Goal: Task Accomplishment & Management: Manage account settings

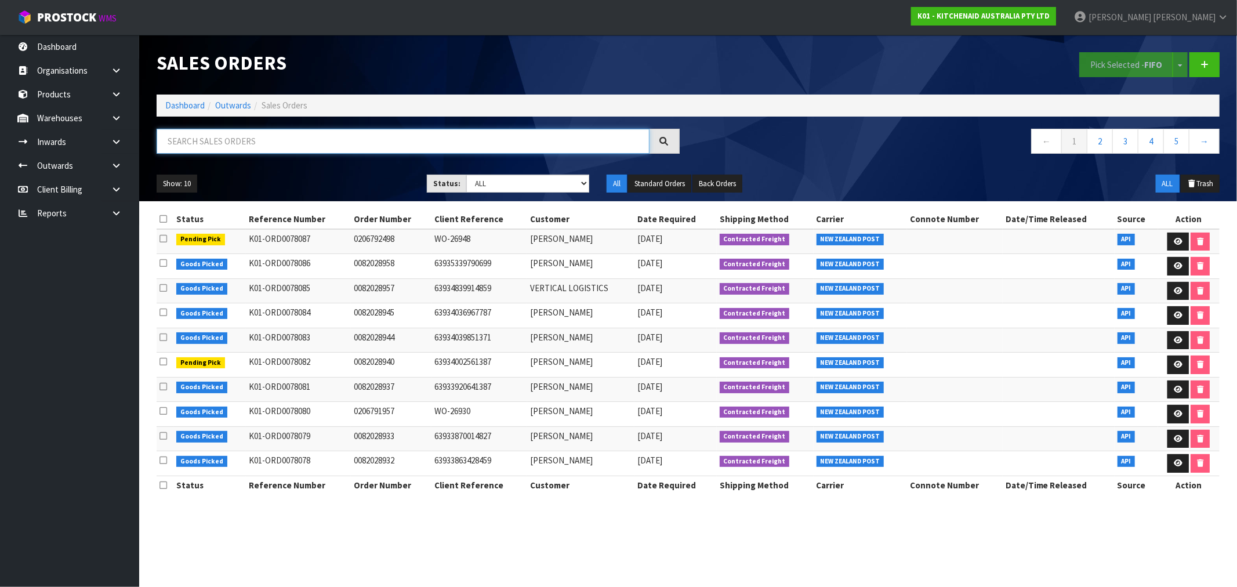
click at [232, 136] on input "text" at bounding box center [403, 141] width 493 height 25
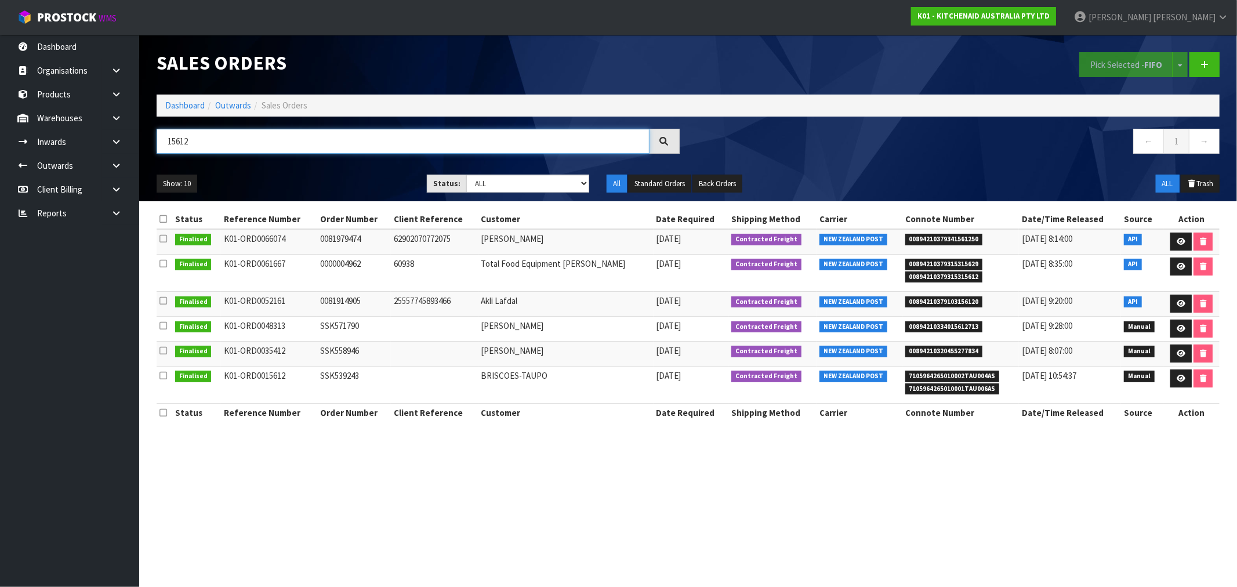
click at [258, 149] on input "15612" at bounding box center [403, 141] width 493 height 25
type input "15611"
click at [174, 144] on input "15611" at bounding box center [403, 141] width 493 height 25
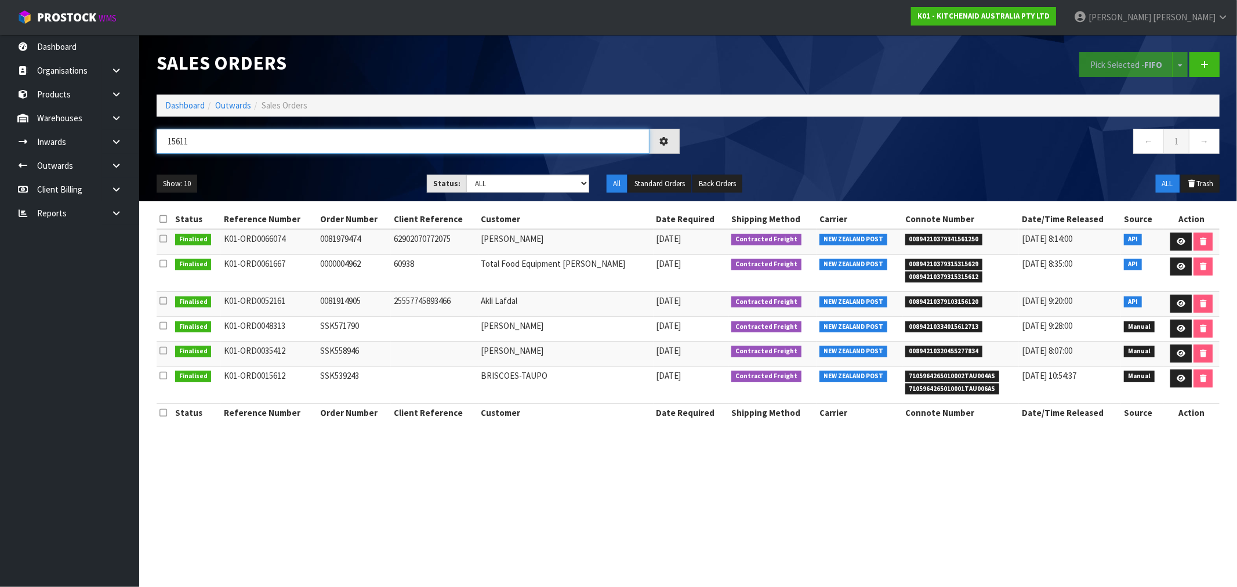
click at [174, 144] on input "15611" at bounding box center [403, 141] width 493 height 25
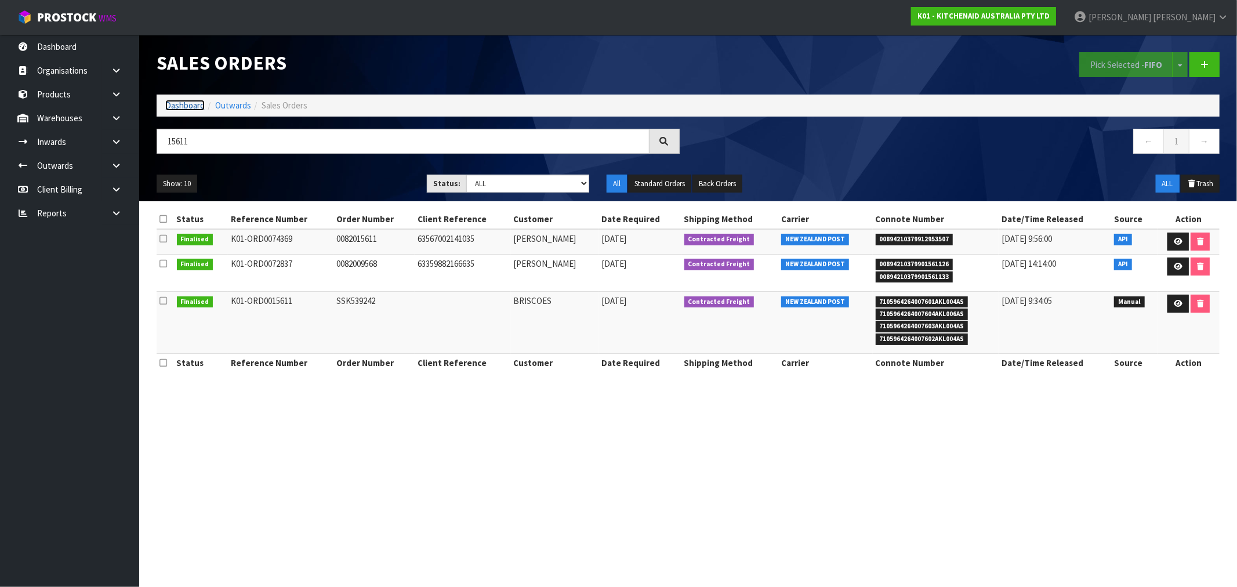
click at [201, 106] on link "Dashboard" at bounding box center [184, 105] width 39 height 11
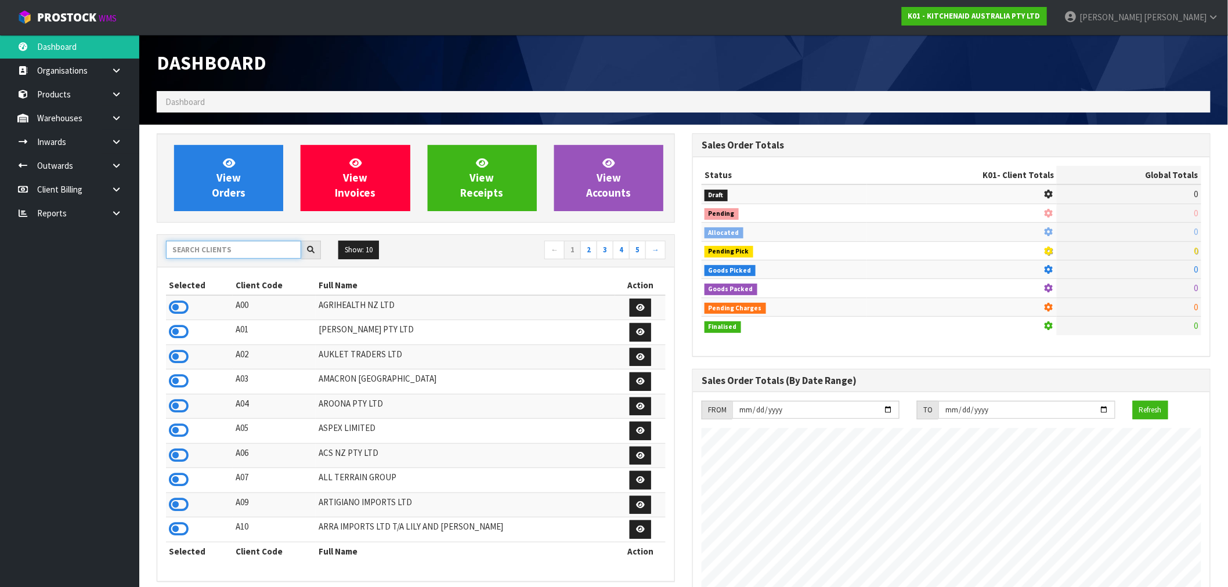
scroll to position [723, 535]
click at [229, 245] on input "text" at bounding box center [233, 250] width 135 height 18
type input "S"
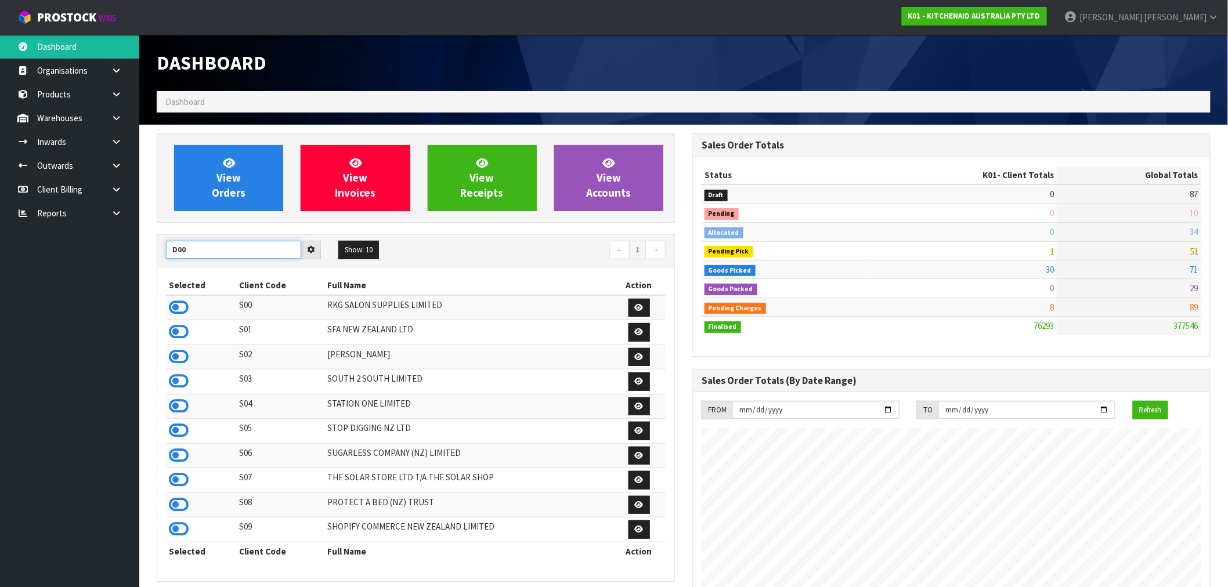
type input "D00"
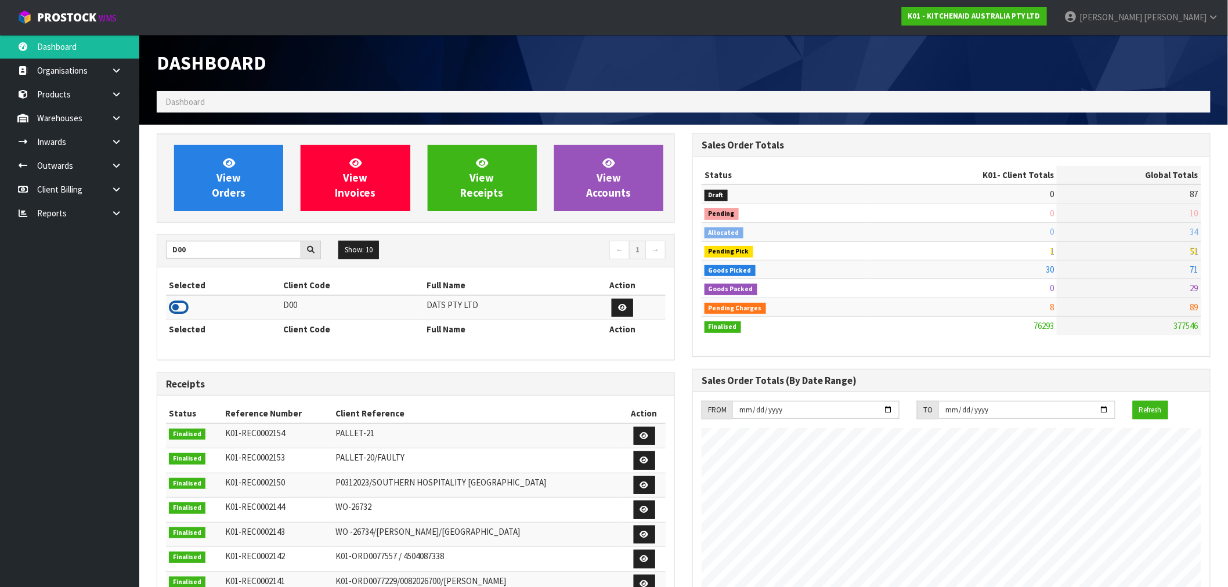
click at [171, 309] on icon at bounding box center [179, 307] width 20 height 17
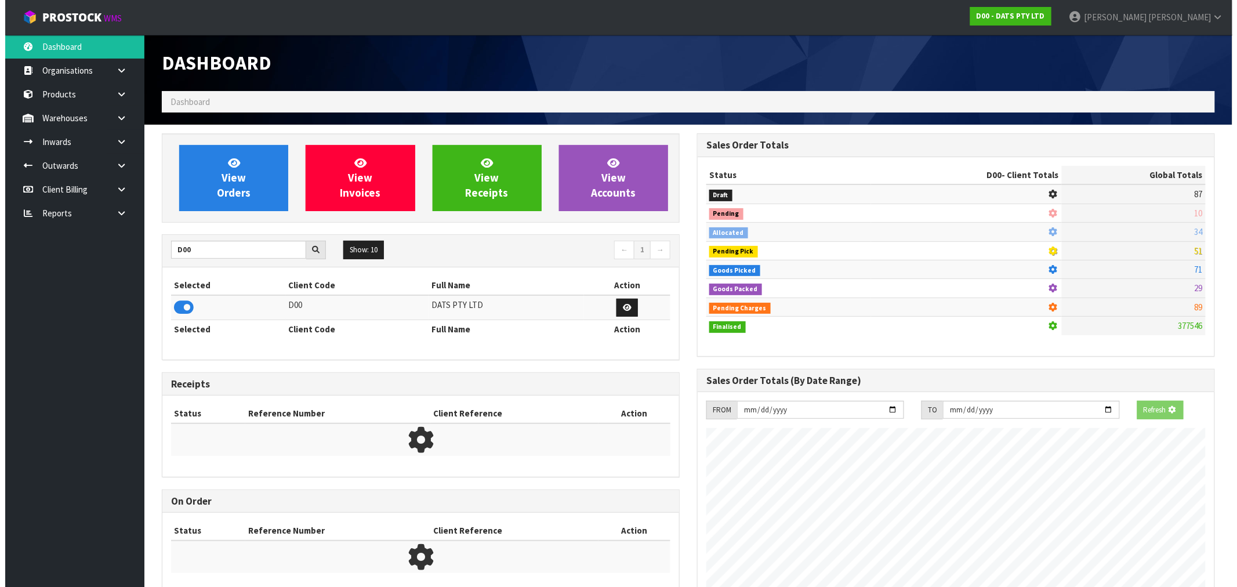
scroll to position [579402, 579589]
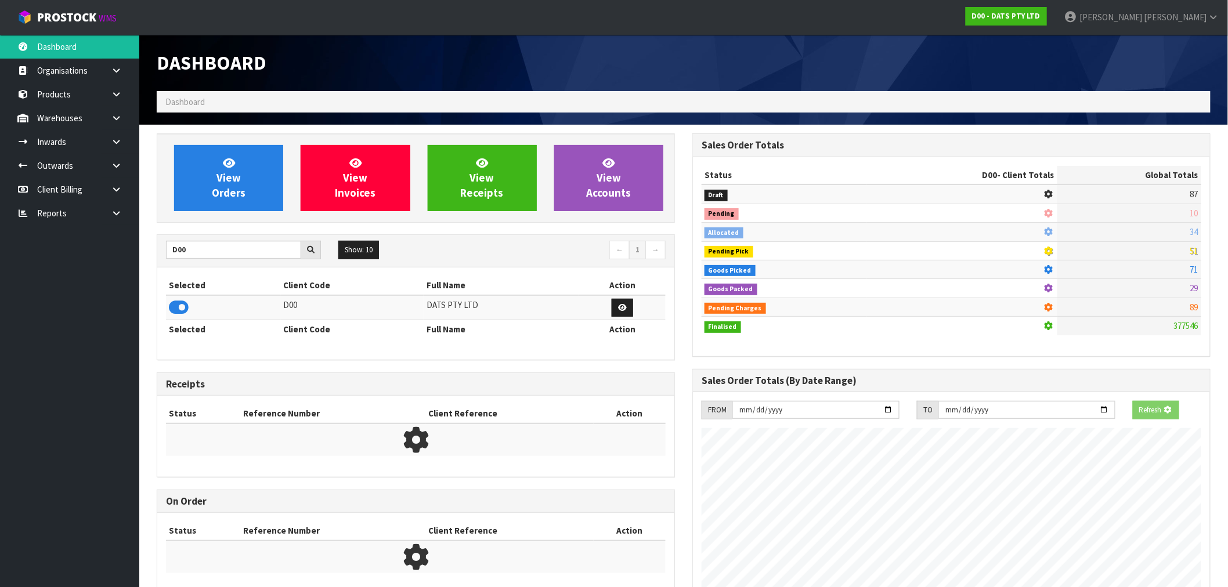
click at [198, 229] on div "View Orders View Invoices View Receipts View Accounts D00 Show: 10 5 10 25 50 ←…" at bounding box center [415, 369] width 535 height 473
click at [215, 198] on span "View Orders" at bounding box center [229, 178] width 34 height 44
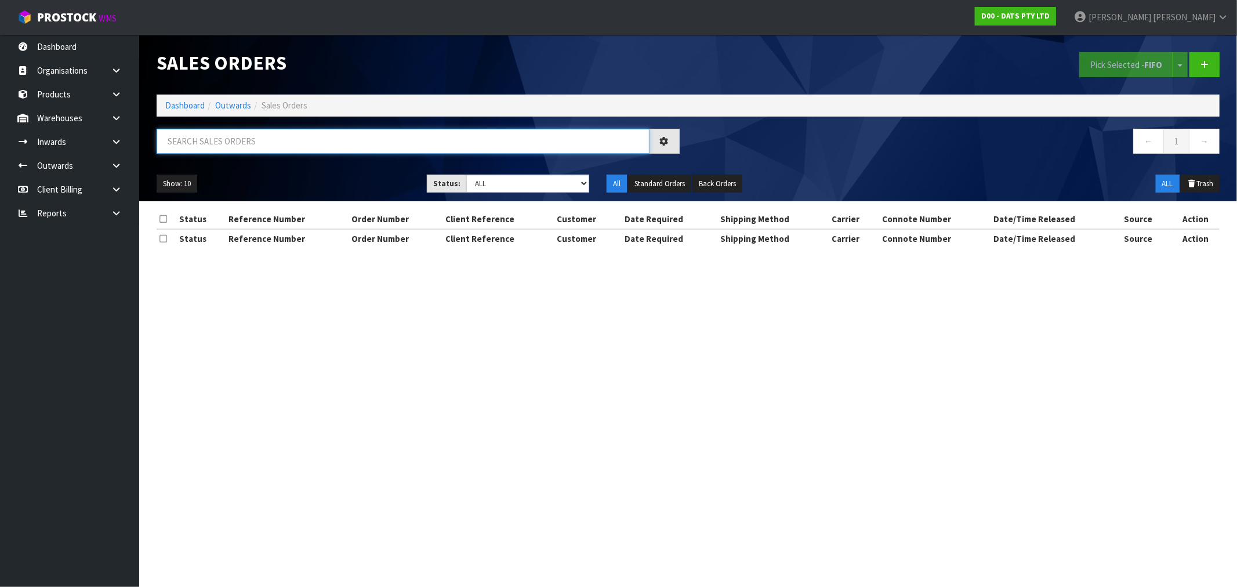
click at [250, 140] on input "text" at bounding box center [403, 141] width 493 height 25
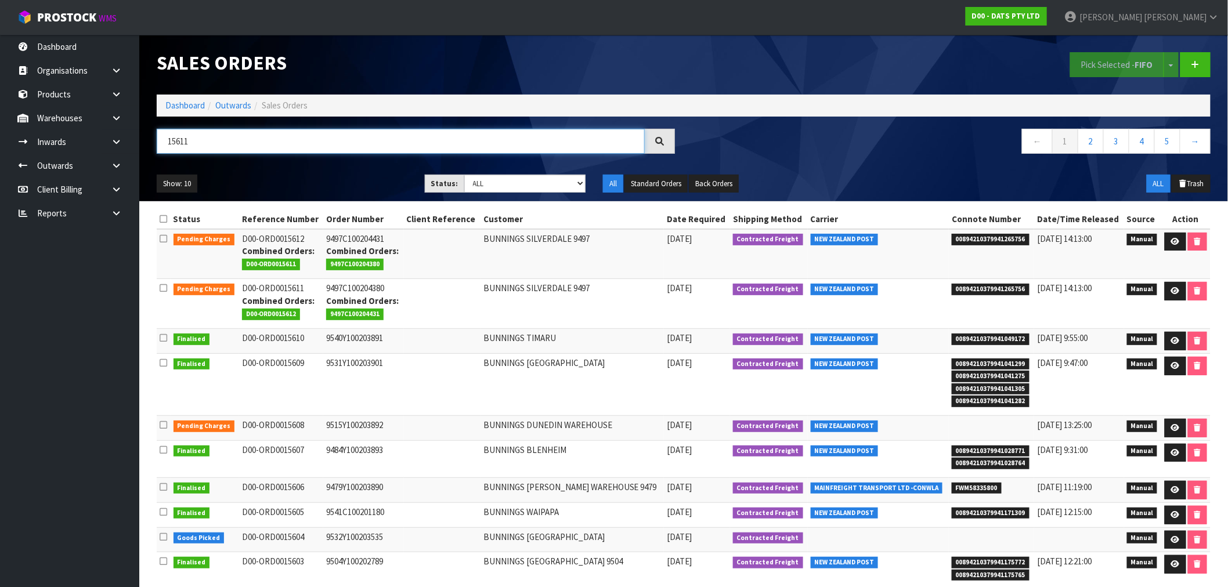
type input "15611"
click at [347, 288] on td "9497C100204380 Combined Orders: 9497C100204431" at bounding box center [363, 304] width 80 height 50
copy td "9497C100204380"
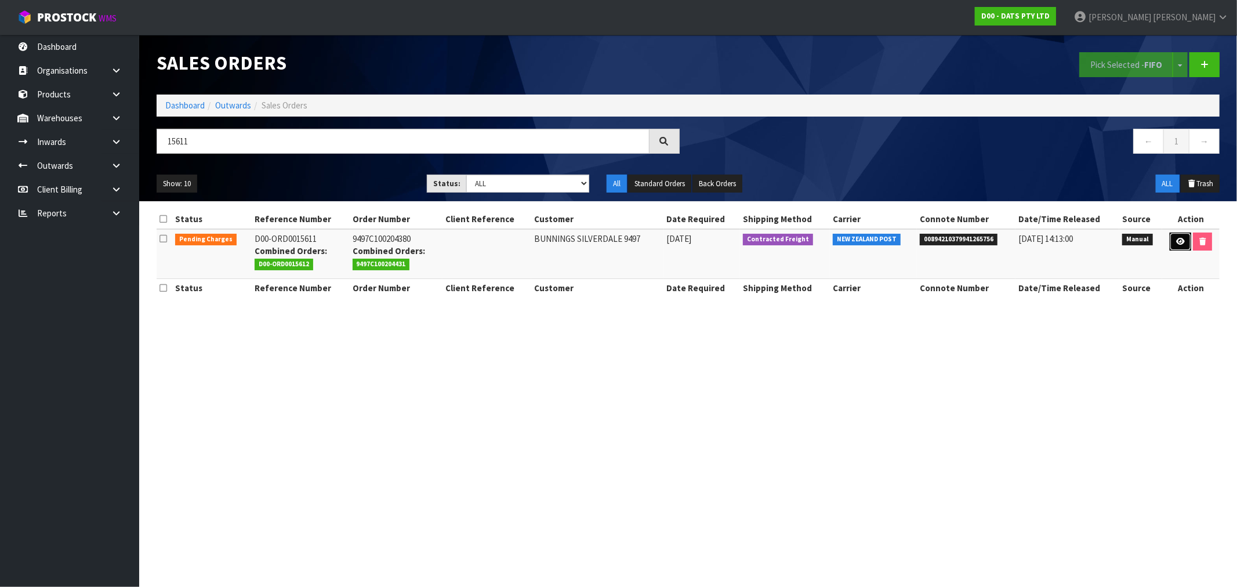
drag, startPoint x: 1180, startPoint y: 240, endPoint x: 1161, endPoint y: 240, distance: 18.6
click at [1180, 240] on icon at bounding box center [1180, 242] width 9 height 8
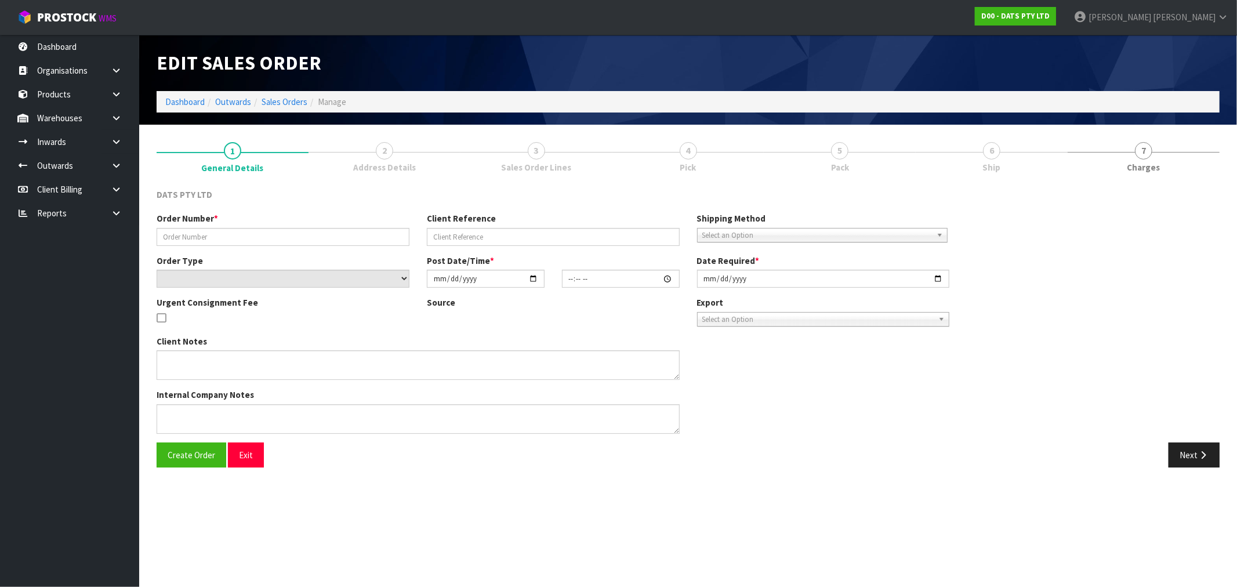
type input "9497C100204380"
select select "number:0"
type input "[DATE]"
type input "08:52:00.000"
type input "[DATE]"
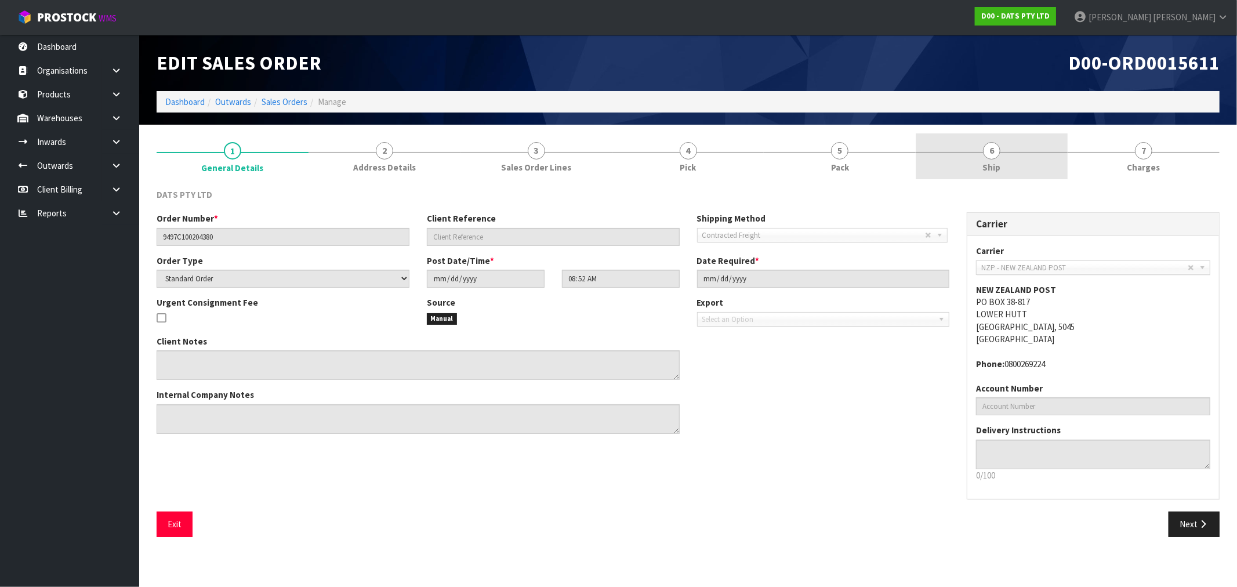
click at [989, 163] on span "Ship" at bounding box center [992, 167] width 18 height 12
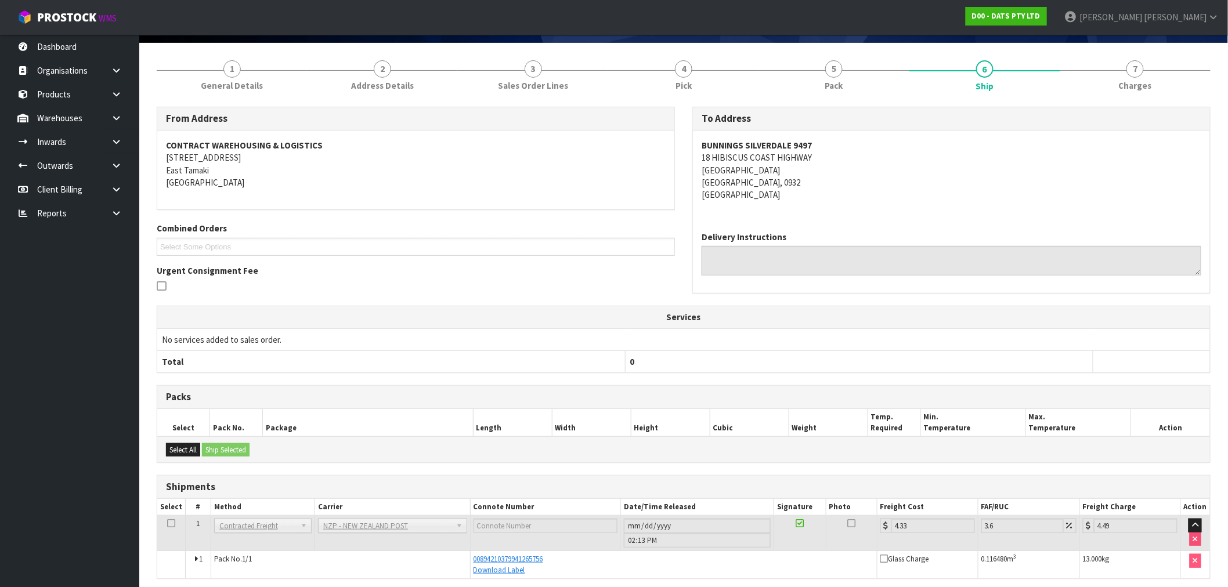
scroll to position [129, 0]
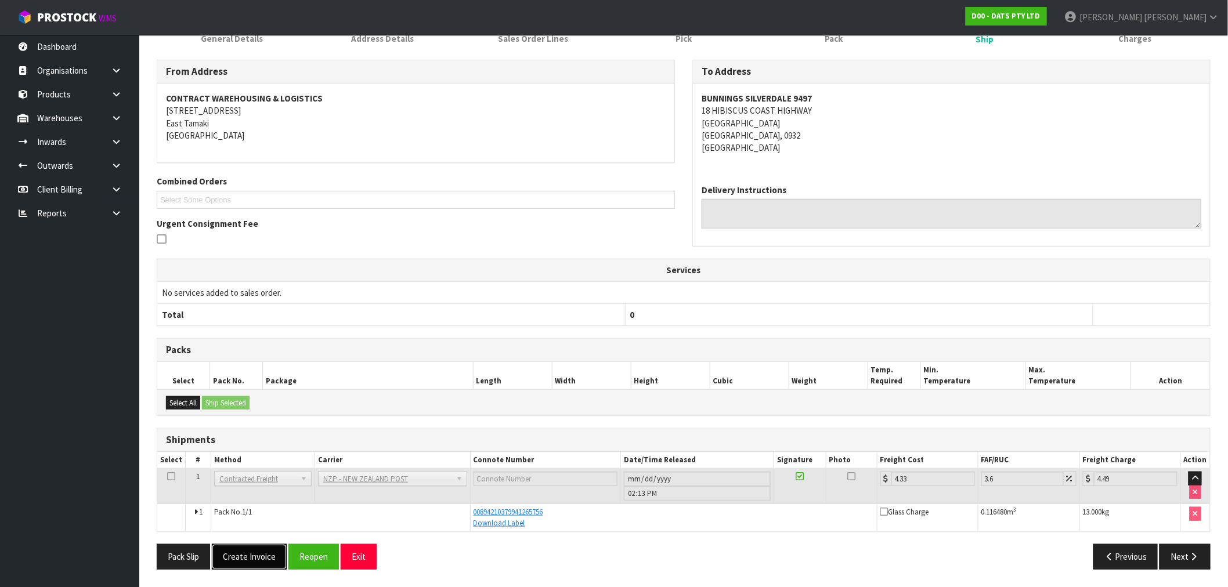
click at [251, 559] on button "Create Invoice" at bounding box center [249, 556] width 75 height 25
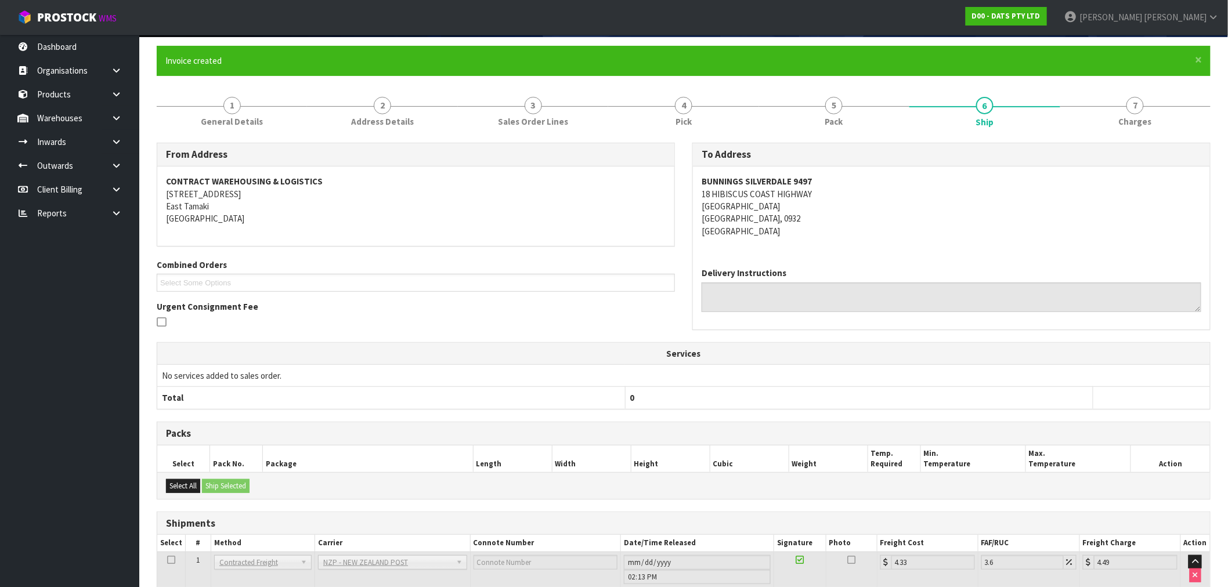
scroll to position [171, 0]
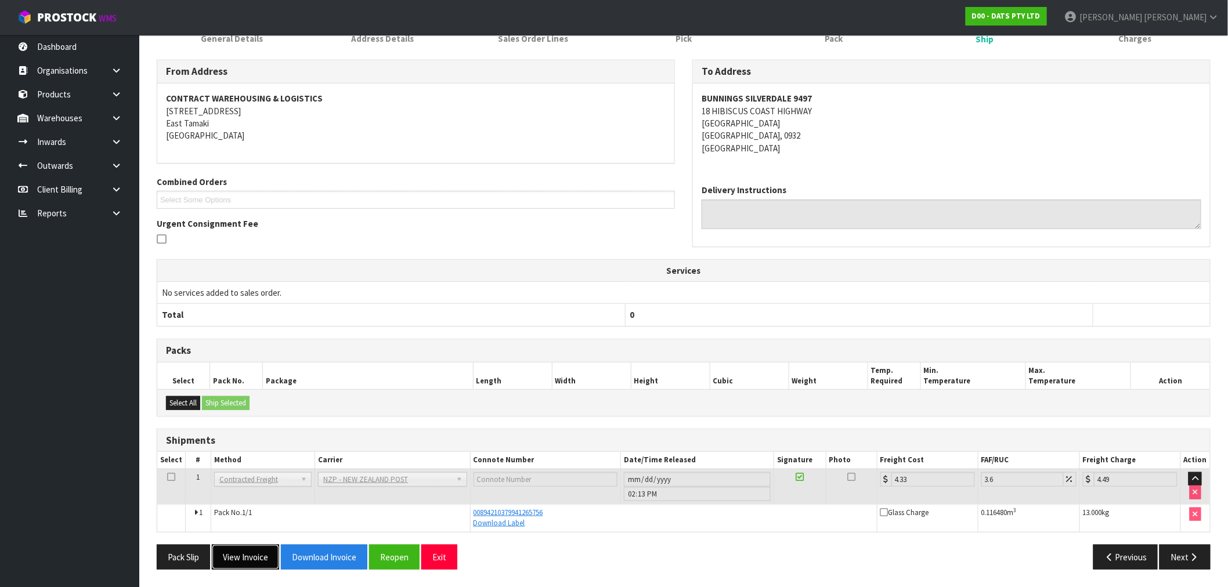
click at [261, 564] on button "View Invoice" at bounding box center [245, 557] width 67 height 25
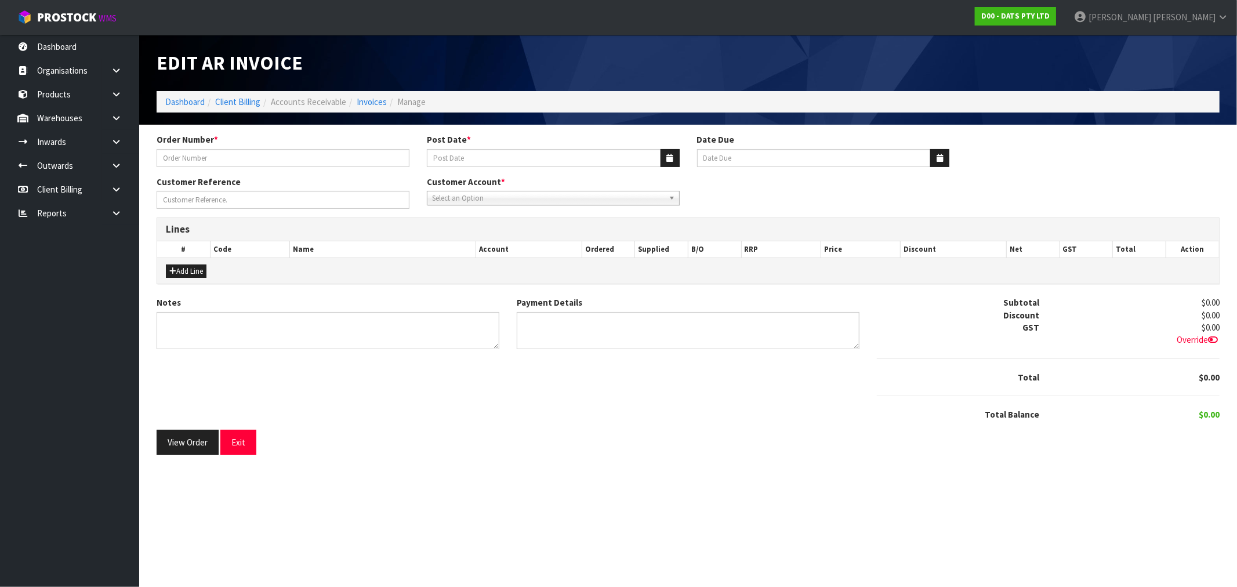
type input "9497C100204380"
type input "[DATE]"
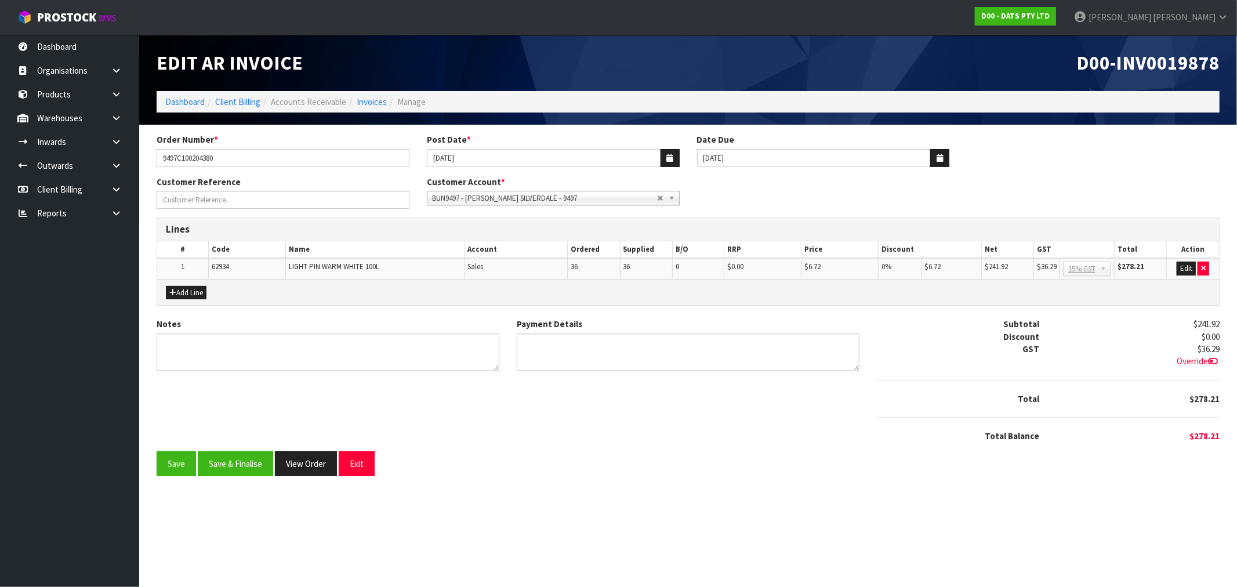
click at [1176, 71] on span "D00-INV0019878" at bounding box center [1148, 62] width 143 height 24
copy span "INV0019878"
click at [248, 461] on button "Save & Finalise" at bounding box center [235, 463] width 75 height 25
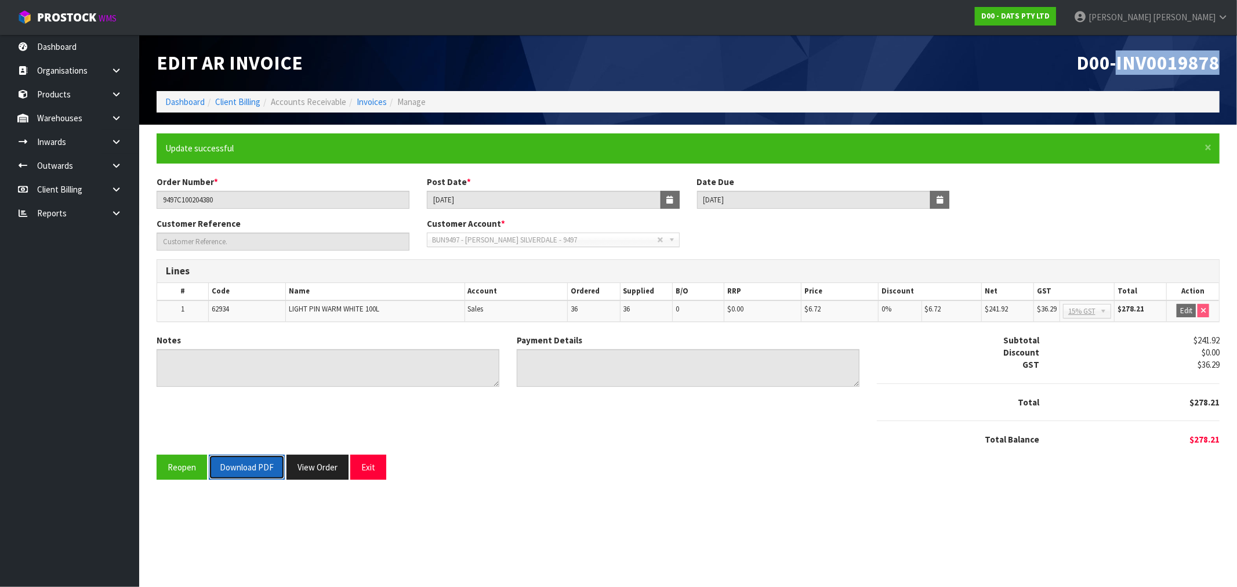
click at [255, 467] on button "Download PDF" at bounding box center [247, 467] width 76 height 25
click at [331, 464] on button "View Order" at bounding box center [318, 467] width 62 height 25
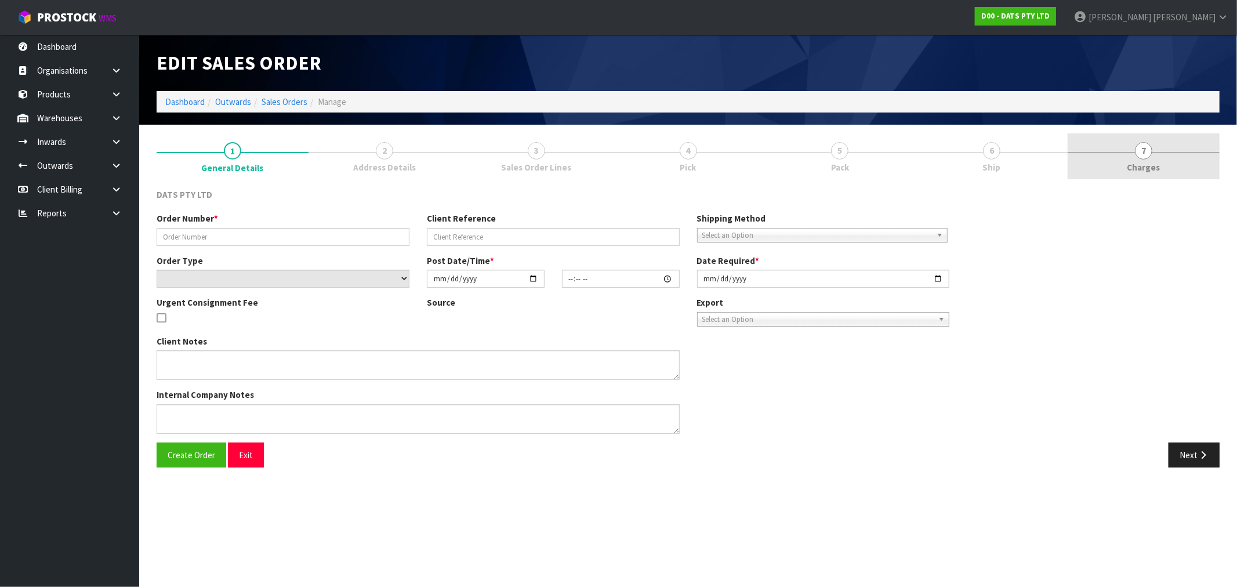
type input "9497C100204380"
select select "number:0"
type input "[DATE]"
type input "08:52:00.000"
type input "[DATE]"
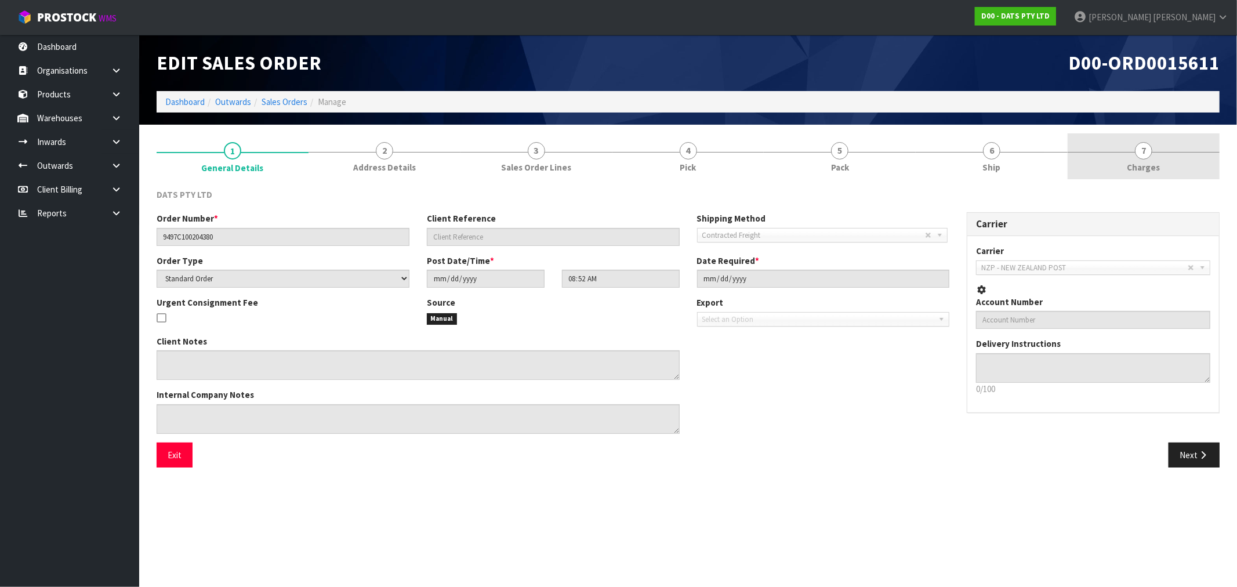
click at [1191, 161] on link "7 [GEOGRAPHIC_DATA]" at bounding box center [1144, 156] width 152 height 46
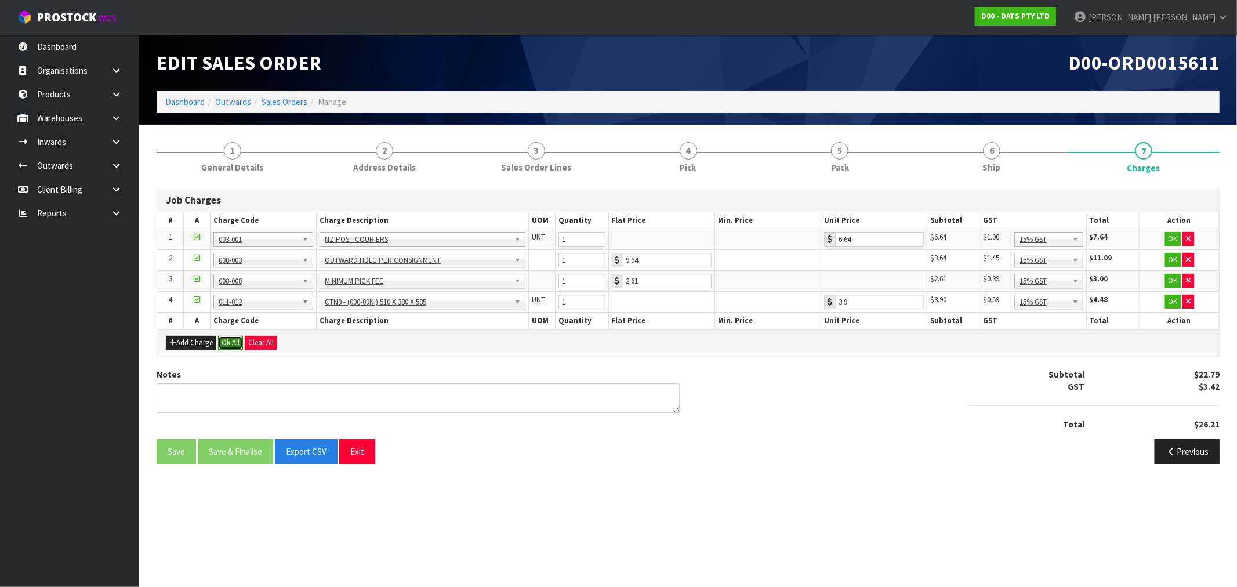
click at [227, 344] on button "Ok All" at bounding box center [230, 343] width 25 height 14
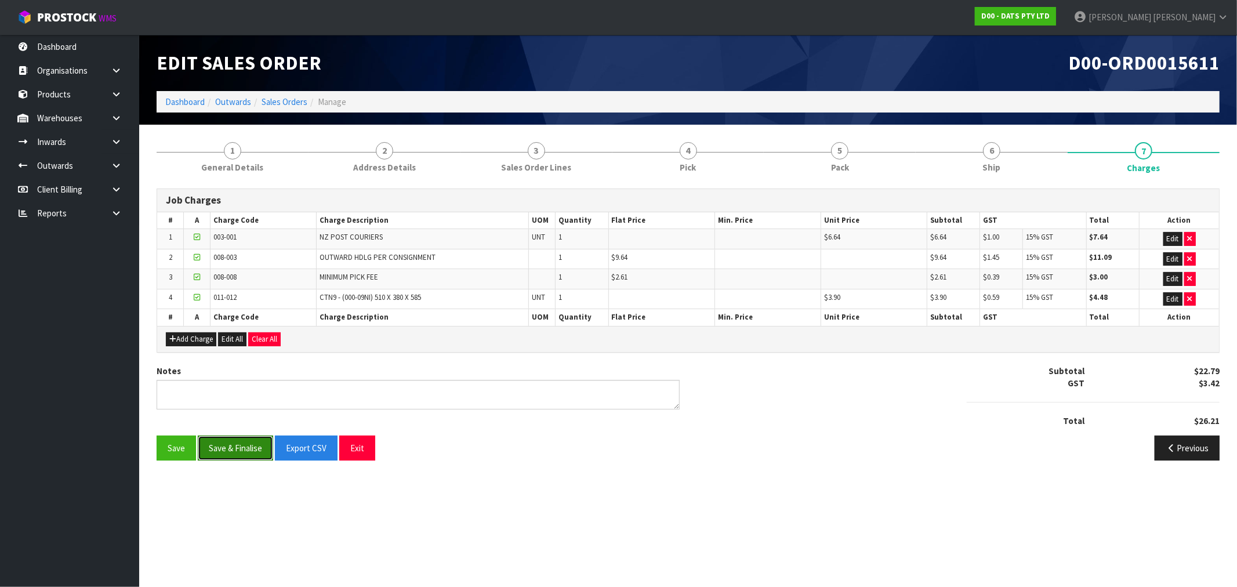
click at [260, 461] on button "Save & Finalise" at bounding box center [235, 448] width 75 height 25
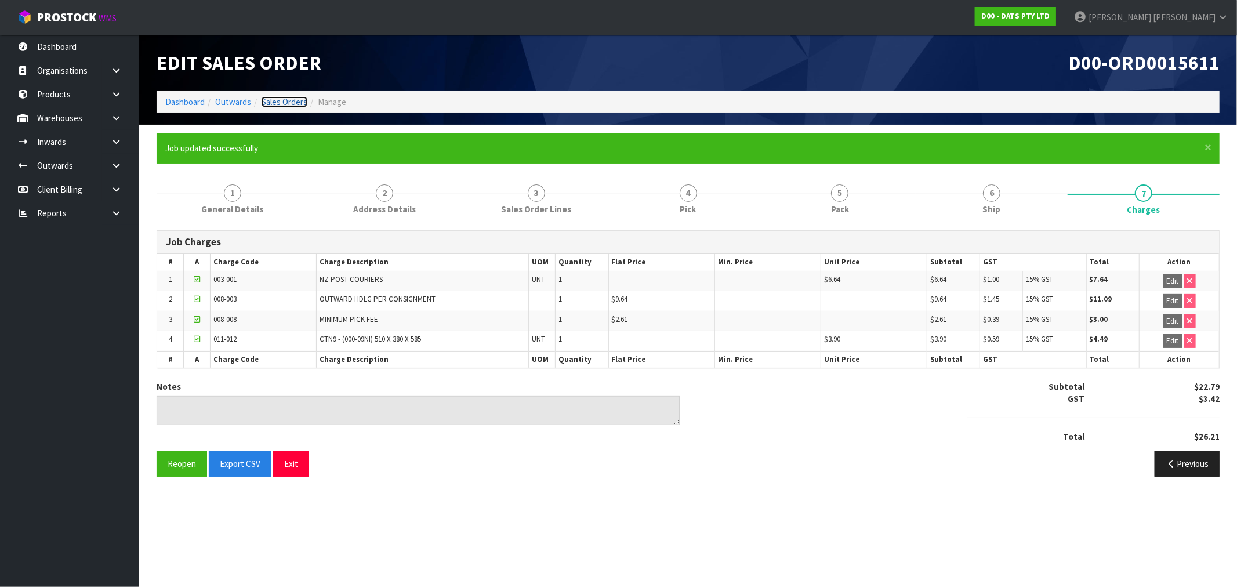
click at [290, 107] on link "Sales Orders" at bounding box center [285, 101] width 46 height 11
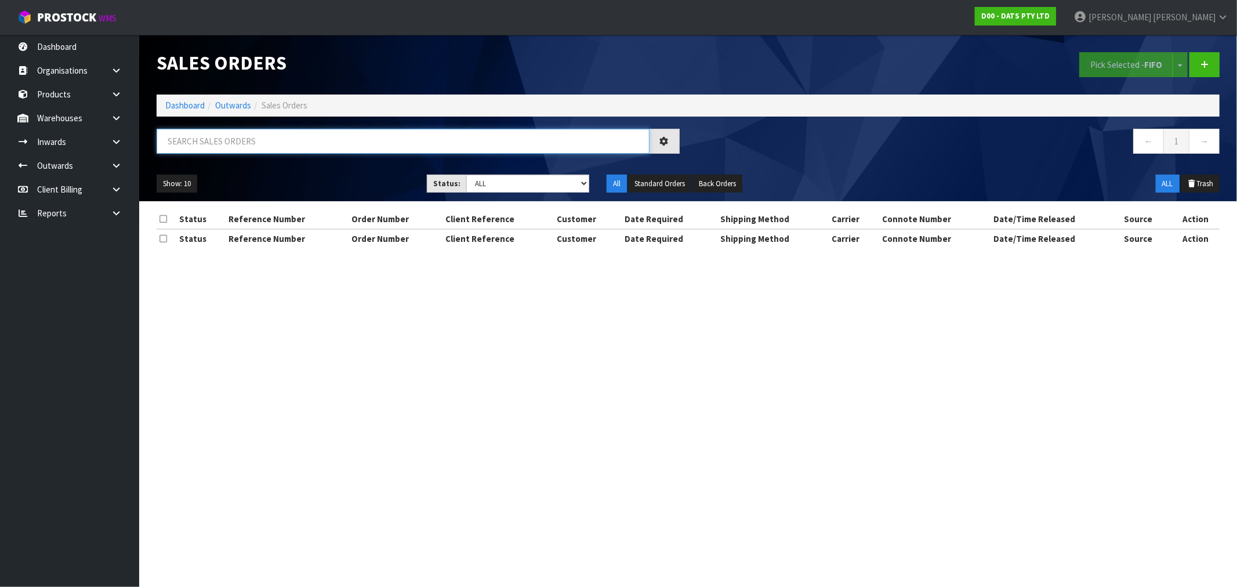
click at [302, 144] on input "text" at bounding box center [403, 141] width 493 height 25
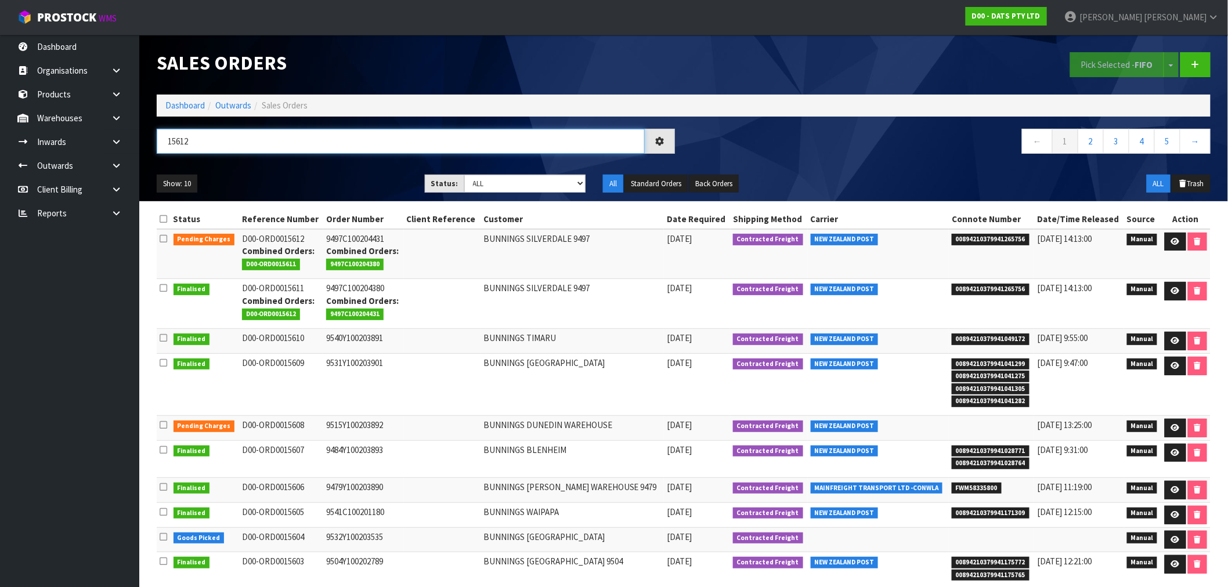
type input "15612"
click at [993, 233] on li "00894210379941265756" at bounding box center [990, 239] width 79 height 12
click at [993, 234] on li "00894210379941265756" at bounding box center [990, 239] width 79 height 12
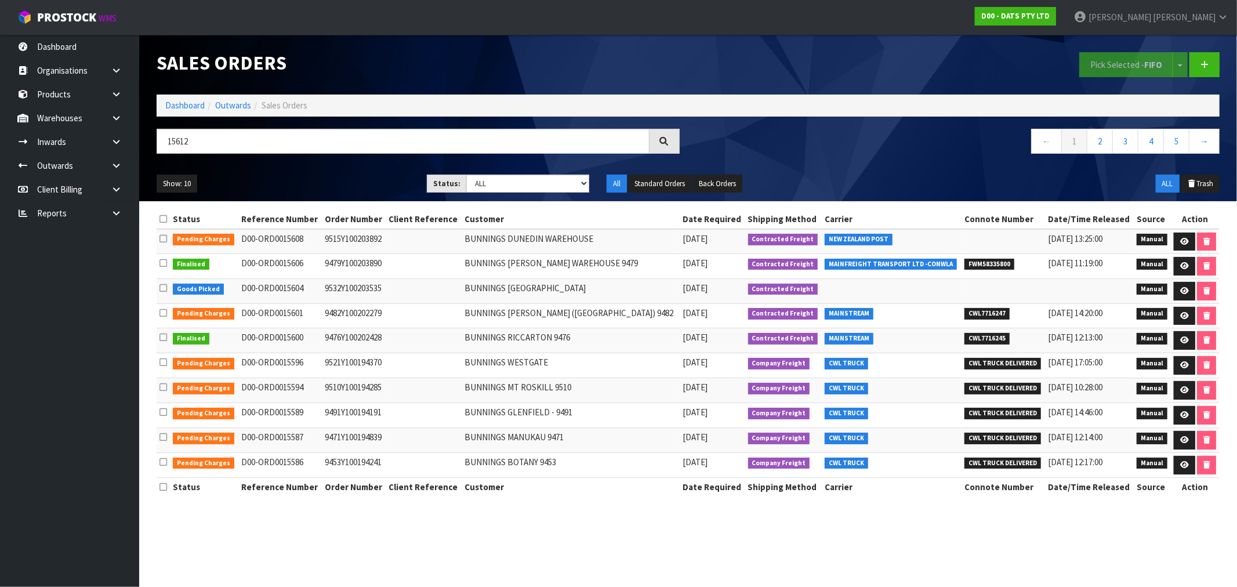
click at [281, 240] on td "D00-ORD0015608" at bounding box center [280, 241] width 84 height 25
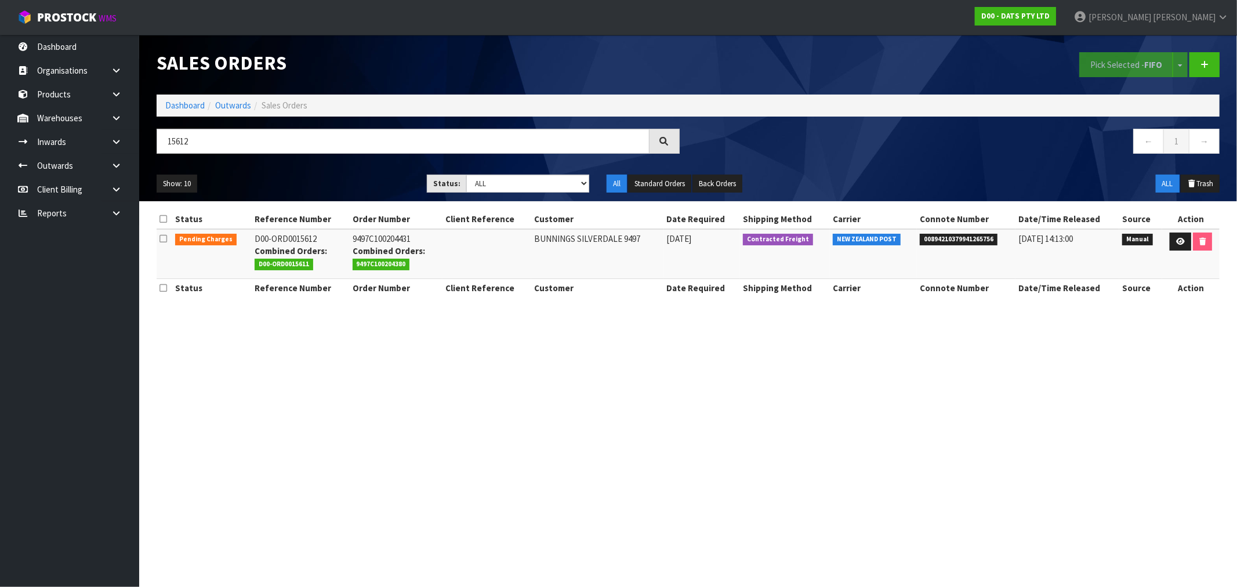
click at [294, 245] on strong "Combined Orders:" at bounding box center [291, 250] width 73 height 11
click at [368, 240] on td "9497C100204431 Combined Orders: 9497C100204380" at bounding box center [396, 254] width 93 height 50
copy td "9497C100204431"
click at [1178, 238] on icon at bounding box center [1180, 242] width 9 height 8
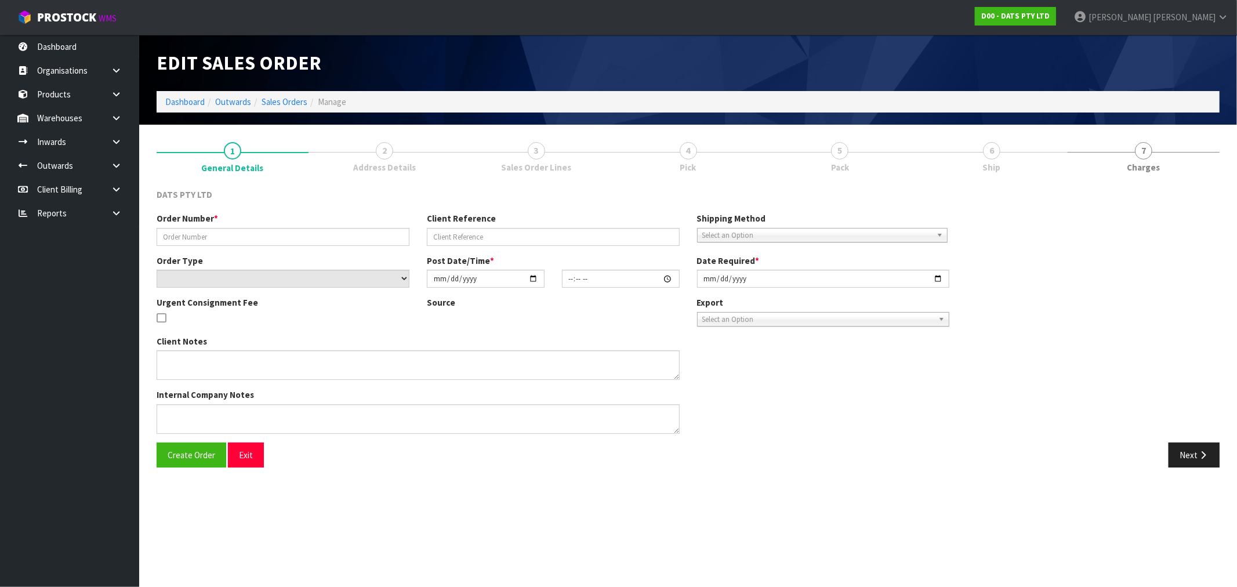
type input "9497C100204431"
select select "number:0"
type input "2025-08-20"
type input "08:54:00.000"
type input "2025-08-20"
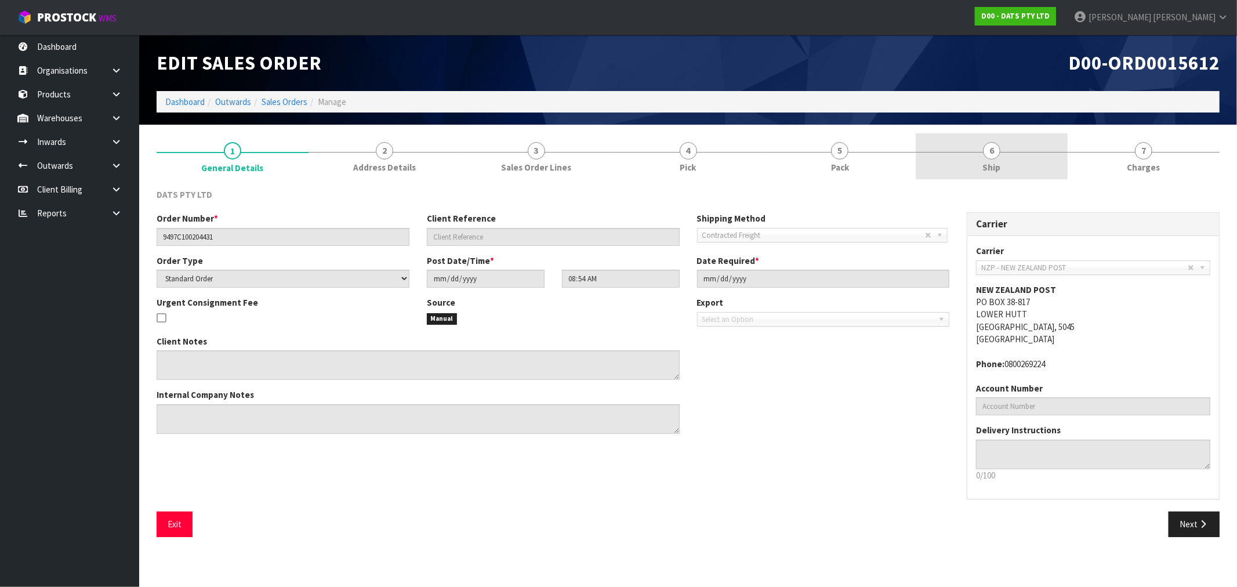
click at [1018, 164] on link "6 Ship" at bounding box center [992, 156] width 152 height 46
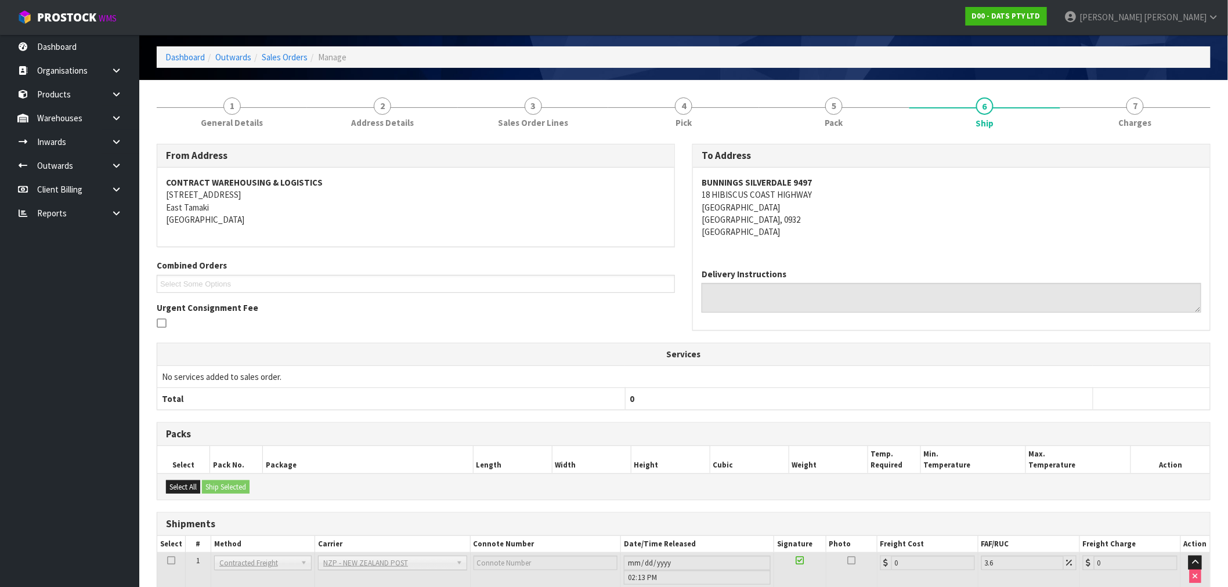
scroll to position [121, 0]
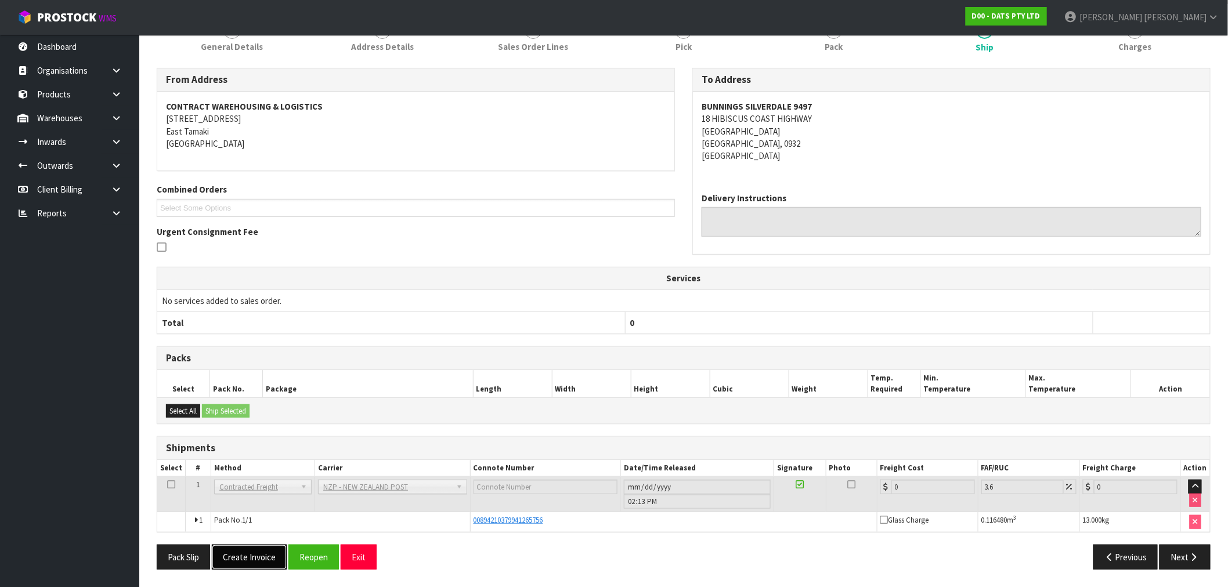
click at [256, 560] on button "Create Invoice" at bounding box center [249, 557] width 75 height 25
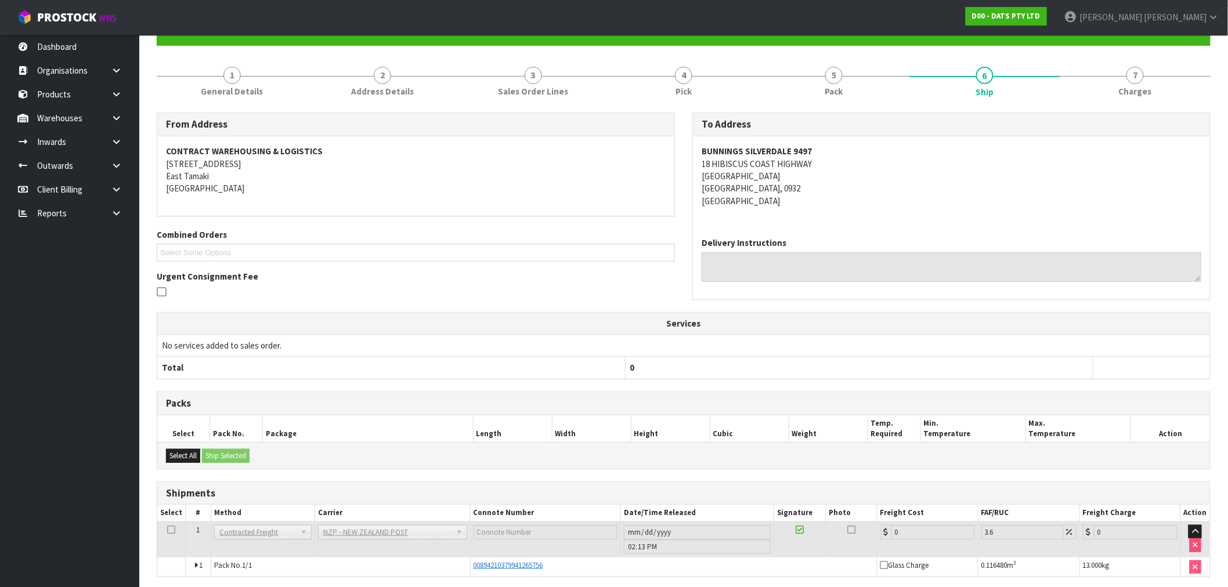
scroll to position [163, 0]
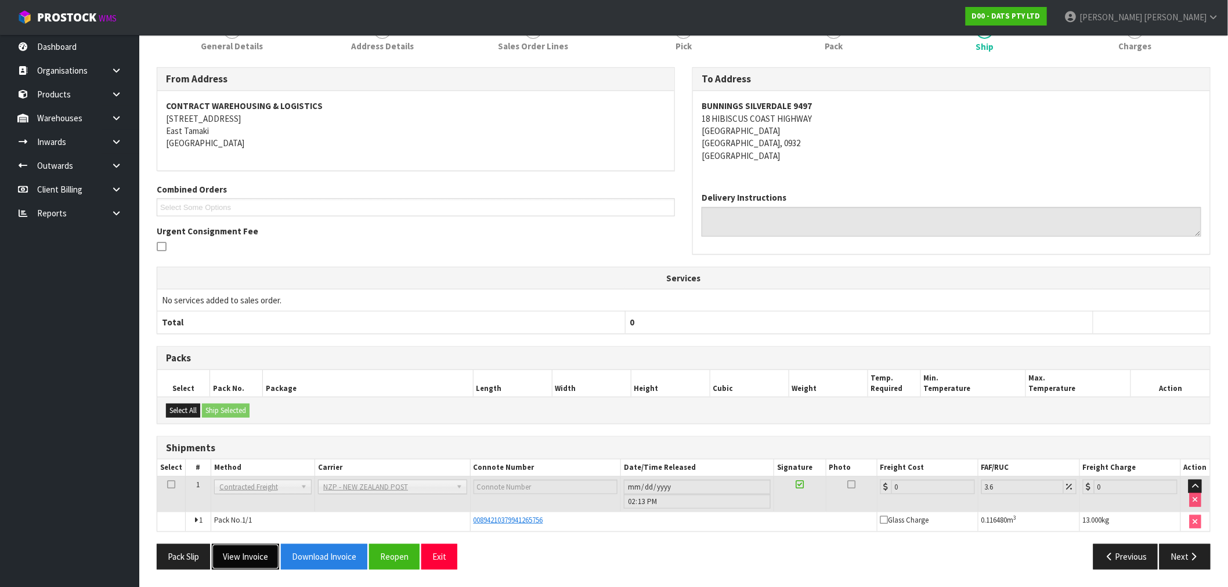
click at [239, 550] on button "View Invoice" at bounding box center [245, 556] width 67 height 25
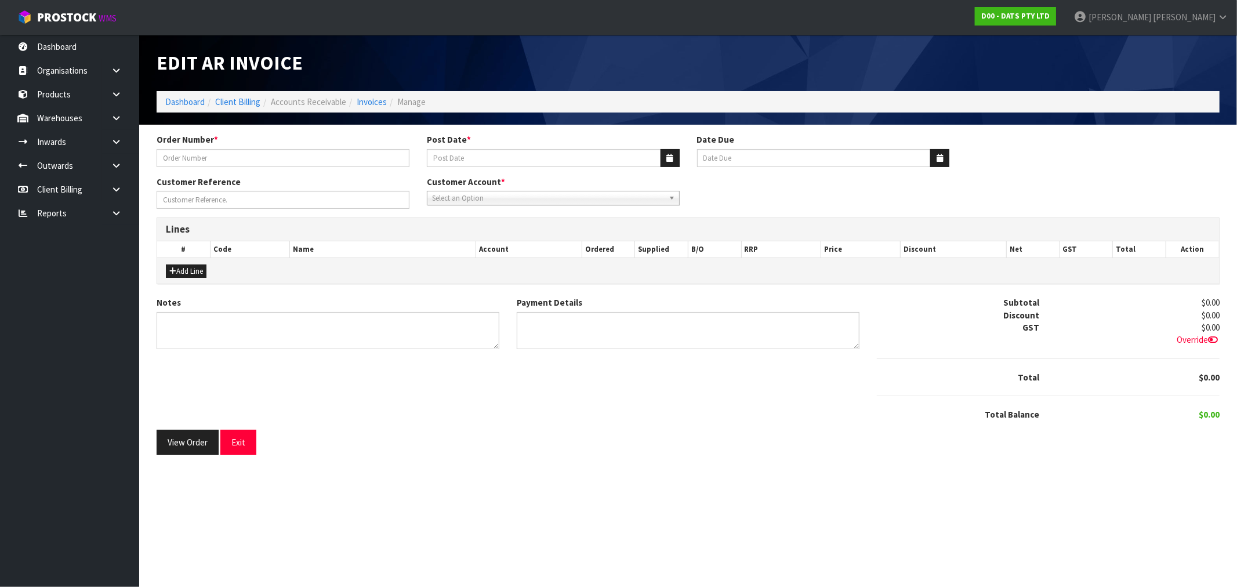
type input "9497C100204431"
type input "[DATE]"
type input "20/09/2025"
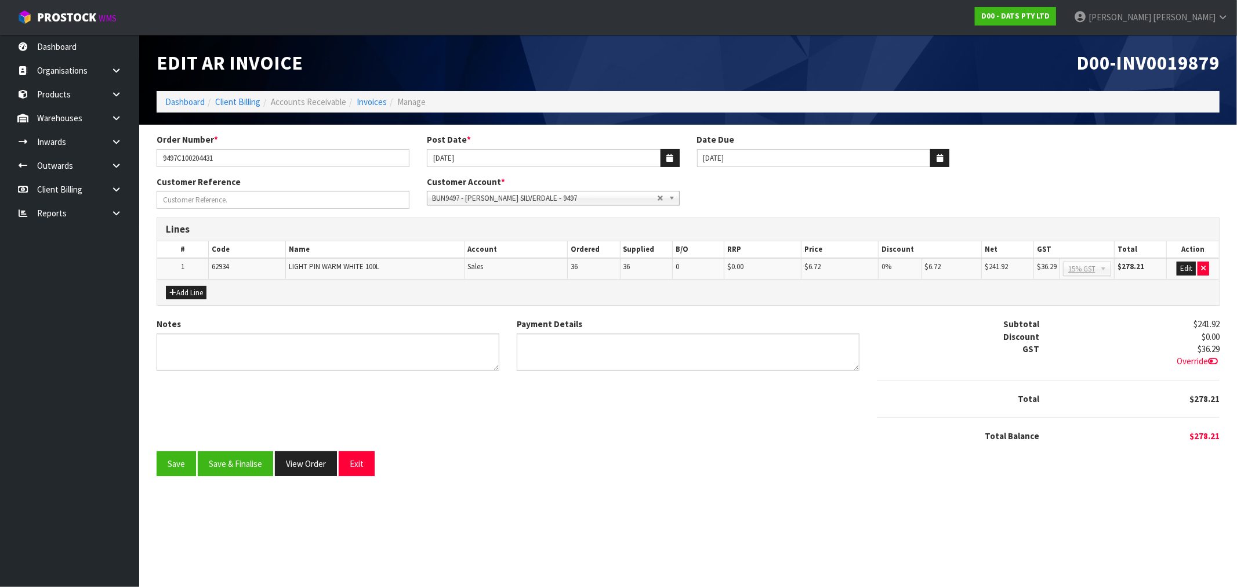
click at [1154, 80] on div "D00-INV0019879" at bounding box center [959, 63] width 541 height 56
copy span "INV0019879"
click at [228, 466] on button "Save & Finalise" at bounding box center [235, 463] width 75 height 25
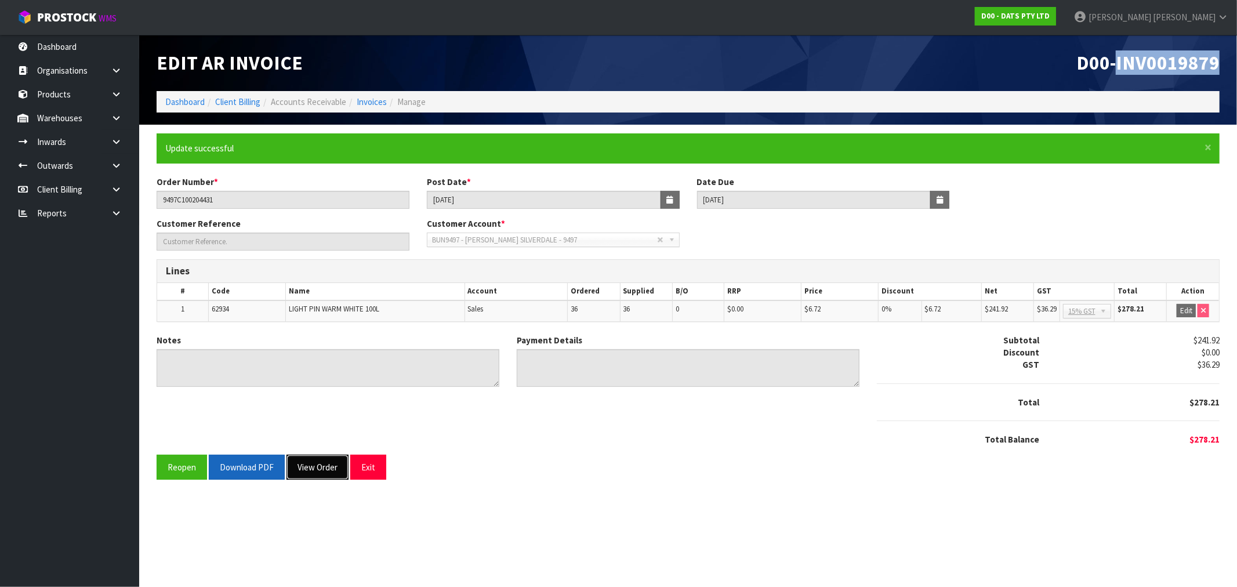
drag, startPoint x: 310, startPoint y: 472, endPoint x: 240, endPoint y: 472, distance: 70.2
click at [240, 472] on div "Reopen Download PDF View Order Exit" at bounding box center [688, 467] width 1063 height 25
click at [240, 470] on button "Download PDF" at bounding box center [247, 467] width 76 height 25
click at [312, 468] on button "View Order" at bounding box center [318, 467] width 62 height 25
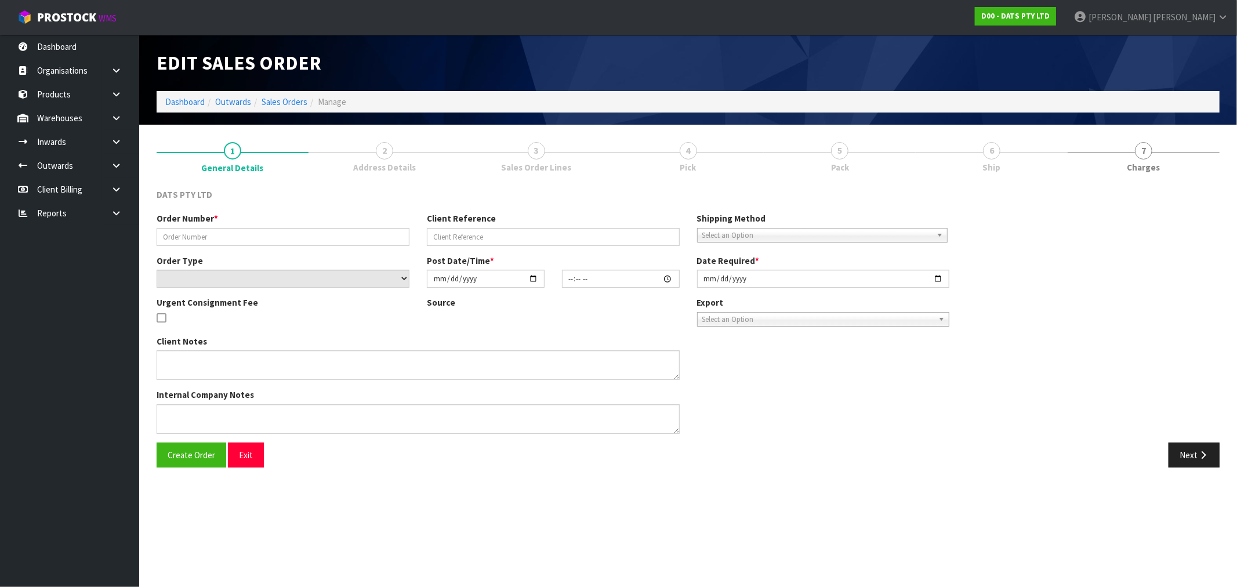
type input "9497C100204431"
select select "number:0"
type input "2025-08-20"
type input "08:54:00.000"
type input "2025-08-20"
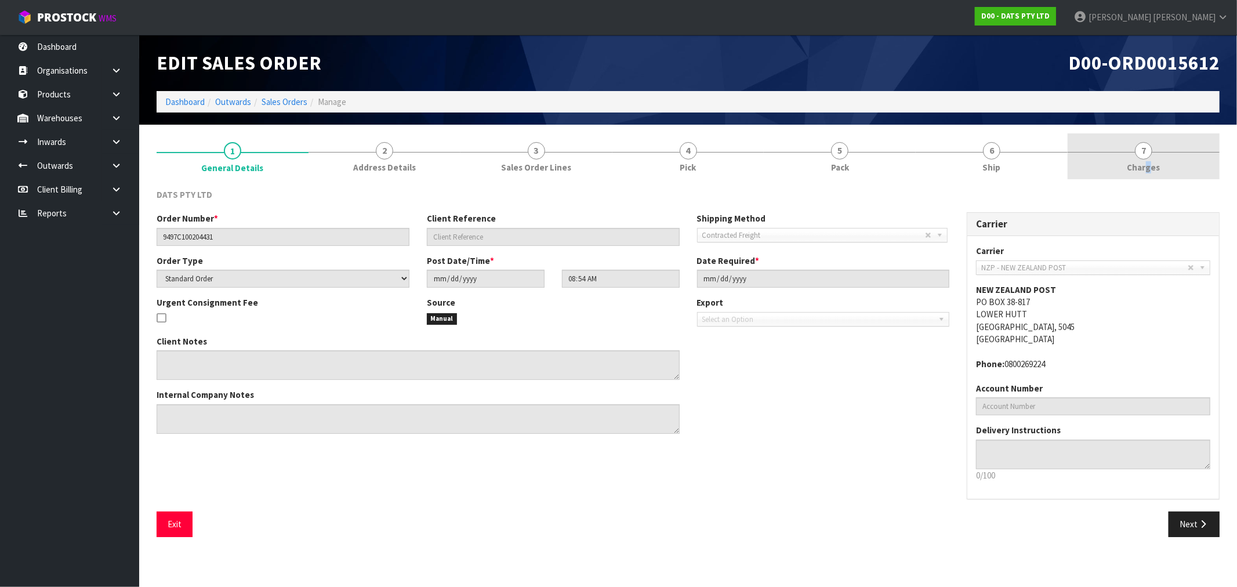
click at [1147, 166] on span "Charges" at bounding box center [1144, 167] width 33 height 12
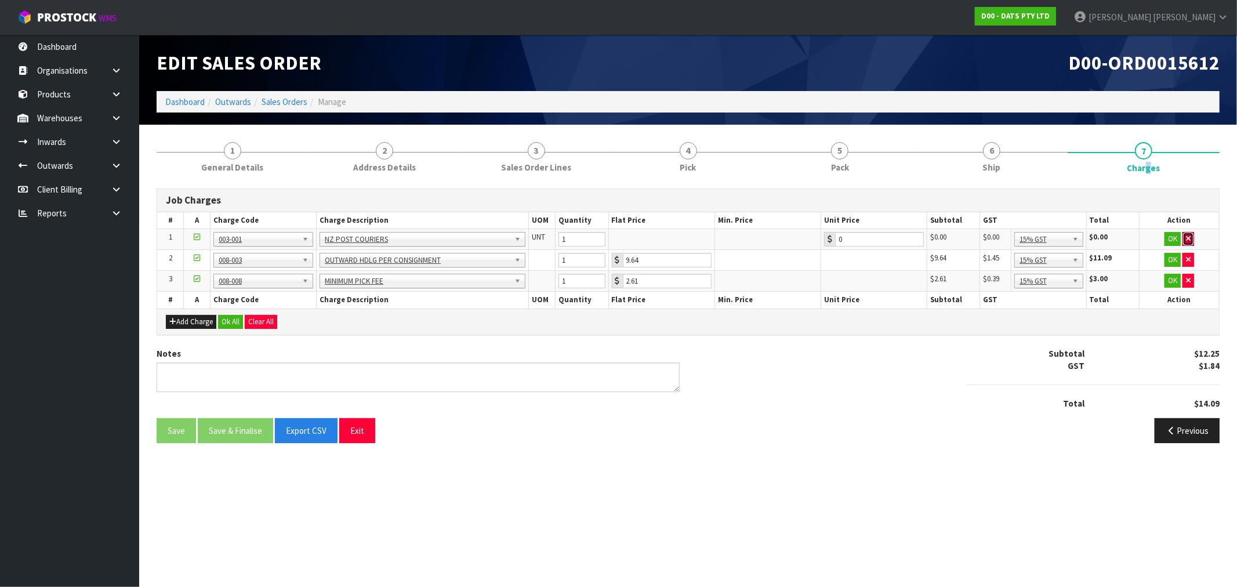
click at [1185, 237] on button "button" at bounding box center [1189, 239] width 12 height 14
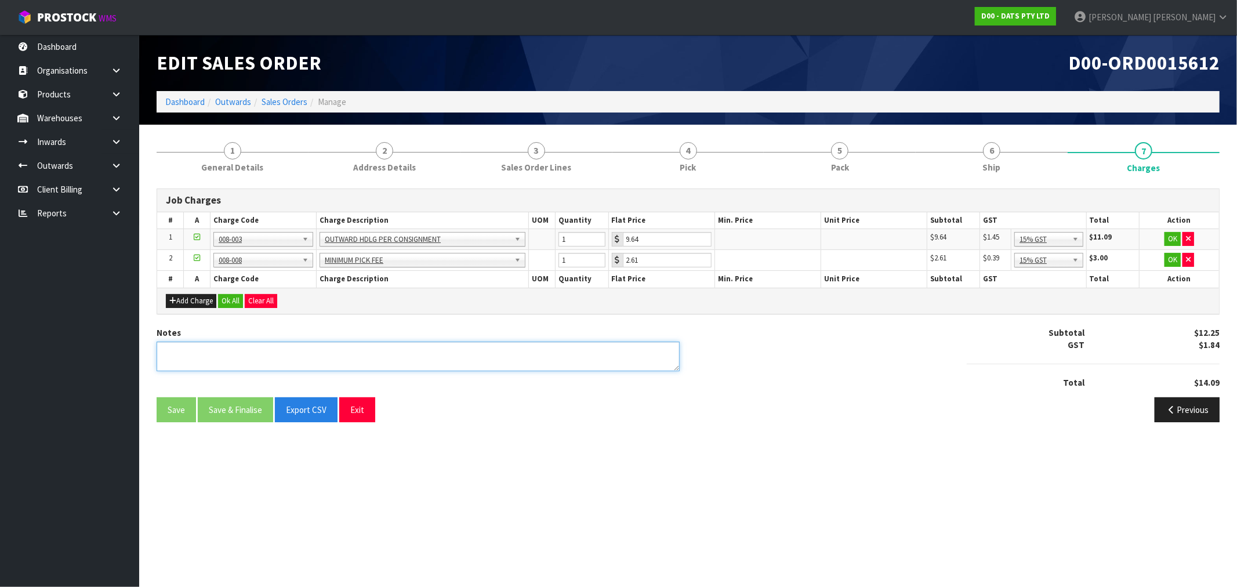
click at [507, 351] on textarea at bounding box center [418, 357] width 523 height 30
type textarea "COMBINED"
click at [236, 301] on button "Ok All" at bounding box center [230, 301] width 25 height 14
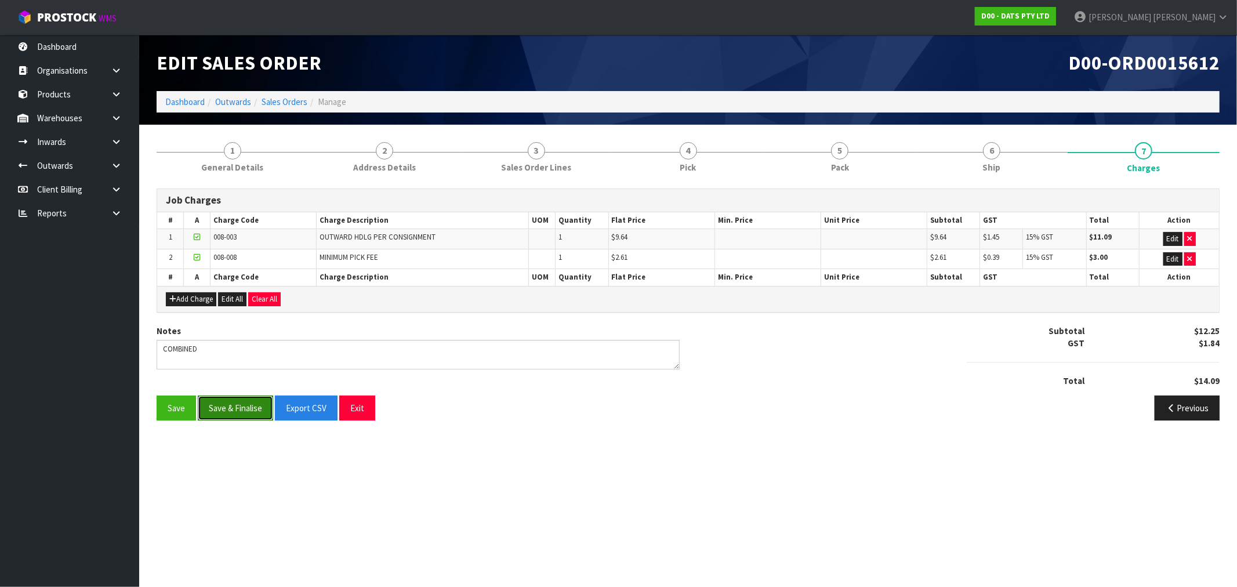
click at [229, 406] on button "Save & Finalise" at bounding box center [235, 408] width 75 height 25
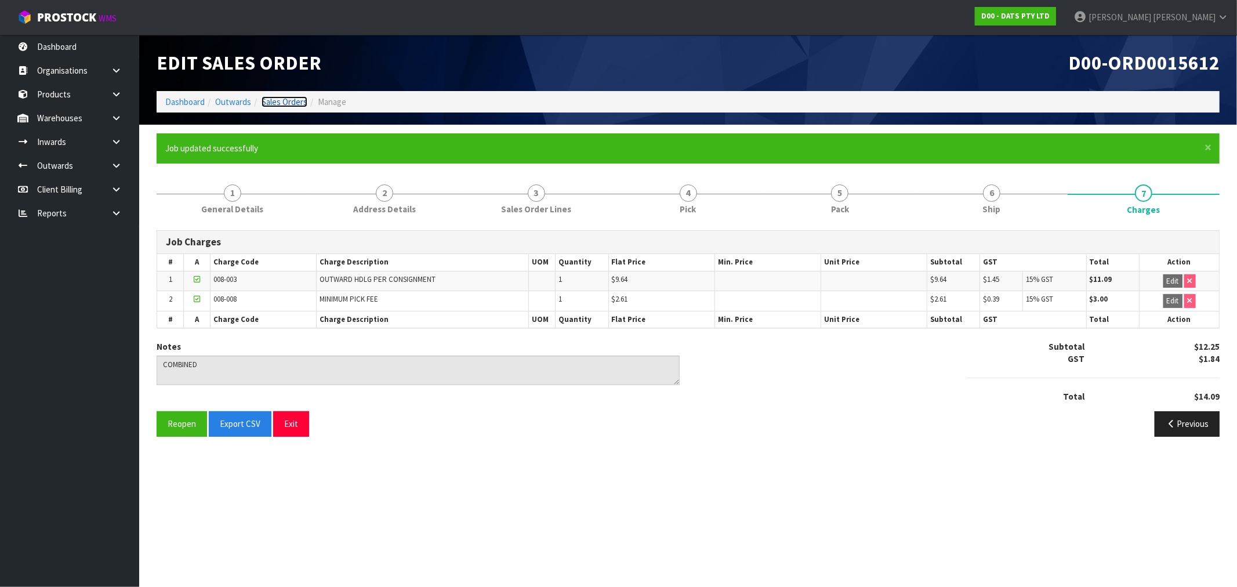
click at [290, 99] on link "Sales Orders" at bounding box center [285, 101] width 46 height 11
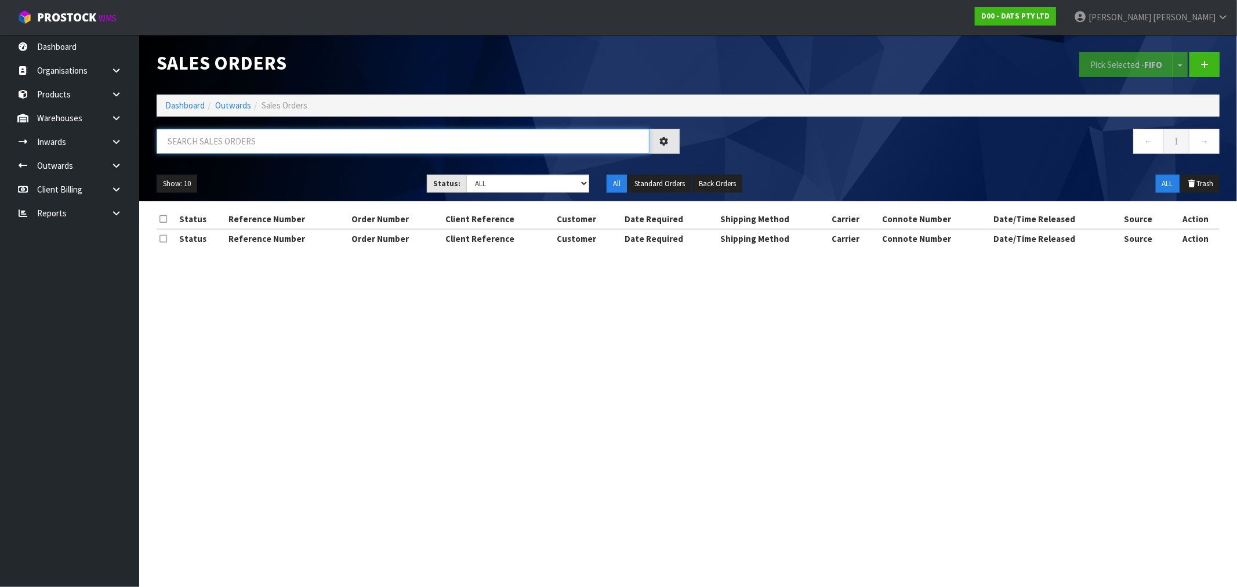
click at [247, 149] on input "text" at bounding box center [403, 141] width 493 height 25
type input "15601"
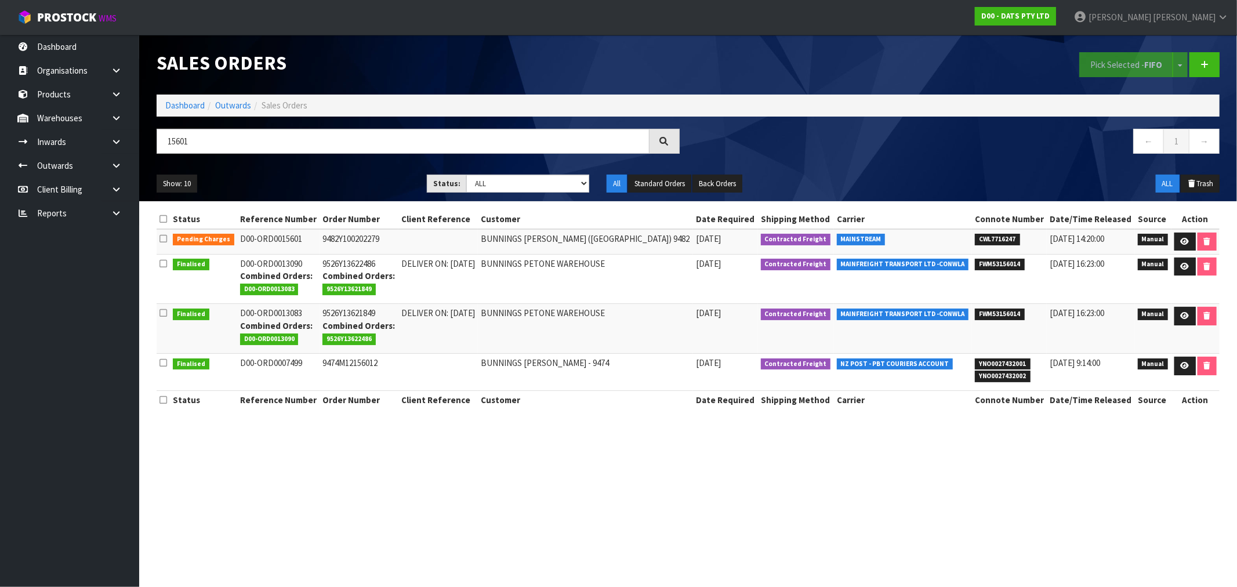
click at [345, 239] on td "9482Y100202279" at bounding box center [359, 241] width 78 height 25
copy td "9482Y100202279"
drag, startPoint x: 1179, startPoint y: 239, endPoint x: 1159, endPoint y: 240, distance: 19.8
click at [1181, 239] on icon at bounding box center [1185, 242] width 9 height 8
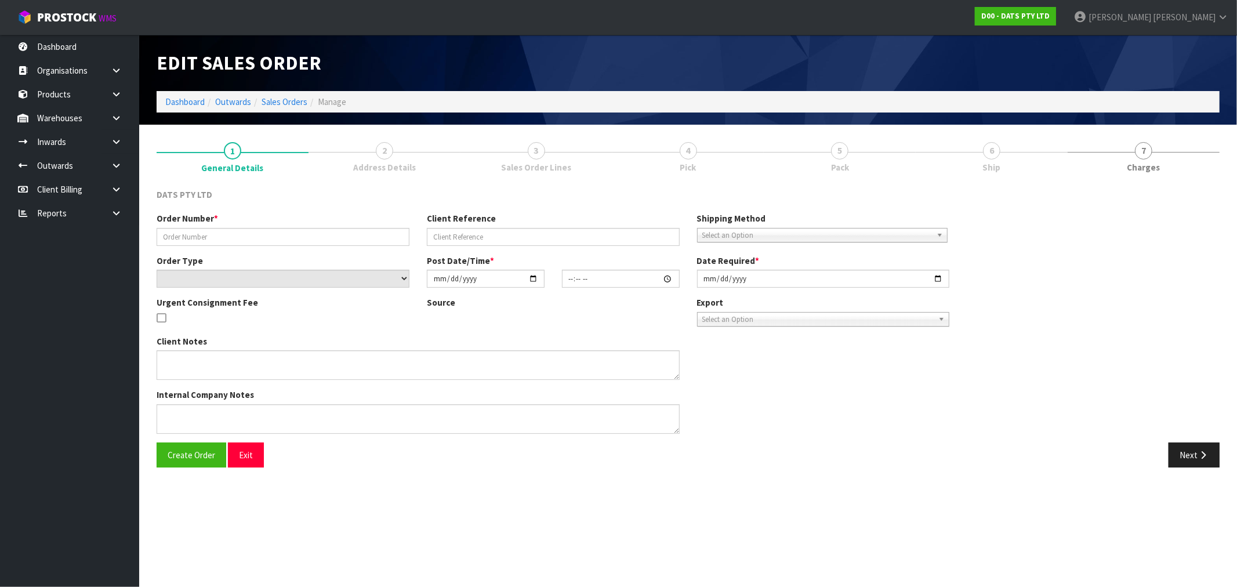
type input "9482Y100202279"
select select "number:0"
type input "[DATE]"
type input "08:56:00.000"
type input "[DATE]"
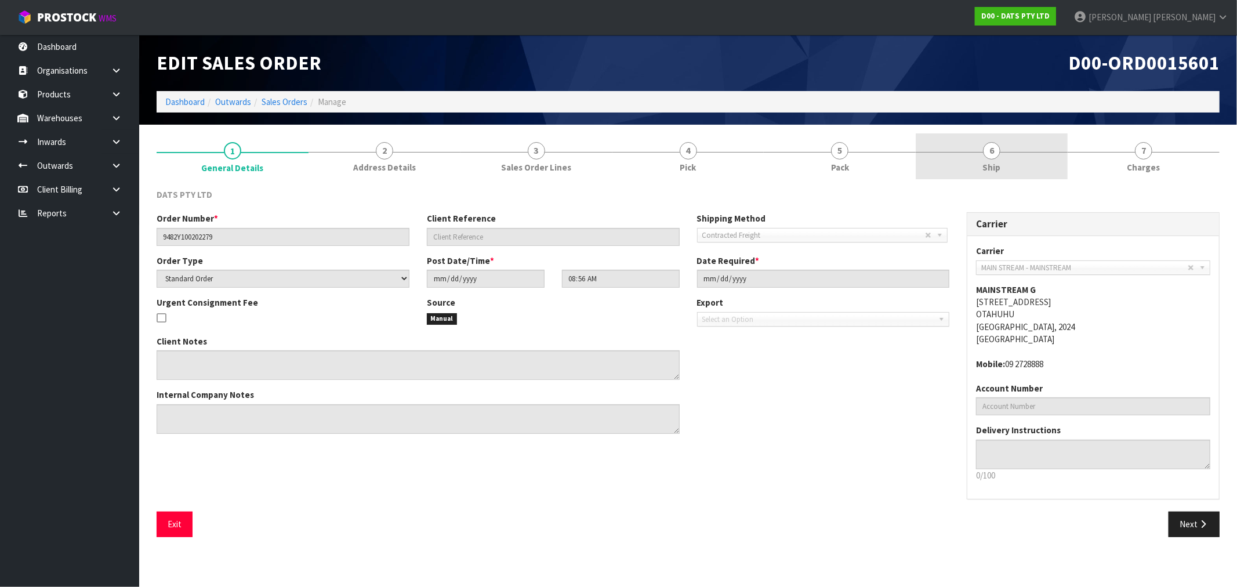
click at [947, 160] on link "6 Ship" at bounding box center [992, 156] width 152 height 46
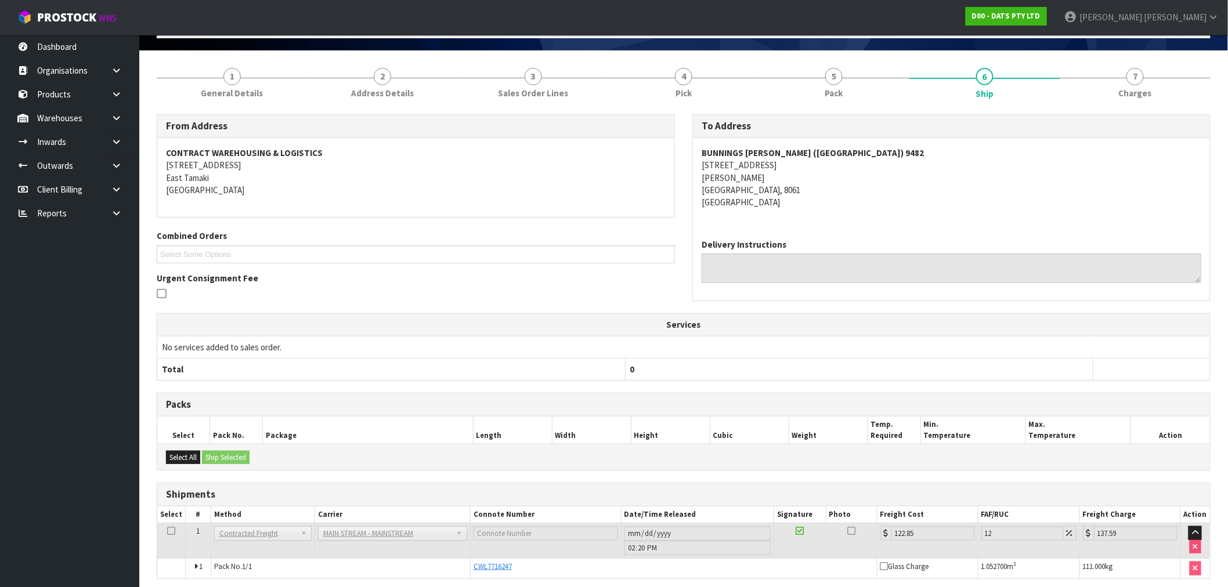
scroll to position [121, 0]
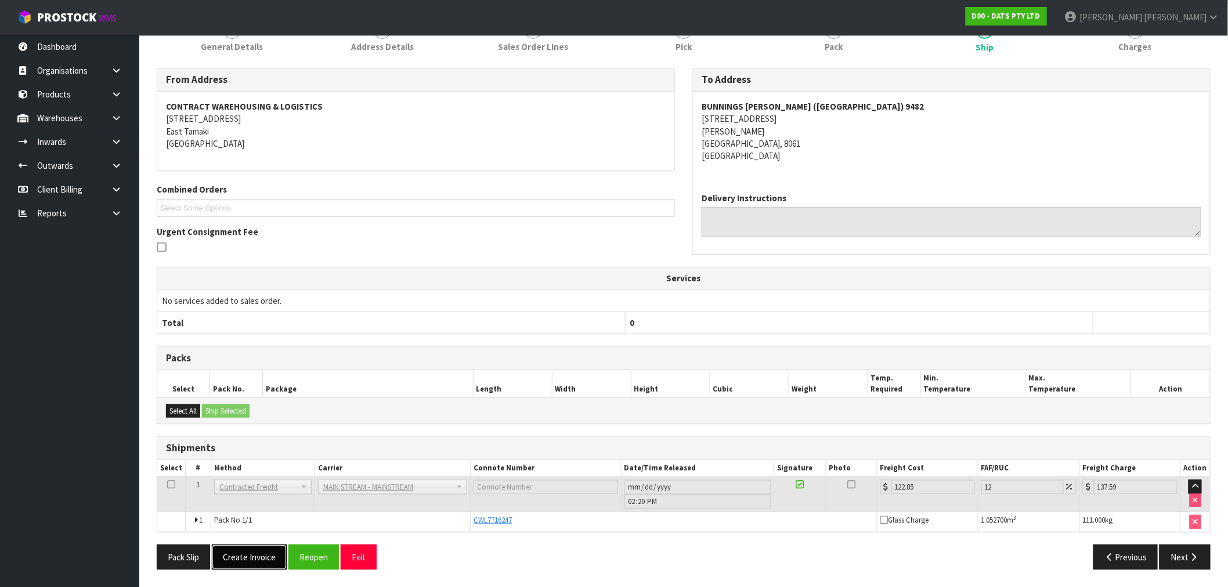
click at [263, 549] on button "Create Invoice" at bounding box center [249, 557] width 75 height 25
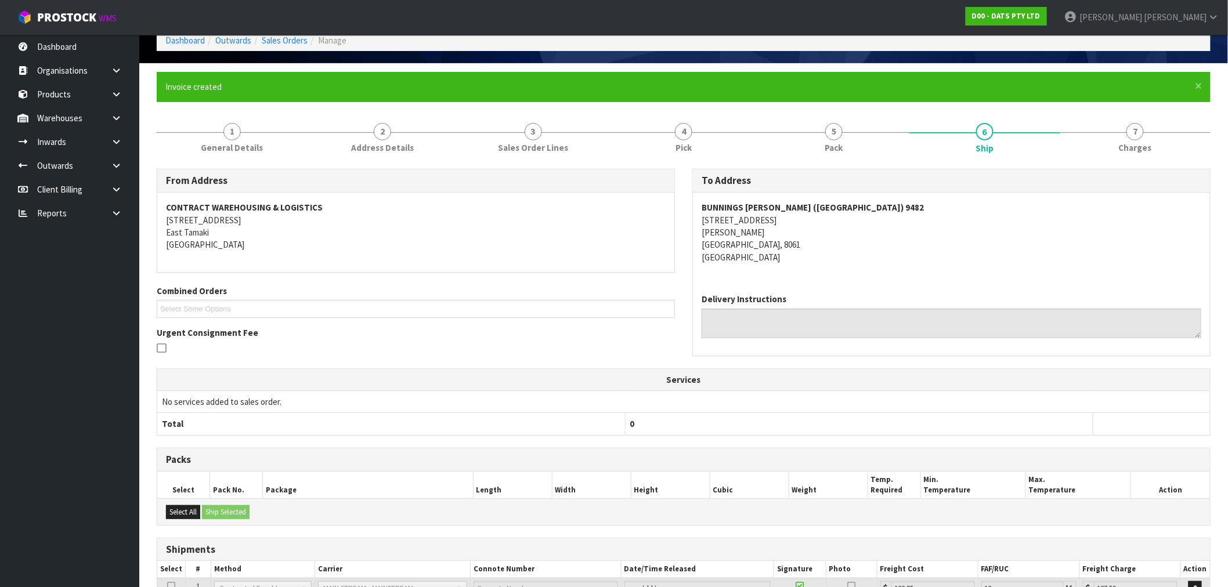
scroll to position [163, 0]
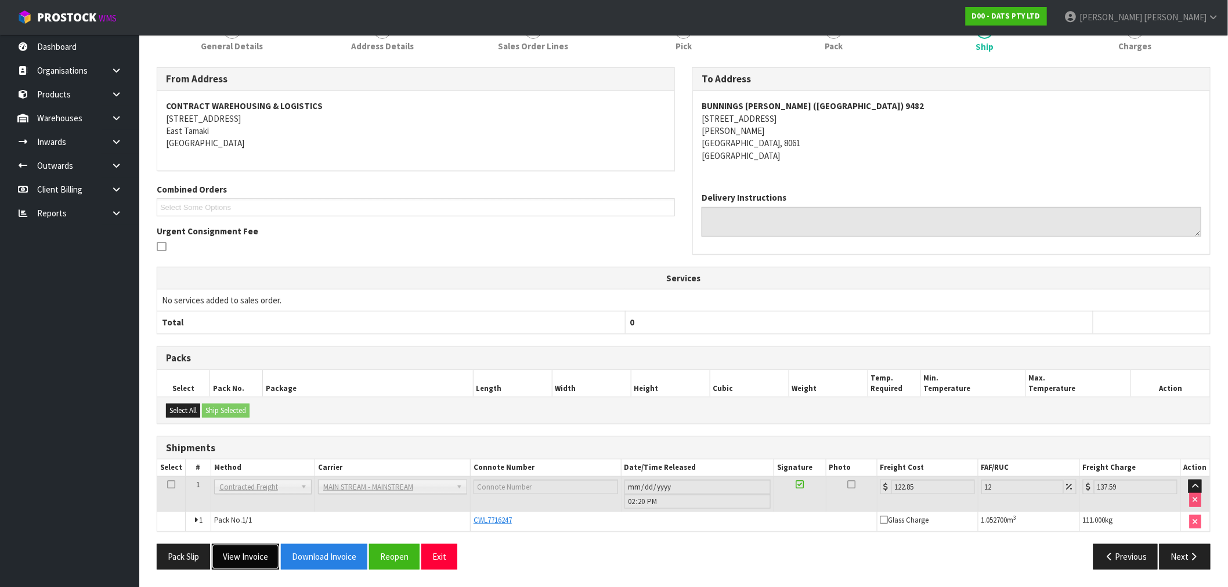
click at [260, 550] on button "View Invoice" at bounding box center [245, 556] width 67 height 25
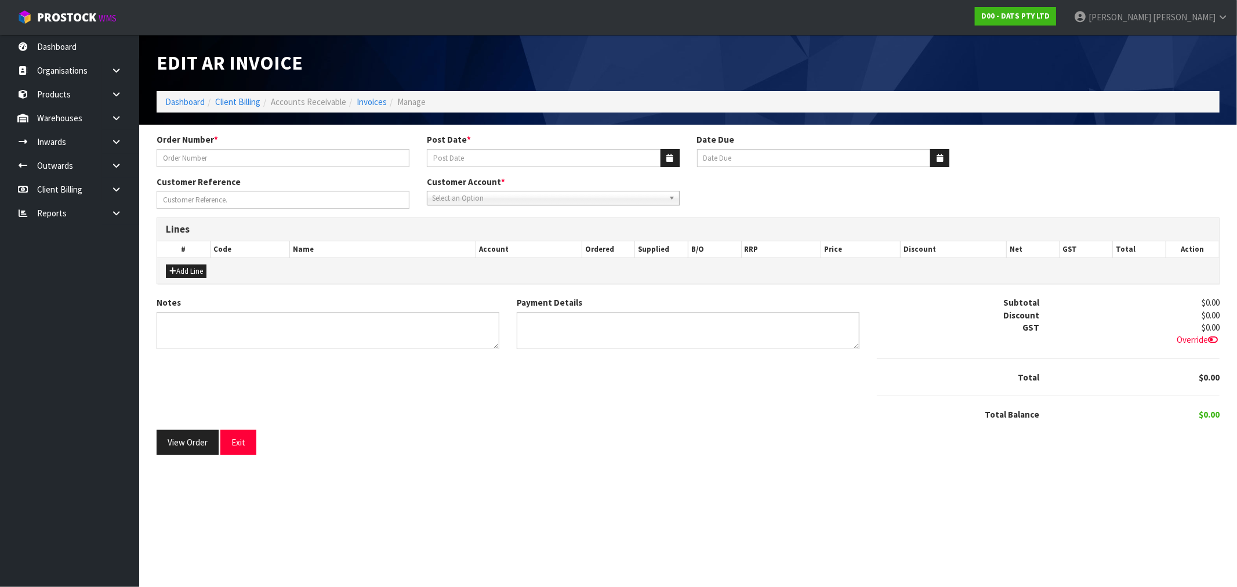
type input "9482Y100202279"
type input "[DATE]"
type input "20/09/2025"
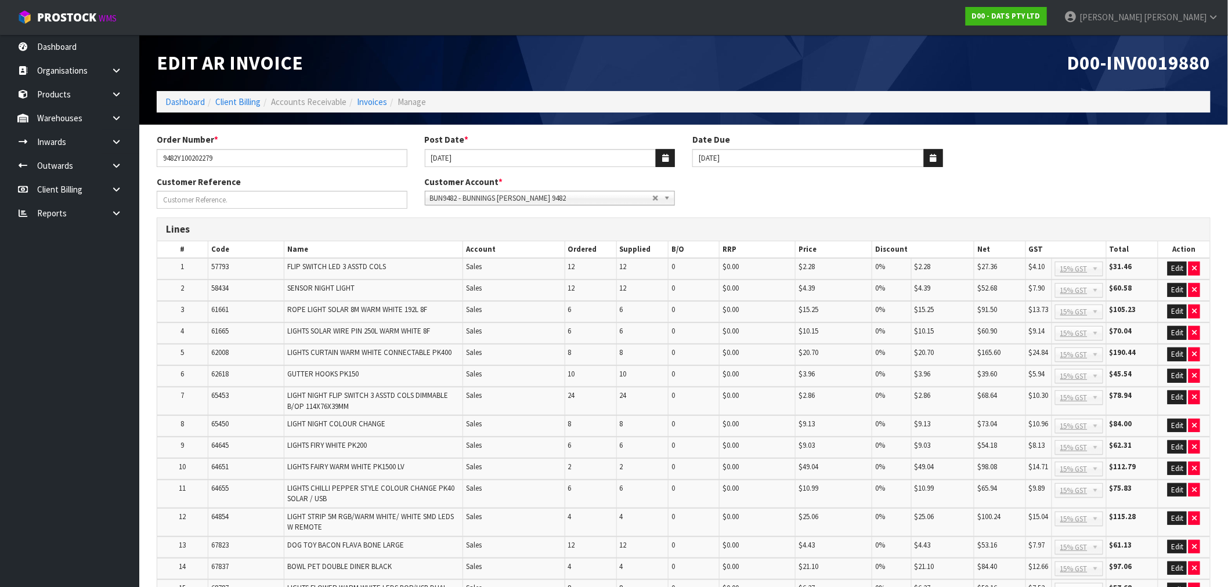
click at [1168, 59] on span "D00-INV0019880" at bounding box center [1138, 62] width 143 height 24
copy span "INV0019880"
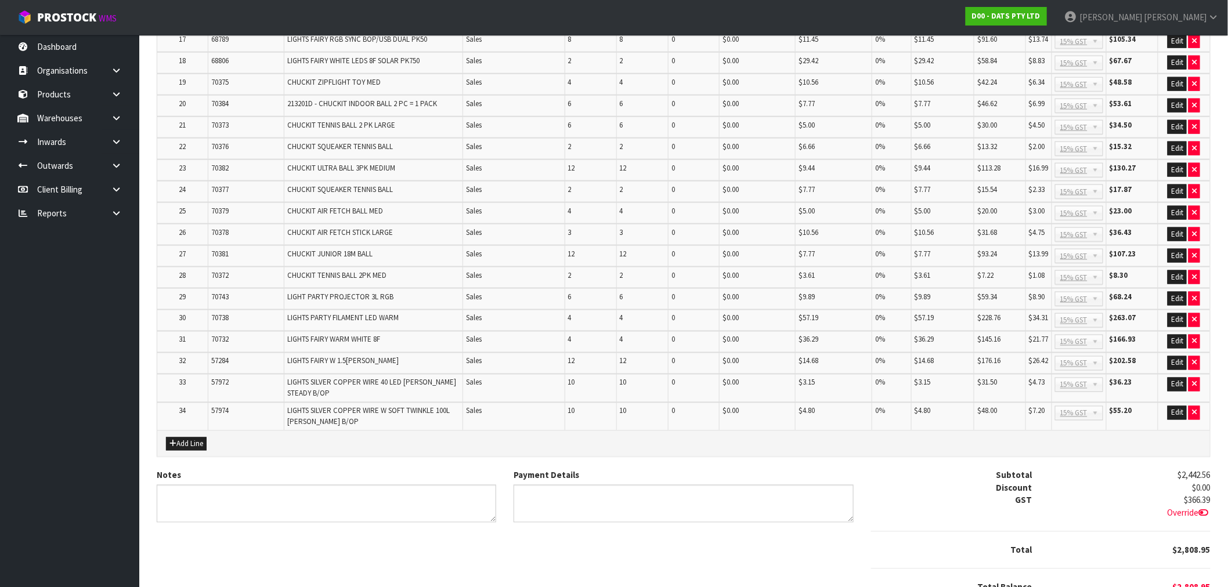
scroll to position [646, 0]
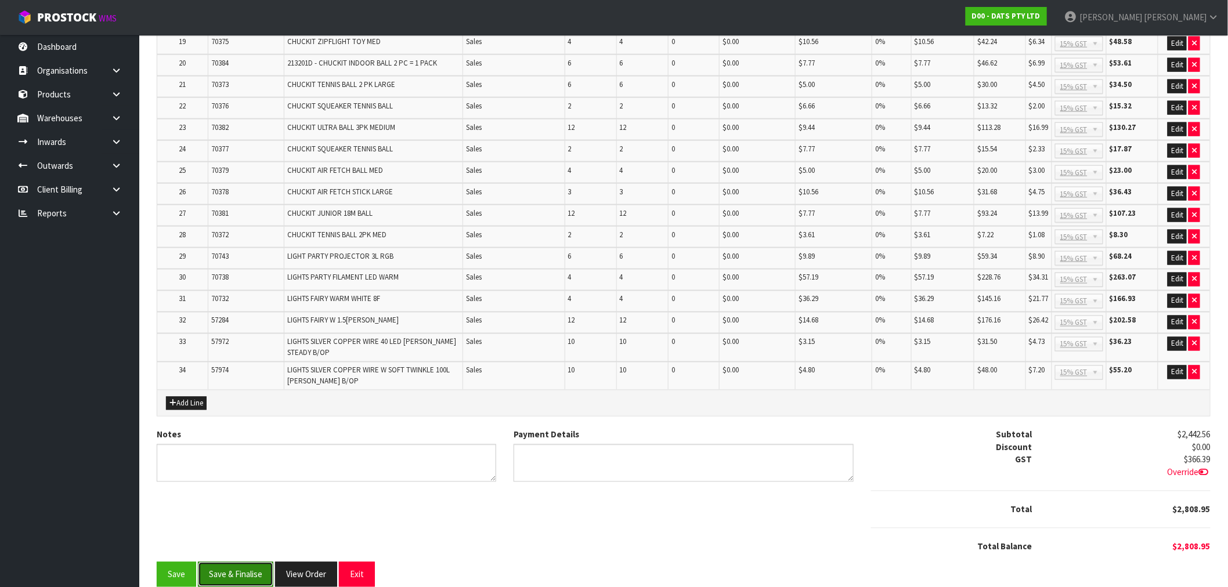
click at [236, 562] on button "Save & Finalise" at bounding box center [235, 574] width 75 height 25
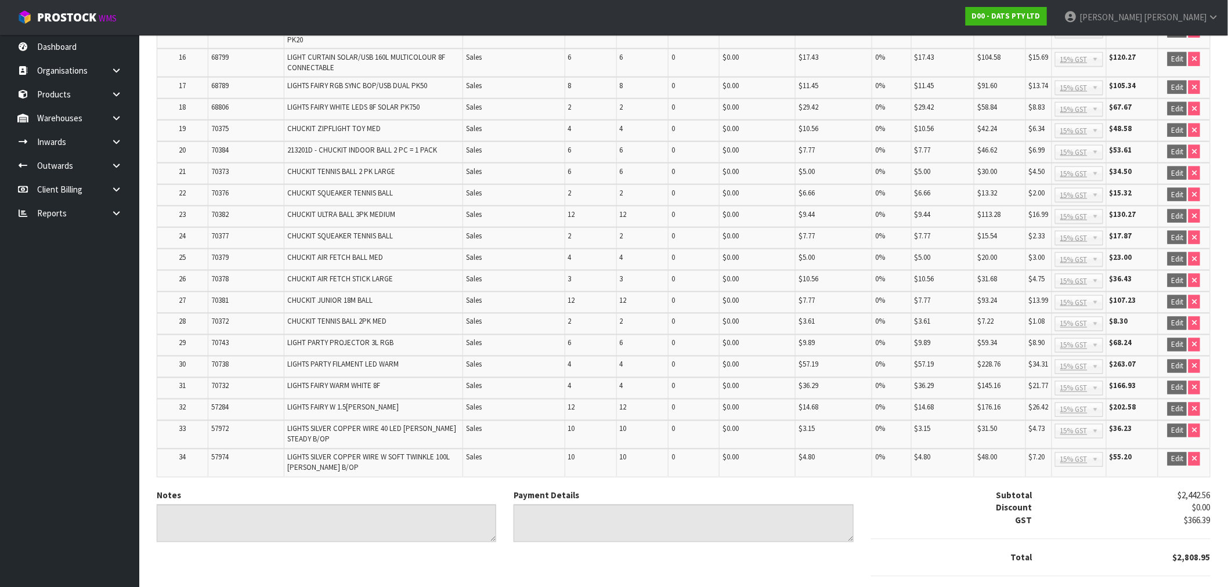
scroll to position [649, 0]
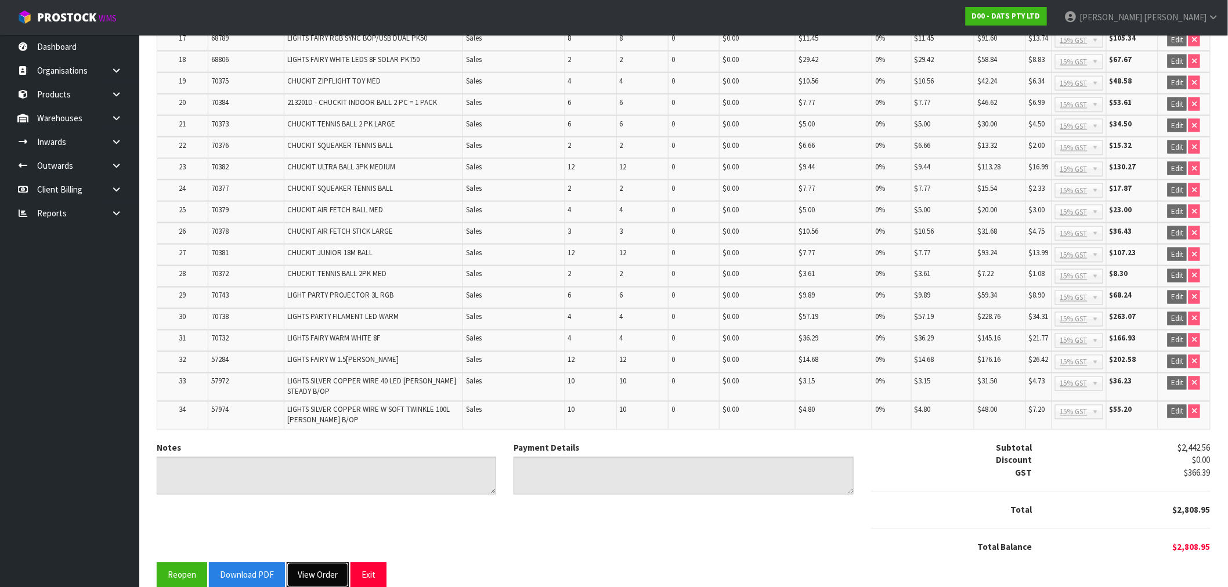
click at [303, 563] on button "View Order" at bounding box center [318, 575] width 62 height 25
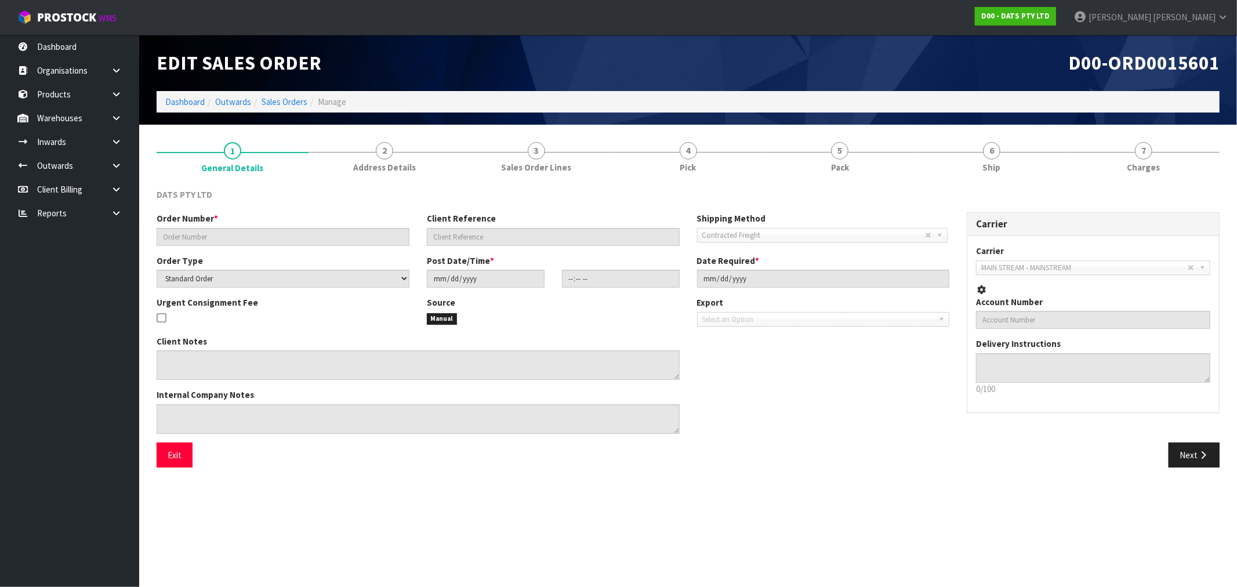
type input "9482Y100202279"
select select "number:0"
type input "[DATE]"
type input "08:56:00.000"
type input "[DATE]"
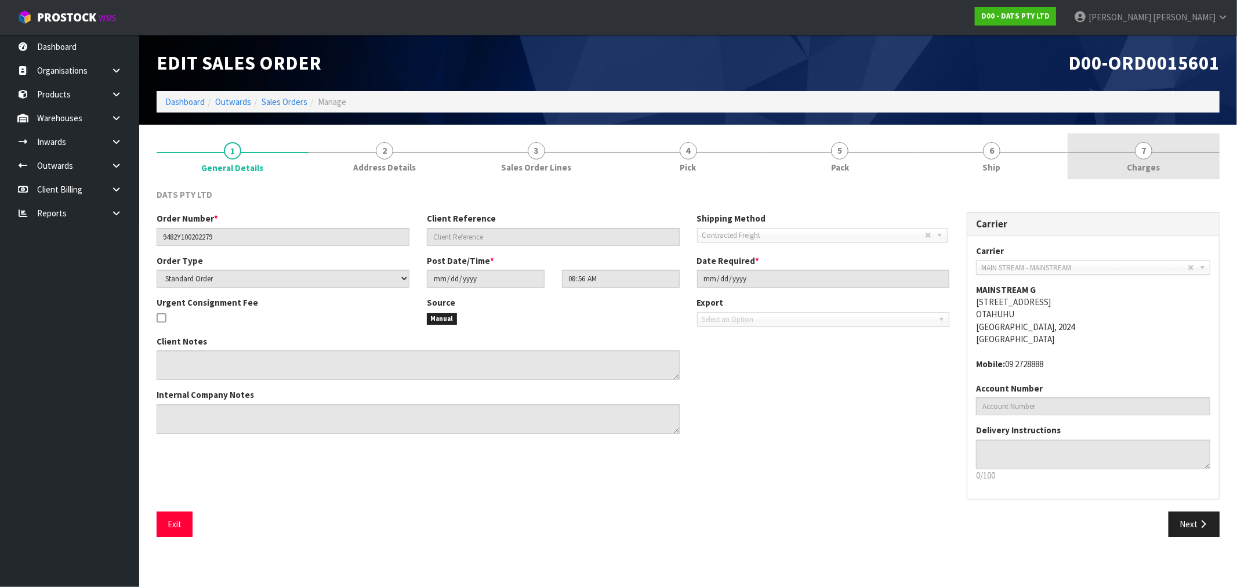
click at [1145, 157] on span "7" at bounding box center [1143, 150] width 17 height 17
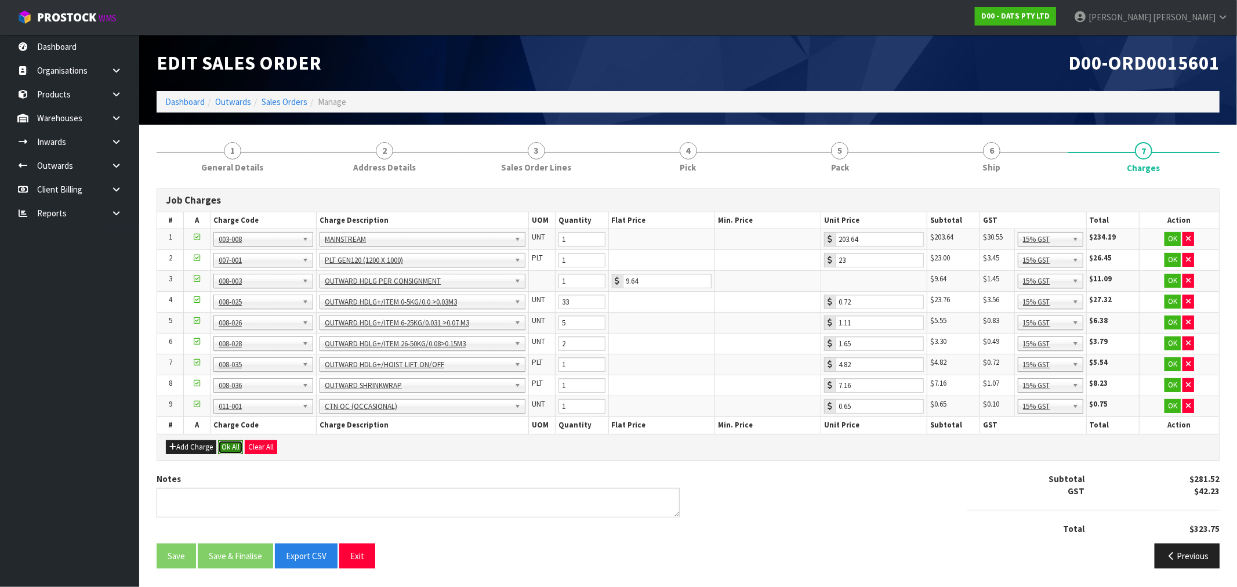
click at [235, 448] on button "Ok All" at bounding box center [230, 447] width 25 height 14
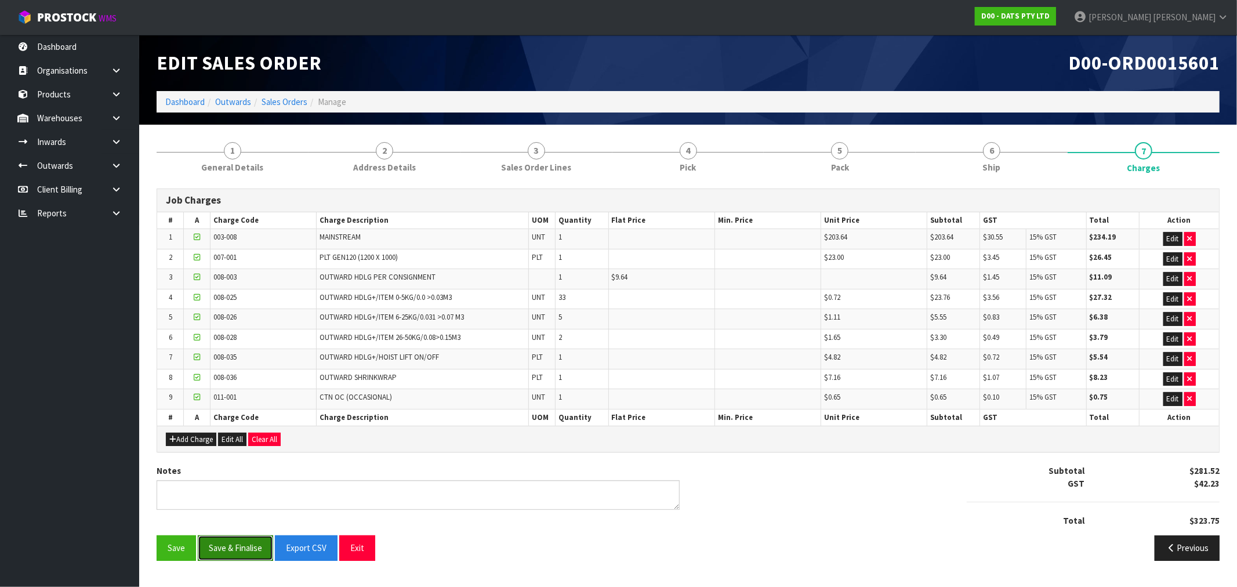
click at [229, 553] on button "Save & Finalise" at bounding box center [235, 547] width 75 height 25
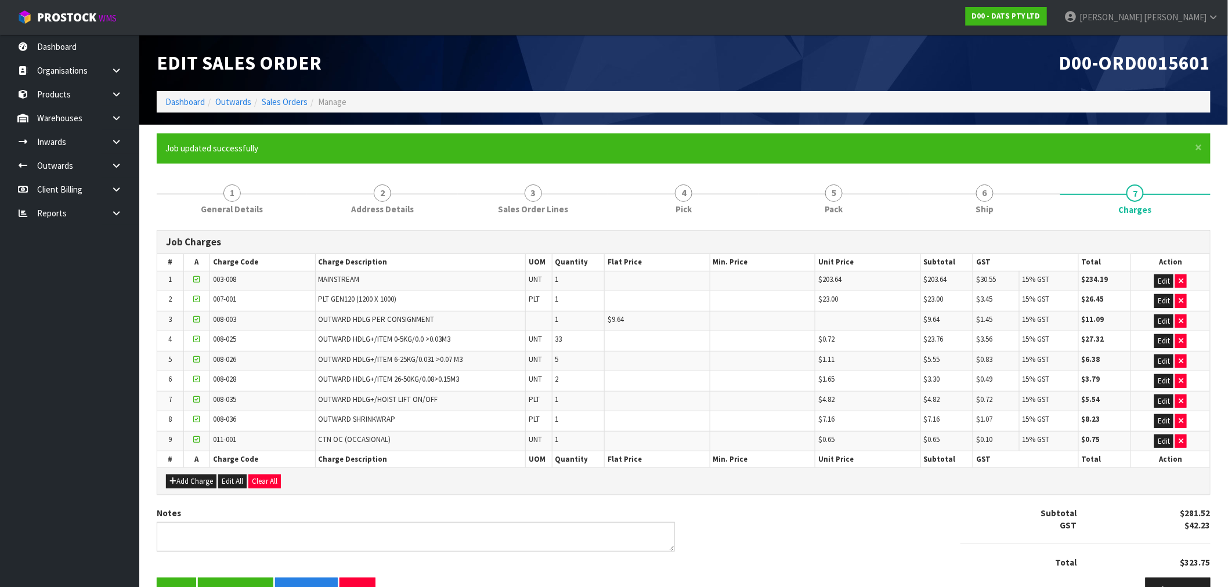
click at [287, 109] on ol "Dashboard Outwards Sales Orders Manage" at bounding box center [684, 101] width 1054 height 21
click at [285, 106] on link "Sales Orders" at bounding box center [285, 101] width 46 height 11
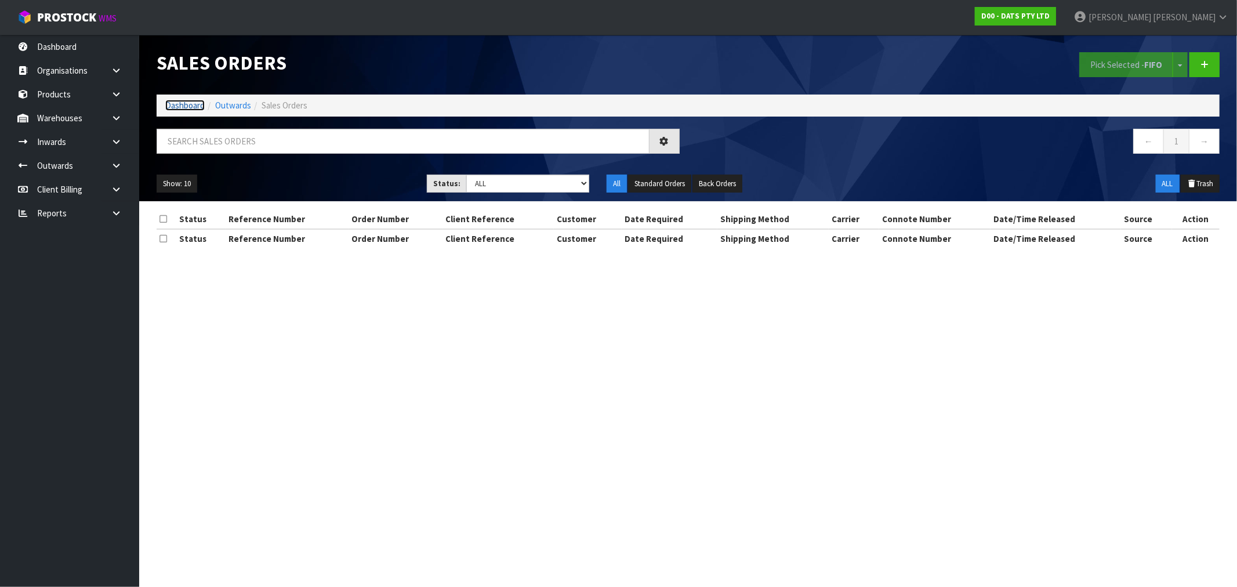
drag, startPoint x: 171, startPoint y: 107, endPoint x: 179, endPoint y: 108, distance: 7.6
click at [171, 107] on link "Dashboard" at bounding box center [184, 105] width 39 height 11
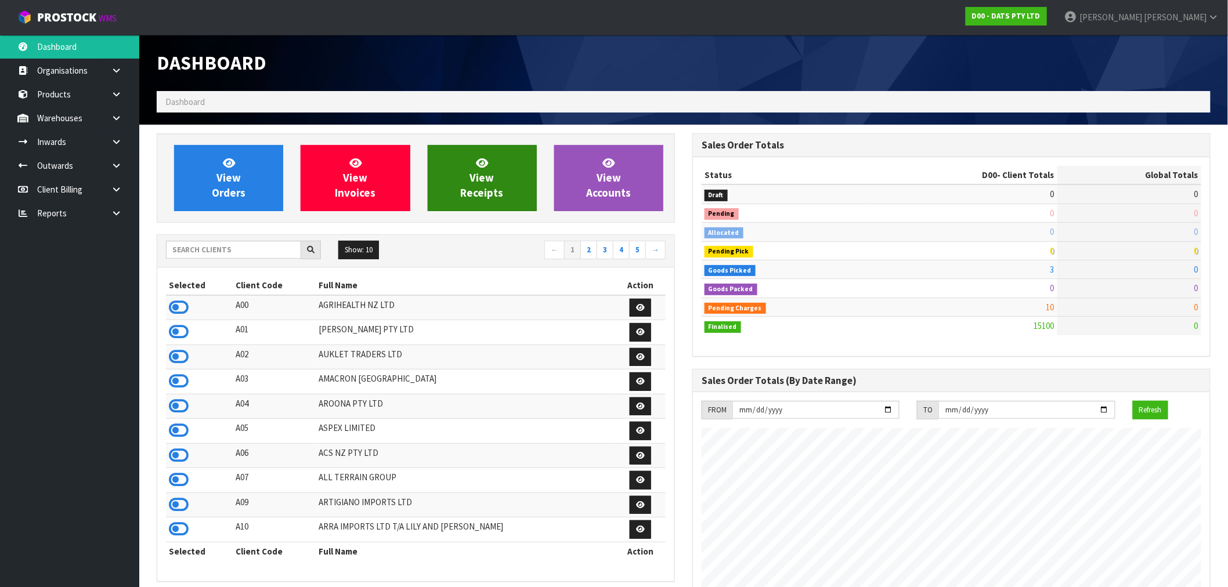
scroll to position [879, 535]
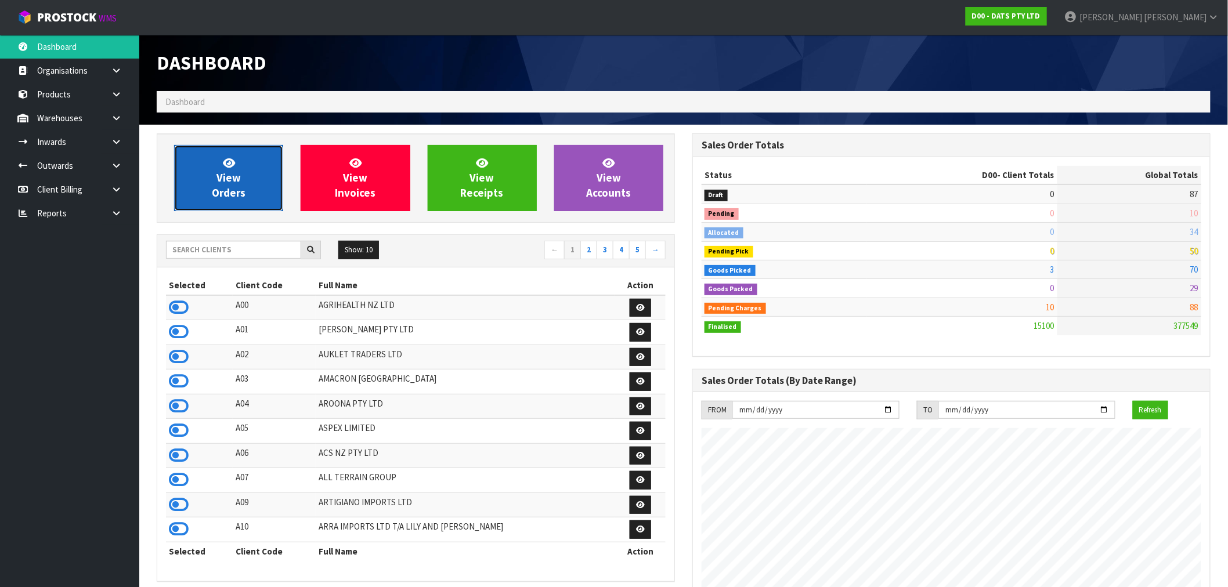
click at [248, 192] on link "View Orders" at bounding box center [228, 178] width 109 height 66
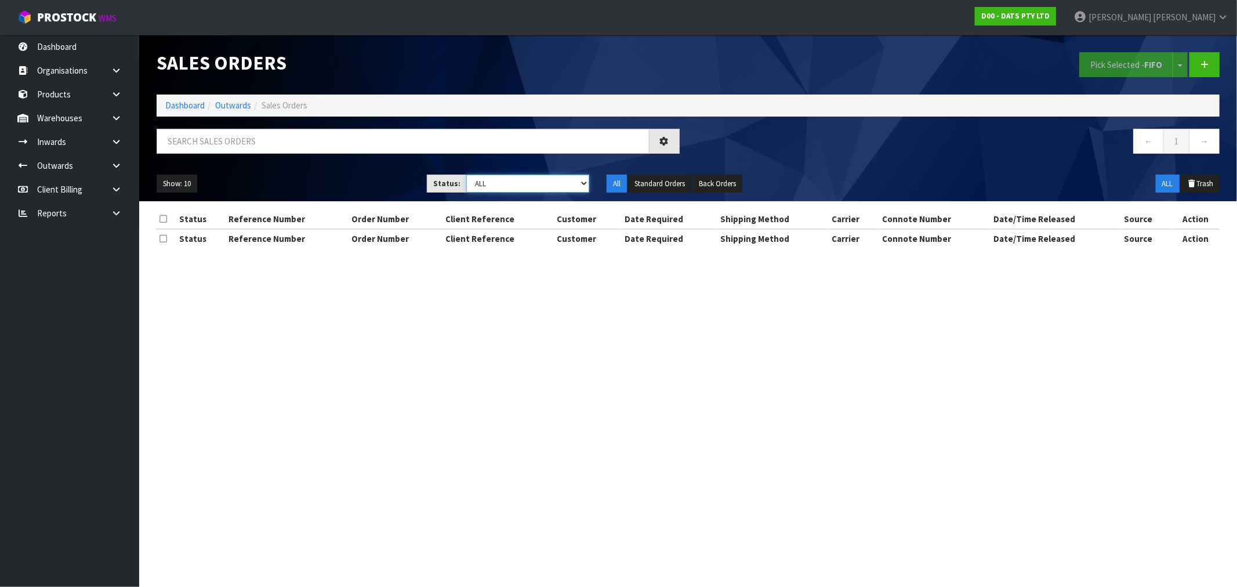
click at [493, 190] on select "Draft Pending Allocated Pending Pick Goods Picked Goods Packed Pending Charges …" at bounding box center [527, 184] width 123 height 18
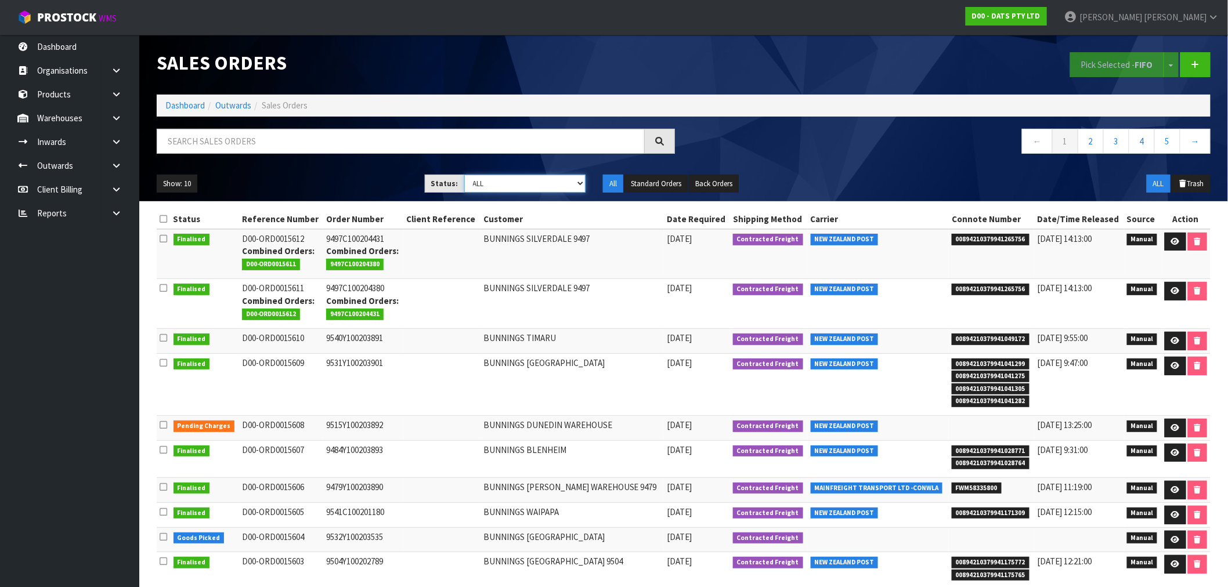
select select "string:6"
click at [464, 175] on select "Draft Pending Allocated Pending Pick Goods Picked Goods Packed Pending Charges …" at bounding box center [525, 184] width 122 height 18
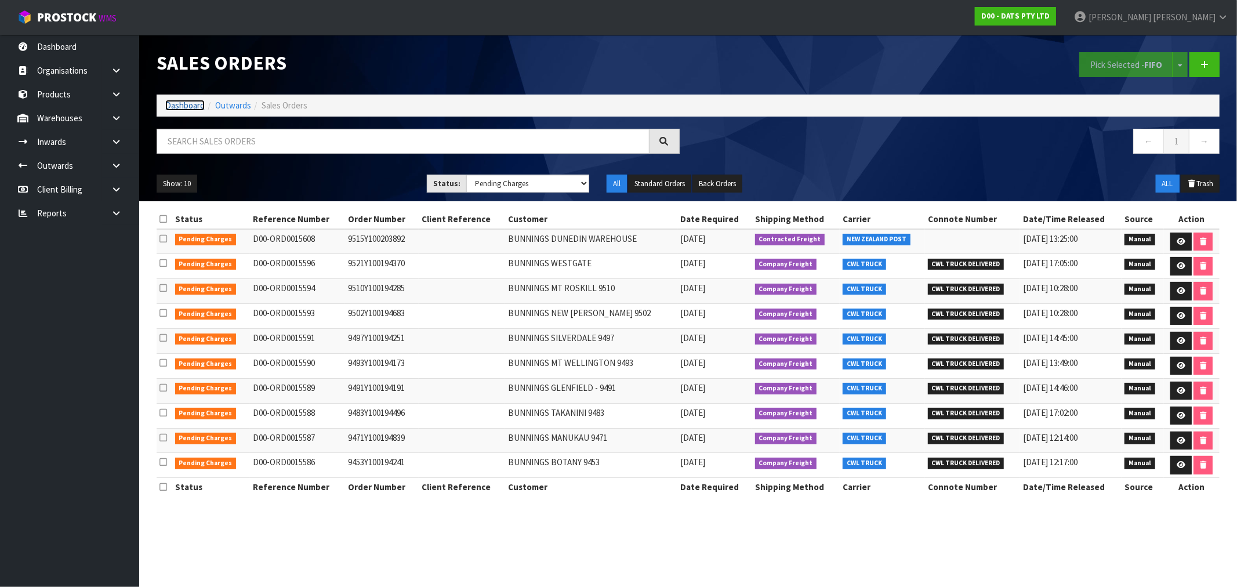
click at [166, 105] on link "Dashboard" at bounding box center [184, 105] width 39 height 11
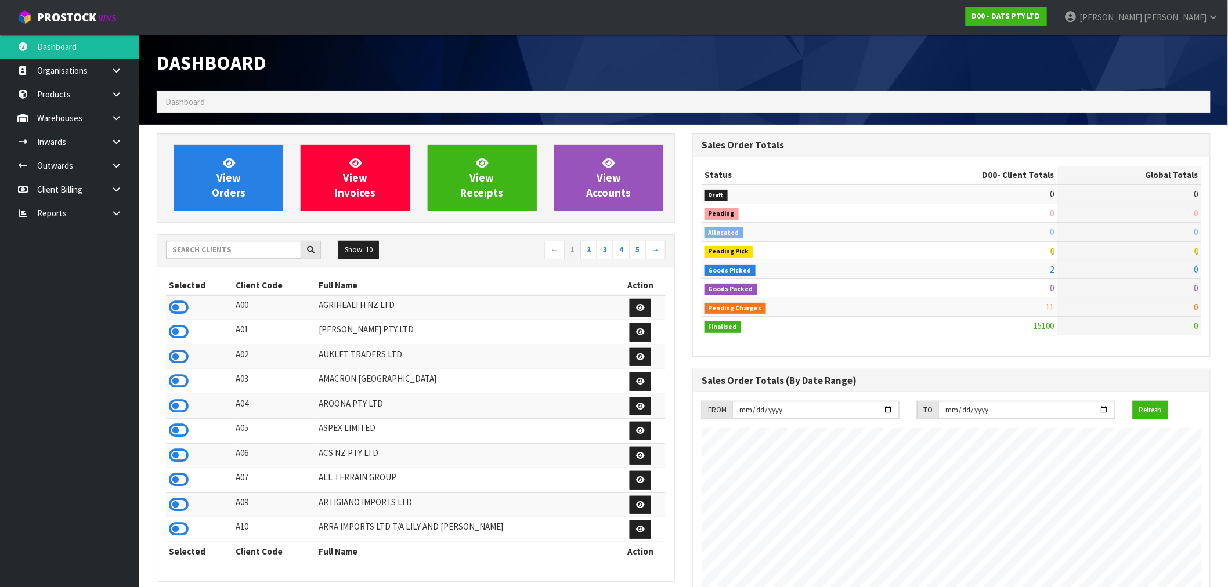
scroll to position [879, 535]
click at [199, 248] on input "text" at bounding box center [233, 250] width 135 height 18
click at [183, 301] on icon at bounding box center [179, 307] width 20 height 17
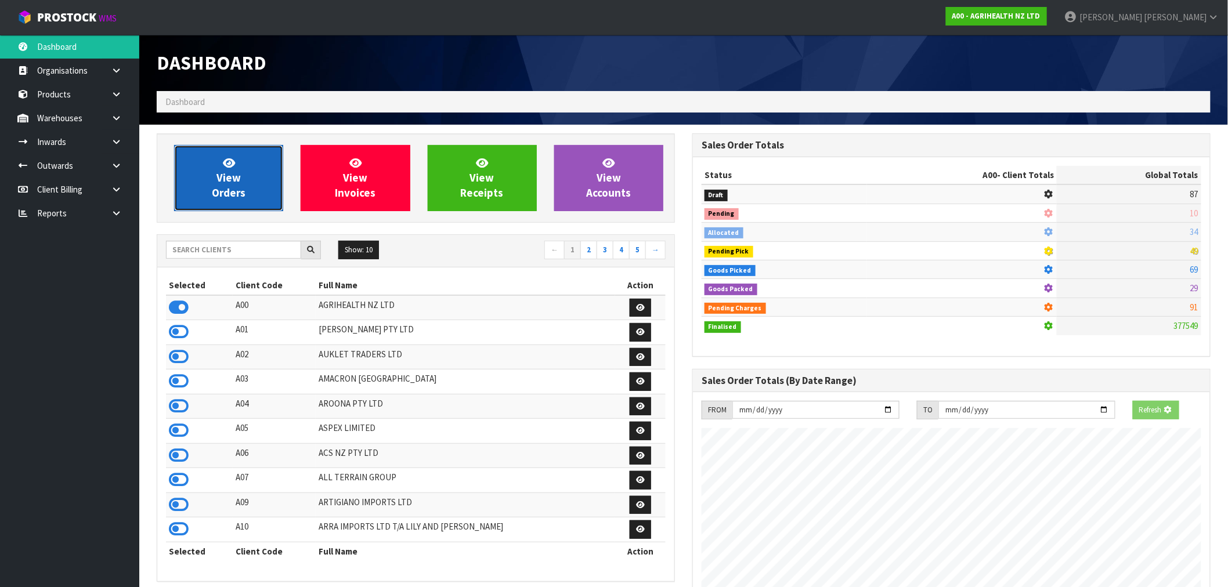
scroll to position [579402, 579589]
click at [199, 200] on link "View Orders" at bounding box center [228, 178] width 109 height 66
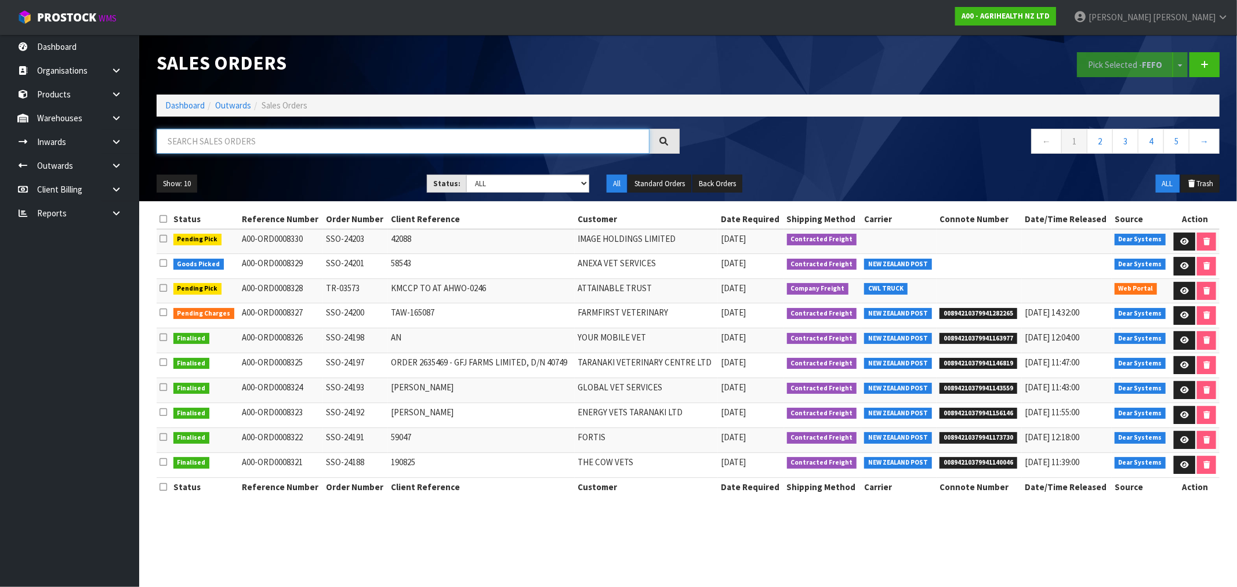
click at [207, 146] on input "text" at bounding box center [403, 141] width 493 height 25
paste input "SSO-24187"
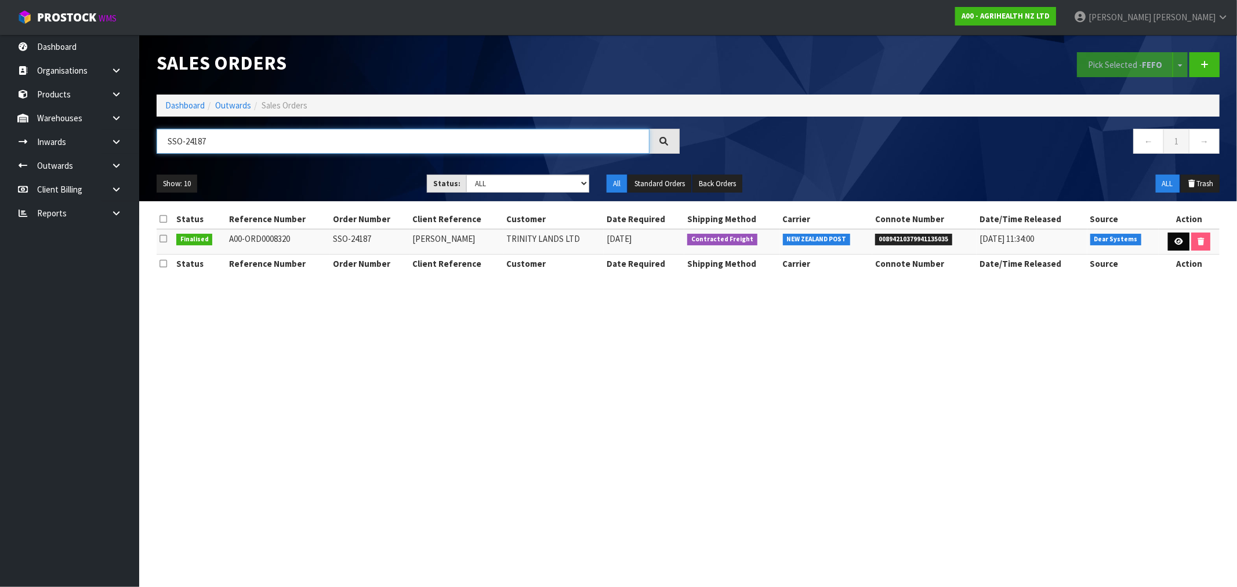
type input "SSO-24187"
click at [1182, 241] on link at bounding box center [1178, 242] width 21 height 19
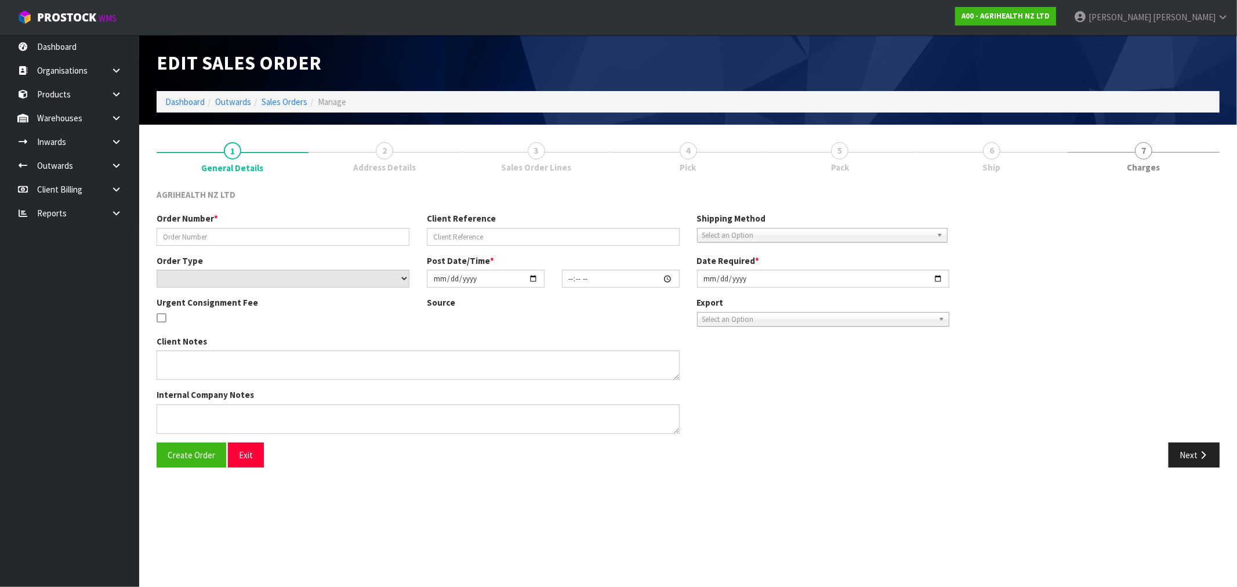
type input "SSO-24187"
type input "SHALLY"
select select "number:0"
type input "[DATE]"
type input "12:17:40.000"
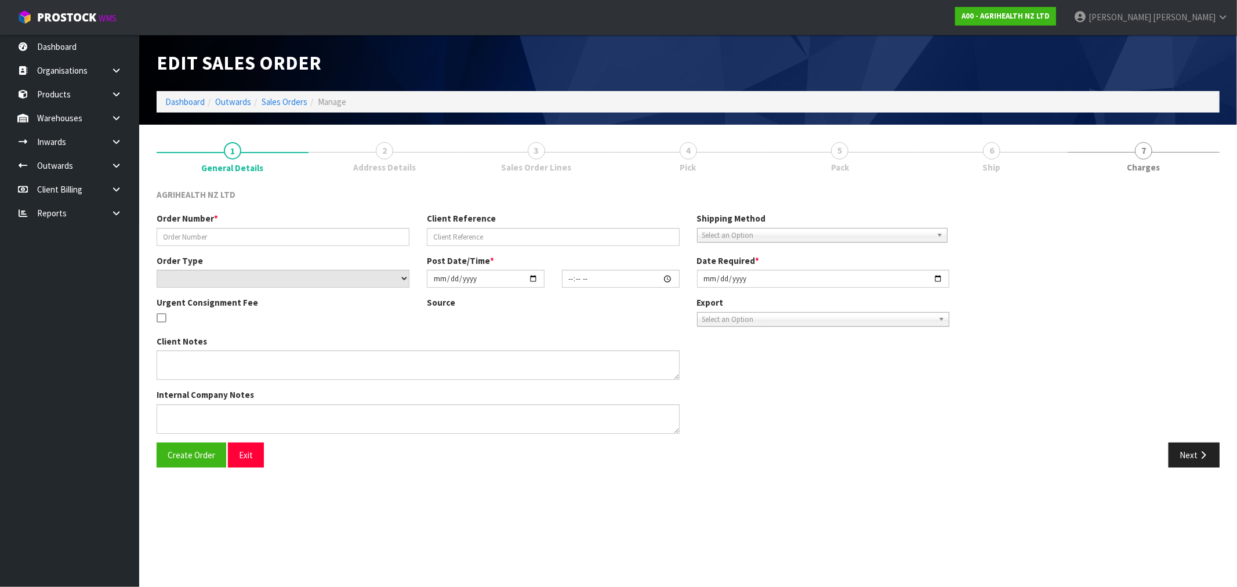
type input "2025-08-20"
type textarea "OVERNIGHT COURIER"
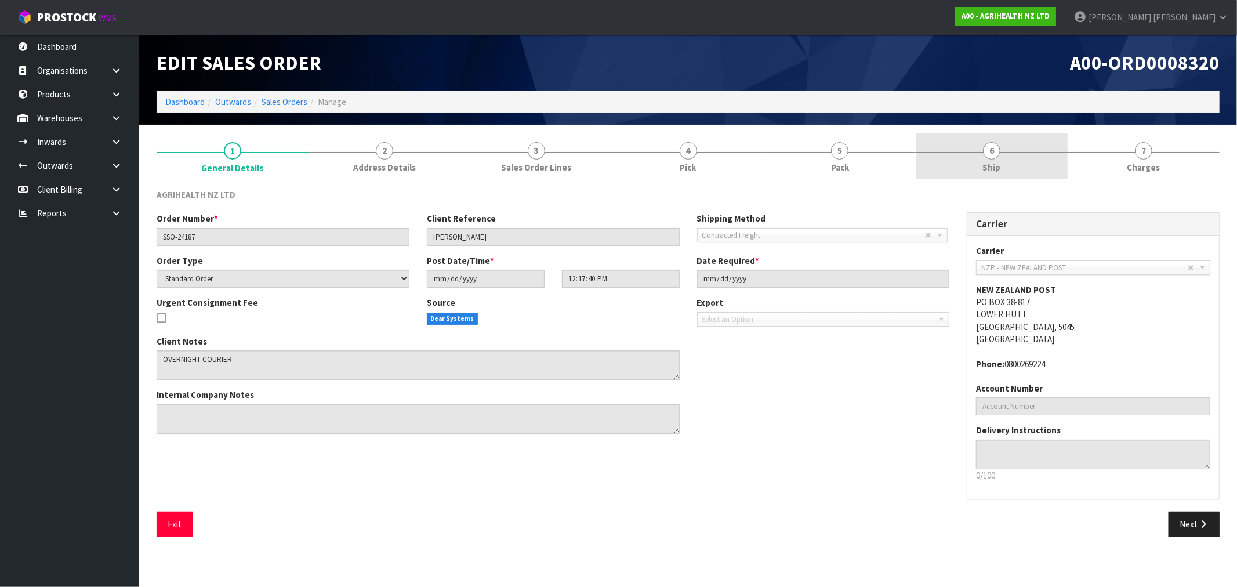
click at [987, 165] on span "Ship" at bounding box center [992, 167] width 18 height 12
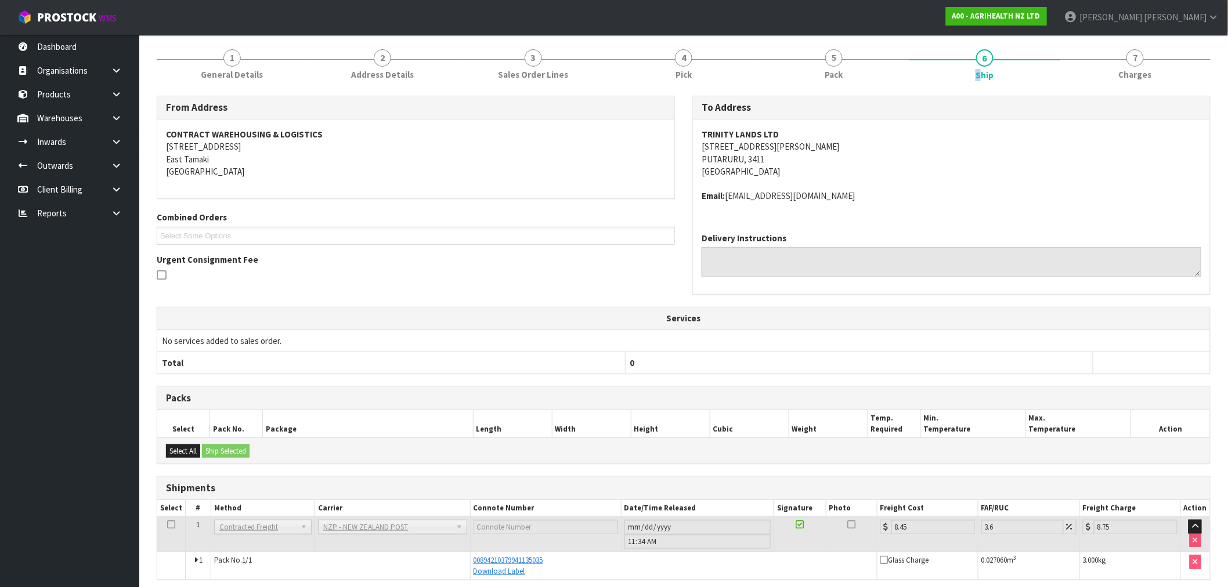
scroll to position [141, 0]
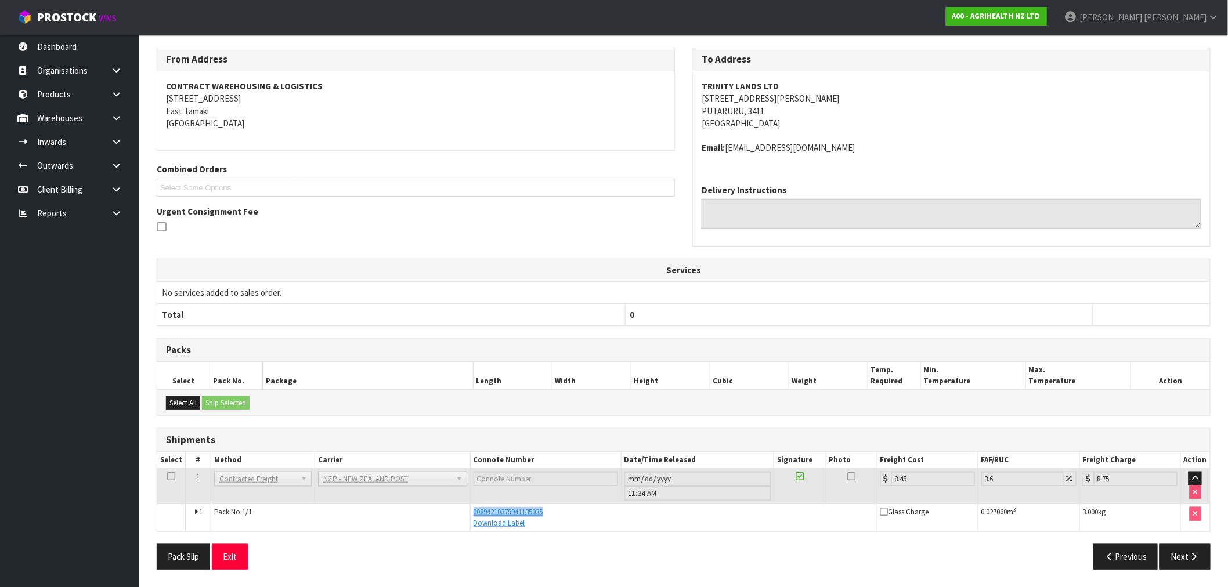
drag, startPoint x: 553, startPoint y: 512, endPoint x: 728, endPoint y: 234, distance: 328.0
click at [479, 495] on tbody "1 Client Local Pickup Customer Local Pickup Company Freight Contracted Freight …" at bounding box center [683, 500] width 1052 height 63
copy tbody "1 Pack No. 1/1 00894210379941135035"
click at [531, 512] on span "00894210379941135035" at bounding box center [508, 512] width 70 height 10
click at [530, 203] on div "Combined Orders A00-ORD0008315 A00-ORD0008328 A00-ORD0008329 A00-ORD0008330 Sel…" at bounding box center [415, 184] width 535 height 42
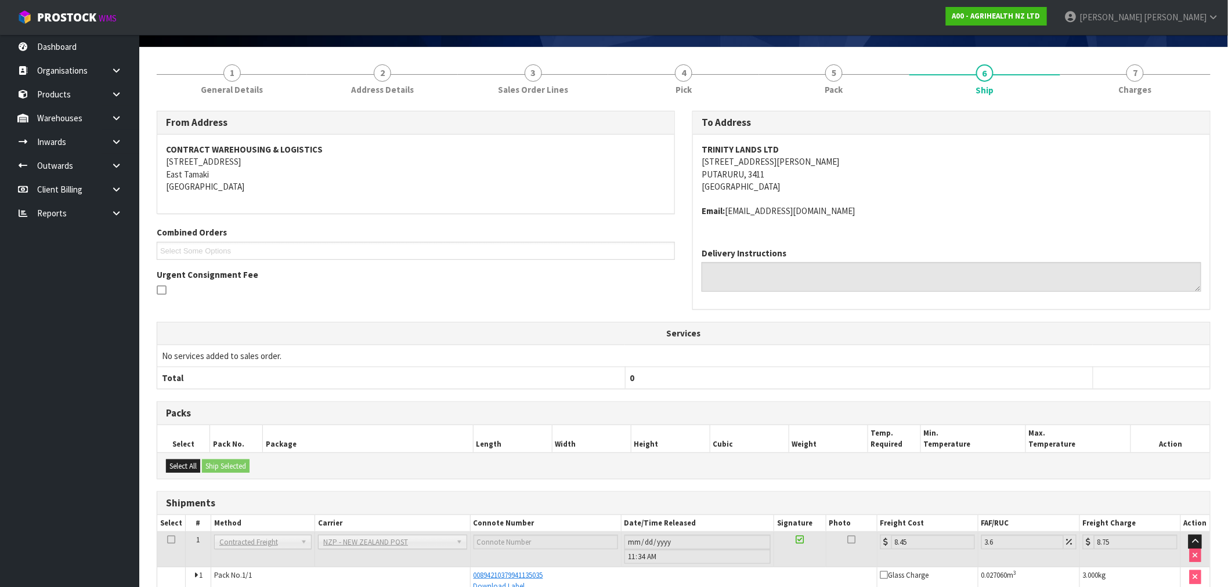
scroll to position [0, 0]
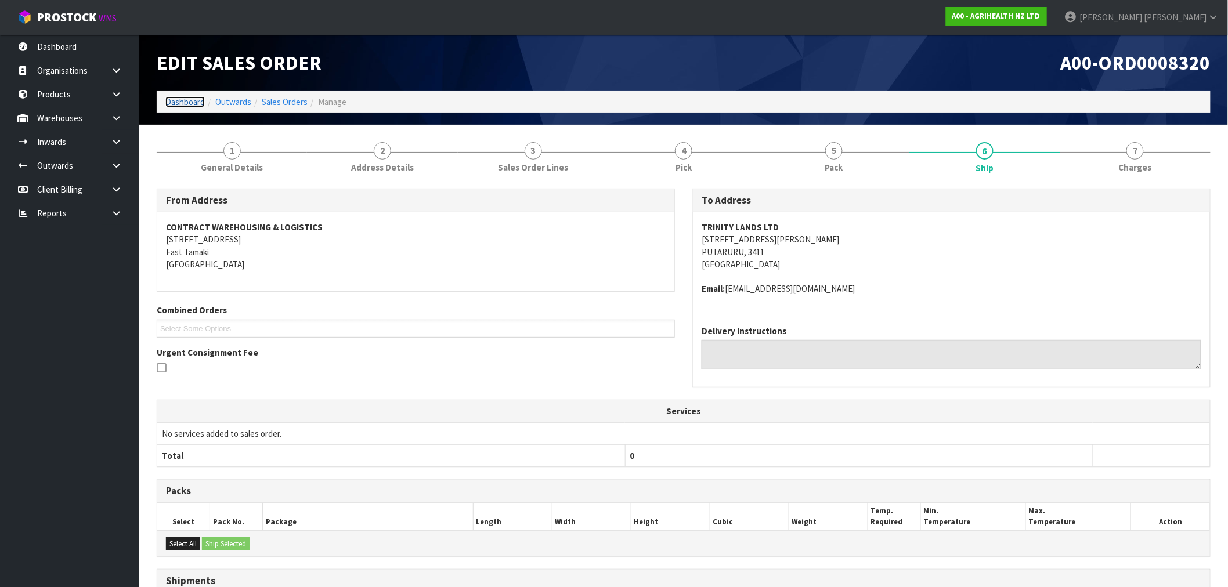
click at [181, 103] on link "Dashboard" at bounding box center [184, 101] width 39 height 11
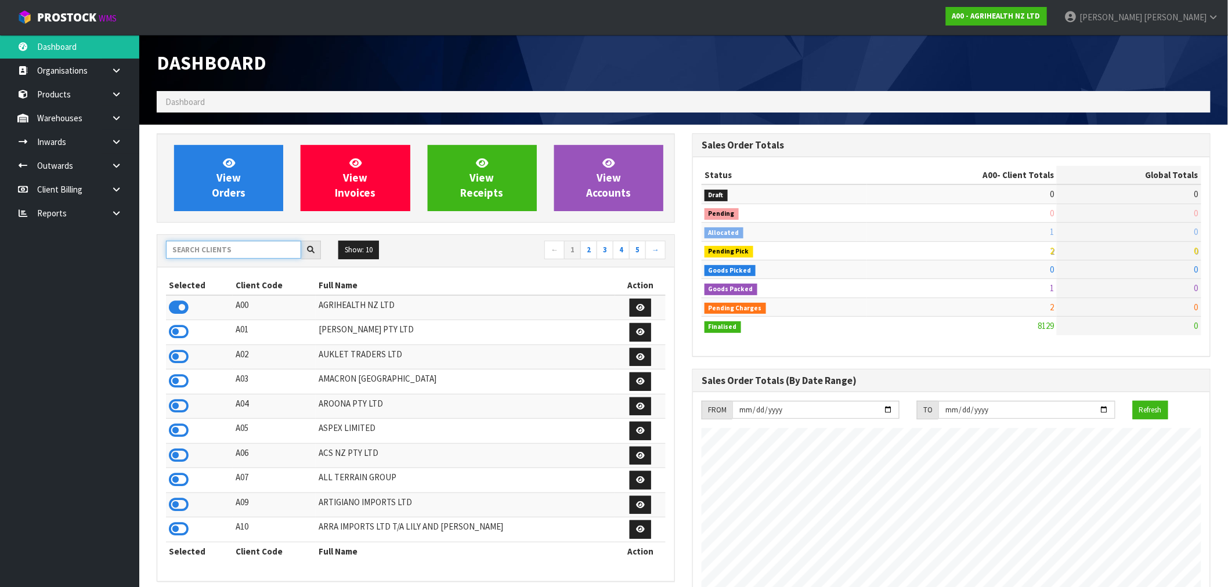
click at [218, 254] on input "text" at bounding box center [233, 250] width 135 height 18
type input "S01"
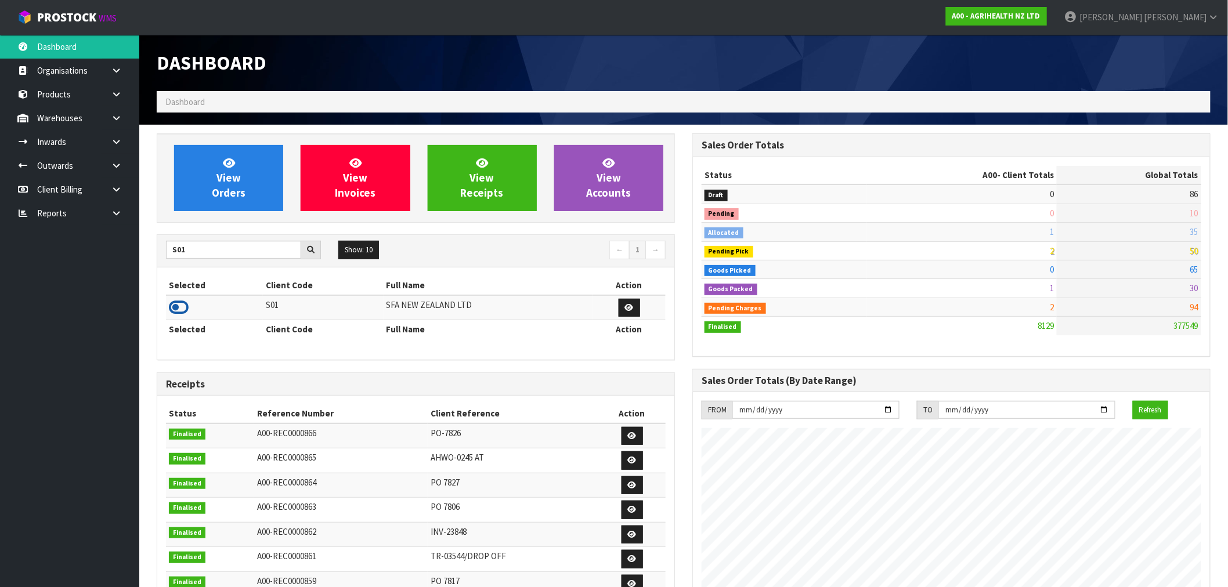
click at [169, 309] on td at bounding box center [214, 307] width 97 height 25
click at [179, 305] on icon at bounding box center [179, 307] width 20 height 17
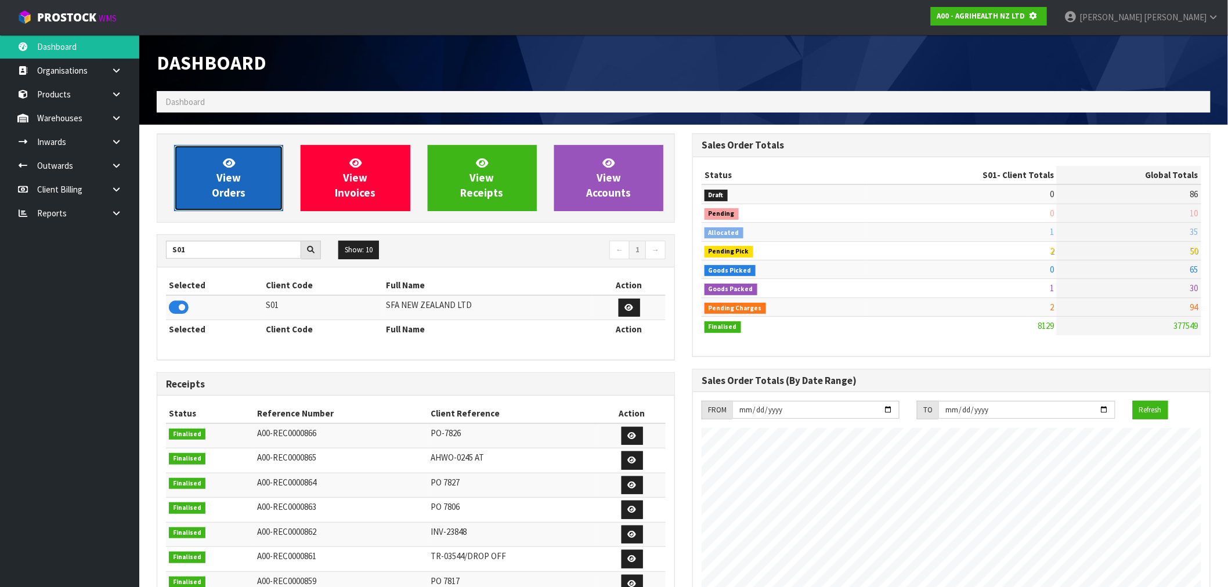
scroll to position [579402, 579589]
click at [242, 199] on span "View Orders" at bounding box center [229, 178] width 34 height 44
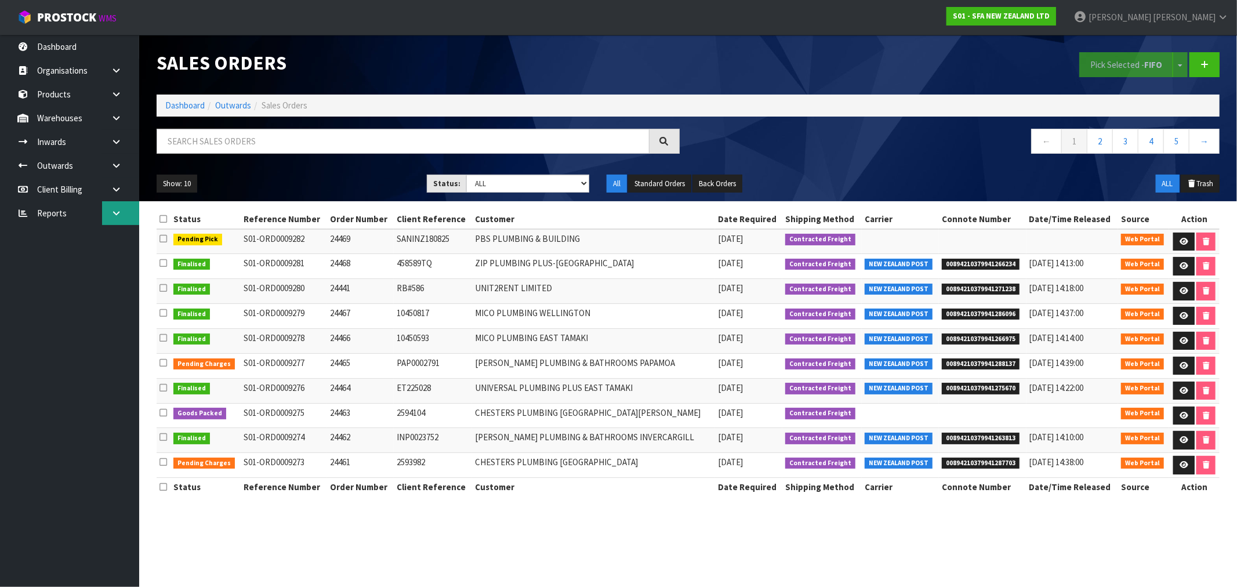
click at [118, 209] on icon at bounding box center [116, 213] width 11 height 9
click at [54, 261] on link "CWL" at bounding box center [69, 261] width 139 height 24
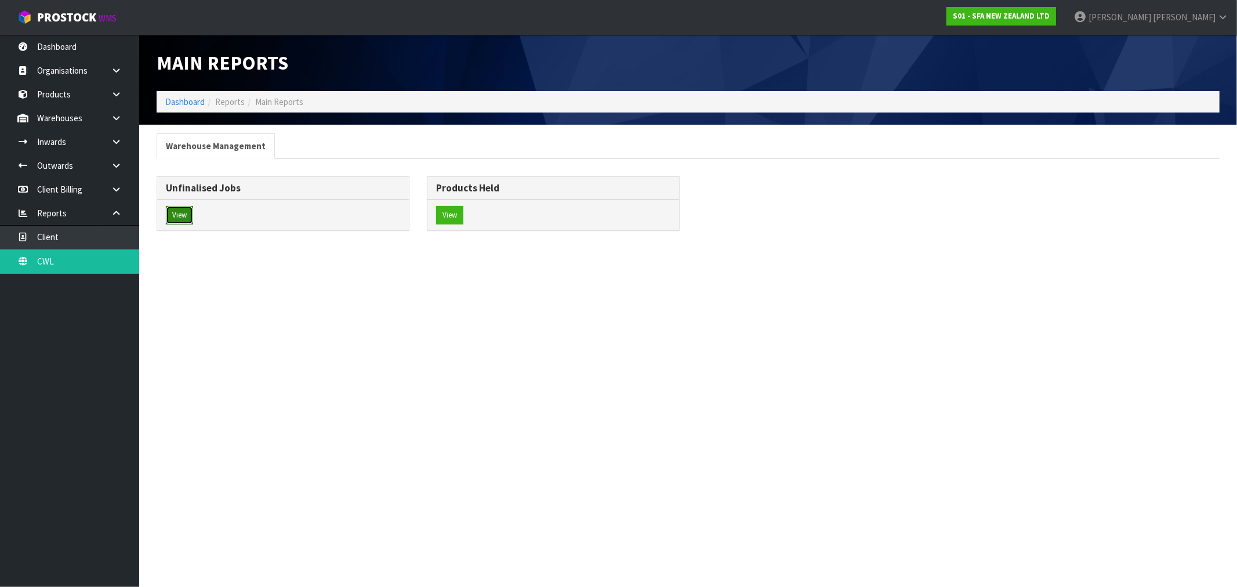
click at [180, 219] on button "View" at bounding box center [179, 215] width 27 height 19
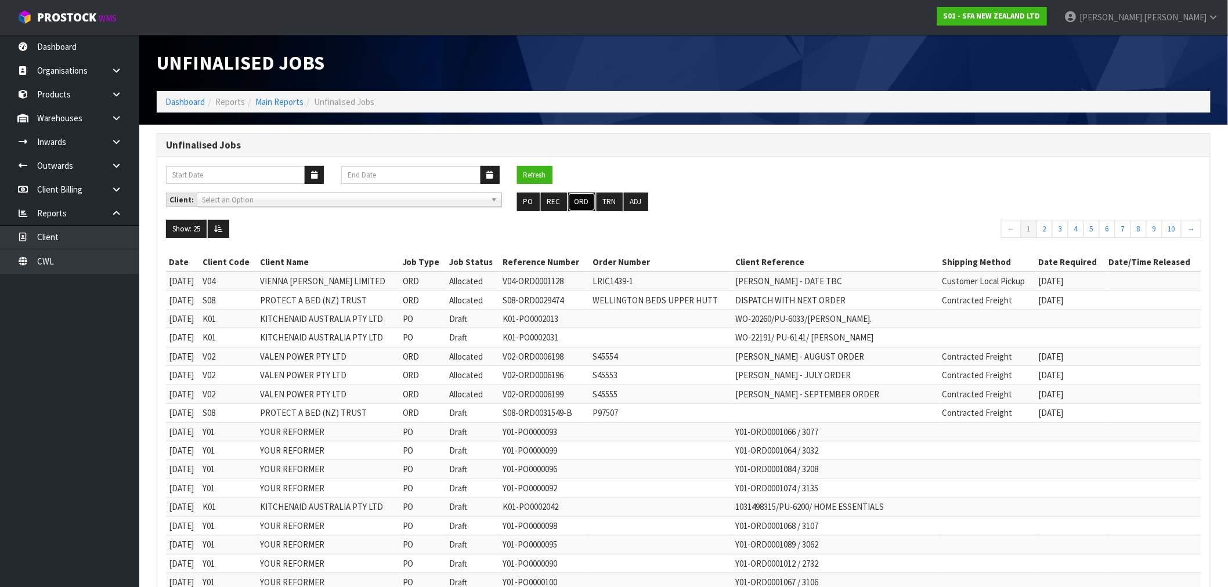
click at [580, 207] on button "ORD" at bounding box center [581, 202] width 27 height 19
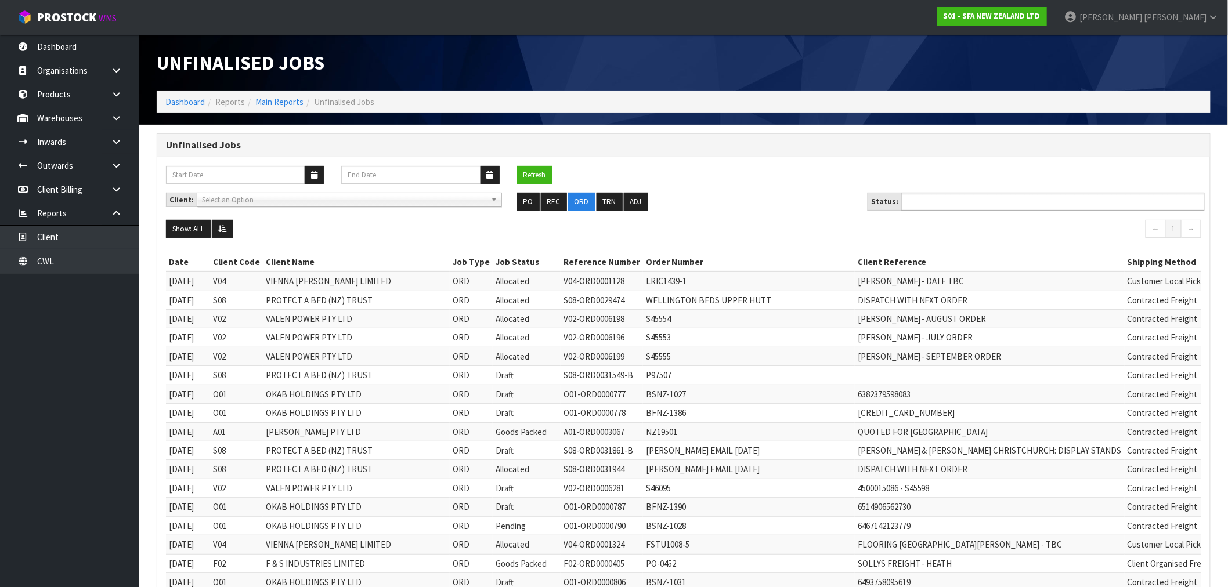
click at [936, 200] on input "text" at bounding box center [946, 201] width 85 height 15
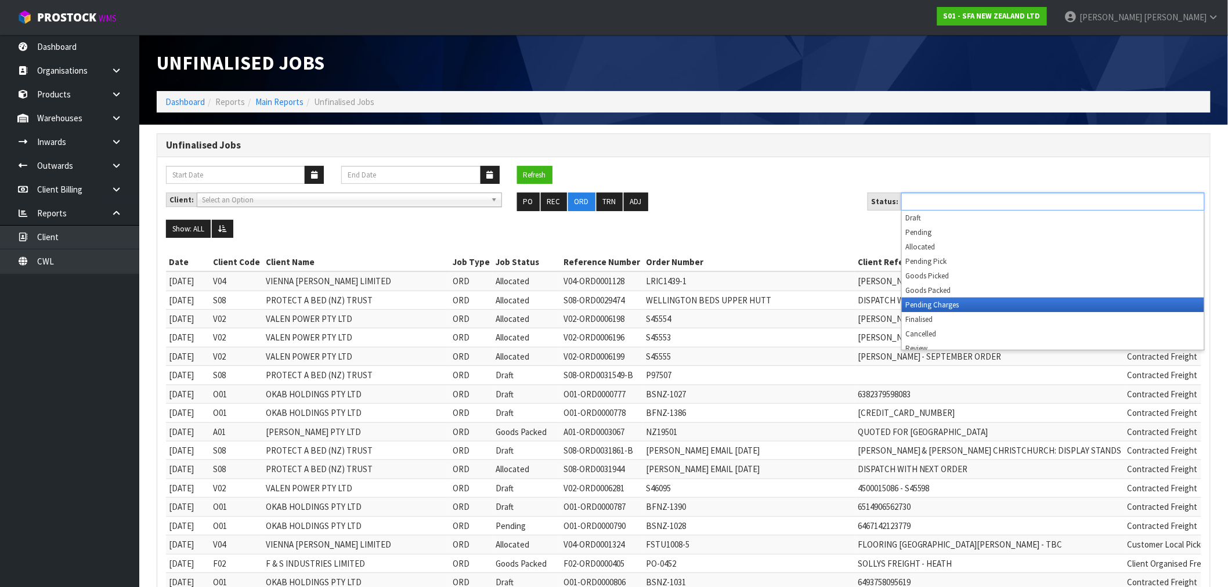
click at [953, 307] on li "Pending Charges" at bounding box center [1053, 305] width 302 height 15
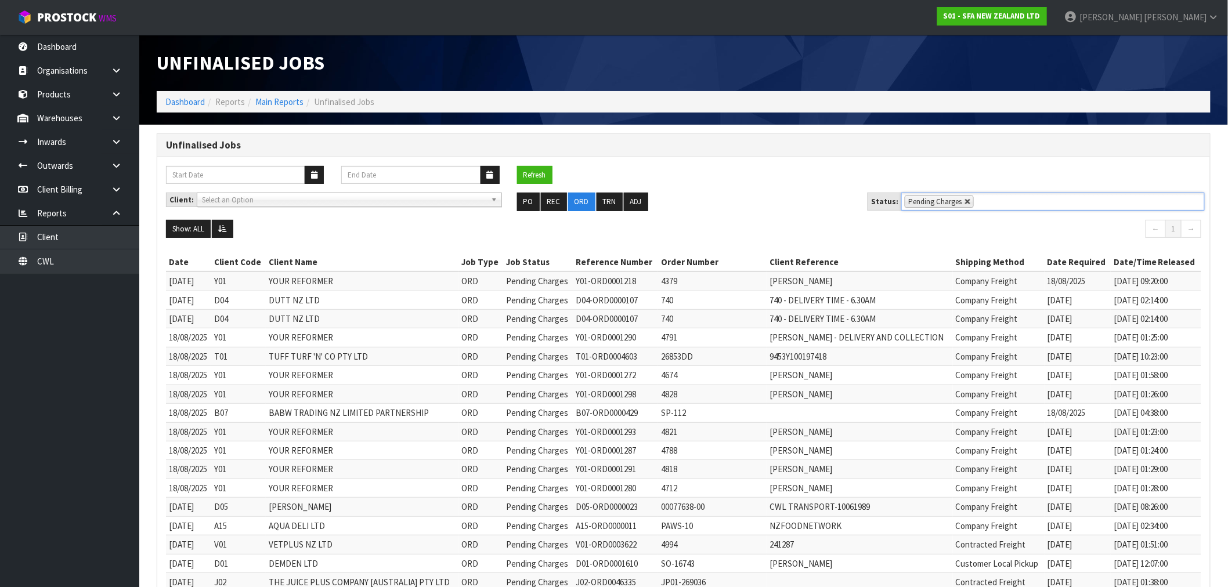
click at [964, 202] on link at bounding box center [967, 201] width 7 height 7
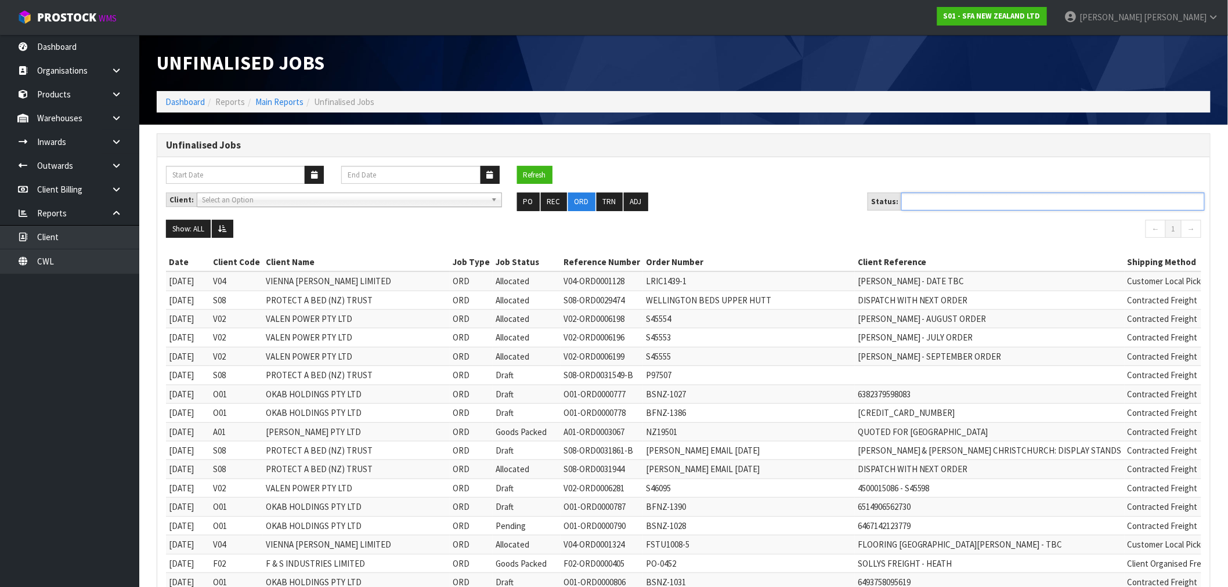
click at [939, 203] on ul at bounding box center [1052, 202] width 303 height 18
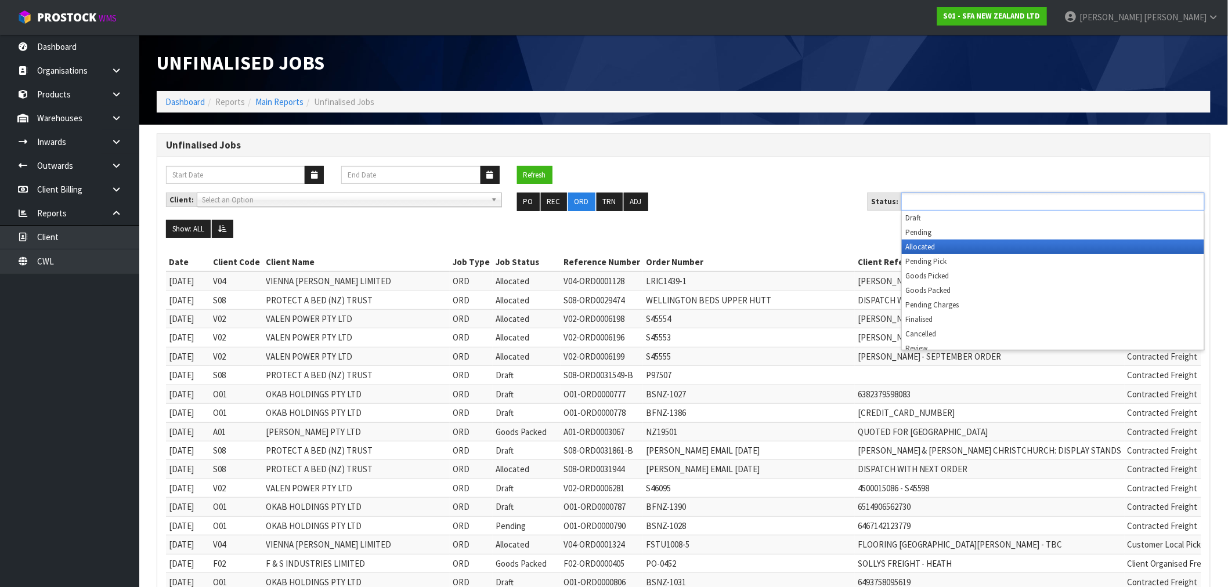
click at [933, 246] on li "Allocated" at bounding box center [1053, 247] width 302 height 15
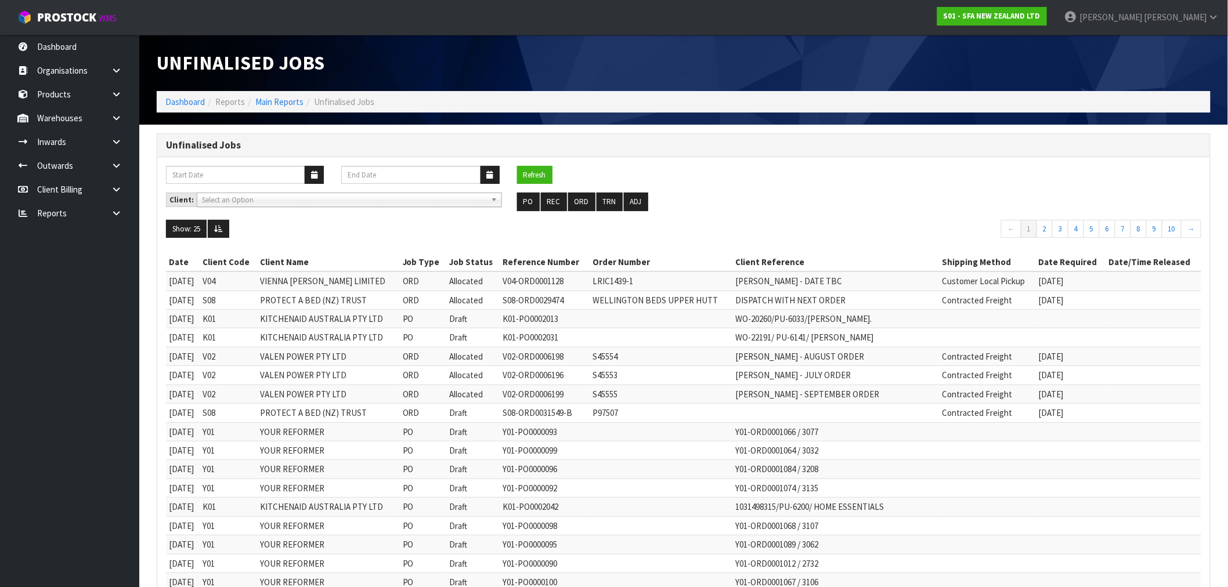
click at [155, 105] on div "Unfinalised Jobs Dashboard Reports Main Reports Unfinalised Jobs" at bounding box center [683, 80] width 1071 height 90
click at [168, 97] on link "Dashboard" at bounding box center [184, 101] width 39 height 11
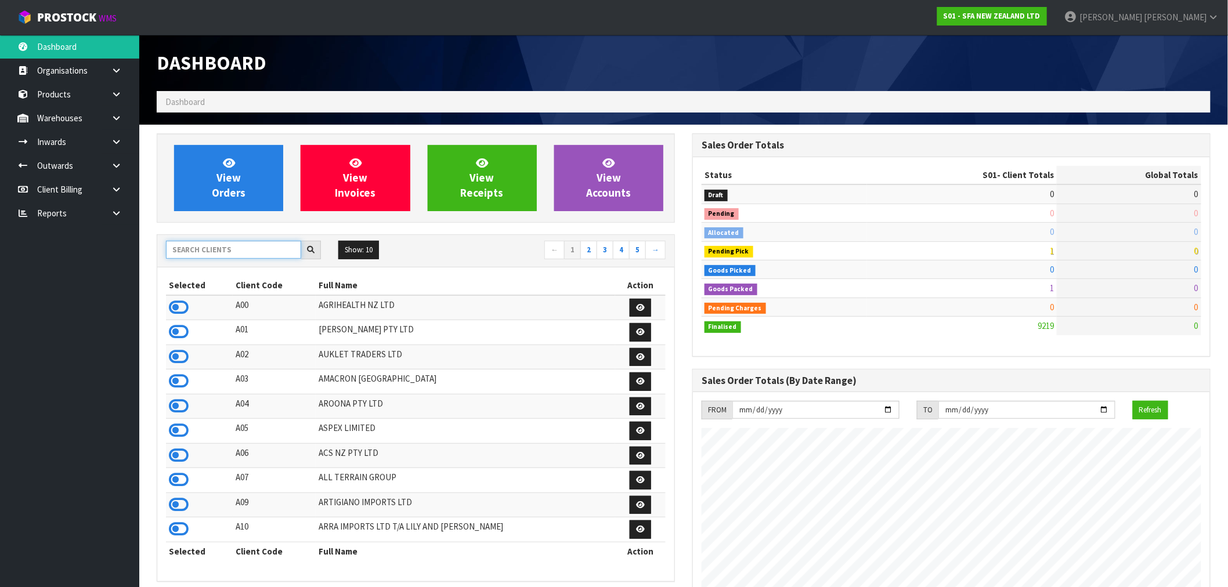
scroll to position [879, 535]
click at [206, 248] on input "text" at bounding box center [233, 250] width 135 height 18
type input "V05"
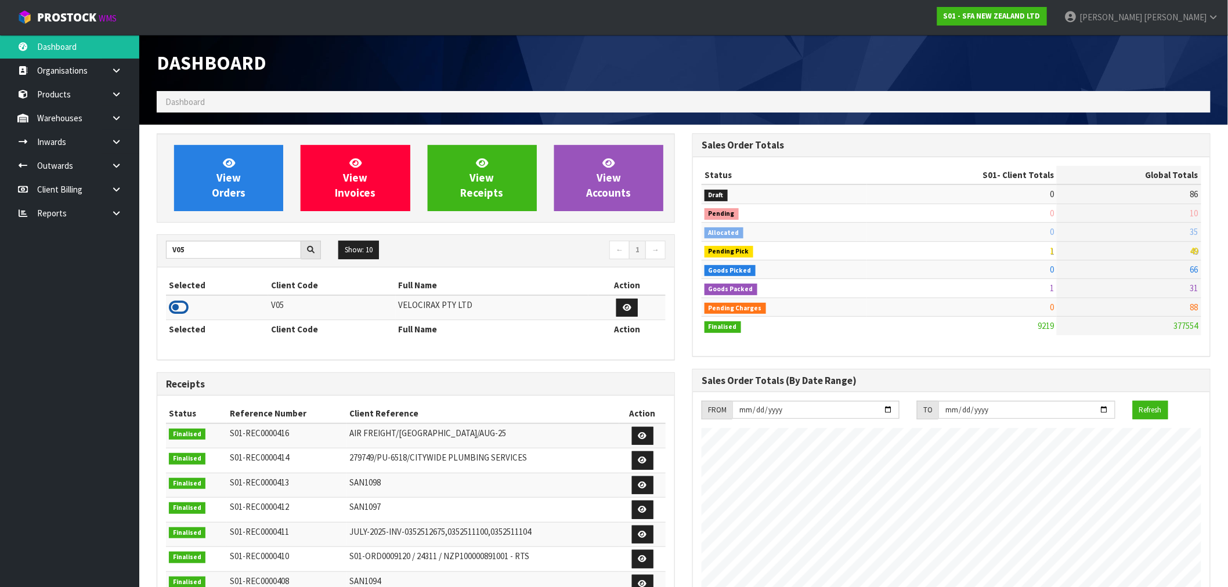
click at [184, 301] on td at bounding box center [217, 307] width 102 height 25
click at [180, 307] on icon at bounding box center [179, 307] width 20 height 17
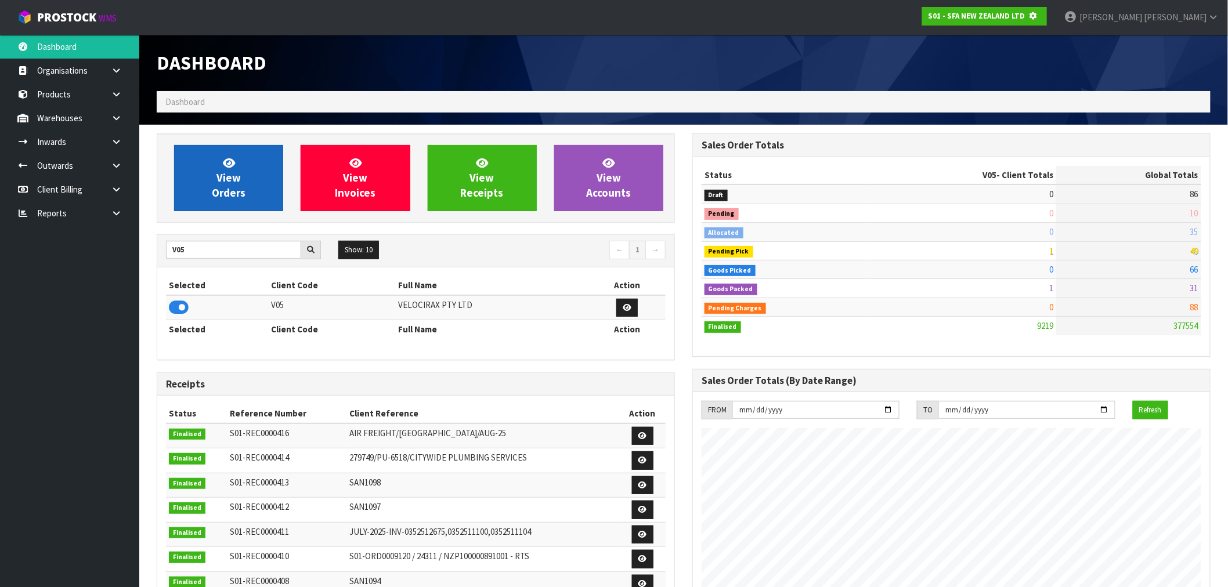
scroll to position [579402, 579589]
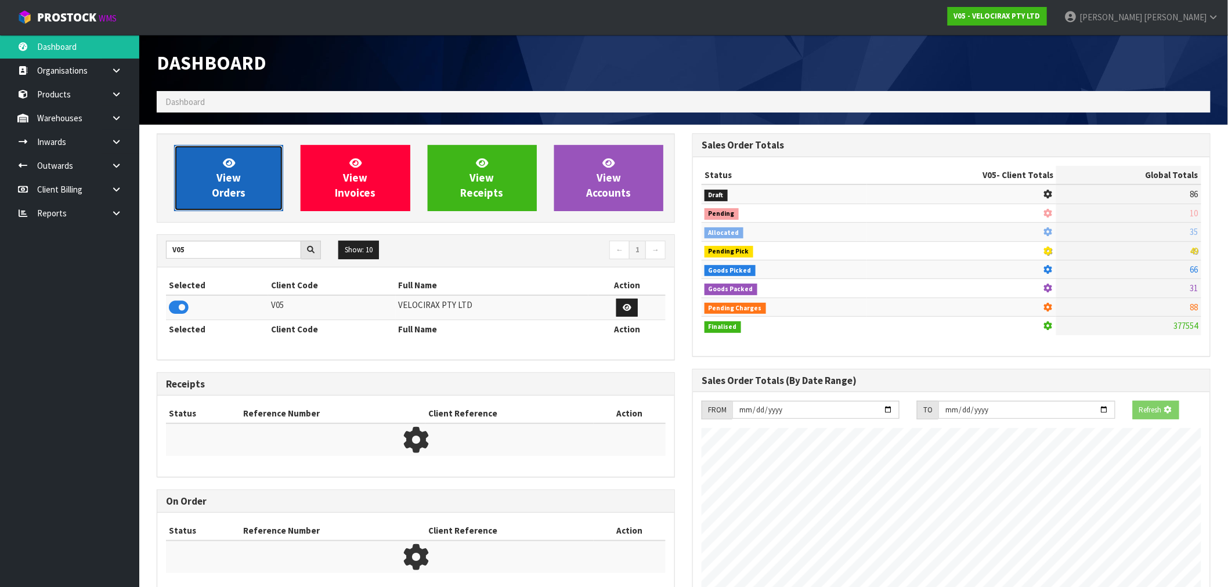
click at [221, 192] on span "View Orders" at bounding box center [229, 178] width 34 height 44
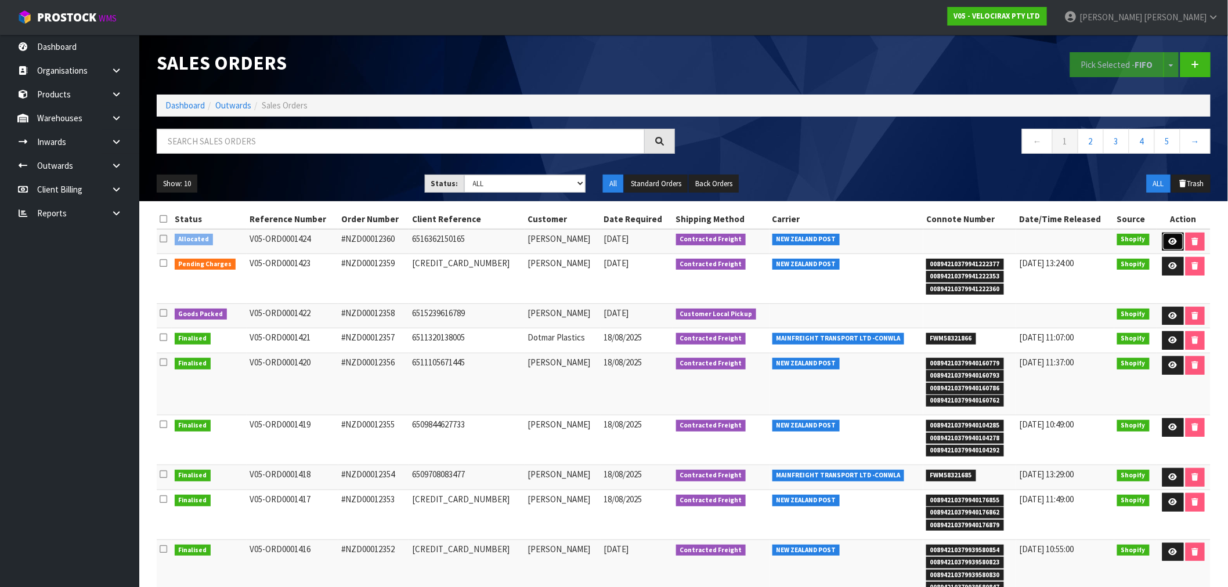
click at [1174, 239] on icon at bounding box center [1172, 242] width 9 height 8
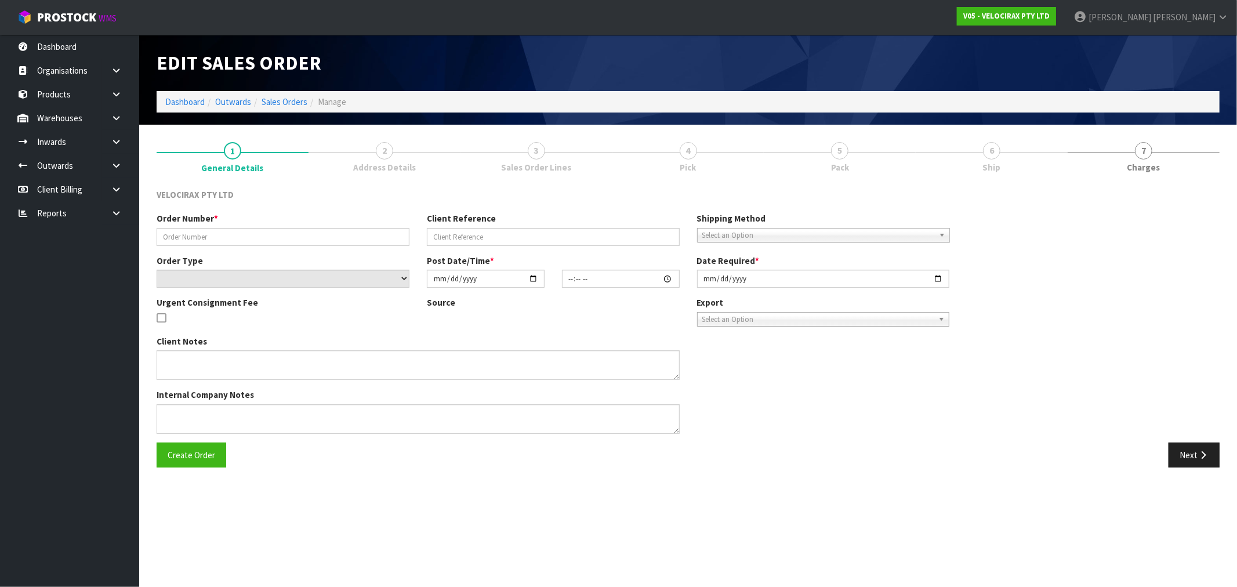
type input "#NZD00012360"
type input "6516362150165"
select select "number:0"
type input "2025-08-20"
type input "14:10:13.000"
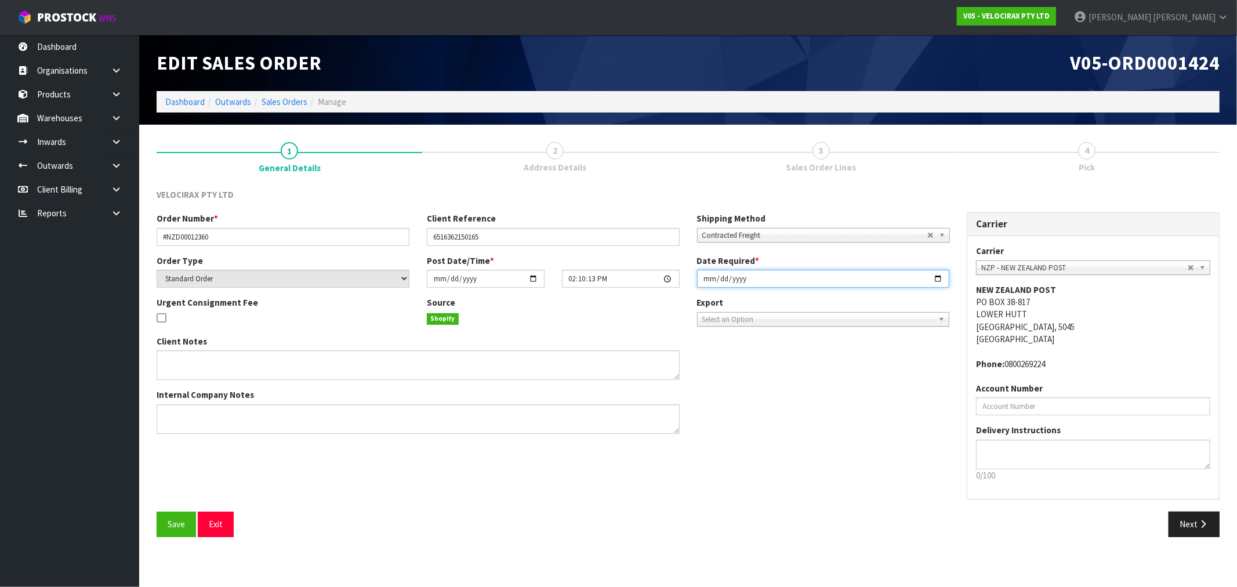
click at [709, 281] on input "2025-08-20" at bounding box center [823, 279] width 253 height 18
type input "2025-08-21"
click at [157, 512] on button "Save" at bounding box center [176, 524] width 39 height 25
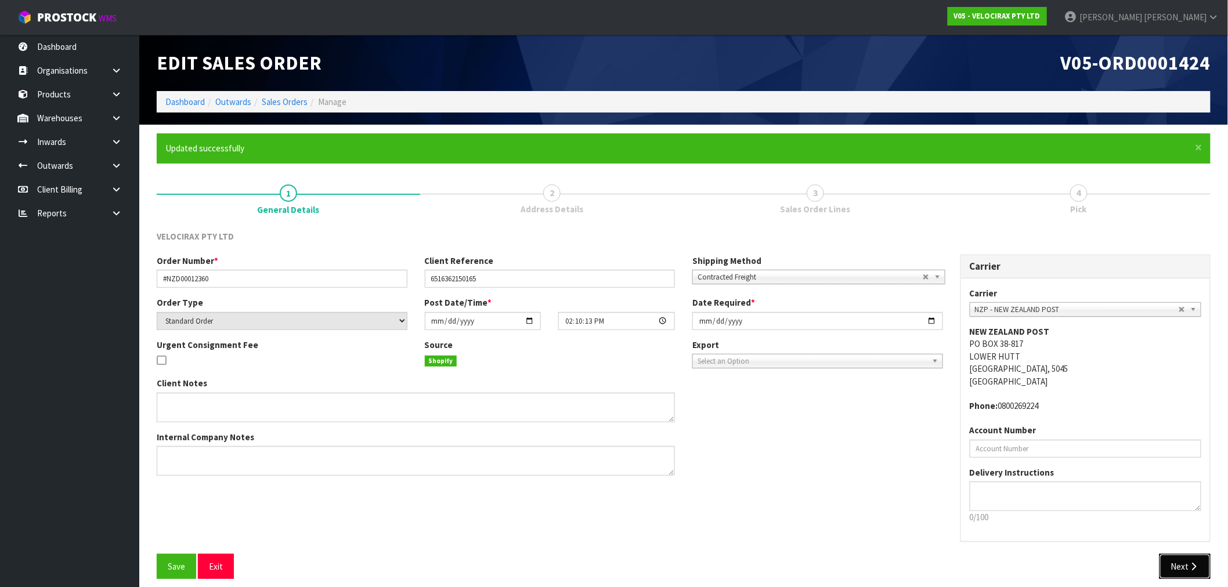
click at [1188, 562] on icon "button" at bounding box center [1193, 566] width 11 height 9
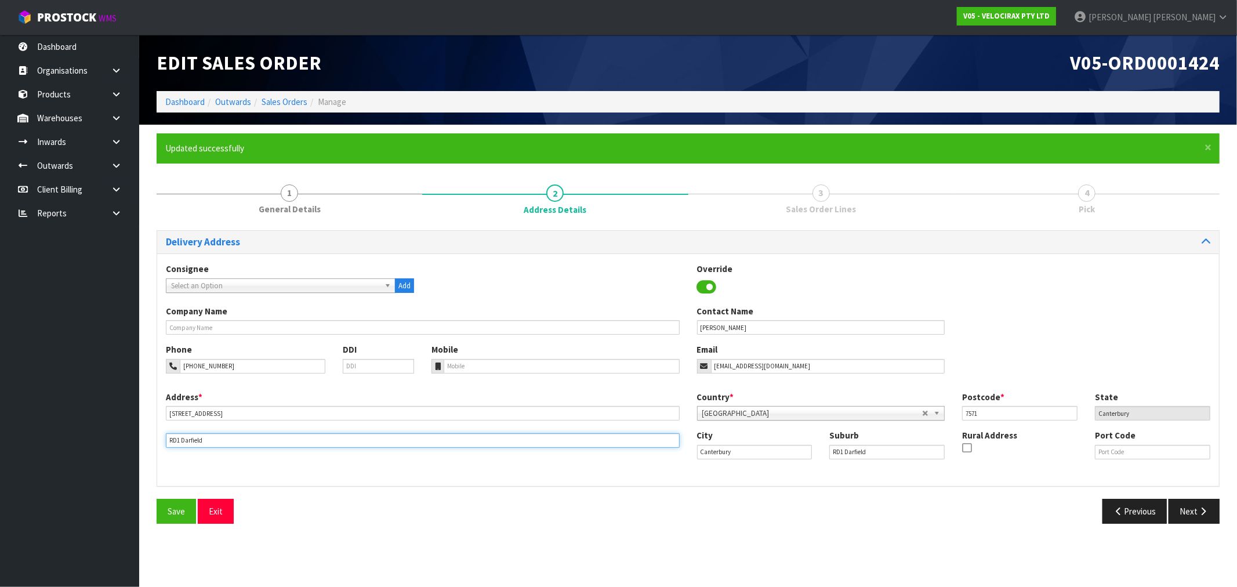
drag, startPoint x: 208, startPoint y: 439, endPoint x: 164, endPoint y: 435, distance: 43.7
click at [165, 436] on div "Address * 1106 Homebush Road RD1 Darfield" at bounding box center [422, 419] width 531 height 57
click at [834, 452] on input "RD1 Darfield" at bounding box center [887, 452] width 115 height 15
type input "RD1 DARFIELD"
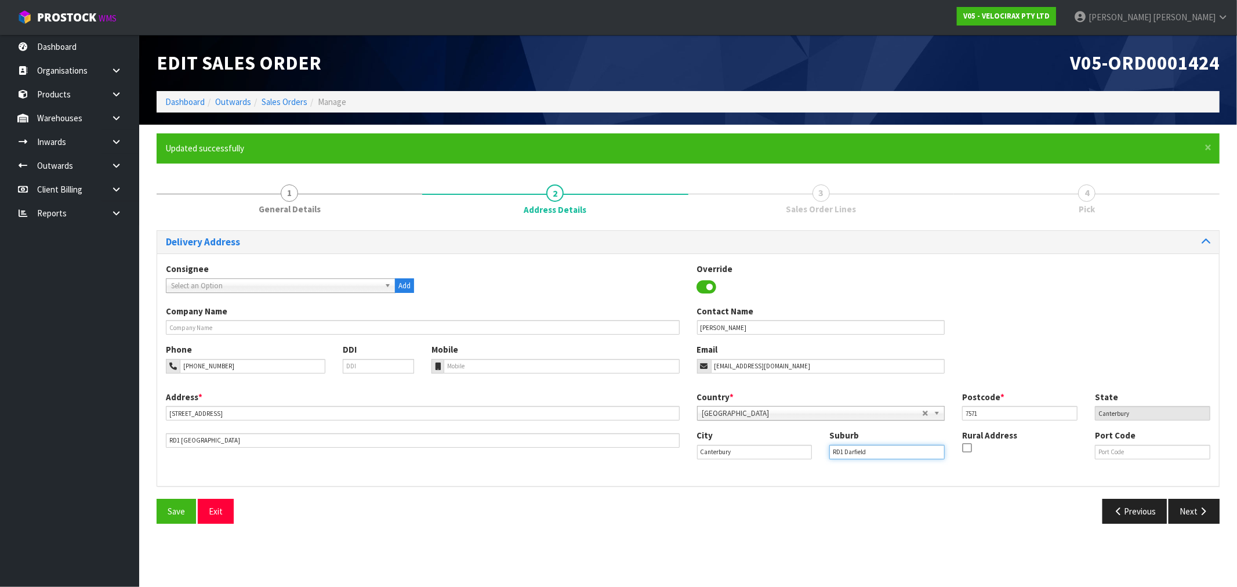
click at [842, 454] on input "RD1 Darfield" at bounding box center [887, 452] width 115 height 15
click at [889, 451] on input "DARFIELD" at bounding box center [887, 452] width 115 height 15
paste input "RD1"
type input "DARFIELD, RD1"
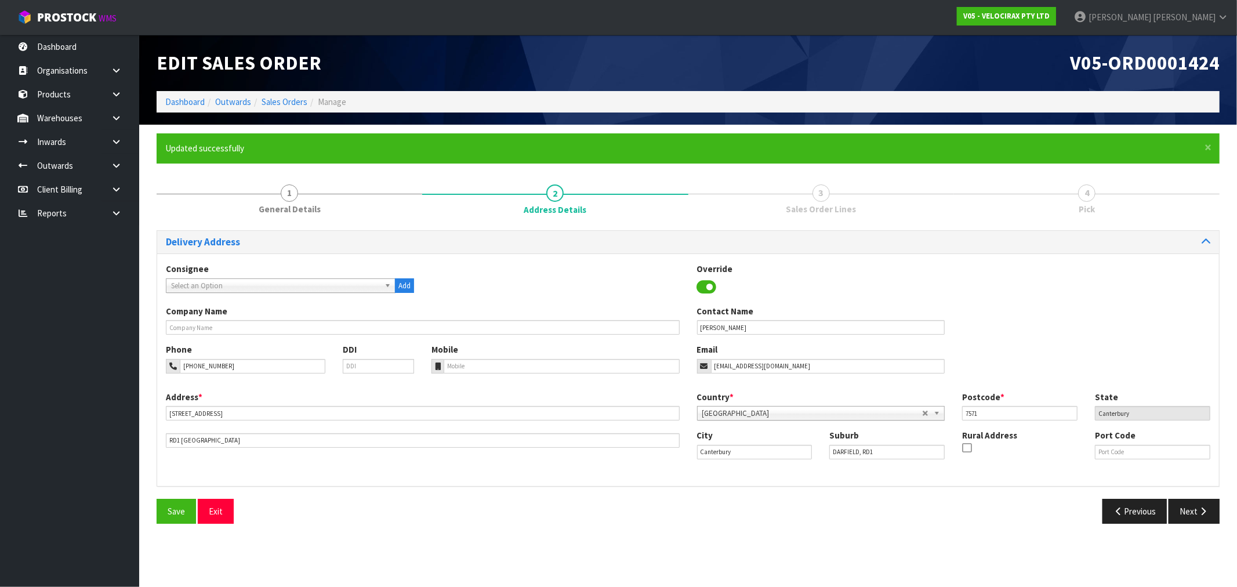
click at [972, 455] on div at bounding box center [989, 449] width 55 height 15
click at [0, 0] on input "checkbox" at bounding box center [0, 0] width 0 height 0
click at [1218, 513] on button "Next" at bounding box center [1194, 511] width 51 height 25
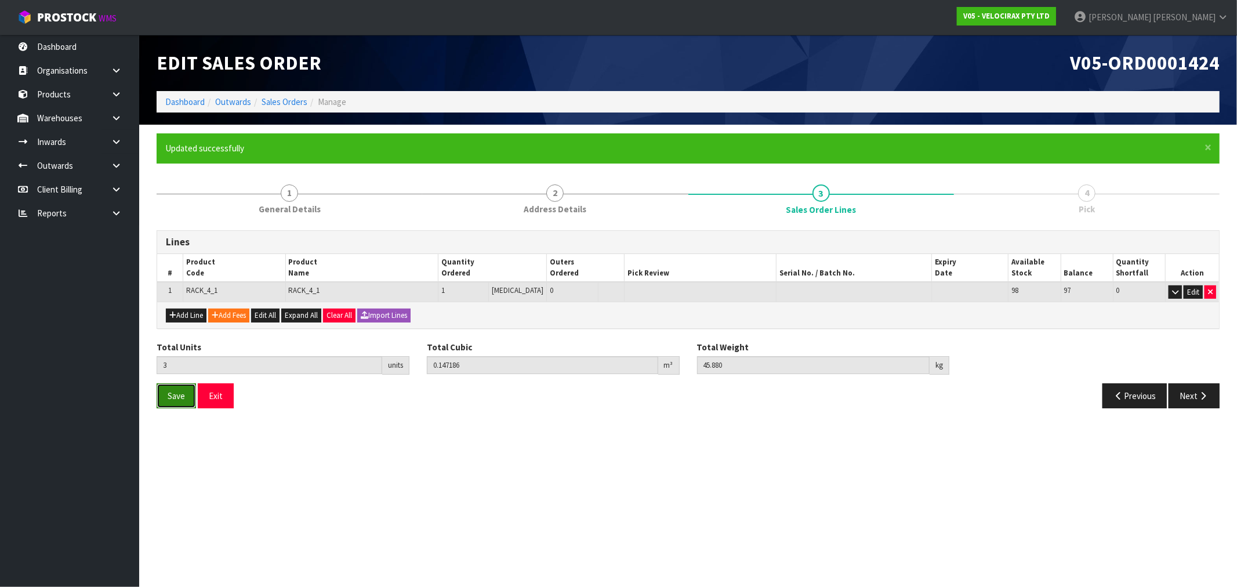
click at [187, 396] on button "Save" at bounding box center [176, 395] width 39 height 25
drag, startPoint x: 1193, startPoint y: 388, endPoint x: 1185, endPoint y: 389, distance: 8.2
click at [1193, 388] on button "Next" at bounding box center [1194, 395] width 51 height 25
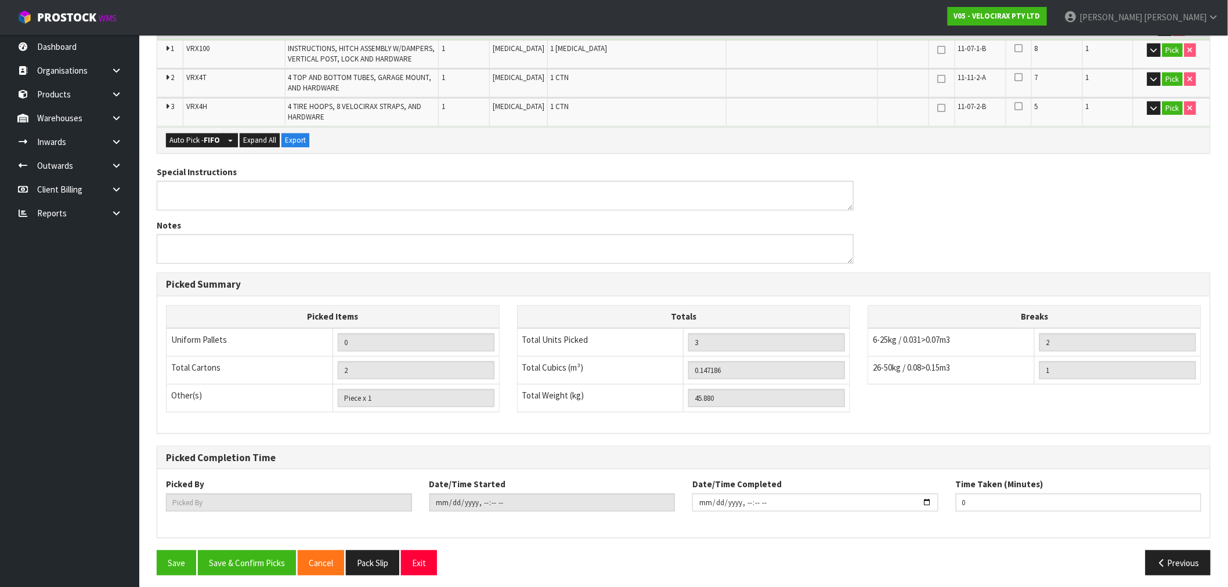
scroll to position [310, 0]
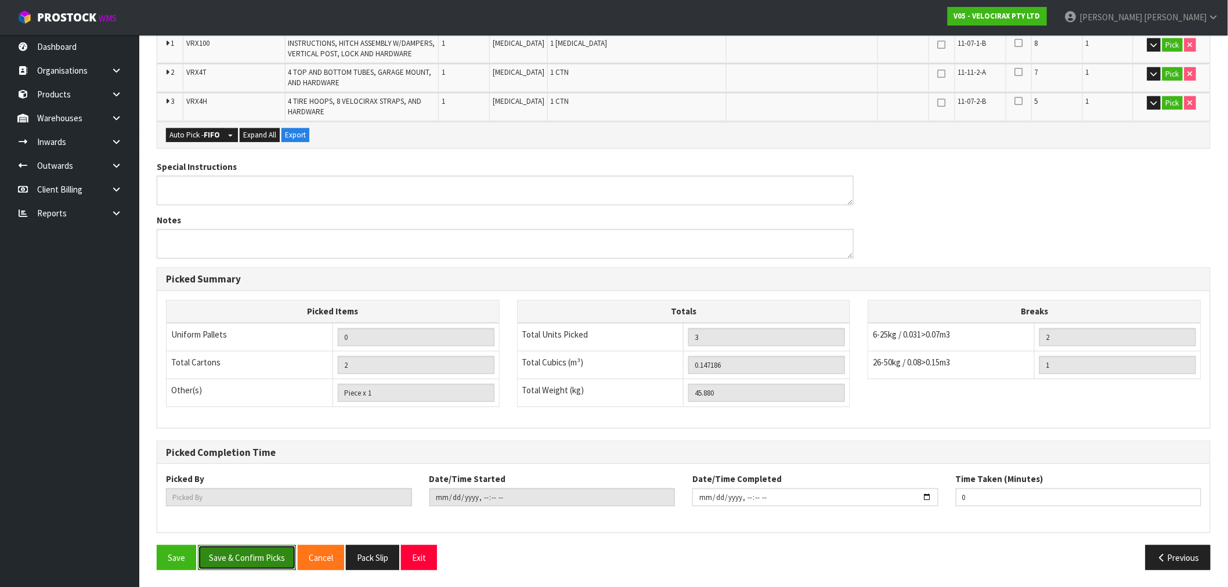
drag, startPoint x: 259, startPoint y: 553, endPoint x: 296, endPoint y: 556, distance: 37.2
click at [262, 553] on button "Save & Confirm Picks" at bounding box center [247, 557] width 98 height 25
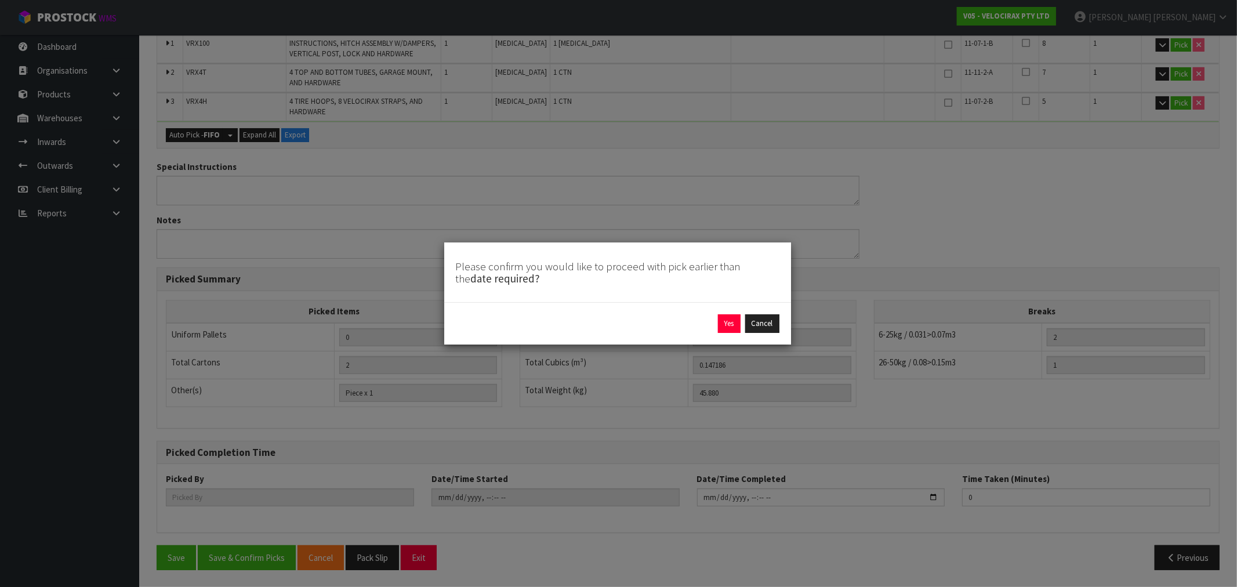
click at [716, 332] on div "Yes Cancel" at bounding box center [618, 323] width 324 height 19
click at [726, 327] on button "Yes" at bounding box center [729, 323] width 23 height 19
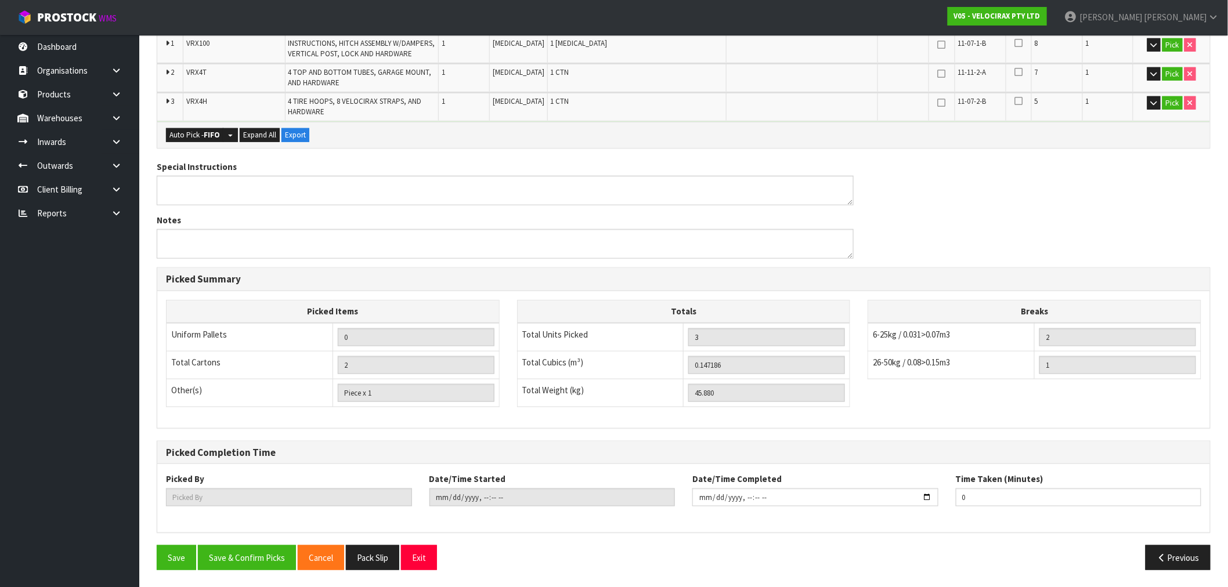
scroll to position [0, 0]
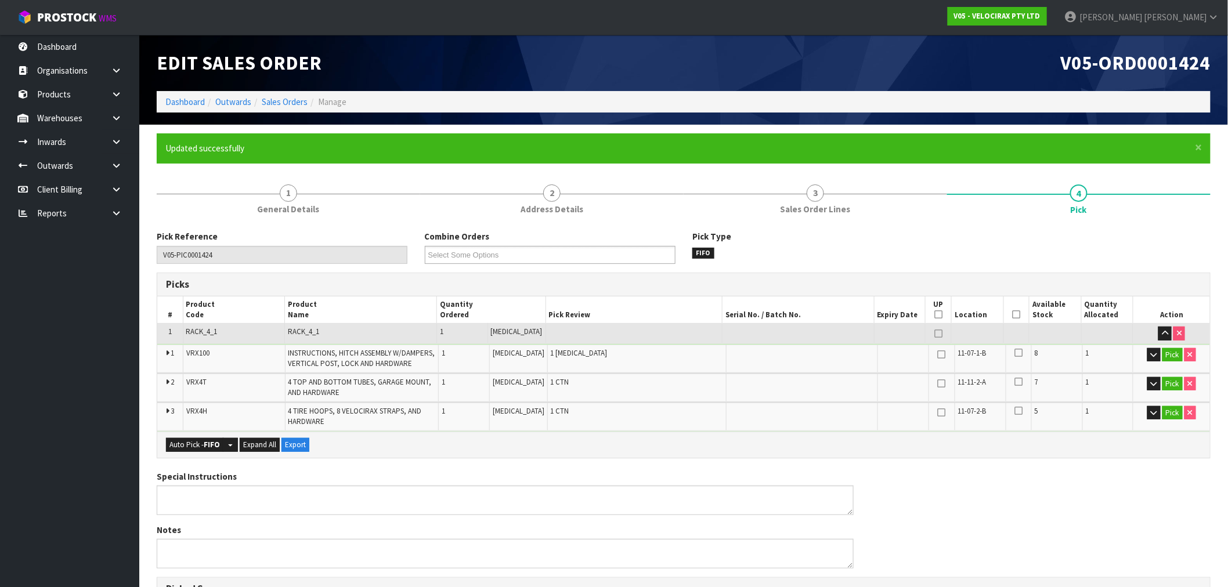
type input "[PERSON_NAME]"
type input "2025-08-20T14:56:18"
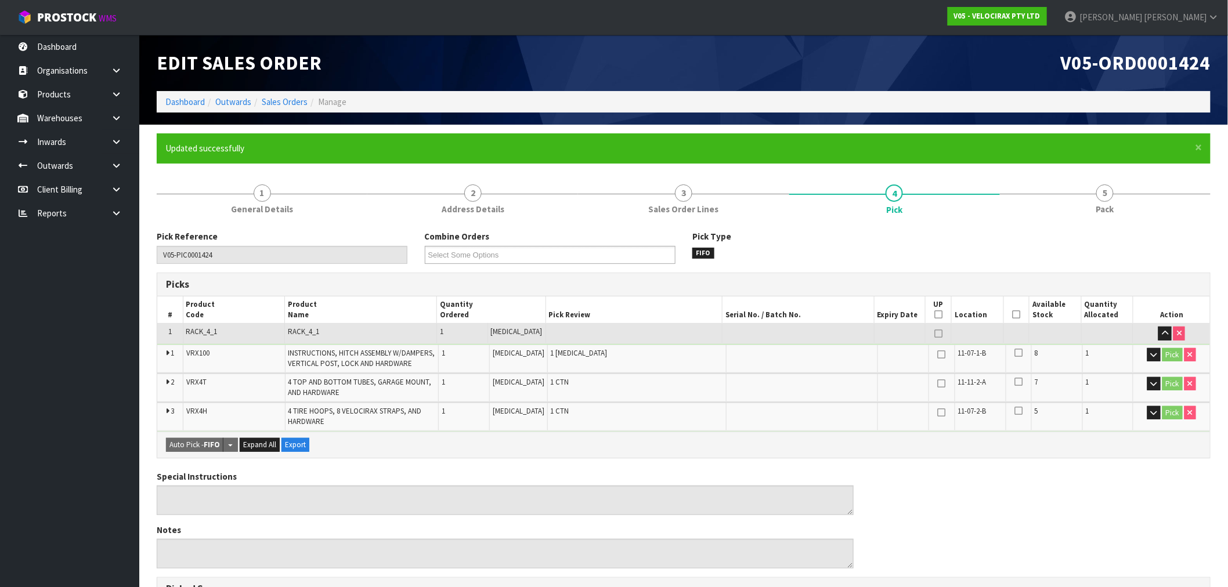
scroll to position [310, 0]
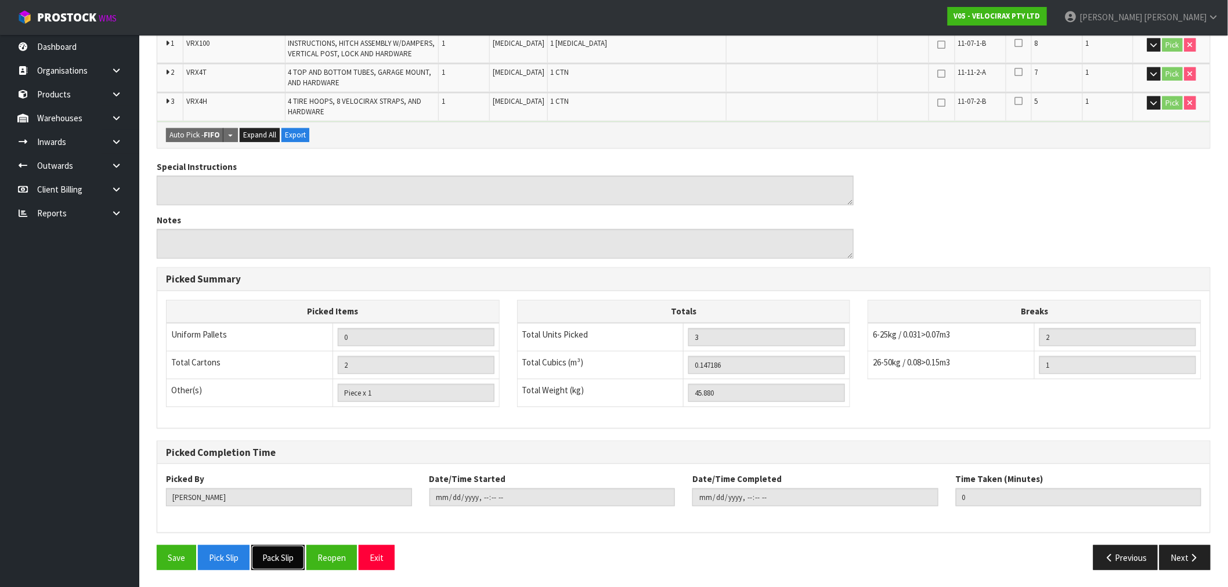
click at [289, 555] on button "Pack Slip" at bounding box center [277, 557] width 53 height 25
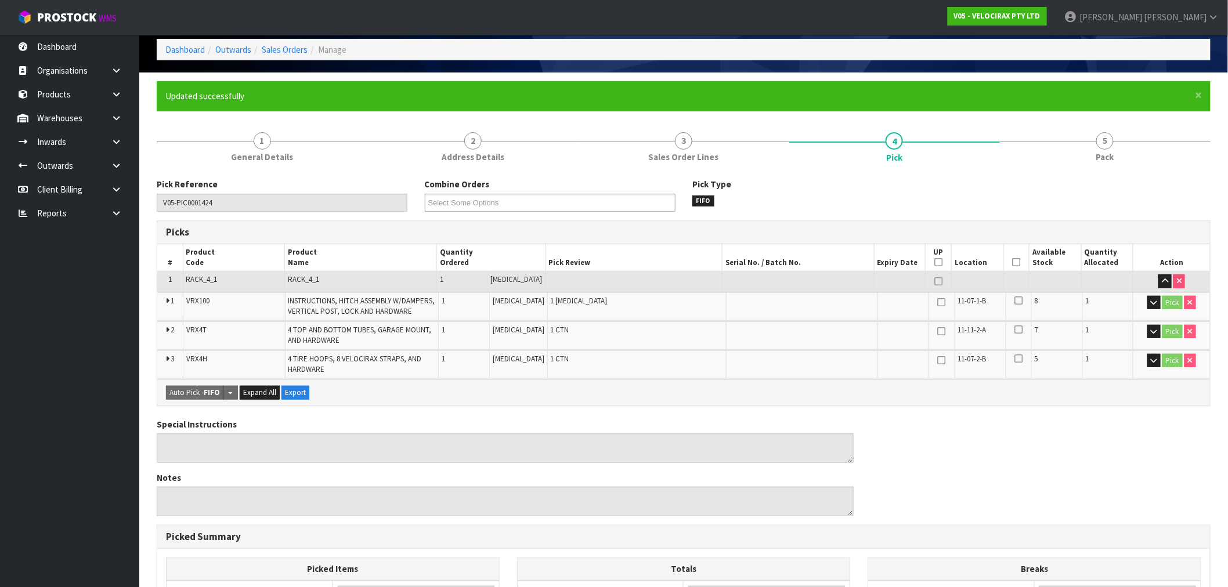
scroll to position [0, 0]
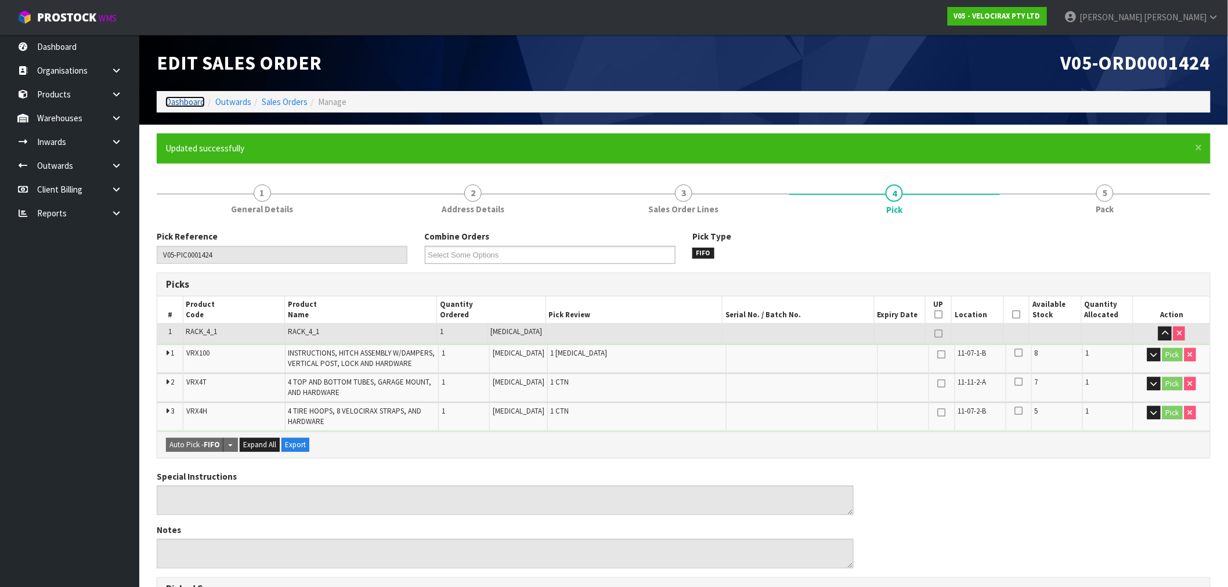
click at [186, 102] on link "Dashboard" at bounding box center [184, 101] width 39 height 11
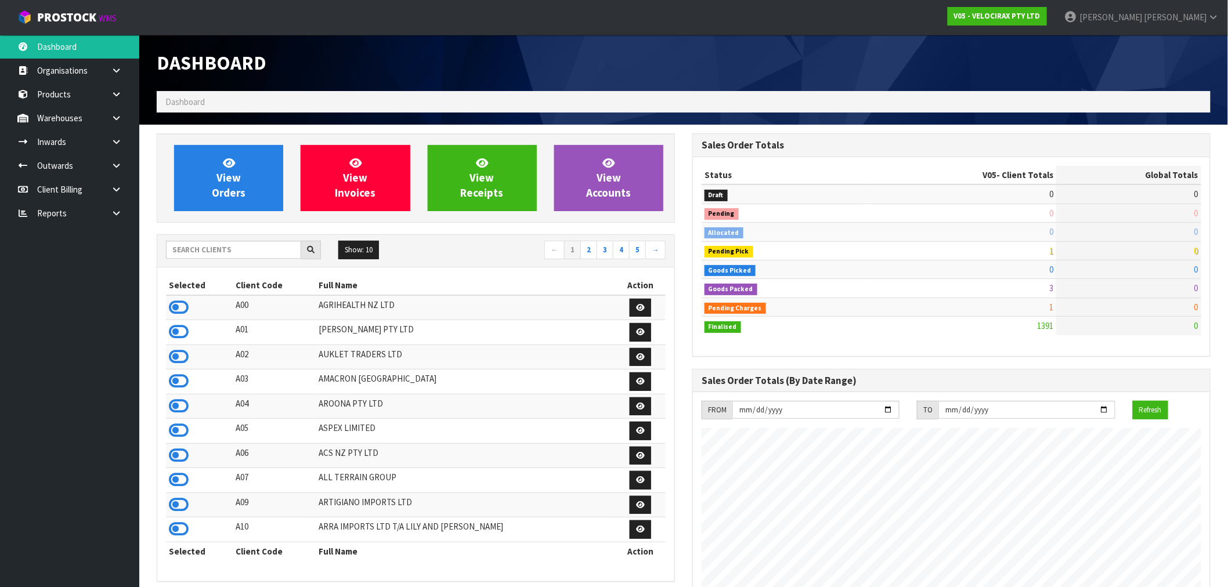
scroll to position [879, 535]
click at [201, 249] on input "text" at bounding box center [233, 250] width 135 height 18
type input "E04"
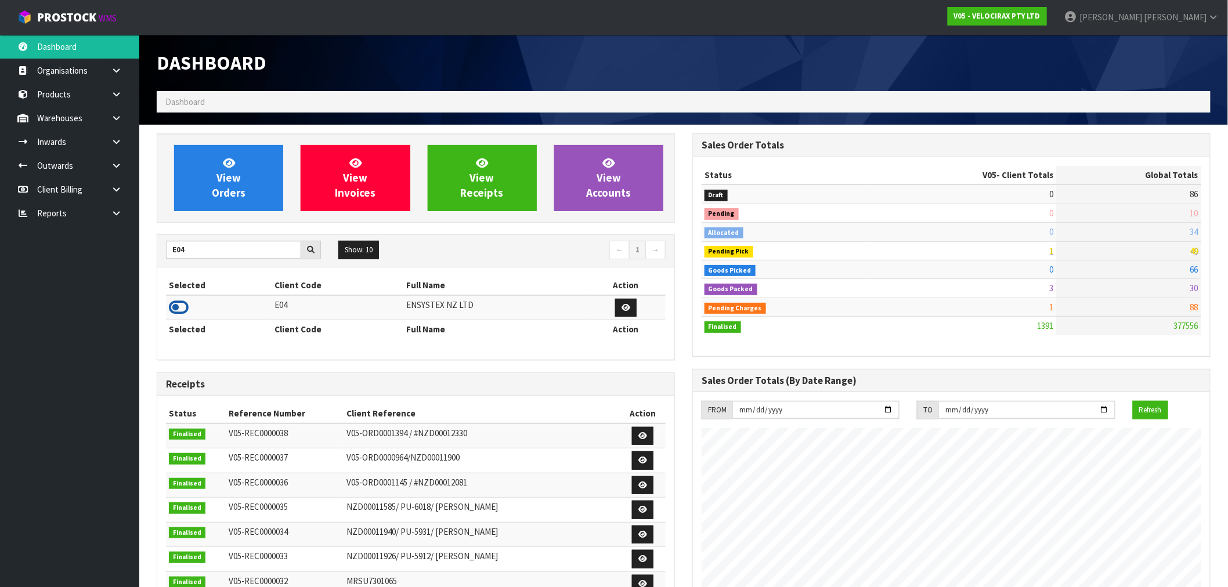
click at [187, 305] on icon at bounding box center [179, 307] width 20 height 17
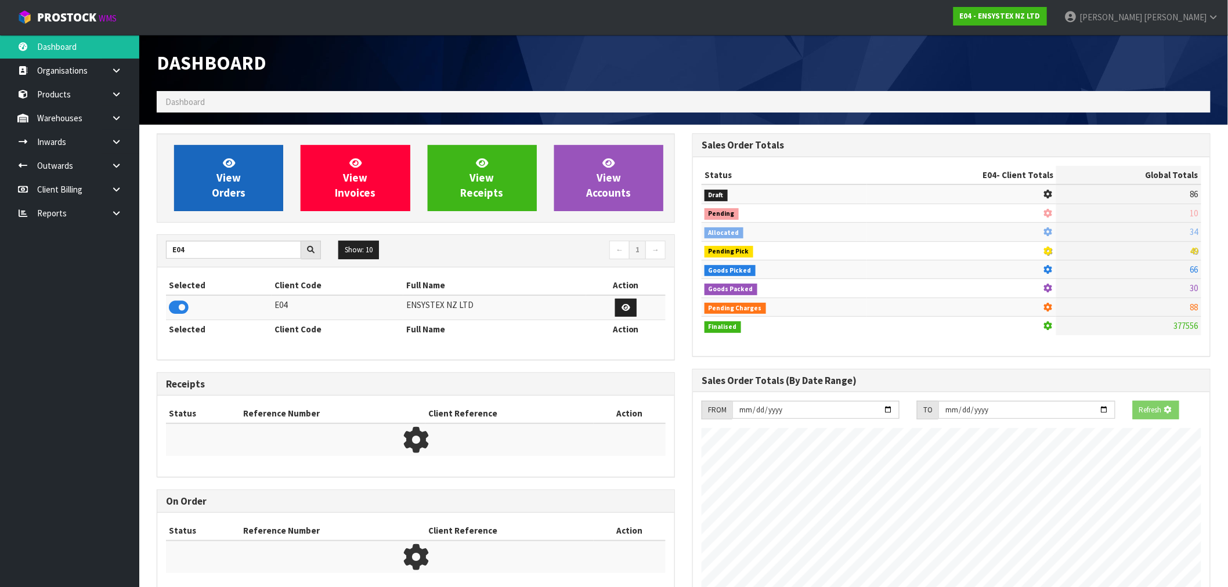
scroll to position [579402, 579589]
click at [238, 208] on link "View Orders" at bounding box center [228, 178] width 109 height 66
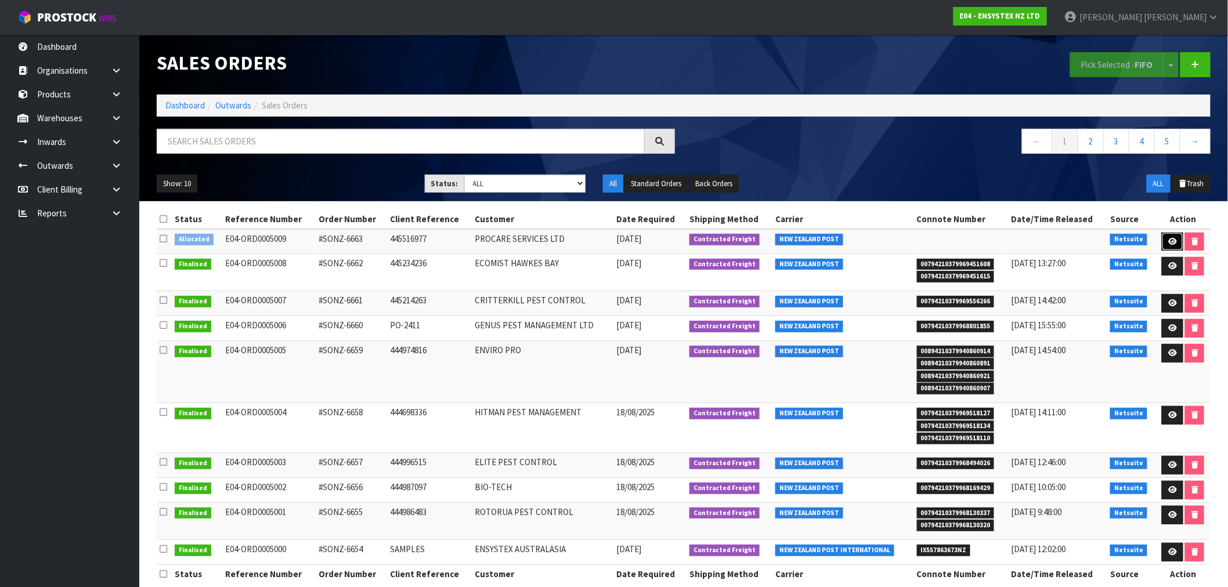
click at [1174, 238] on icon at bounding box center [1172, 242] width 9 height 8
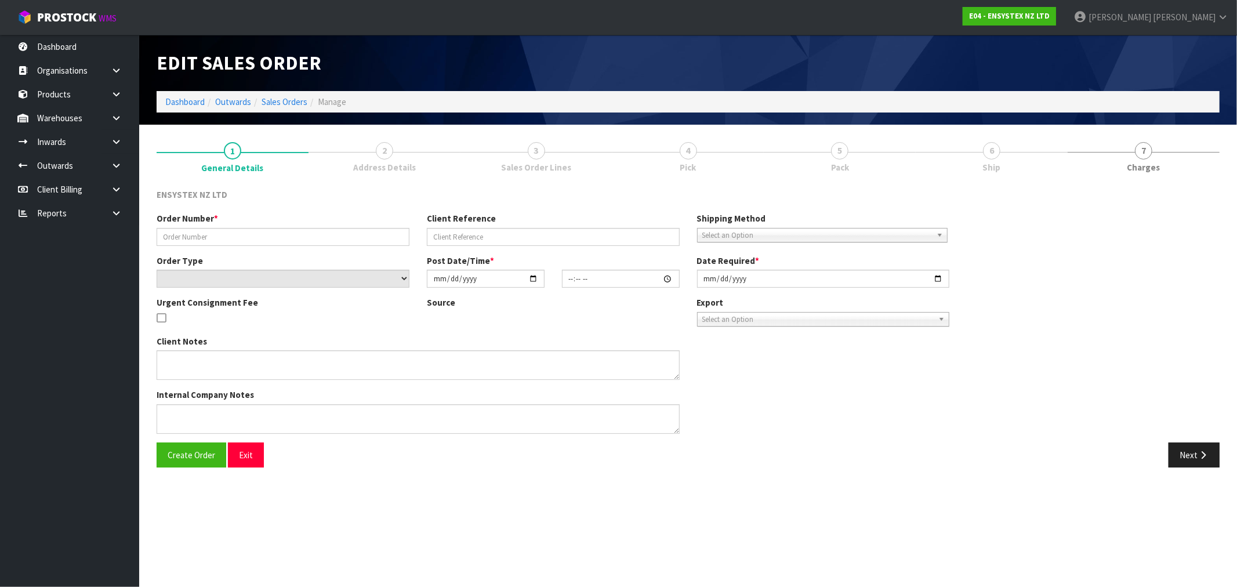
type input "#SONZ-6663"
type input "445516977"
select select "number:0"
type input "2025-08-20"
type input "13:15:13.000"
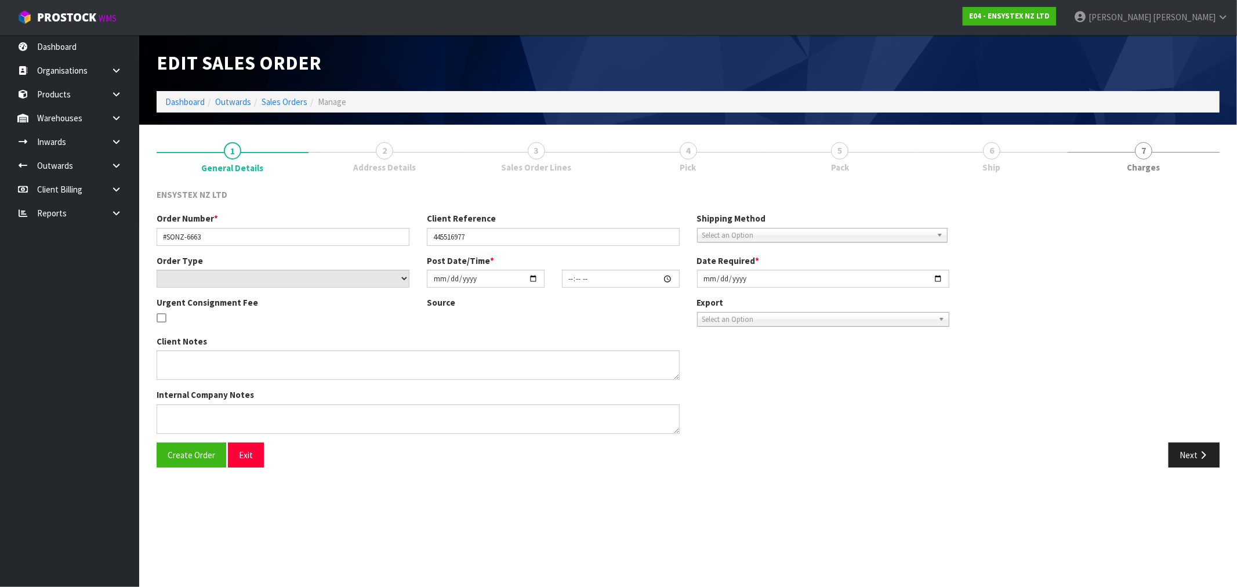
type input "2025-08-21"
type textarea "Soft bait for back order. Please send block bait now"
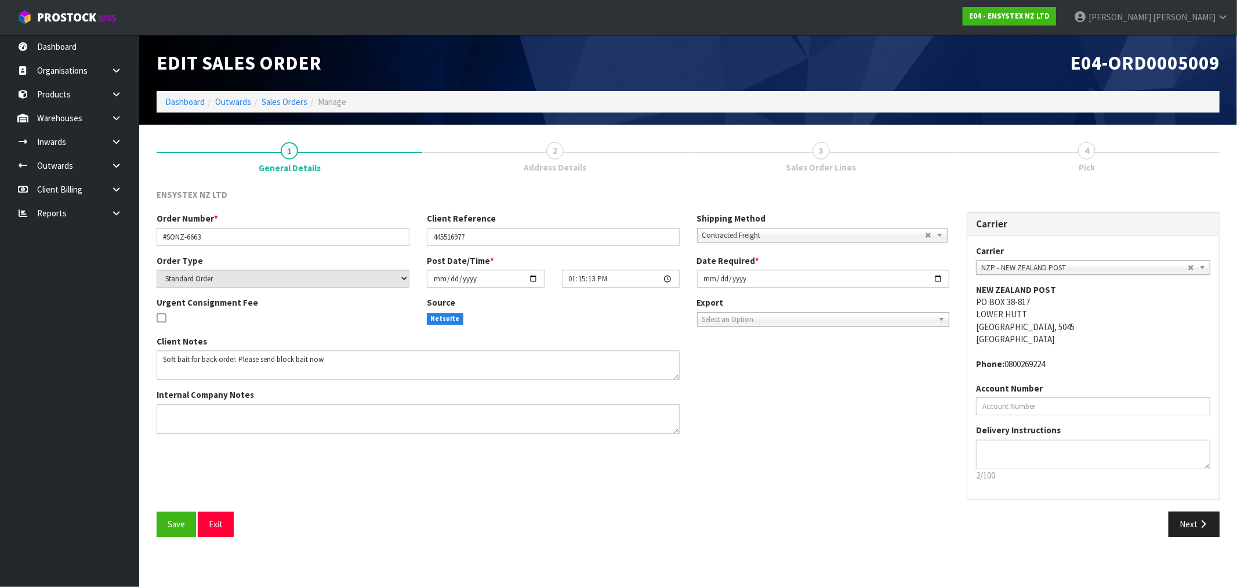
click at [857, 175] on link "3 Sales Order Lines" at bounding box center [822, 156] width 266 height 46
drag, startPoint x: 1209, startPoint y: 532, endPoint x: 1203, endPoint y: 524, distance: 10.3
click at [1208, 532] on button "Next" at bounding box center [1194, 524] width 51 height 25
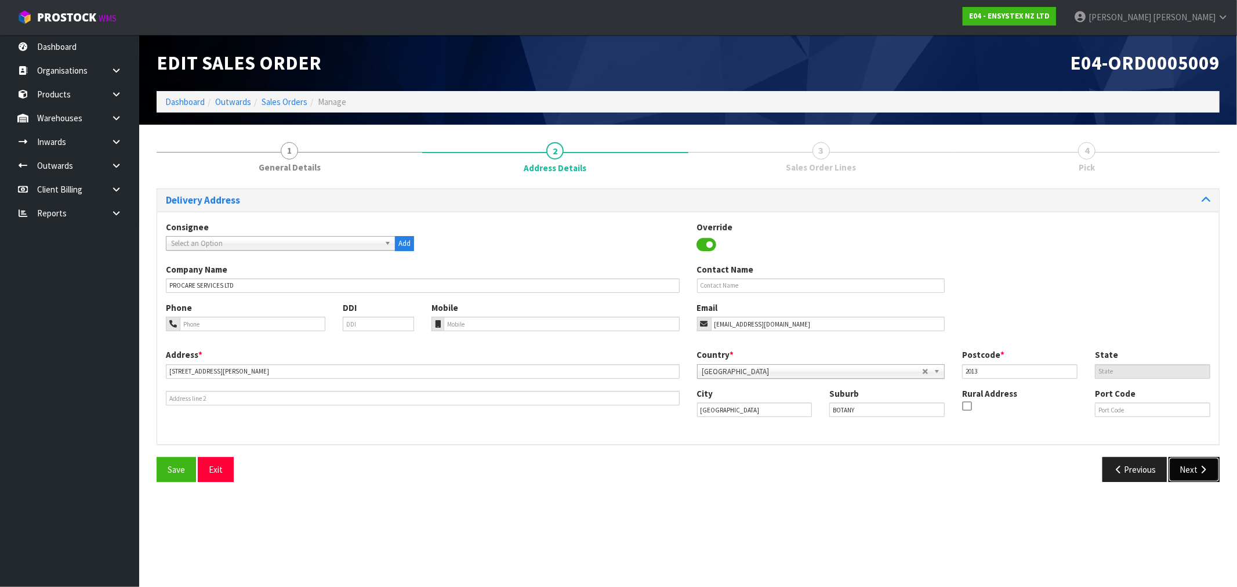
click at [1201, 473] on icon "button" at bounding box center [1203, 469] width 11 height 9
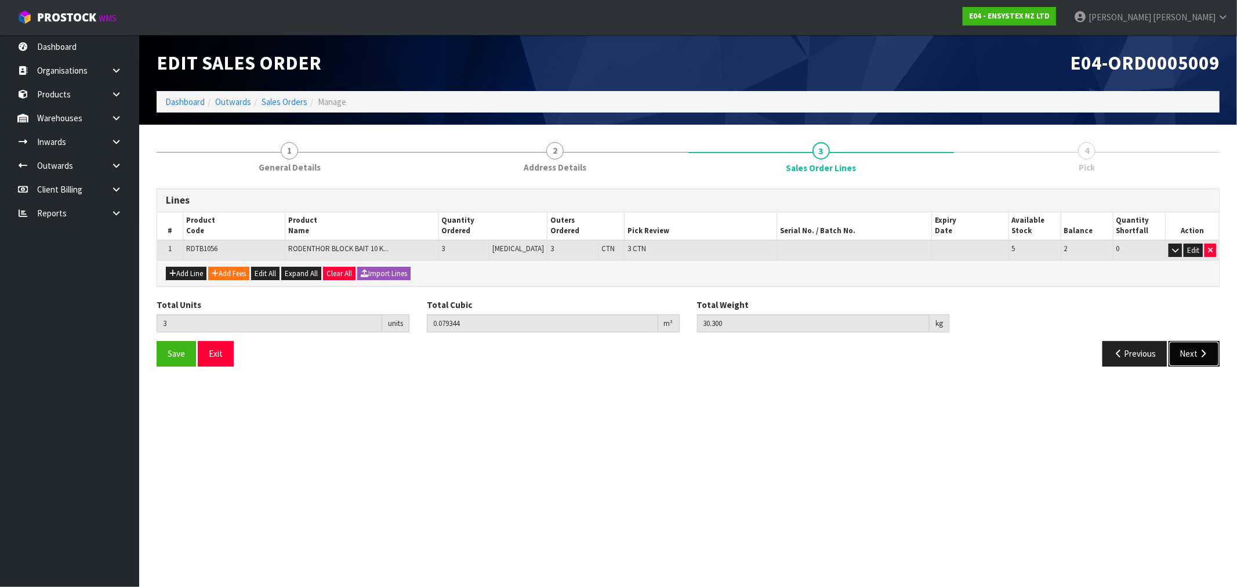
click at [1190, 348] on button "Next" at bounding box center [1194, 353] width 51 height 25
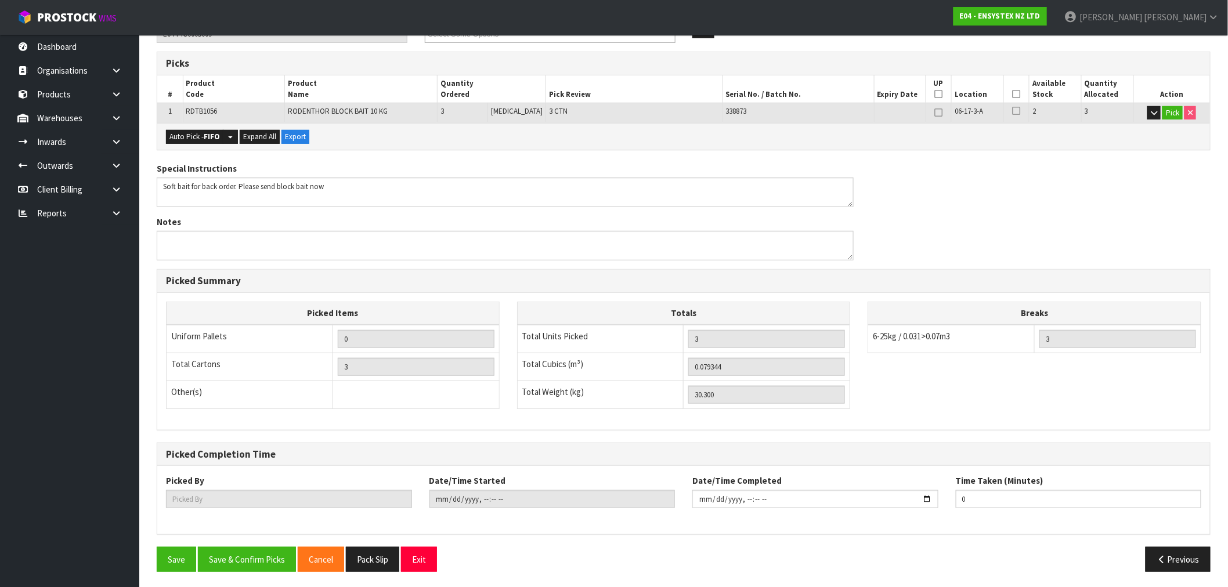
scroll to position [181, 0]
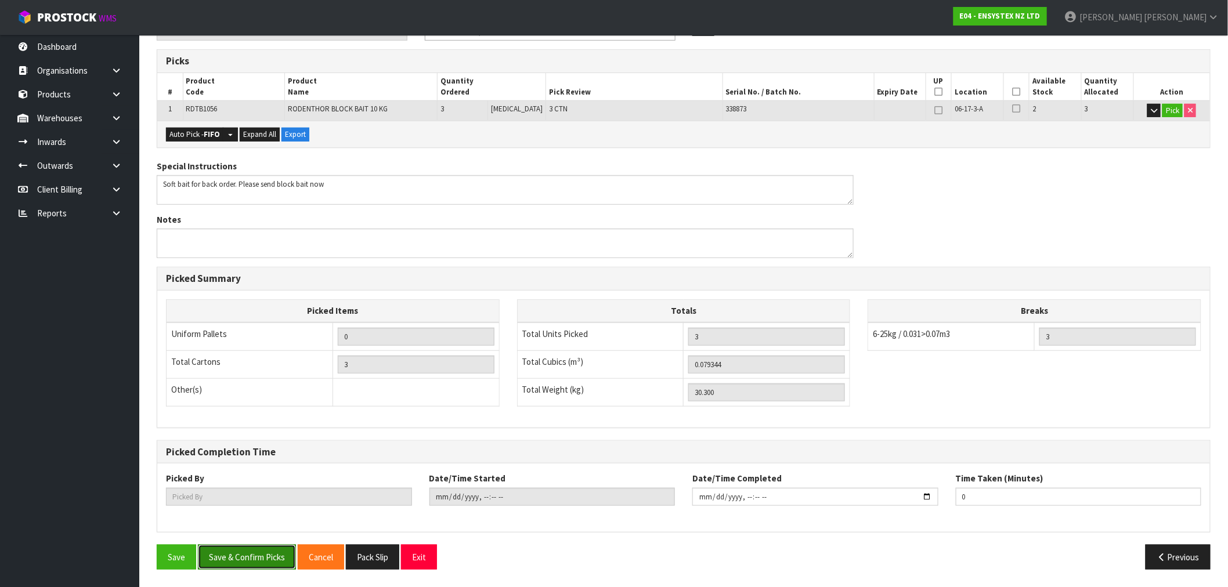
click at [253, 548] on button "Save & Confirm Picks" at bounding box center [247, 557] width 98 height 25
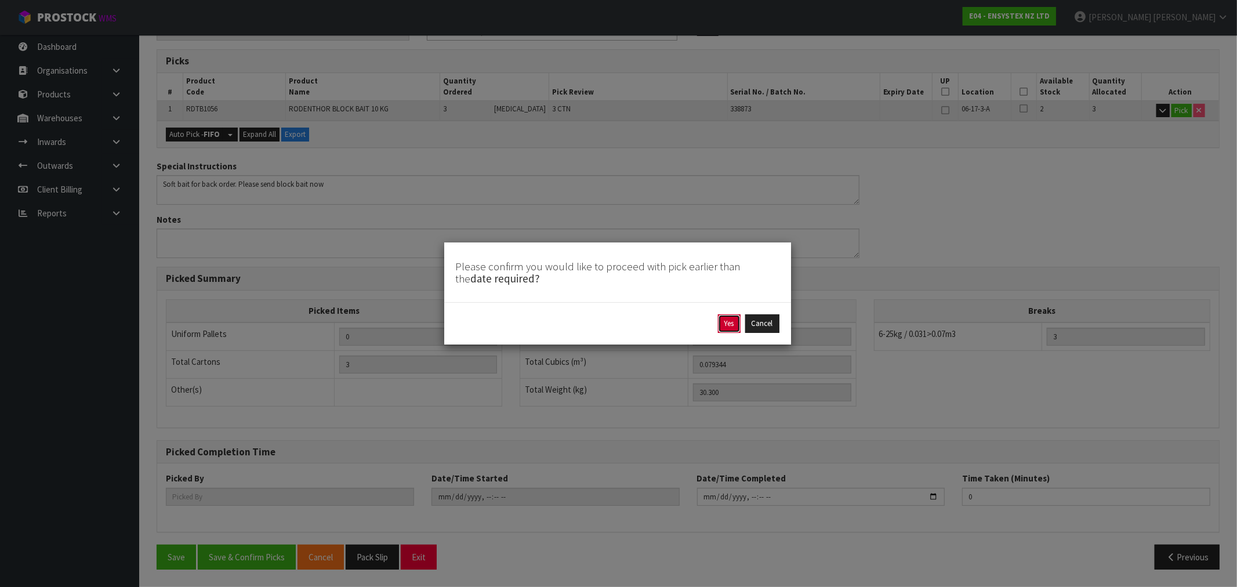
click at [732, 327] on button "Yes" at bounding box center [729, 323] width 23 height 19
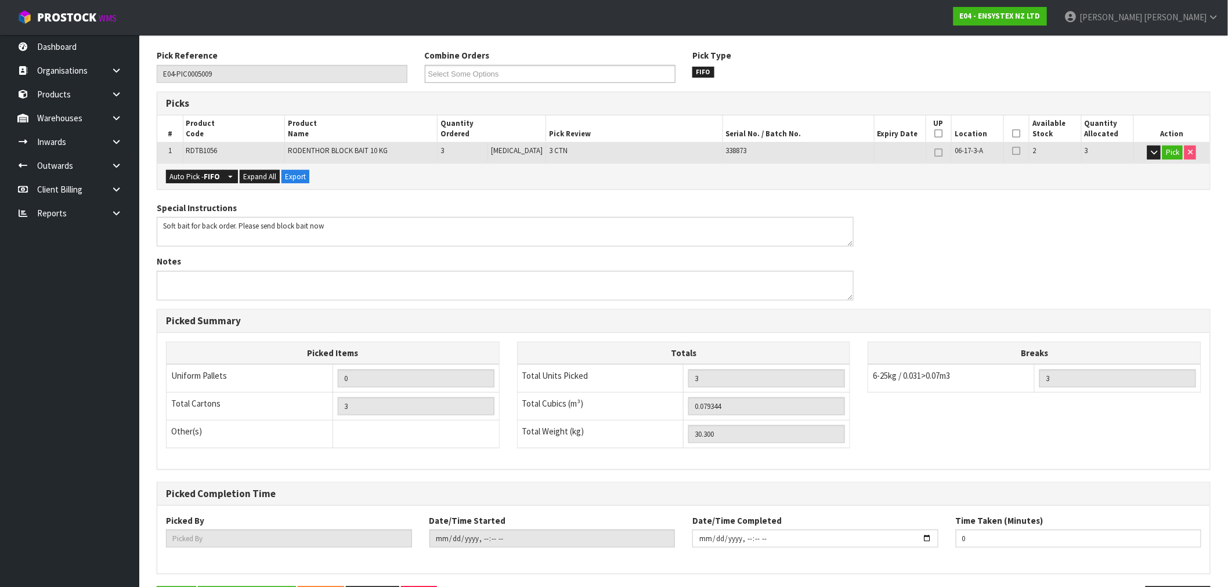
scroll to position [0, 0]
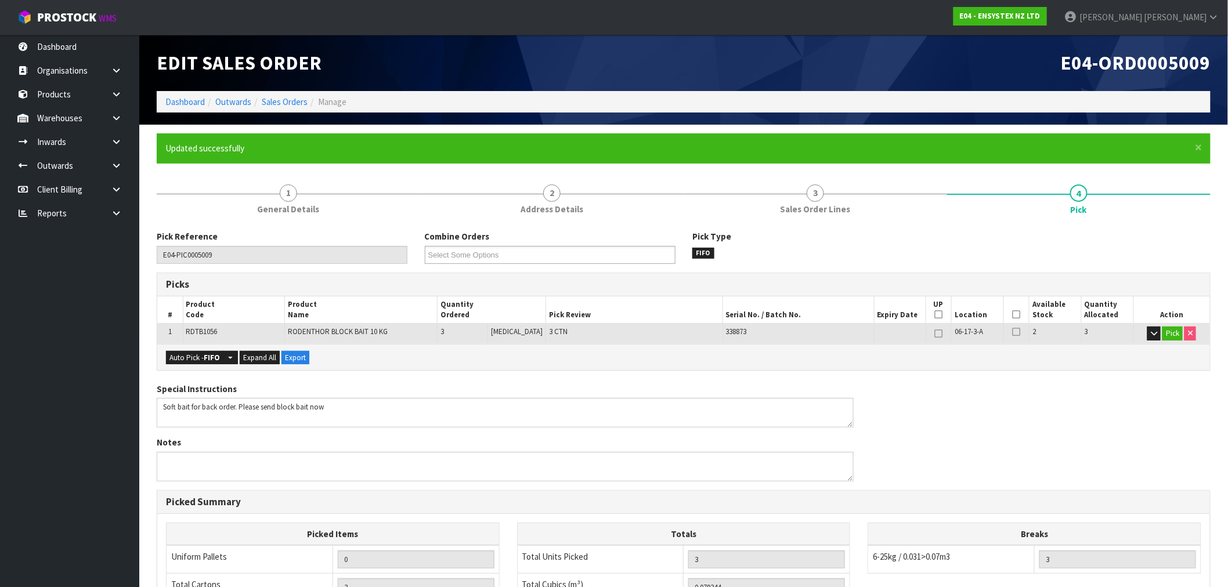
type input "[PERSON_NAME]"
type input "2025-08-20T14:57:34"
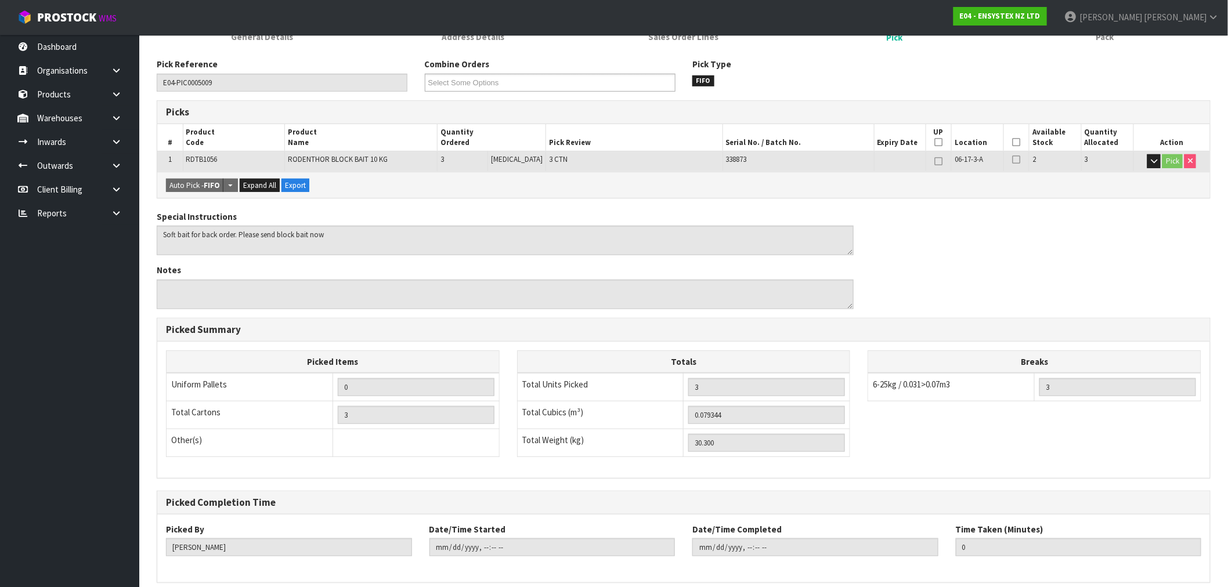
scroll to position [223, 0]
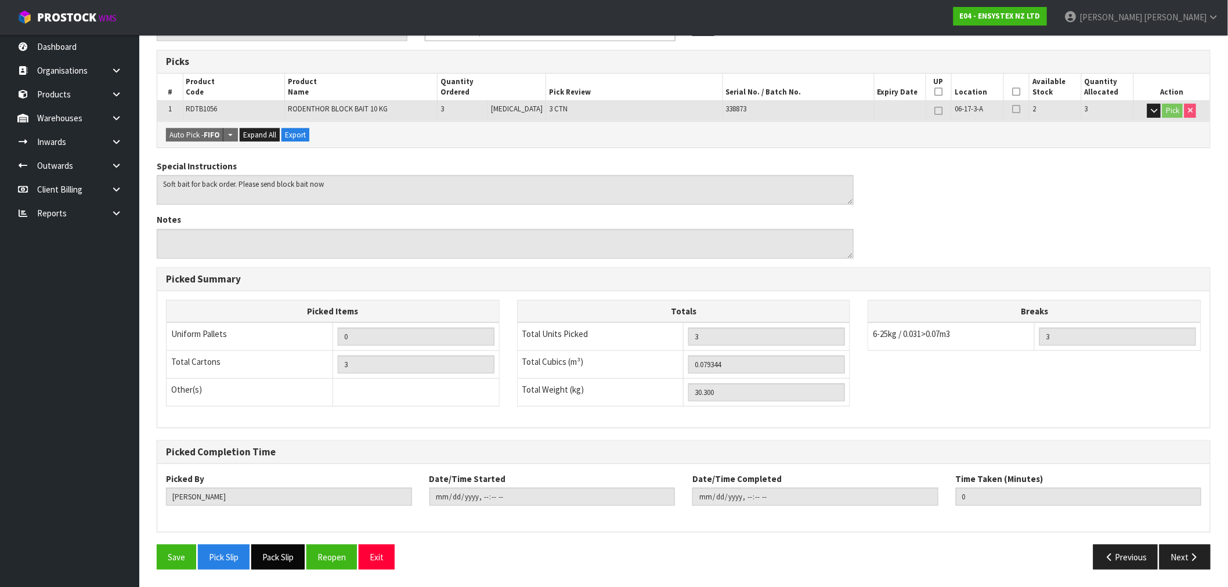
click at [281, 554] on button "Pack Slip" at bounding box center [277, 557] width 53 height 25
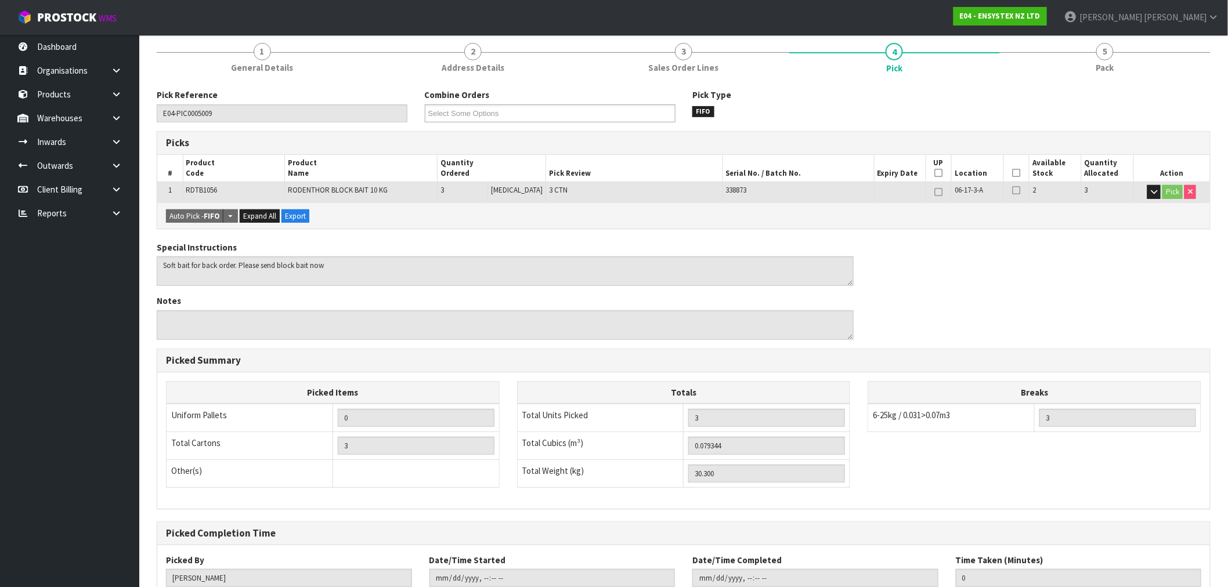
scroll to position [0, 0]
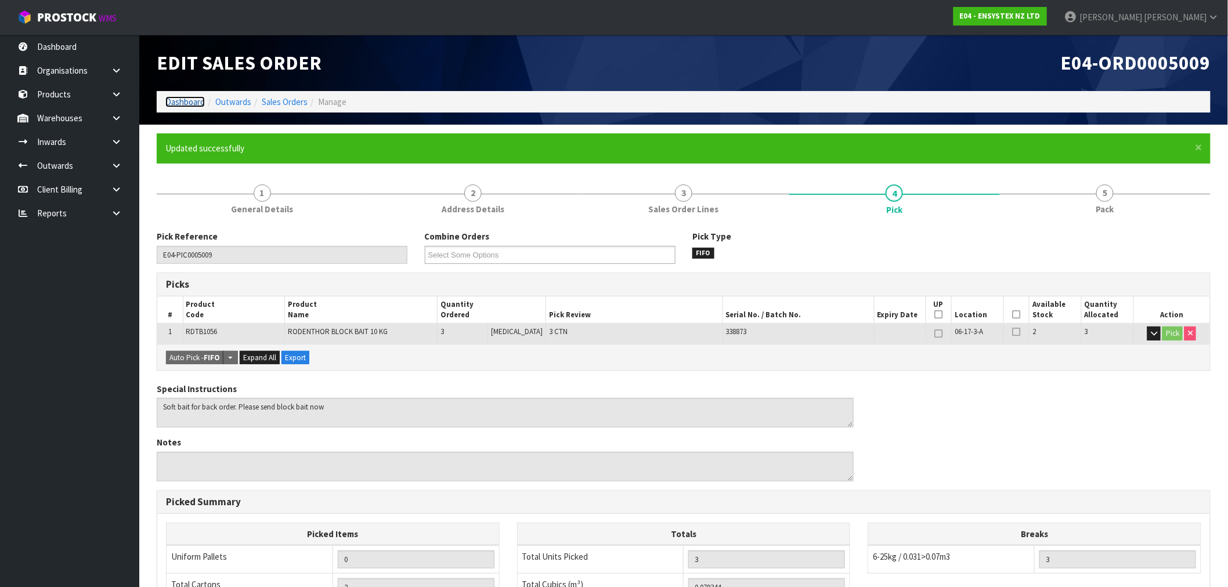
click at [176, 101] on link "Dashboard" at bounding box center [184, 101] width 39 height 11
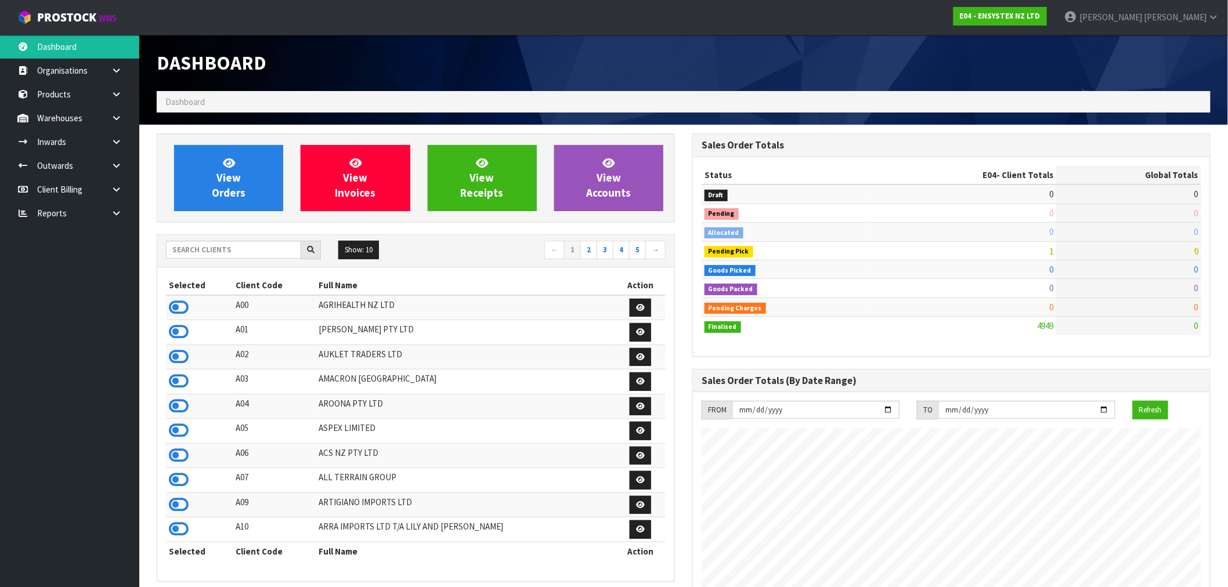
scroll to position [579245, 579589]
click at [184, 304] on icon at bounding box center [179, 307] width 20 height 17
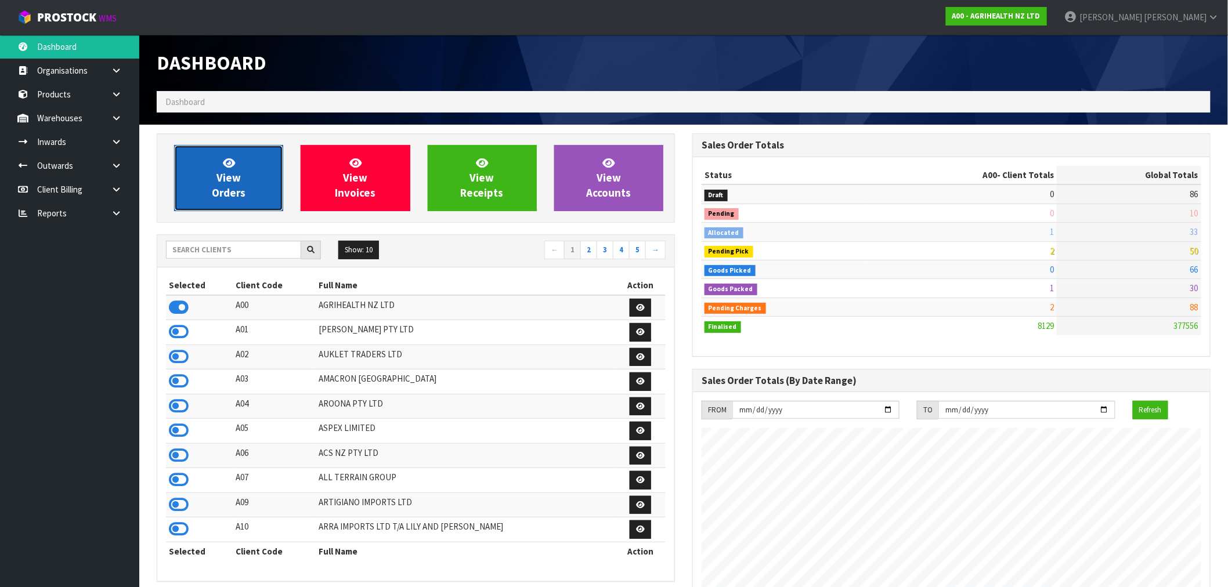
click at [234, 199] on span "View Orders" at bounding box center [229, 178] width 34 height 44
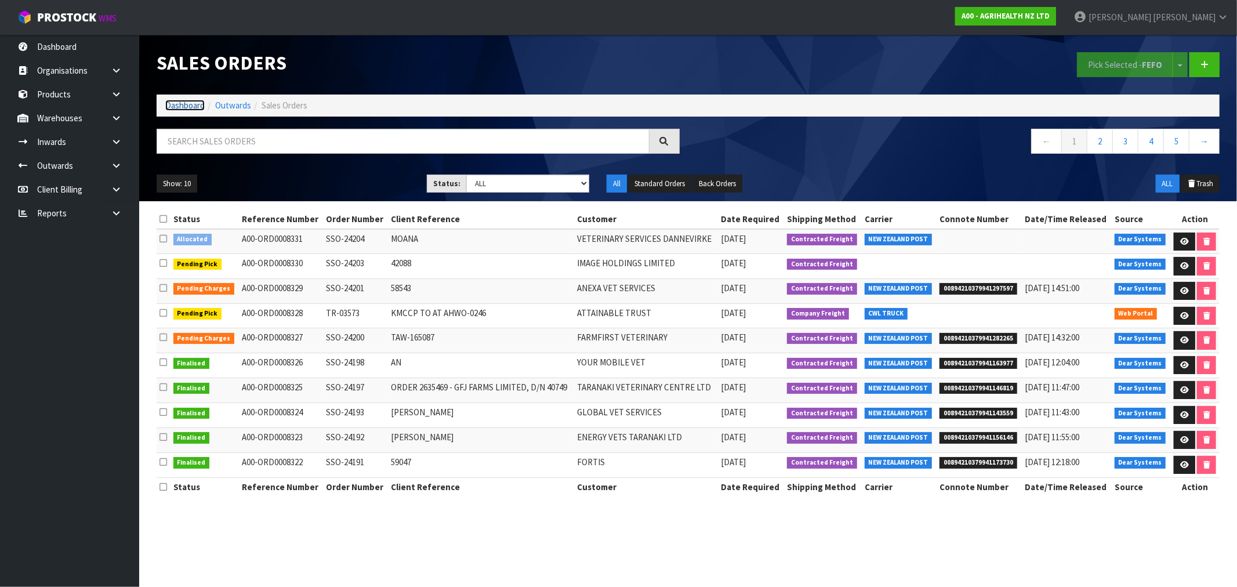
click at [192, 106] on link "Dashboard" at bounding box center [184, 105] width 39 height 11
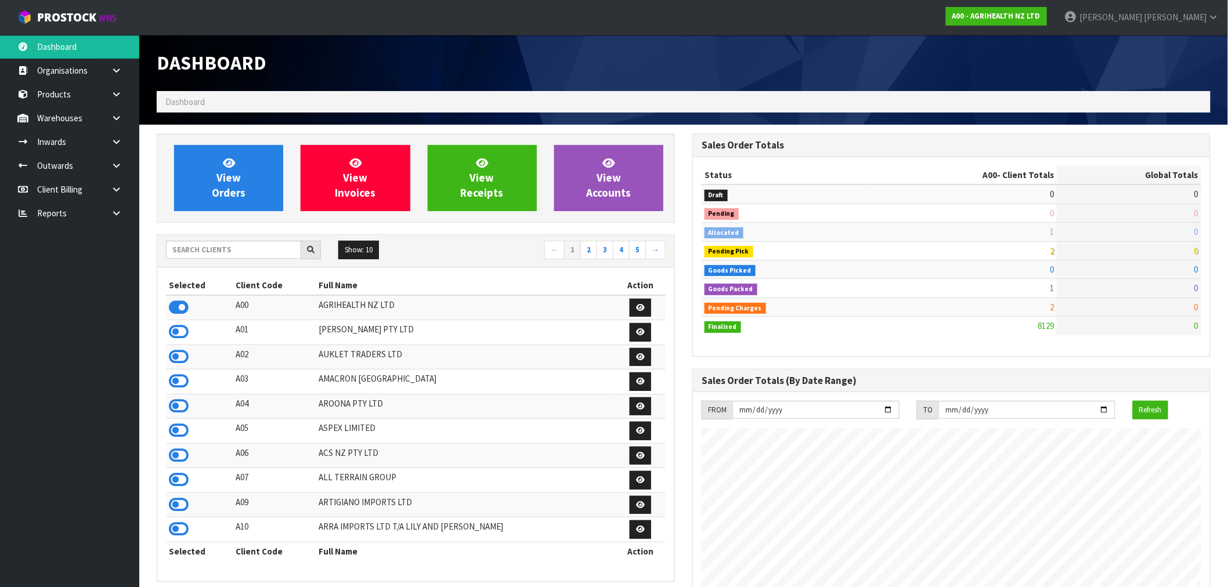
scroll to position [879, 535]
click at [258, 251] on input "text" at bounding box center [233, 250] width 135 height 18
type input "B06"
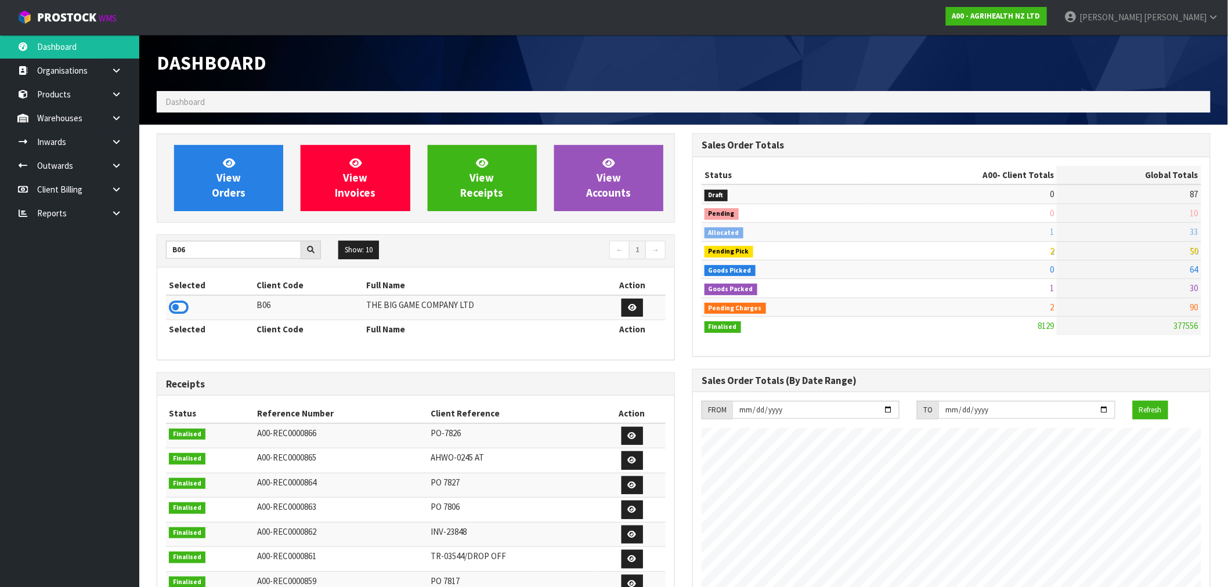
drag, startPoint x: 179, startPoint y: 306, endPoint x: 207, endPoint y: 277, distance: 40.6
click at [179, 307] on icon at bounding box center [179, 307] width 20 height 17
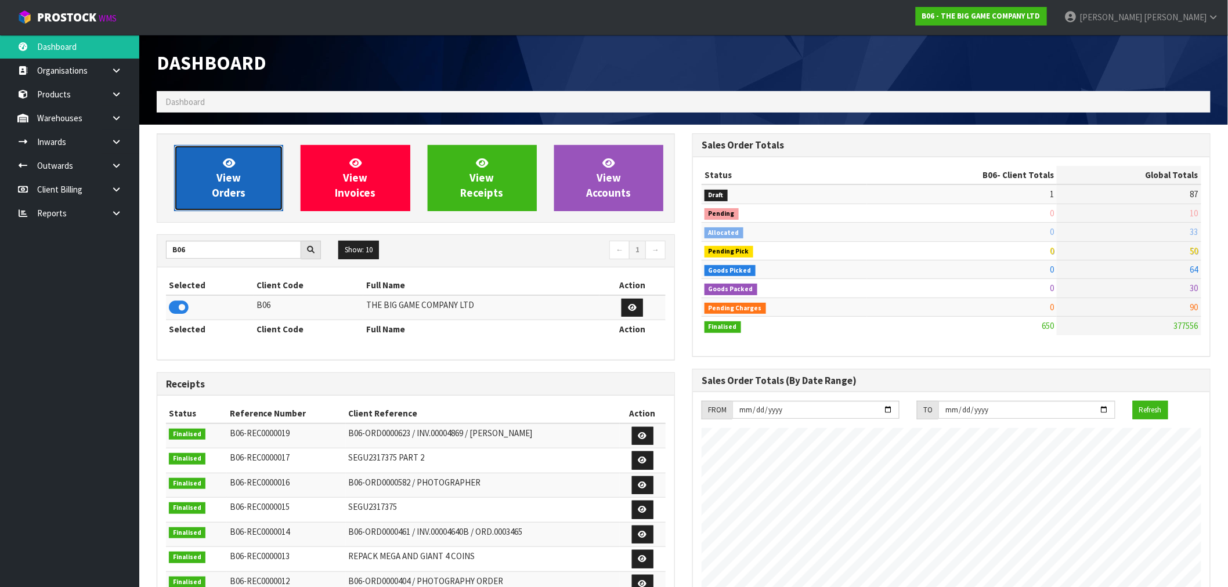
click at [211, 183] on link "View Orders" at bounding box center [228, 178] width 109 height 66
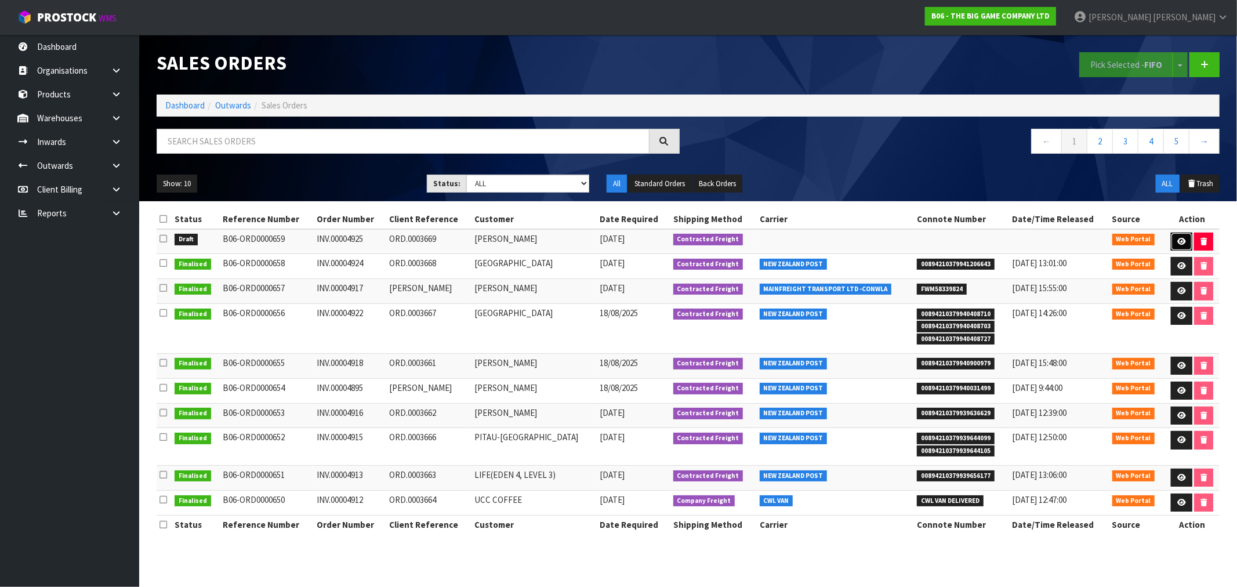
click at [1179, 245] on link at bounding box center [1181, 242] width 21 height 19
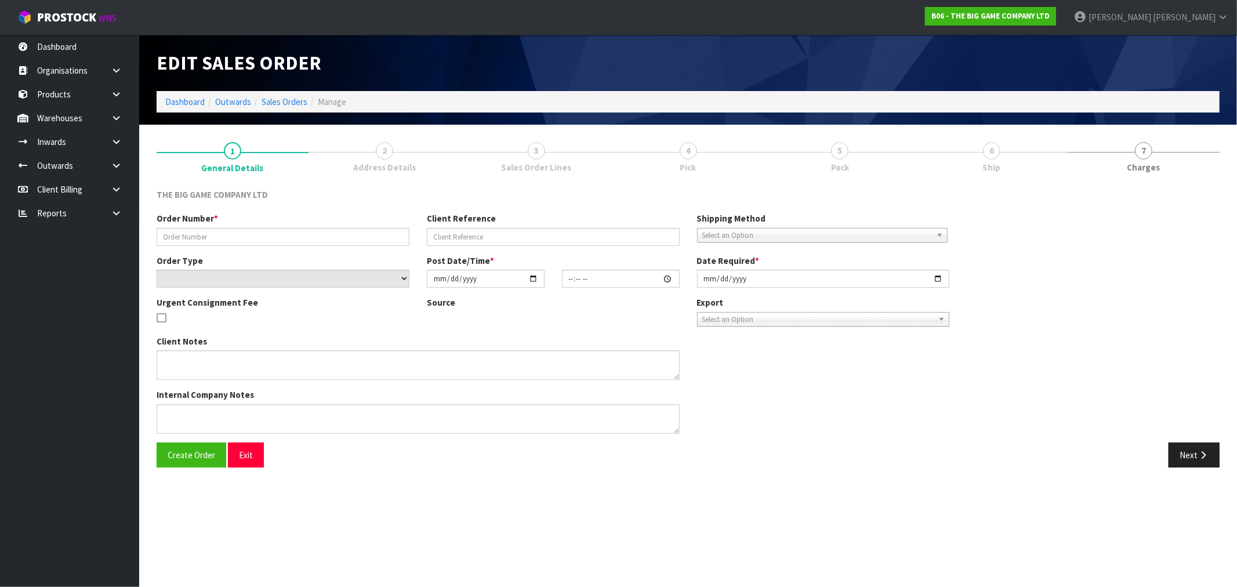
type input "INV.00004925"
type input "ORD.0003669"
select select "number:0"
type input "2025-08-20"
type input "14:52:00.000"
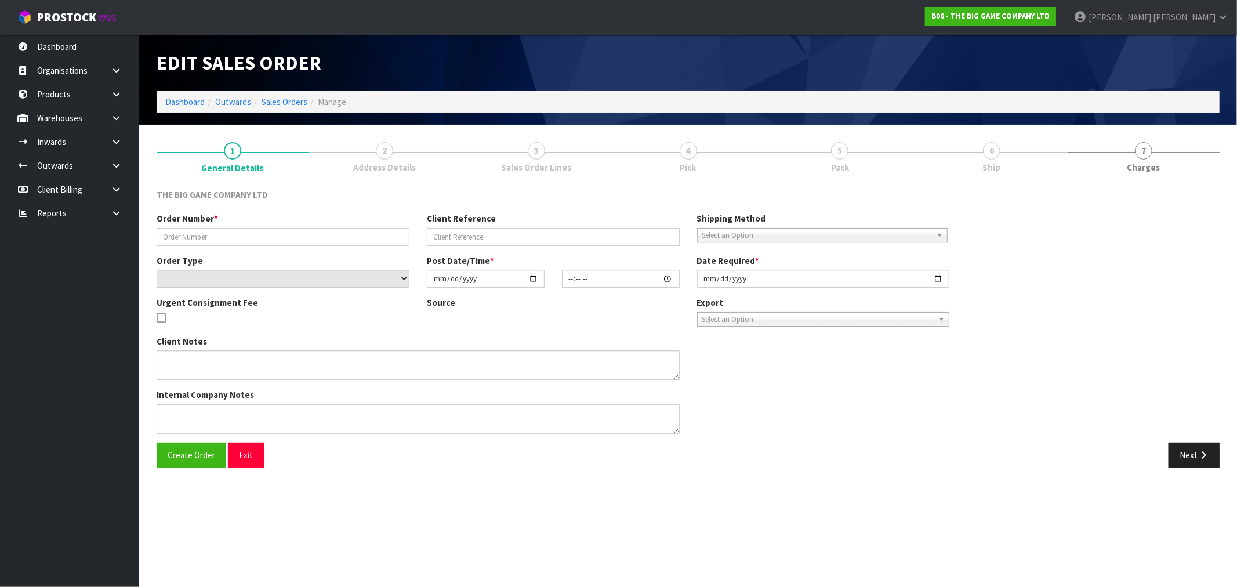
type input "2025-08-20"
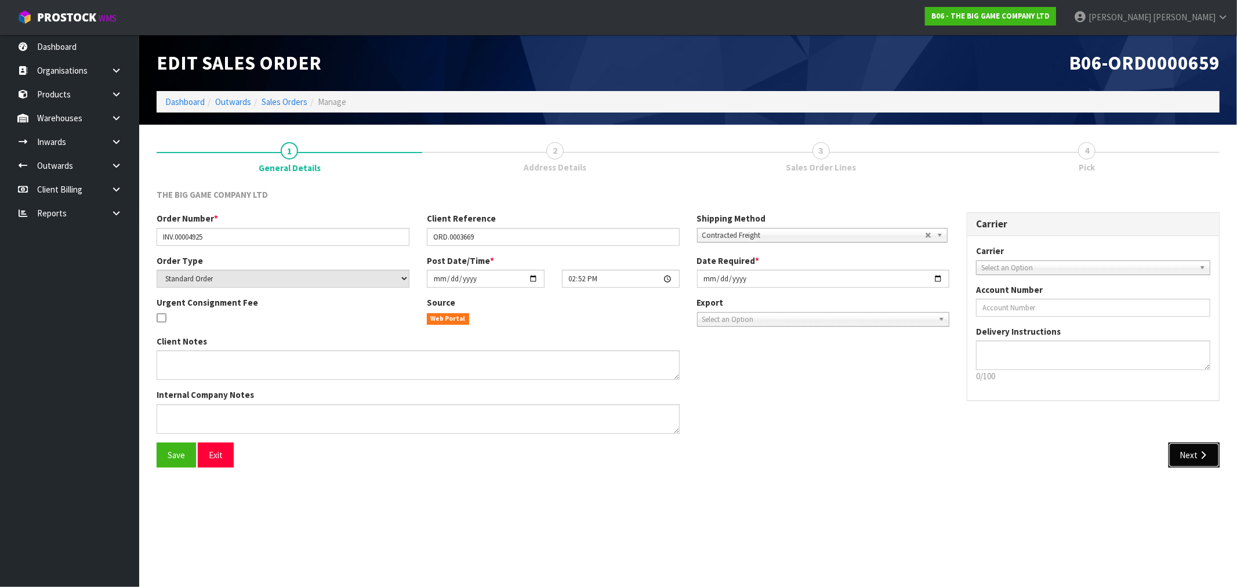
click at [1210, 450] on button "Next" at bounding box center [1194, 455] width 51 height 25
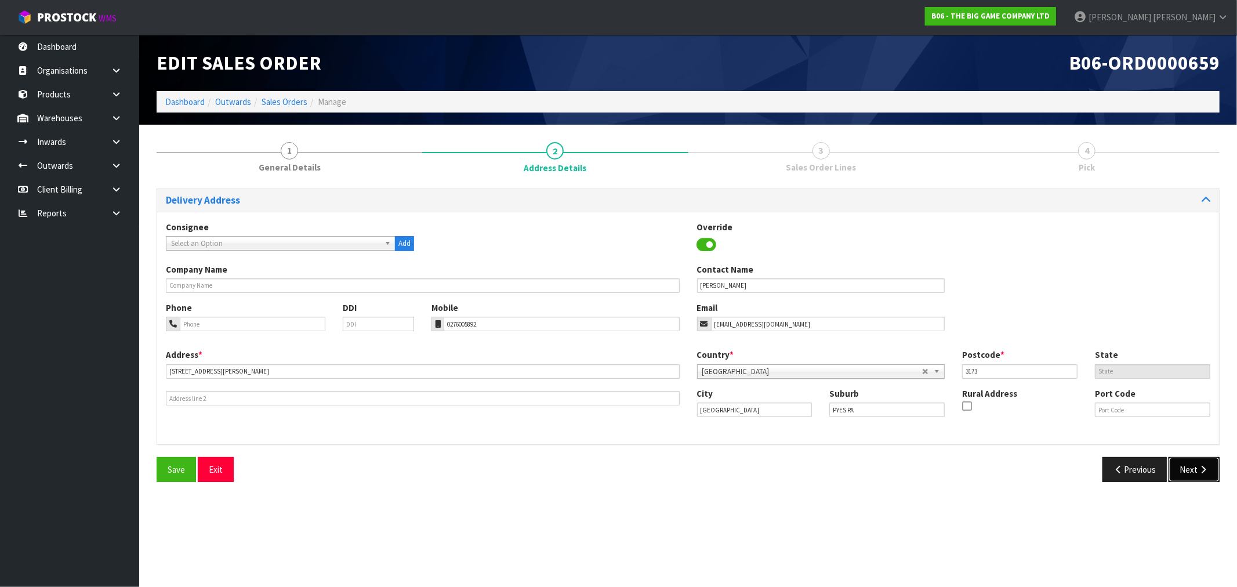
click at [1204, 473] on icon "button" at bounding box center [1203, 469] width 11 height 9
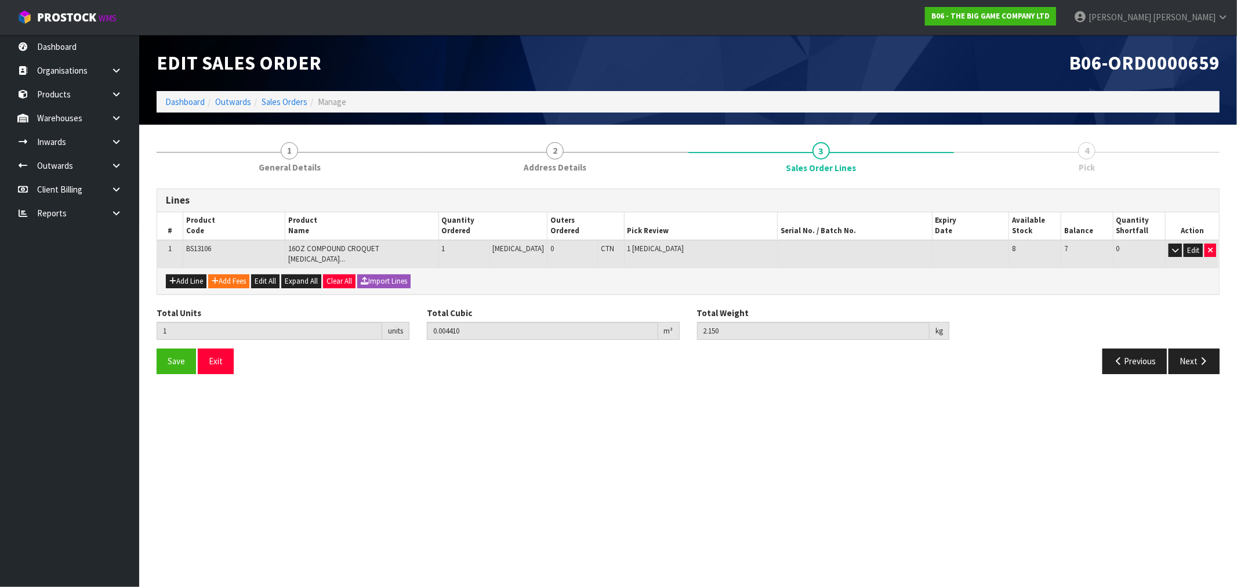
click at [1201, 469] on section "Edit Sales Order B06-ORD0000659 Dashboard Outwards Sales Orders Manage 1 Genera…" at bounding box center [618, 293] width 1237 height 587
click at [1204, 359] on button "Next" at bounding box center [1194, 361] width 51 height 25
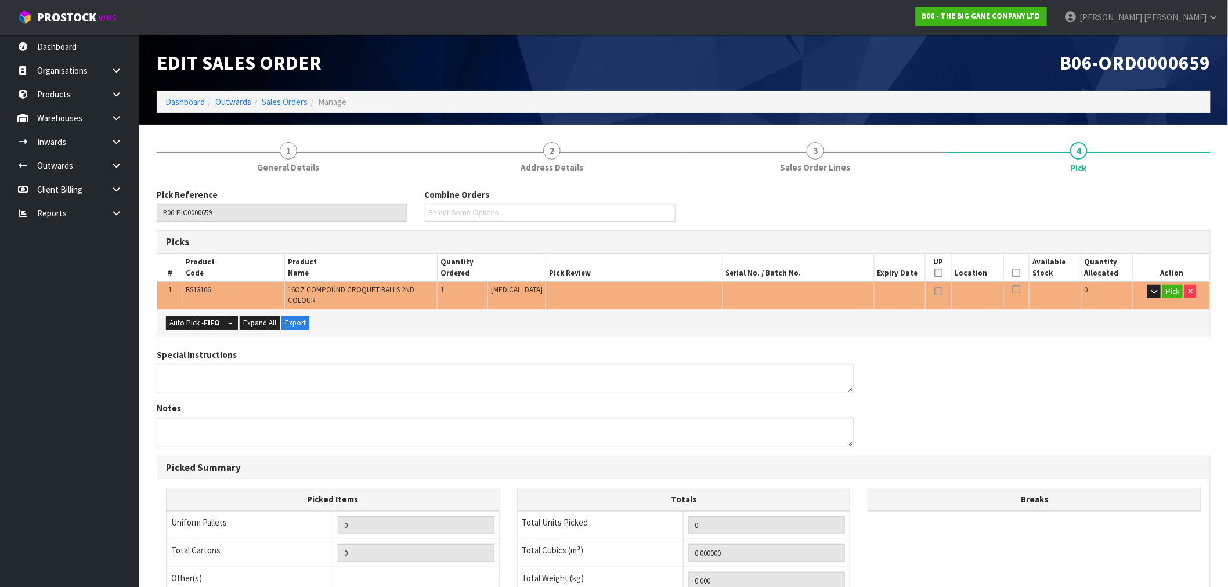
click at [198, 330] on div "Auto Pick - FIFO Split button! FIFO - First In First Out FEFO - First Expired F…" at bounding box center [683, 323] width 1052 height 26
click at [204, 327] on strong "FIFO" at bounding box center [212, 323] width 16 height 10
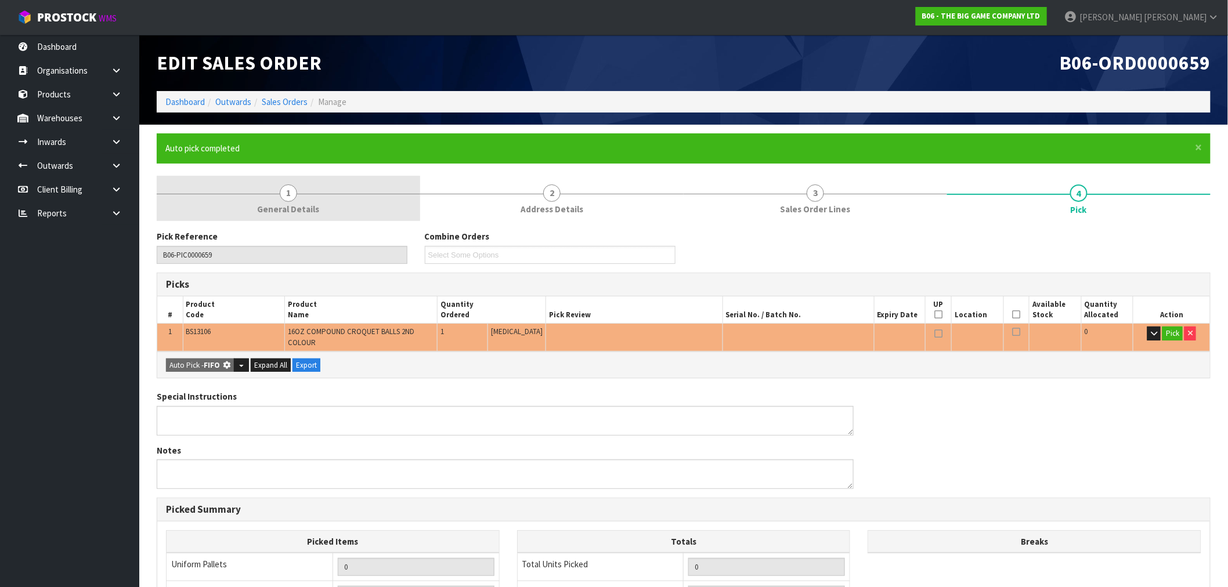
type input "Piece x 1"
type input "1"
type input "0.004410"
type input "2.150"
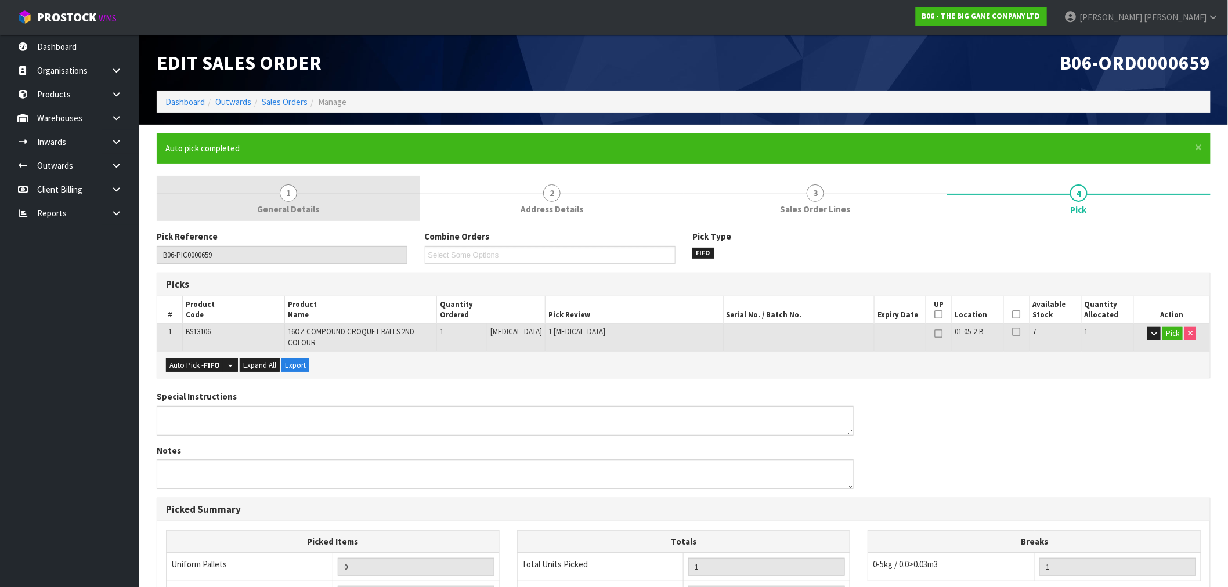
click at [341, 190] on link "1 General Details" at bounding box center [288, 199] width 263 height 46
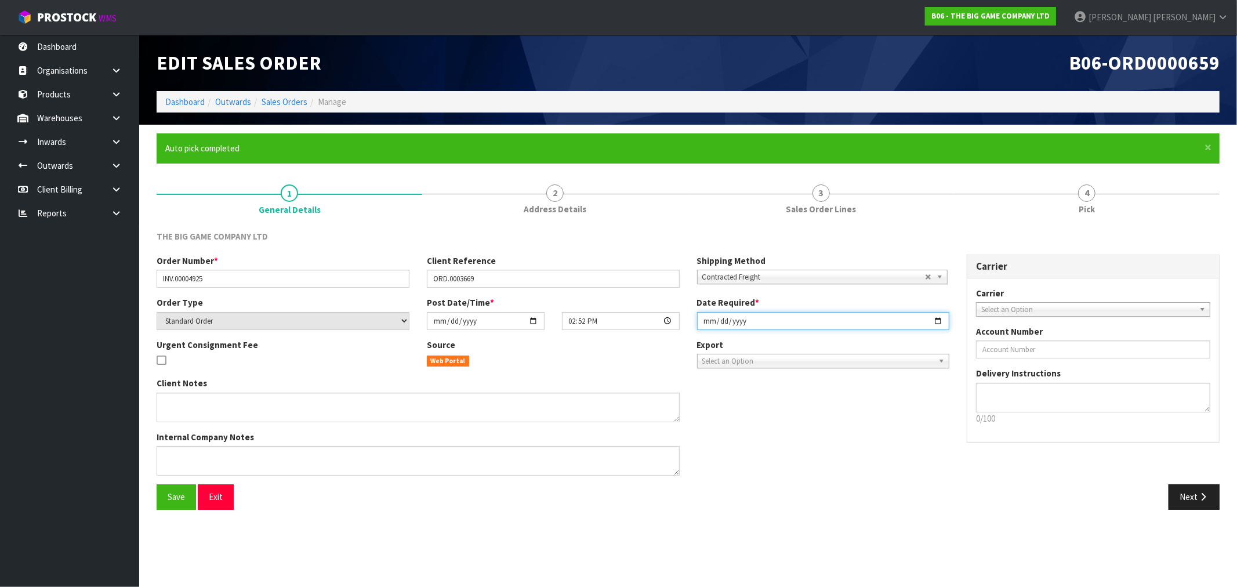
click at [700, 325] on input "2025-08-20" at bounding box center [823, 321] width 253 height 18
type input "2025-08-21"
click at [157, 484] on button "Save" at bounding box center [176, 496] width 39 height 25
click at [1186, 491] on button "Next" at bounding box center [1194, 496] width 51 height 25
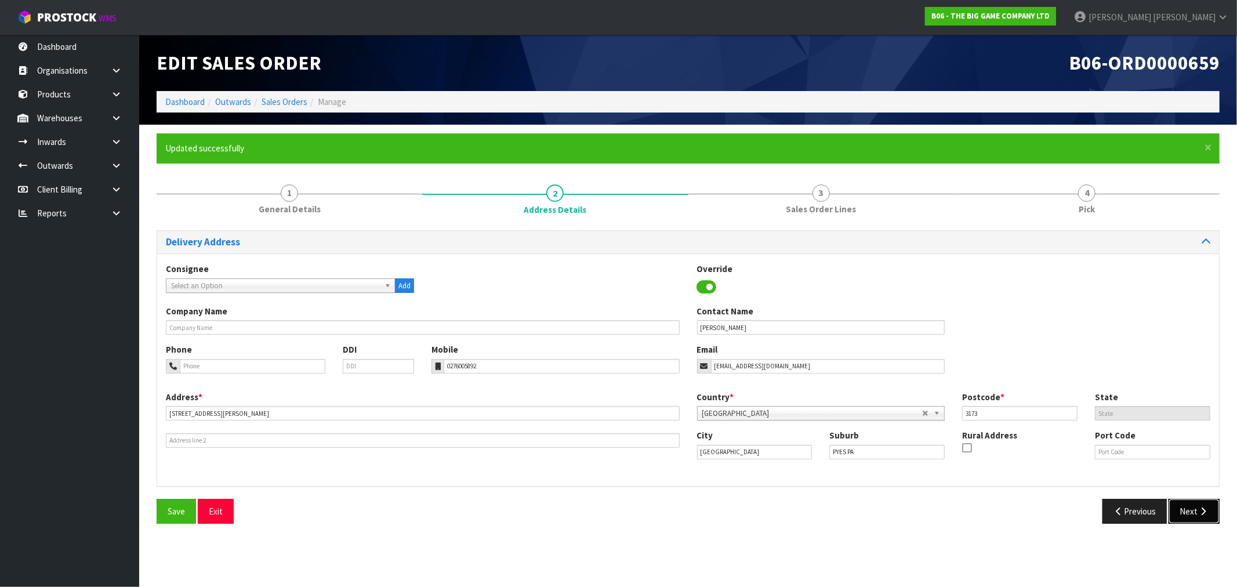
drag, startPoint x: 1196, startPoint y: 507, endPoint x: 1183, endPoint y: 507, distance: 12.8
click at [1194, 507] on button "Next" at bounding box center [1194, 511] width 51 height 25
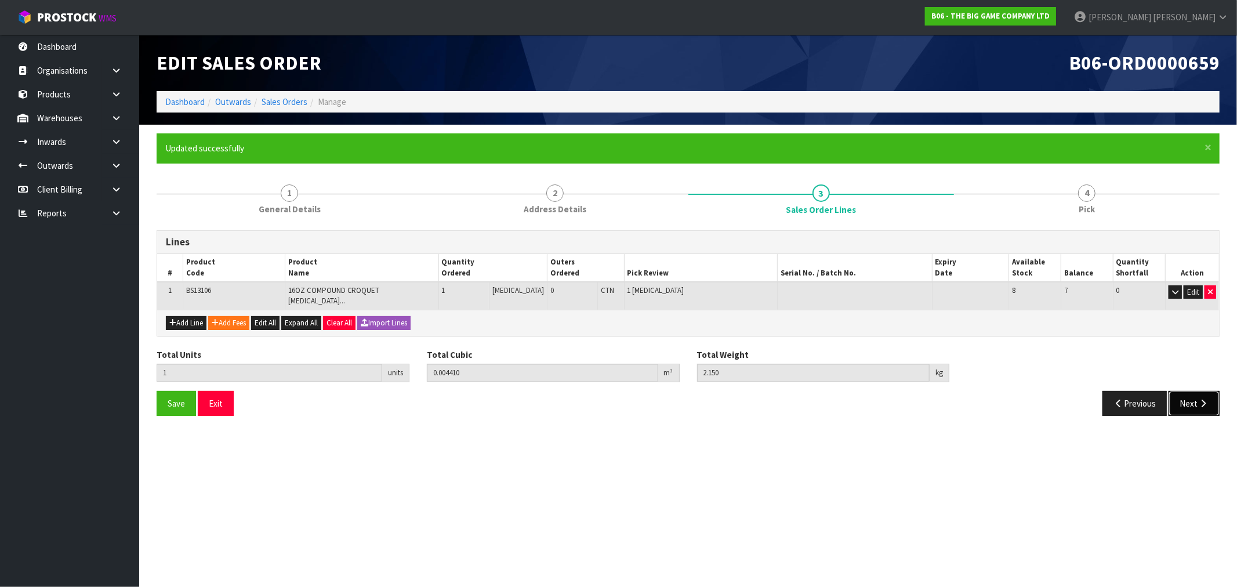
click at [1196, 398] on button "Next" at bounding box center [1194, 403] width 51 height 25
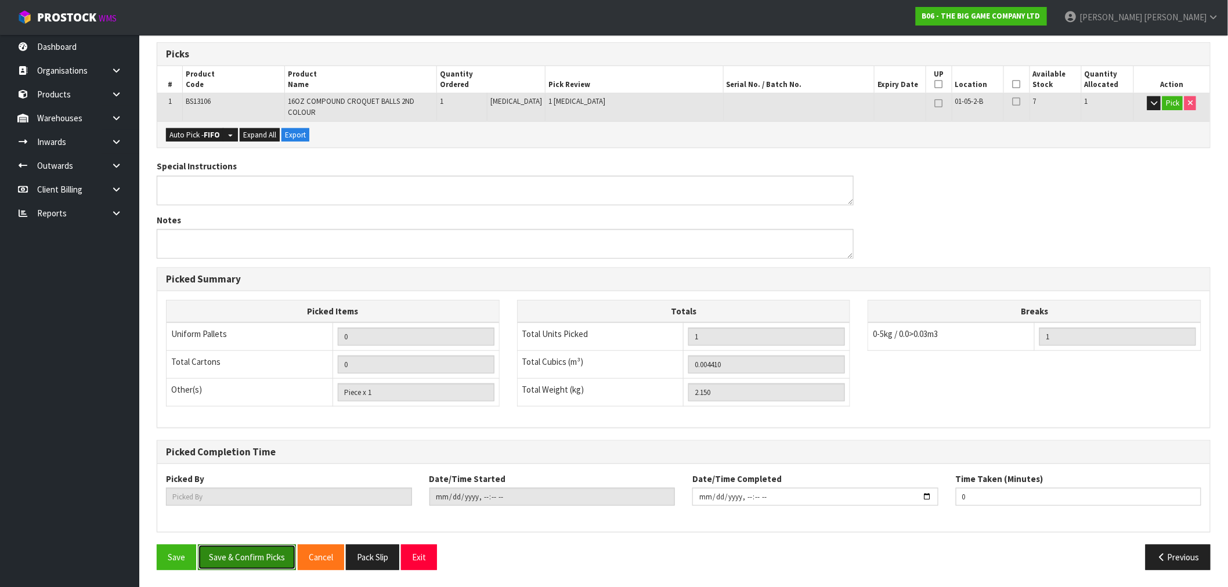
click at [231, 553] on button "Save & Confirm Picks" at bounding box center [247, 557] width 98 height 25
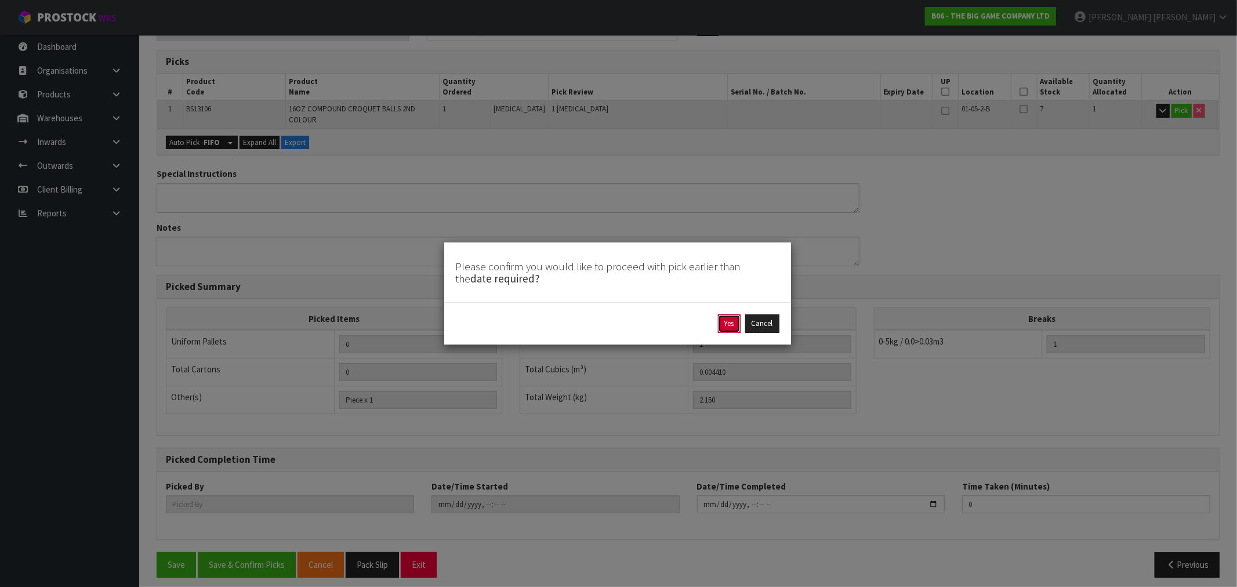
click at [737, 327] on button "Yes" at bounding box center [729, 323] width 23 height 19
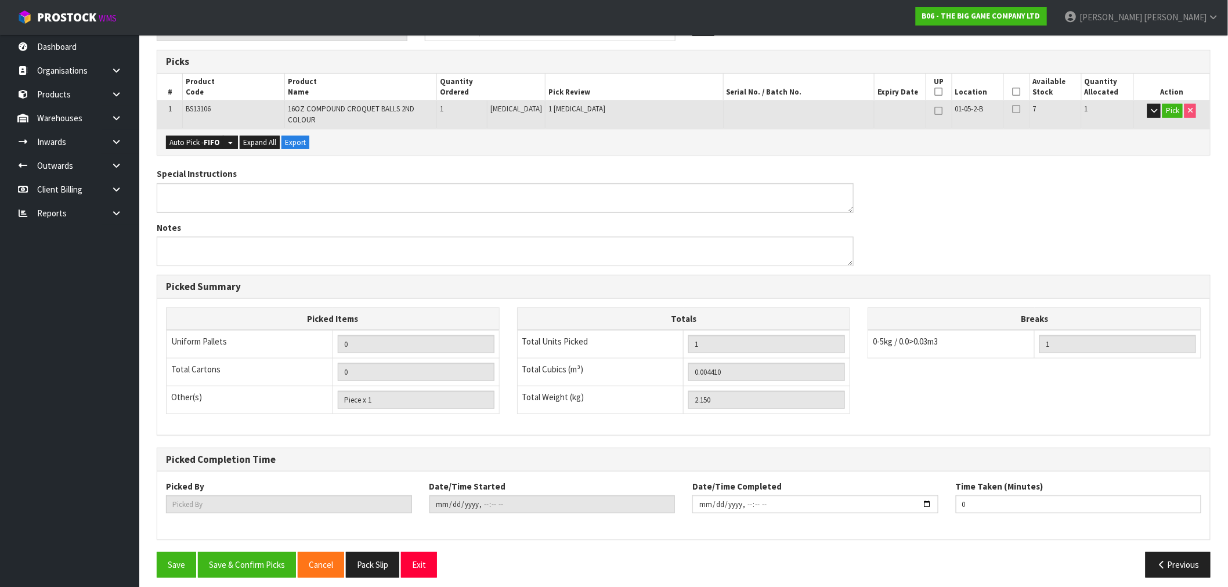
type input "[PERSON_NAME]"
type input "2025-08-20T15:02:29"
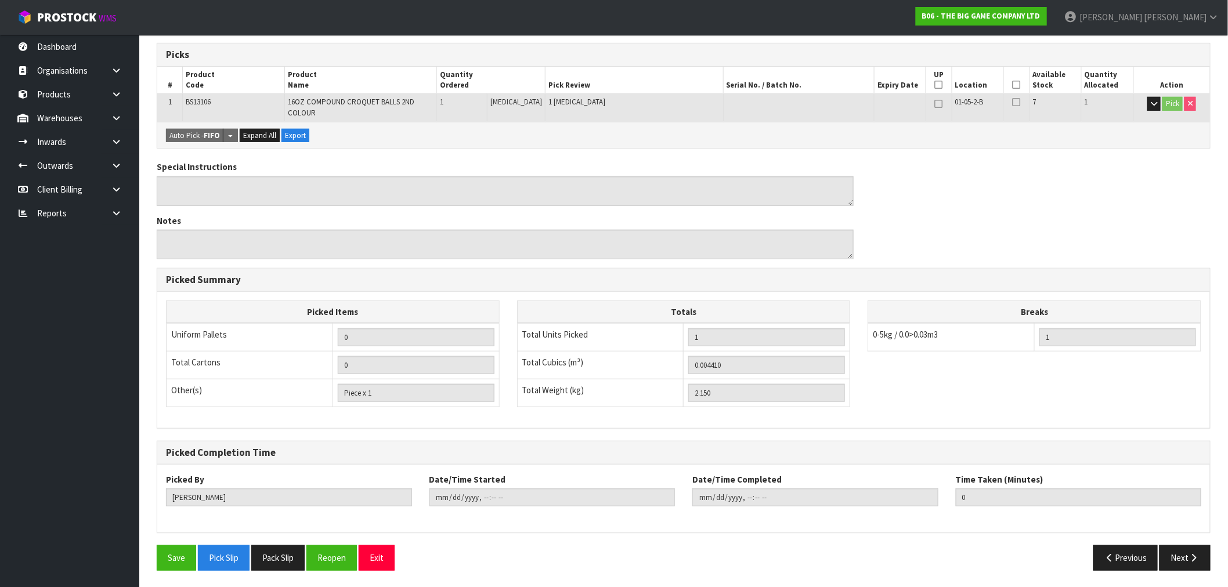
scroll to position [230, 0]
click at [281, 555] on button "Pack Slip" at bounding box center [277, 557] width 53 height 25
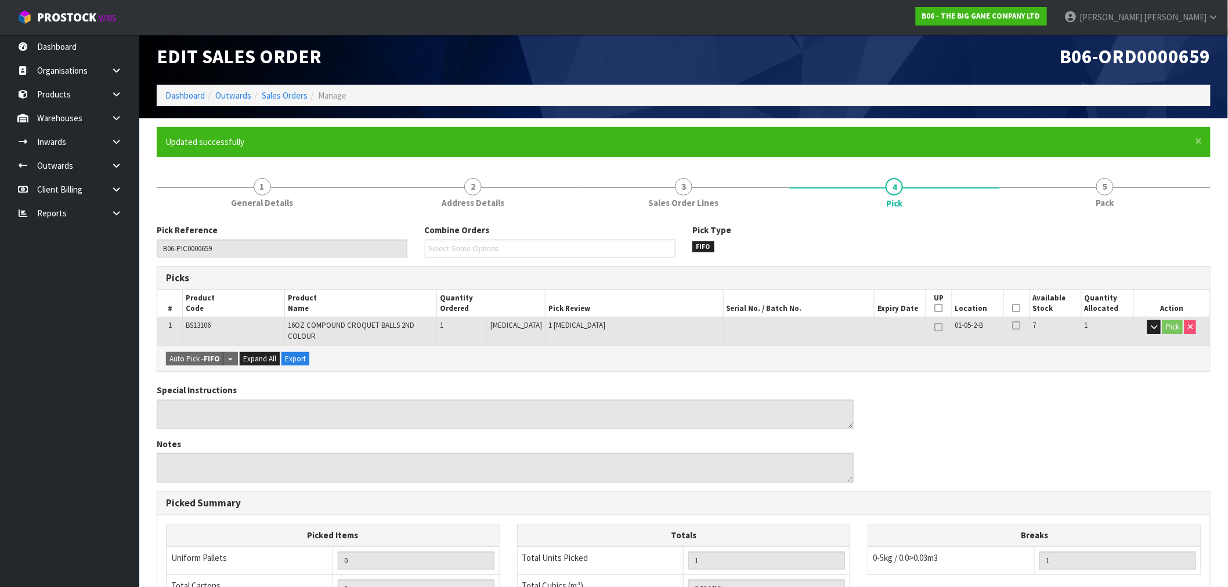
scroll to position [0, 0]
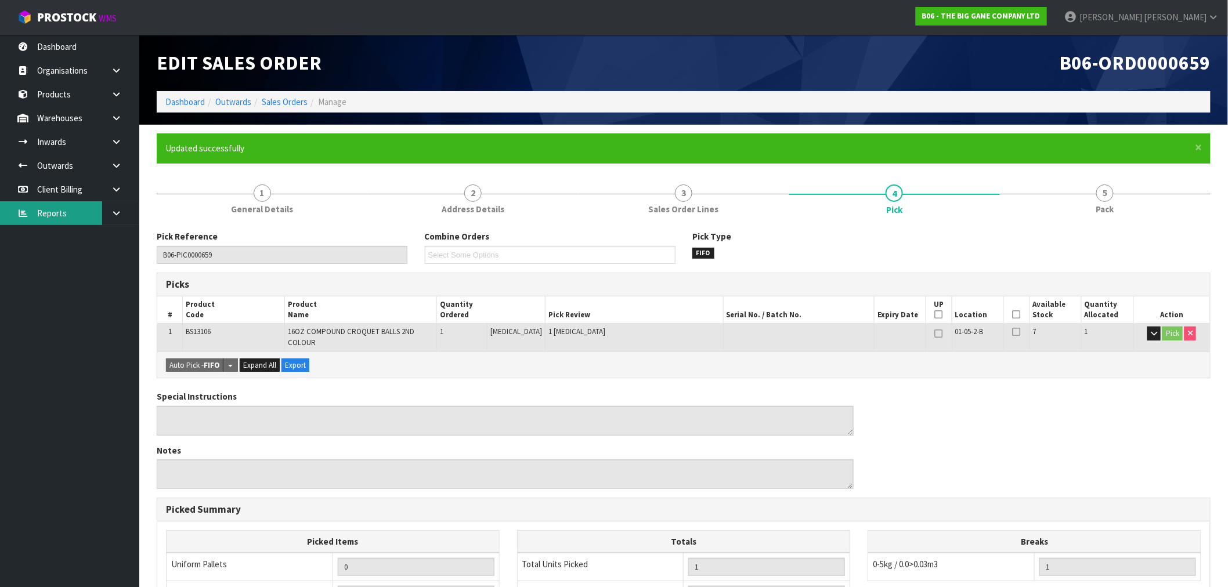
click at [74, 206] on link "Reports" at bounding box center [69, 213] width 139 height 24
click at [282, 106] on link "Sales Orders" at bounding box center [285, 101] width 46 height 11
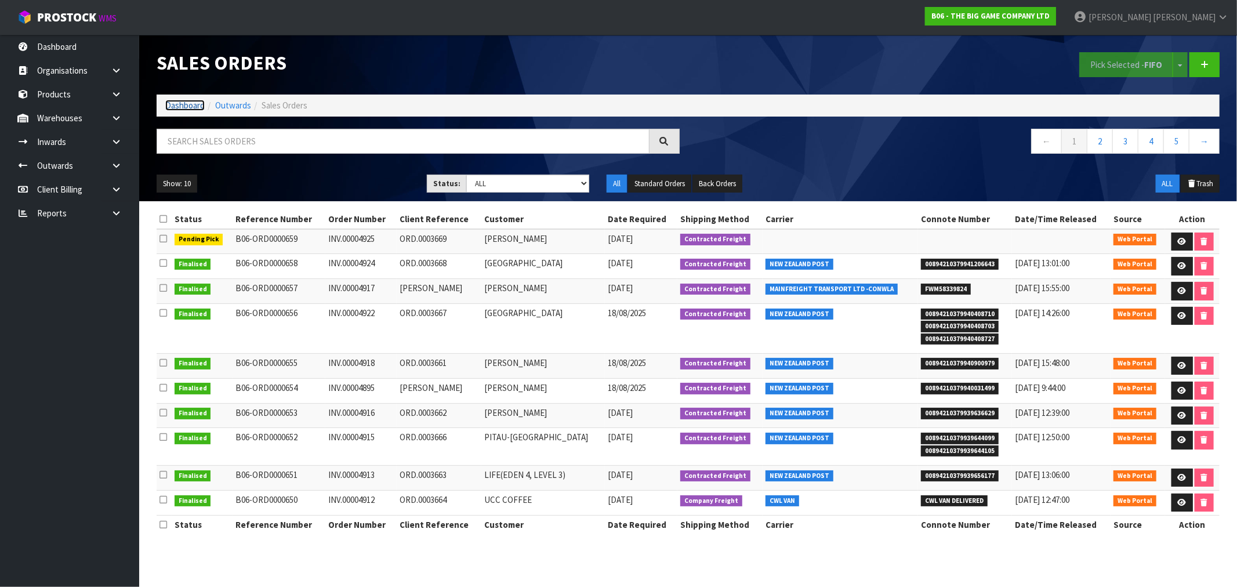
click at [186, 105] on link "Dashboard" at bounding box center [184, 105] width 39 height 11
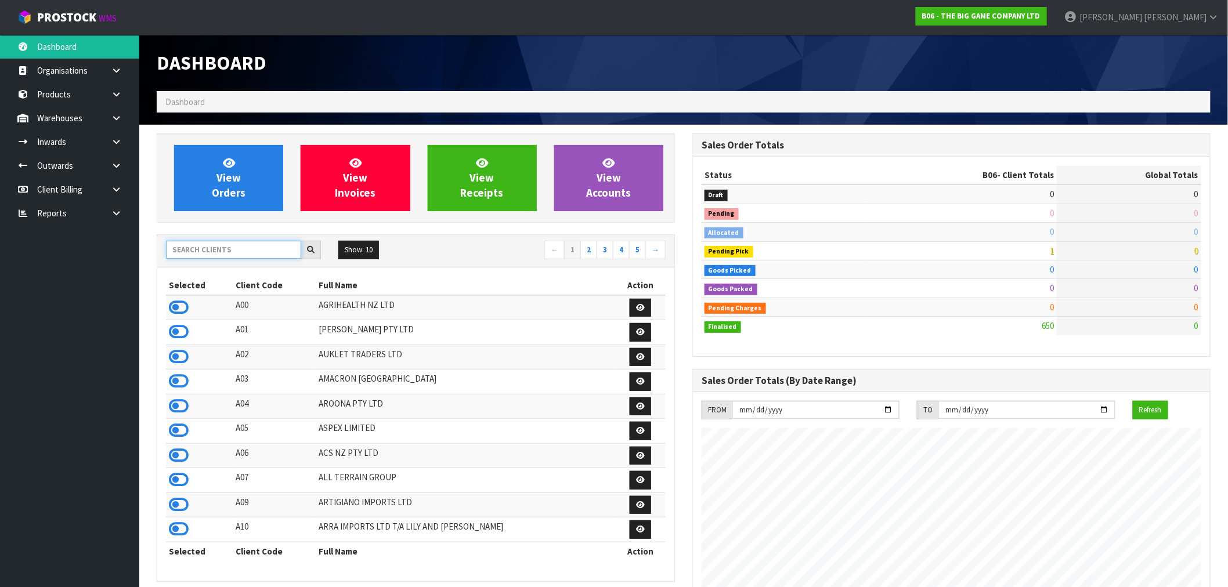
scroll to position [879, 535]
click at [229, 248] on input "text" at bounding box center [233, 250] width 135 height 18
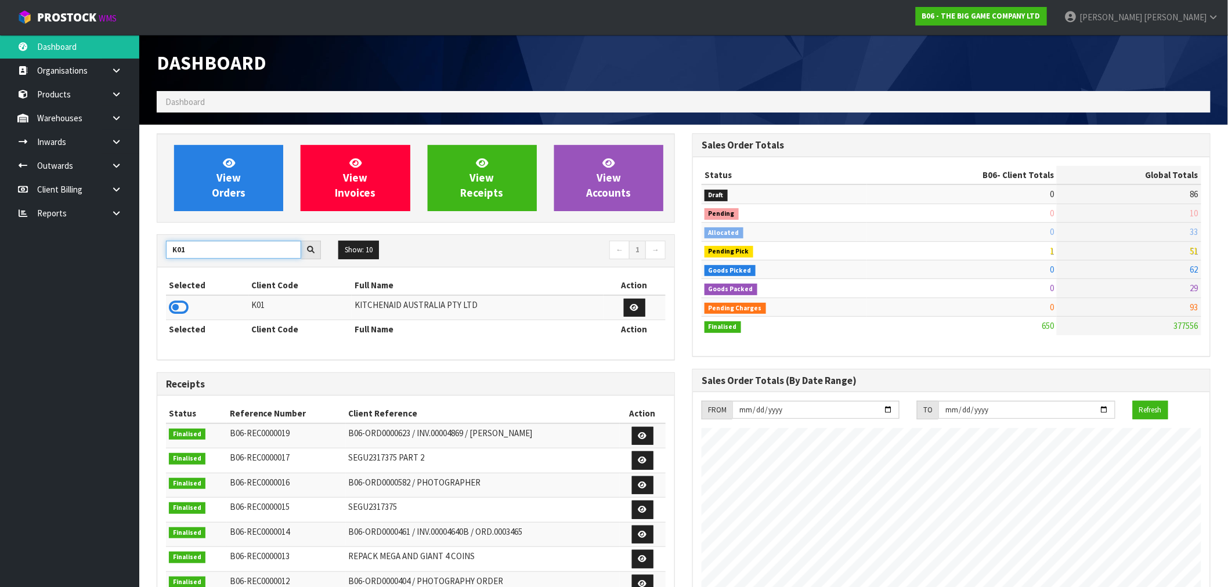
drag, startPoint x: 206, startPoint y: 251, endPoint x: 147, endPoint y: 253, distance: 59.2
click at [147, 253] on section "View Orders View Invoices View Receipts View Accounts K01 Show: 10 5 10 25 50 ←…" at bounding box center [683, 573] width 1088 height 897
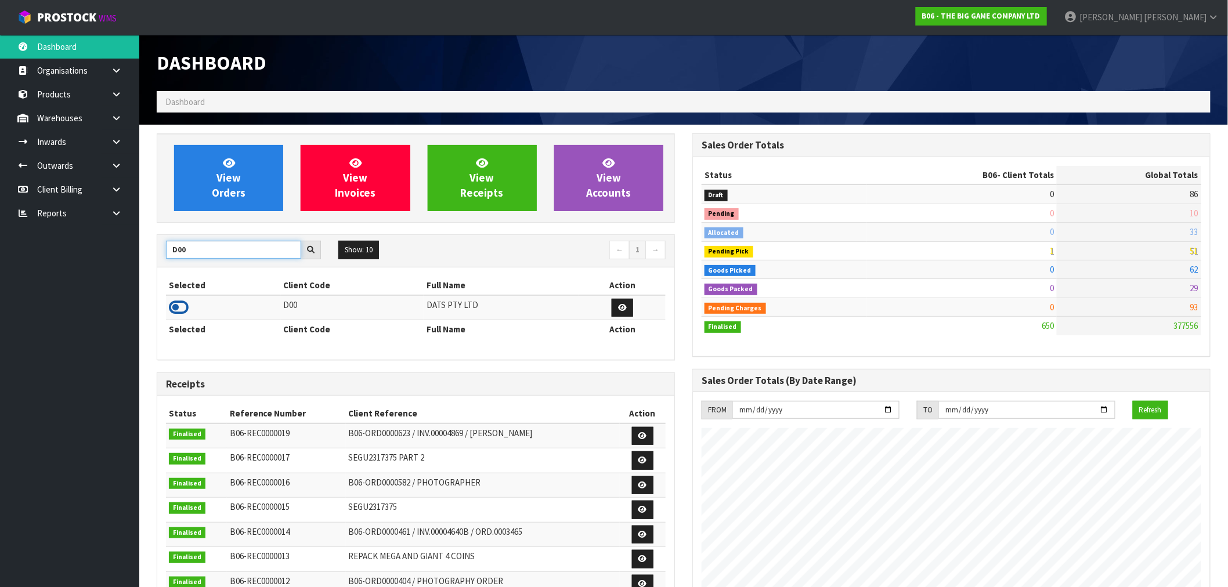
type input "D00"
click at [180, 309] on icon at bounding box center [179, 307] width 20 height 17
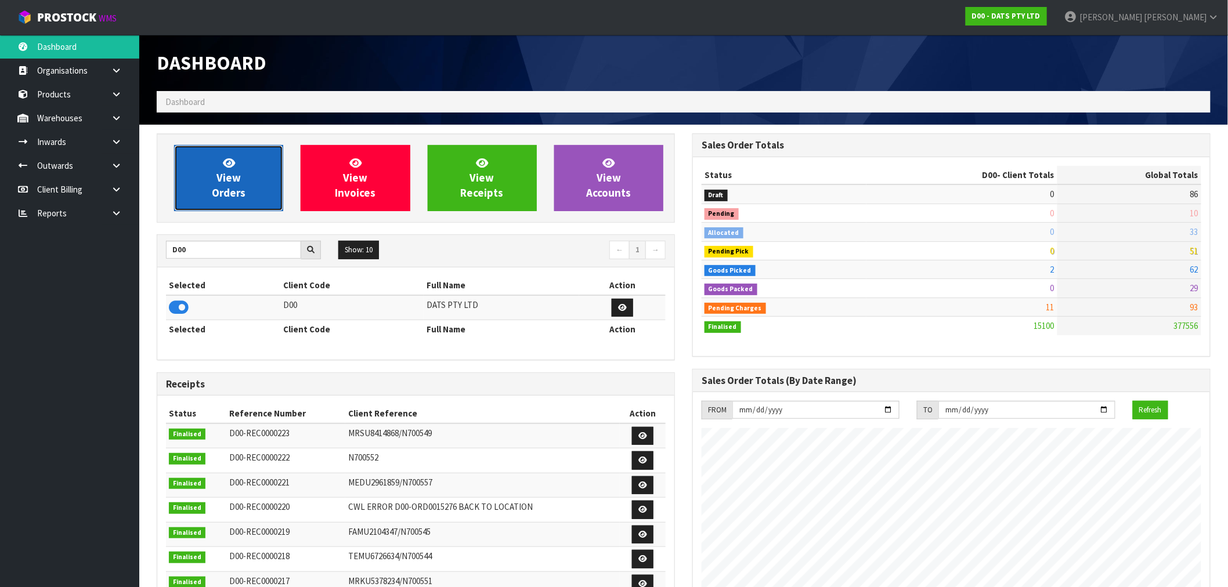
click at [238, 162] on link "View Orders" at bounding box center [228, 178] width 109 height 66
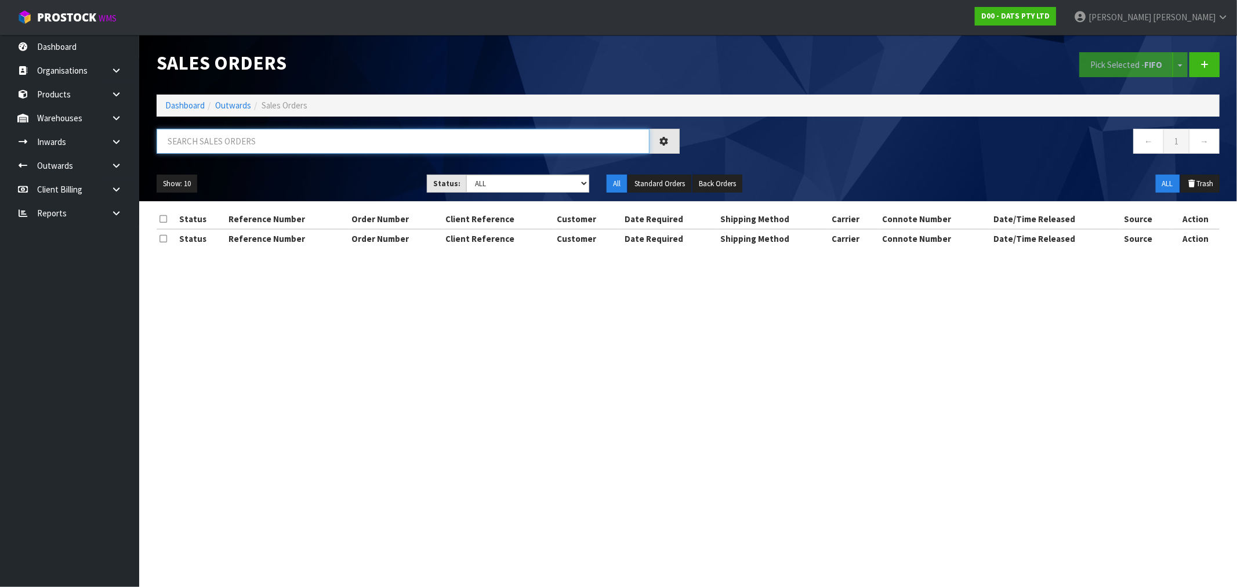
click at [378, 142] on input "text" at bounding box center [403, 141] width 493 height 25
type input "15602"
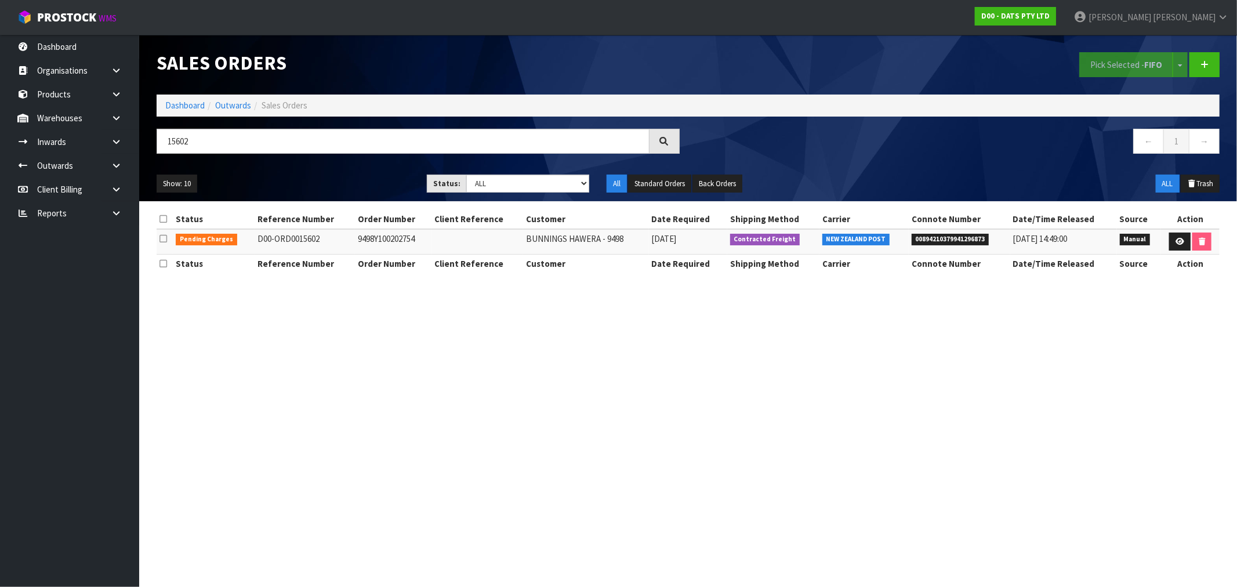
click at [372, 234] on td "9498Y100202754" at bounding box center [393, 241] width 77 height 25
copy td "9498Y100202754"
click at [1179, 242] on icon at bounding box center [1180, 242] width 9 height 8
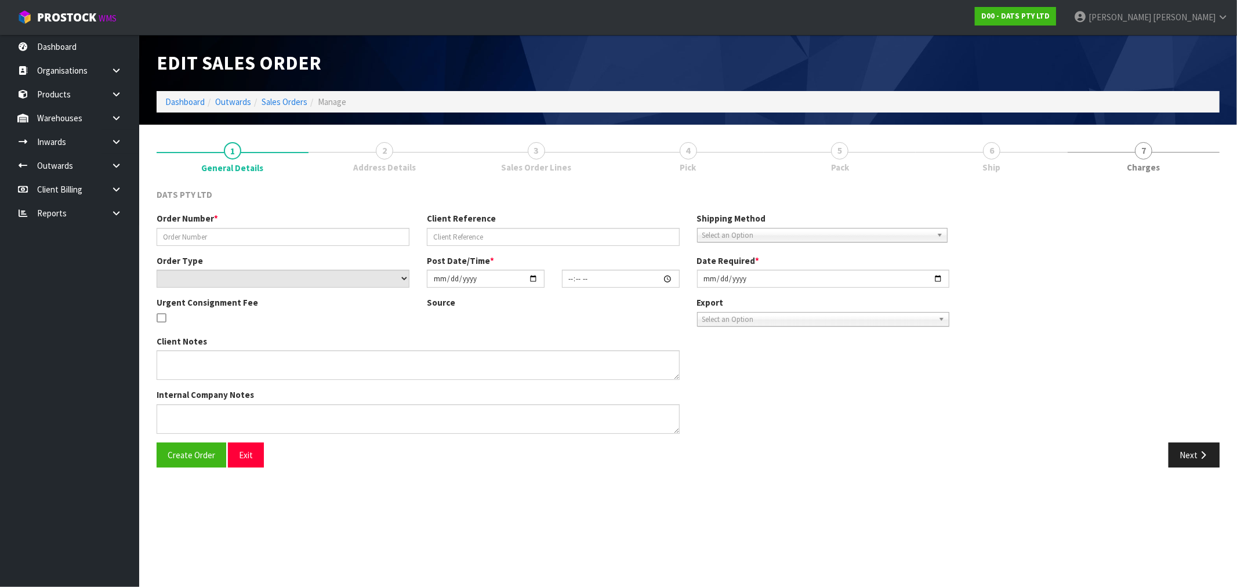
type input "9498Y100202754"
select select "number:0"
type input "2025-08-19"
type input "09:01:00.000"
type input "2025-08-19"
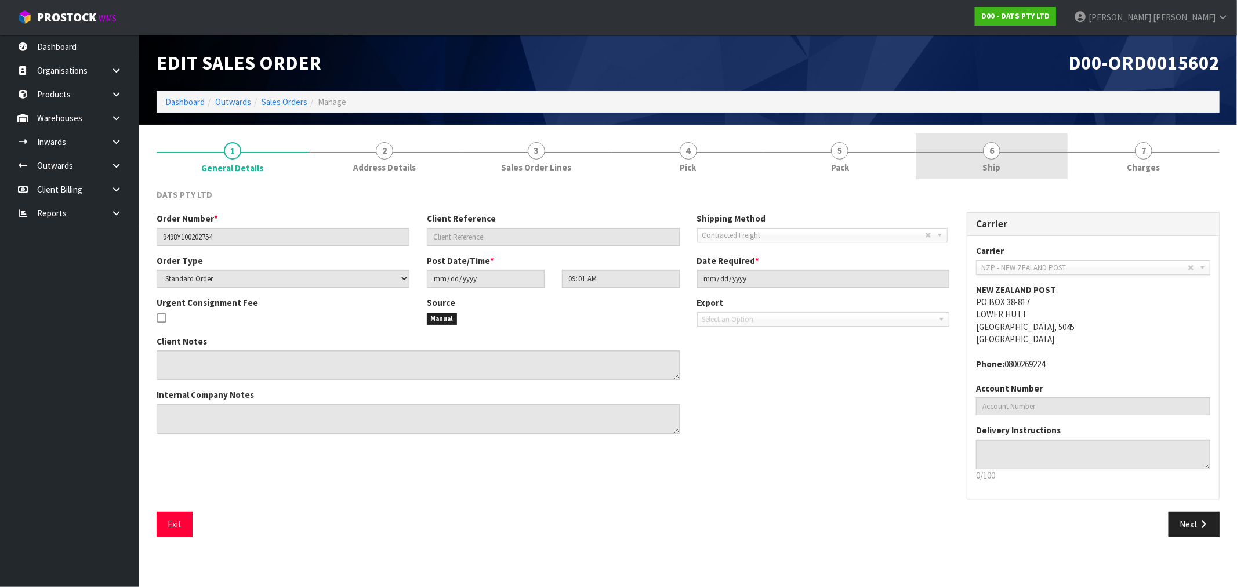
drag, startPoint x: 992, startPoint y: 136, endPoint x: 994, endPoint y: 146, distance: 10.1
click at [994, 141] on link "6 Ship" at bounding box center [992, 156] width 152 height 46
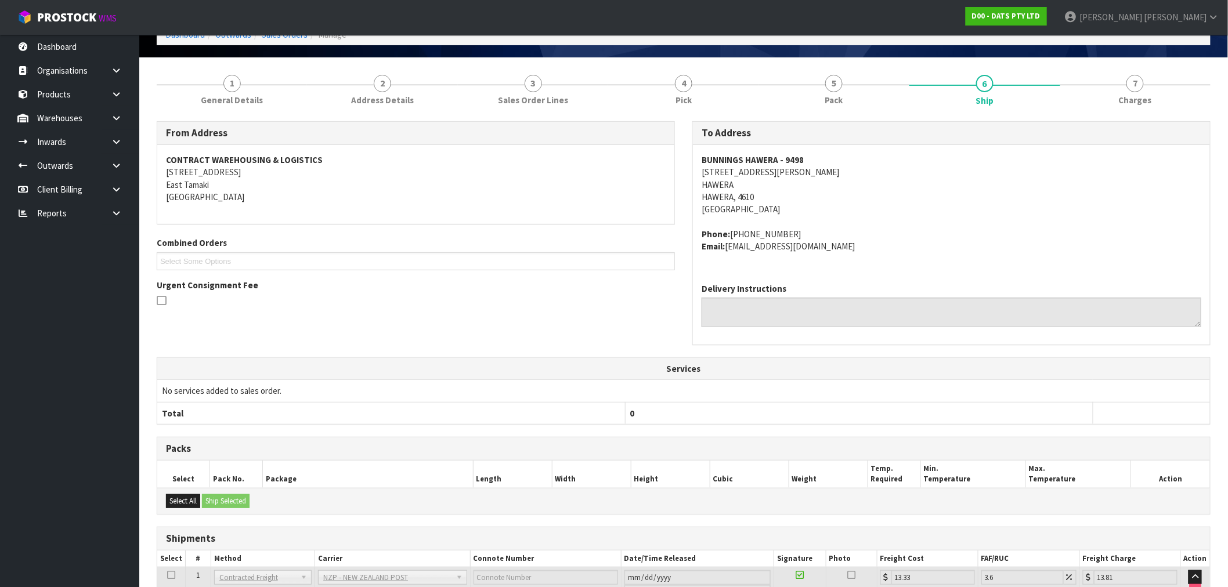
scroll to position [165, 0]
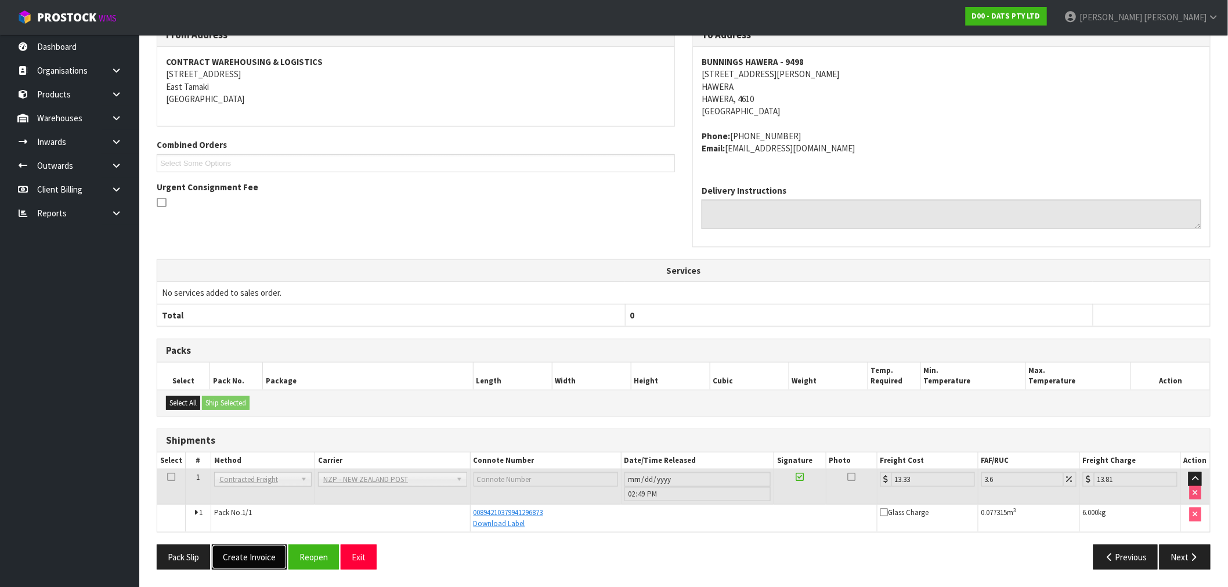
click at [238, 562] on button "Create Invoice" at bounding box center [249, 557] width 75 height 25
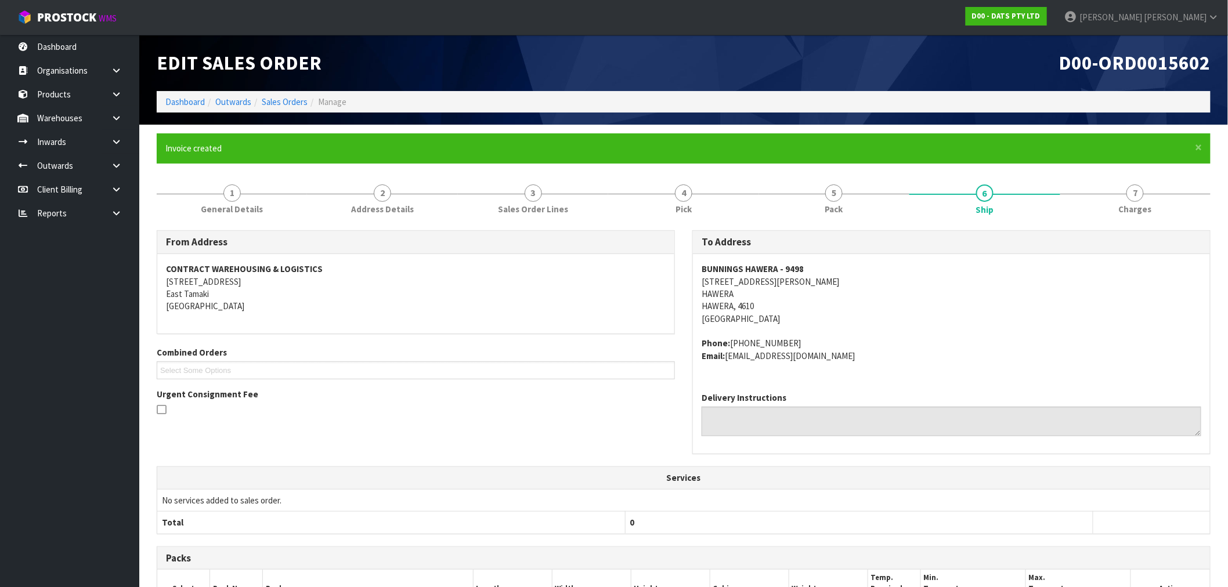
scroll to position [207, 0]
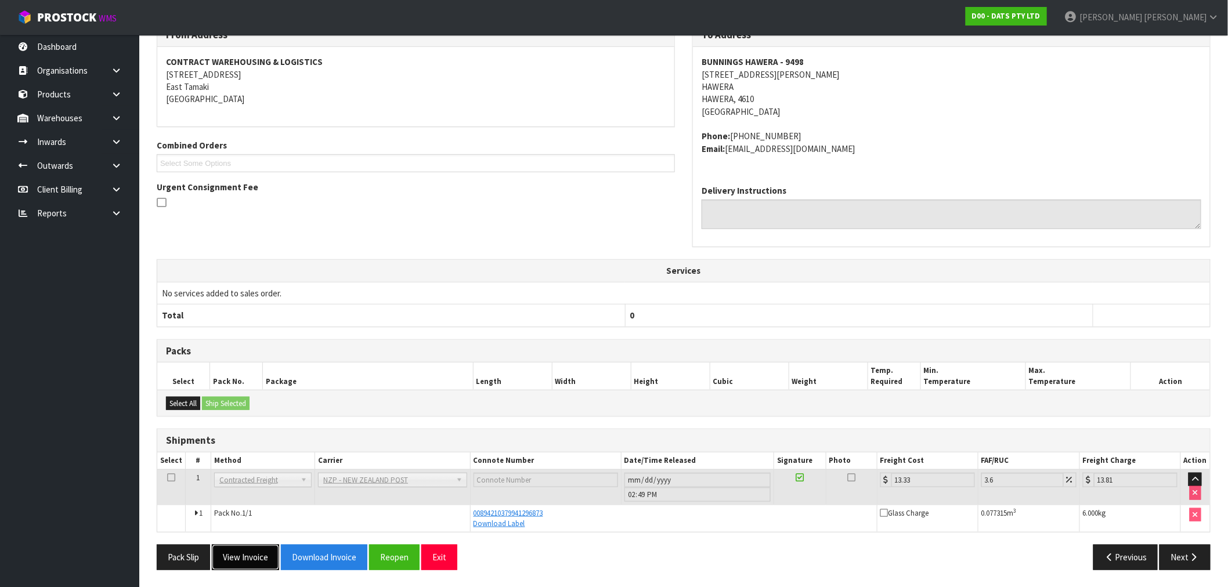
click at [265, 551] on button "View Invoice" at bounding box center [245, 557] width 67 height 25
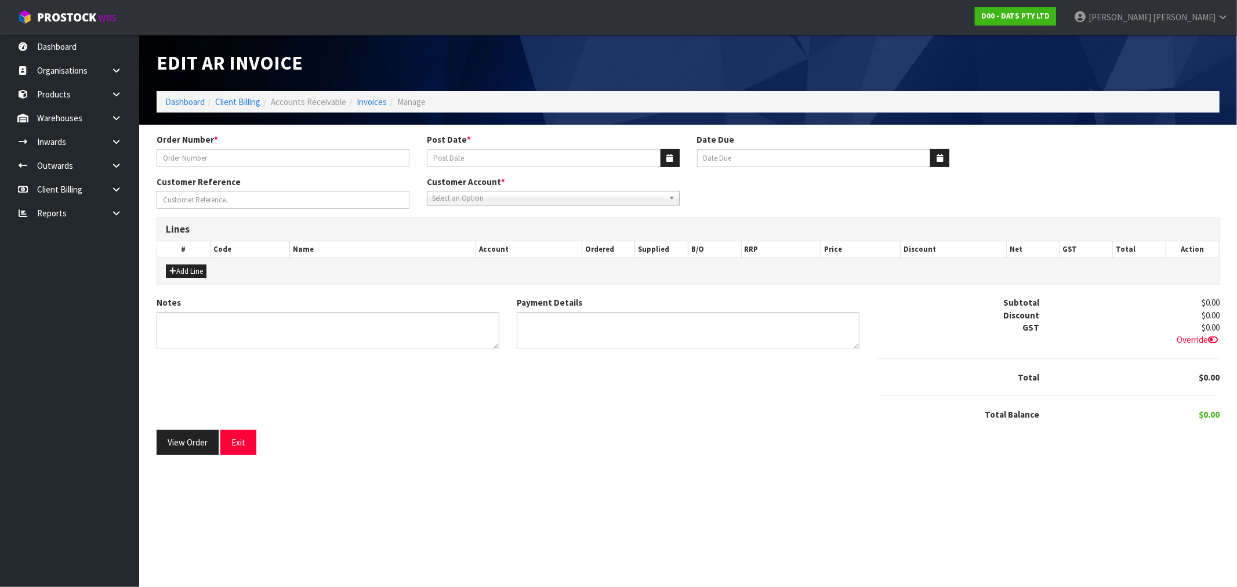
type input "9498Y100202754"
type input "20/08/2025"
type input "20/09/2025"
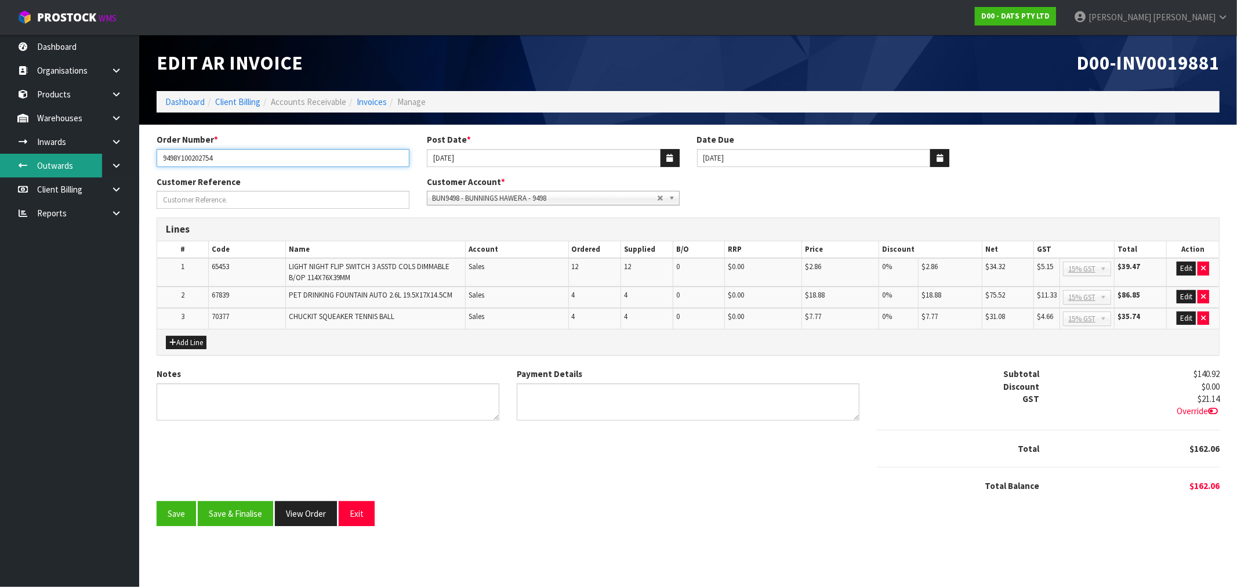
drag, startPoint x: 270, startPoint y: 157, endPoint x: 55, endPoint y: 161, distance: 215.3
click at [55, 161] on body "Toggle navigation ProStock WMS D00 - DATS PTY LTD Rocio Lopez Logout Dashboard …" at bounding box center [618, 293] width 1237 height 587
click at [1129, 68] on span "D00-INV0019881" at bounding box center [1148, 62] width 143 height 24
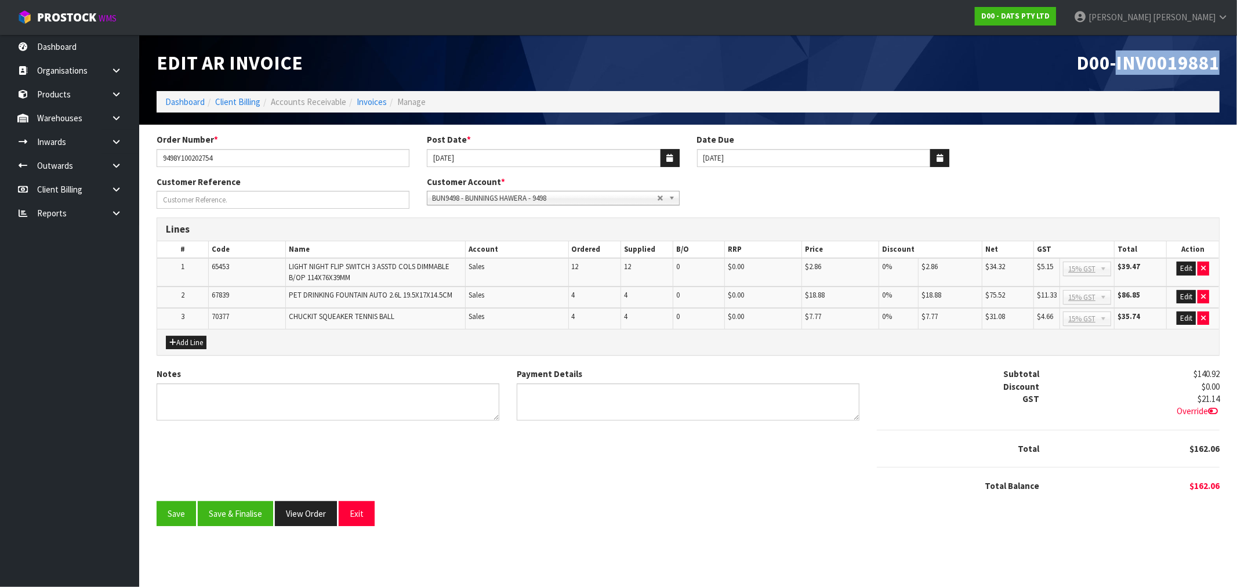
click at [1129, 68] on span "D00-INV0019881" at bounding box center [1148, 62] width 143 height 24
copy span "INV0019881"
click at [240, 507] on button "Save & Finalise" at bounding box center [235, 513] width 75 height 25
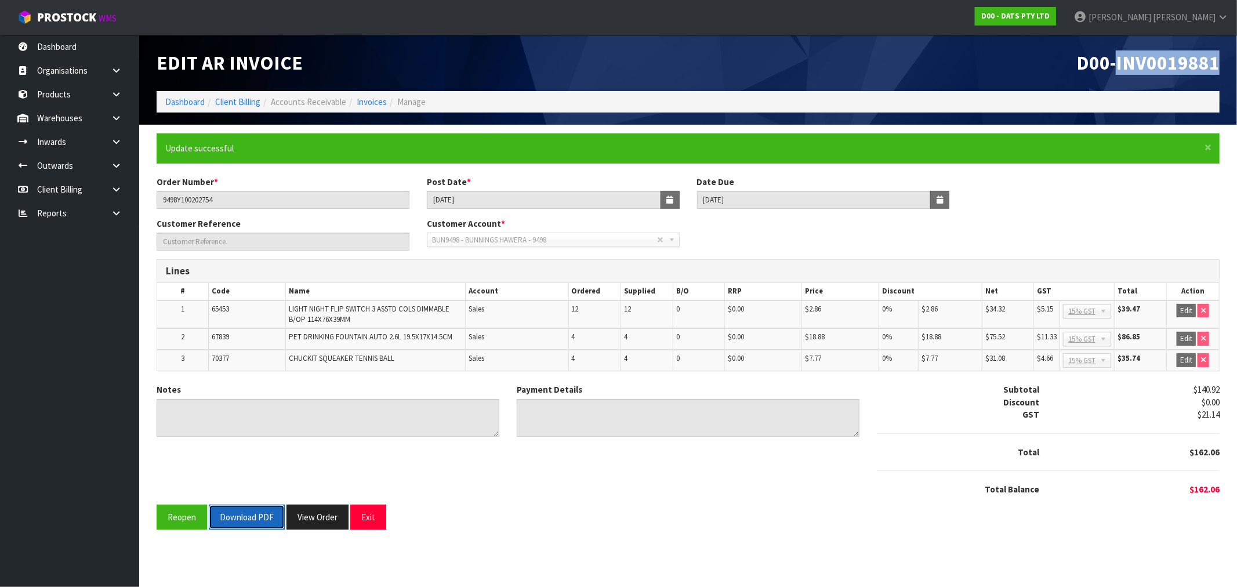
drag, startPoint x: 248, startPoint y: 519, endPoint x: 275, endPoint y: 522, distance: 27.4
click at [248, 519] on button "Download PDF" at bounding box center [247, 517] width 76 height 25
click at [341, 518] on button "View Order" at bounding box center [330, 517] width 62 height 25
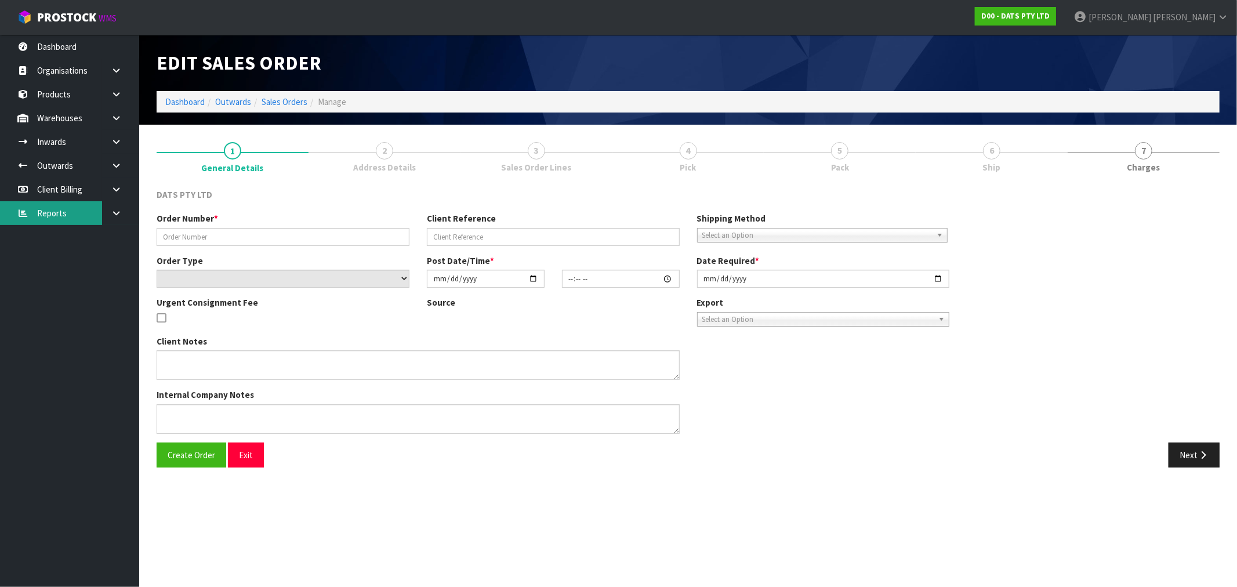
type input "9498Y100202754"
select select "number:0"
type input "2025-08-19"
type input "09:01:00.000"
type input "2025-08-19"
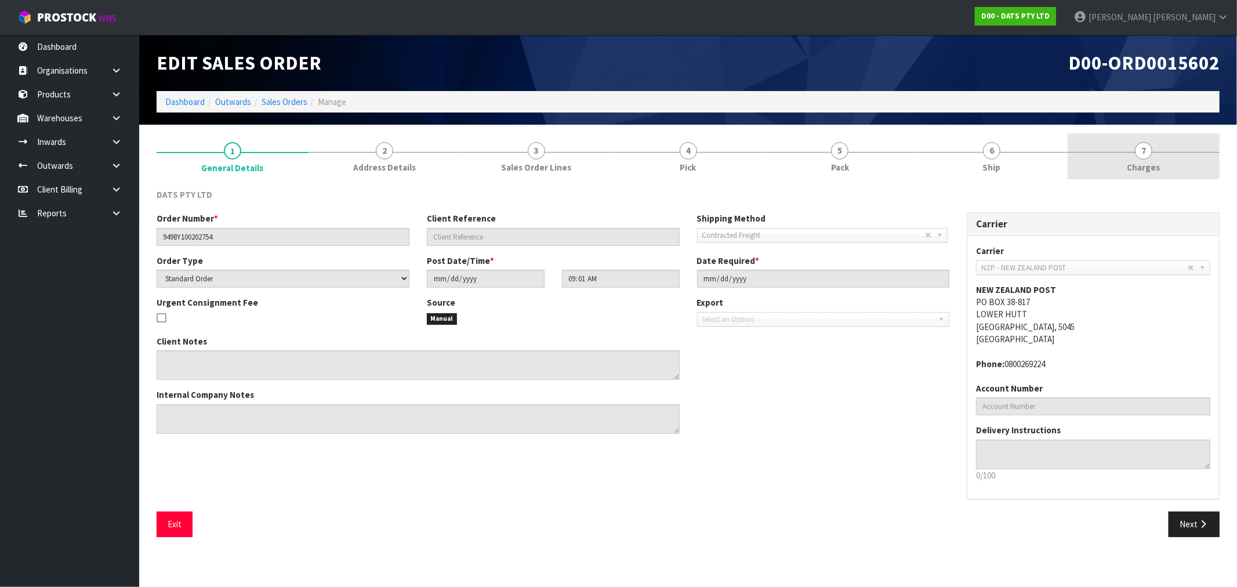
drag, startPoint x: 1146, startPoint y: 164, endPoint x: 1118, endPoint y: 169, distance: 28.2
click at [1145, 164] on span "Charges" at bounding box center [1144, 167] width 33 height 12
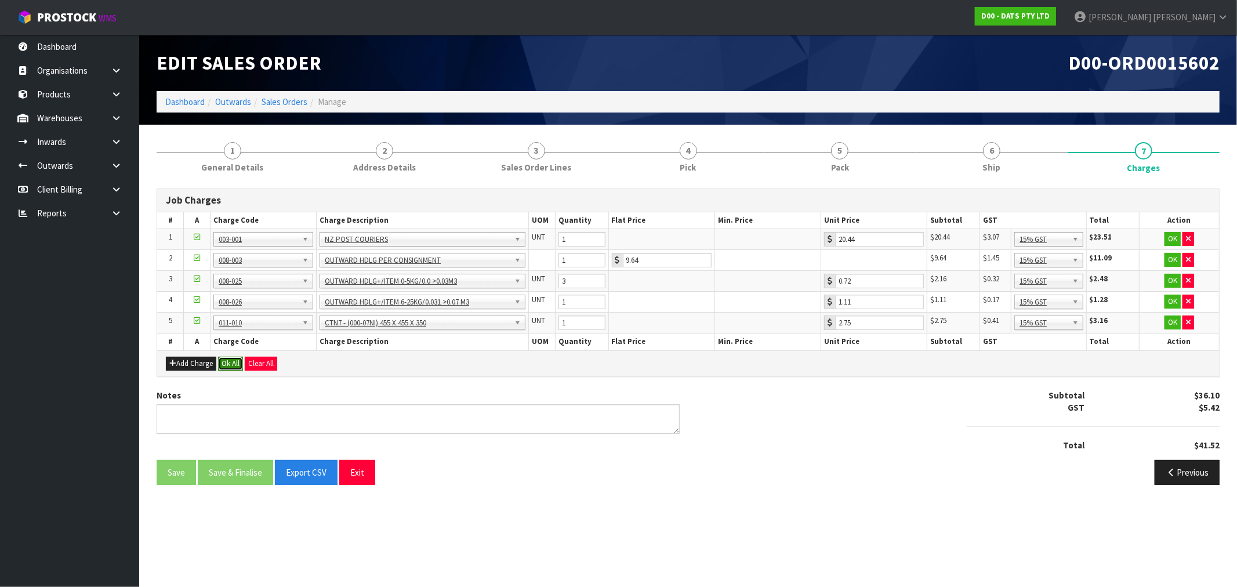
click at [225, 357] on button "Ok All" at bounding box center [230, 364] width 25 height 14
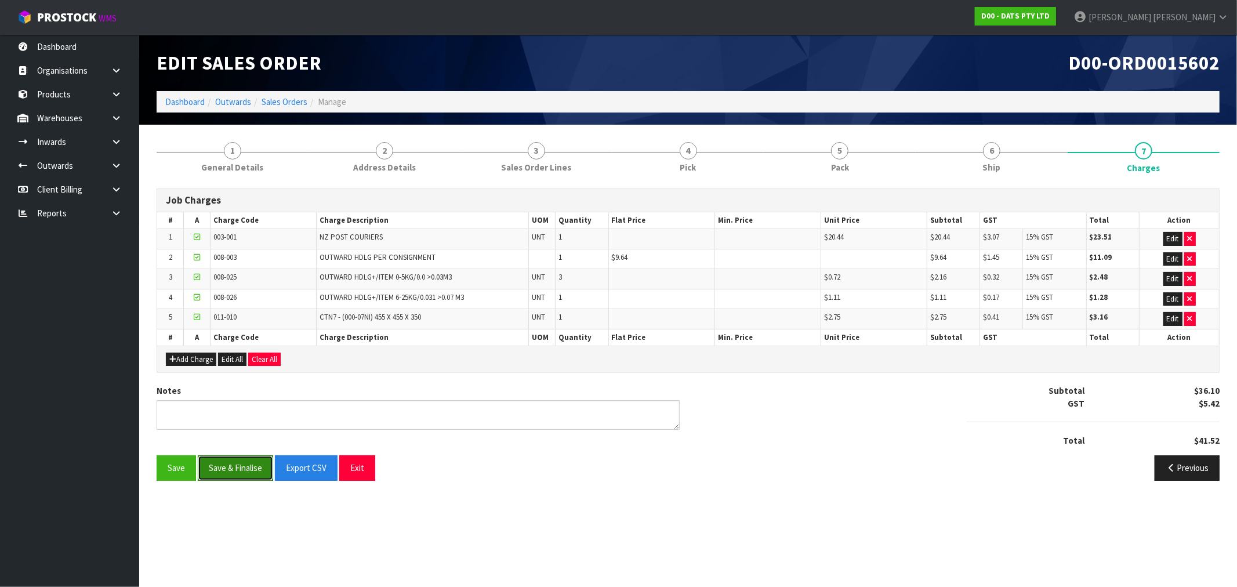
click at [224, 468] on button "Save & Finalise" at bounding box center [235, 467] width 75 height 25
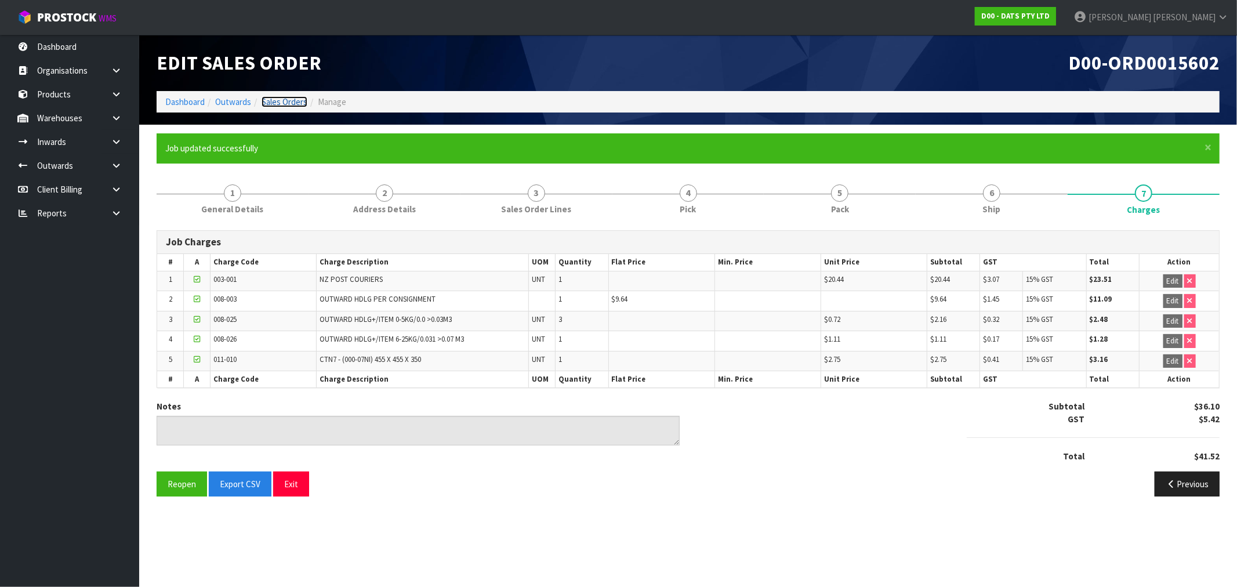
click at [292, 100] on link "Sales Orders" at bounding box center [285, 101] width 46 height 11
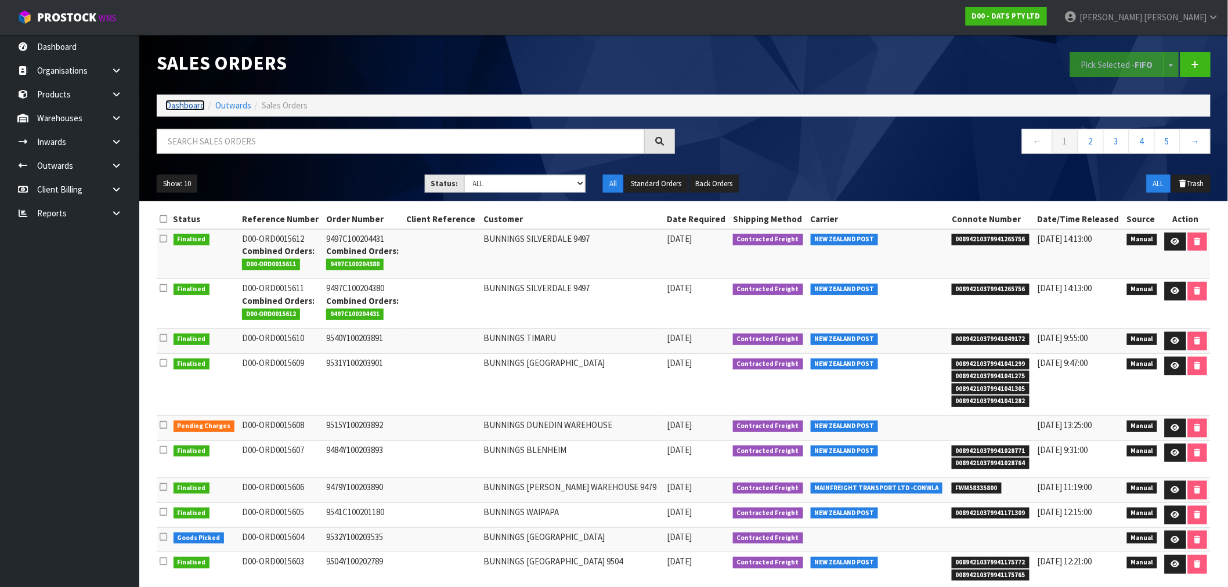
click at [176, 103] on link "Dashboard" at bounding box center [184, 105] width 39 height 11
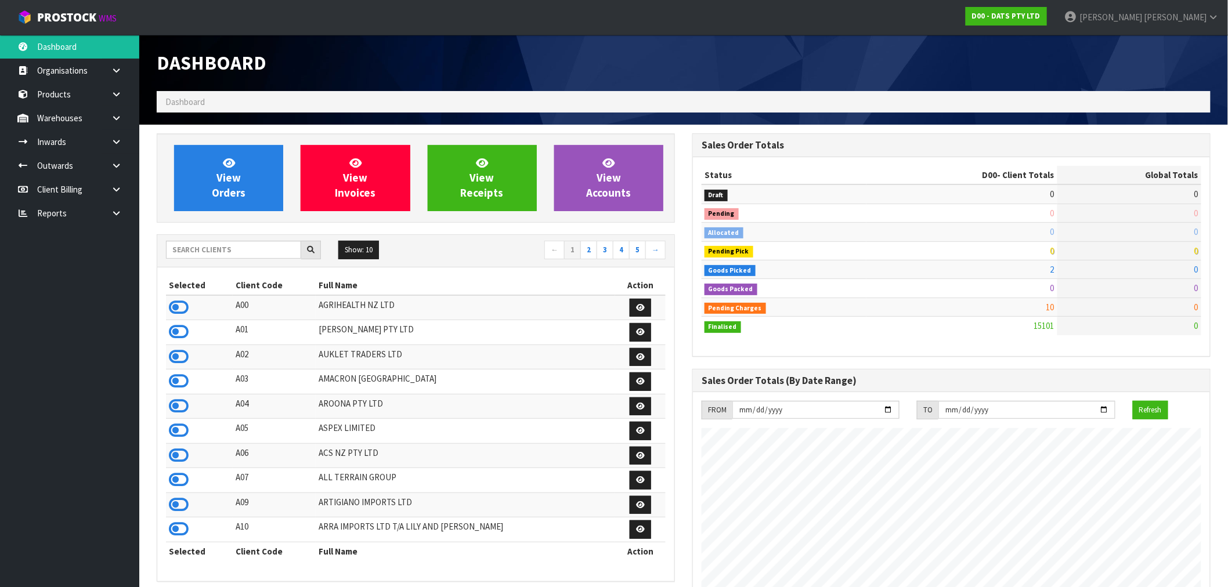
scroll to position [879, 535]
click at [220, 259] on div "Show: 10 5 10 25 50 ← 1 2 3 4 5 →" at bounding box center [415, 251] width 517 height 20
type input "K01"
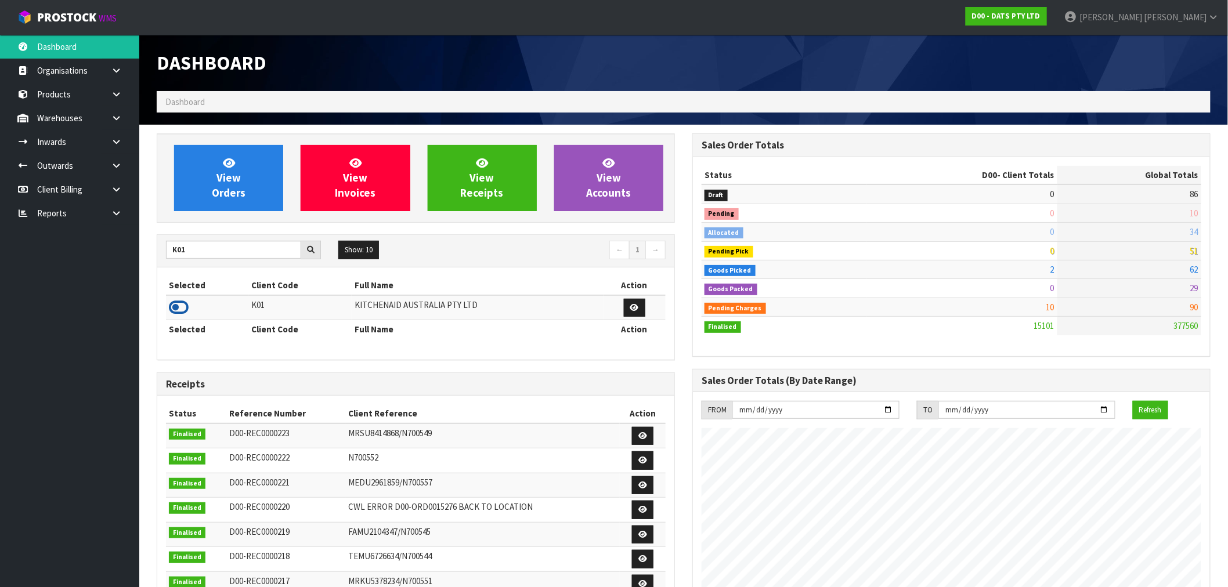
click at [183, 307] on icon at bounding box center [179, 307] width 20 height 17
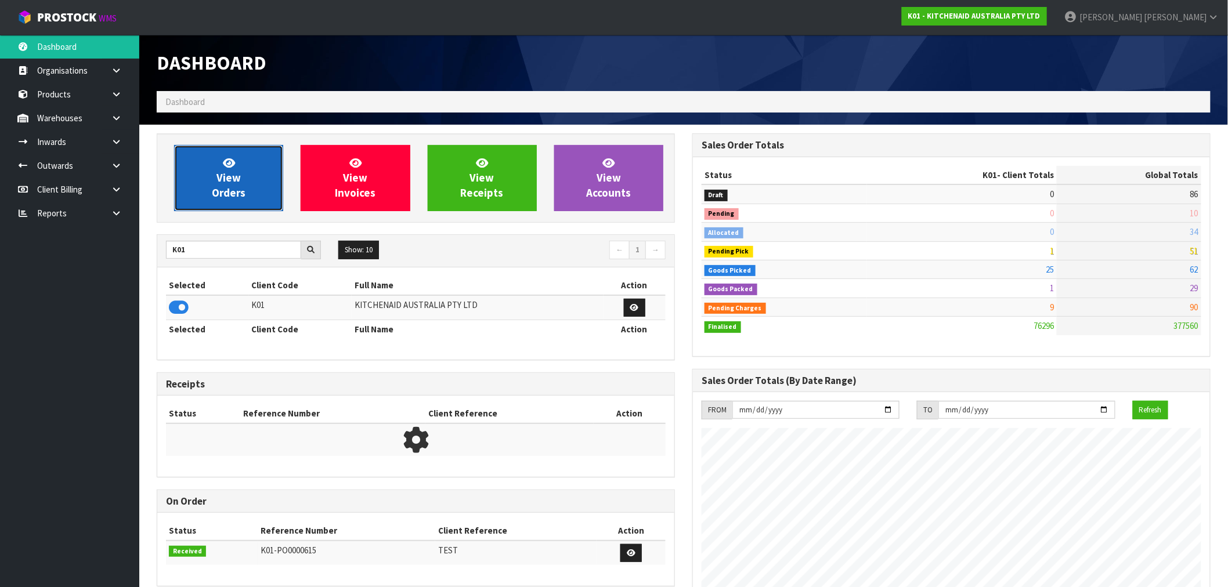
click at [213, 199] on span "View Orders" at bounding box center [229, 178] width 34 height 44
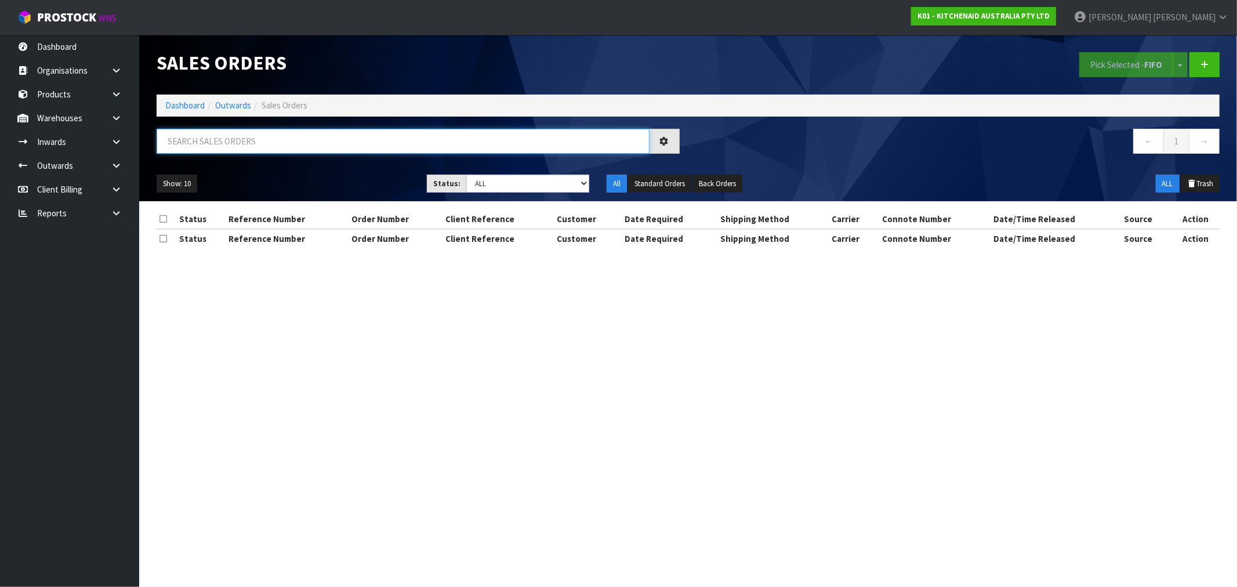
drag, startPoint x: 329, startPoint y: 141, endPoint x: 320, endPoint y: 144, distance: 9.2
click at [323, 143] on input "text" at bounding box center [403, 141] width 493 height 25
paste input "ORD0077835"
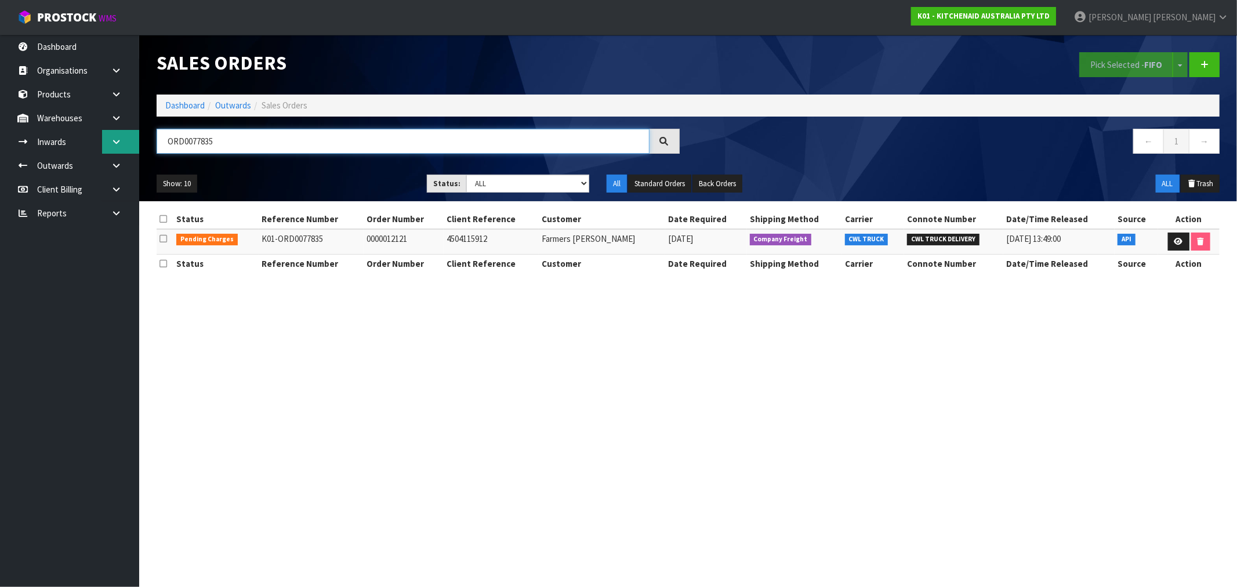
drag, startPoint x: 280, startPoint y: 143, endPoint x: 102, endPoint y: 145, distance: 178.1
click at [105, 144] on body "Toggle navigation ProStock WMS K01 - KITCHENAID AUSTRALIA PTY LTD [PERSON_NAME]…" at bounding box center [618, 293] width 1237 height 587
paste input "8062"
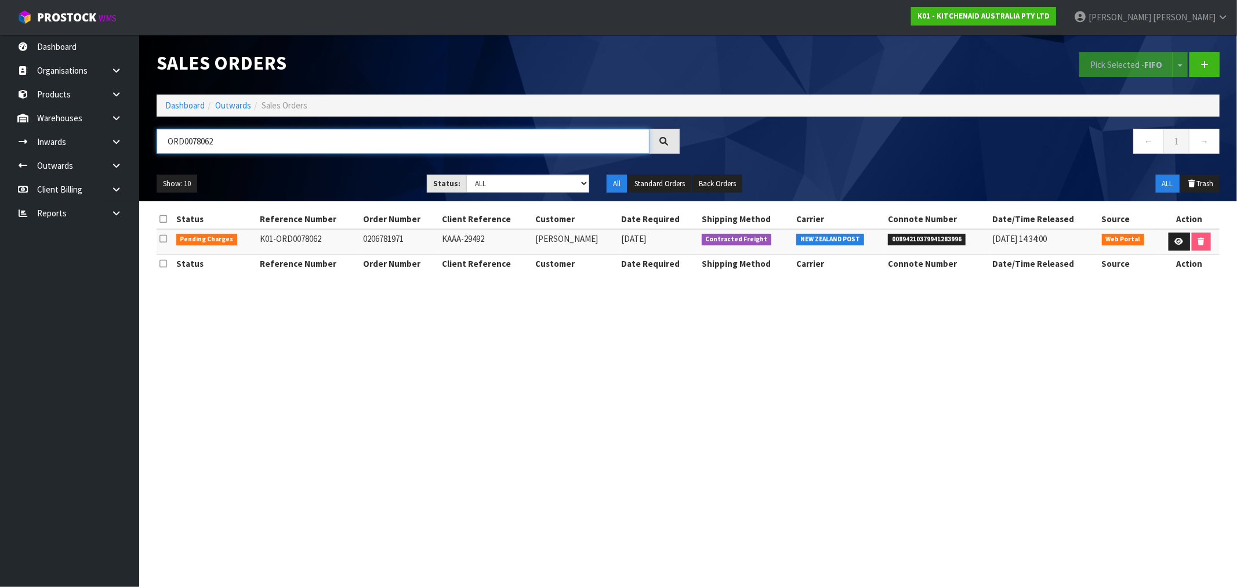
click at [345, 138] on input "ORD0078062" at bounding box center [403, 141] width 493 height 25
type input "ORD0078062"
click at [1172, 242] on link at bounding box center [1179, 242] width 21 height 19
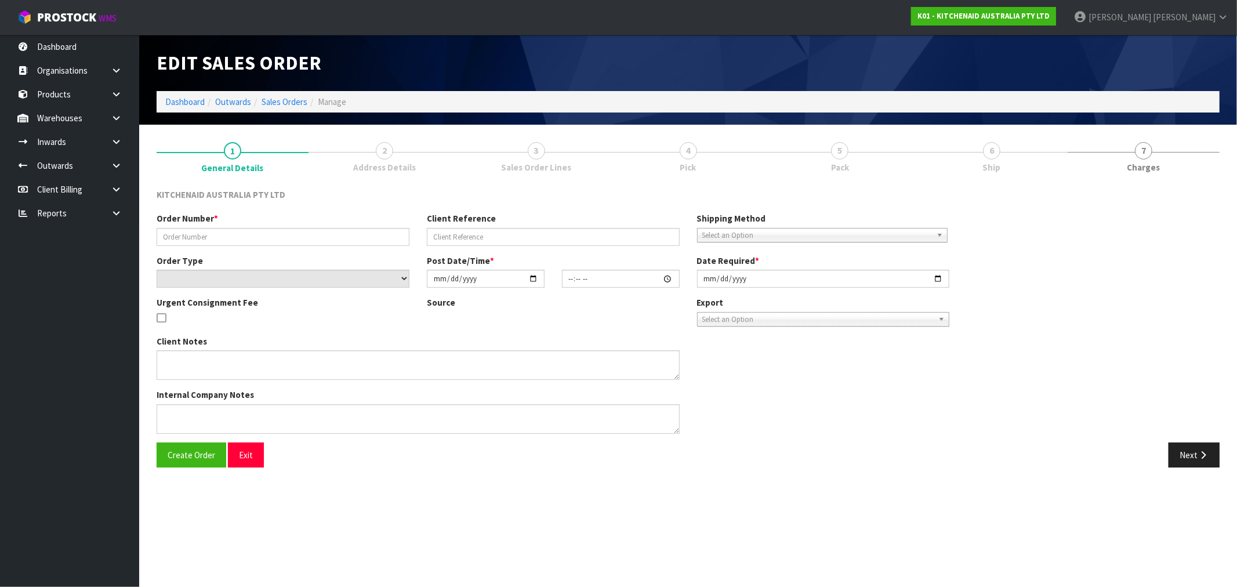
type input "0206781971"
type input "KAAA-29492"
select select "number:0"
type input "2025-08-19"
type input "15:14:00.000"
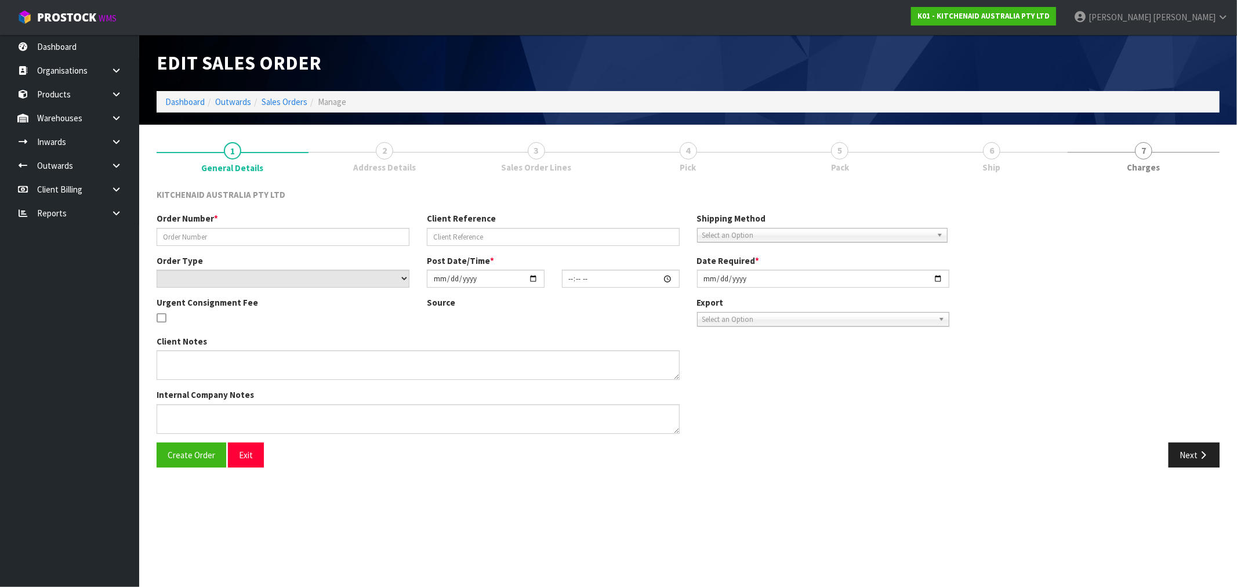
type input "2025-08-19"
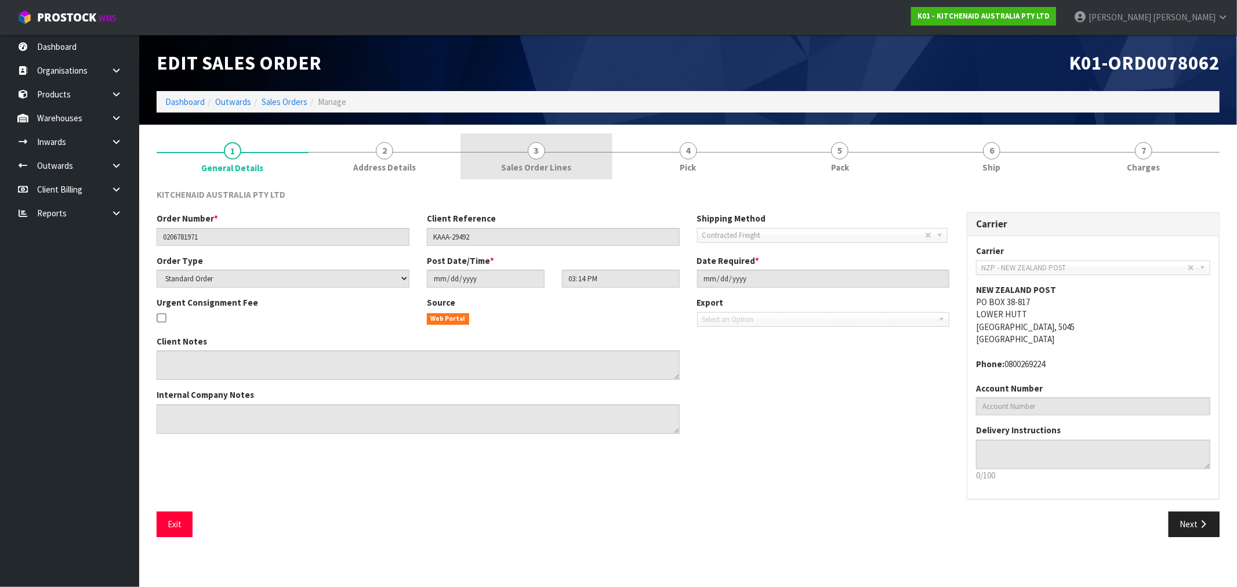
click at [566, 157] on link "3 Sales Order Lines" at bounding box center [537, 156] width 152 height 46
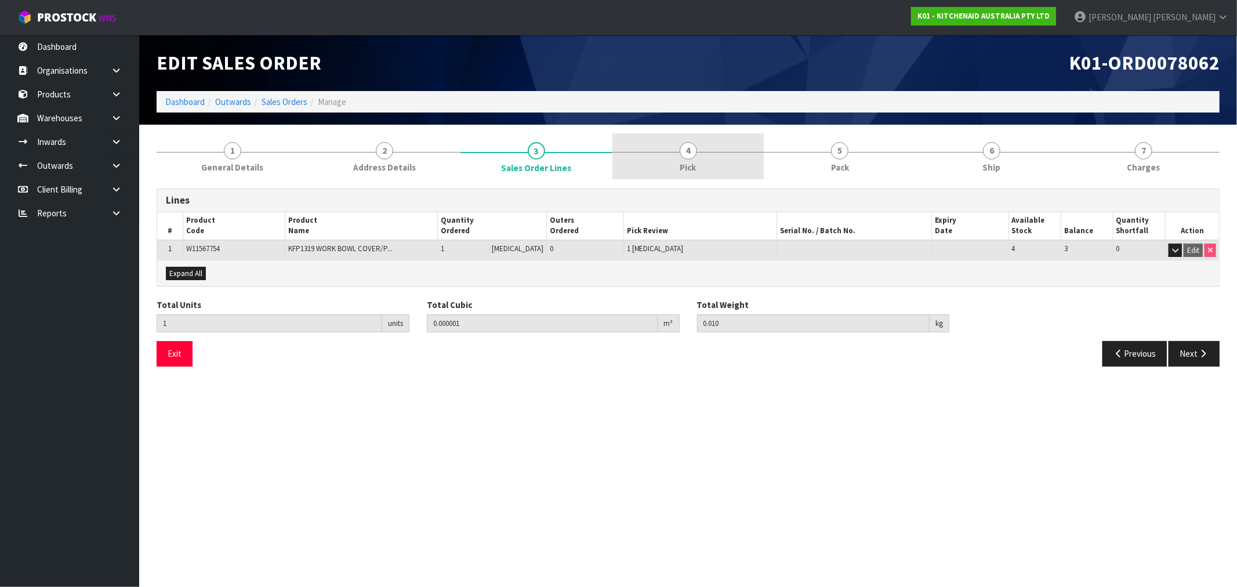
click at [677, 161] on link "4 Pick" at bounding box center [689, 156] width 152 height 46
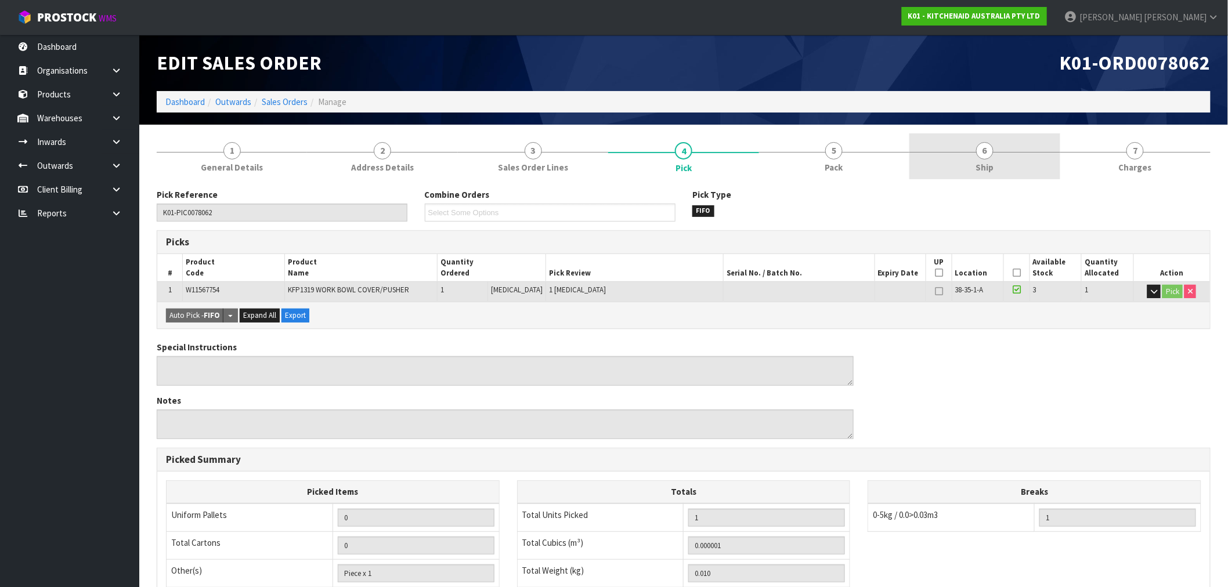
drag, startPoint x: 1001, startPoint y: 161, endPoint x: 1016, endPoint y: 160, distance: 14.5
click at [1002, 161] on link "6 Ship" at bounding box center [984, 156] width 150 height 46
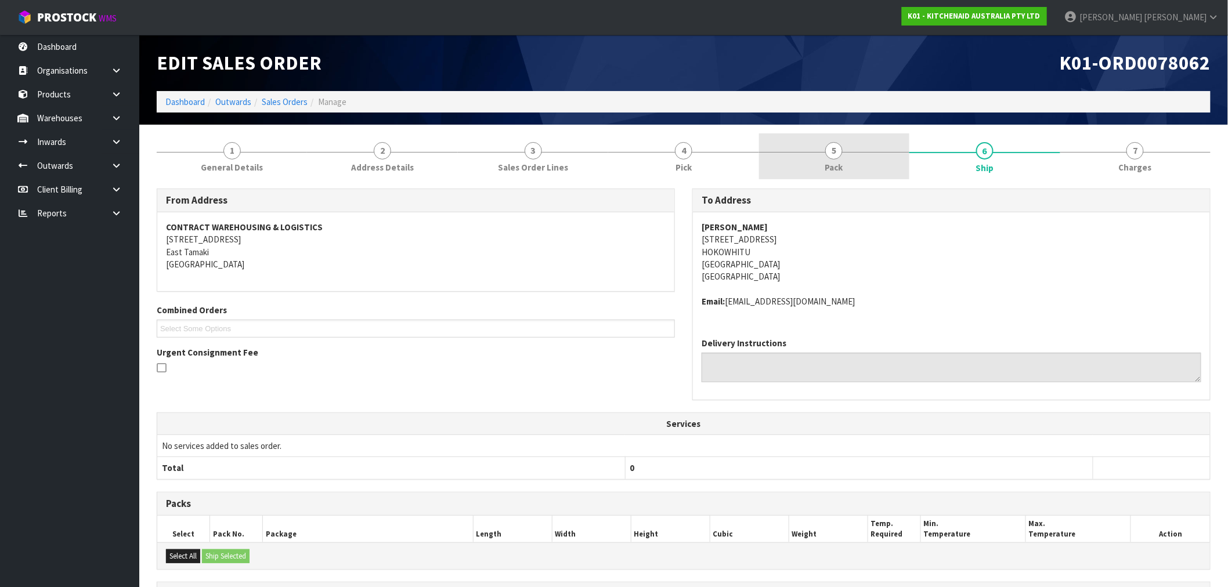
click at [826, 160] on link "5 Pack" at bounding box center [834, 156] width 150 height 46
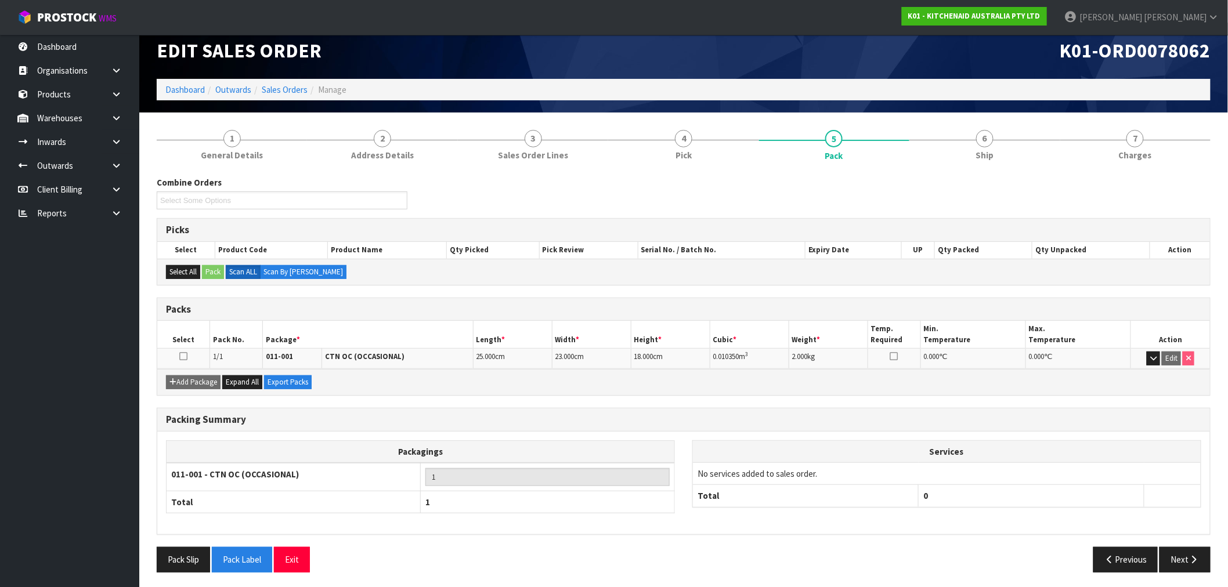
scroll to position [15, 0]
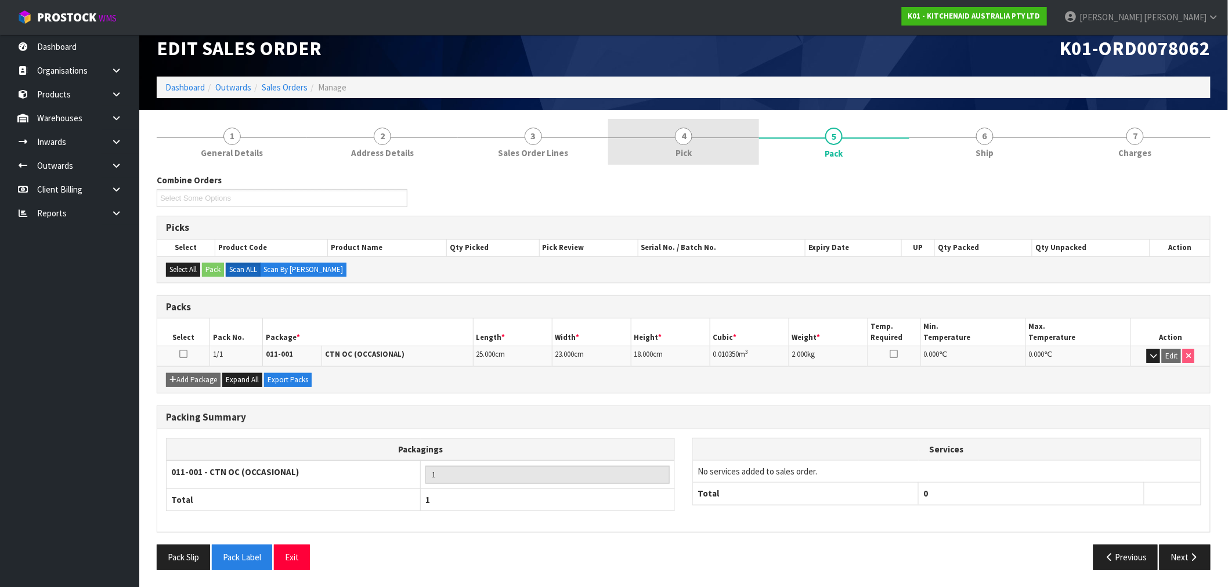
click at [729, 154] on link "4 Pick" at bounding box center [683, 142] width 150 height 46
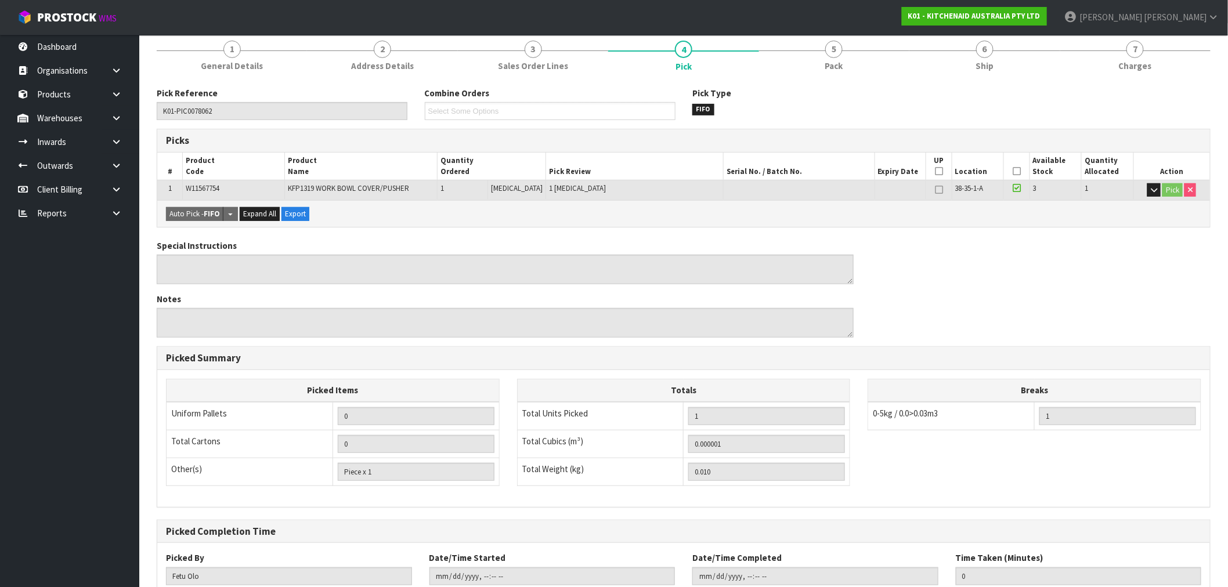
scroll to position [117, 0]
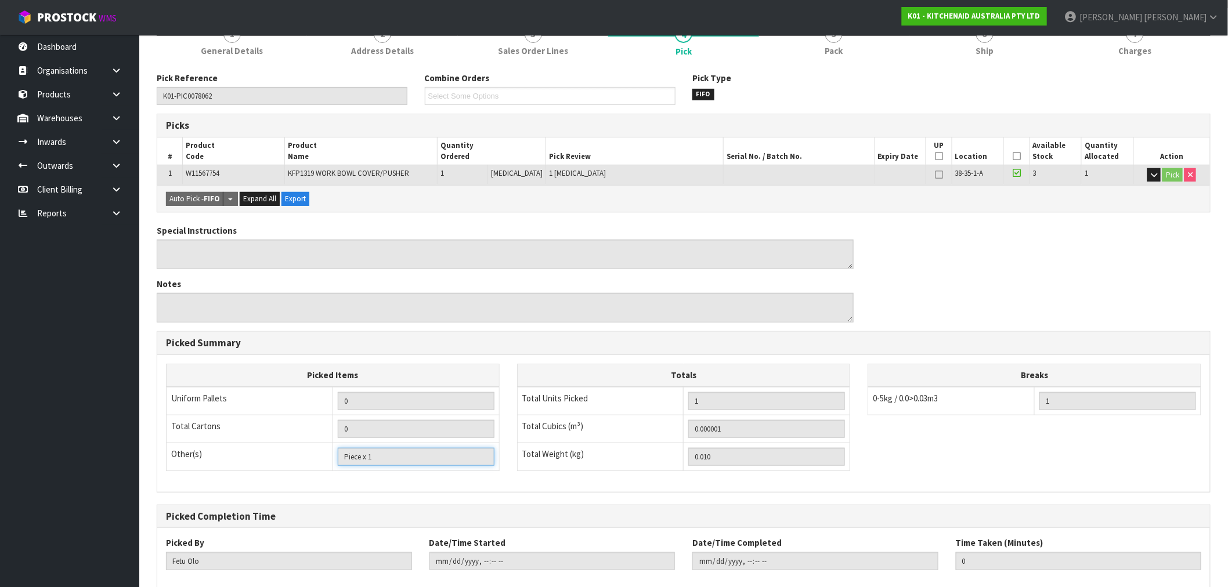
drag, startPoint x: 446, startPoint y: 448, endPoint x: 317, endPoint y: 458, distance: 129.2
click at [317, 458] on tr "Other(s) Bag x 0 Bar x 0 Basket x 0 Bin x 0 Bottle x 0 Box x 0 Bundle x 0 Cabin…" at bounding box center [332, 457] width 333 height 28
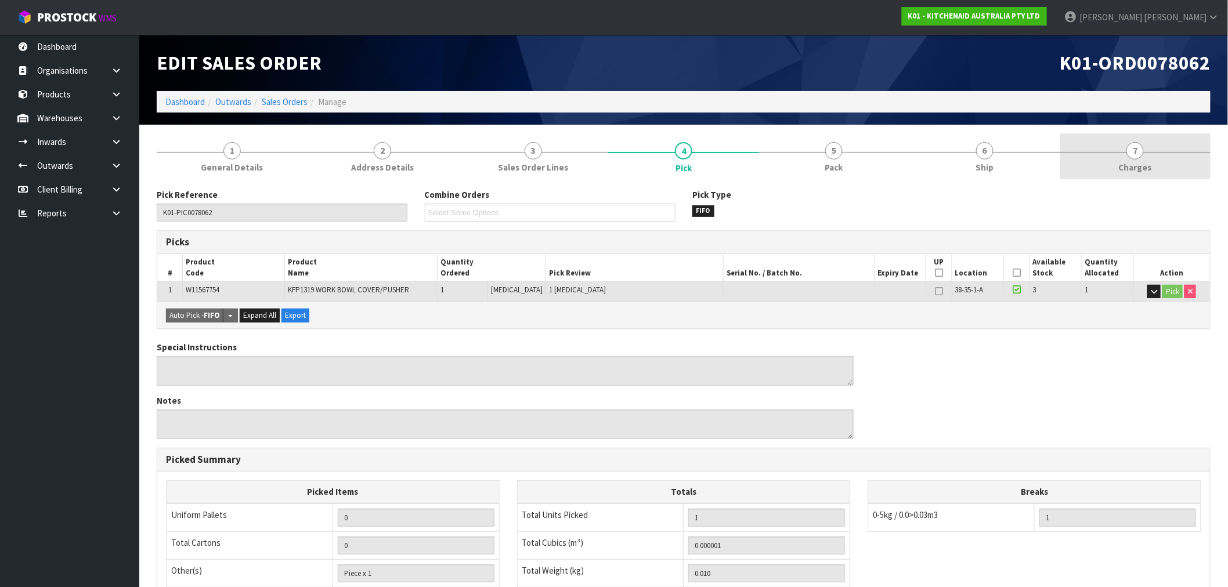
click at [1126, 155] on link "7 Charges" at bounding box center [1135, 156] width 150 height 46
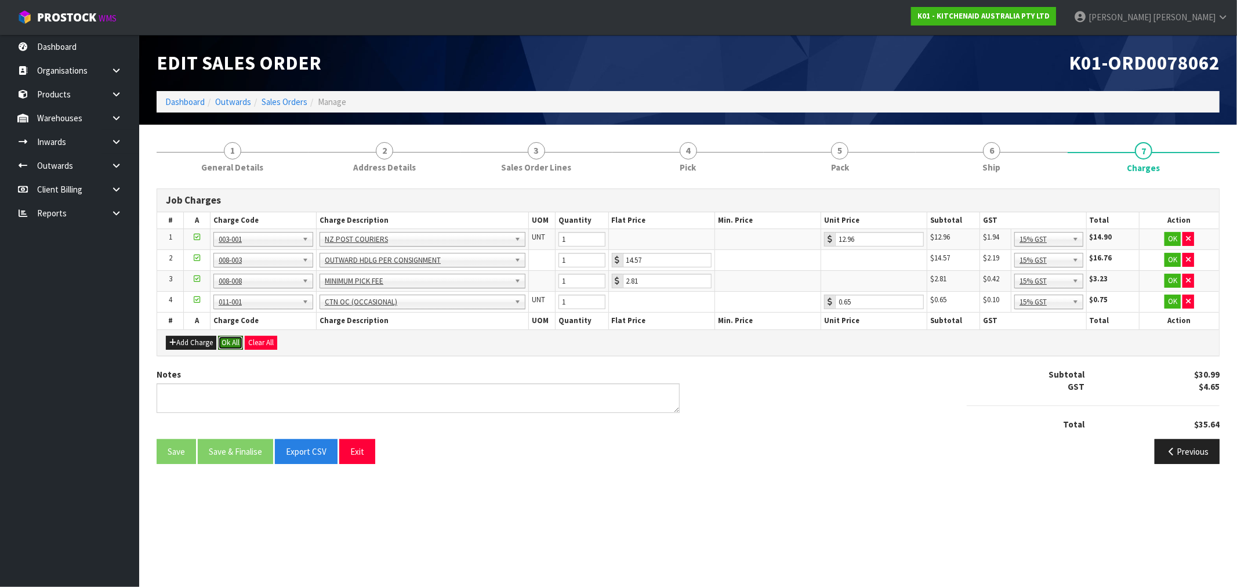
click at [236, 340] on button "Ok All" at bounding box center [230, 343] width 25 height 14
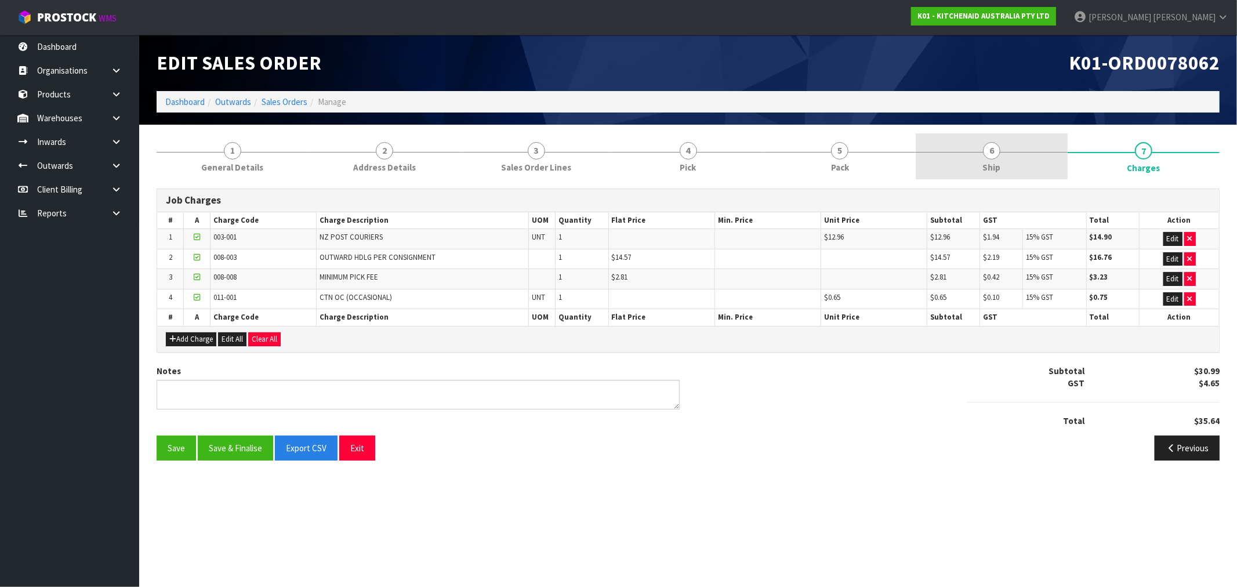
click at [931, 155] on link "6 Ship" at bounding box center [992, 156] width 152 height 46
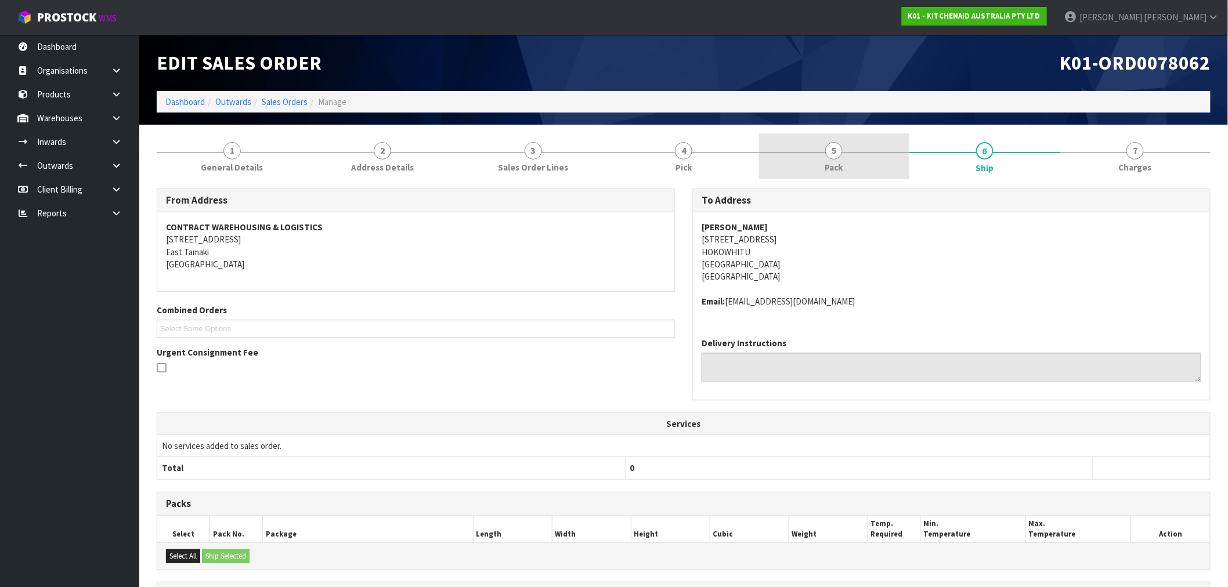
click at [865, 164] on link "5 Pack" at bounding box center [834, 156] width 150 height 46
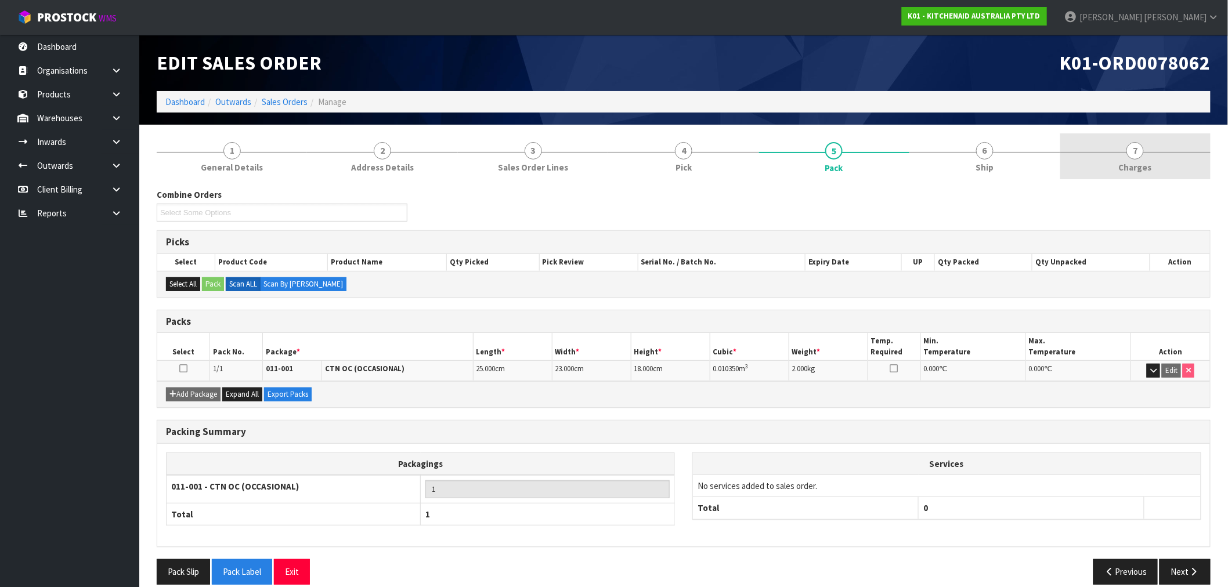
click at [1103, 157] on link "7 Charges" at bounding box center [1135, 156] width 150 height 46
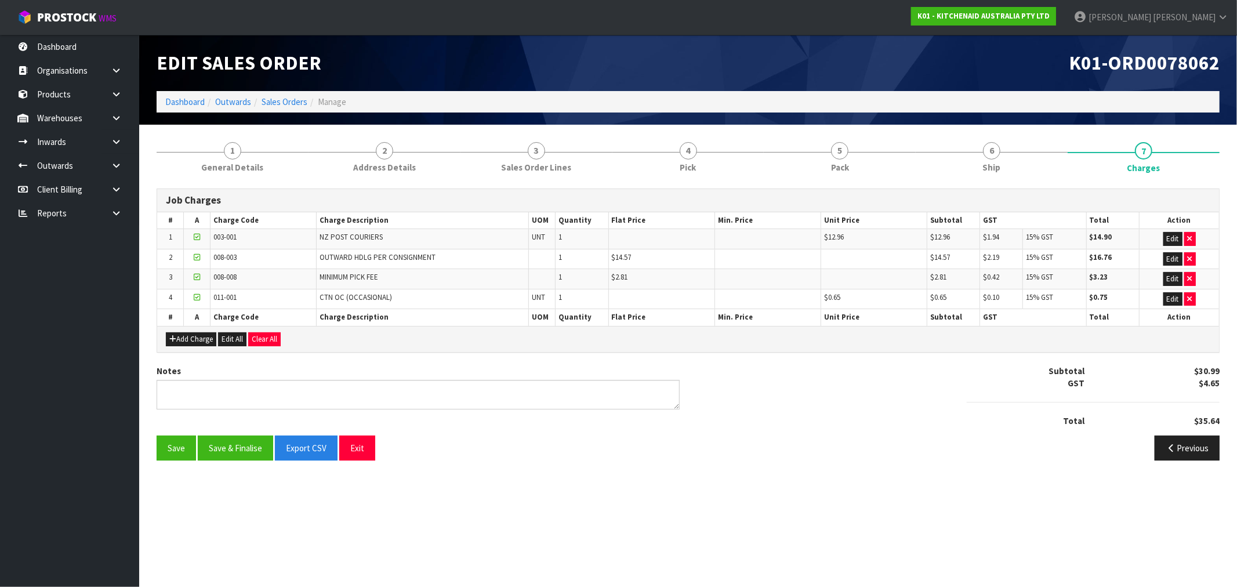
click at [247, 433] on div "Notes Subtotal $30.99 GST $4.65 Total $35.64" at bounding box center [688, 400] width 1081 height 71
click at [277, 438] on button "Export CSV" at bounding box center [306, 448] width 63 height 25
click at [258, 441] on button "Save & Finalise" at bounding box center [235, 448] width 75 height 25
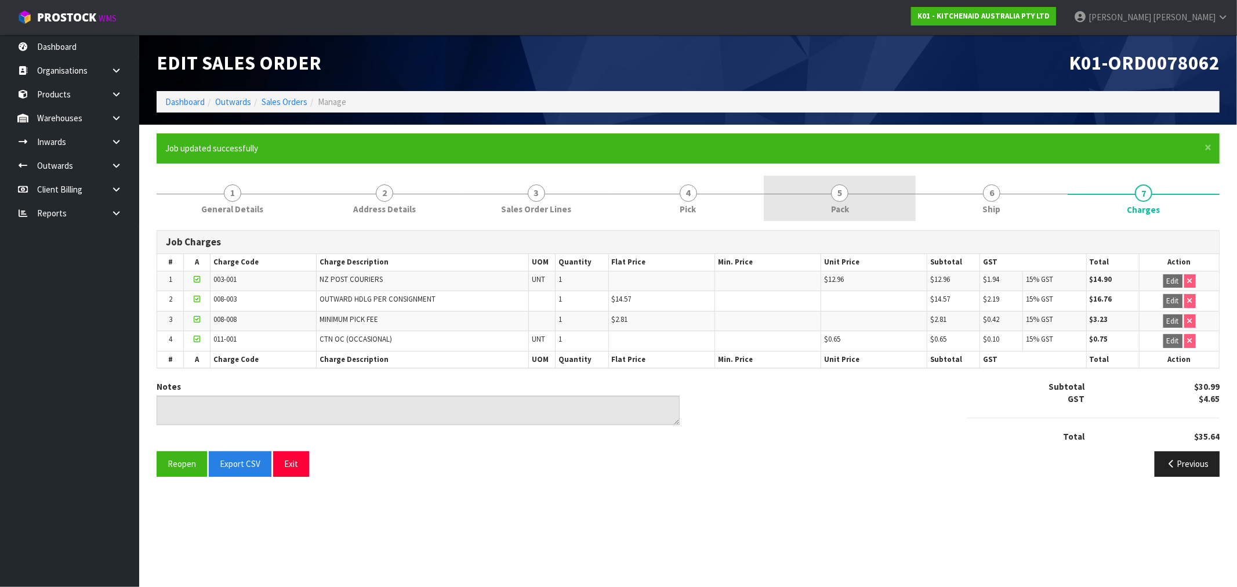
click at [900, 201] on link "5 Pack" at bounding box center [840, 199] width 152 height 46
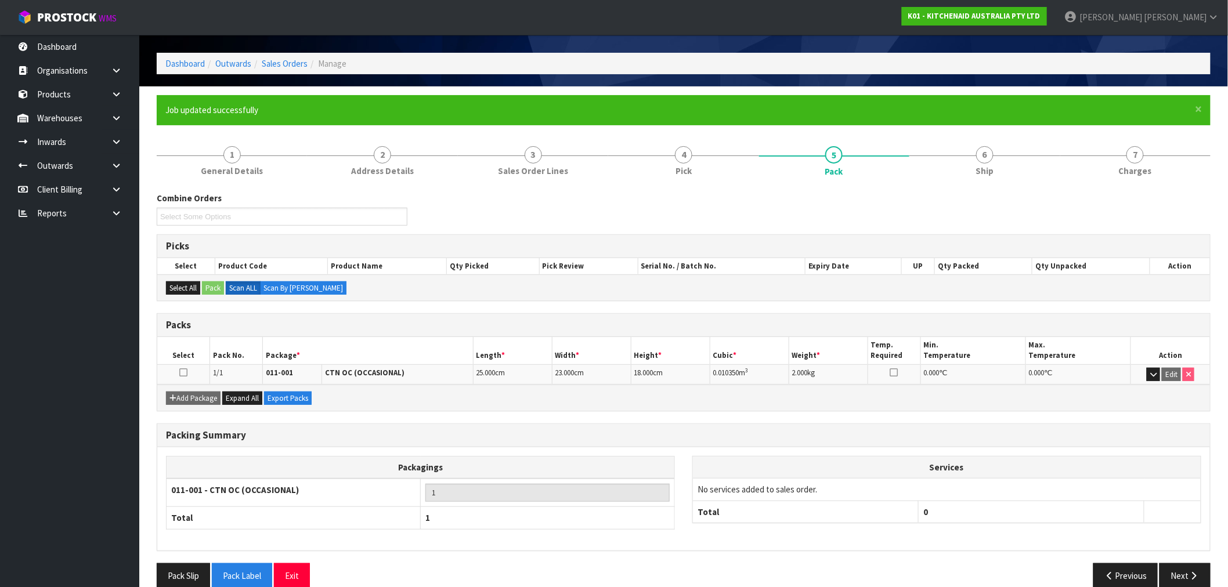
scroll to position [56, 0]
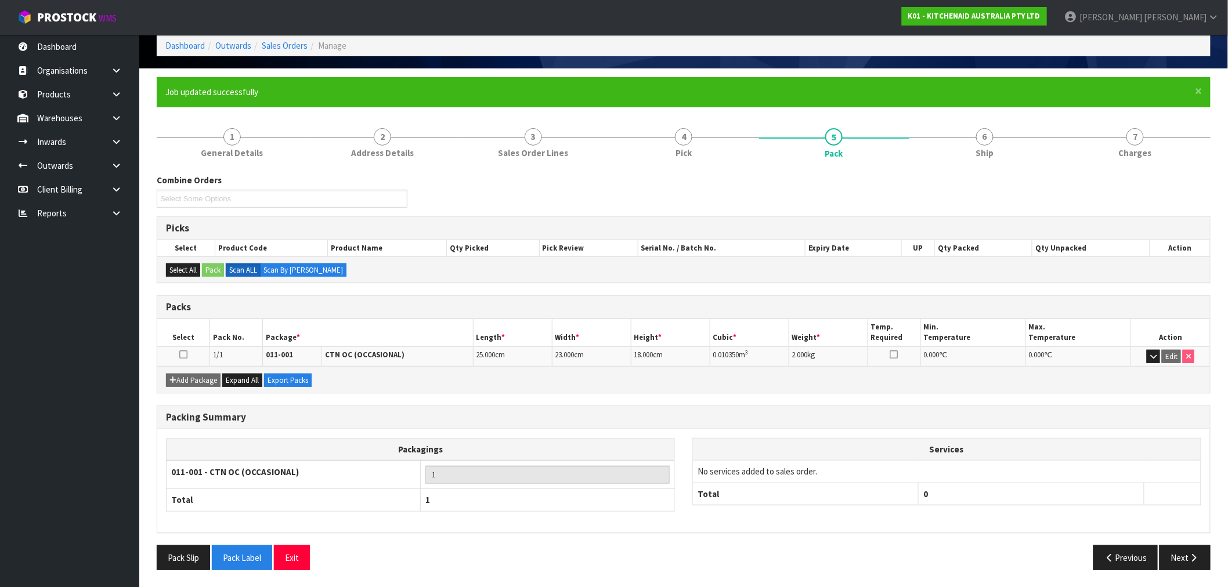
click at [805, 353] on span "2.000" at bounding box center [800, 355] width 16 height 10
click at [414, 153] on link "2 Address Details" at bounding box center [382, 143] width 150 height 46
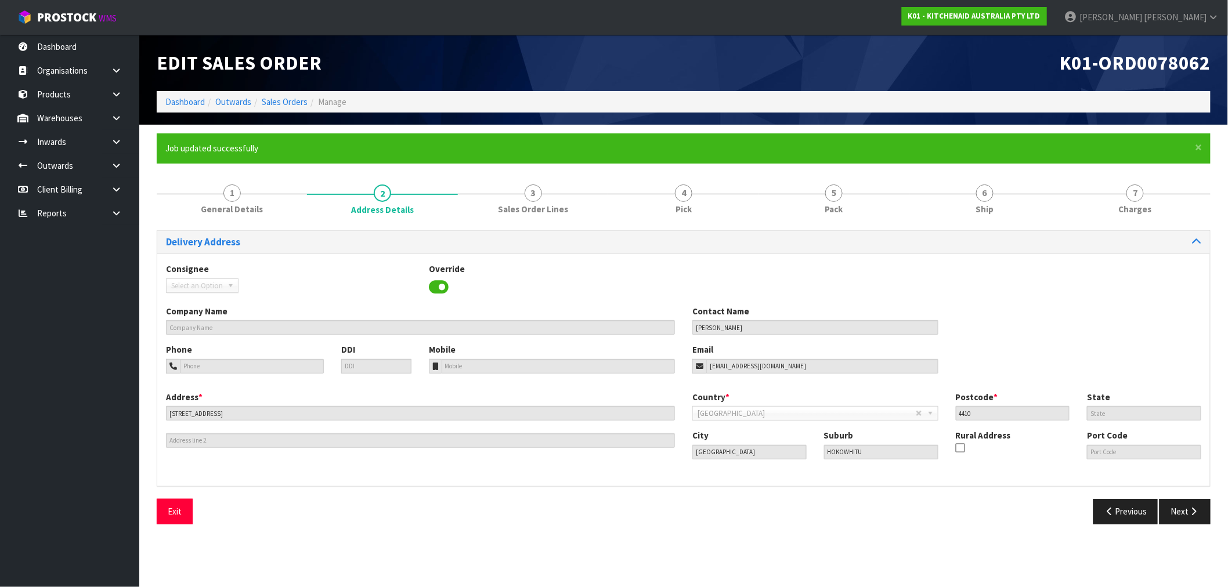
scroll to position [0, 0]
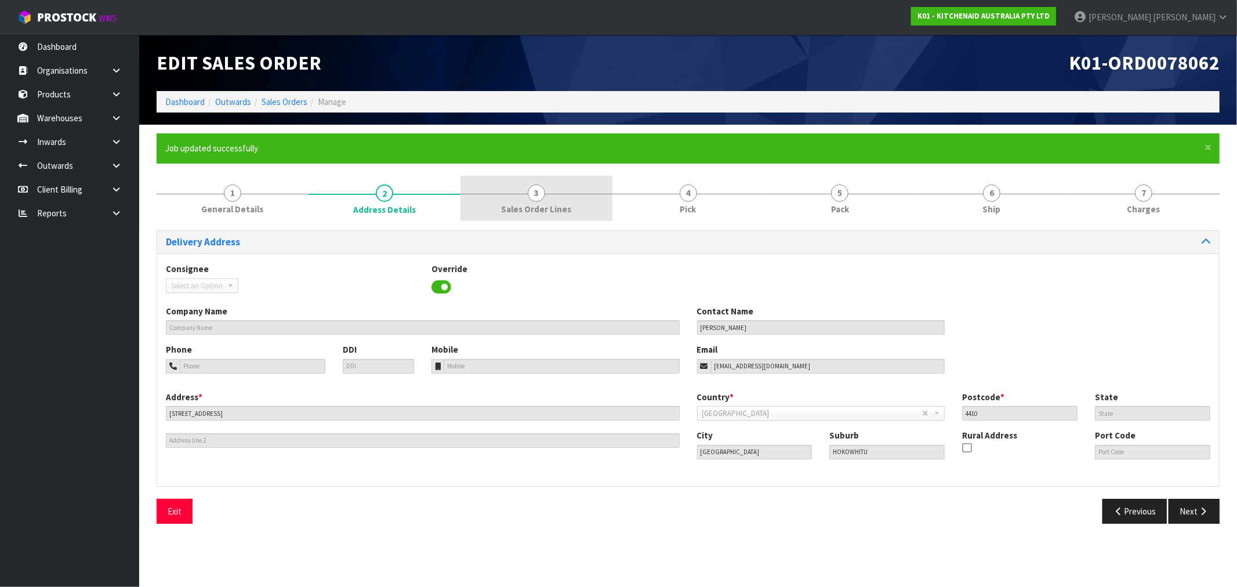
click at [512, 197] on link "3 Sales Order Lines" at bounding box center [537, 199] width 152 height 46
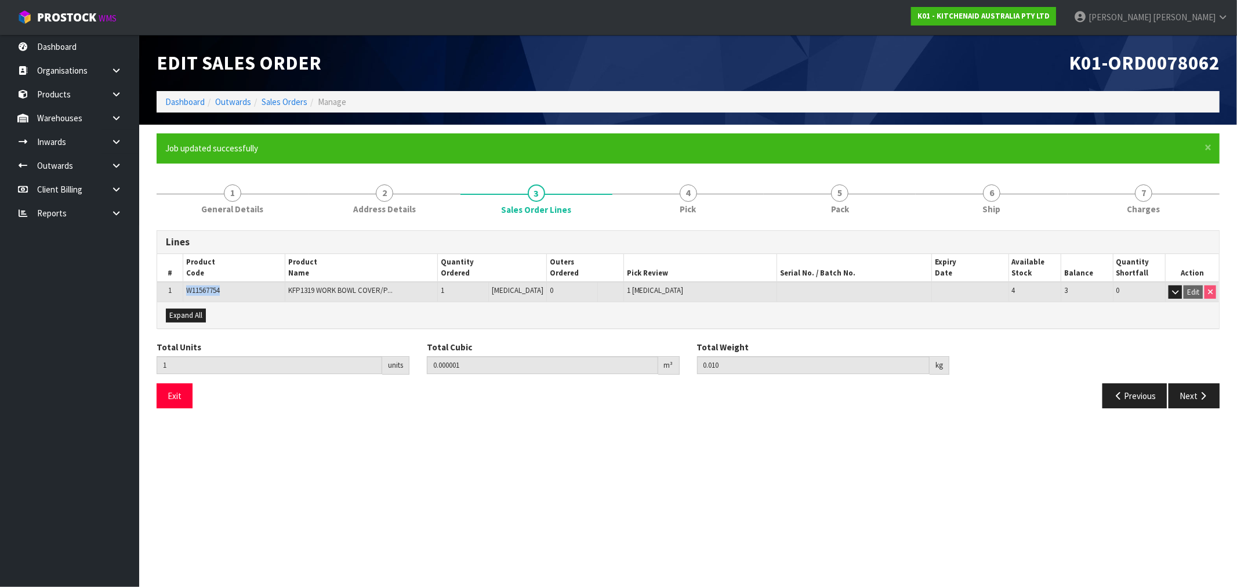
drag, startPoint x: 251, startPoint y: 289, endPoint x: 175, endPoint y: 288, distance: 76.0
click at [175, 288] on tr "1 W11567754 KFP1319 WORK BOWL COVER/P... 1 PCE 0 1 PCE 4 3 0 Edit" at bounding box center [688, 292] width 1062 height 20
copy tr "W11567754"
click at [296, 100] on link "Sales Orders" at bounding box center [285, 101] width 46 height 11
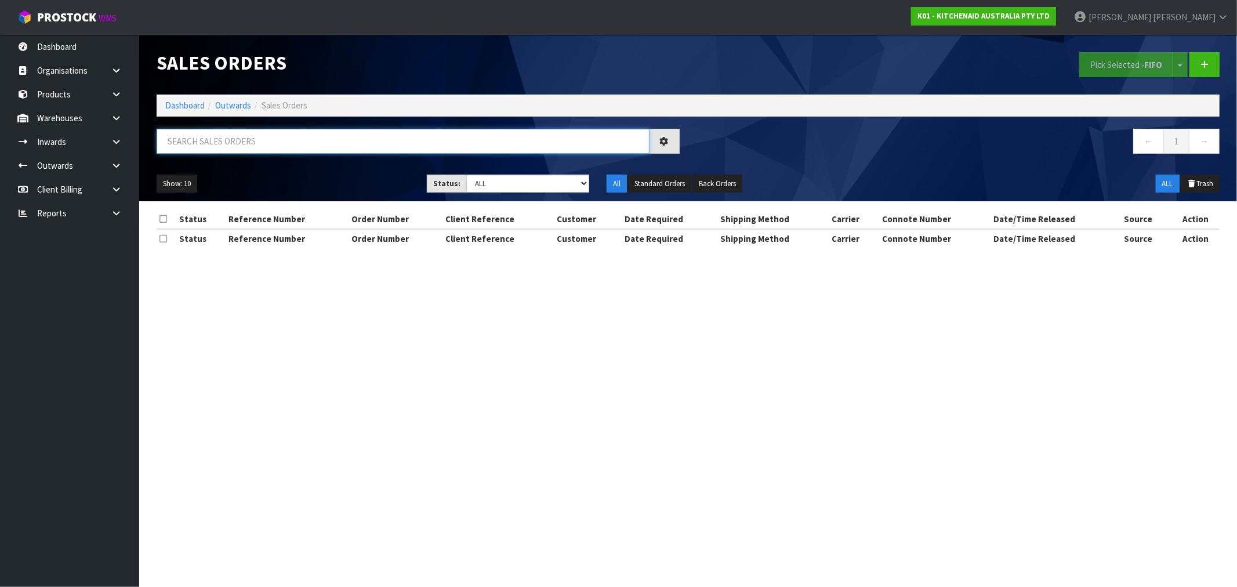
click at [302, 149] on input "text" at bounding box center [403, 141] width 493 height 25
paste input "ORD0078057"
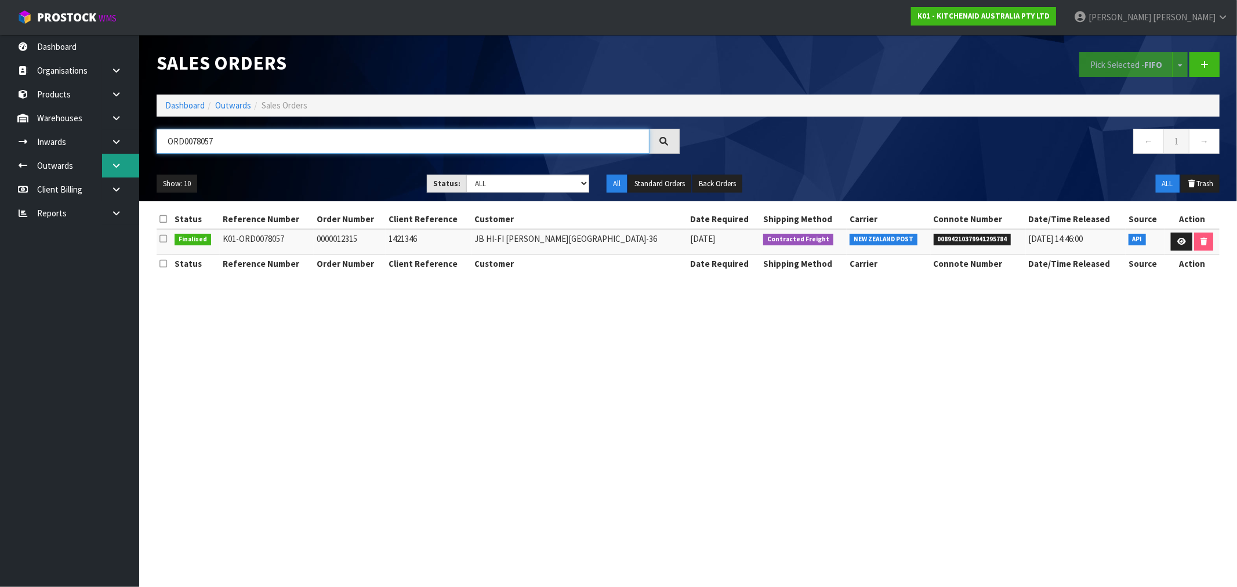
drag, startPoint x: 252, startPoint y: 142, endPoint x: 109, endPoint y: 155, distance: 143.3
click at [109, 154] on body "Toggle navigation ProStock WMS K01 - KITCHENAID AUSTRALIA PTY LTD [PERSON_NAME]…" at bounding box center [618, 293] width 1237 height 587
paste input "82"
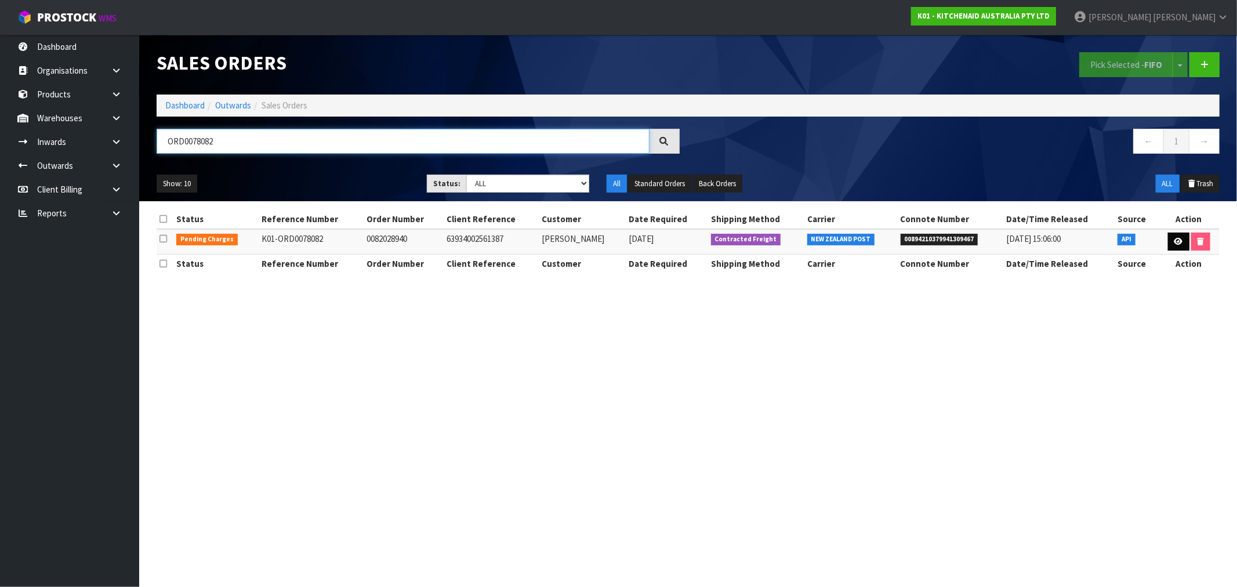
type input "ORD0078082"
click at [1175, 241] on icon at bounding box center [1179, 242] width 9 height 8
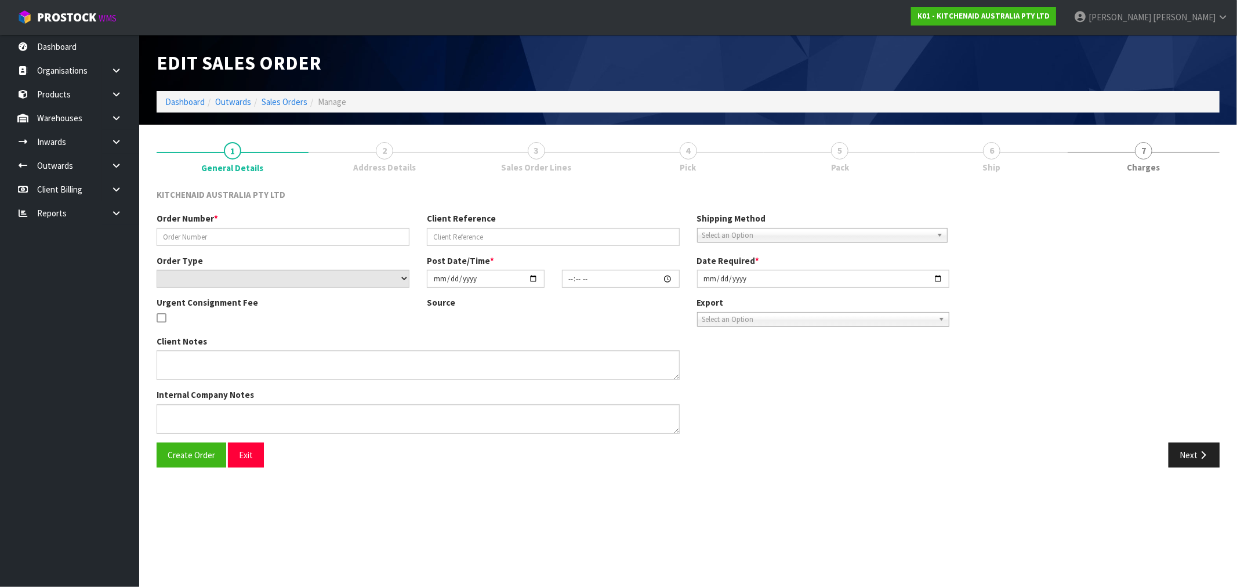
type input "0082028940"
type input "63934002561387"
select select "number:0"
type input "2025-08-19"
type input "21:36:23.000"
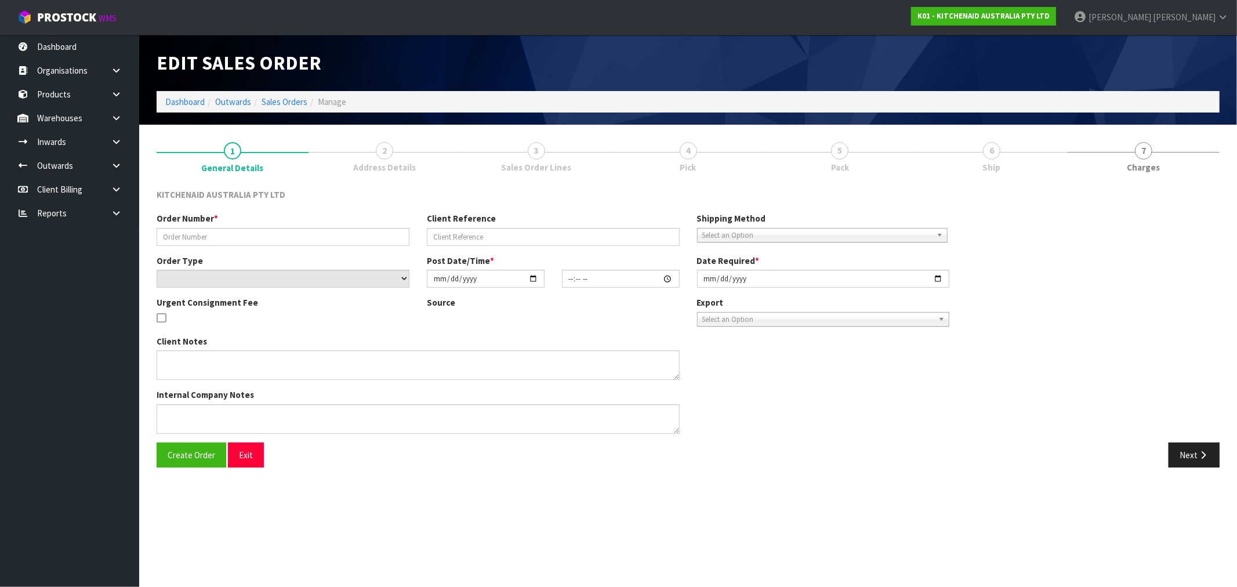
type input "2025-08-19"
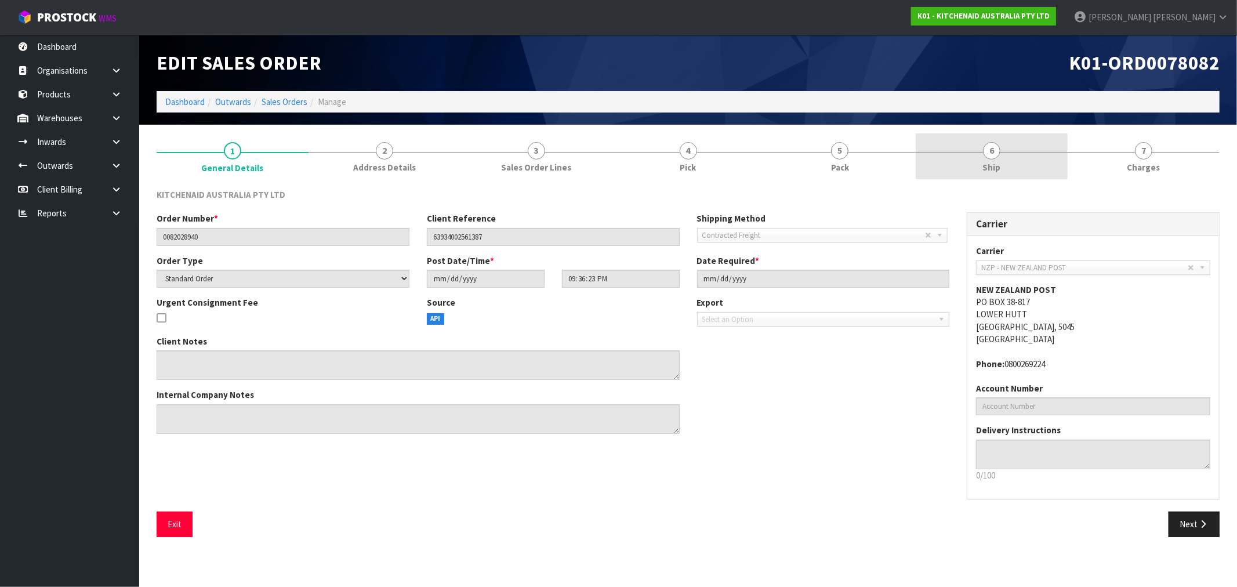
click at [987, 158] on link "6 Ship" at bounding box center [992, 156] width 152 height 46
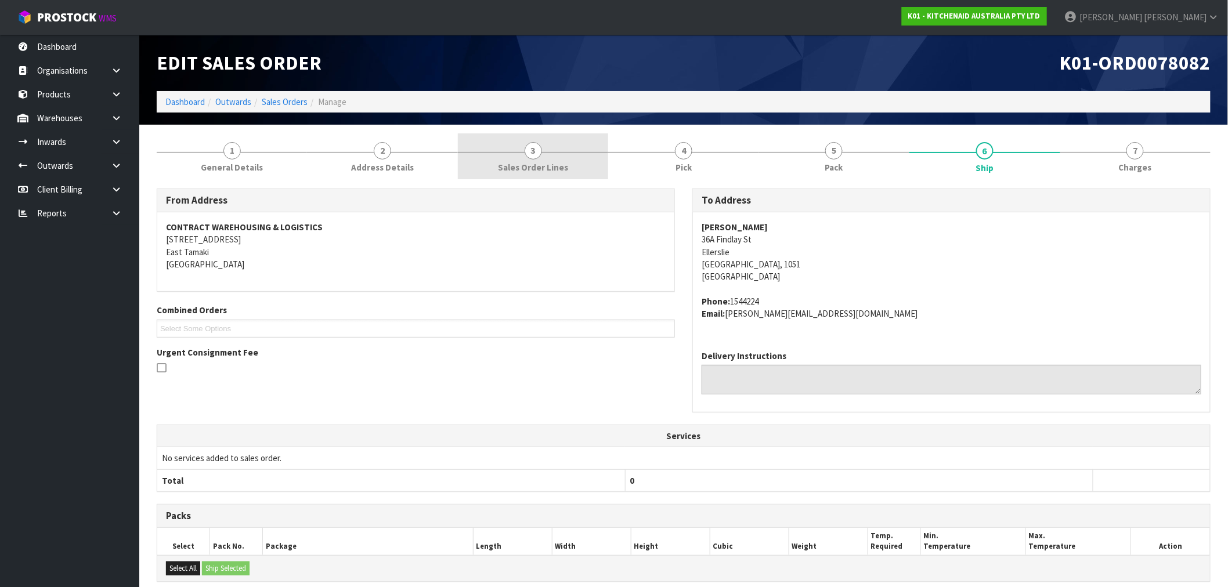
click at [595, 171] on link "3 Sales Order Lines" at bounding box center [533, 156] width 150 height 46
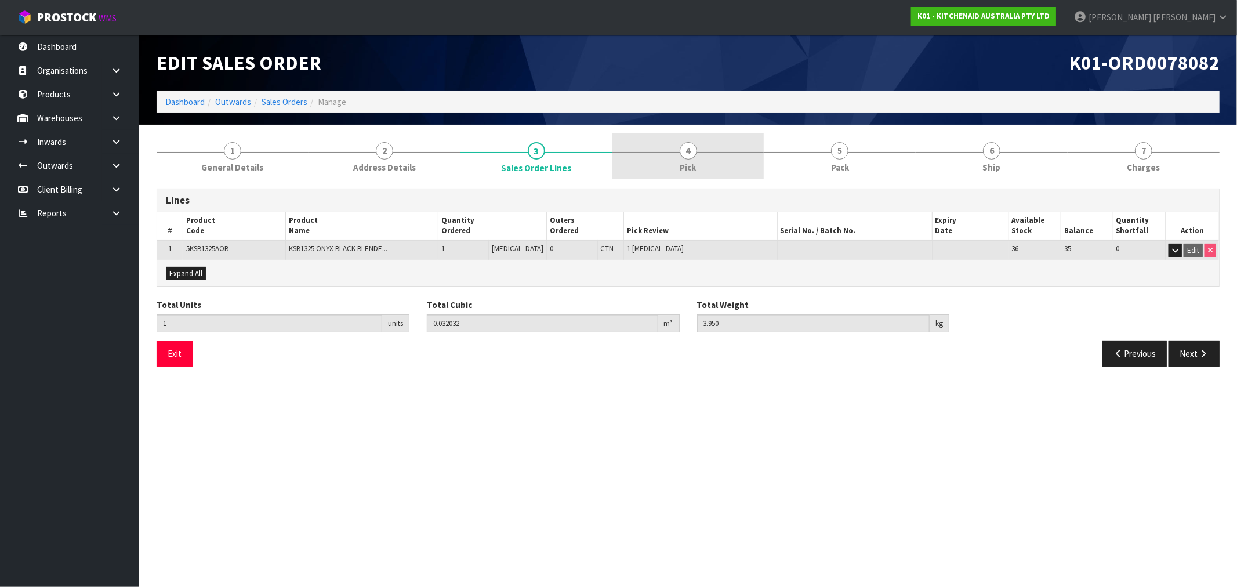
drag, startPoint x: 689, startPoint y: 163, endPoint x: 697, endPoint y: 162, distance: 8.1
click at [689, 163] on span "Pick" at bounding box center [688, 167] width 16 height 12
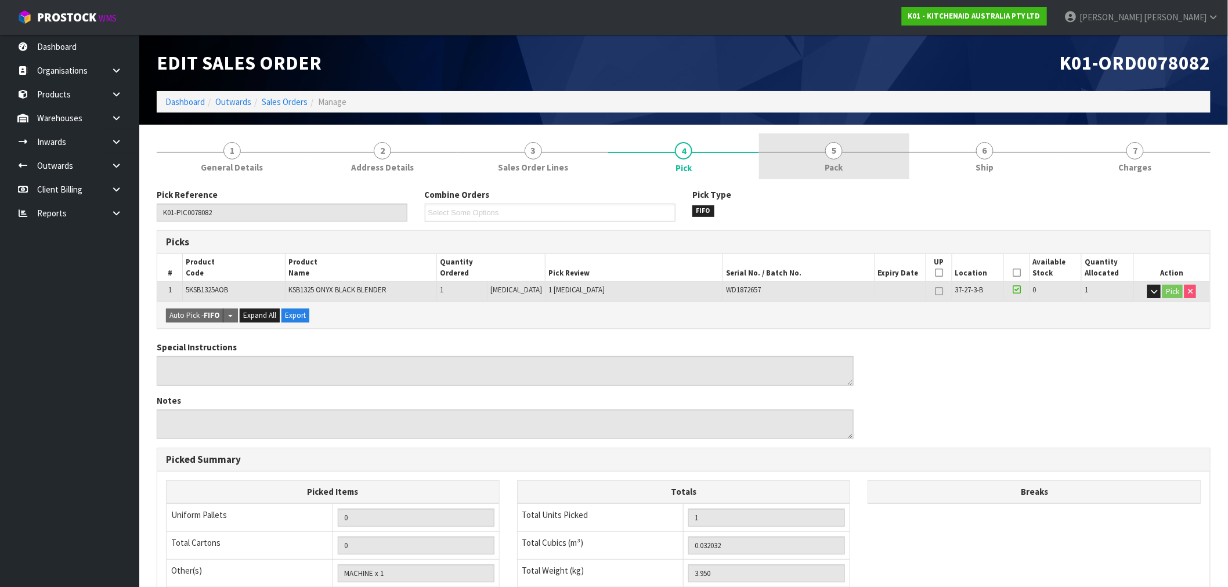
click at [838, 166] on span "Pack" at bounding box center [834, 167] width 18 height 12
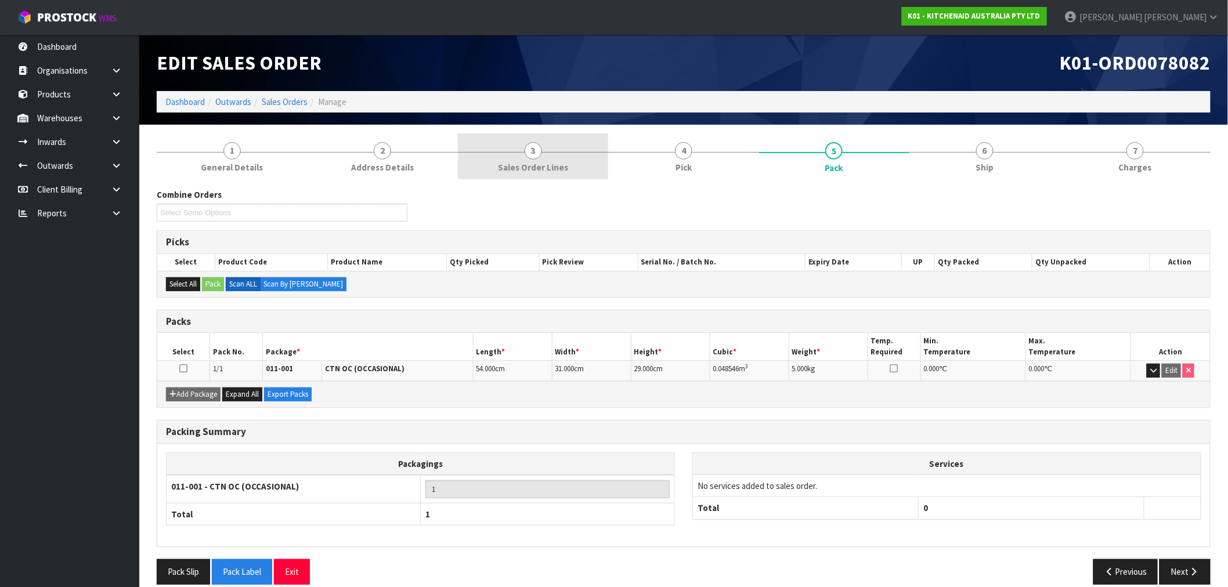
click at [598, 152] on div at bounding box center [533, 152] width 150 height 1
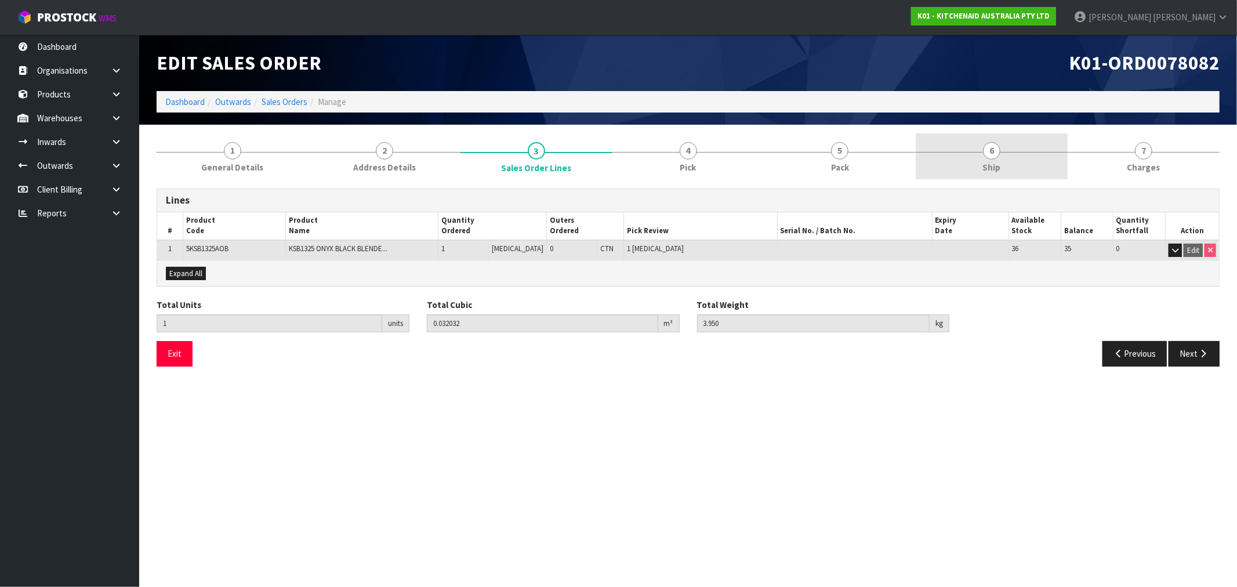
click at [958, 155] on link "6 Ship" at bounding box center [992, 156] width 152 height 46
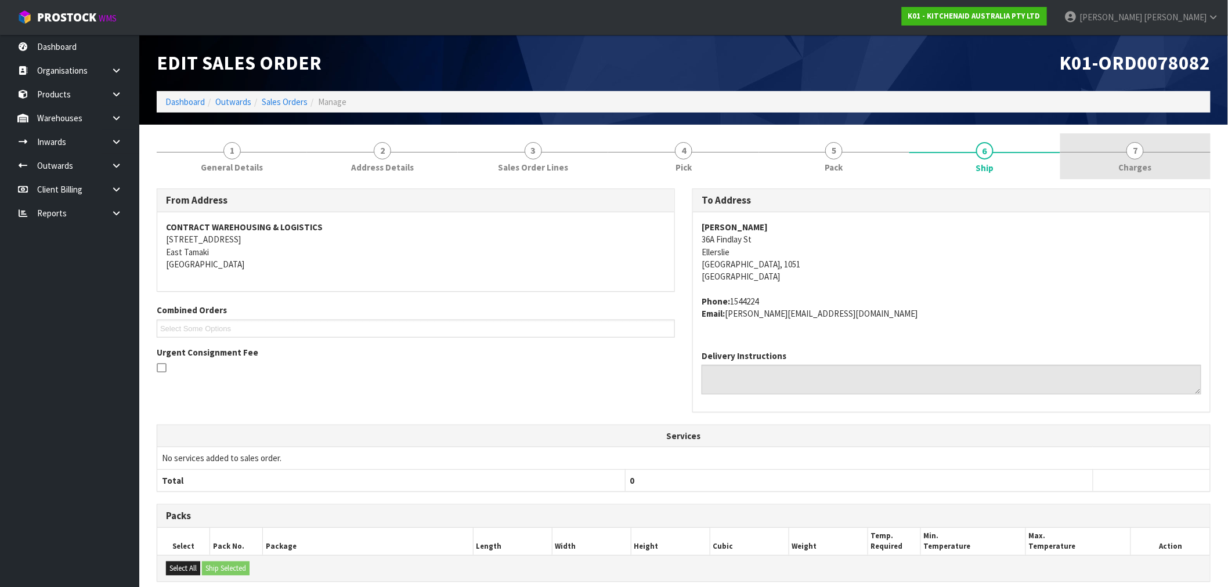
click at [1130, 138] on link "7 Charges" at bounding box center [1135, 156] width 150 height 46
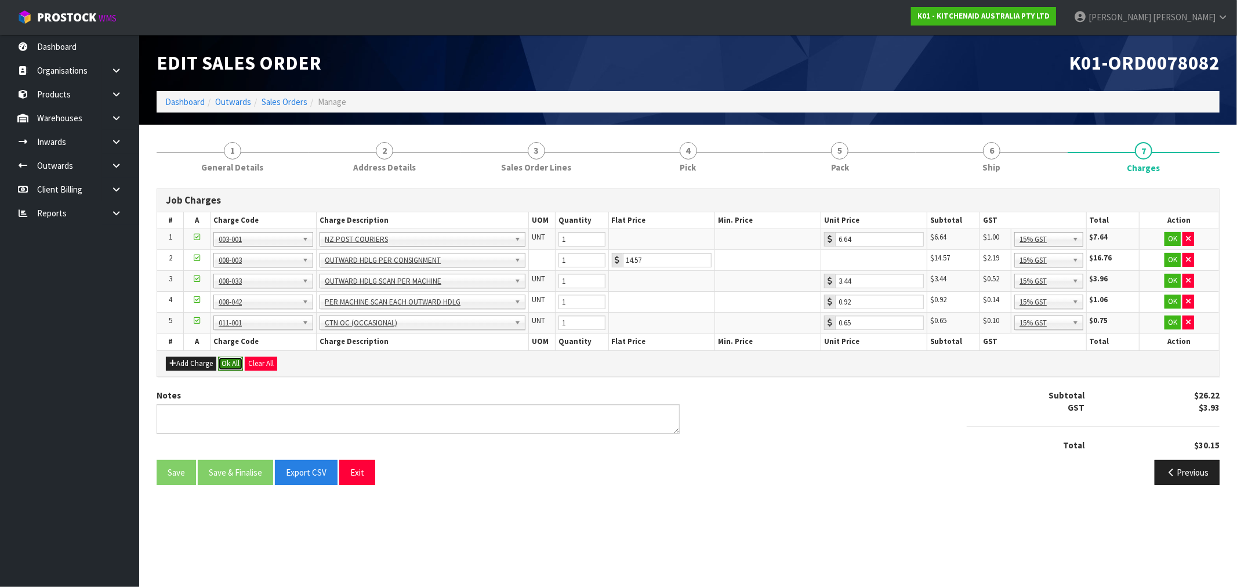
click at [229, 361] on button "Ok All" at bounding box center [230, 364] width 25 height 14
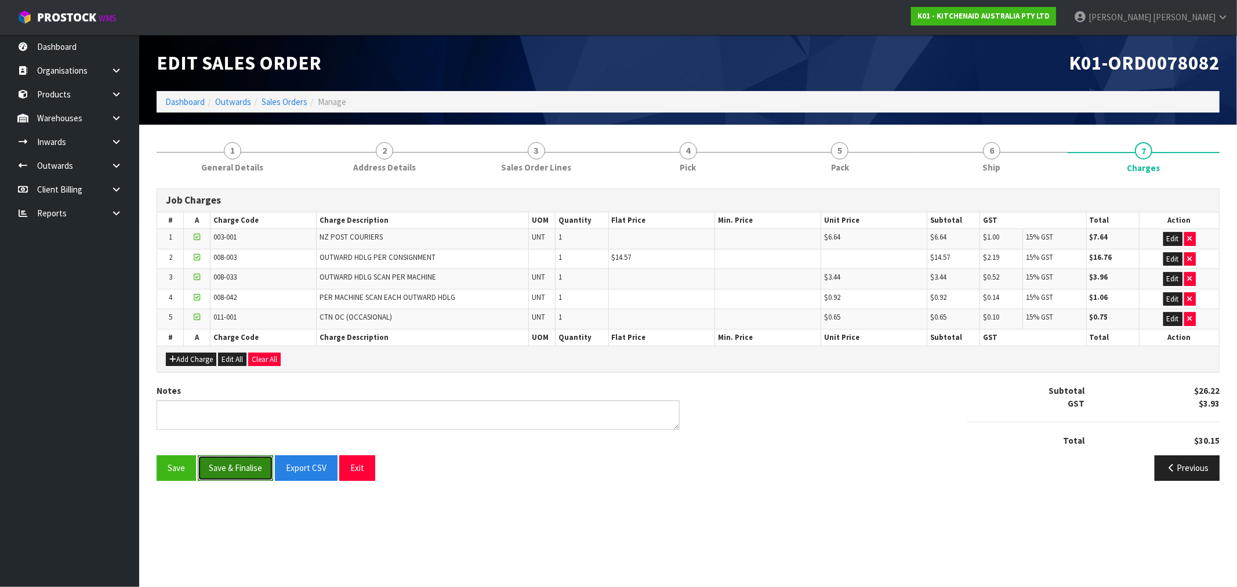
click at [248, 468] on button "Save & Finalise" at bounding box center [235, 467] width 75 height 25
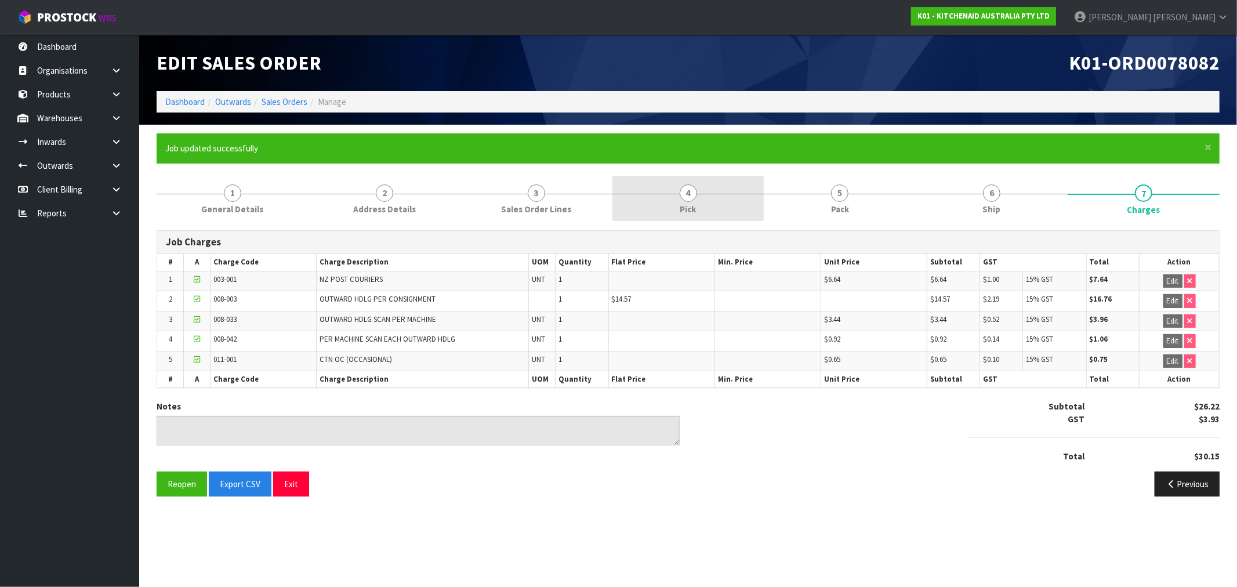
click at [721, 183] on link "4 Pick" at bounding box center [689, 199] width 152 height 46
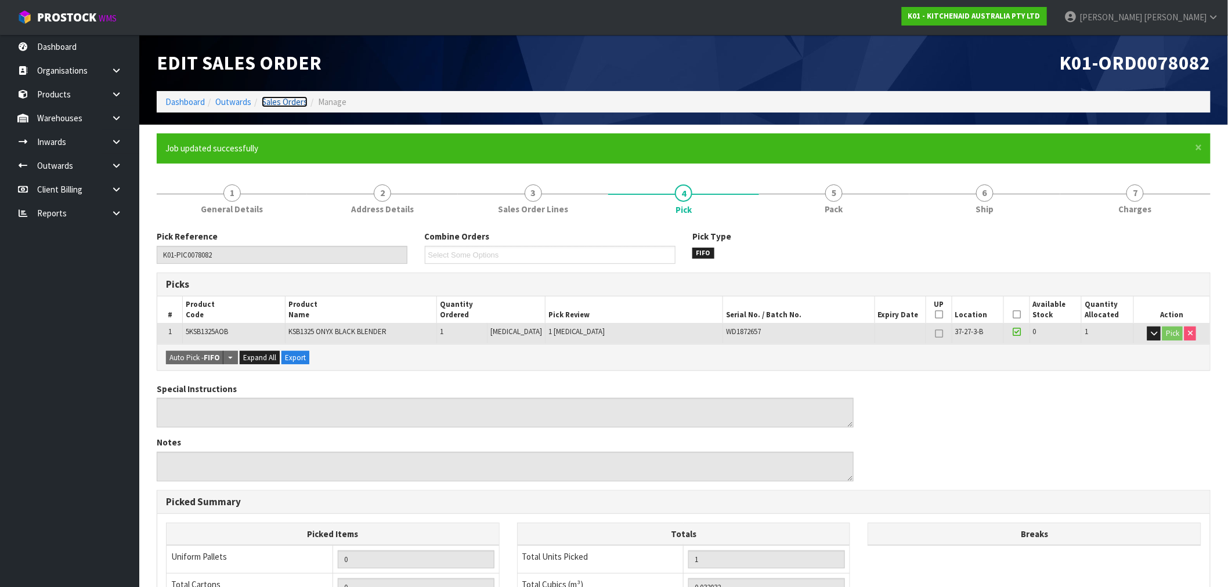
click at [277, 102] on link "Sales Orders" at bounding box center [285, 101] width 46 height 11
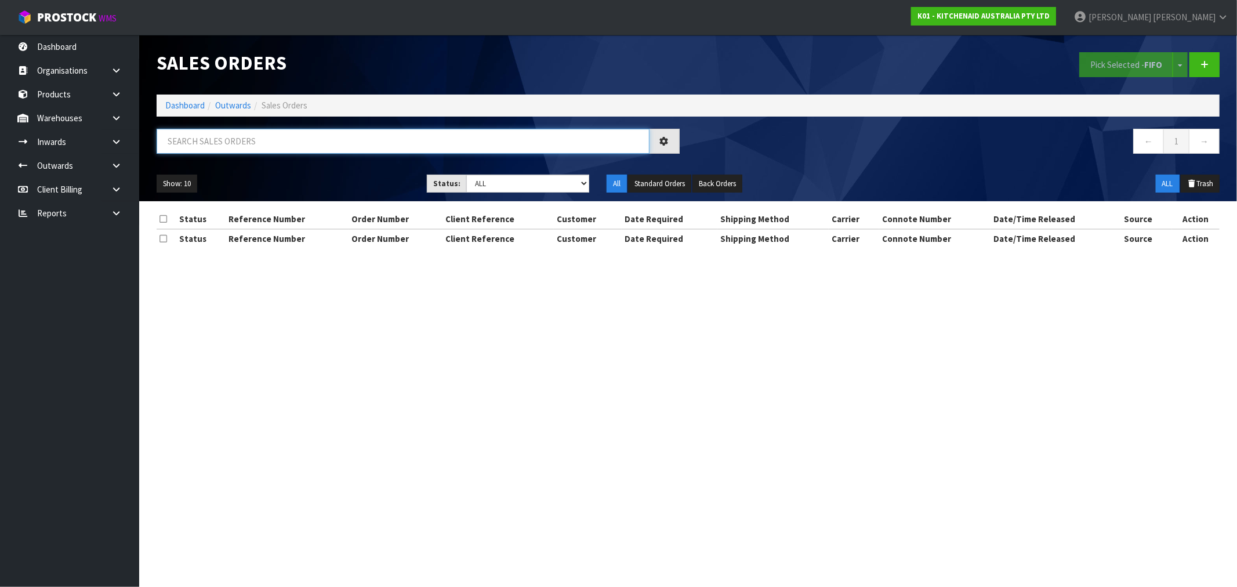
click at [364, 149] on input "text" at bounding box center [403, 141] width 493 height 25
paste input "ORD0078066"
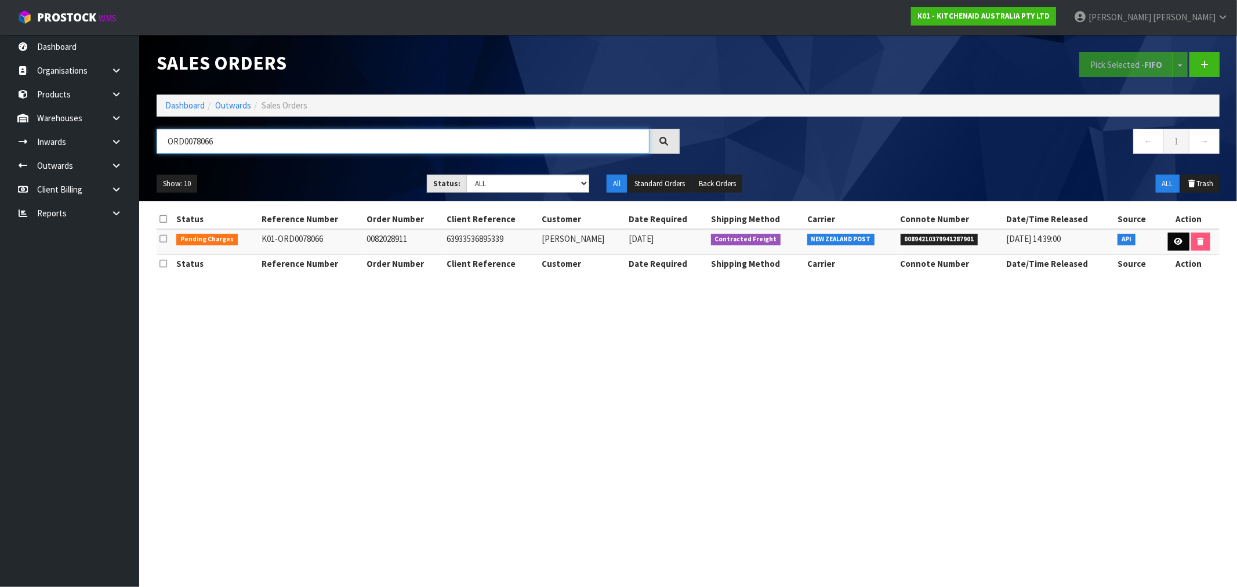
type input "ORD0078066"
click at [1181, 242] on icon at bounding box center [1179, 242] width 9 height 8
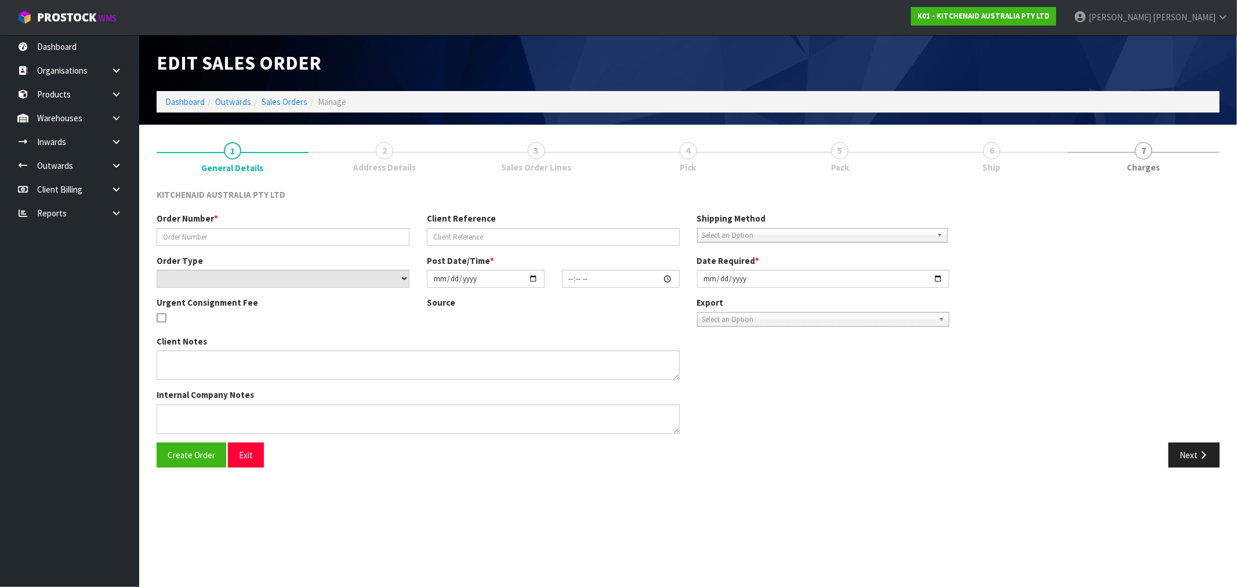
type input "0082028911"
type input "63933536895339"
select select "number:0"
type input "2025-08-19"
type input "15:36:05.000"
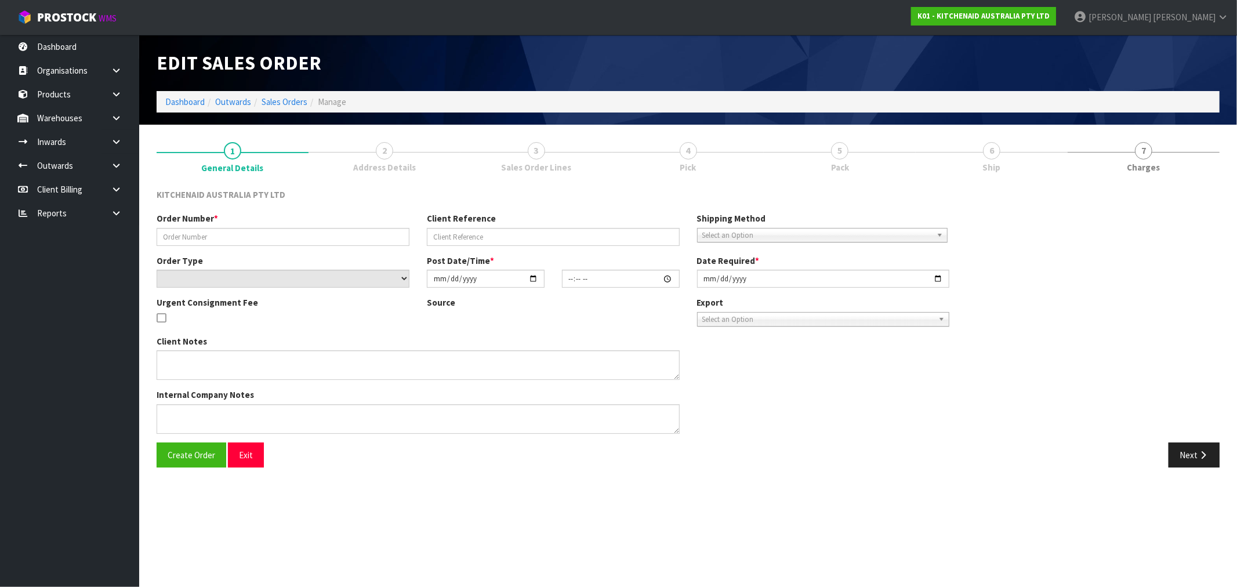
type input "2025-08-19"
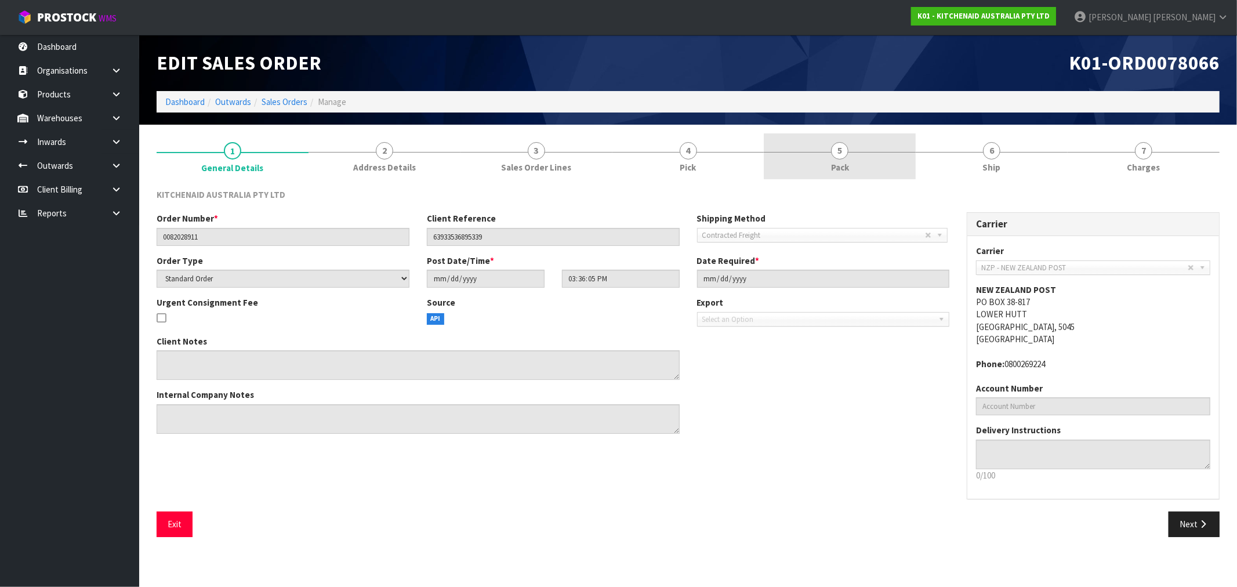
click at [869, 164] on link "5 Pack" at bounding box center [840, 156] width 152 height 46
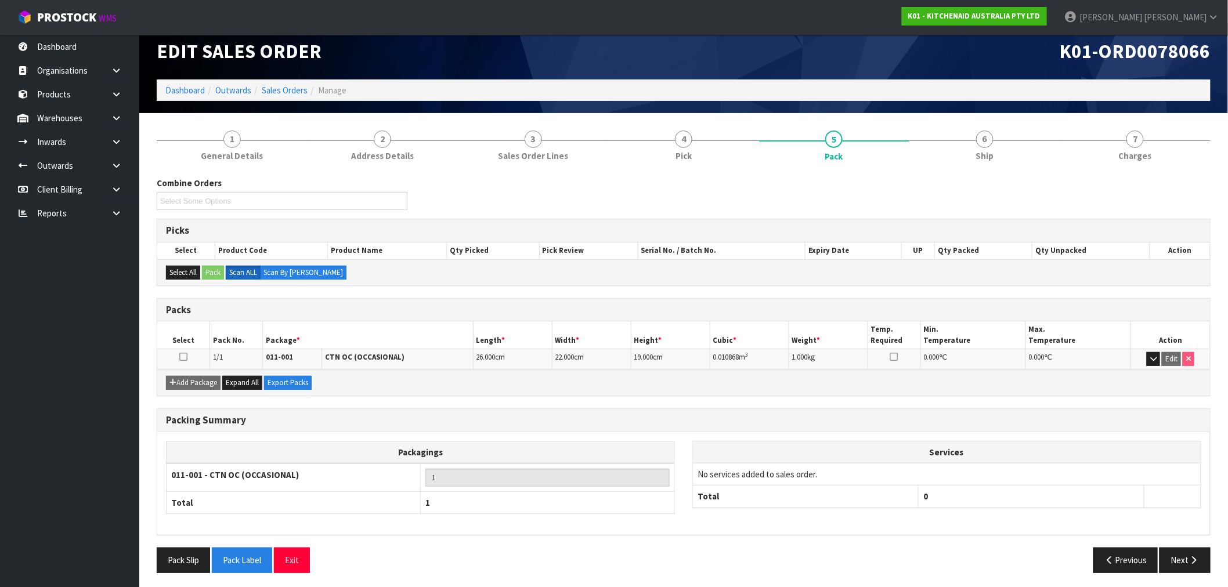
scroll to position [15, 0]
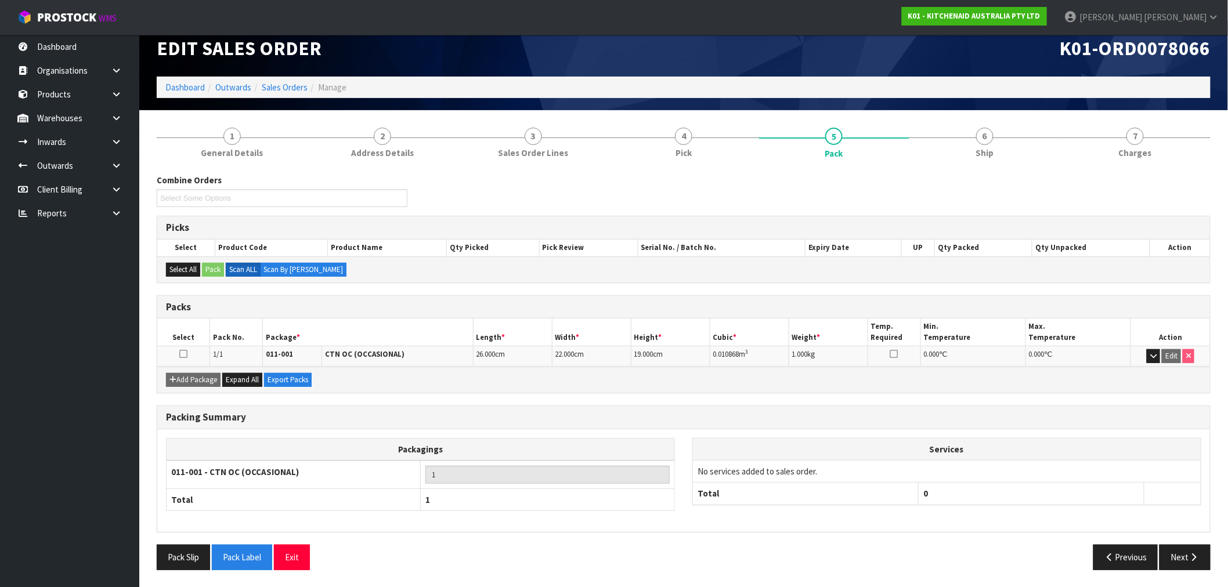
click at [532, 169] on div "Combine Orders K01-ORD0078044 K01-ORD0078054 K01-ORD0078055 K01-ORD0078058 K01-…" at bounding box center [684, 372] width 1054 height 414
click at [537, 150] on span "Sales Order Lines" at bounding box center [533, 153] width 70 height 12
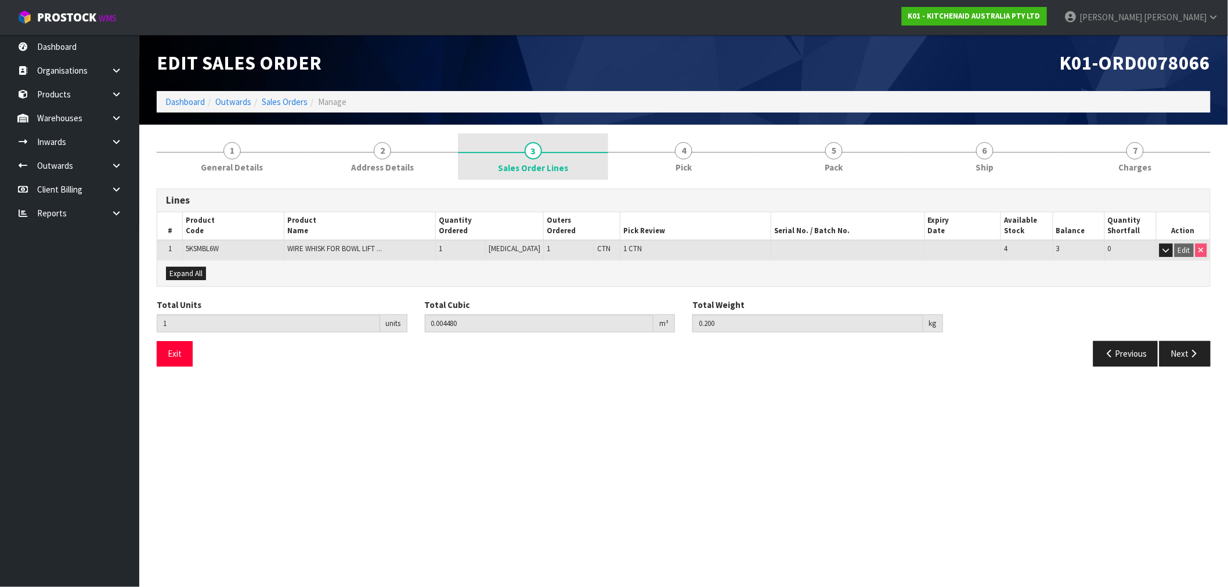
scroll to position [0, 0]
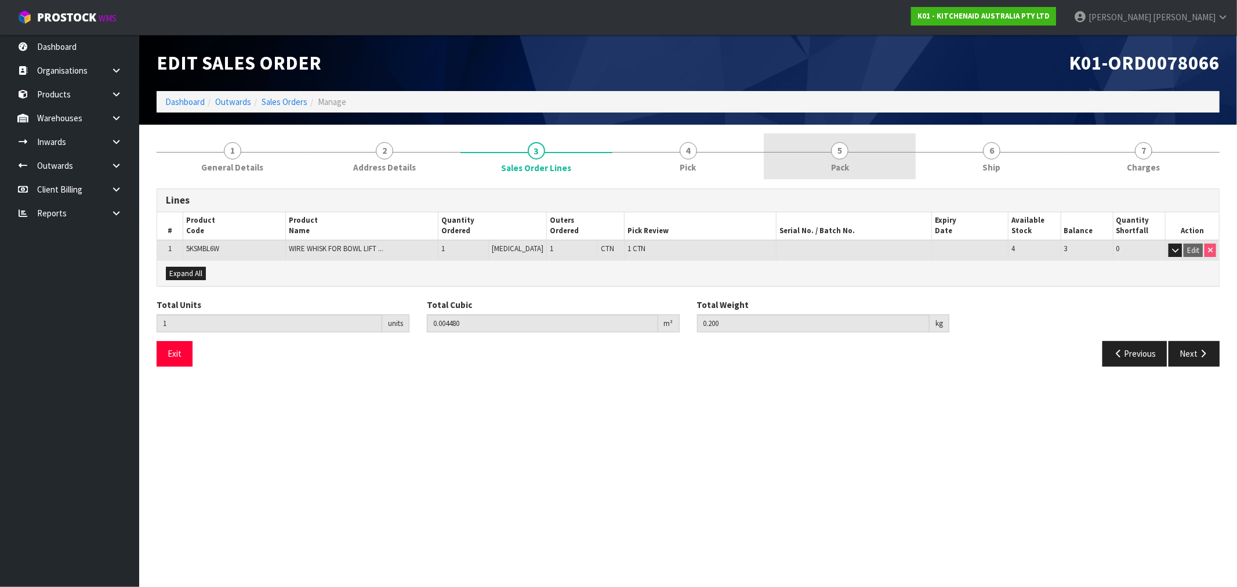
click at [841, 151] on span "5" at bounding box center [839, 150] width 17 height 17
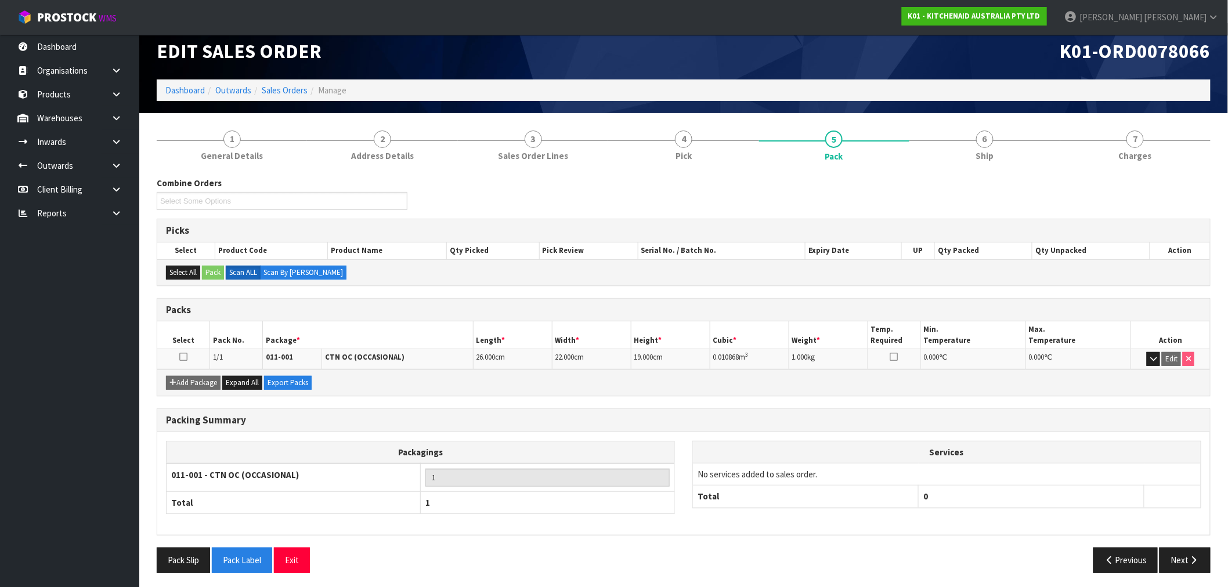
scroll to position [15, 0]
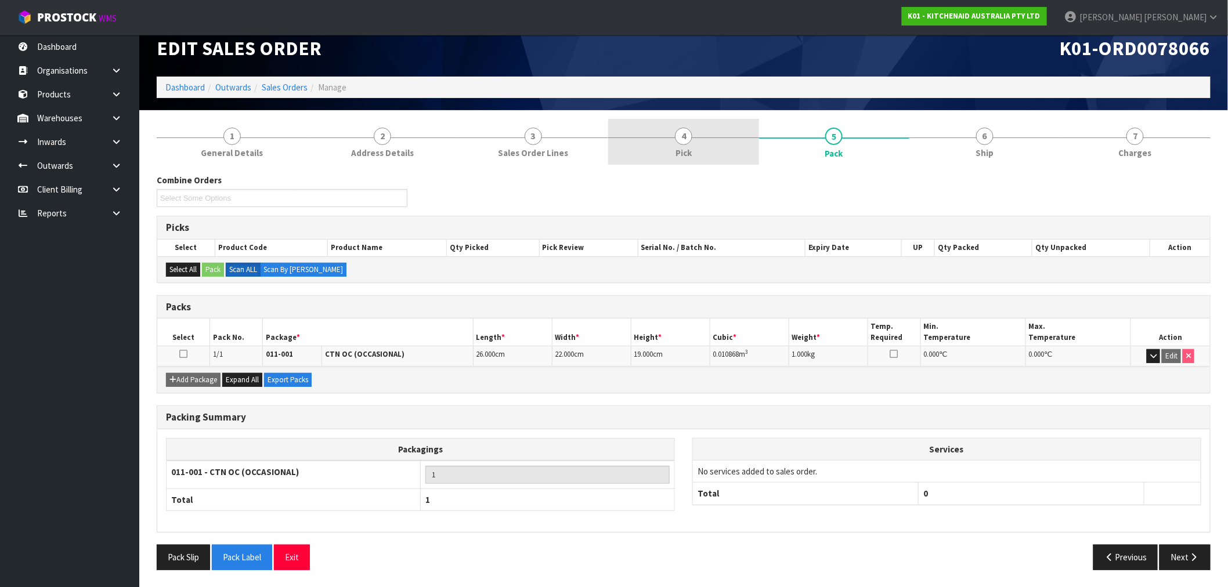
click at [706, 138] on link "4 Pick" at bounding box center [683, 142] width 150 height 46
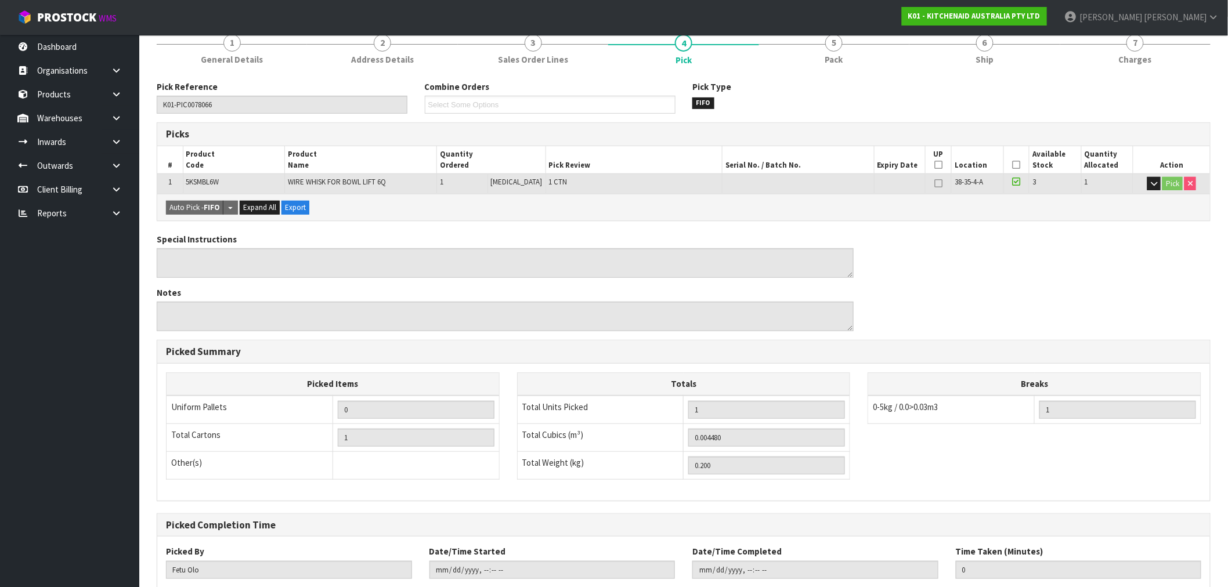
scroll to position [0, 0]
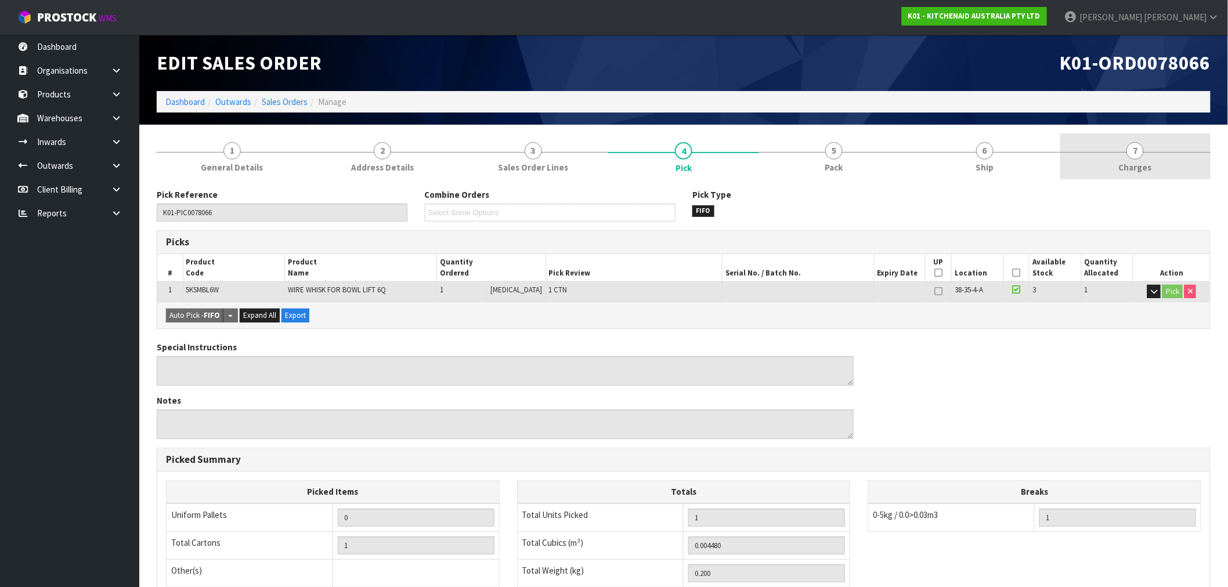
click at [1139, 169] on span "Charges" at bounding box center [1134, 167] width 33 height 12
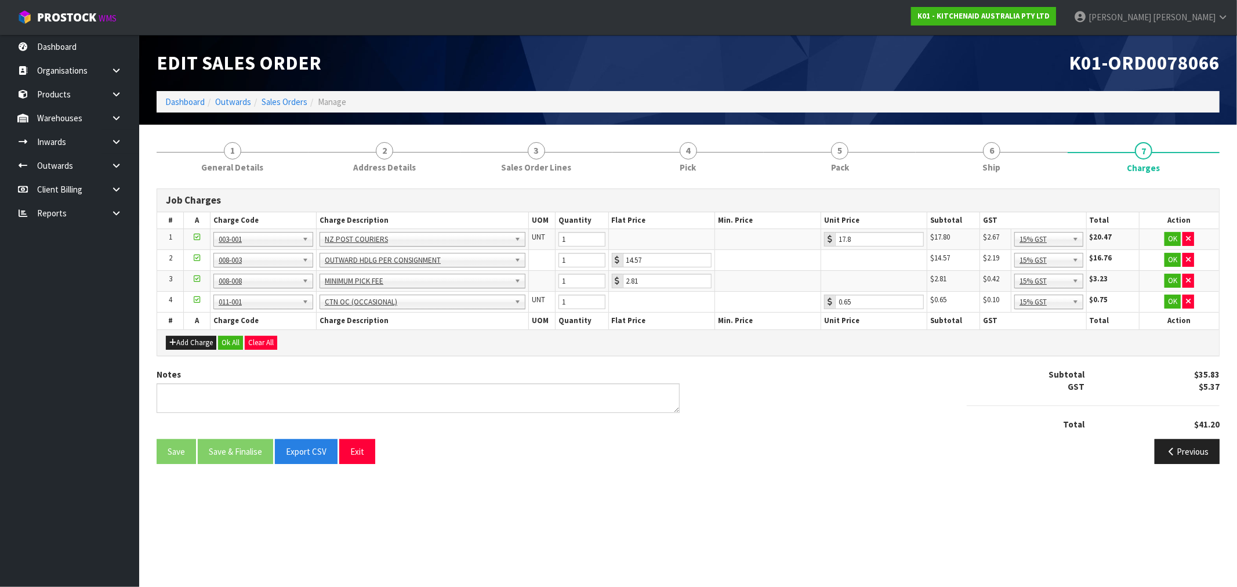
click at [242, 332] on div "Add Charge Ok All Clear All" at bounding box center [688, 343] width 1062 height 26
click at [236, 338] on button "Ok All" at bounding box center [230, 343] width 25 height 14
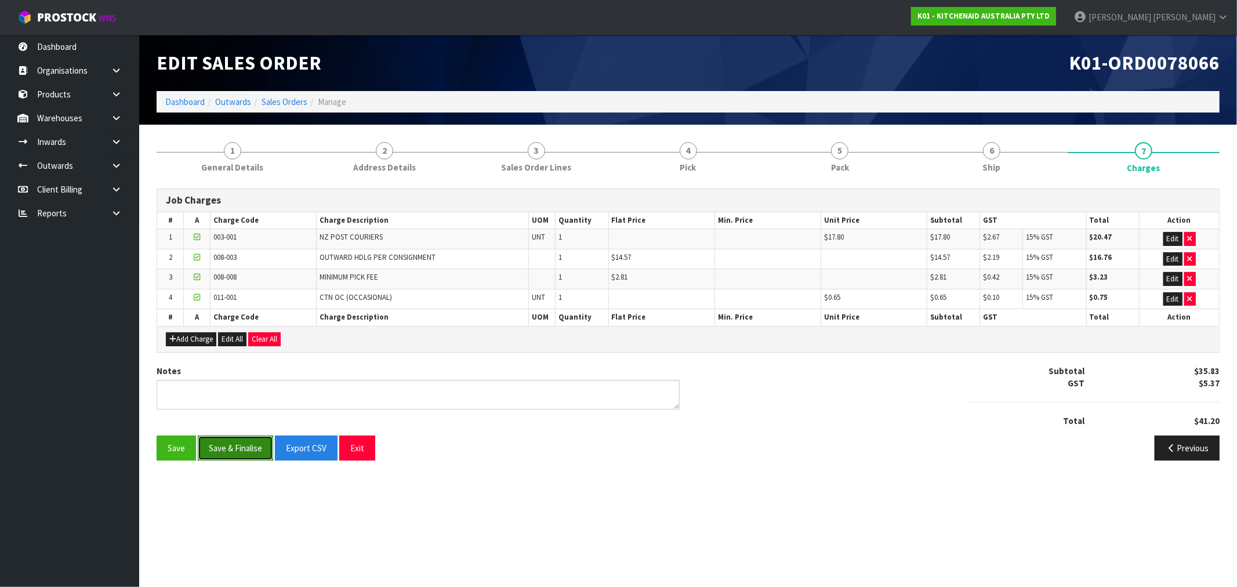
click at [244, 455] on button "Save & Finalise" at bounding box center [235, 448] width 75 height 25
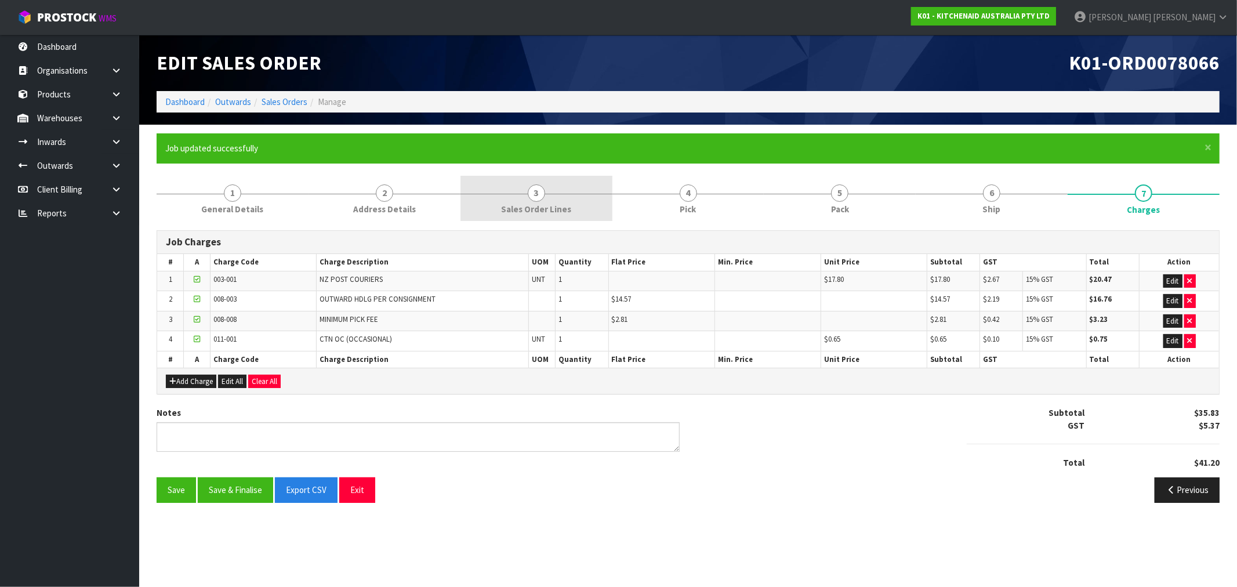
click at [531, 182] on link "3 Sales Order Lines" at bounding box center [537, 199] width 152 height 46
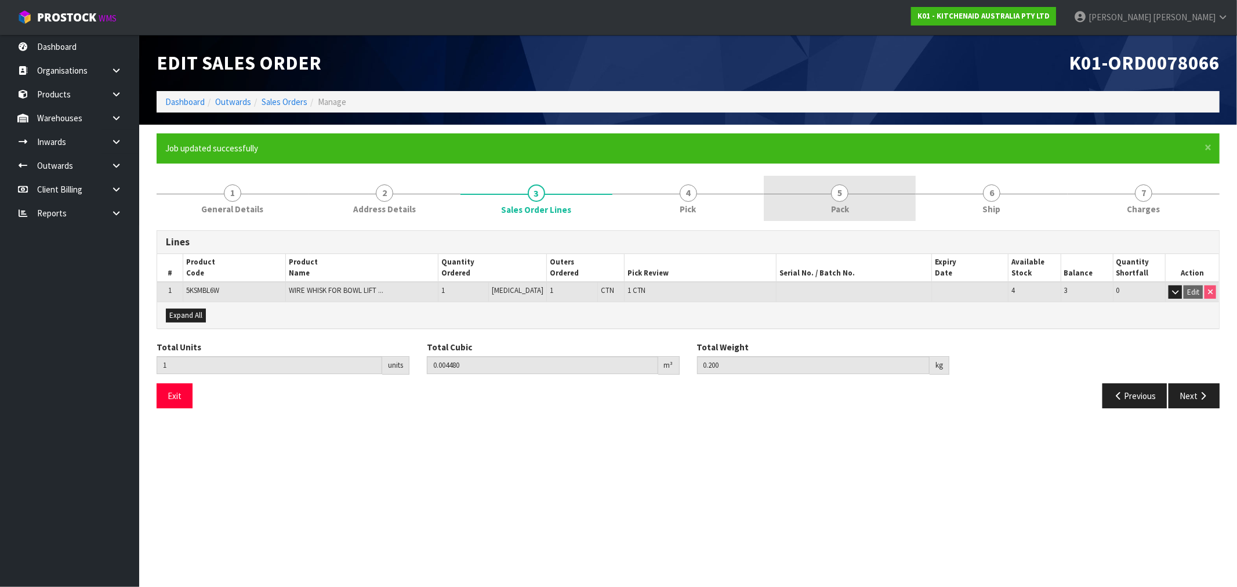
click at [784, 190] on link "5 Pack" at bounding box center [840, 199] width 152 height 46
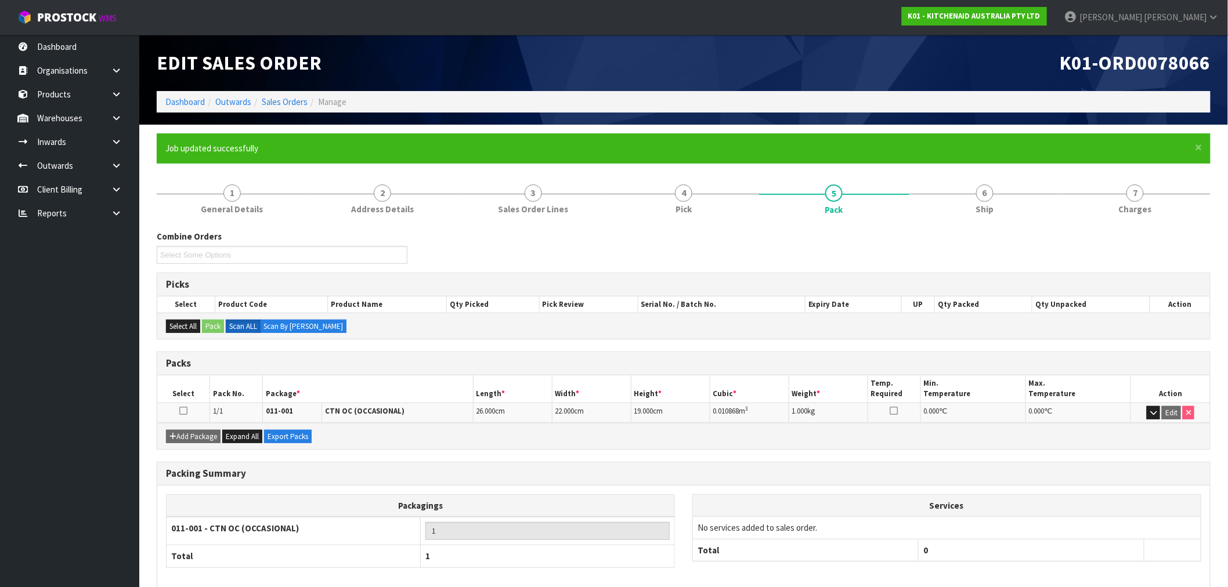
scroll to position [56, 0]
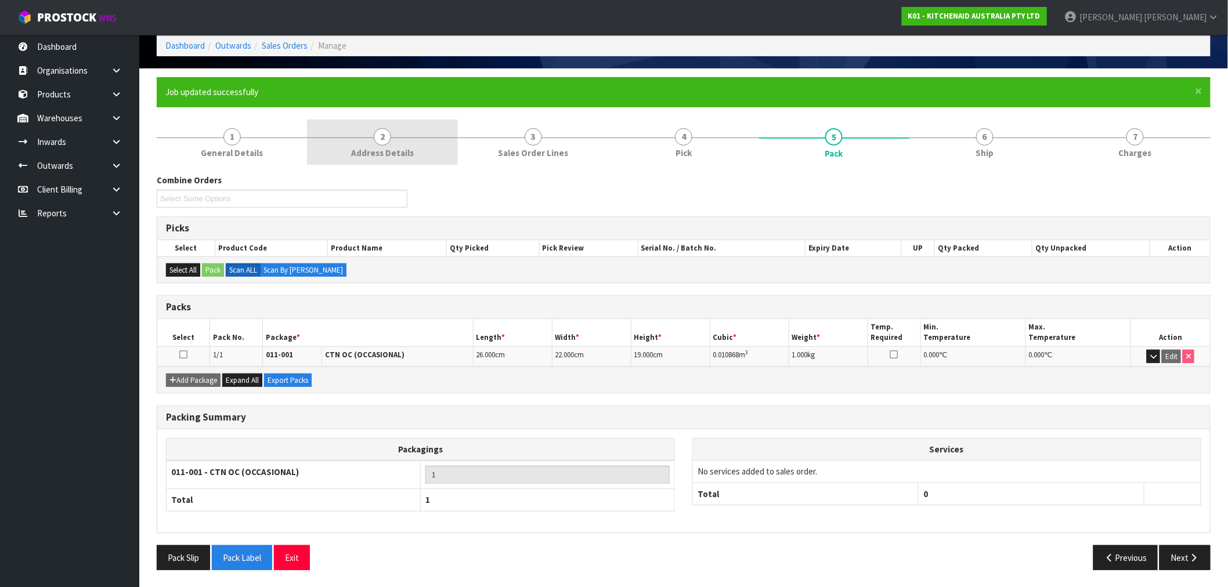
click at [424, 140] on link "2 Address Details" at bounding box center [382, 143] width 150 height 46
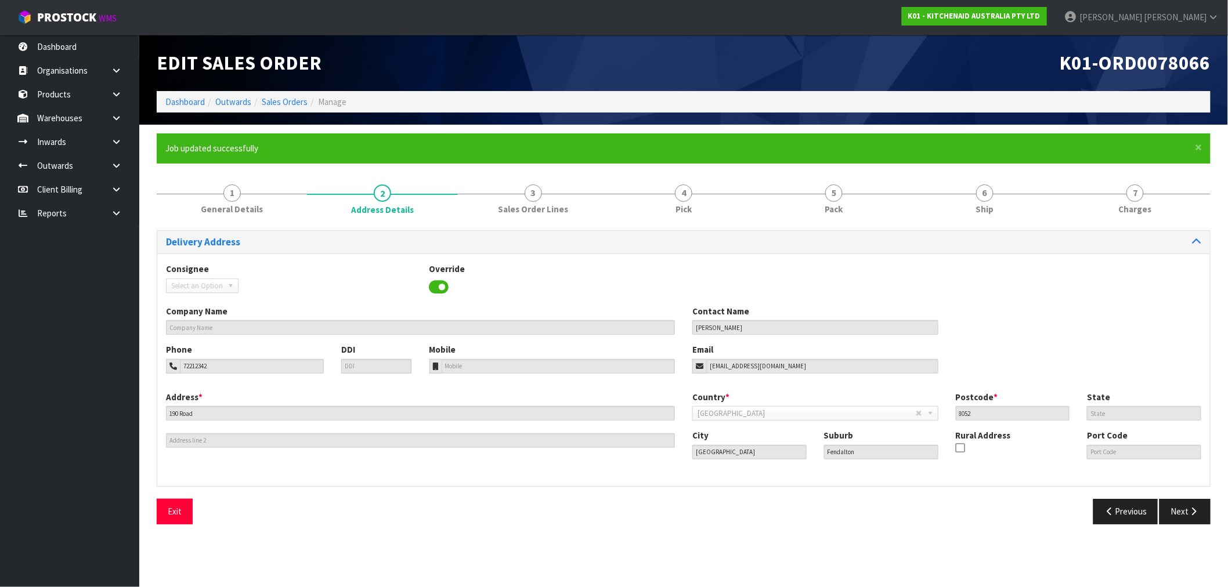
scroll to position [0, 0]
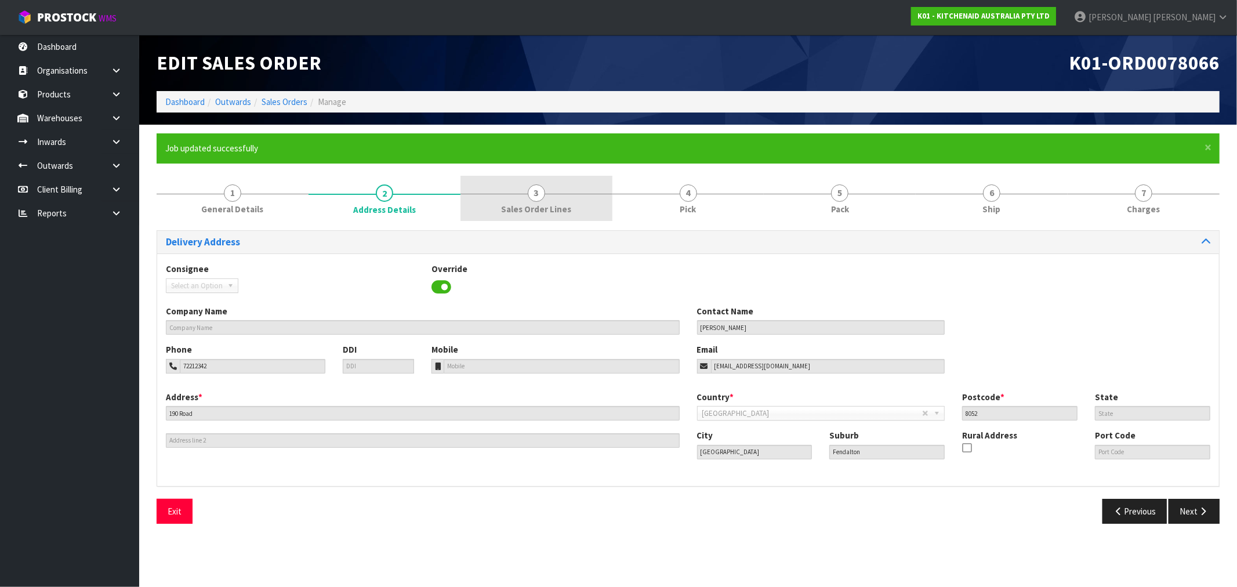
click at [523, 202] on link "3 Sales Order Lines" at bounding box center [537, 199] width 152 height 46
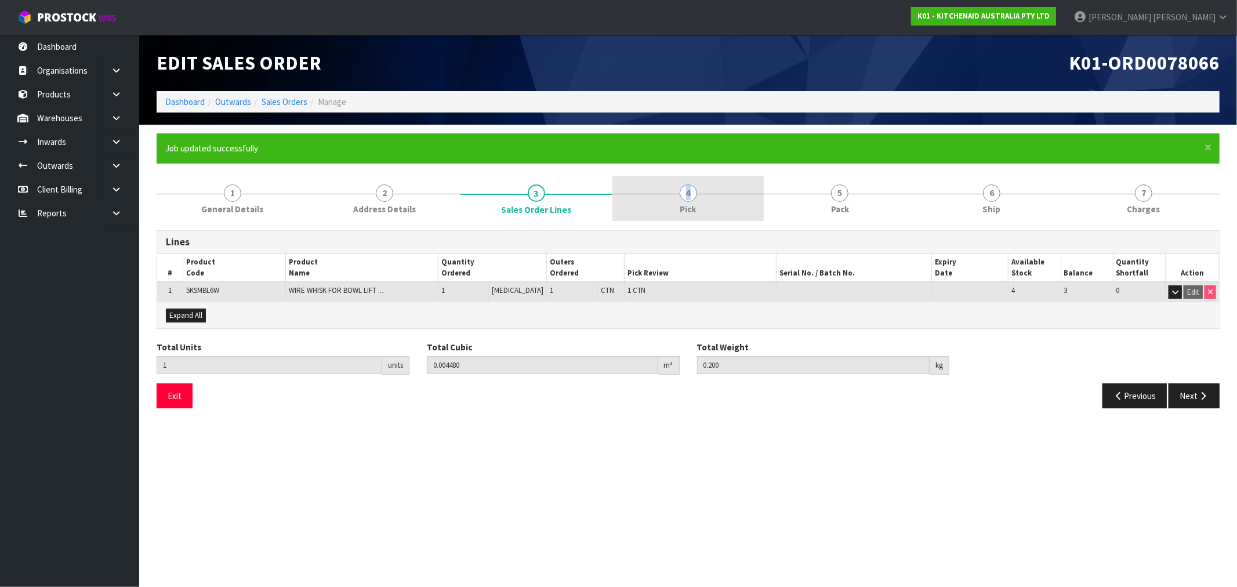
click at [686, 200] on span "4" at bounding box center [688, 192] width 17 height 17
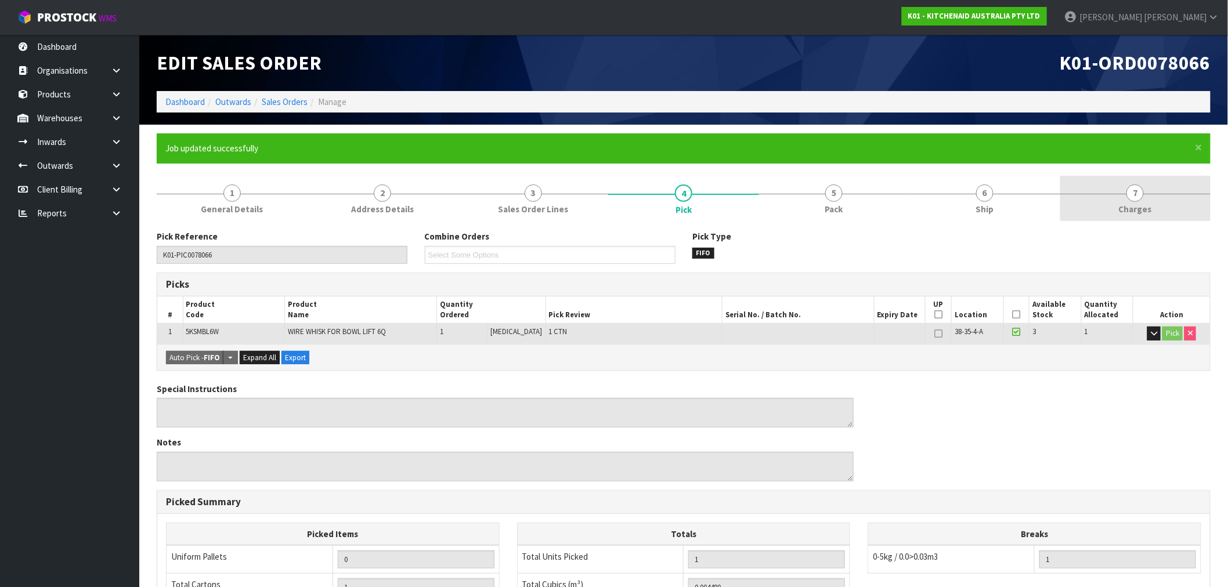
click at [1180, 198] on link "7 Charges" at bounding box center [1135, 199] width 150 height 46
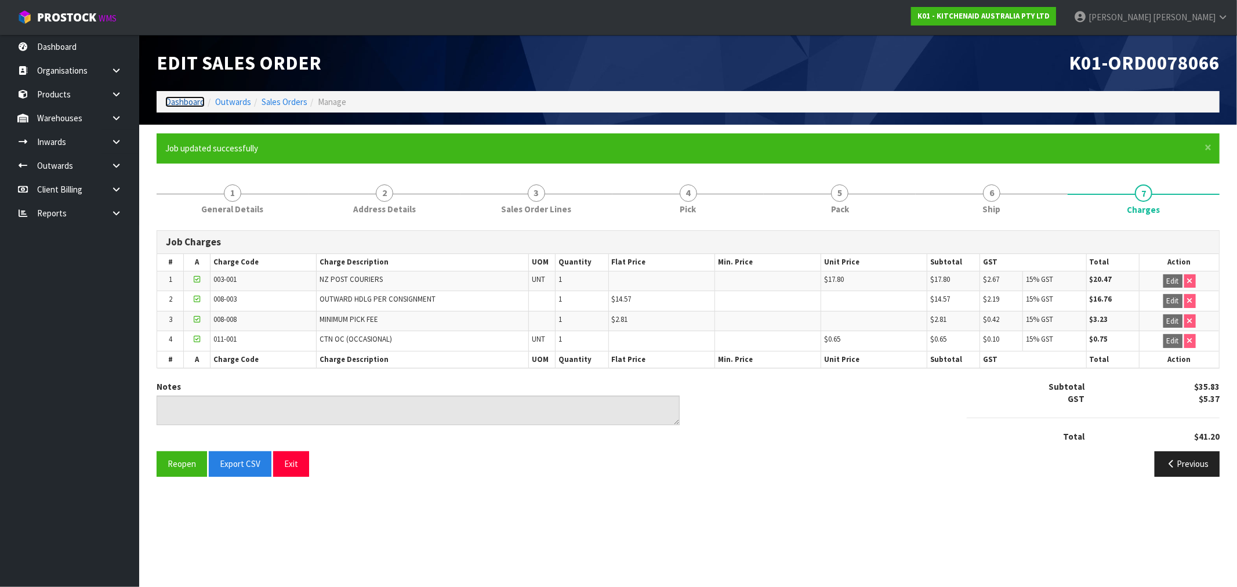
click at [196, 96] on link "Dashboard" at bounding box center [184, 101] width 39 height 11
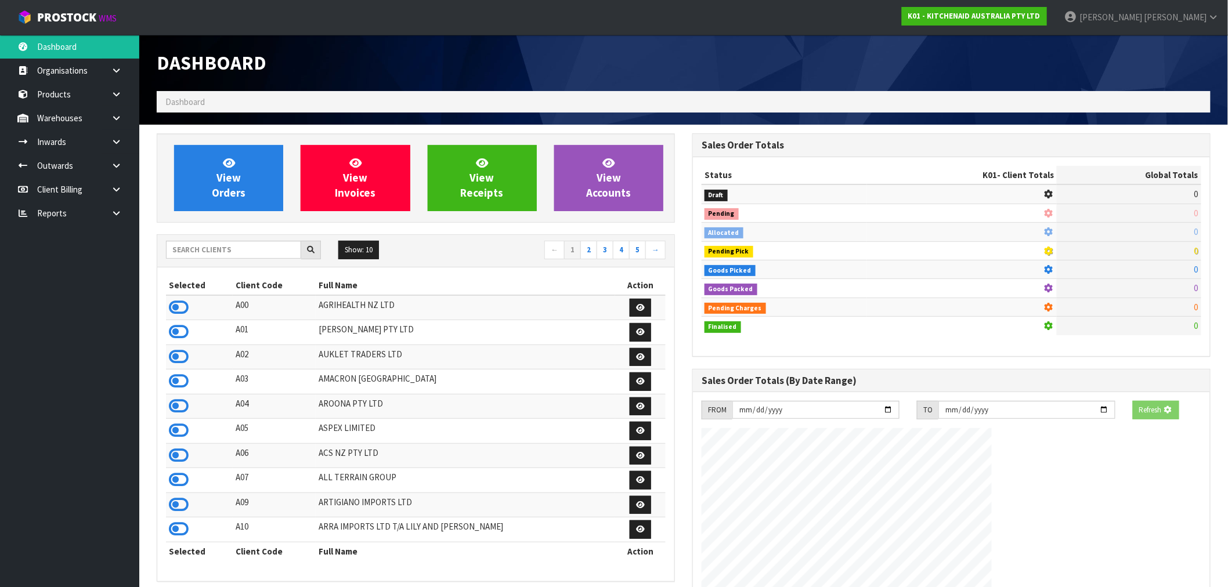
click at [221, 235] on div "Show: 10 5 10 25 50 ← 1 2 3 4 5 →" at bounding box center [415, 251] width 517 height 32
click at [227, 250] on input "text" at bounding box center [233, 250] width 135 height 18
type input "Y01"
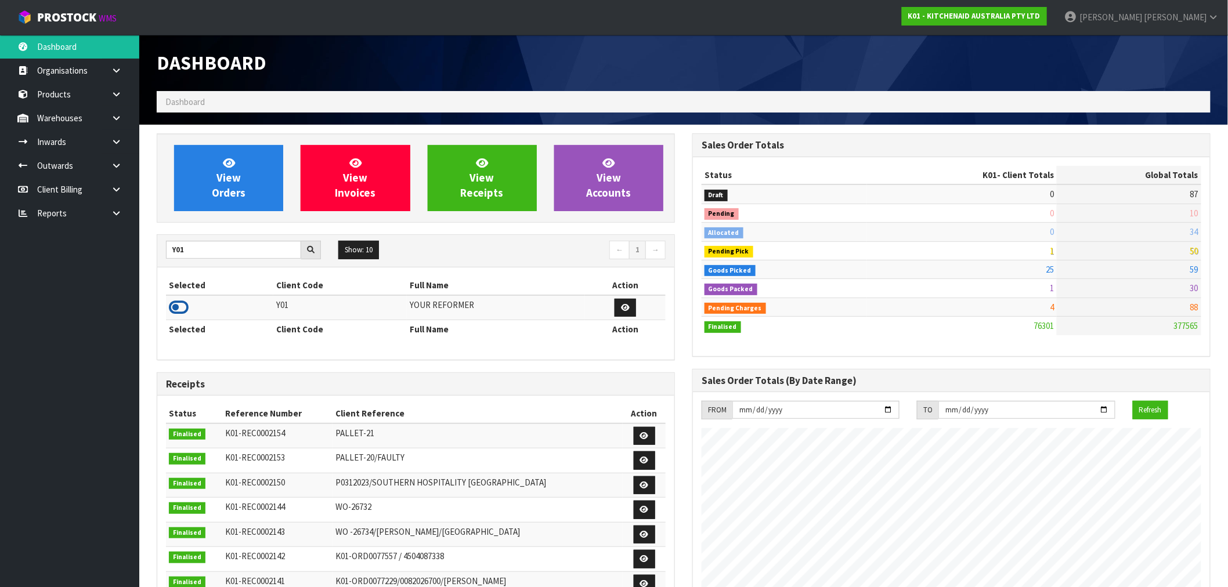
click at [173, 309] on icon at bounding box center [179, 307] width 20 height 17
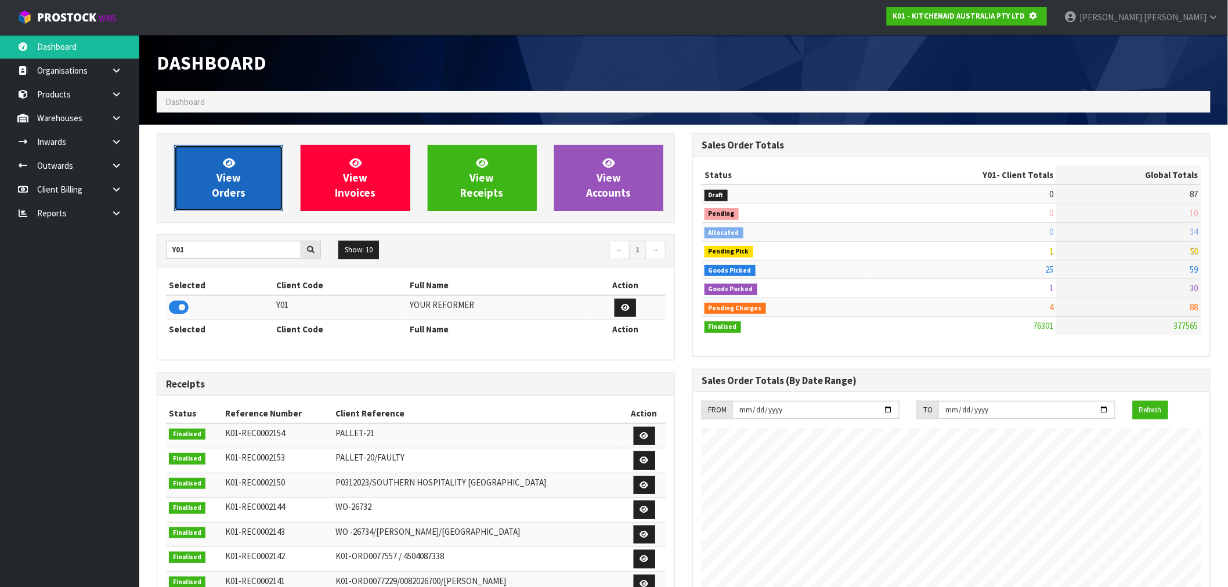
scroll to position [579402, 579589]
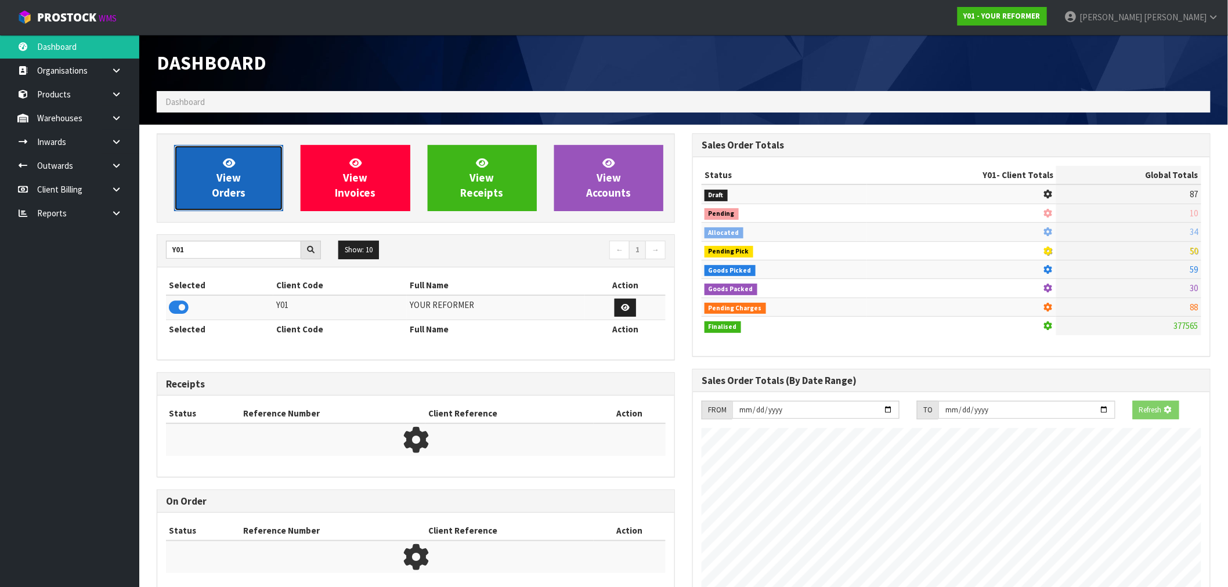
click at [242, 183] on link "View Orders" at bounding box center [228, 178] width 109 height 66
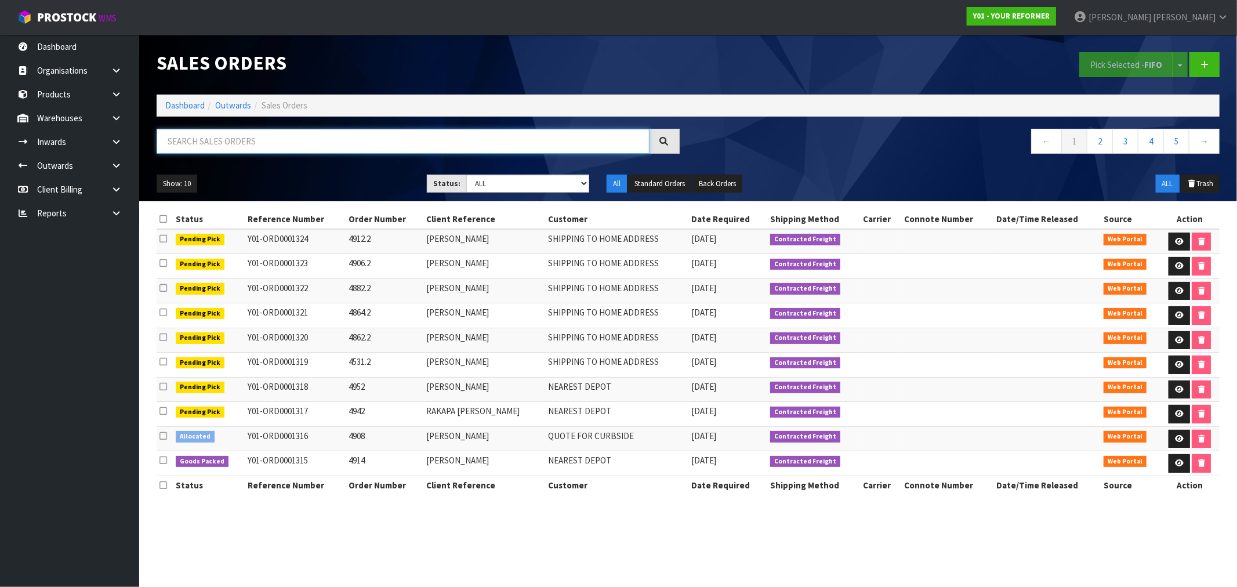
click at [332, 148] on input "text" at bounding box center [403, 141] width 493 height 25
click at [358, 134] on input "text" at bounding box center [403, 141] width 493 height 25
type input "4819"
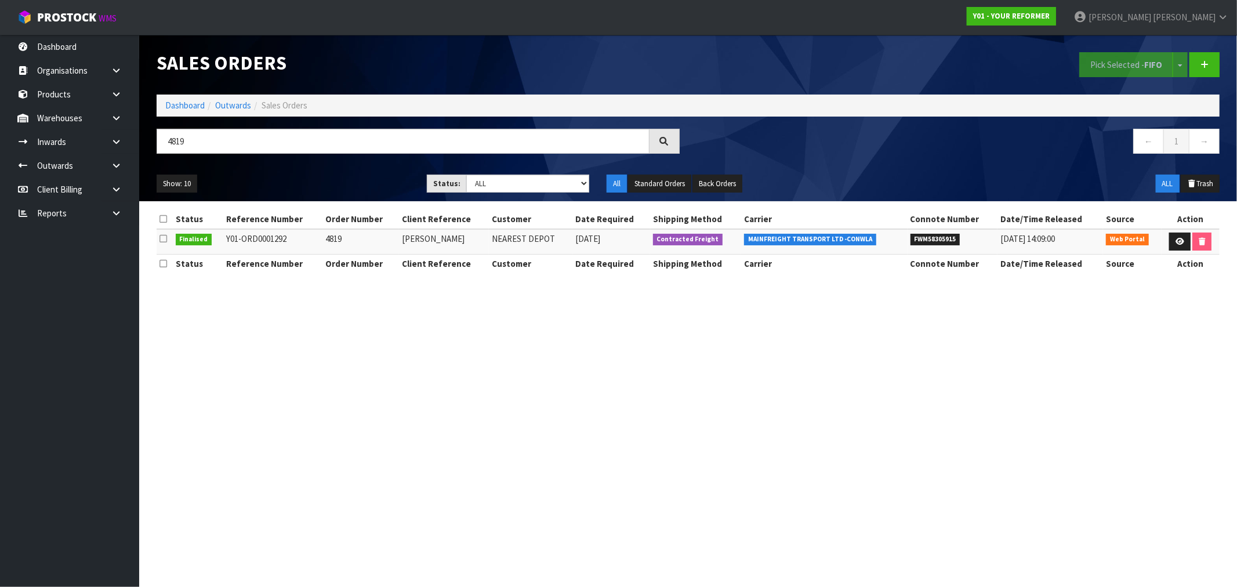
click at [942, 241] on span "FWM58305915" at bounding box center [936, 240] width 50 height 12
copy span "FWM58305915"
click at [1170, 244] on link at bounding box center [1180, 242] width 21 height 19
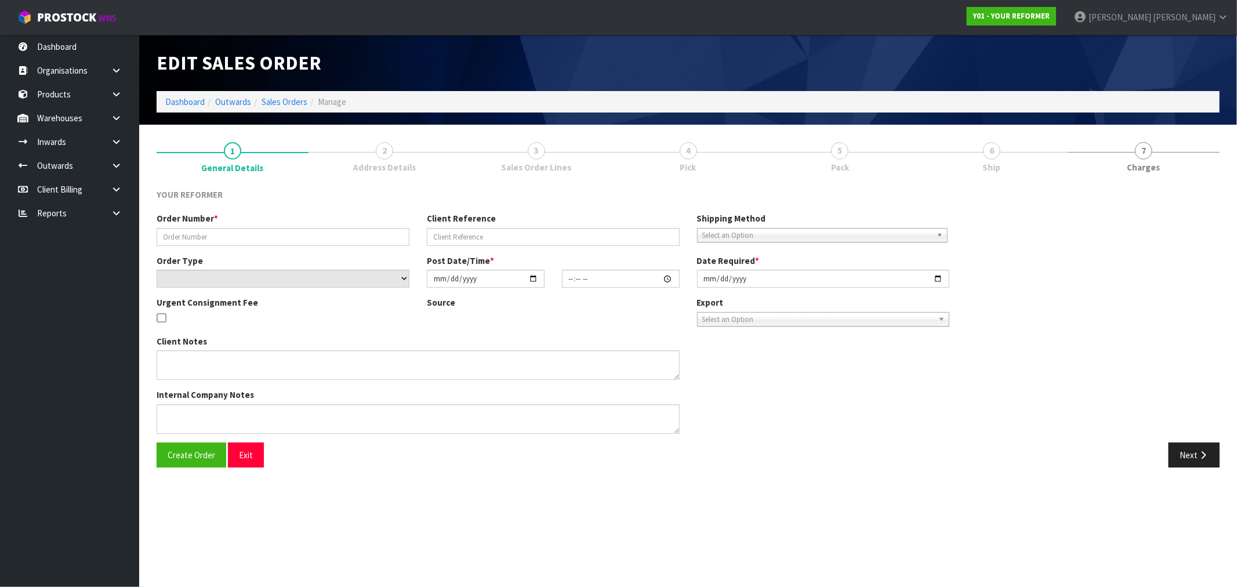
click at [530, 159] on link "3 Sales Order Lines" at bounding box center [537, 156] width 152 height 46
type input "4819"
type input "JAMIE BELL"
select select "number:0"
type input "2025-08-13"
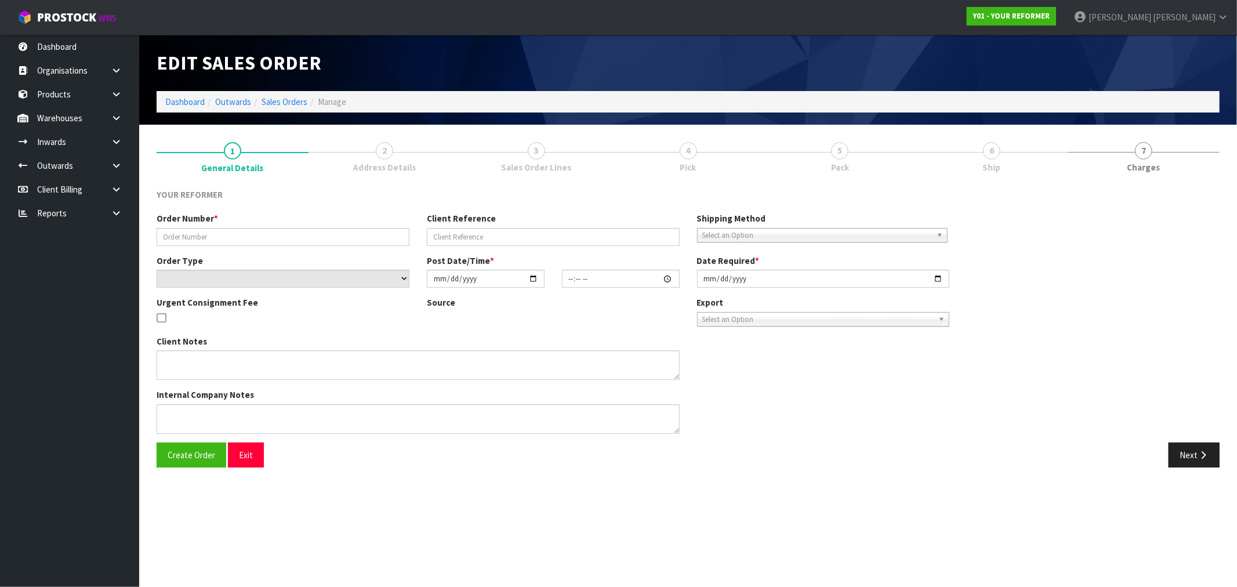
type input "13:57:00.000"
type input "2025-08-13"
type textarea "JAMIE BELL 6 TOHORA VIEW BOP WAIHI BEACH 3611 NEW ZEALAND +64 27 304 3915"
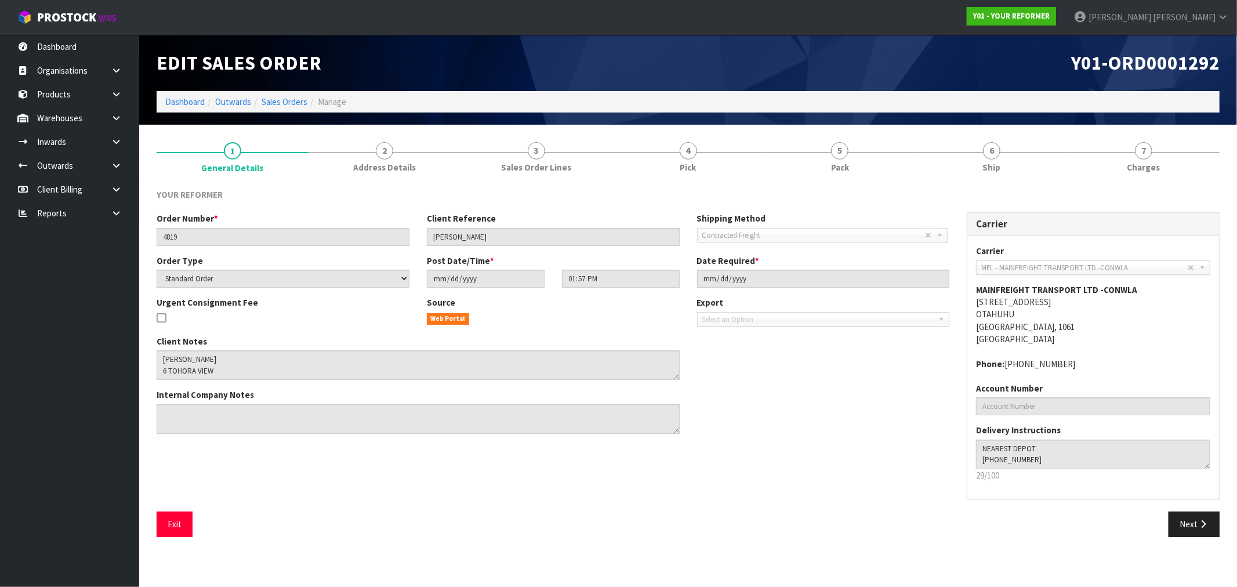
click at [1213, 509] on div "Carrier Carrier ANGEL - ANGEL TRANSPORT CONROY - CONROY REMOVALS DEAEXPAKL - DE…" at bounding box center [1093, 361] width 270 height 299
click at [1211, 520] on button "Next" at bounding box center [1194, 524] width 51 height 25
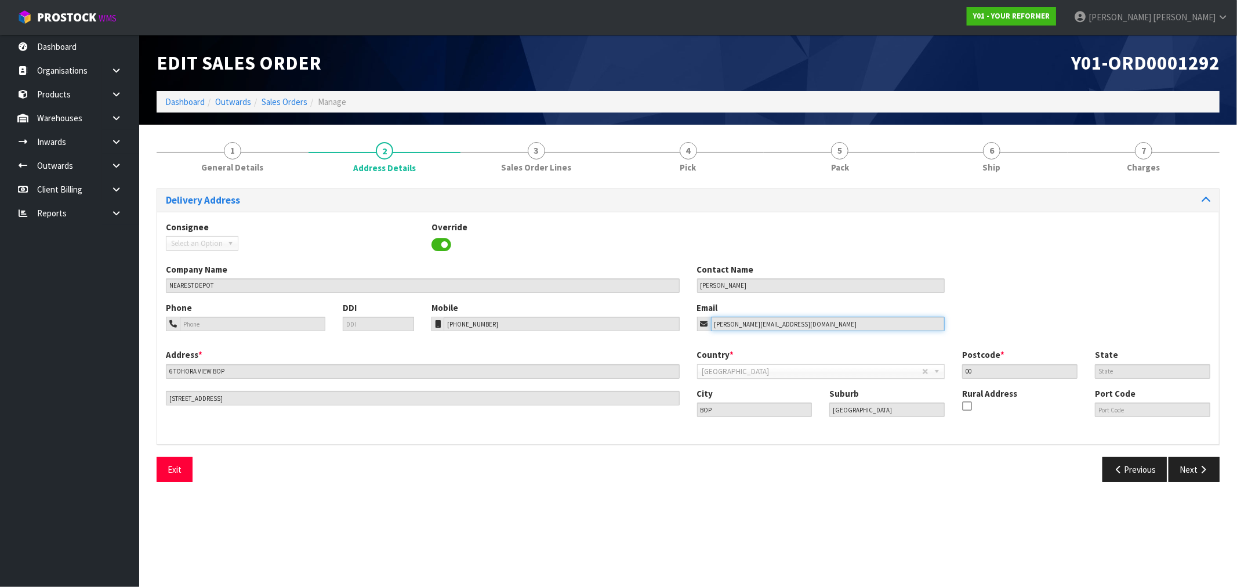
drag, startPoint x: 810, startPoint y: 328, endPoint x: 698, endPoint y: 329, distance: 112.0
click at [698, 329] on div "jamie@paulownia.org.nz" at bounding box center [821, 324] width 248 height 15
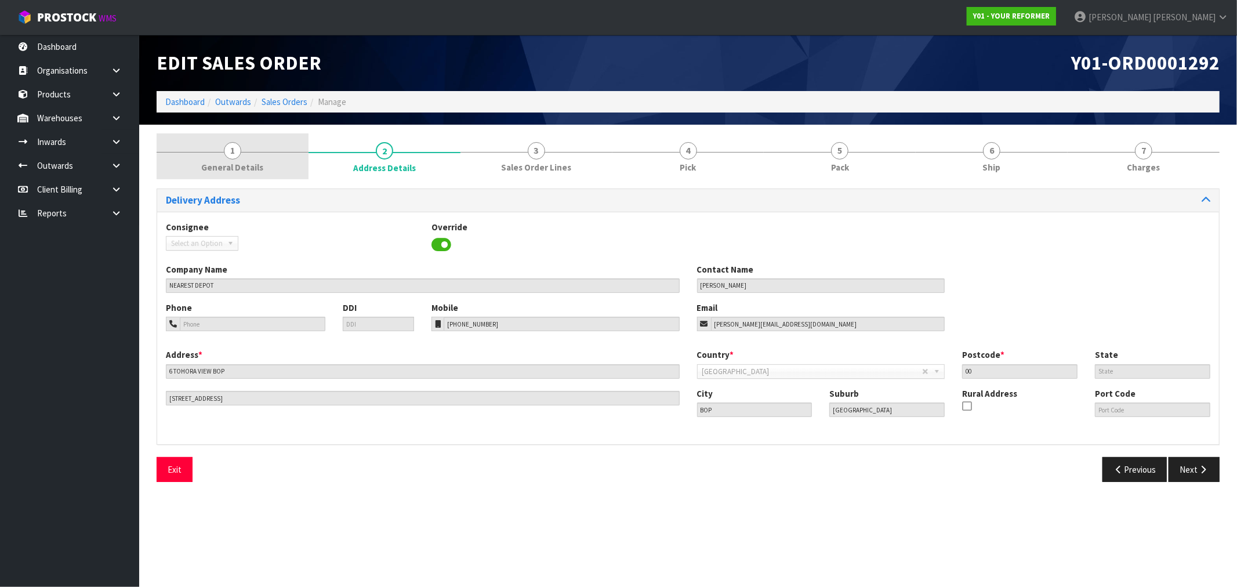
click at [236, 171] on span "General Details" at bounding box center [232, 167] width 62 height 12
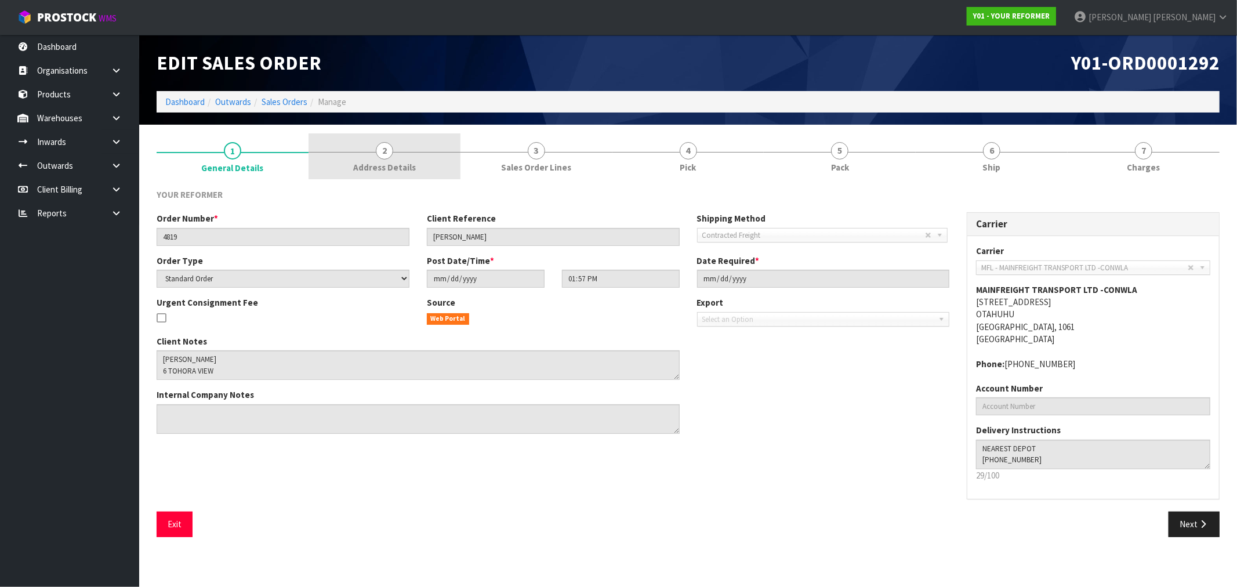
click at [424, 159] on link "2 Address Details" at bounding box center [385, 156] width 152 height 46
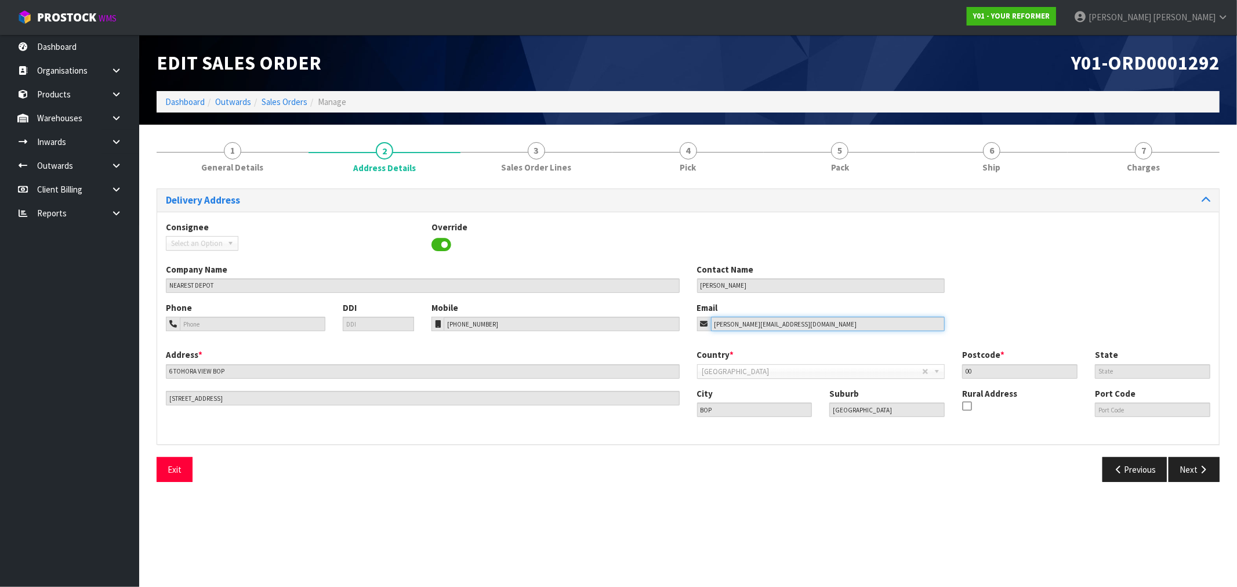
drag, startPoint x: 787, startPoint y: 325, endPoint x: 673, endPoint y: 325, distance: 114.3
click at [675, 325] on div "Phone DDI Mobile +64 27 304 3915 Email jamie@paulownia.org.nz" at bounding box center [688, 325] width 1062 height 47
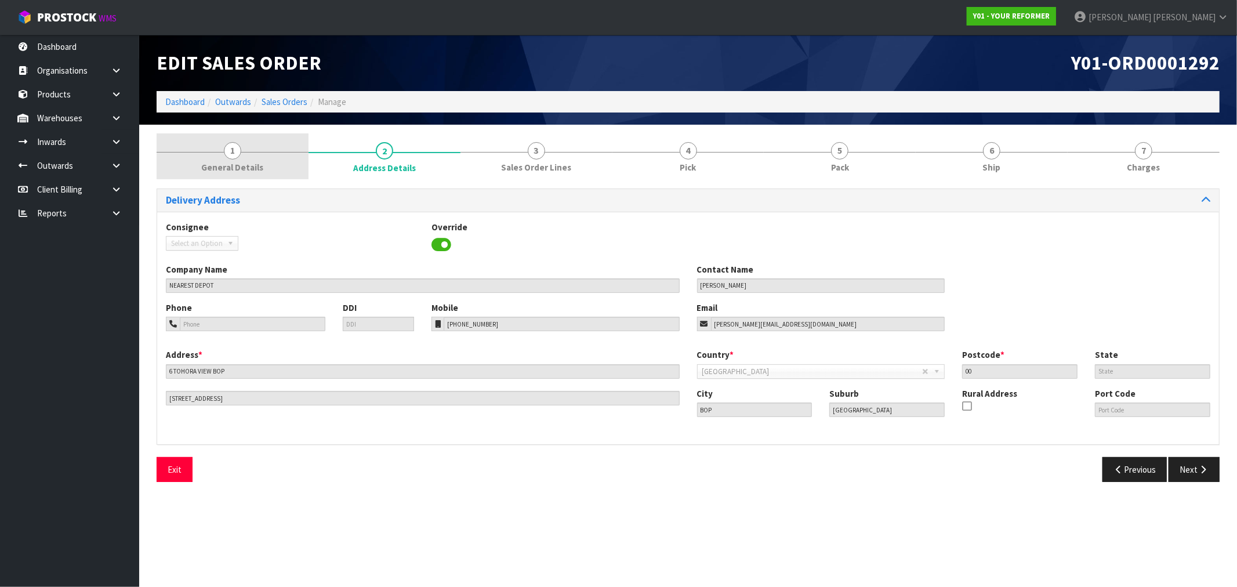
drag, startPoint x: 209, startPoint y: 161, endPoint x: 218, endPoint y: 168, distance: 10.7
click at [209, 161] on span "General Details" at bounding box center [232, 167] width 62 height 12
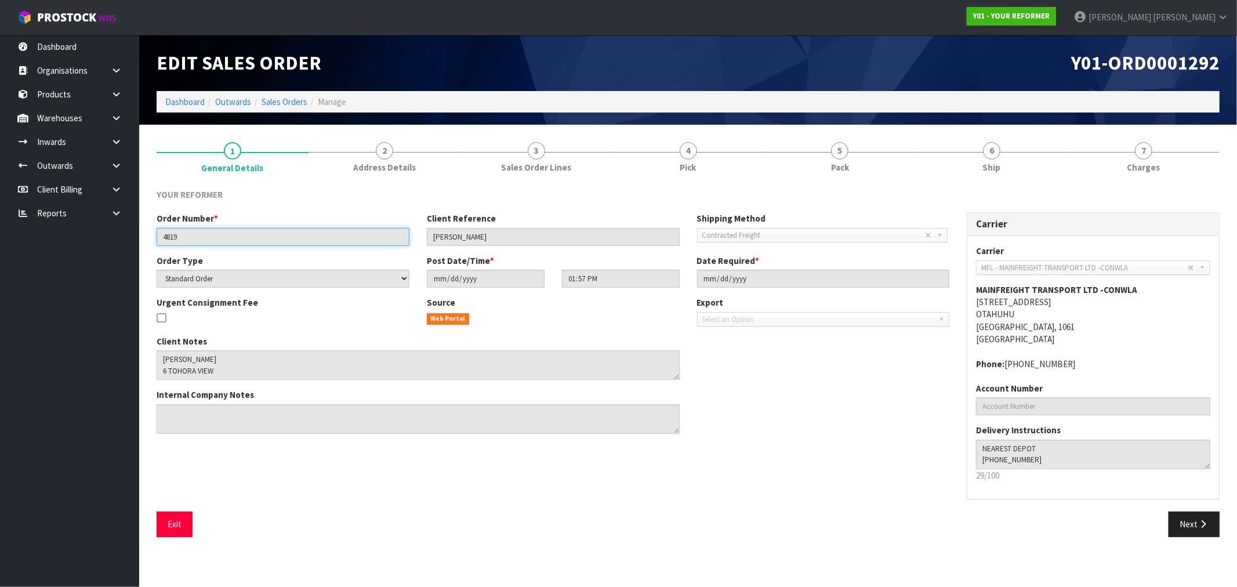
drag, startPoint x: 191, startPoint y: 241, endPoint x: 90, endPoint y: 240, distance: 101.5
click at [90, 240] on body "Toggle navigation ProStock WMS Y01 - YOUR REFORMER Rocio Lopez Logout Dashboard…" at bounding box center [618, 293] width 1237 height 587
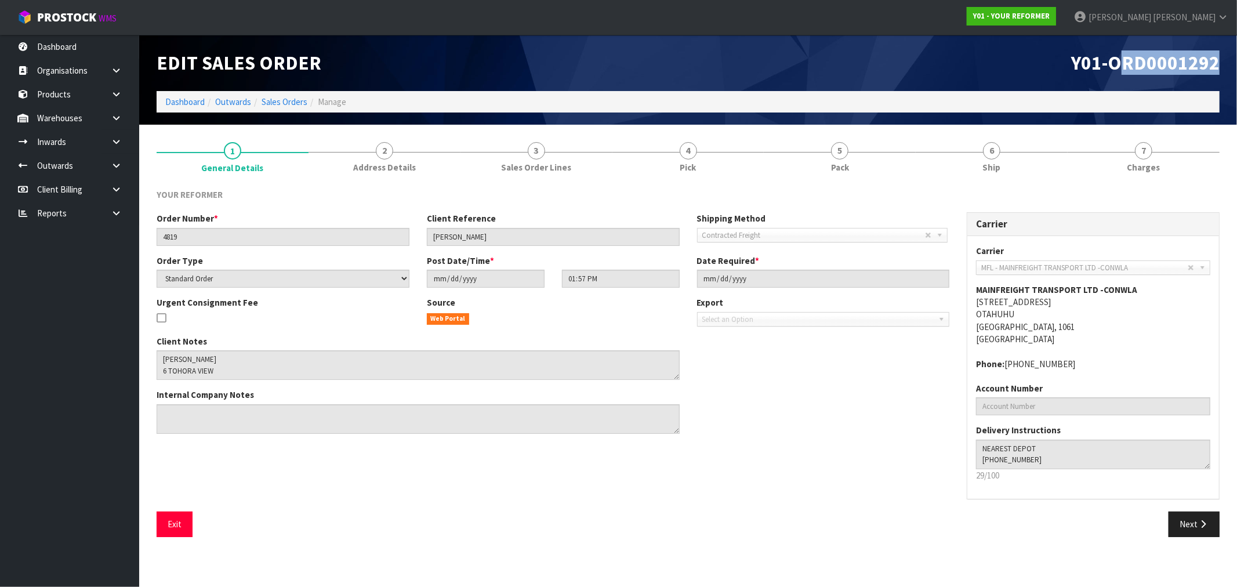
drag, startPoint x: 1224, startPoint y: 64, endPoint x: 1128, endPoint y: 66, distance: 95.7
click at [1128, 66] on div "Y01-ORD0001292" at bounding box center [959, 63] width 541 height 56
drag, startPoint x: 343, startPoint y: 174, endPoint x: 335, endPoint y: 186, distance: 15.0
click at [343, 174] on link "2 Address Details" at bounding box center [385, 156] width 152 height 46
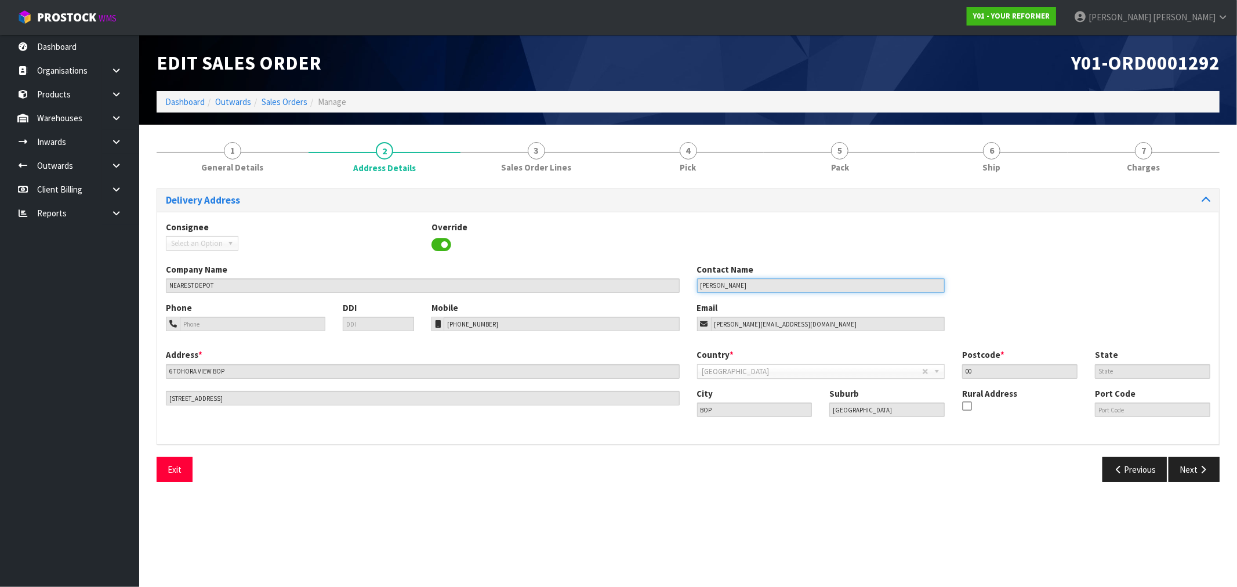
drag, startPoint x: 776, startPoint y: 283, endPoint x: 446, endPoint y: 286, distance: 330.7
click at [677, 287] on div "Company Name NEAREST DEPOT Contact Name JAMIE BELL" at bounding box center [688, 282] width 1062 height 38
click at [711, 287] on input "JAMIE BELL" at bounding box center [821, 285] width 248 height 15
click at [712, 285] on input "JAMIE BELL" at bounding box center [821, 285] width 248 height 15
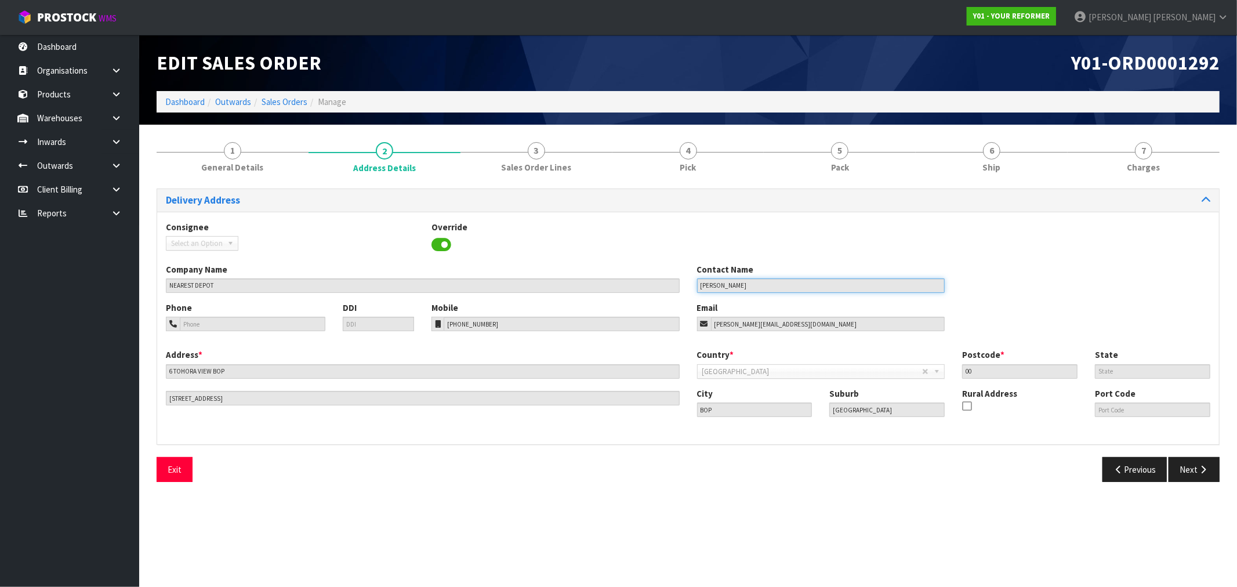
drag, startPoint x: 737, startPoint y: 285, endPoint x: 687, endPoint y: 288, distance: 50.0
click at [687, 288] on div "Company Name NEAREST DEPOT Contact Name JAMIE BELL" at bounding box center [688, 282] width 1062 height 38
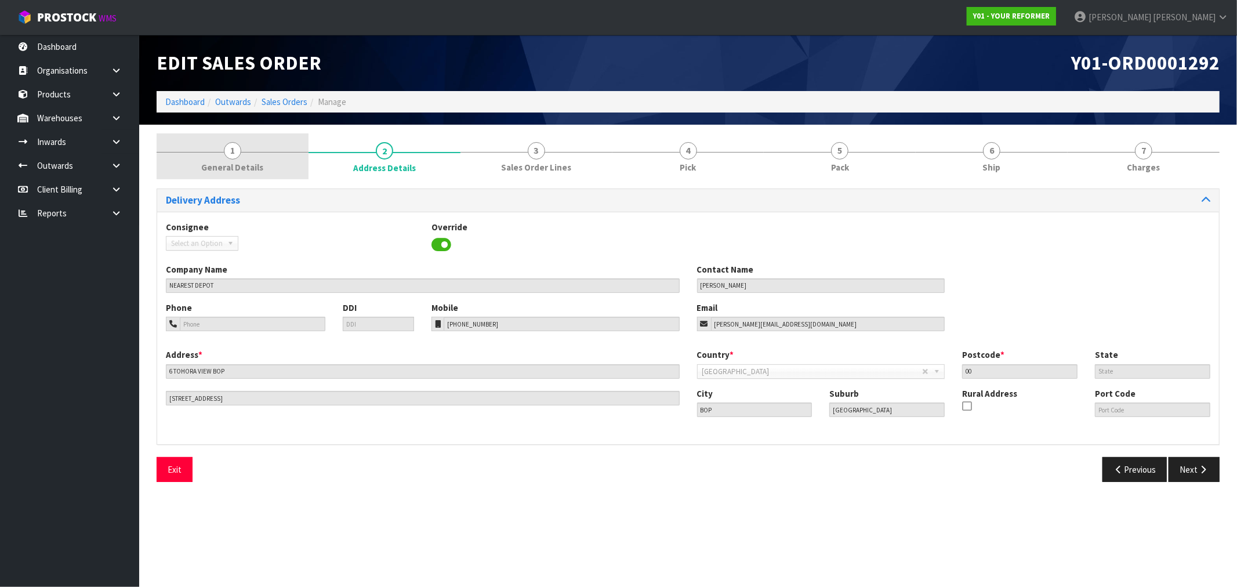
click at [223, 164] on span "General Details" at bounding box center [232, 167] width 62 height 12
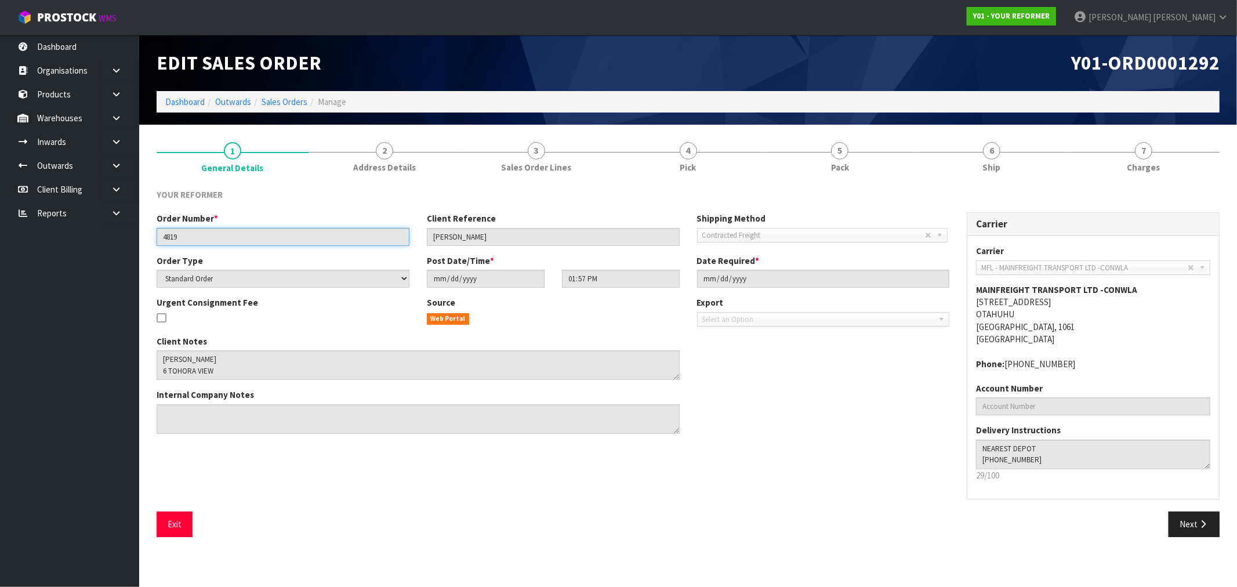
drag, startPoint x: 194, startPoint y: 234, endPoint x: 114, endPoint y: 234, distance: 79.5
click at [131, 234] on body "Toggle navigation ProStock WMS Y01 - YOUR REFORMER Rocio Lopez Logout Dashboard…" at bounding box center [618, 293] width 1237 height 587
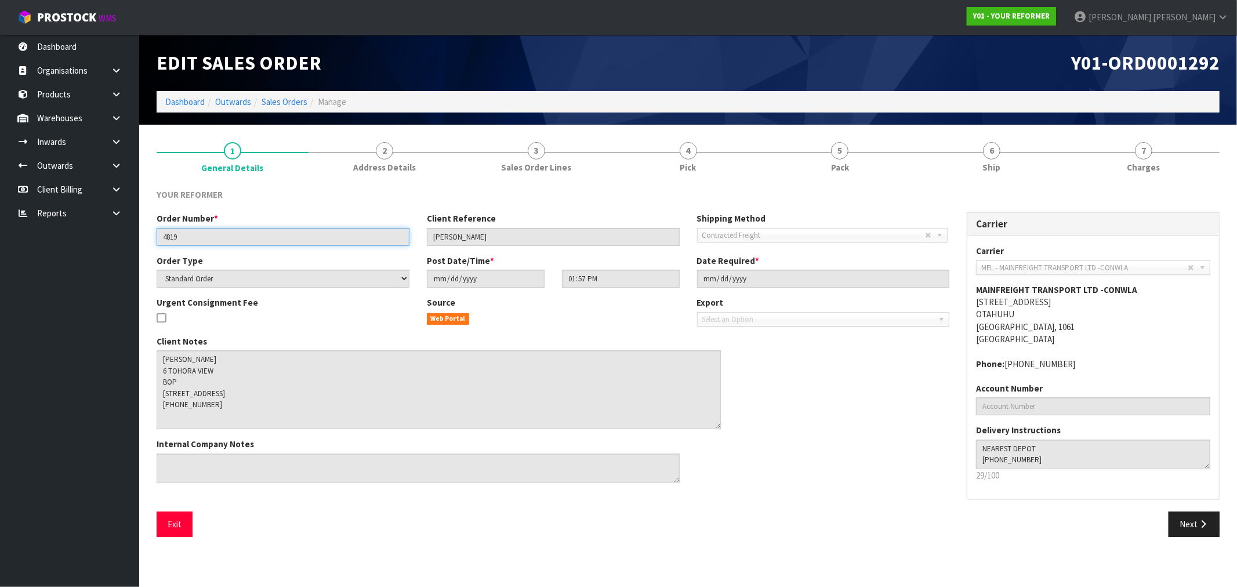
drag, startPoint x: 676, startPoint y: 375, endPoint x: 717, endPoint y: 425, distance: 64.7
click at [717, 425] on textarea at bounding box center [439, 389] width 564 height 79
click at [180, 96] on link "Dashboard" at bounding box center [184, 101] width 39 height 11
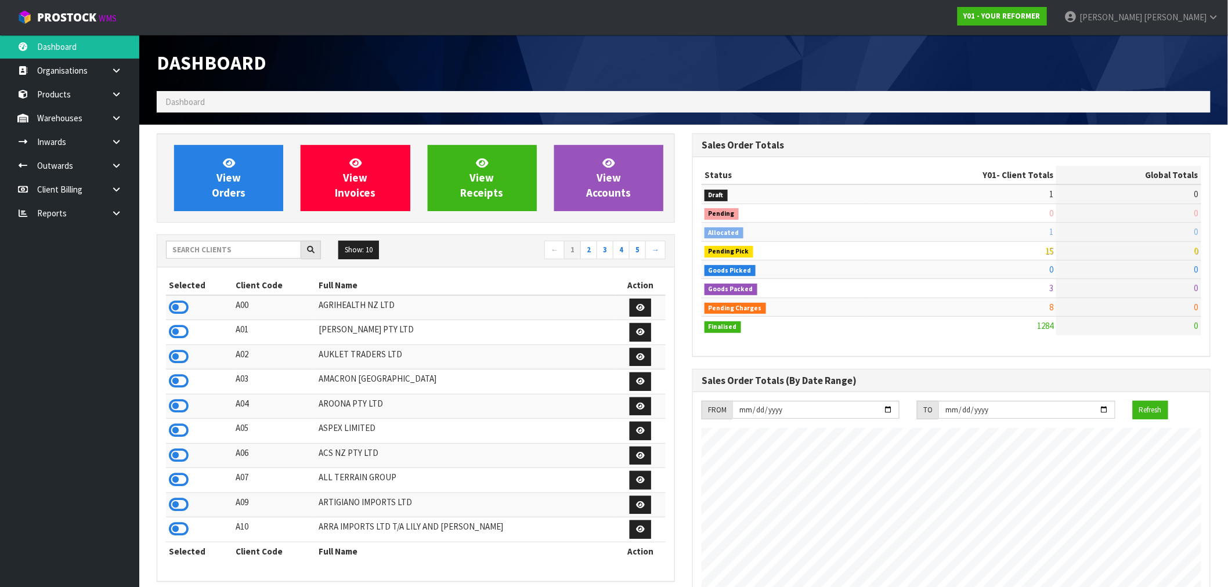
scroll to position [879, 535]
click at [219, 246] on input "text" at bounding box center [233, 250] width 135 height 18
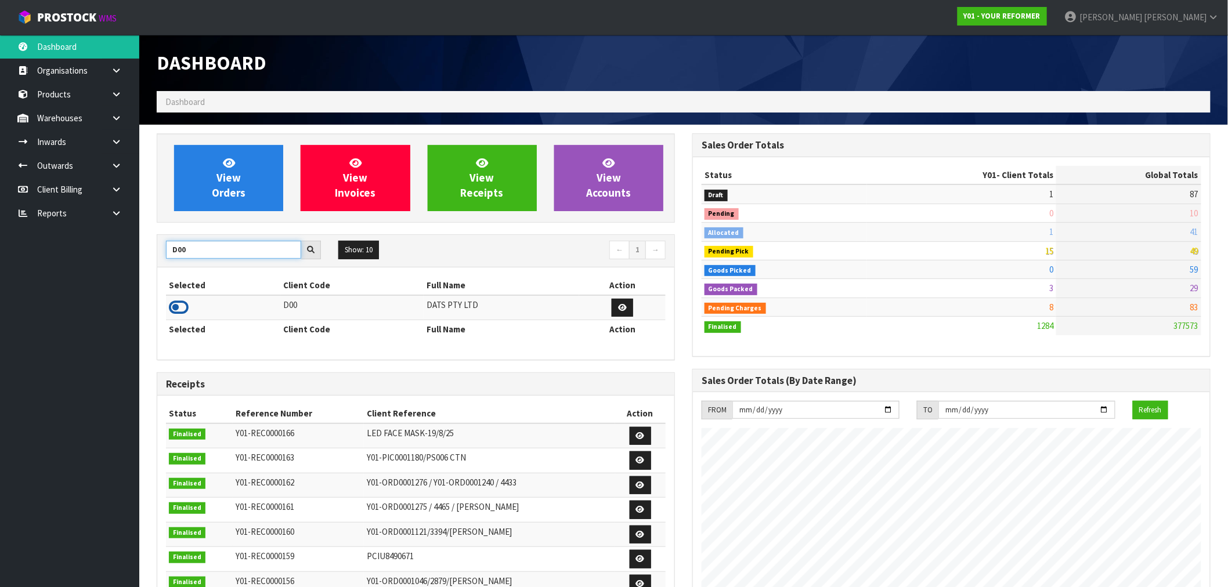
type input "D00"
click at [178, 306] on icon at bounding box center [179, 307] width 20 height 17
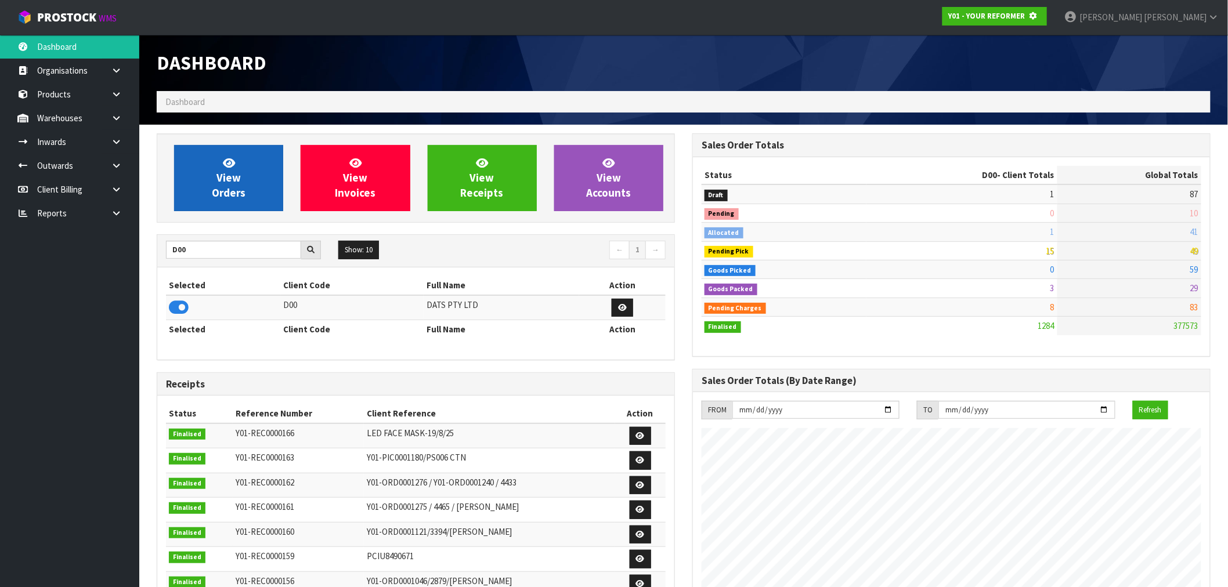
scroll to position [579402, 579589]
click at [205, 170] on link "View Orders" at bounding box center [228, 178] width 109 height 66
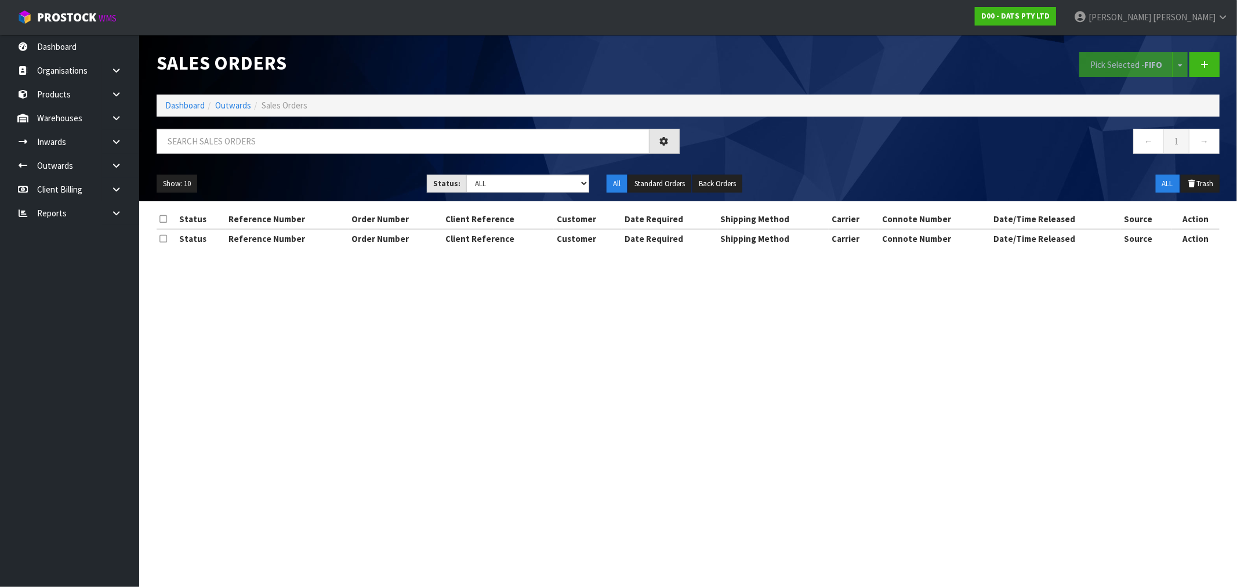
click at [276, 126] on div "Sales Orders Pick Selected - FIFO Split button! FIFO - First In First Out FEFO …" at bounding box center [688, 118] width 1081 height 166
click at [288, 149] on input "text" at bounding box center [403, 141] width 493 height 25
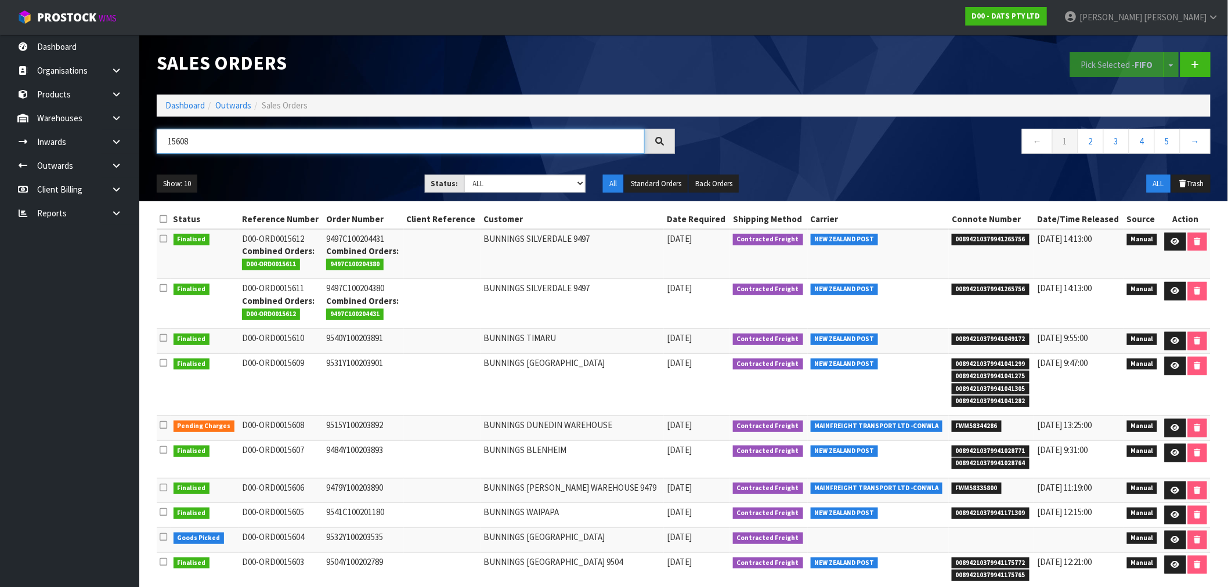
type input "15608"
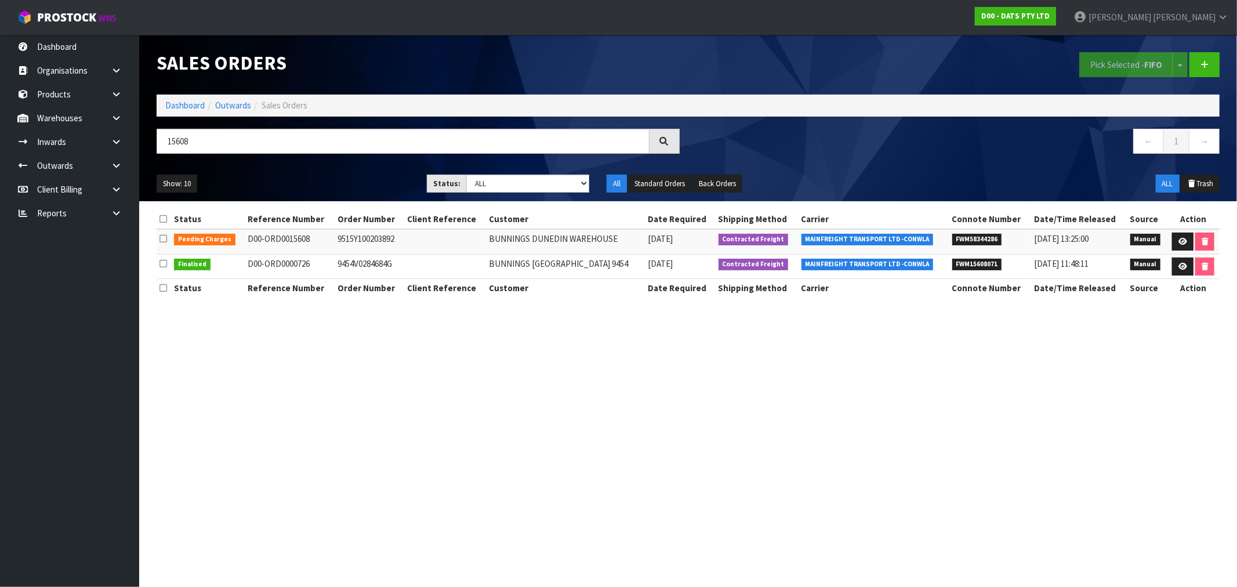
click at [361, 230] on table "Status Reference Number Order Number Client Reference Customer Date Required Sh…" at bounding box center [688, 254] width 1063 height 88
click at [363, 235] on td "9515Y100203892" at bounding box center [369, 241] width 69 height 25
copy td "9515Y100203892"
click at [1180, 247] on link at bounding box center [1182, 242] width 21 height 19
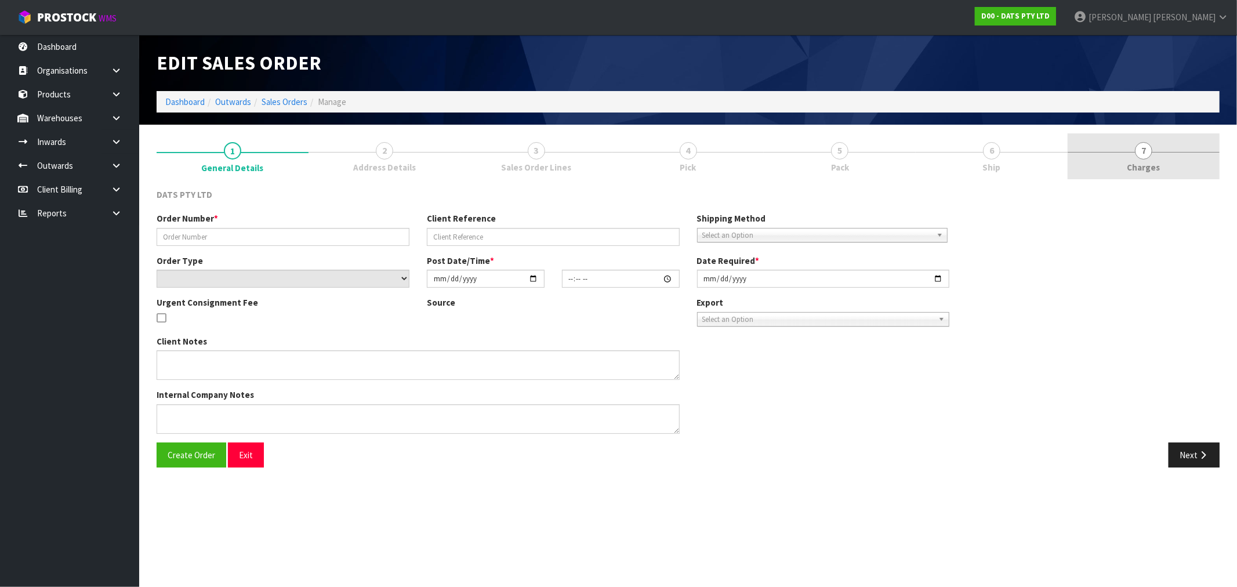
type input "9515Y100203892"
select select "number:0"
type input "2025-08-19"
type input "12:13:00.000"
type input "2025-08-19"
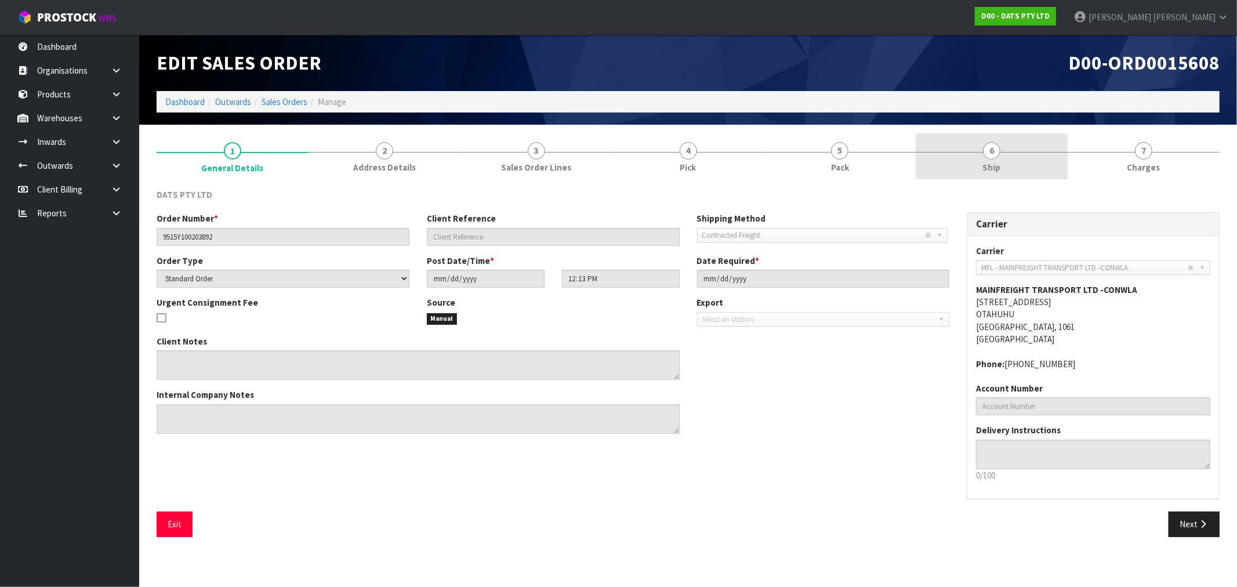
click at [1001, 171] on link "6 Ship" at bounding box center [992, 156] width 152 height 46
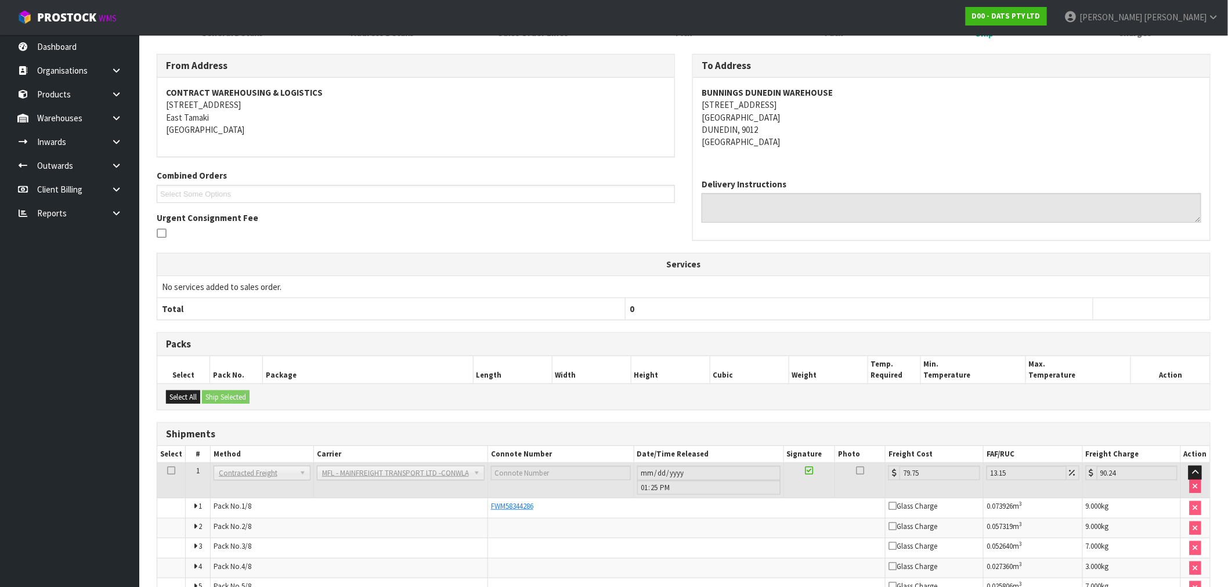
scroll to position [262, 0]
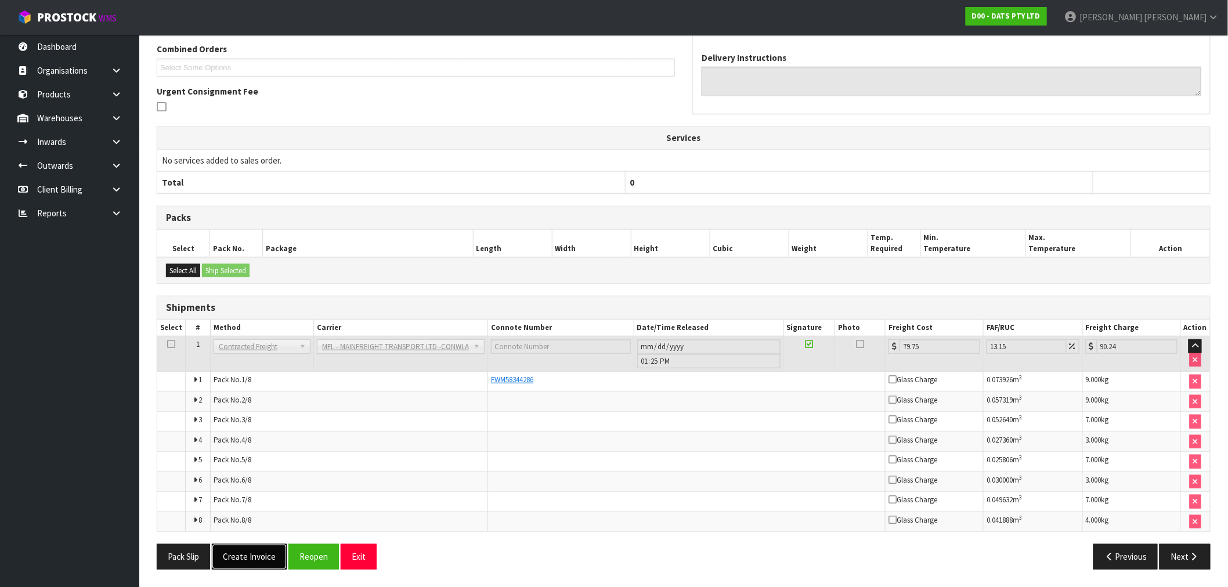
click at [259, 554] on button "Create Invoice" at bounding box center [249, 556] width 75 height 25
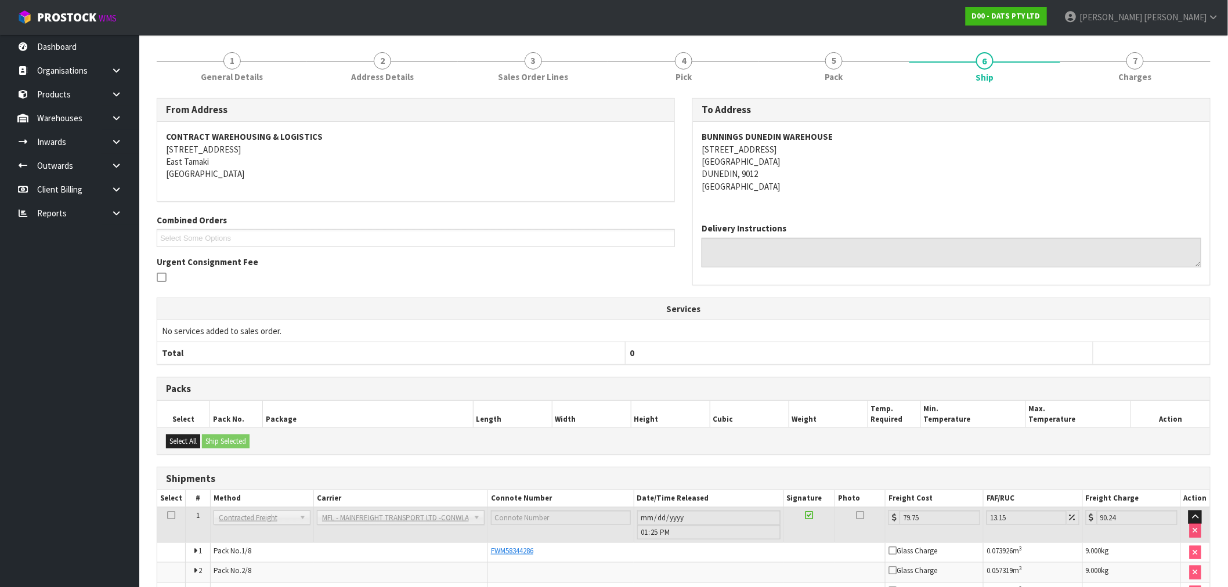
scroll to position [304, 0]
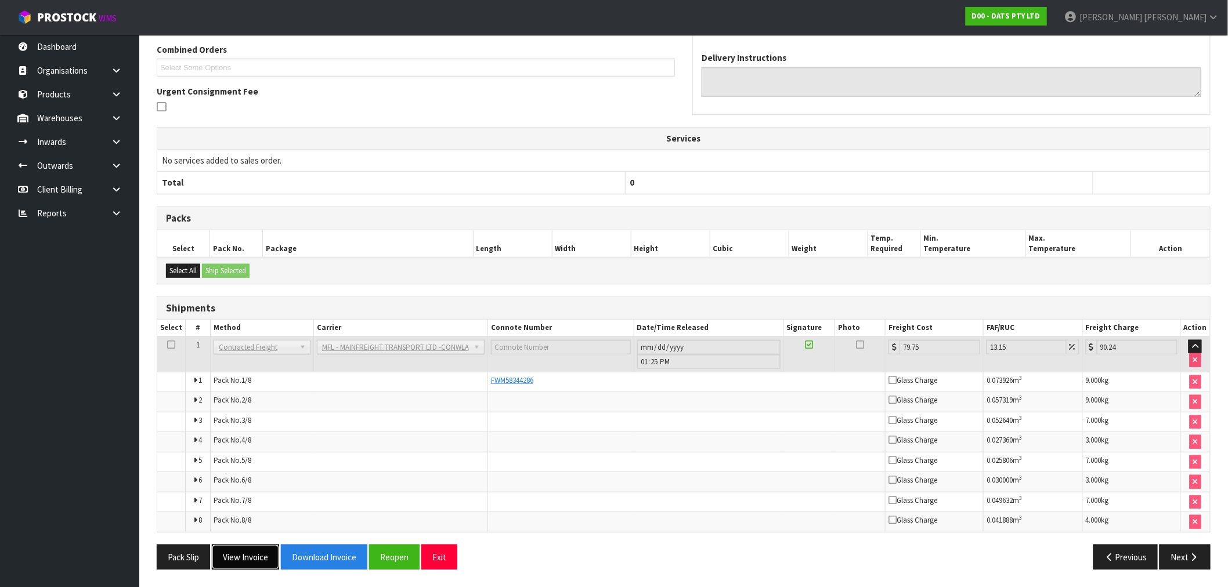
click at [236, 553] on button "View Invoice" at bounding box center [245, 557] width 67 height 25
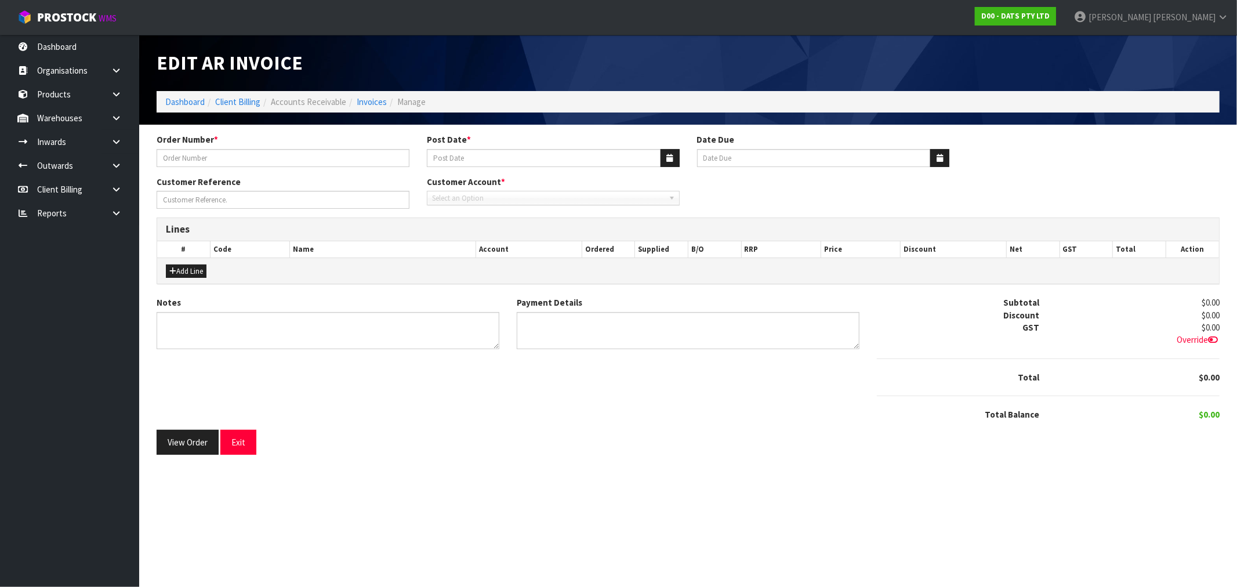
type input "9515Y100203892"
type input "20/08/2025"
type input "20/09/2025"
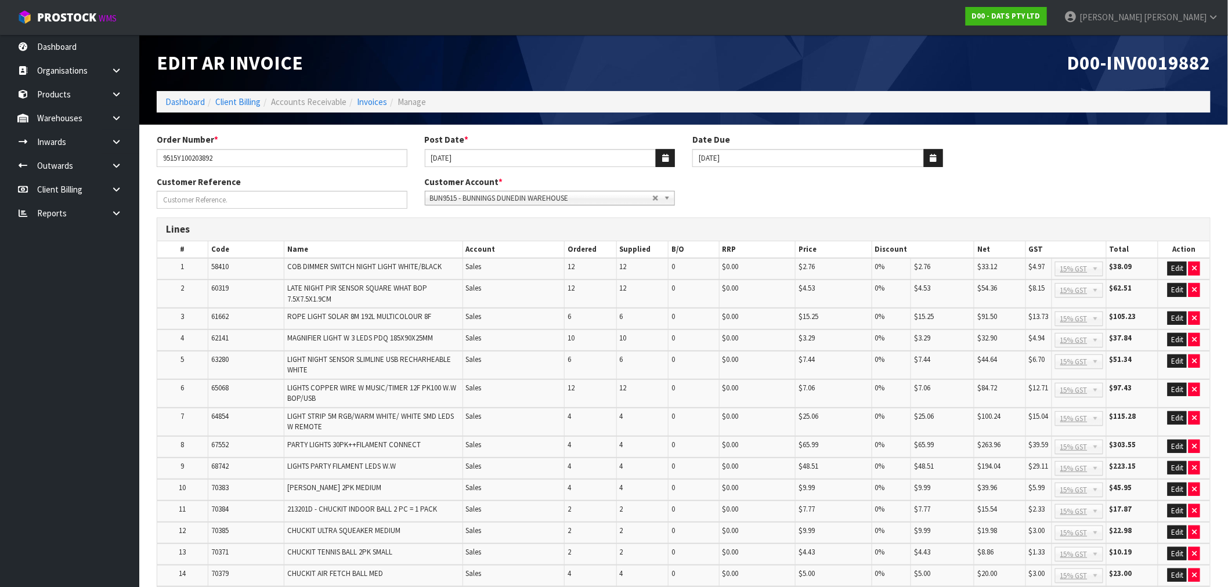
click at [1136, 63] on span "D00-INV0019882" at bounding box center [1138, 62] width 143 height 24
copy span "INV0019882"
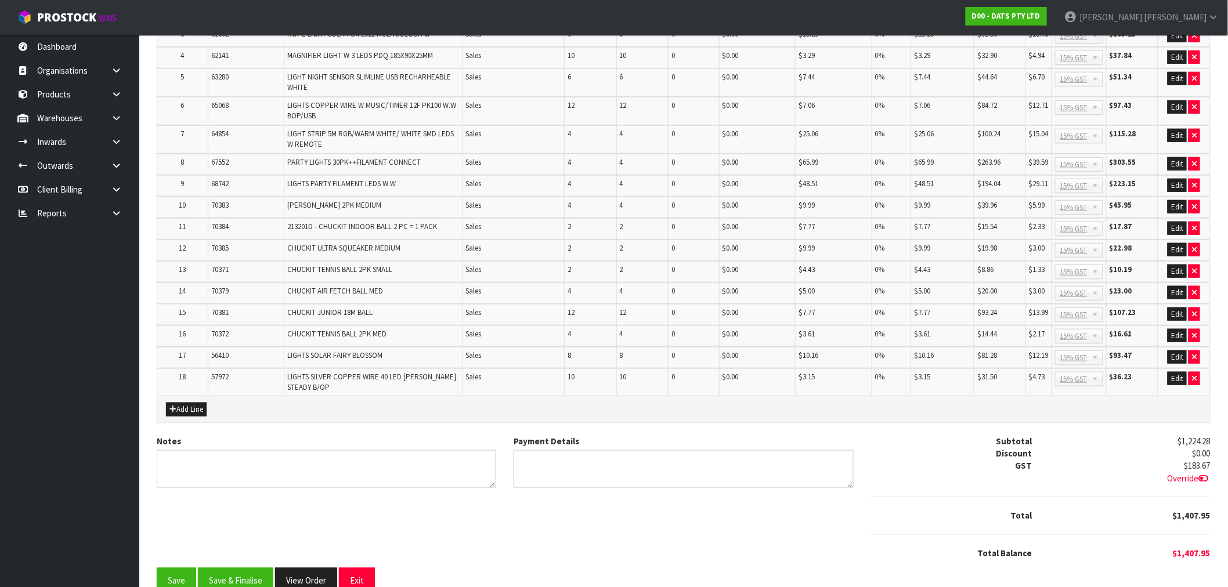
scroll to position [296, 0]
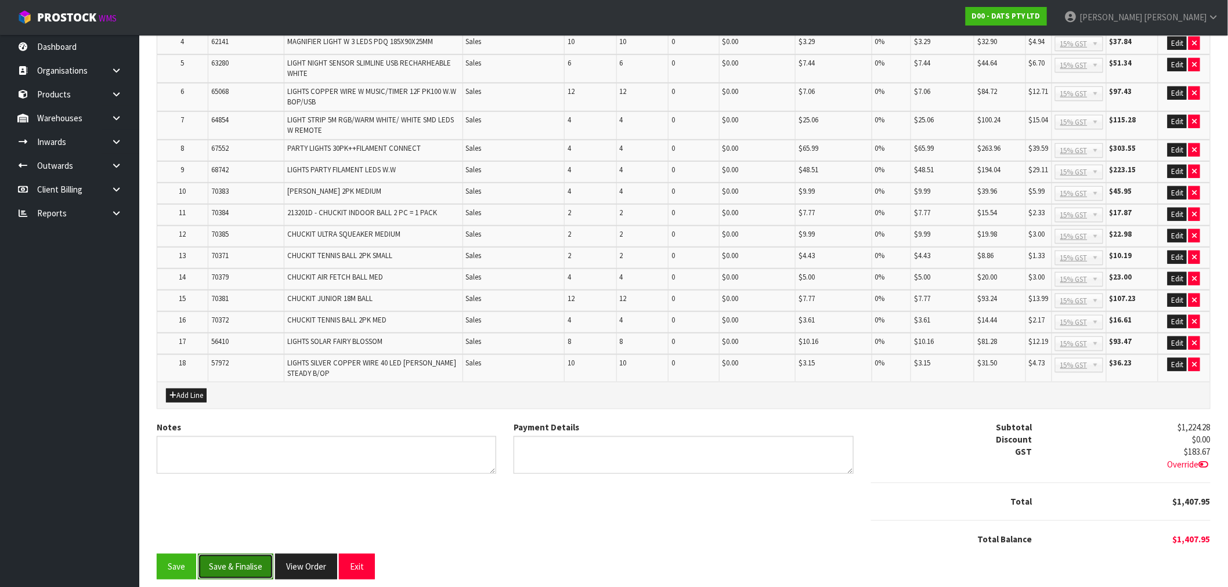
click at [242, 554] on button "Save & Finalise" at bounding box center [235, 566] width 75 height 25
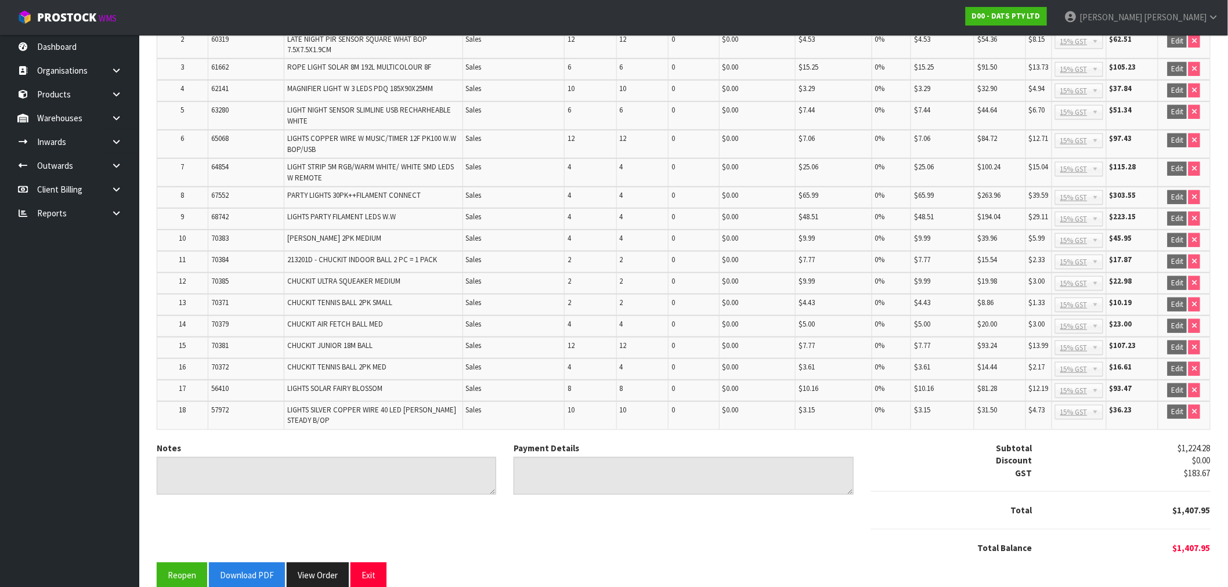
scroll to position [300, 0]
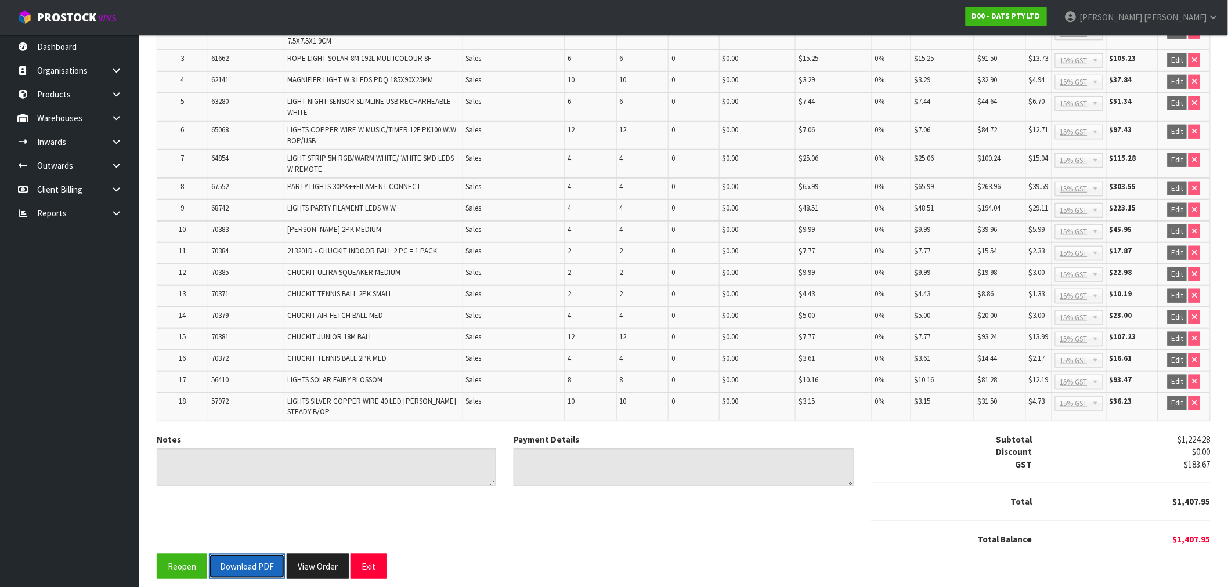
click at [265, 554] on button "Download PDF" at bounding box center [247, 566] width 76 height 25
click at [331, 556] on button "View Order" at bounding box center [318, 566] width 62 height 25
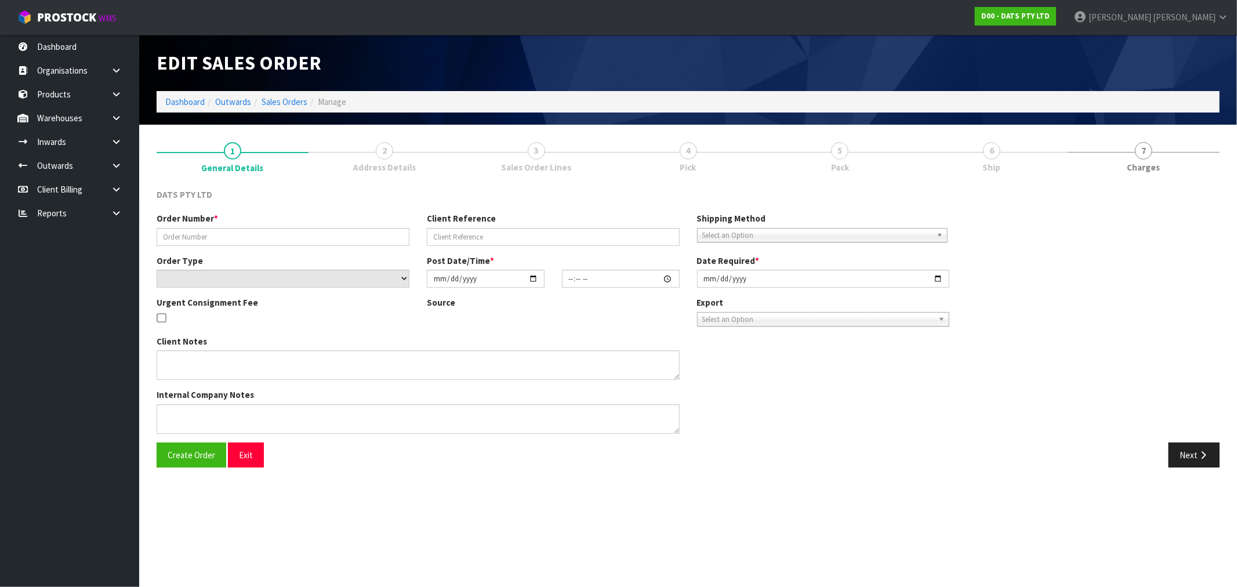
type input "9515Y100203892"
select select "number:0"
type input "2025-08-19"
type input "12:13:00.000"
type input "2025-08-19"
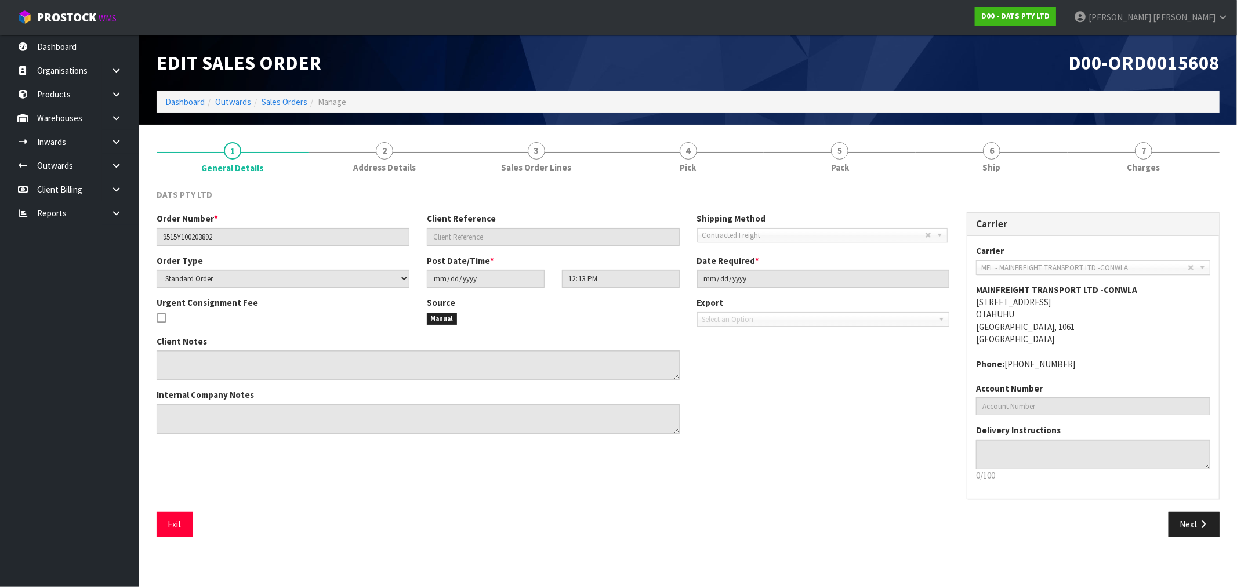
click at [861, 417] on div "Client Notes Internal Company Notes" at bounding box center [553, 388] width 810 height 107
click at [1158, 157] on link "7 Charges" at bounding box center [1144, 156] width 152 height 46
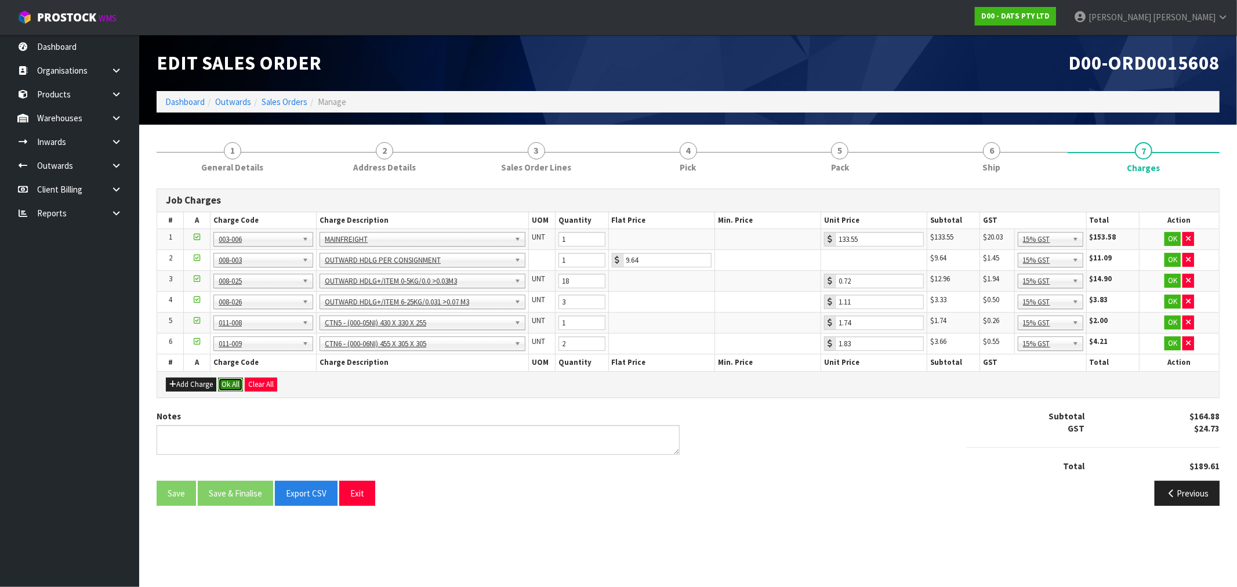
click at [236, 387] on button "Ok All" at bounding box center [230, 385] width 25 height 14
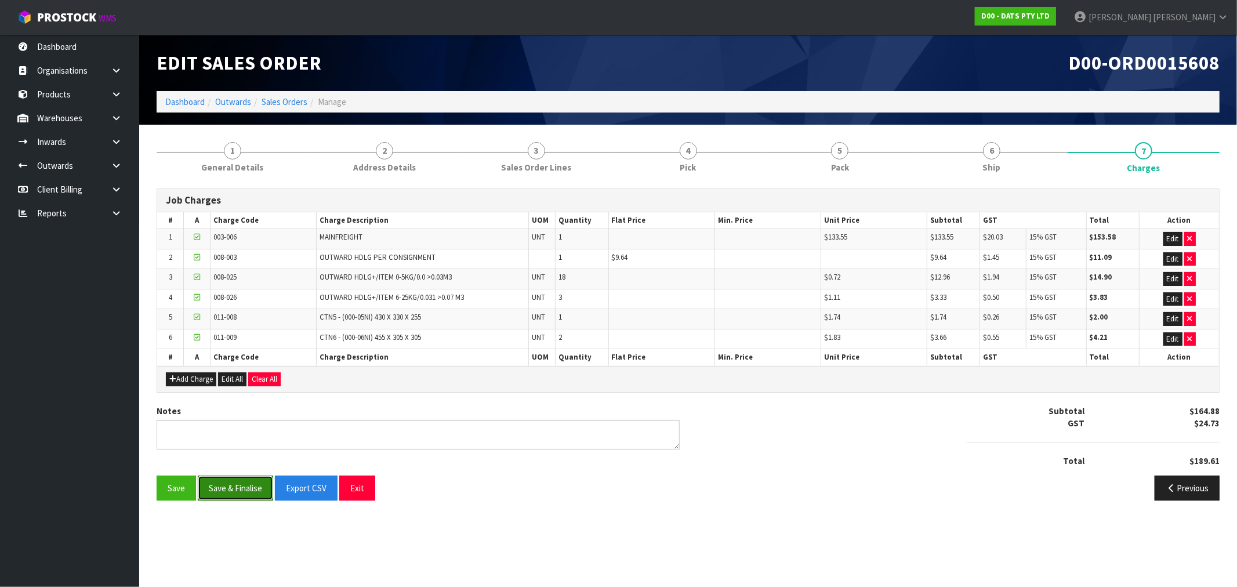
click at [245, 485] on button "Save & Finalise" at bounding box center [235, 488] width 75 height 25
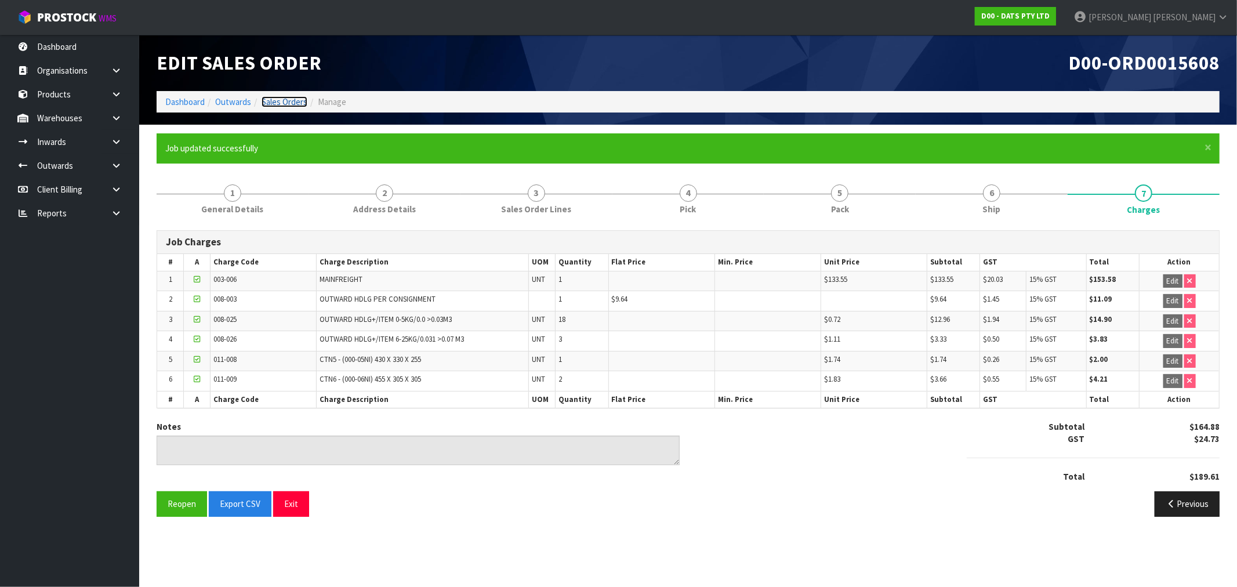
click at [270, 102] on link "Sales Orders" at bounding box center [285, 101] width 46 height 11
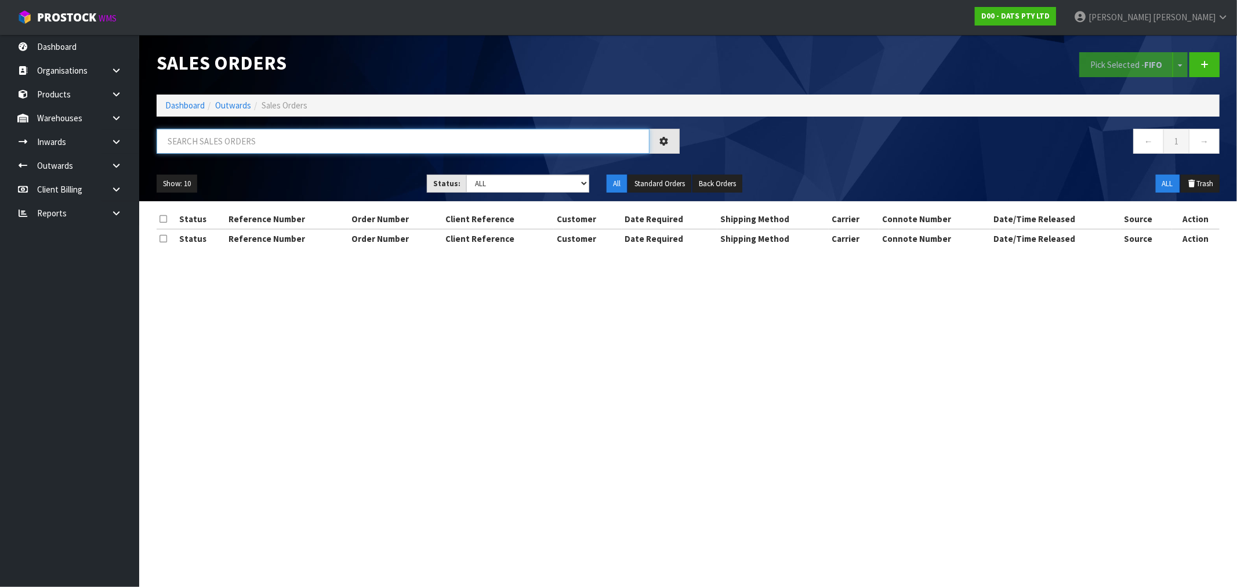
click at [328, 153] on input "text" at bounding box center [403, 141] width 493 height 25
paste input "ORD0078041"
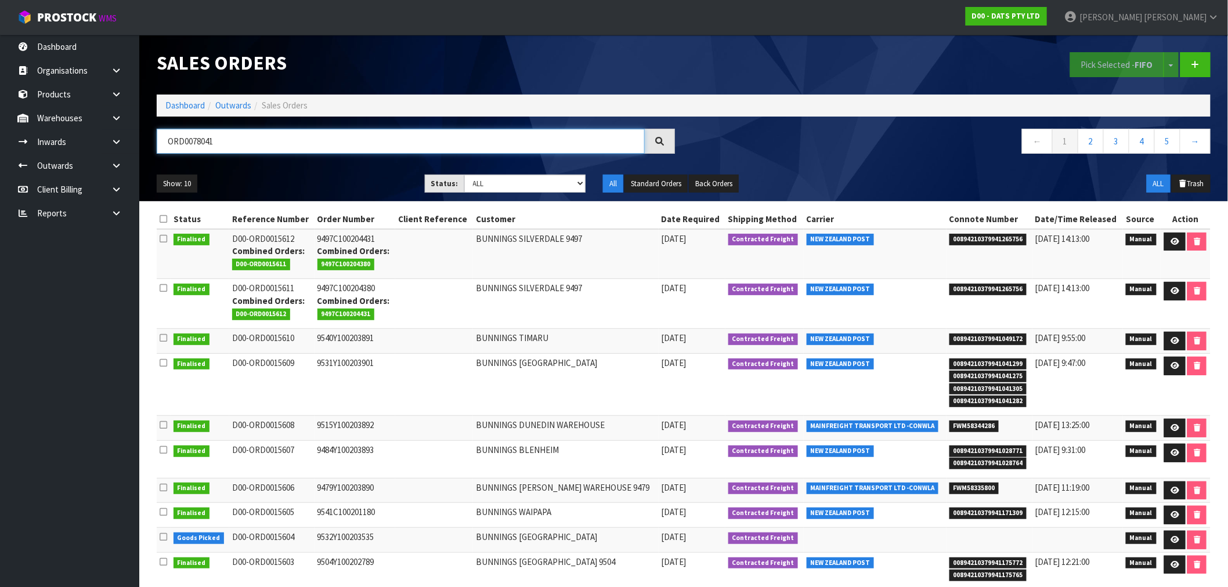
type input "ORD0078041"
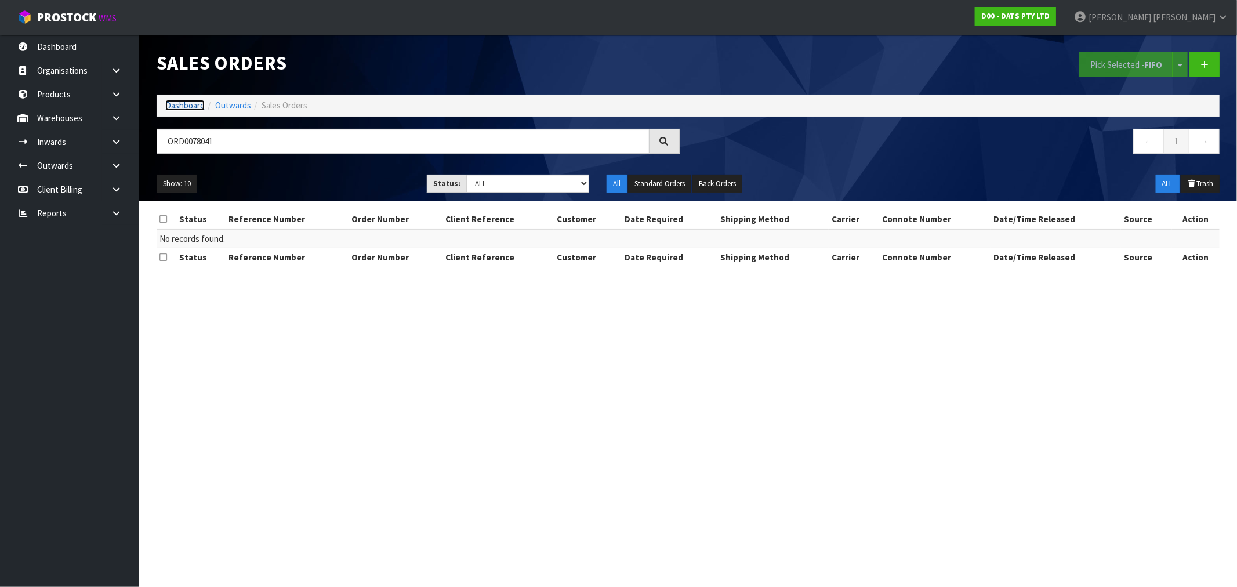
click at [173, 102] on link "Dashboard" at bounding box center [184, 105] width 39 height 11
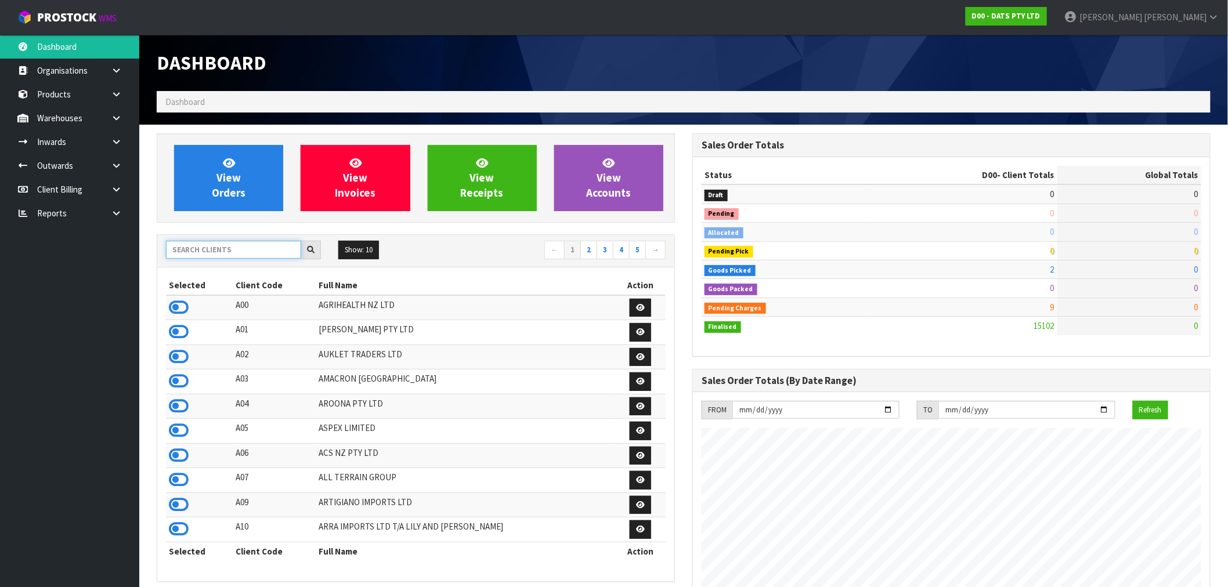
scroll to position [723, 535]
click at [229, 254] on input "text" at bounding box center [233, 250] width 135 height 18
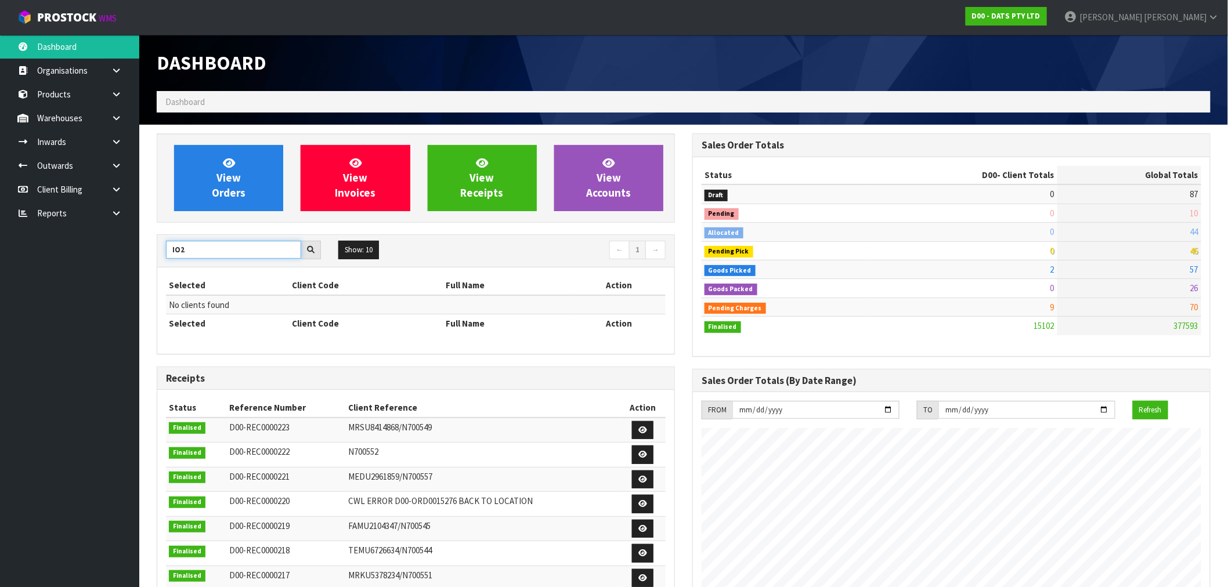
click at [178, 254] on input "IO2" at bounding box center [233, 250] width 135 height 18
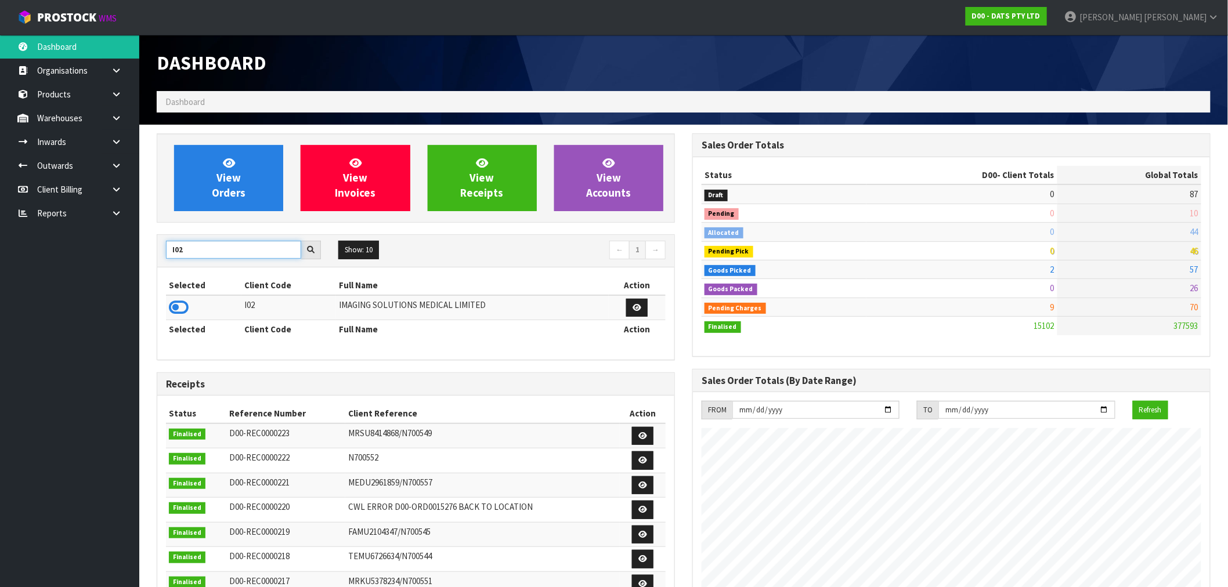
type input "I02"
click at [186, 303] on td at bounding box center [203, 307] width 75 height 25
click at [182, 304] on icon at bounding box center [179, 307] width 20 height 17
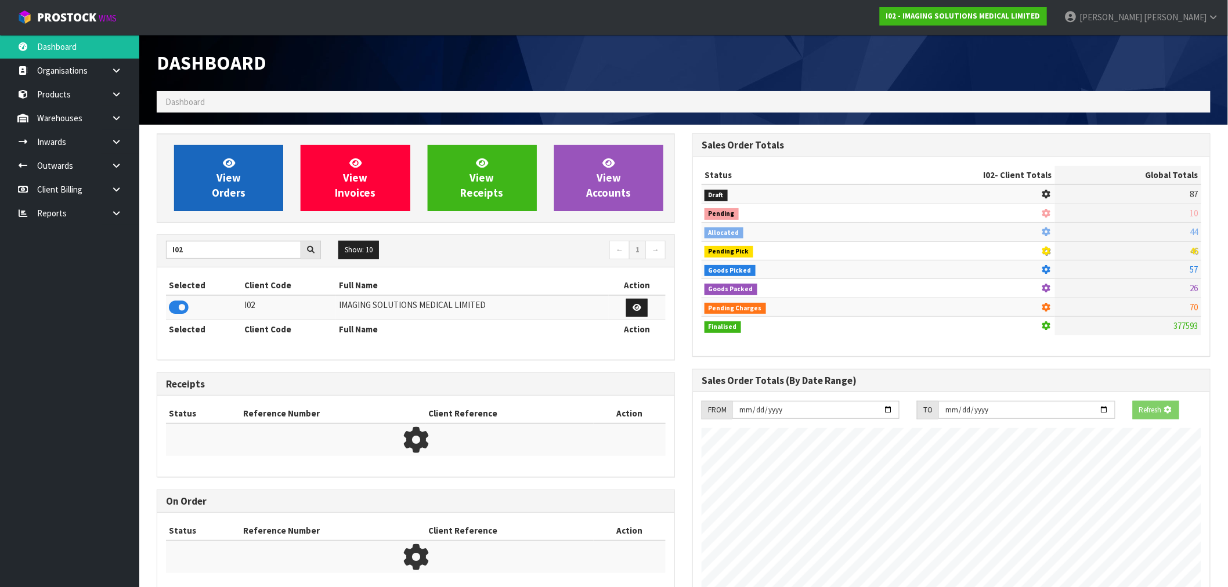
scroll to position [579402, 579589]
click at [205, 196] on link "View Orders" at bounding box center [228, 178] width 109 height 66
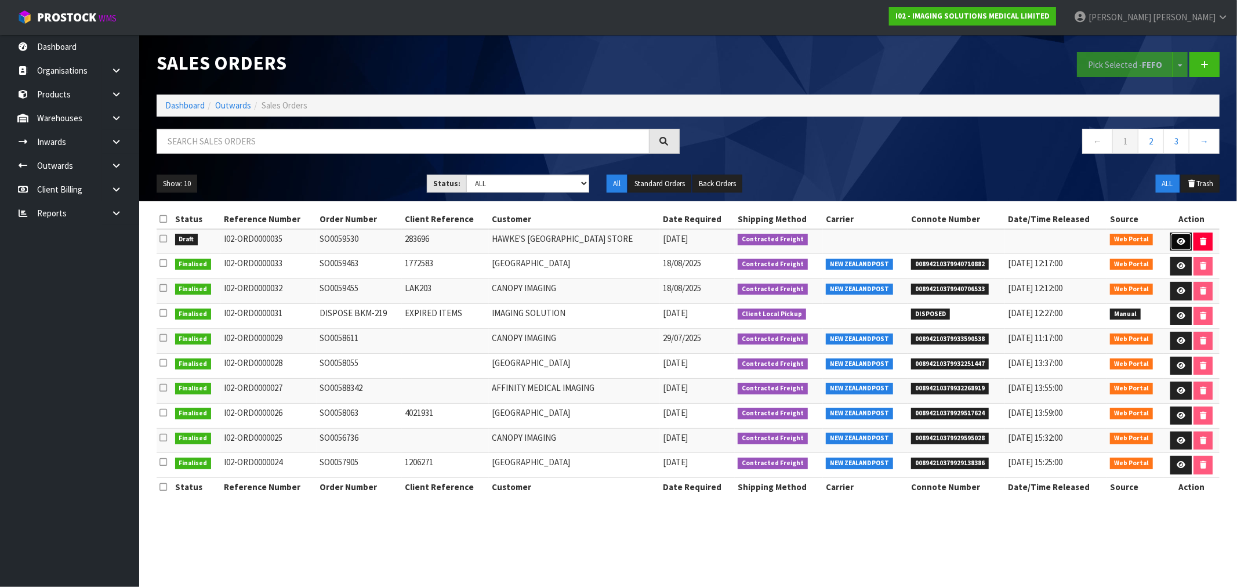
click at [1179, 236] on link at bounding box center [1181, 242] width 21 height 19
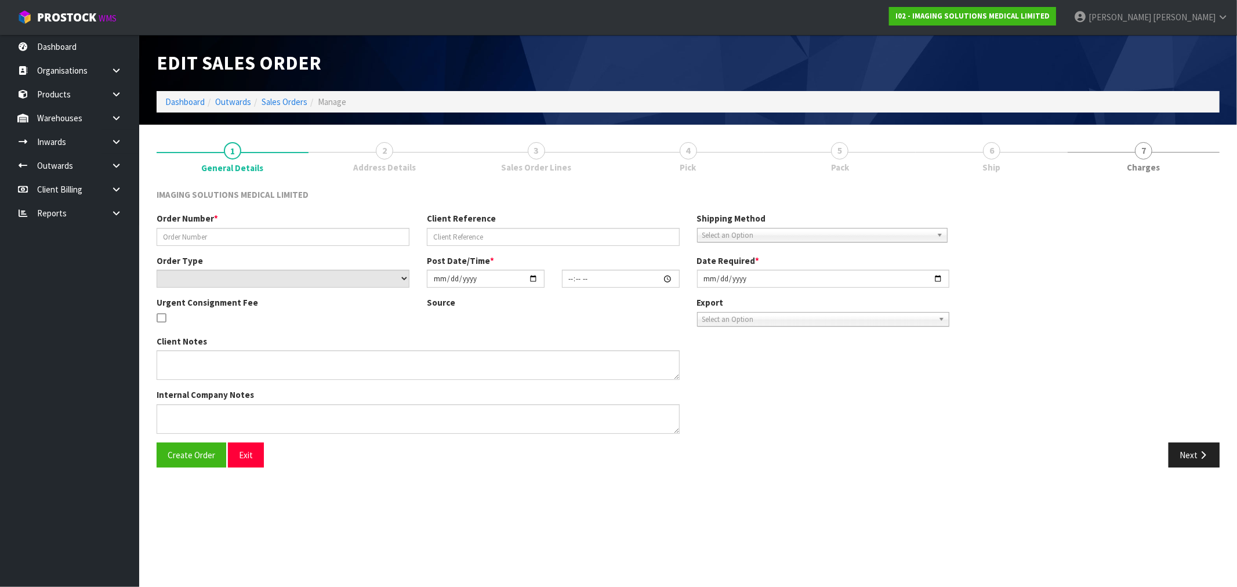
type input "SO0059530"
type input "283696"
select select "number:0"
type input "2025-08-20"
type input "16:54:00.000"
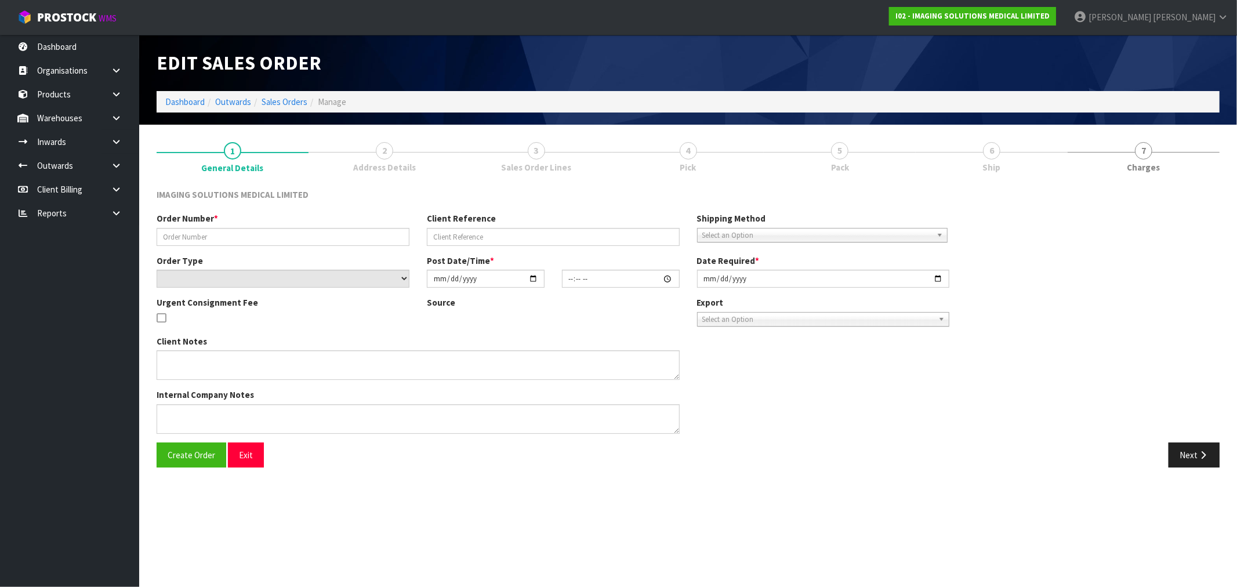
type input "2025-08-20"
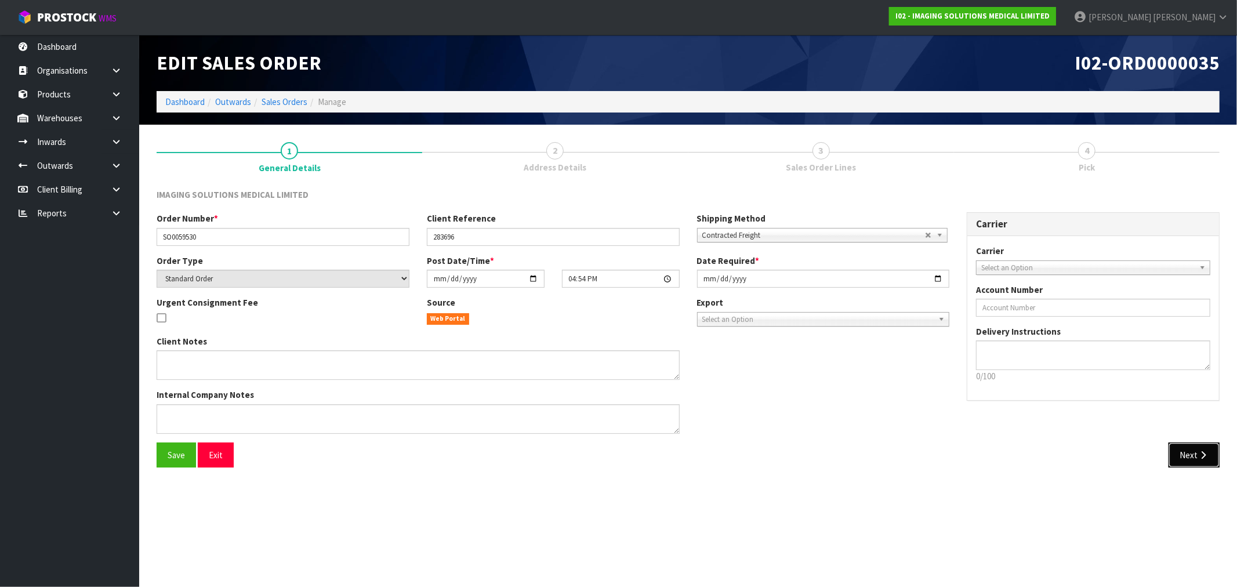
click at [1204, 452] on icon "button" at bounding box center [1203, 455] width 11 height 9
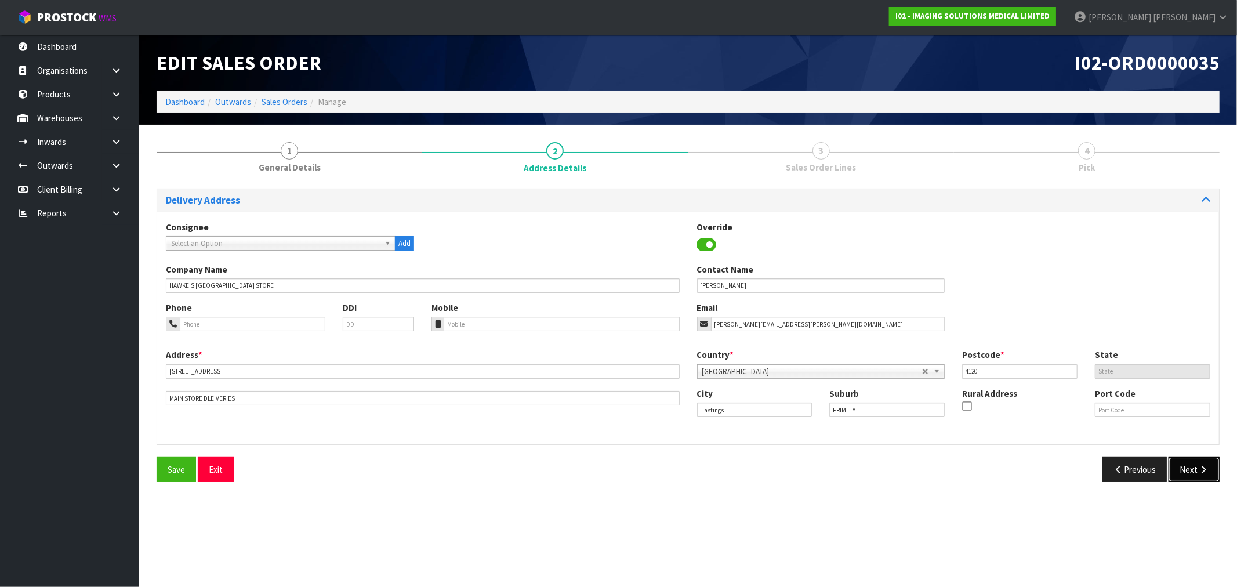
click at [1202, 473] on icon "button" at bounding box center [1203, 469] width 11 height 9
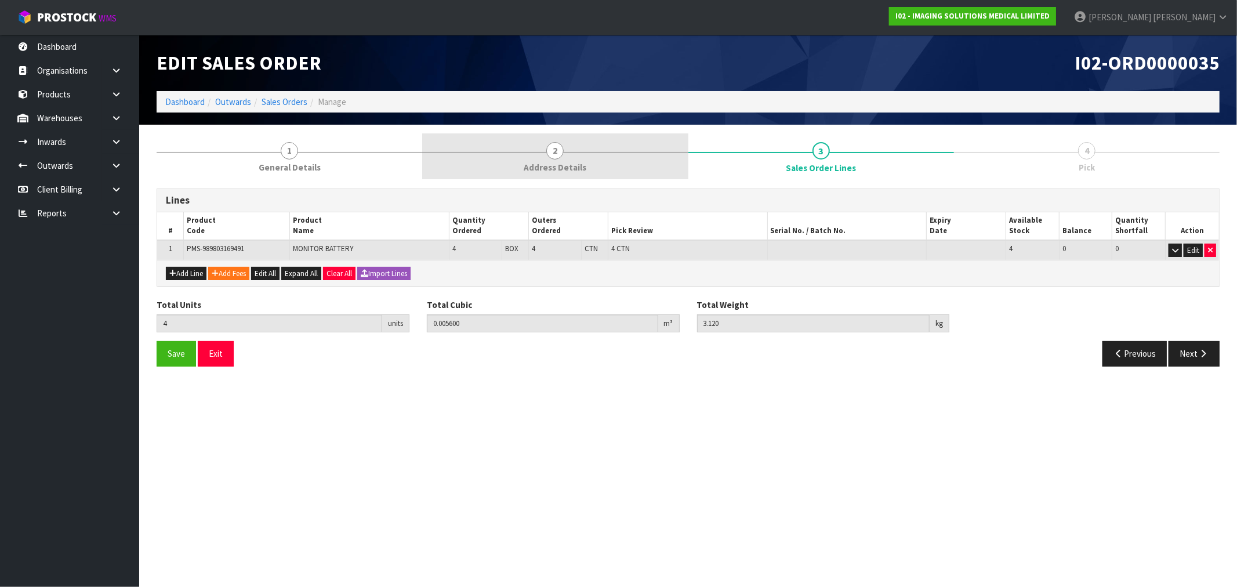
click at [577, 173] on span "Address Details" at bounding box center [555, 167] width 63 height 12
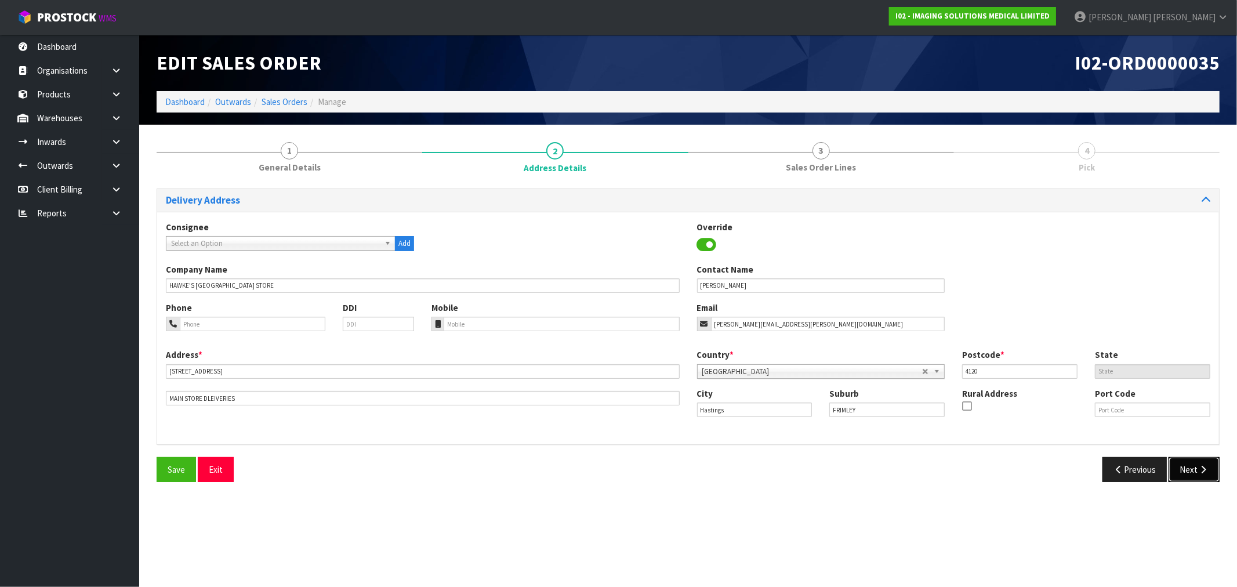
click at [1187, 466] on button "Next" at bounding box center [1194, 469] width 51 height 25
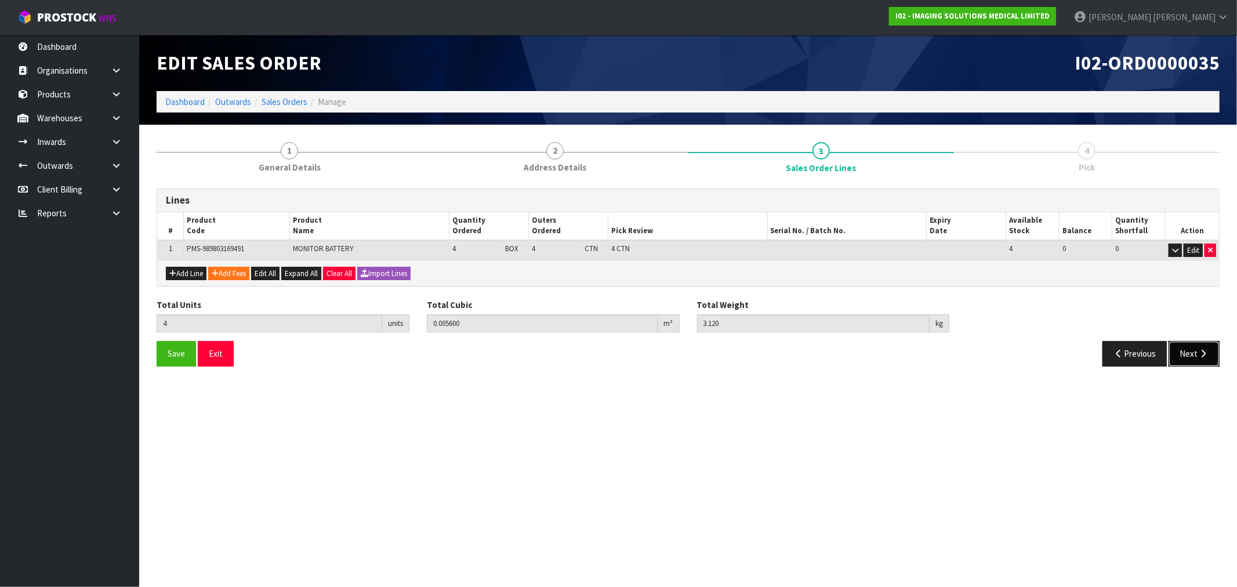
click at [1189, 346] on button "Next" at bounding box center [1194, 353] width 51 height 25
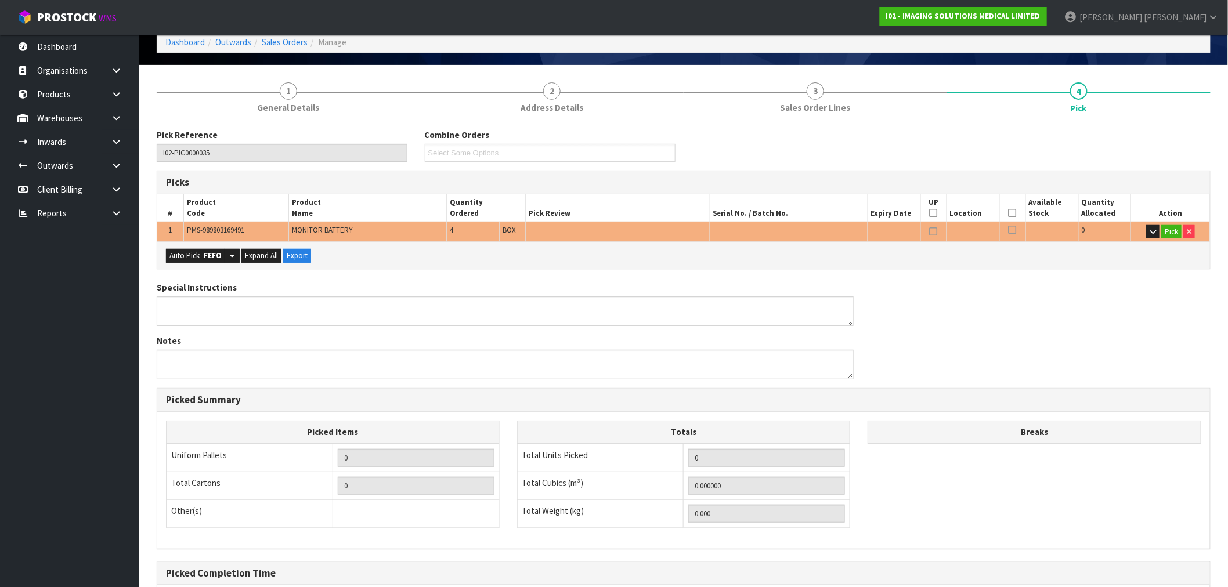
scroll to position [181, 0]
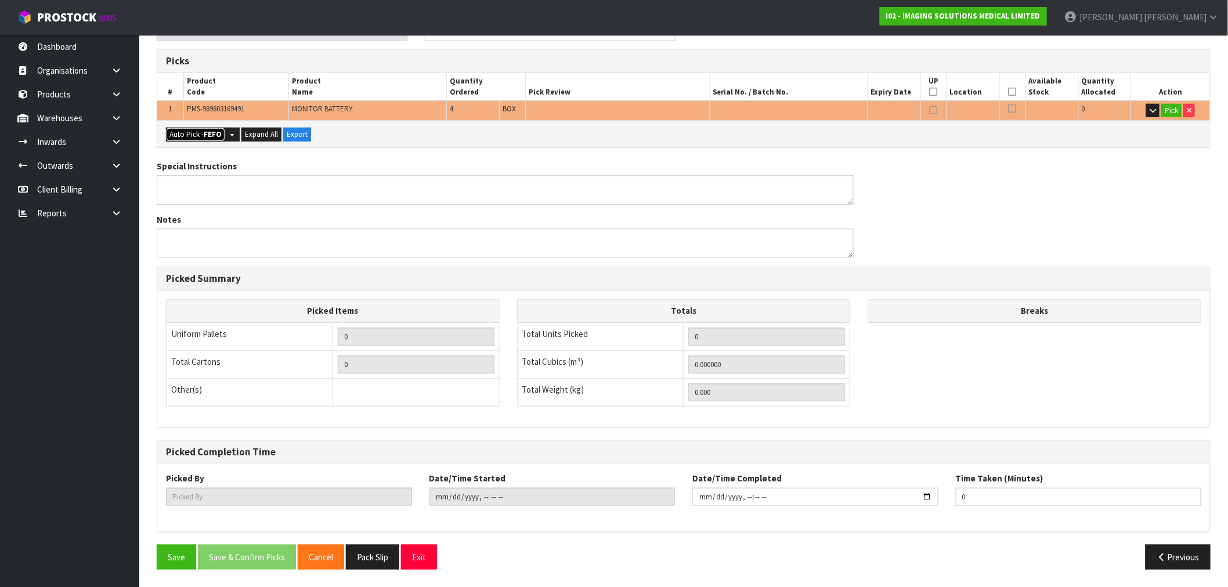
click at [188, 136] on button "Auto Pick - FEFO" at bounding box center [195, 135] width 59 height 14
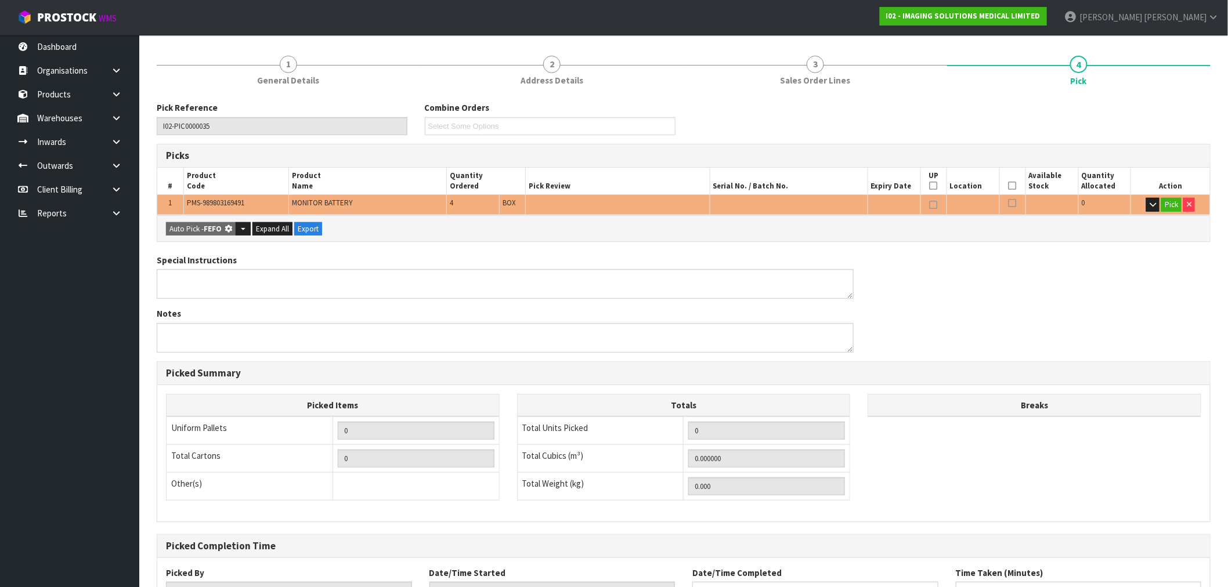
type input "4"
type input "0.005600"
type input "3.120"
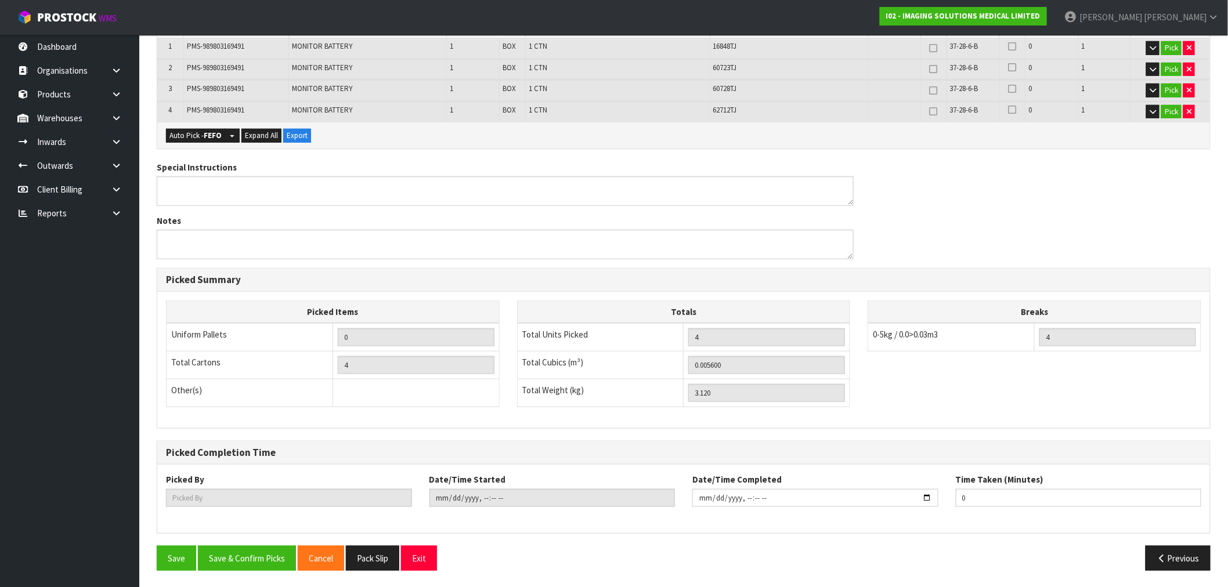
scroll to position [27, 0]
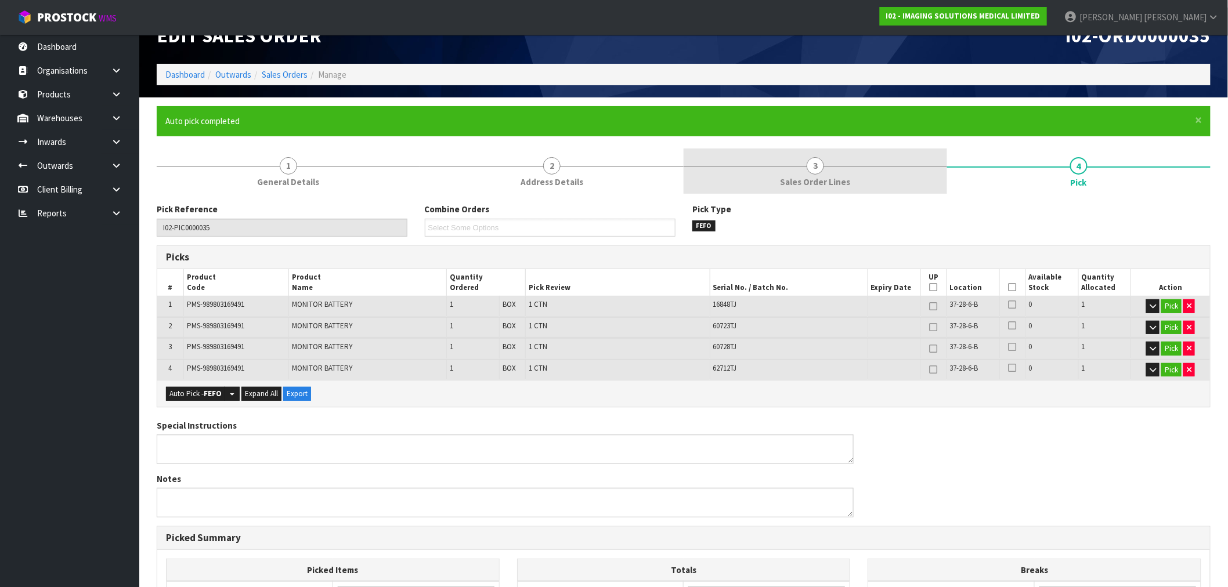
click at [766, 189] on link "3 Sales Order Lines" at bounding box center [814, 172] width 263 height 46
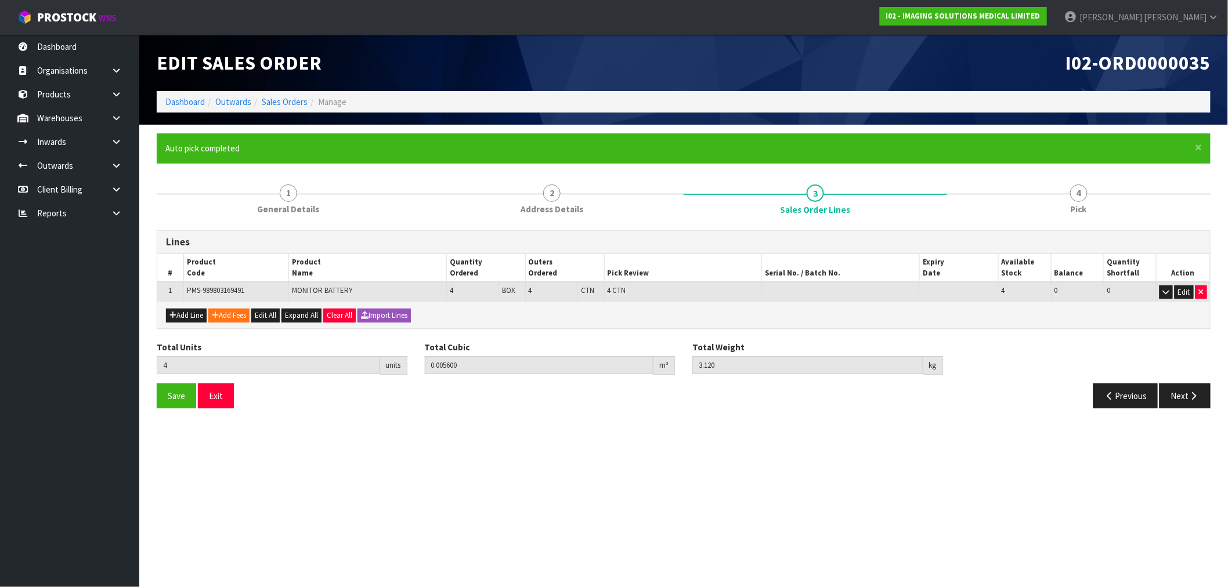
scroll to position [0, 0]
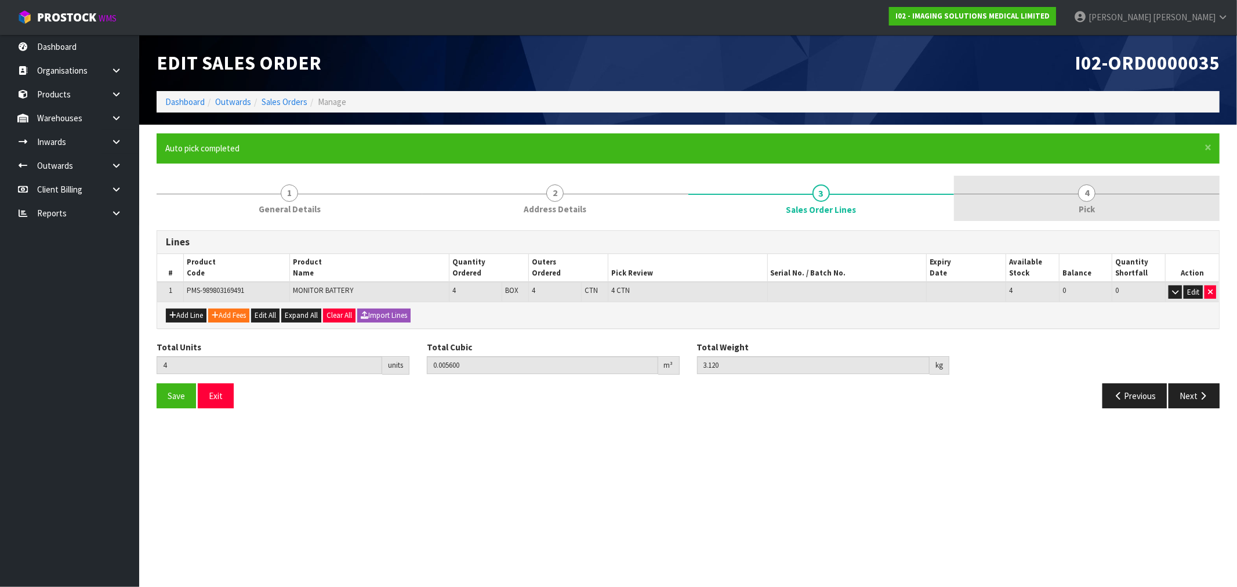
click at [1103, 207] on link "4 Pick" at bounding box center [1087, 199] width 266 height 46
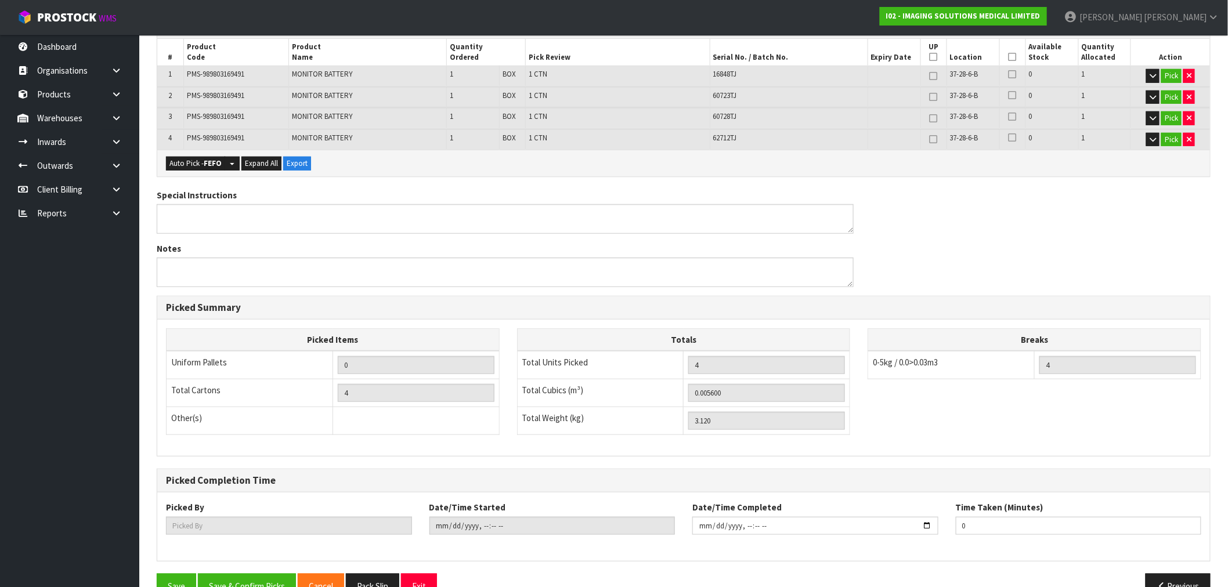
scroll to position [285, 0]
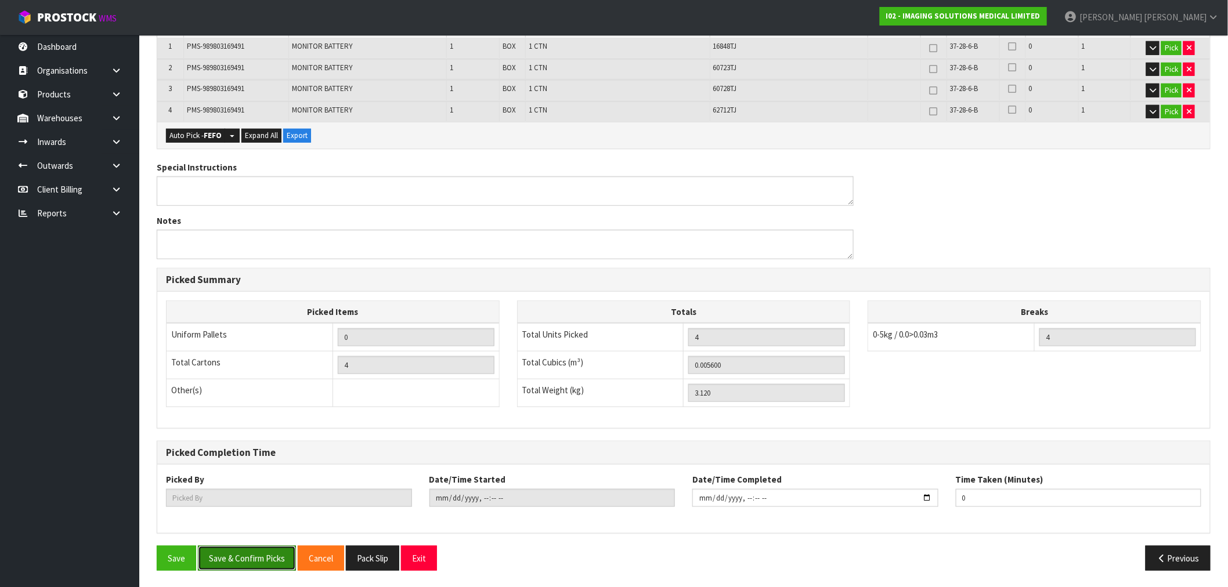
click at [270, 553] on button "Save & Confirm Picks" at bounding box center [247, 558] width 98 height 25
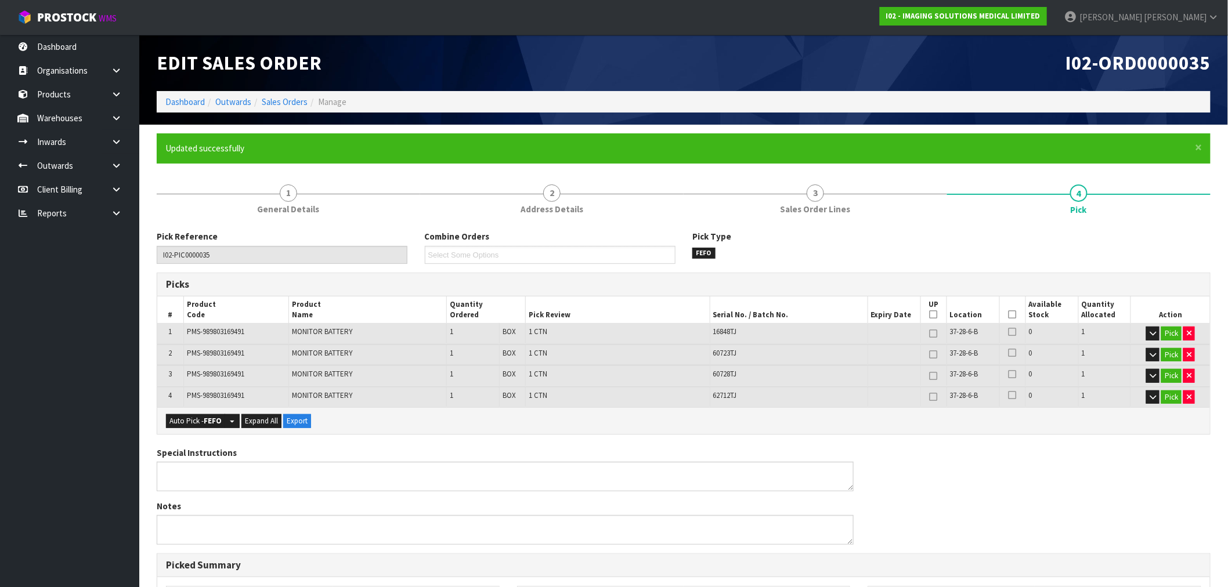
type input "[PERSON_NAME]"
type input "2025-08-20T15:52:04"
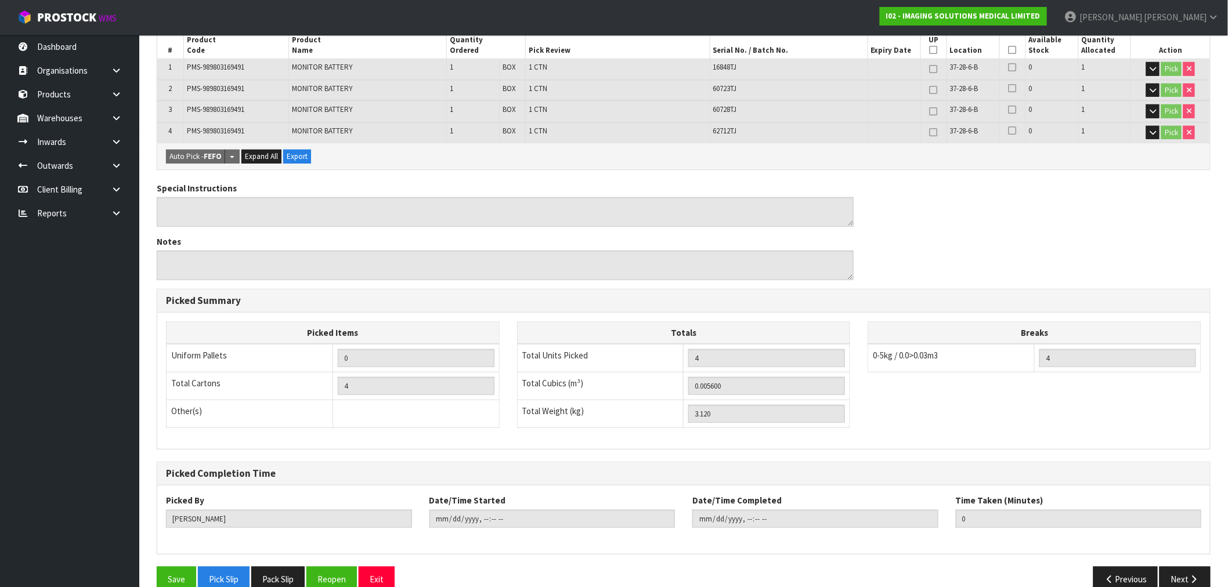
scroll to position [285, 0]
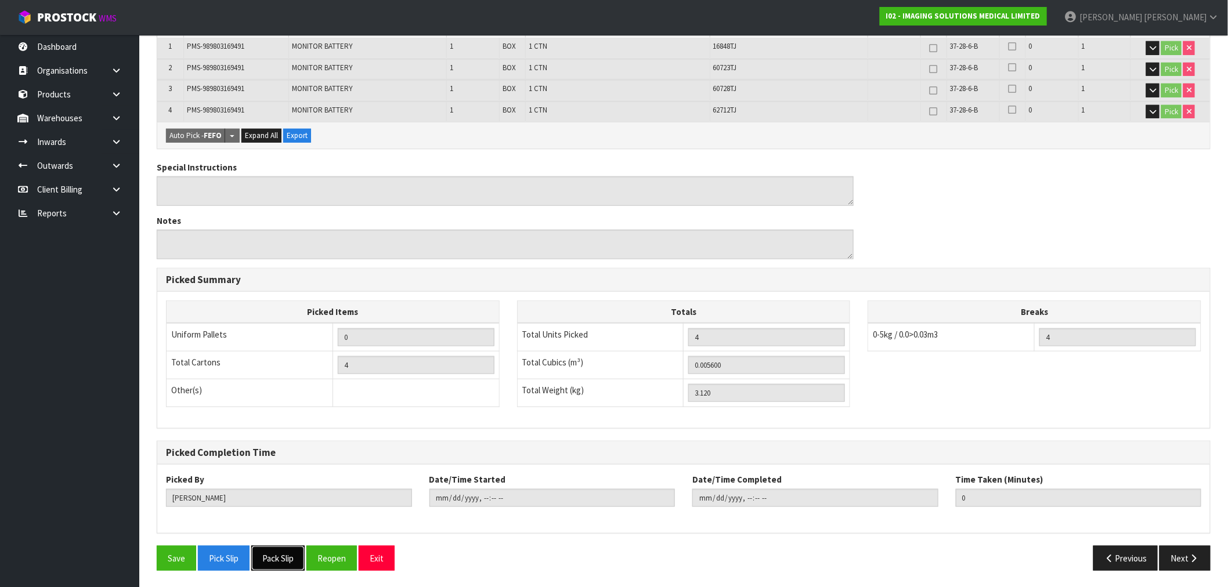
click at [285, 555] on button "Pack Slip" at bounding box center [277, 558] width 53 height 25
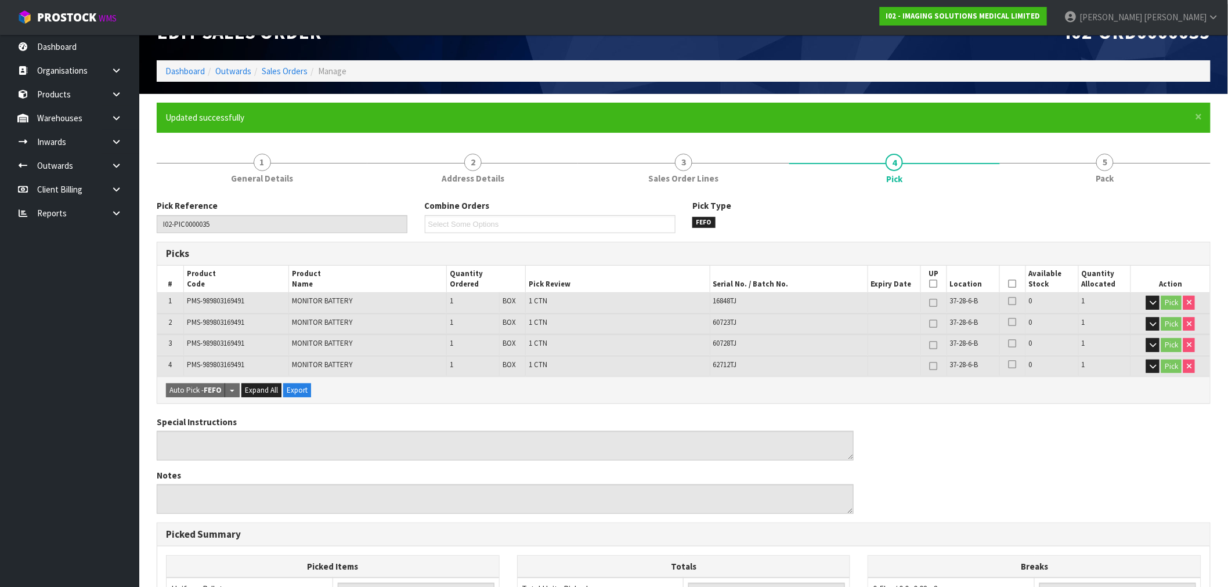
scroll to position [27, 0]
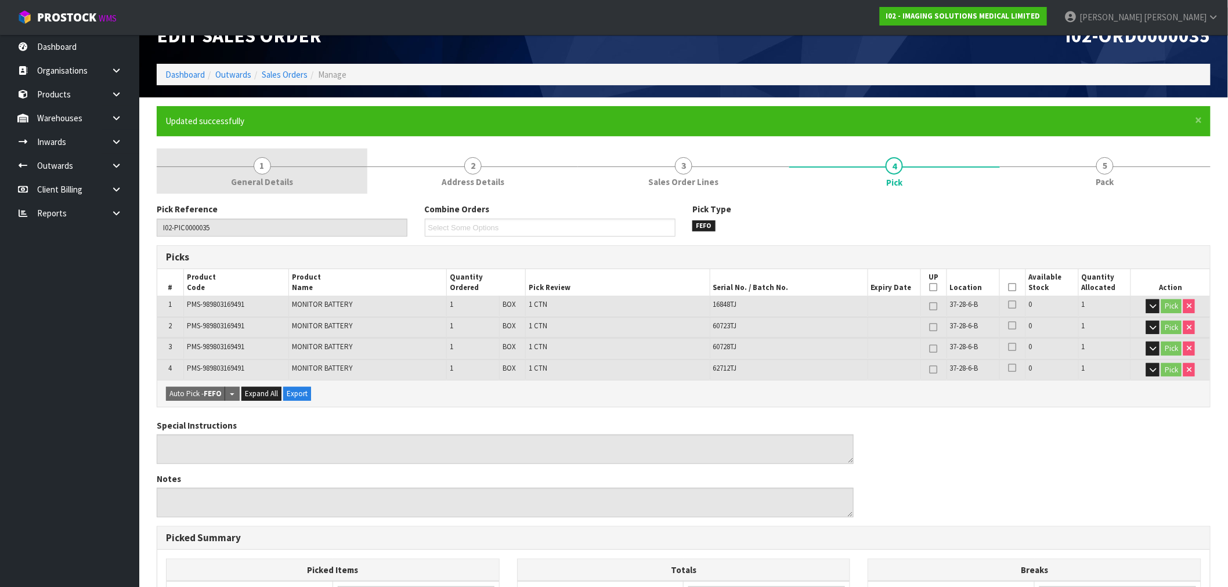
click at [289, 179] on span "General Details" at bounding box center [262, 182] width 62 height 12
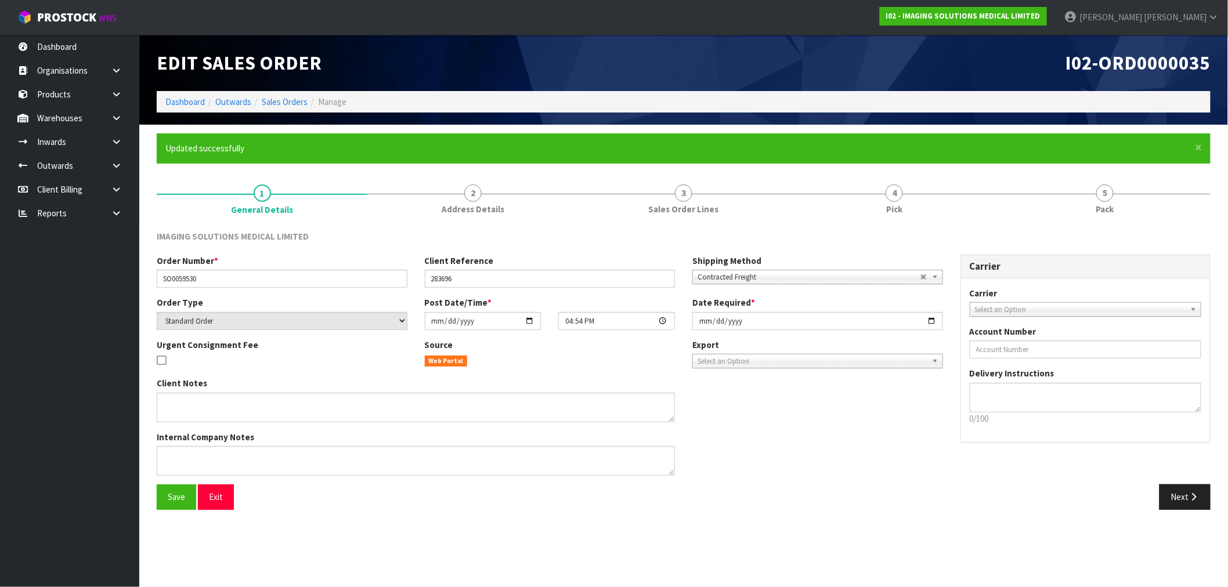
scroll to position [0, 0]
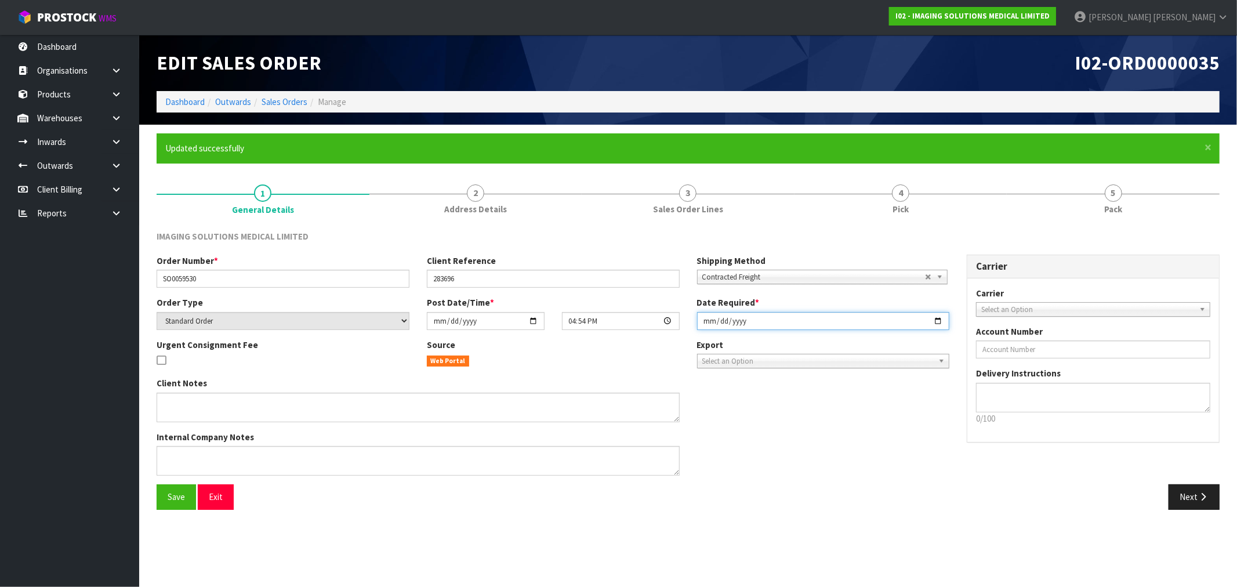
click at [704, 325] on input "2025-08-20" at bounding box center [823, 321] width 253 height 18
type input "2025-08-21"
click at [157, 484] on button "Save" at bounding box center [176, 496] width 39 height 25
click at [265, 102] on link "Sales Orders" at bounding box center [285, 101] width 46 height 11
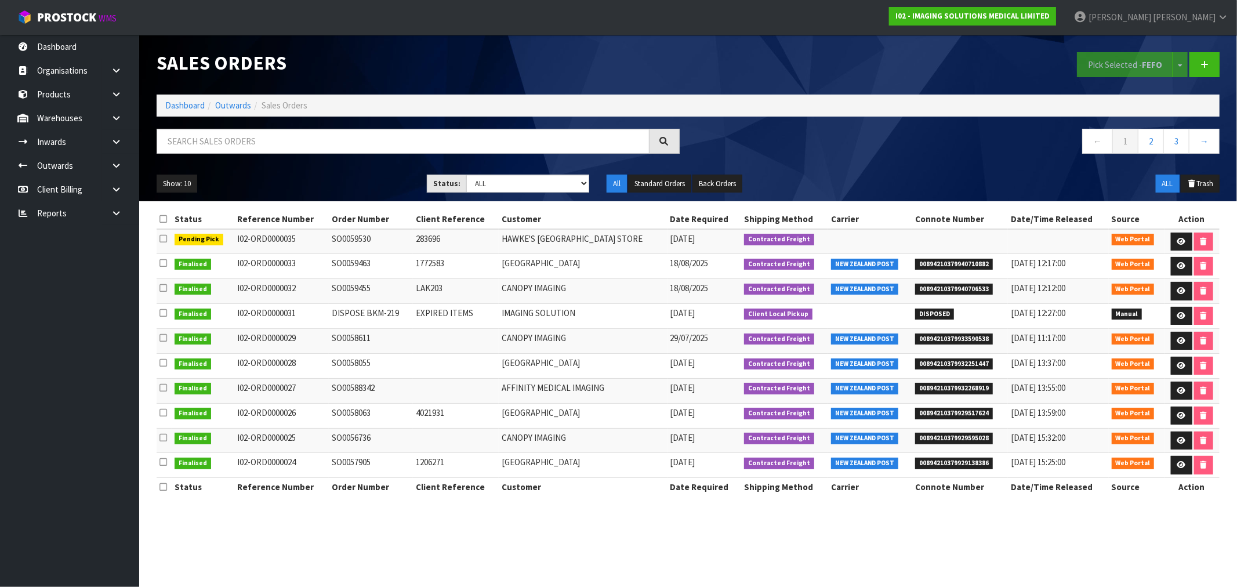
click at [177, 114] on ol "Dashboard Outwards Sales Orders" at bounding box center [688, 105] width 1063 height 21
click at [180, 104] on link "Dashboard" at bounding box center [184, 105] width 39 height 11
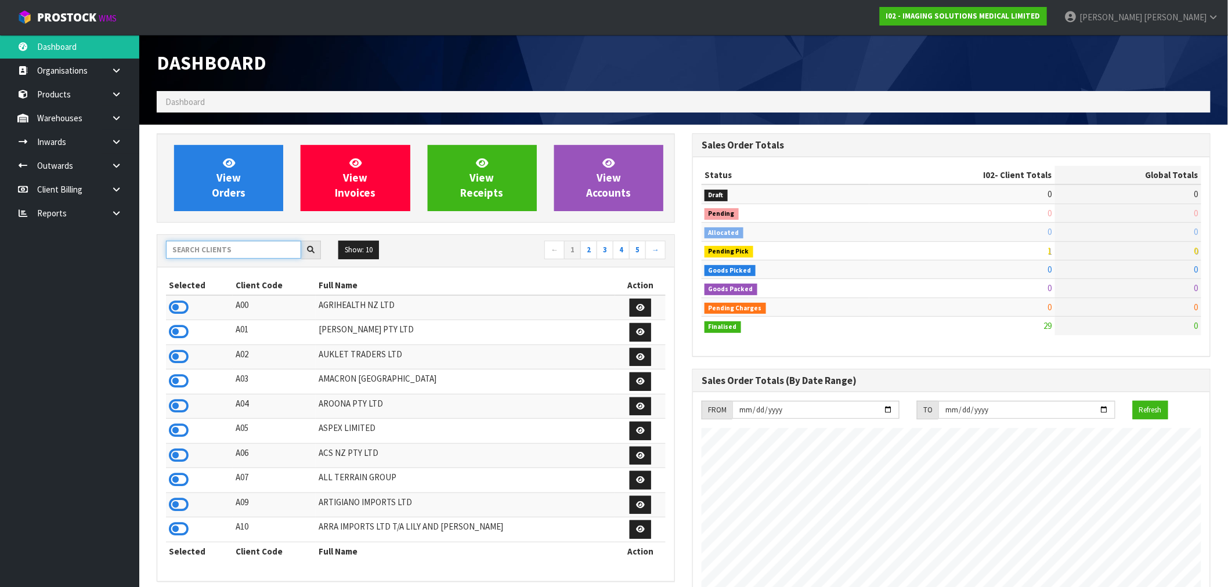
click at [230, 256] on input "text" at bounding box center [233, 250] width 135 height 18
type input "K01"
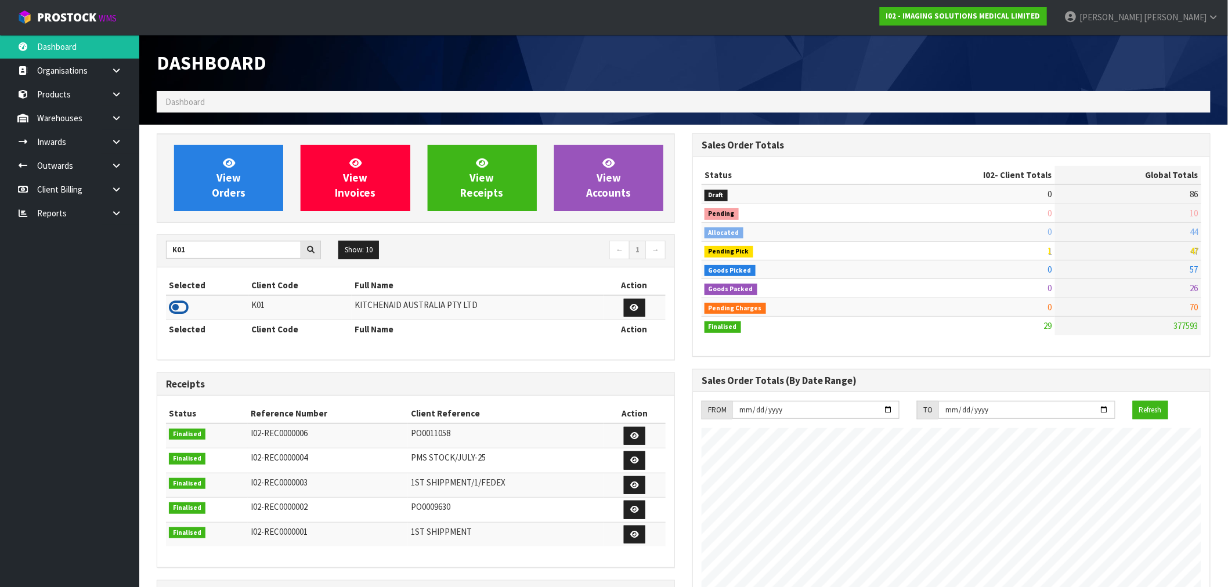
click at [177, 309] on icon at bounding box center [179, 307] width 20 height 17
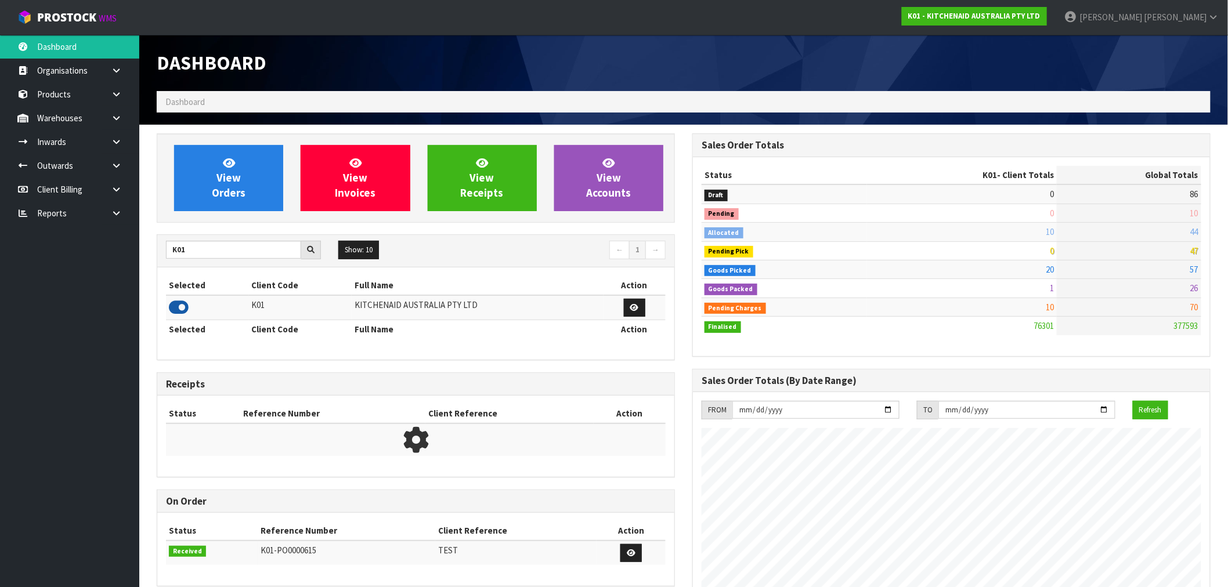
scroll to position [879, 535]
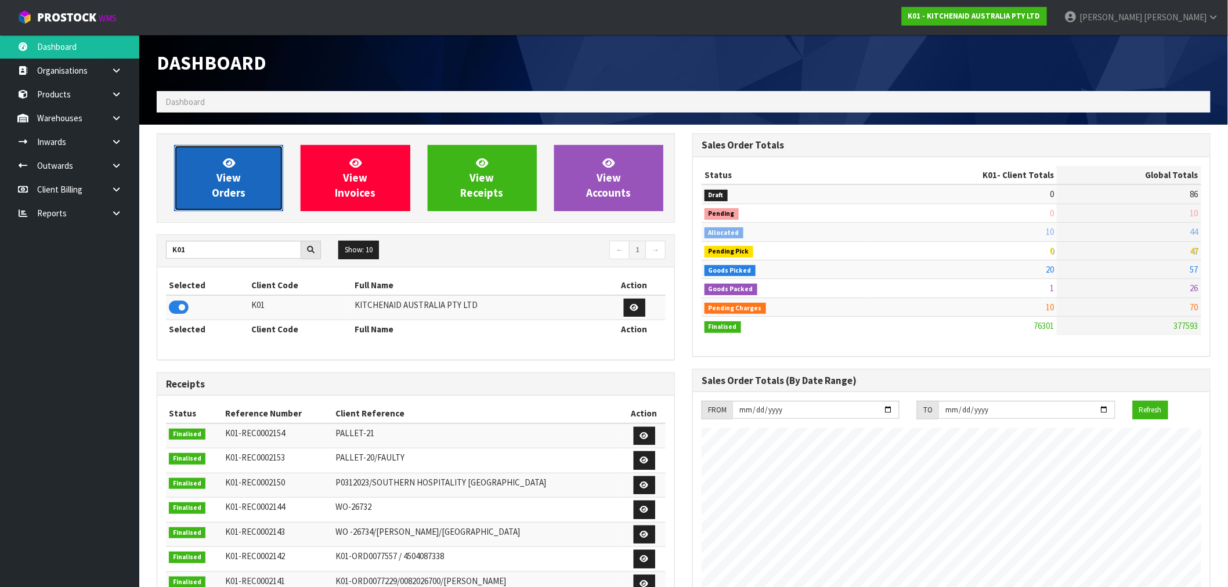
click at [249, 180] on link "View Orders" at bounding box center [228, 178] width 109 height 66
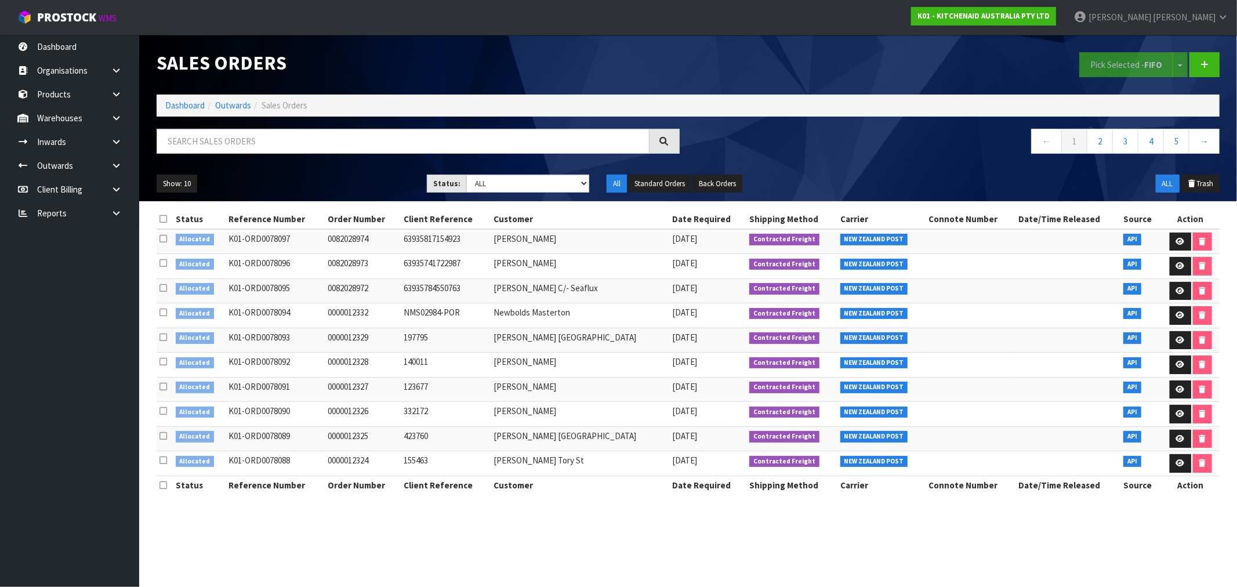
click at [162, 465] on icon at bounding box center [164, 460] width 8 height 9
click at [0, 0] on input "checkbox" at bounding box center [0, 0] width 0 height 0
click at [1115, 62] on button "Pick Selected - FIFO" at bounding box center [1127, 64] width 94 height 25
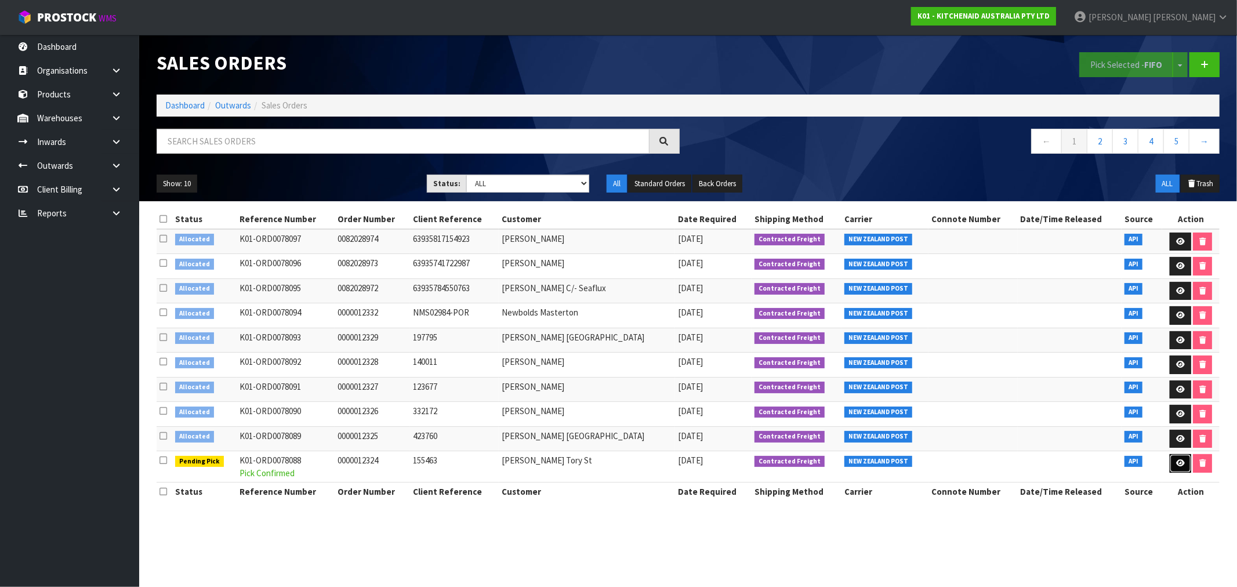
click at [1176, 467] on icon at bounding box center [1180, 463] width 9 height 8
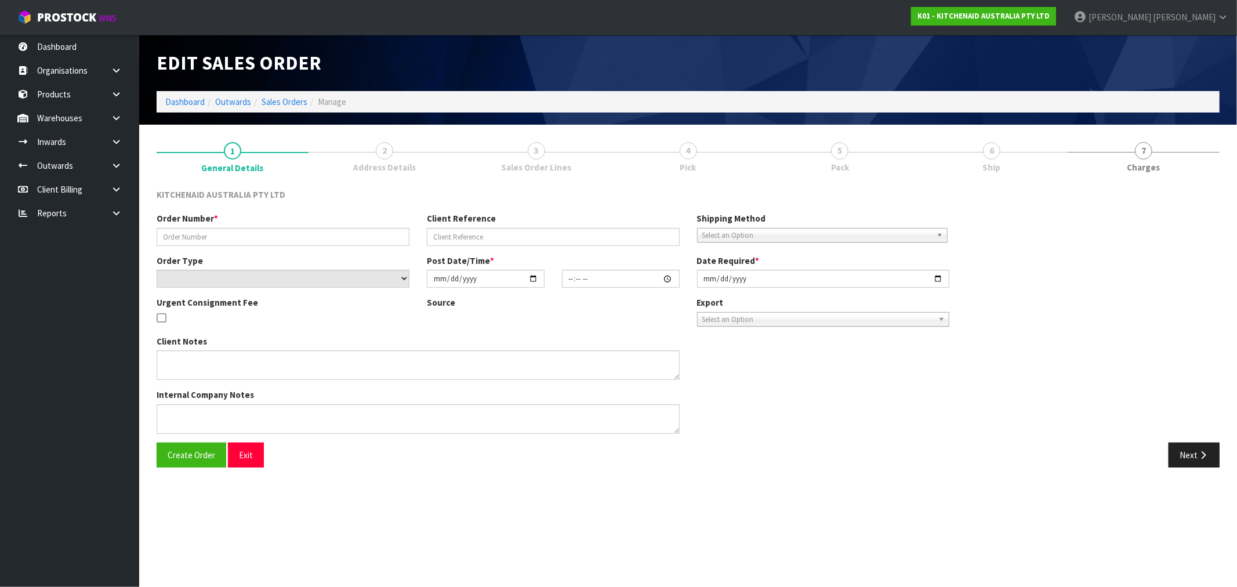
type input "0000012324"
type input "155463"
select select "number:0"
type input "2025-08-20"
type input "15:31:41.000"
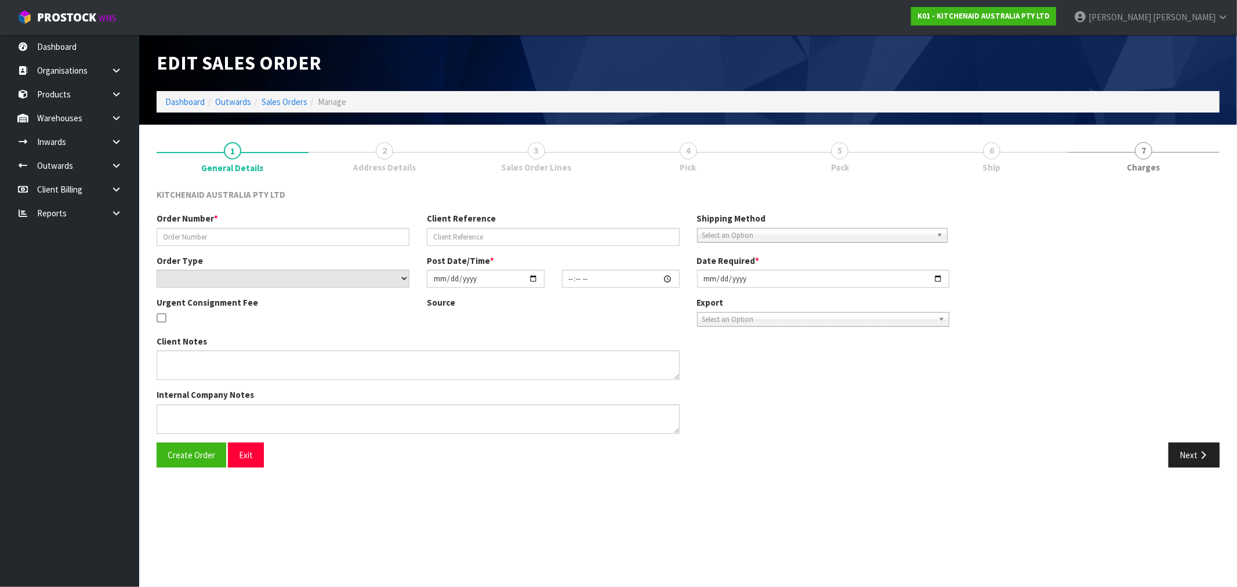
type input "2025-08-20"
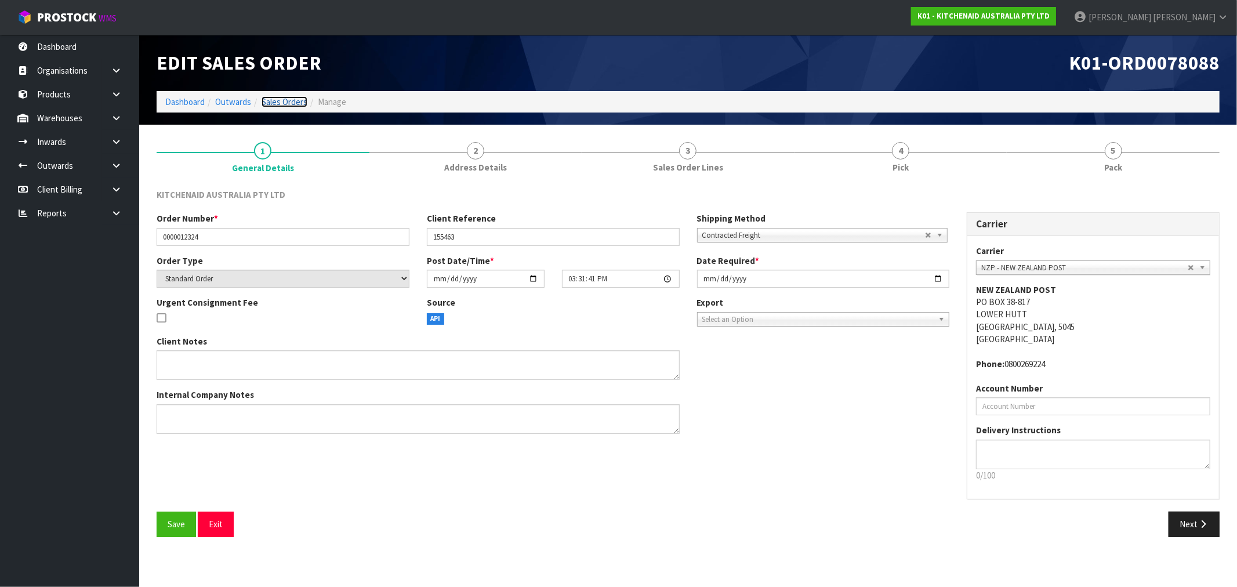
click at [292, 99] on link "Sales Orders" at bounding box center [285, 101] width 46 height 11
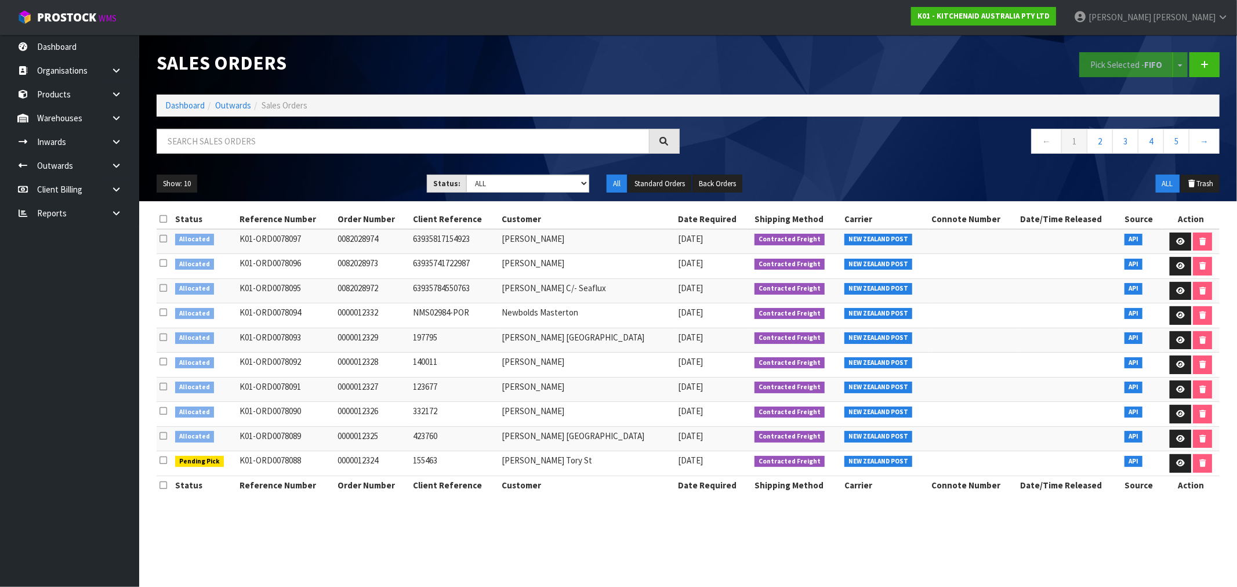
click at [164, 433] on icon at bounding box center [164, 436] width 8 height 9
click at [0, 0] on input "checkbox" at bounding box center [0, 0] width 0 height 0
click at [1050, 16] on strong "K01 - KITCHENAID AUSTRALIA PTY LTD" at bounding box center [984, 16] width 132 height 10
drag, startPoint x: 161, startPoint y: 436, endPoint x: 175, endPoint y: 436, distance: 13.3
click at [161, 436] on icon at bounding box center [164, 436] width 8 height 9
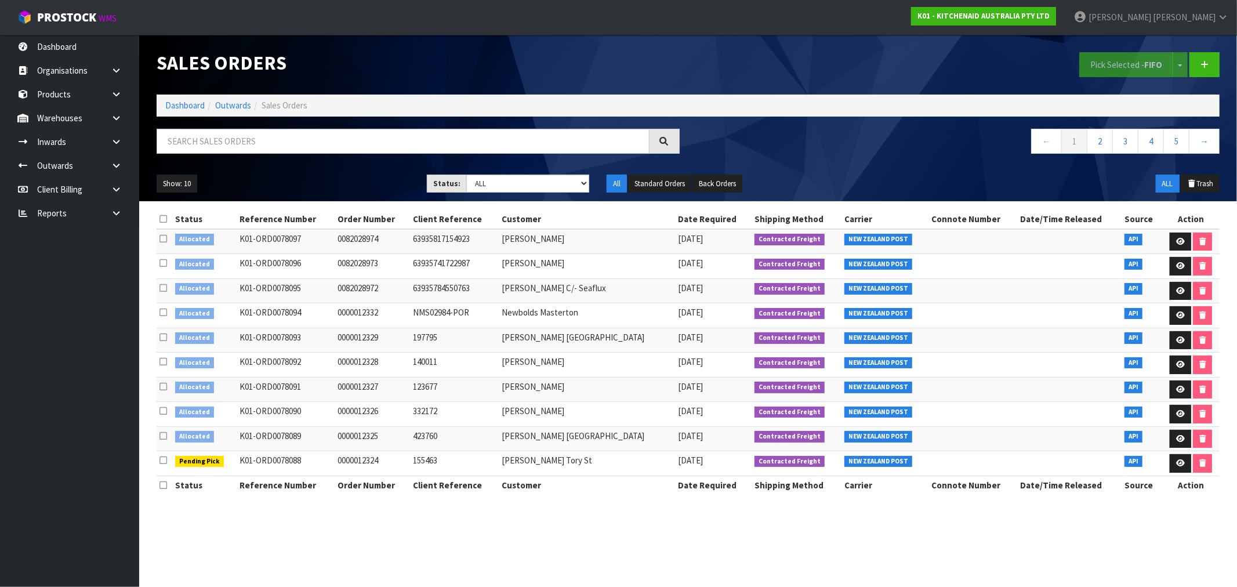
click at [0, 0] on input "checkbox" at bounding box center [0, 0] width 0 height 0
click at [1130, 67] on button "Pick Selected - FIFO" at bounding box center [1127, 64] width 94 height 25
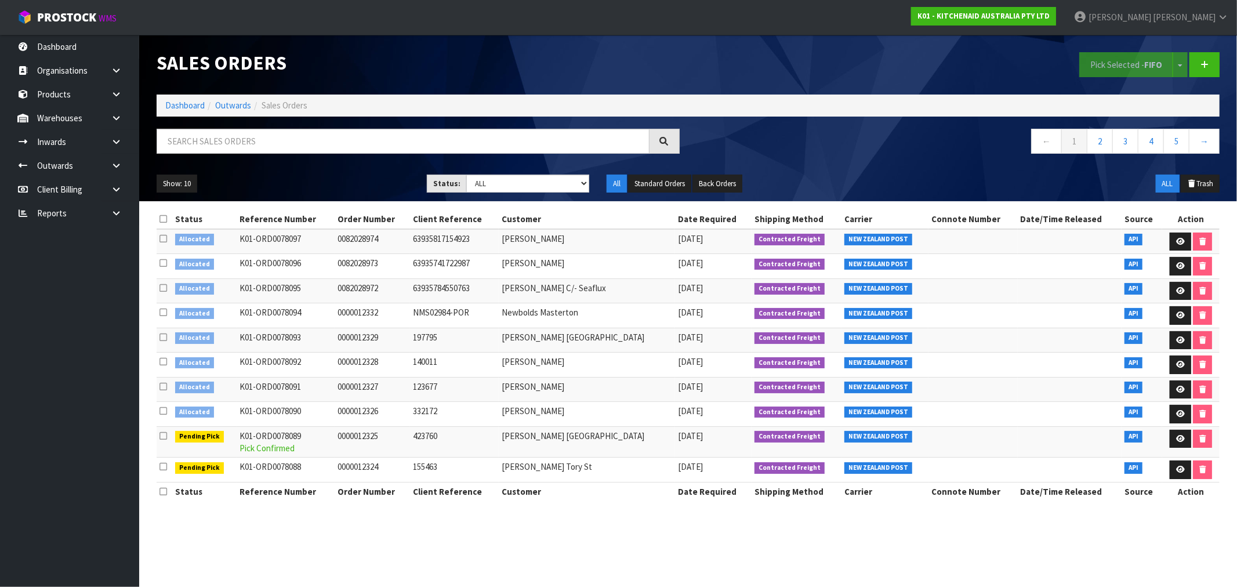
click at [166, 412] on icon at bounding box center [164, 411] width 8 height 9
click at [0, 0] on input "checkbox" at bounding box center [0, 0] width 0 height 0
click at [1125, 53] on button "Pick Selected - FIFO" at bounding box center [1127, 64] width 94 height 25
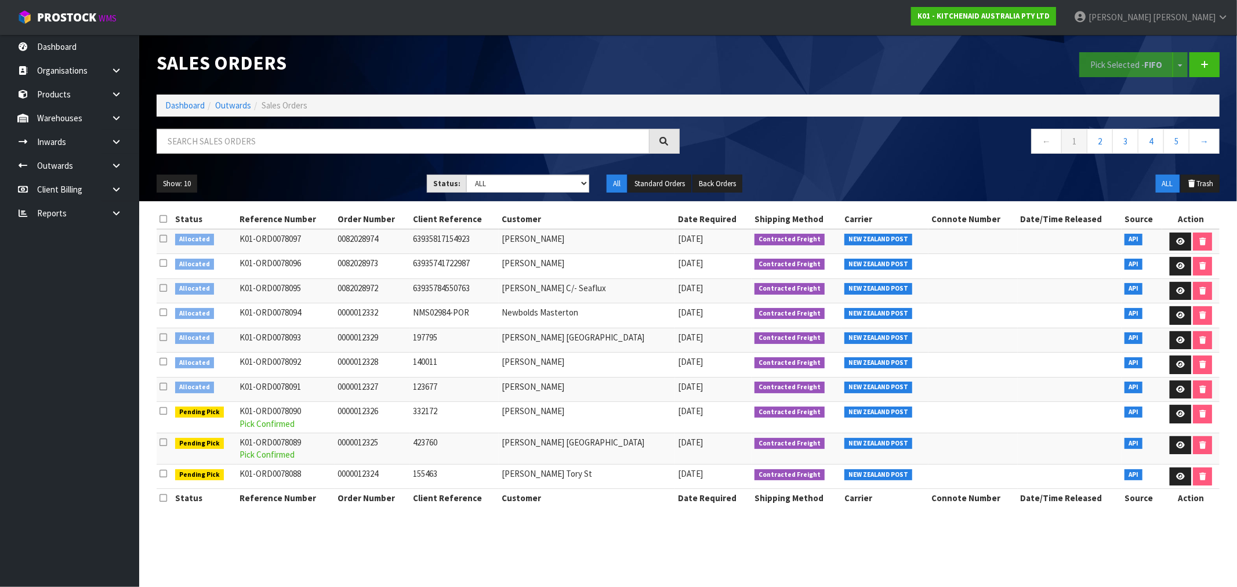
click at [165, 387] on icon at bounding box center [164, 386] width 8 height 9
click at [0, 0] on input "checkbox" at bounding box center [0, 0] width 0 height 0
click at [1132, 66] on button "Pick Selected - FIFO" at bounding box center [1127, 64] width 94 height 25
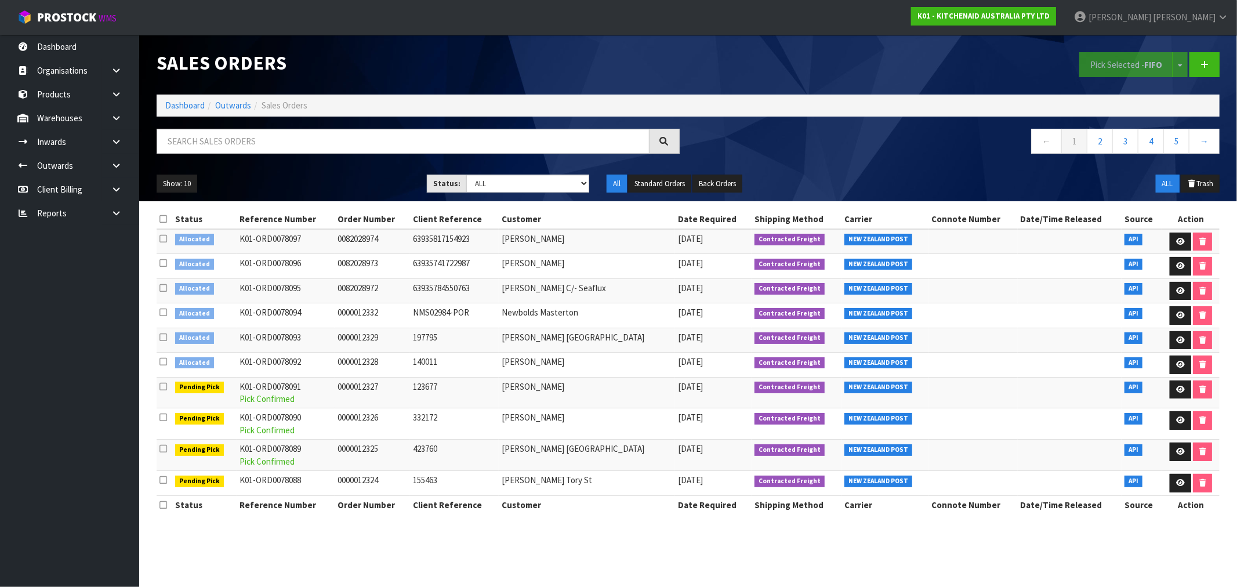
click at [166, 367] on td at bounding box center [165, 365] width 16 height 25
click at [160, 363] on icon at bounding box center [164, 361] width 8 height 9
click at [0, 0] on input "checkbox" at bounding box center [0, 0] width 0 height 0
click at [1129, 62] on button "Pick Selected - FIFO" at bounding box center [1127, 64] width 94 height 25
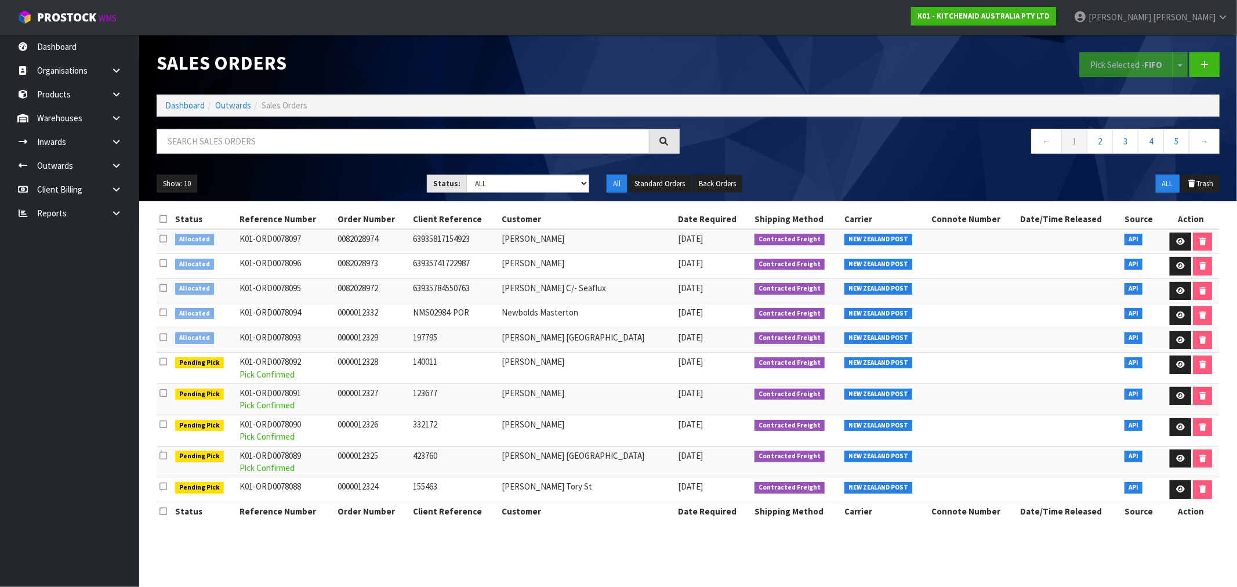
drag, startPoint x: 162, startPoint y: 342, endPoint x: 176, endPoint y: 340, distance: 13.5
click at [162, 342] on icon at bounding box center [164, 337] width 8 height 9
click at [0, 0] on input "checkbox" at bounding box center [0, 0] width 0 height 0
click at [1132, 66] on button "Pick Selected - FIFO" at bounding box center [1127, 64] width 94 height 25
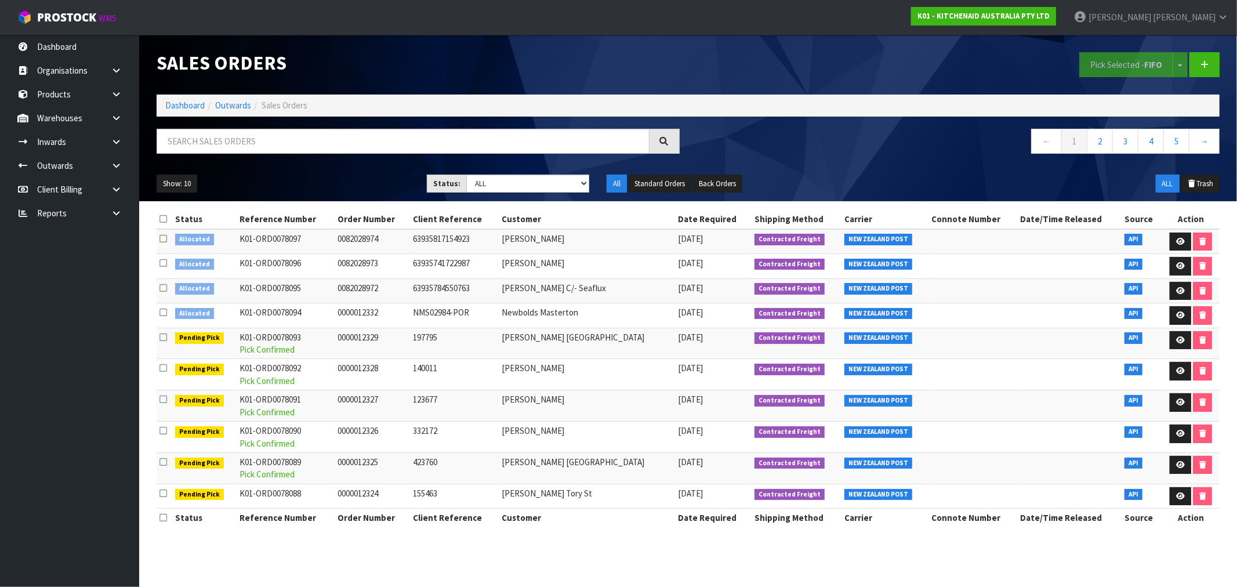
click at [162, 312] on icon at bounding box center [164, 312] width 8 height 9
click at [0, 0] on input "checkbox" at bounding box center [0, 0] width 0 height 0
click at [1157, 66] on strong "FIFO" at bounding box center [1154, 64] width 18 height 11
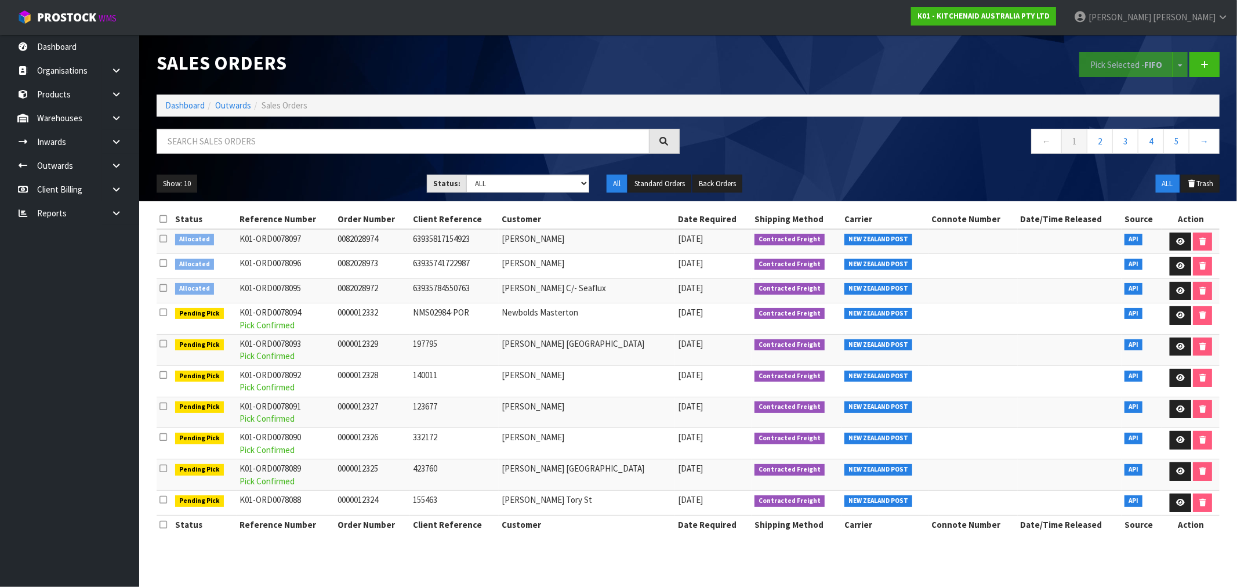
click at [165, 288] on icon at bounding box center [164, 288] width 8 height 9
click at [0, 0] on input "checkbox" at bounding box center [0, 0] width 0 height 0
click at [1152, 66] on strong "FIFO" at bounding box center [1154, 64] width 18 height 11
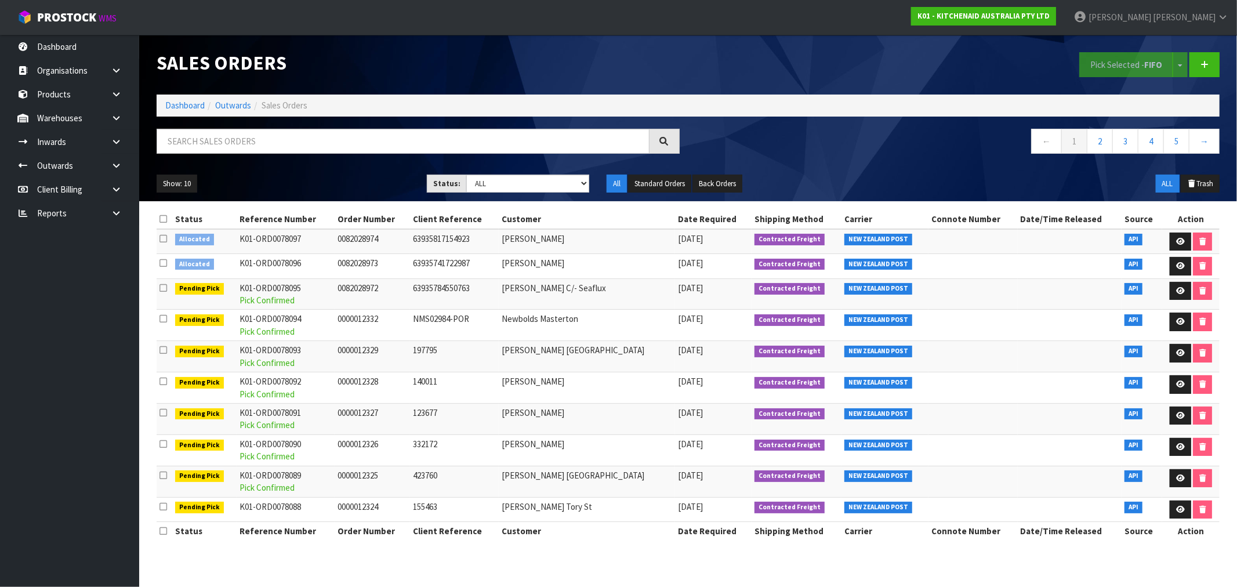
click at [161, 262] on icon at bounding box center [164, 263] width 8 height 9
click at [0, 0] on input "checkbox" at bounding box center [0, 0] width 0 height 0
click at [1114, 60] on button "Pick Selected - FIFO" at bounding box center [1127, 64] width 94 height 25
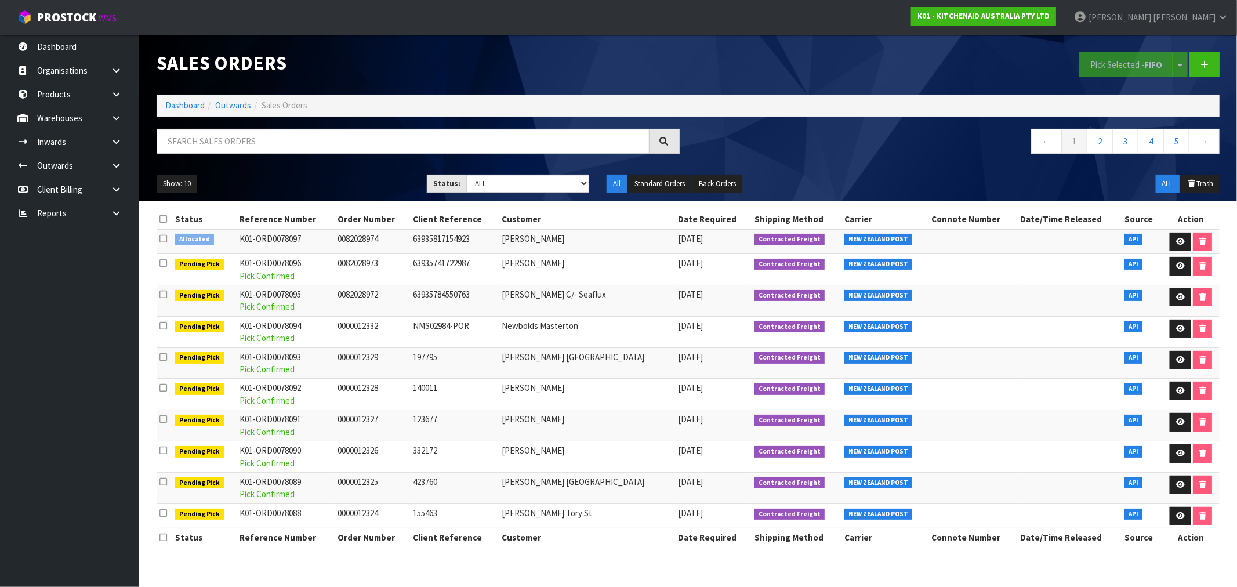
click at [169, 239] on td at bounding box center [165, 241] width 16 height 25
click at [165, 238] on icon at bounding box center [164, 238] width 8 height 9
click at [0, 0] on input "checkbox" at bounding box center [0, 0] width 0 height 0
click at [1129, 64] on button "Pick Selected - FIFO" at bounding box center [1127, 64] width 94 height 25
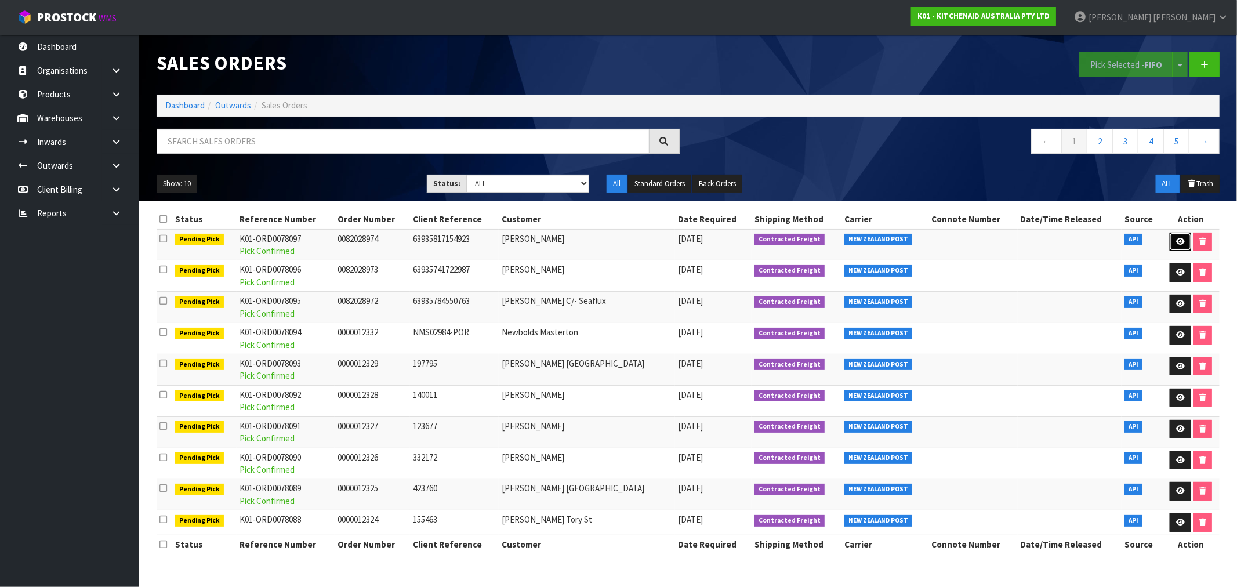
click at [1181, 244] on link at bounding box center [1180, 242] width 21 height 19
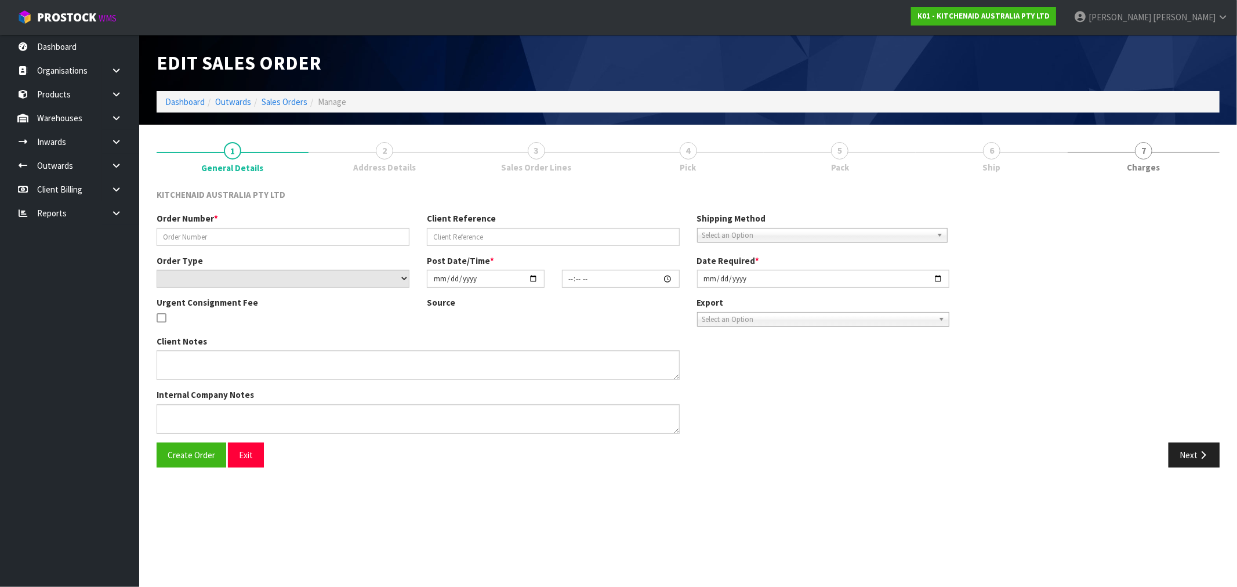
type input "0082028974"
type input "63935817154923"
select select "number:0"
type input "2025-08-20"
type input "15:36:49.000"
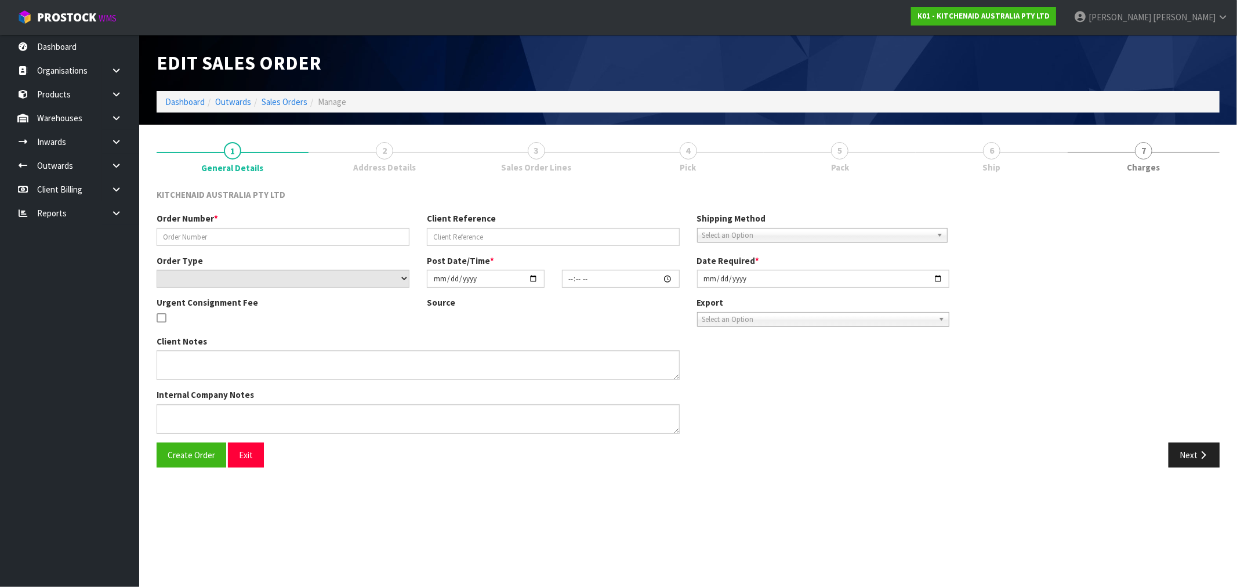
type input "2025-08-20"
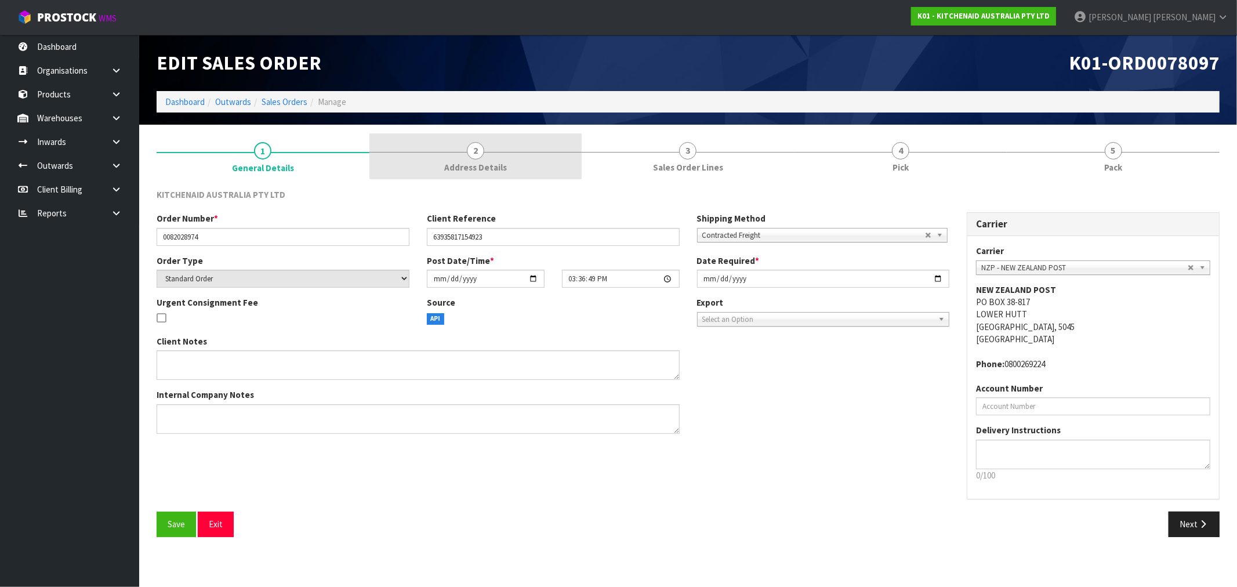
click at [436, 170] on link "2 Address Details" at bounding box center [476, 156] width 213 height 46
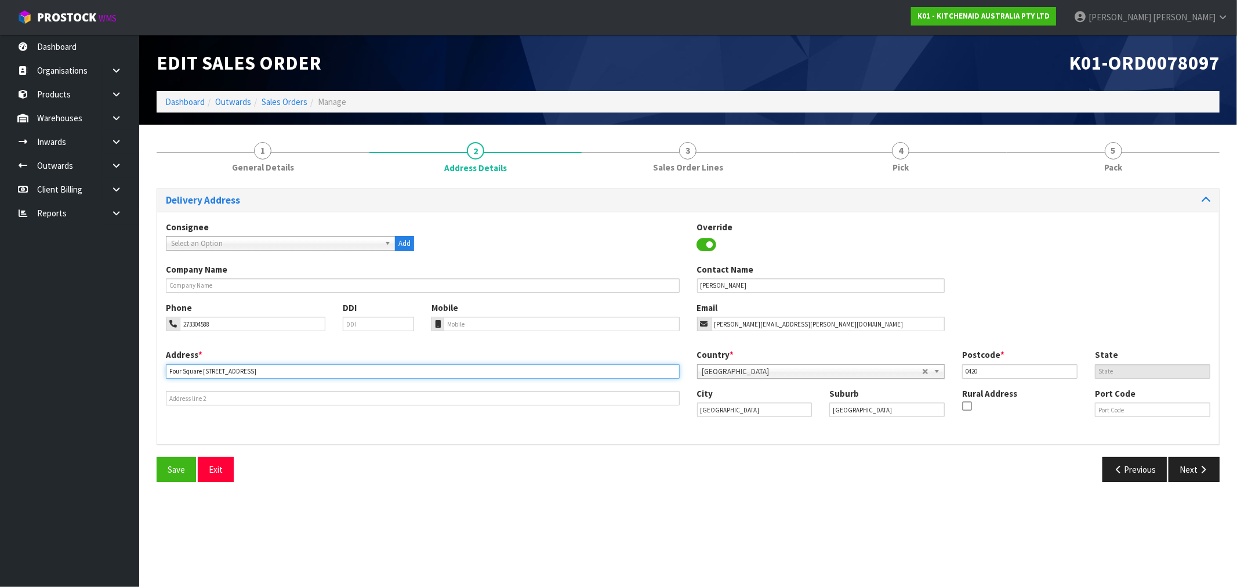
drag, startPoint x: 201, startPoint y: 368, endPoint x: 106, endPoint y: 378, distance: 96.2
click at [106, 377] on body "Toggle navigation ProStock WMS K01 - KITCHENAID AUSTRALIA PTY LTD [PERSON_NAME]…" at bounding box center [618, 293] width 1237 height 587
type input "9 COOPERS DRIVE"
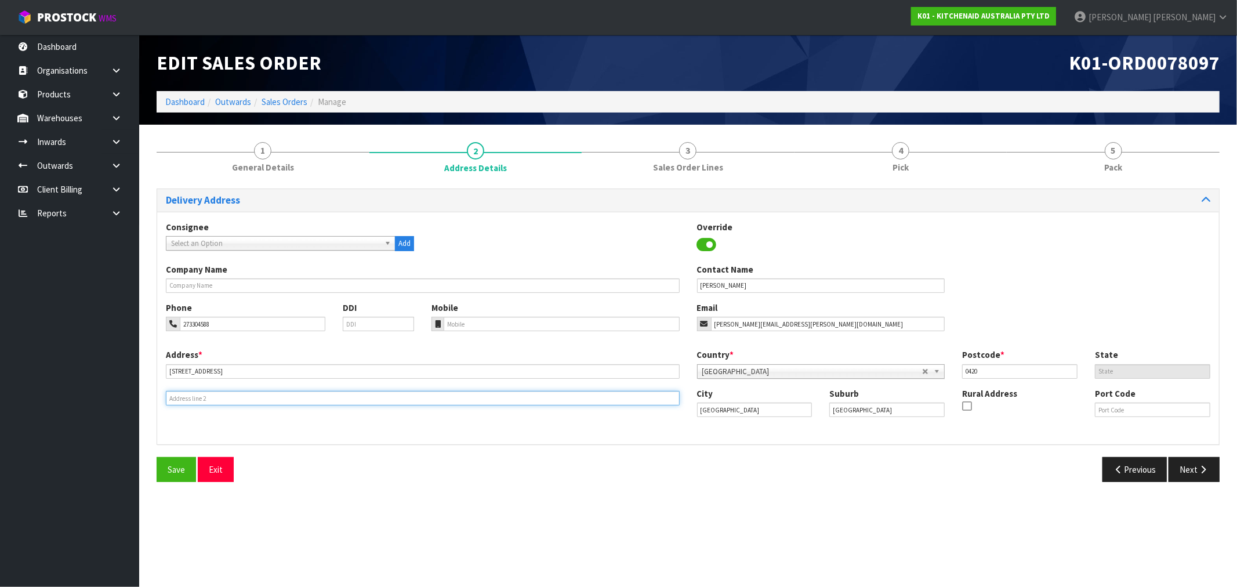
click at [184, 397] on input "text" at bounding box center [423, 398] width 514 height 15
paste input "FOUR SQUARE"
type input "FOUR SQUARE"
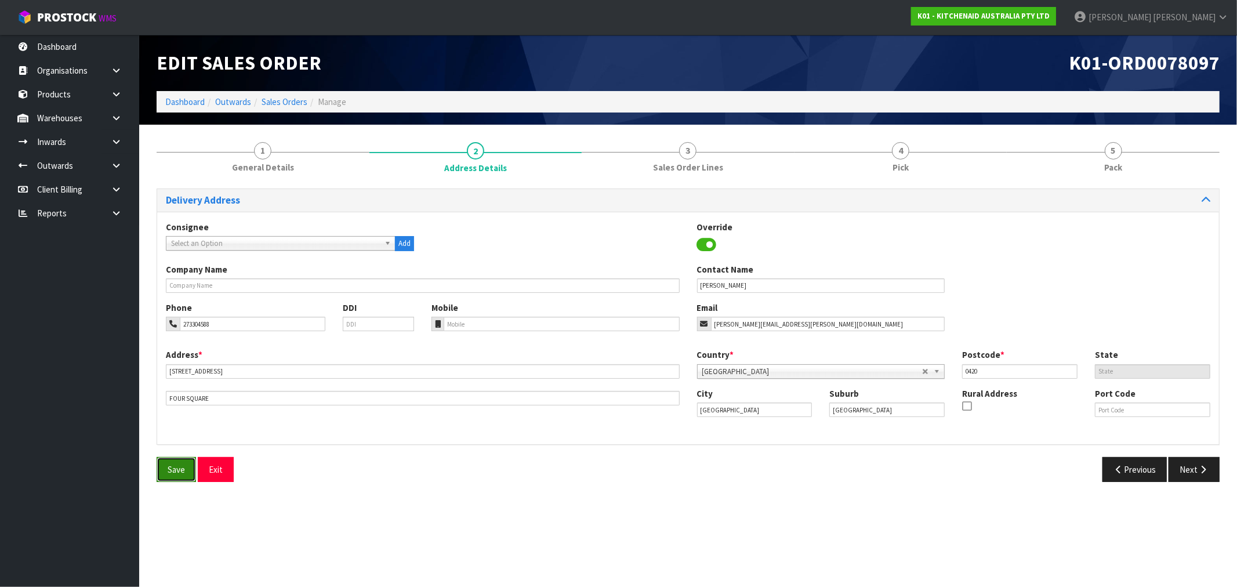
click at [182, 461] on button "Save" at bounding box center [176, 469] width 39 height 25
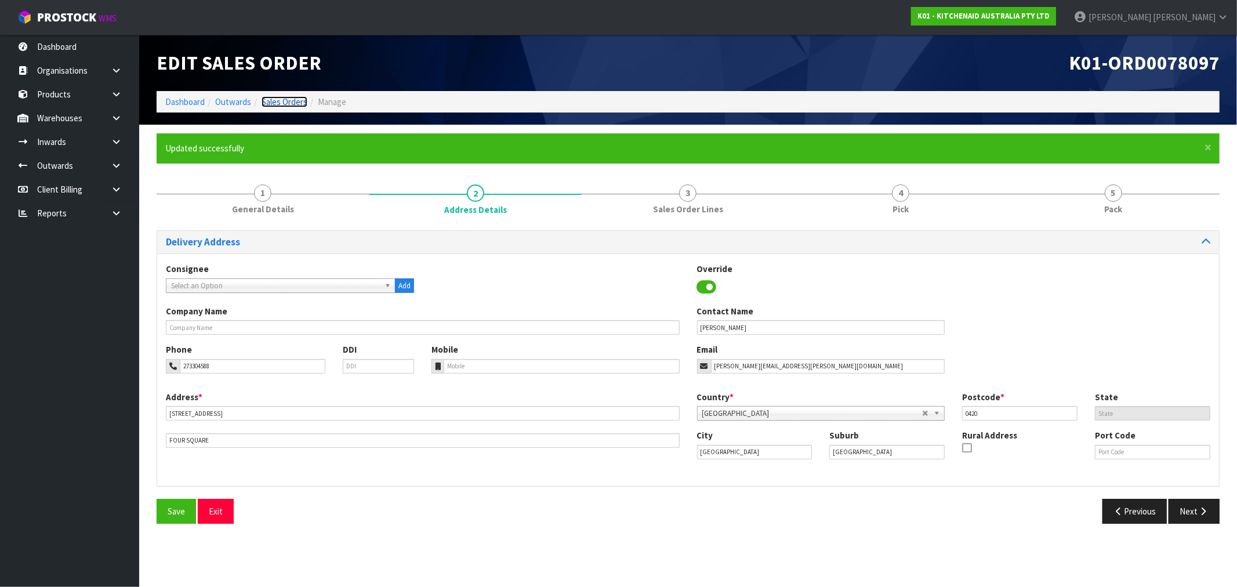
click at [304, 101] on link "Sales Orders" at bounding box center [285, 101] width 46 height 11
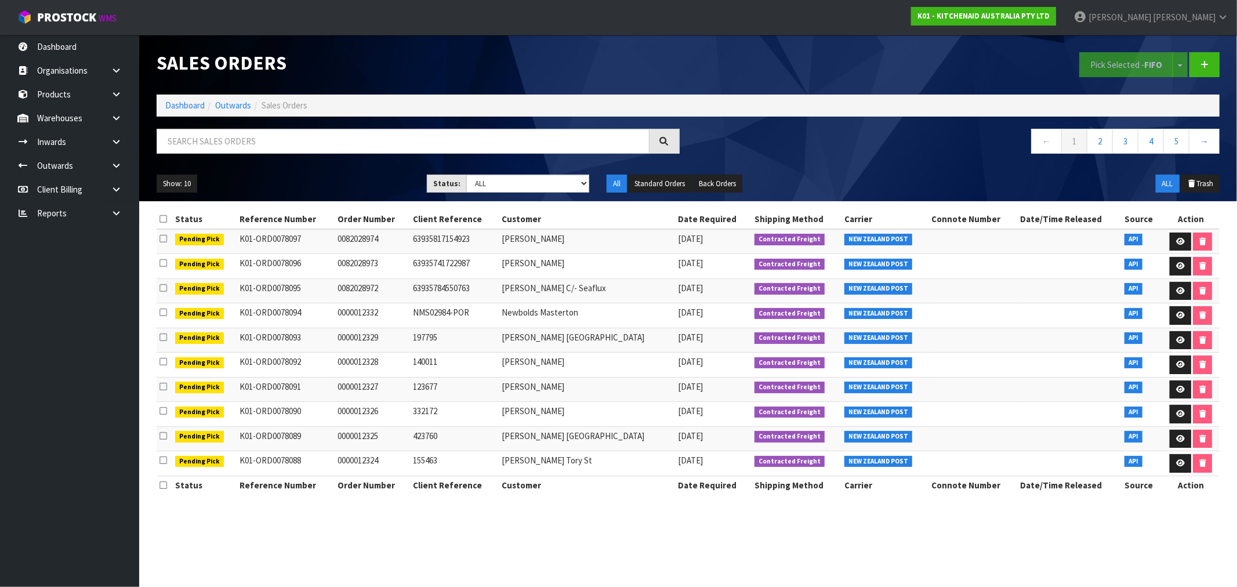
click at [189, 89] on div "Sales Orders" at bounding box center [418, 63] width 541 height 56
click at [191, 100] on link "Dashboard" at bounding box center [184, 105] width 39 height 11
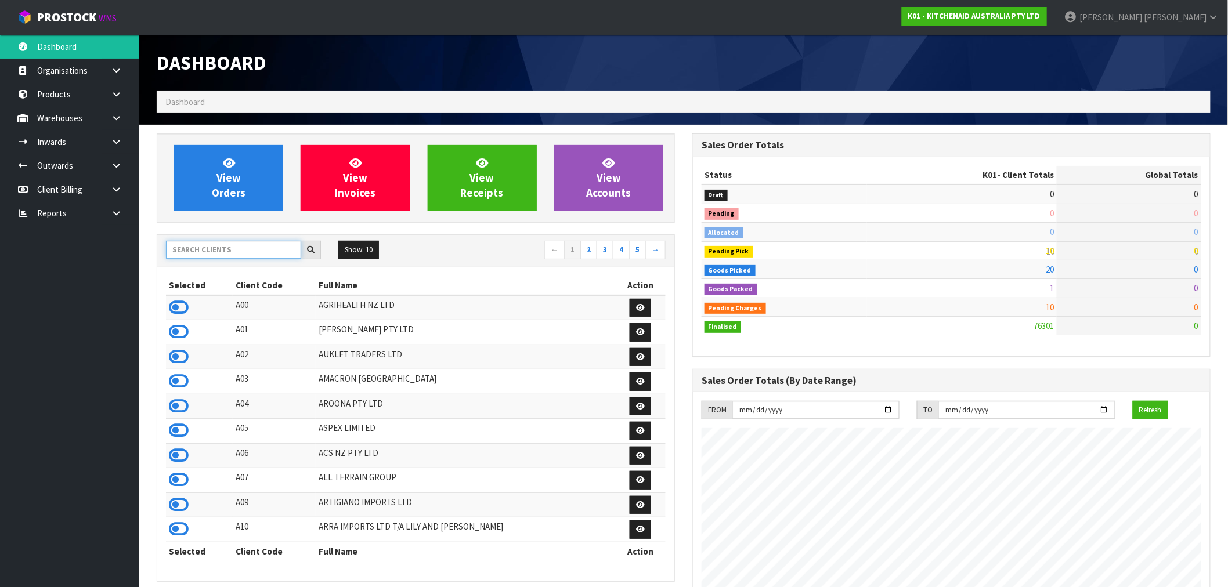
scroll to position [723, 535]
click at [233, 257] on input "text" at bounding box center [233, 250] width 135 height 18
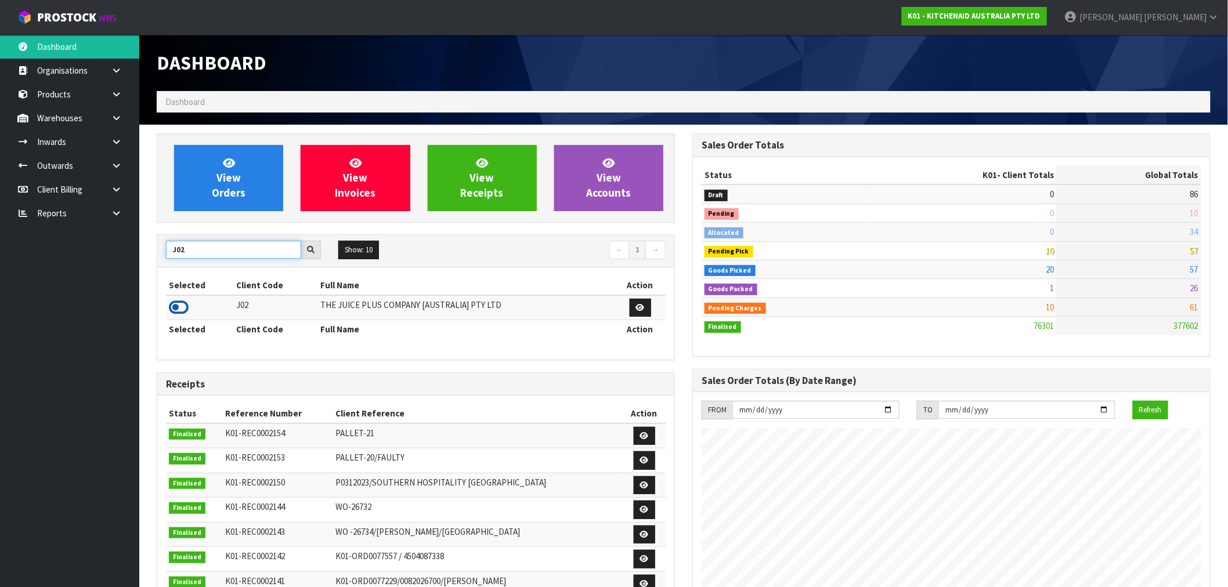
type input "J02"
click at [180, 308] on icon at bounding box center [179, 307] width 20 height 17
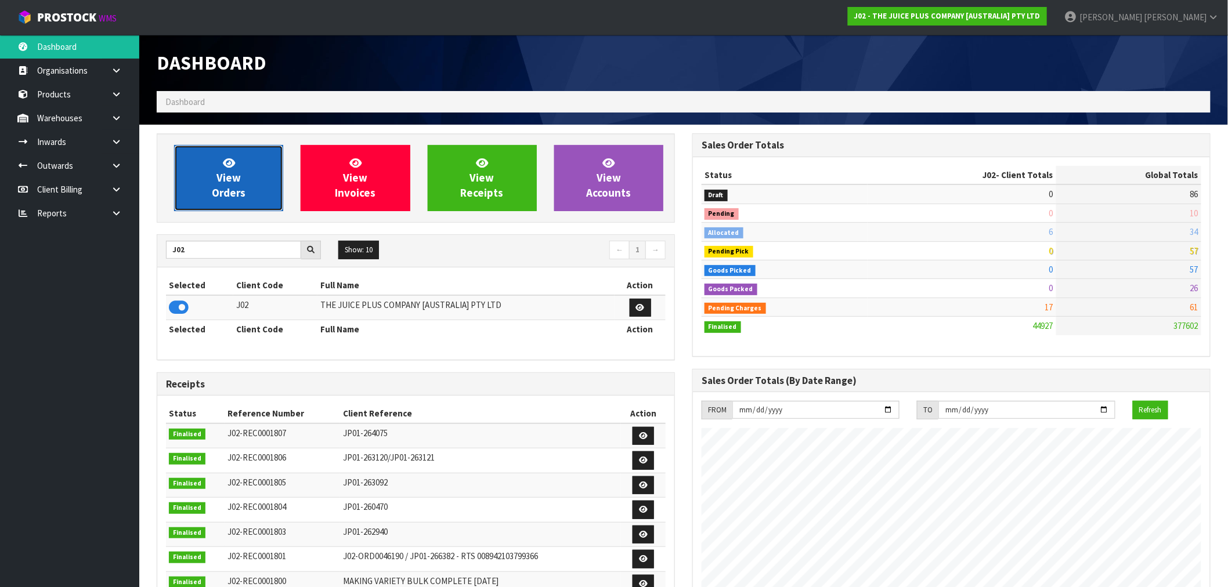
click at [263, 191] on link "View Orders" at bounding box center [228, 178] width 109 height 66
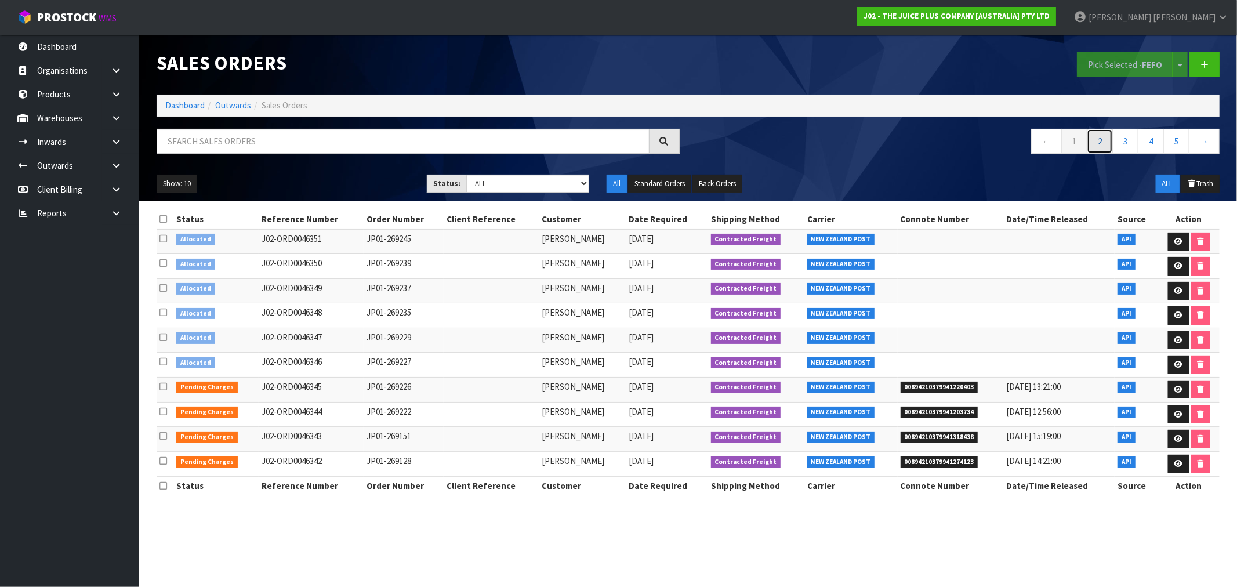
click at [1097, 149] on link "2" at bounding box center [1100, 141] width 26 height 25
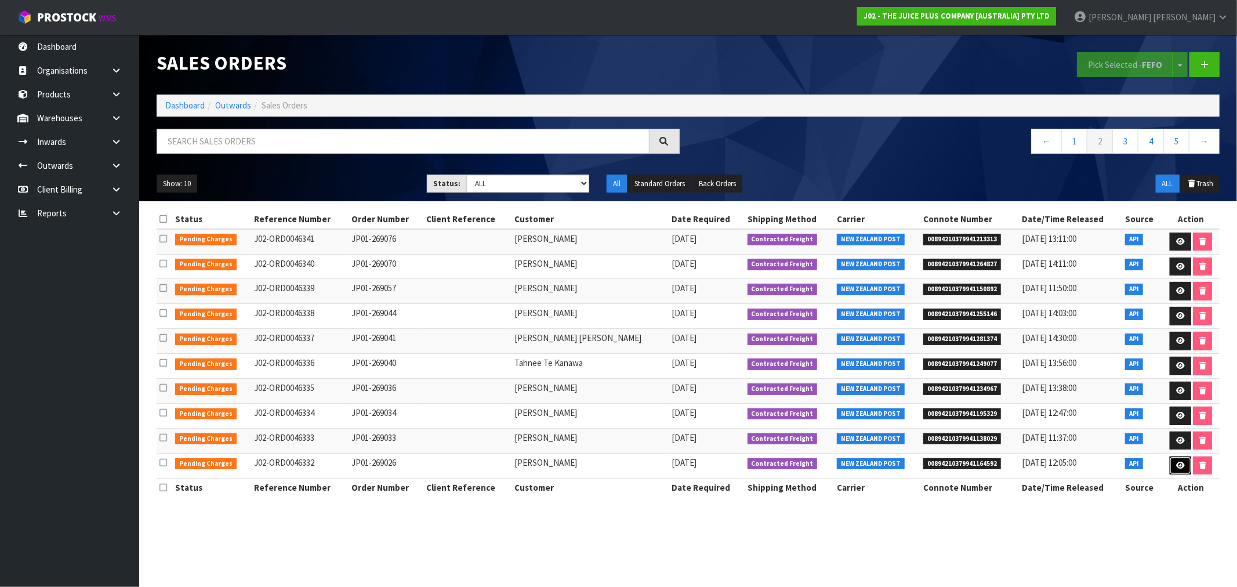
click at [1181, 468] on icon at bounding box center [1180, 466] width 9 height 8
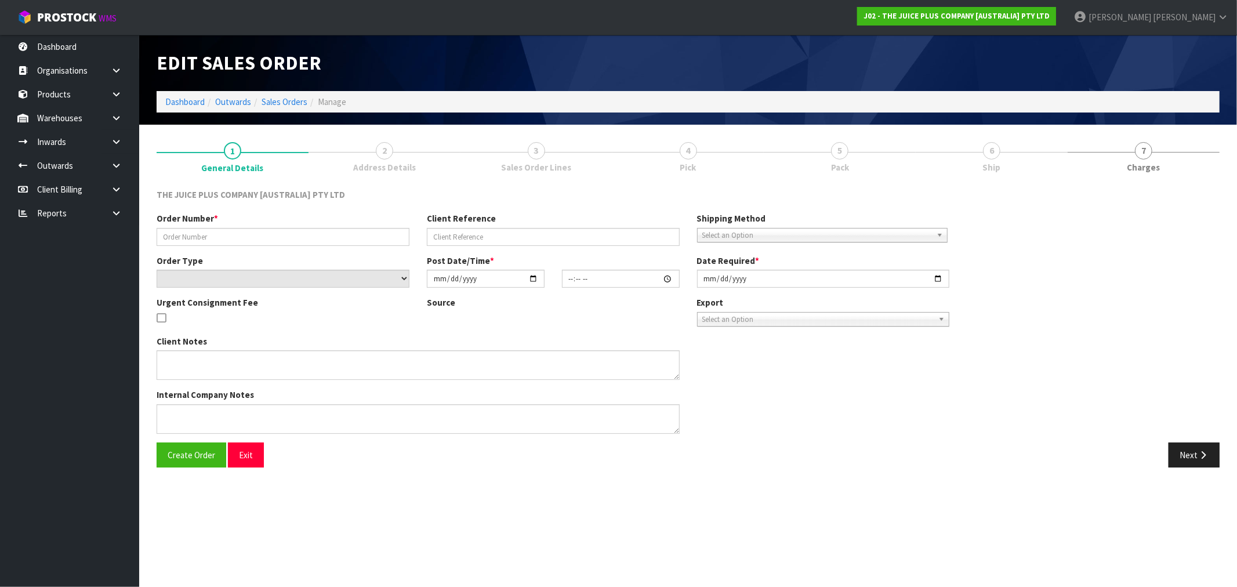
type input "JP01-269026"
select select "number:0"
type input "2025-08-19"
type input "17:47:55.000"
type input "2025-08-20"
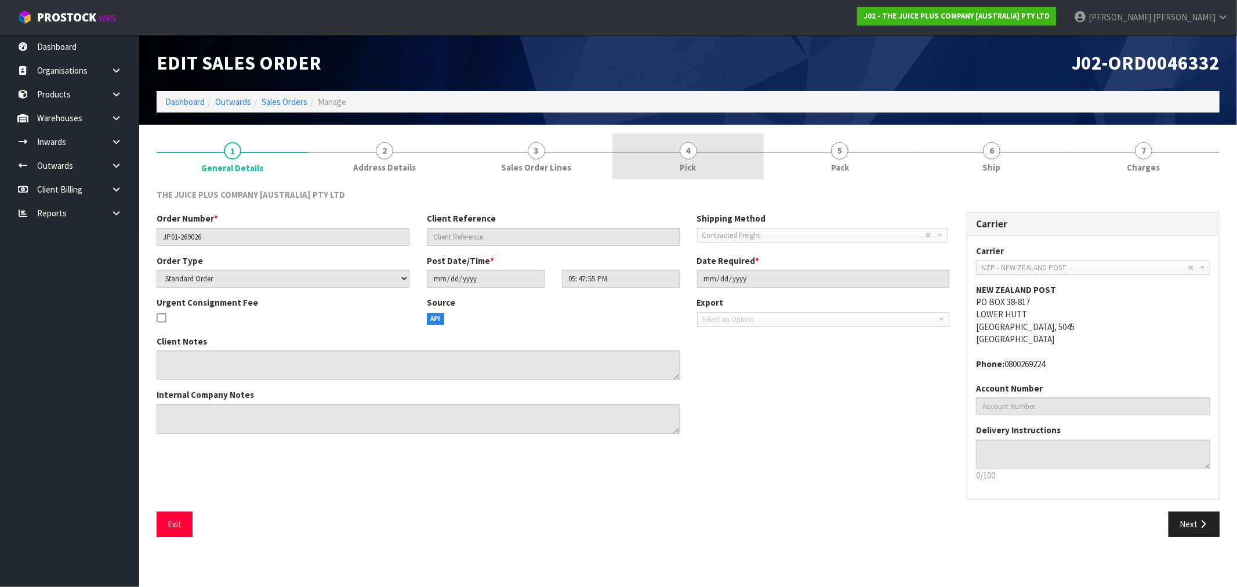
click at [712, 143] on link "4 Pick" at bounding box center [689, 156] width 152 height 46
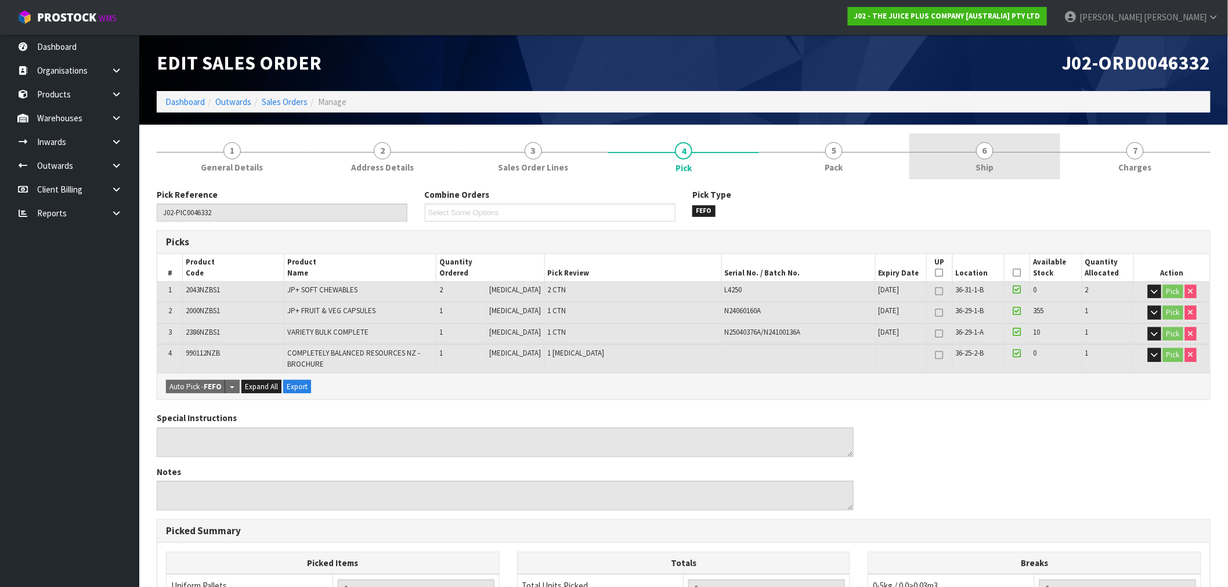
click at [937, 160] on link "6 Ship" at bounding box center [984, 156] width 150 height 46
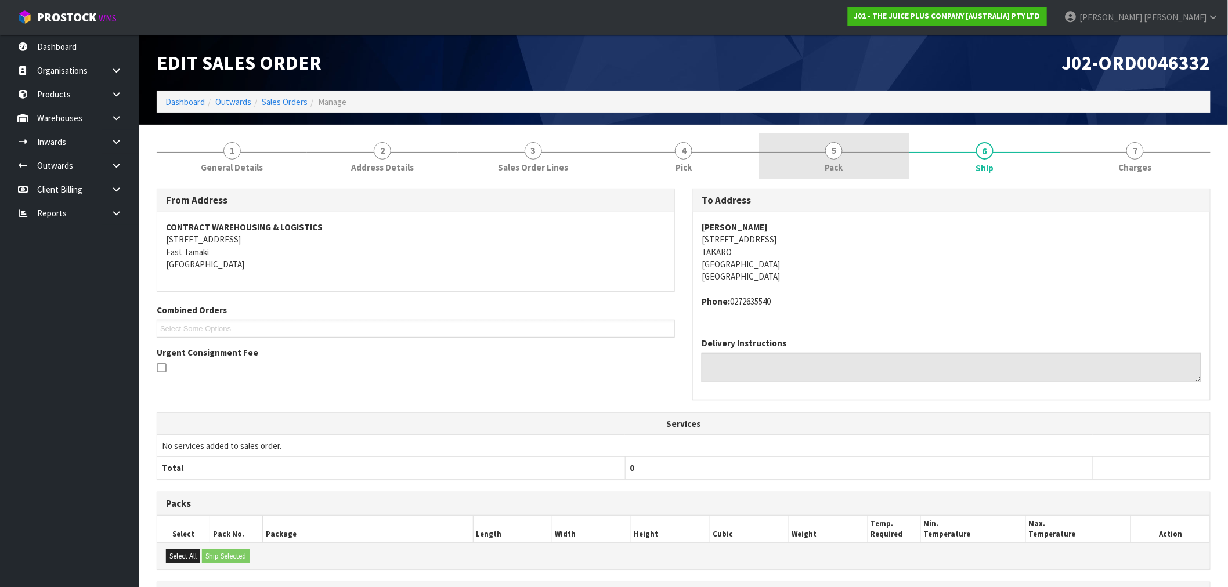
click at [830, 169] on span "Pack" at bounding box center [834, 167] width 18 height 12
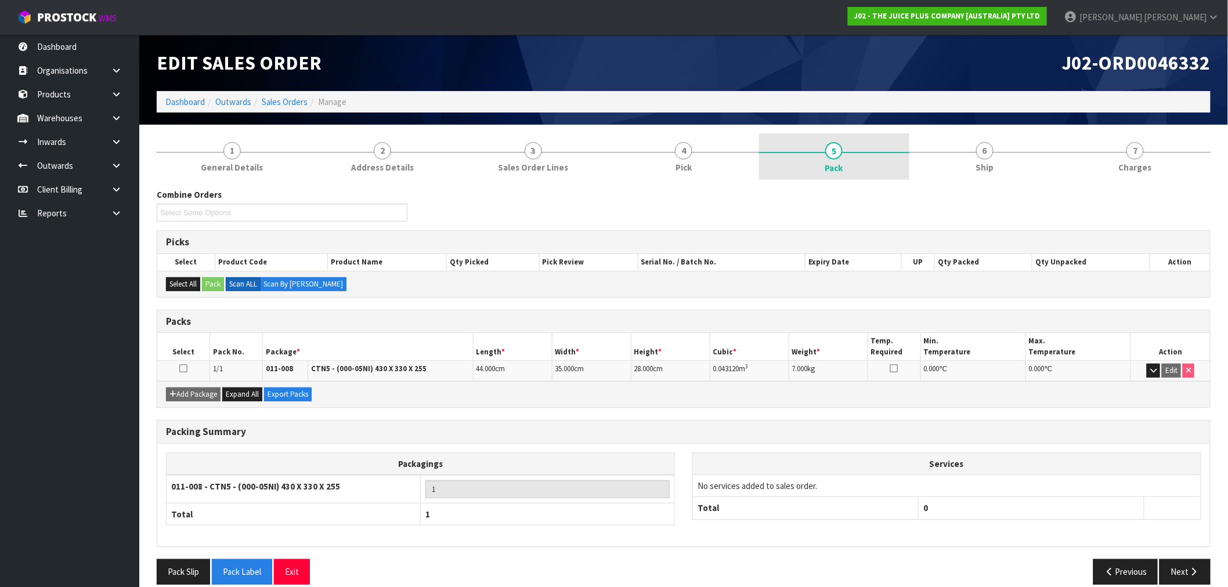
click at [820, 155] on link "5 Pack" at bounding box center [834, 156] width 150 height 46
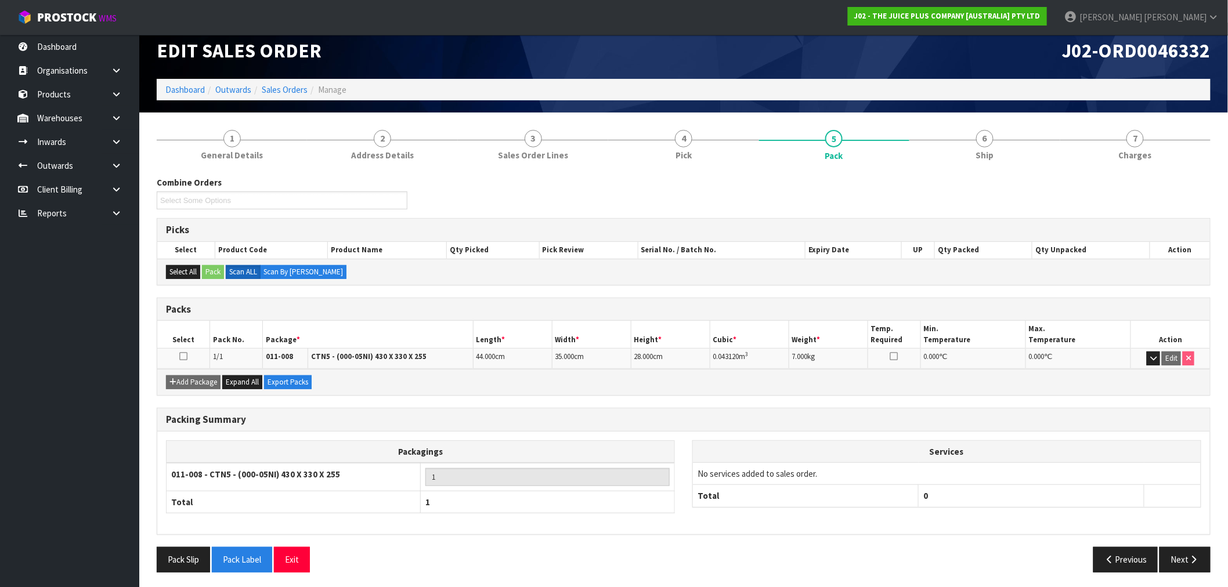
scroll to position [15, 0]
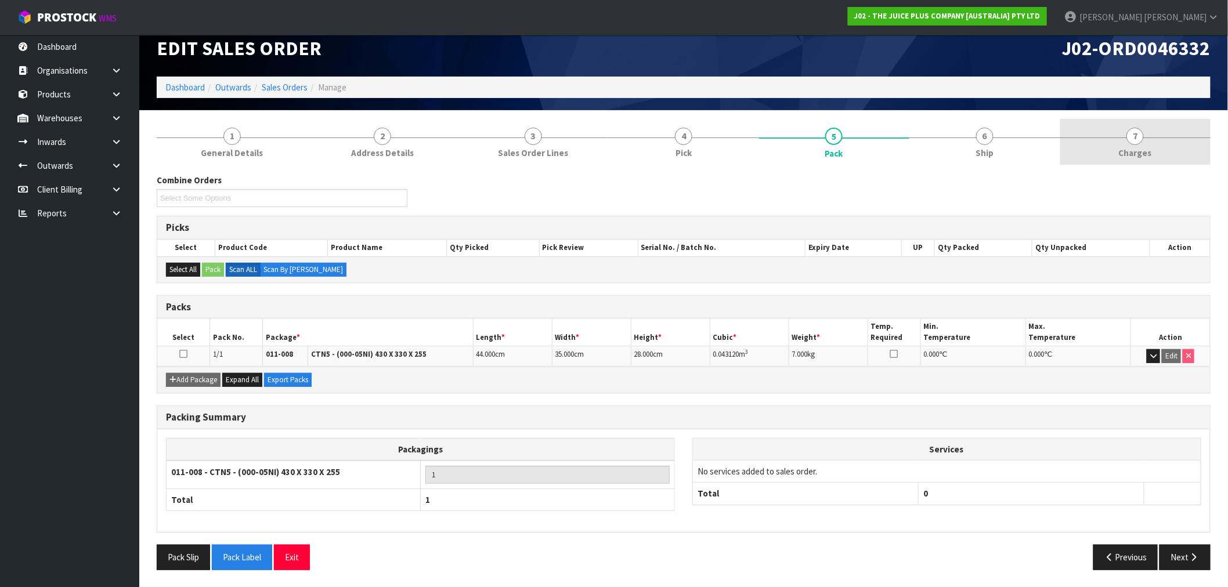
click at [1140, 137] on span "7" at bounding box center [1134, 136] width 17 height 17
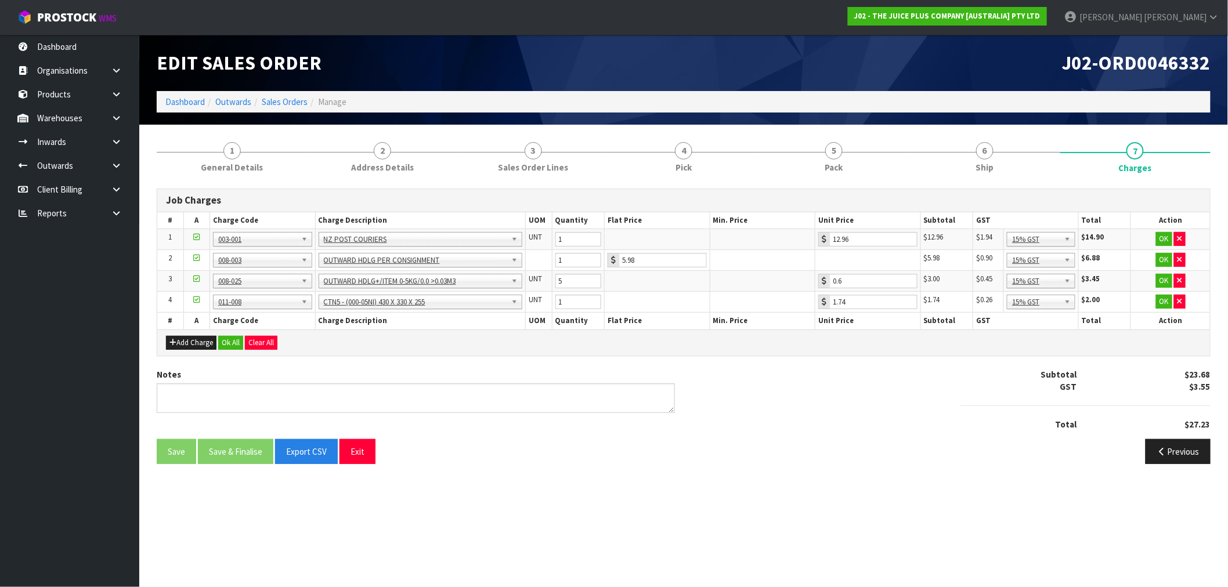
scroll to position [0, 0]
click at [234, 339] on button "Ok All" at bounding box center [230, 343] width 25 height 14
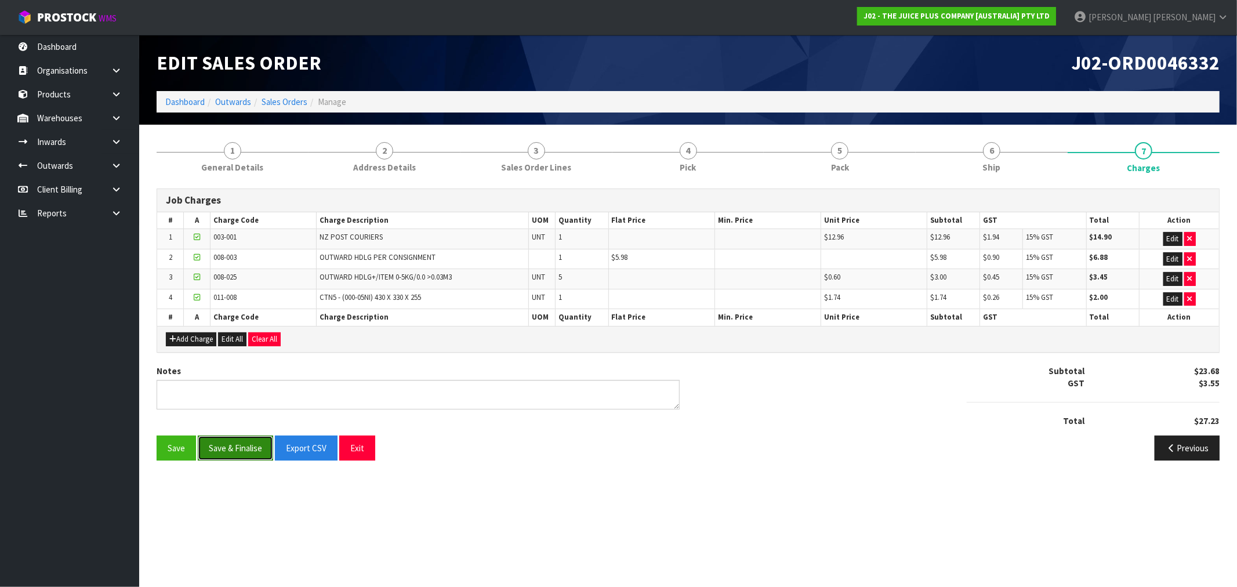
click at [254, 446] on button "Save & Finalise" at bounding box center [235, 448] width 75 height 25
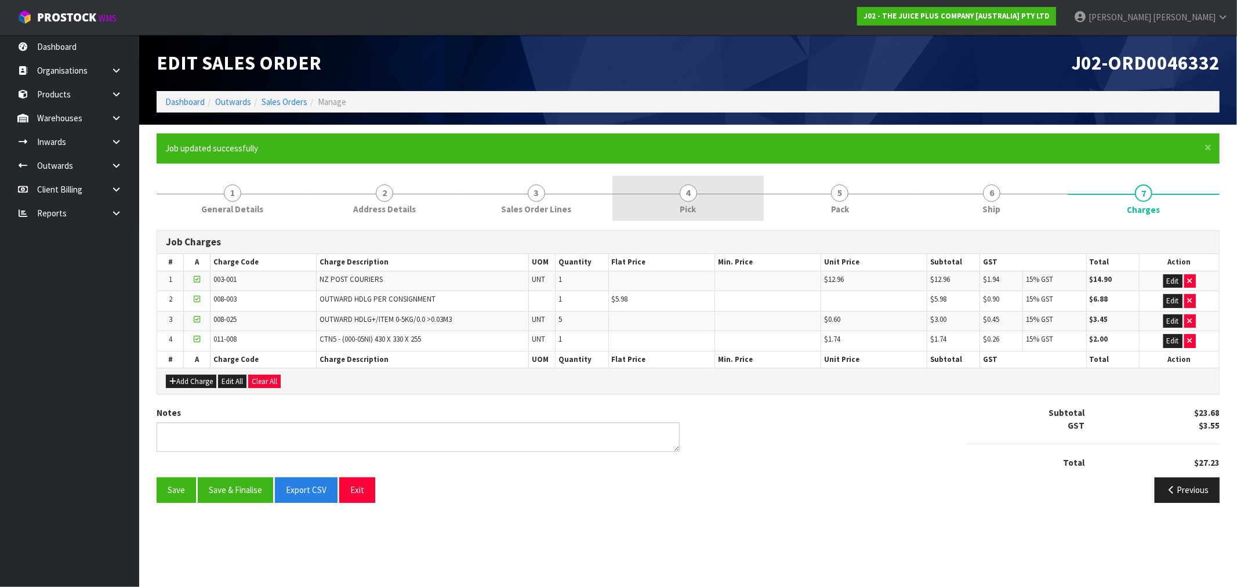
click at [732, 196] on link "4 Pick" at bounding box center [689, 199] width 152 height 46
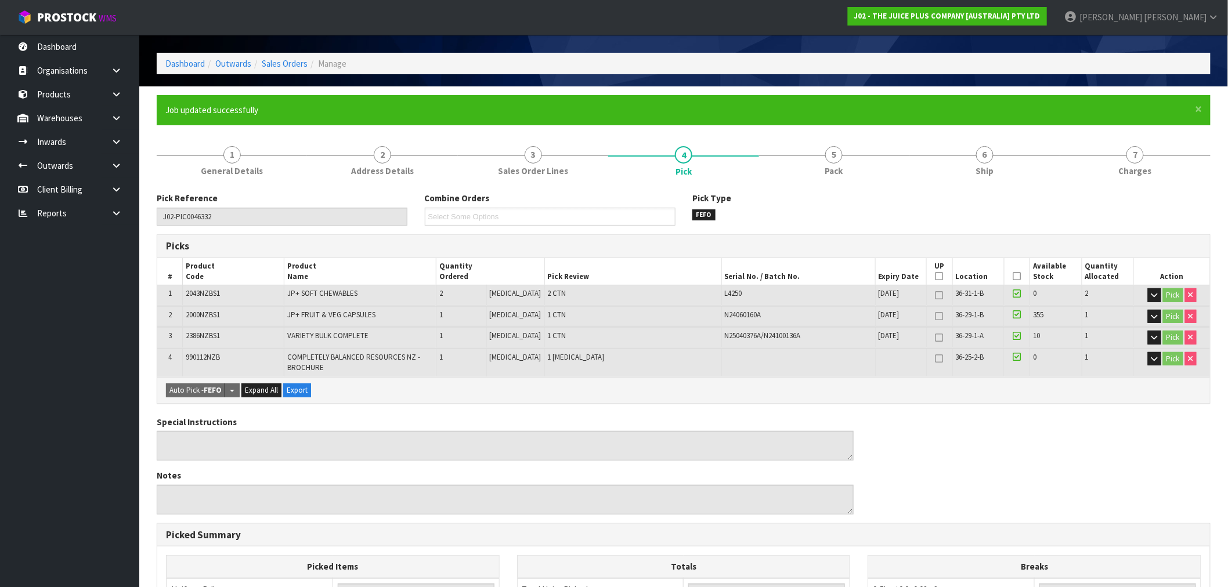
scroll to position [35, 0]
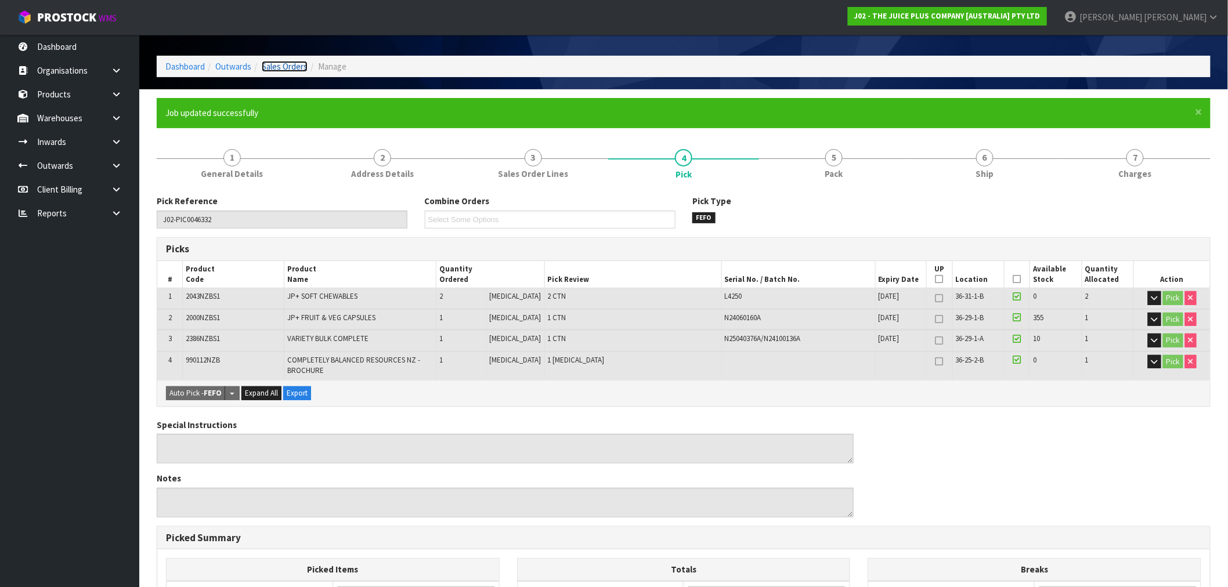
click at [283, 66] on link "Sales Orders" at bounding box center [285, 66] width 46 height 11
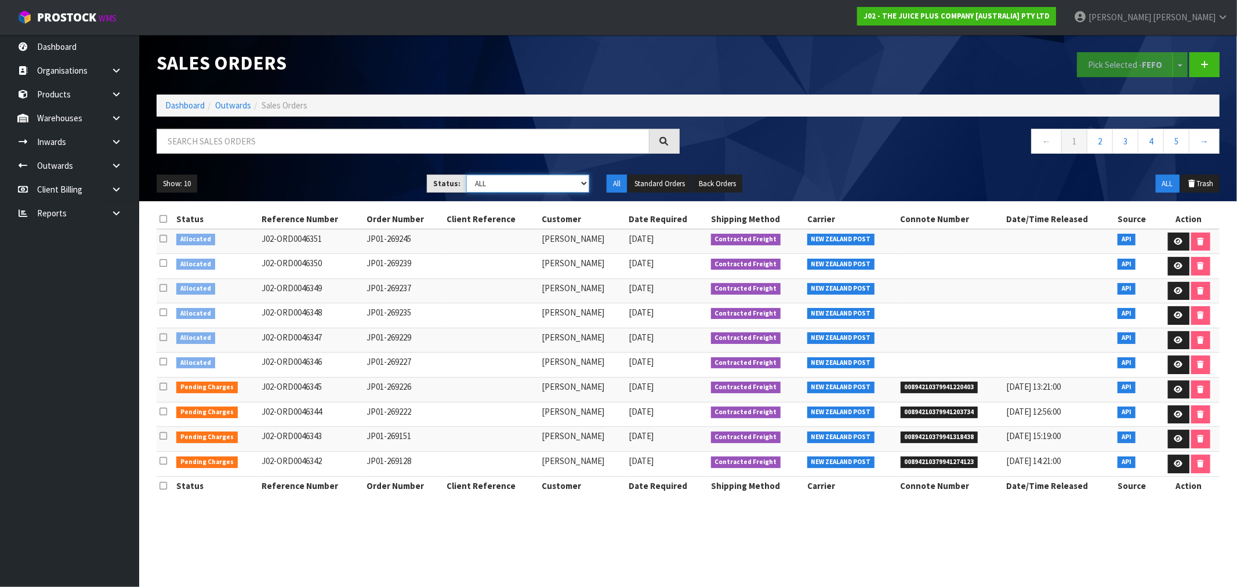
click at [502, 187] on select "Draft Pending Allocated Pending Pick Goods Picked Goods Packed Pending Charges …" at bounding box center [527, 184] width 123 height 18
select select "string:6"
click at [466, 175] on select "Draft Pending Allocated Pending Pick Goods Picked Goods Packed Pending Charges …" at bounding box center [527, 184] width 123 height 18
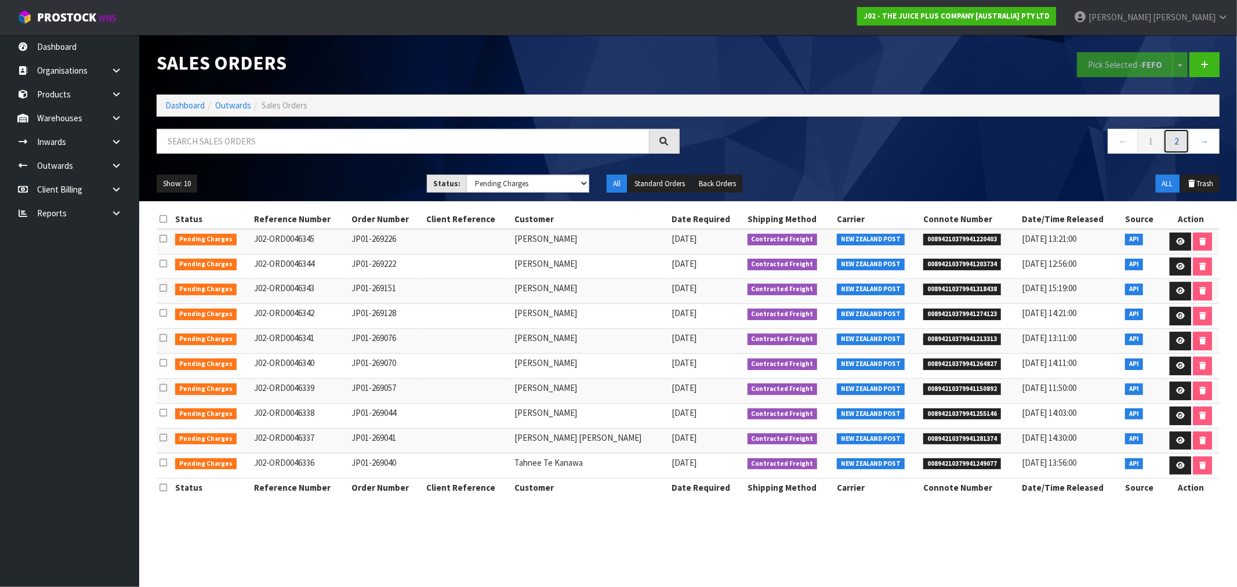
drag, startPoint x: 1181, startPoint y: 140, endPoint x: 1170, endPoint y: 143, distance: 11.6
click at [1181, 140] on link "2" at bounding box center [1177, 141] width 26 height 25
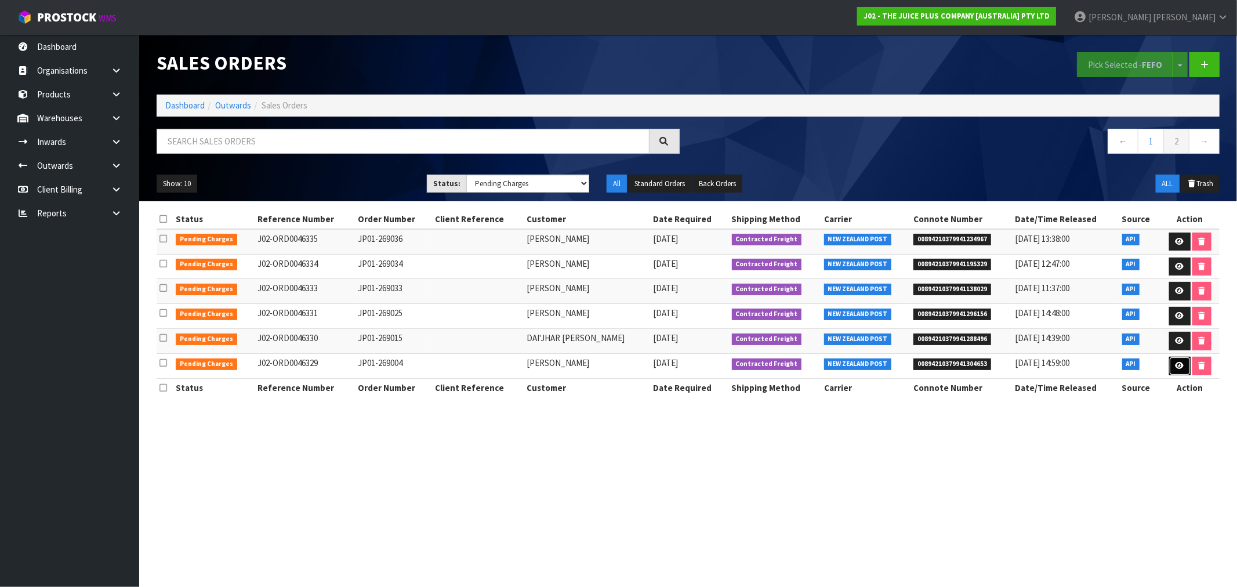
click at [1176, 370] on icon at bounding box center [1180, 366] width 9 height 8
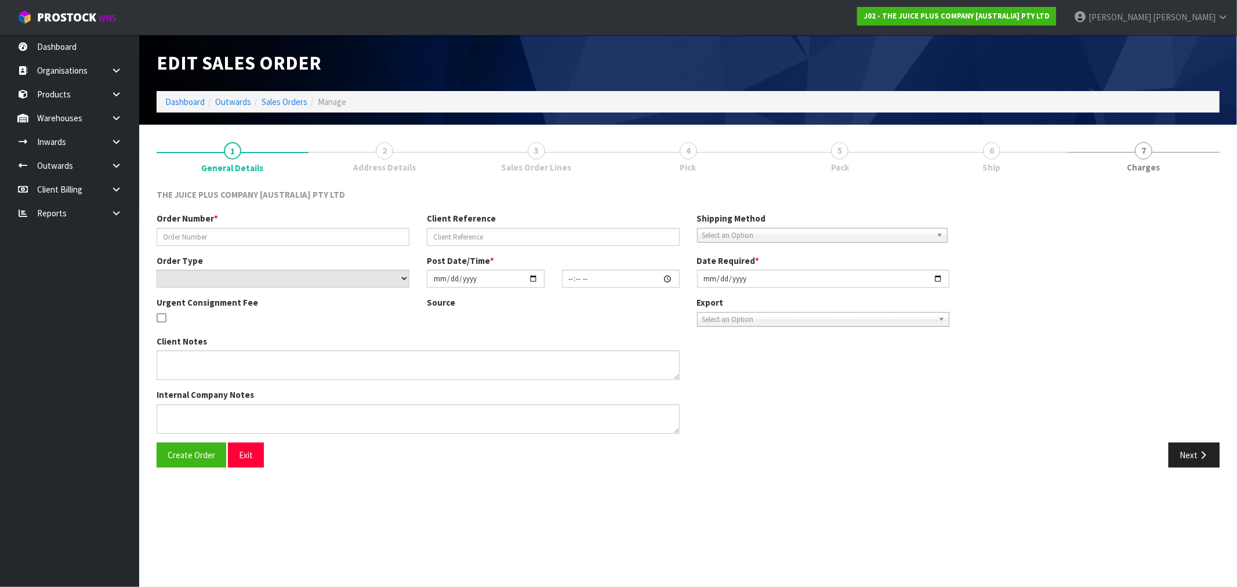
type input "JP01-269004"
select select "number:0"
type input "2025-08-19"
type input "09:43:33.000"
type input "2025-08-20"
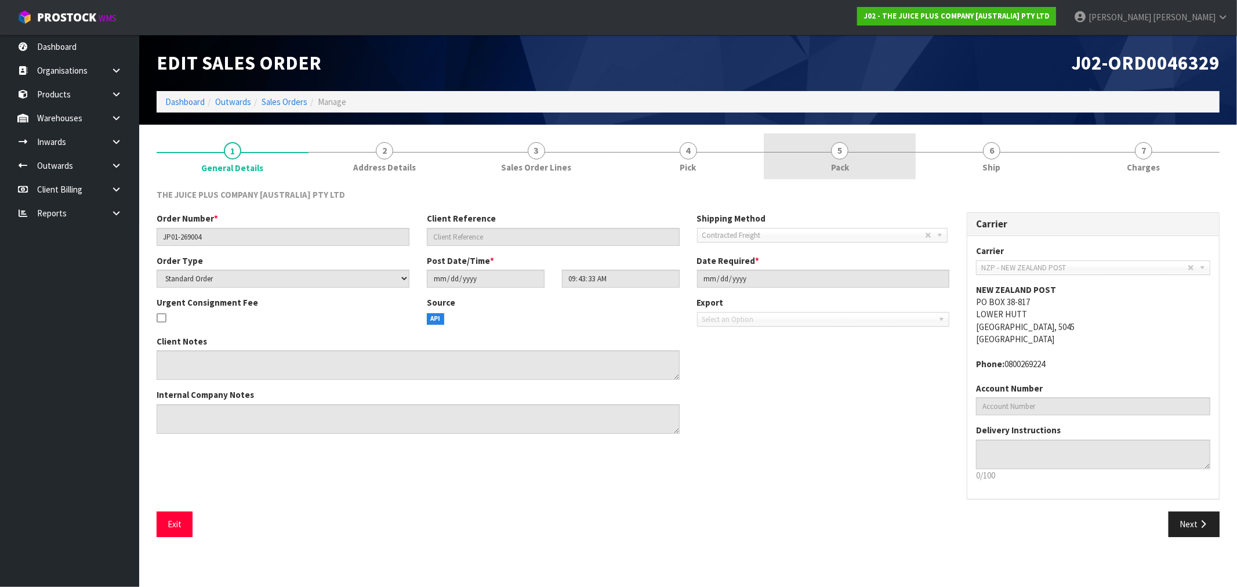
click at [861, 161] on link "5 Pack" at bounding box center [840, 156] width 152 height 46
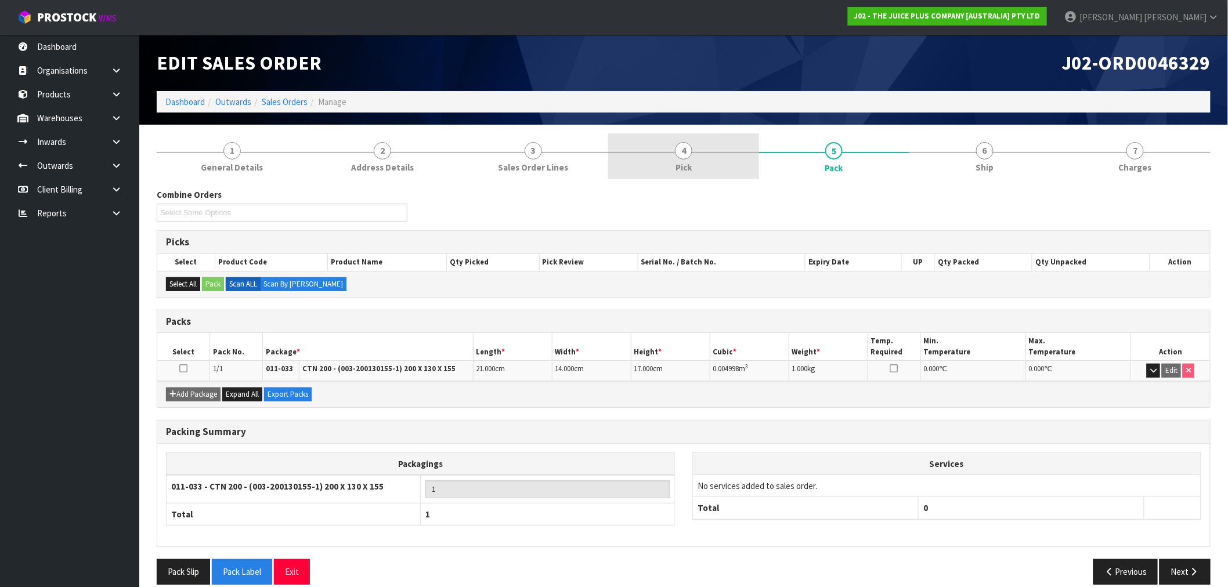
click at [729, 152] on div at bounding box center [683, 152] width 150 height 1
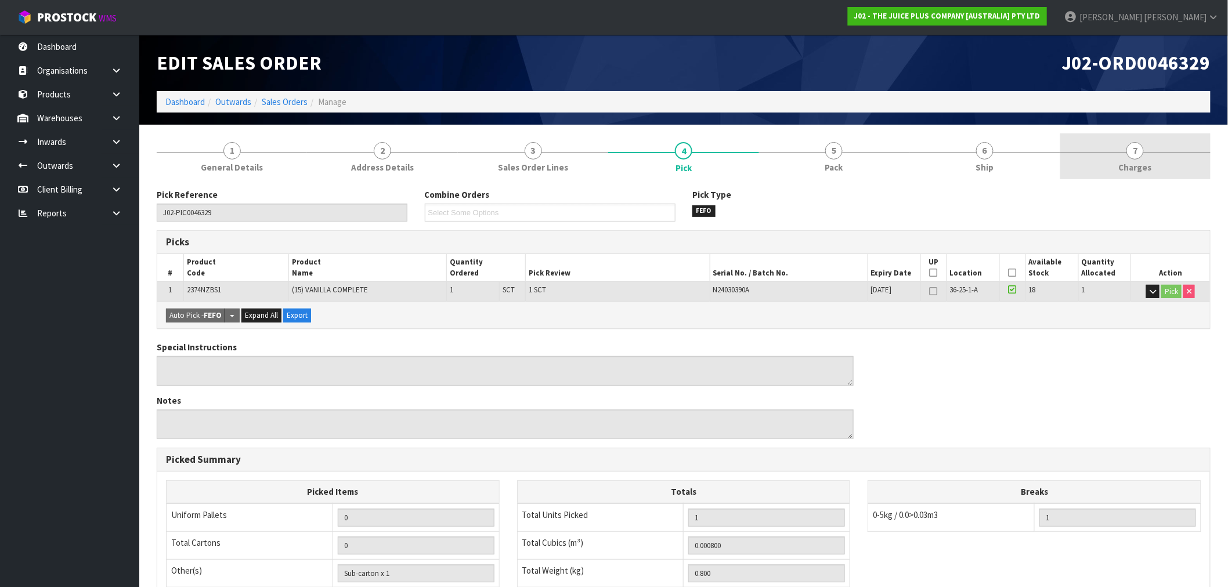
click at [1165, 159] on link "7 Charges" at bounding box center [1135, 156] width 150 height 46
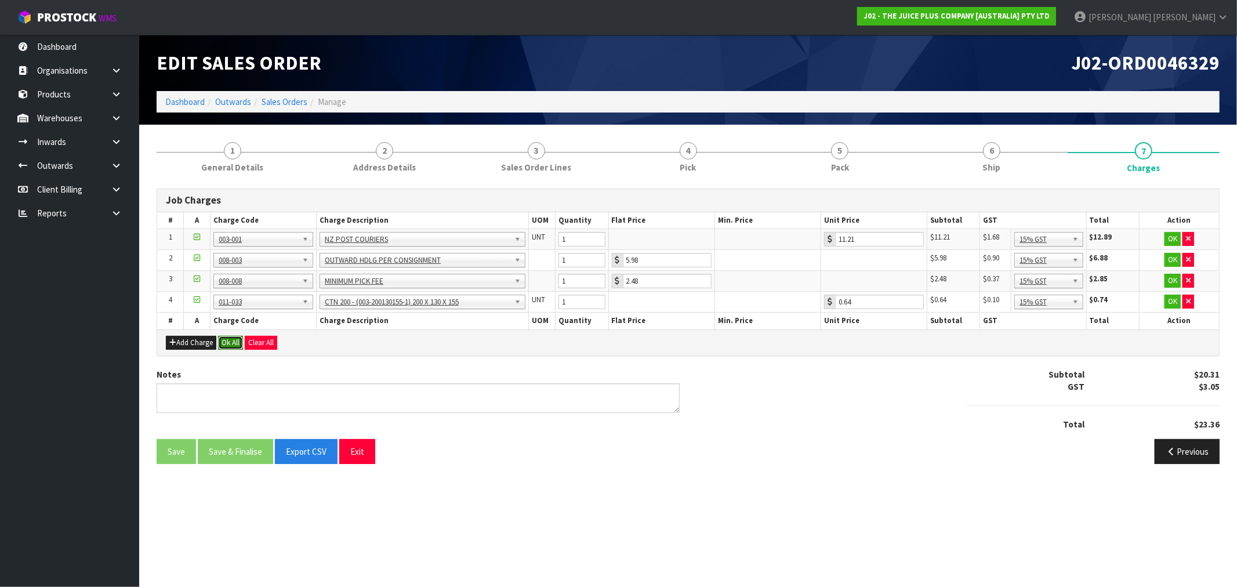
click at [238, 341] on button "Ok All" at bounding box center [230, 343] width 25 height 14
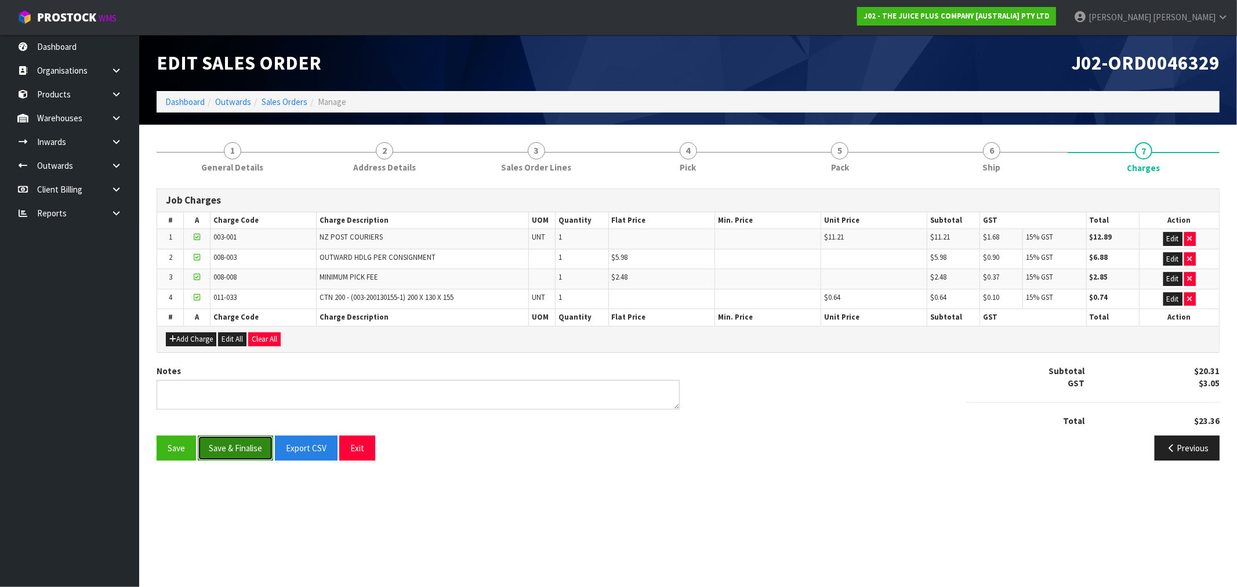
click at [266, 440] on button "Save & Finalise" at bounding box center [235, 448] width 75 height 25
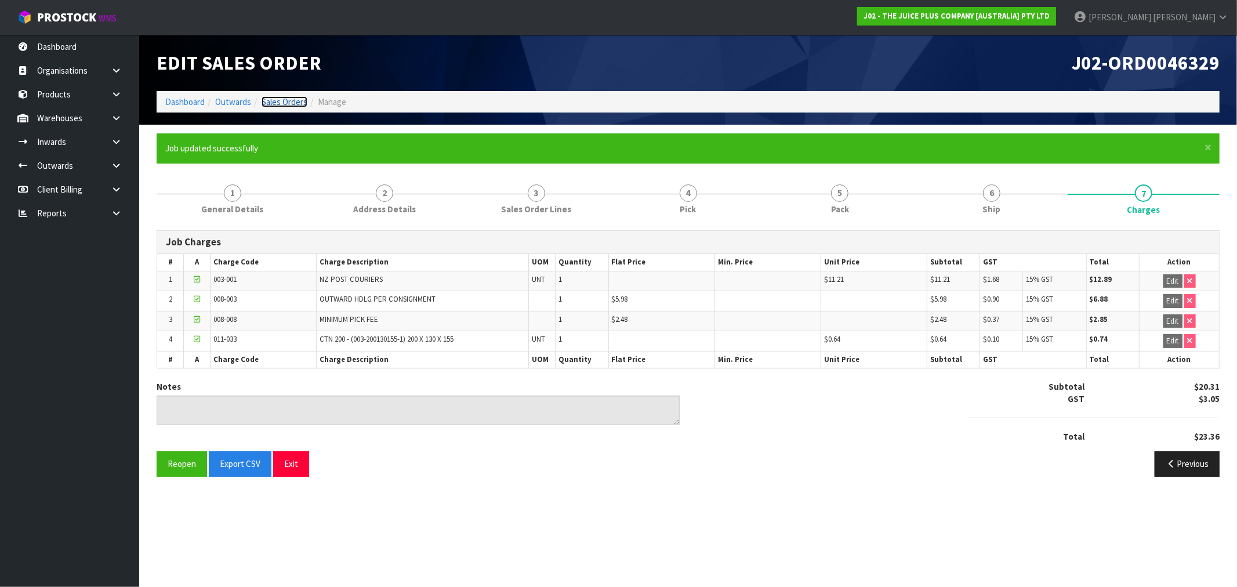
click at [294, 102] on link "Sales Orders" at bounding box center [285, 101] width 46 height 11
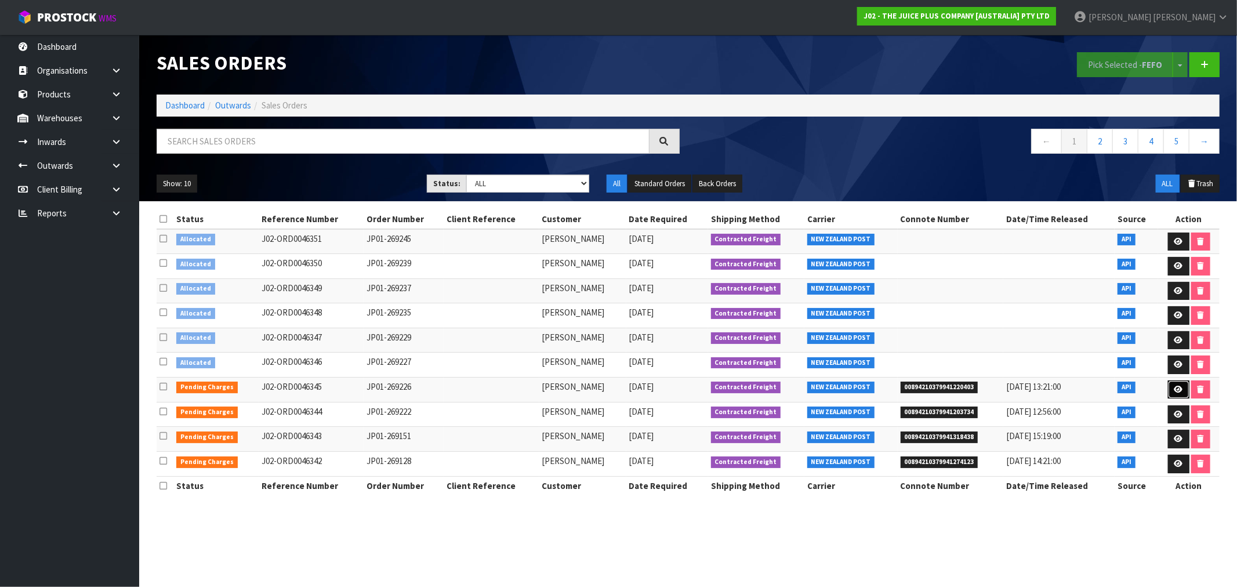
click at [1178, 389] on icon at bounding box center [1179, 390] width 9 height 8
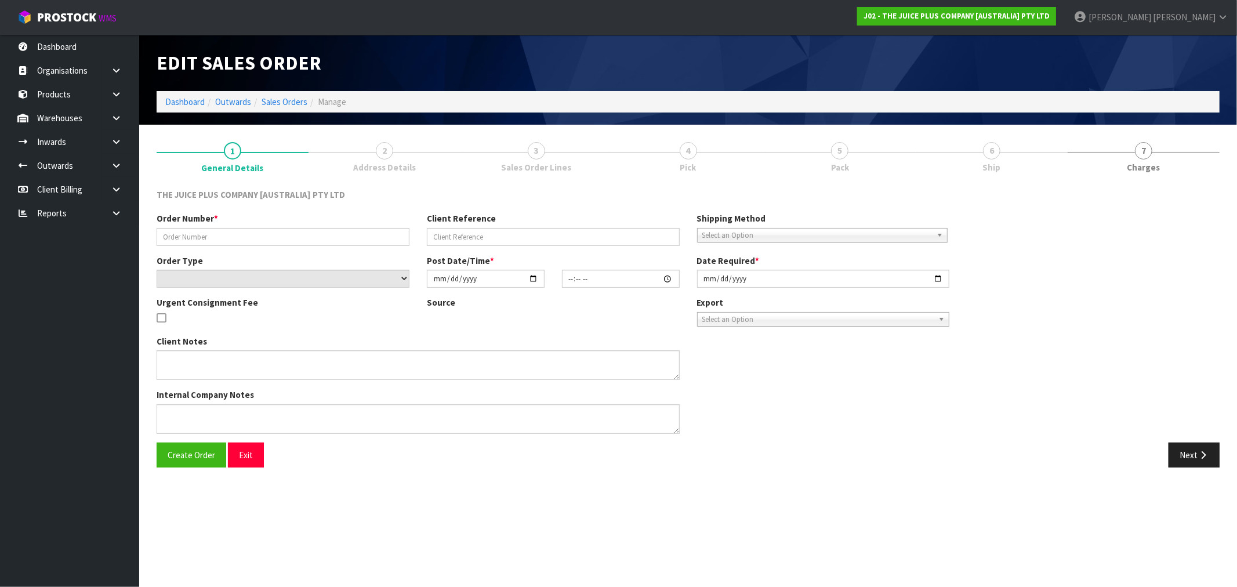
type input "JP01-269226"
select select "number:0"
type input "2025-08-20"
type input "04:52:01.000"
type input "2025-08-20"
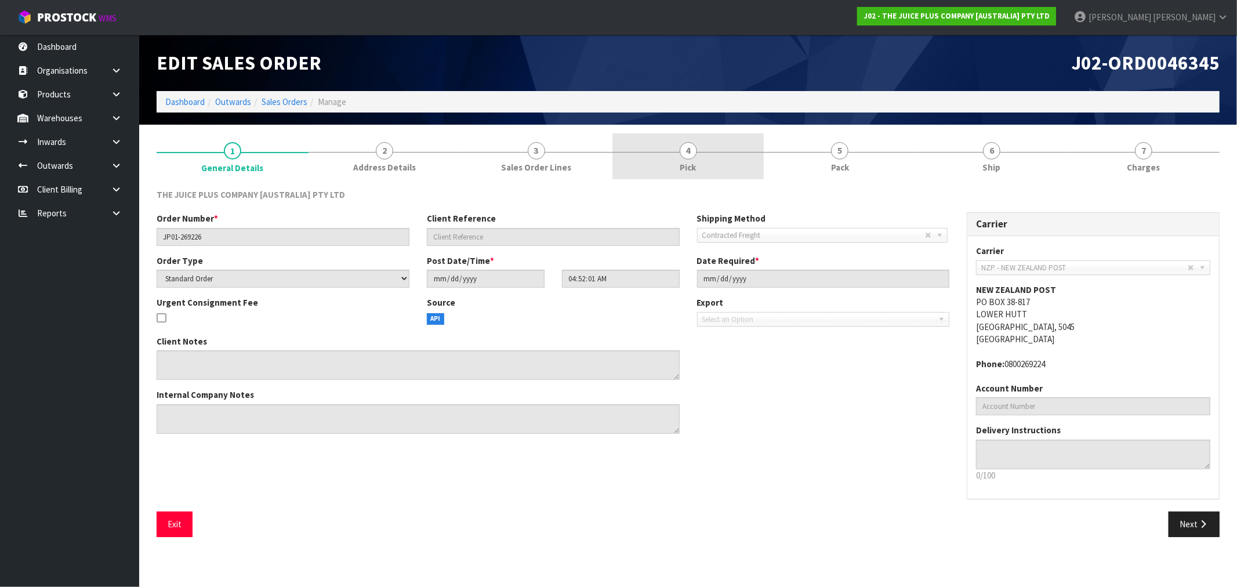
click at [718, 157] on link "4 Pick" at bounding box center [689, 156] width 152 height 46
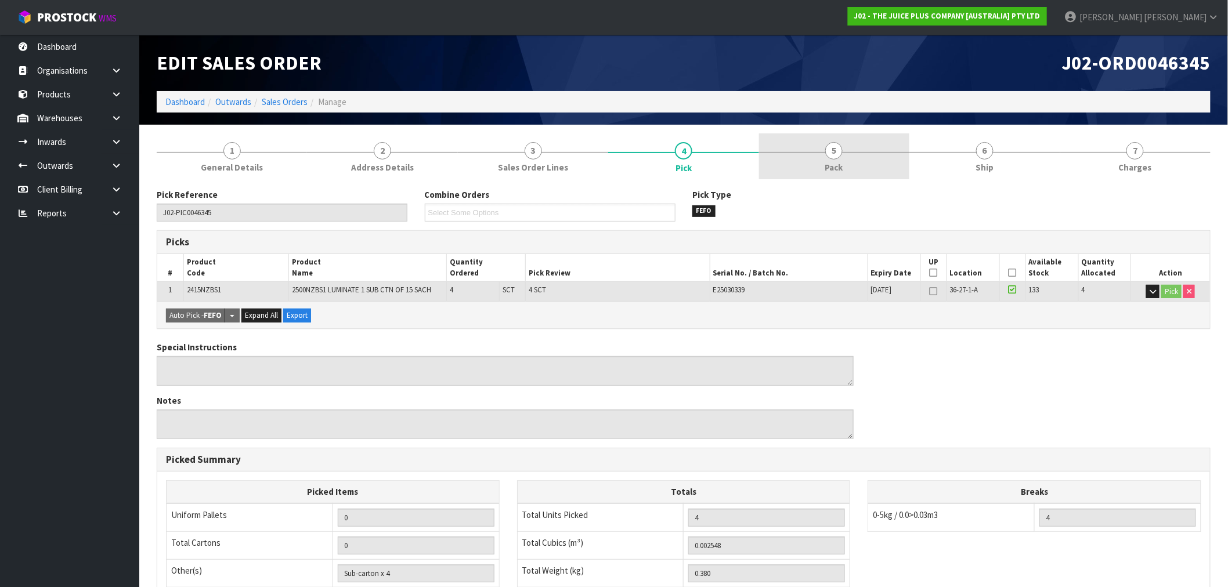
click at [863, 161] on link "5 Pack" at bounding box center [834, 156] width 150 height 46
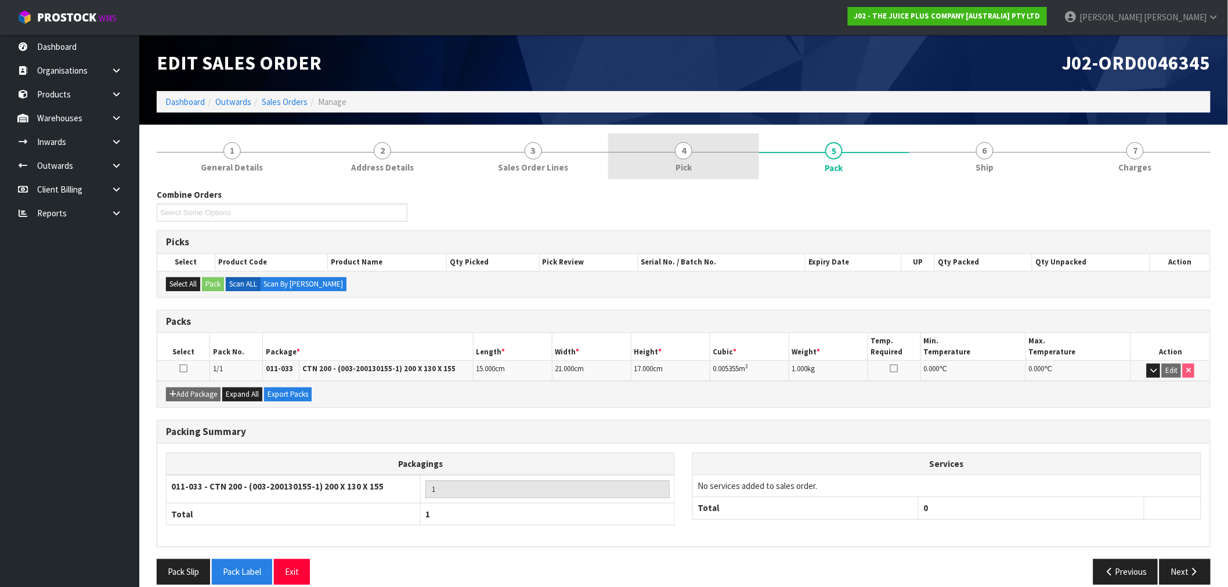
click at [703, 164] on link "4 Pick" at bounding box center [683, 156] width 150 height 46
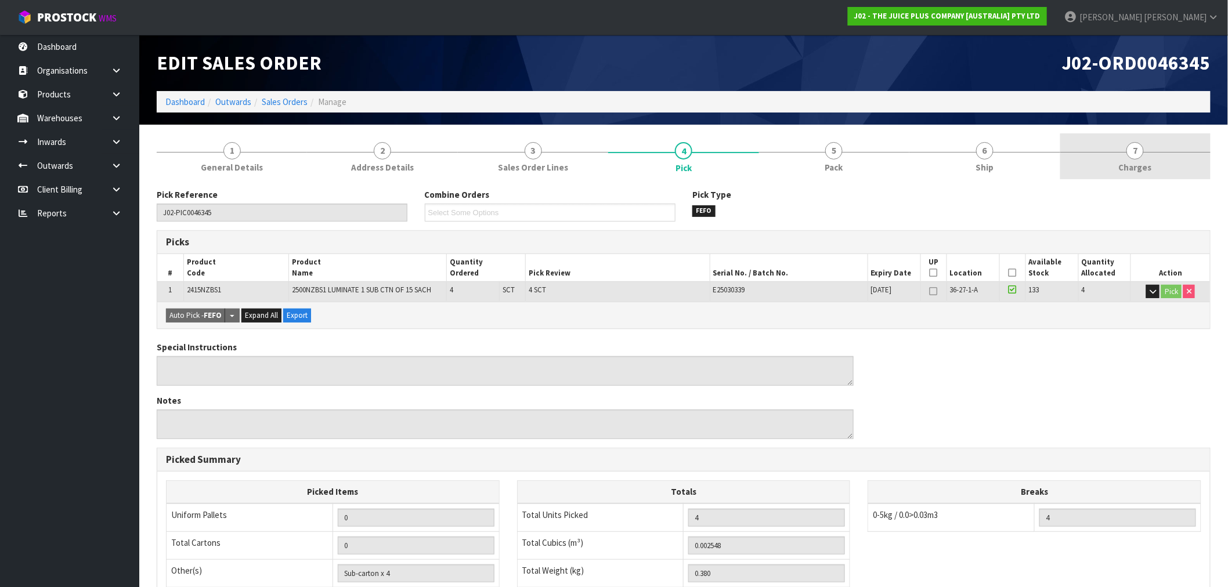
click at [1157, 168] on link "7 Charges" at bounding box center [1135, 156] width 150 height 46
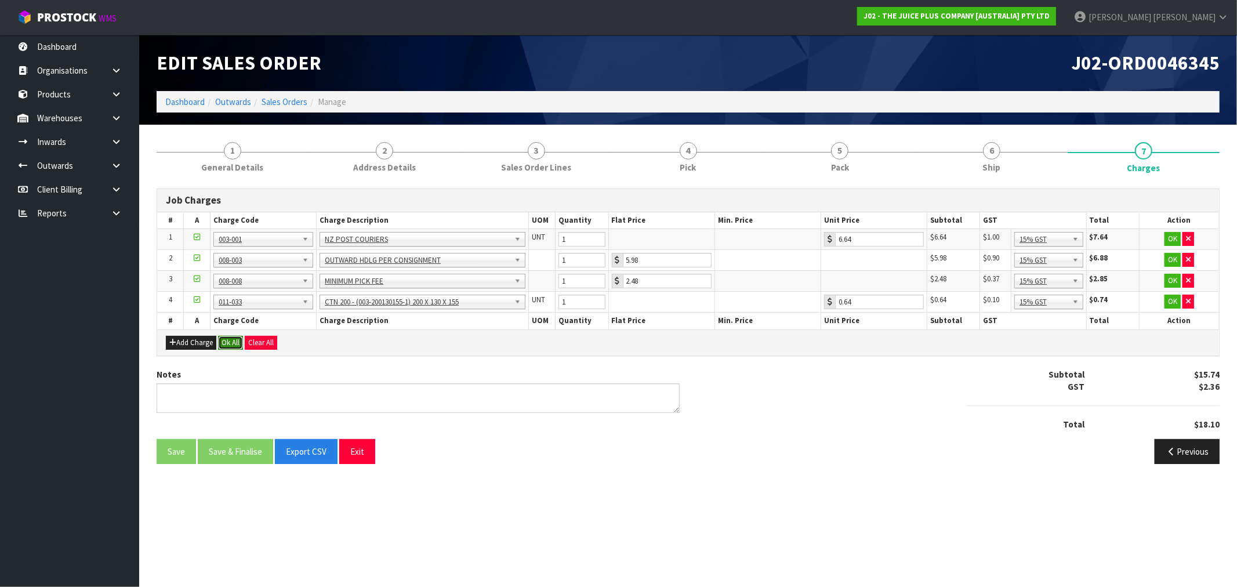
click at [233, 338] on button "Ok All" at bounding box center [230, 343] width 25 height 14
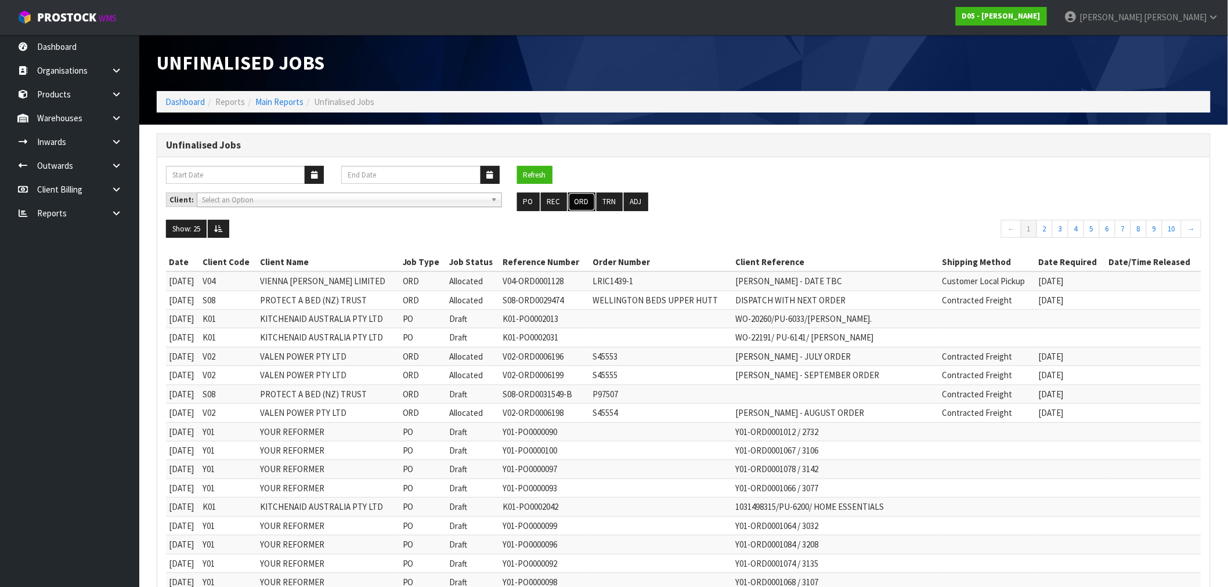
click at [575, 201] on button "ORD" at bounding box center [581, 202] width 27 height 19
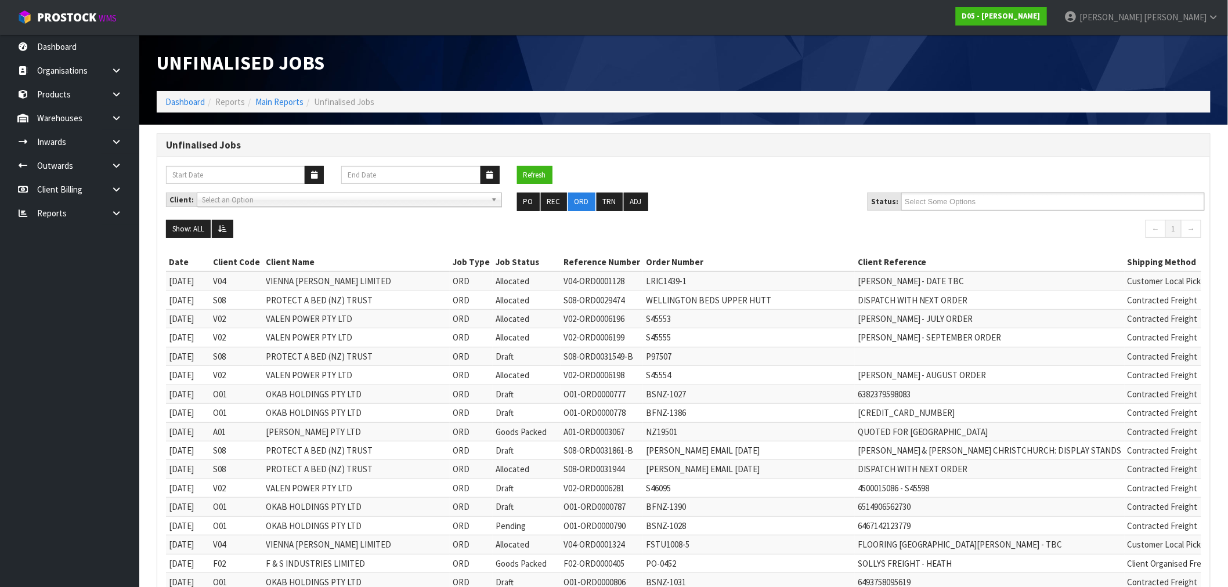
click at [973, 211] on div "Client: A00 - AGRIHEALTH NZ LTD A01 - AGAIN FASTER PTY LTD A02 - AUKLET TRADERS…" at bounding box center [683, 206] width 1052 height 27
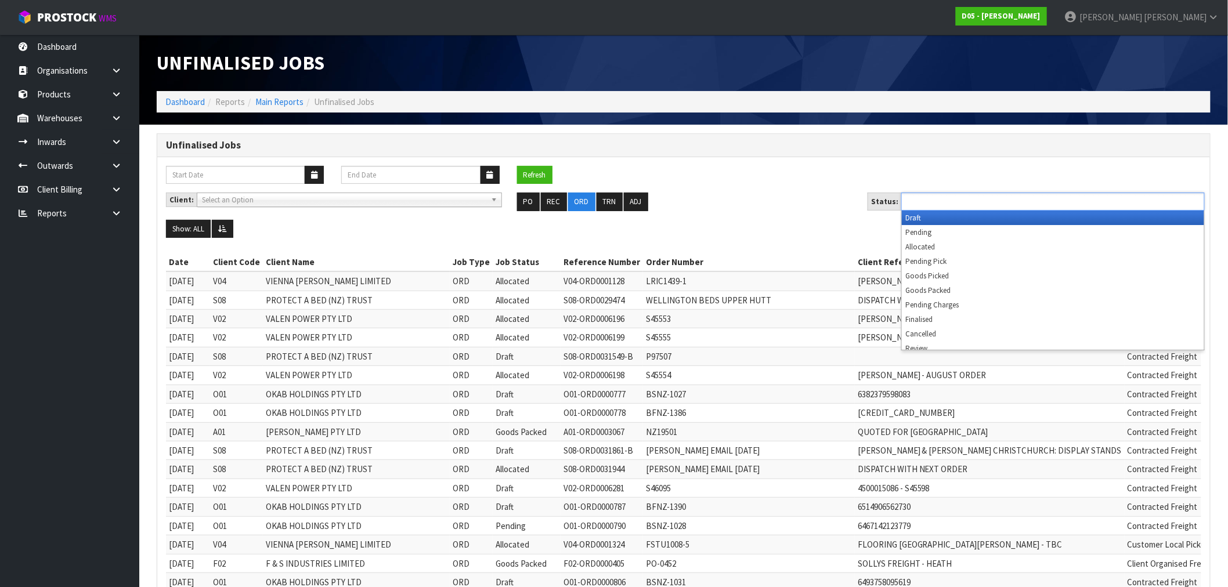
click at [966, 201] on input "text" at bounding box center [946, 201] width 85 height 15
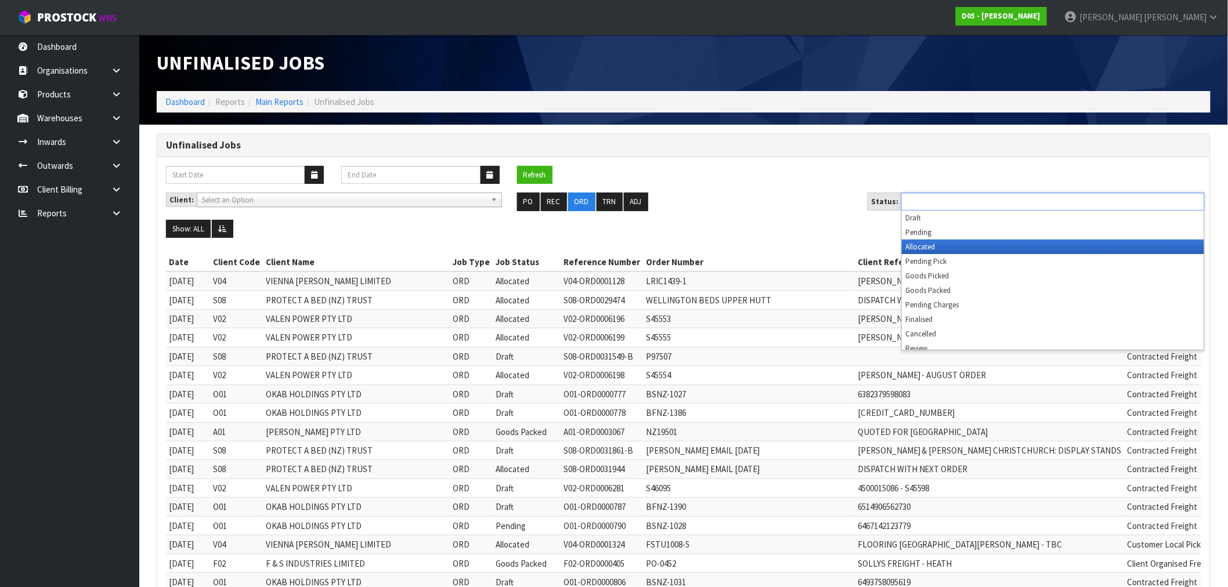
click at [961, 245] on li "Allocated" at bounding box center [1053, 247] width 302 height 15
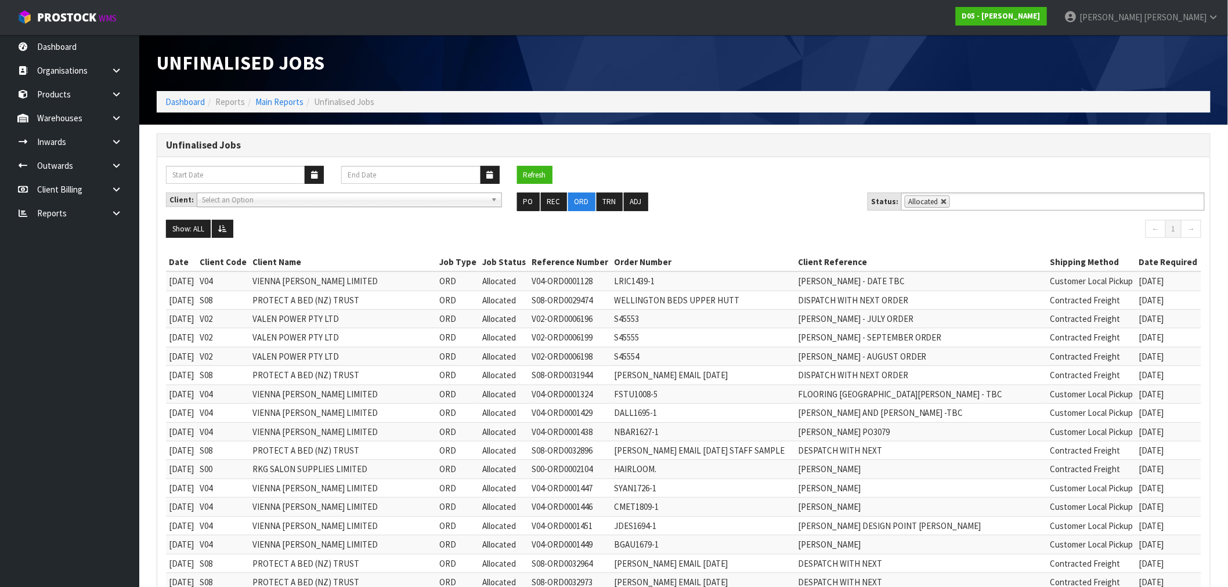
click at [942, 205] on link at bounding box center [943, 201] width 7 height 7
type input "Select Some Options"
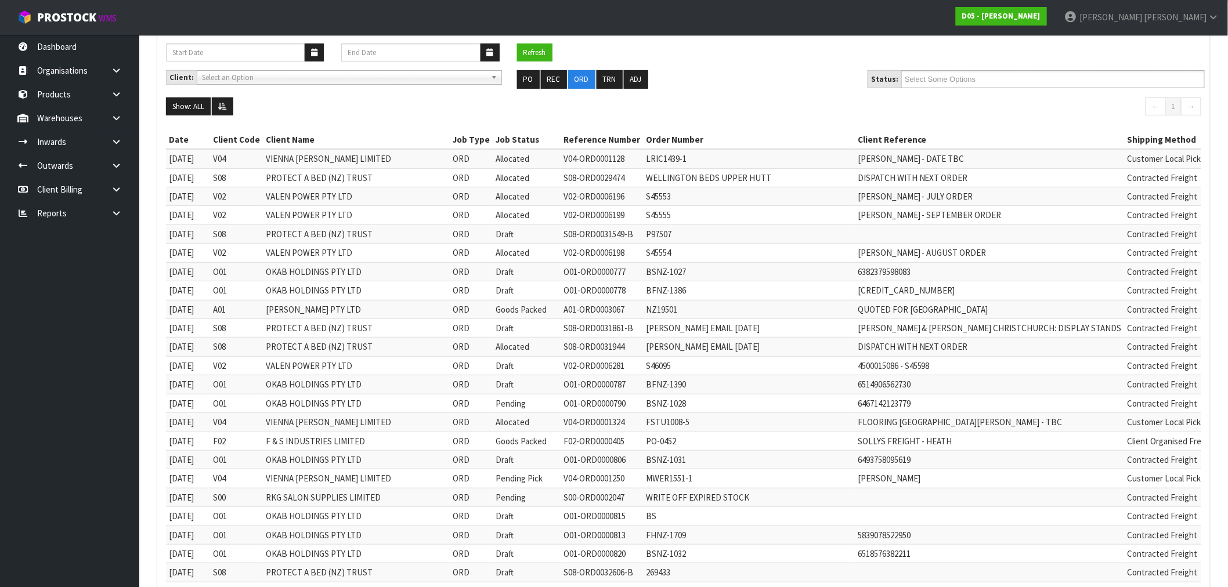
scroll to position [64, 0]
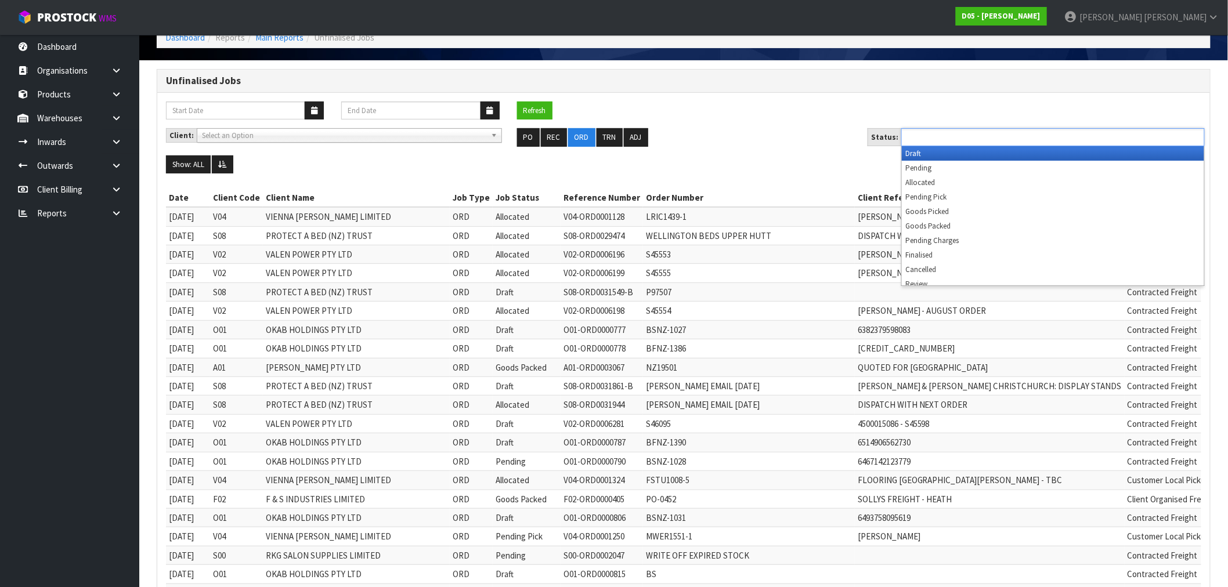
click at [968, 140] on input "text" at bounding box center [946, 137] width 85 height 15
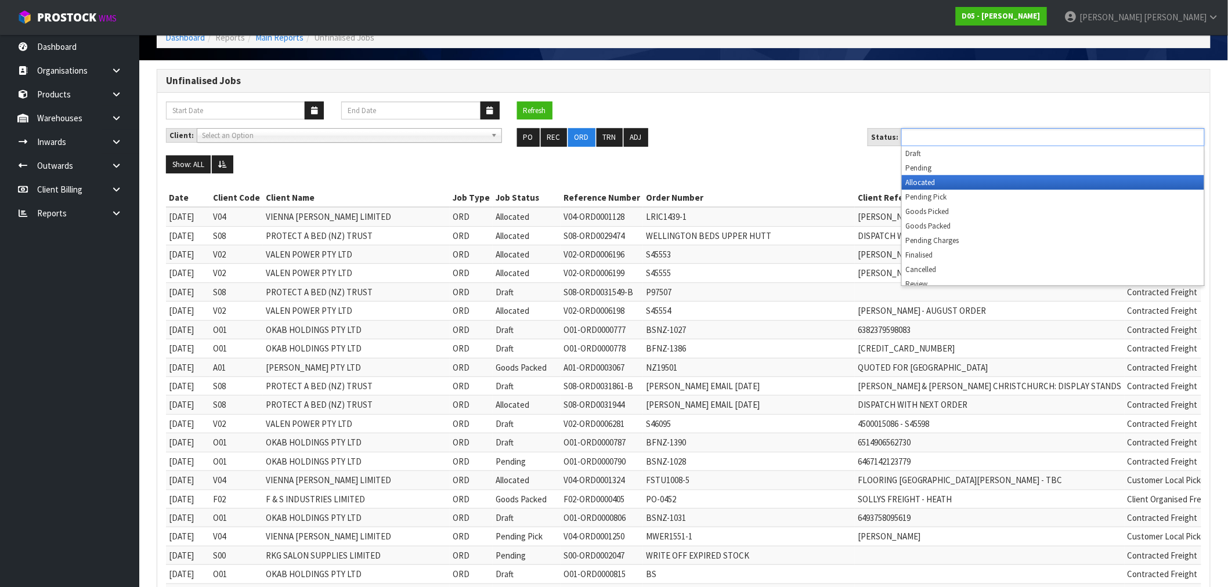
click at [942, 182] on li "Allocated" at bounding box center [1053, 182] width 302 height 15
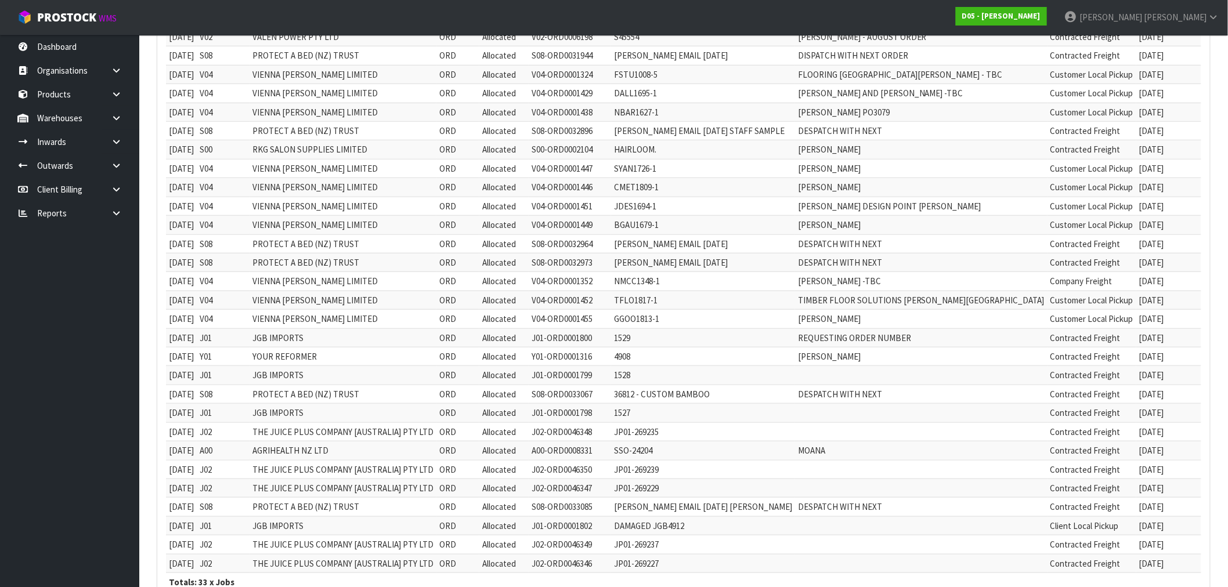
scroll to position [399, 0]
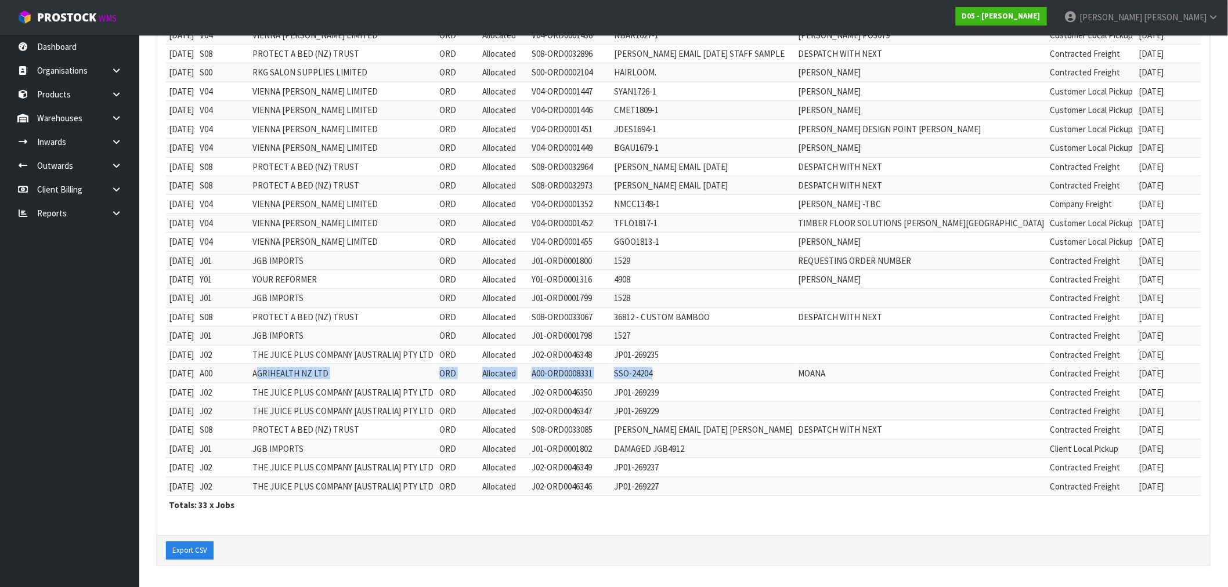
drag, startPoint x: 271, startPoint y: 374, endPoint x: 663, endPoint y: 381, distance: 391.6
click at [663, 381] on tr "20/08/2025 A00 AGRIHEALTH NZ LTD ORD Allocated A00-ORD0008331 SSO-24204 MOANA C…" at bounding box center [727, 373] width 1122 height 19
click at [662, 374] on td "SSO-24204" at bounding box center [703, 373] width 184 height 19
drag, startPoint x: 654, startPoint y: 373, endPoint x: 612, endPoint y: 374, distance: 42.4
click at [612, 374] on td "SSO-24204" at bounding box center [703, 373] width 184 height 19
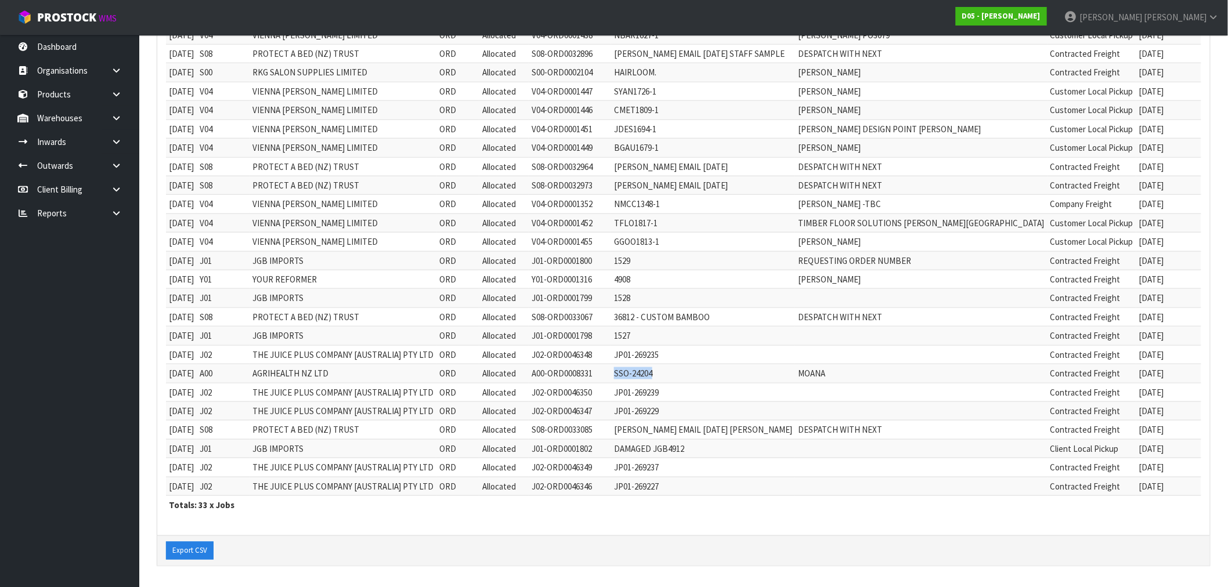
copy td "SSO-24204"
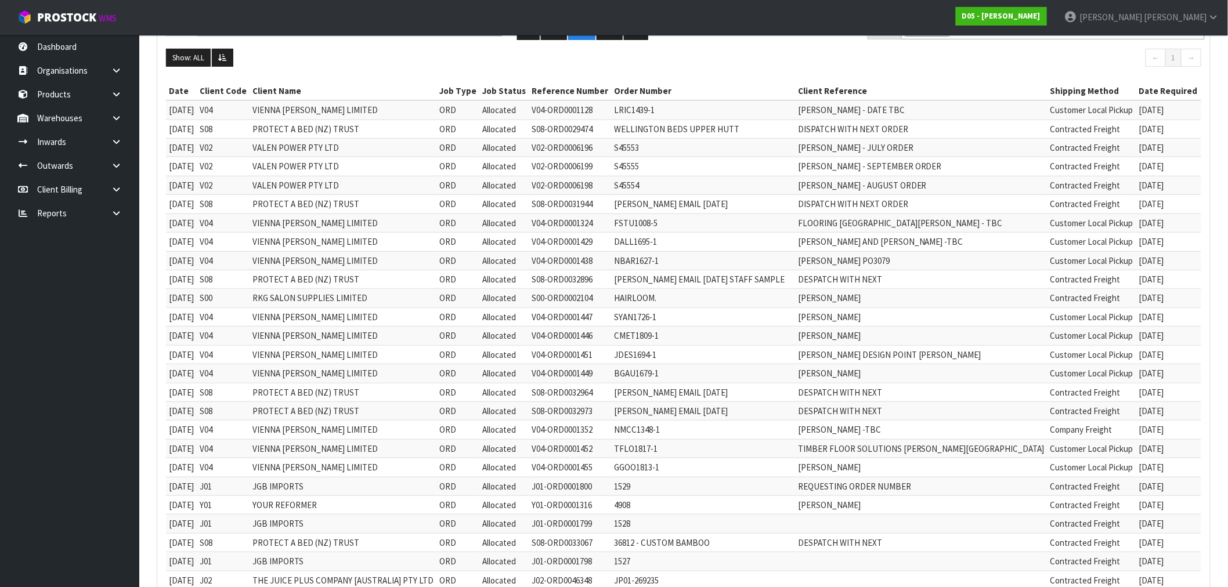
scroll to position [0, 0]
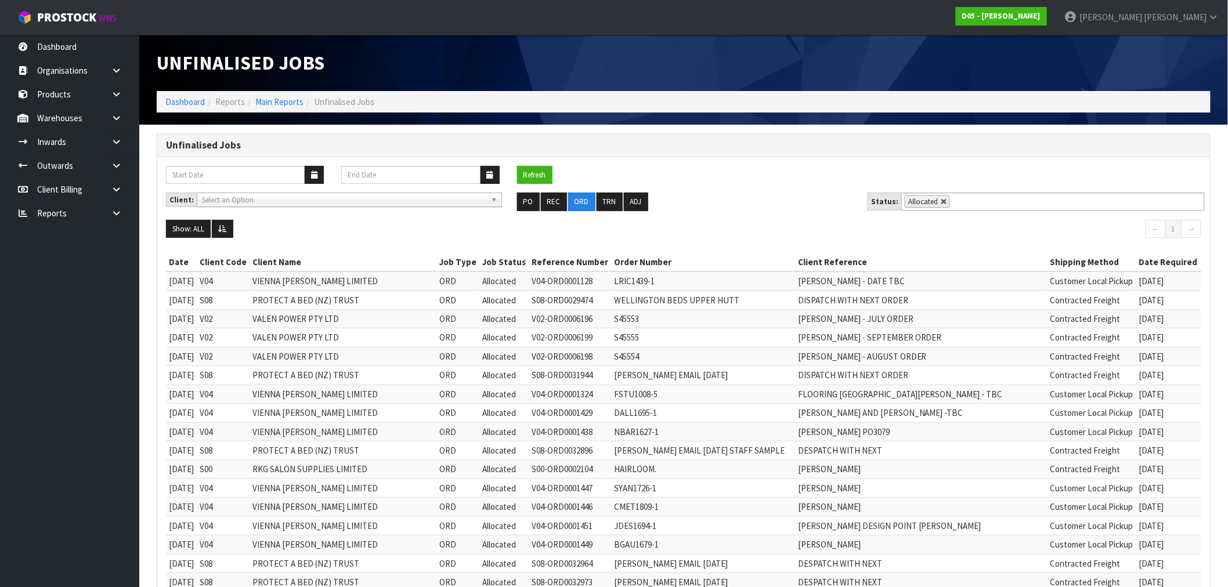
click at [940, 200] on link at bounding box center [943, 201] width 7 height 7
type input "Select Some Options"
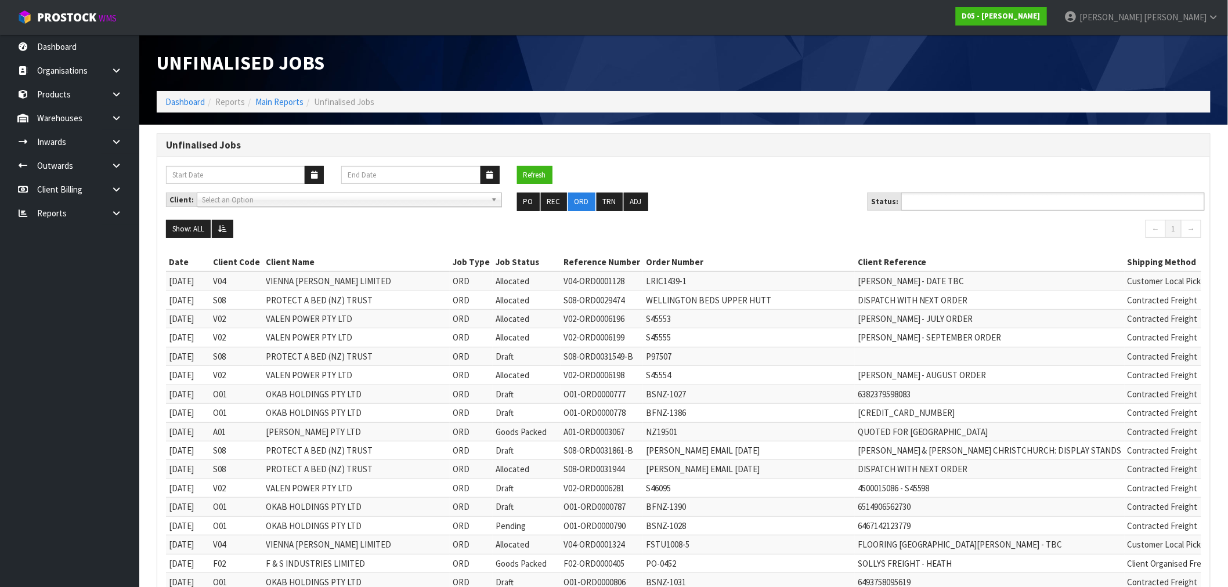
click at [970, 202] on input "text" at bounding box center [946, 201] width 85 height 15
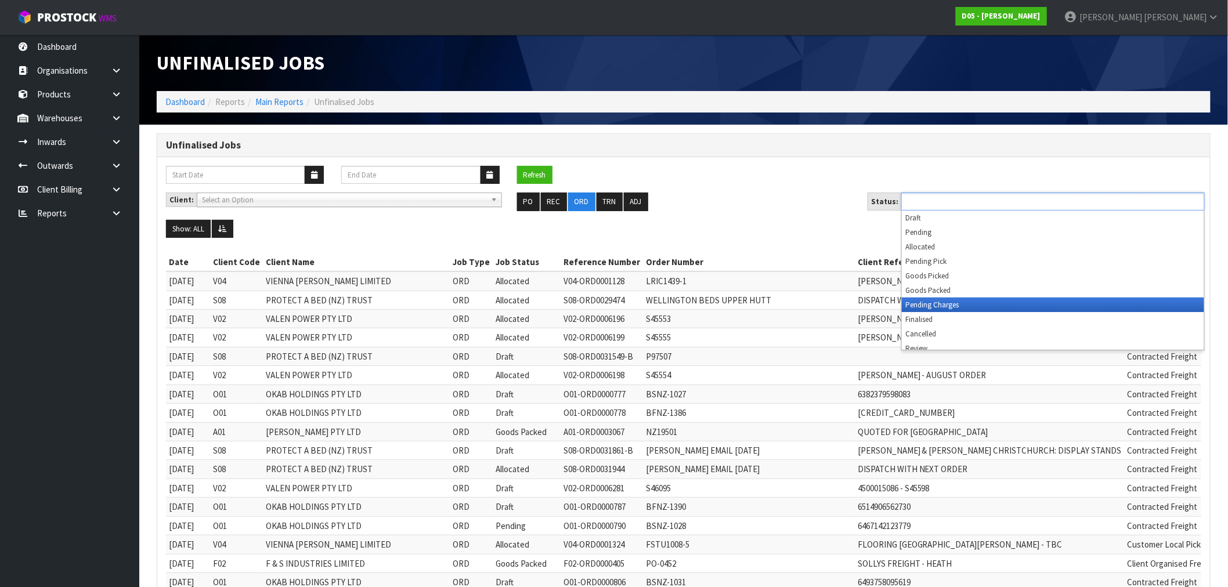
click at [955, 303] on li "Pending Charges" at bounding box center [1053, 305] width 302 height 15
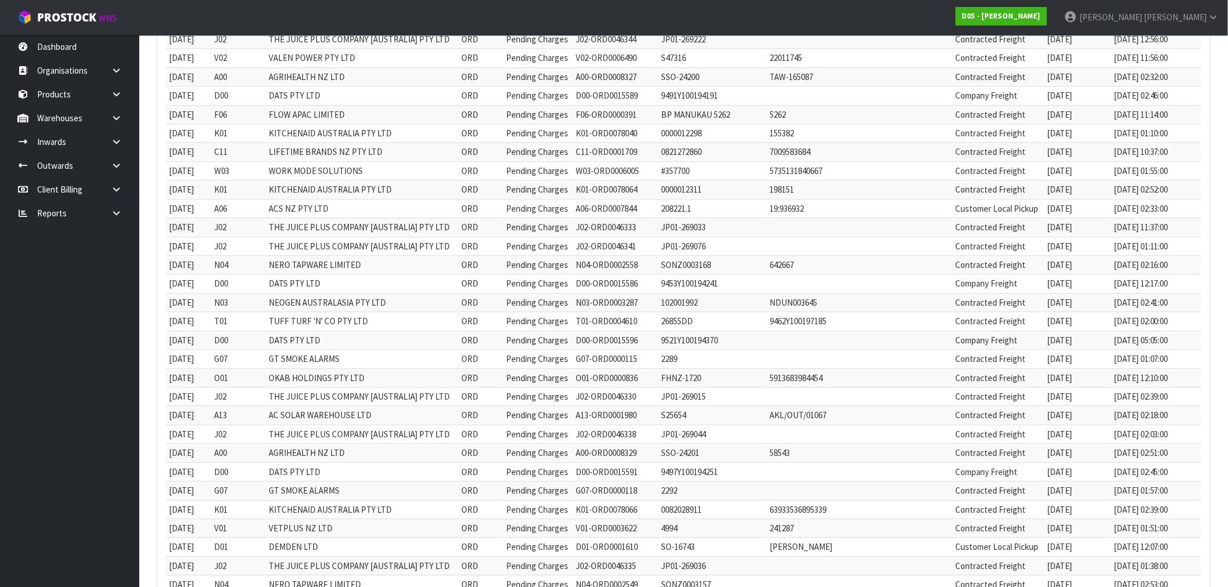
scroll to position [1456, 0]
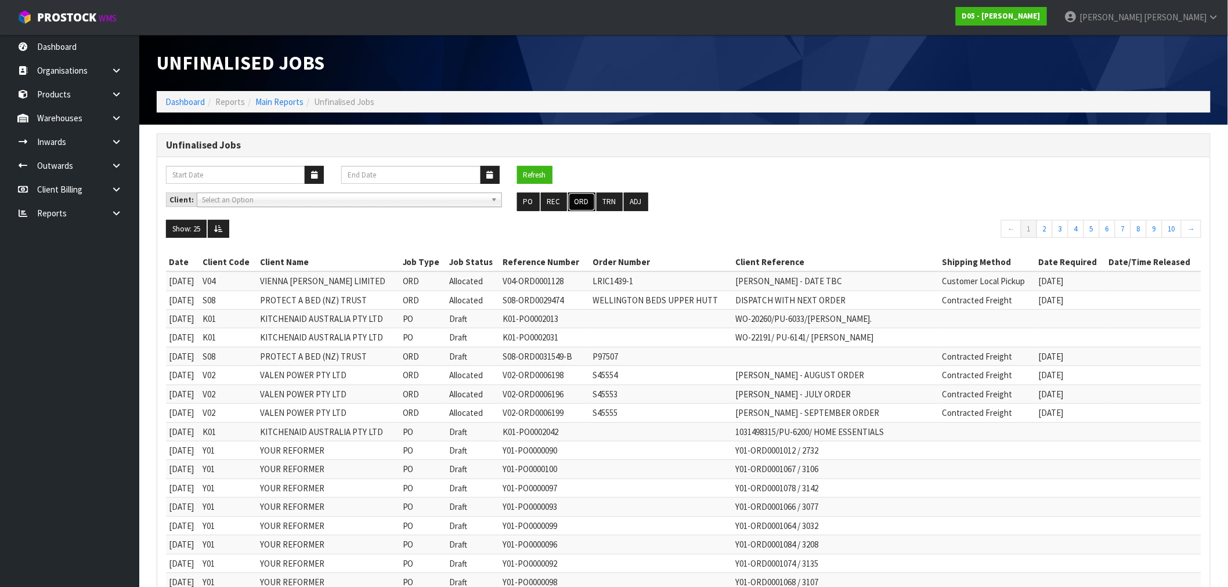
drag, startPoint x: 587, startPoint y: 200, endPoint x: 660, endPoint y: 218, distance: 75.8
click at [587, 200] on button "ORD" at bounding box center [581, 202] width 27 height 19
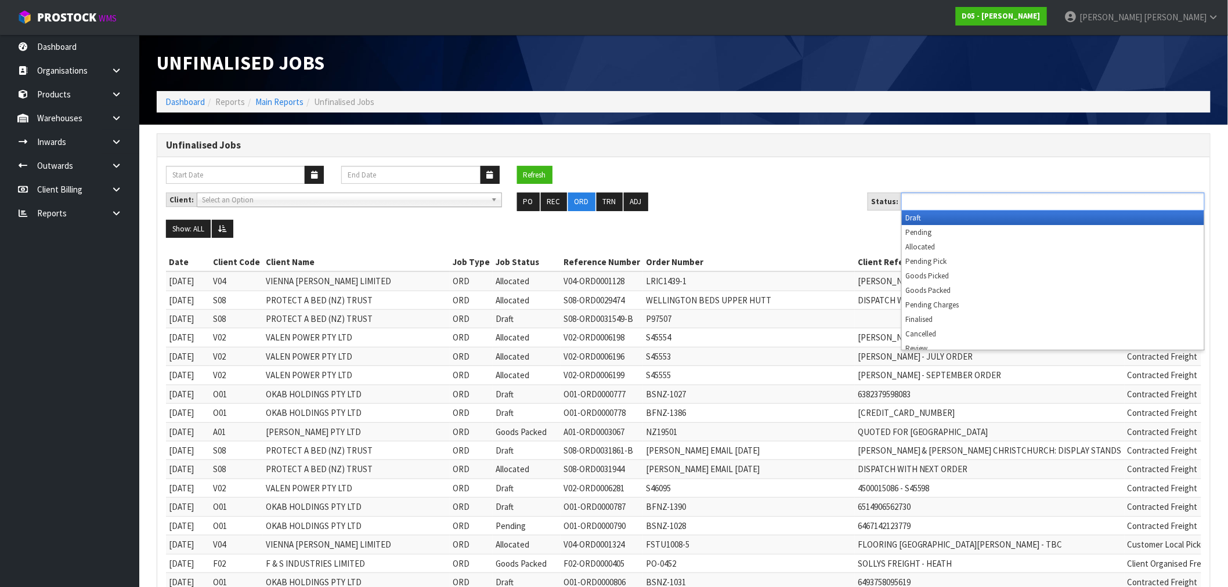
click at [967, 200] on input "text" at bounding box center [946, 201] width 85 height 15
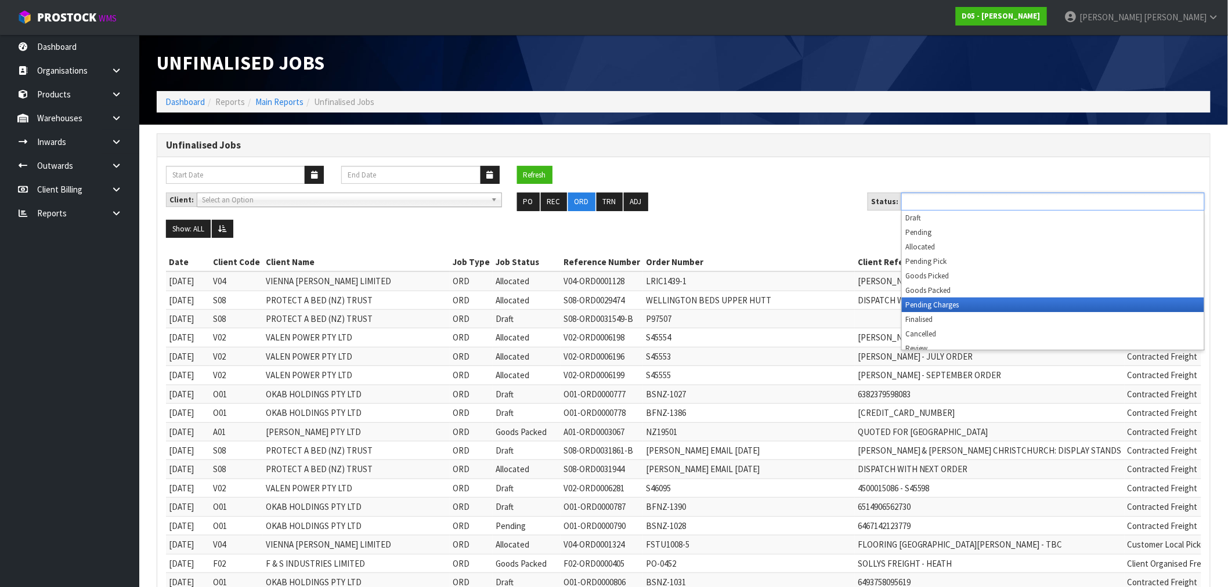
click at [969, 303] on li "Pending Charges" at bounding box center [1053, 305] width 302 height 15
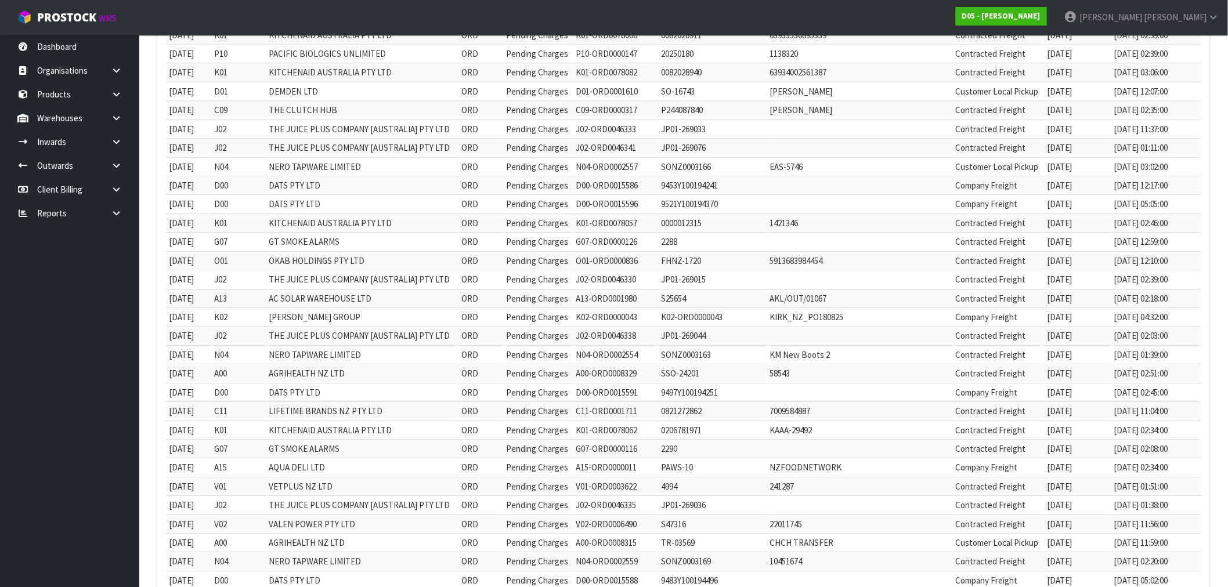
scroll to position [1494, 0]
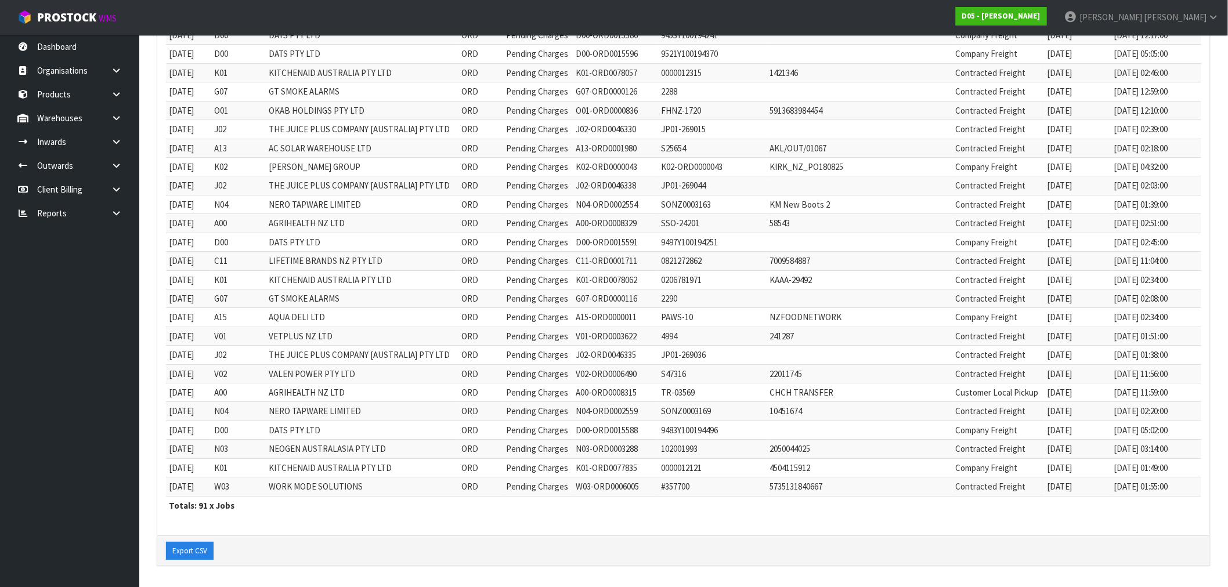
click at [628, 468] on td "K01-ORD0077835" at bounding box center [615, 467] width 85 height 19
copy td "ORD0077835"
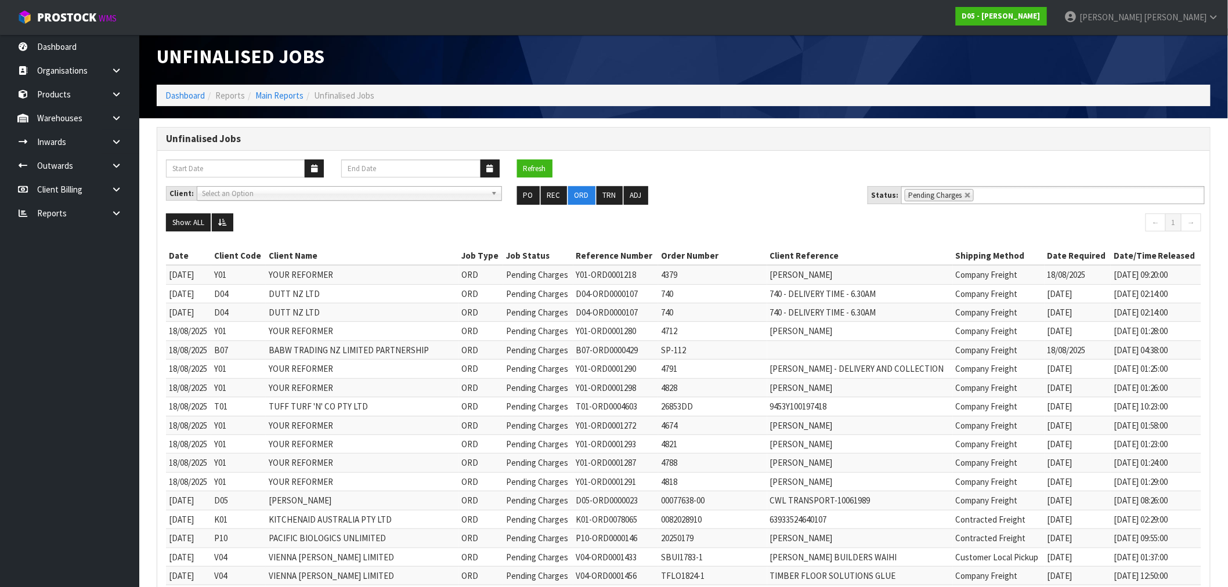
scroll to position [0, 0]
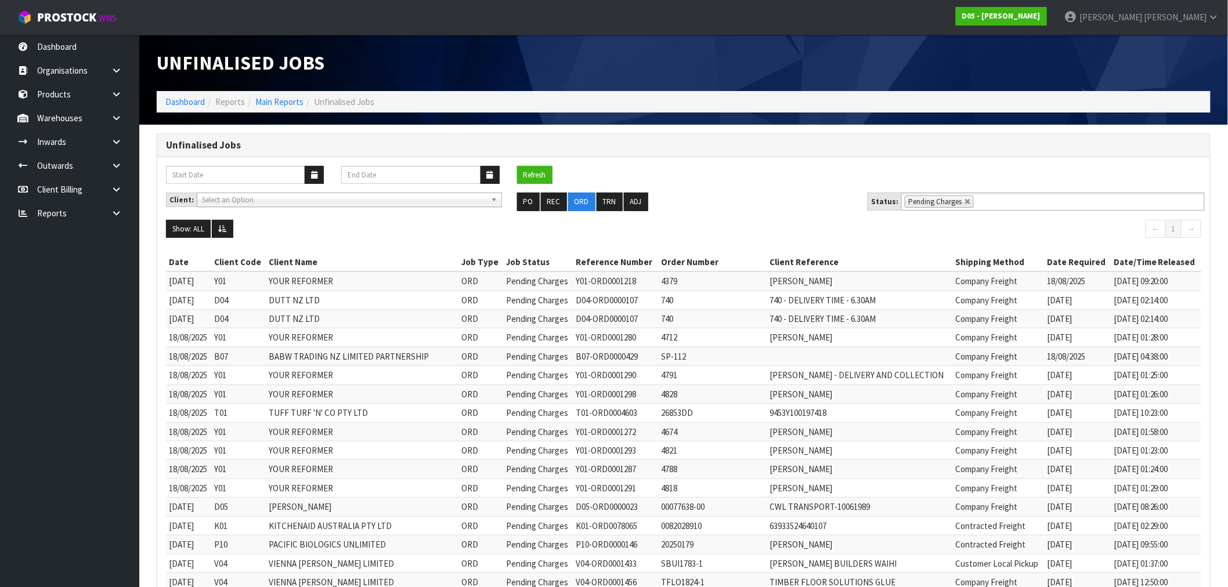
click at [412, 204] on span "Select an Option" at bounding box center [344, 200] width 284 height 14
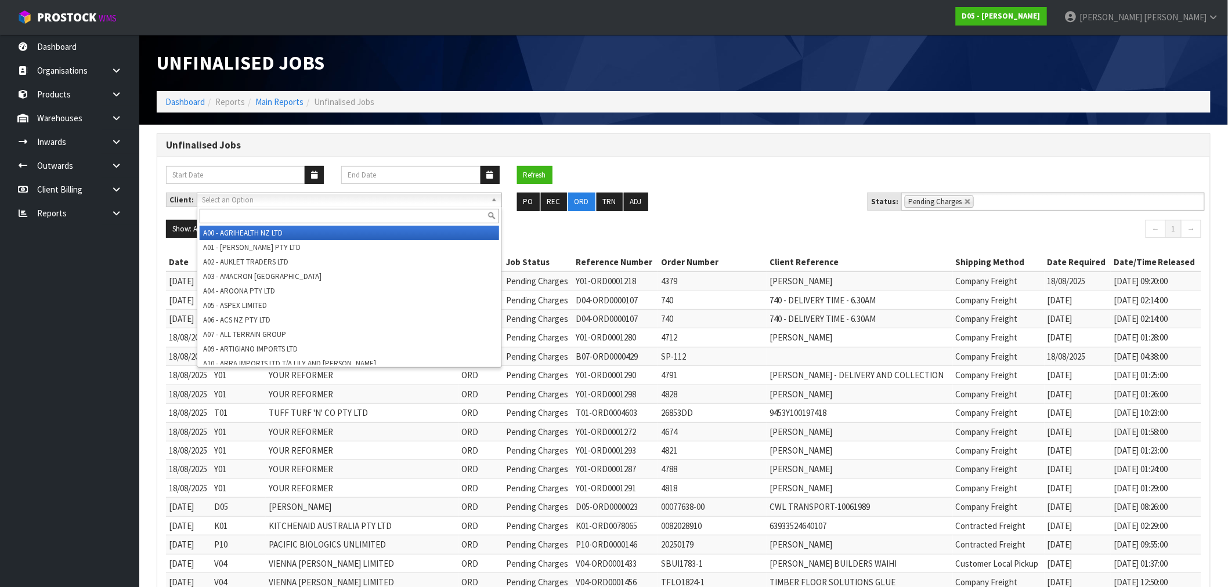
click at [414, 212] on input "text" at bounding box center [349, 216] width 299 height 15
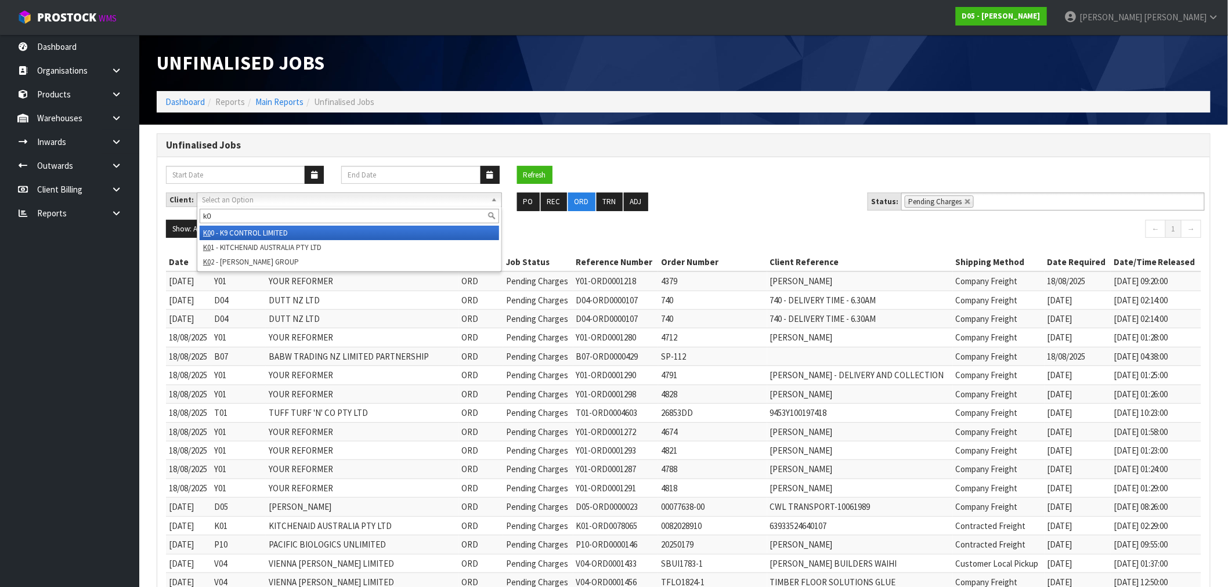
type input "k01"
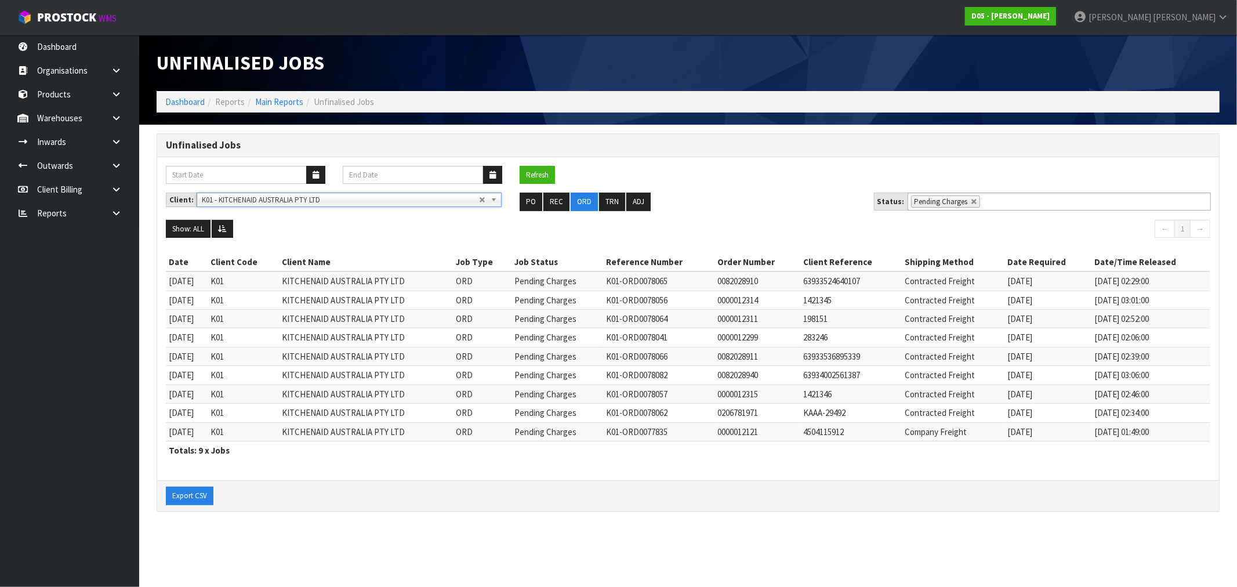
click at [375, 432] on td "KITCHENAID AUSTRALIA PTY LTD" at bounding box center [366, 431] width 175 height 19
drag, startPoint x: 379, startPoint y: 432, endPoint x: 965, endPoint y: 432, distance: 585.9
click at [1008, 433] on tr "20/08/2025 K01 KITCHENAID AUSTRALIA PTY LTD ORD Pending Charges K01-ORD0077835 …" at bounding box center [688, 431] width 1045 height 19
click at [659, 416] on td "K01-ORD0078062" at bounding box center [658, 413] width 111 height 19
click at [660, 415] on td "K01-ORD0078062" at bounding box center [658, 413] width 111 height 19
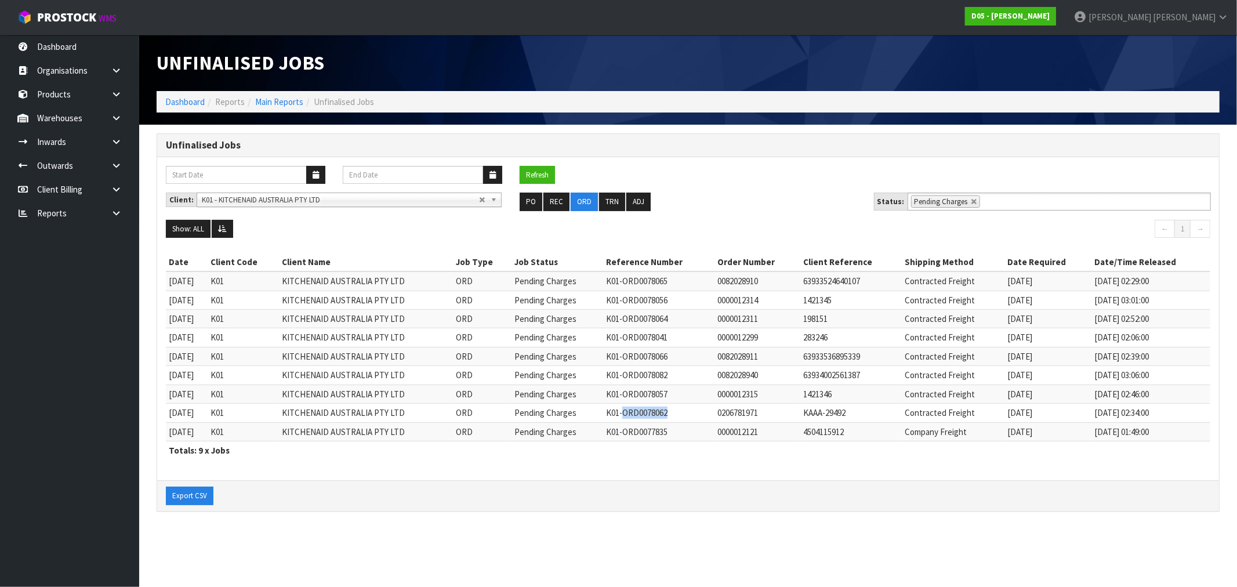
copy td "ORD0078062"
click at [649, 394] on td "K01-ORD0078057" at bounding box center [658, 394] width 111 height 19
copy td "ORD0078057"
click at [662, 372] on td "K01-ORD0078082" at bounding box center [658, 375] width 111 height 19
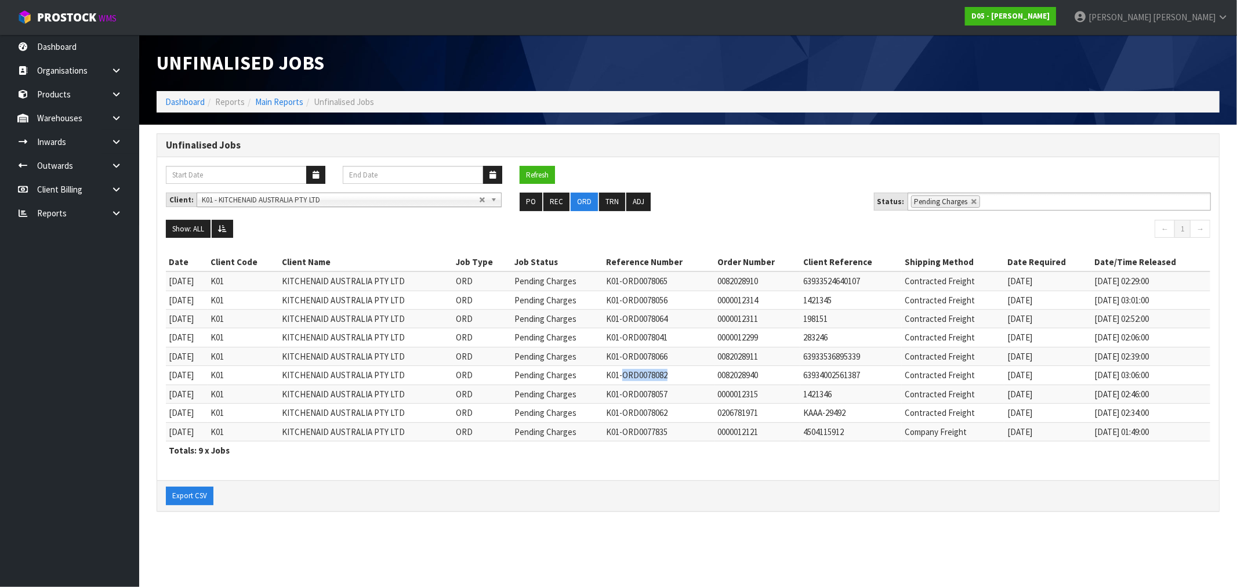
click at [663, 372] on td "K01-ORD0078082" at bounding box center [658, 375] width 111 height 19
copy td "ORD0078082"
click at [656, 357] on td "K01-ORD0078066" at bounding box center [658, 356] width 111 height 19
copy td "ORD0078066"
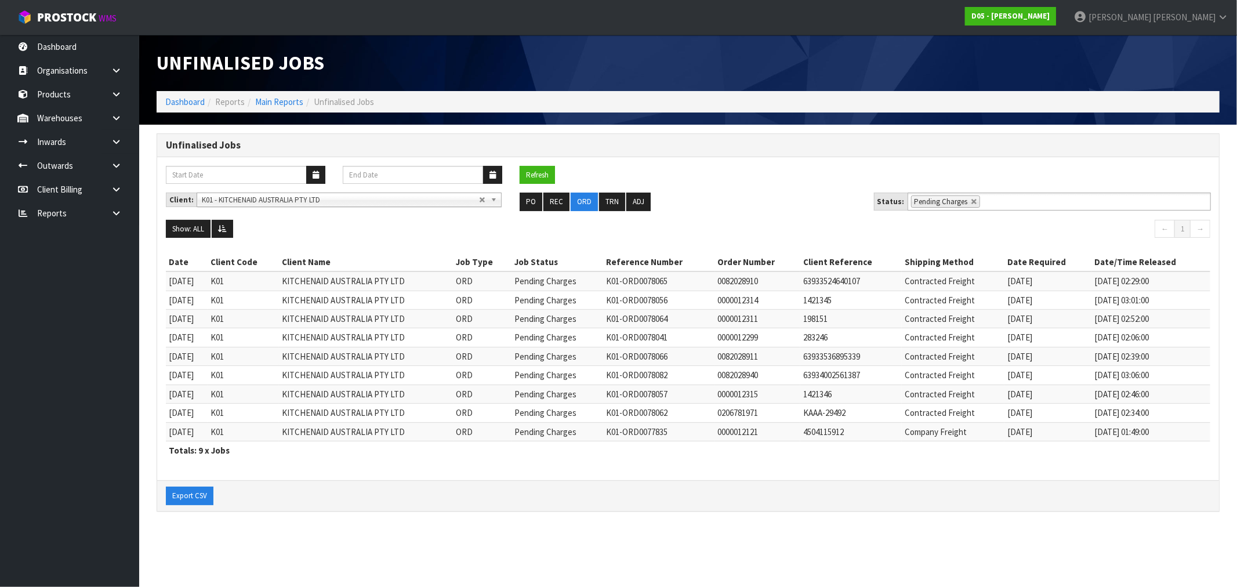
click at [669, 336] on td "K01-ORD0078041" at bounding box center [658, 337] width 111 height 19
copy td "ORD0078041"
click at [654, 337] on td "K01-ORD0078041" at bounding box center [658, 337] width 111 height 19
click at [654, 336] on td "K01-ORD0078041" at bounding box center [658, 337] width 111 height 19
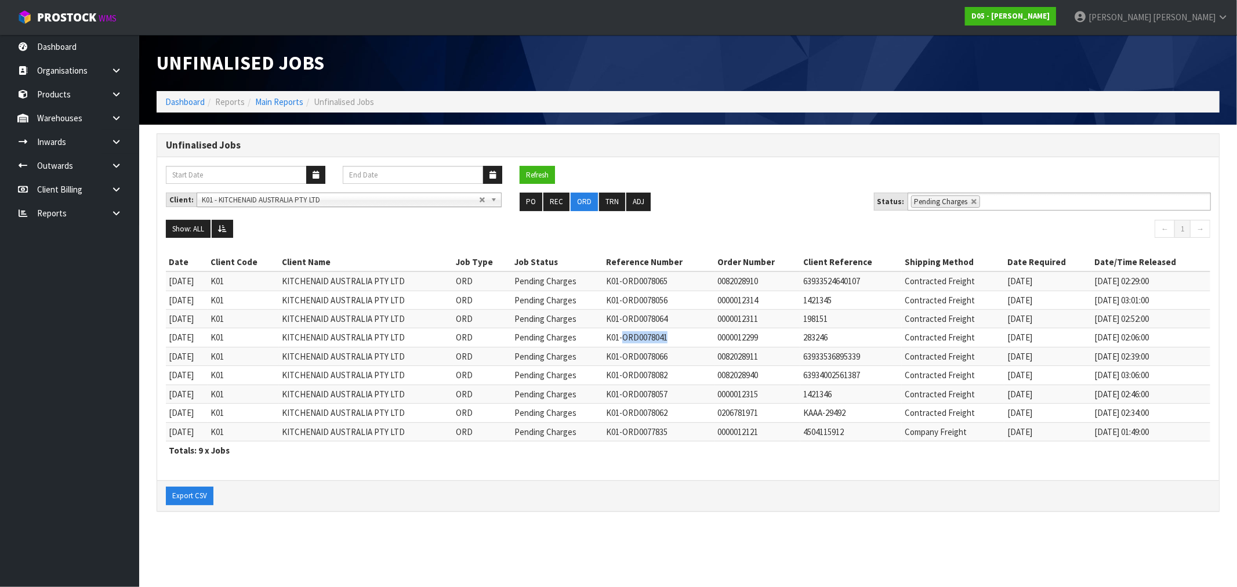
click at [654, 336] on td "K01-ORD0078041" at bounding box center [658, 337] width 111 height 19
copy td "ORD0078041"
click at [669, 357] on td "K01-ORD0078066" at bounding box center [658, 356] width 111 height 19
click at [669, 325] on td "K01-ORD0078064" at bounding box center [658, 319] width 111 height 19
click at [669, 324] on td "K01-ORD0078064" at bounding box center [658, 319] width 111 height 19
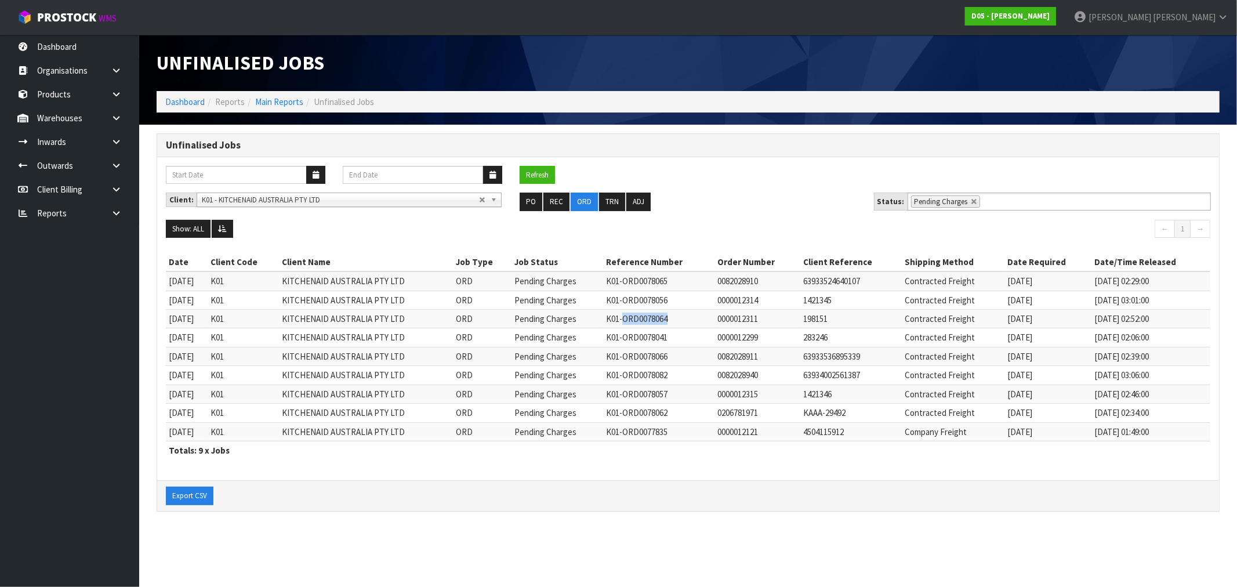
copy td "ORD0078064"
click at [971, 204] on link at bounding box center [974, 201] width 7 height 7
type input "Select Some Options"
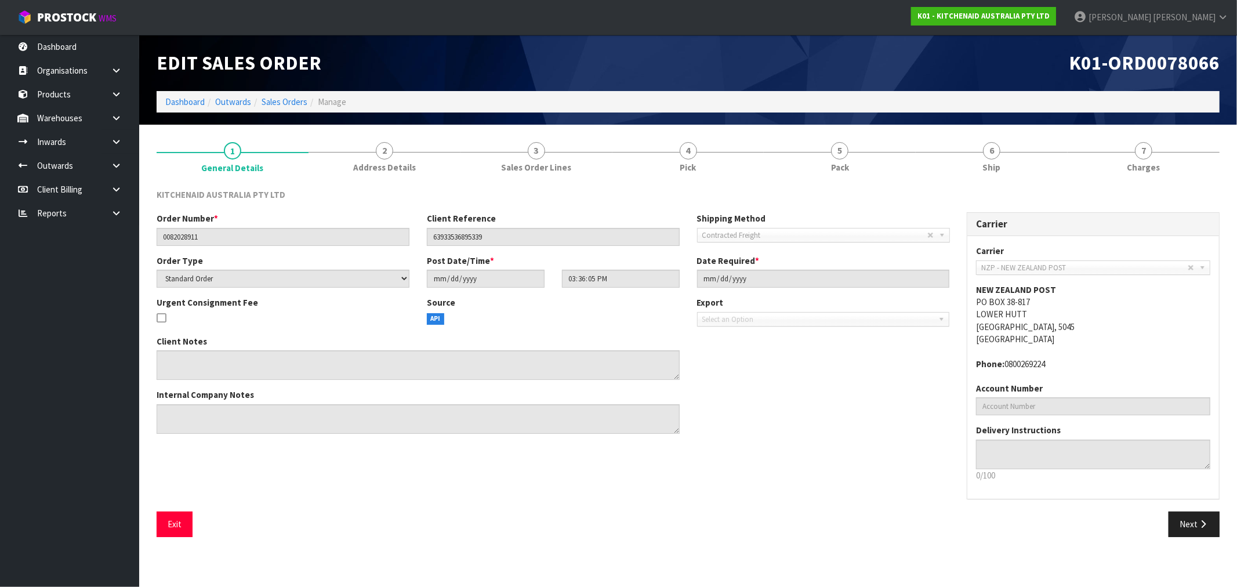
click at [276, 108] on ol "Dashboard Outwards Sales Orders Manage" at bounding box center [688, 101] width 1063 height 21
click at [187, 107] on link "Dashboard" at bounding box center [184, 101] width 39 height 11
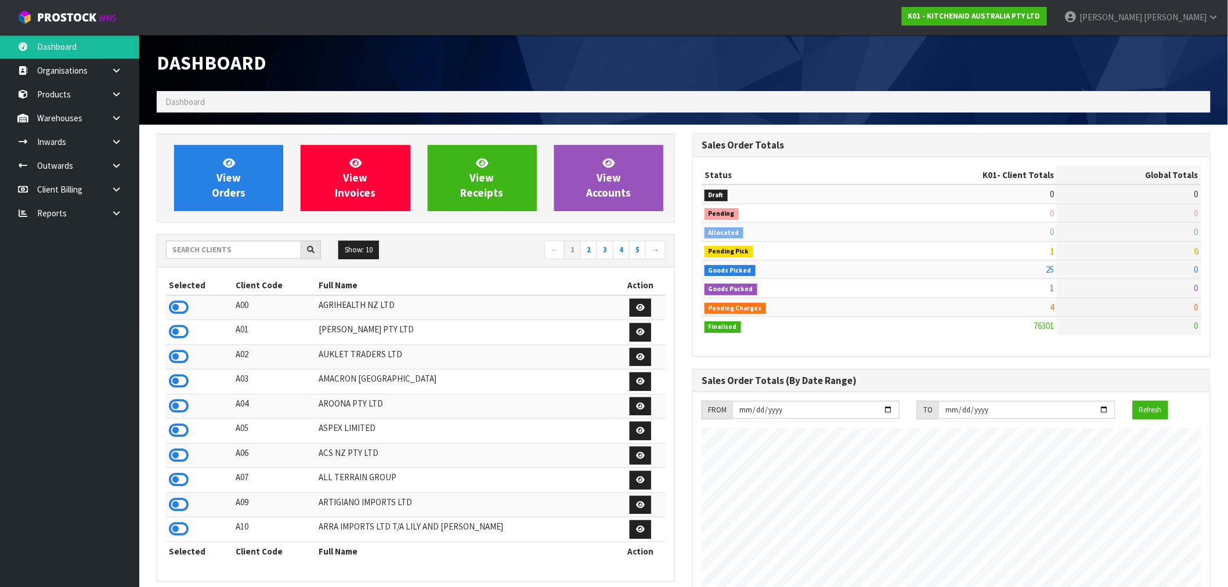
scroll to position [879, 535]
click at [184, 330] on icon at bounding box center [179, 331] width 20 height 17
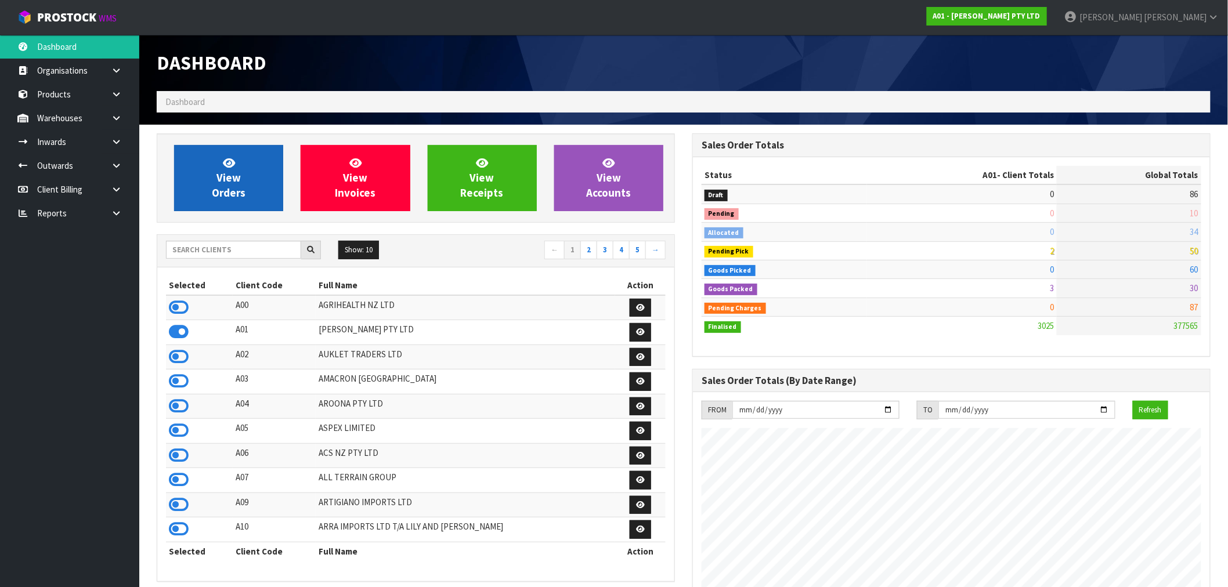
scroll to position [822, 535]
click at [220, 184] on span "View Orders" at bounding box center [229, 178] width 34 height 44
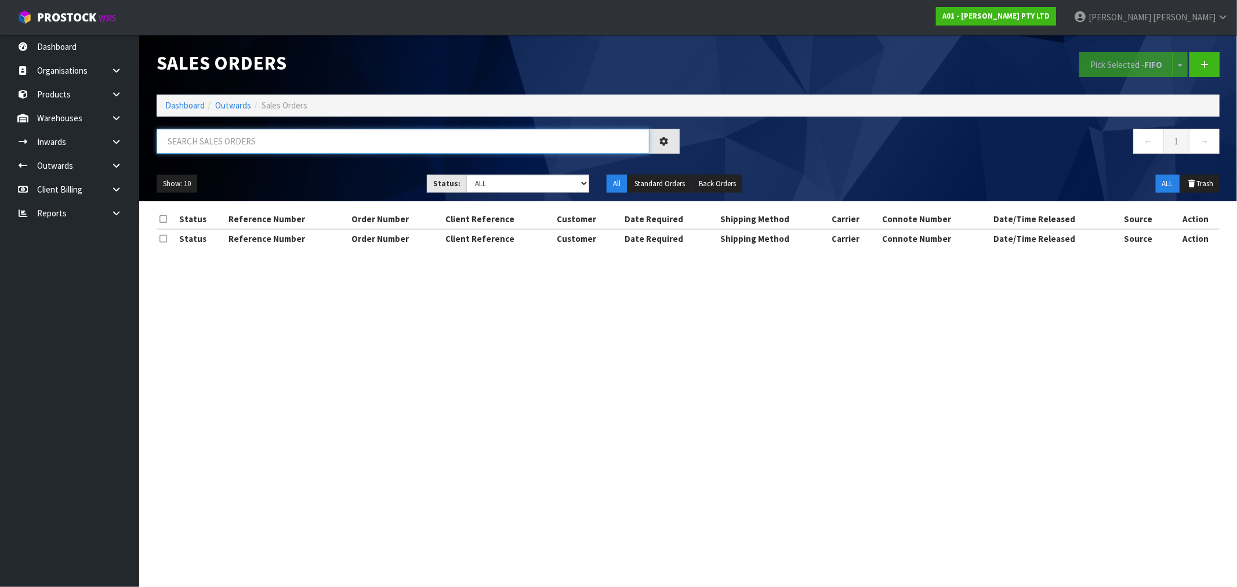
click at [223, 152] on input "text" at bounding box center [403, 141] width 493 height 25
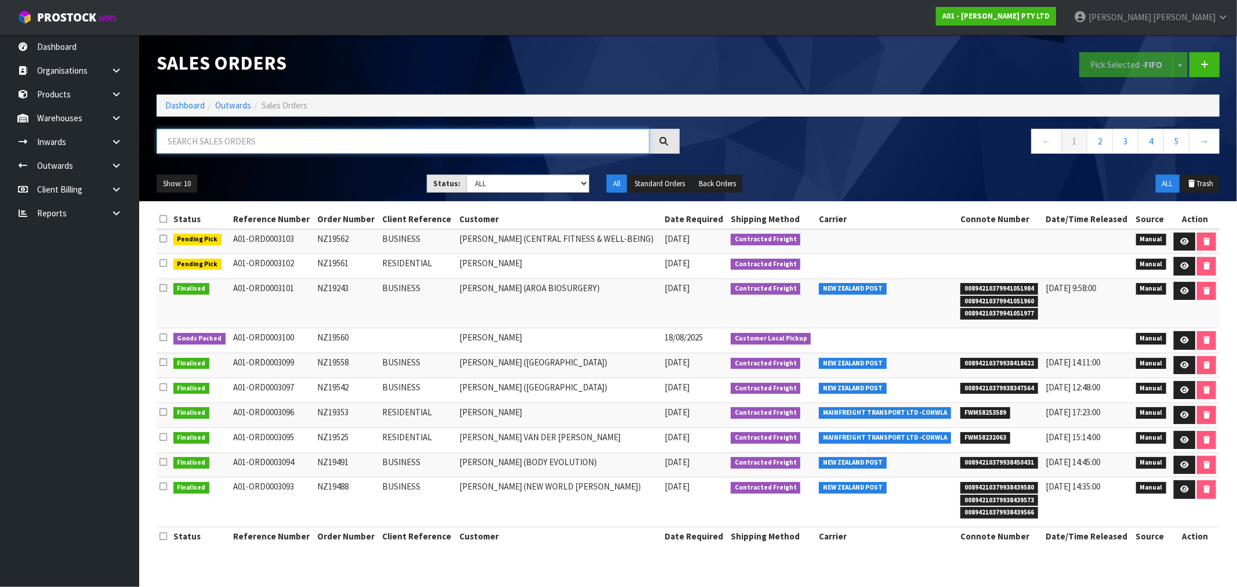
paste input "NZ19560"
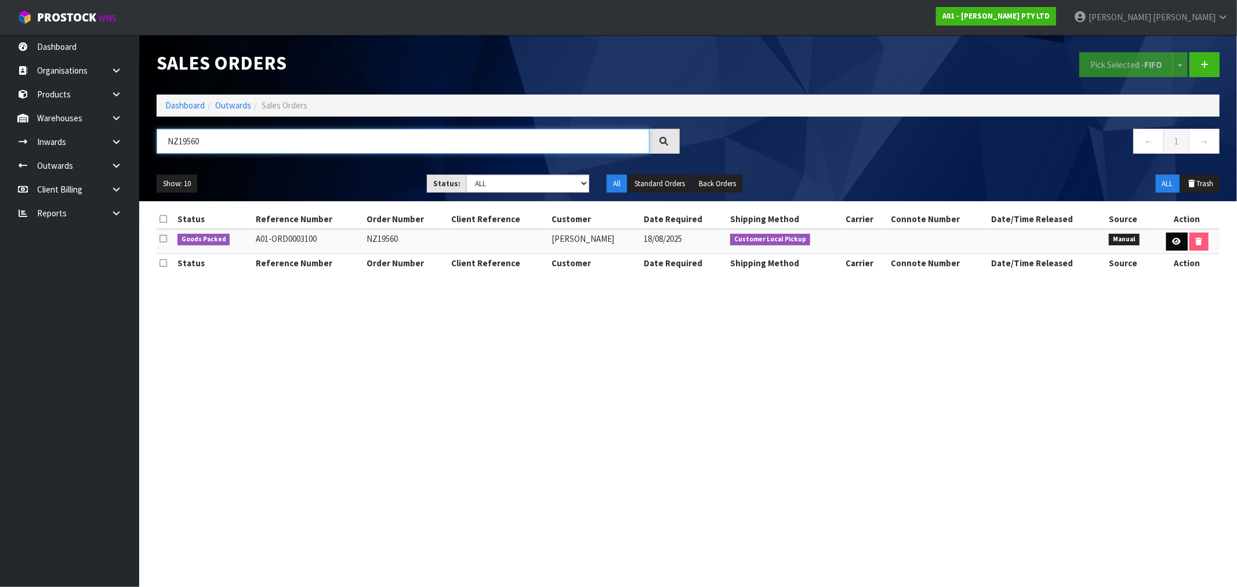
type input "NZ19560"
click at [1178, 239] on icon at bounding box center [1177, 242] width 9 height 8
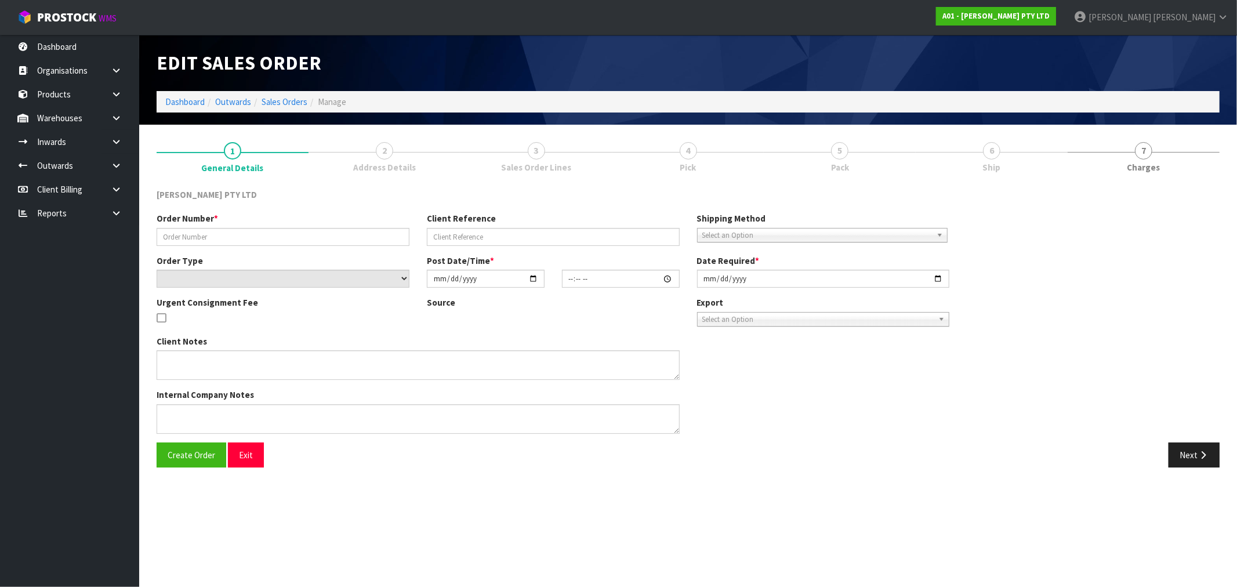
type input "NZ19560"
select select "number:0"
type input "[DATE]"
type input "13:05:00.000"
type input "[DATE]"
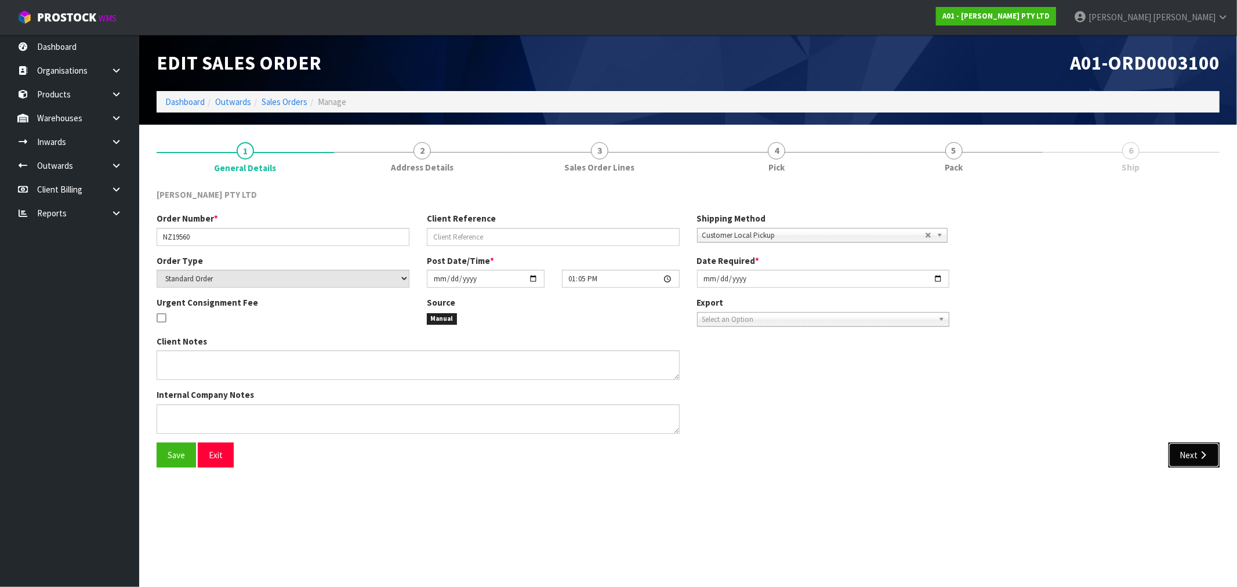
click at [1192, 450] on button "Next" at bounding box center [1194, 455] width 51 height 25
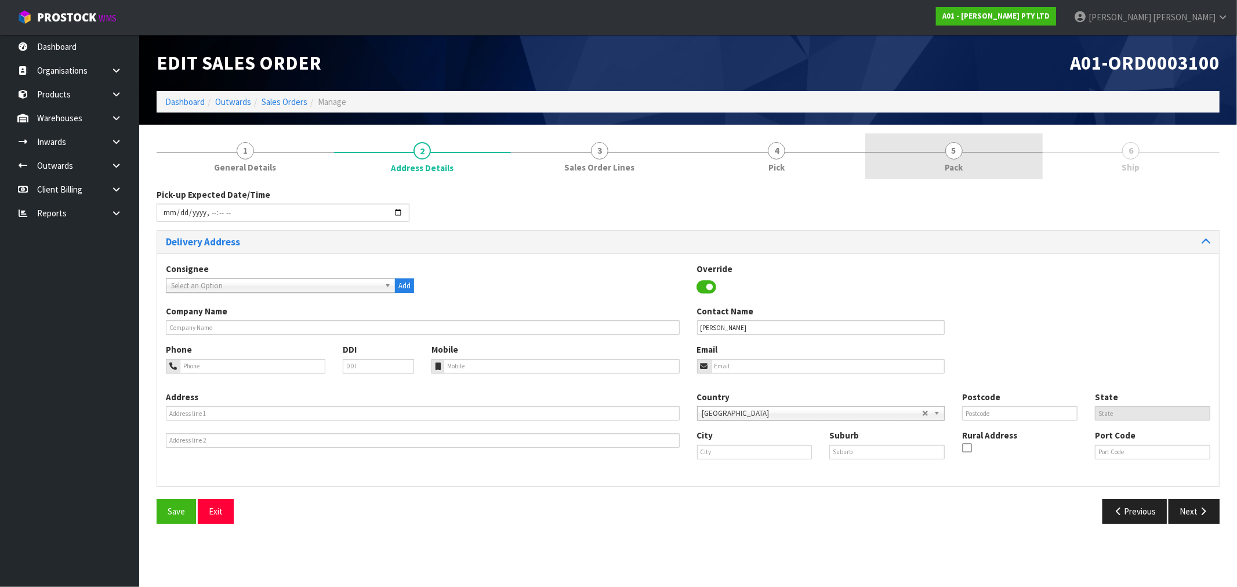
click at [978, 169] on link "5 Pack" at bounding box center [955, 156] width 178 height 46
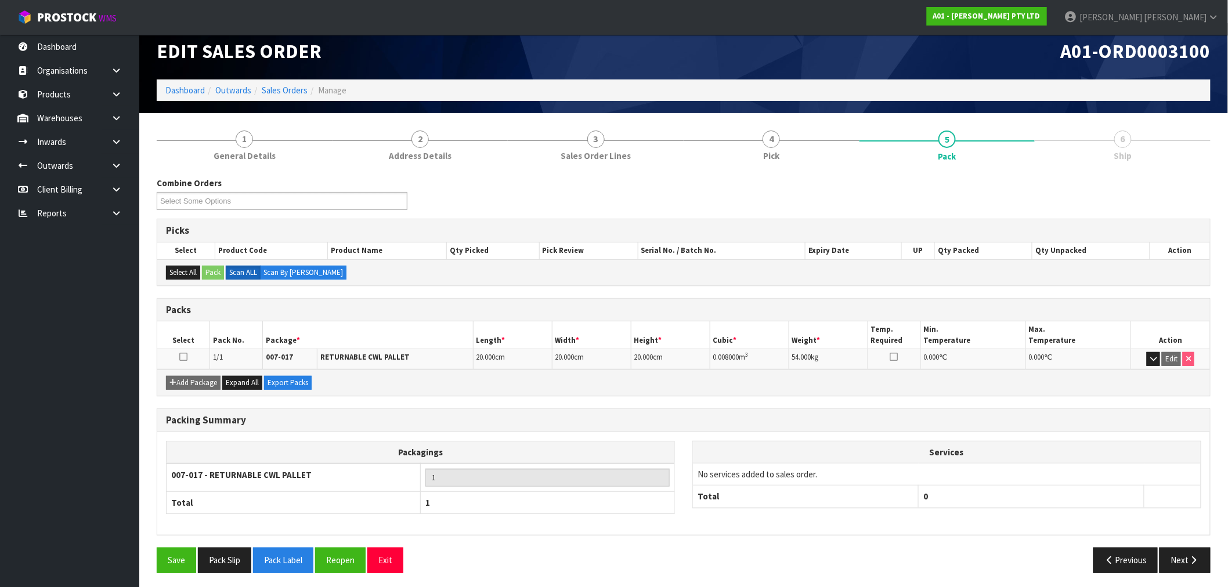
scroll to position [15, 0]
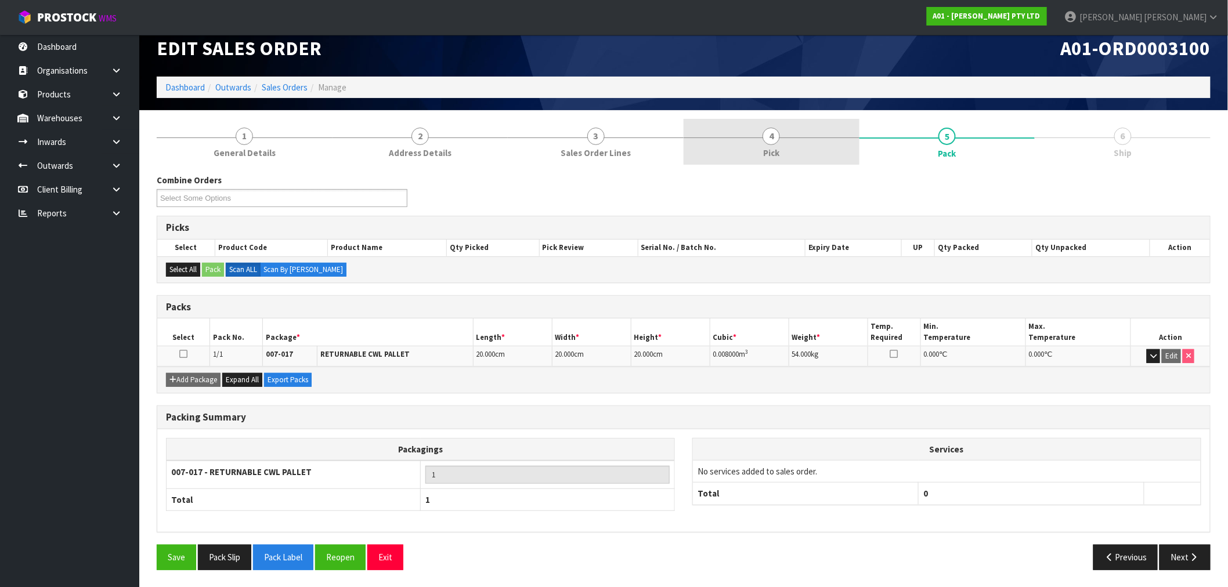
click at [838, 147] on link "4 Pick" at bounding box center [771, 142] width 176 height 46
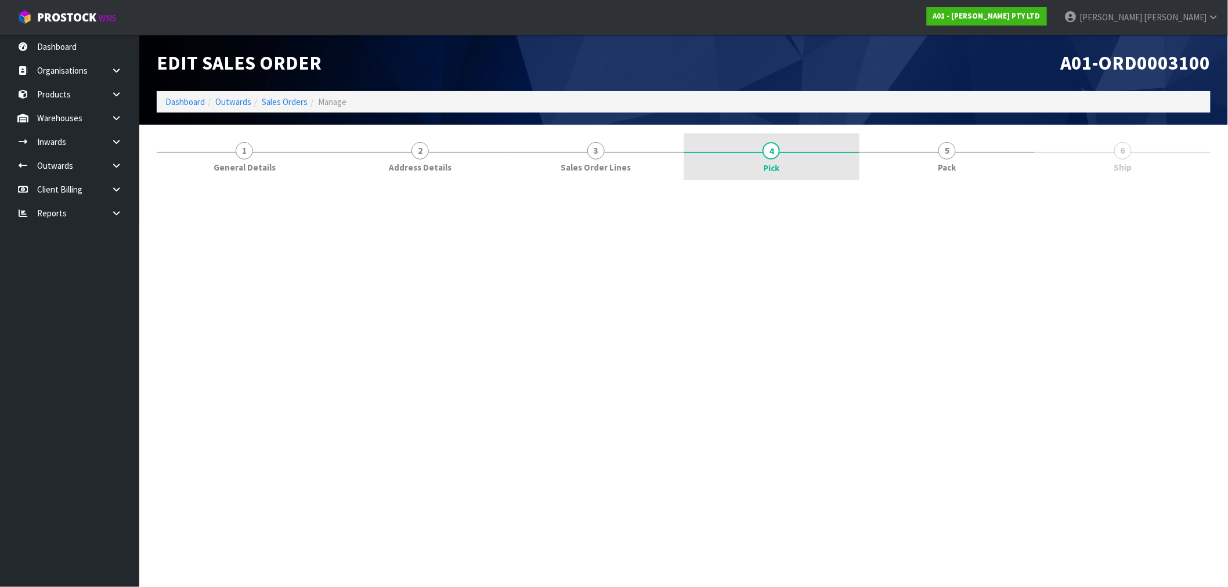
scroll to position [0, 0]
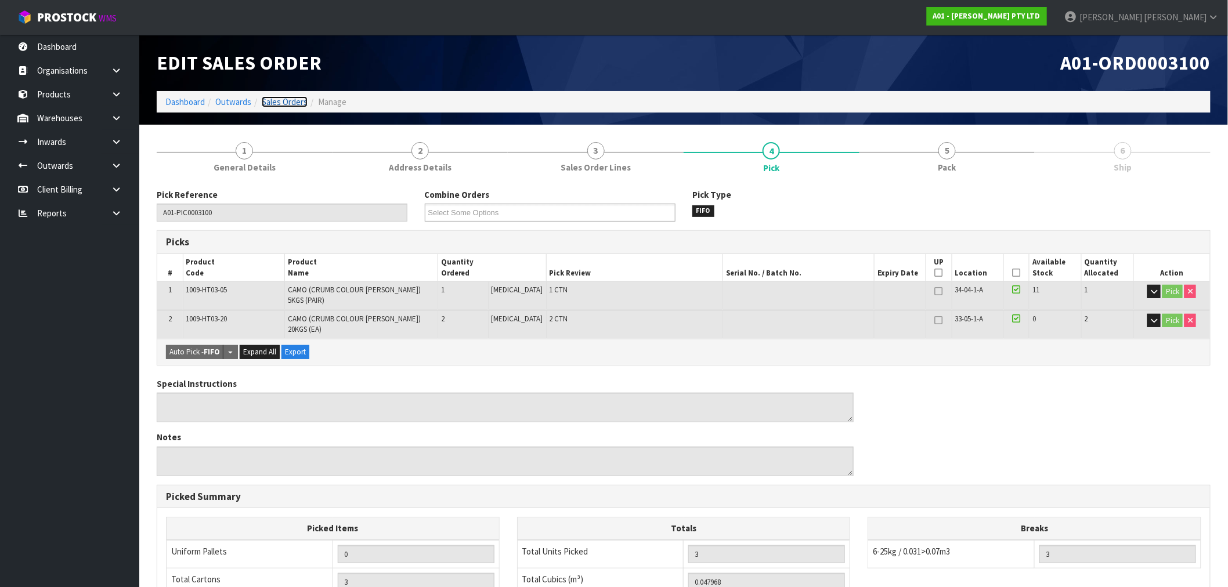
click at [274, 104] on link "Sales Orders" at bounding box center [285, 101] width 46 height 11
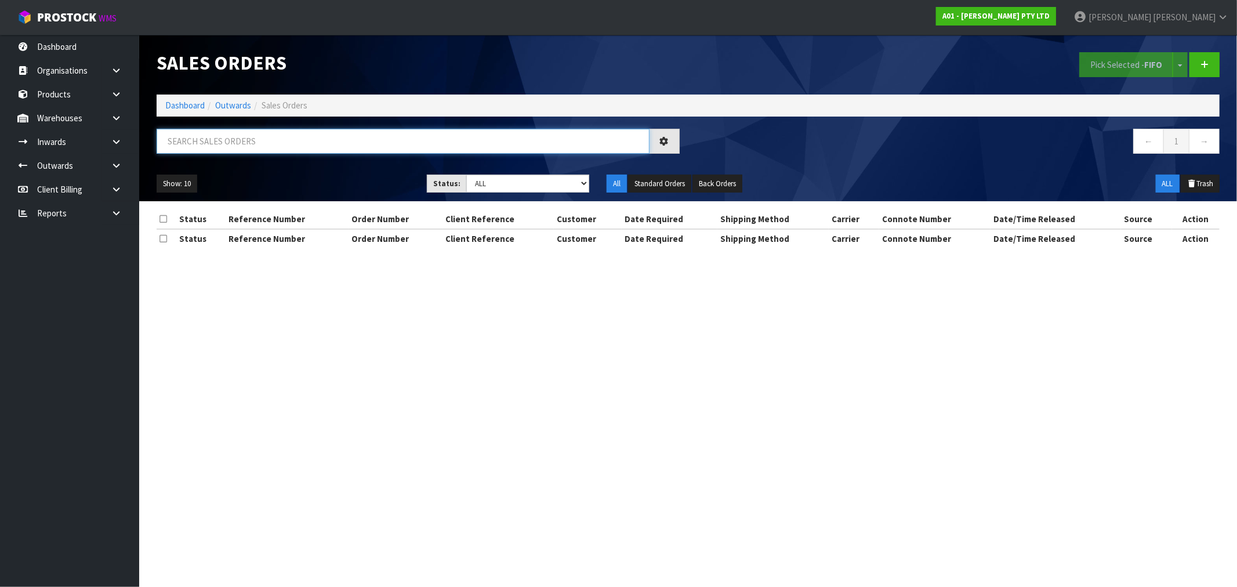
click at [344, 137] on input "text" at bounding box center [403, 141] width 493 height 25
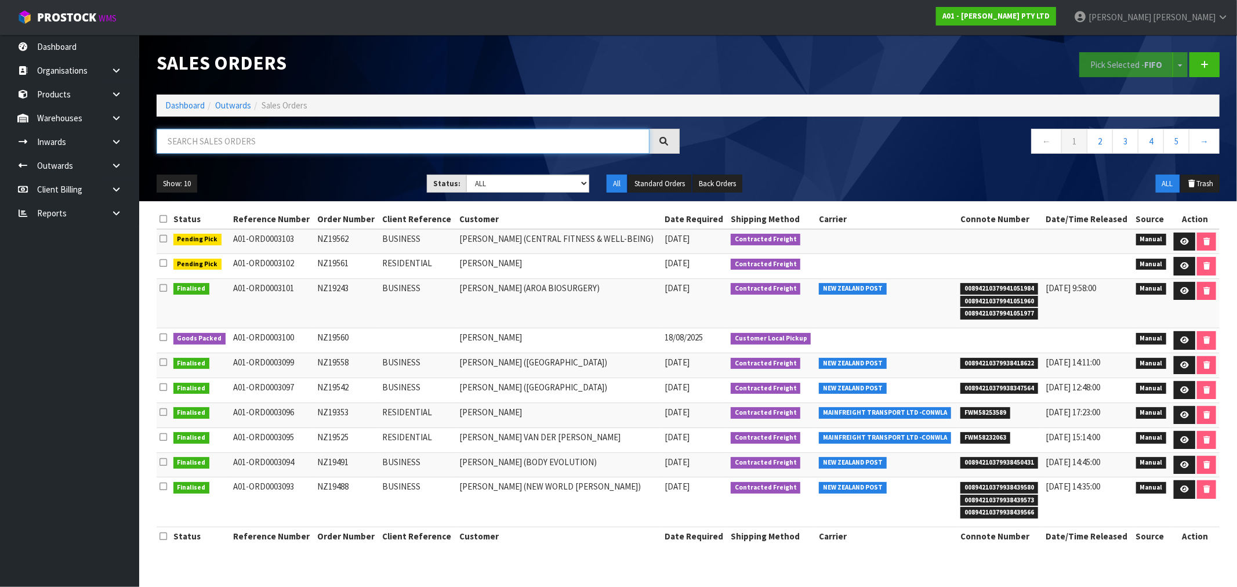
paste input "NZ19560"
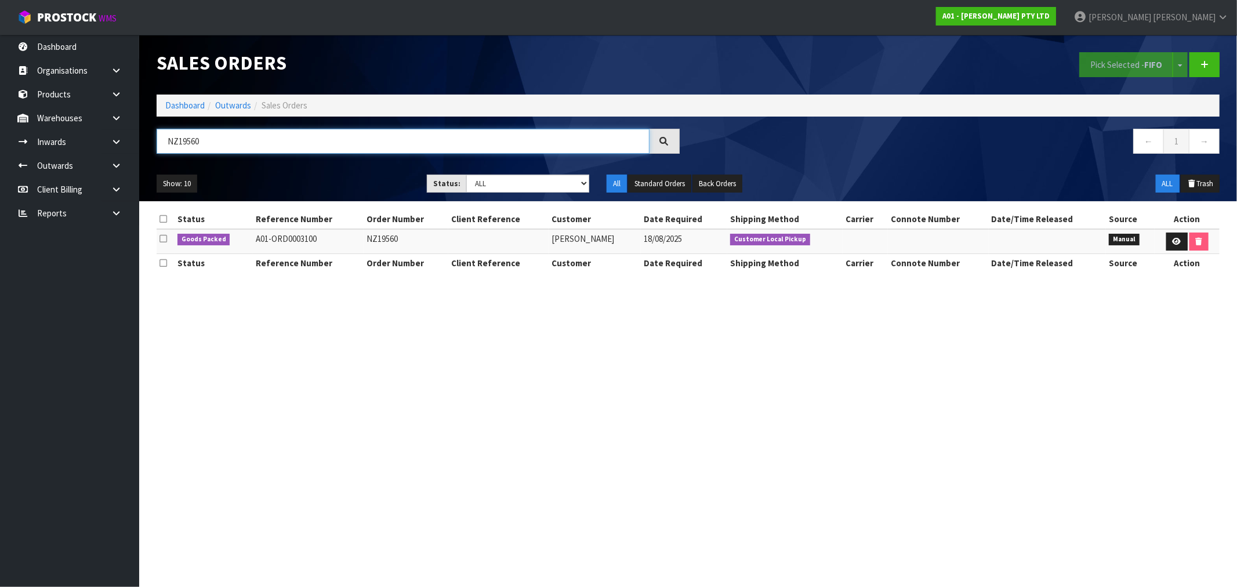
type input "NZ19560"
click at [452, 369] on section "Sales Orders Pick Selected - FIFO Split button! FIFO - First In First Out FEFO …" at bounding box center [618, 293] width 1237 height 587
click at [173, 107] on link "Dashboard" at bounding box center [184, 105] width 39 height 11
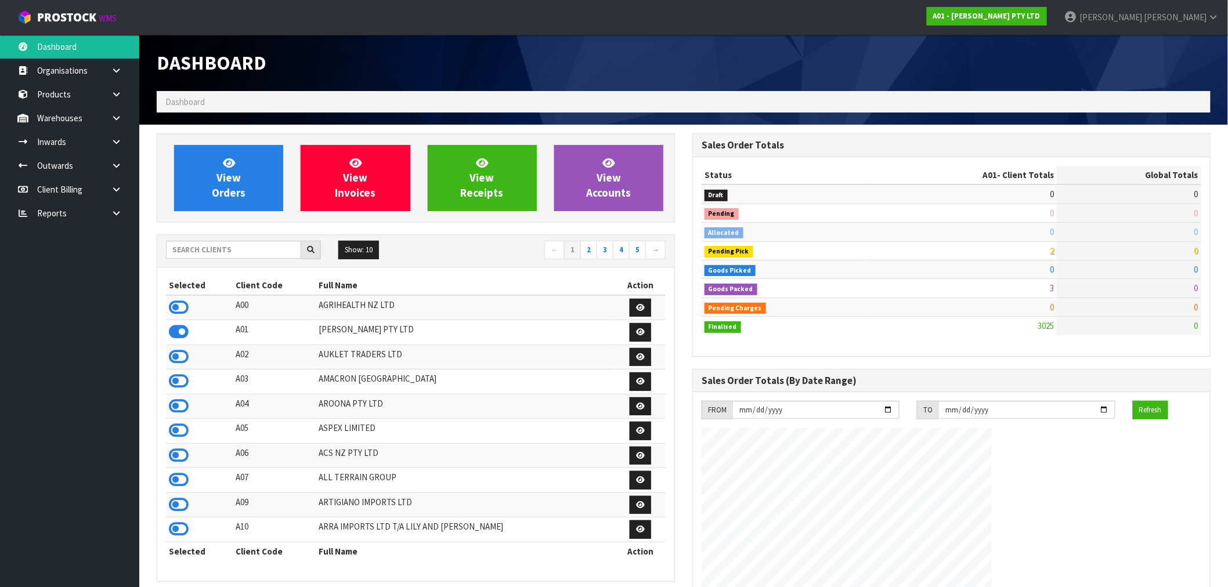
scroll to position [822, 535]
click at [219, 227] on div "View Orders View Invoices View Receipts View Accounts Show: 10 5 10 25" at bounding box center [415, 581] width 535 height 896
click at [223, 180] on span "View Orders" at bounding box center [229, 178] width 34 height 44
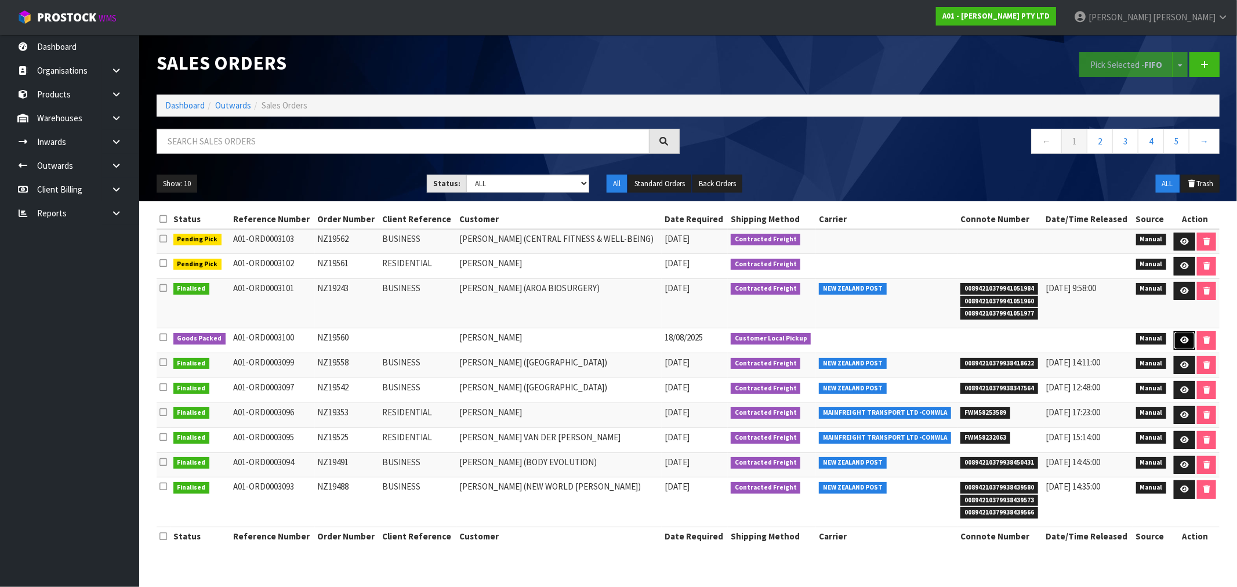
drag, startPoint x: 1185, startPoint y: 343, endPoint x: 1168, endPoint y: 341, distance: 16.9
click at [1185, 343] on icon at bounding box center [1185, 340] width 9 height 8
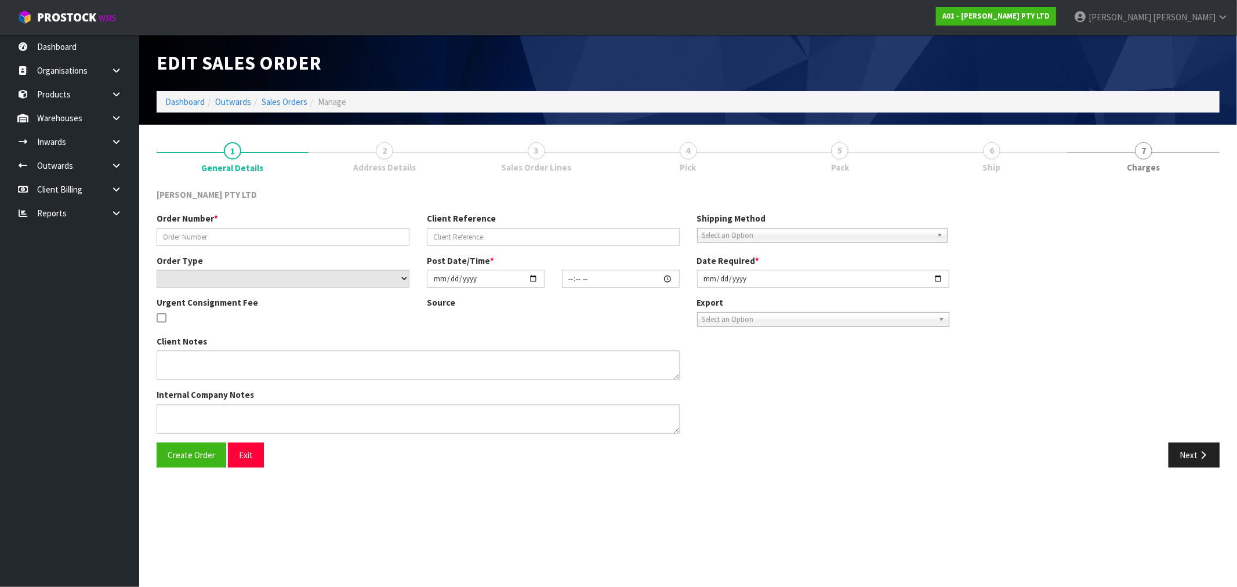
type input "NZ19560"
select select "number:0"
type input "[DATE]"
type input "13:05:00.000"
type input "[DATE]"
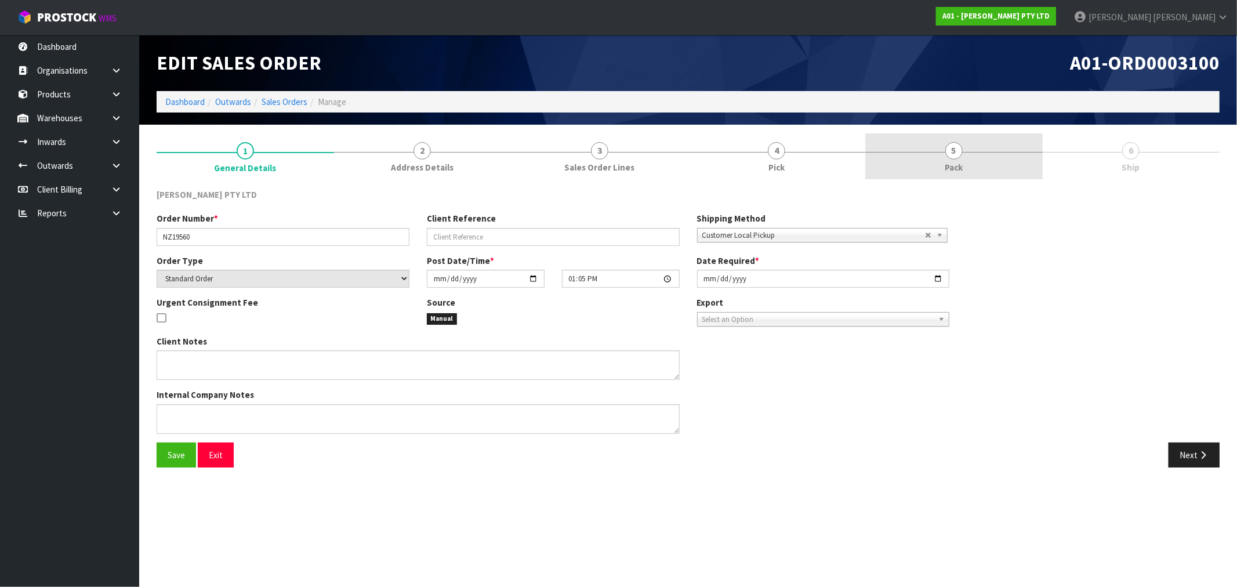
drag, startPoint x: 1001, startPoint y: 152, endPoint x: 988, endPoint y: 170, distance: 22.4
click at [1001, 153] on link "5 Pack" at bounding box center [955, 156] width 178 height 46
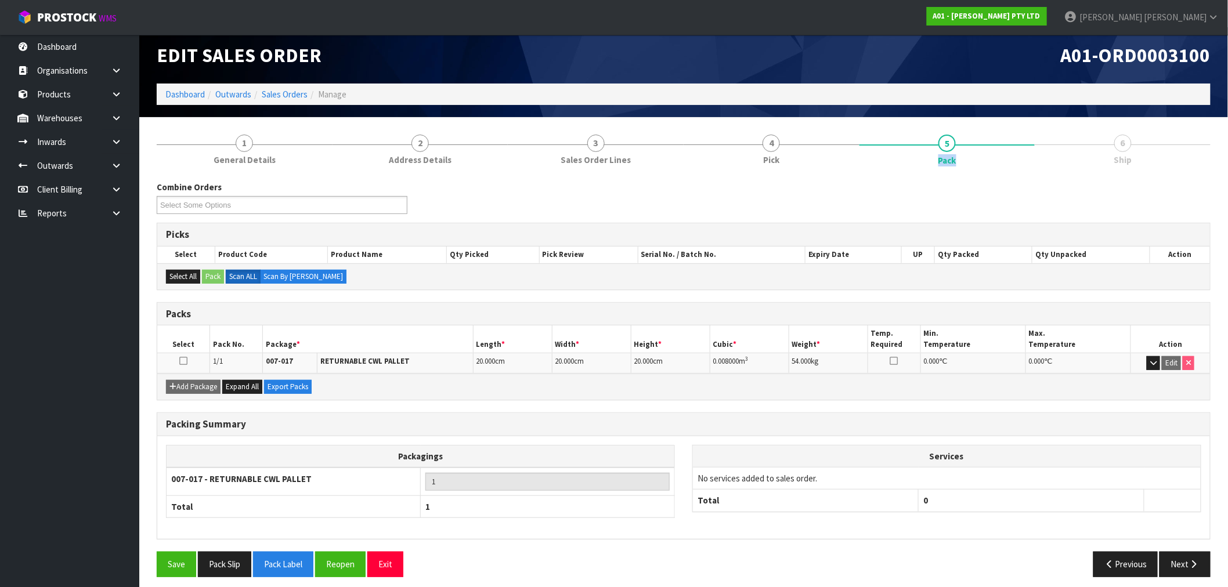
scroll to position [15, 0]
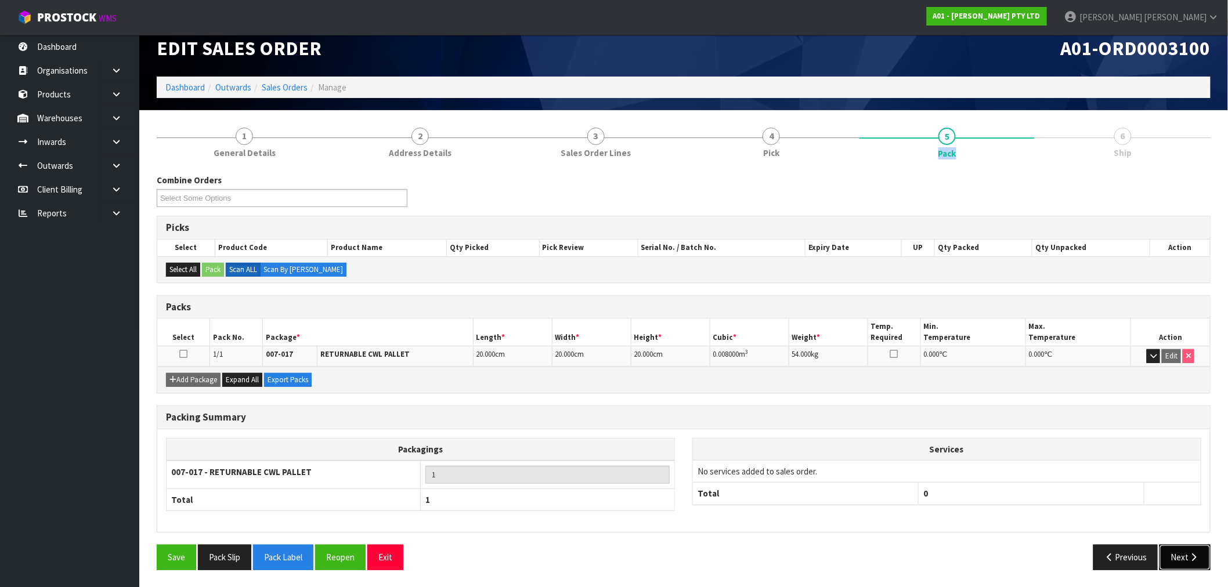
click at [1185, 557] on button "Next" at bounding box center [1184, 557] width 51 height 25
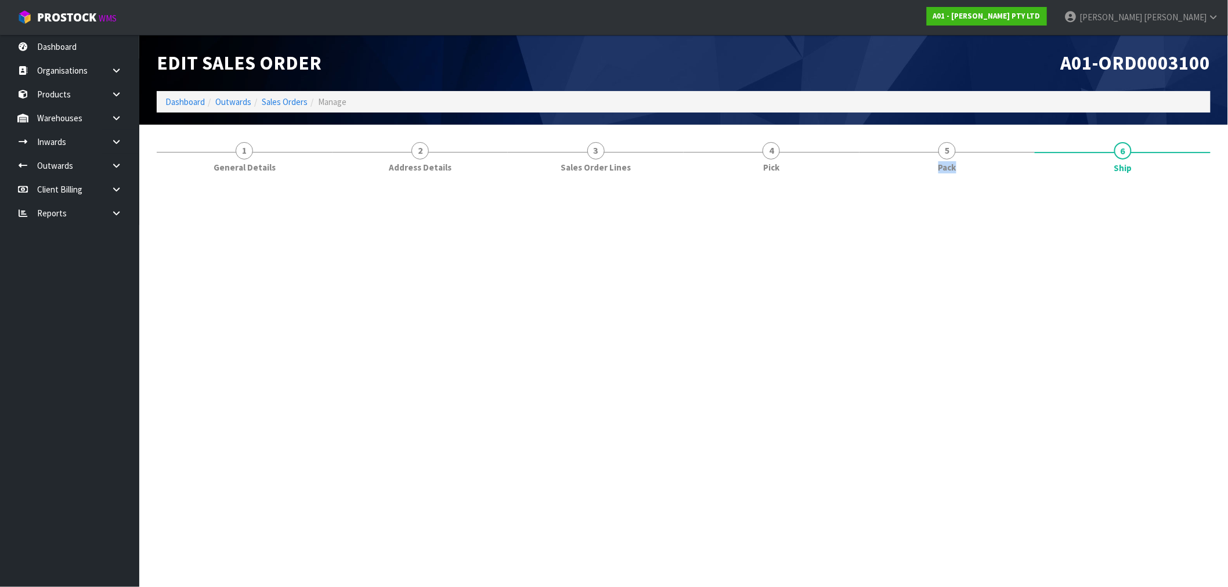
scroll to position [0, 0]
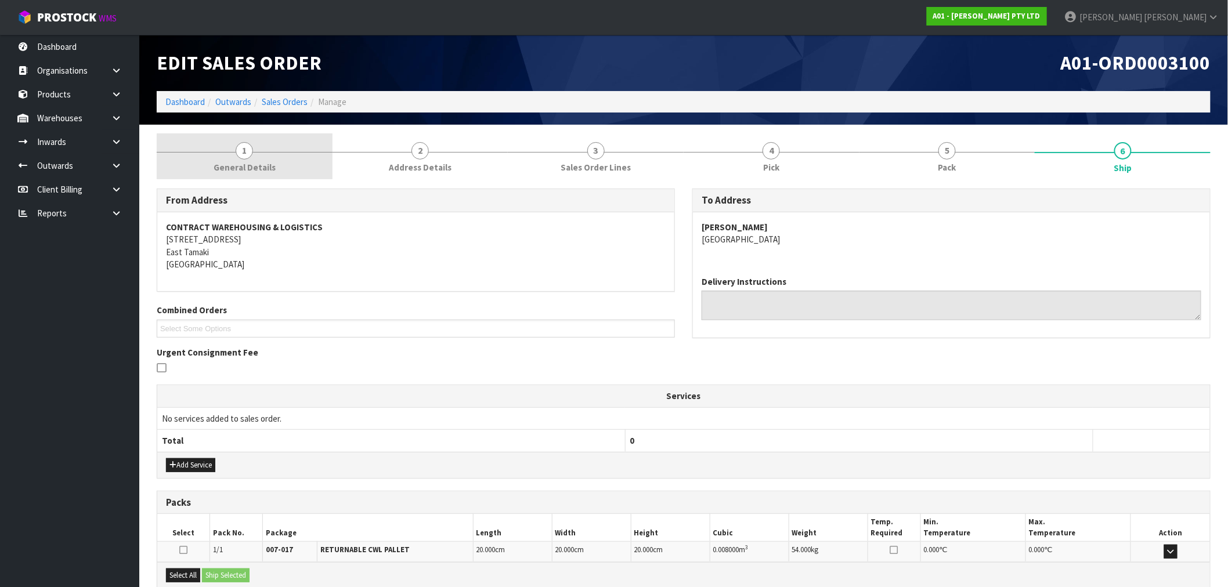
click at [291, 144] on link "1 General Details" at bounding box center [245, 156] width 176 height 46
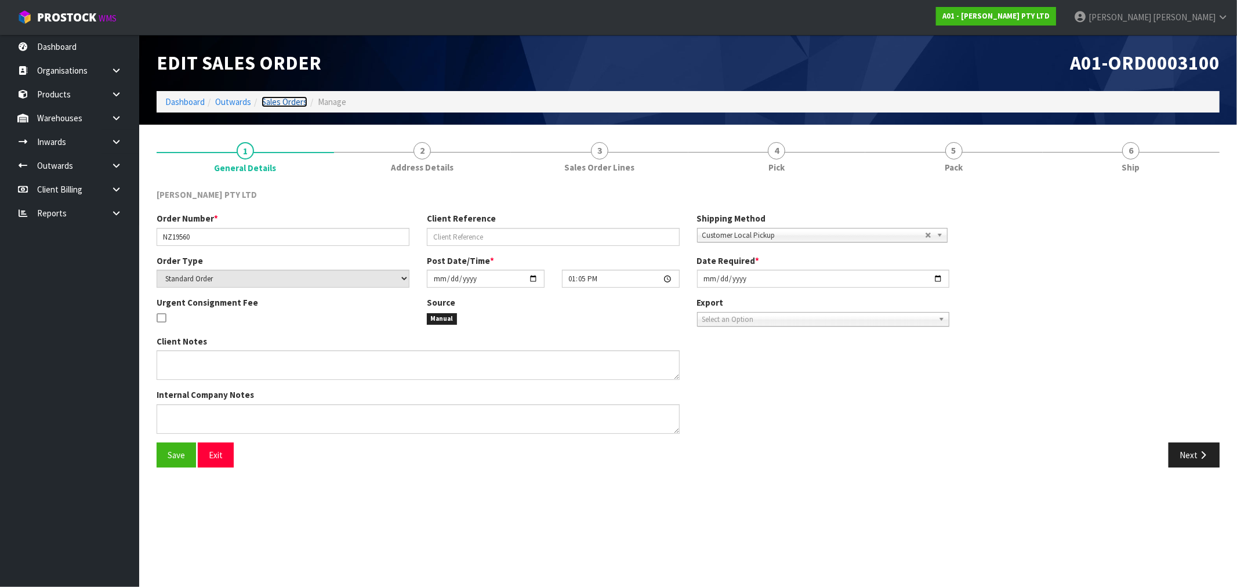
drag, startPoint x: 293, startPoint y: 99, endPoint x: 301, endPoint y: 104, distance: 9.2
click at [293, 99] on link "Sales Orders" at bounding box center [285, 101] width 46 height 11
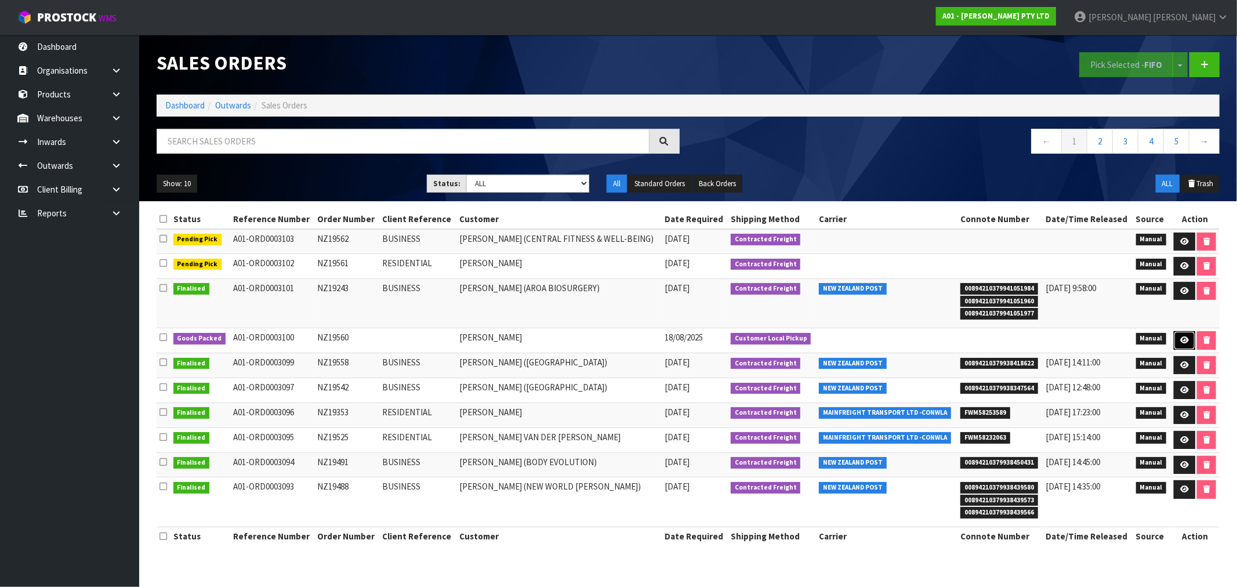
click at [1181, 344] on icon at bounding box center [1185, 340] width 9 height 8
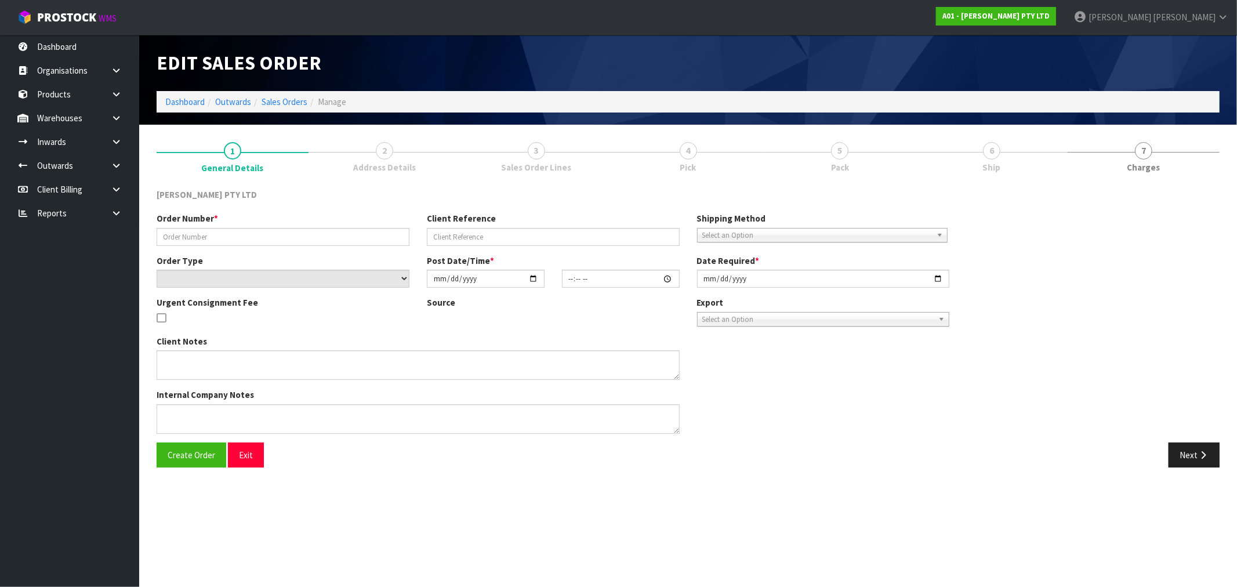
type input "NZ19560"
select select "number:0"
type input "[DATE]"
type input "13:05:00.000"
type input "[DATE]"
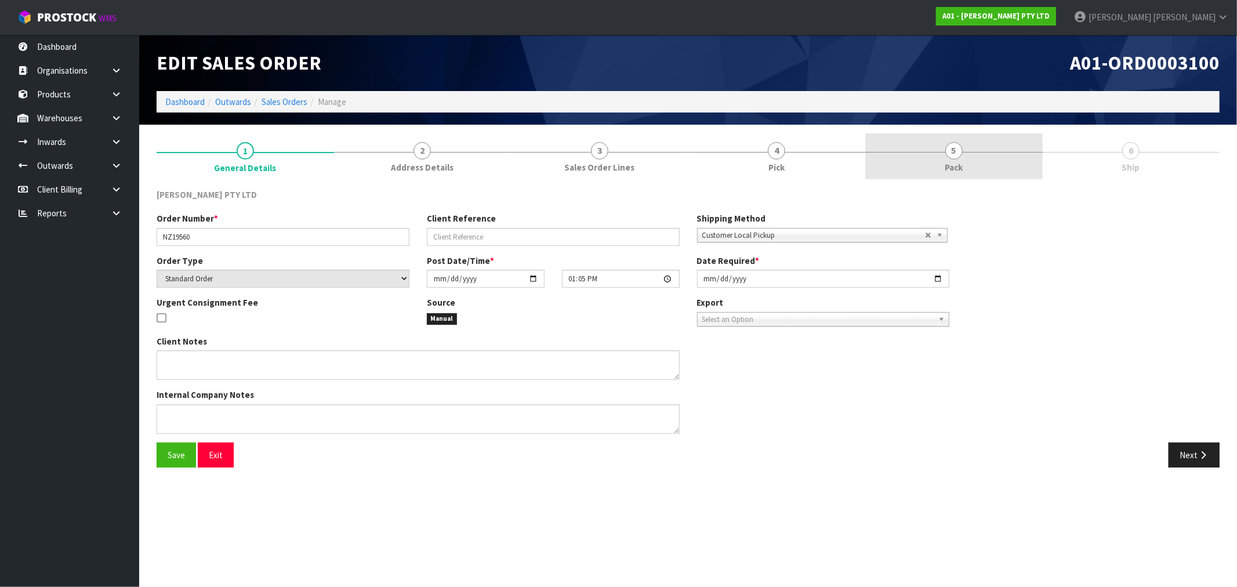
click at [1009, 157] on link "5 Pack" at bounding box center [955, 156] width 178 height 46
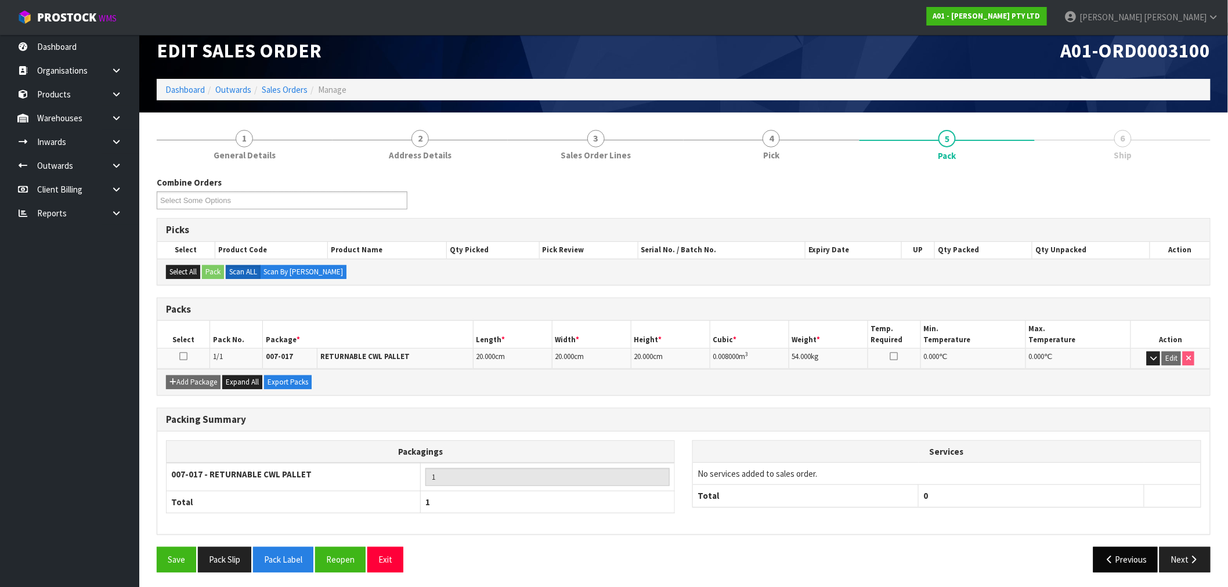
scroll to position [15, 0]
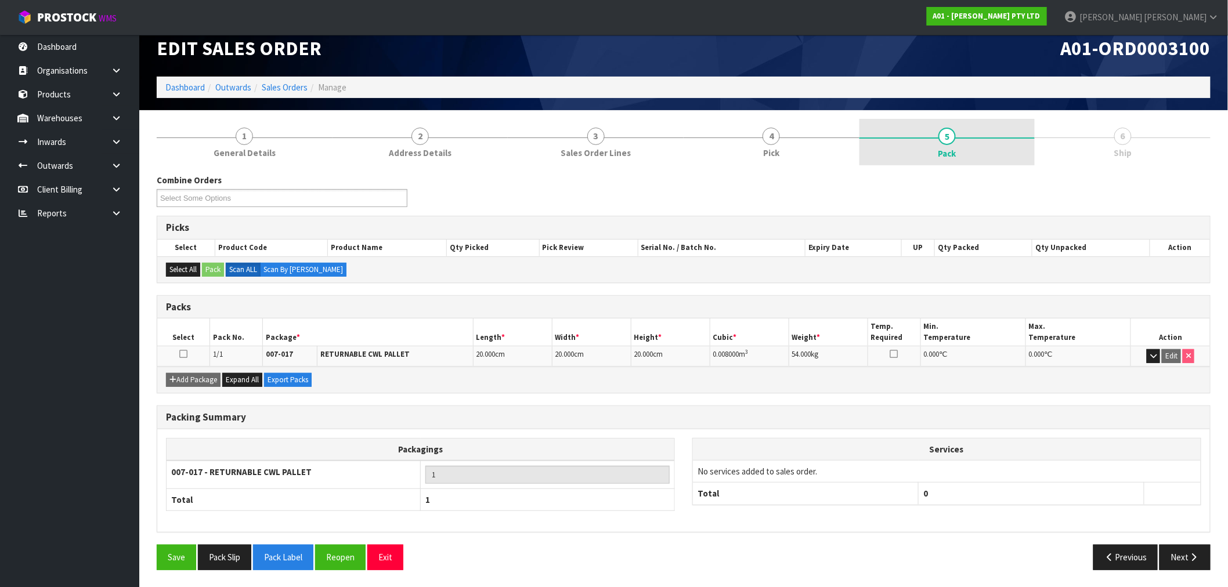
click at [965, 151] on link "5 Pack" at bounding box center [947, 142] width 176 height 46
click at [1182, 564] on button "Next" at bounding box center [1184, 557] width 51 height 25
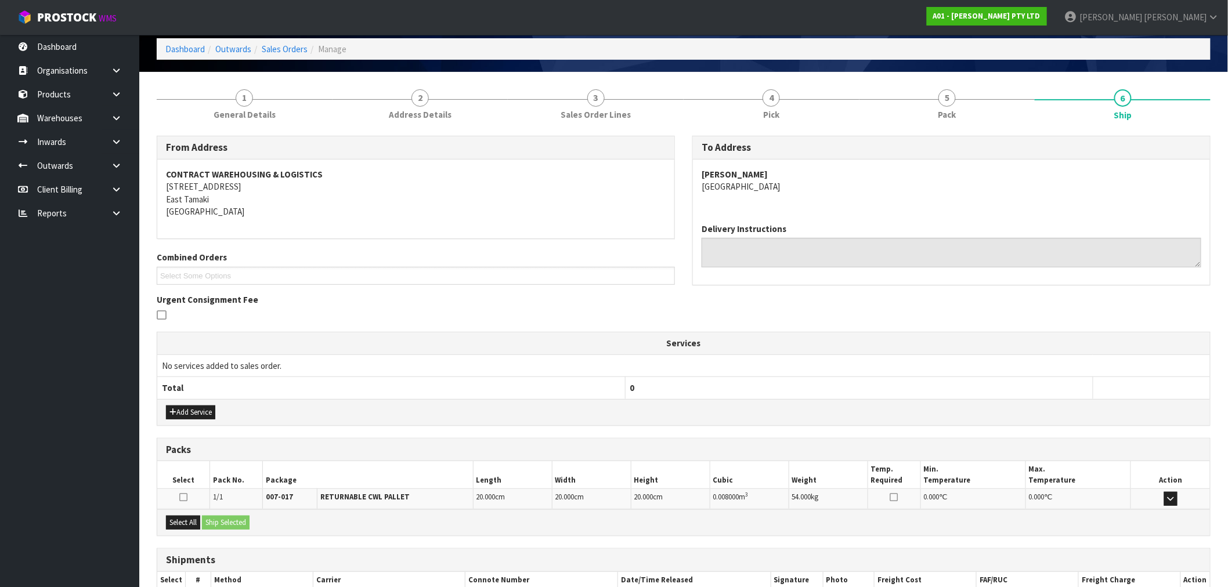
scroll to position [0, 0]
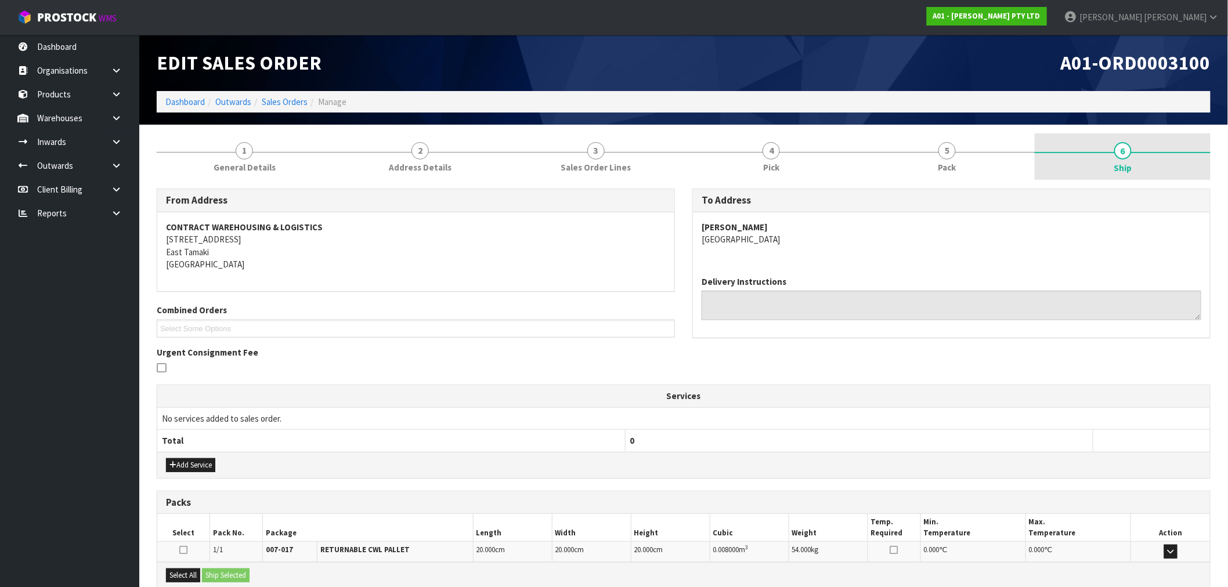
click at [1099, 137] on link "6 Ship" at bounding box center [1122, 156] width 176 height 46
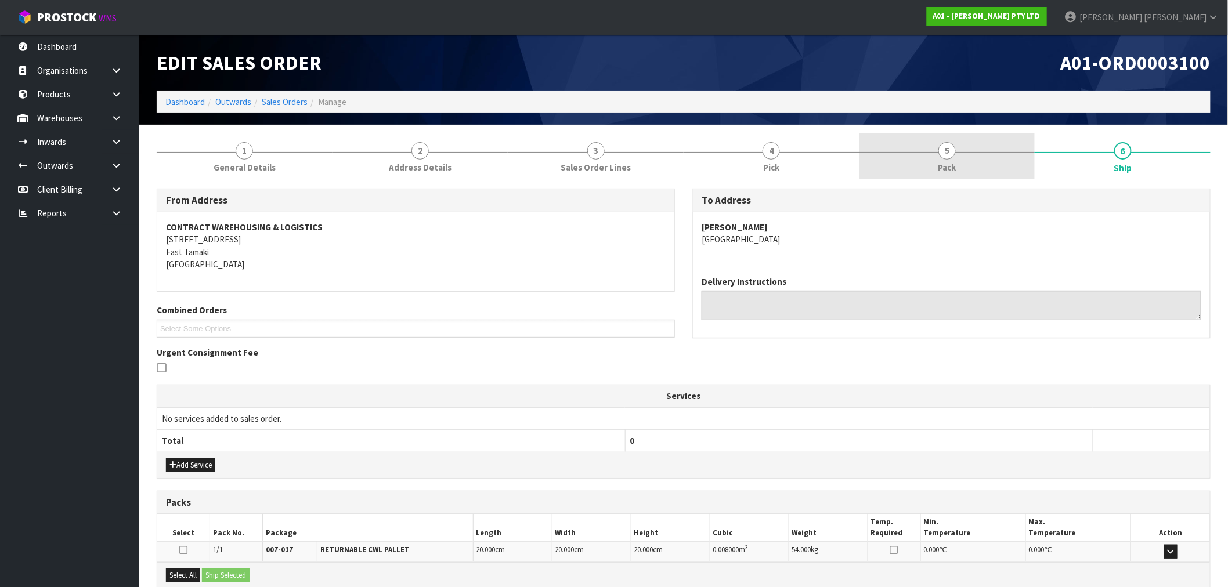
click at [944, 165] on span "Pack" at bounding box center [947, 167] width 18 height 12
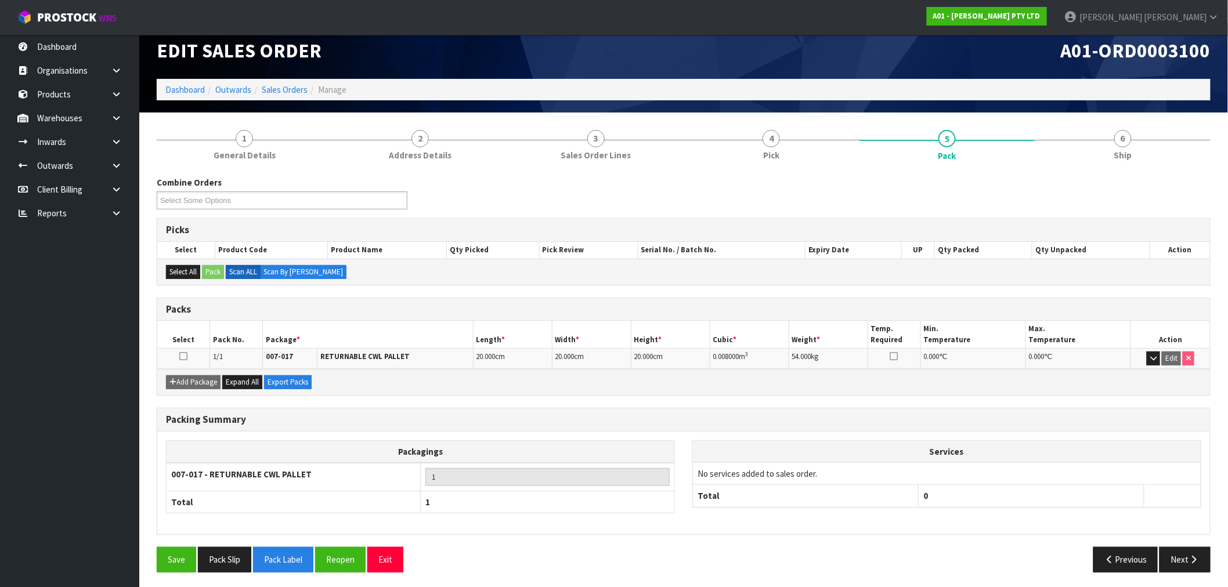
scroll to position [15, 0]
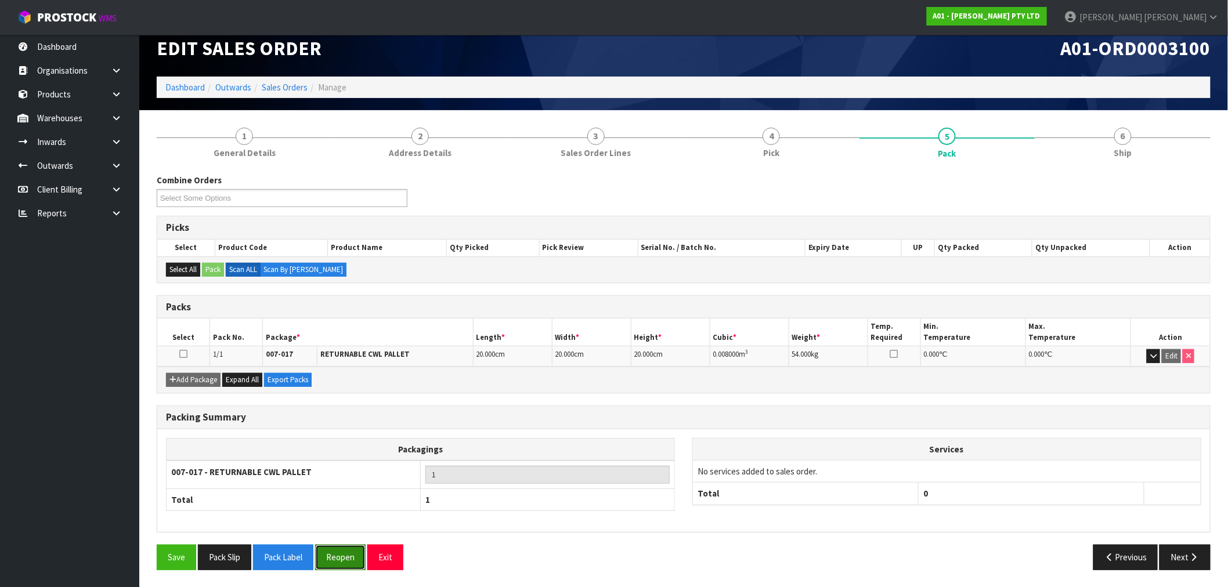
click at [336, 562] on button "Reopen" at bounding box center [340, 557] width 50 height 25
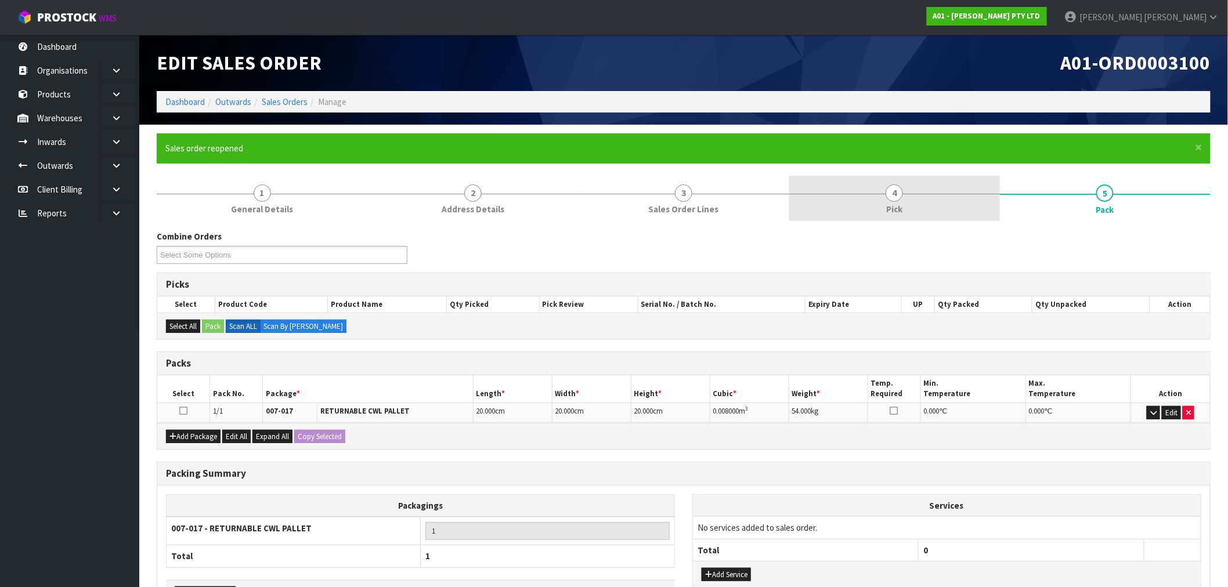
click at [878, 207] on link "4 Pick" at bounding box center [894, 199] width 211 height 46
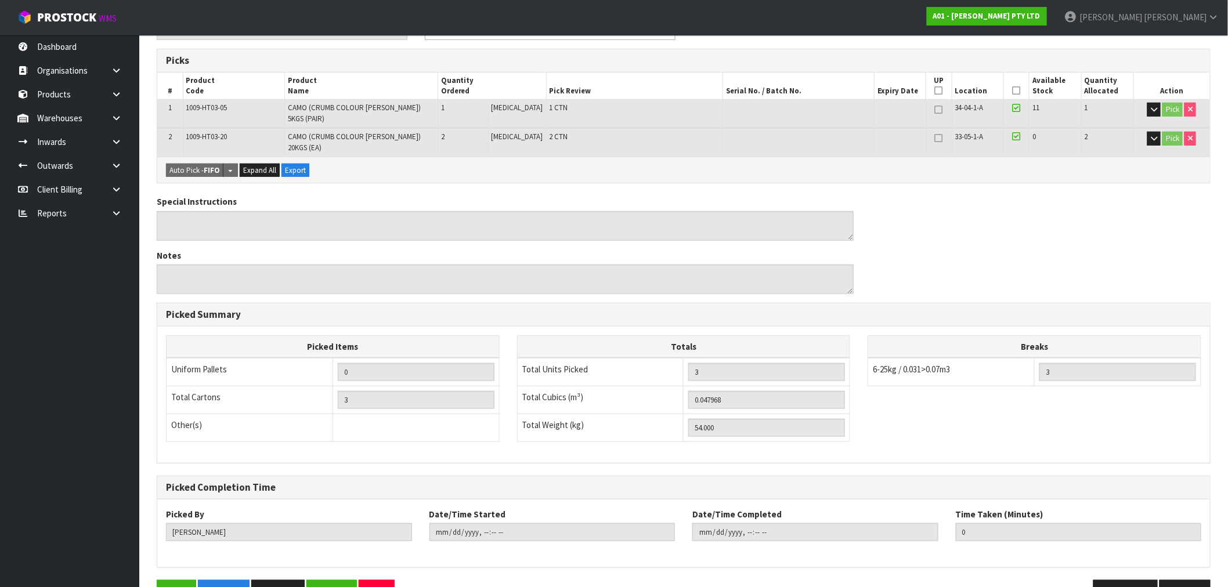
scroll to position [244, 0]
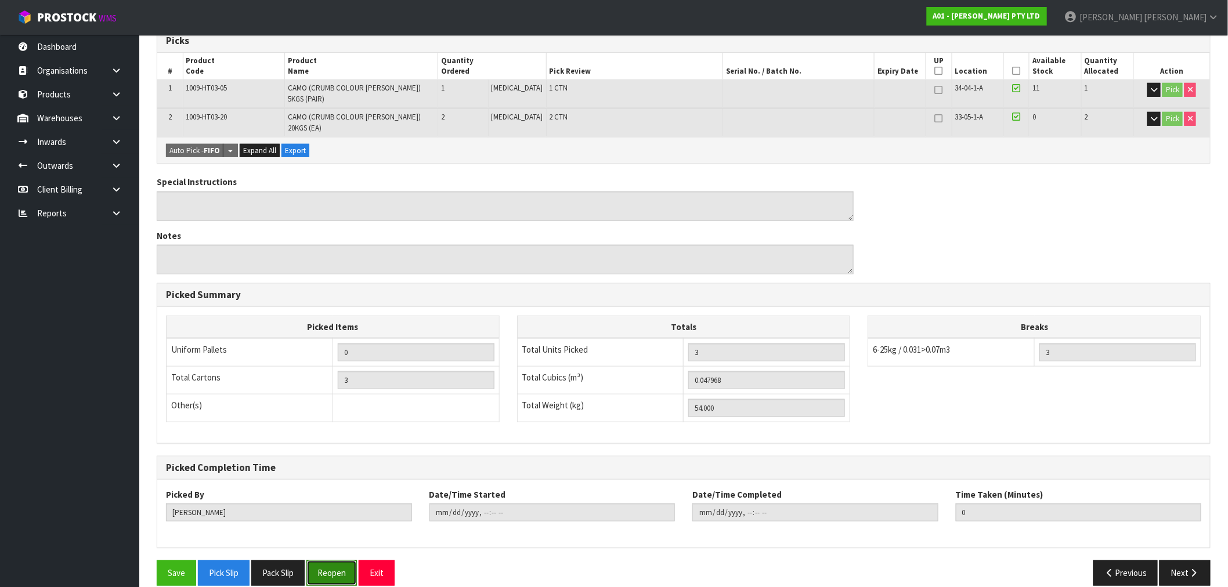
click at [341, 563] on button "Reopen" at bounding box center [331, 572] width 50 height 25
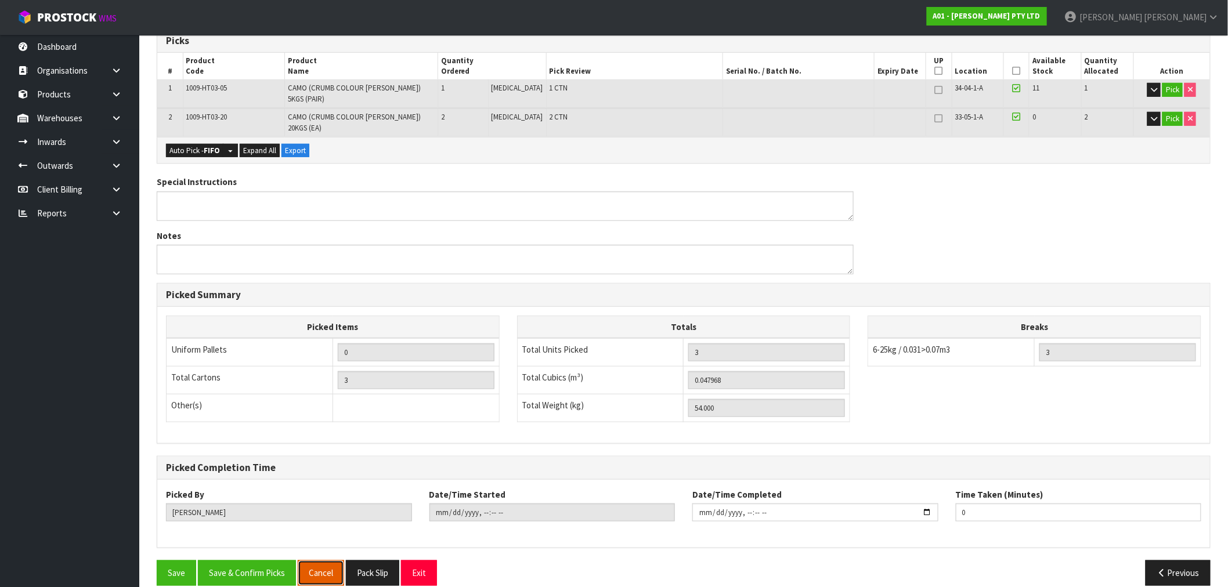
click at [337, 560] on button "Cancel" at bounding box center [321, 572] width 46 height 25
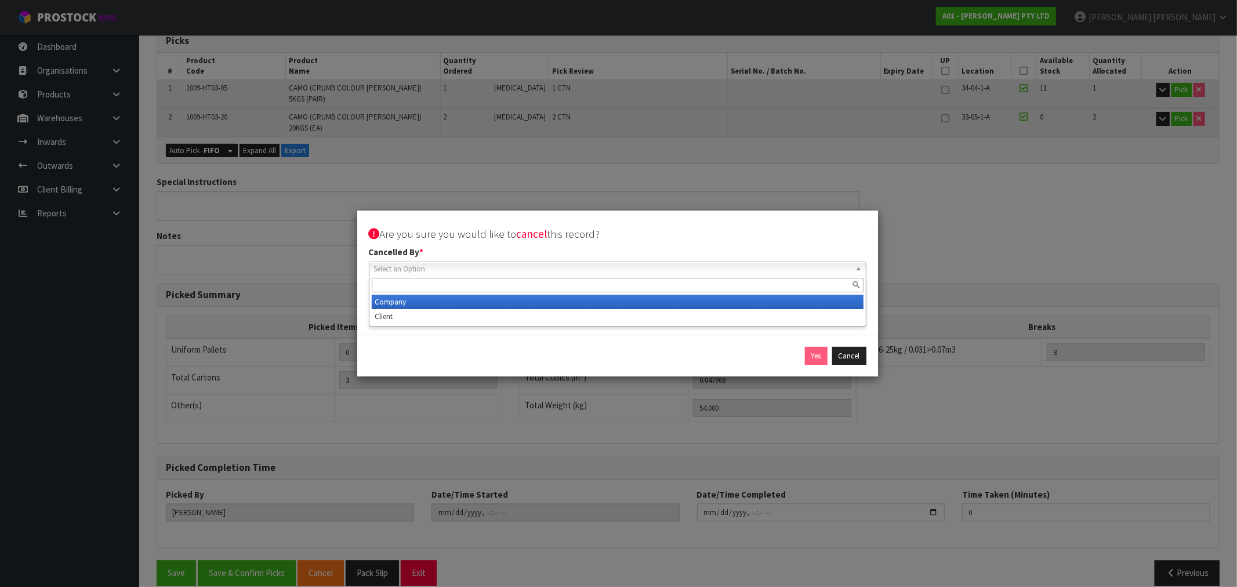
click at [551, 269] on span "Select an Option" at bounding box center [612, 269] width 477 height 14
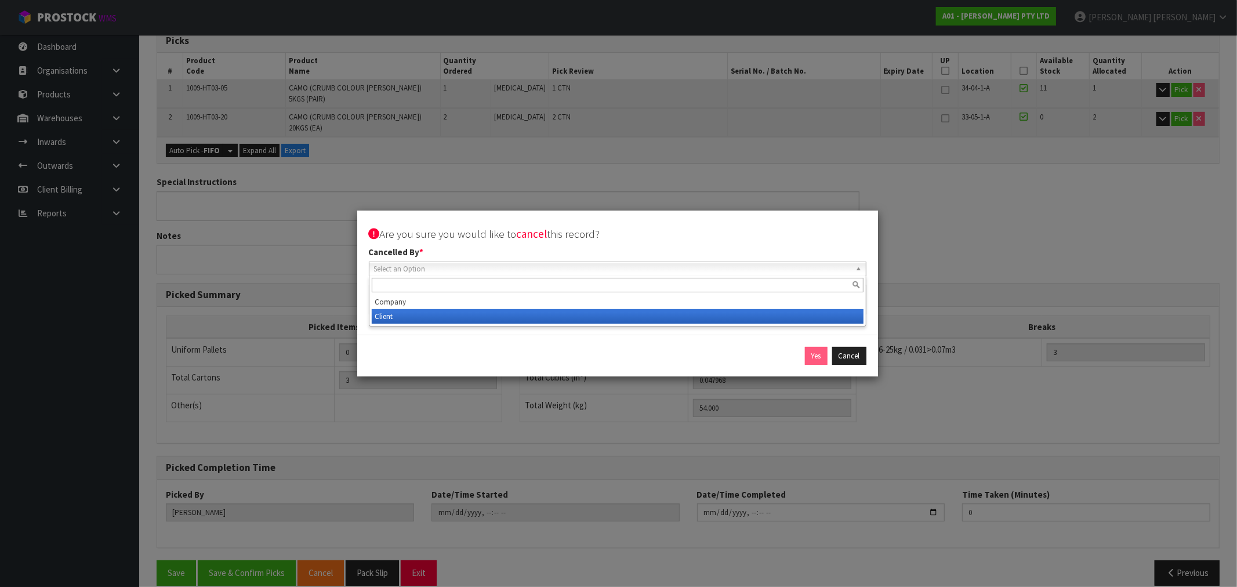
click at [518, 317] on li "Client" at bounding box center [618, 316] width 492 height 15
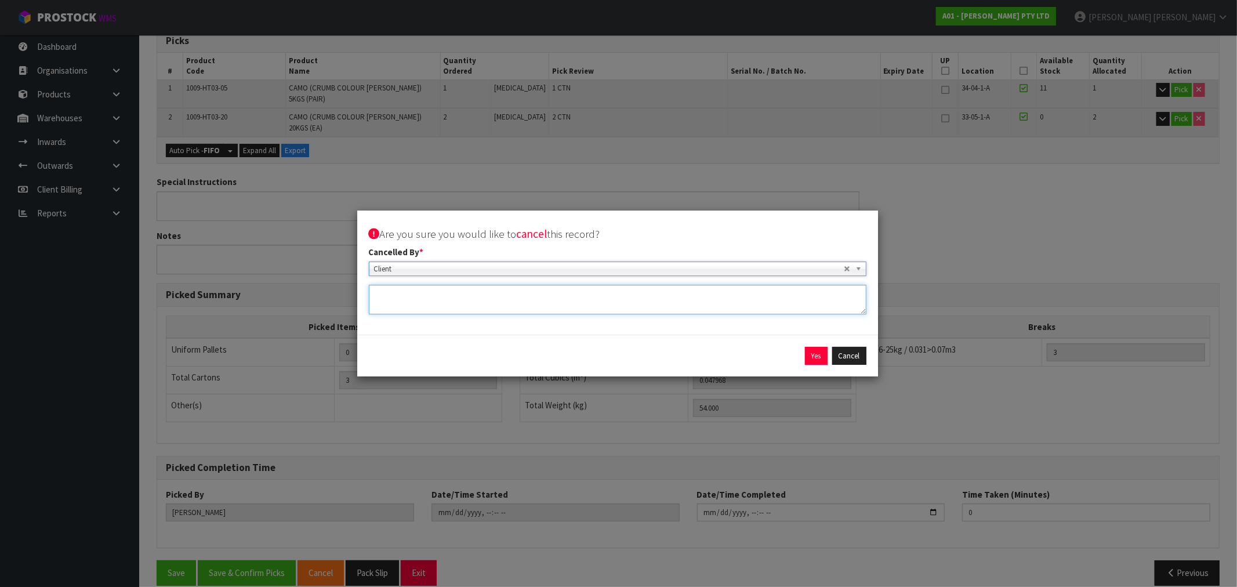
click at [498, 301] on textarea at bounding box center [618, 300] width 498 height 30
drag, startPoint x: 814, startPoint y: 360, endPoint x: 871, endPoint y: 291, distance: 90.2
click at [876, 299] on form "Are you sure you would like to cancel this record? Cancelled By * Company Clien…" at bounding box center [617, 294] width 521 height 166
click at [865, 363] on button "Cancel" at bounding box center [849, 356] width 34 height 19
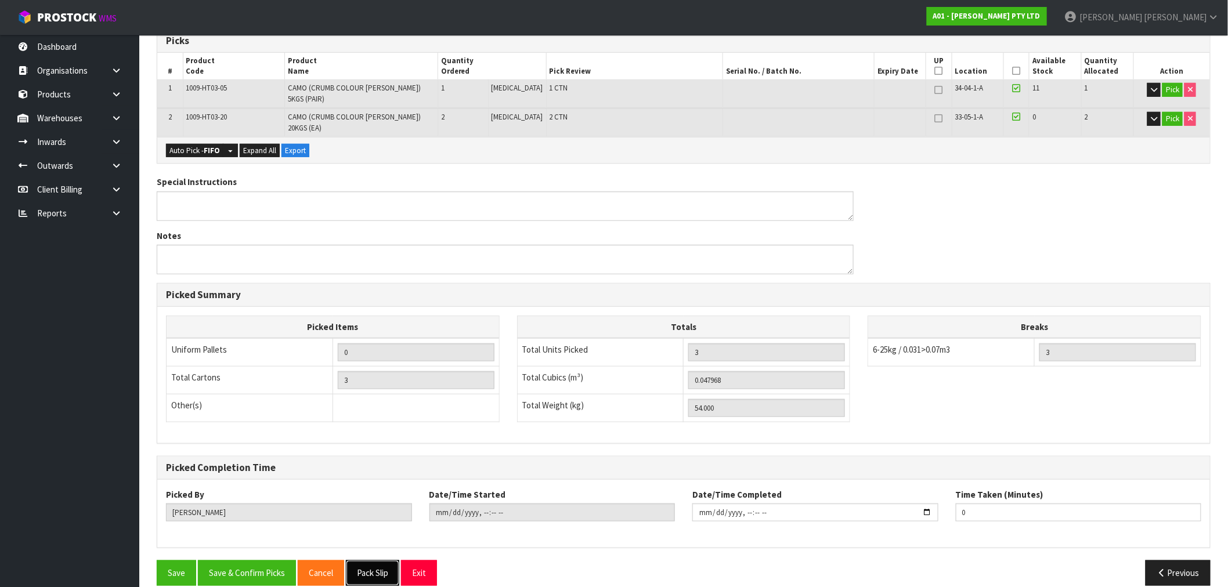
click at [372, 560] on button "Pack Slip" at bounding box center [372, 572] width 53 height 25
click at [683, 579] on section "× Close Sales order reopened 1 General Details 2 Address Details 3 Sales Order …" at bounding box center [683, 242] width 1088 height 722
click at [260, 566] on button "Save & Confirm Picks" at bounding box center [247, 572] width 98 height 25
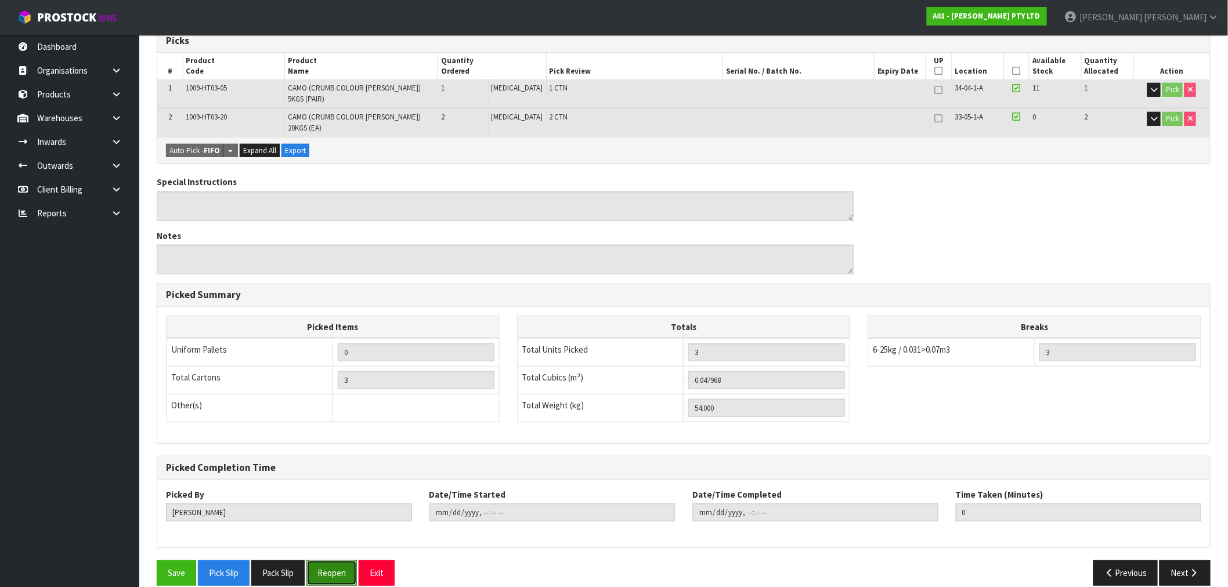
click at [341, 560] on button "Reopen" at bounding box center [331, 572] width 50 height 25
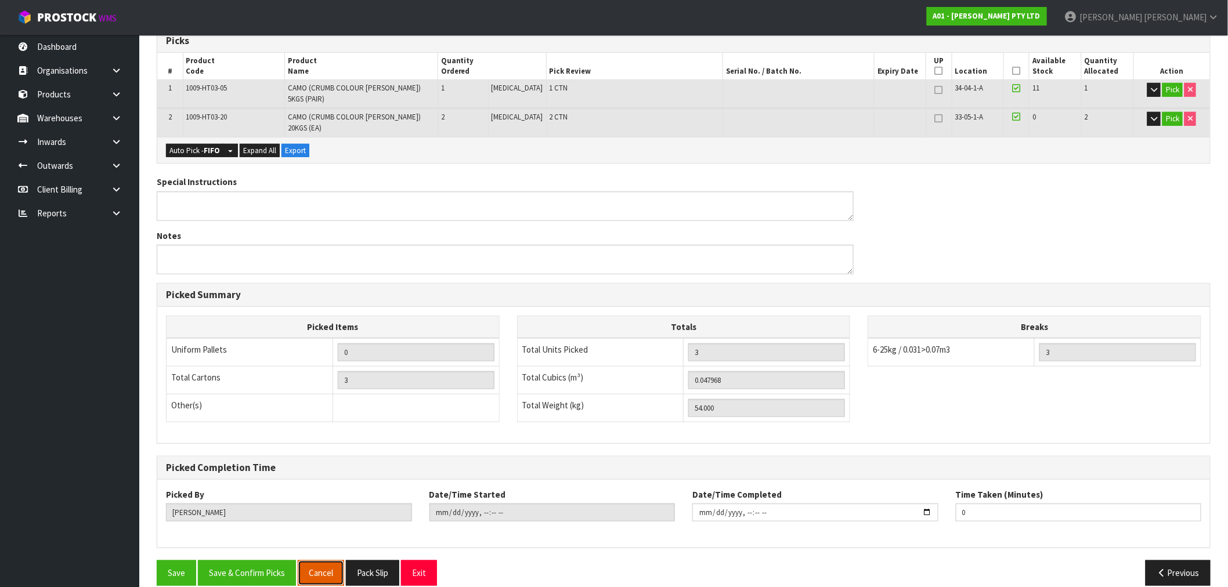
click at [314, 560] on button "Cancel" at bounding box center [321, 572] width 46 height 25
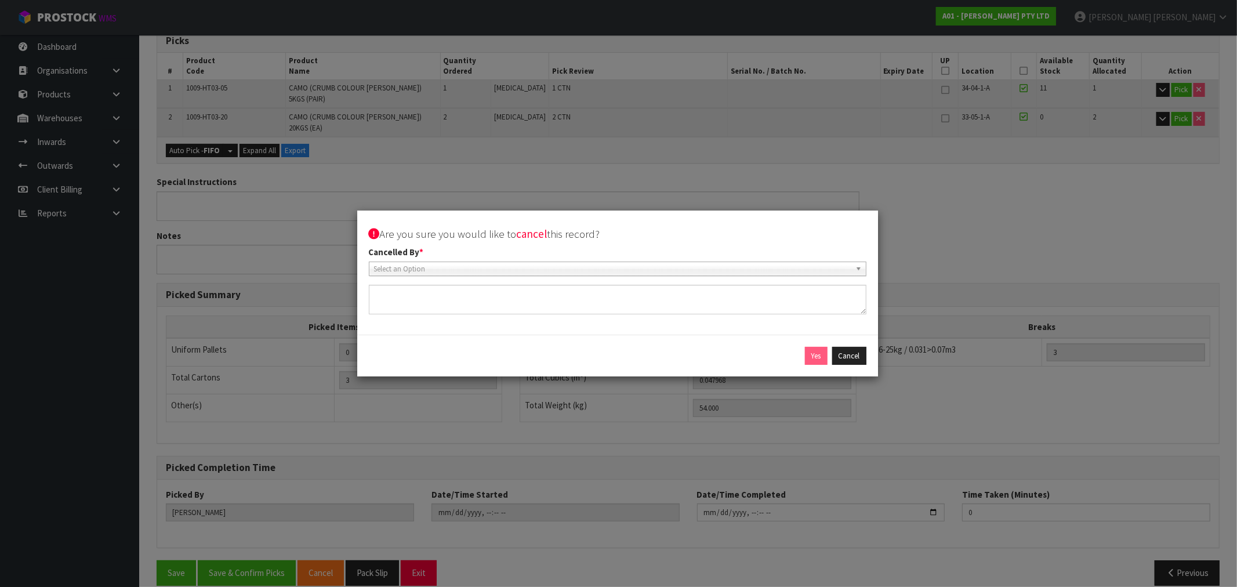
click at [680, 267] on span "Select an Option" at bounding box center [612, 269] width 477 height 14
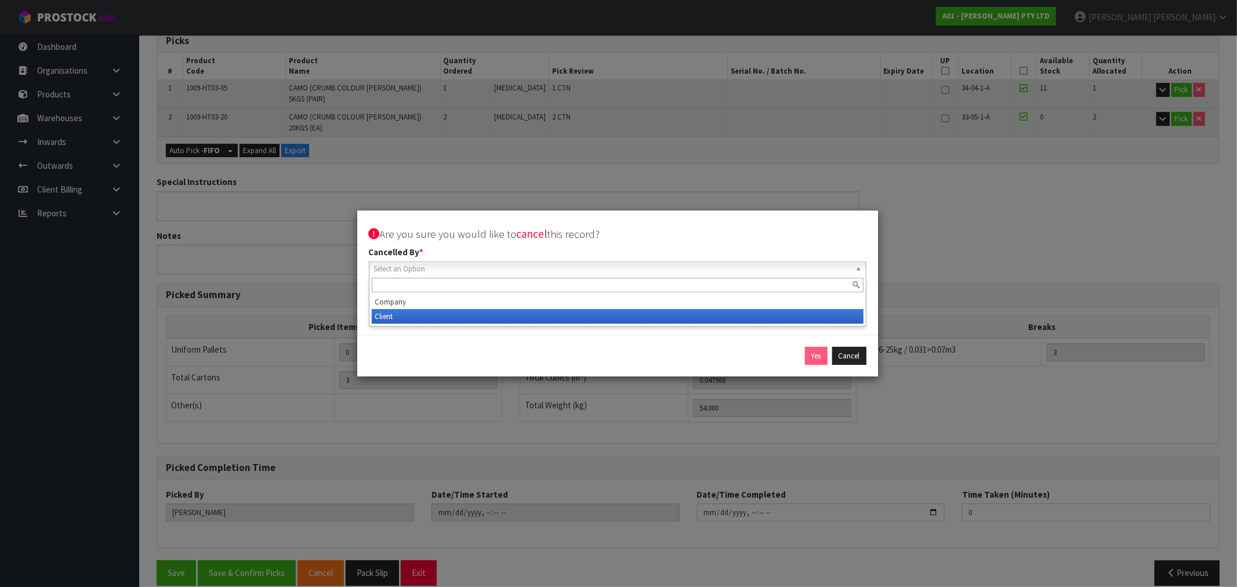
click at [562, 317] on li "Client" at bounding box center [618, 316] width 492 height 15
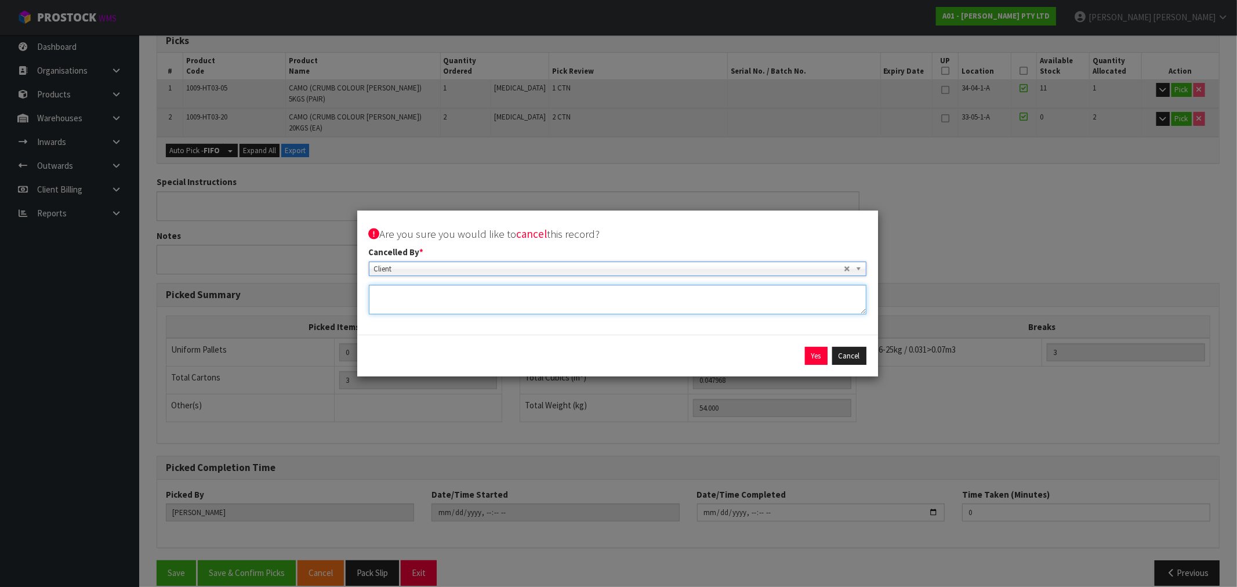
click at [493, 303] on textarea at bounding box center [618, 300] width 498 height 30
click at [550, 303] on textarea at bounding box center [618, 300] width 498 height 30
paste textarea "PLEASE CANCEL THIS ORDER NZ19560 AND PUT BACK TO STOCK THE CUSTOMER REQUESTED T…"
type textarea "PLEASE CANCEL THIS ORDER NZ19560 AND PUT BACK TO STOCK THE CUSTOMER REQUESTED T…"
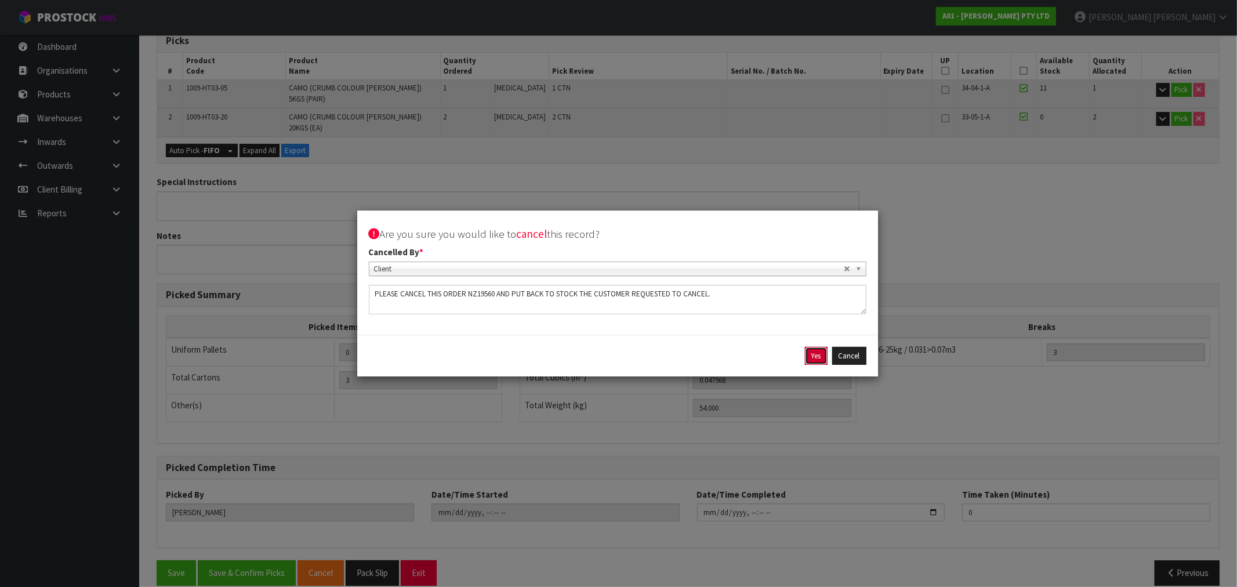
click at [815, 356] on button "Yes" at bounding box center [816, 356] width 23 height 19
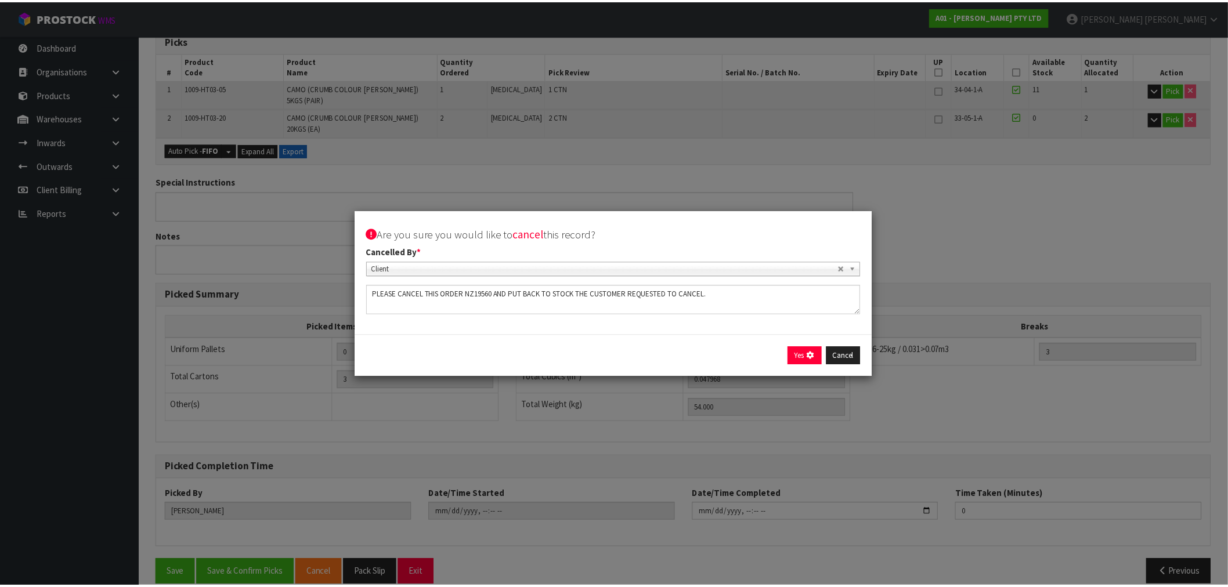
scroll to position [0, 0]
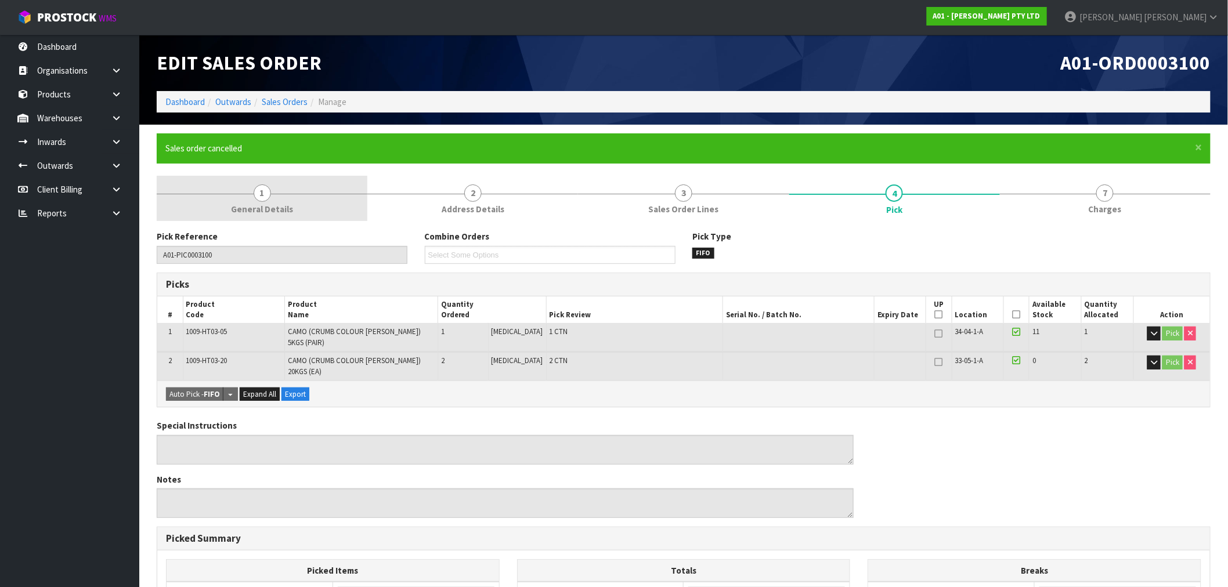
click at [251, 205] on span "General Details" at bounding box center [262, 209] width 62 height 12
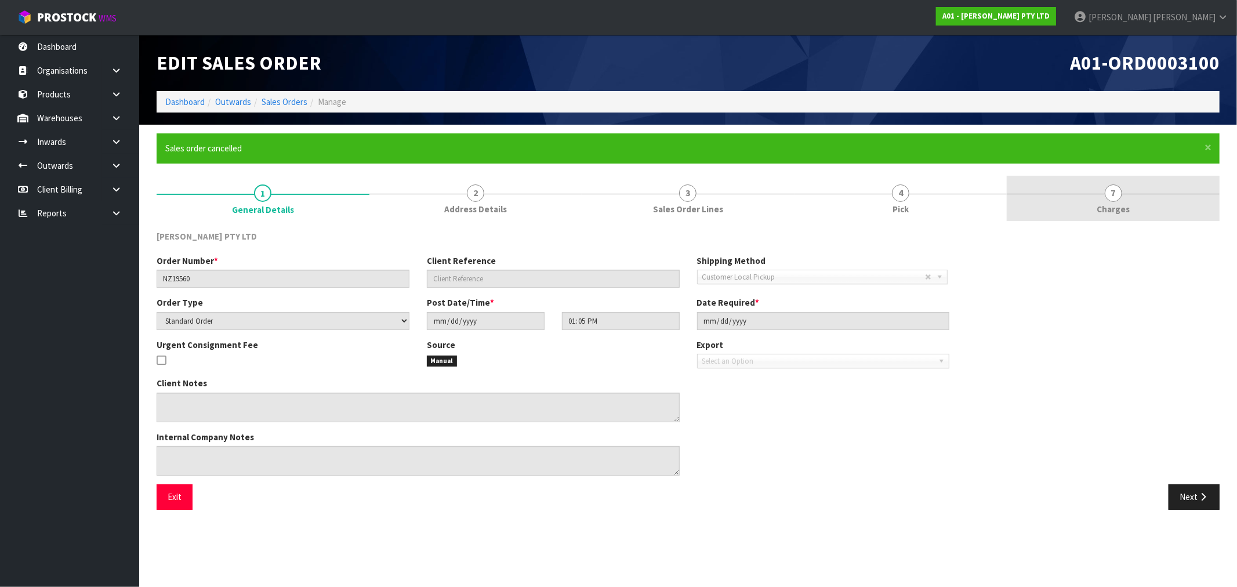
click at [1019, 190] on link "7 [GEOGRAPHIC_DATA]" at bounding box center [1113, 199] width 213 height 46
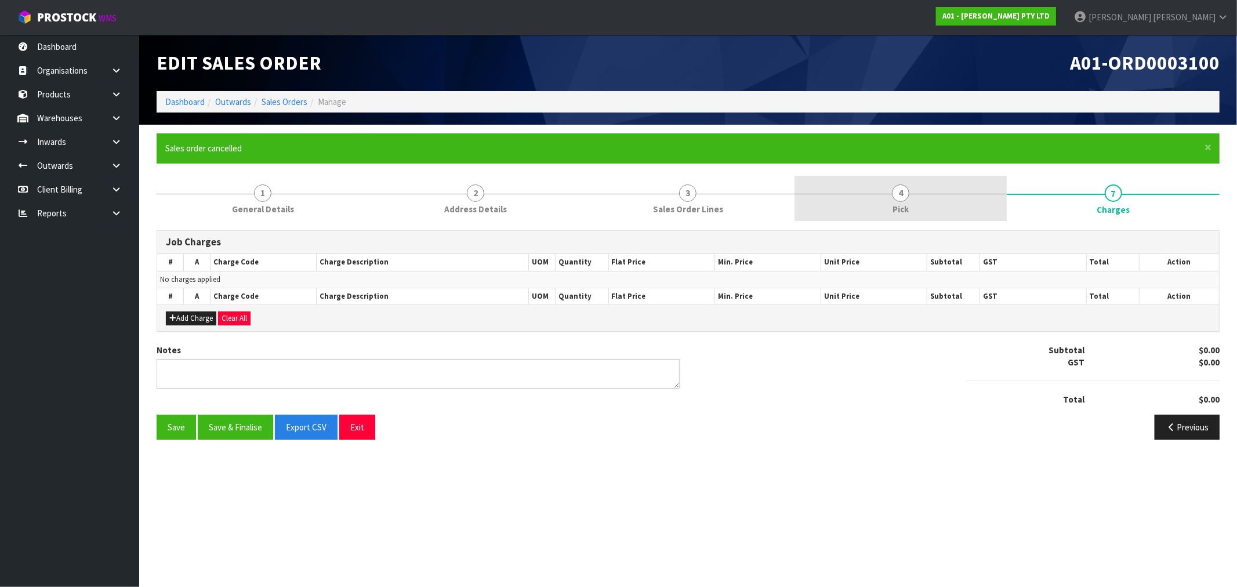
click at [971, 196] on link "4 Pick" at bounding box center [901, 199] width 213 height 46
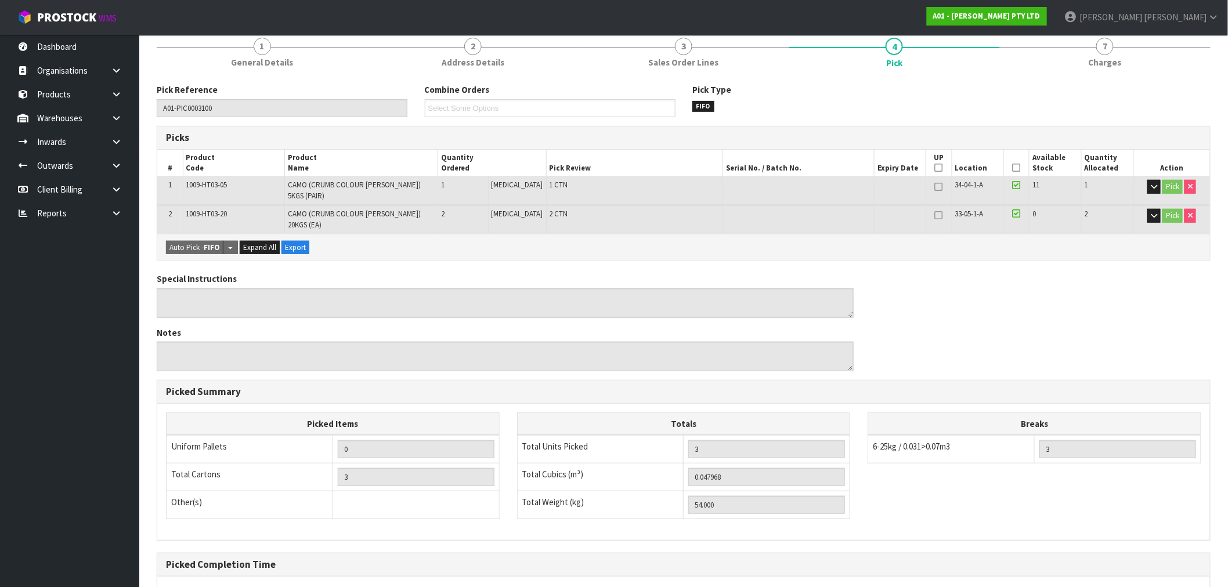
scroll to position [244, 0]
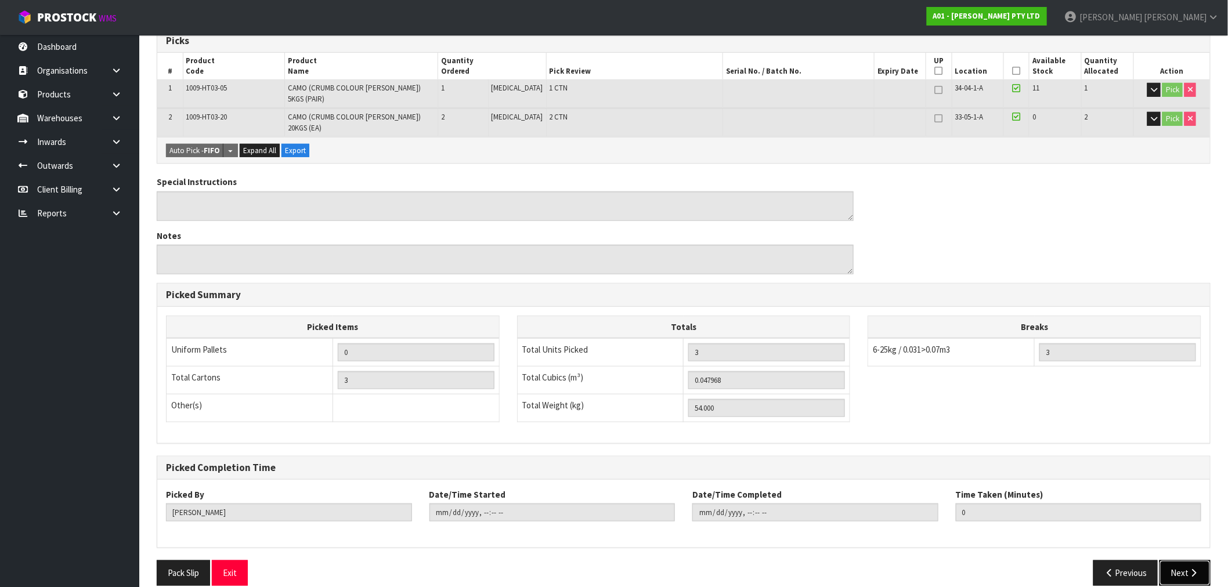
click at [1189, 569] on icon "button" at bounding box center [1193, 573] width 11 height 9
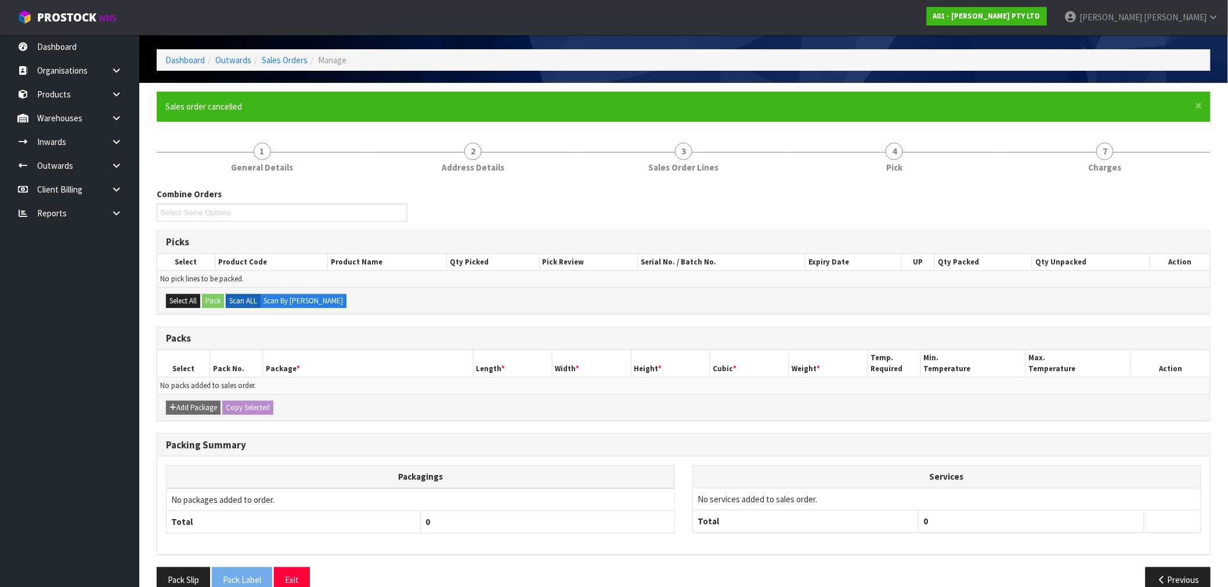
scroll to position [64, 0]
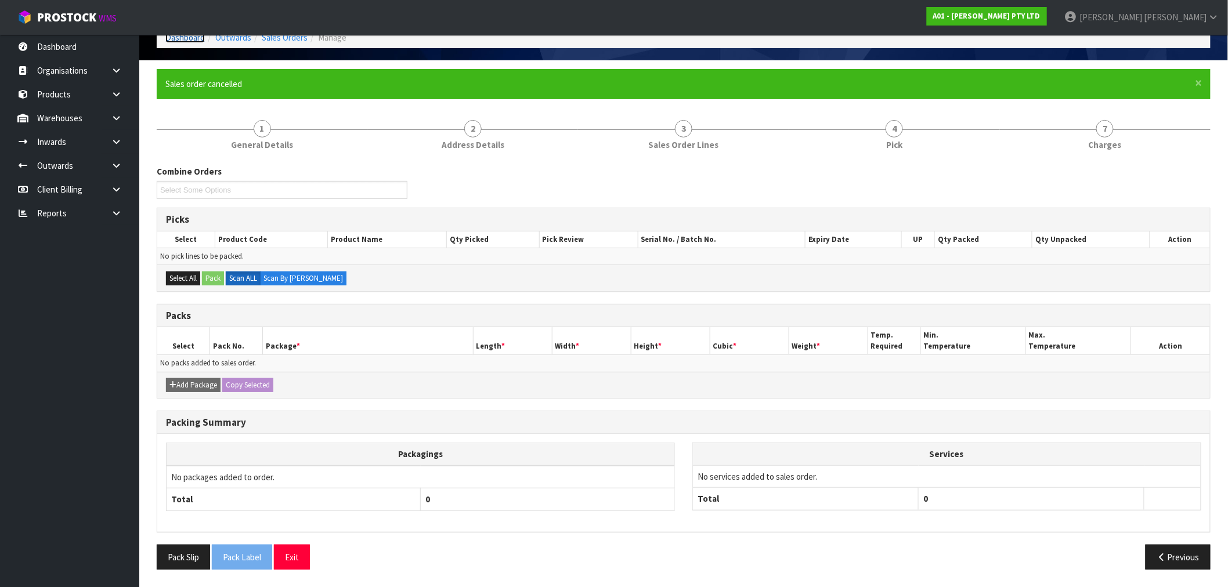
click at [197, 42] on link "Dashboard" at bounding box center [184, 37] width 39 height 11
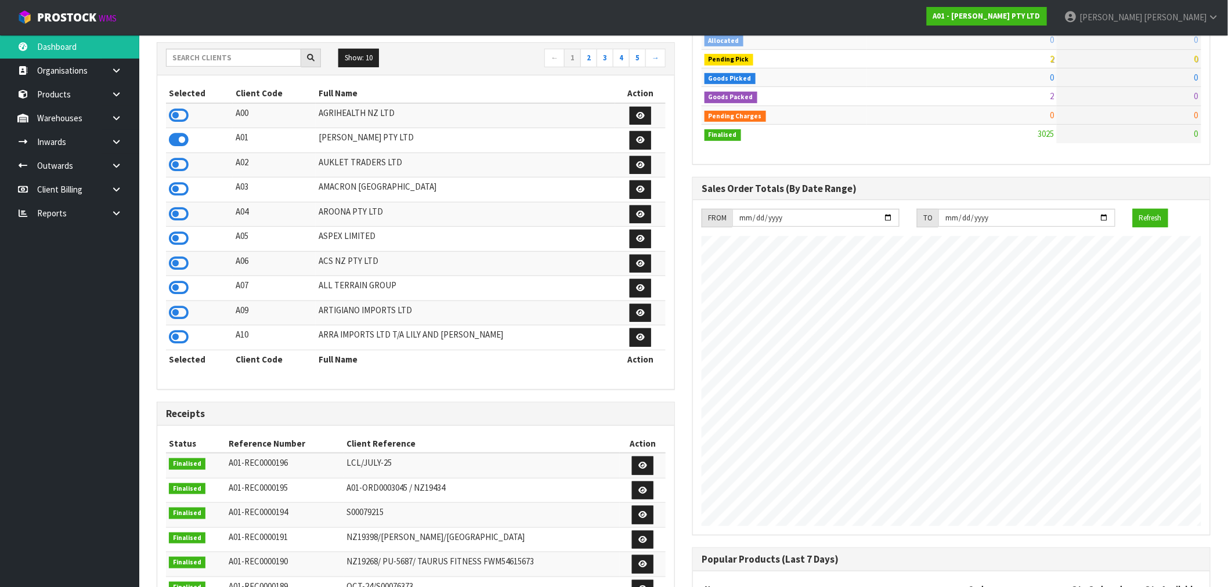
scroll to position [21, 0]
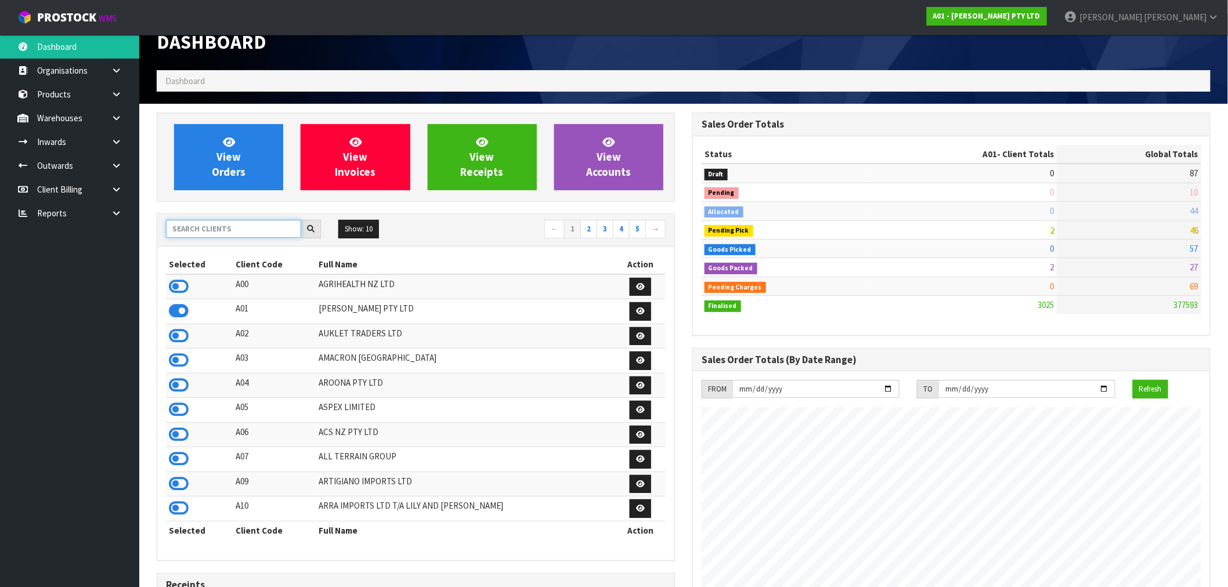
click at [204, 234] on input "text" at bounding box center [233, 229] width 135 height 18
click at [222, 158] on span "View Orders" at bounding box center [229, 157] width 34 height 44
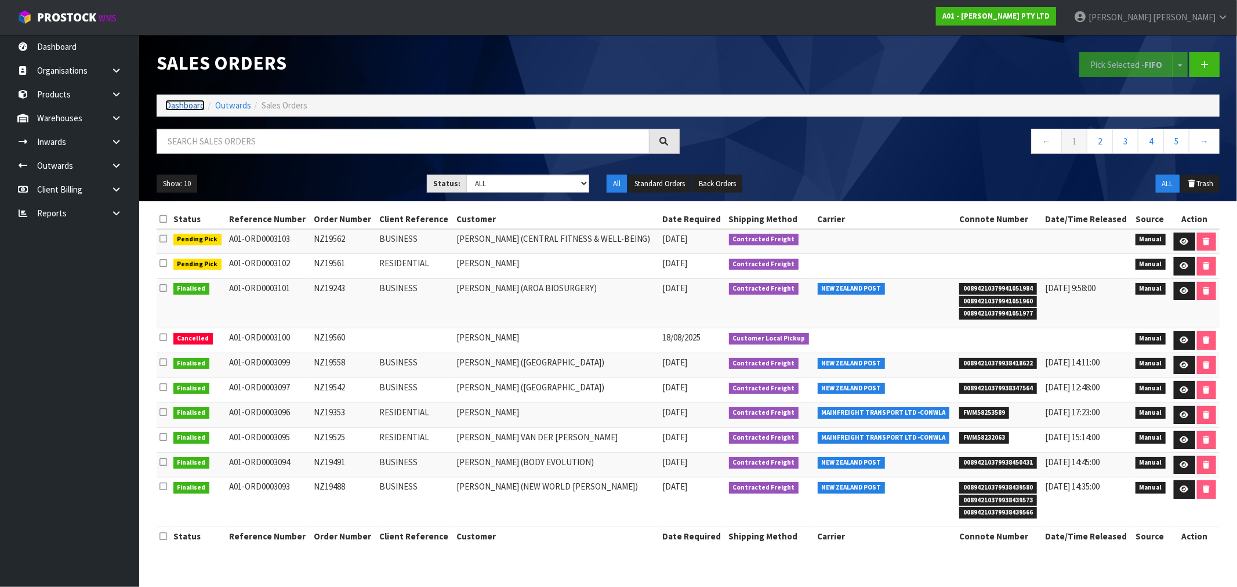
click at [182, 108] on link "Dashboard" at bounding box center [184, 105] width 39 height 11
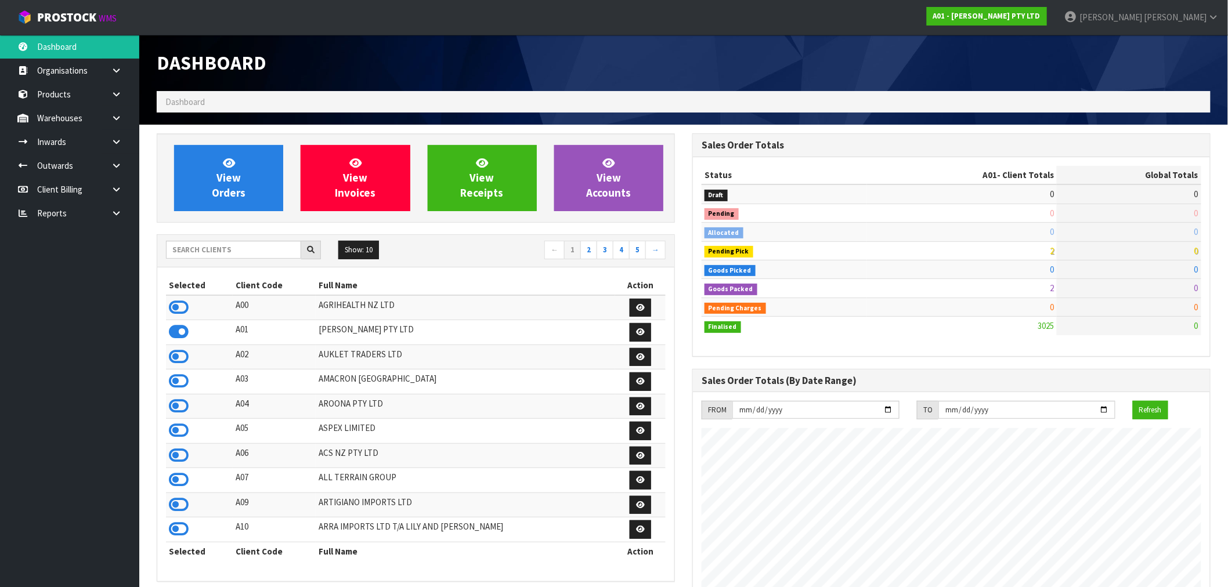
scroll to position [822, 535]
click at [239, 260] on div "Show: 10 5 10 25 50 ← 1 2 3 4 5 →" at bounding box center [415, 251] width 517 height 20
click at [234, 250] on input "text" at bounding box center [233, 250] width 135 height 18
click at [124, 203] on link at bounding box center [120, 213] width 37 height 24
click at [108, 271] on link "CWL" at bounding box center [69, 261] width 139 height 24
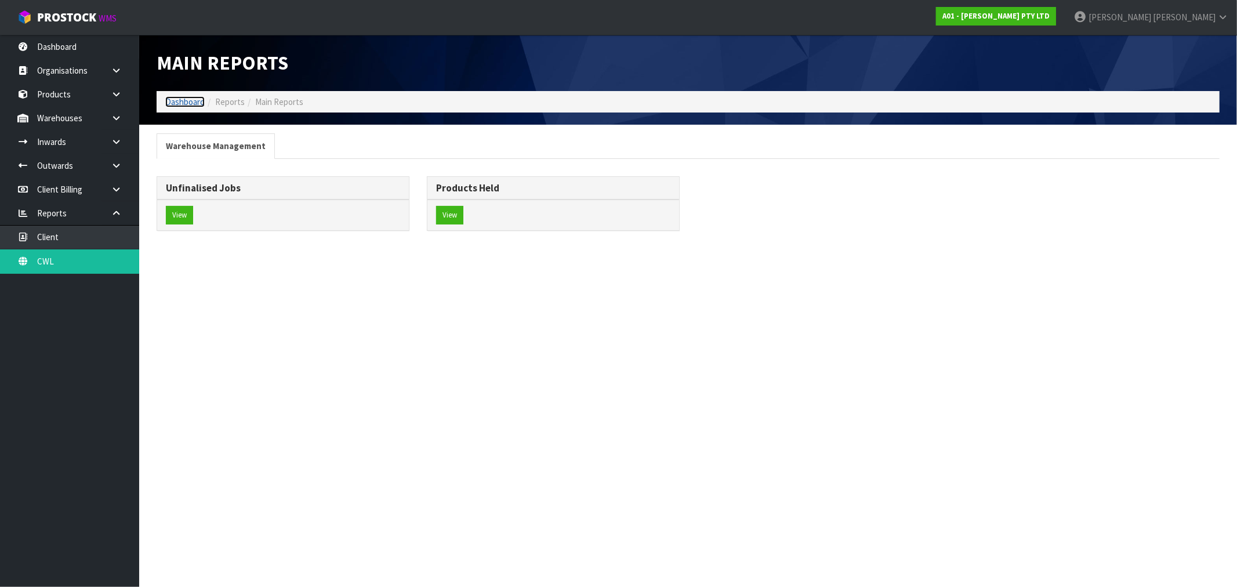
click at [190, 107] on link "Dashboard" at bounding box center [184, 101] width 39 height 11
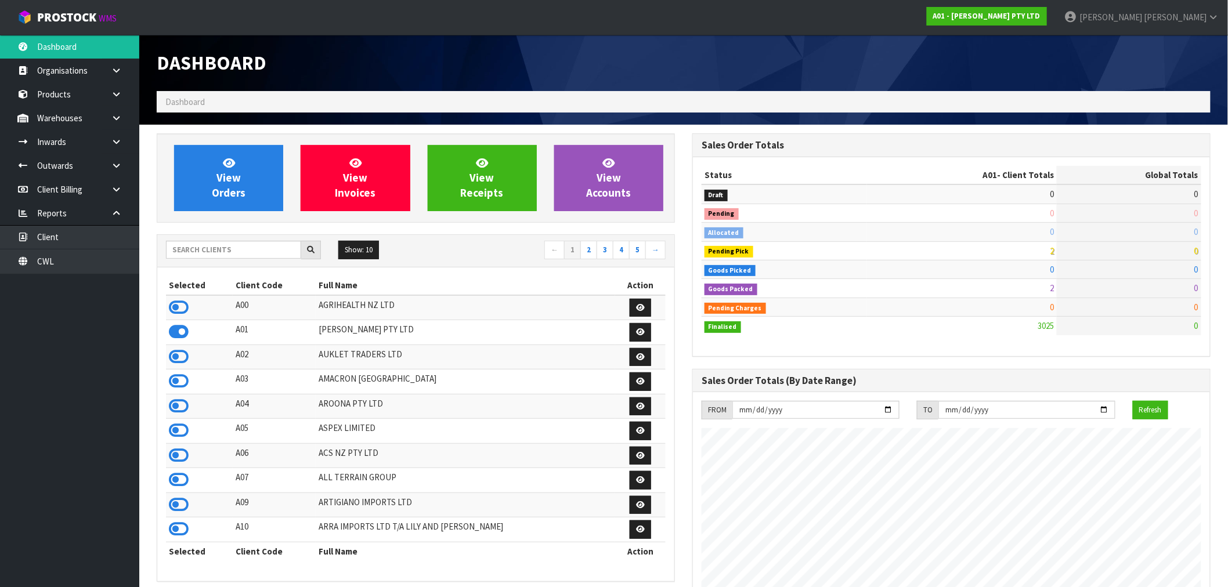
scroll to position [822, 535]
click at [206, 252] on input "text" at bounding box center [233, 250] width 135 height 18
type input "K01"
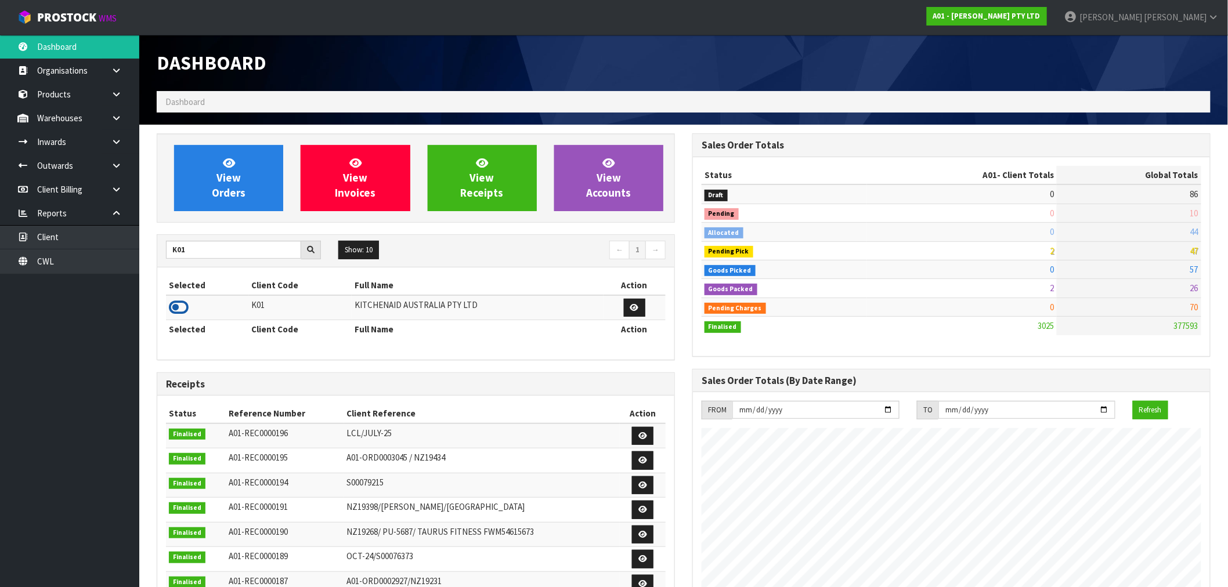
click at [182, 309] on icon at bounding box center [179, 307] width 20 height 17
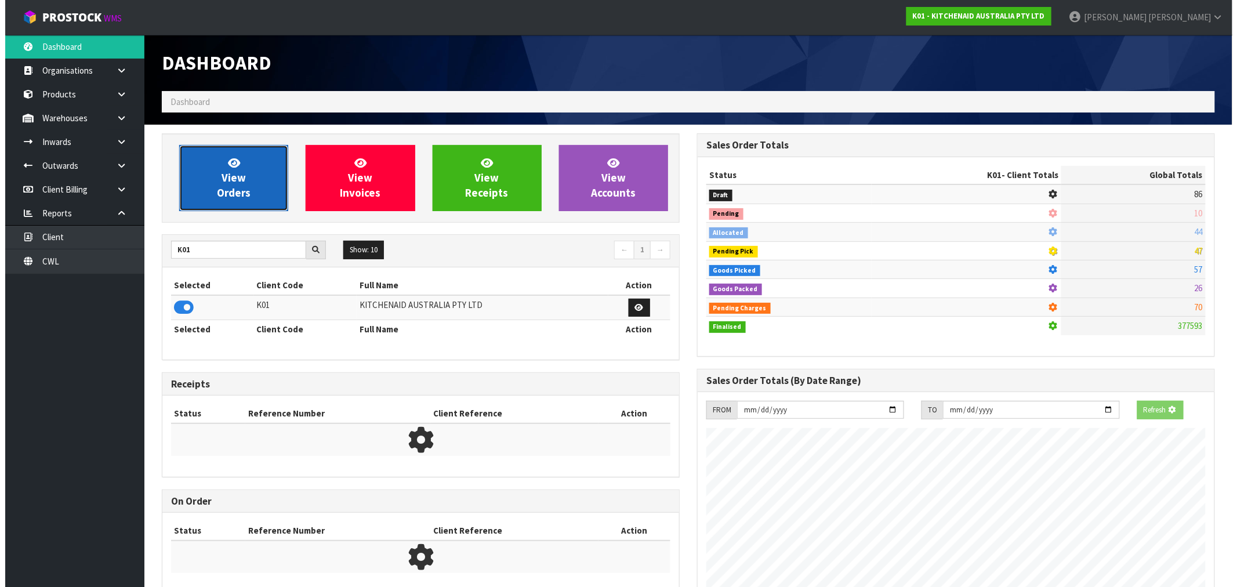
scroll to position [579402, 579589]
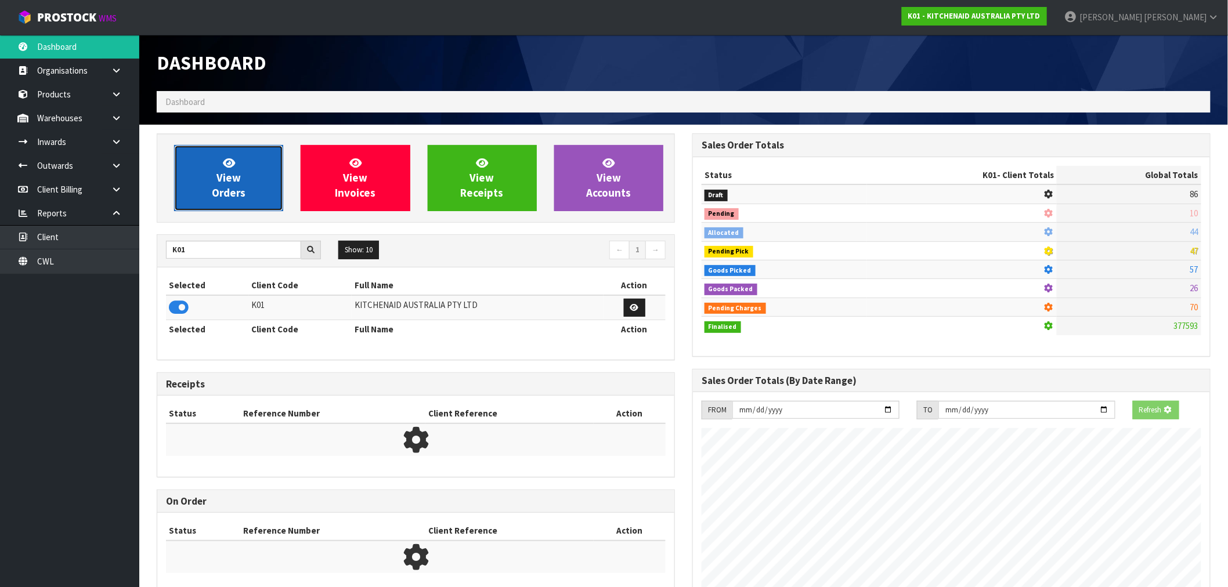
click at [229, 188] on span "View Orders" at bounding box center [229, 178] width 34 height 44
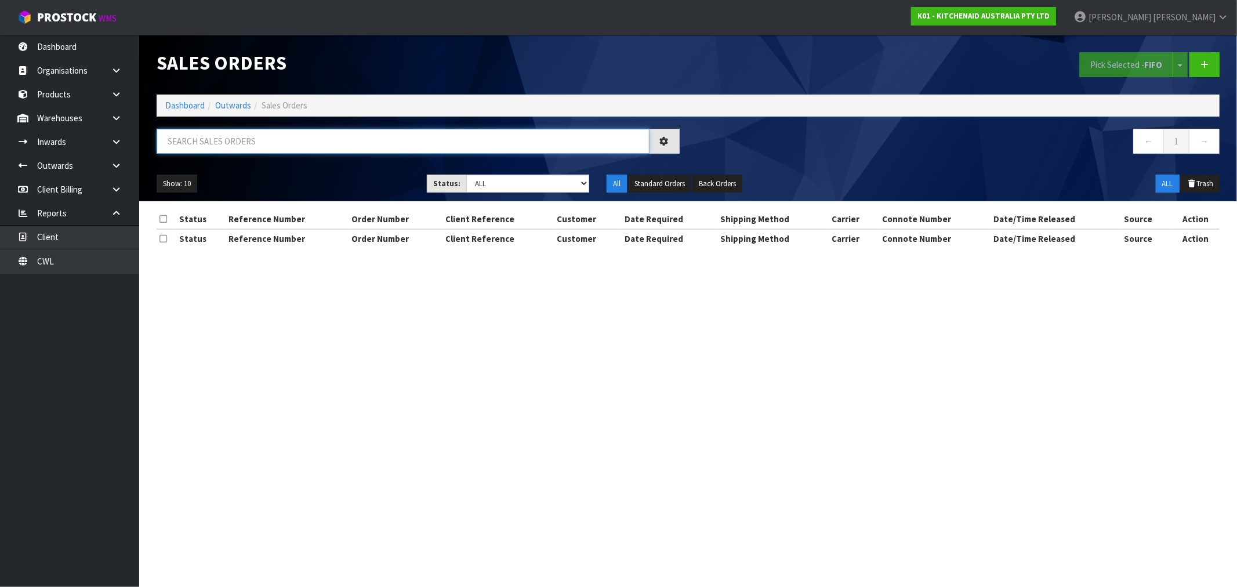
click at [302, 144] on input "text" at bounding box center [403, 141] width 493 height 25
paste input "Please cancel this order NZ19560 and put back to stock the customer requested t…"
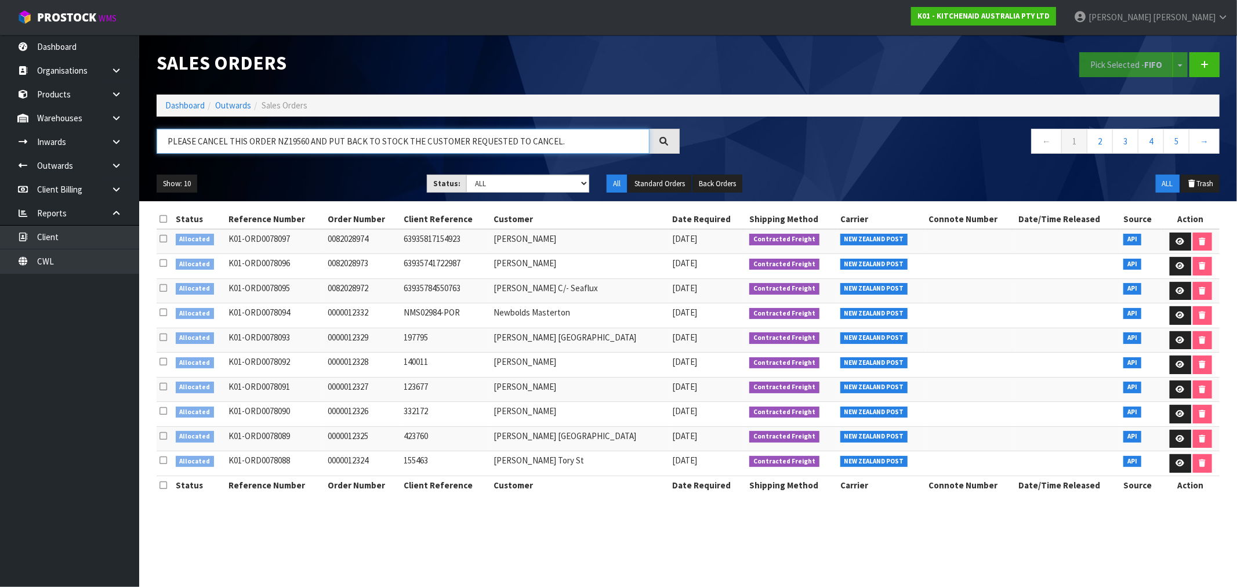
click at [294, 143] on input "PLEASE CANCEL THIS ORDER NZ19560 AND PUT BACK TO STOCK THE CUSTOMER REQUESTED T…" at bounding box center [403, 141] width 493 height 25
paste input "ORD0078041"
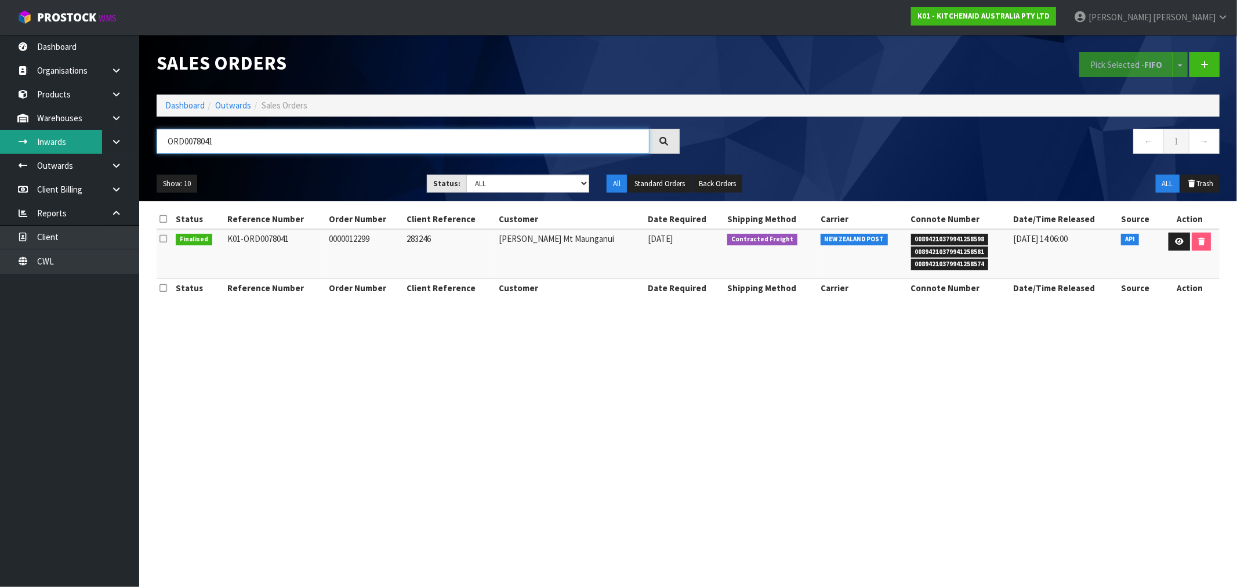
drag, startPoint x: 192, startPoint y: 142, endPoint x: 81, endPoint y: 151, distance: 111.2
click at [82, 150] on body "Toggle navigation ProStock WMS K01 - KITCHENAID AUSTRALIA PTY LTD Rocio Lopez L…" at bounding box center [618, 293] width 1237 height 587
paste input "64"
type input "ORD0078064"
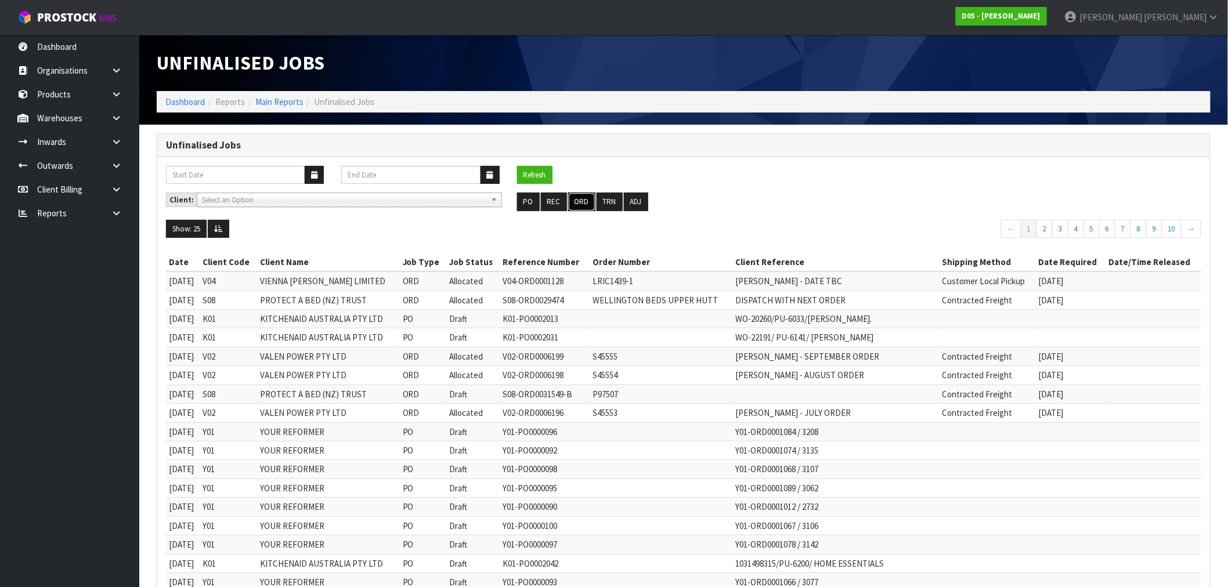
click at [588, 194] on button "ORD" at bounding box center [581, 202] width 27 height 19
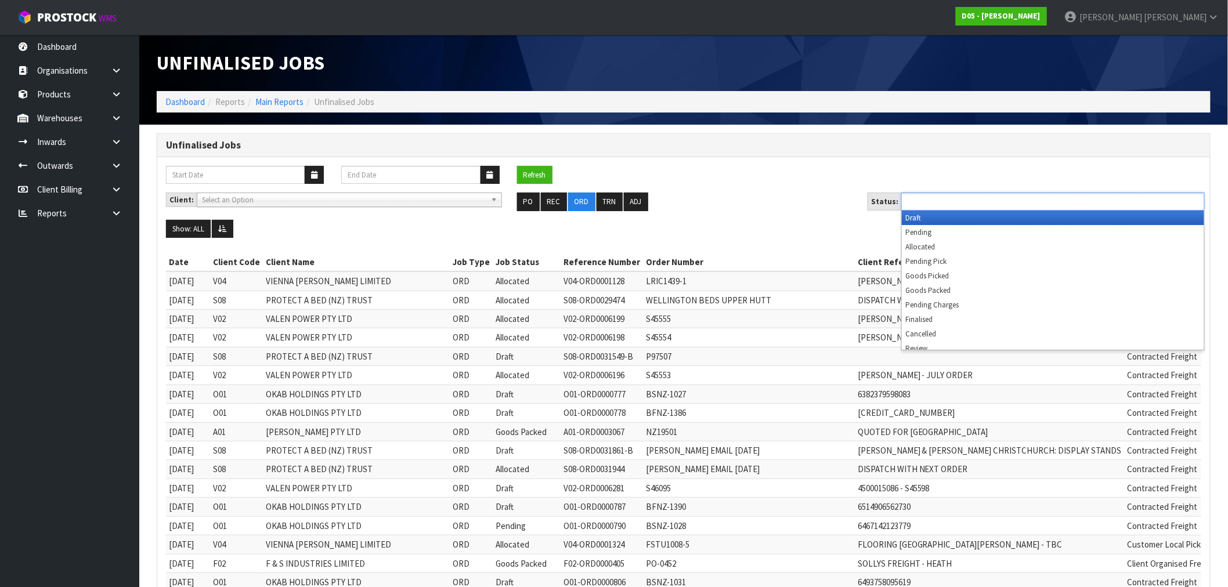
click at [1023, 200] on ul at bounding box center [1052, 202] width 303 height 18
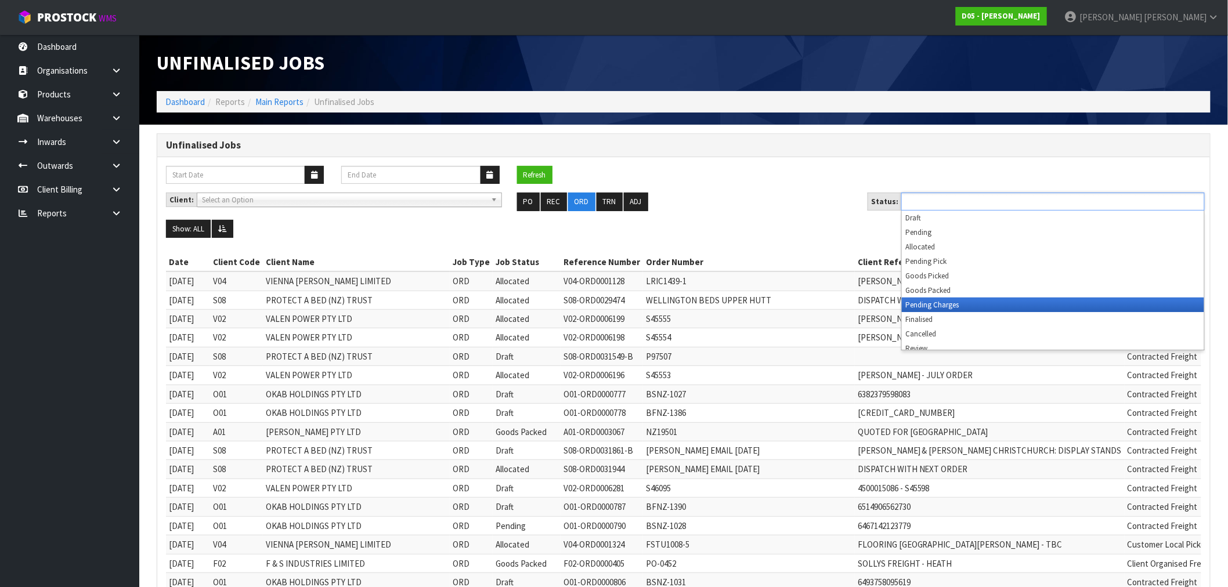
click at [981, 306] on li "Pending Charges" at bounding box center [1053, 305] width 302 height 15
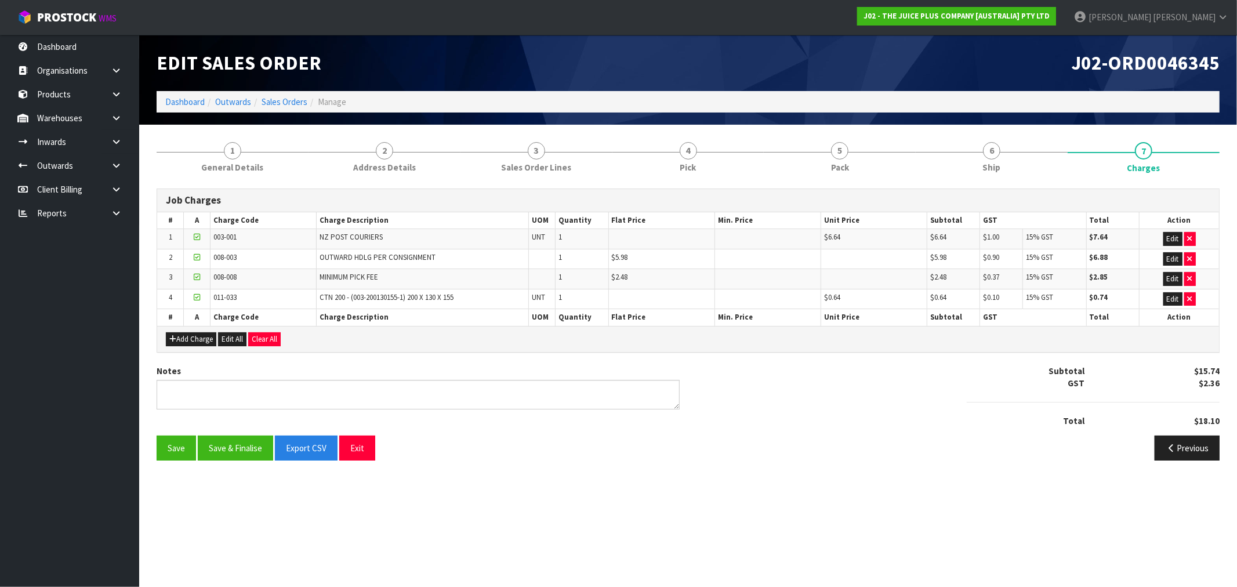
click at [235, 452] on button "Save & Finalise" at bounding box center [235, 448] width 75 height 25
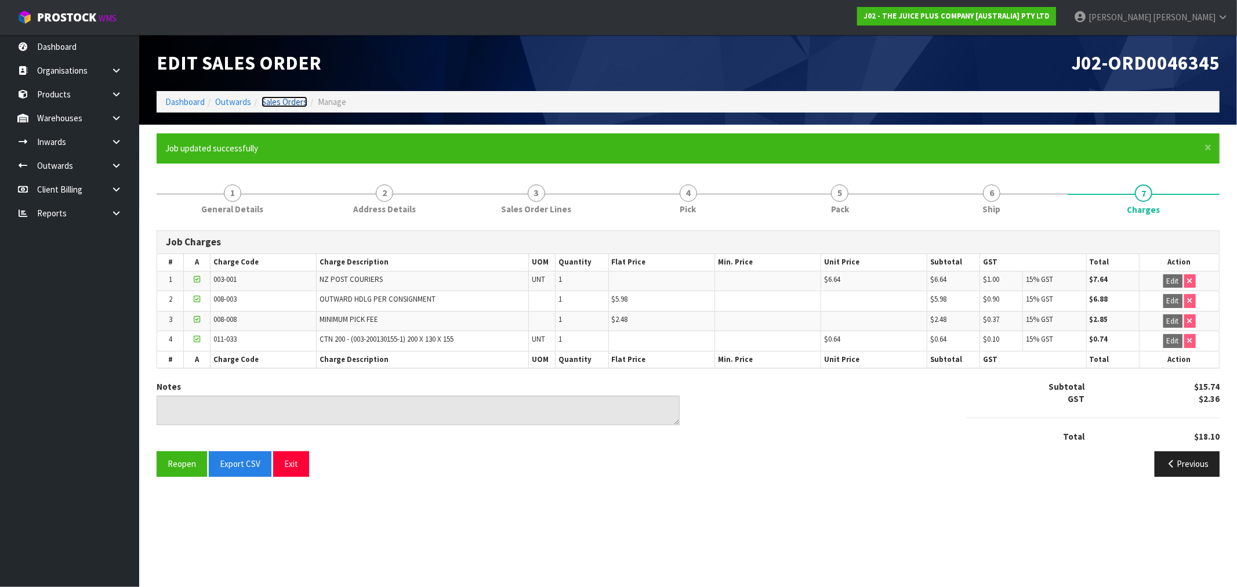
click at [276, 105] on link "Sales Orders" at bounding box center [285, 101] width 46 height 11
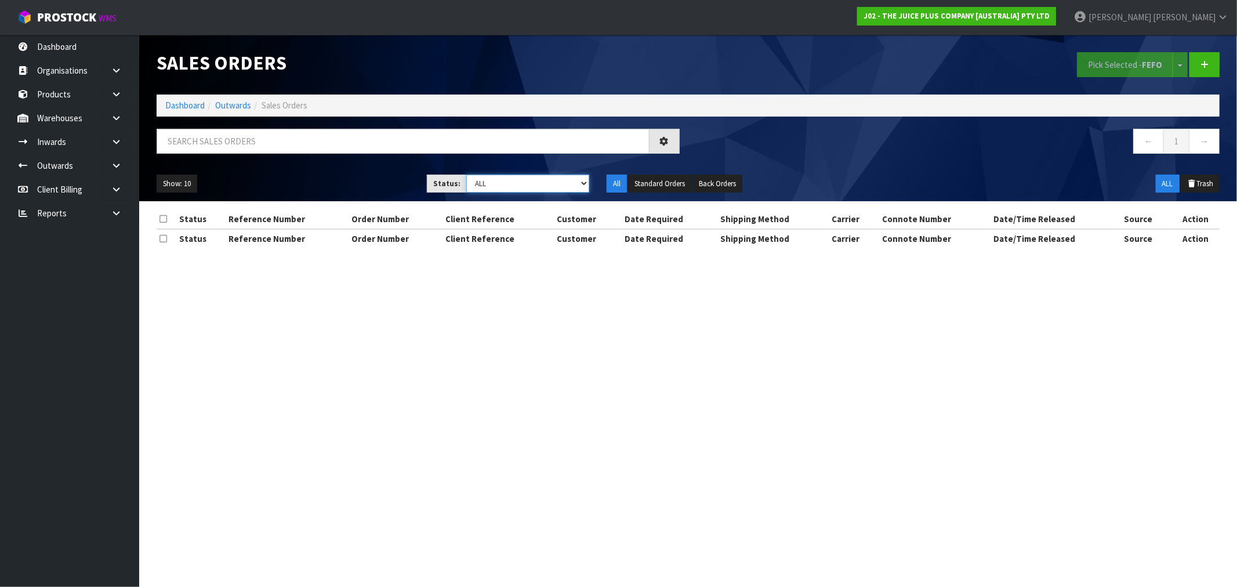
click at [493, 192] on select "Draft Pending Allocated Pending Pick Goods Picked Goods Packed Pending Charges …" at bounding box center [527, 184] width 123 height 18
click at [296, 332] on section "Sales Orders Pick Selected - FEFO Split button! FIFO - First In First Out FEFO …" at bounding box center [618, 293] width 1237 height 587
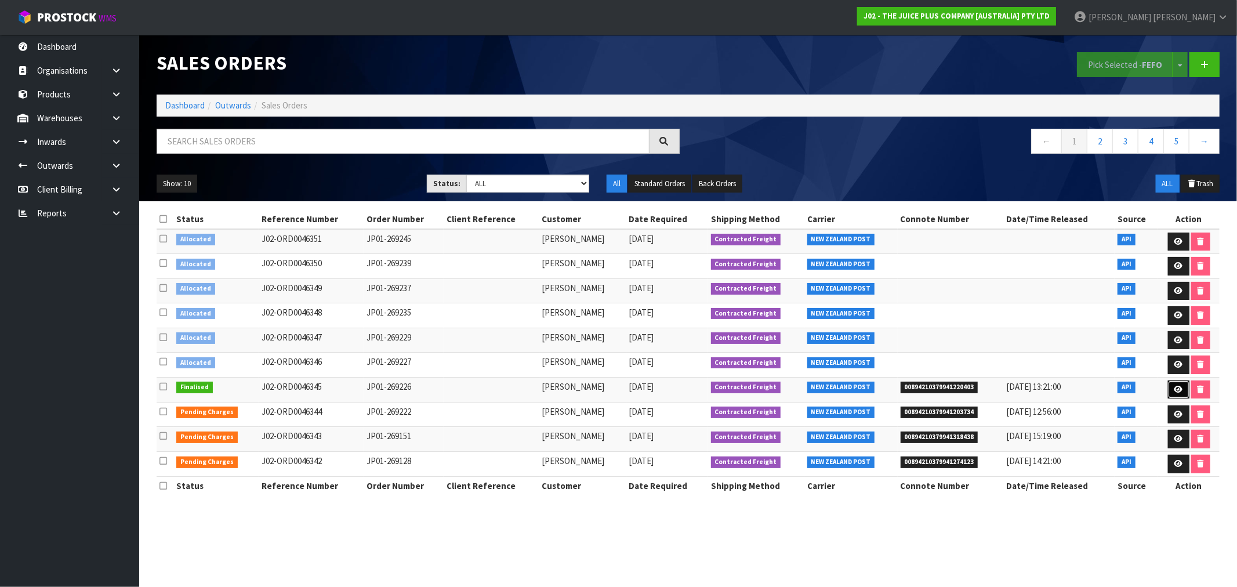
click at [1176, 390] on icon at bounding box center [1179, 390] width 9 height 8
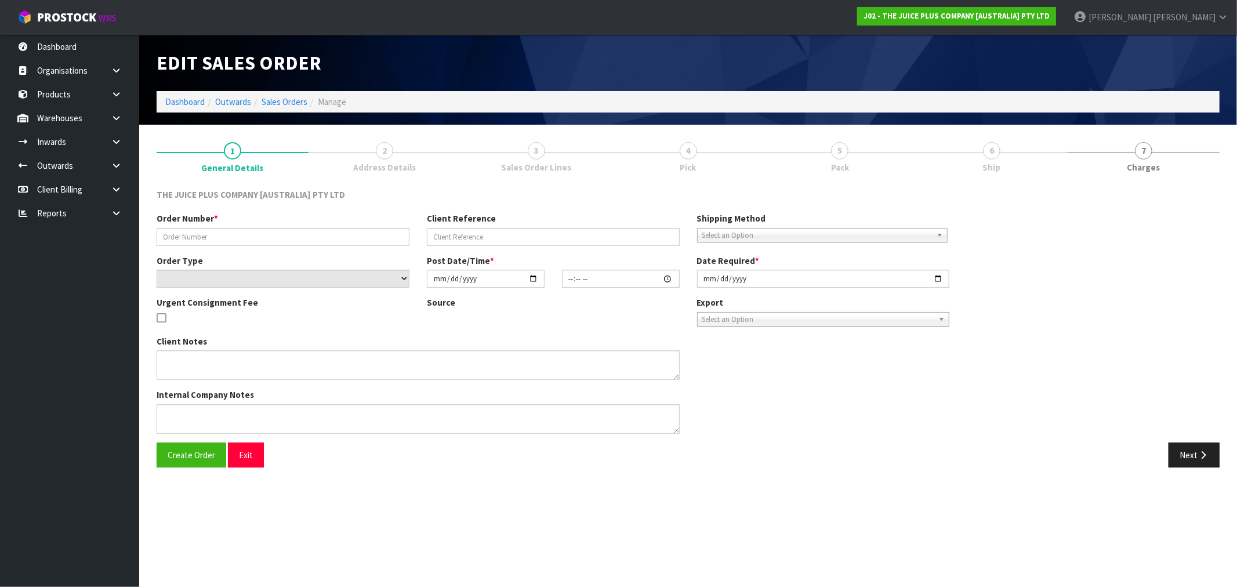
type input "JP01-269226"
select select "number:0"
type input "[DATE]"
type input "04:52:01.000"
type input "[DATE]"
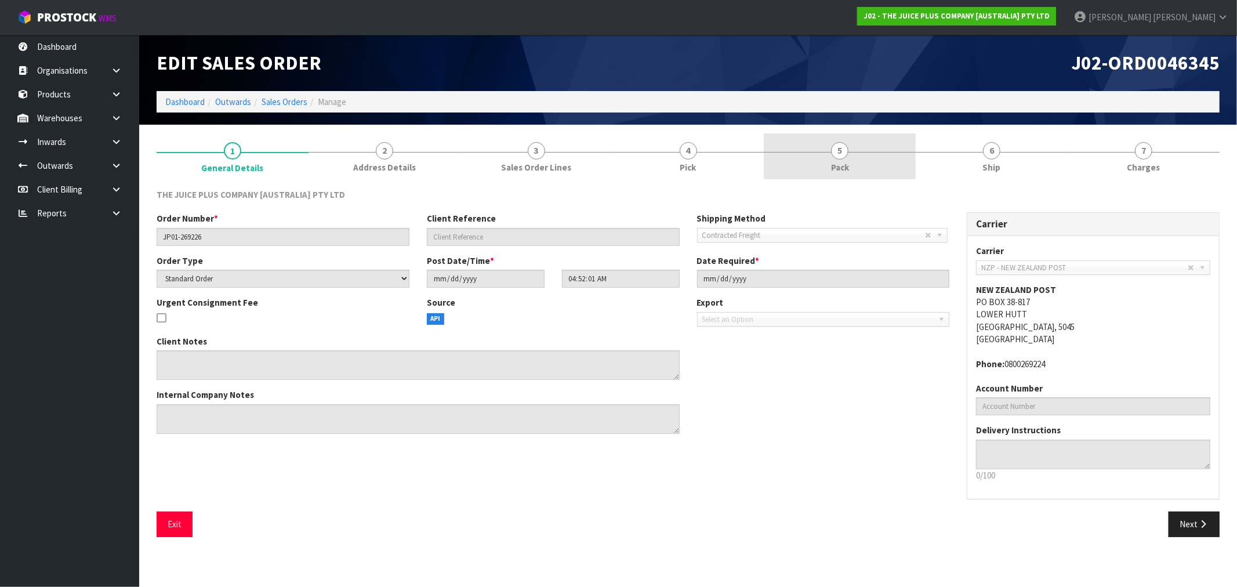
click at [882, 153] on link "5 Pack" at bounding box center [840, 156] width 152 height 46
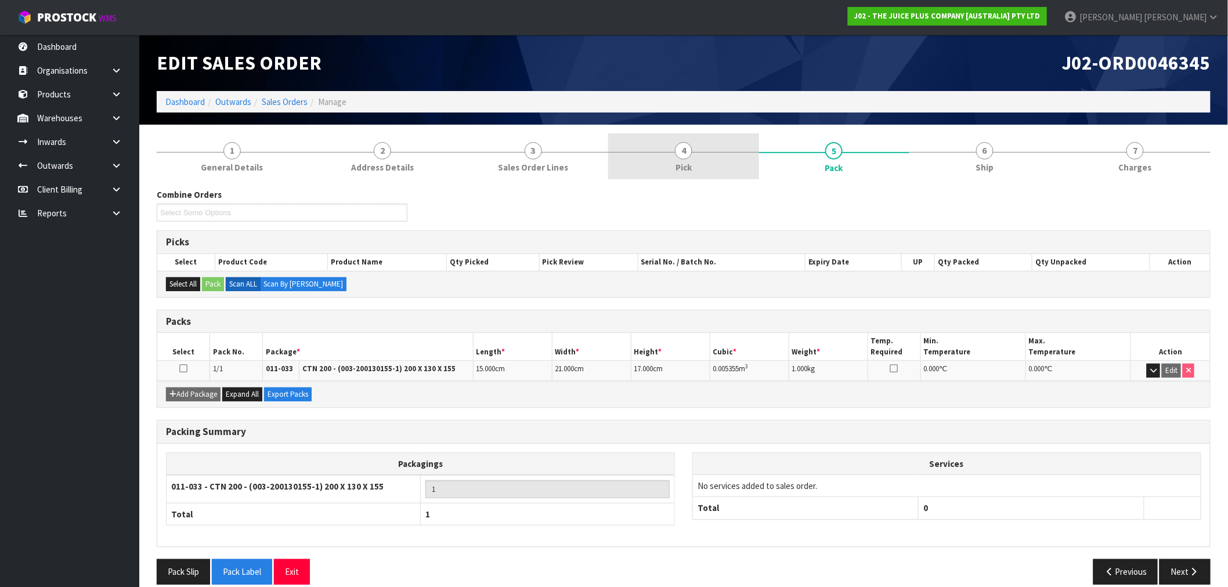
click at [715, 159] on link "4 Pick" at bounding box center [683, 156] width 150 height 46
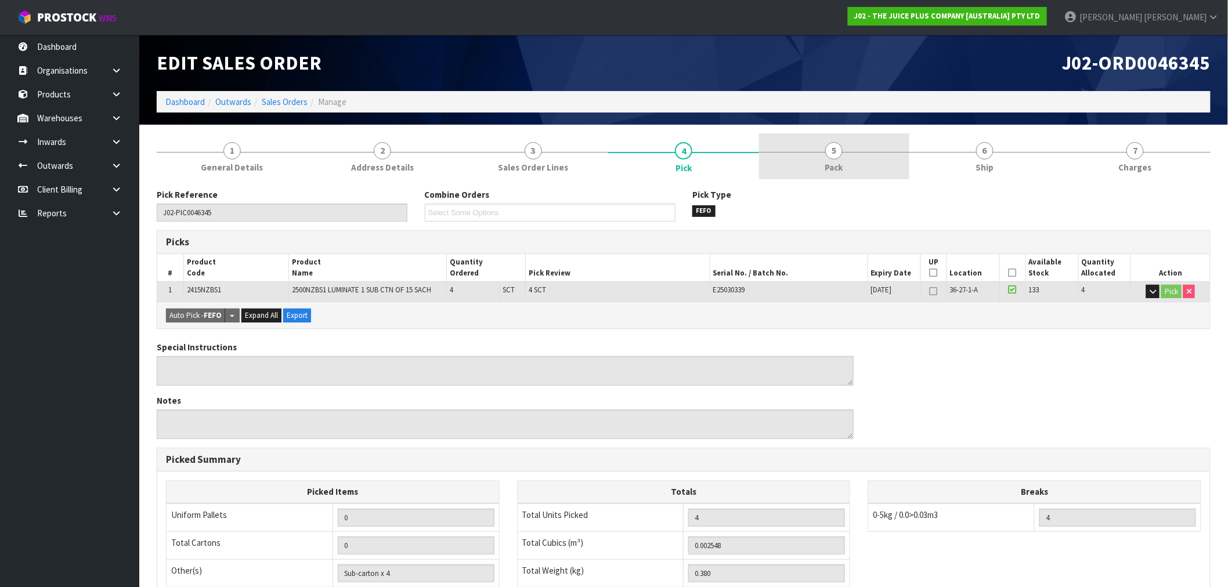
click at [810, 158] on link "5 Pack" at bounding box center [834, 156] width 150 height 46
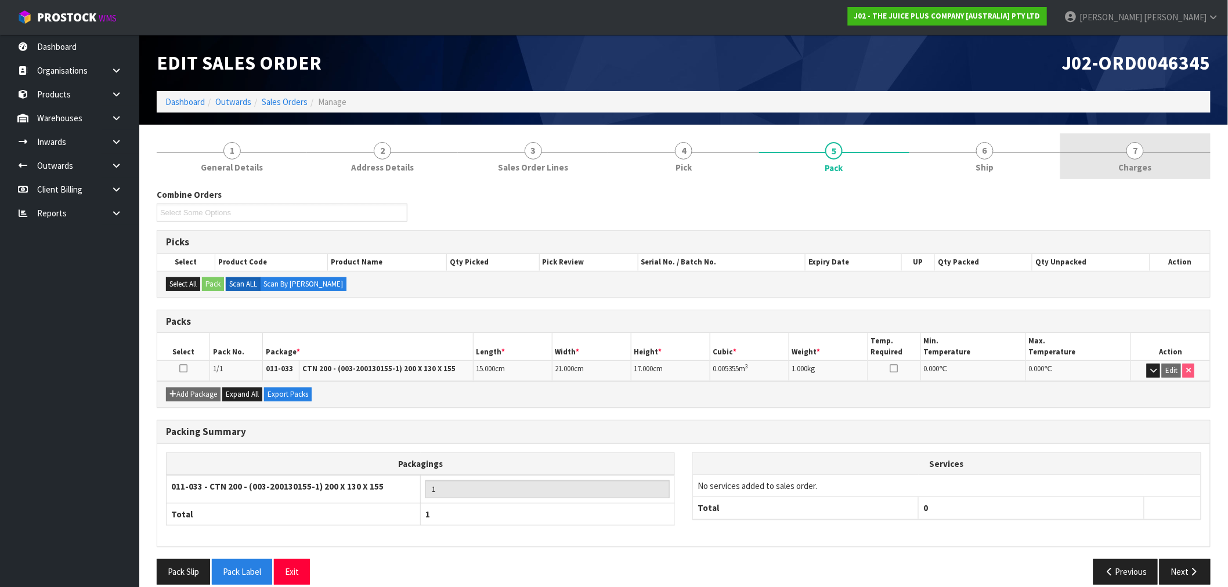
click at [1139, 148] on span "7" at bounding box center [1134, 150] width 17 height 17
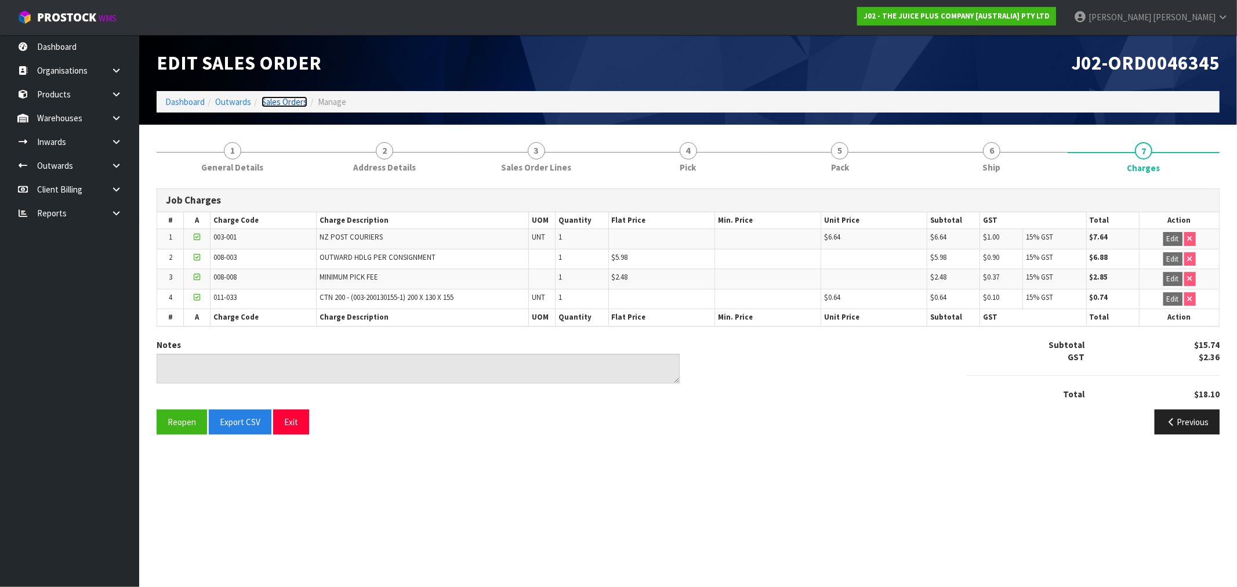
click at [283, 102] on link "Sales Orders" at bounding box center [285, 101] width 46 height 11
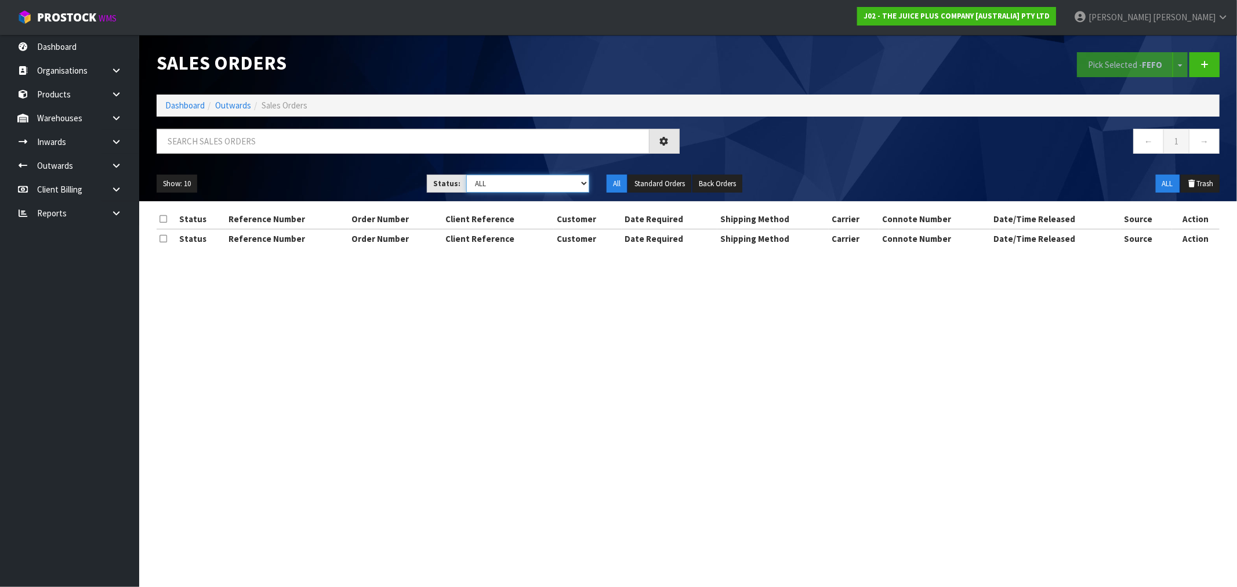
click at [522, 181] on select "Draft Pending Allocated Pending Pick Goods Picked Goods Packed Pending Charges …" at bounding box center [527, 184] width 123 height 18
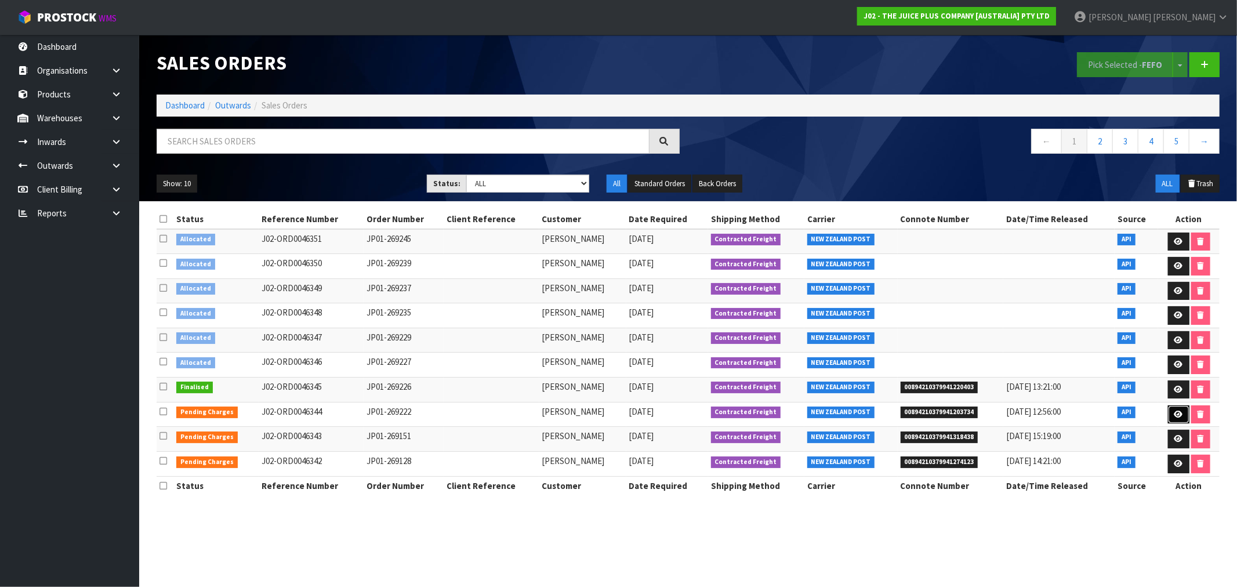
click at [1175, 418] on icon at bounding box center [1179, 415] width 9 height 8
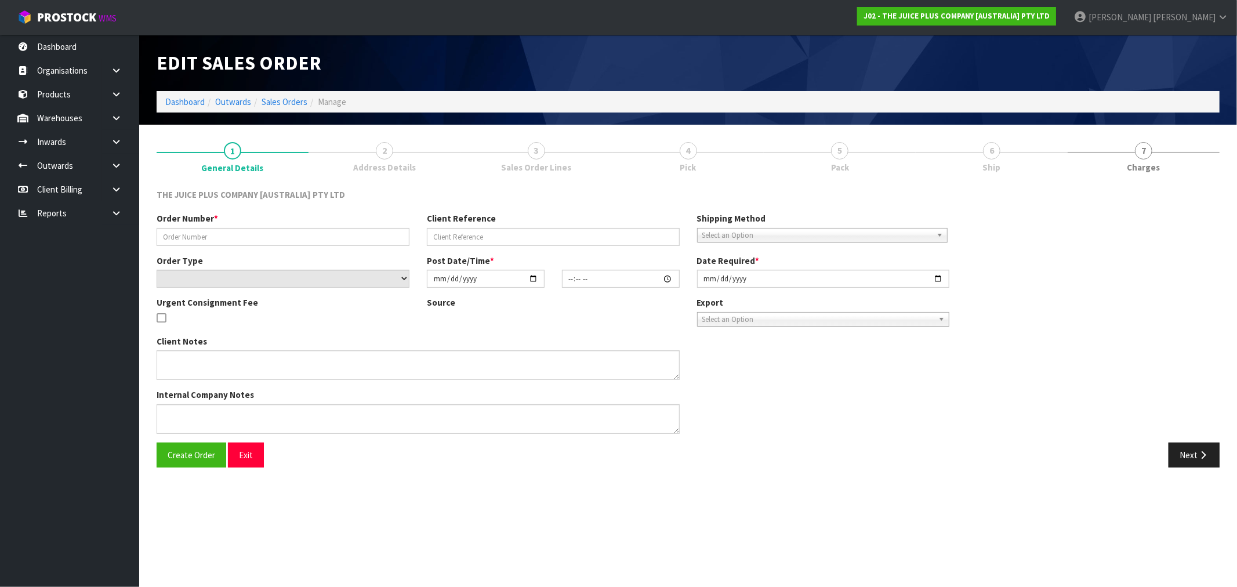
type input "JP01-269222"
select select "number:0"
type input "2025-08-20"
type input "03:21:14.000"
type input "2025-08-20"
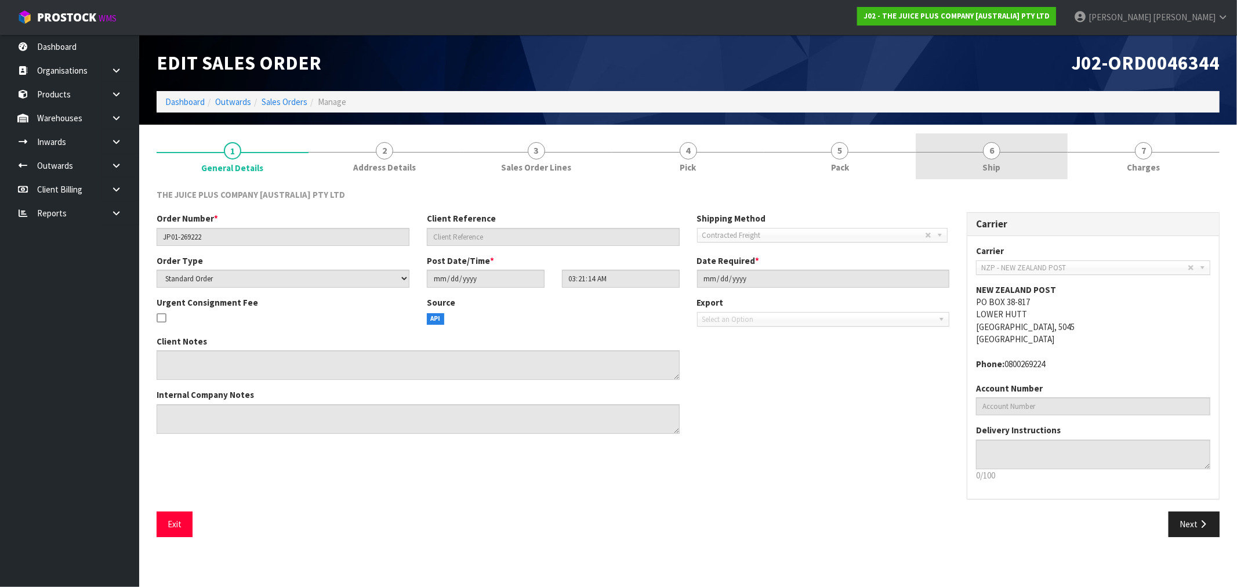
click at [1025, 162] on link "6 Ship" at bounding box center [992, 156] width 152 height 46
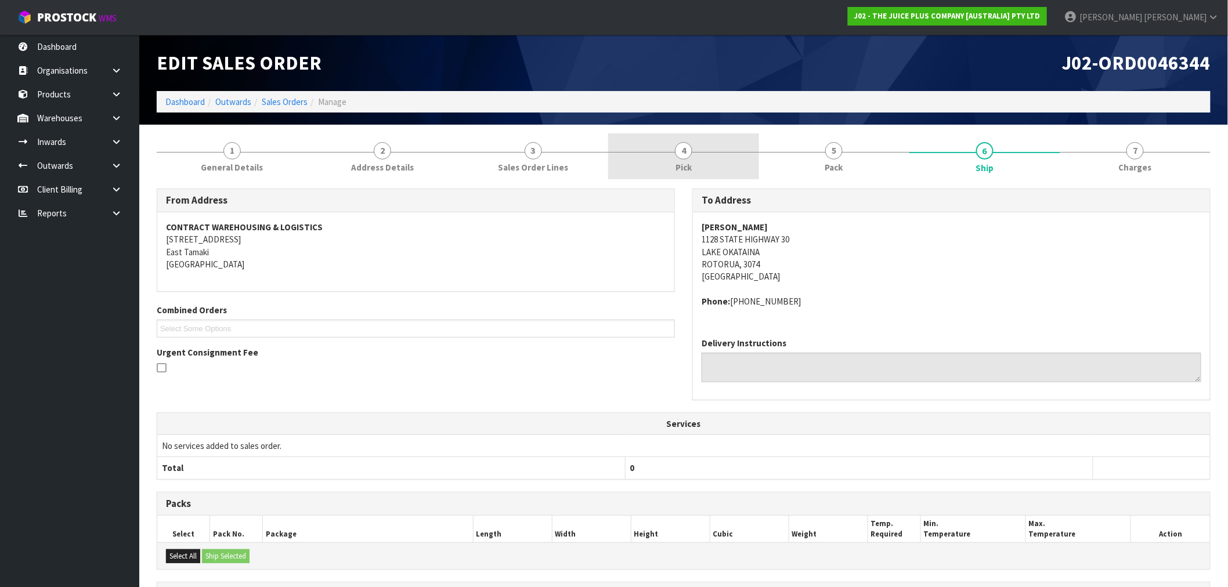
click at [693, 165] on link "4 Pick" at bounding box center [683, 156] width 150 height 46
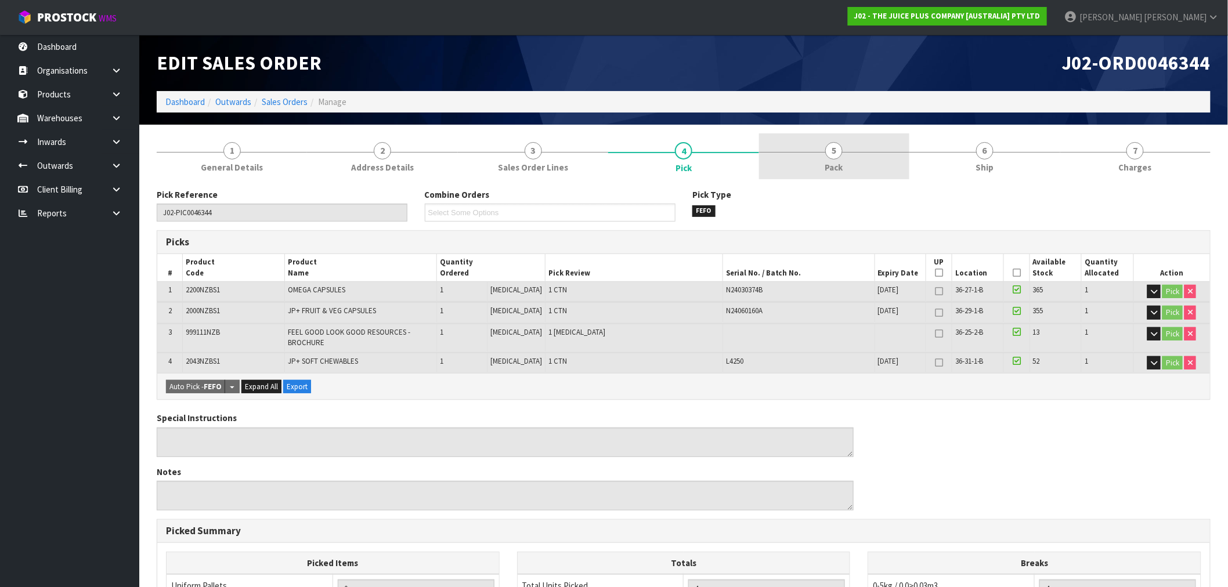
click at [850, 143] on link "5 Pack" at bounding box center [834, 156] width 150 height 46
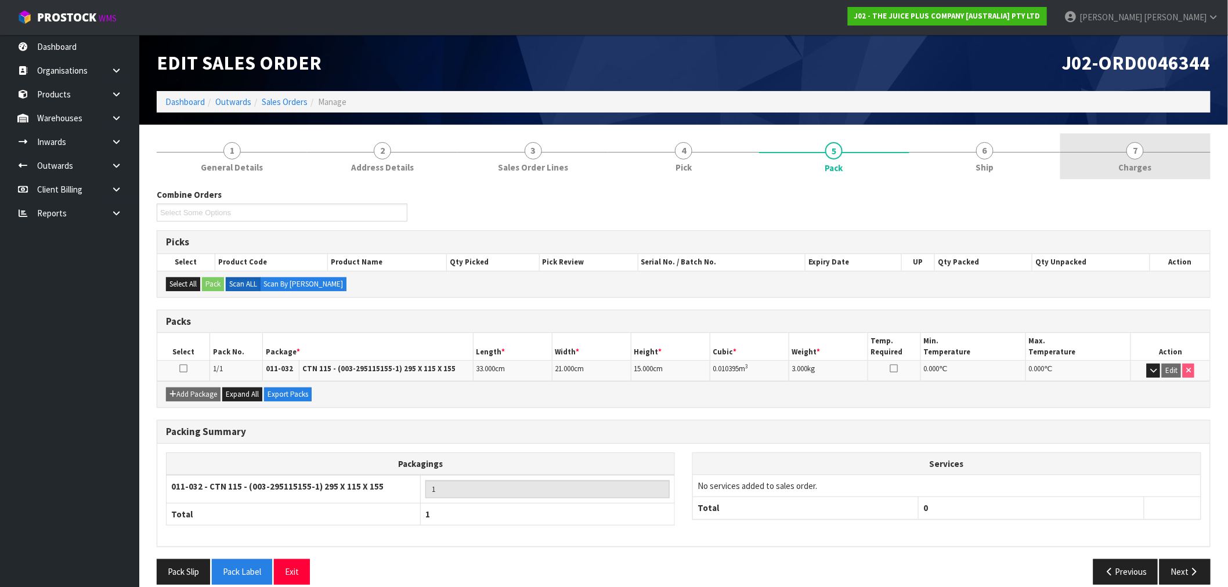
click at [1106, 167] on link "7 Charges" at bounding box center [1135, 156] width 150 height 46
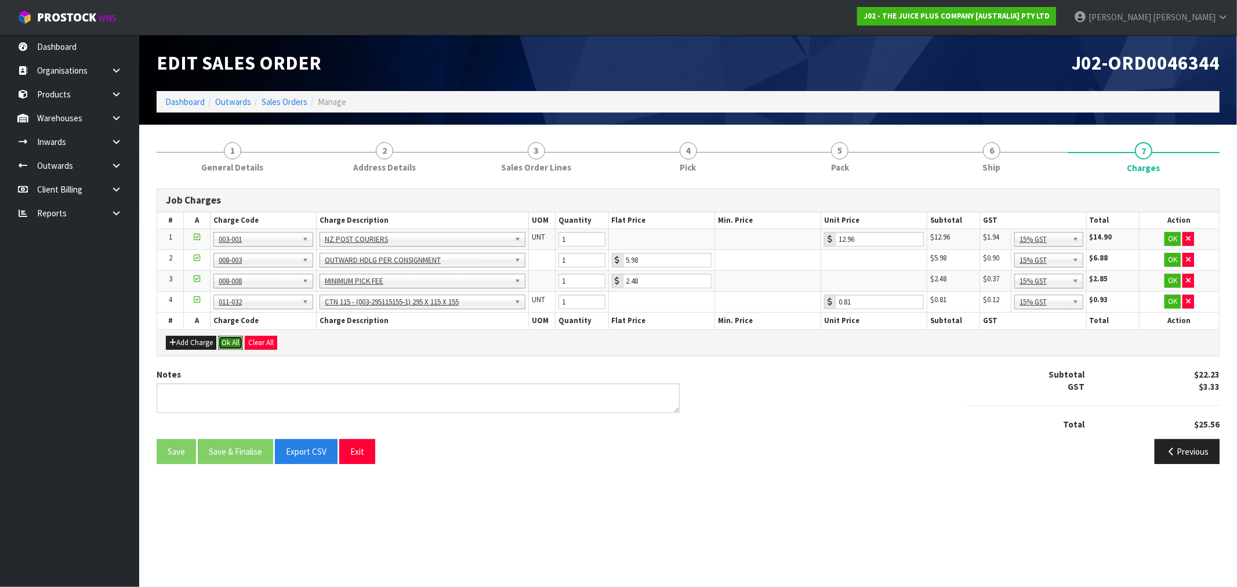
click at [225, 343] on button "Ok All" at bounding box center [230, 343] width 25 height 14
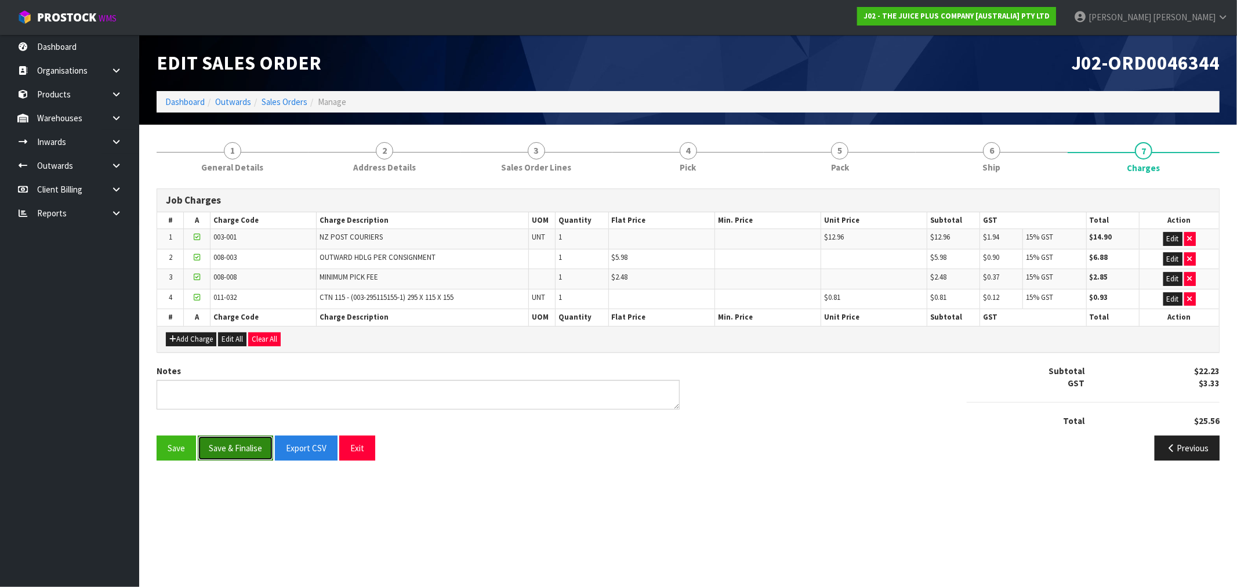
click at [241, 455] on button "Save & Finalise" at bounding box center [235, 448] width 75 height 25
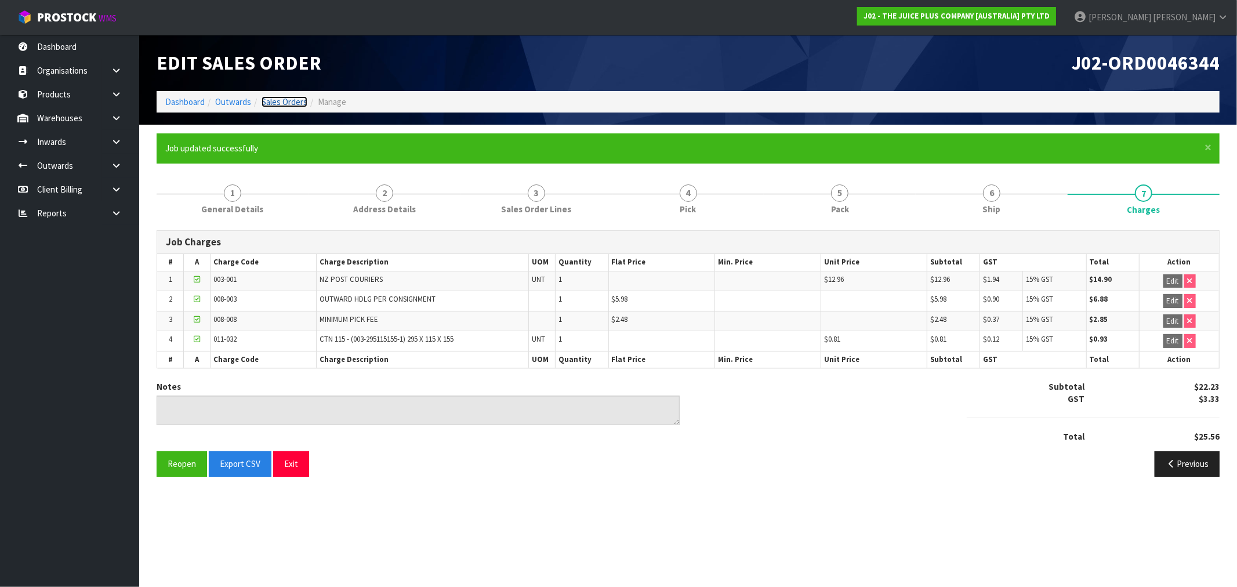
click at [285, 100] on link "Sales Orders" at bounding box center [285, 101] width 46 height 11
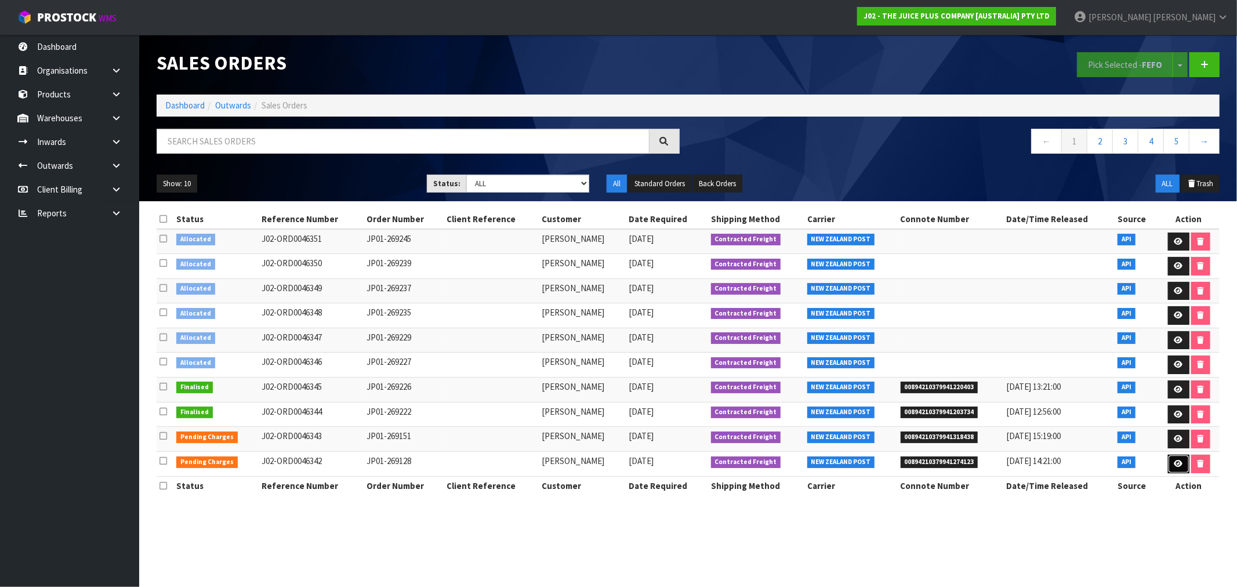
click at [1171, 462] on link at bounding box center [1178, 464] width 21 height 19
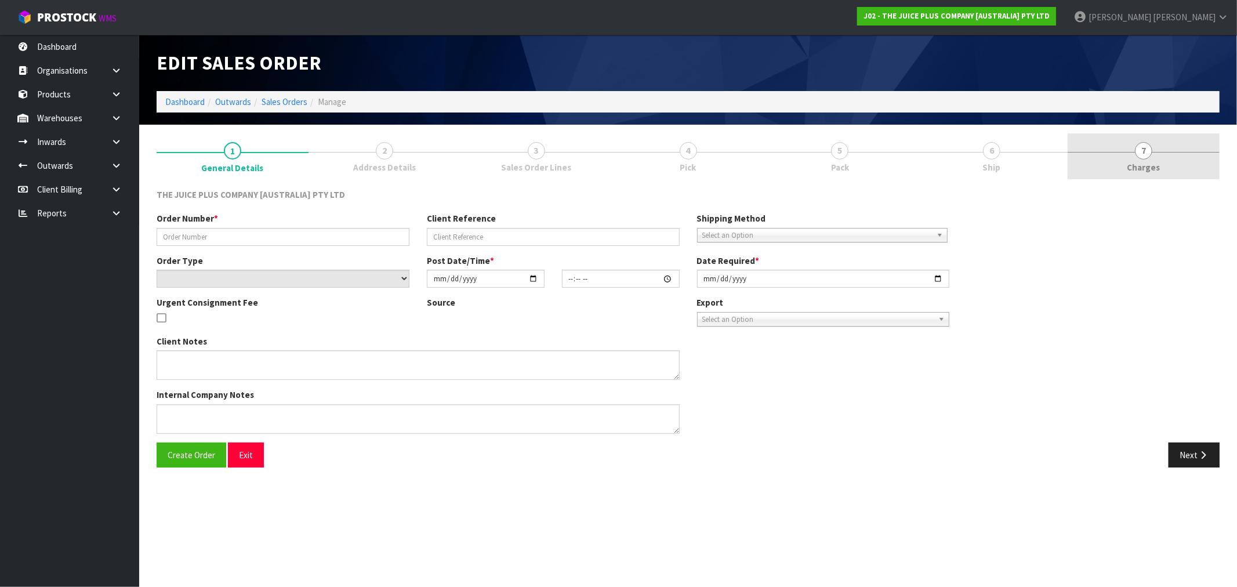
type input "JP01-269128"
select select "number:0"
type input "2025-08-20"
type input "03:02:44.000"
type input "2025-08-20"
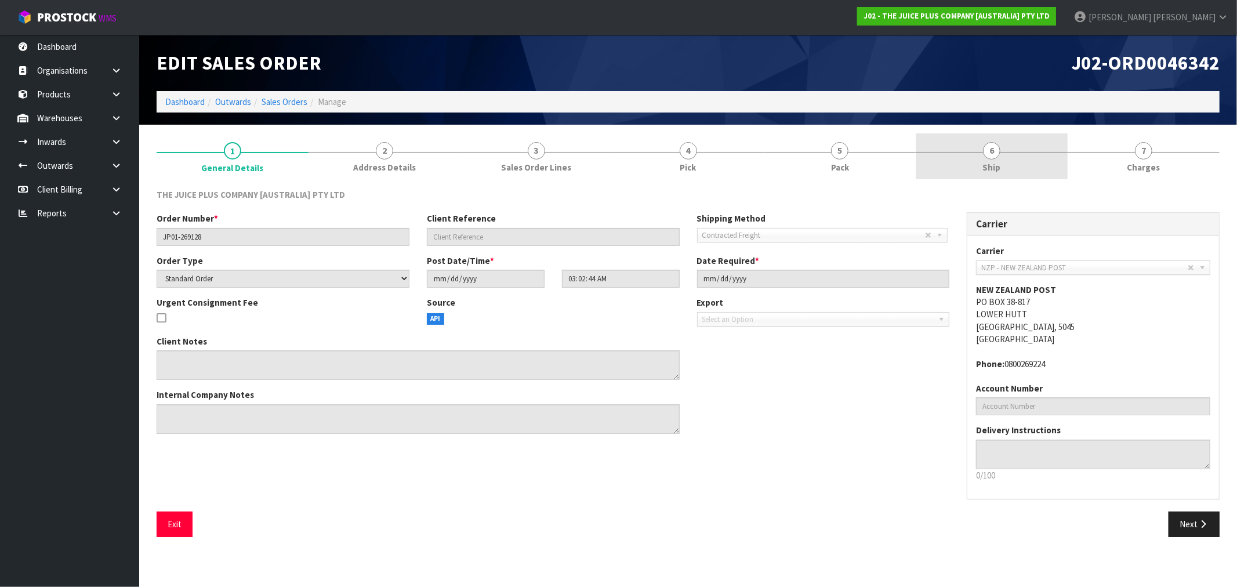
click at [1019, 155] on link "6 Ship" at bounding box center [992, 156] width 152 height 46
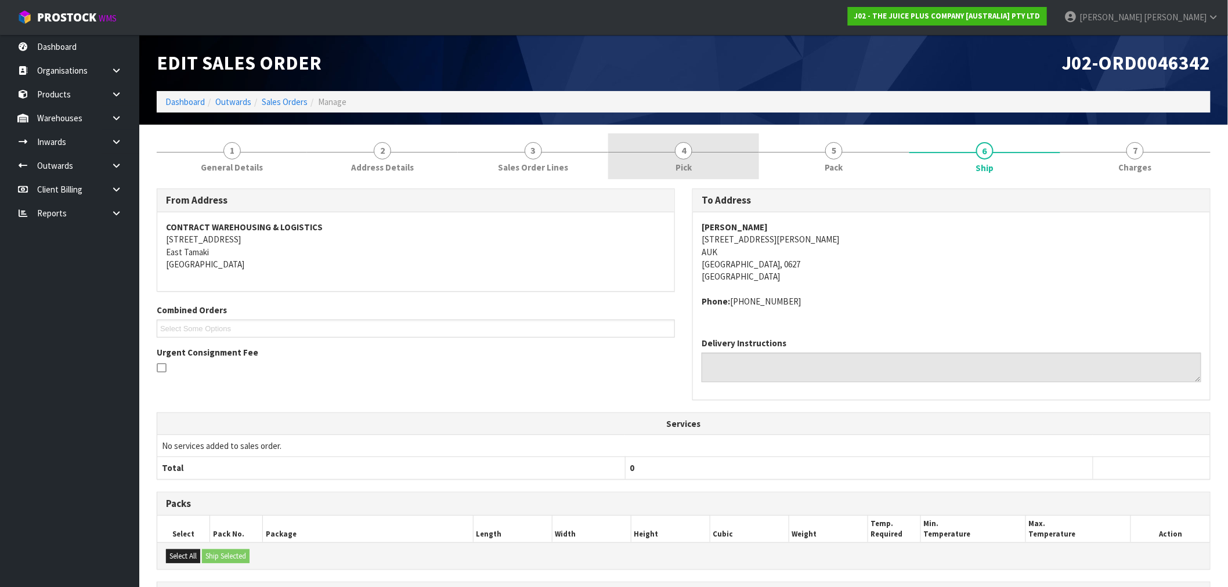
click at [717, 160] on link "4 Pick" at bounding box center [683, 156] width 150 height 46
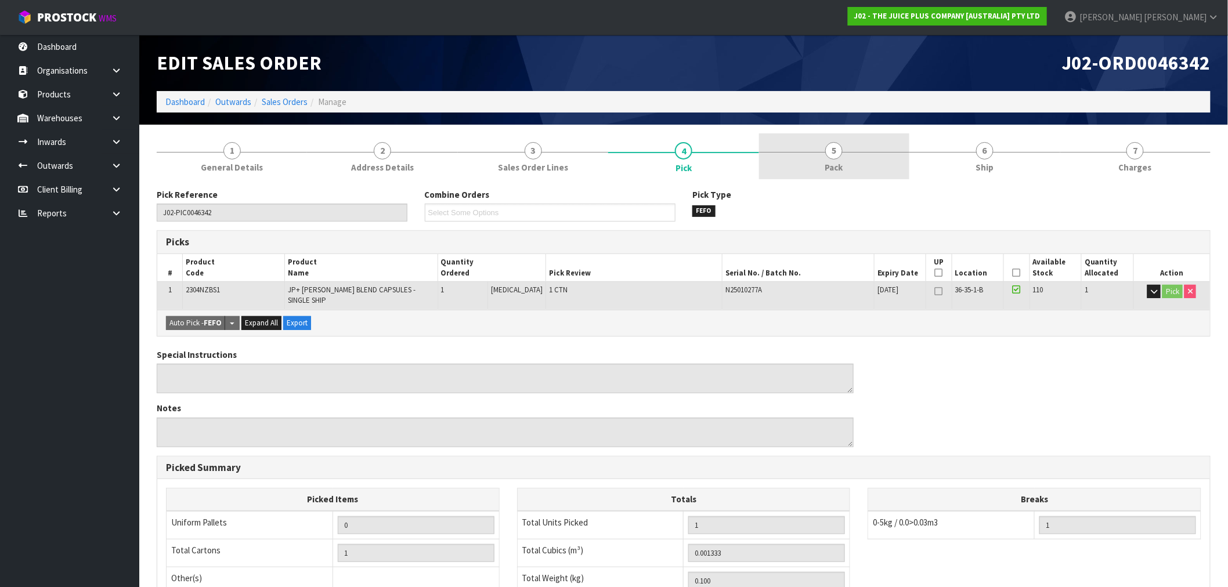
click at [859, 143] on link "5 Pack" at bounding box center [834, 156] width 150 height 46
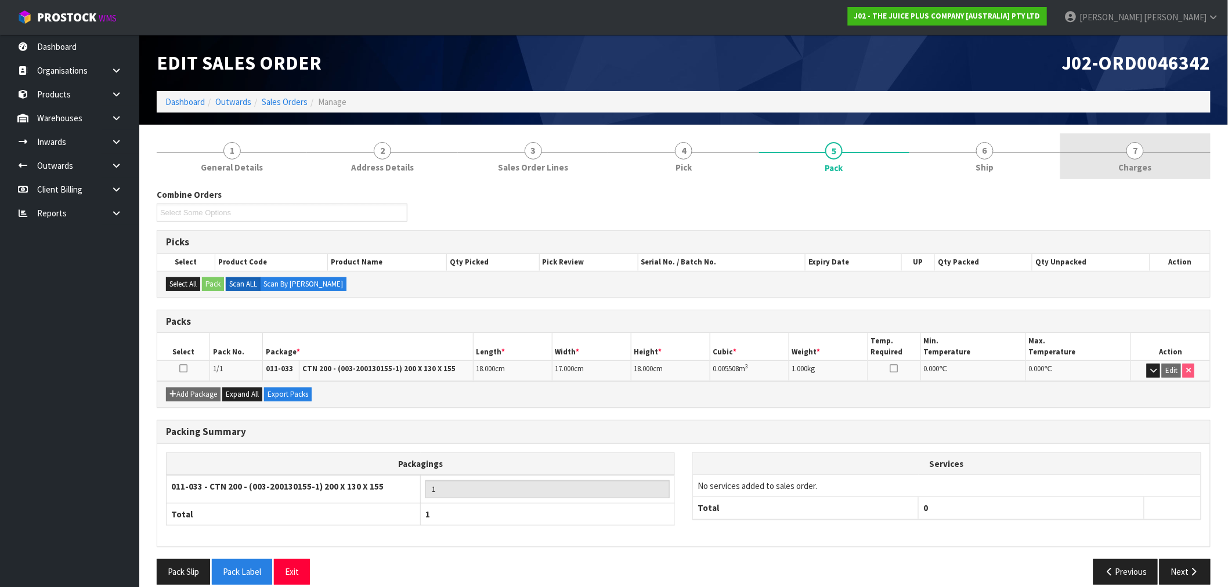
click at [1140, 161] on span "Charges" at bounding box center [1134, 167] width 33 height 12
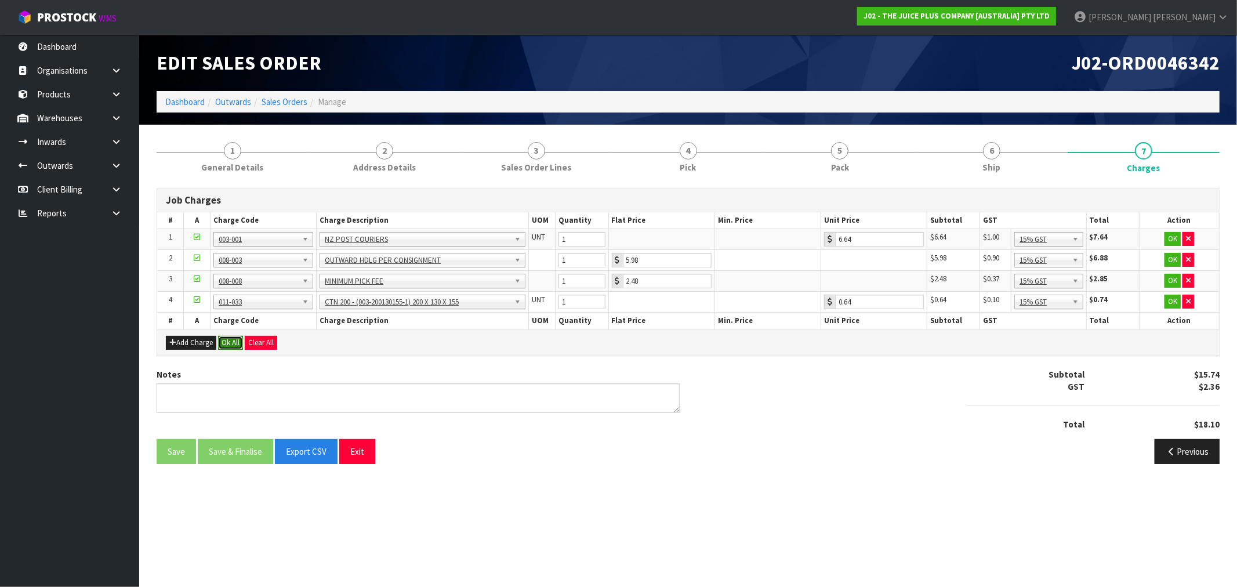
click at [234, 342] on button "Ok All" at bounding box center [230, 343] width 25 height 14
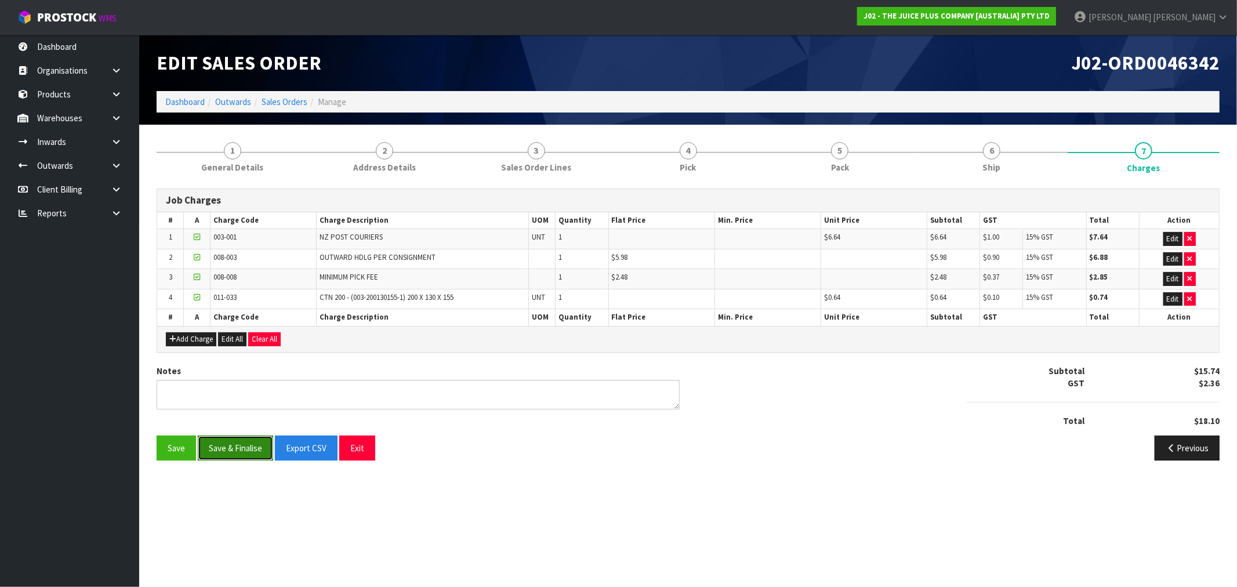
click at [233, 449] on button "Save & Finalise" at bounding box center [235, 448] width 75 height 25
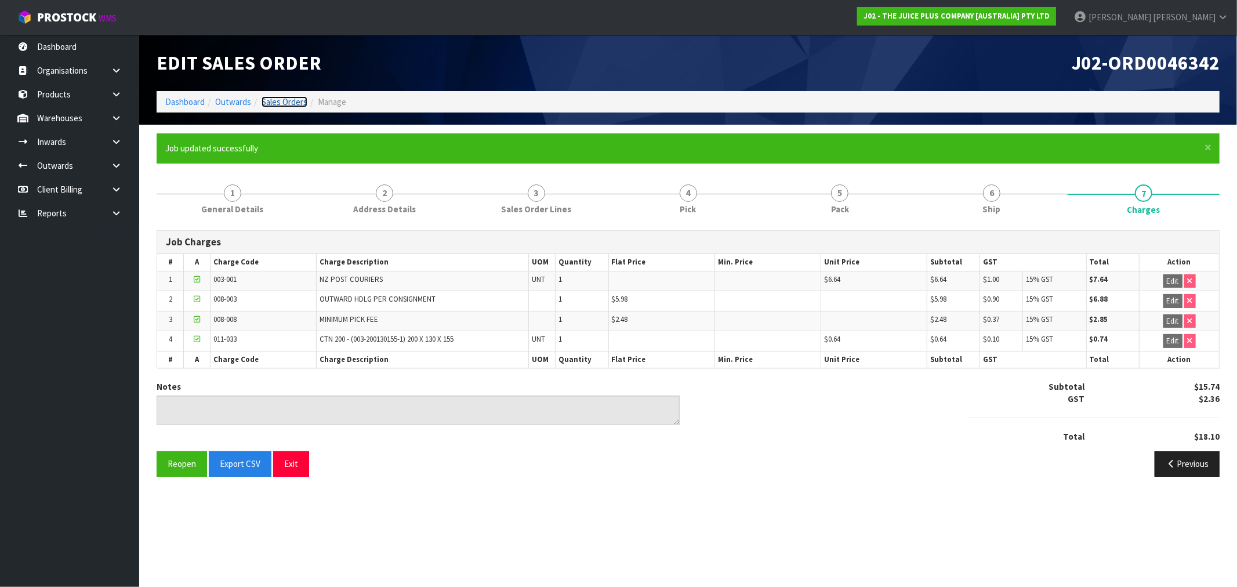
click at [289, 102] on link "Sales Orders" at bounding box center [285, 101] width 46 height 11
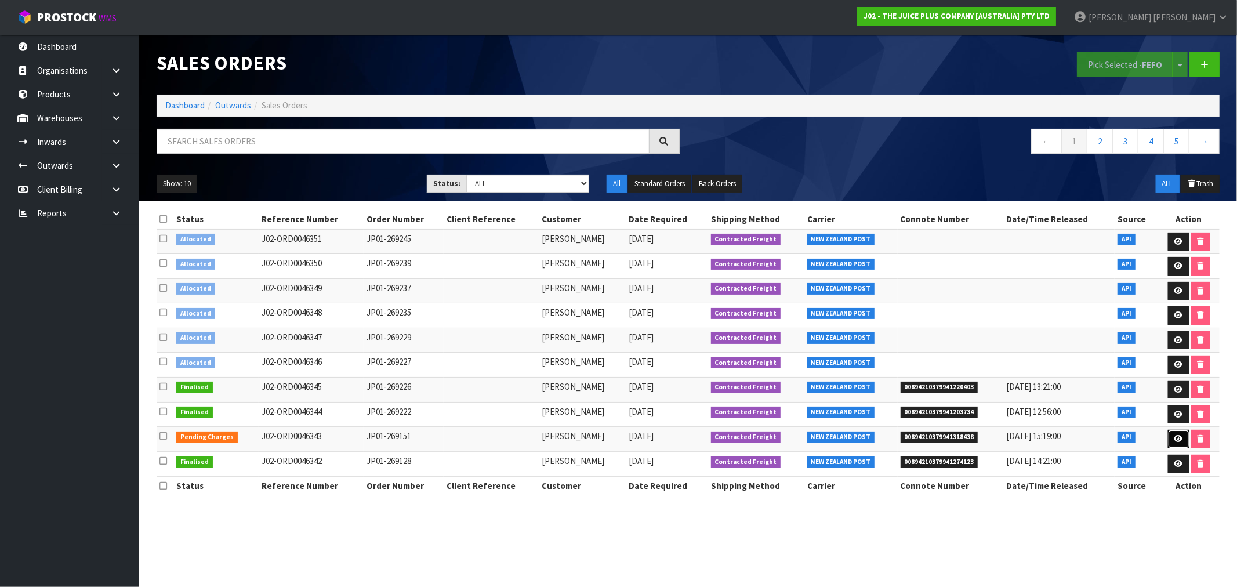
click at [1181, 438] on icon at bounding box center [1179, 439] width 9 height 8
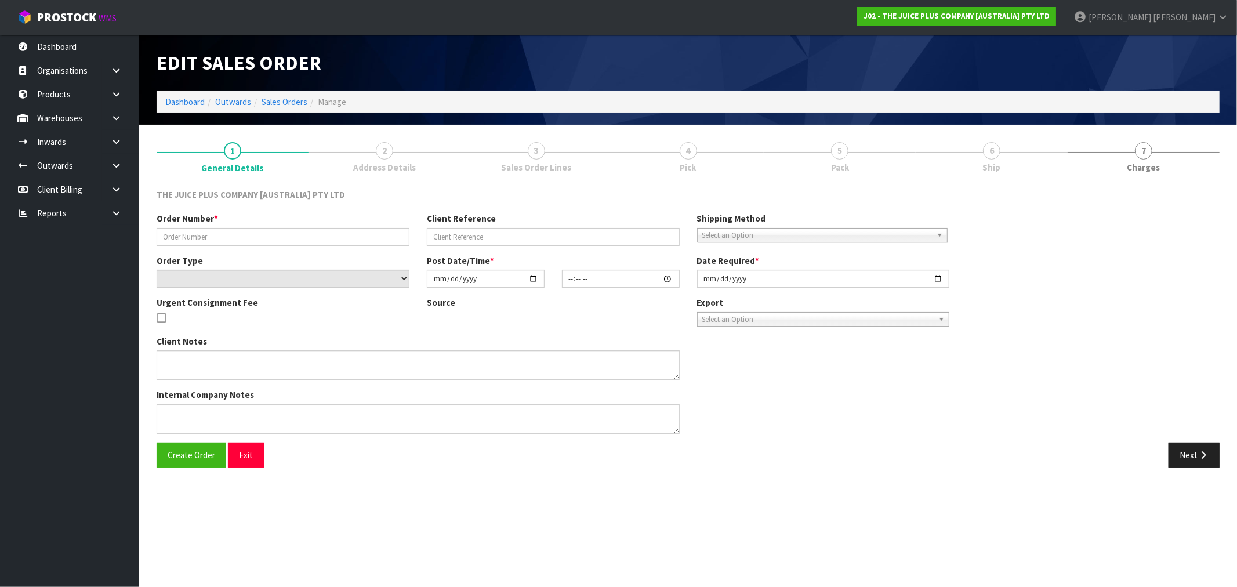
type input "JP01-269151"
select select "number:0"
type input "2025-08-20"
type input "03:03:19.000"
type input "2025-08-20"
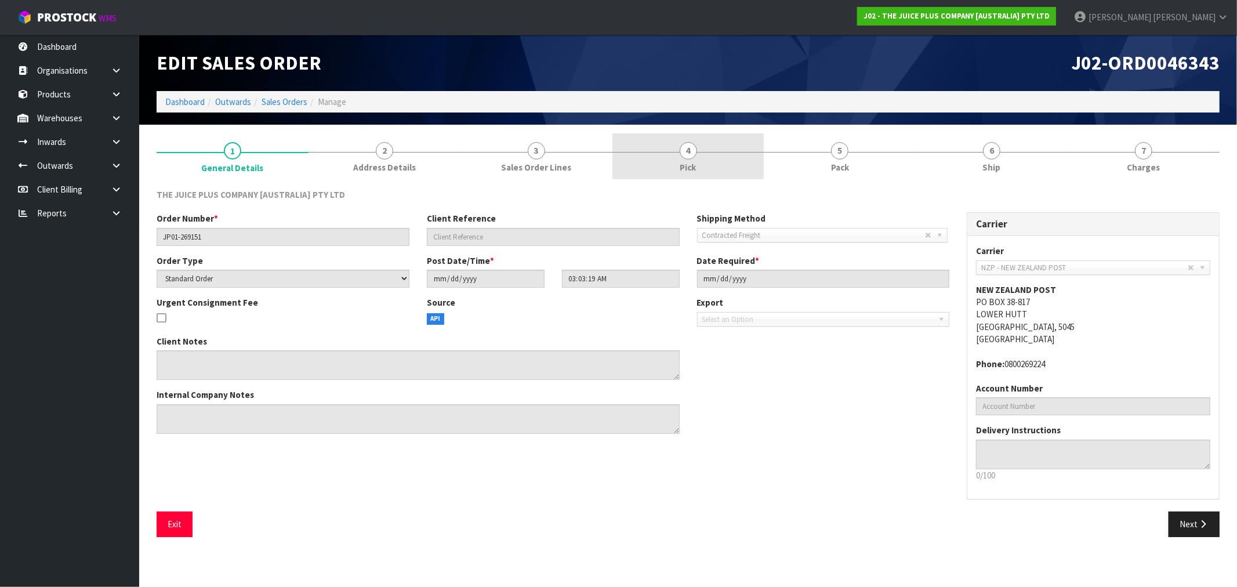
click at [729, 155] on link "4 Pick" at bounding box center [689, 156] width 152 height 46
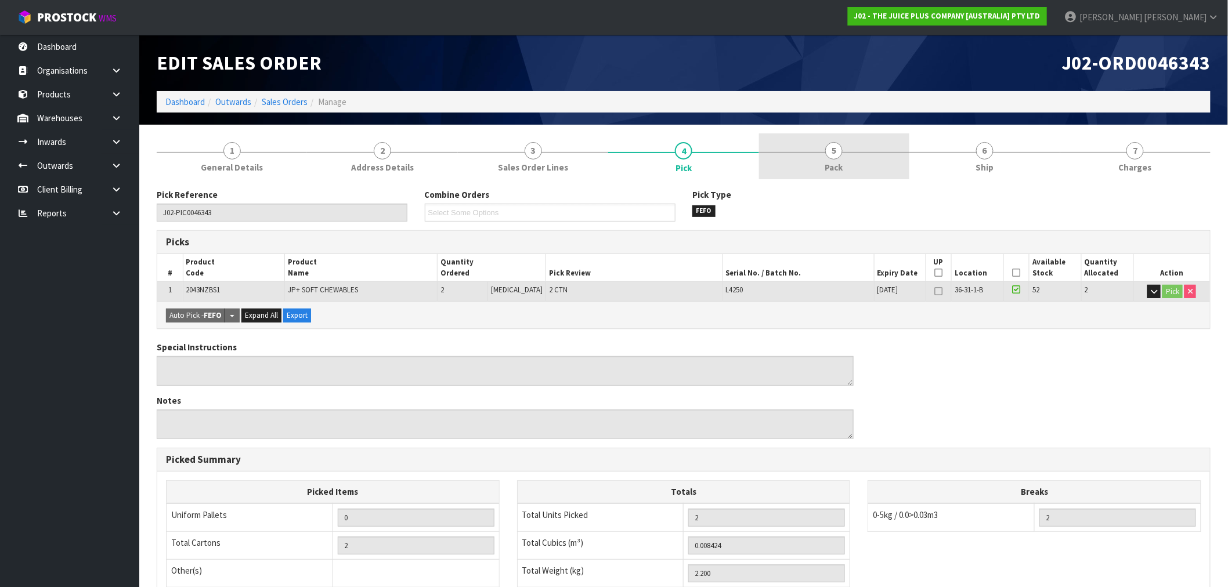
click at [847, 137] on link "5 Pack" at bounding box center [834, 156] width 150 height 46
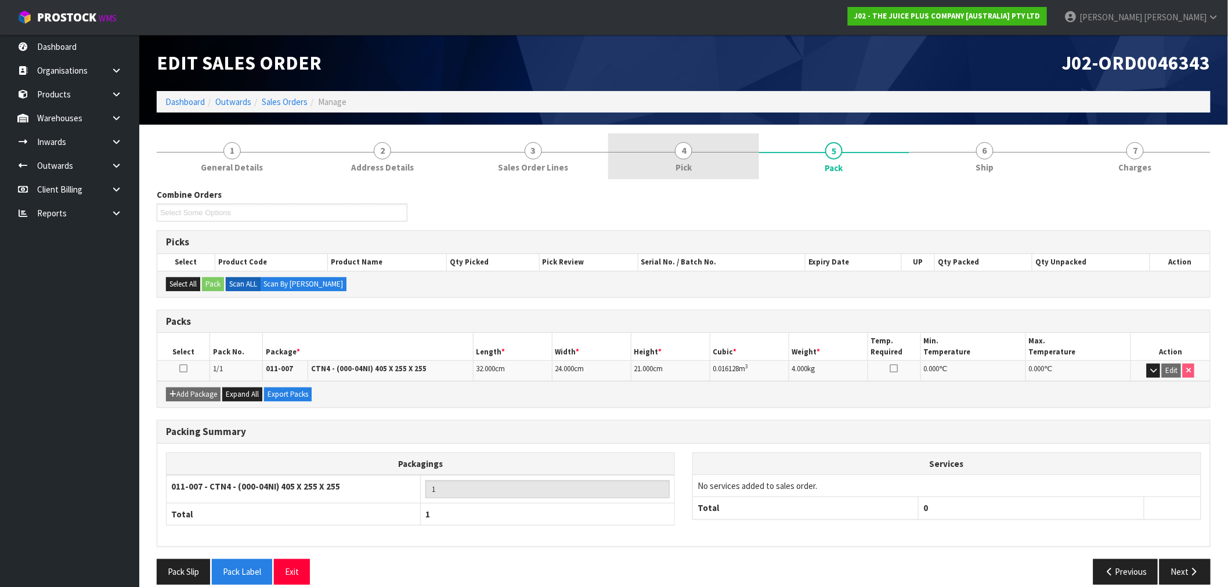
click at [709, 158] on link "4 Pick" at bounding box center [683, 156] width 150 height 46
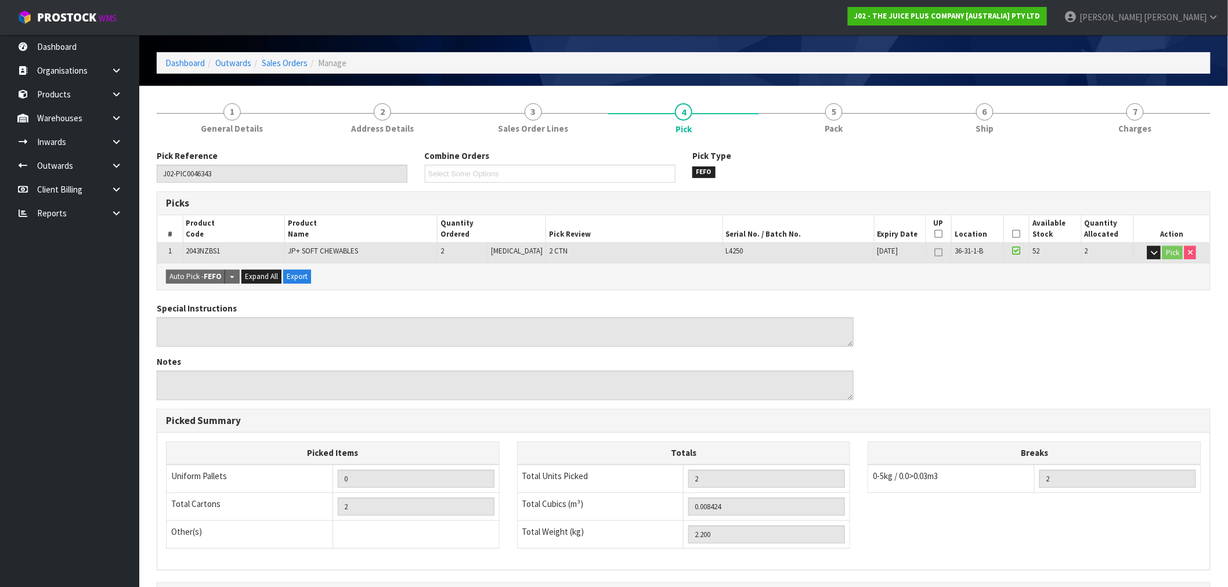
scroll to position [181, 0]
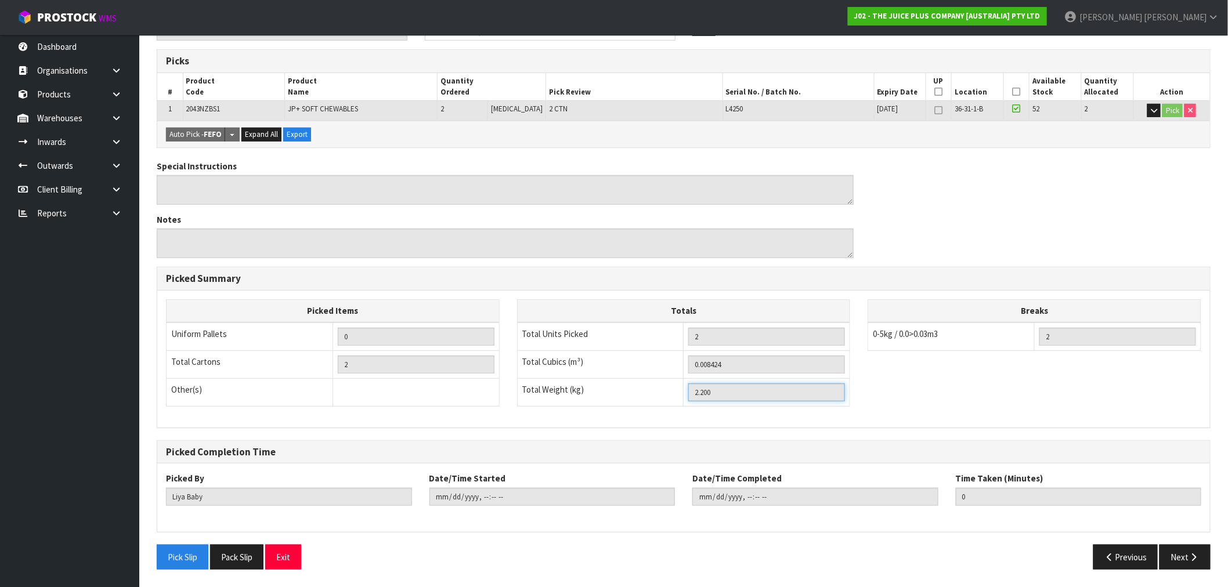
drag, startPoint x: 734, startPoint y: 396, endPoint x: 682, endPoint y: 395, distance: 52.2
click at [682, 395] on tr "Total Weight (kg) 2.200" at bounding box center [683, 392] width 333 height 28
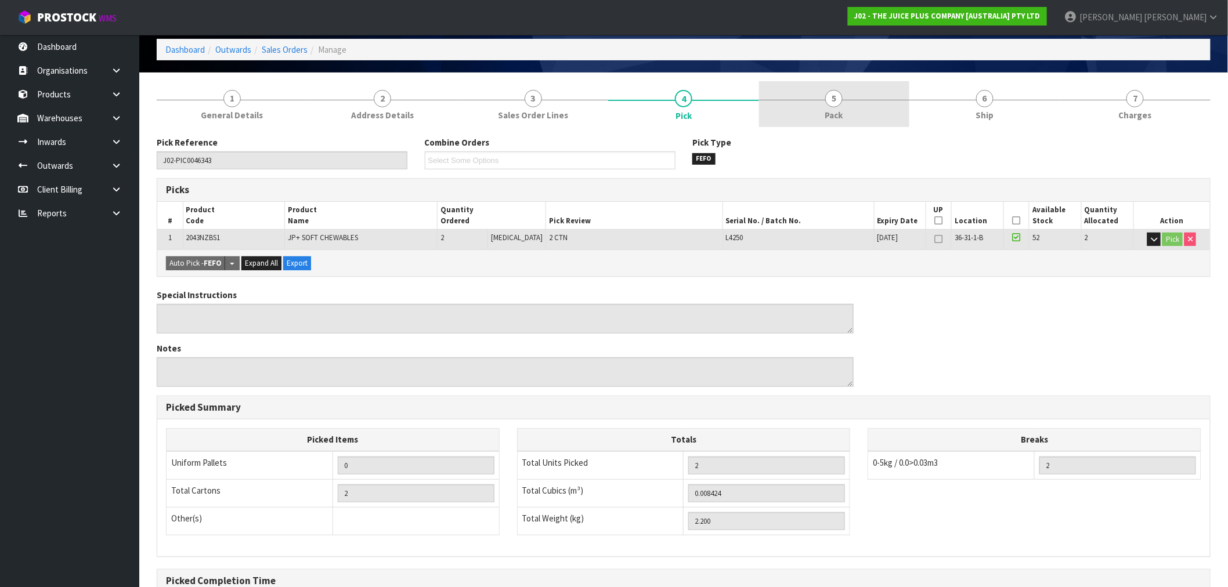
click at [848, 102] on link "5 Pack" at bounding box center [834, 104] width 150 height 46
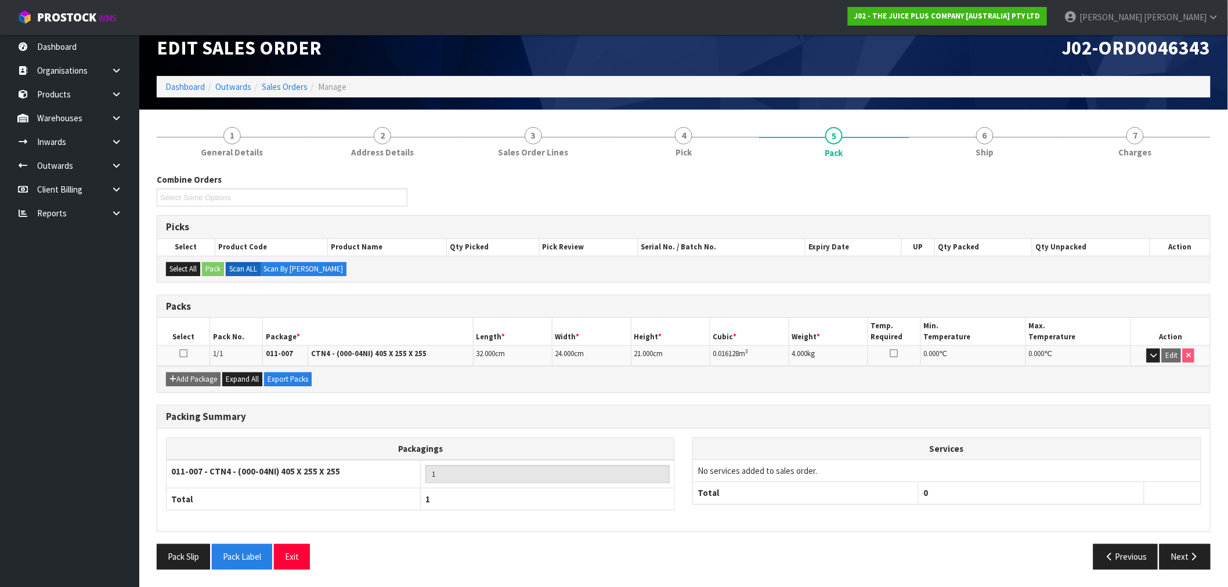
scroll to position [15, 0]
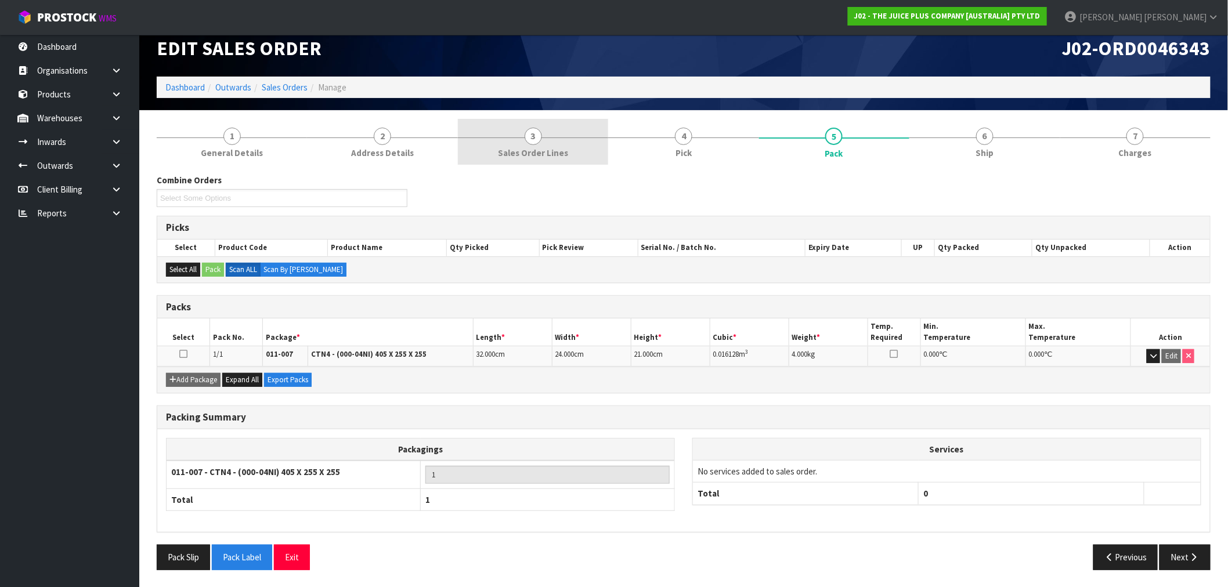
click at [541, 162] on link "3 Sales Order Lines" at bounding box center [533, 142] width 150 height 46
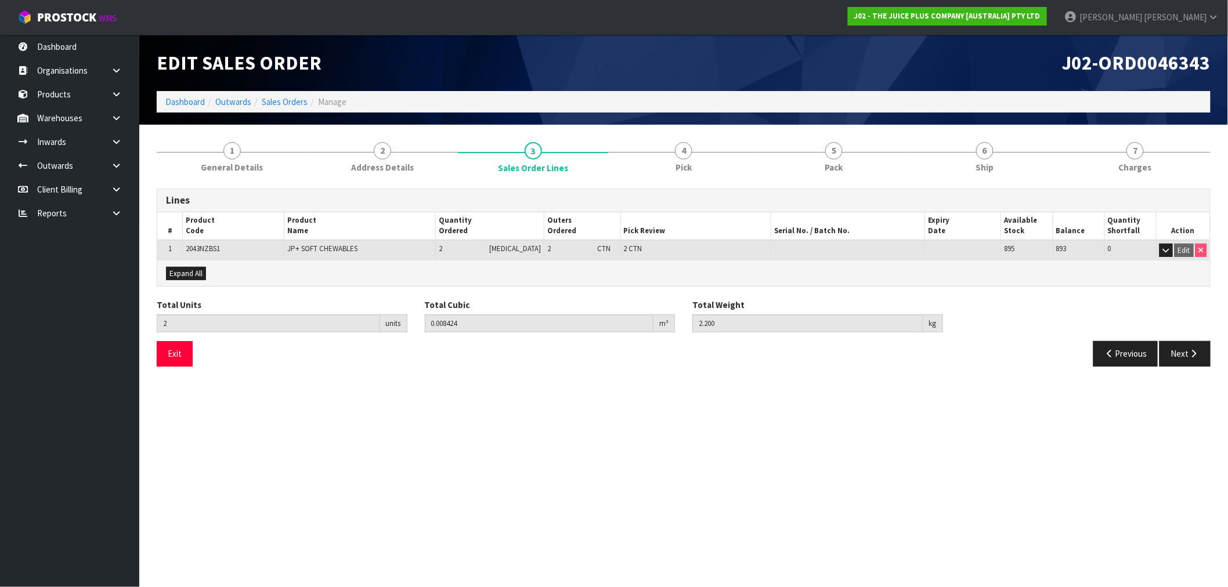
scroll to position [0, 0]
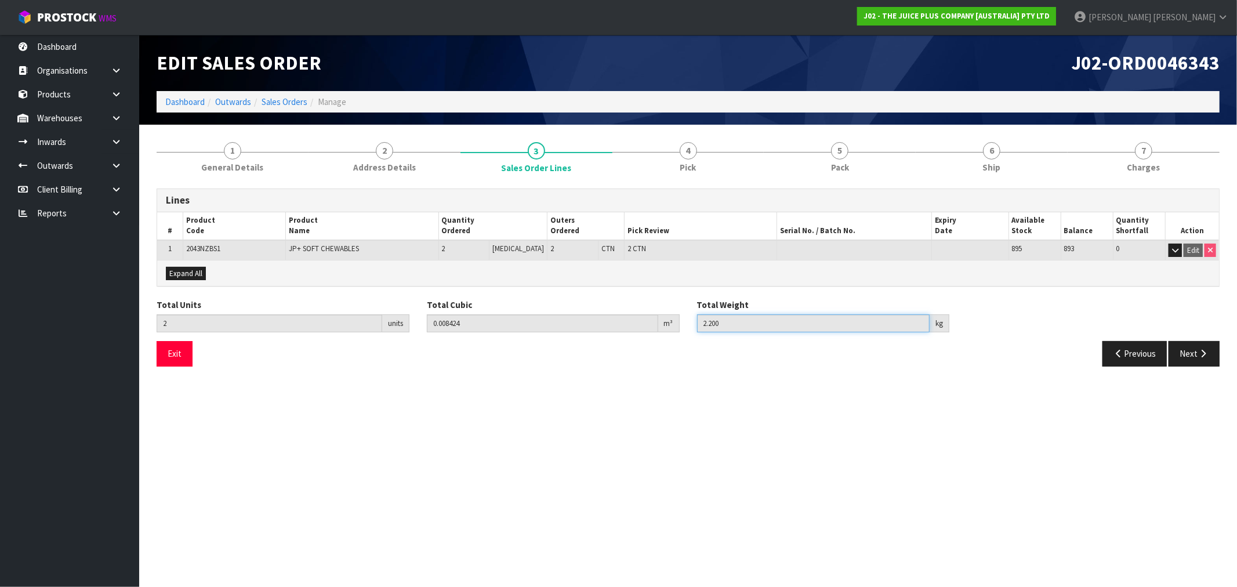
drag, startPoint x: 772, startPoint y: 320, endPoint x: 697, endPoint y: 321, distance: 75.4
click at [697, 321] on input "2.200" at bounding box center [813, 323] width 233 height 18
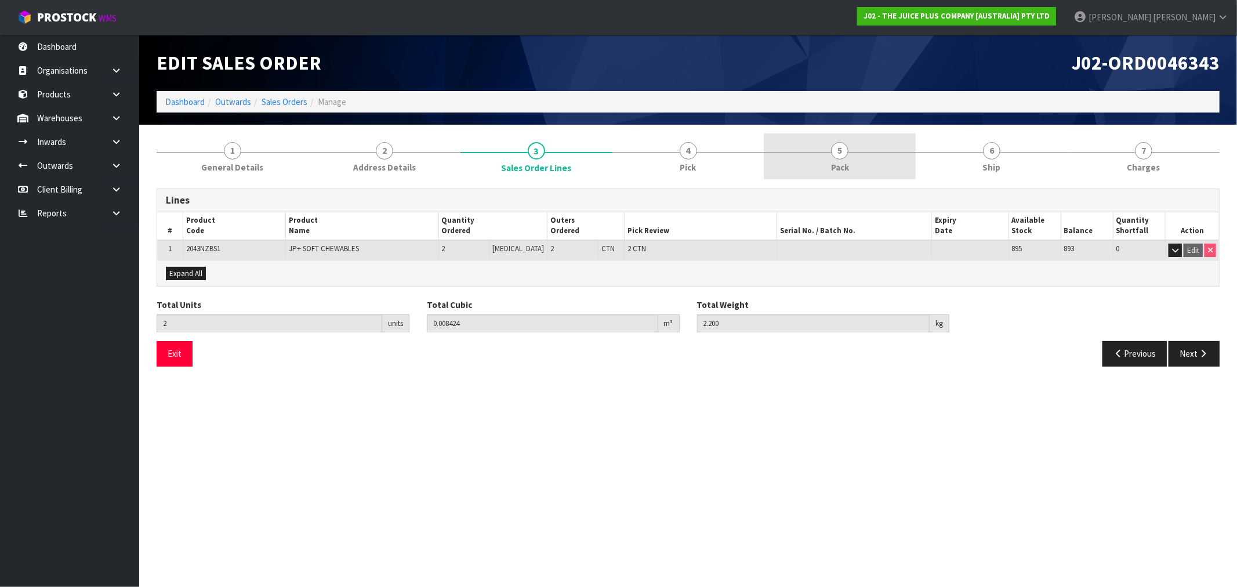
click at [836, 169] on span "Pack" at bounding box center [840, 167] width 18 height 12
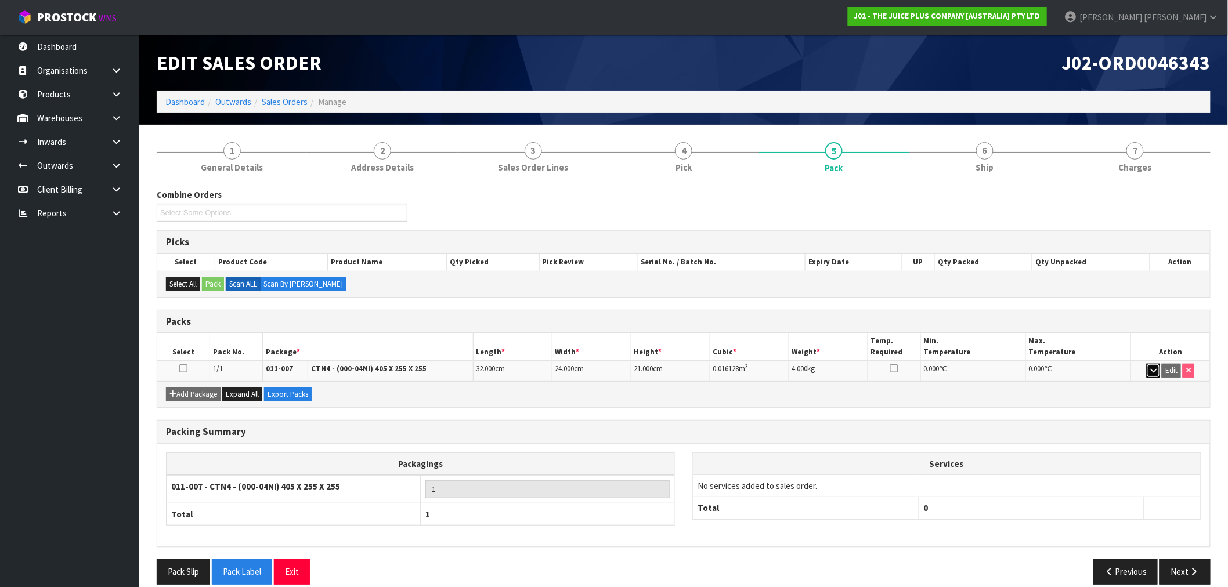
click at [1151, 367] on icon "button" at bounding box center [1153, 371] width 6 height 8
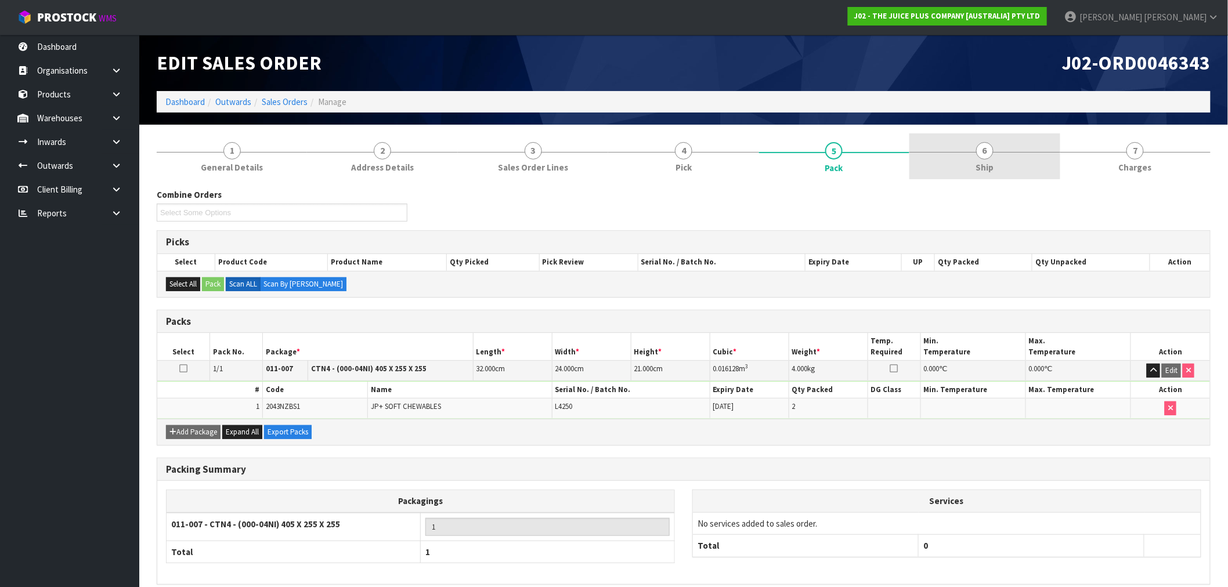
click at [975, 174] on link "6 Ship" at bounding box center [984, 156] width 150 height 46
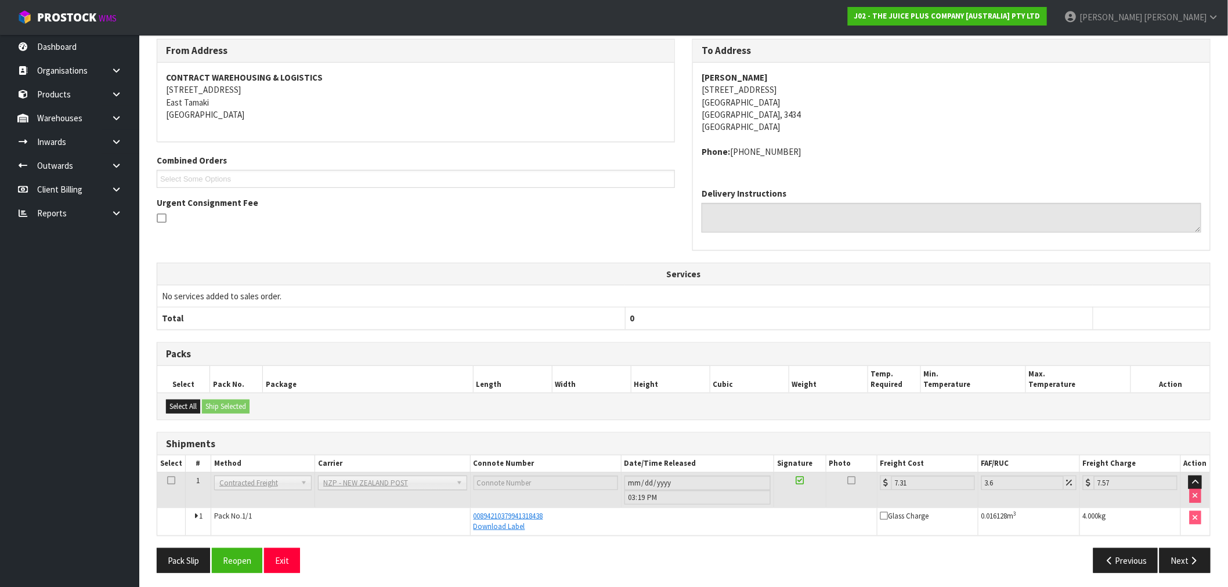
scroll to position [153, 0]
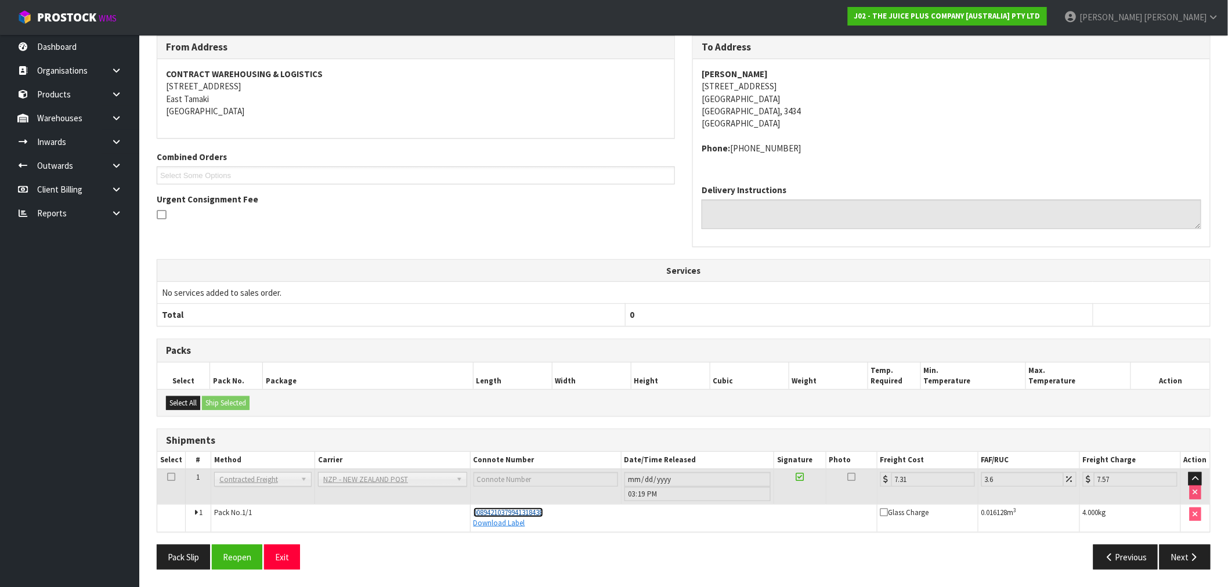
click at [541, 513] on span "00894210379941318438" at bounding box center [508, 513] width 70 height 10
click at [1173, 548] on button "Next" at bounding box center [1184, 557] width 51 height 25
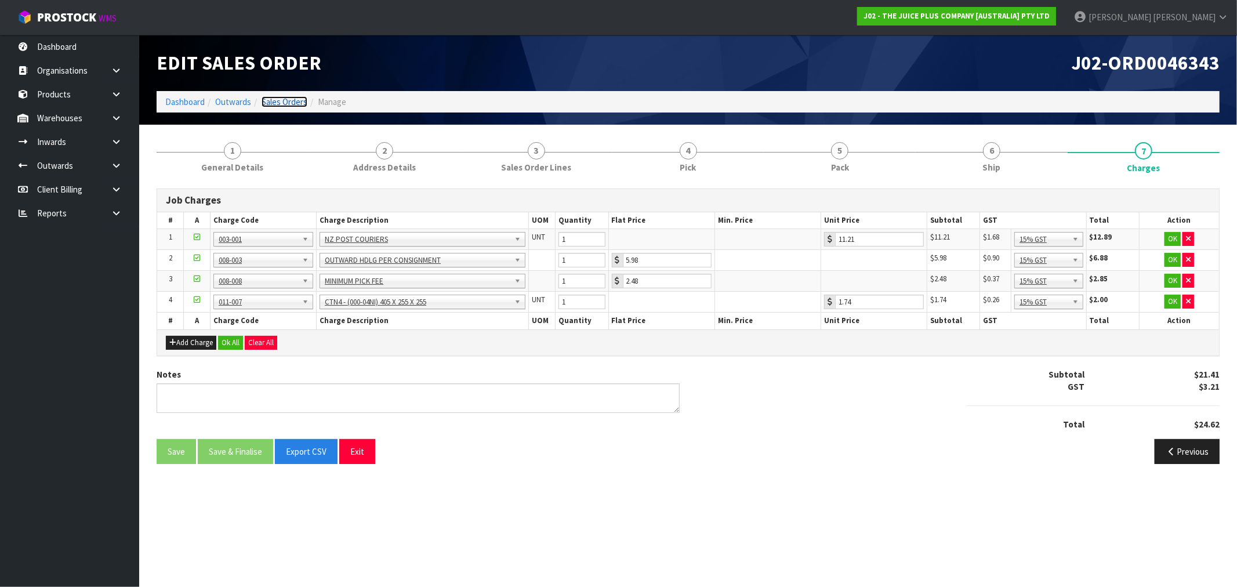
click at [290, 105] on link "Sales Orders" at bounding box center [285, 101] width 46 height 11
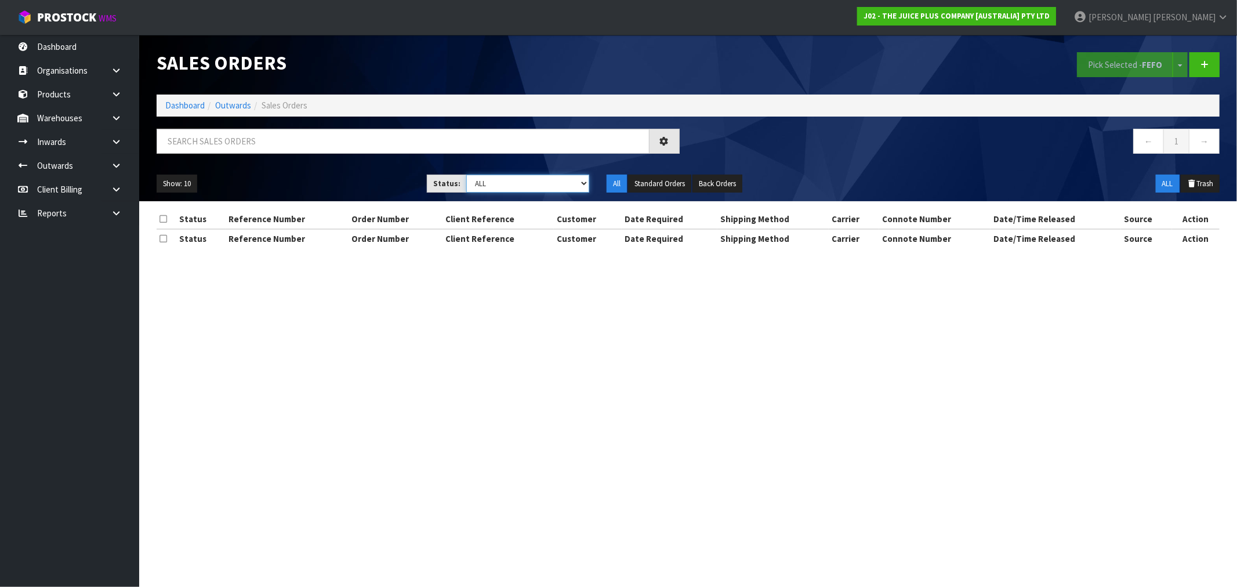
click at [486, 189] on select "Draft Pending Allocated Pending Pick Goods Picked Goods Packed Pending Charges …" at bounding box center [527, 184] width 123 height 18
click at [466, 175] on select "Draft Pending Allocated Pending Pick Goods Picked Goods Packed Pending Charges …" at bounding box center [527, 184] width 123 height 18
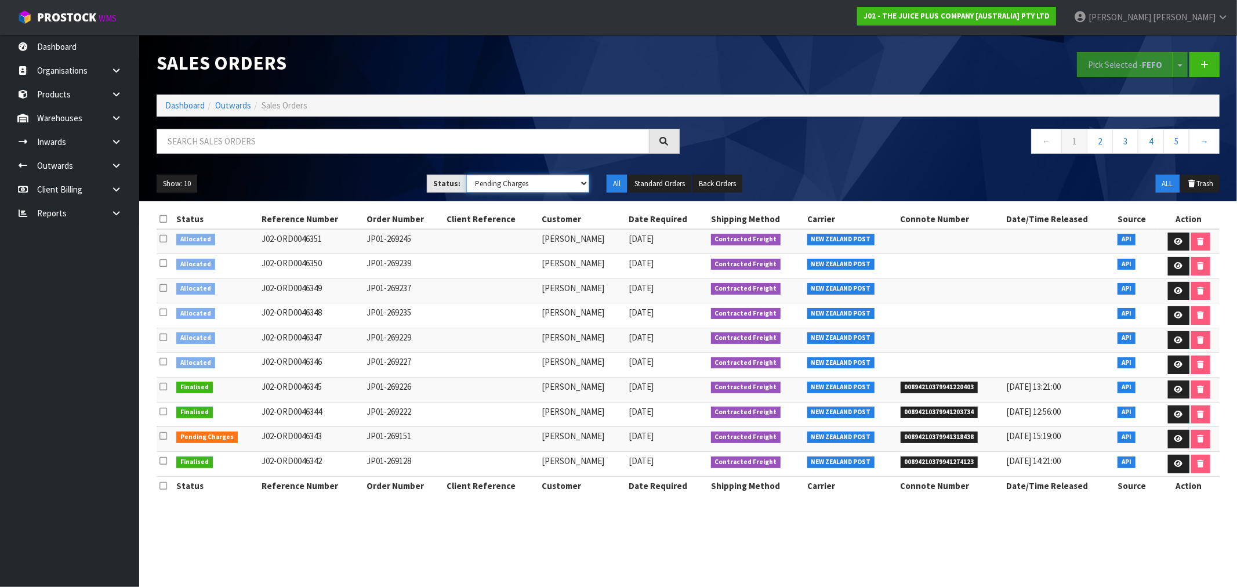
click at [530, 187] on select "Draft Pending Allocated Pending Pick Goods Picked Goods Packed Pending Charges …" at bounding box center [527, 184] width 123 height 18
click at [466, 175] on select "Draft Pending Allocated Pending Pick Goods Picked Goods Packed Pending Charges …" at bounding box center [527, 184] width 123 height 18
click at [528, 184] on select "Draft Pending Allocated Pending Pick Goods Picked Goods Packed Pending Charges …" at bounding box center [527, 184] width 123 height 18
select select "string:6"
click at [466, 175] on select "Draft Pending Allocated Pending Pick Goods Picked Goods Packed Pending Charges …" at bounding box center [527, 184] width 123 height 18
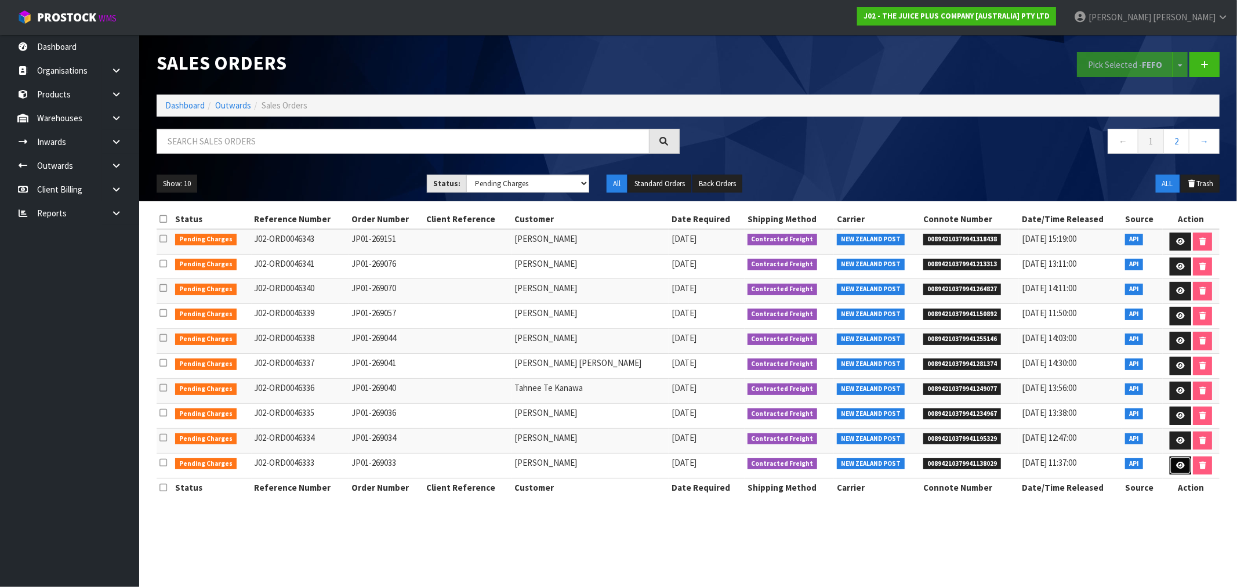
click at [1181, 472] on link at bounding box center [1180, 466] width 21 height 19
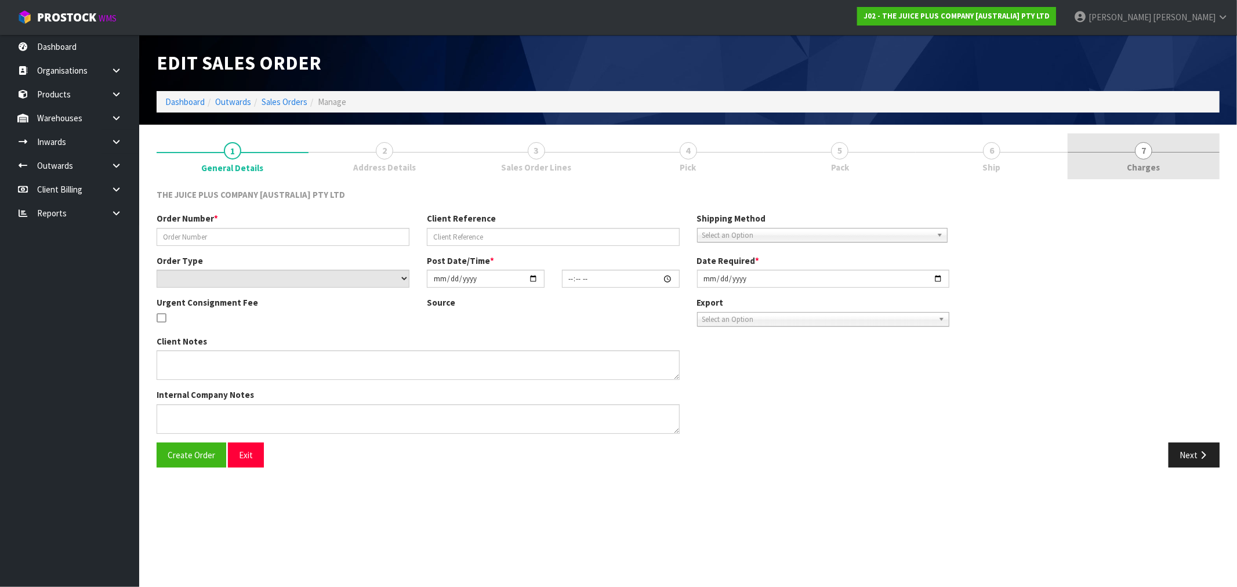
type input "JP01-269033"
select select "number:0"
type input "[DATE]"
type input "20:58:31.000"
type input "[DATE]"
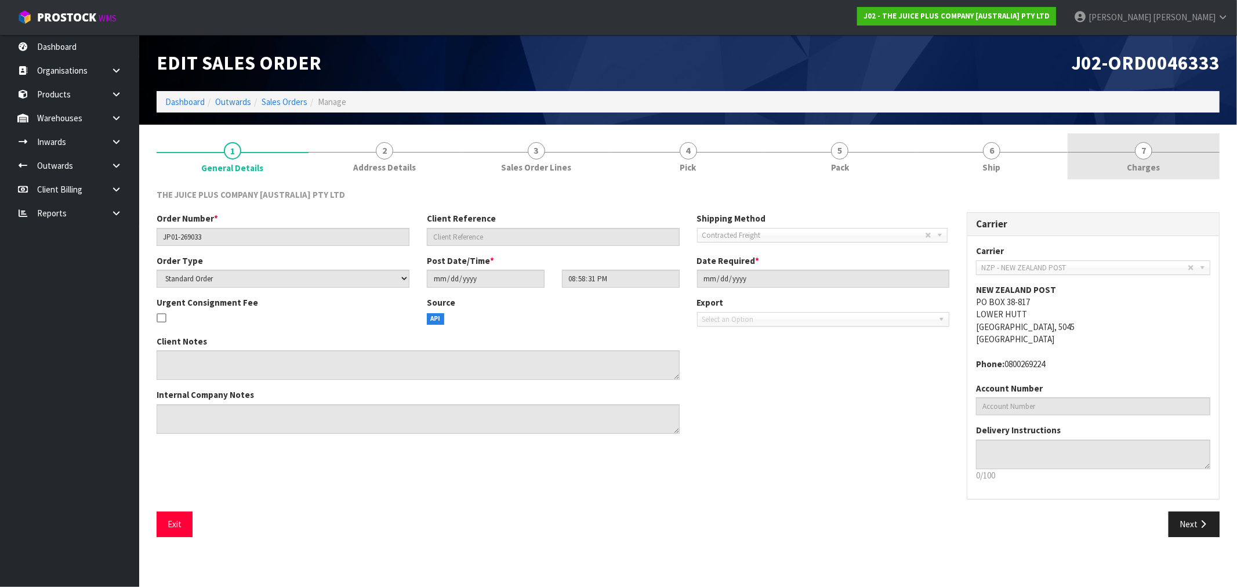
click at [1147, 138] on link "7 [GEOGRAPHIC_DATA]" at bounding box center [1144, 156] width 152 height 46
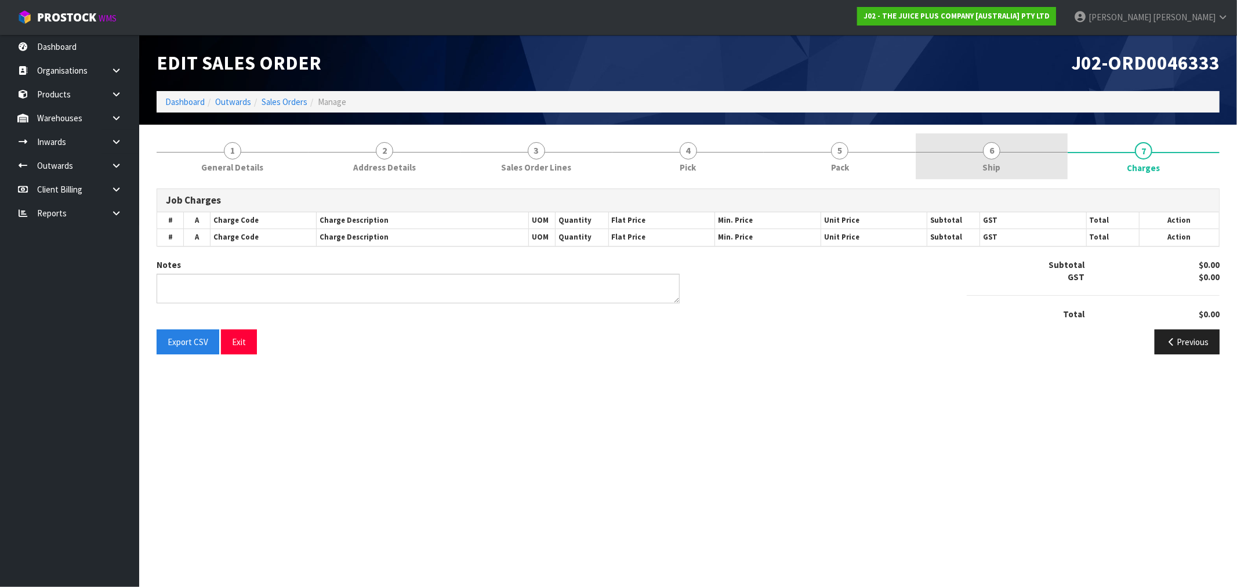
click at [1051, 157] on link "6 Ship" at bounding box center [992, 156] width 152 height 46
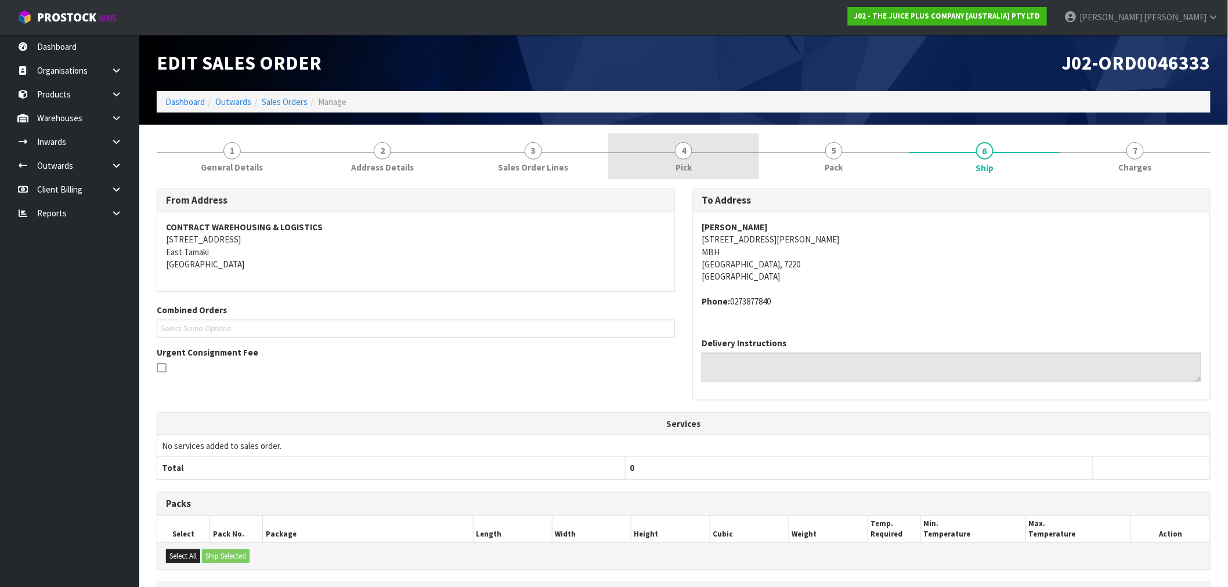
click at [680, 165] on span "Pick" at bounding box center [683, 167] width 16 height 12
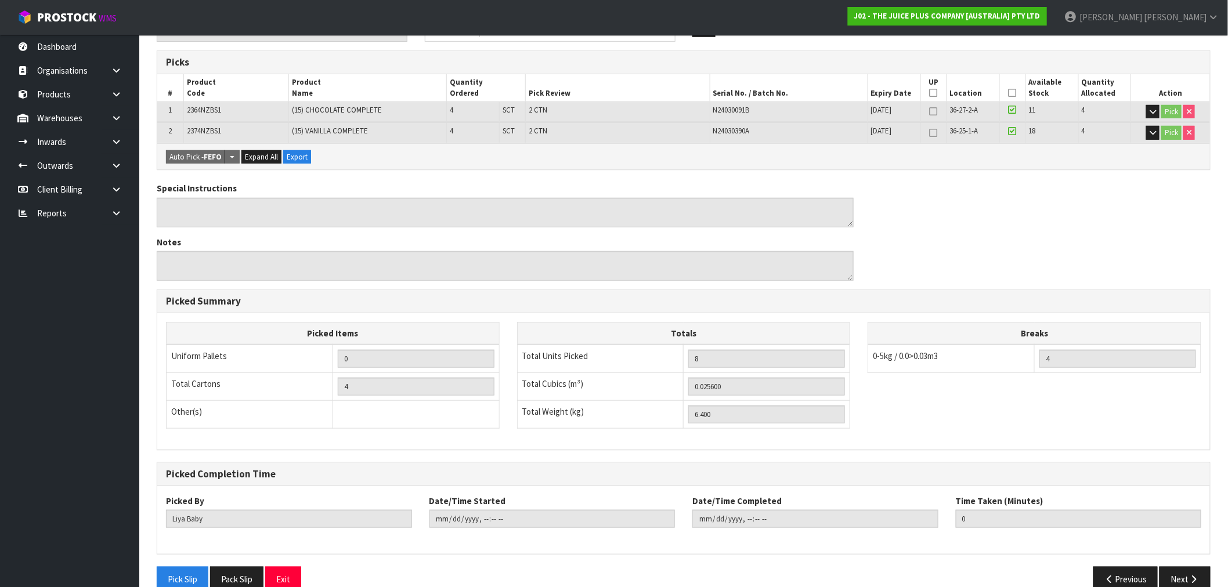
scroll to position [201, 0]
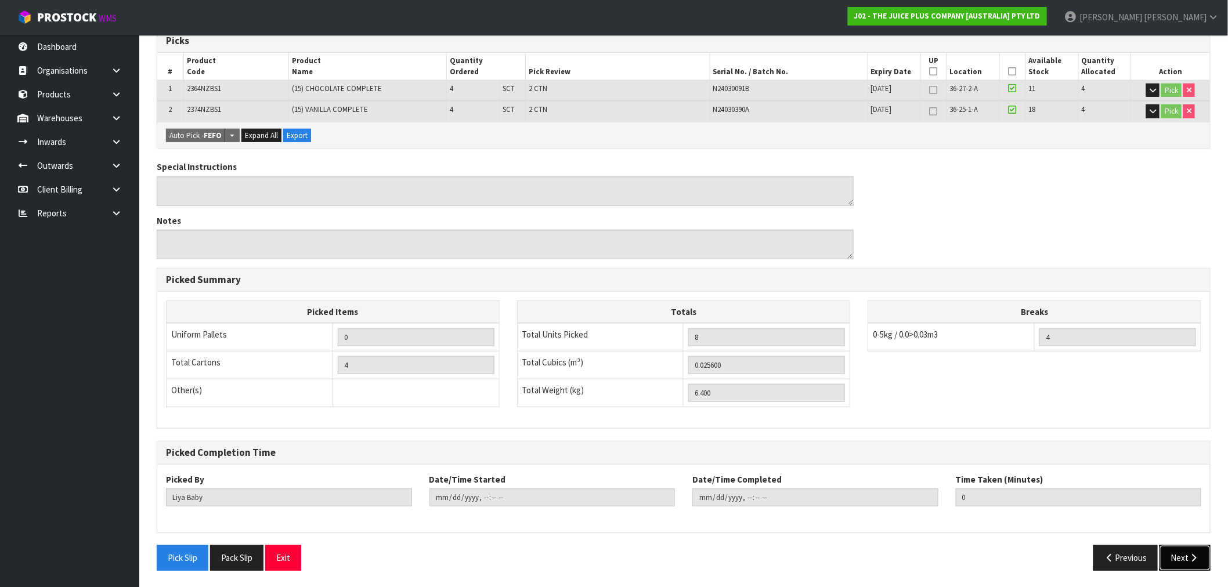
click at [1188, 555] on icon "button" at bounding box center [1193, 557] width 11 height 9
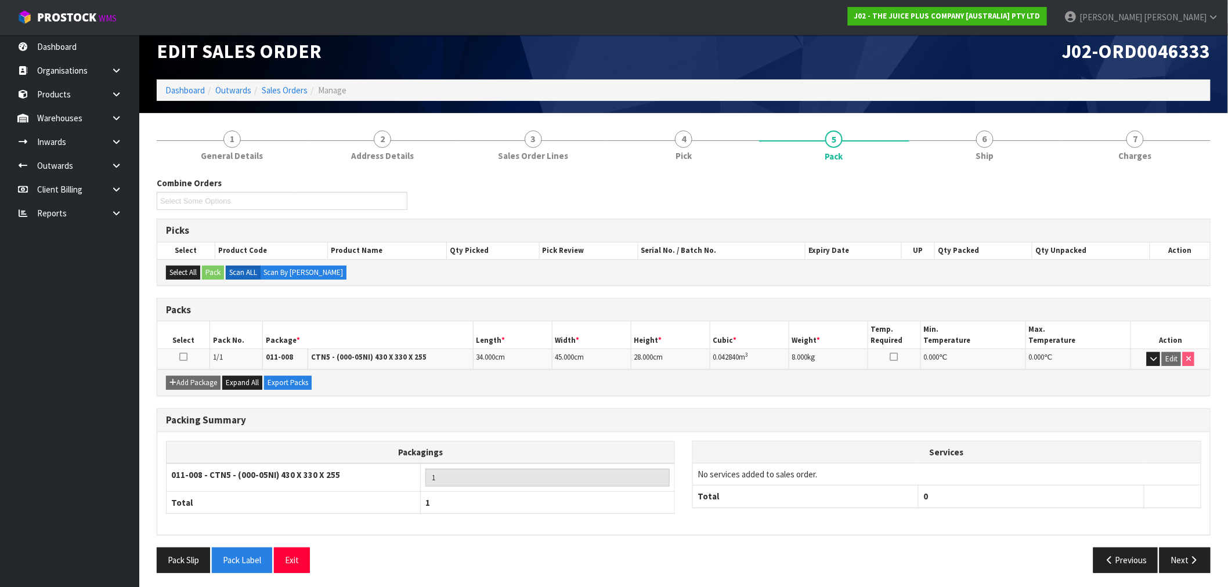
scroll to position [15, 0]
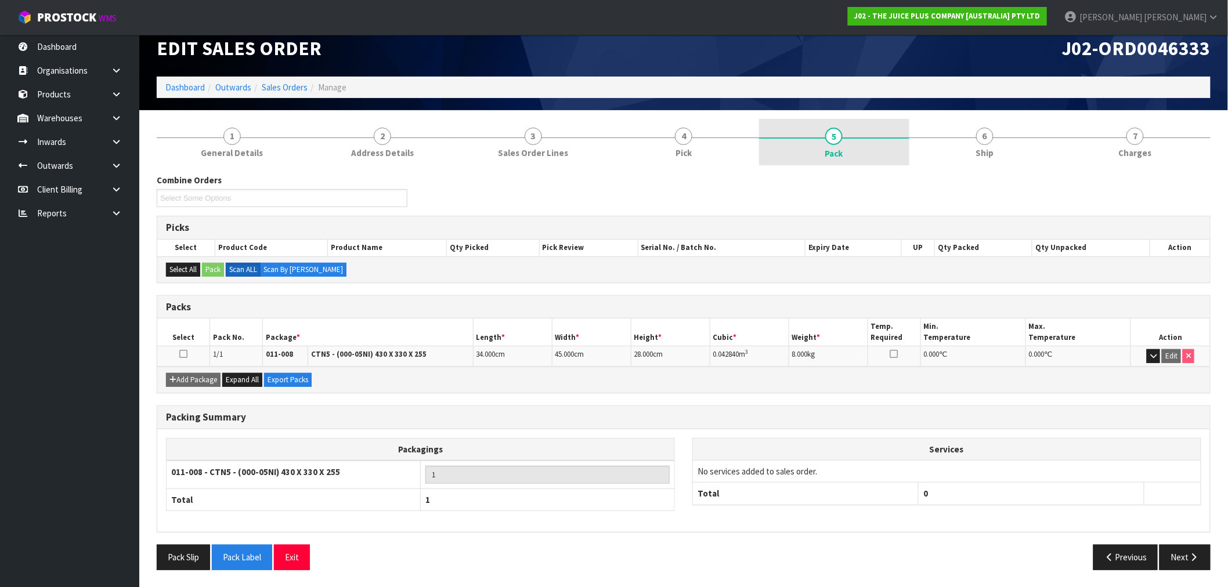
click at [810, 160] on link "5 Pack" at bounding box center [834, 142] width 150 height 46
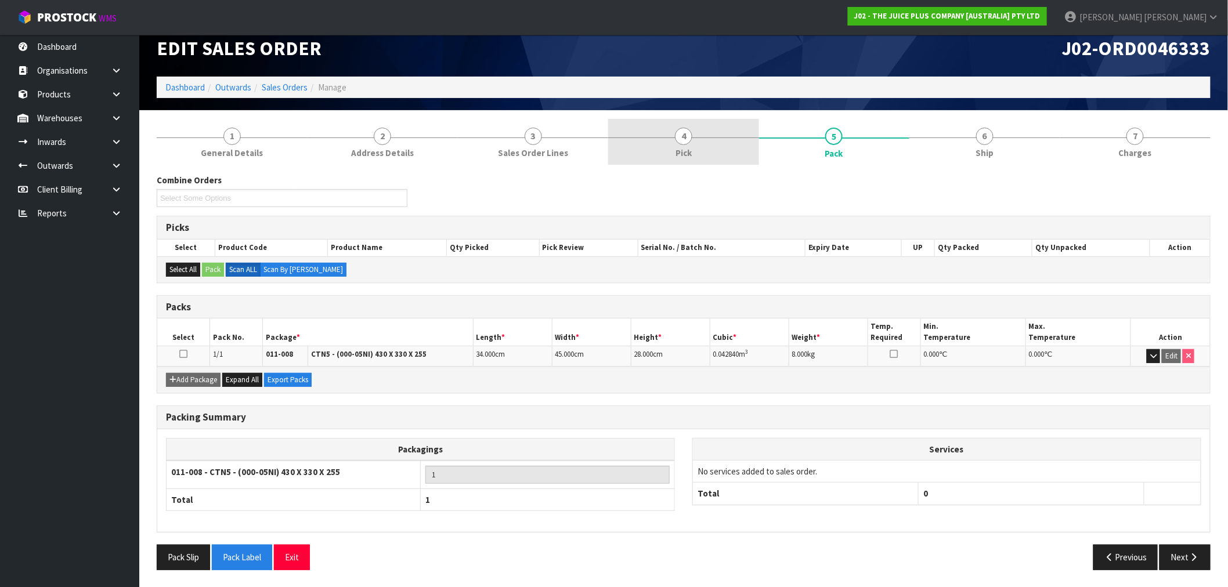
click at [749, 141] on link "4 Pick" at bounding box center [683, 142] width 150 height 46
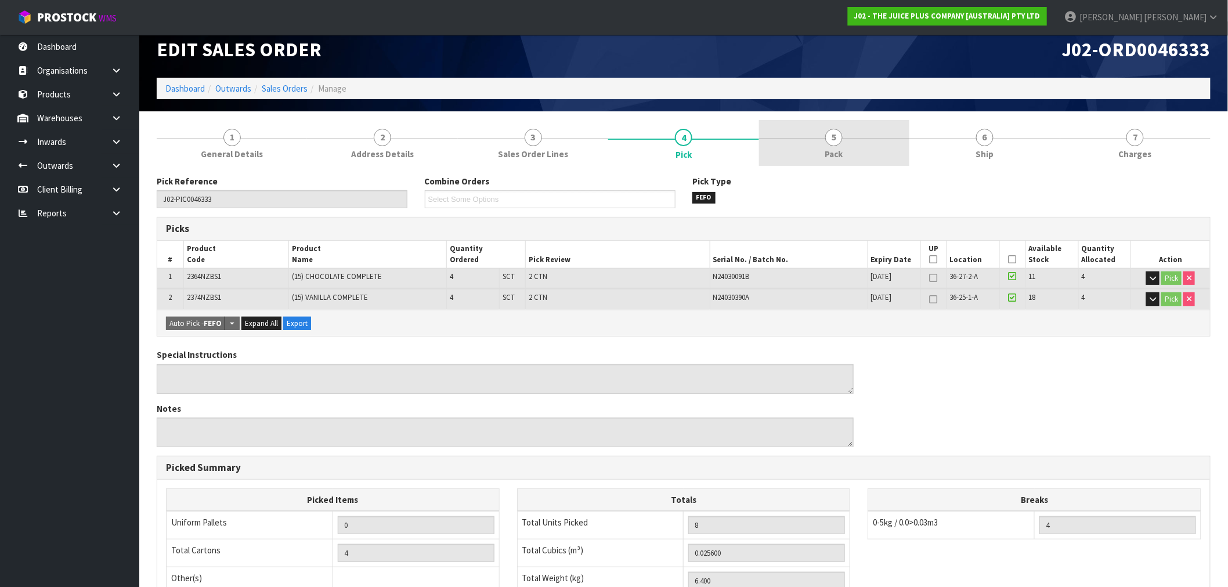
scroll to position [8, 0]
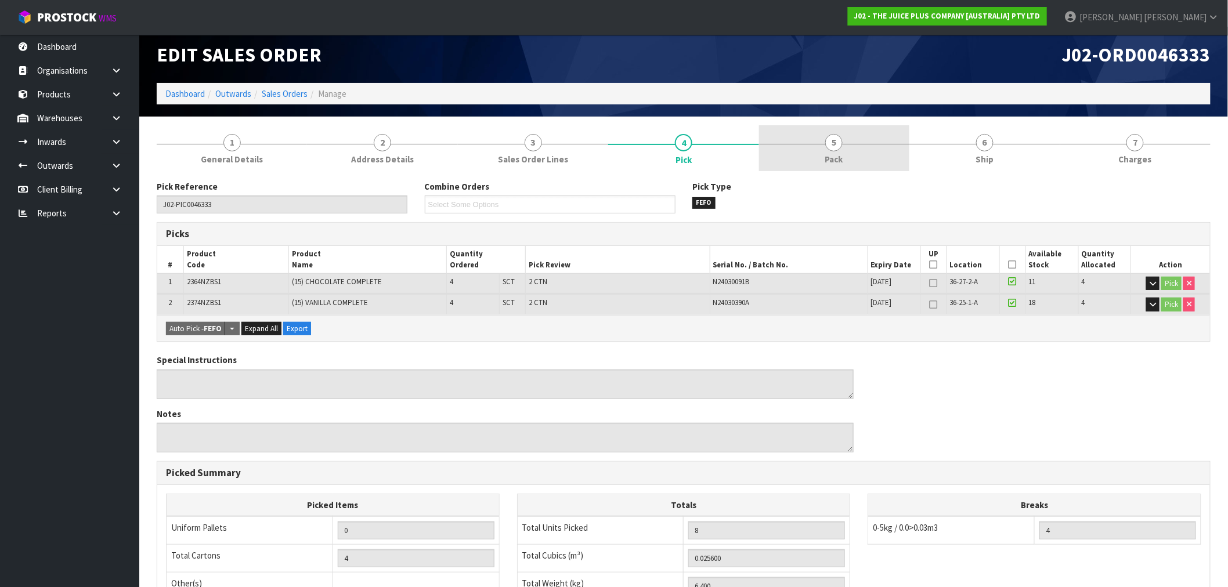
click at [853, 142] on link "5 Pack" at bounding box center [834, 148] width 150 height 46
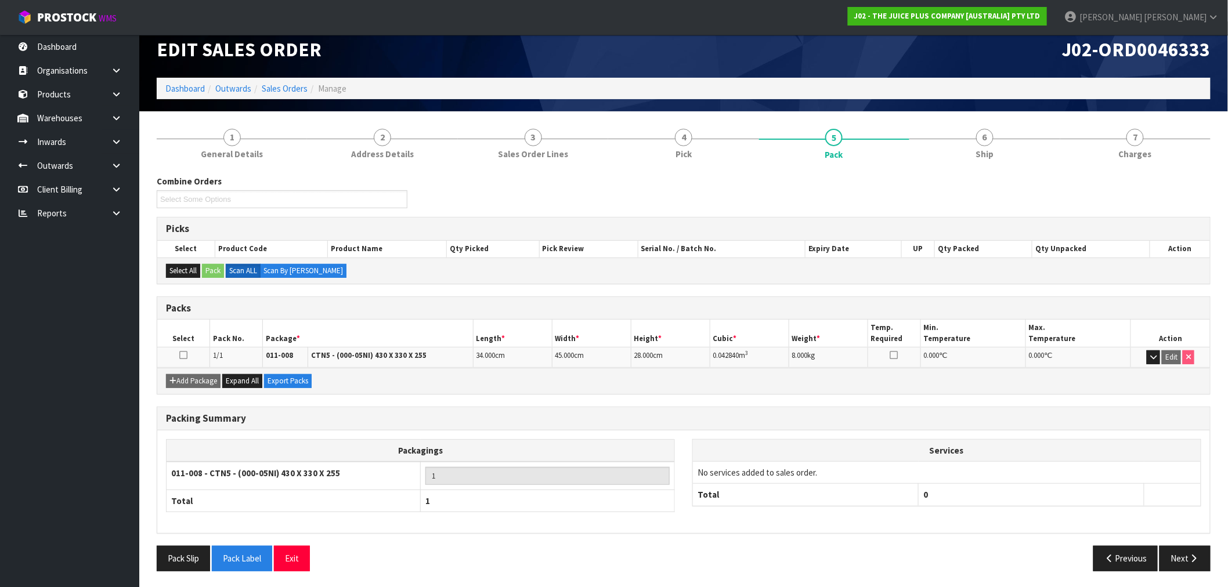
scroll to position [15, 0]
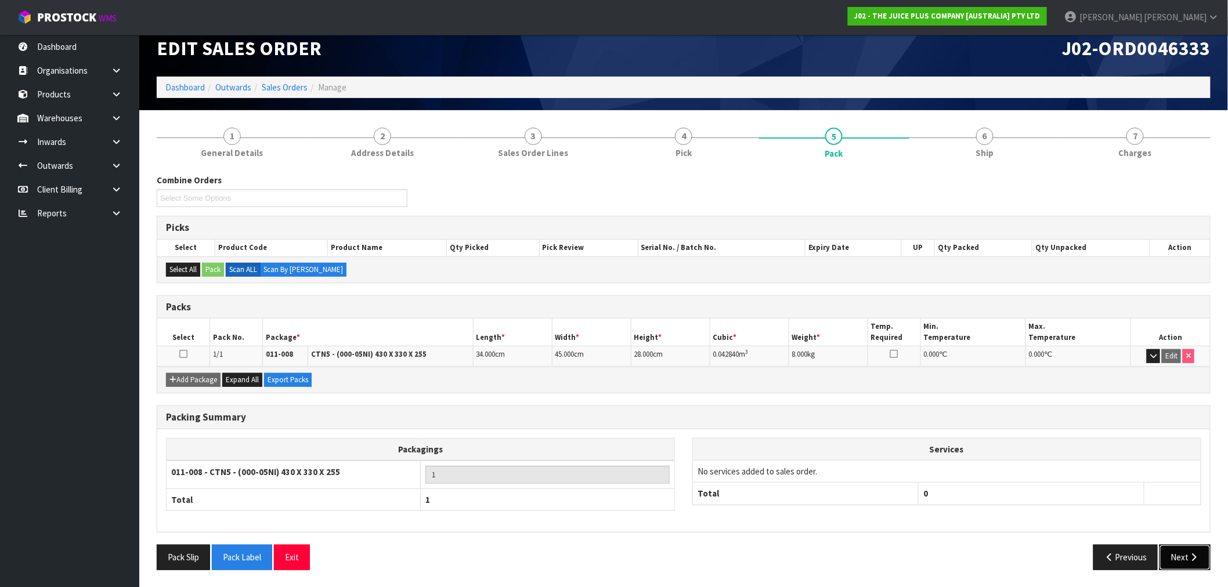
click at [1180, 563] on button "Next" at bounding box center [1184, 557] width 51 height 25
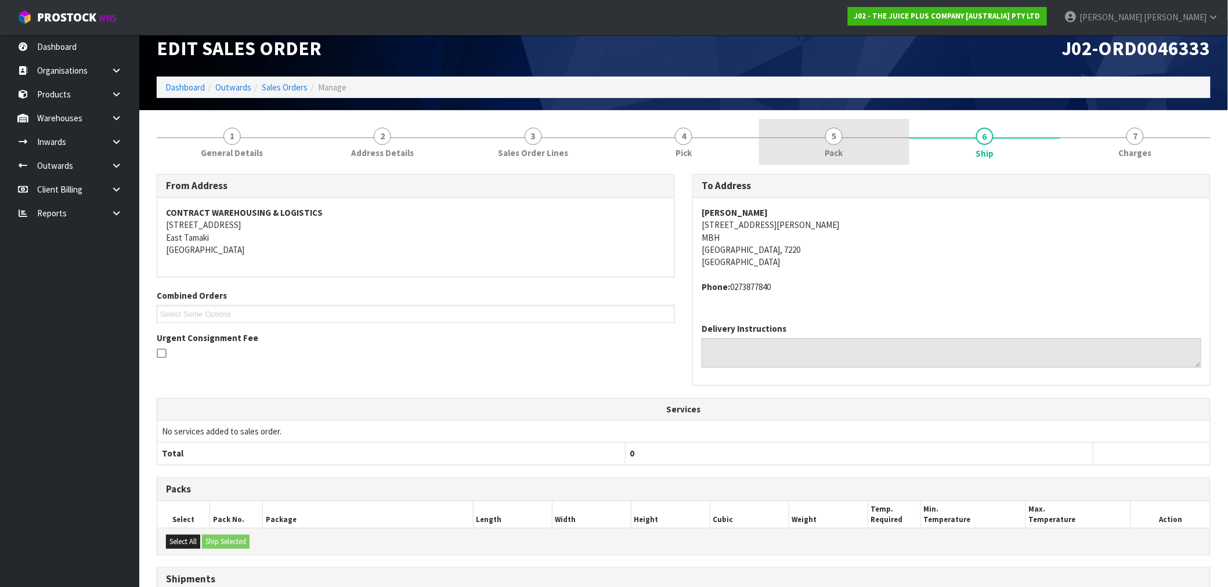
click at [841, 148] on span "Pack" at bounding box center [834, 153] width 18 height 12
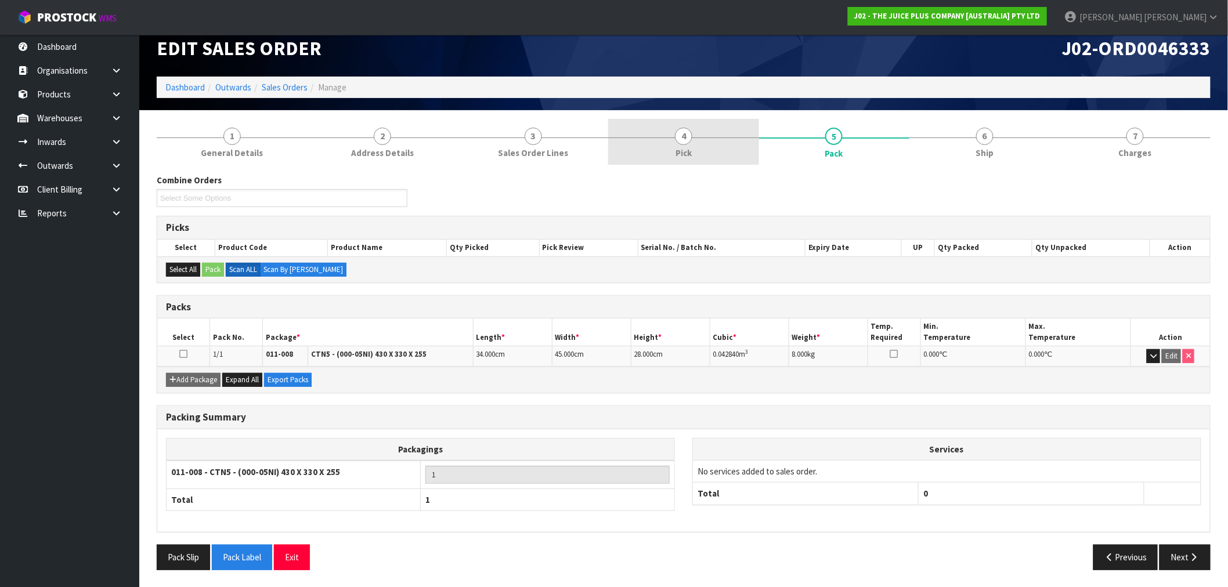
click at [734, 150] on link "4 Pick" at bounding box center [683, 142] width 150 height 46
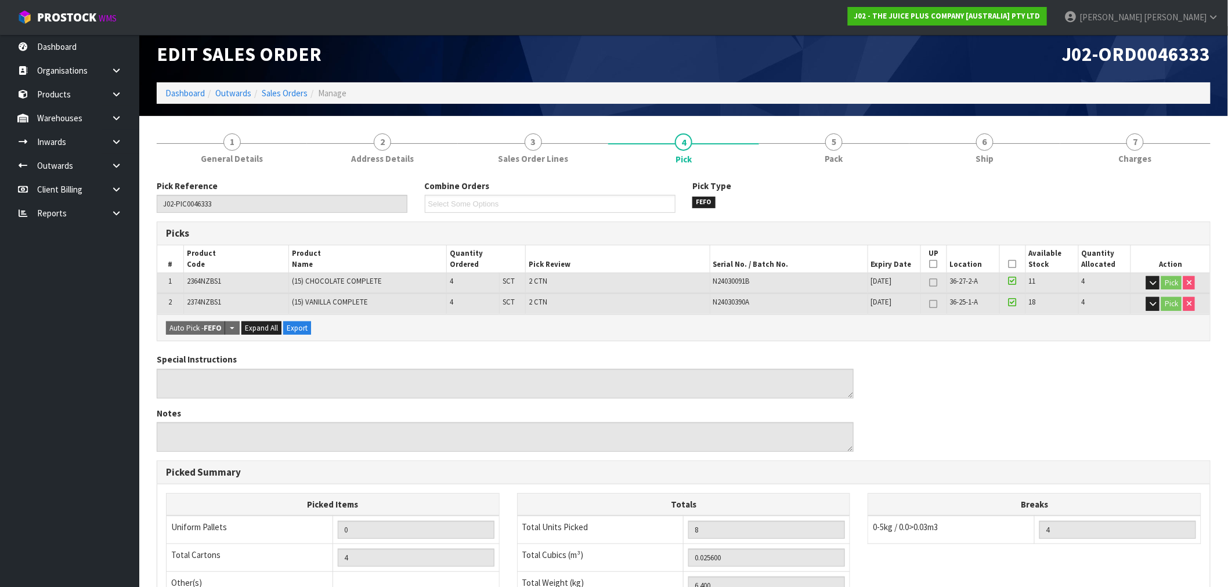
scroll to position [0, 0]
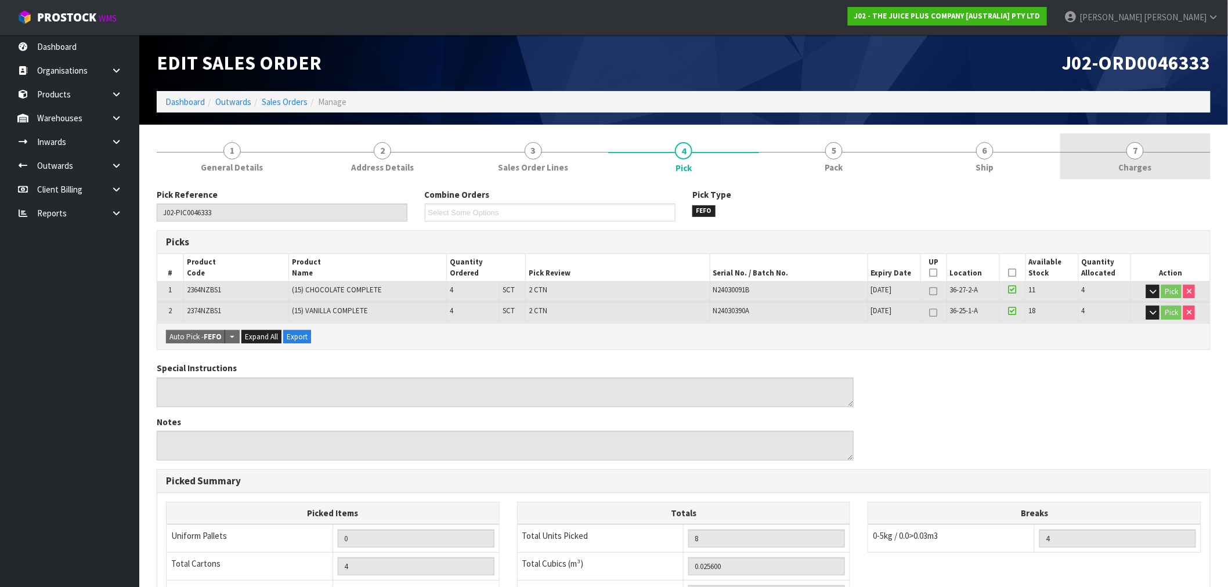
click at [1139, 152] on span "7" at bounding box center [1134, 150] width 17 height 17
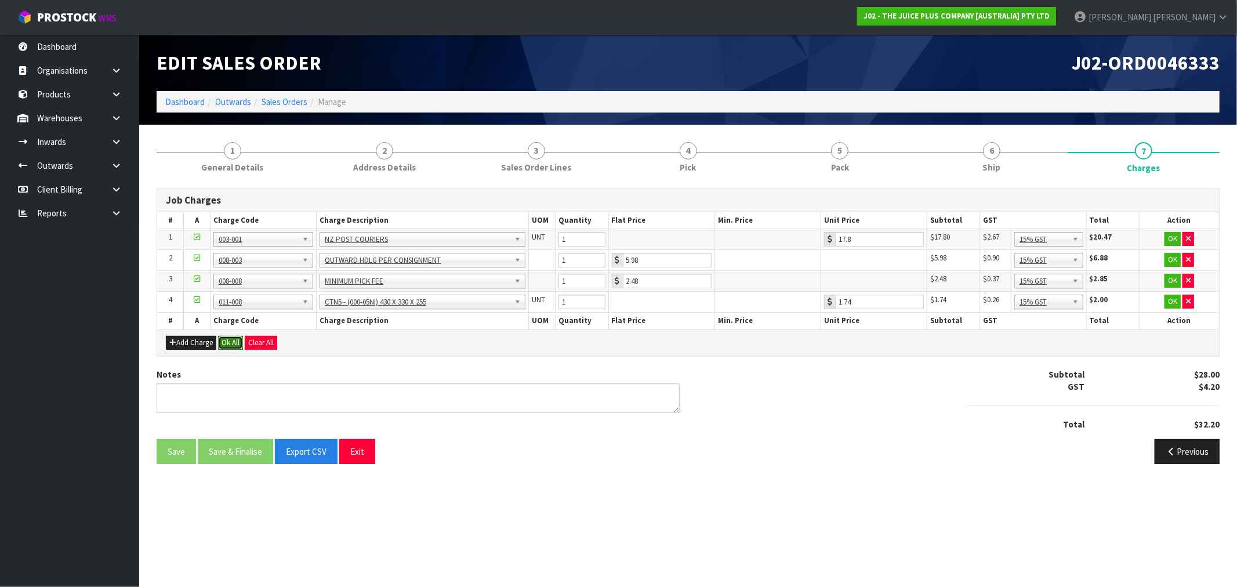
click at [236, 343] on button "Ok All" at bounding box center [230, 343] width 25 height 14
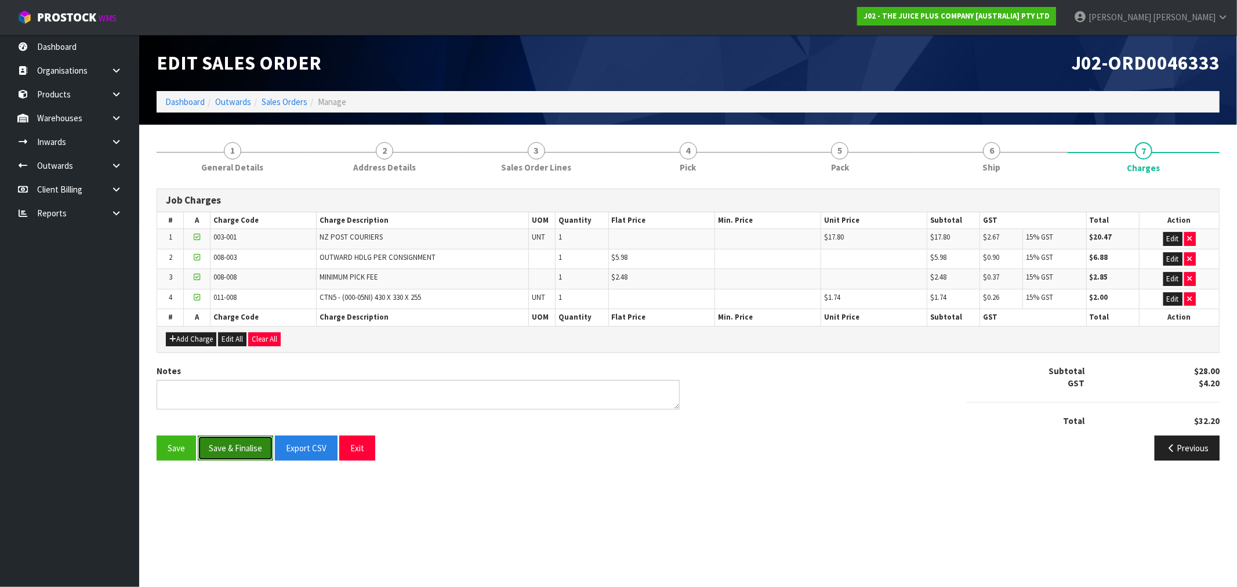
click at [247, 448] on button "Save & Finalise" at bounding box center [235, 448] width 75 height 25
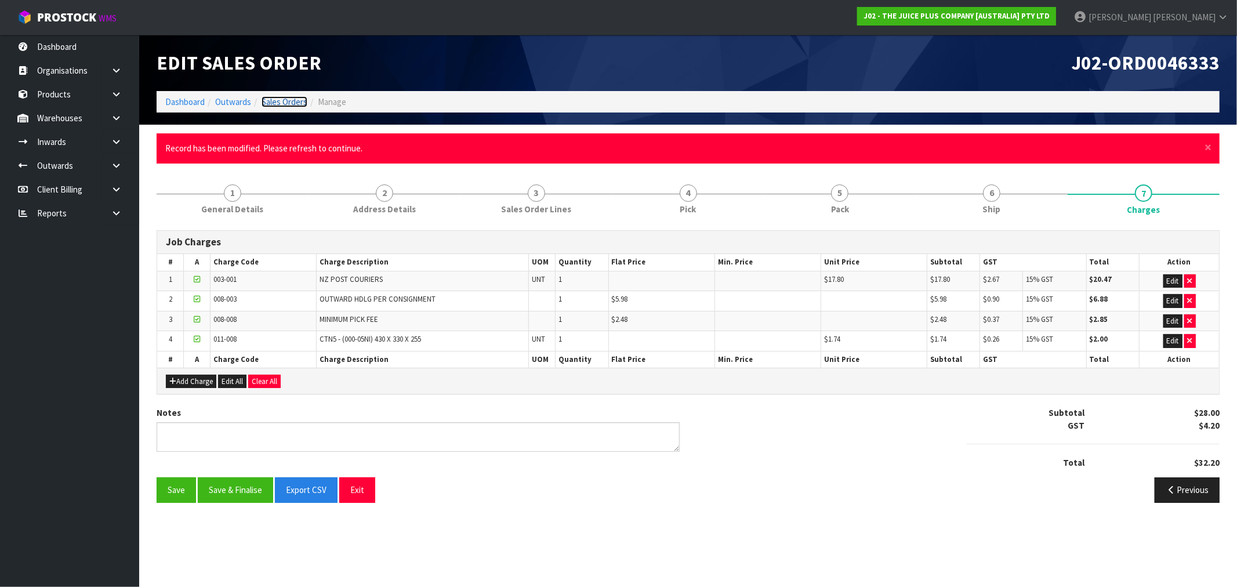
click at [303, 104] on link "Sales Orders" at bounding box center [285, 101] width 46 height 11
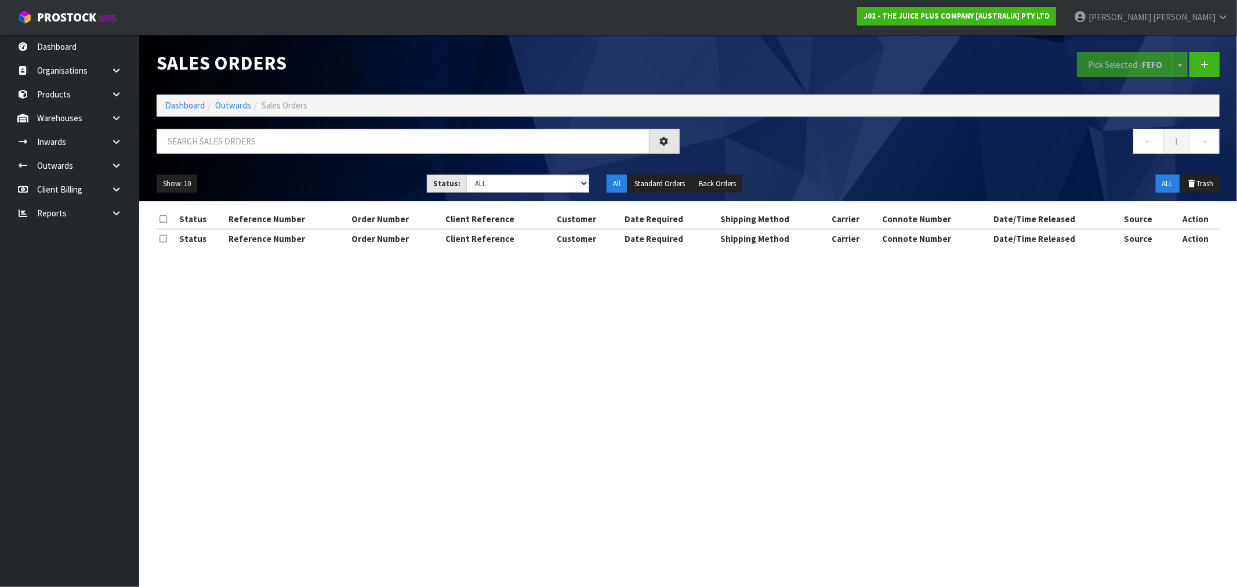
click at [541, 199] on div "Show: 10 5 10 25 50 Status: Draft Pending Allocated Pending Pick Goods Picked G…" at bounding box center [688, 184] width 1081 height 36
click at [538, 191] on select "Draft Pending Allocated Pending Pick Goods Picked Goods Packed Pending Charges …" at bounding box center [527, 184] width 123 height 18
select select "string:6"
click at [466, 175] on select "Draft Pending Allocated Pending Pick Goods Picked Goods Packed Pending Charges …" at bounding box center [527, 184] width 123 height 18
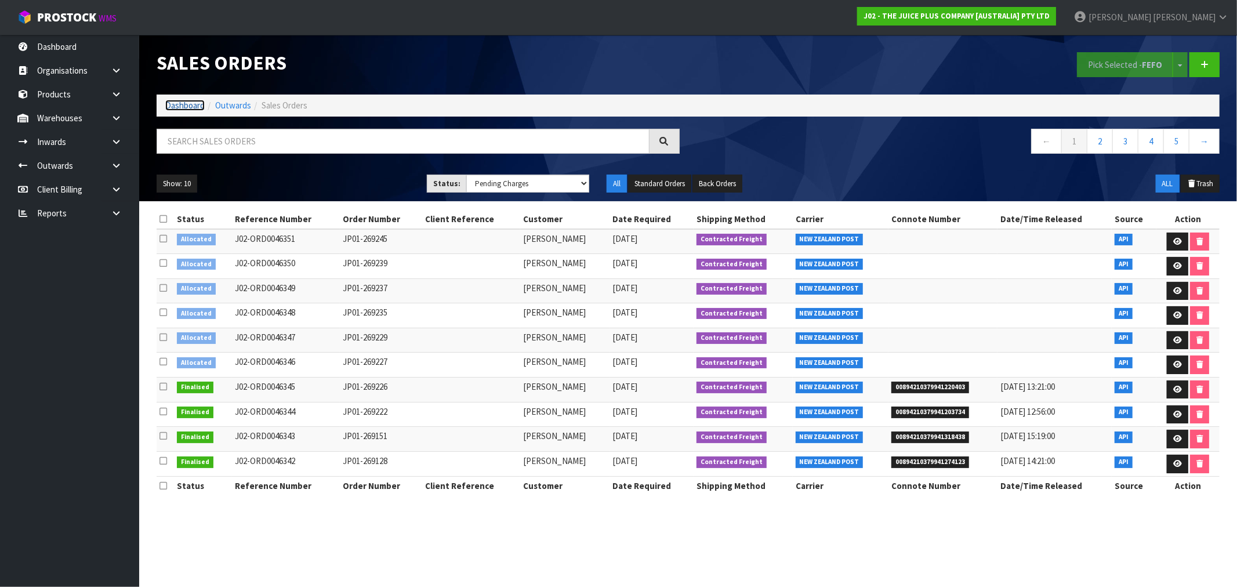
click at [174, 105] on link "Dashboard" at bounding box center [184, 105] width 39 height 11
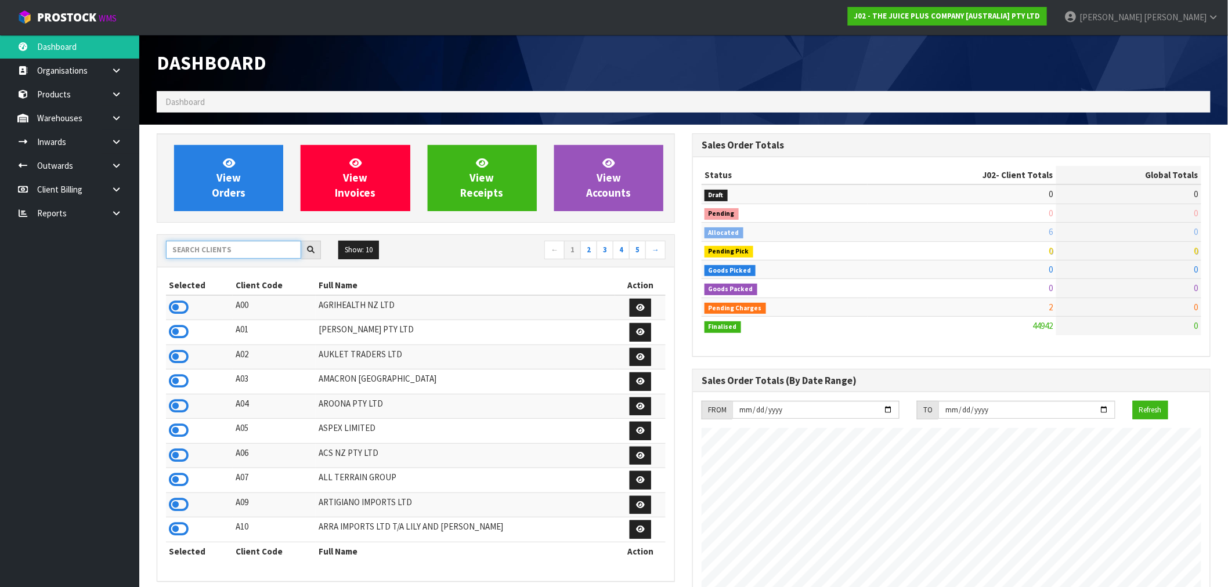
click at [229, 247] on input "text" at bounding box center [233, 250] width 135 height 18
type input "D01"
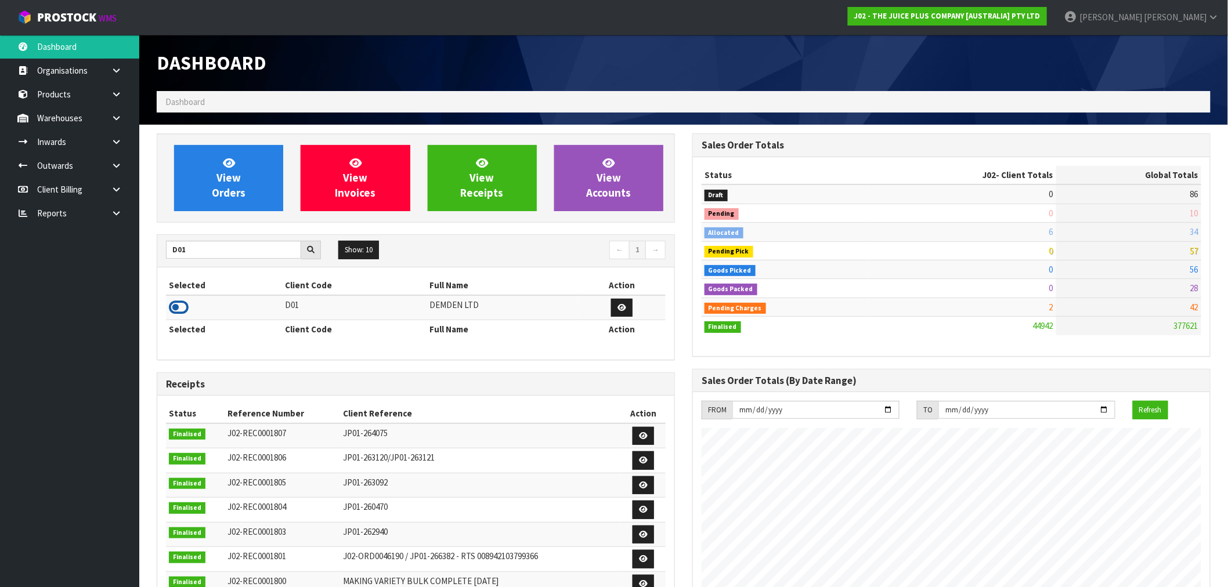
click at [180, 305] on icon at bounding box center [179, 307] width 20 height 17
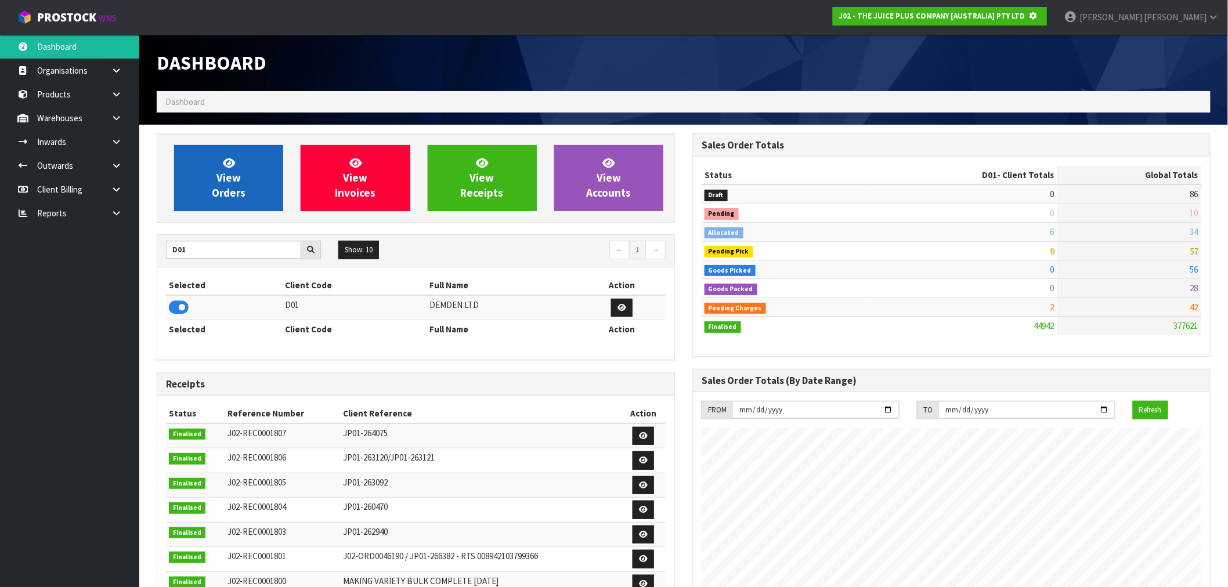
scroll to position [723, 535]
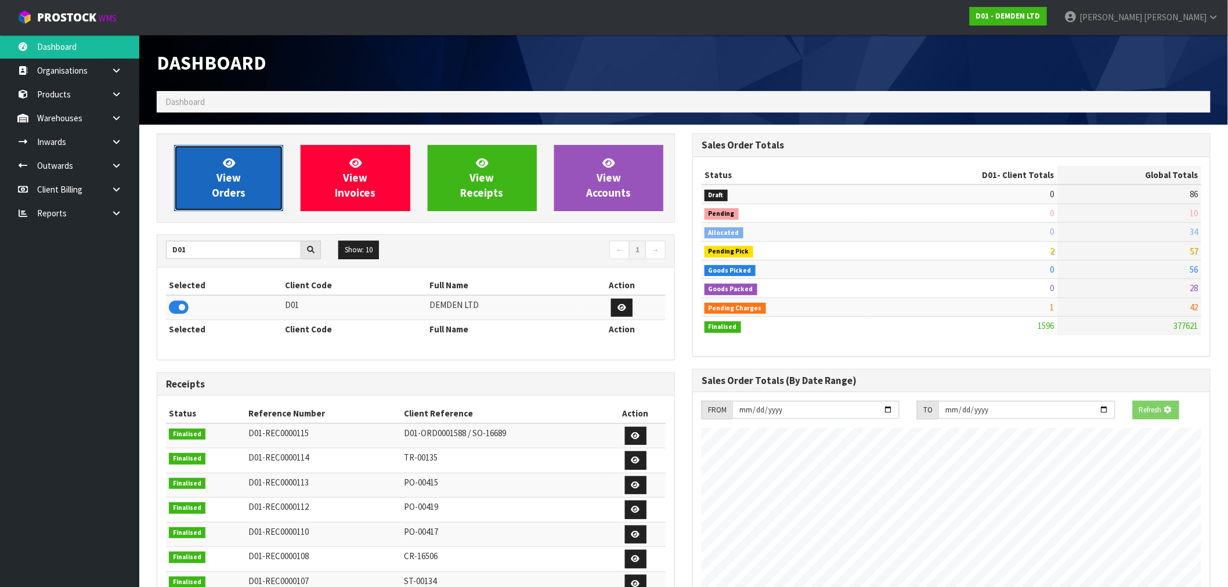
click at [231, 177] on span "View Orders" at bounding box center [229, 178] width 34 height 44
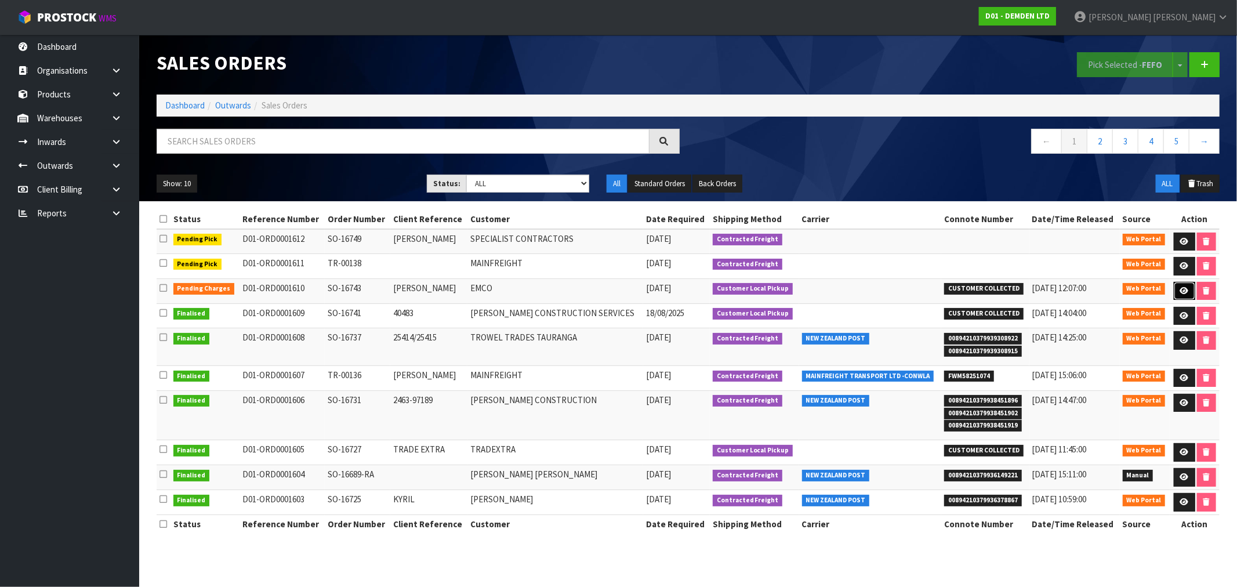
click at [1185, 288] on icon at bounding box center [1185, 291] width 9 height 8
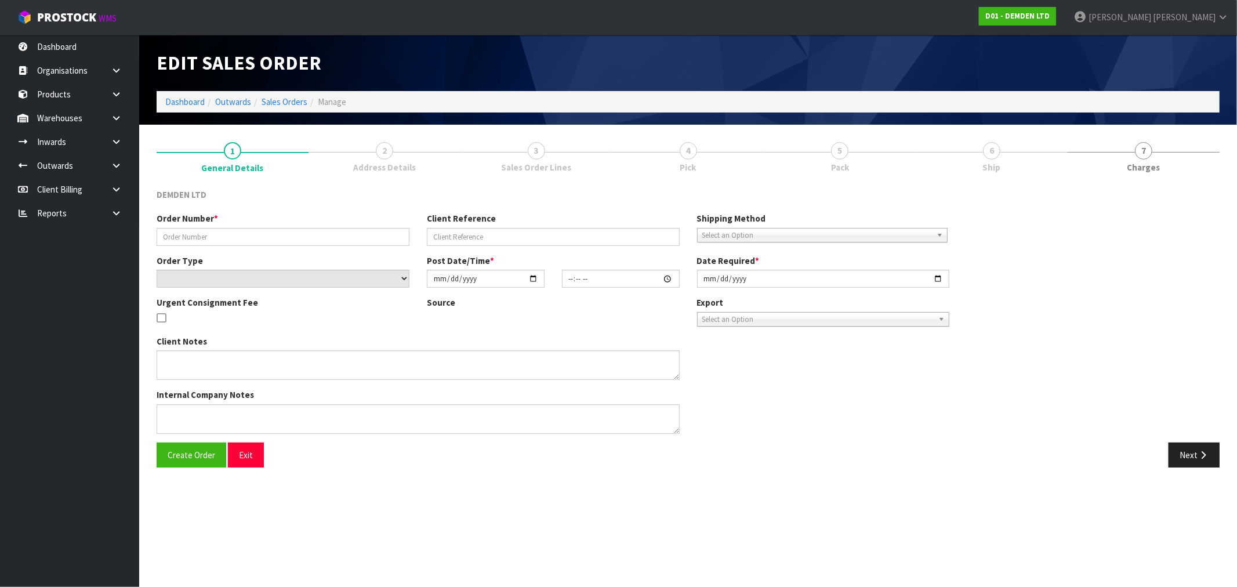
type input "SO-16743"
type input "[PERSON_NAME]"
select select "number:0"
type input "[DATE]"
type input "13:52:00.000"
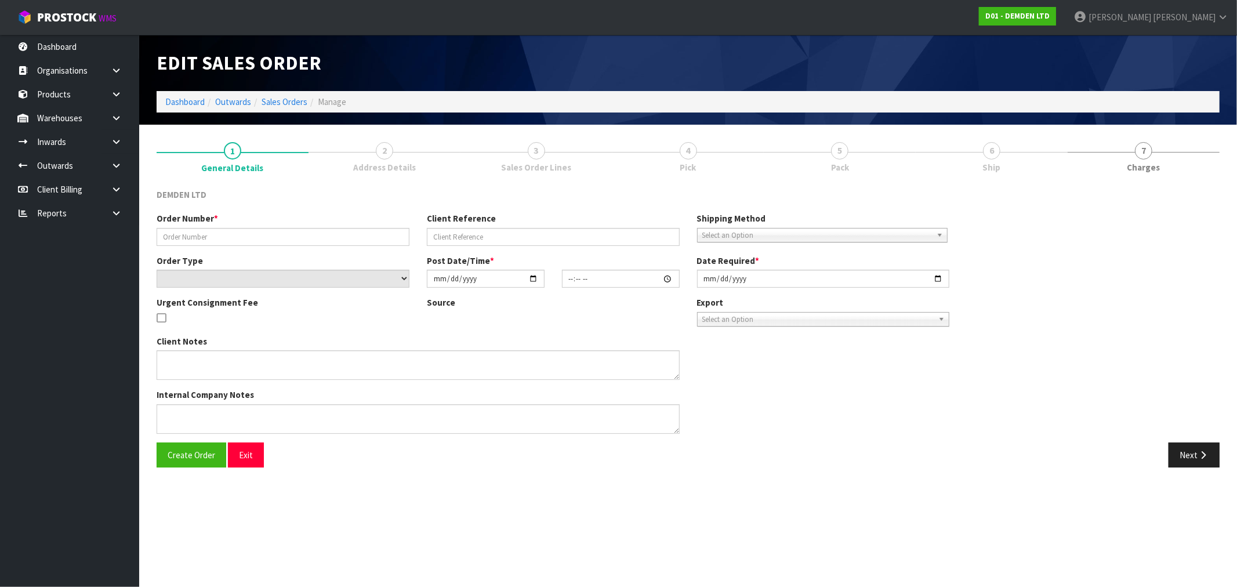
type input "[DATE]"
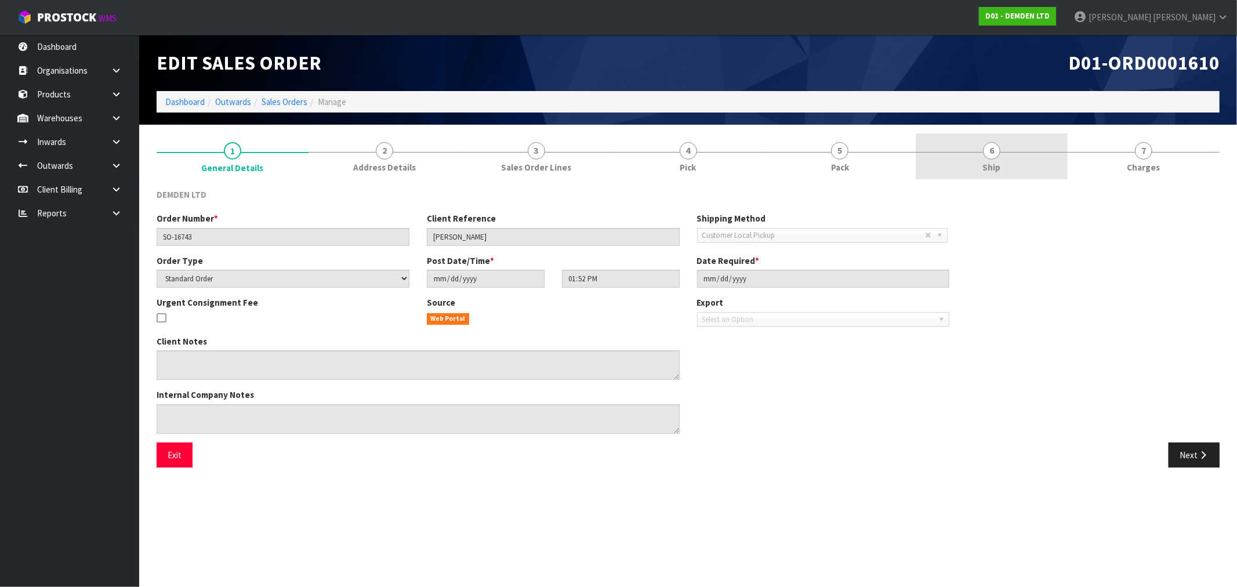
click at [1023, 164] on link "6 Ship" at bounding box center [992, 156] width 152 height 46
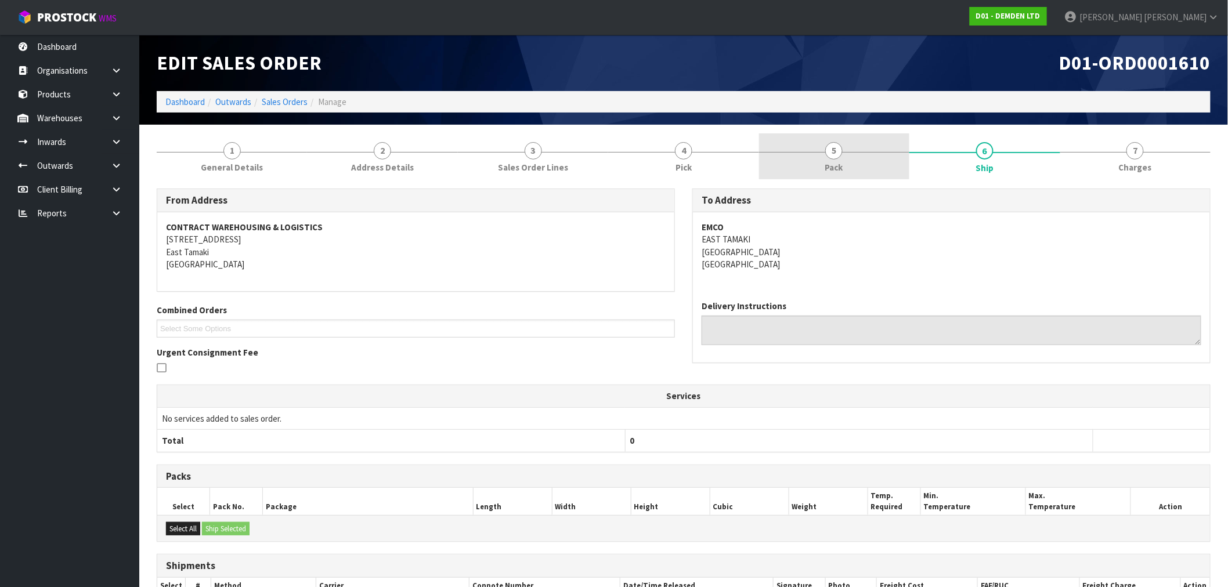
click at [843, 161] on span "Pack" at bounding box center [834, 167] width 18 height 12
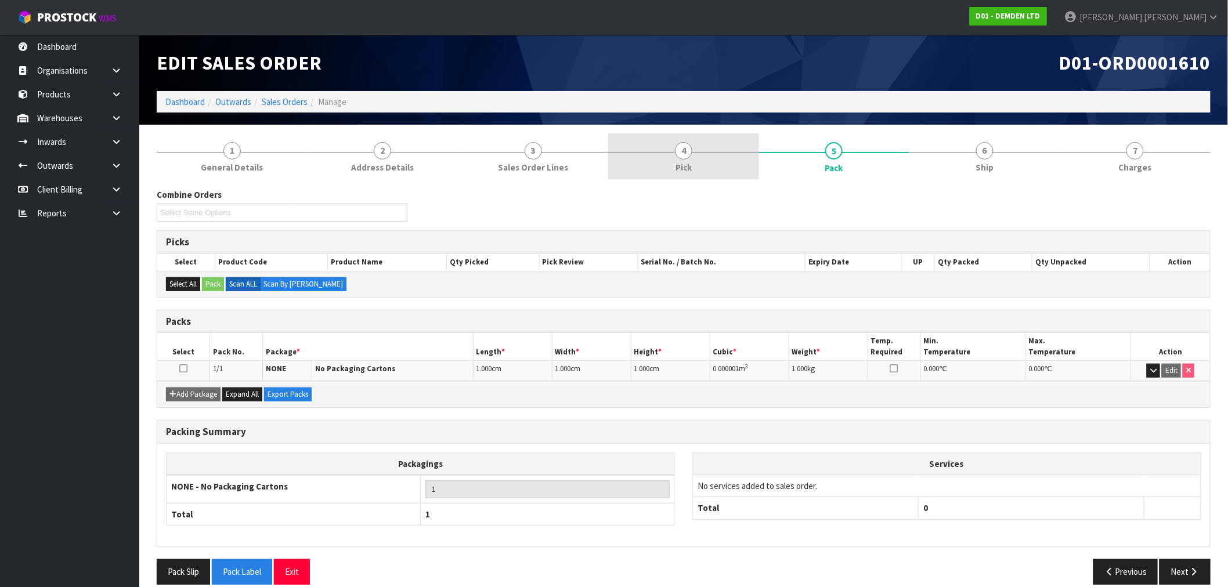
click at [682, 166] on span "Pick" at bounding box center [683, 167] width 16 height 12
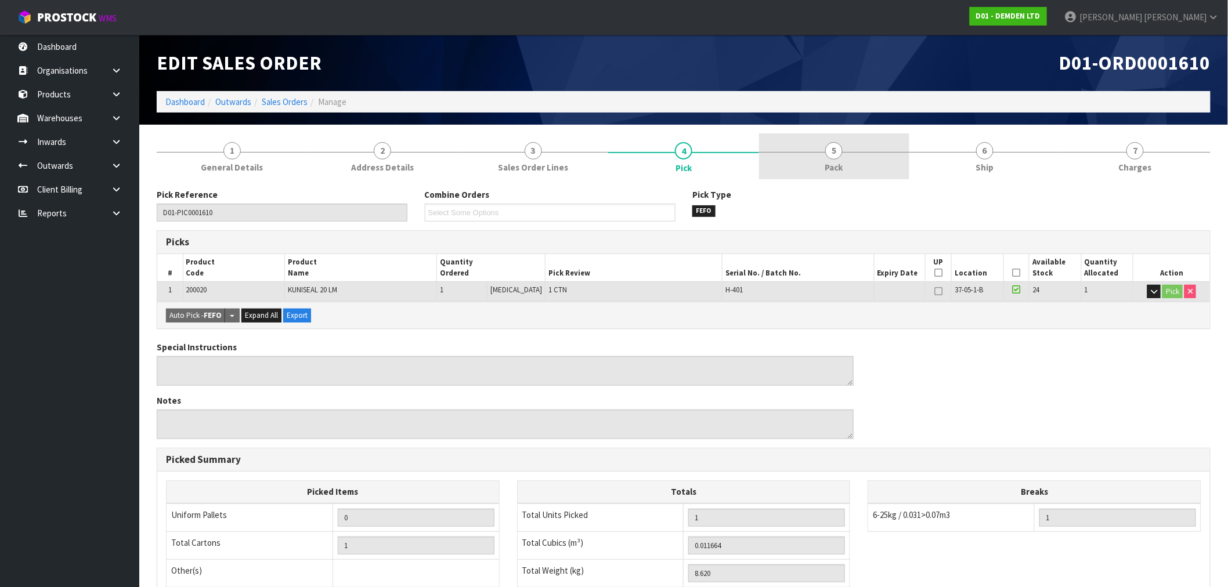
click at [831, 154] on span "5" at bounding box center [833, 150] width 17 height 17
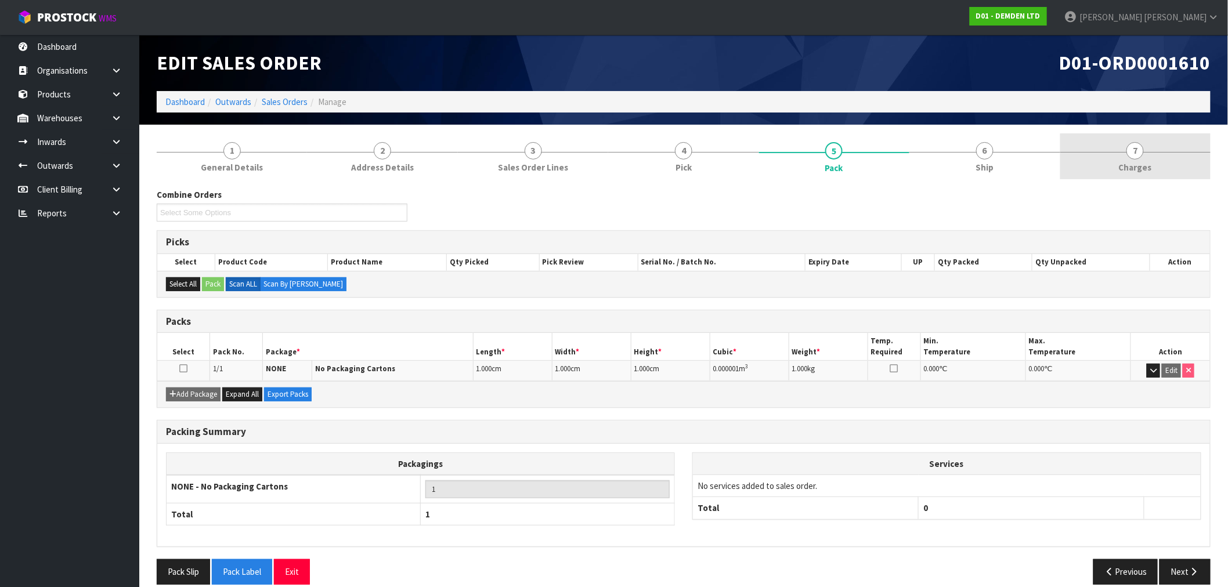
click at [1135, 150] on span "7" at bounding box center [1134, 150] width 17 height 17
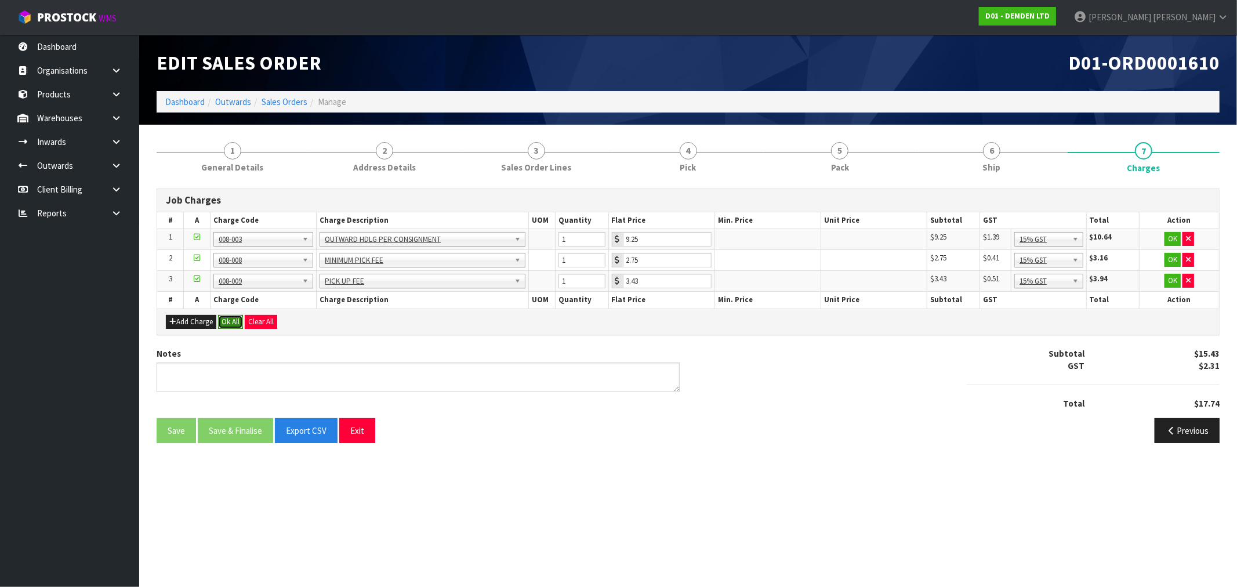
click at [234, 321] on button "Ok All" at bounding box center [230, 322] width 25 height 14
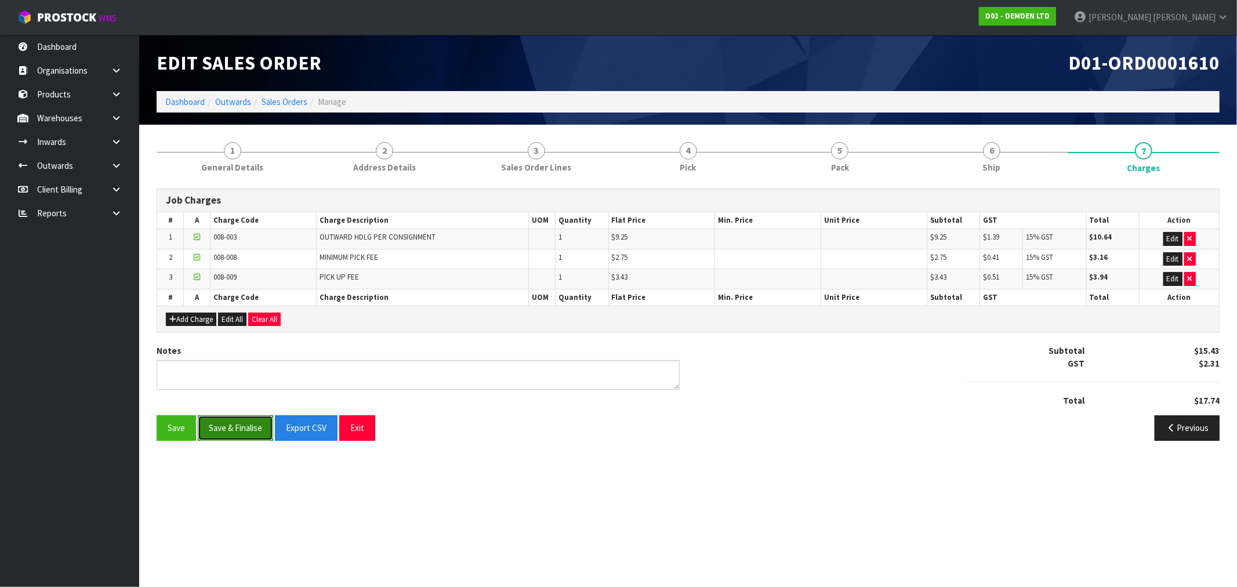
click at [252, 421] on button "Save & Finalise" at bounding box center [235, 427] width 75 height 25
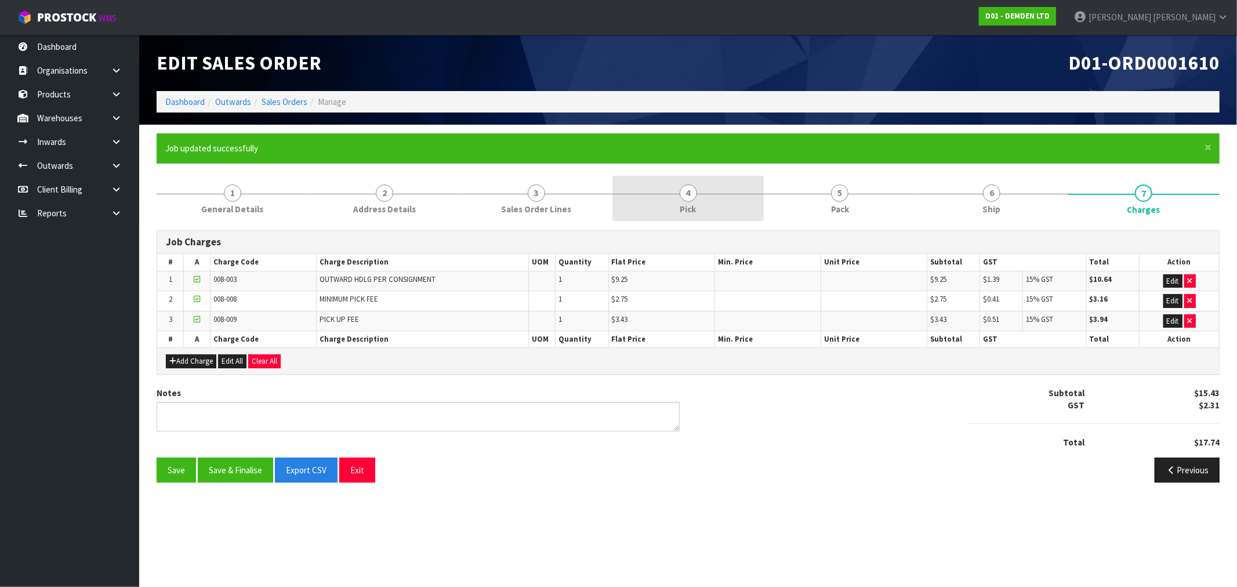
click at [669, 187] on link "4 Pick" at bounding box center [689, 199] width 152 height 46
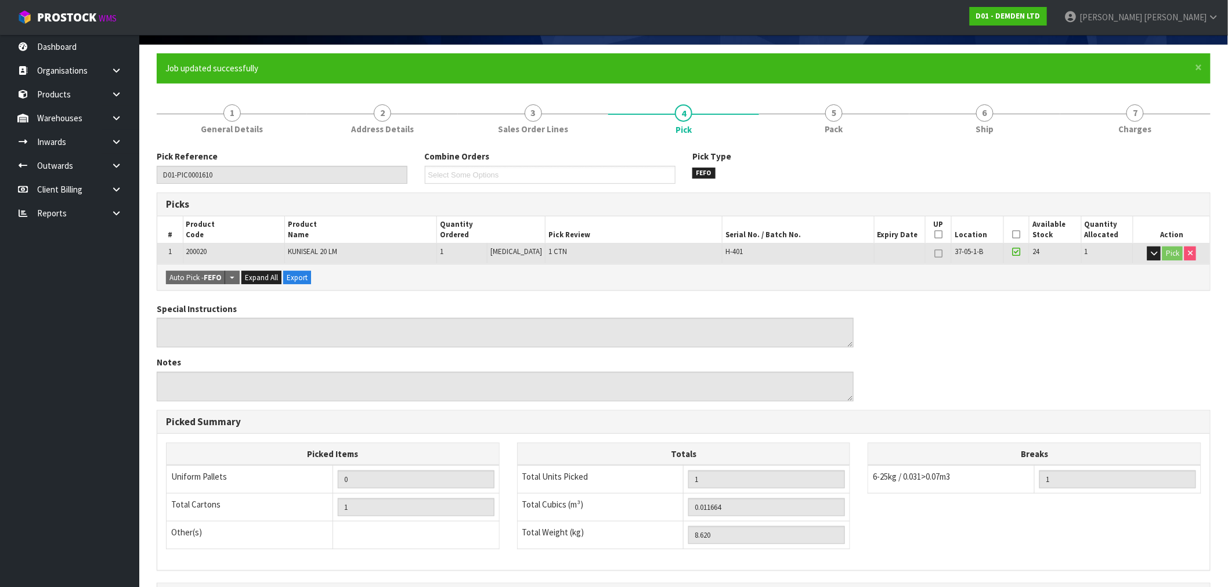
scroll to position [30, 0]
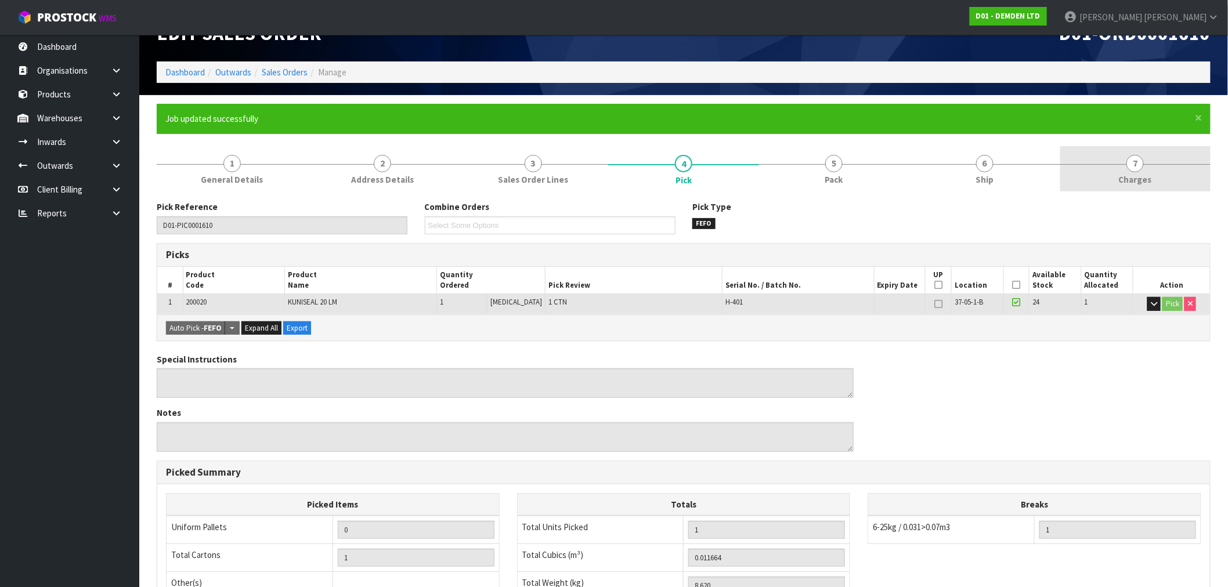
click at [1127, 149] on link "7 Charges" at bounding box center [1135, 169] width 150 height 46
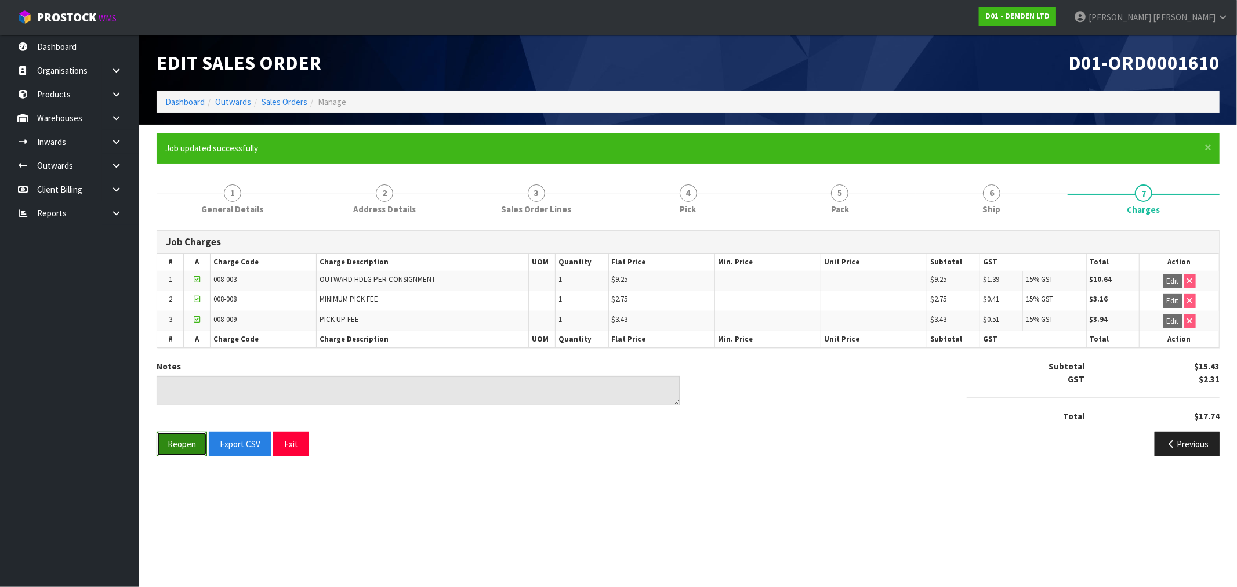
click at [193, 444] on button "Reopen" at bounding box center [182, 444] width 50 height 25
click at [966, 199] on link "6 Ship" at bounding box center [992, 199] width 152 height 46
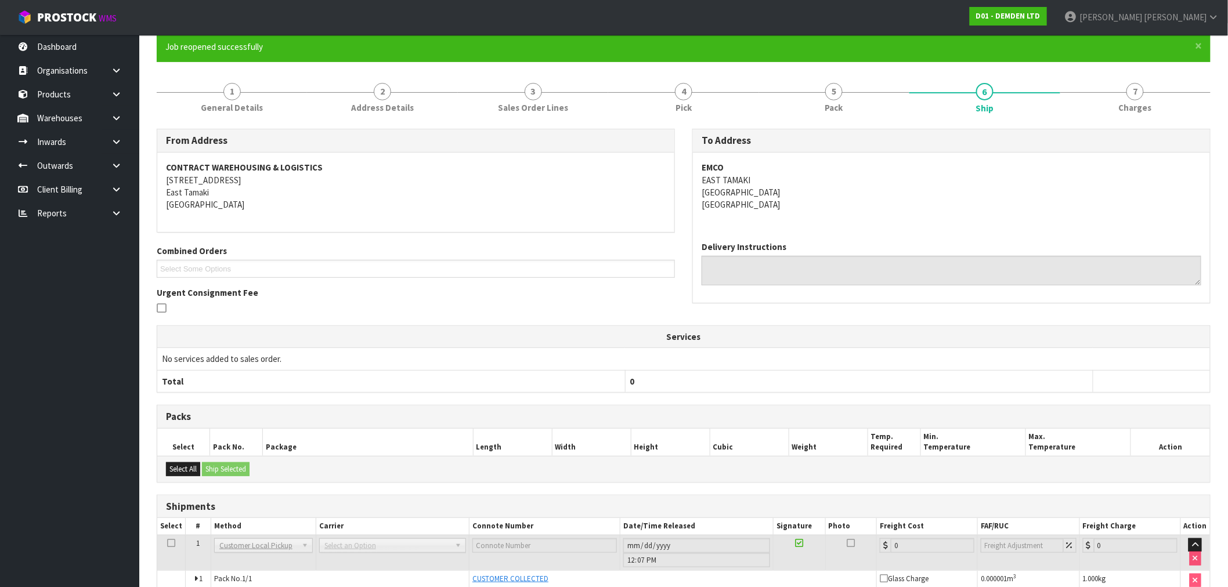
scroll to position [96, 0]
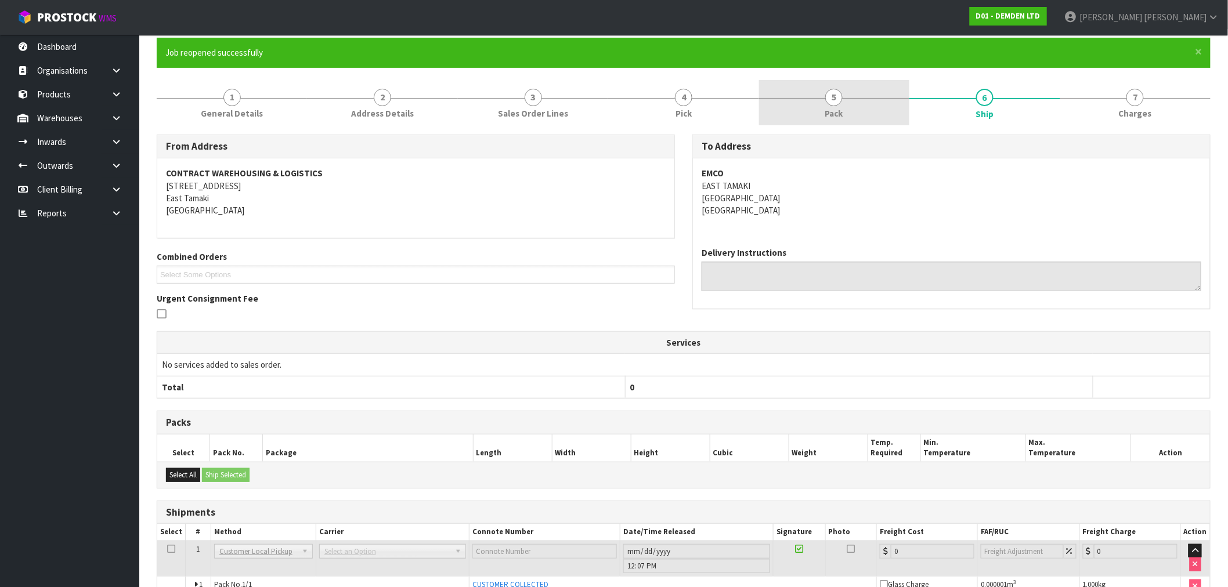
click at [839, 106] on link "5 Pack" at bounding box center [834, 103] width 150 height 46
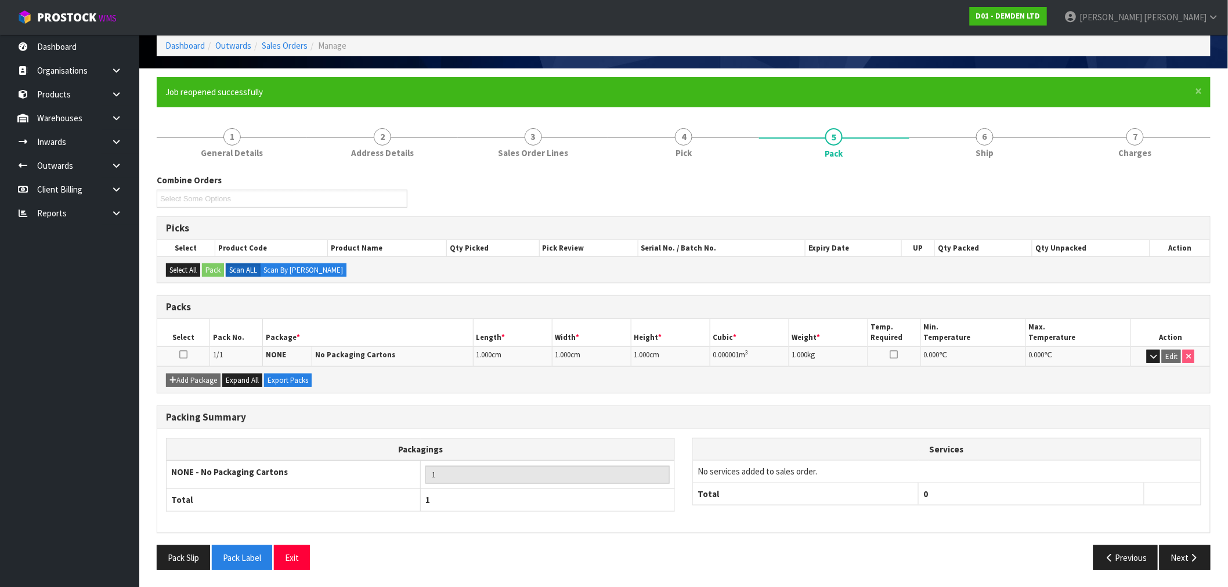
scroll to position [0, 0]
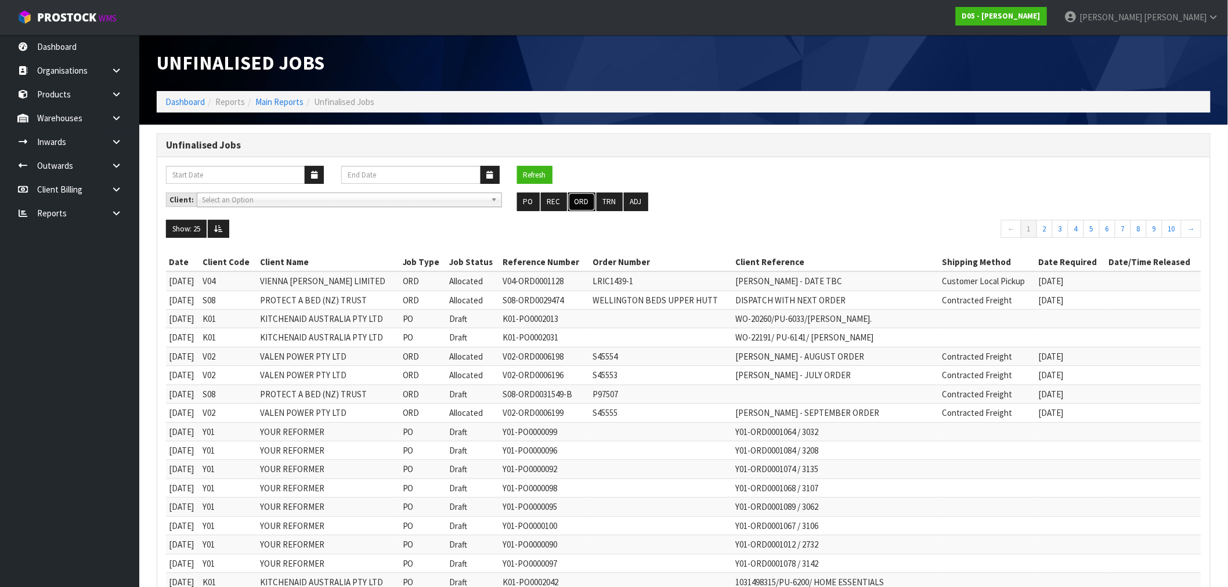
click at [584, 205] on button "ORD" at bounding box center [581, 202] width 27 height 19
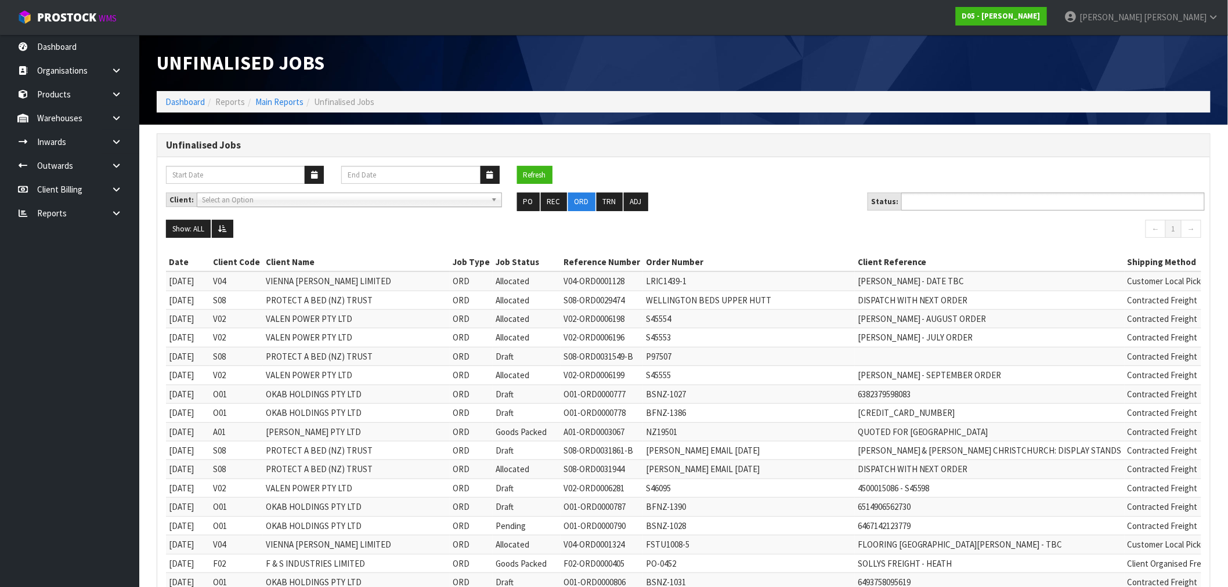
click at [1013, 204] on ul at bounding box center [1052, 202] width 303 height 18
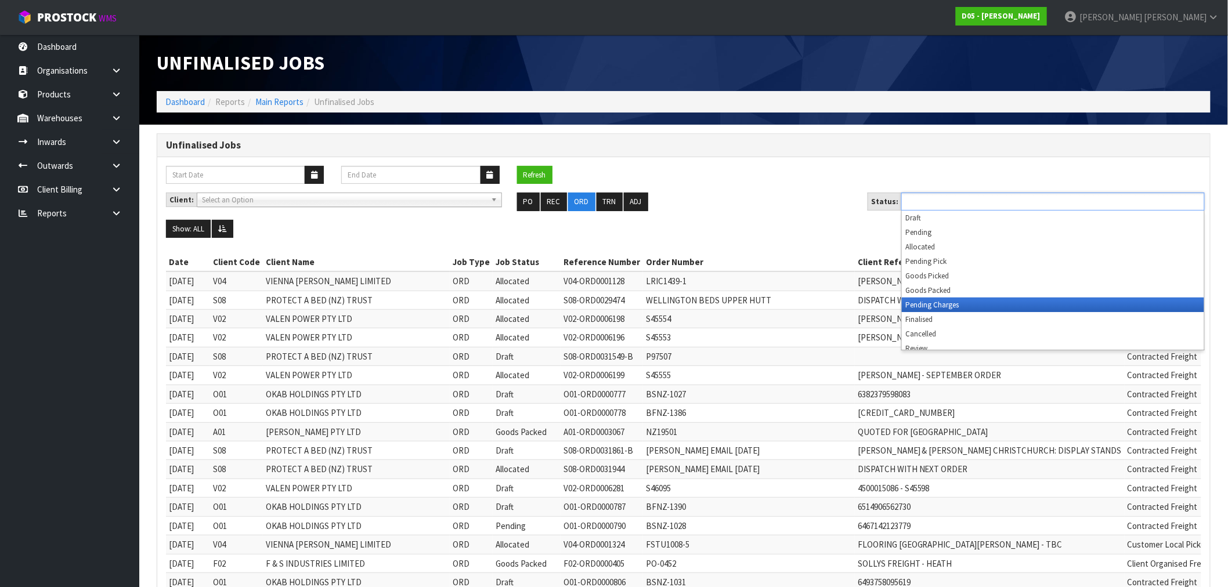
click at [965, 301] on li "Pending Charges" at bounding box center [1053, 305] width 302 height 15
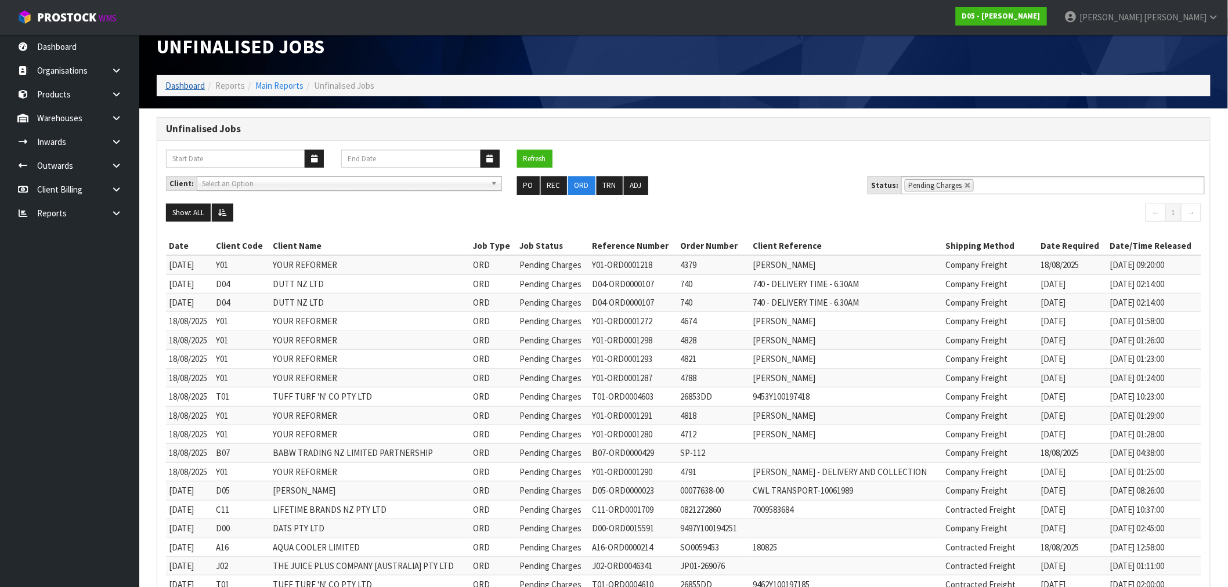
scroll to position [8, 0]
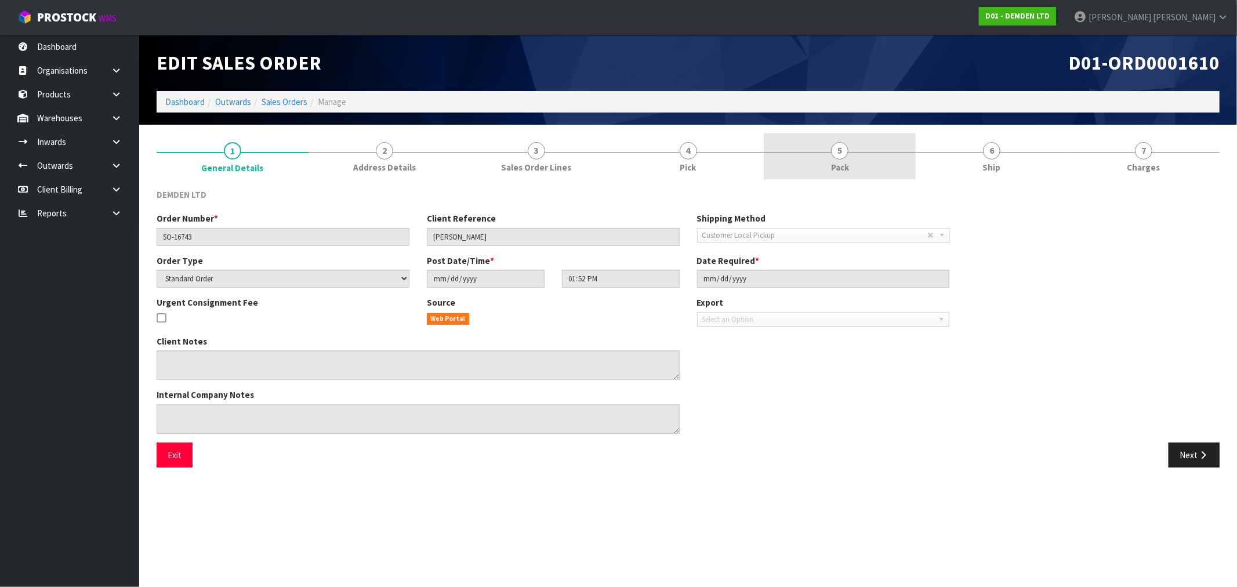
click at [895, 153] on link "5 Pack" at bounding box center [840, 156] width 152 height 46
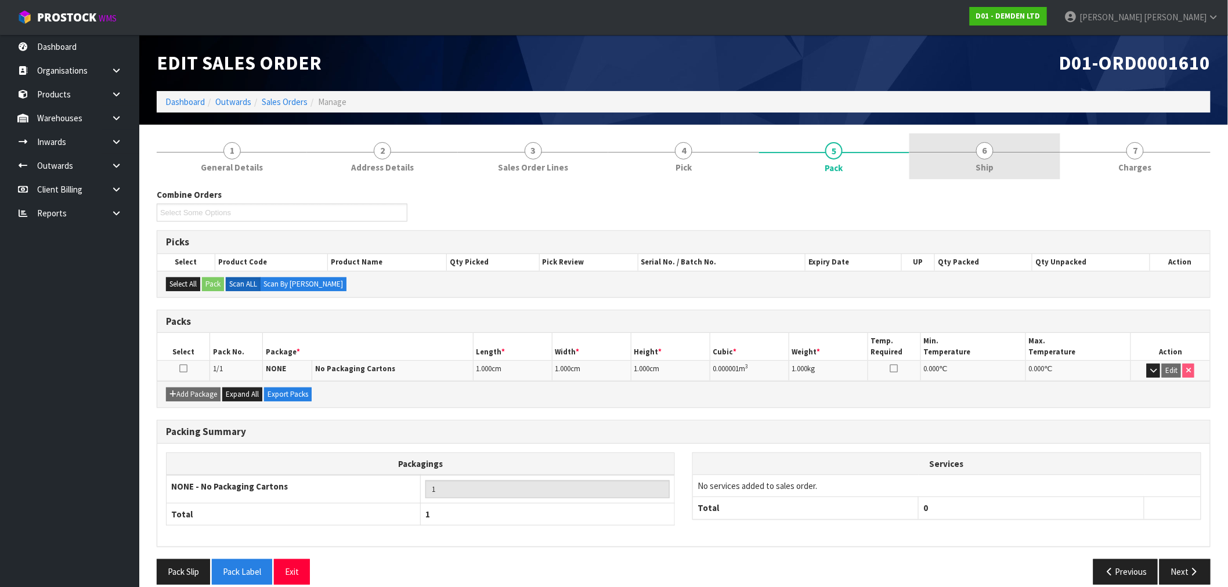
click at [958, 159] on link "6 Ship" at bounding box center [984, 156] width 150 height 46
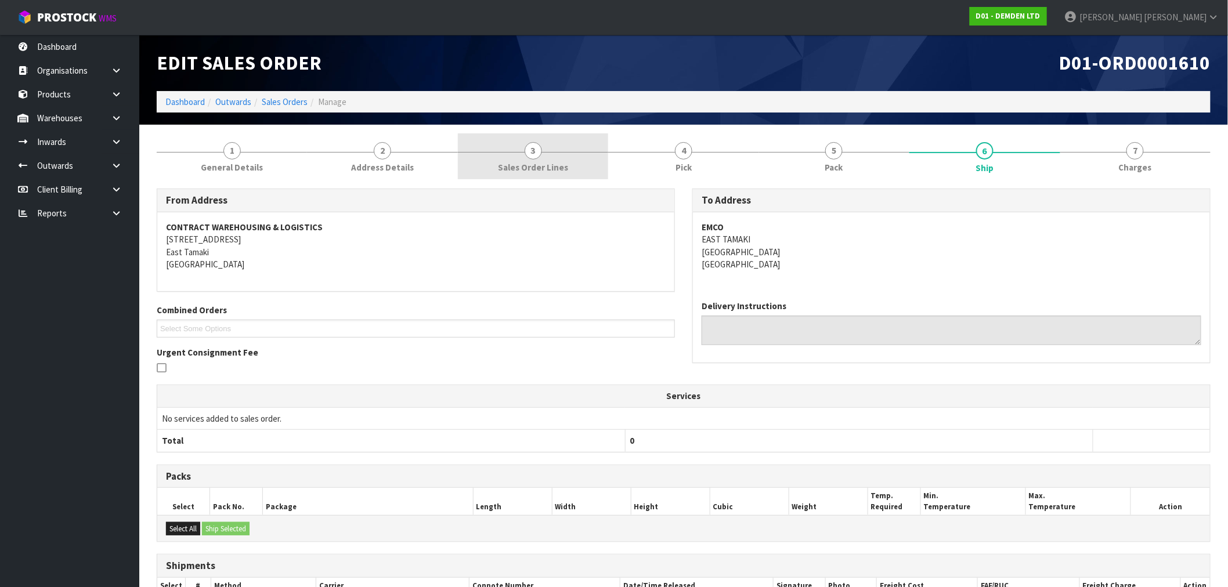
click at [587, 165] on link "3 Sales Order Lines" at bounding box center [533, 156] width 150 height 46
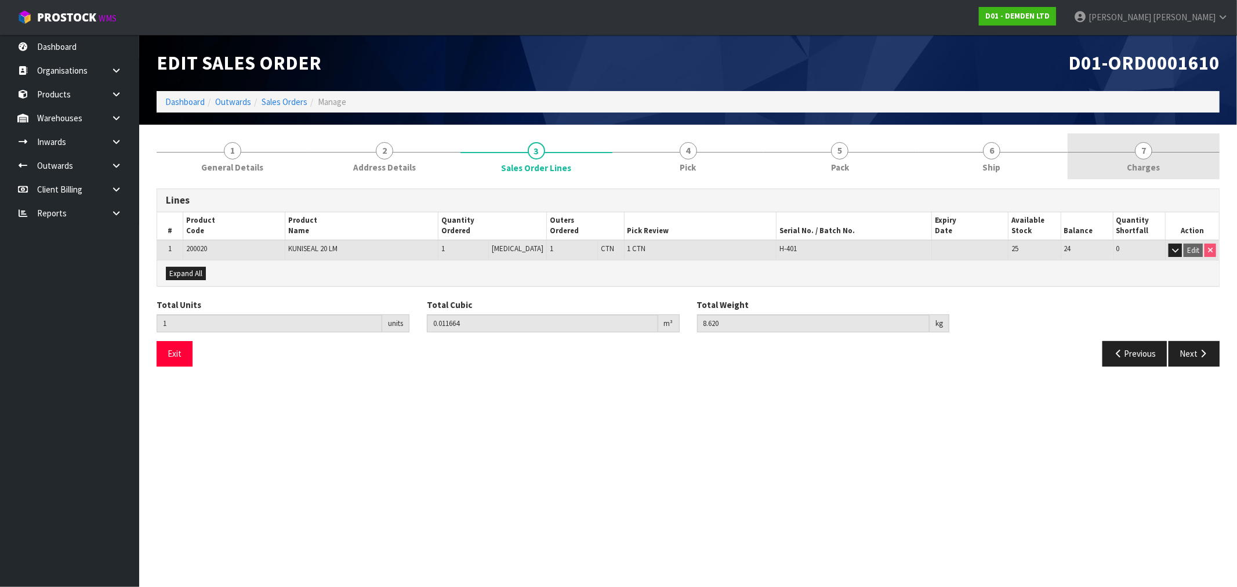
click at [1170, 155] on link "7 [GEOGRAPHIC_DATA]" at bounding box center [1144, 156] width 152 height 46
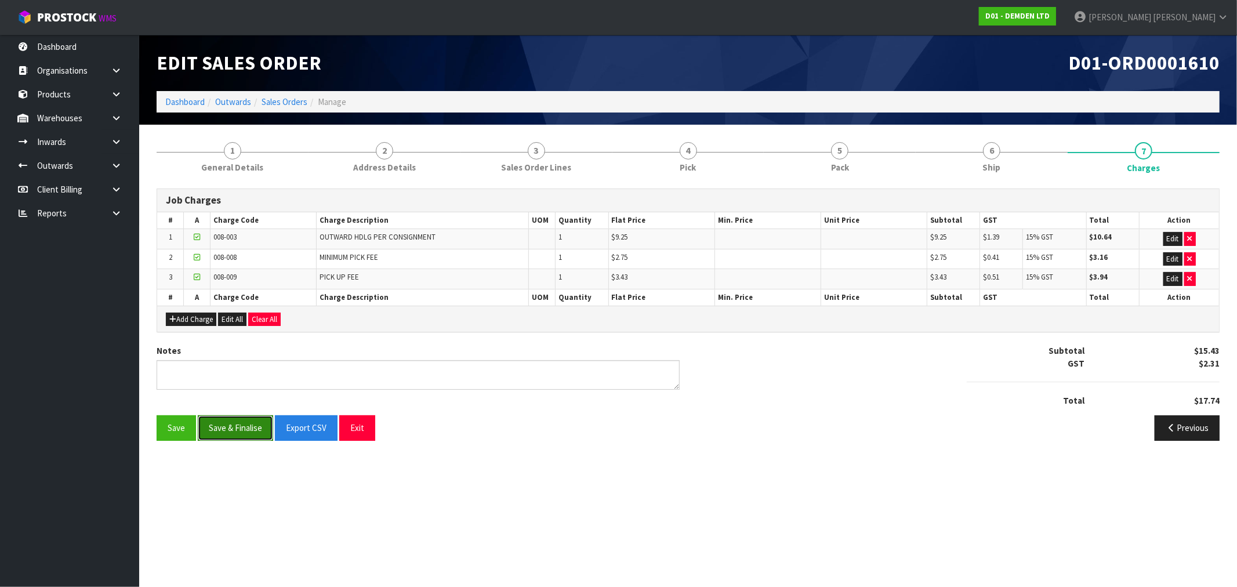
click at [254, 427] on button "Save & Finalise" at bounding box center [235, 427] width 75 height 25
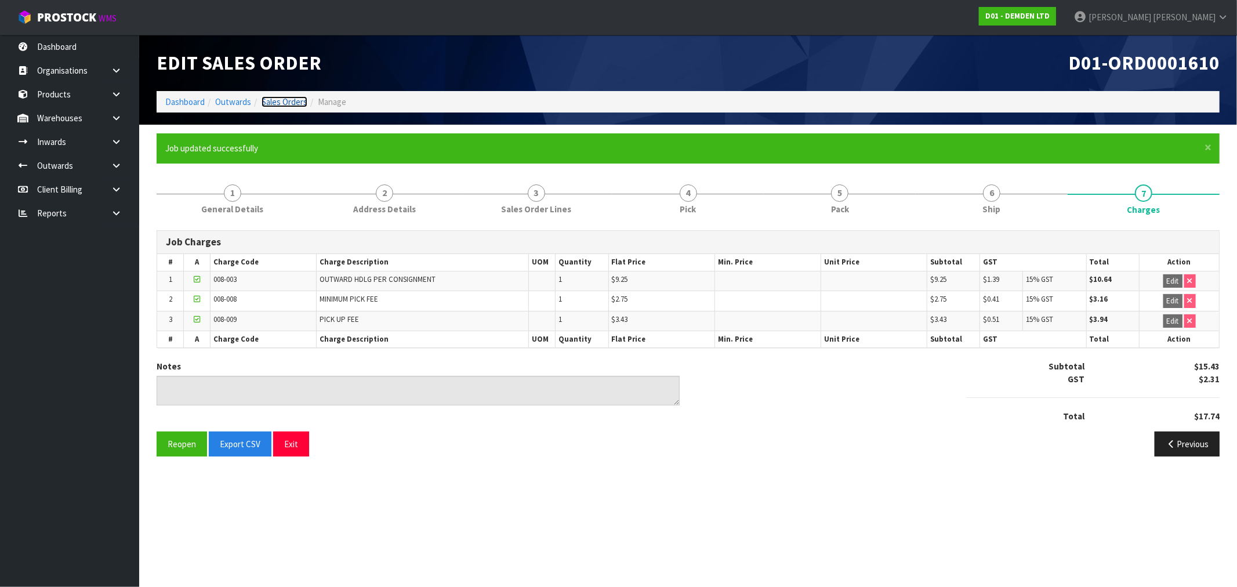
click at [291, 101] on link "Sales Orders" at bounding box center [285, 101] width 46 height 11
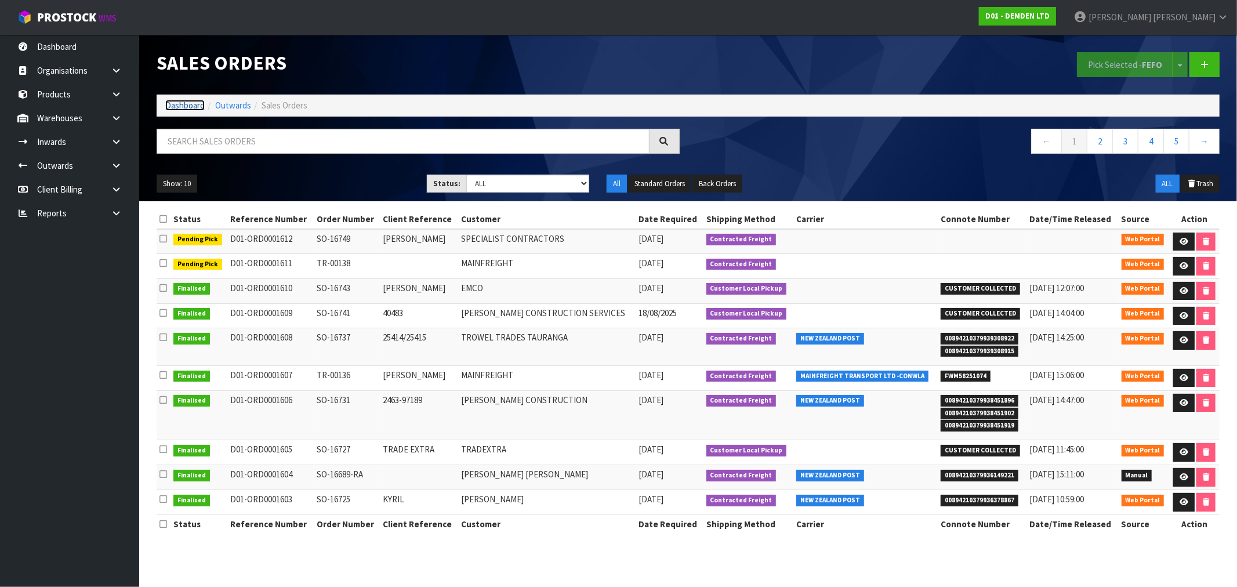
click at [179, 103] on link "Dashboard" at bounding box center [184, 105] width 39 height 11
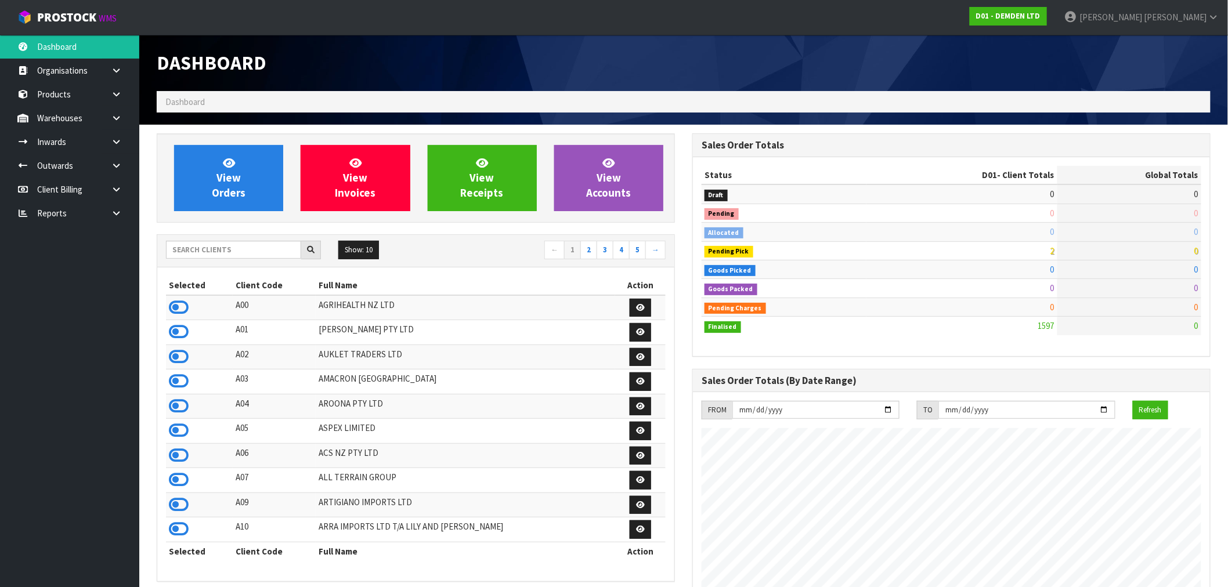
scroll to position [804, 535]
click at [179, 254] on input "text" at bounding box center [233, 250] width 135 height 18
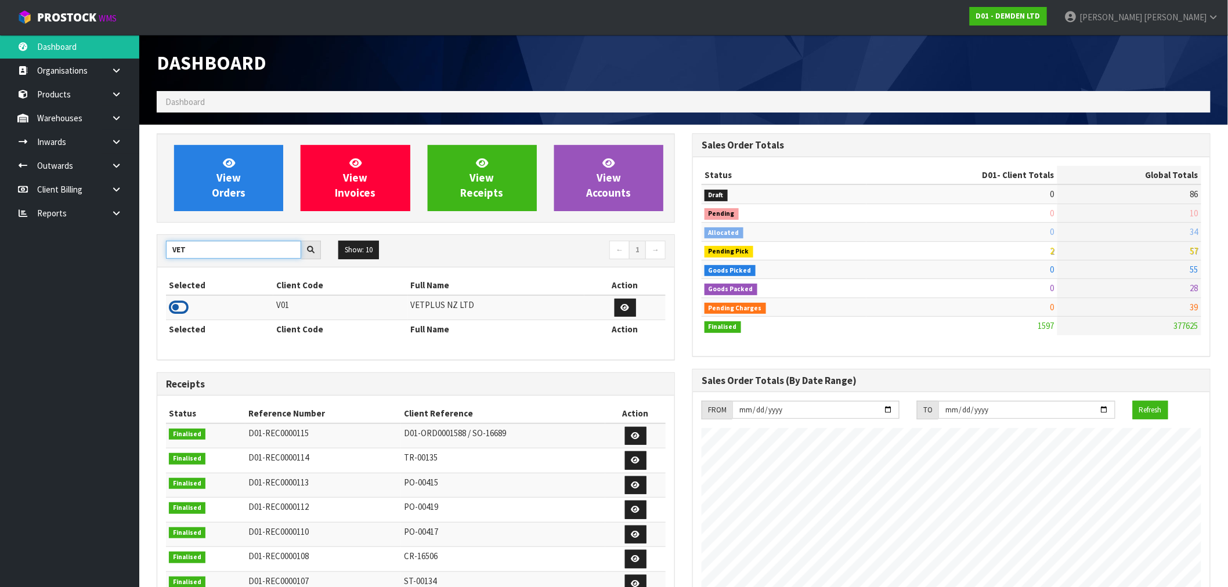
type input "VET"
click at [182, 306] on icon at bounding box center [179, 307] width 20 height 17
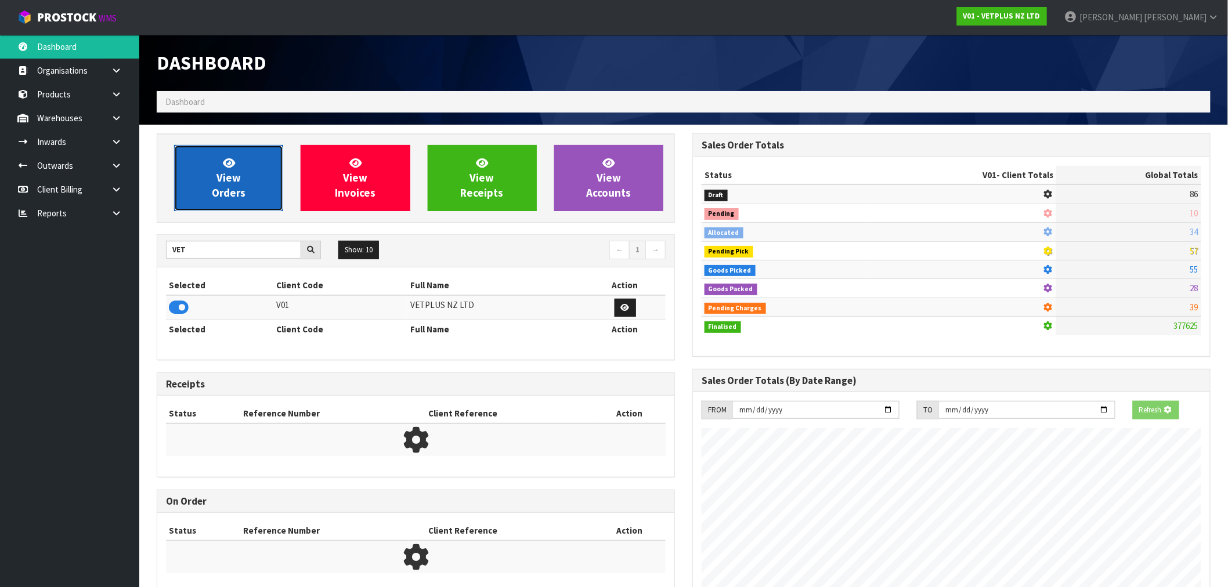
scroll to position [579402, 579589]
click at [219, 207] on link "View Orders" at bounding box center [228, 178] width 109 height 66
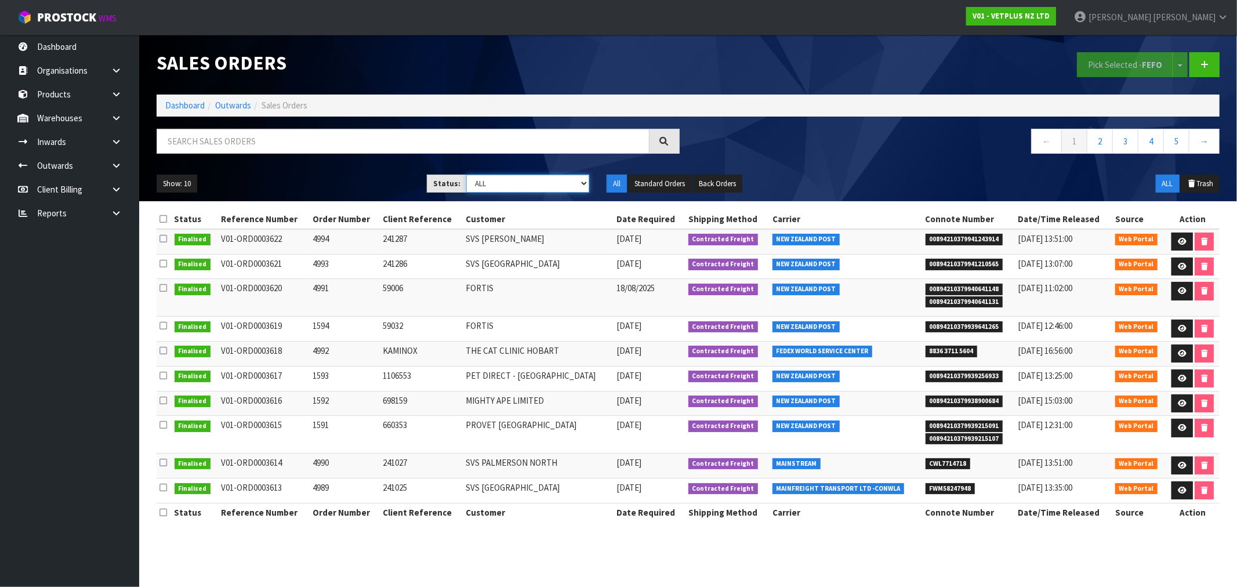
click at [573, 184] on select "Draft Pending Allocated Pending Pick Goods Picked Goods Packed Pending Charges …" at bounding box center [527, 184] width 123 height 18
select select "string:6"
click at [466, 175] on select "Draft Pending Allocated Pending Pick Goods Picked Goods Packed Pending Charges …" at bounding box center [527, 184] width 123 height 18
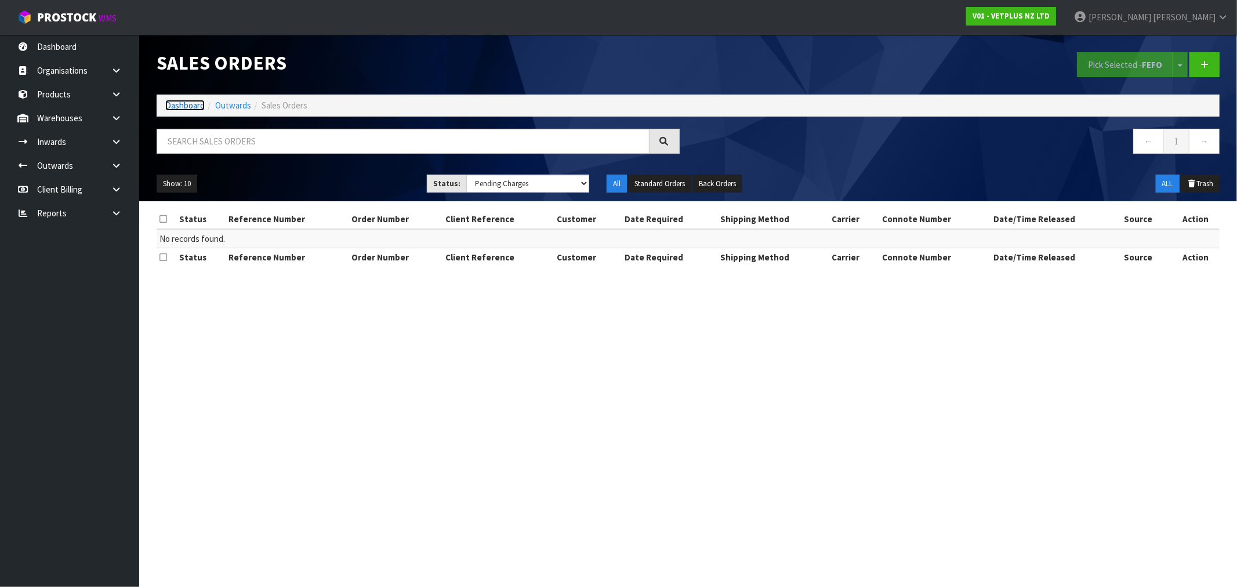
click at [183, 100] on link "Dashboard" at bounding box center [184, 105] width 39 height 11
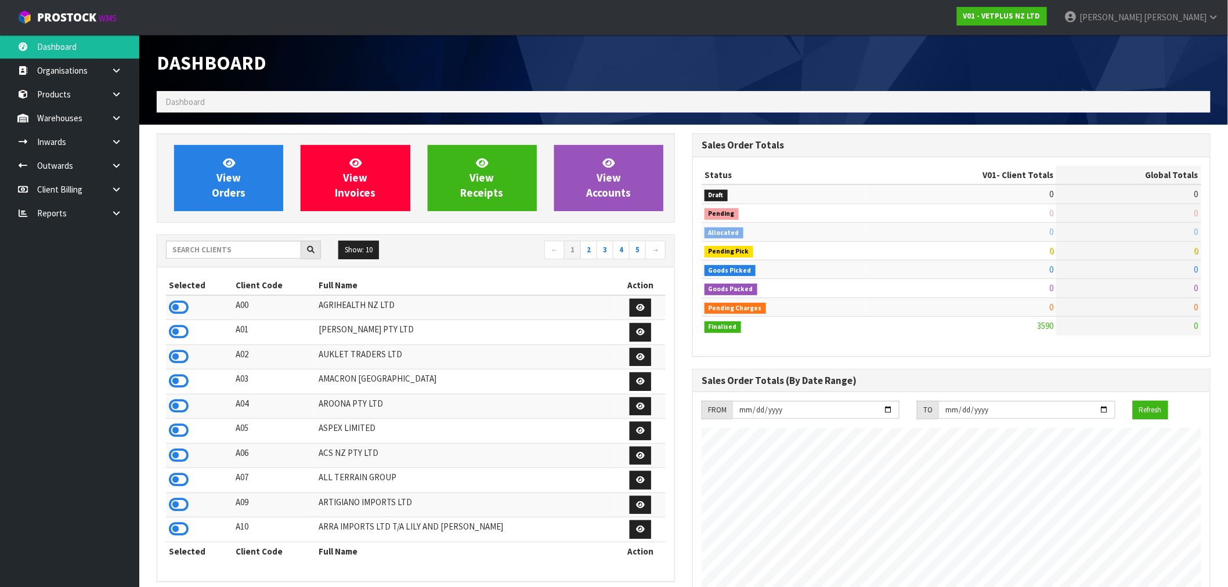
scroll to position [879, 535]
click at [227, 252] on input "text" at bounding box center [233, 250] width 135 height 18
paste input "J02"
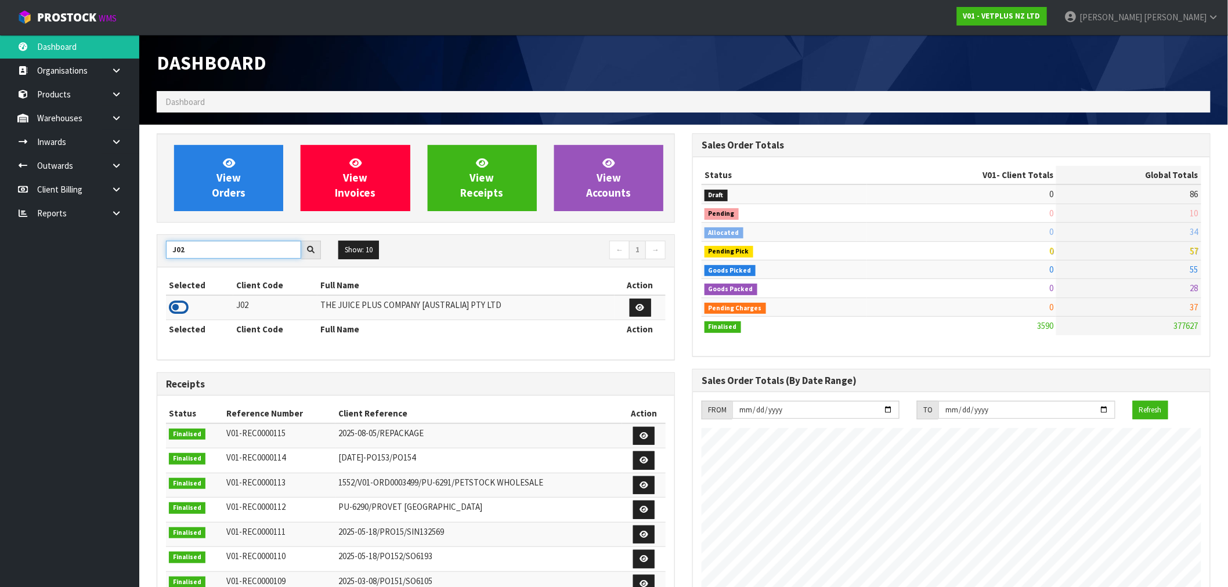
type input "J02"
click at [179, 309] on icon at bounding box center [179, 307] width 20 height 17
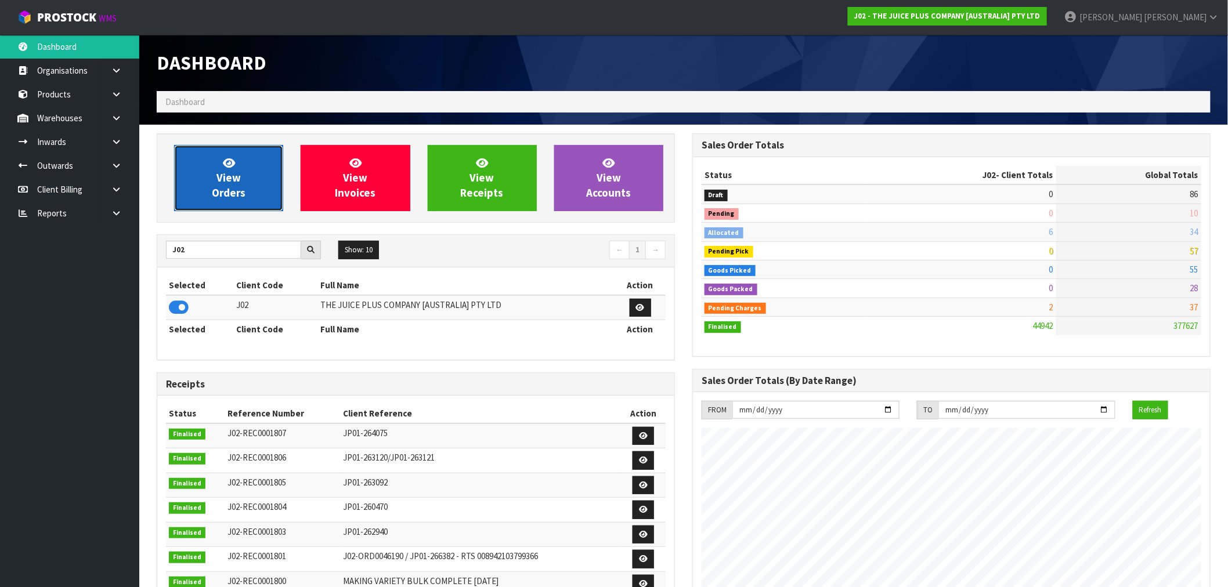
click at [244, 179] on link "View Orders" at bounding box center [228, 178] width 109 height 66
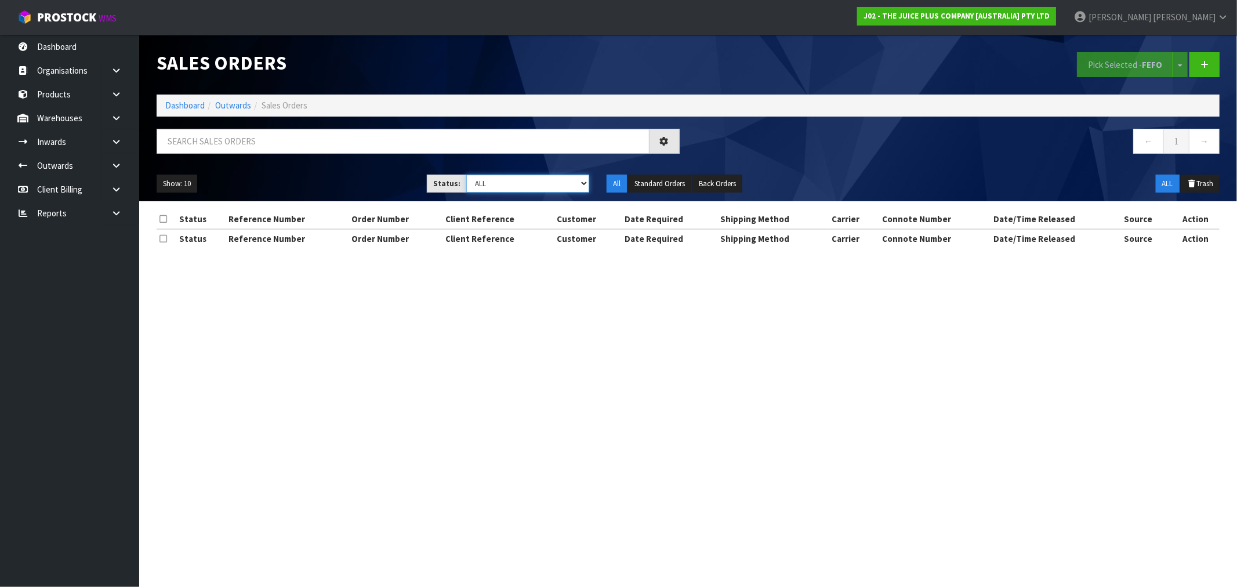
click at [476, 186] on select "Draft Pending Allocated Pending Pick Goods Picked Goods Packed Pending Charges …" at bounding box center [527, 184] width 123 height 18
select select "string:6"
click at [466, 175] on select "Draft Pending Allocated Pending Pick Goods Picked Goods Packed Pending Charges …" at bounding box center [527, 184] width 123 height 18
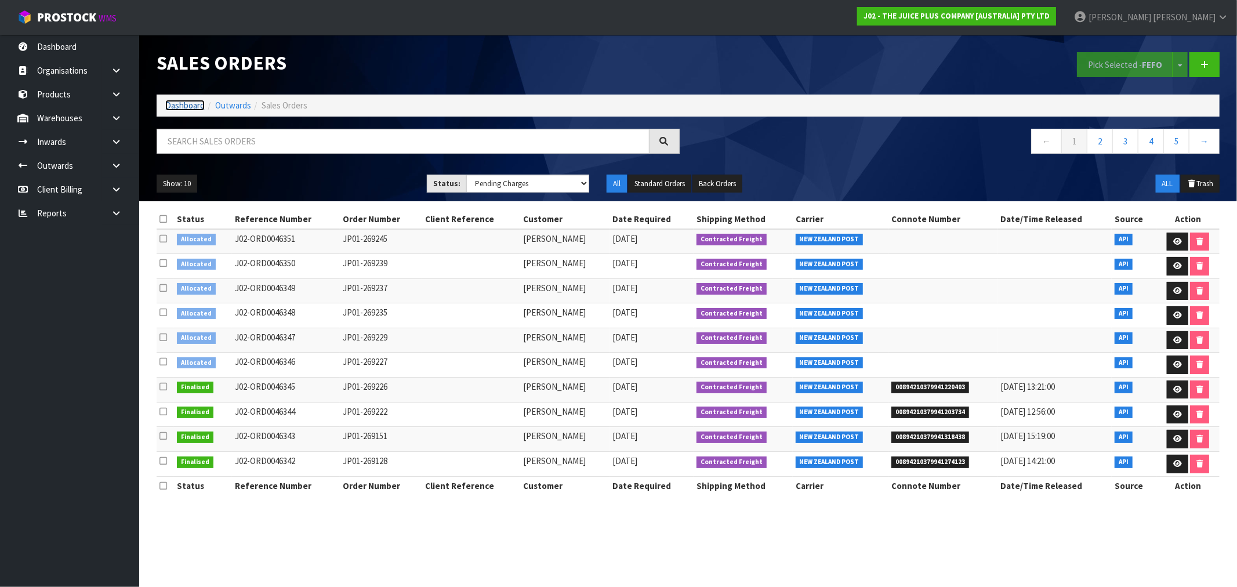
click at [167, 103] on link "Dashboard" at bounding box center [184, 105] width 39 height 11
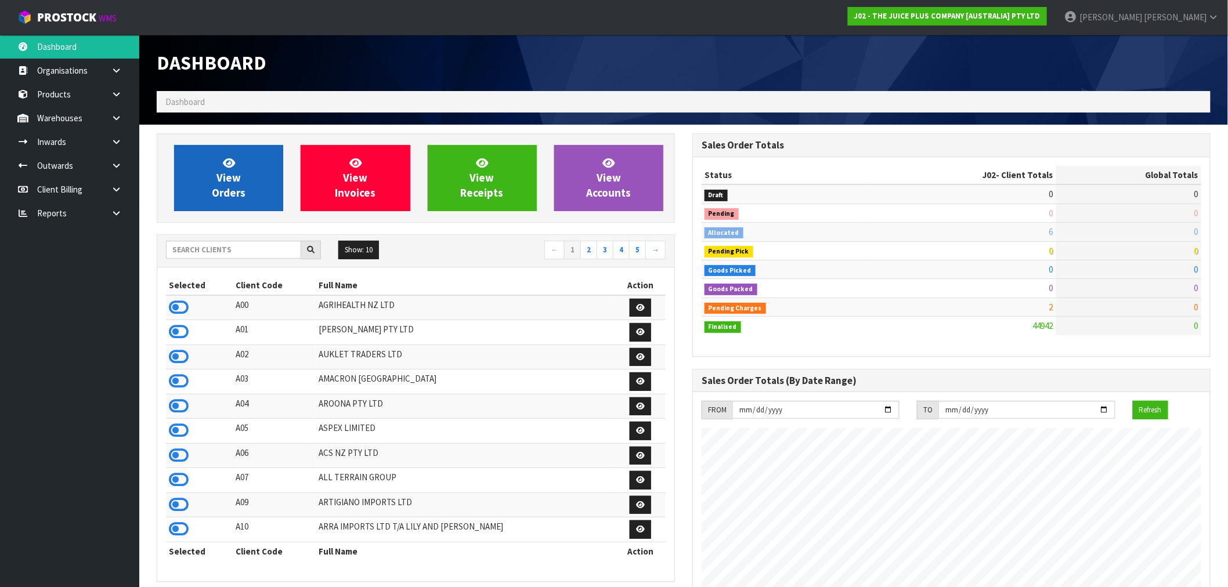
scroll to position [879, 535]
click at [267, 171] on link "View Orders" at bounding box center [228, 178] width 109 height 66
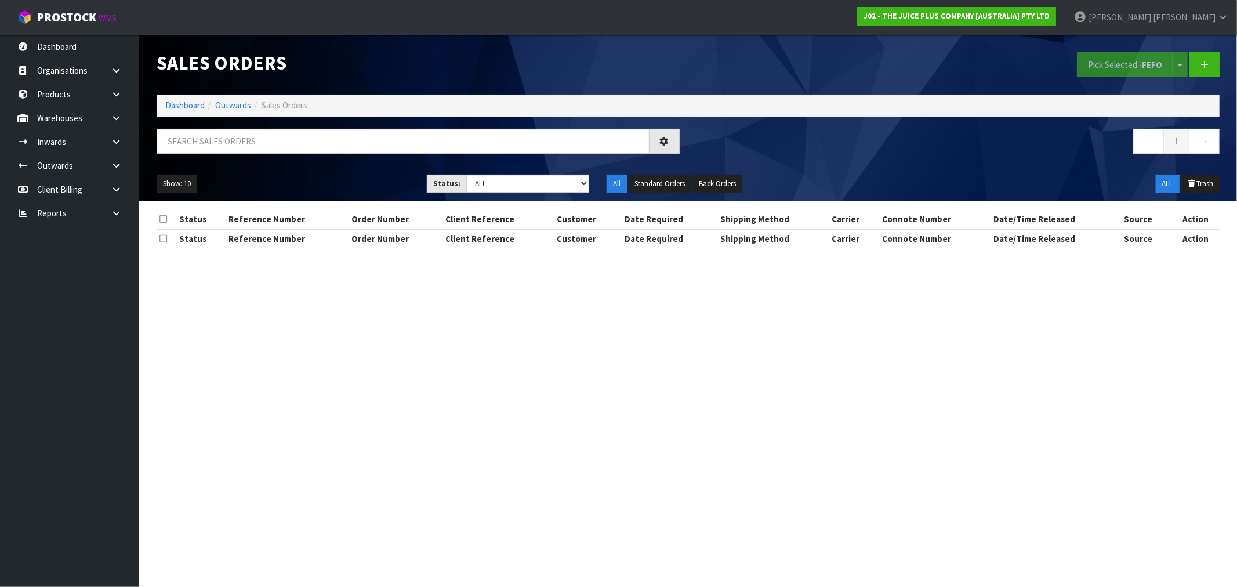
click at [461, 184] on div "Status:" at bounding box center [446, 184] width 39 height 19
click at [541, 187] on select "Draft Pending Allocated Pending Pick Goods Picked Goods Packed Pending Charges …" at bounding box center [527, 184] width 123 height 18
select select "string:6"
click at [466, 175] on select "Draft Pending Allocated Pending Pick Goods Picked Goods Packed Pending Charges …" at bounding box center [527, 184] width 123 height 18
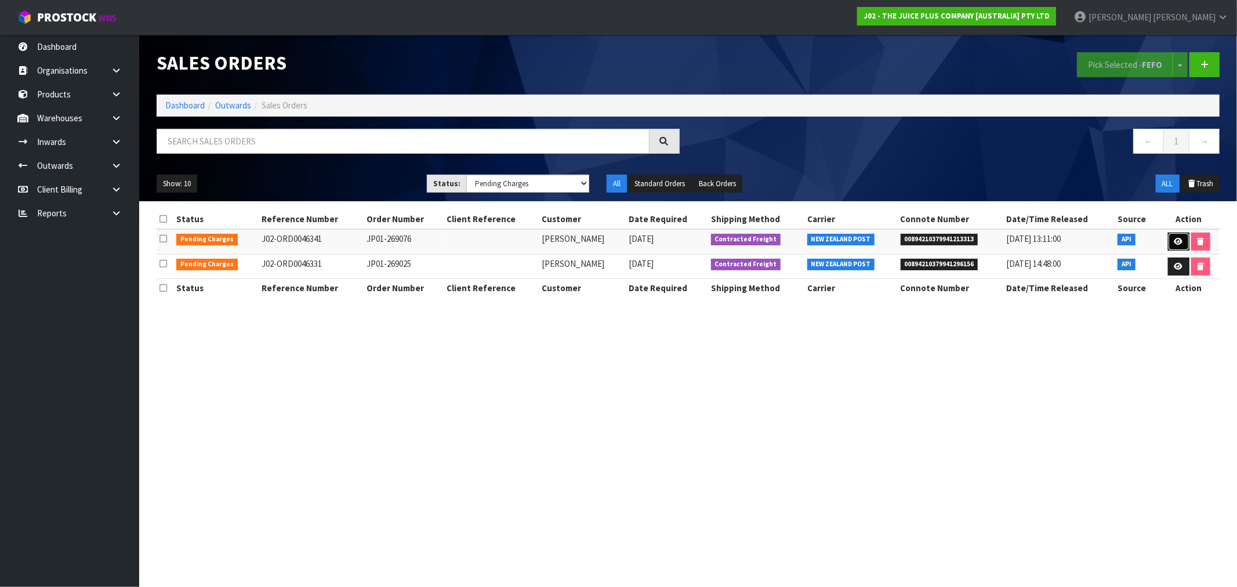
click at [1175, 241] on icon at bounding box center [1179, 242] width 9 height 8
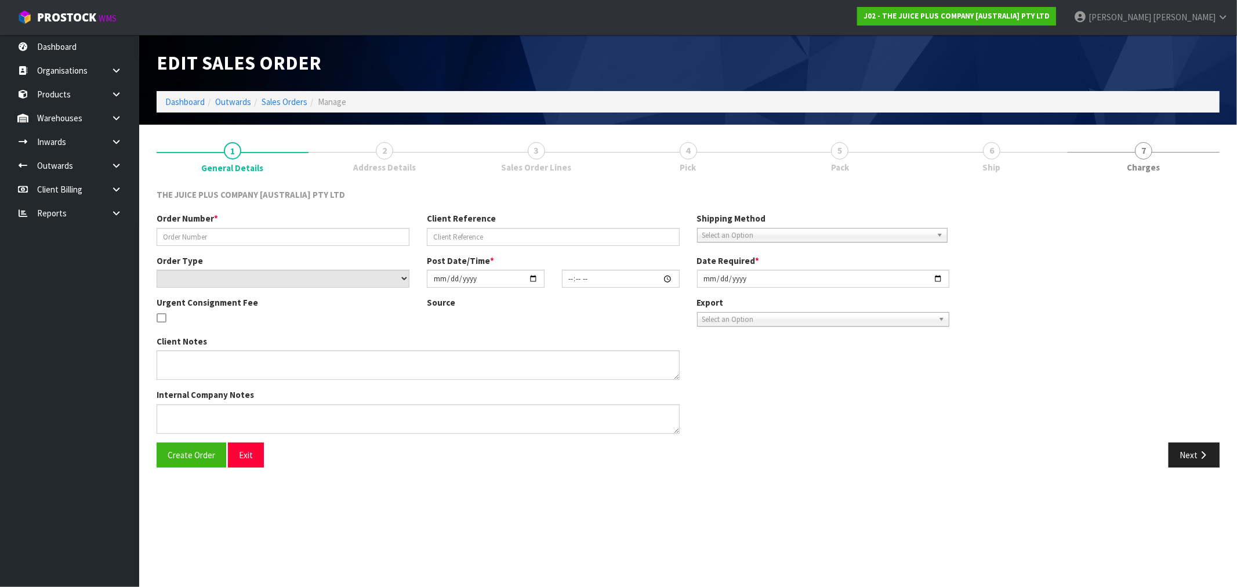
type input "JP01-269076"
select select "number:0"
type input "[DATE]"
type input "03:01:25.000"
type input "[DATE]"
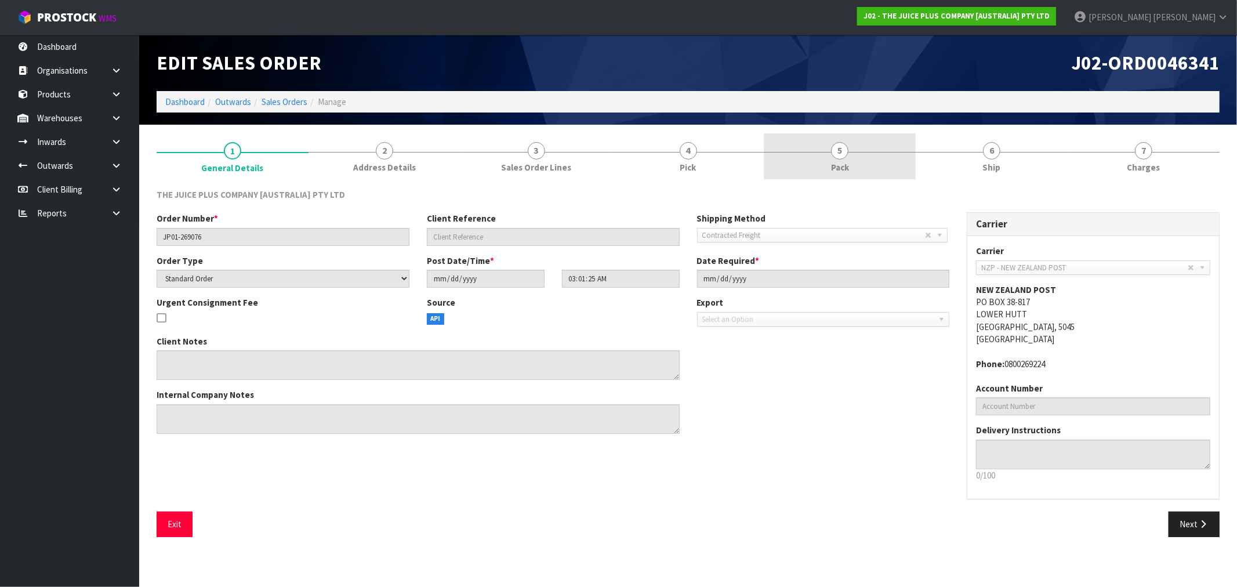
click at [838, 165] on span "Pack" at bounding box center [840, 167] width 18 height 12
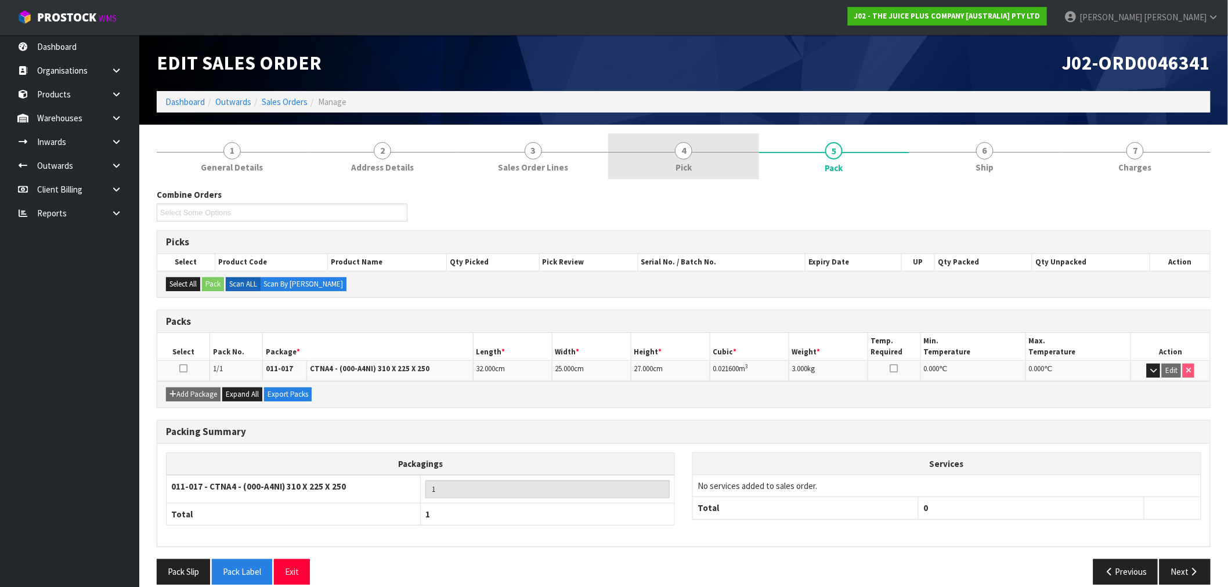
click at [675, 158] on link "4 Pick" at bounding box center [683, 156] width 150 height 46
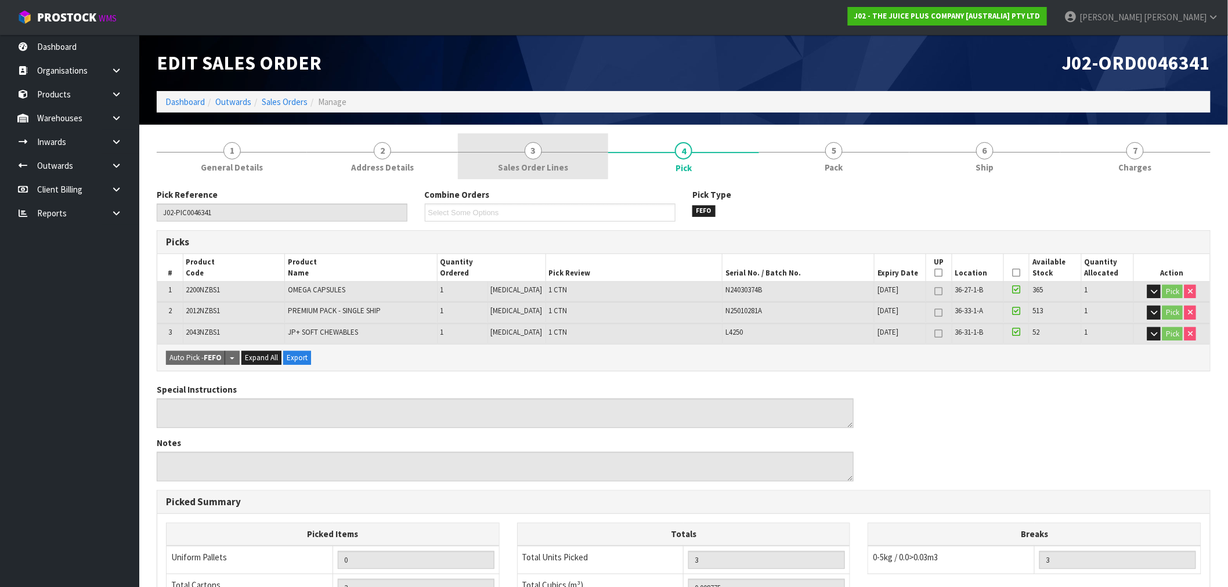
click at [535, 171] on span "Sales Order Lines" at bounding box center [533, 167] width 70 height 12
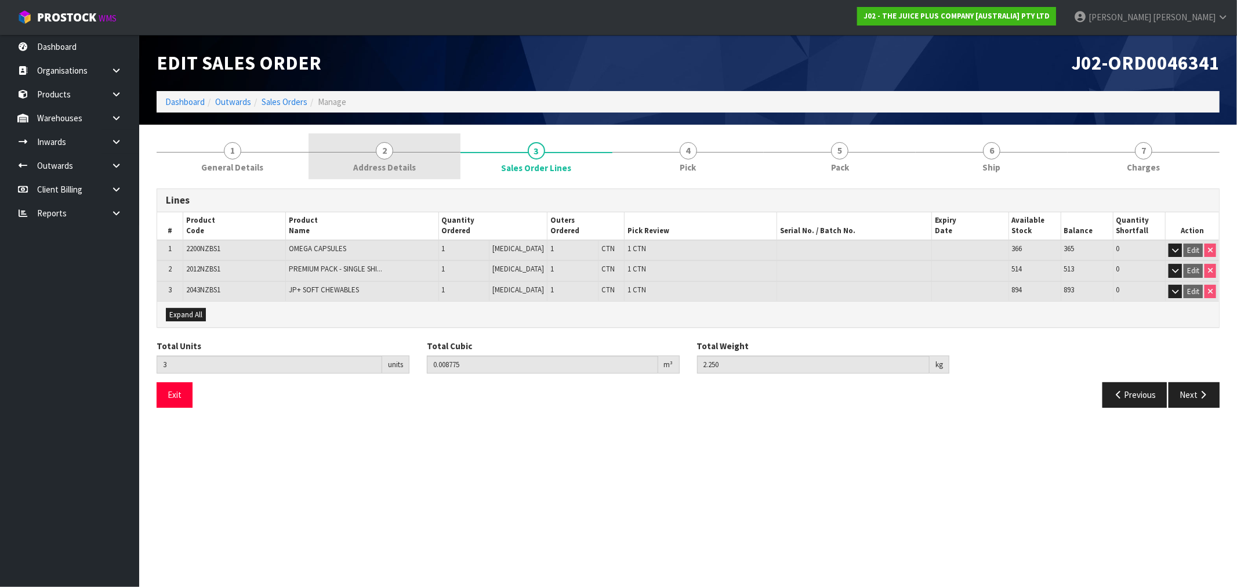
click at [344, 154] on link "2 Address Details" at bounding box center [385, 156] width 152 height 46
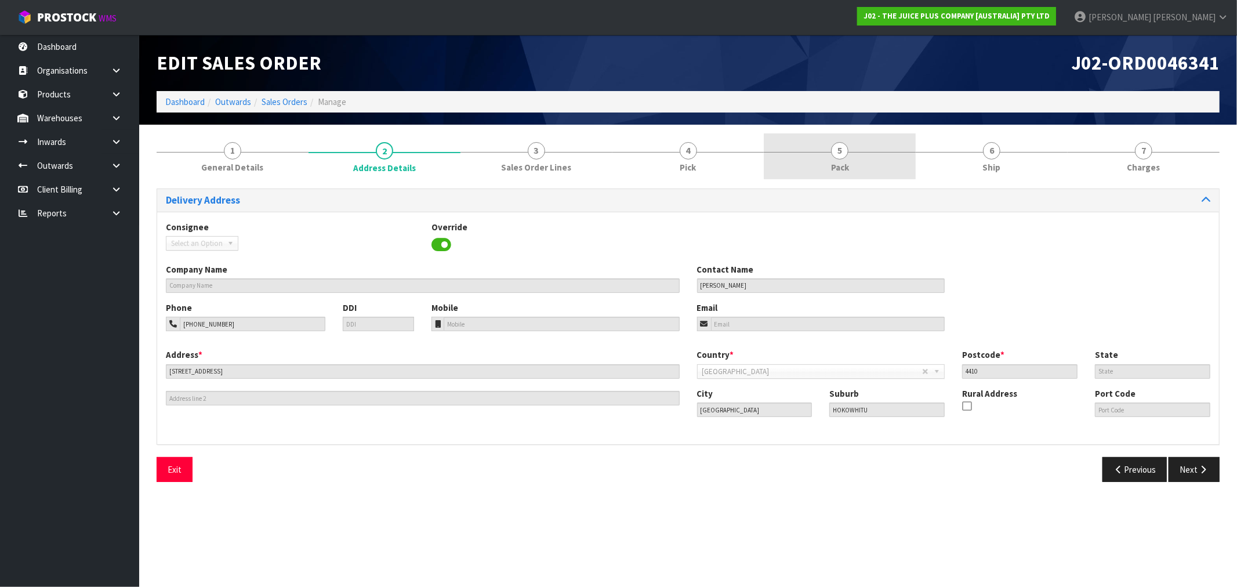
click at [906, 158] on link "5 Pack" at bounding box center [840, 156] width 152 height 46
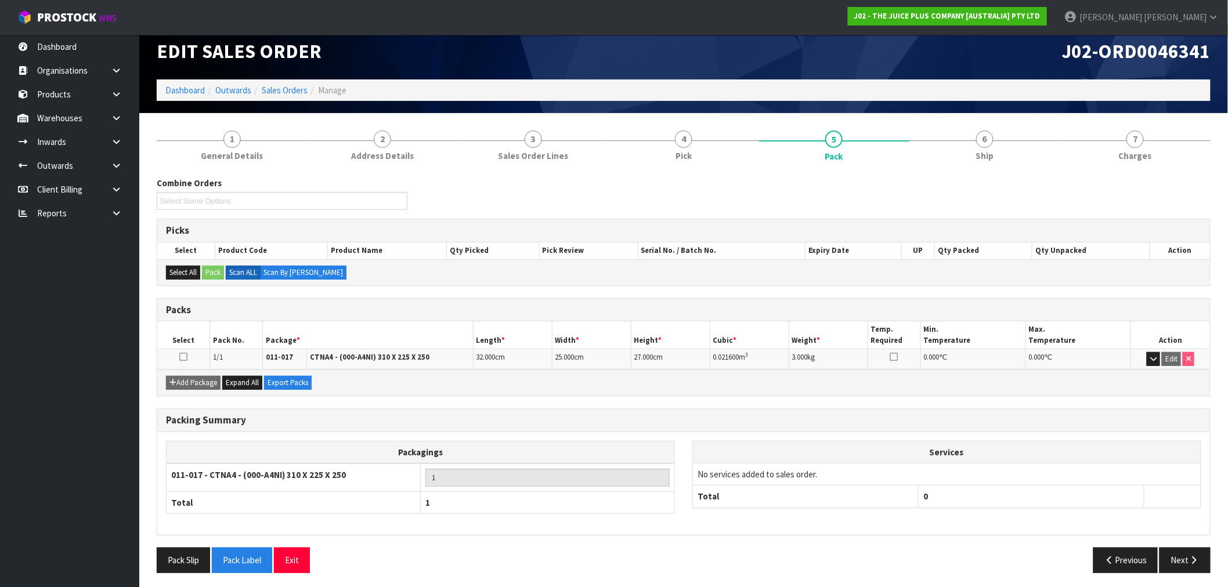
scroll to position [15, 0]
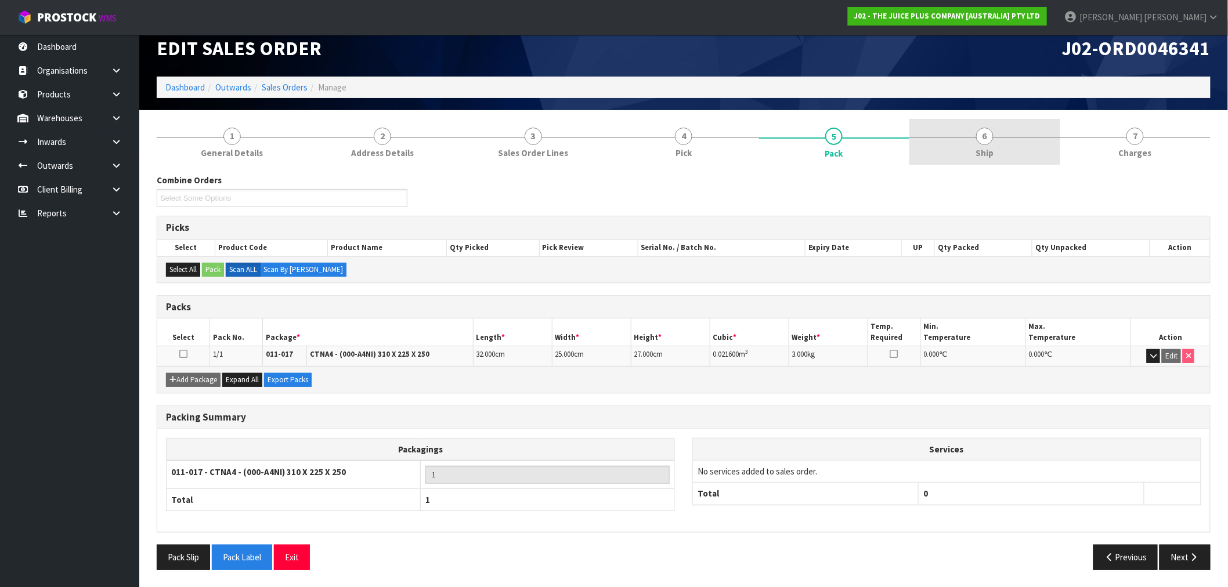
click at [995, 142] on link "6 Ship" at bounding box center [984, 142] width 150 height 46
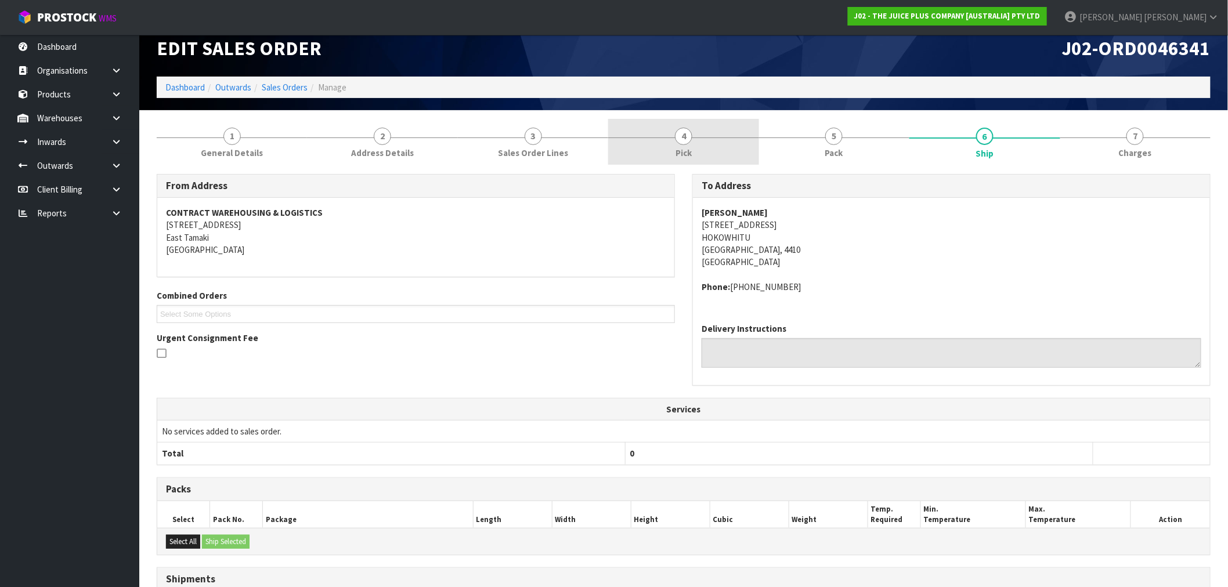
click at [700, 137] on link "4 Pick" at bounding box center [683, 142] width 150 height 46
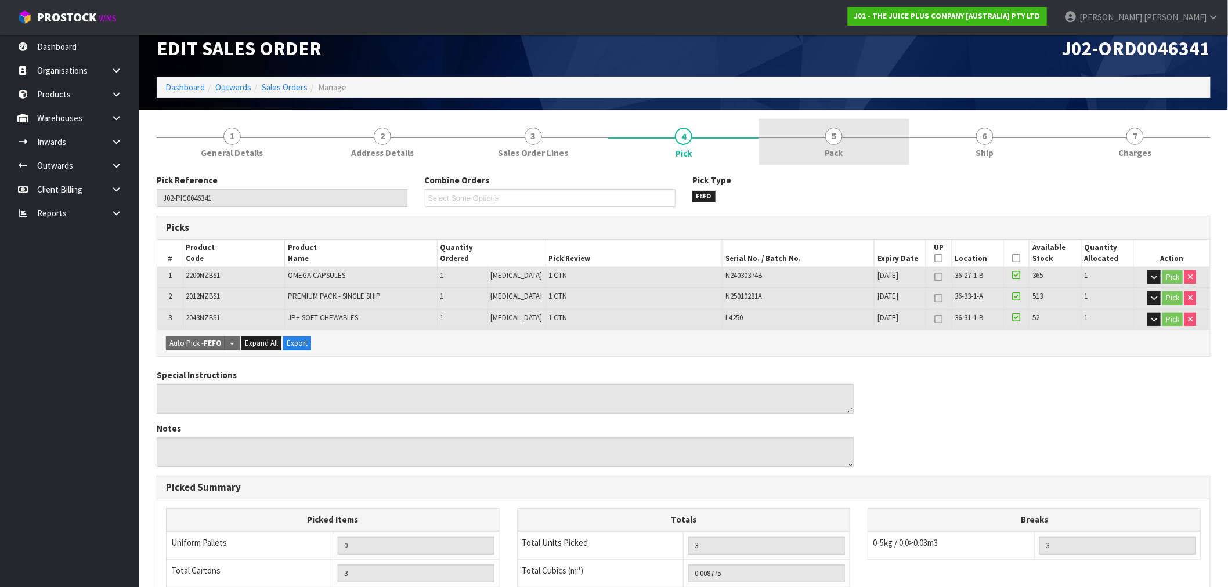
click at [896, 137] on link "5 Pack" at bounding box center [834, 142] width 150 height 46
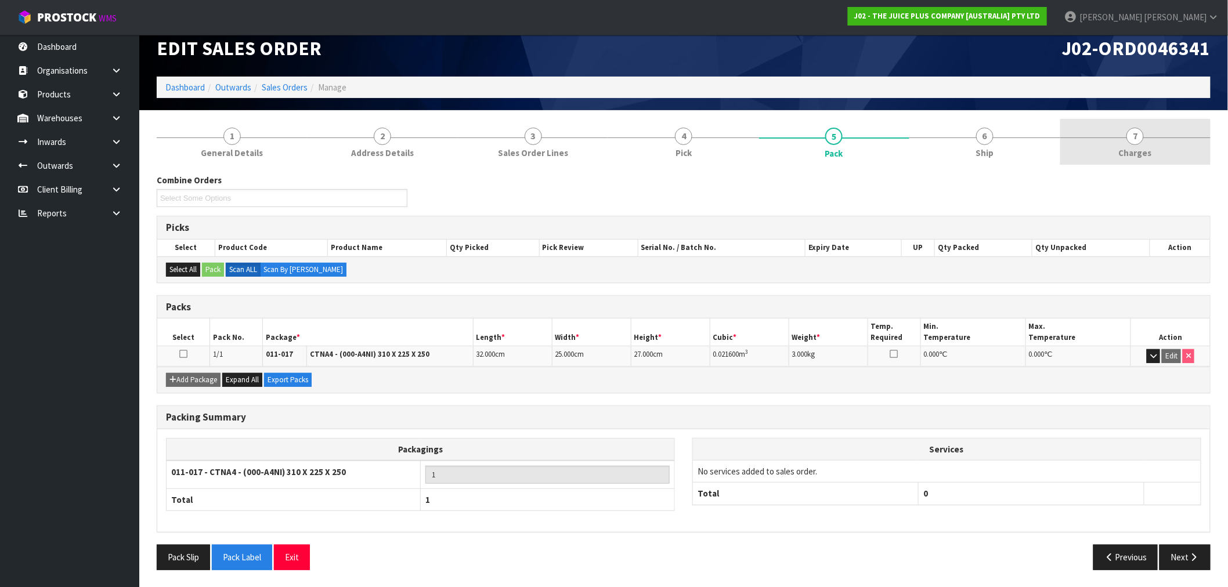
click at [1130, 137] on span "7" at bounding box center [1134, 136] width 17 height 17
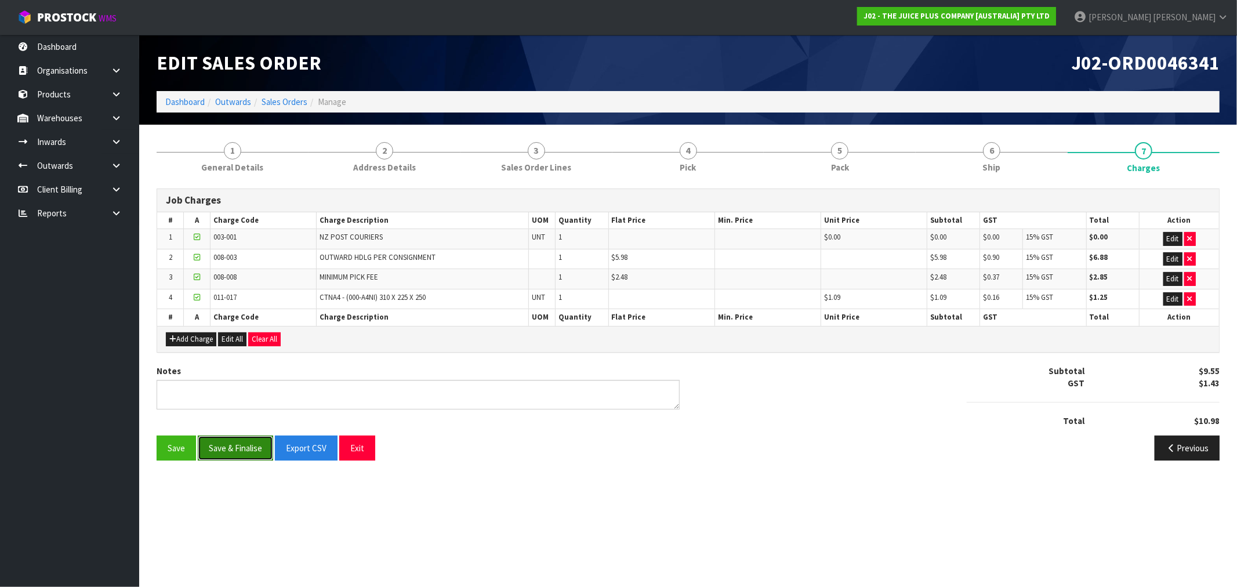
click at [242, 445] on button "Save & Finalise" at bounding box center [235, 448] width 75 height 25
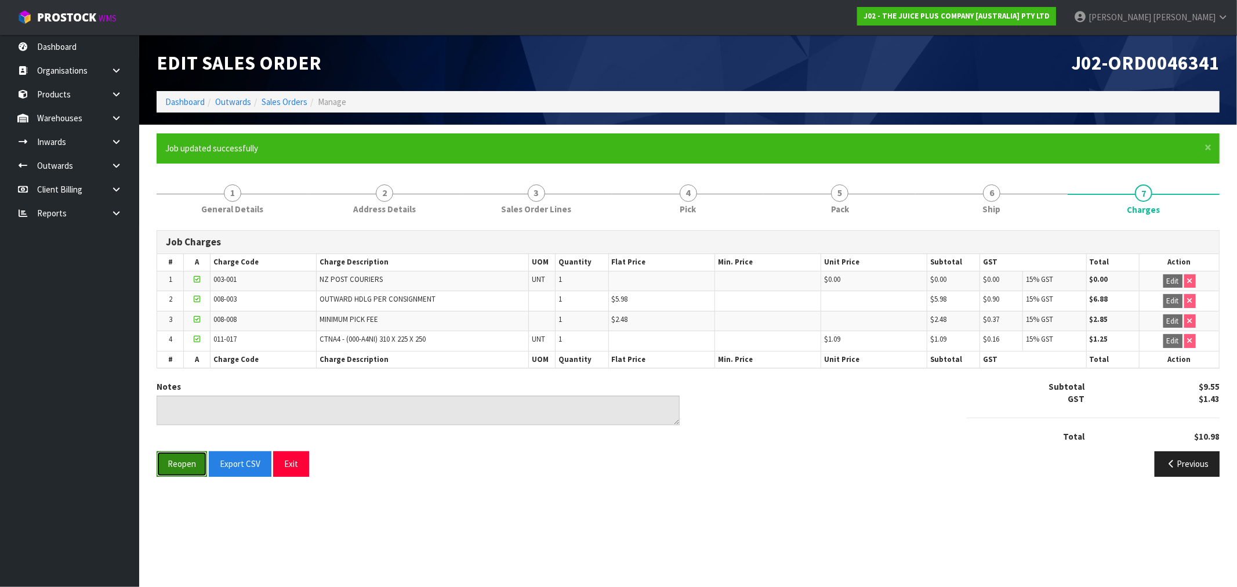
click at [198, 463] on button "Reopen" at bounding box center [182, 463] width 50 height 25
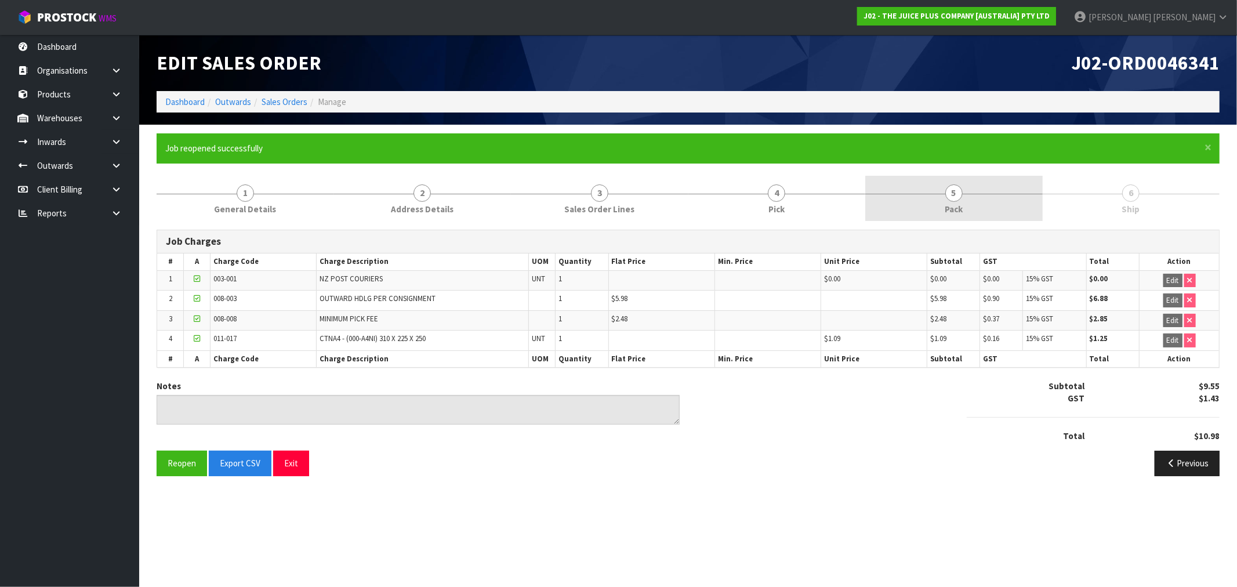
click at [981, 194] on link "5 Pack" at bounding box center [955, 199] width 178 height 46
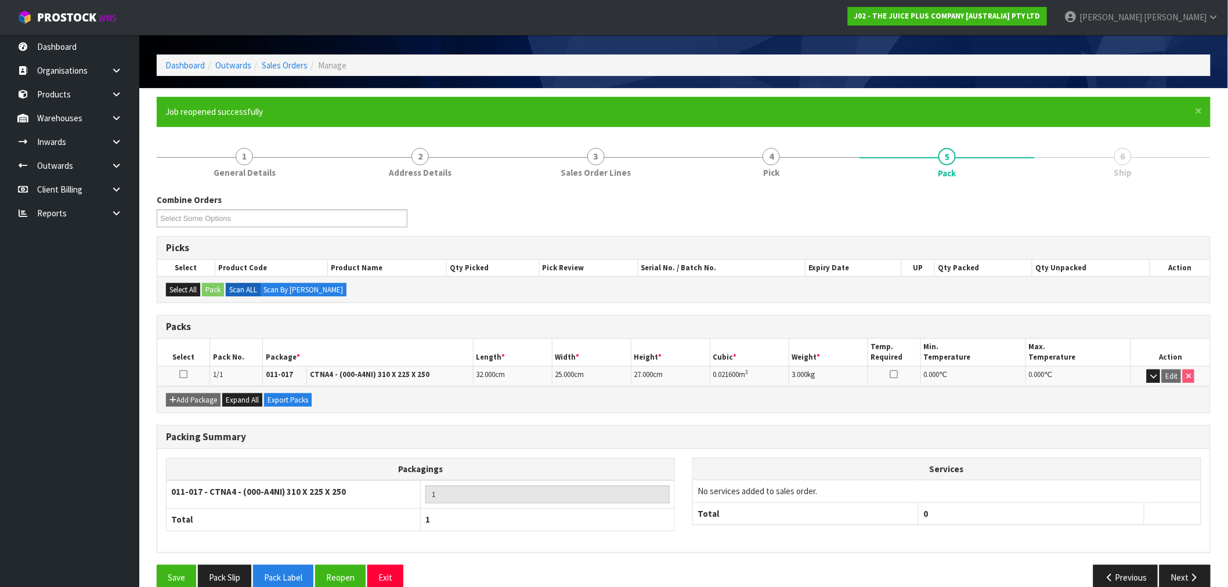
scroll to position [56, 0]
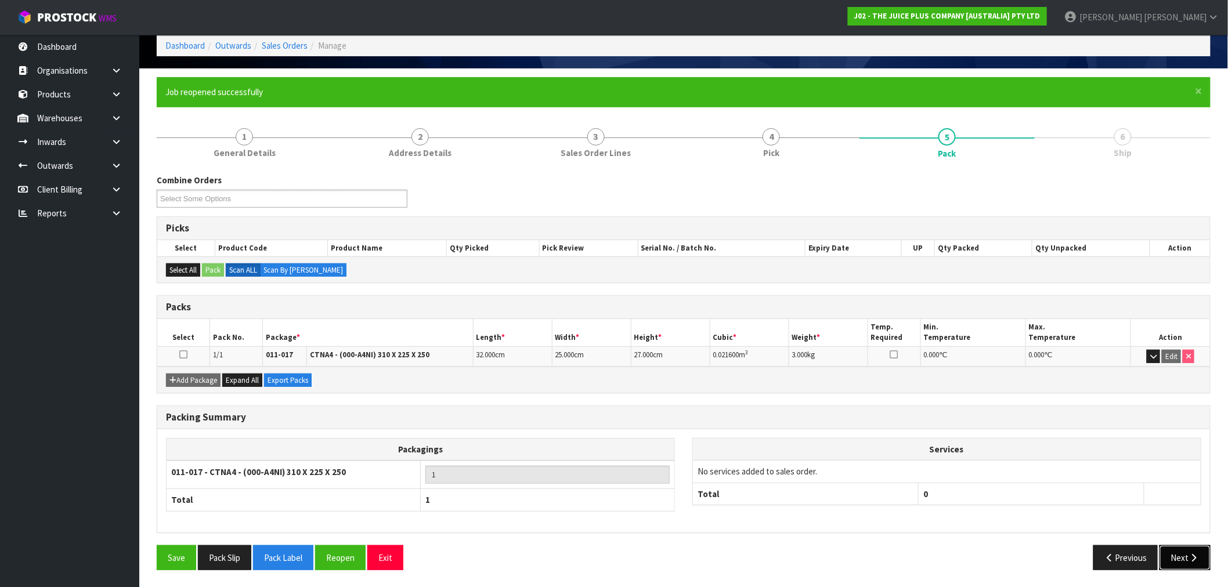
click at [1173, 559] on button "Next" at bounding box center [1184, 557] width 51 height 25
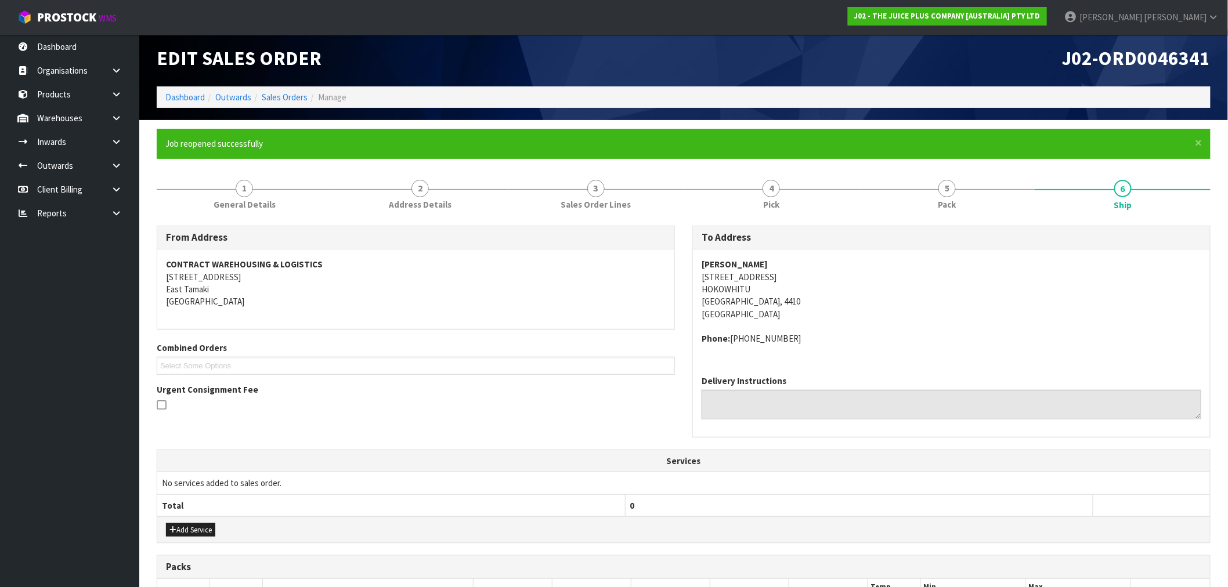
scroll to position [0, 0]
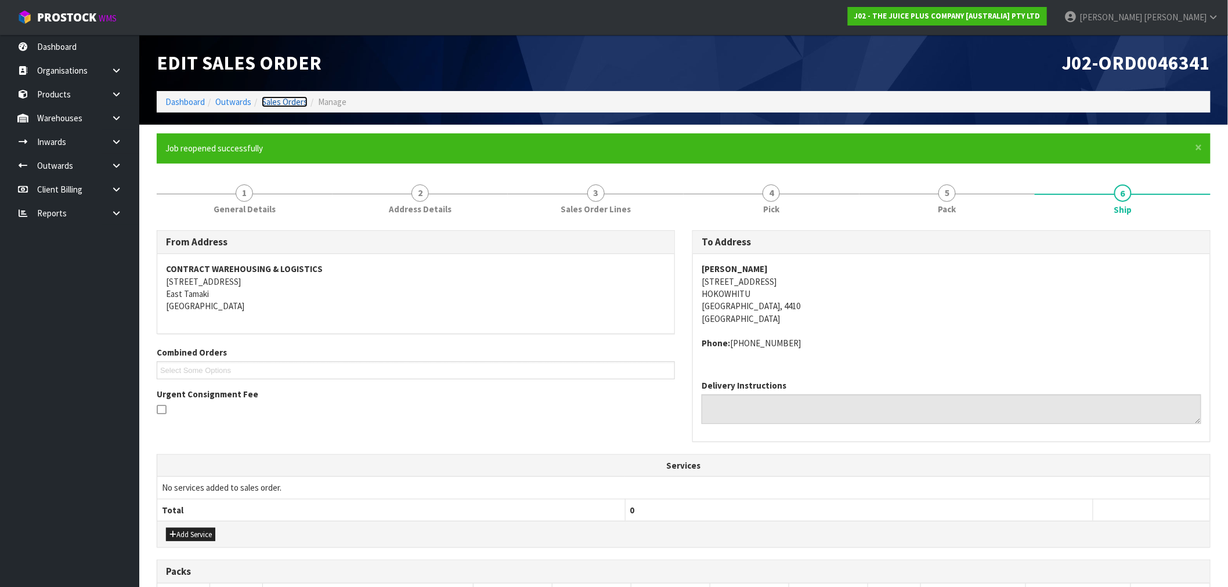
click at [276, 97] on link "Sales Orders" at bounding box center [285, 101] width 46 height 11
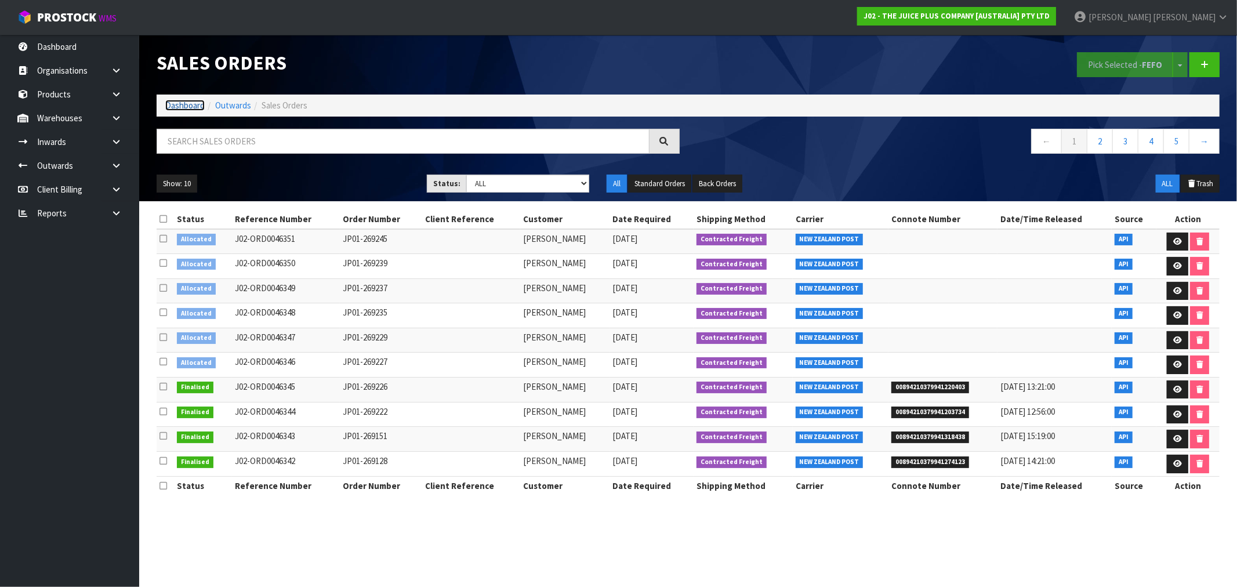
click at [192, 103] on link "Dashboard" at bounding box center [184, 105] width 39 height 11
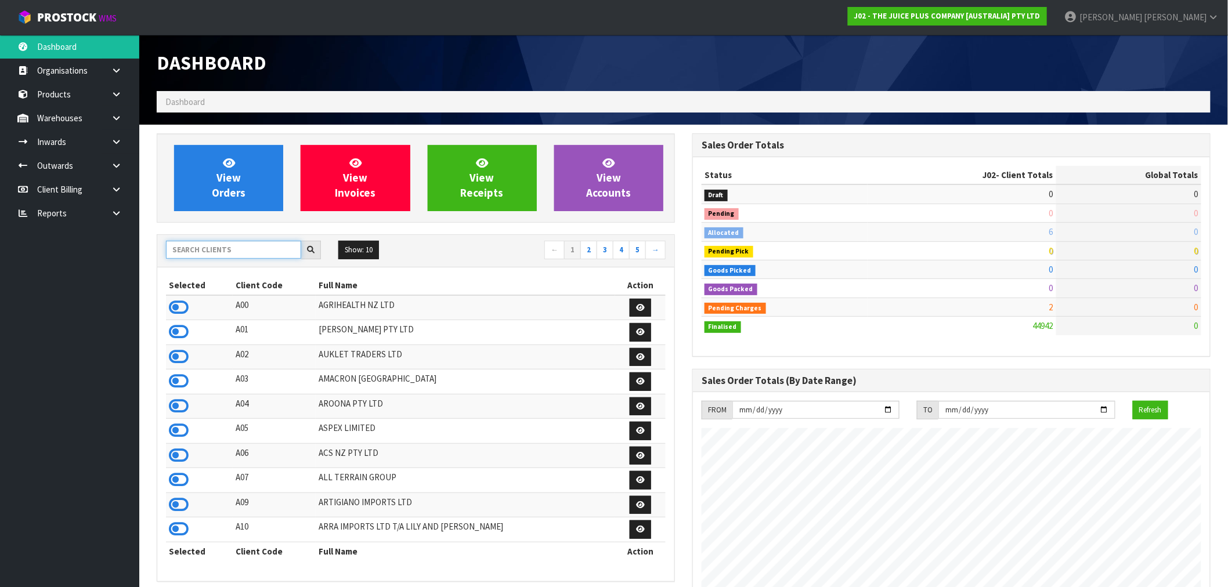
scroll to position [879, 535]
click at [229, 254] on input "text" at bounding box center [233, 250] width 135 height 18
type input "J02"
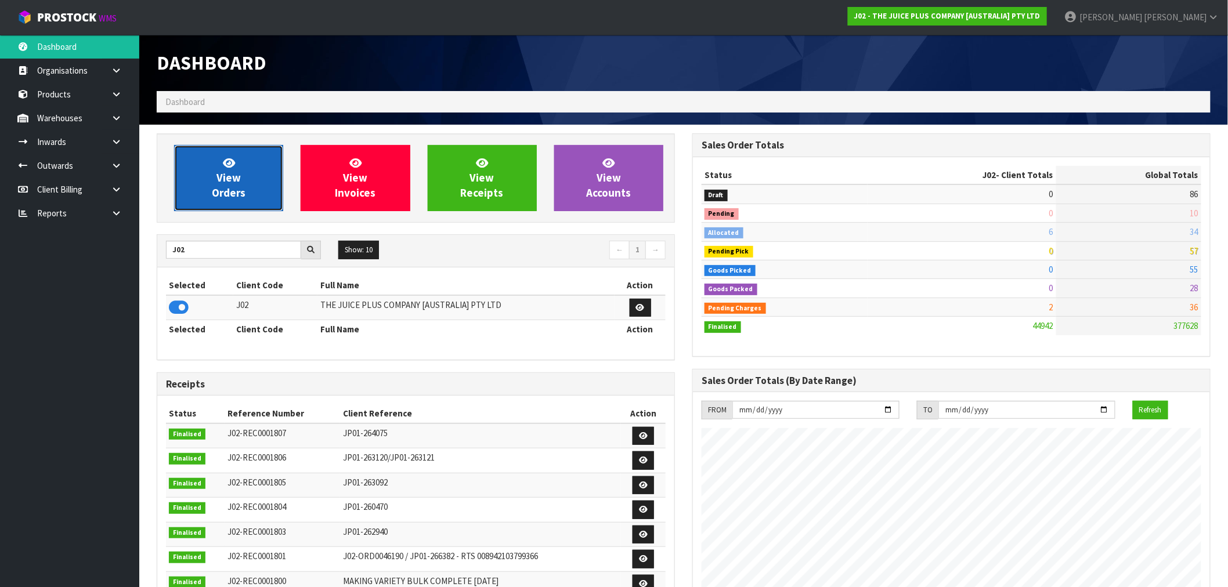
click at [227, 182] on span "View Orders" at bounding box center [229, 178] width 34 height 44
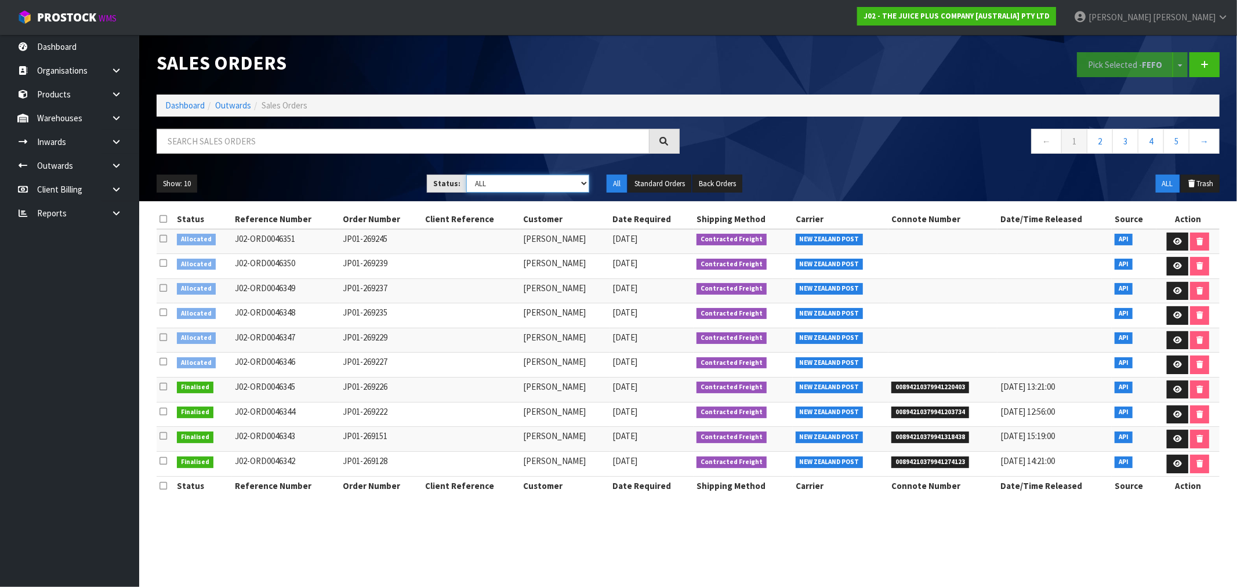
click at [498, 183] on select "Draft Pending Allocated Pending Pick Goods Picked Goods Packed Pending Charges …" at bounding box center [527, 184] width 123 height 18
select select "string:6"
click at [466, 175] on select "Draft Pending Allocated Pending Pick Goods Picked Goods Packed Pending Charges …" at bounding box center [527, 184] width 123 height 18
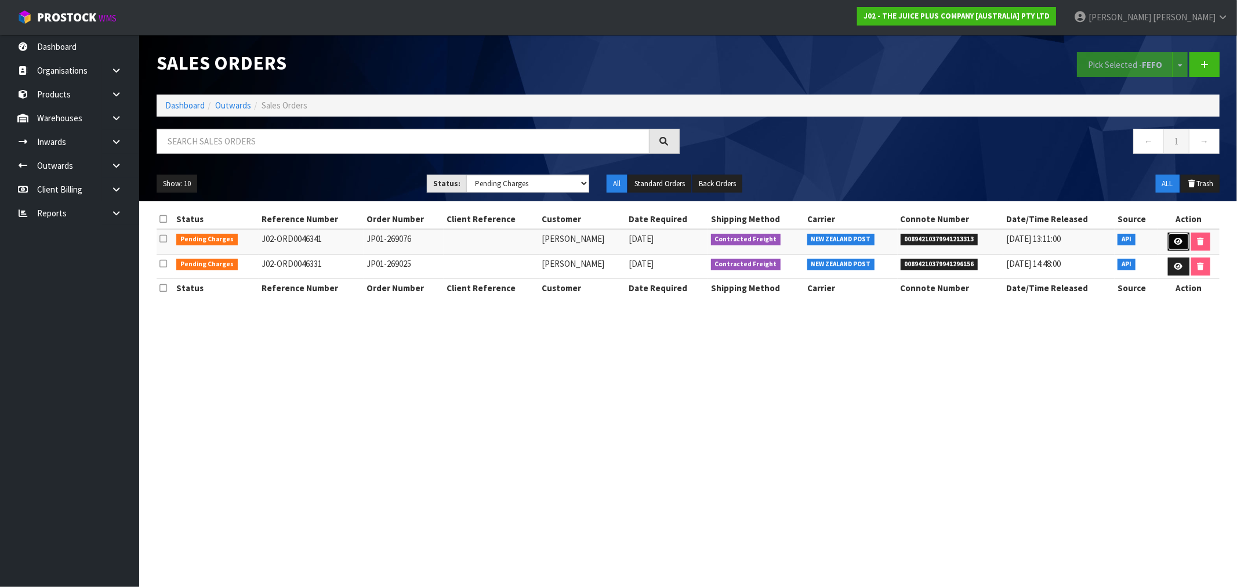
click at [1176, 241] on icon at bounding box center [1179, 242] width 9 height 8
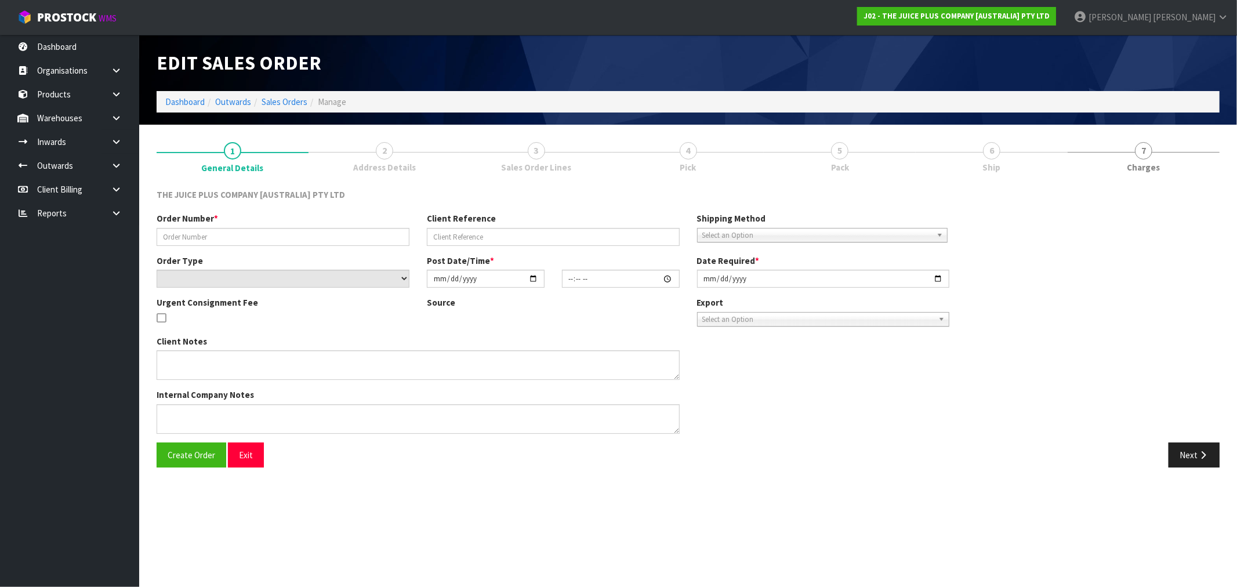
type input "JP01-269076"
select select "number:0"
type input "[DATE]"
type input "03:01:25.000"
type input "[DATE]"
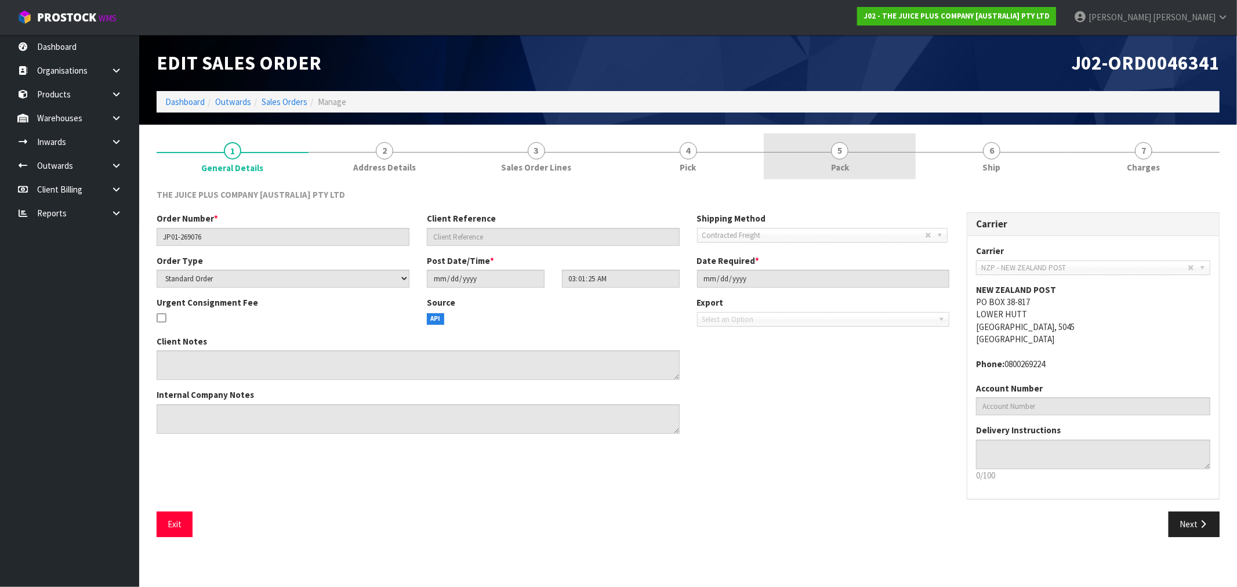
click at [872, 154] on link "5 Pack" at bounding box center [840, 156] width 152 height 46
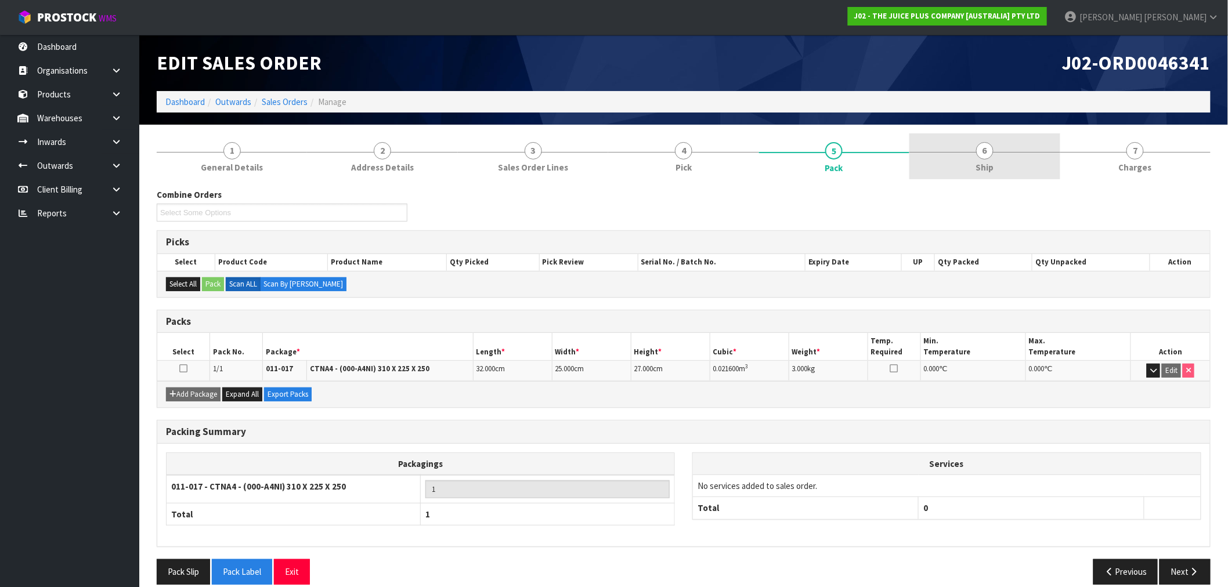
click at [972, 155] on link "6 Ship" at bounding box center [984, 156] width 150 height 46
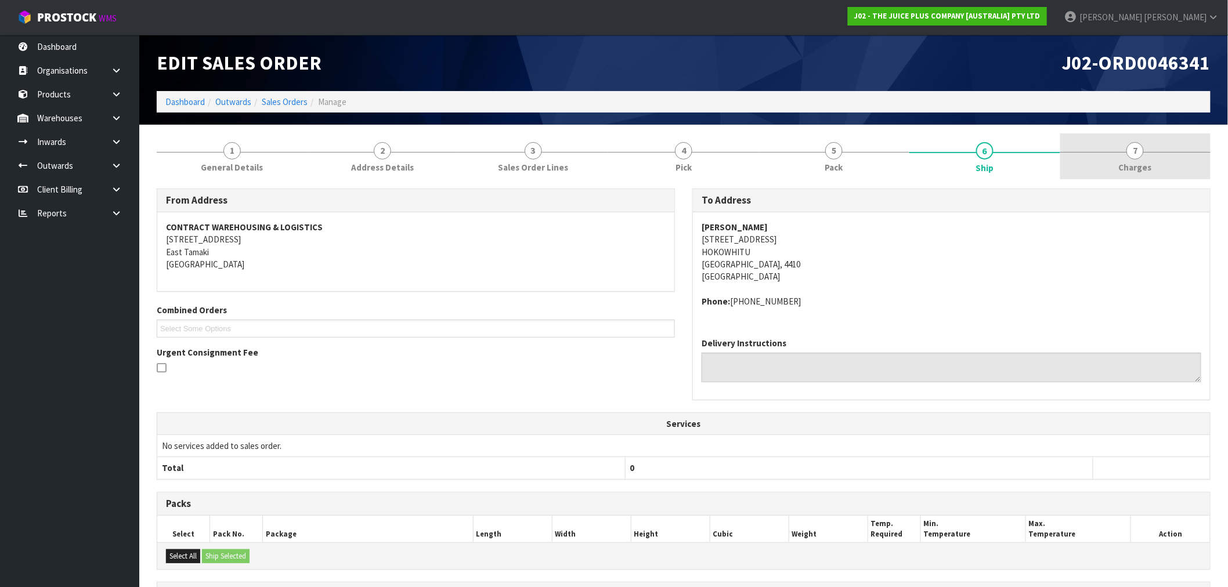
click at [1162, 173] on link "7 [GEOGRAPHIC_DATA]" at bounding box center [1135, 156] width 150 height 46
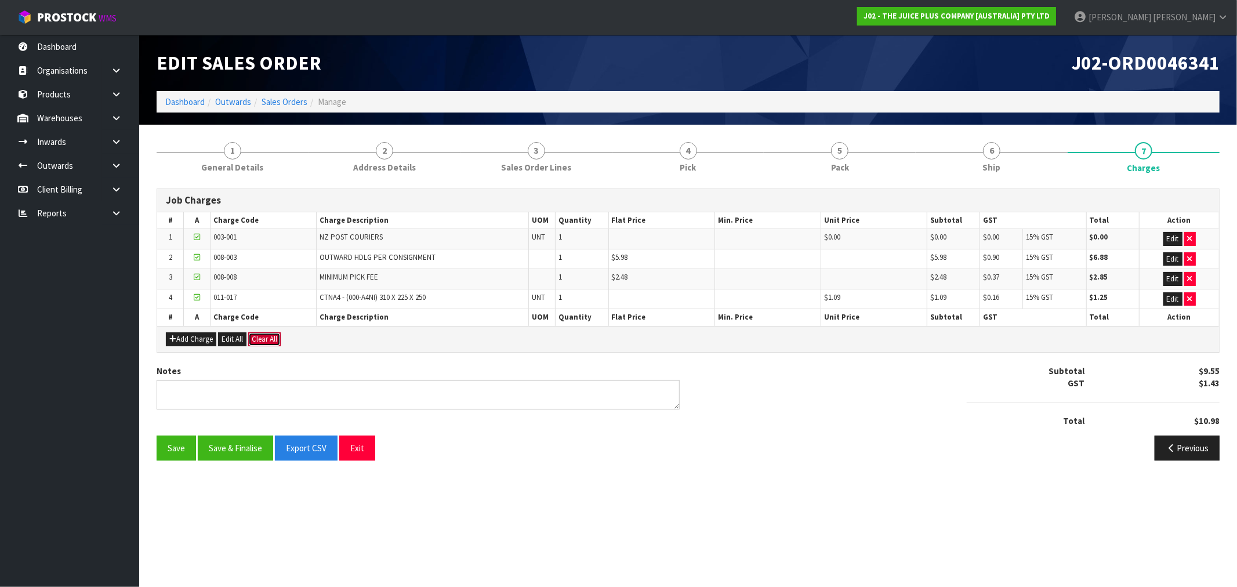
click at [262, 339] on button "Clear All" at bounding box center [264, 339] width 32 height 14
click at [287, 333] on button "Confirm Clear All" at bounding box center [277, 339] width 58 height 14
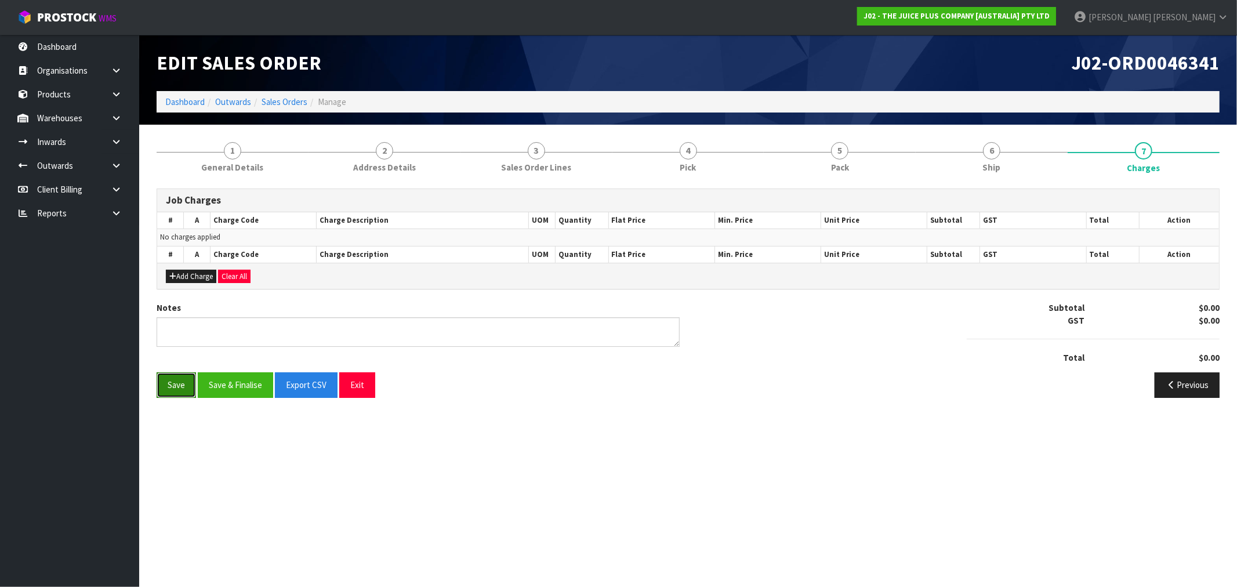
click at [183, 384] on button "Save" at bounding box center [176, 384] width 39 height 25
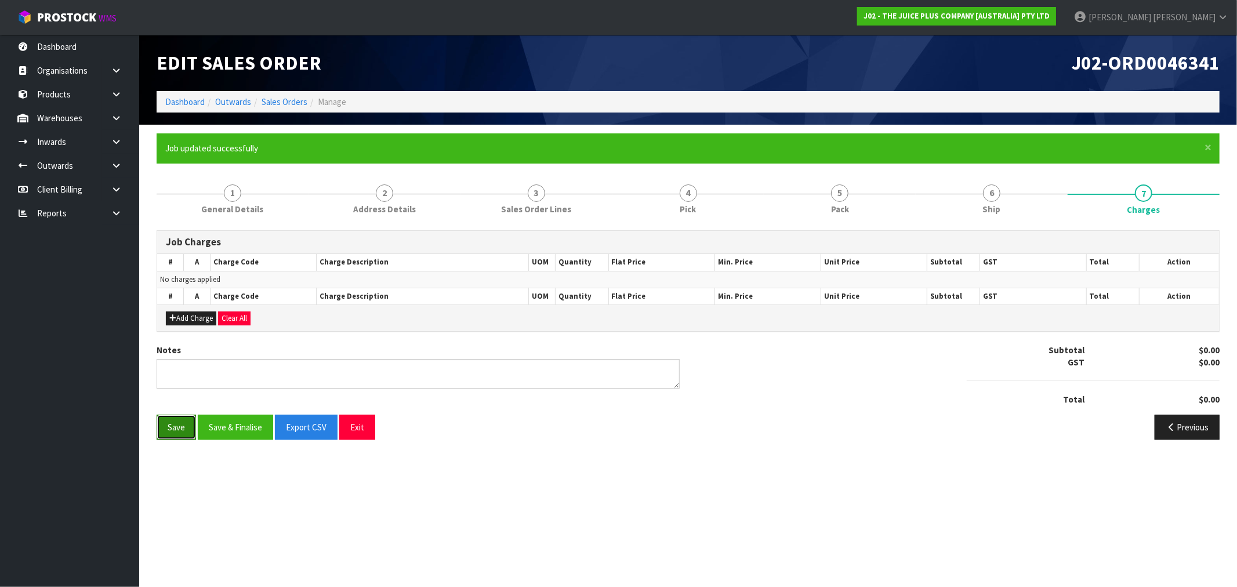
click at [175, 419] on button "Save" at bounding box center [176, 427] width 39 height 25
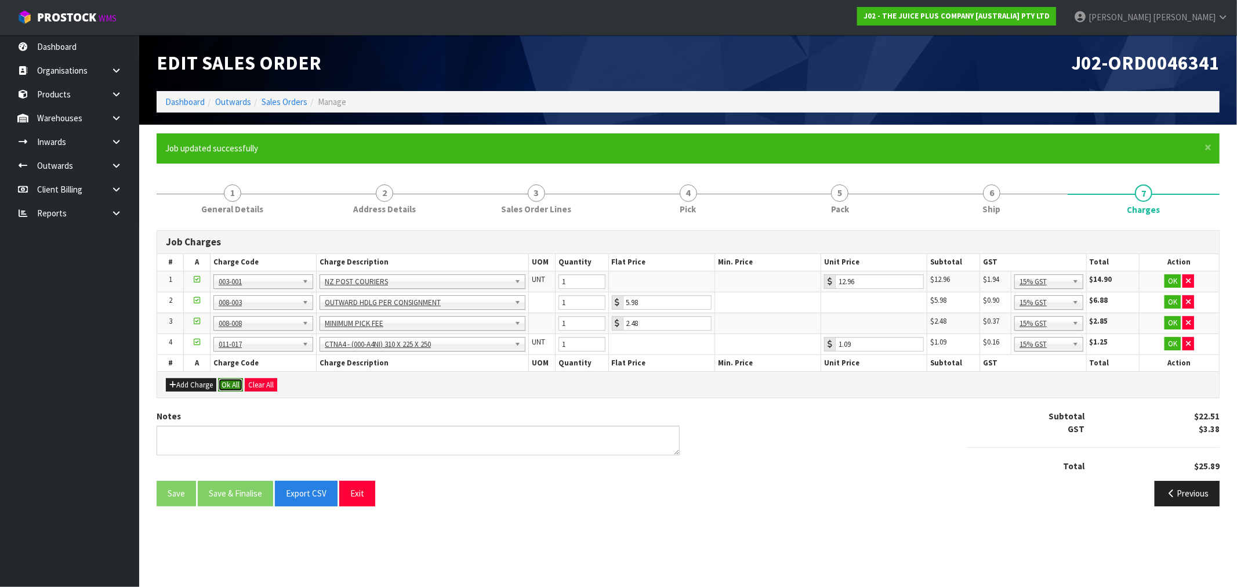
click at [237, 383] on button "Ok All" at bounding box center [230, 385] width 25 height 14
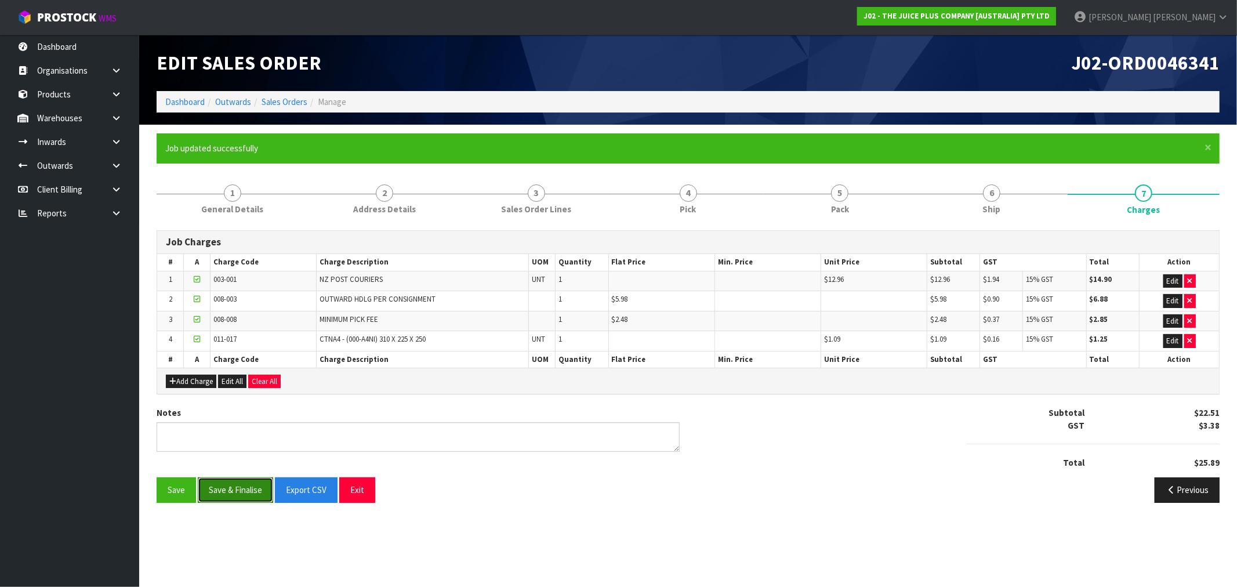
click at [234, 496] on button "Save & Finalise" at bounding box center [235, 489] width 75 height 25
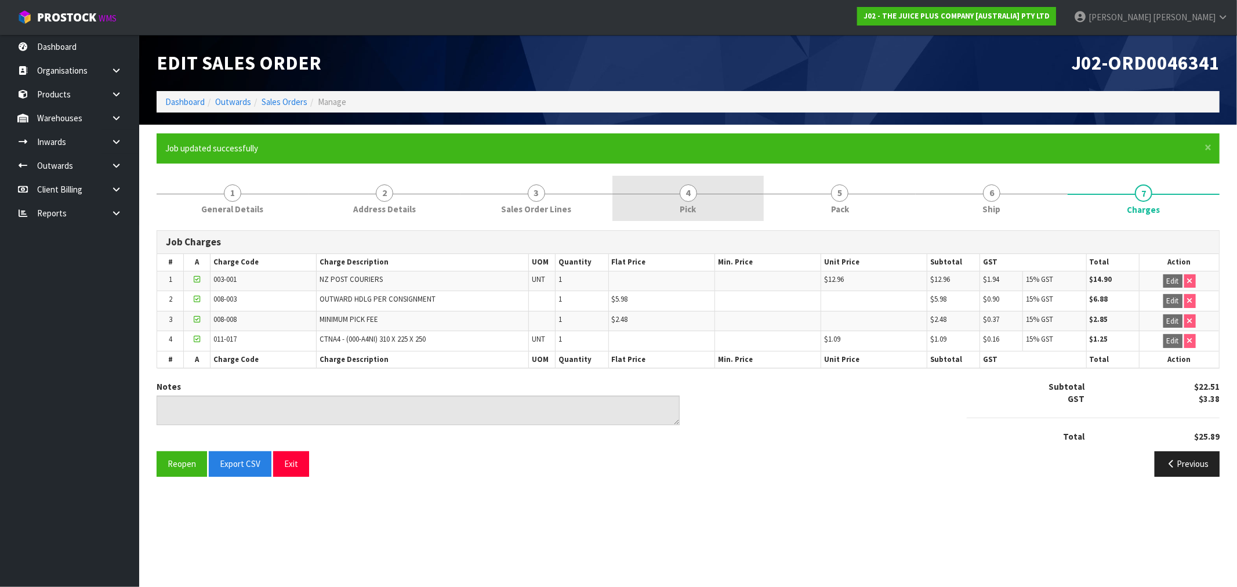
drag, startPoint x: 740, startPoint y: 189, endPoint x: 731, endPoint y: 190, distance: 8.9
click at [739, 189] on link "4 Pick" at bounding box center [689, 199] width 152 height 46
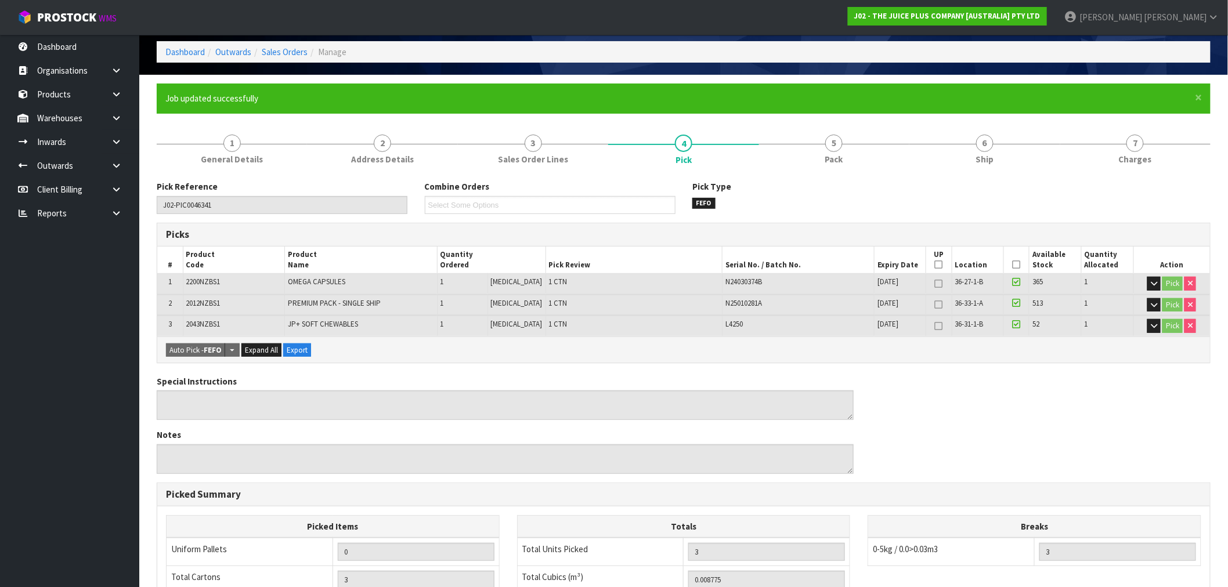
scroll to position [7, 0]
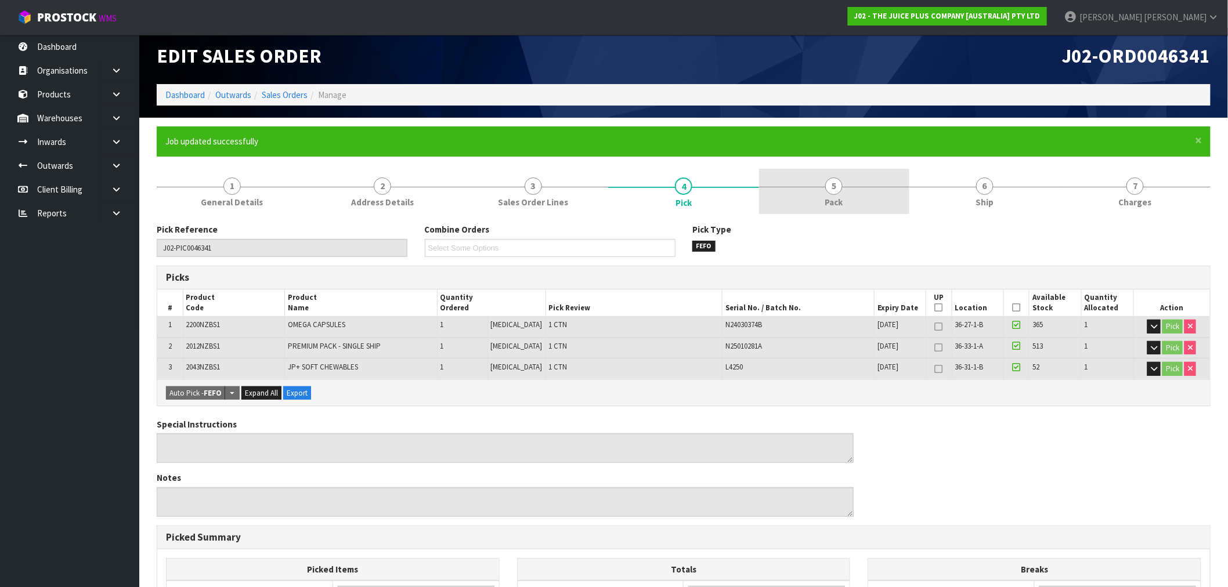
click at [820, 200] on link "5 Pack" at bounding box center [834, 192] width 150 height 46
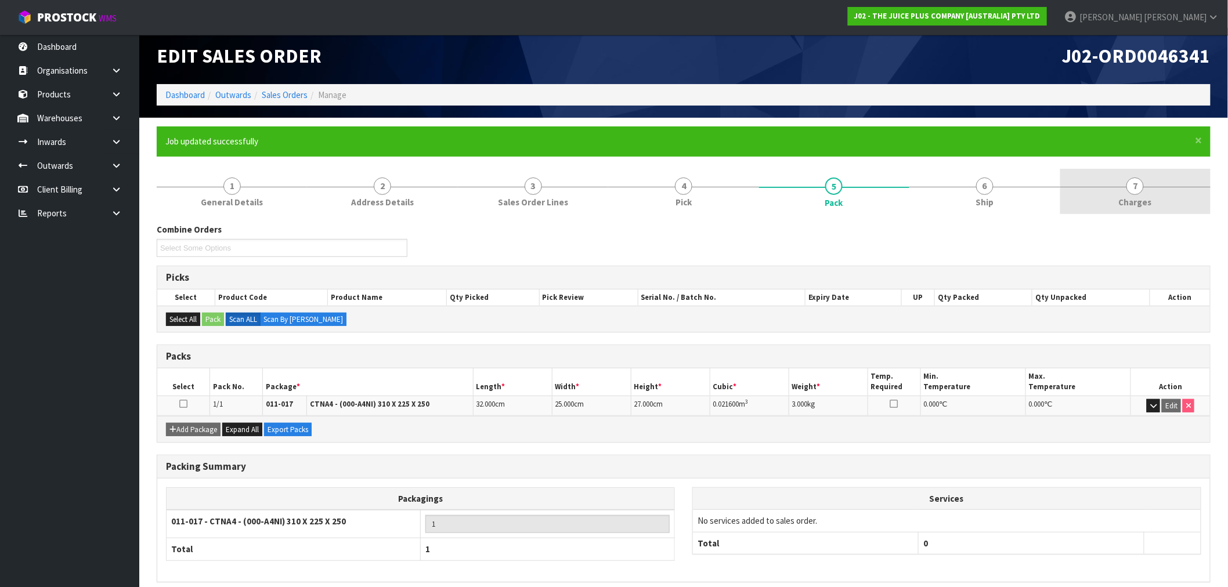
click at [1174, 204] on link "7 [GEOGRAPHIC_DATA]" at bounding box center [1135, 192] width 150 height 46
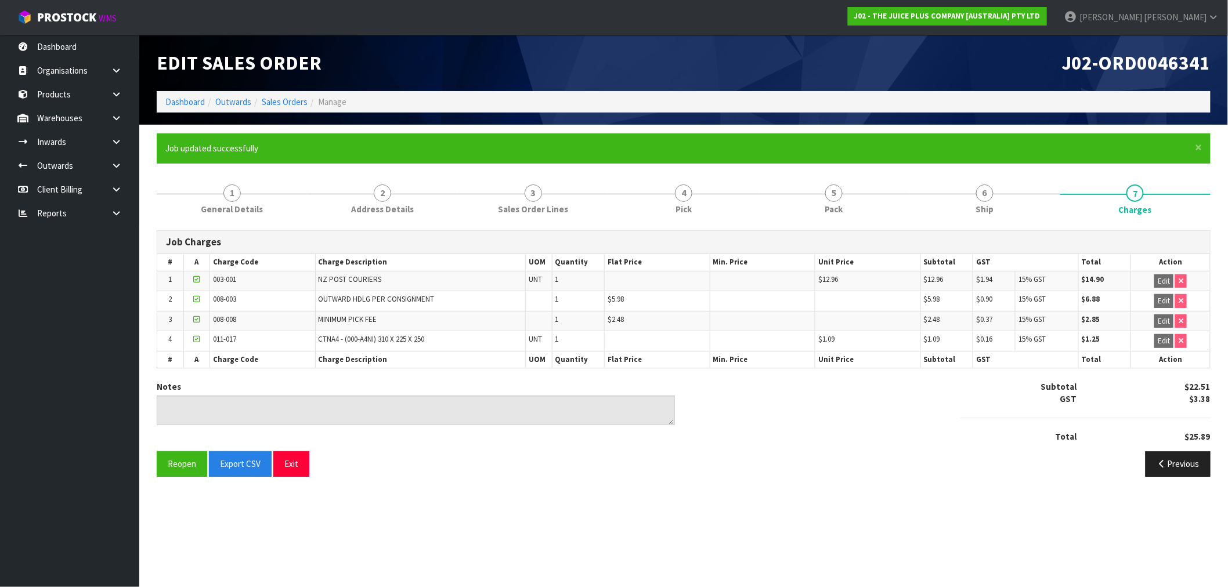
scroll to position [0, 0]
click at [280, 108] on ol "Dashboard Outwards Sales Orders Manage" at bounding box center [688, 101] width 1063 height 21
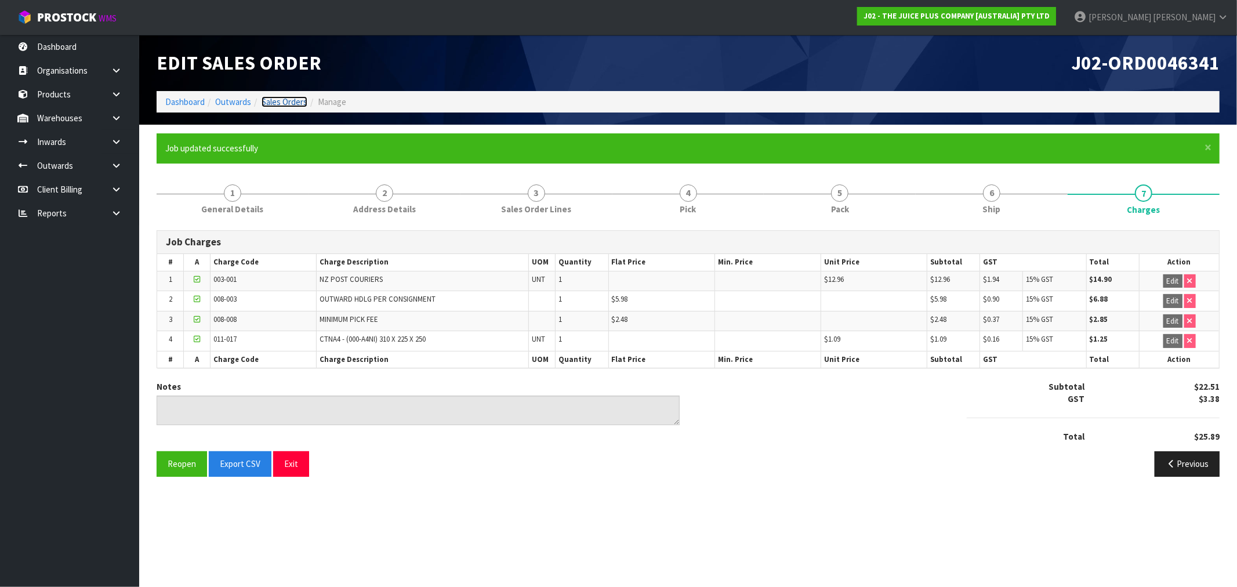
click at [291, 99] on link "Sales Orders" at bounding box center [285, 101] width 46 height 11
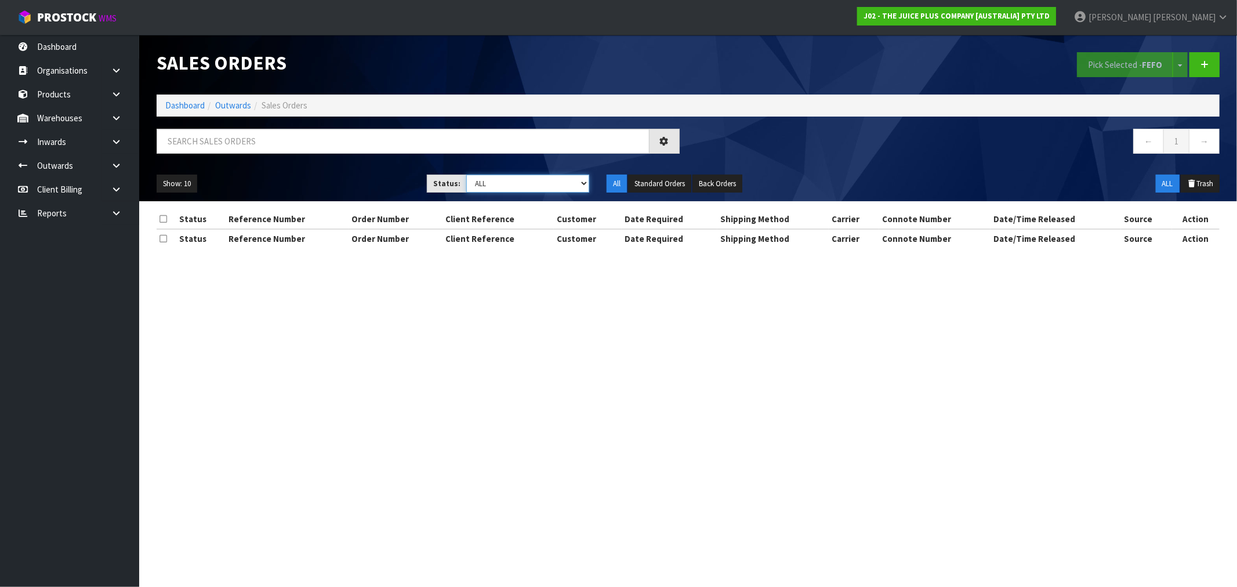
click at [528, 188] on select "Draft Pending Allocated Pending Pick Goods Picked Goods Packed Pending Charges …" at bounding box center [527, 184] width 123 height 18
click at [466, 175] on select "Draft Pending Allocated Pending Pick Goods Picked Goods Packed Pending Charges …" at bounding box center [527, 184] width 123 height 18
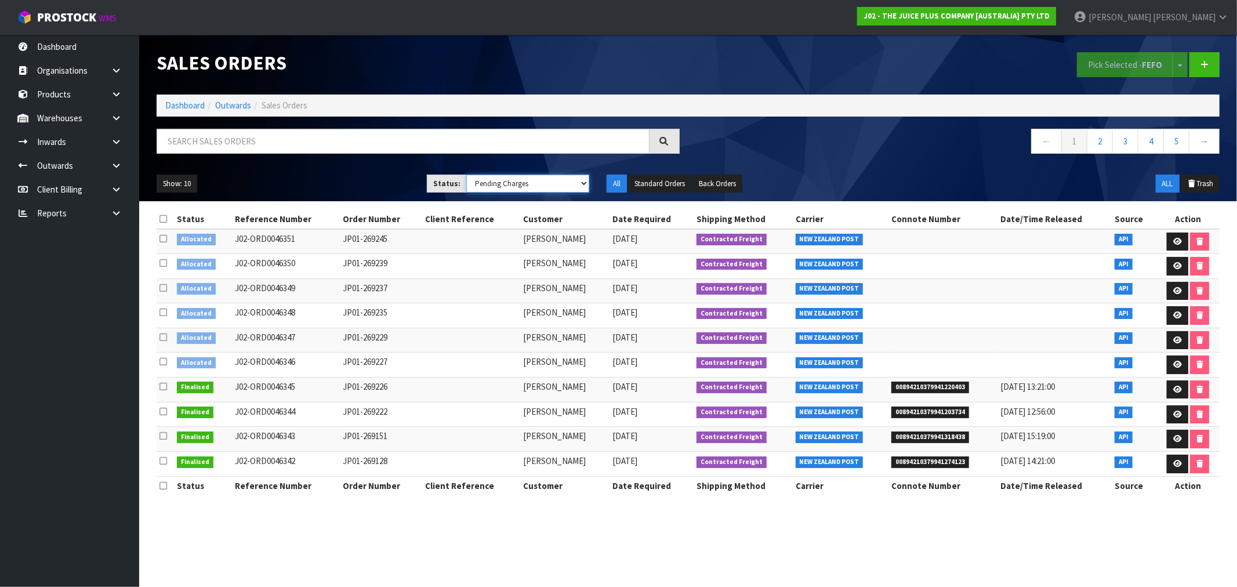
click at [496, 182] on select "Draft Pending Allocated Pending Pick Goods Picked Goods Packed Pending Charges …" at bounding box center [527, 184] width 123 height 18
click at [466, 175] on select "Draft Pending Allocated Pending Pick Goods Picked Goods Packed Pending Charges …" at bounding box center [527, 184] width 123 height 18
click at [569, 180] on select "Draft Pending Allocated Pending Pick Goods Picked Goods Packed Pending Charges …" at bounding box center [527, 184] width 123 height 18
click at [466, 175] on select "Draft Pending Allocated Pending Pick Goods Picked Goods Packed Pending Charges …" at bounding box center [527, 184] width 123 height 18
click at [541, 187] on select "Draft Pending Allocated Pending Pick Goods Picked Goods Packed Pending Charges …" at bounding box center [527, 184] width 123 height 18
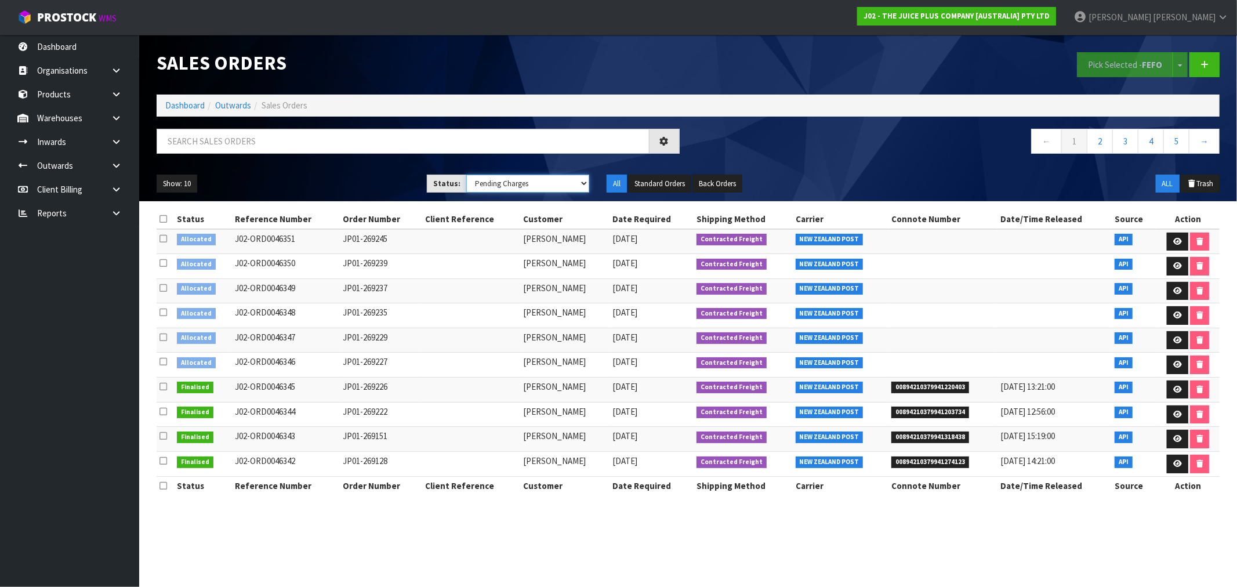
click at [466, 175] on select "Draft Pending Allocated Pending Pick Goods Picked Goods Packed Pending Charges …" at bounding box center [527, 184] width 123 height 18
click at [494, 184] on select "Draft Pending Allocated Pending Pick Goods Picked Goods Packed Pending Charges …" at bounding box center [527, 184] width 123 height 18
click at [466, 175] on select "Draft Pending Allocated Pending Pick Goods Picked Goods Packed Pending Charges …" at bounding box center [527, 184] width 123 height 18
click at [544, 188] on select "Draft Pending Allocated Pending Pick Goods Picked Goods Packed Pending Charges …" at bounding box center [527, 184] width 123 height 18
select select "string:6"
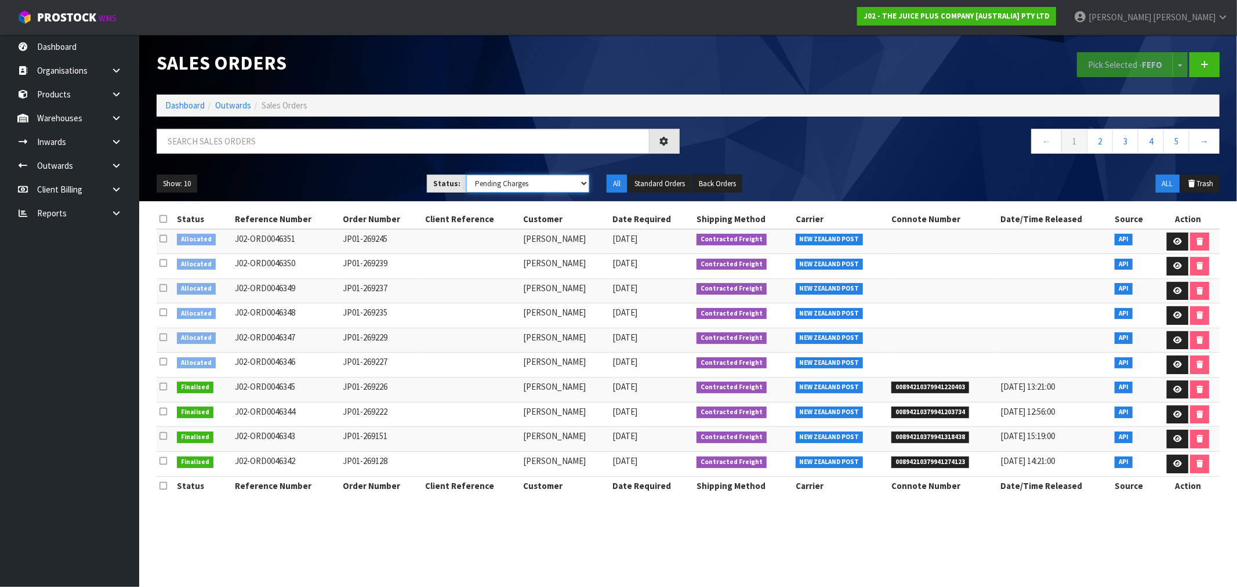
click at [466, 175] on select "Draft Pending Allocated Pending Pick Goods Picked Goods Packed Pending Charges …" at bounding box center [527, 184] width 123 height 18
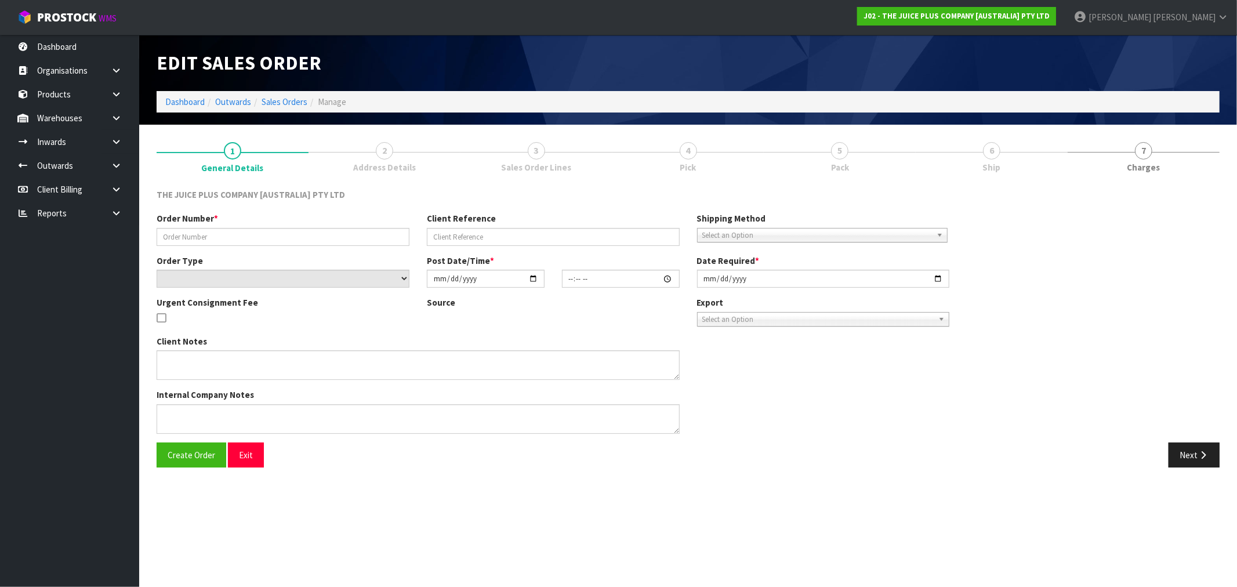
type input "JP01-269245"
select select "number:0"
type input "[DATE]"
type input "15:10:39.000"
type input "[DATE]"
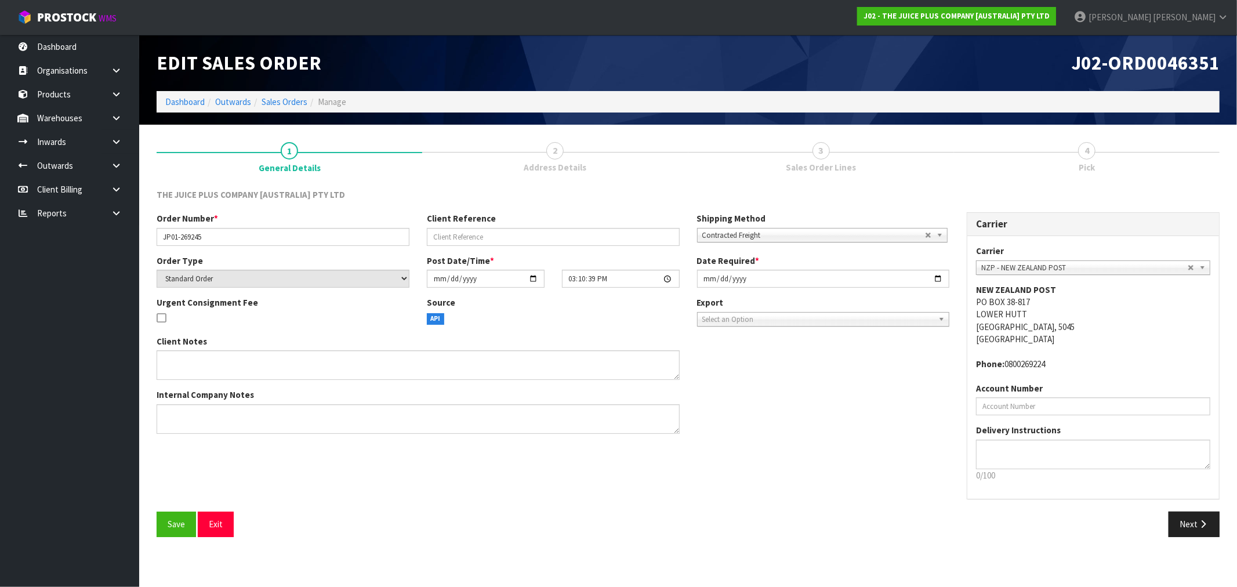
click at [294, 94] on ol "Dashboard Outwards Sales Orders Manage" at bounding box center [688, 101] width 1063 height 21
click at [294, 96] on link "Sales Orders" at bounding box center [285, 101] width 46 height 11
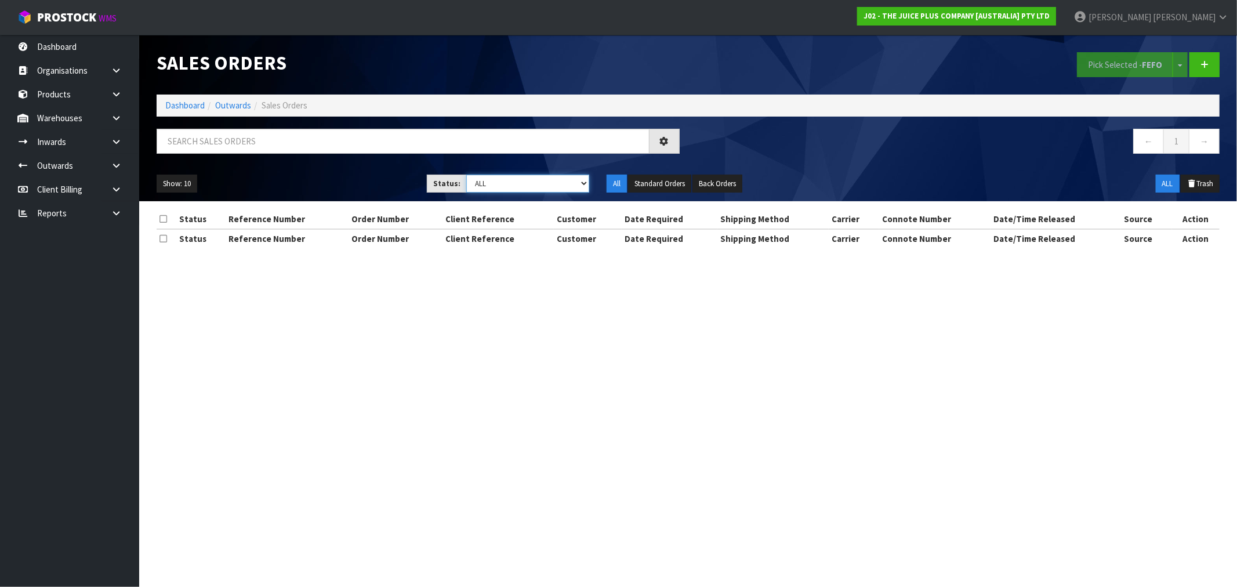
click at [511, 188] on select "Draft Pending Allocated Pending Pick Goods Picked Goods Packed Pending Charges …" at bounding box center [527, 184] width 123 height 18
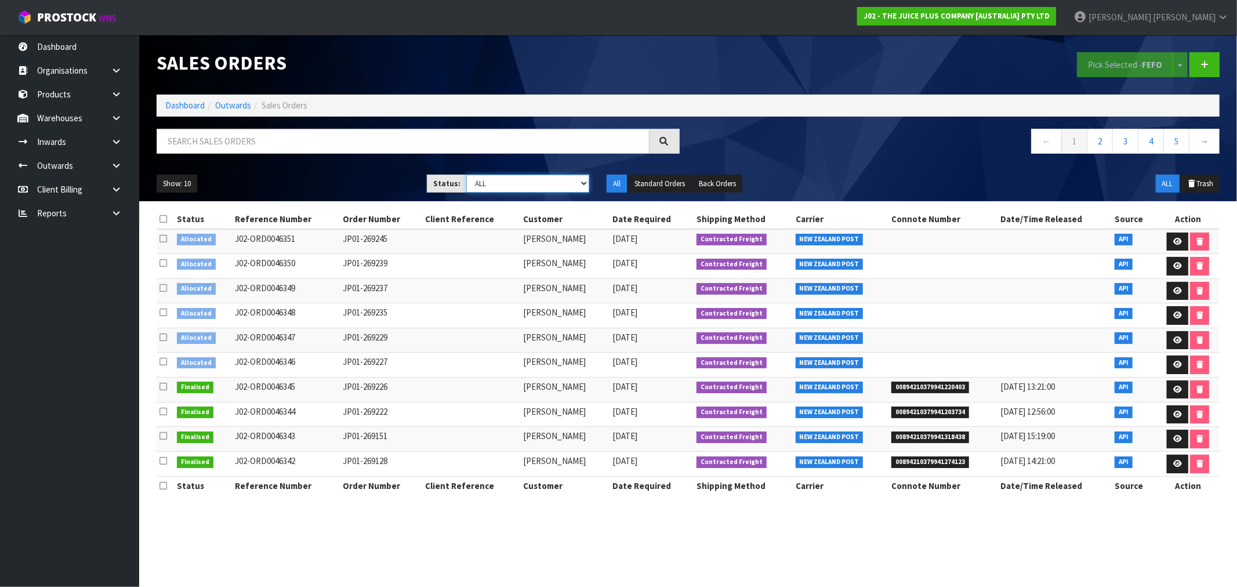
select select "string:6"
click at [466, 175] on select "Draft Pending Allocated Pending Pick Goods Picked Goods Packed Pending Charges …" at bounding box center [527, 184] width 123 height 18
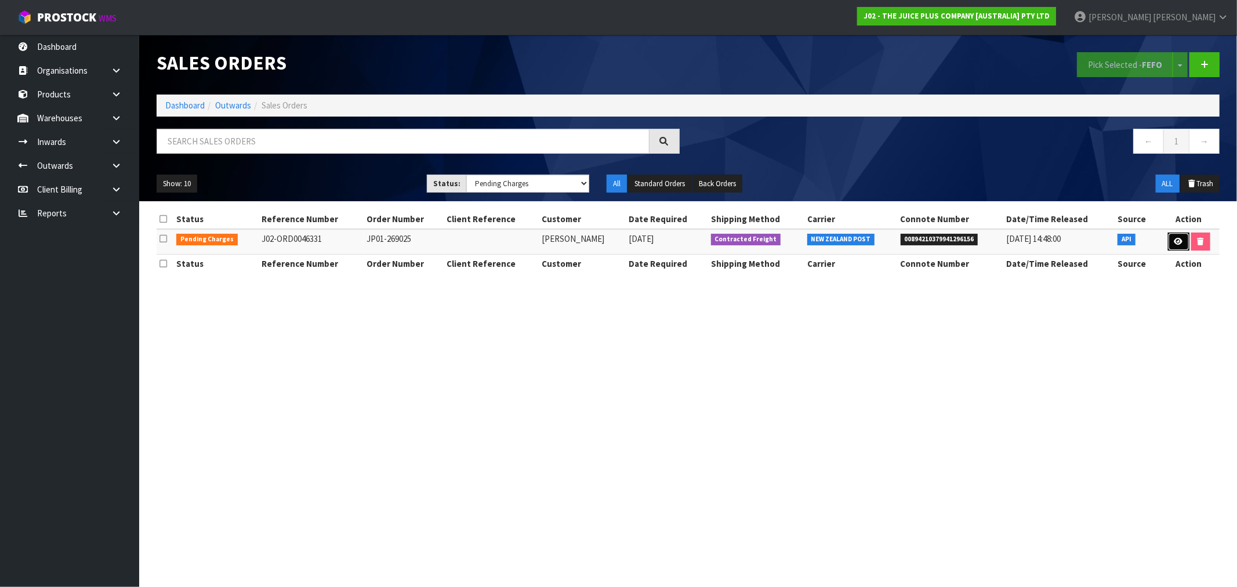
click at [1168, 245] on link at bounding box center [1178, 242] width 21 height 19
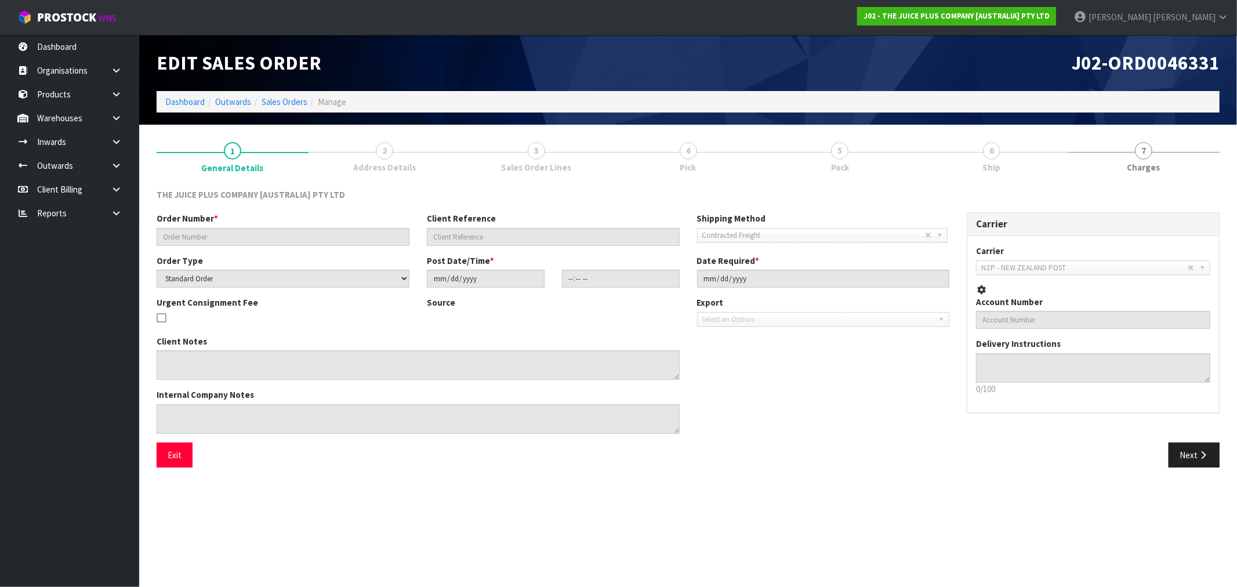
type input "JP01-269025"
select select "number:0"
type input "[DATE]"
type input "17:13:56.000"
type input "[DATE]"
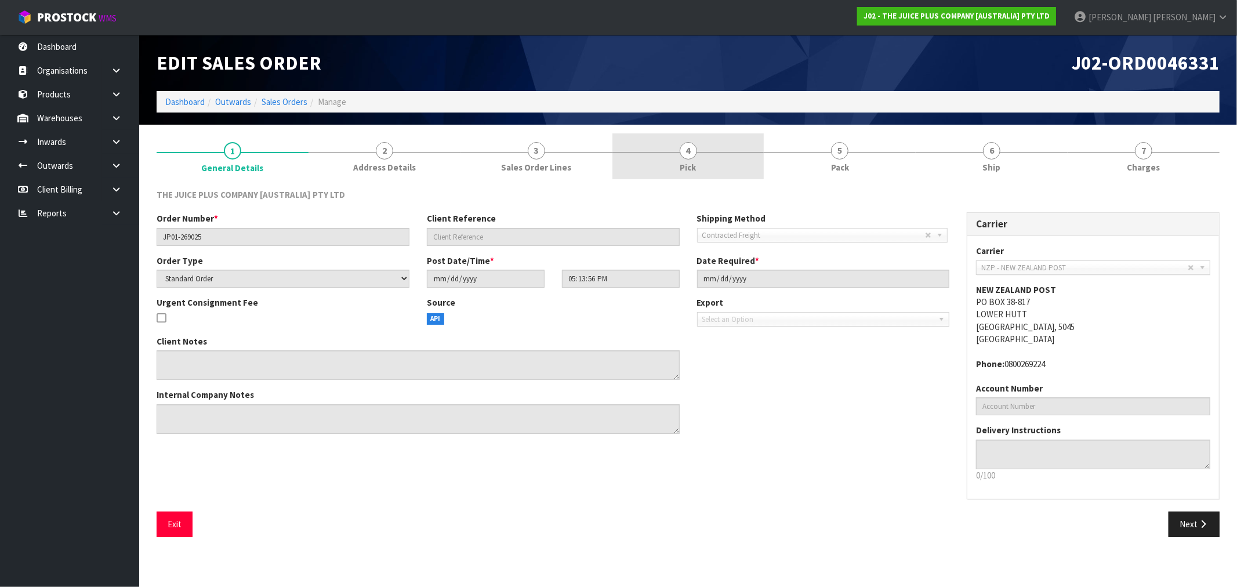
click at [712, 166] on link "4 Pick" at bounding box center [689, 156] width 152 height 46
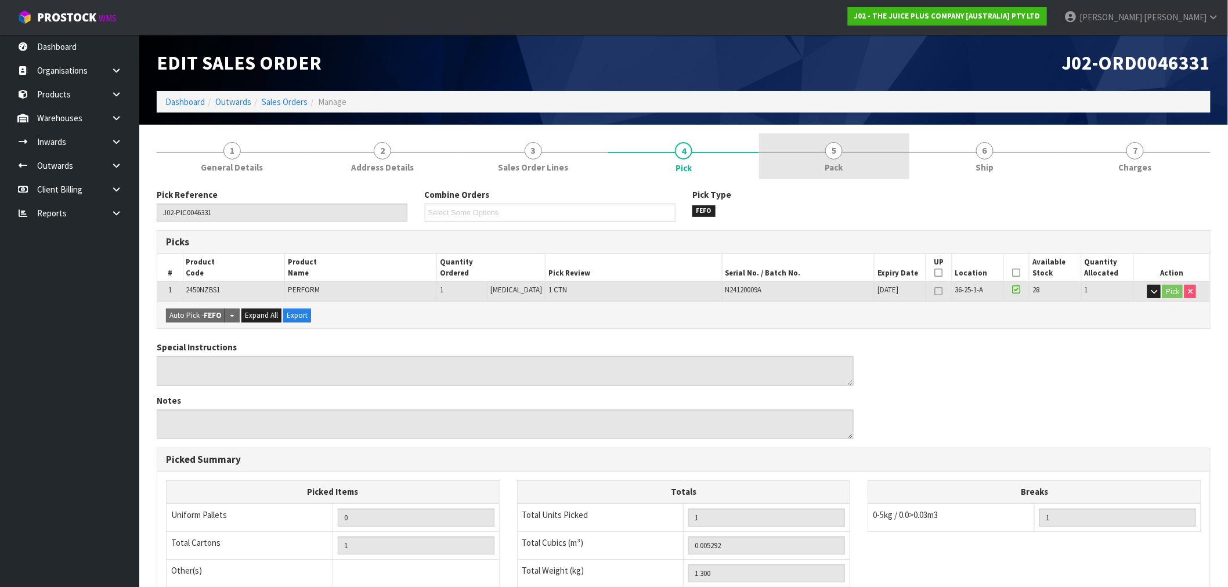
click at [805, 163] on link "5 Pack" at bounding box center [834, 156] width 150 height 46
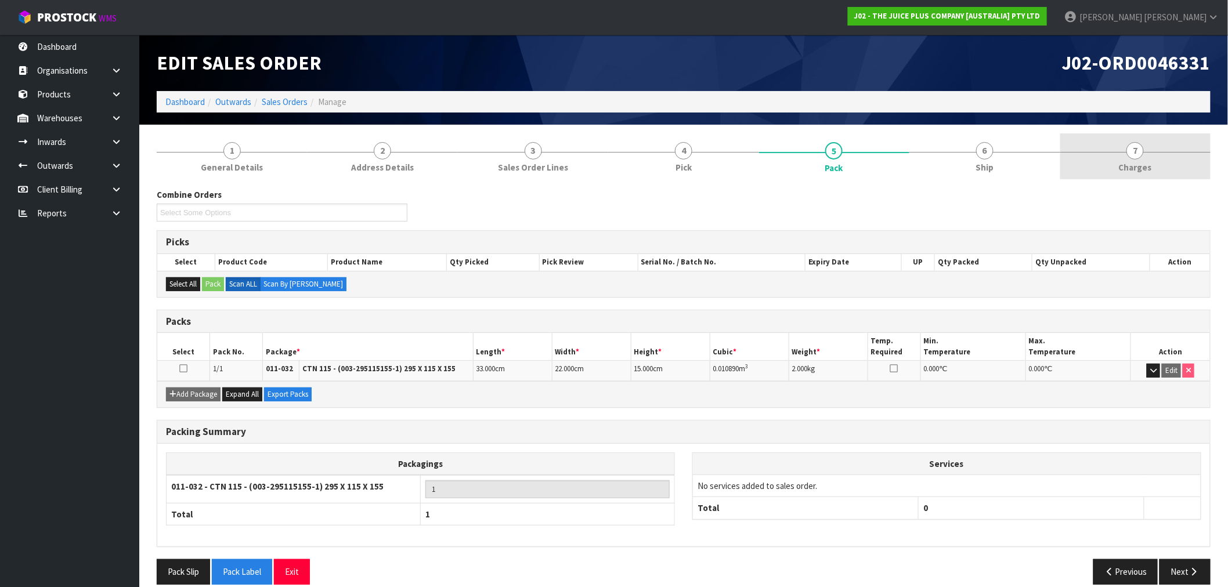
click at [1169, 172] on link "7 [GEOGRAPHIC_DATA]" at bounding box center [1135, 156] width 150 height 46
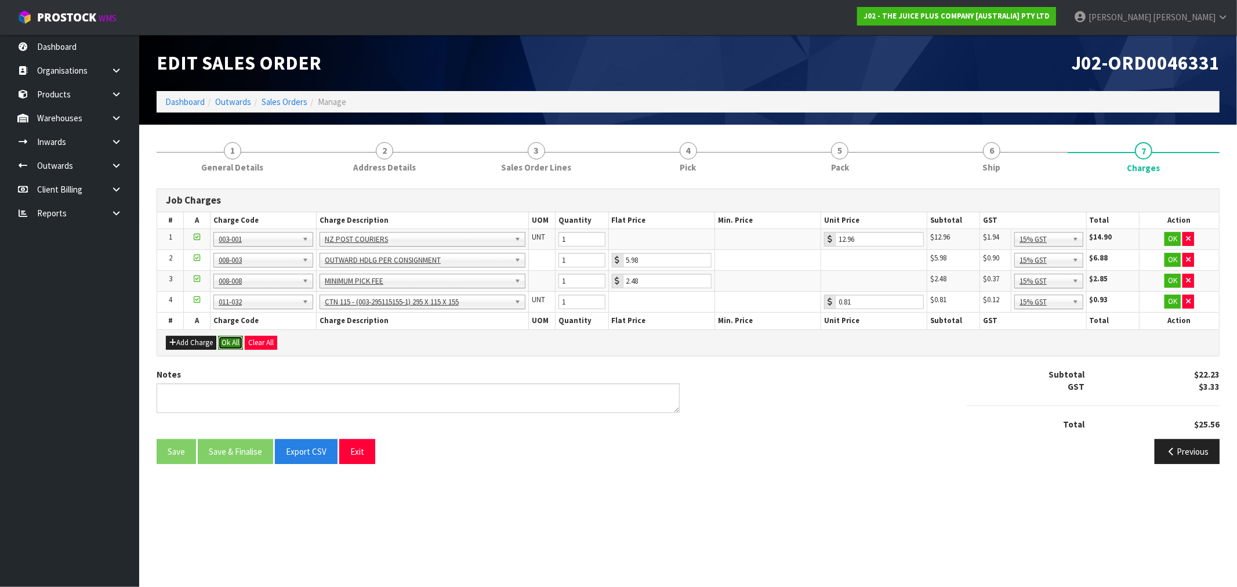
click at [232, 338] on button "Ok All" at bounding box center [230, 343] width 25 height 14
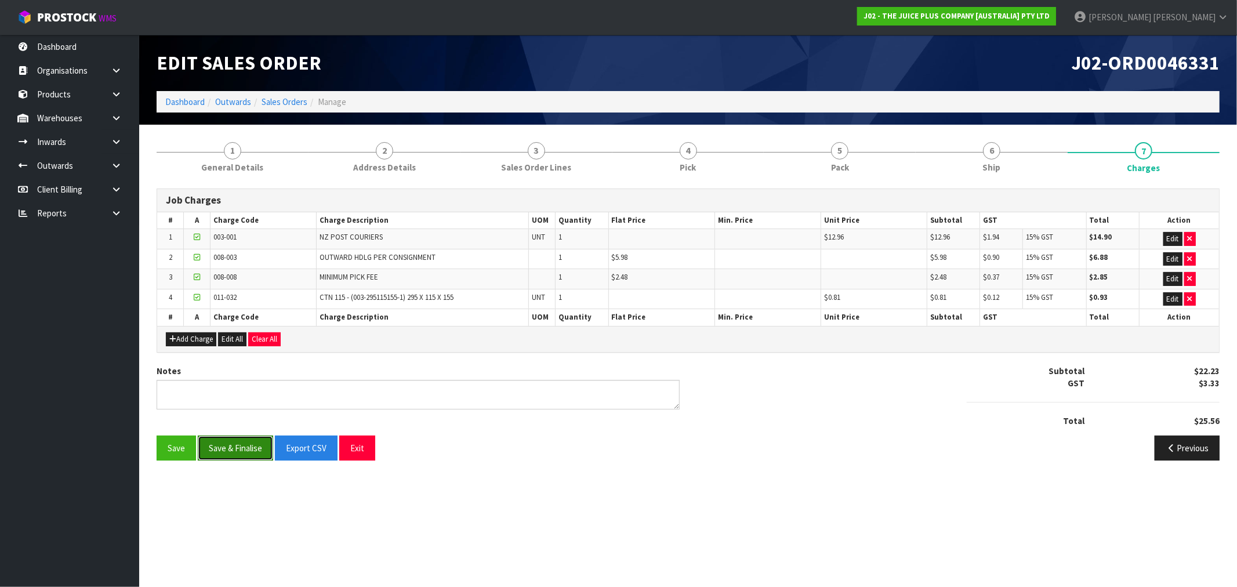
click at [236, 444] on button "Save & Finalise" at bounding box center [235, 448] width 75 height 25
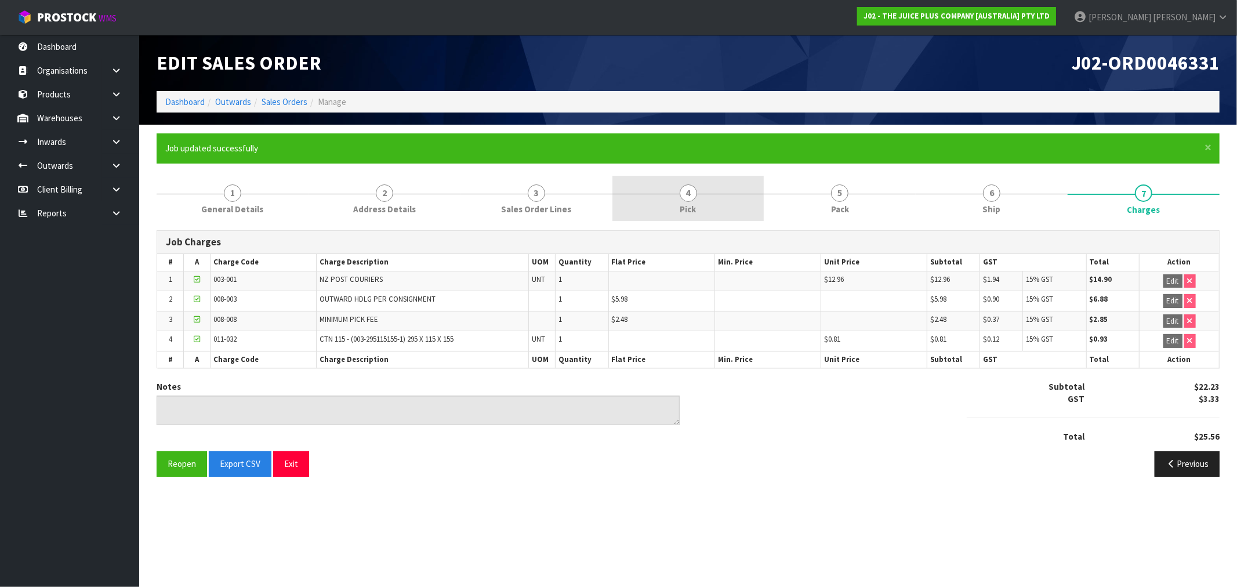
click at [694, 200] on link "4 Pick" at bounding box center [689, 199] width 152 height 46
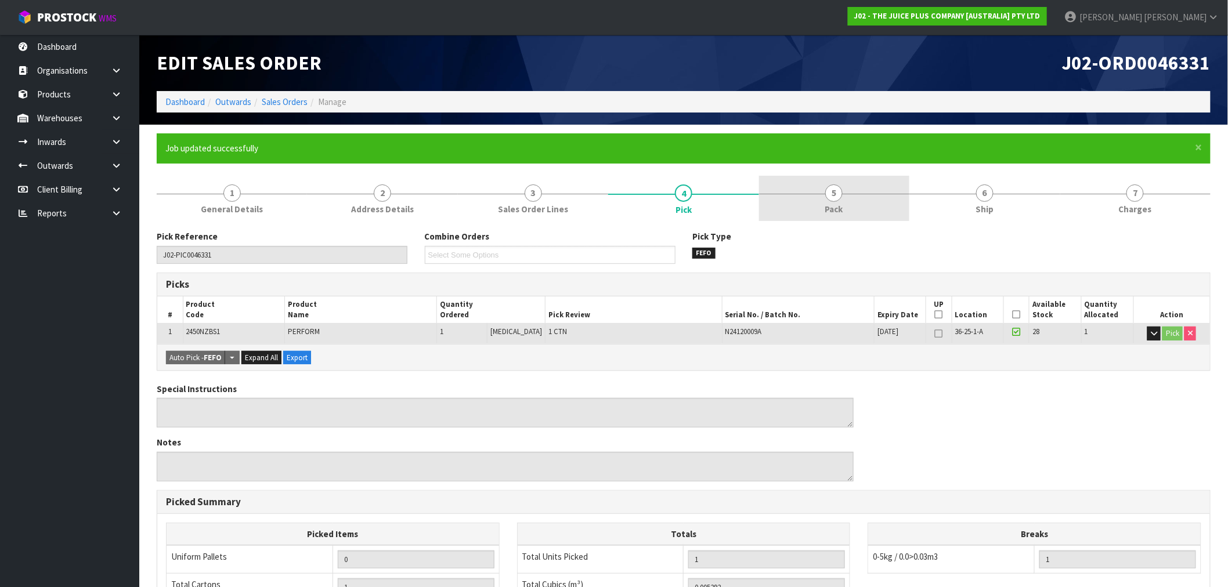
click at [793, 202] on link "5 Pack" at bounding box center [834, 199] width 150 height 46
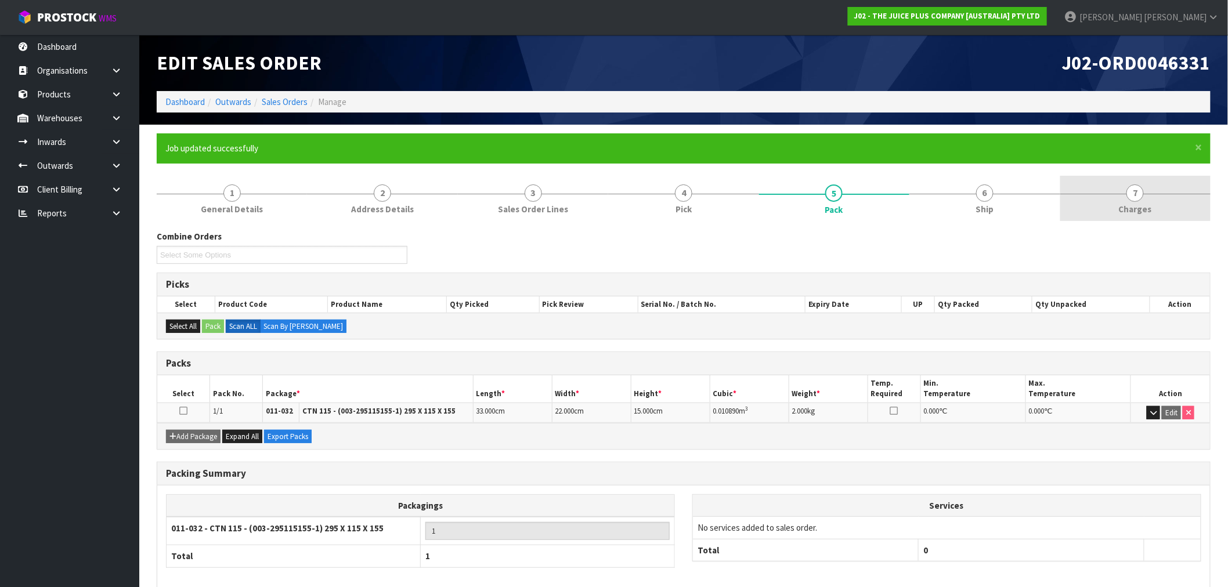
click at [1156, 201] on link "7 [GEOGRAPHIC_DATA]" at bounding box center [1135, 199] width 150 height 46
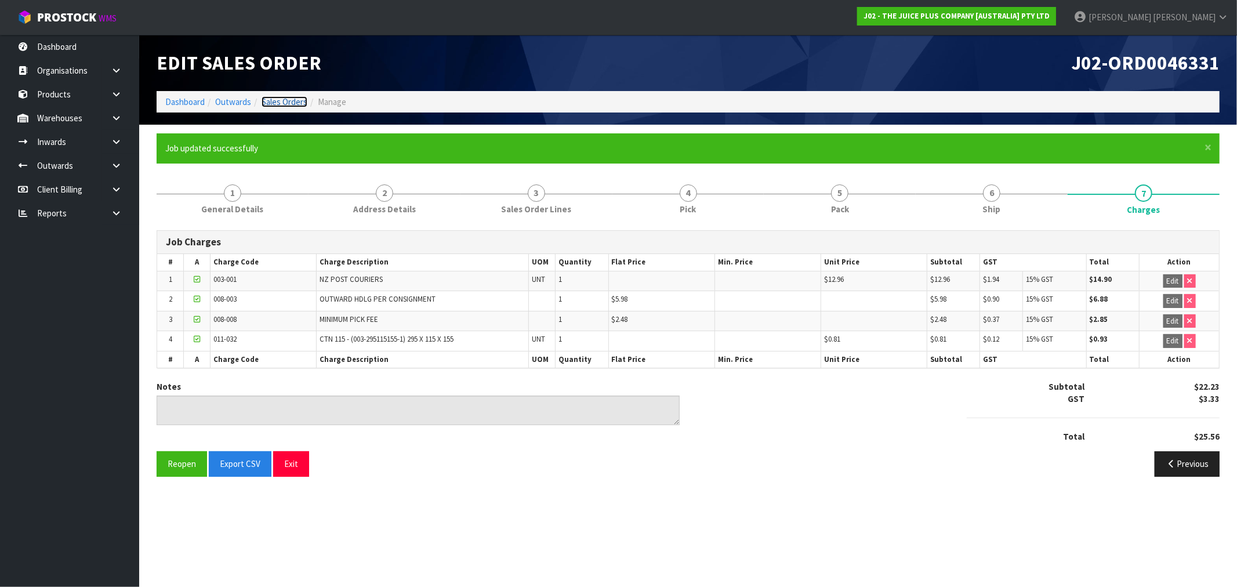
click at [291, 100] on link "Sales Orders" at bounding box center [285, 101] width 46 height 11
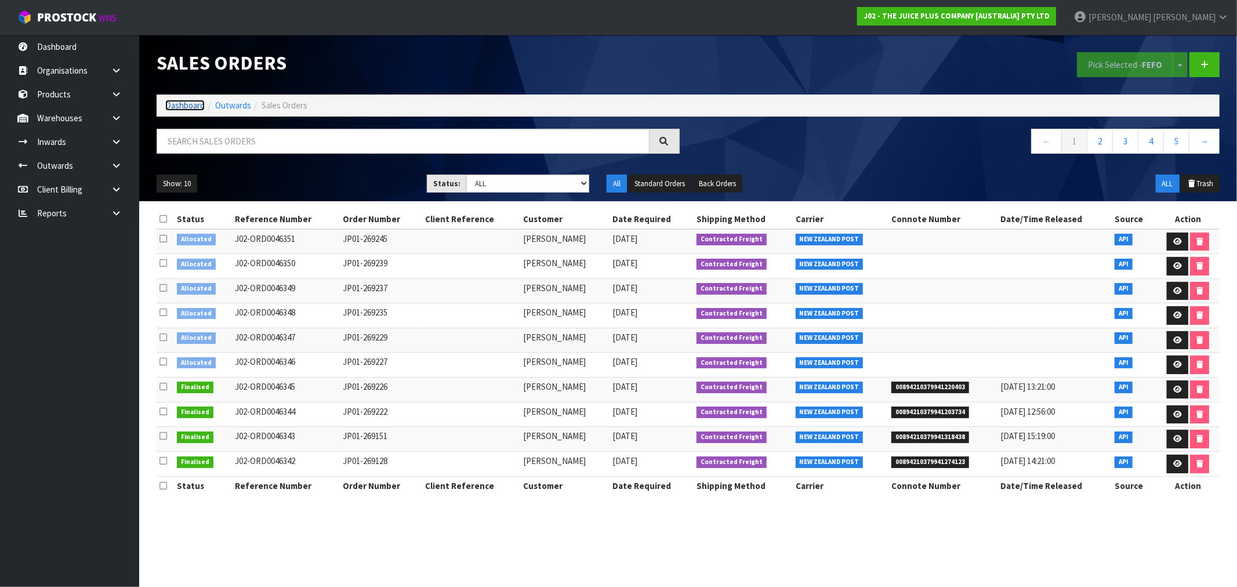
click at [196, 100] on link "Dashboard" at bounding box center [184, 105] width 39 height 11
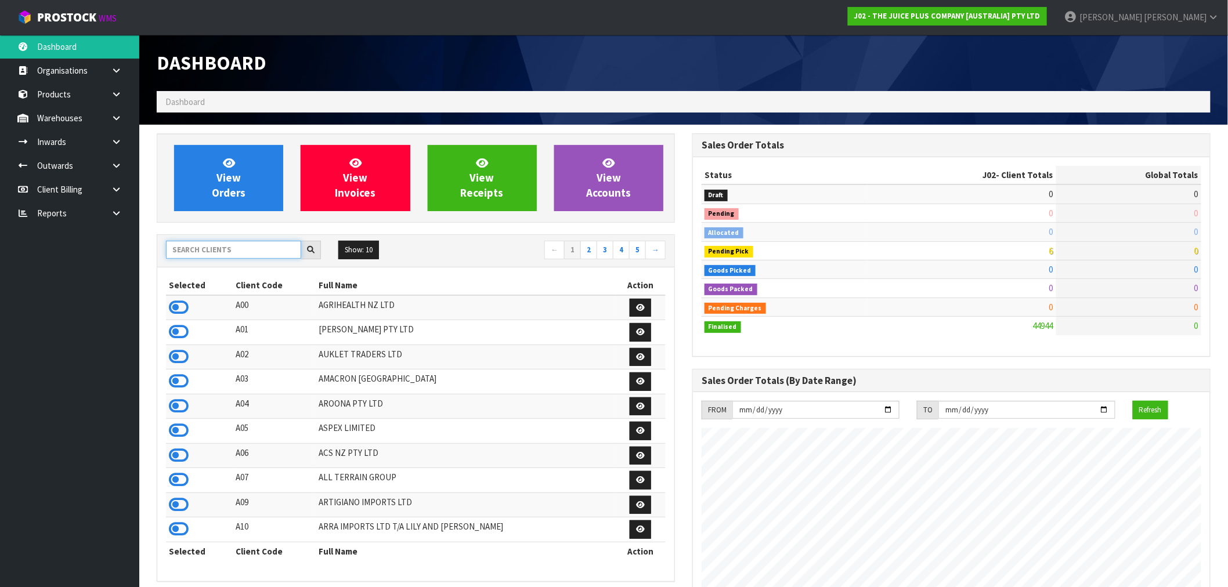
drag, startPoint x: 207, startPoint y: 241, endPoint x: 212, endPoint y: 247, distance: 7.9
click at [207, 242] on input "text" at bounding box center [233, 250] width 135 height 18
type input "G"
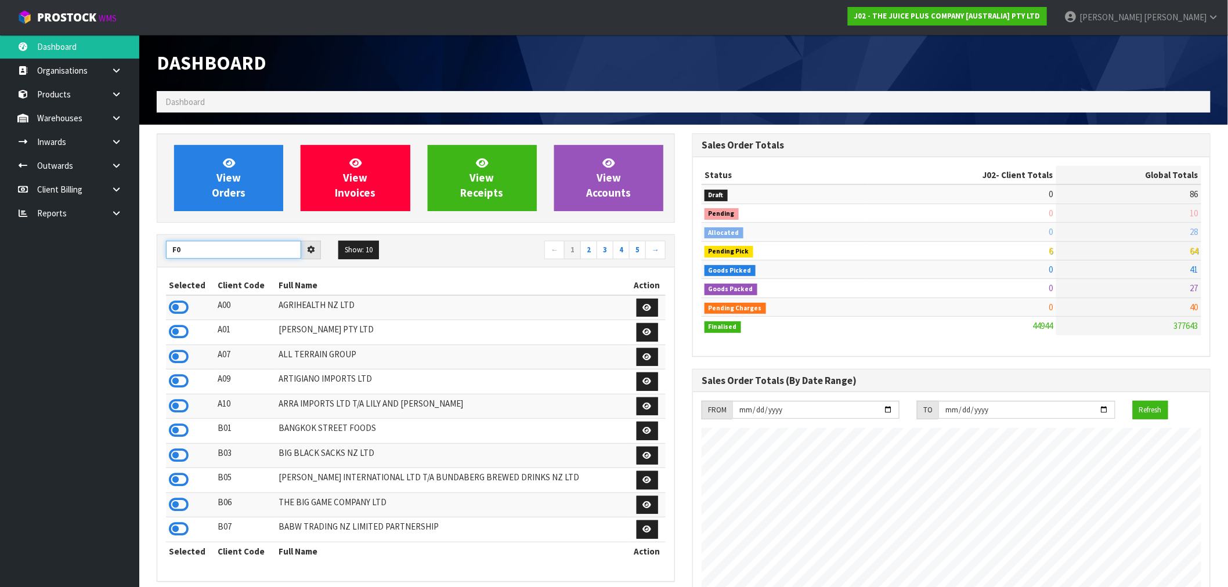
type input "F"
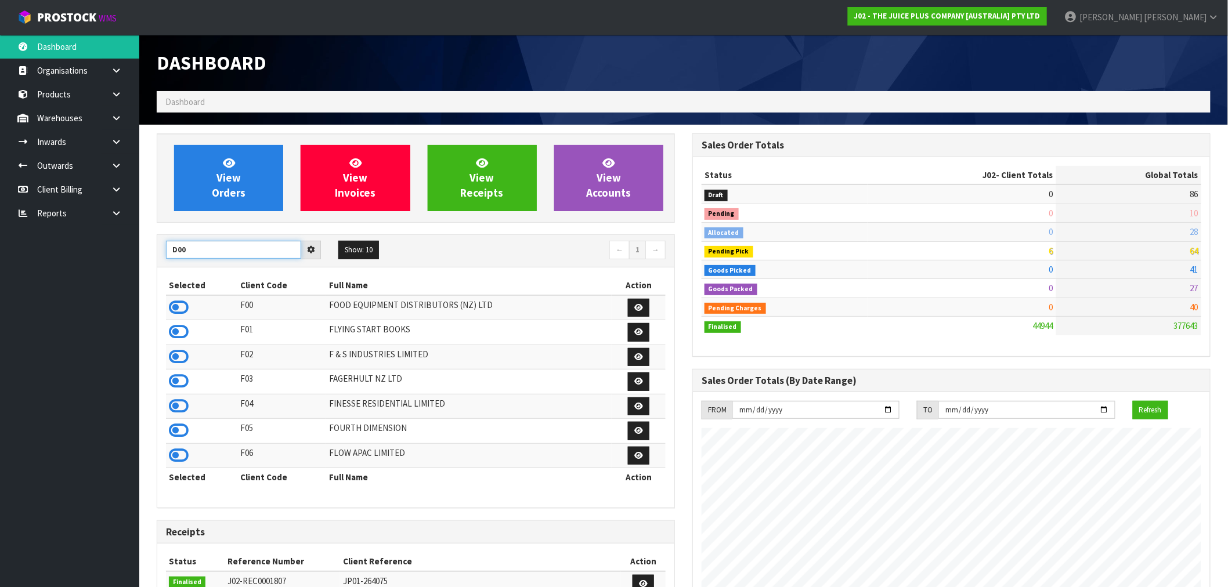
type input "D00"
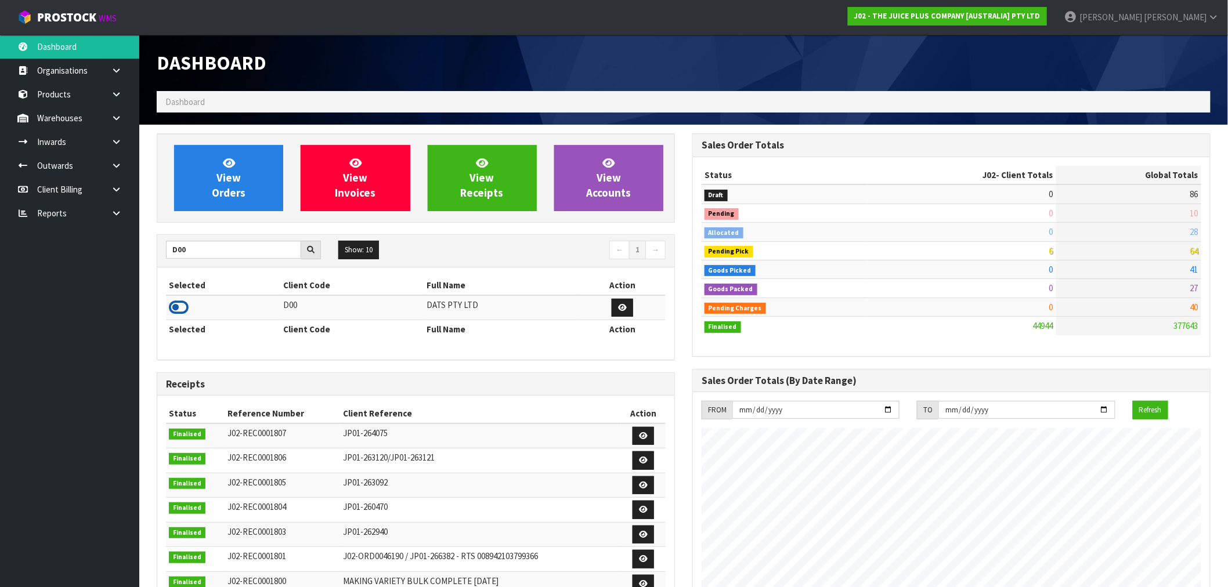
click at [182, 306] on icon at bounding box center [179, 307] width 20 height 17
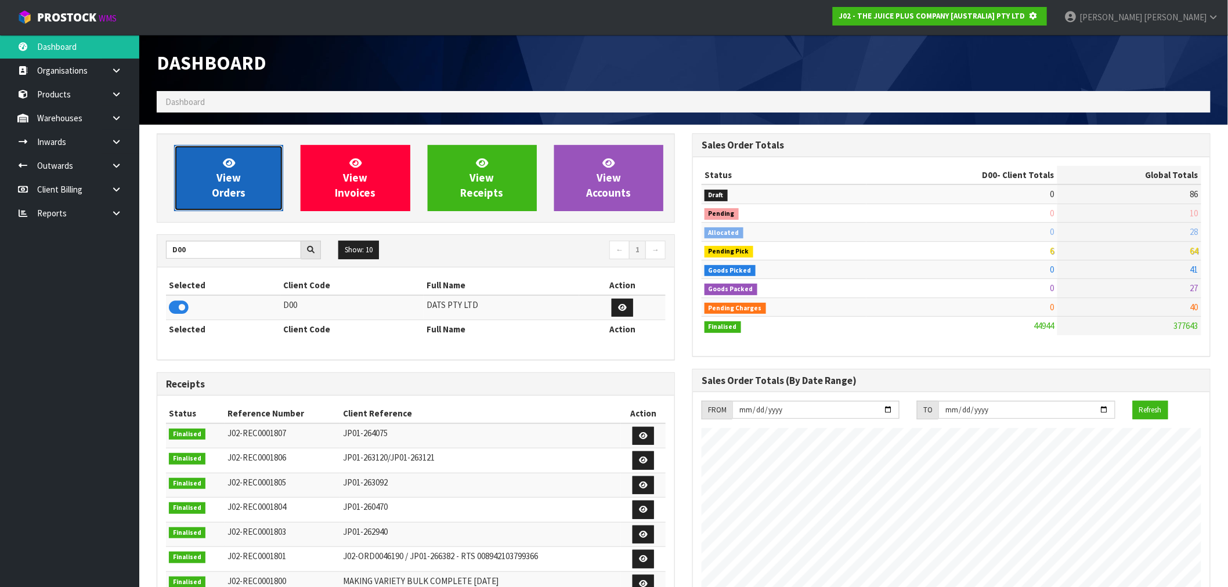
scroll to position [579402, 579589]
click at [225, 184] on span "View Orders" at bounding box center [229, 178] width 34 height 44
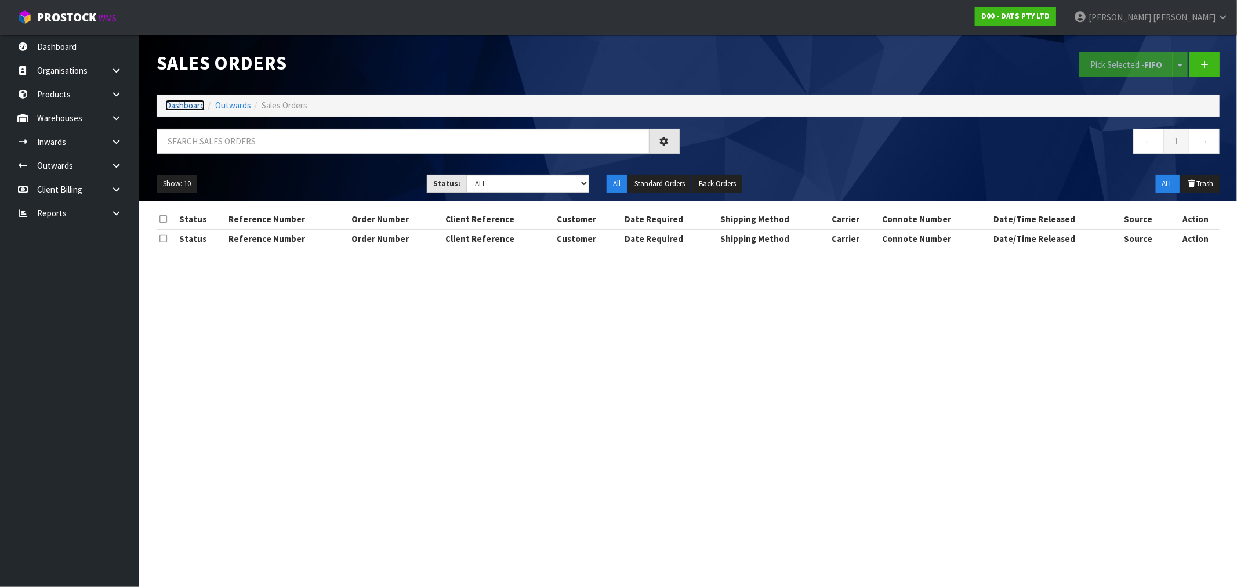
click at [198, 100] on link "Dashboard" at bounding box center [184, 105] width 39 height 11
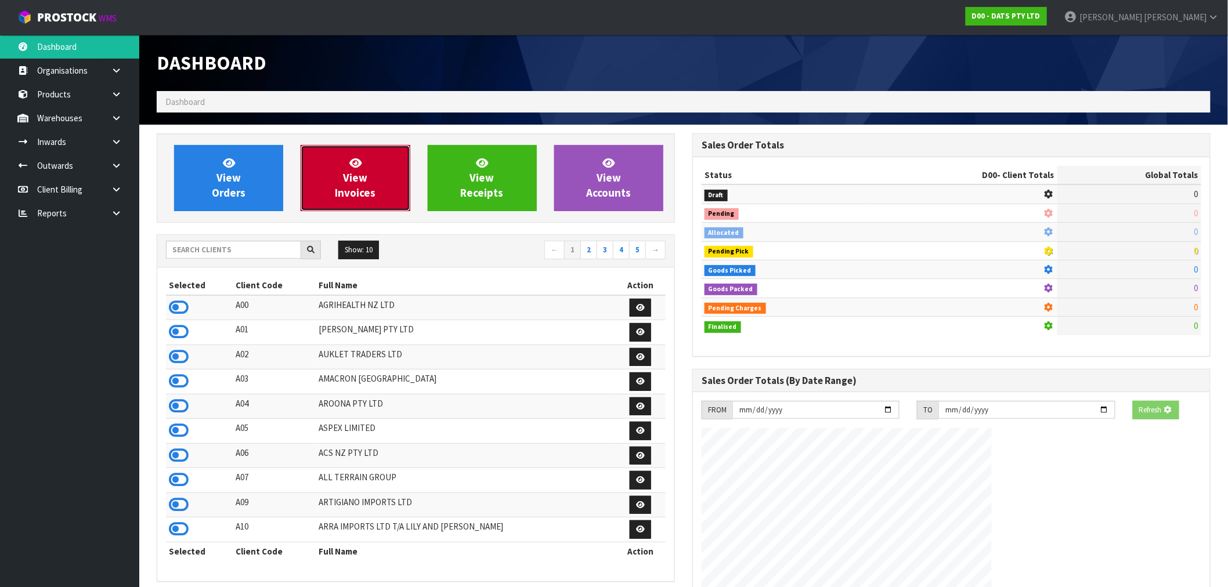
click at [395, 160] on link "View Invoices" at bounding box center [355, 178] width 109 height 66
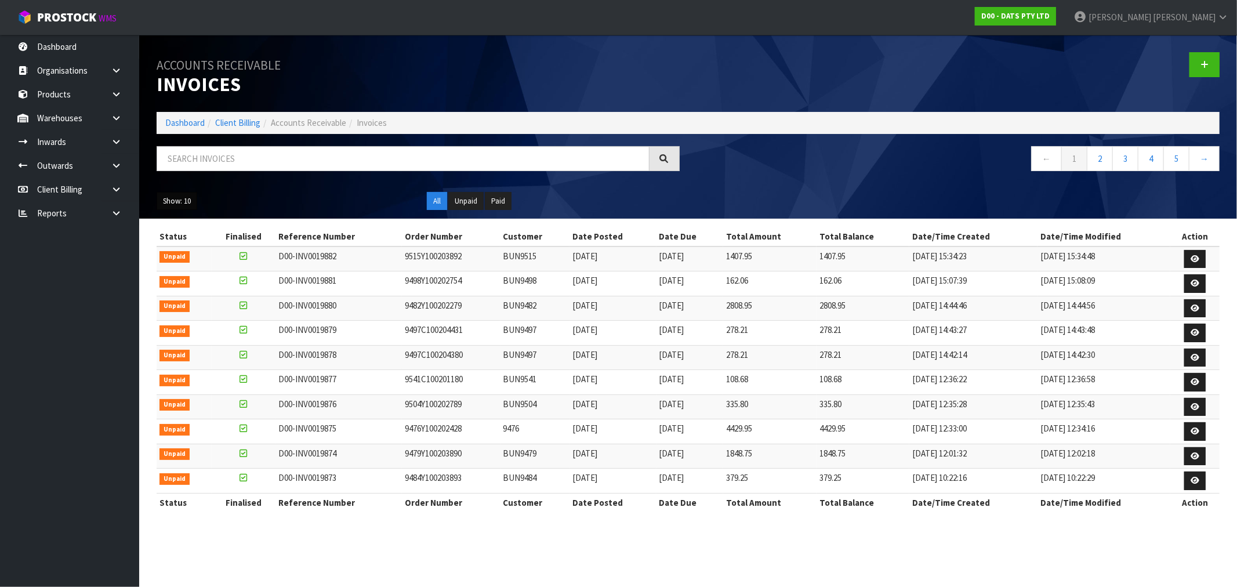
click at [183, 207] on button "Show: 10" at bounding box center [177, 201] width 41 height 19
click at [171, 254] on link "25" at bounding box center [203, 255] width 92 height 16
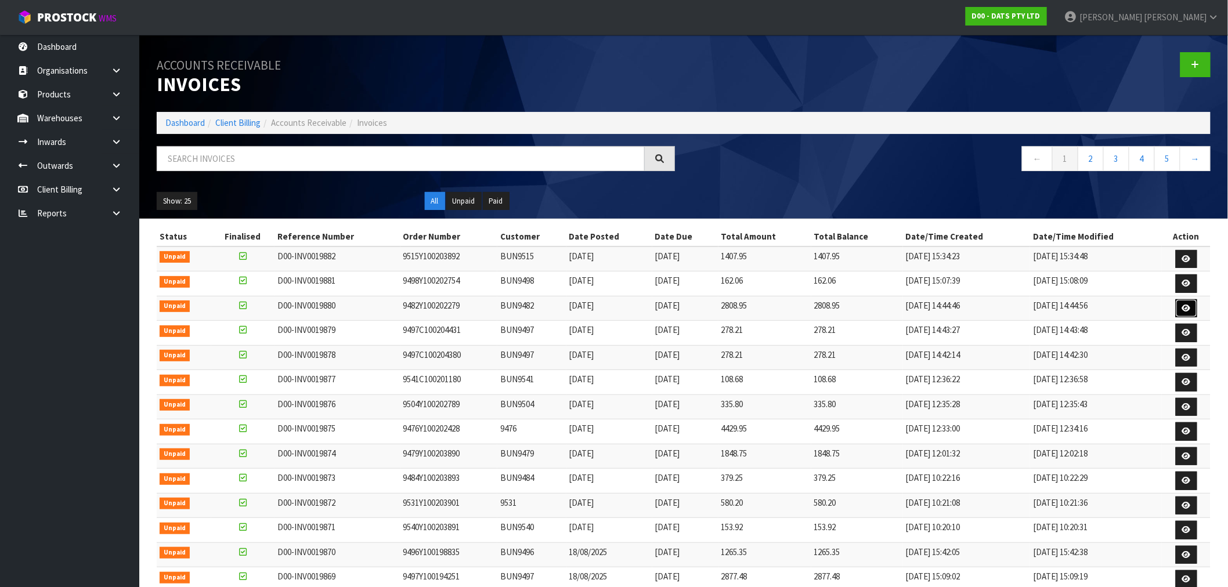
click at [1192, 309] on link at bounding box center [1185, 308] width 21 height 19
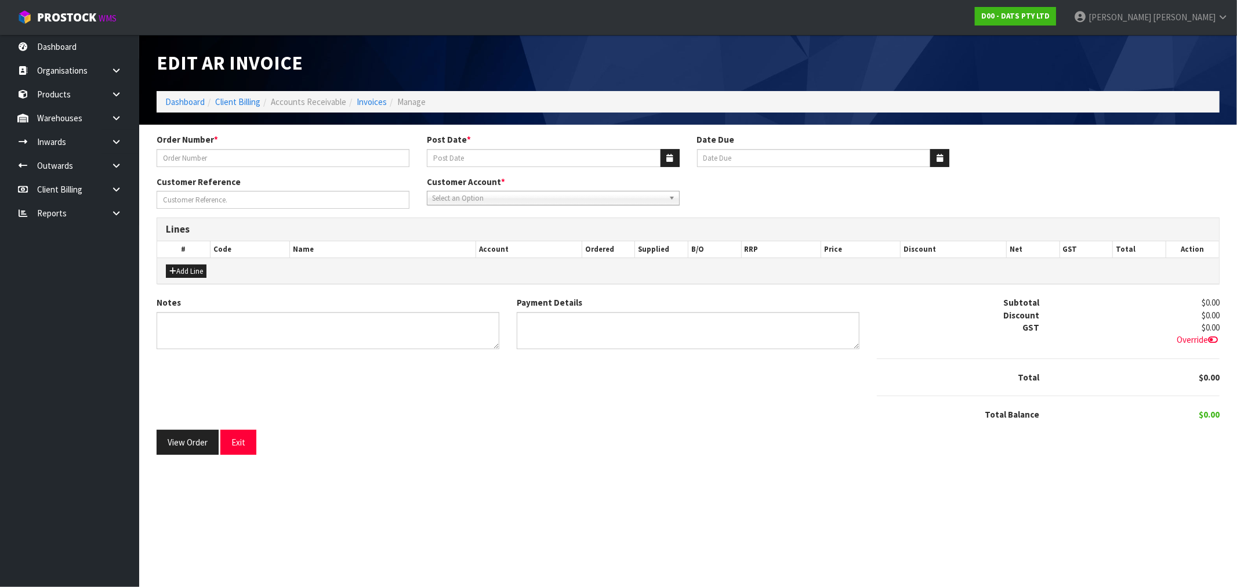
type input "9482Y100202279"
type input "[DATE]"
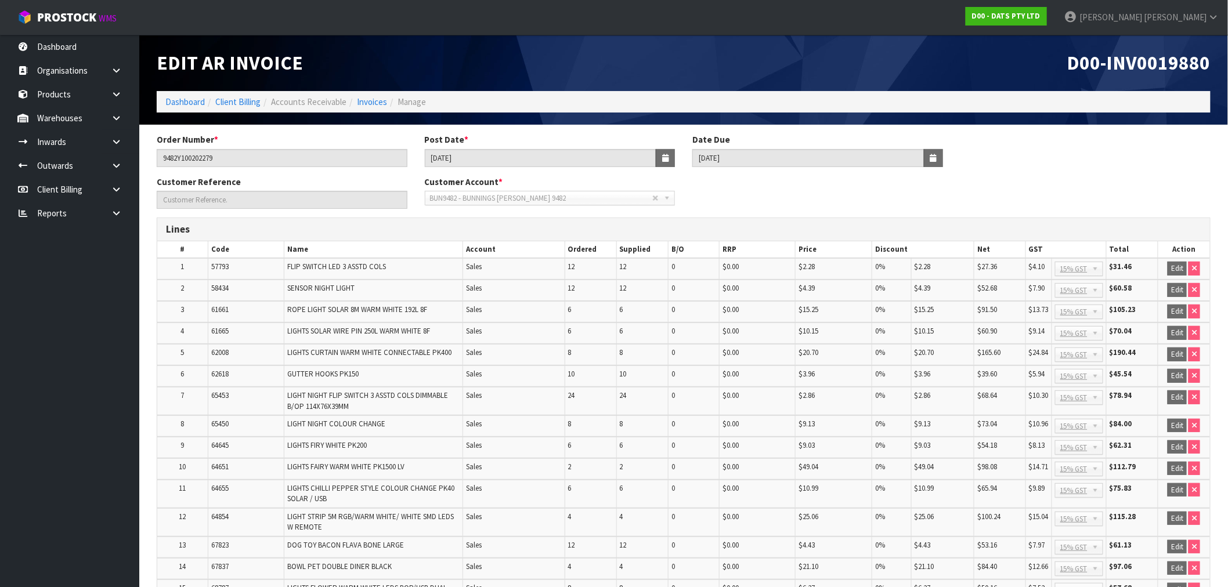
click at [233, 403] on td "65453" at bounding box center [246, 401] width 76 height 28
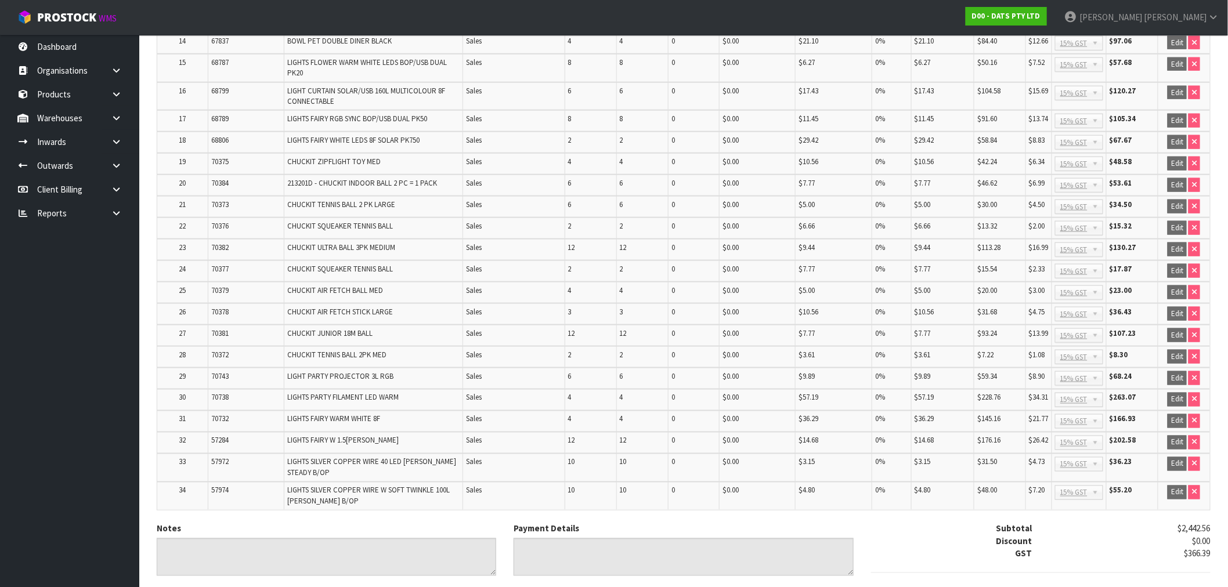
scroll to position [607, 0]
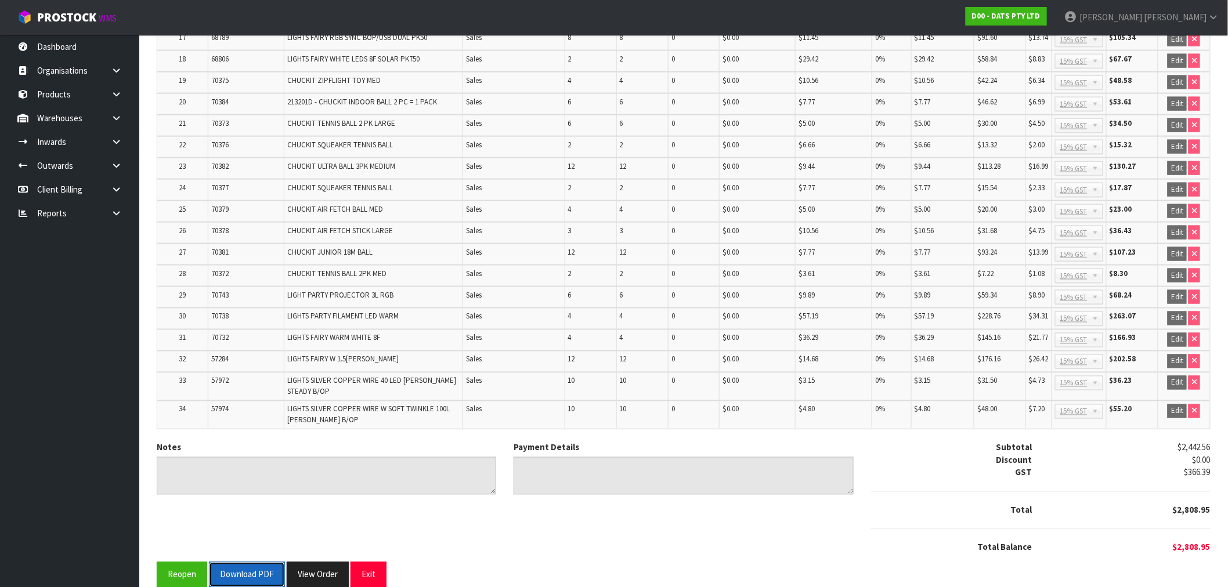
click at [231, 562] on button "Download PDF" at bounding box center [247, 574] width 76 height 25
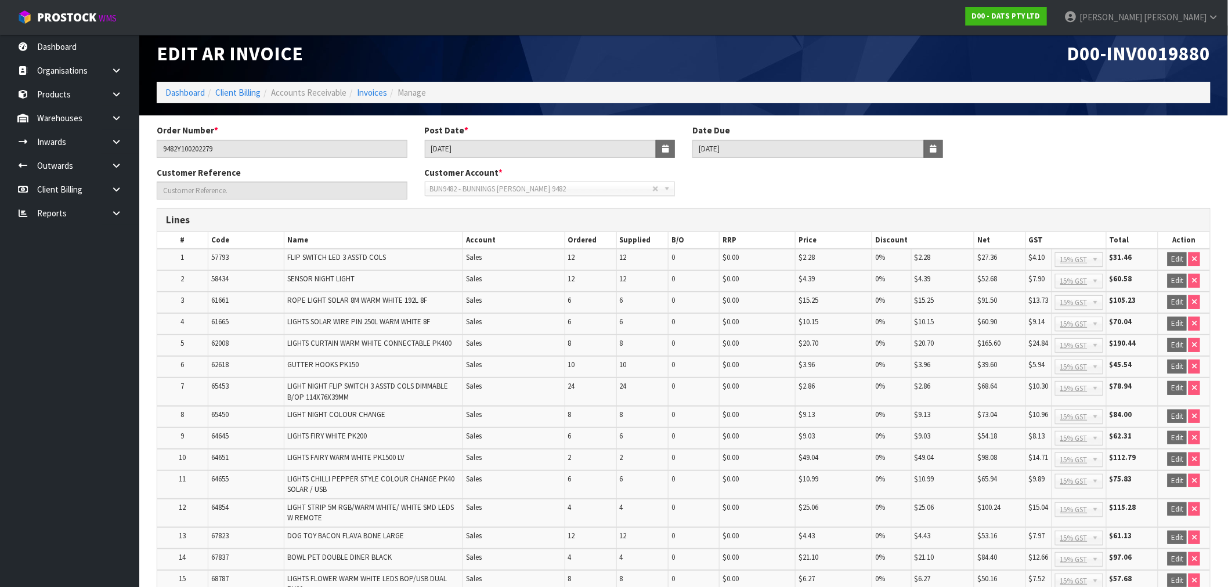
scroll to position [0, 0]
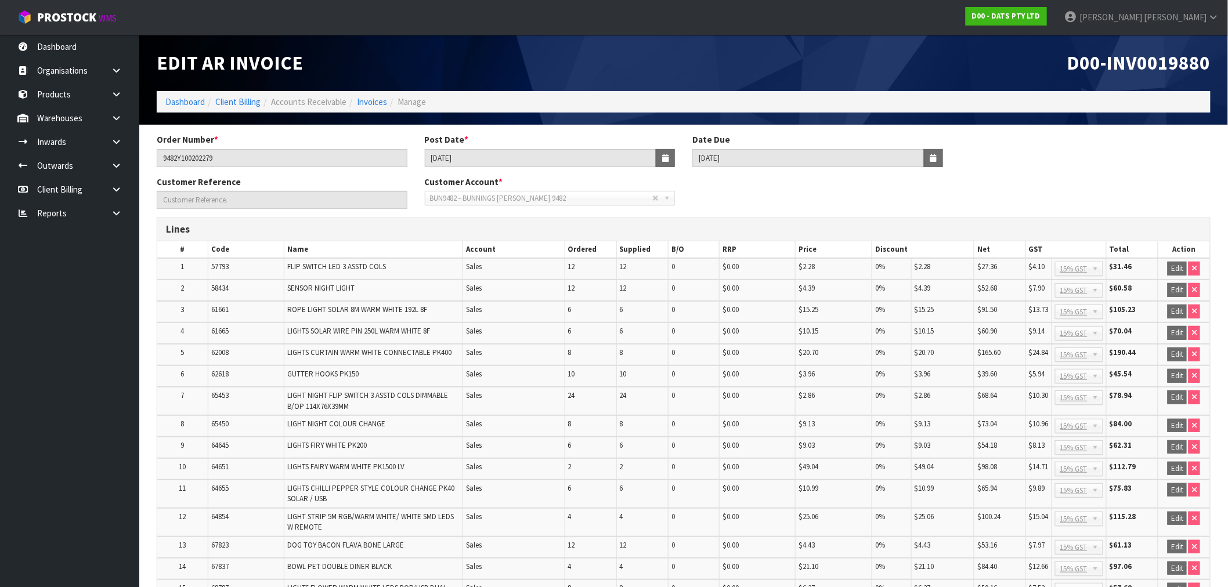
click at [379, 94] on ol "Dashboard Client Billing Accounts Receivable Invoices Manage" at bounding box center [684, 101] width 1054 height 21
click at [378, 97] on link "Invoices" at bounding box center [372, 101] width 30 height 11
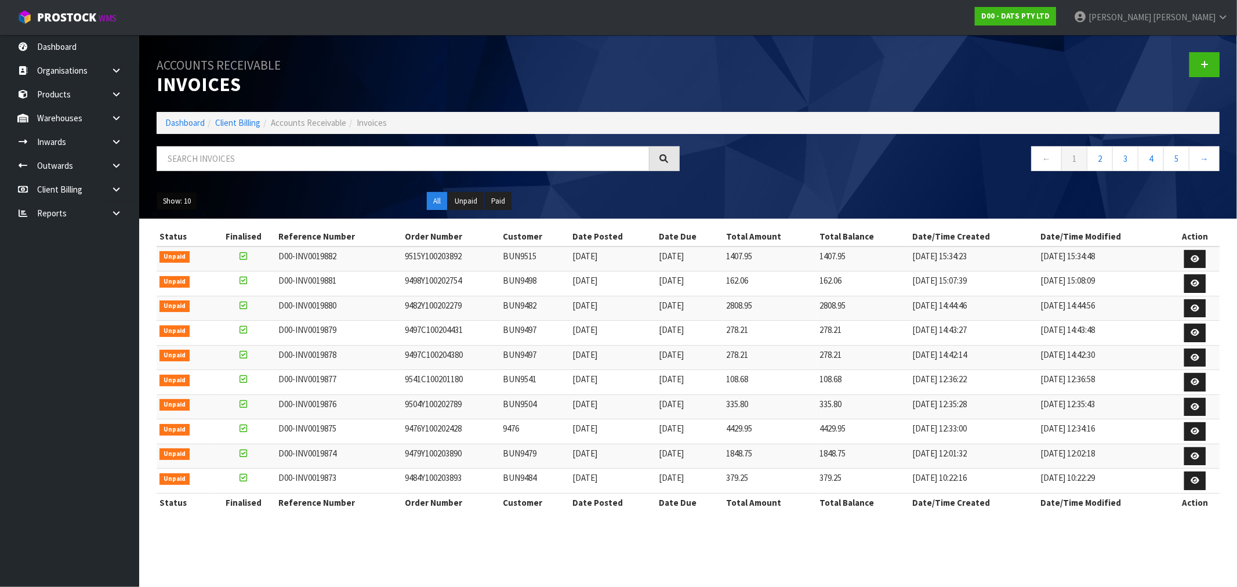
click at [183, 208] on button "Show: 10" at bounding box center [177, 201] width 41 height 19
click at [220, 252] on link "25" at bounding box center [203, 255] width 92 height 16
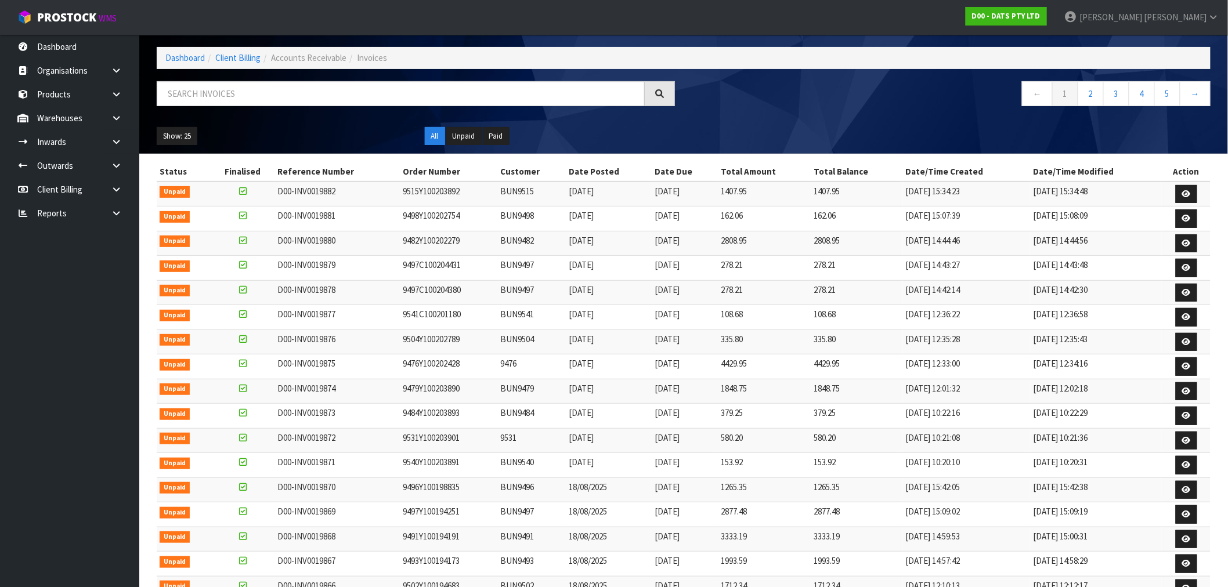
scroll to position [64, 0]
drag, startPoint x: 465, startPoint y: 441, endPoint x: 418, endPoint y: 437, distance: 46.6
click at [418, 437] on td "9531Y100203901" at bounding box center [448, 441] width 97 height 25
drag, startPoint x: 466, startPoint y: 367, endPoint x: 422, endPoint y: 367, distance: 44.1
click at [422, 367] on td "9476Y100202428" at bounding box center [448, 367] width 97 height 25
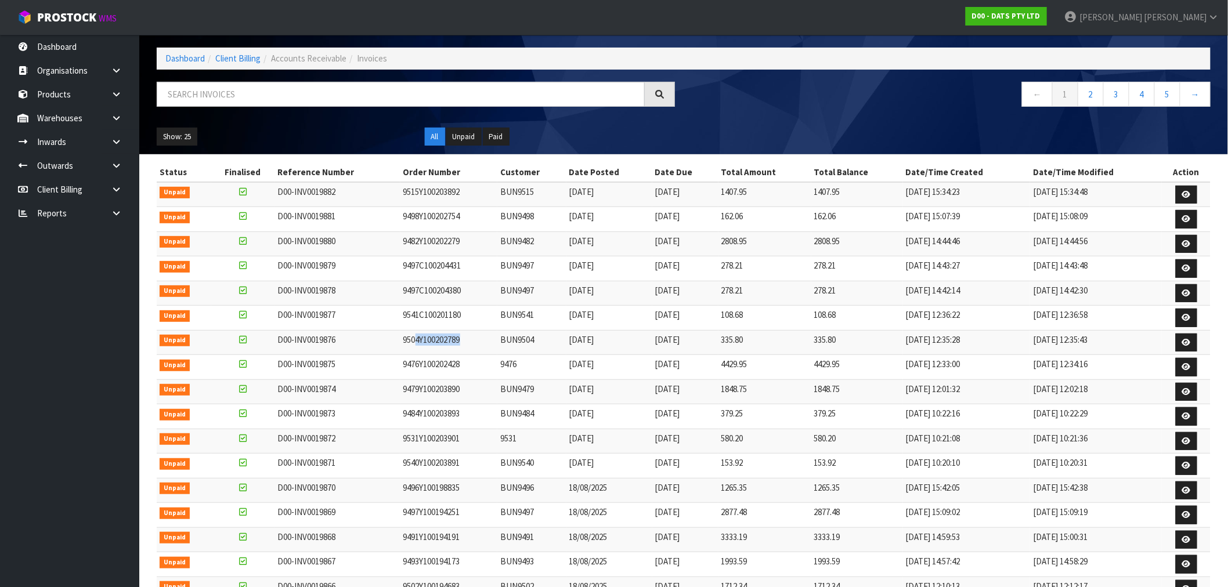
drag, startPoint x: 466, startPoint y: 336, endPoint x: 414, endPoint y: 336, distance: 52.8
click at [414, 336] on td "9504Y100202789" at bounding box center [448, 342] width 97 height 25
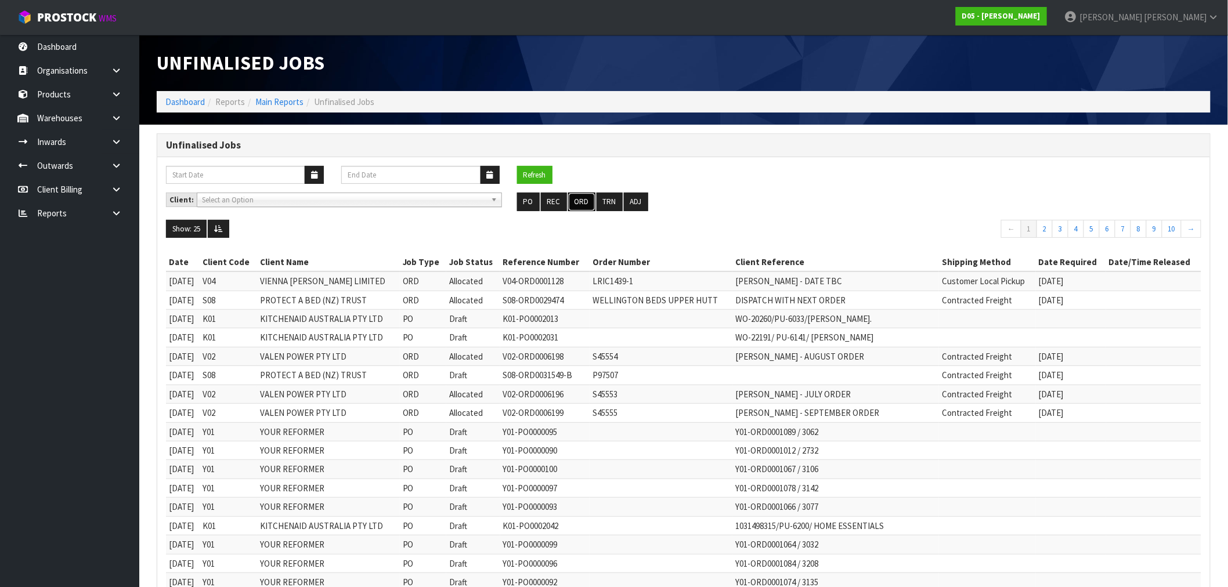
click at [575, 207] on button "ORD" at bounding box center [581, 202] width 27 height 19
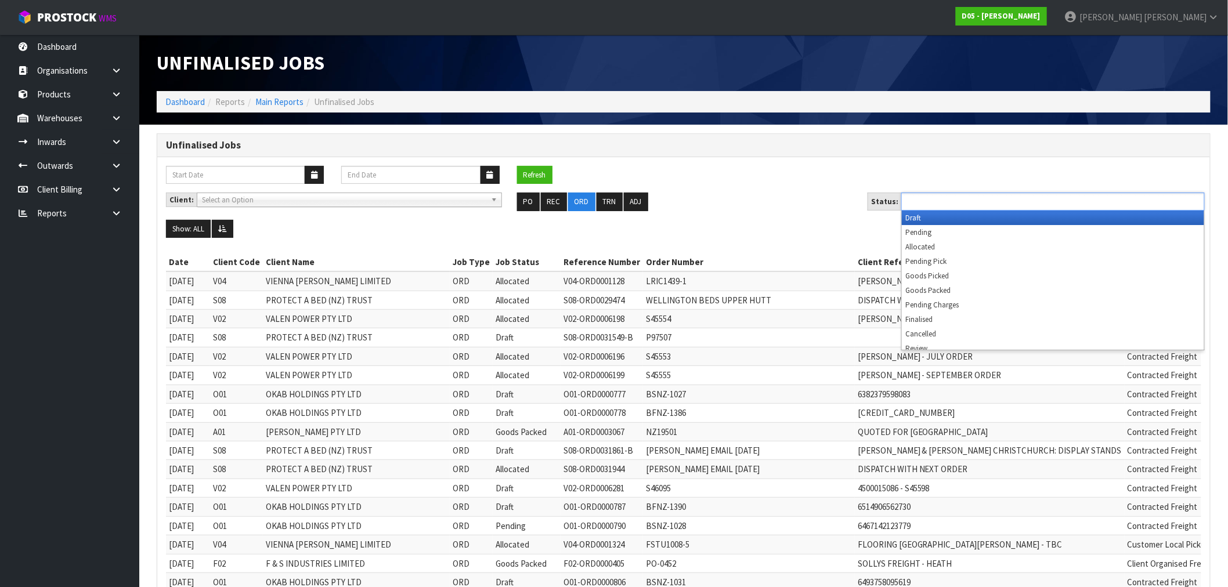
click at [1005, 201] on ul at bounding box center [1052, 202] width 303 height 18
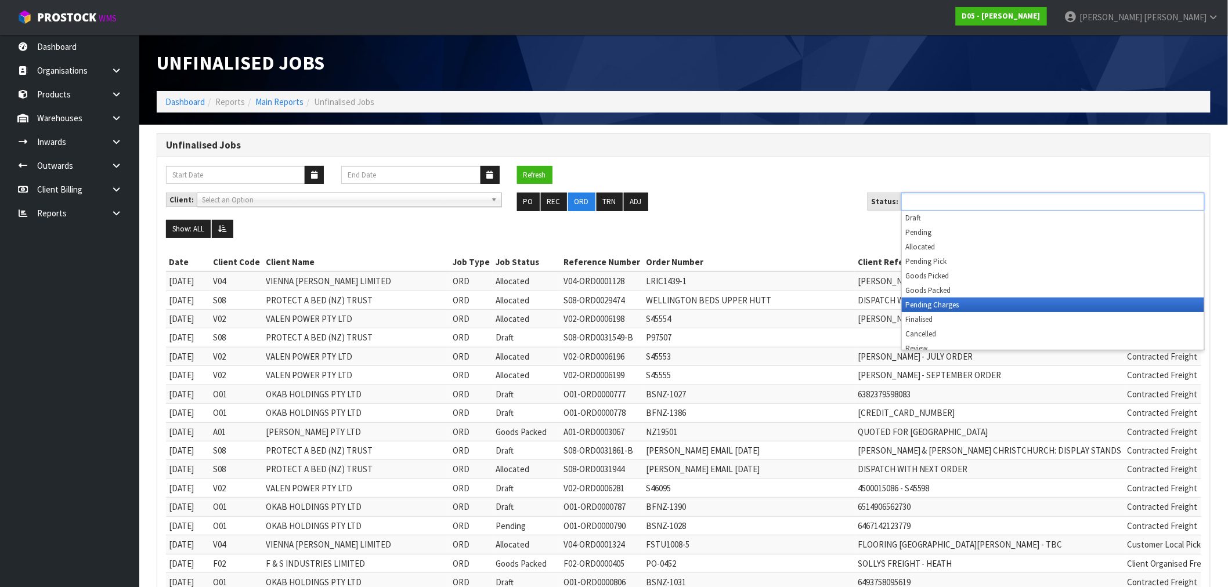
drag, startPoint x: 993, startPoint y: 296, endPoint x: 993, endPoint y: 304, distance: 7.6
click at [993, 304] on ul "Draft Pending Allocated Pending Pick Goods Picked Goods Packed Pending Charges …" at bounding box center [1053, 280] width 302 height 139
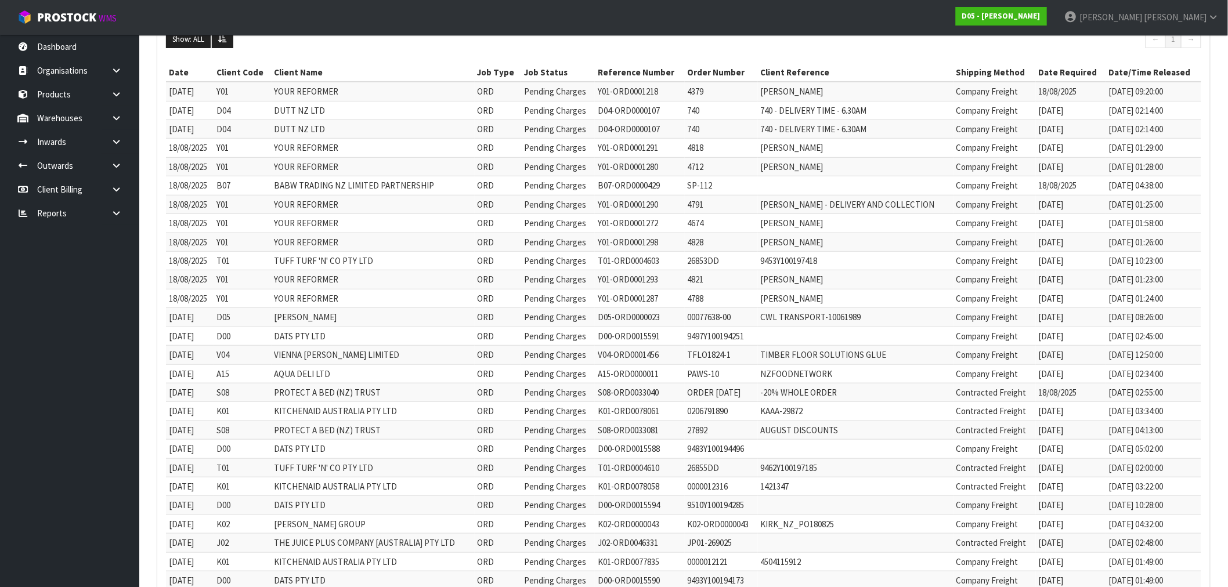
scroll to position [254, 0]
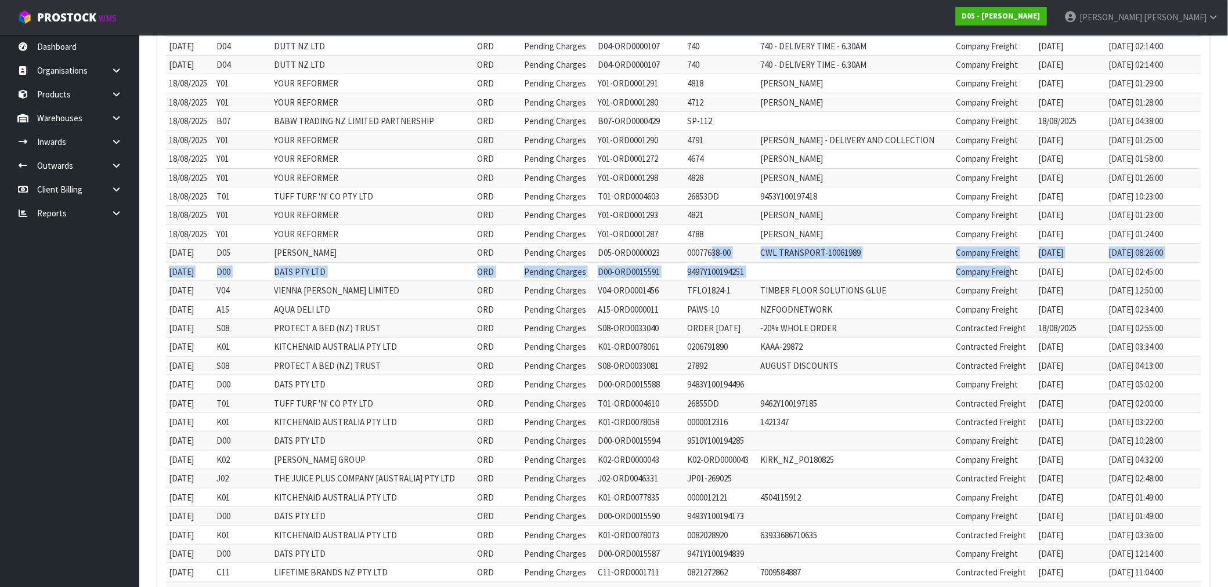
drag, startPoint x: 803, startPoint y: 252, endPoint x: 1010, endPoint y: 257, distance: 206.6
click at [1012, 267] on tbody "12/08/2025 Y01 YOUR REFORMER ORD Pending Charges Y01-ORD0001218 4379 KATE SPEED…" at bounding box center [683, 384] width 1035 height 734
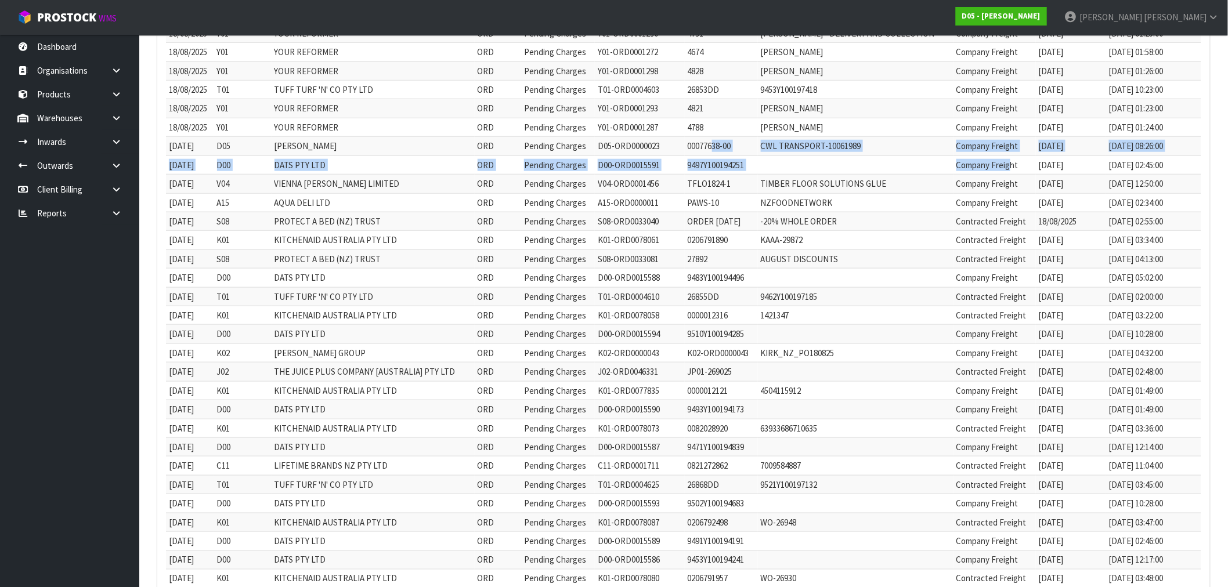
scroll to position [383, 0]
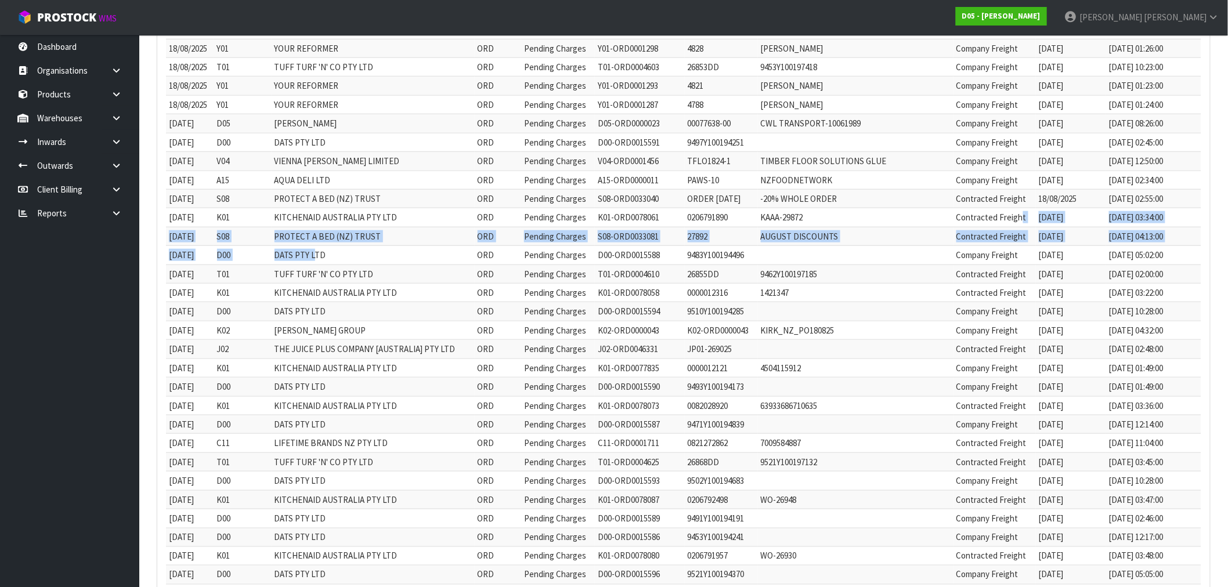
drag, startPoint x: 1022, startPoint y: 226, endPoint x: 316, endPoint y: 247, distance: 706.9
click at [316, 247] on tbody "12/08/2025 Y01 YOUR REFORMER ORD Pending Charges Y01-ORD0001218 4379 KATE SPEED…" at bounding box center [683, 255] width 1035 height 734
click at [932, 240] on td "AUGUST DISCOUNTS" at bounding box center [856, 236] width 196 height 19
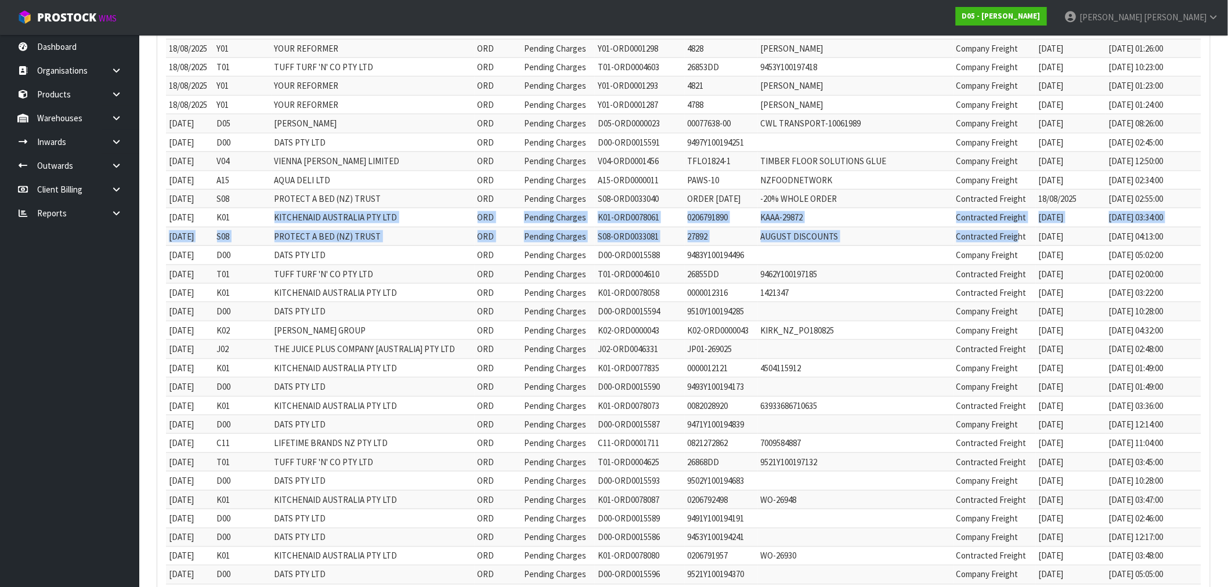
drag, startPoint x: 1020, startPoint y: 240, endPoint x: 245, endPoint y: 227, distance: 774.6
click at [245, 227] on tbody "12/08/2025 Y01 YOUR REFORMER ORD Pending Charges Y01-ORD0001218 4379 KATE SPEED…" at bounding box center [683, 255] width 1035 height 734
drag, startPoint x: 307, startPoint y: 276, endPoint x: 1072, endPoint y: 274, distance: 764.6
click at [1072, 274] on tr "20/08/2025 T01 TUFF TURF 'N' CO PTY LTD ORD Pending Charges T01-ORD0004610 2685…" at bounding box center [683, 274] width 1035 height 19
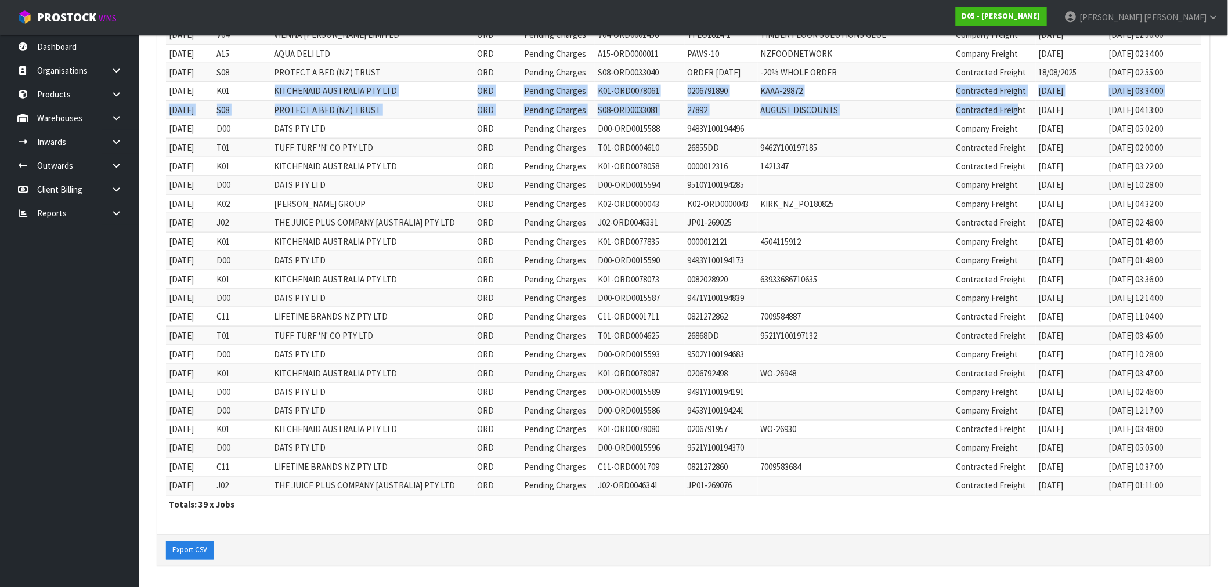
scroll to position [512, 0]
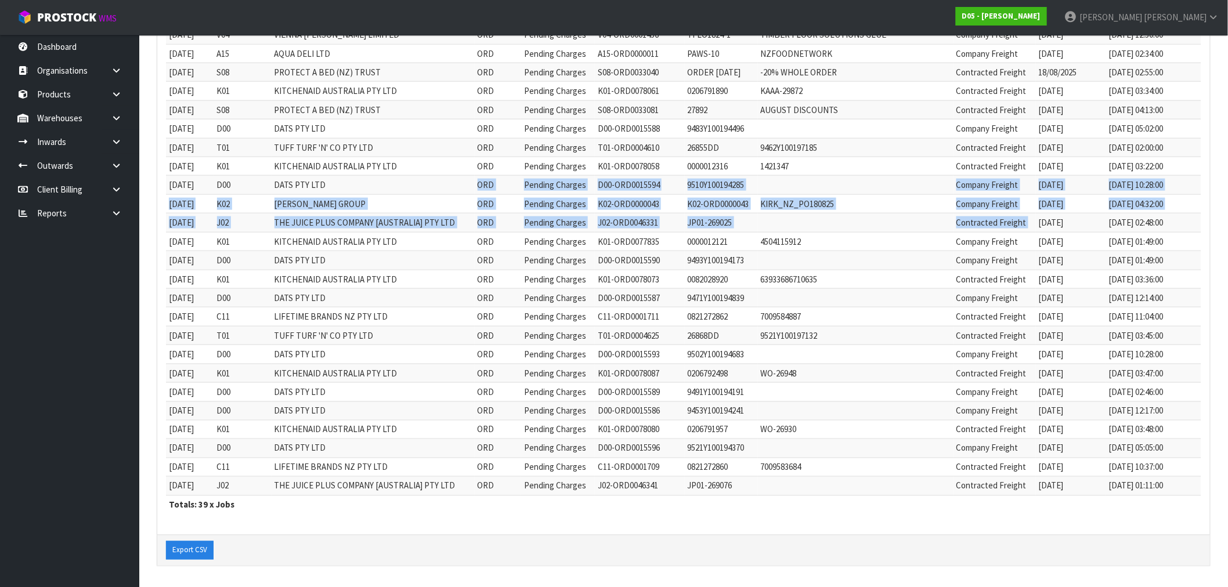
drag, startPoint x: 374, startPoint y: 187, endPoint x: 1041, endPoint y: 224, distance: 668.2
click at [1041, 224] on tbody "12/08/2025 Y01 YOUR REFORMER ORD Pending Charges Y01-ORD0001218 4379 KATE SPEED…" at bounding box center [683, 129] width 1035 height 734
click at [807, 227] on td at bounding box center [856, 222] width 196 height 19
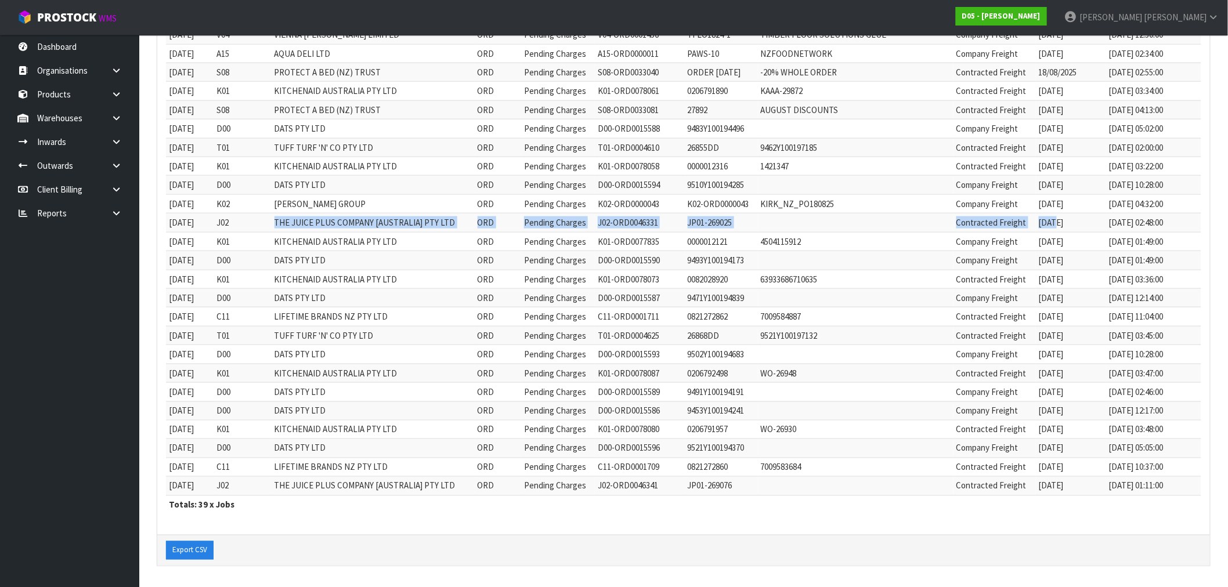
drag, startPoint x: 1059, startPoint y: 219, endPoint x: 233, endPoint y: 220, distance: 826.1
click at [234, 219] on tr "20/08/2025 J02 THE JUICE PLUS COMPANY [AUSTRALIA] PTY LTD ORD Pending Charges J…" at bounding box center [683, 222] width 1035 height 19
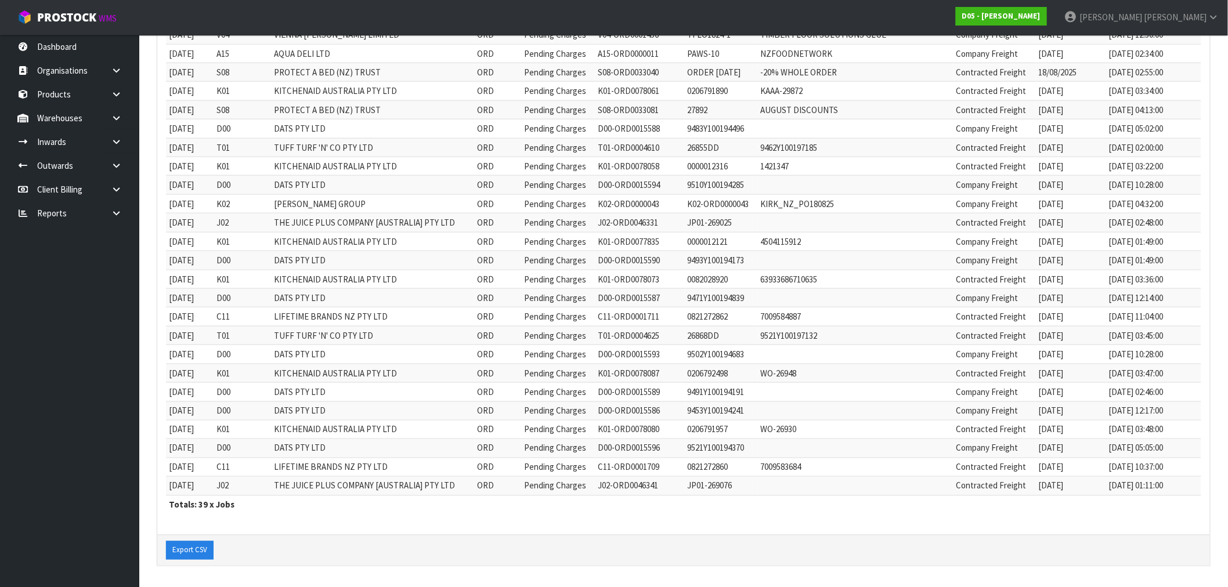
click at [232, 222] on td "J02" at bounding box center [242, 222] width 57 height 19
copy td "J02"
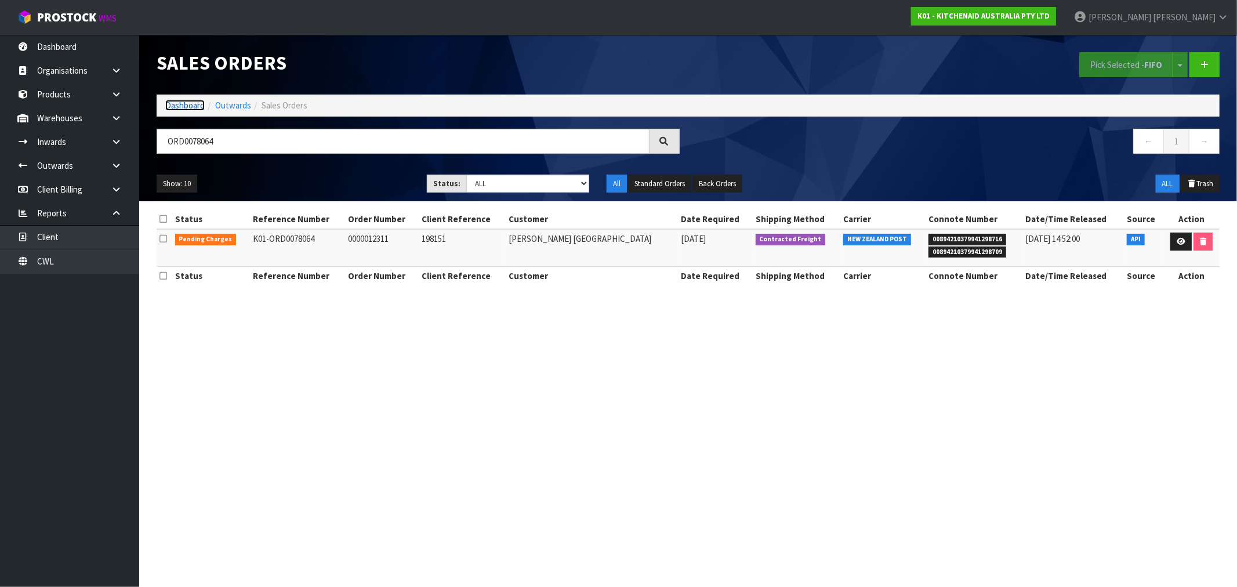
click at [183, 103] on link "Dashboard" at bounding box center [184, 105] width 39 height 11
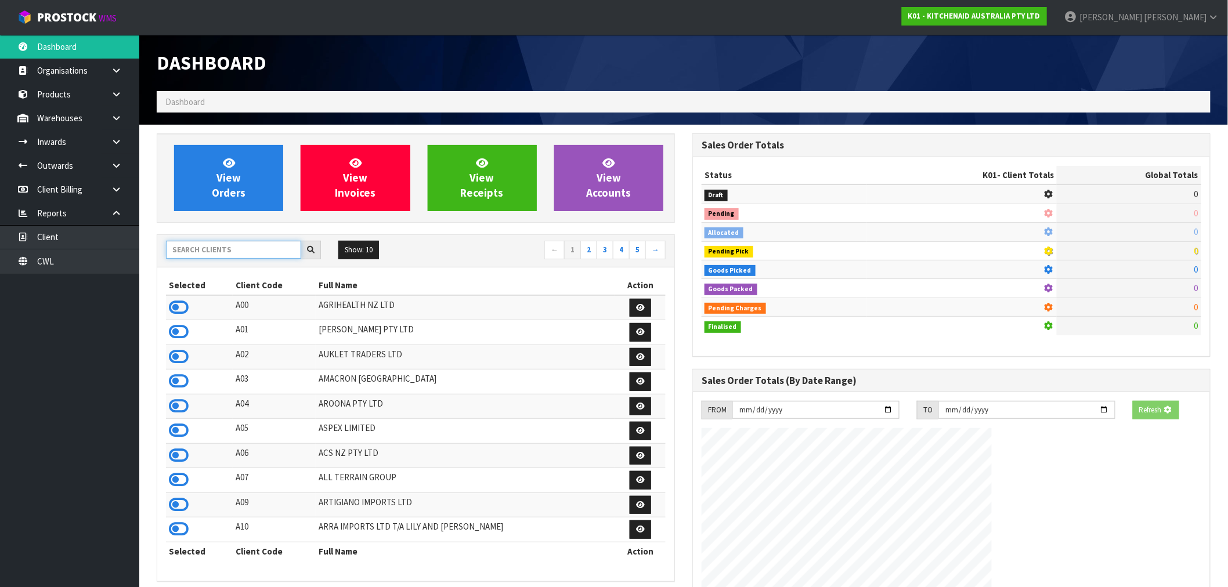
click at [201, 254] on input "text" at bounding box center [233, 250] width 135 height 18
type input "F01"
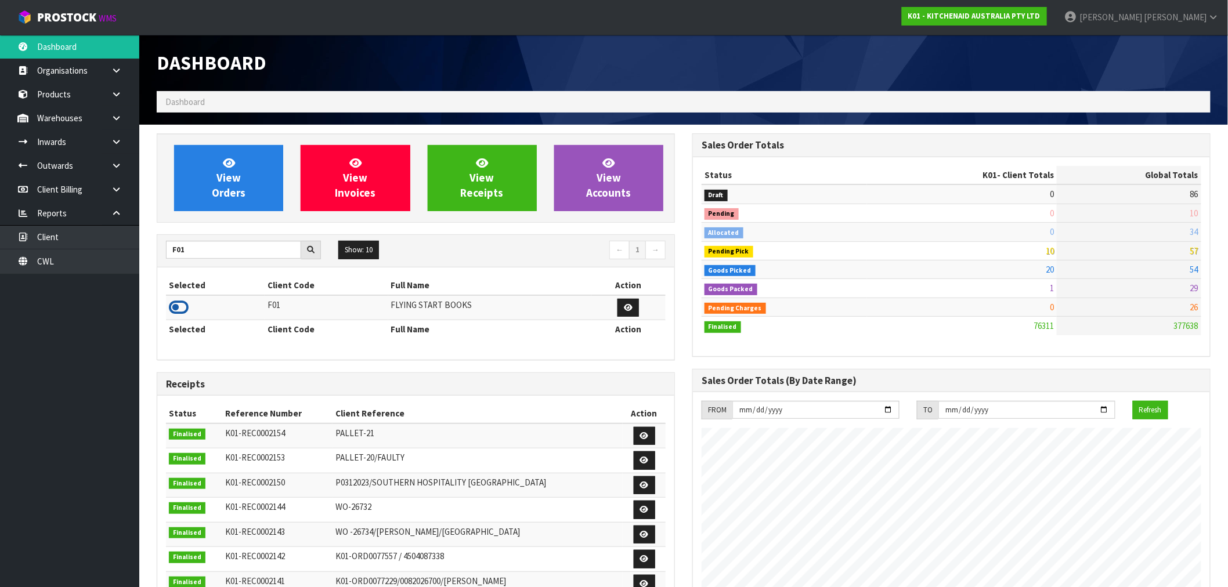
click at [179, 309] on icon at bounding box center [179, 307] width 20 height 17
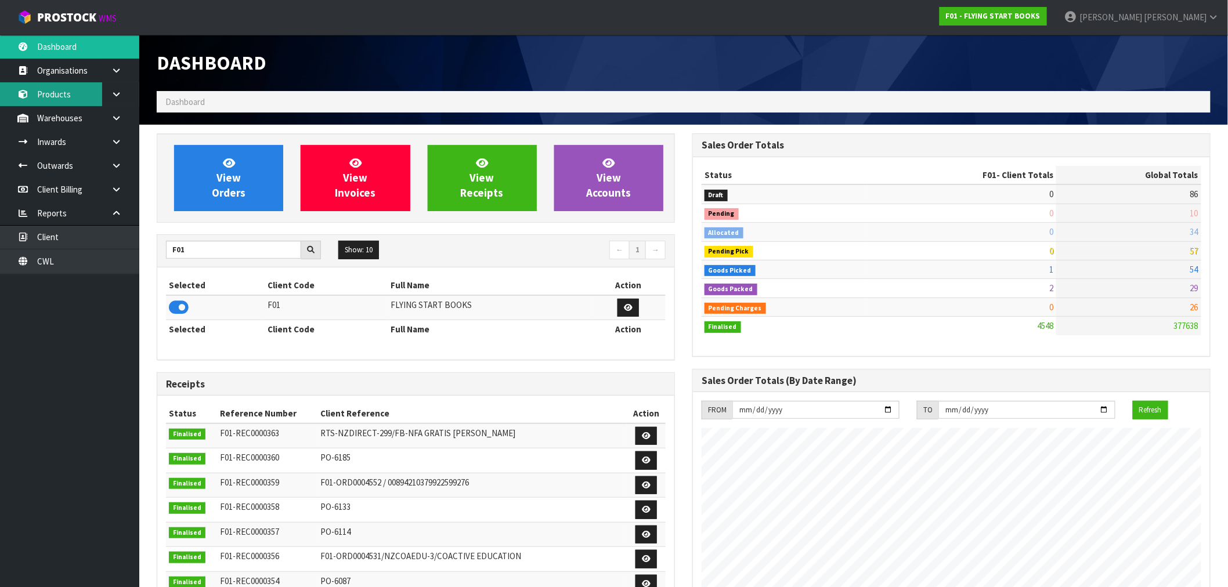
click at [64, 99] on link "Products" at bounding box center [69, 94] width 139 height 24
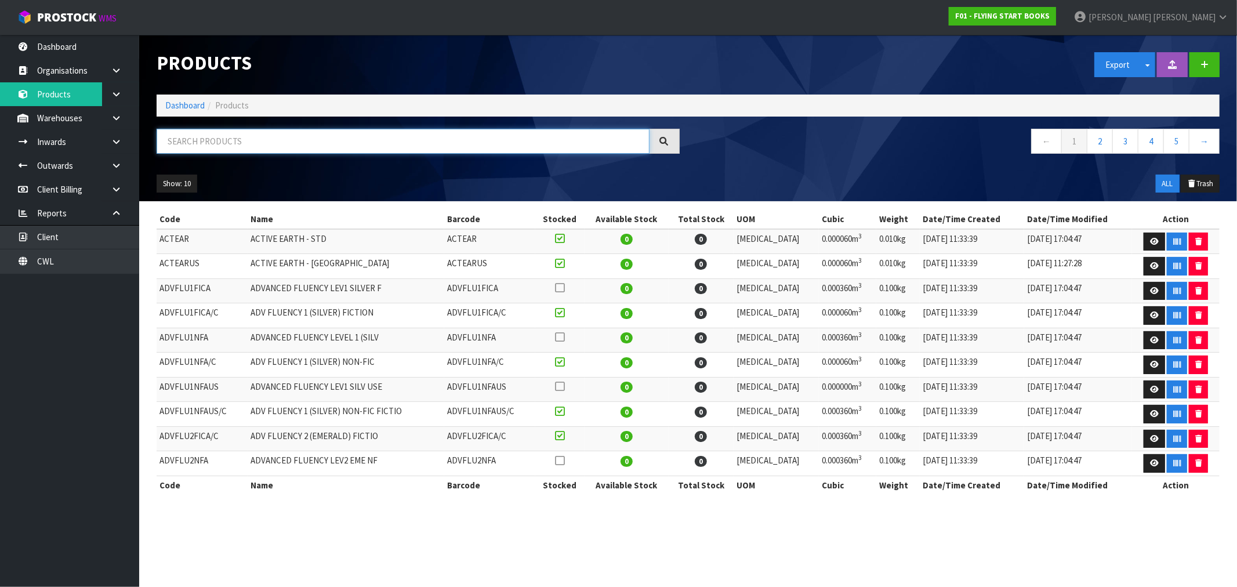
click at [229, 146] on input "text" at bounding box center [403, 141] width 493 height 25
paste input "9781776540440"
type input "9781776540440"
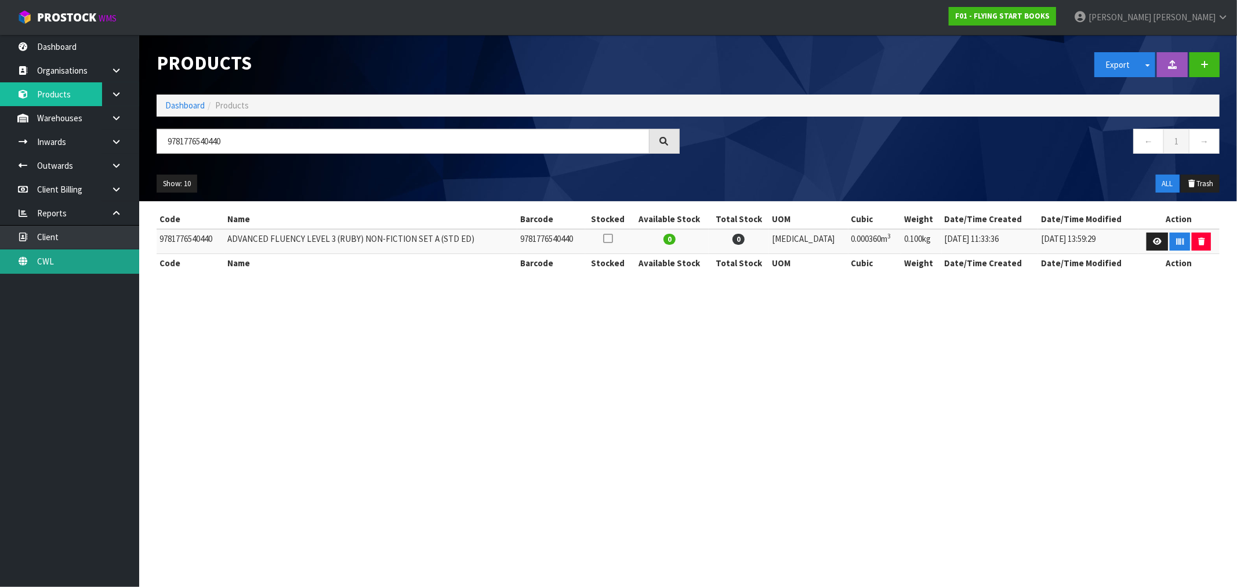
click at [74, 253] on link "CWL" at bounding box center [69, 261] width 139 height 24
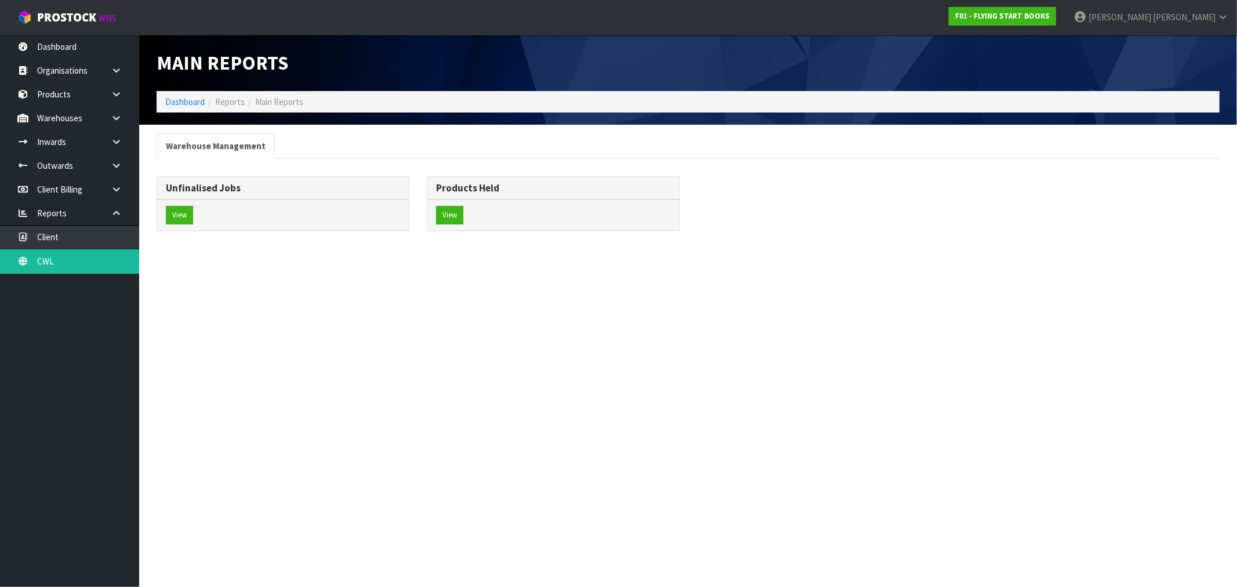
drag, startPoint x: 95, startPoint y: 236, endPoint x: 67, endPoint y: 236, distance: 27.3
click at [67, 236] on div "Main Reports Dashboard Reports Main Reports Warehouse Management Unfinalised Jo…" at bounding box center [618, 126] width 1237 height 252
click at [66, 238] on link "Client" at bounding box center [69, 237] width 139 height 24
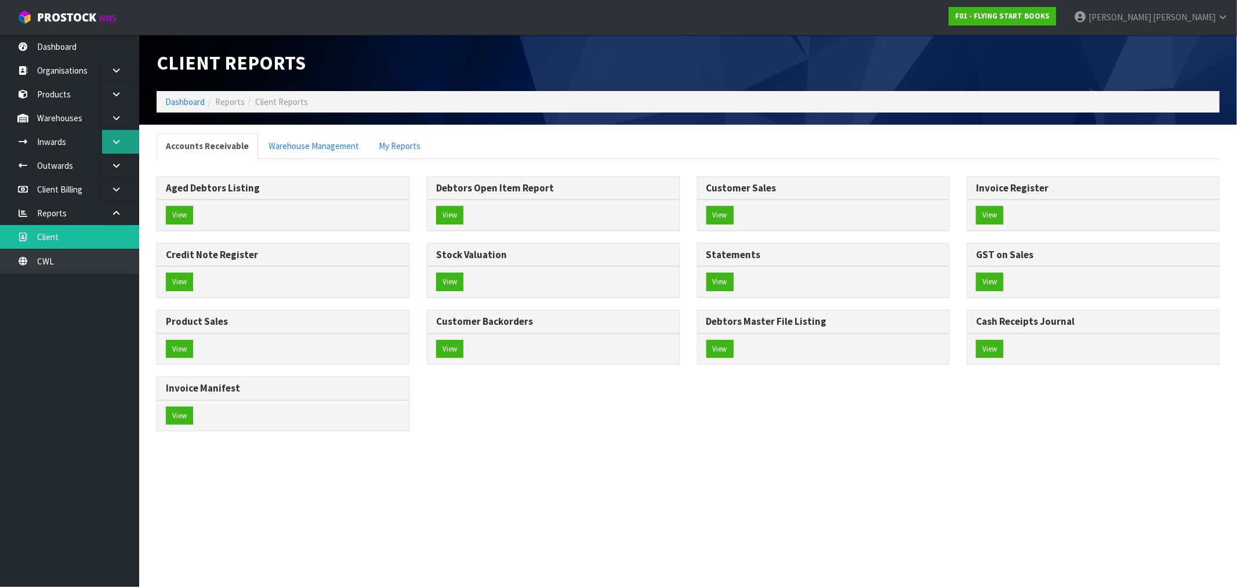
click at [114, 143] on icon at bounding box center [116, 141] width 11 height 9
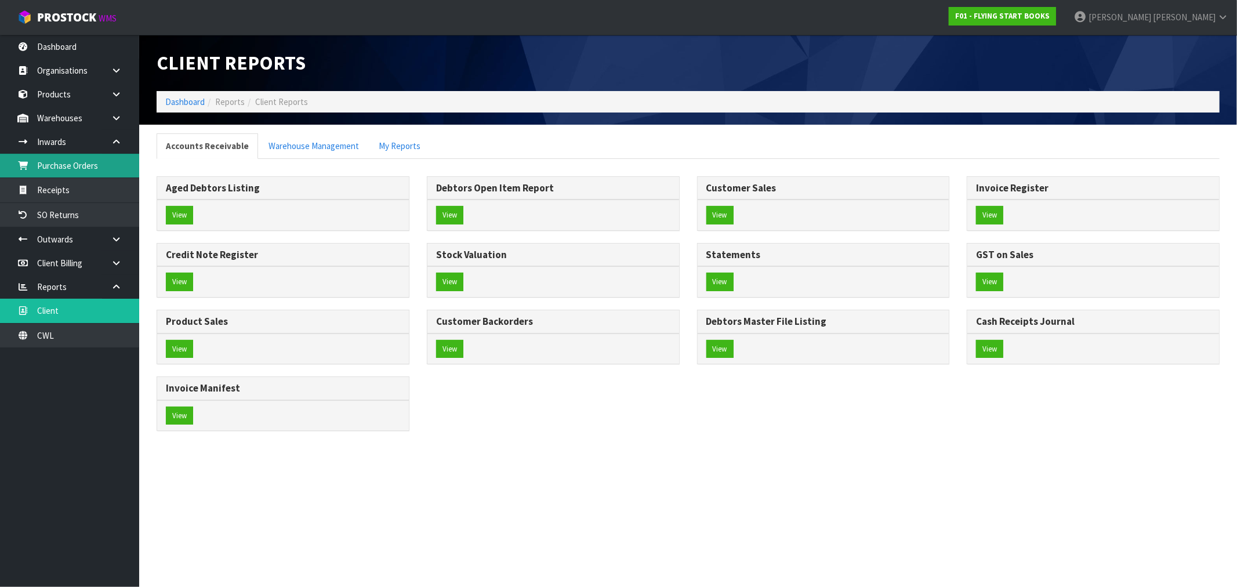
drag, startPoint x: 84, startPoint y: 161, endPoint x: 125, endPoint y: 166, distance: 40.9
click at [84, 162] on link "Purchase Orders" at bounding box center [69, 166] width 139 height 24
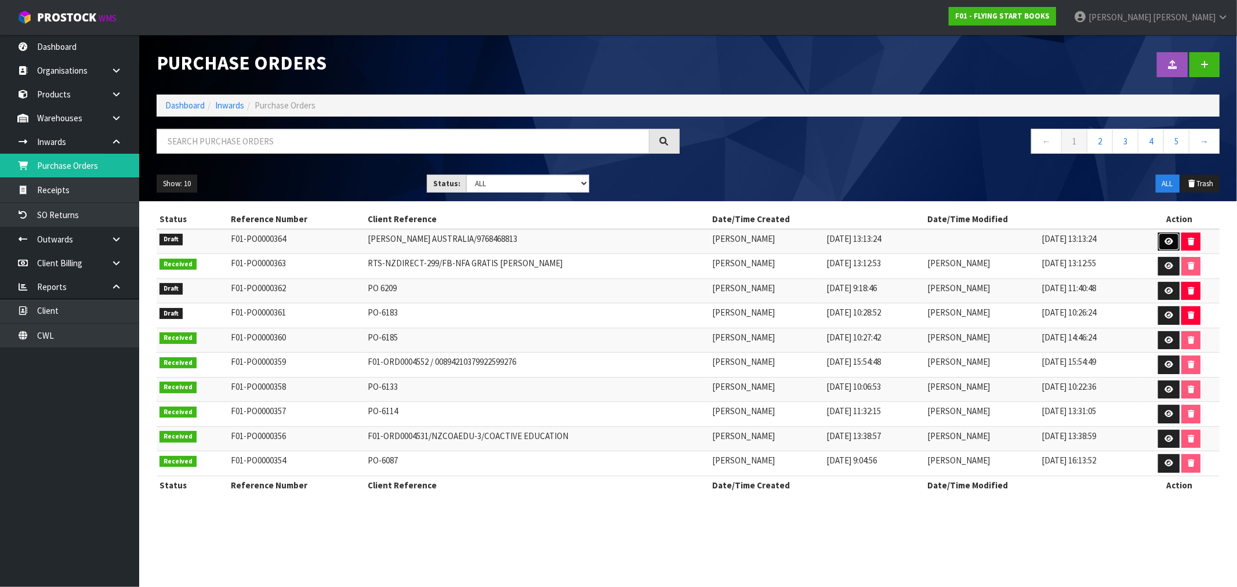
click at [1166, 241] on icon at bounding box center [1169, 242] width 9 height 8
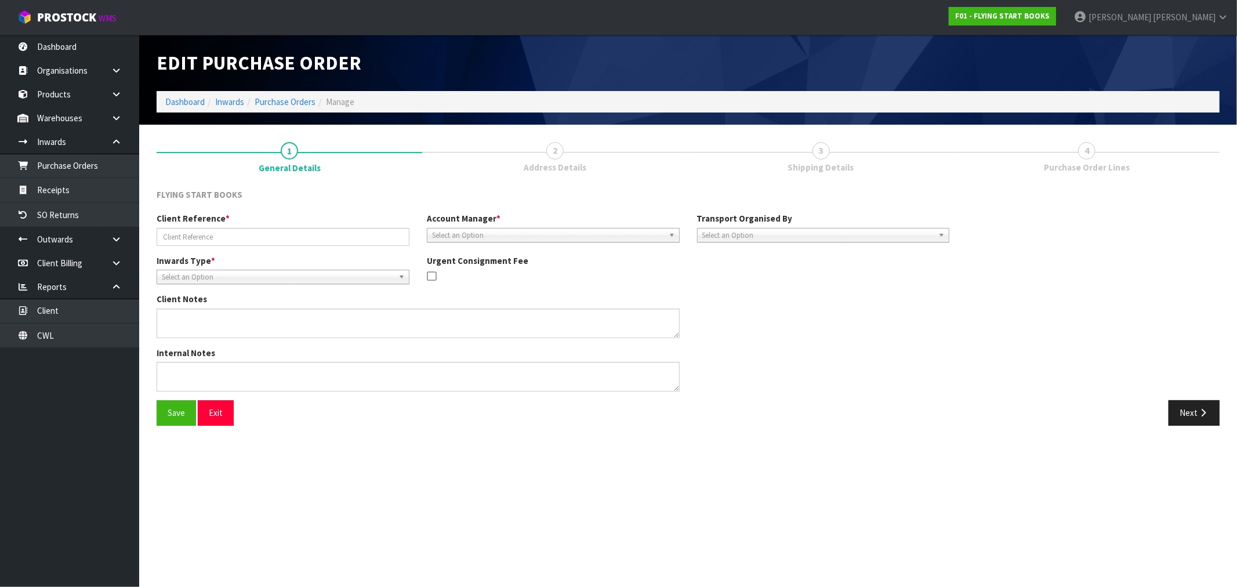
type input "[PERSON_NAME] AUSTRALIA/9768468813"
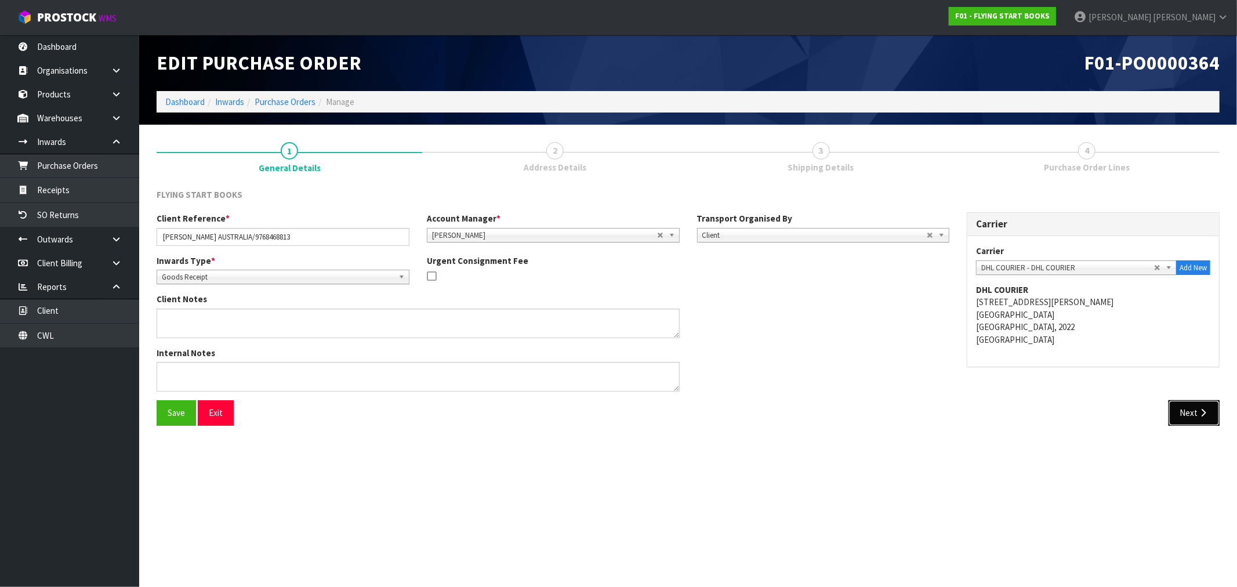
click at [1198, 415] on icon "button" at bounding box center [1203, 412] width 11 height 9
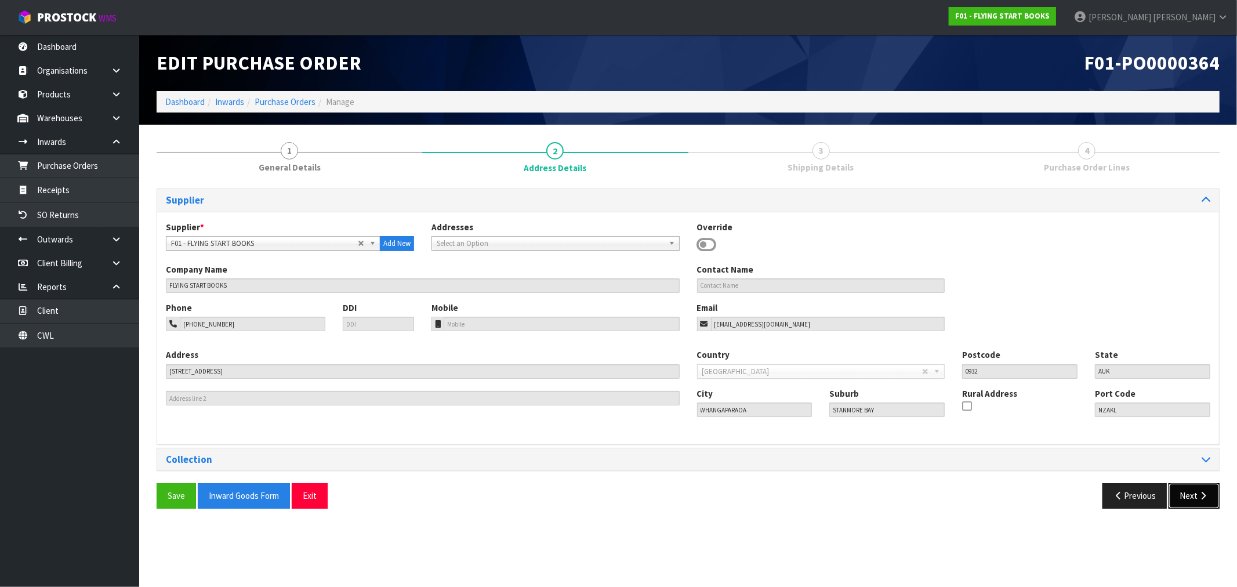
click at [1192, 494] on button "Next" at bounding box center [1194, 495] width 51 height 25
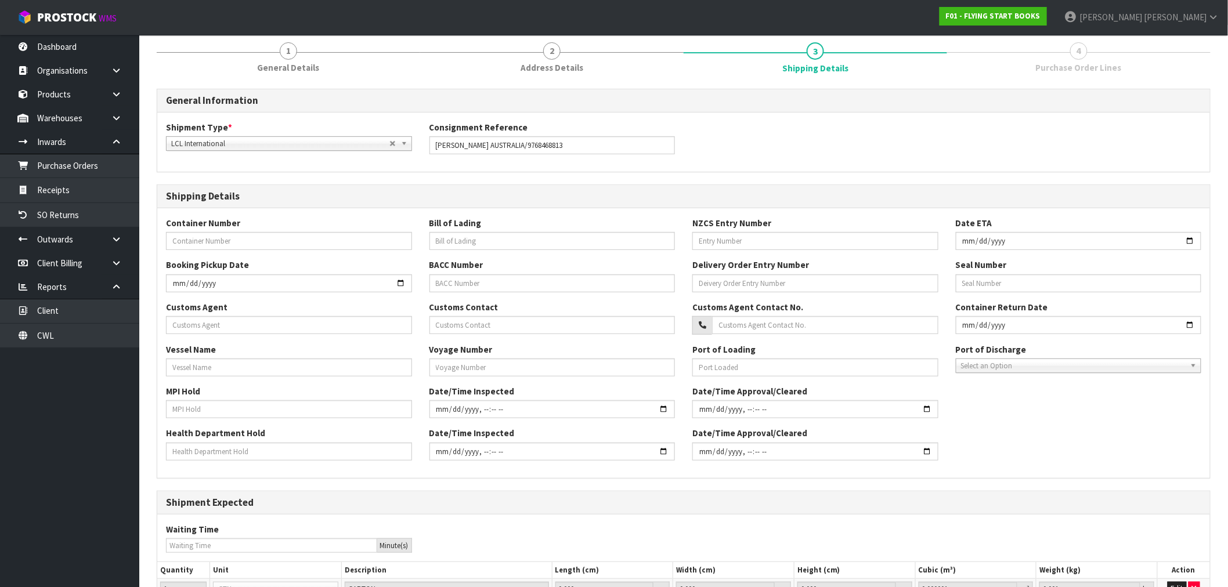
scroll to position [211, 0]
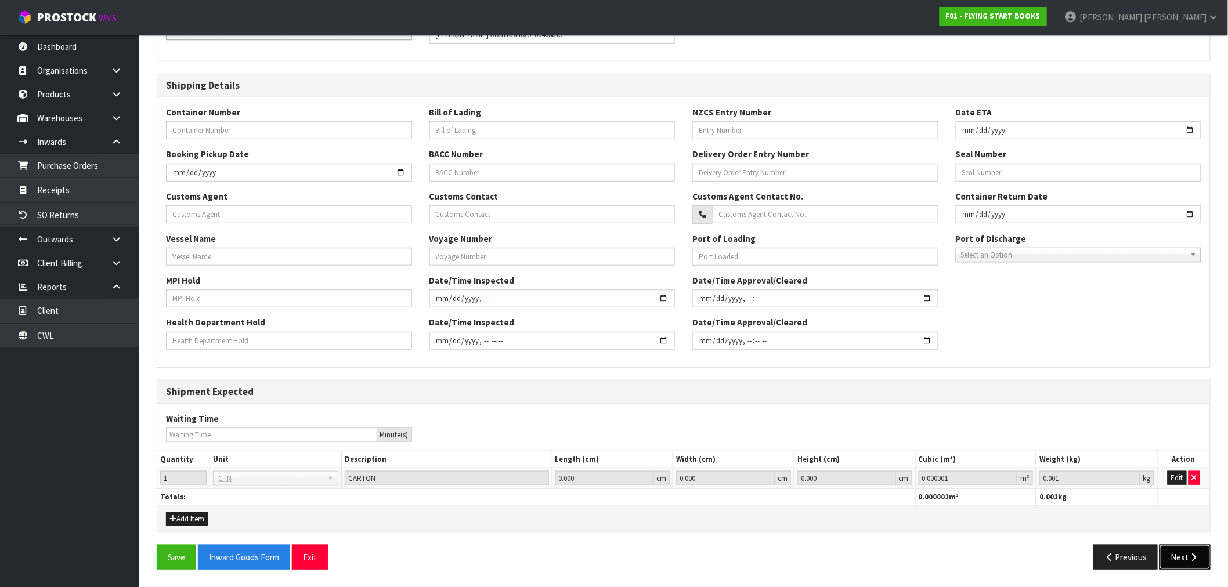
click at [1197, 555] on icon "button" at bounding box center [1193, 557] width 11 height 9
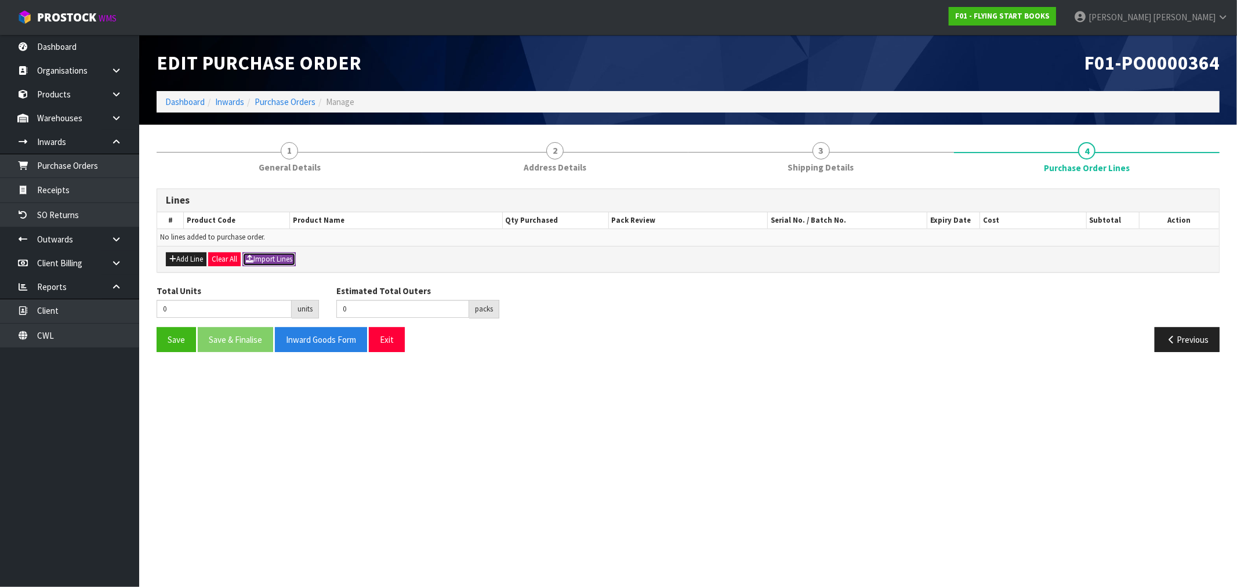
click at [277, 256] on button "Import Lines" at bounding box center [268, 259] width 53 height 14
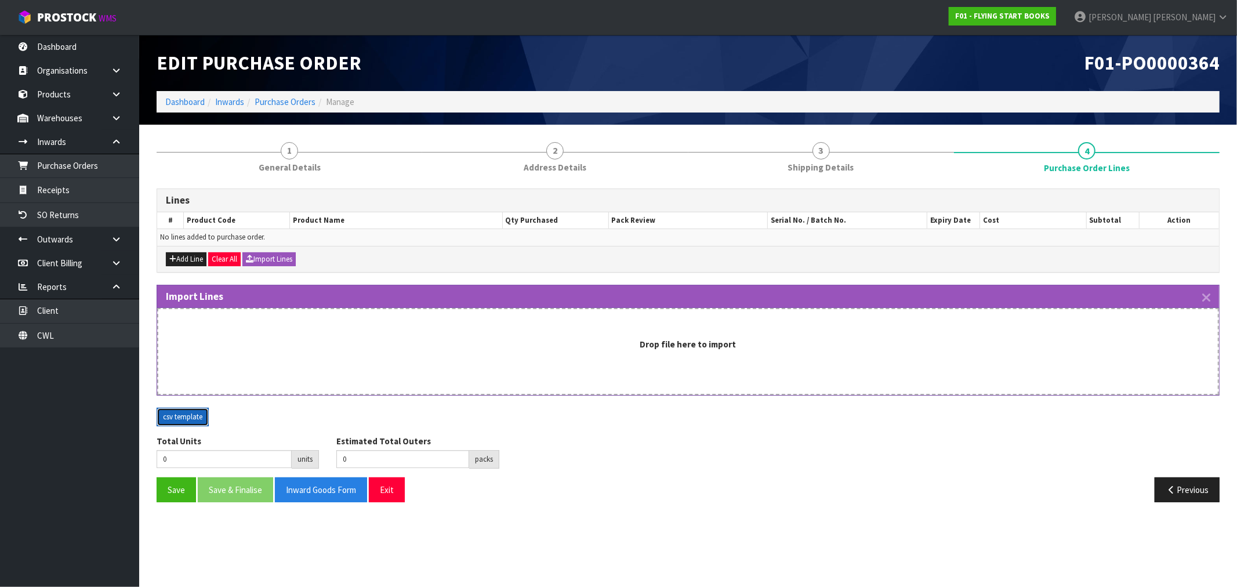
click at [184, 419] on button "csv template" at bounding box center [183, 417] width 52 height 19
click at [331, 328] on div "Drop file here to import" at bounding box center [688, 351] width 1062 height 87
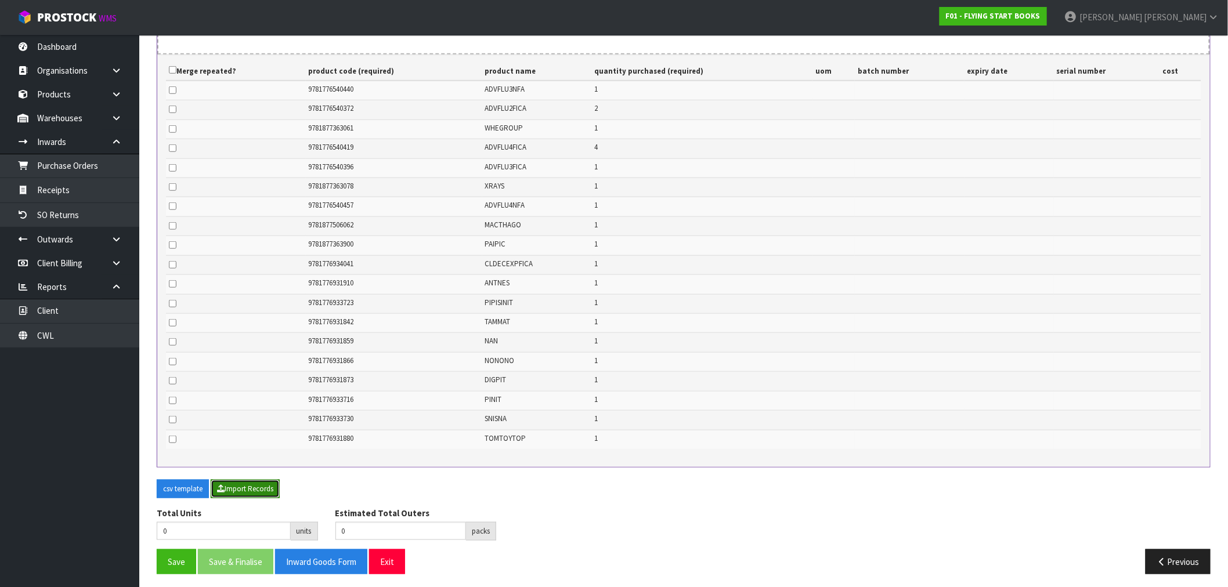
click at [252, 486] on button "Import Records" at bounding box center [245, 489] width 69 height 19
type input "23"
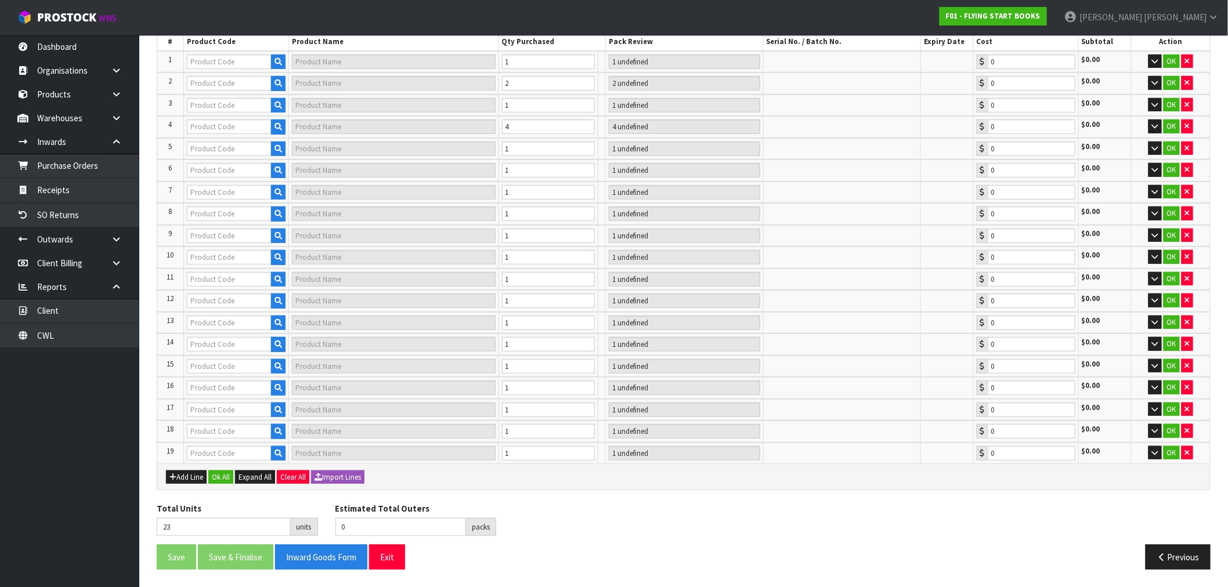
scroll to position [212, 0]
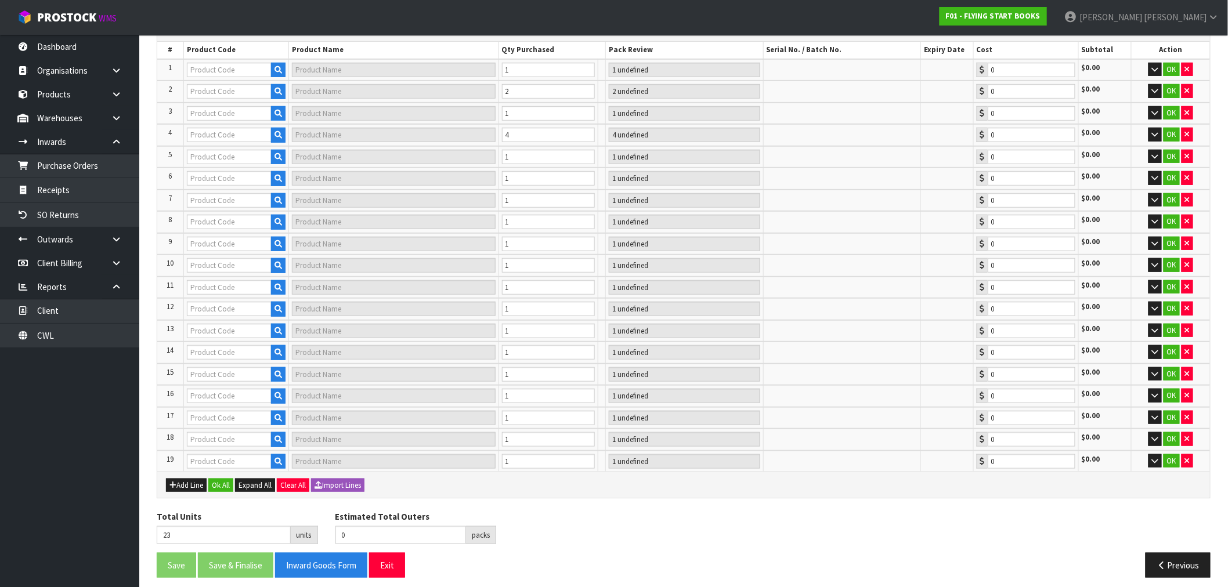
type input "9781776540372"
type input "ADVANCED FLUENCY LEVEL 2 (EMERALD) FICTION SET A"
type input "2 [MEDICAL_DATA]"
type input "0.00"
type input "9781776540419"
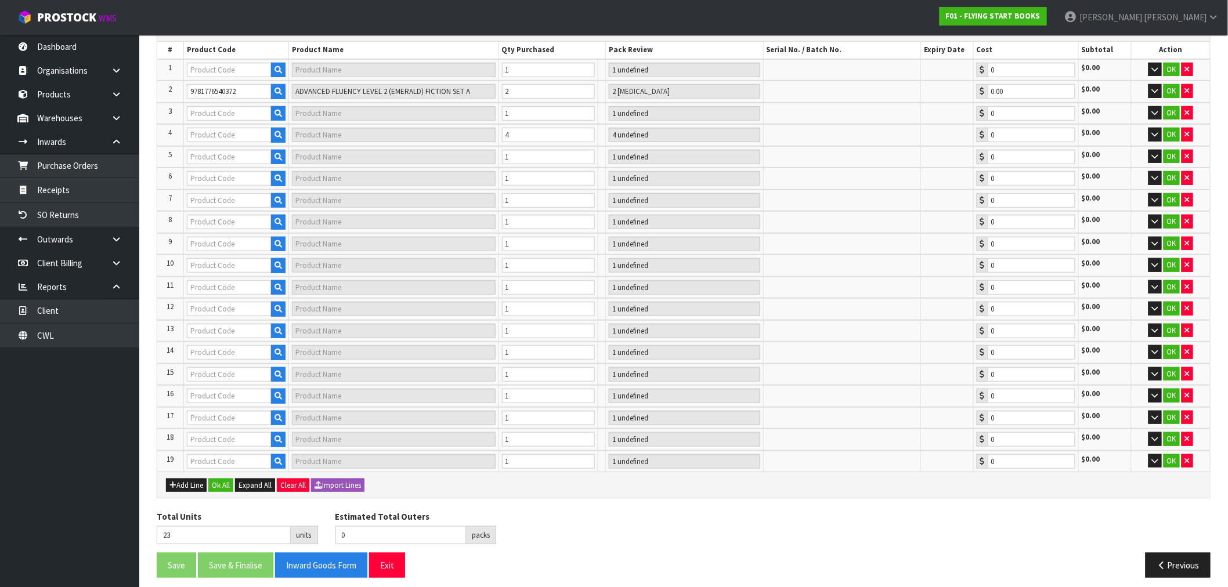
type input "ADVANCED FLUENCY LEVEL 4 (SAPPHIRE) FICTION SET A"
type input "4 [MEDICAL_DATA]"
type input "0.00"
type input "9781877506062"
type input "MACHINES THAT GO"
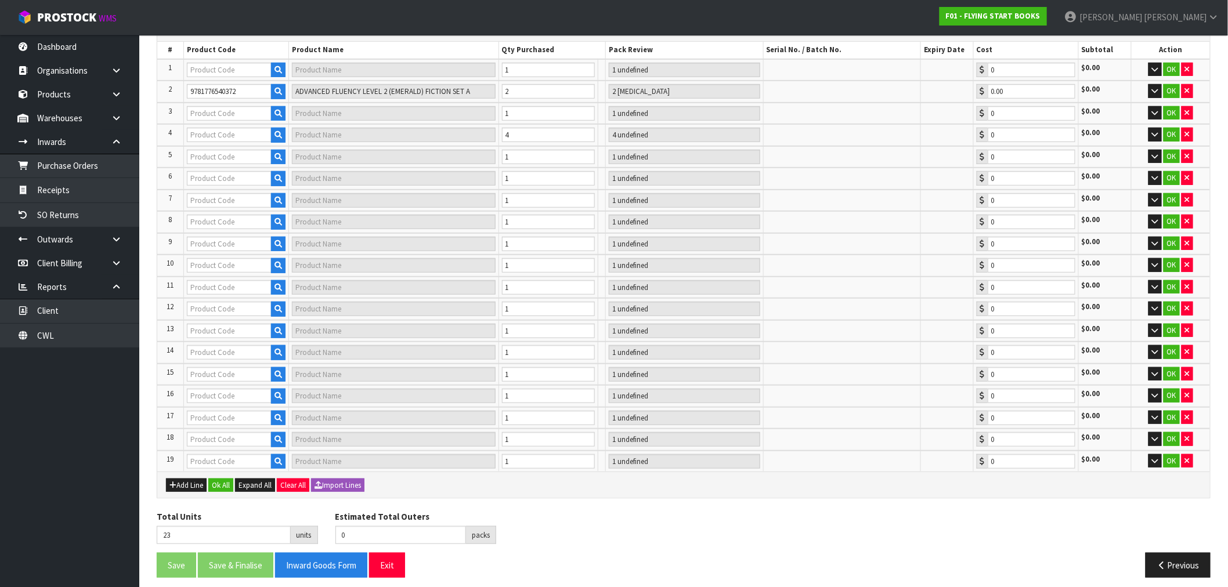
type input "1 [MEDICAL_DATA]"
type input "0.00"
type input "9781877363061"
type input "WHEN I GROW UP"
type input "1 [MEDICAL_DATA]"
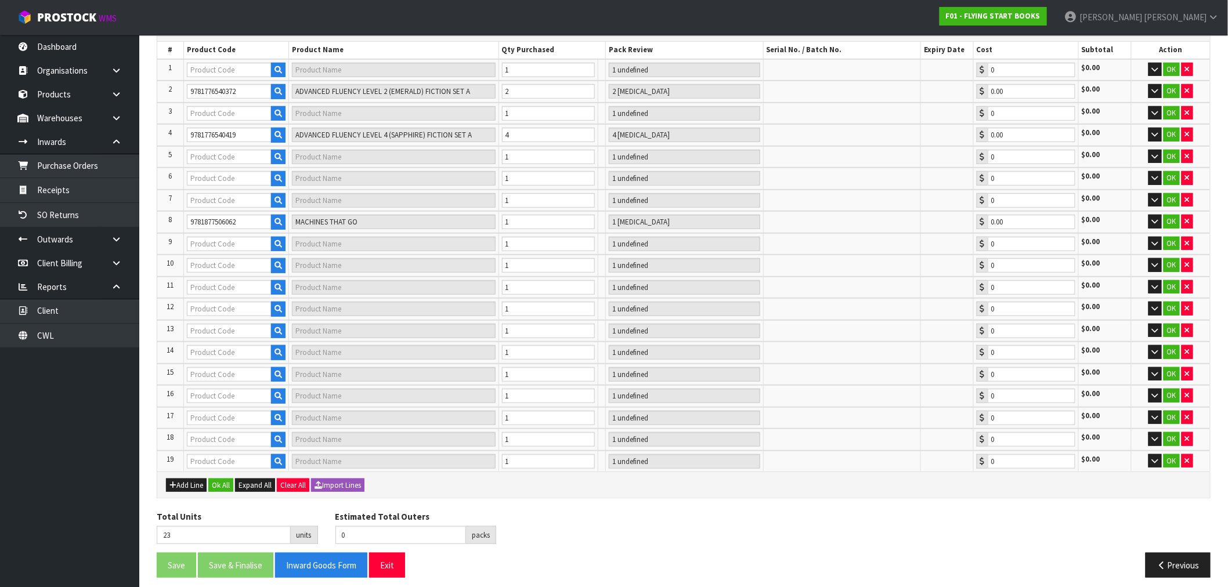
type input "0.00"
type input "9781776540440"
type input "ADVANCED FLUENCY LEVEL 3 (RUBY) NON-FICTION SET A (STD ED)"
type input "1 [MEDICAL_DATA]"
type input "0.00"
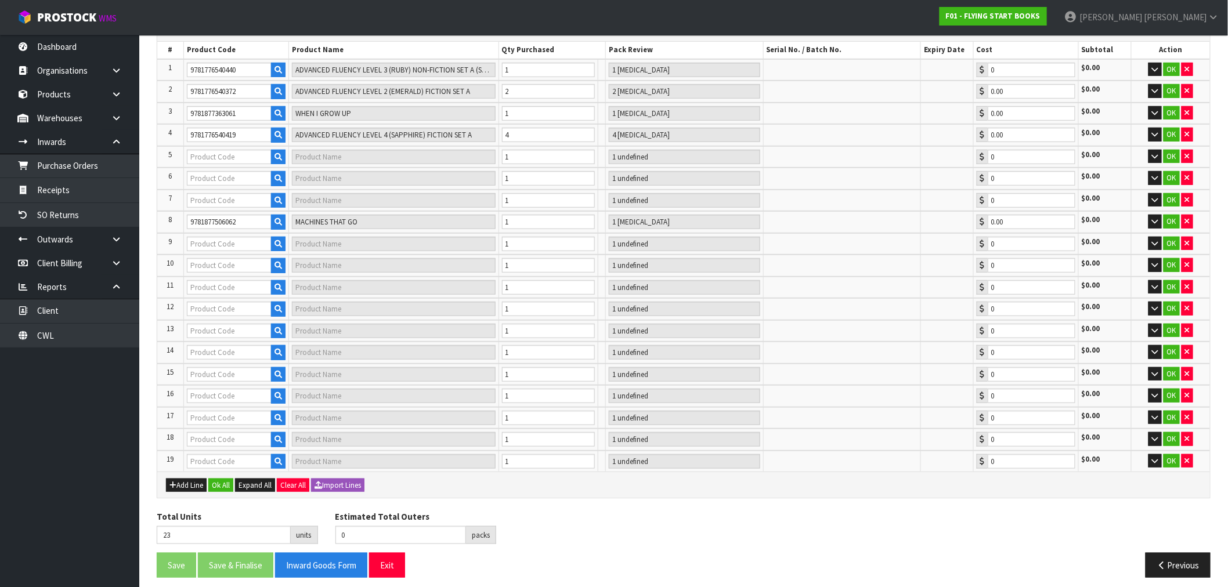
type input "9781877363078"
type input "X-RAYS"
type input "1 [MEDICAL_DATA]"
type input "0.00"
type input "9781776540396"
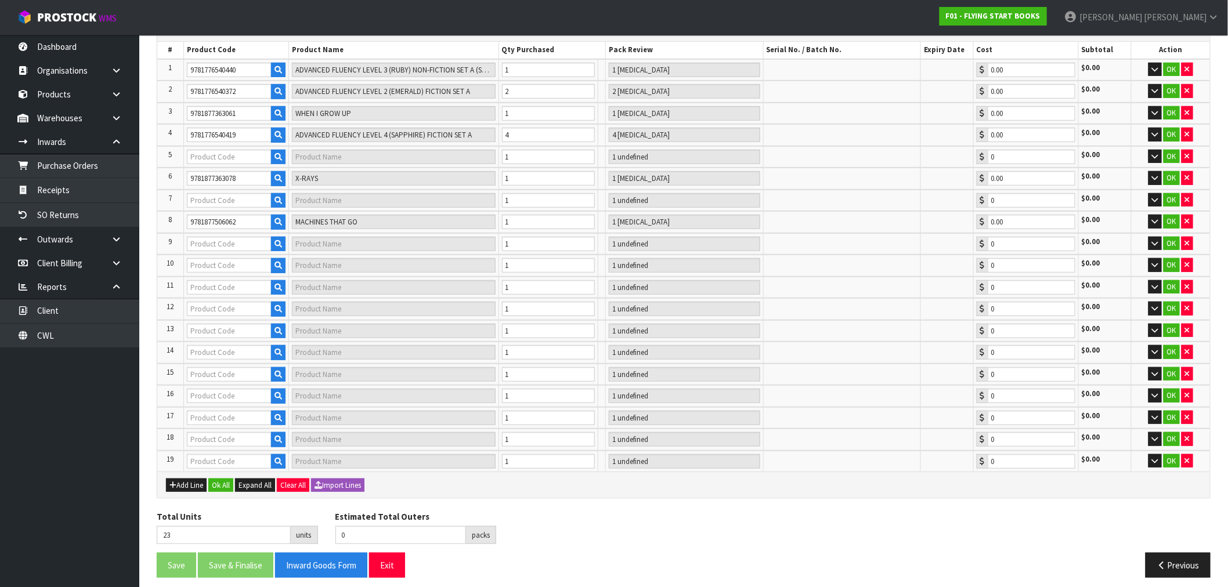
type input "ADVANCED FLUENCY LEVEL 3 (RUBY) FICTION SET A"
type input "1 [MEDICAL_DATA]"
type input "0.00"
type input "9781776540457"
type input "ADVANCED FLUENCY LEV 4 (SAPPHIRE) NON-FICTION SET A (STD ED)"
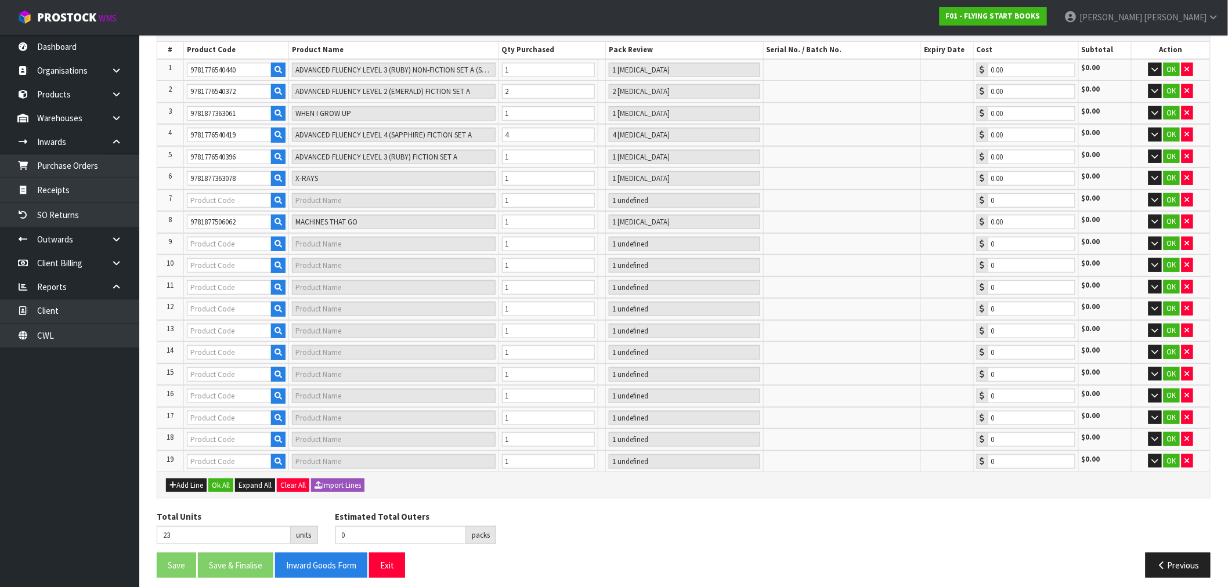
type input "1 [MEDICAL_DATA]"
type input "0.00"
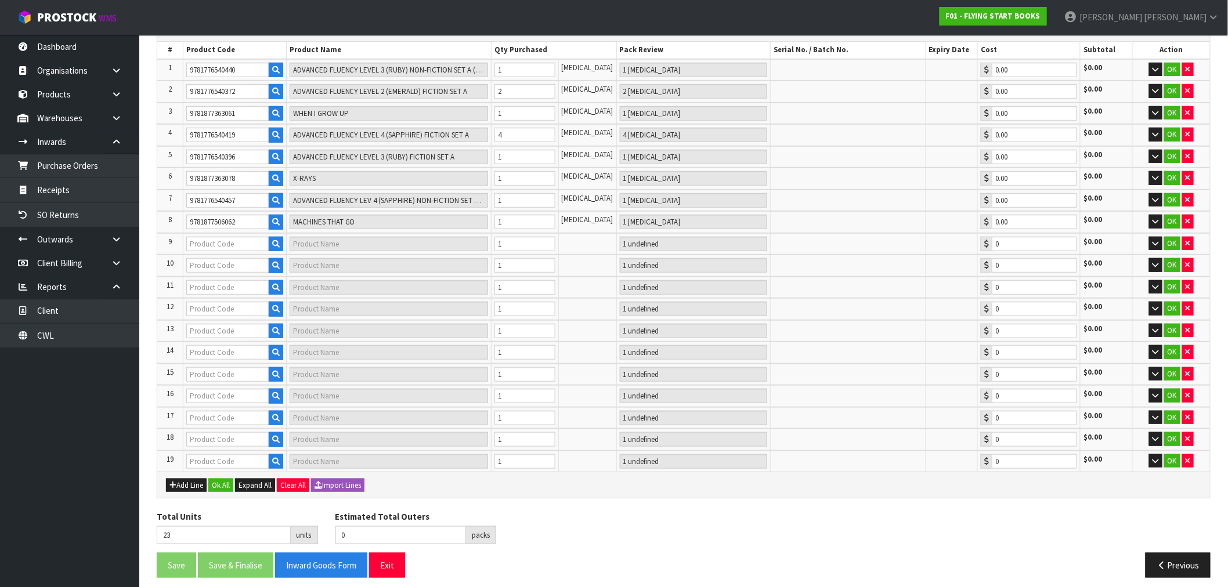
type input "9781776931910"
type input "ANT NEST"
type input "1 [MEDICAL_DATA]"
type input "0.00"
type input "9781776934041"
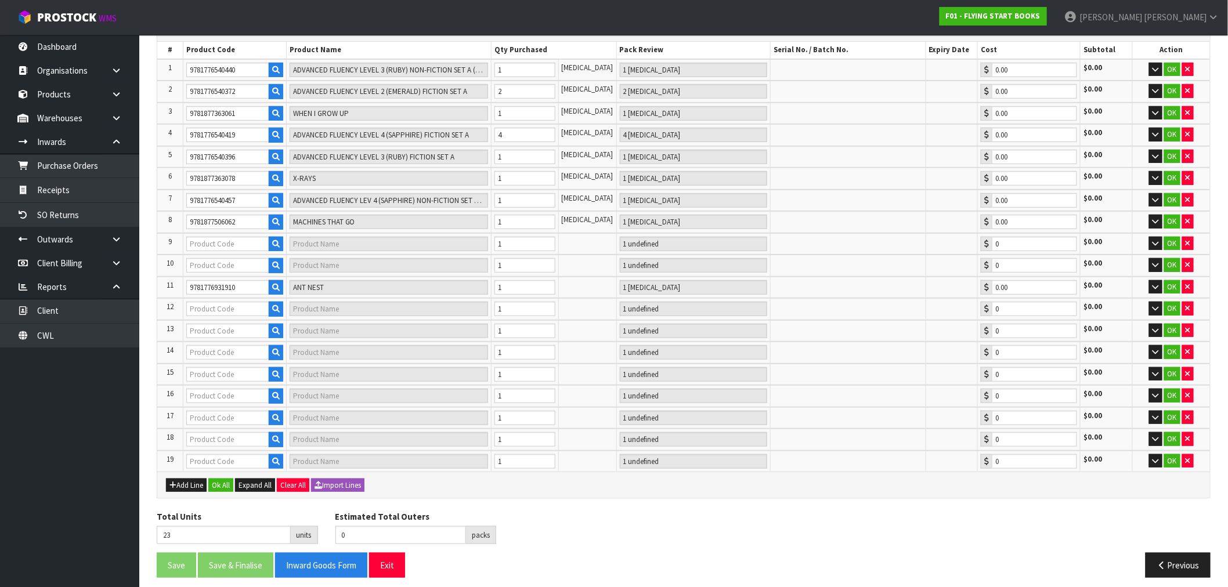
type input "DECODABLE EXPLORERS CL PHONICS BOX FICTION A"
type input "1 [MEDICAL_DATA]"
type input "0.00"
type input "9781776931866"
type input "NO, TAM"
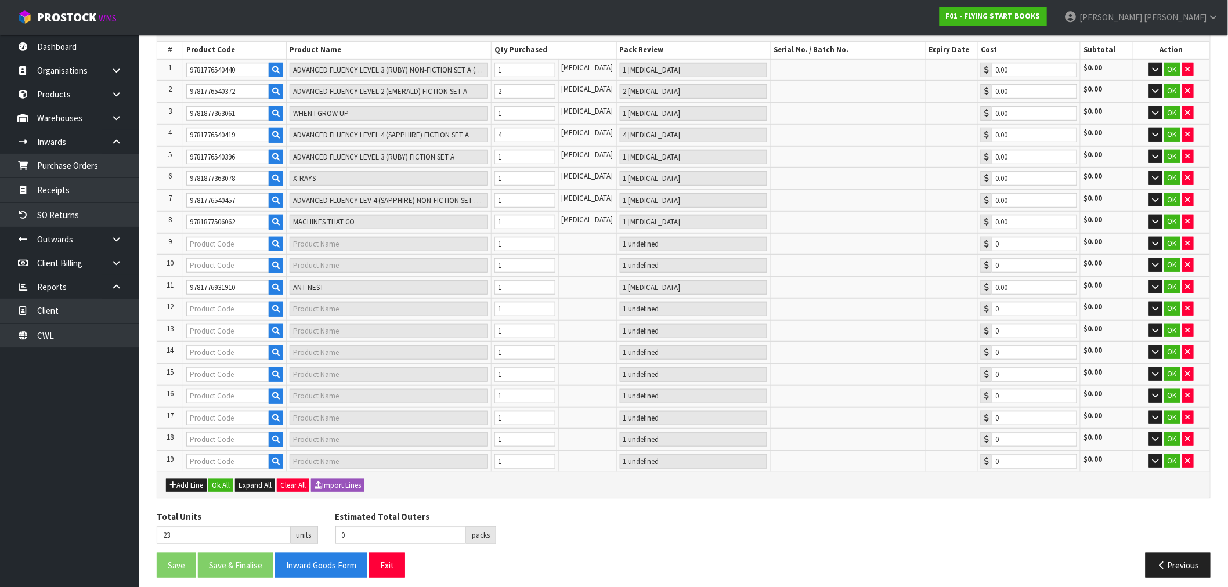
type input "1 [MEDICAL_DATA]"
type input "0.00"
type input "9781776933716"
type input "PIN IT"
type input "1 [MEDICAL_DATA]"
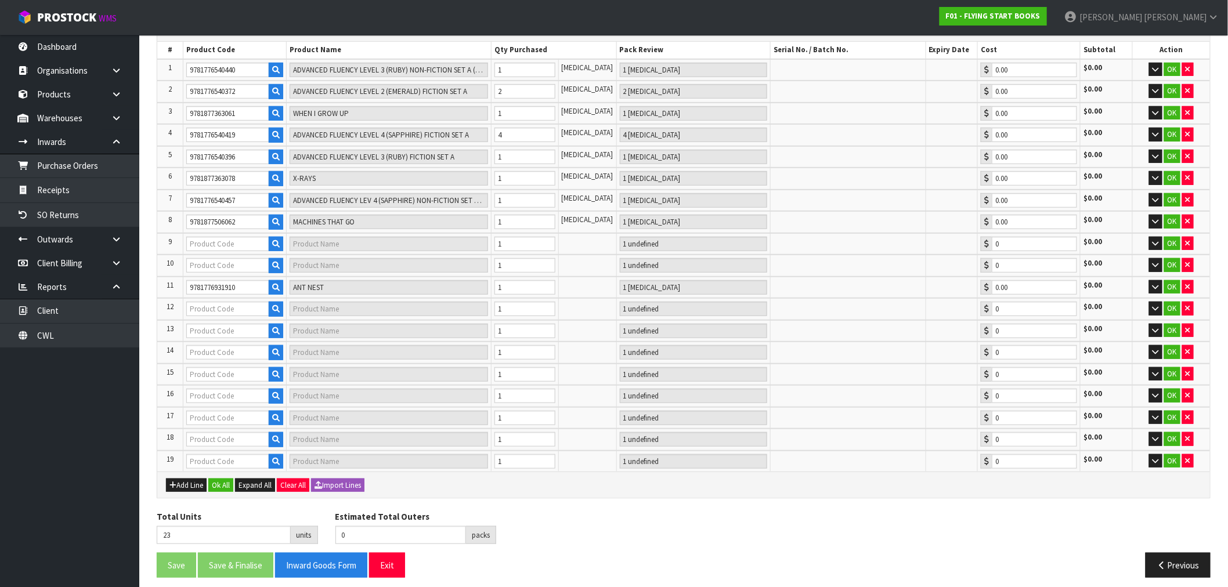
type input "0.00"
type input "9781877363900"
type input "PAINT A PICTURE"
type input "1 [MEDICAL_DATA]"
type input "0.00"
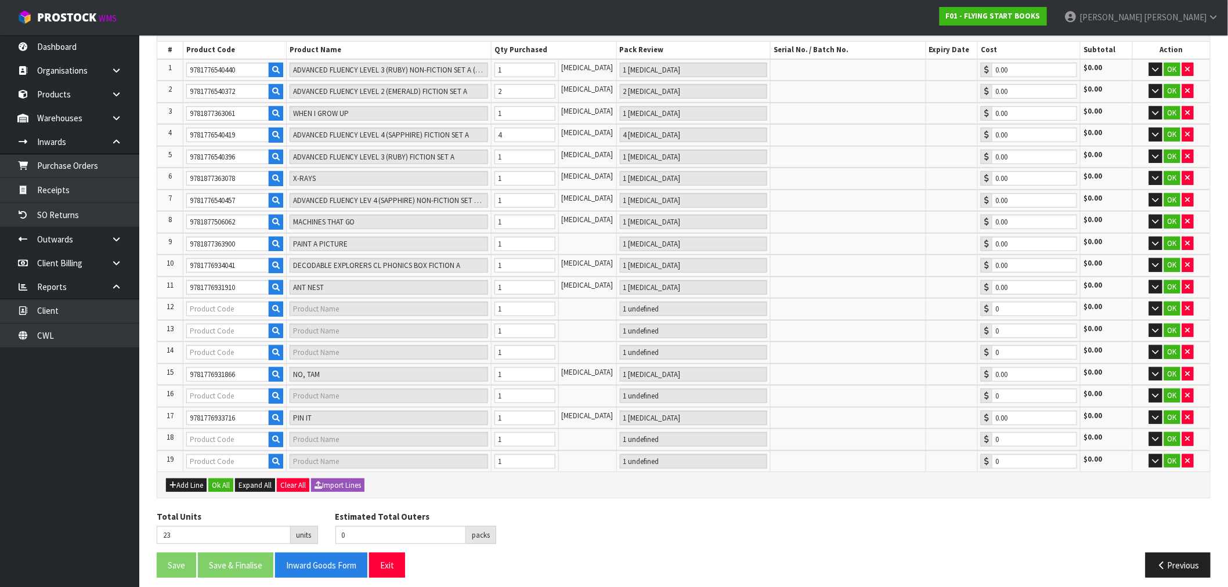
type input "9781776933730"
type input "SNIP SNAP"
type input "1 [MEDICAL_DATA]"
type input "0.00"
type input "9781776931873"
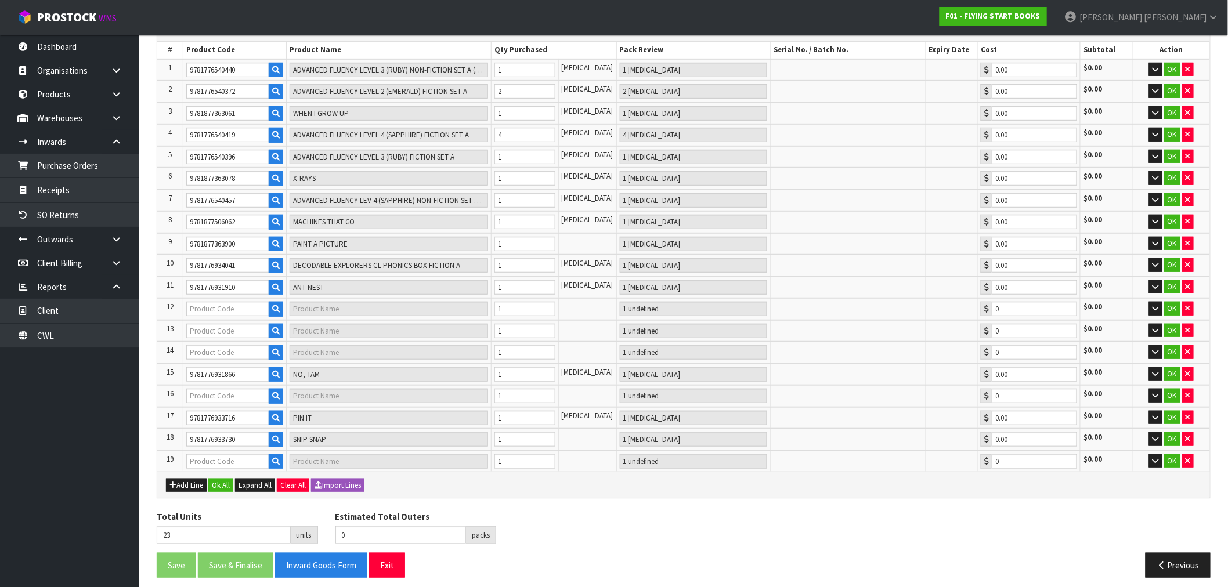
type input "DIG A PIT"
type input "1 [MEDICAL_DATA]"
type input "0.00"
type input "9781776933723"
type input "PIPI IS IN IT"
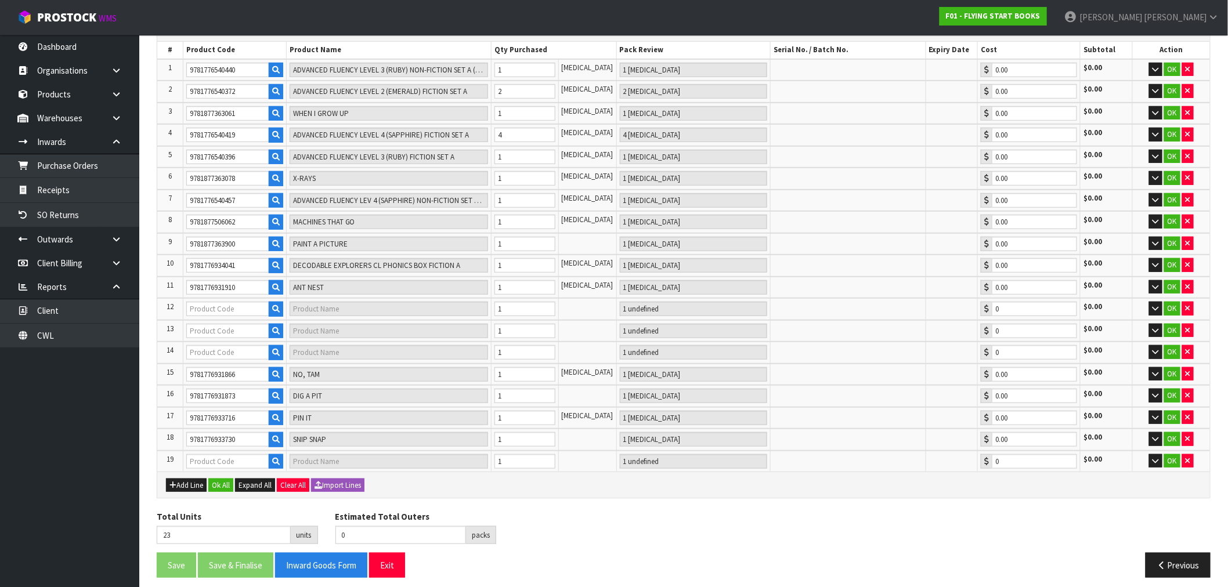
type input "1 [MEDICAL_DATA]"
type input "0.00"
type input "9781776931859"
type input "NAN"
type input "1 [MEDICAL_DATA]"
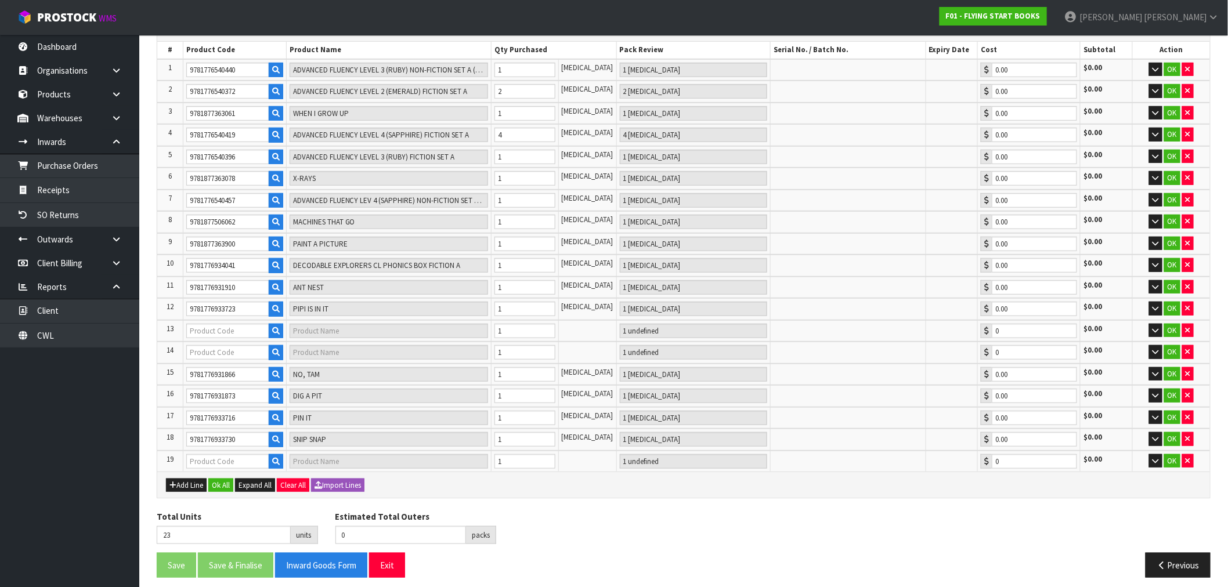
type input "0.00"
type input "9781776931842"
type input "TAM ON THE MAT"
type input "1 [MEDICAL_DATA]"
type input "0.00"
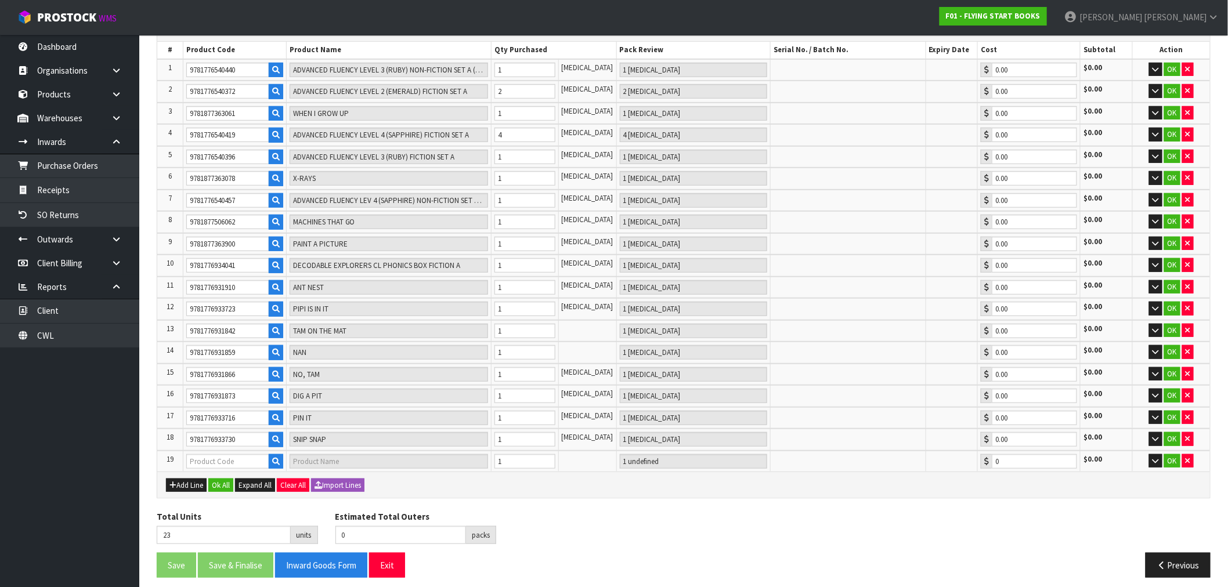
type input "9781776931880"
type input "[PERSON_NAME]'S TOY TOP"
type input "1 [MEDICAL_DATA]"
type input "0.00"
click at [229, 479] on button "Ok All" at bounding box center [220, 486] width 25 height 14
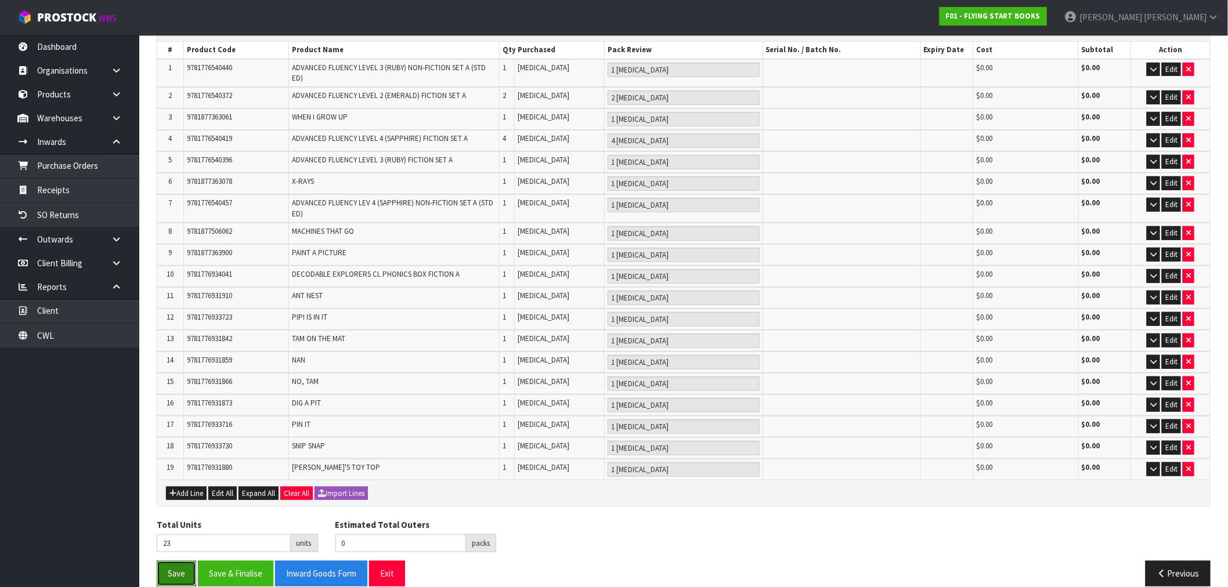
click at [171, 561] on button "Save" at bounding box center [176, 573] width 39 height 25
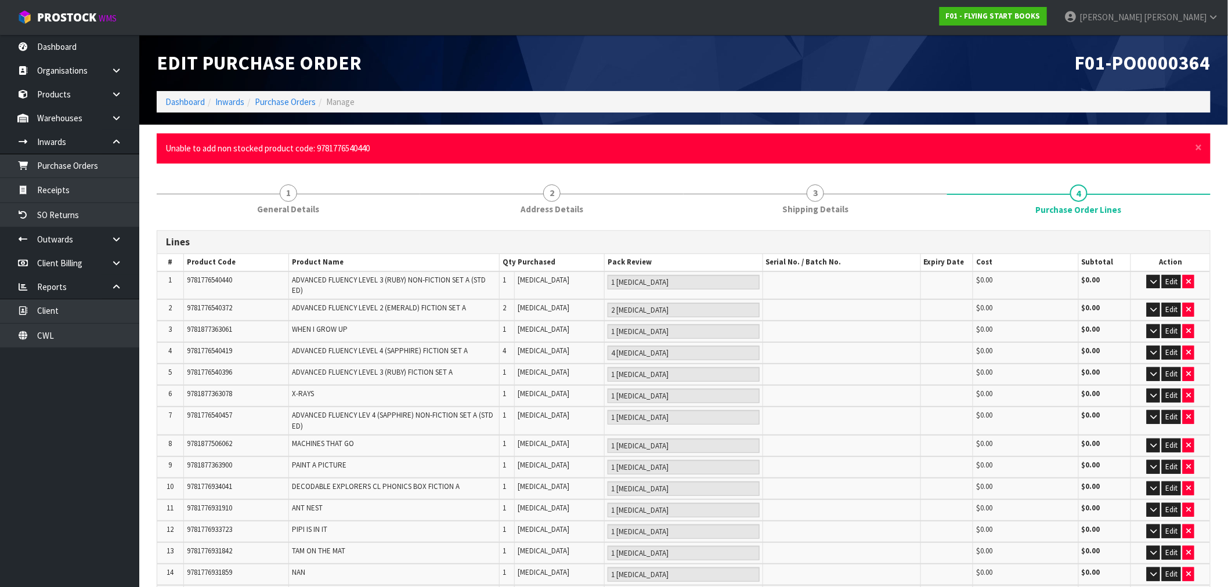
click at [330, 150] on span "Unable to add non stocked product code: 9781776540440" at bounding box center [267, 148] width 204 height 11
copy span "9781776540440"
click at [78, 97] on link "Products" at bounding box center [69, 94] width 139 height 24
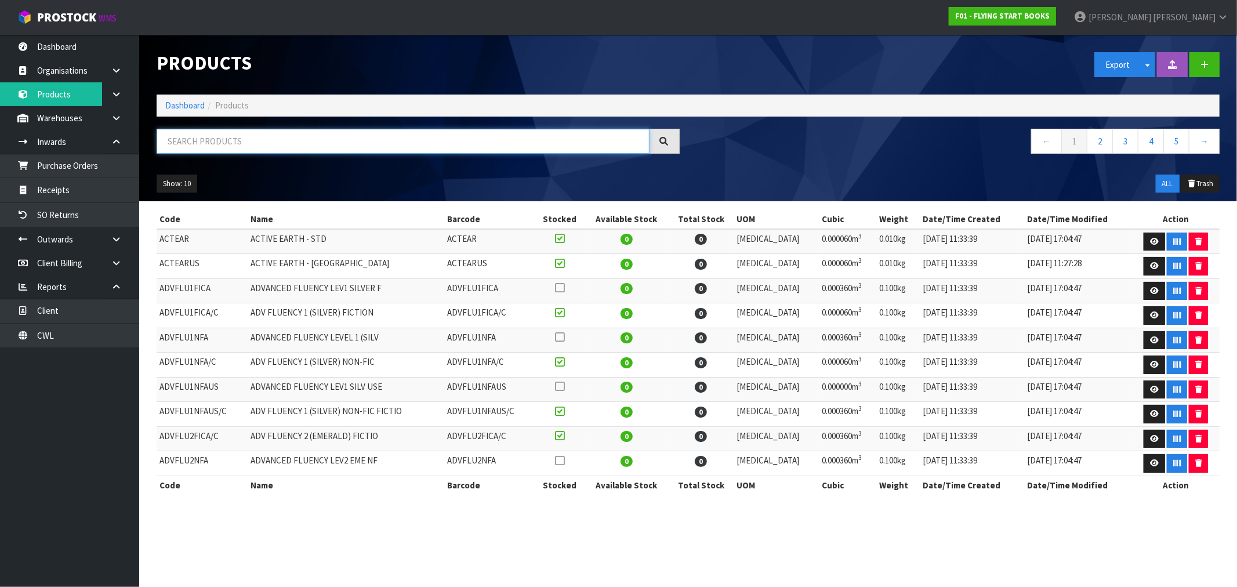
click at [283, 137] on input "text" at bounding box center [403, 141] width 493 height 25
paste input "9781776540440"
type input "9781776540440"
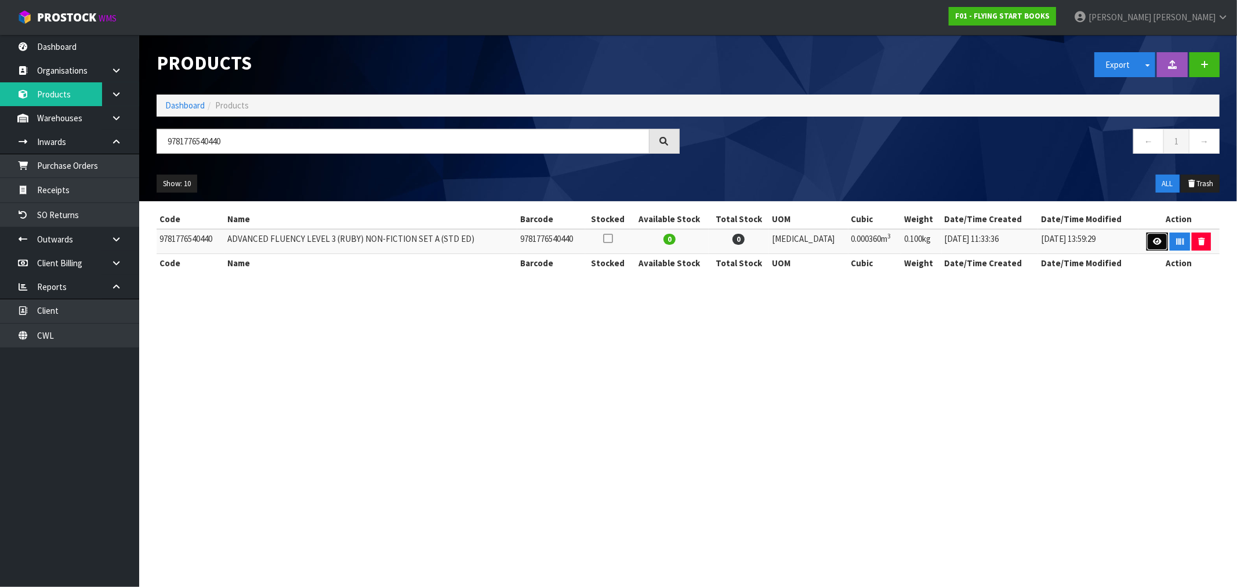
click at [1156, 241] on icon at bounding box center [1157, 242] width 9 height 8
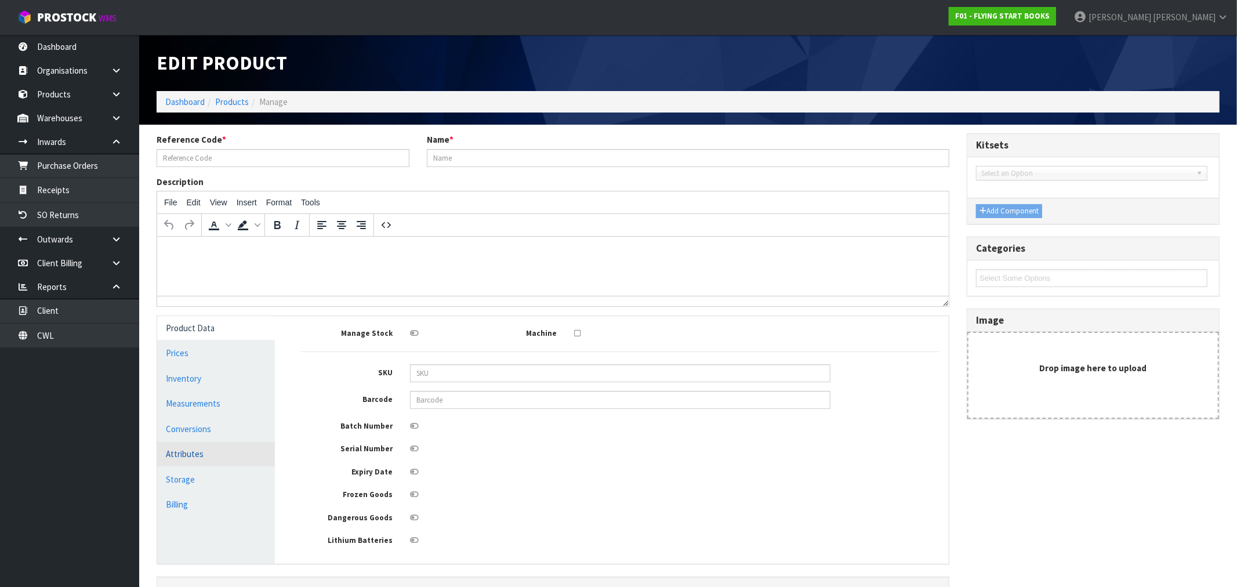
type input "9781776540440"
type input "ADVANCED FLUENCY LEVEL 3 (RUBY) NON-FICTION SET A (STD ED)"
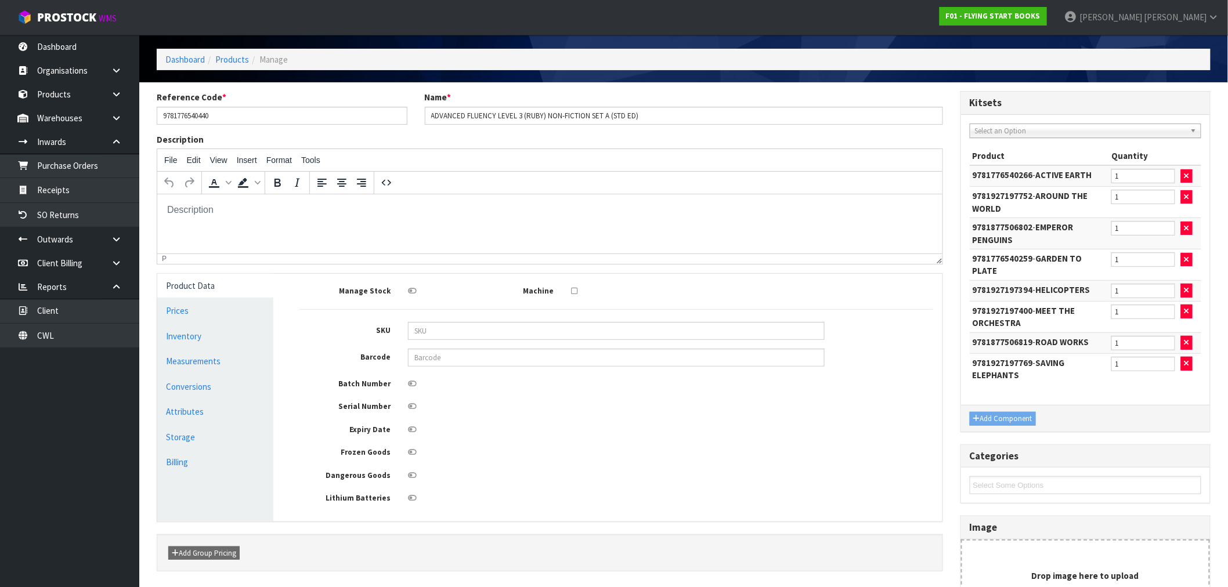
scroll to position [64, 0]
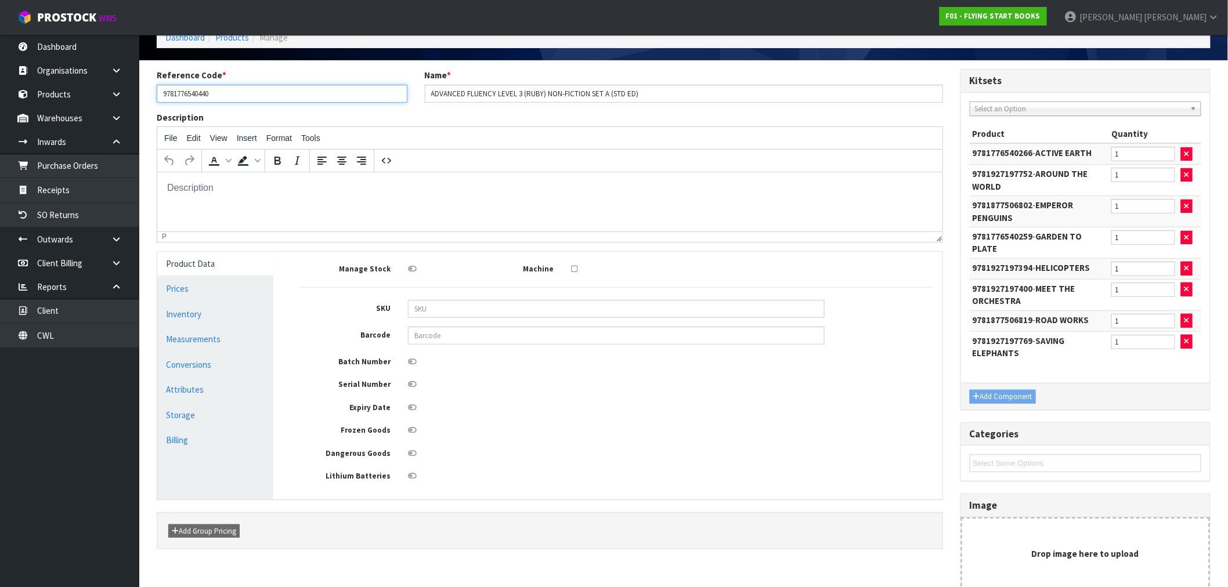
drag, startPoint x: 224, startPoint y: 96, endPoint x: 153, endPoint y: 97, distance: 71.4
click at [153, 97] on div "Reference Code * 9781776540440" at bounding box center [282, 85] width 268 height 33
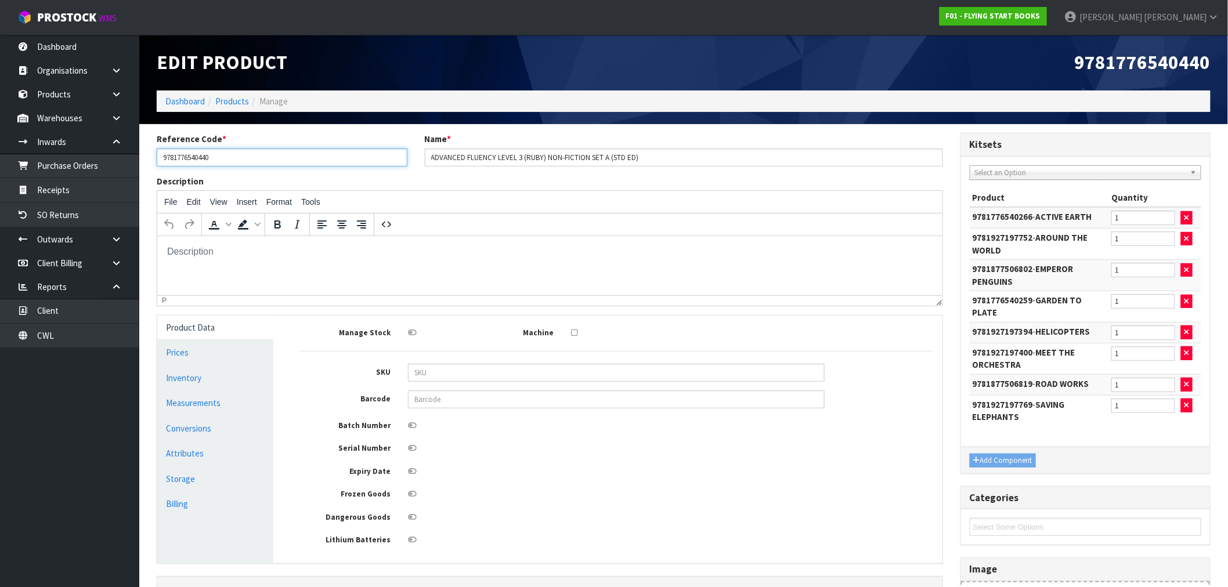
scroll to position [0, 0]
click at [200, 158] on input "9781776540440" at bounding box center [282, 158] width 251 height 18
click at [192, 151] on input "9781776540440" at bounding box center [282, 158] width 251 height 18
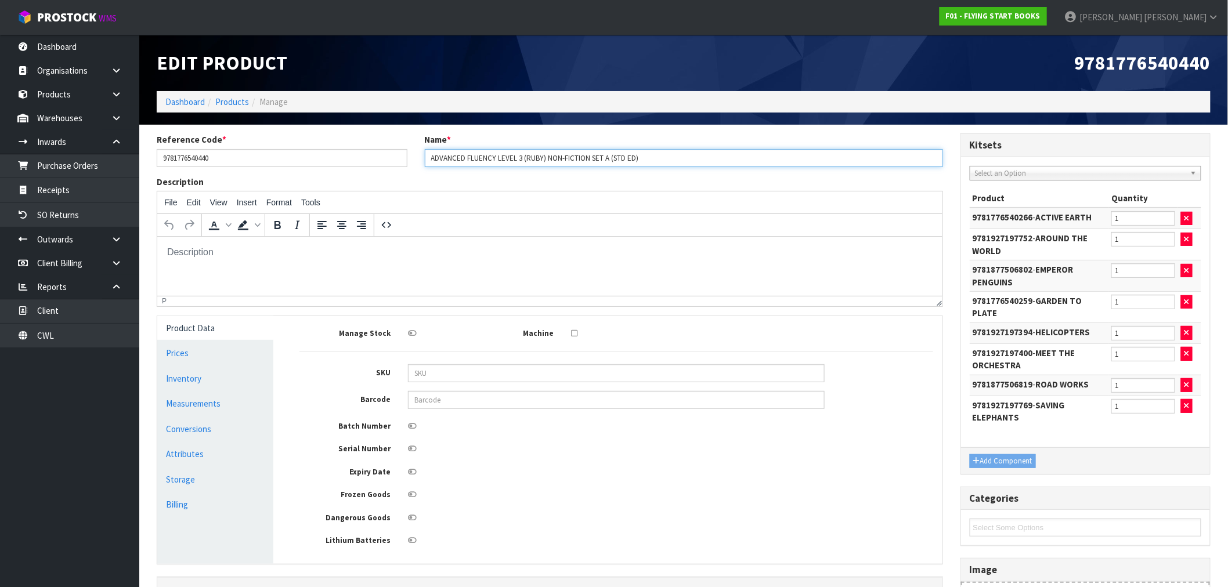
drag, startPoint x: 678, startPoint y: 158, endPoint x: 430, endPoint y: 158, distance: 247.1
click at [430, 158] on input "ADVANCED FLUENCY LEVEL 3 (RUBY) NON-FICTION SET A (STD ED)" at bounding box center [684, 158] width 518 height 18
click at [188, 94] on ol "Dashboard Products Manage" at bounding box center [684, 101] width 1054 height 21
click at [186, 100] on link "Dashboard" at bounding box center [184, 101] width 39 height 11
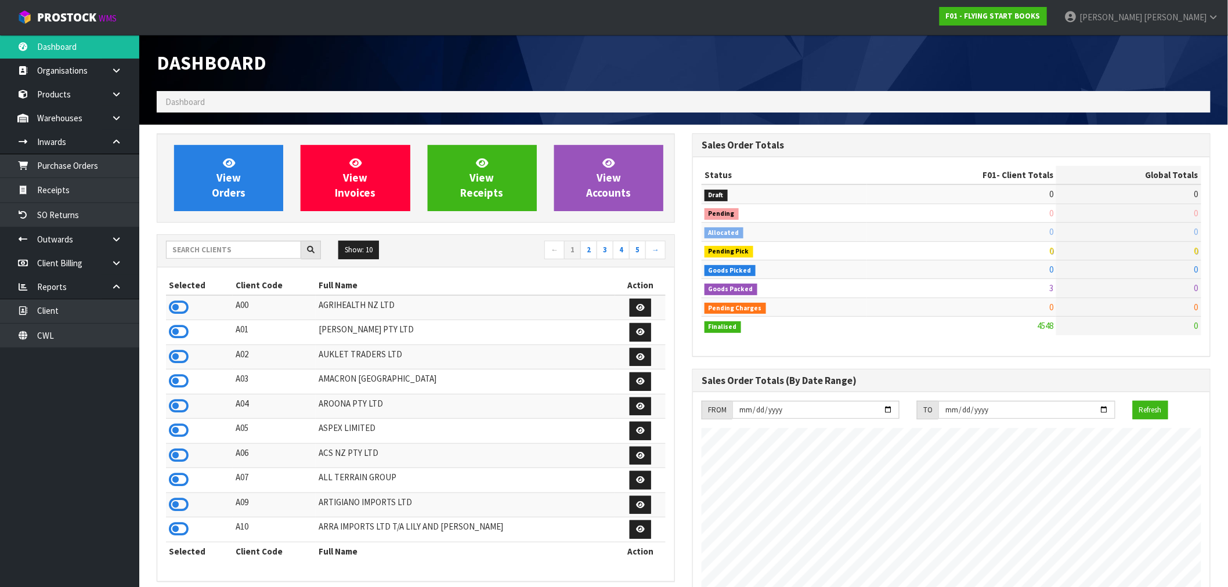
scroll to position [879, 535]
click at [219, 254] on input "text" at bounding box center [233, 250] width 135 height 18
type input "K01"
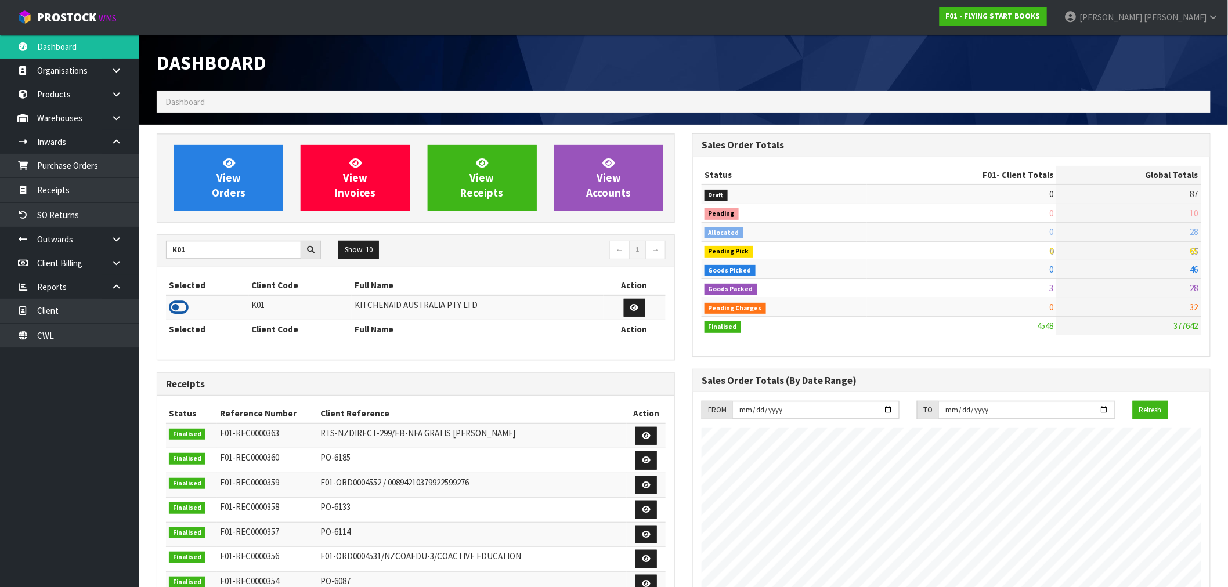
click at [172, 311] on icon at bounding box center [179, 307] width 20 height 17
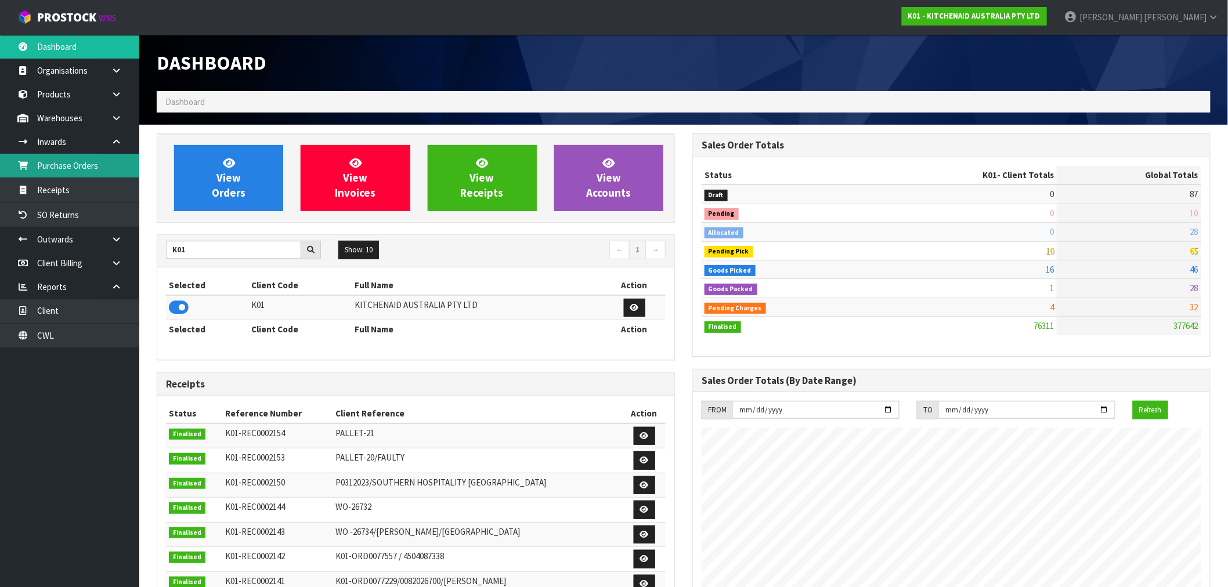
click at [82, 164] on link "Purchase Orders" at bounding box center [69, 166] width 139 height 24
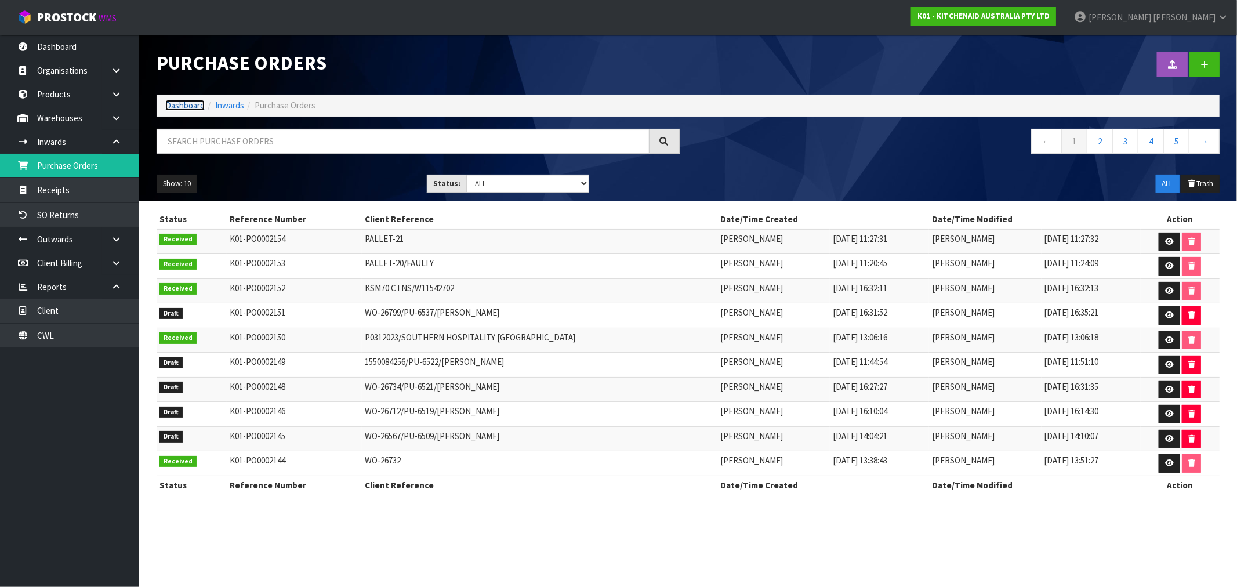
click at [181, 110] on link "Dashboard" at bounding box center [184, 105] width 39 height 11
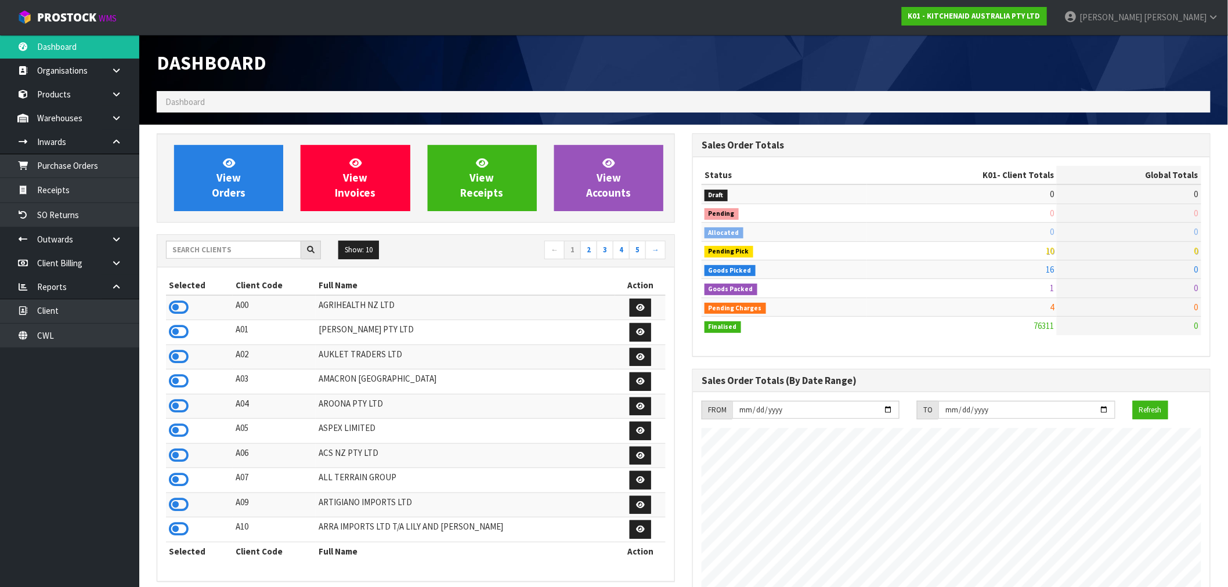
scroll to position [879, 535]
click at [56, 168] on link "Purchase Orders" at bounding box center [69, 166] width 139 height 24
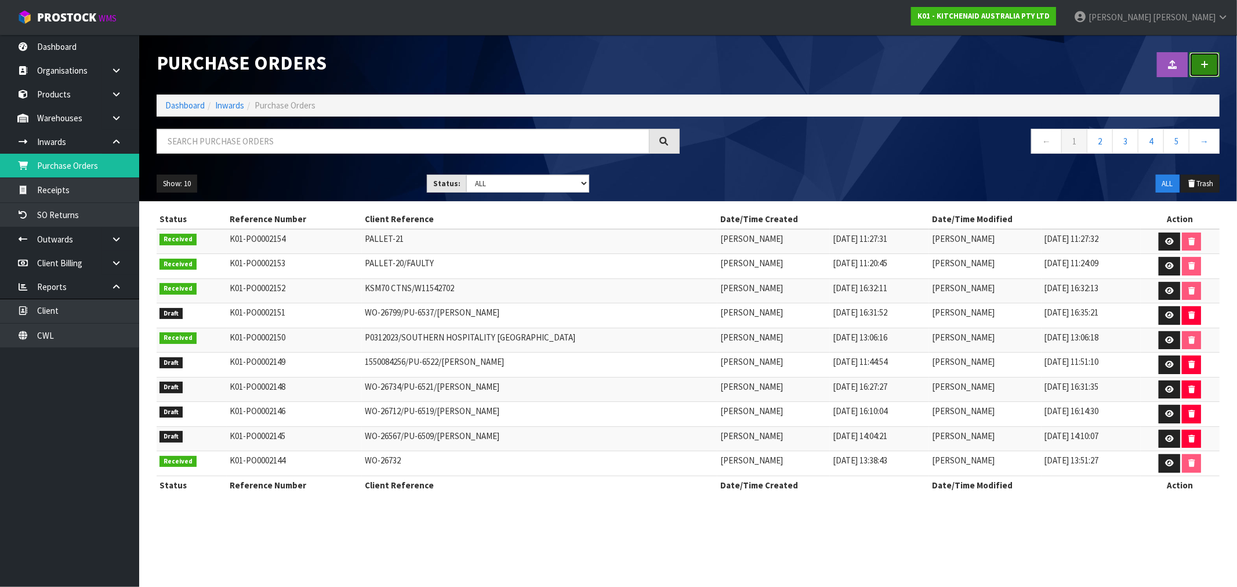
click at [1203, 61] on icon at bounding box center [1205, 64] width 8 height 9
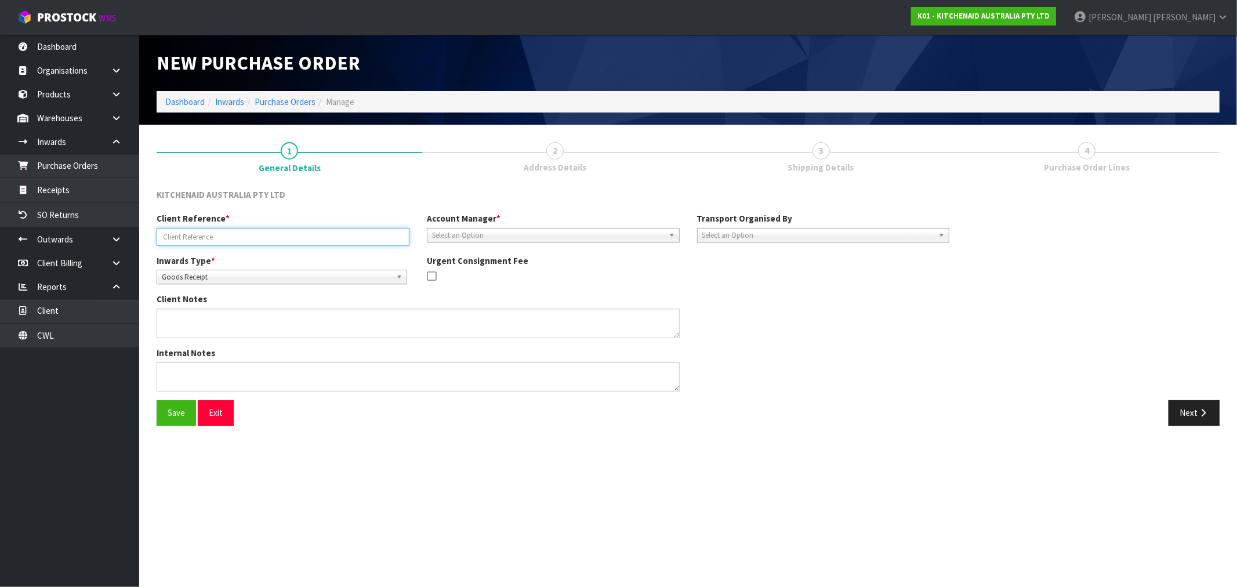
click at [310, 238] on input "text" at bounding box center [283, 237] width 253 height 18
paste input "C/POST"
drag, startPoint x: 211, startPoint y: 235, endPoint x: 100, endPoint y: 239, distance: 110.9
click at [102, 239] on body "Toggle navigation ProStock WMS K01 - KITCHENAID AUSTRALIA PTY LTD [PERSON_NAME]…" at bounding box center [618, 293] width 1237 height 587
paste input "WO-26951"
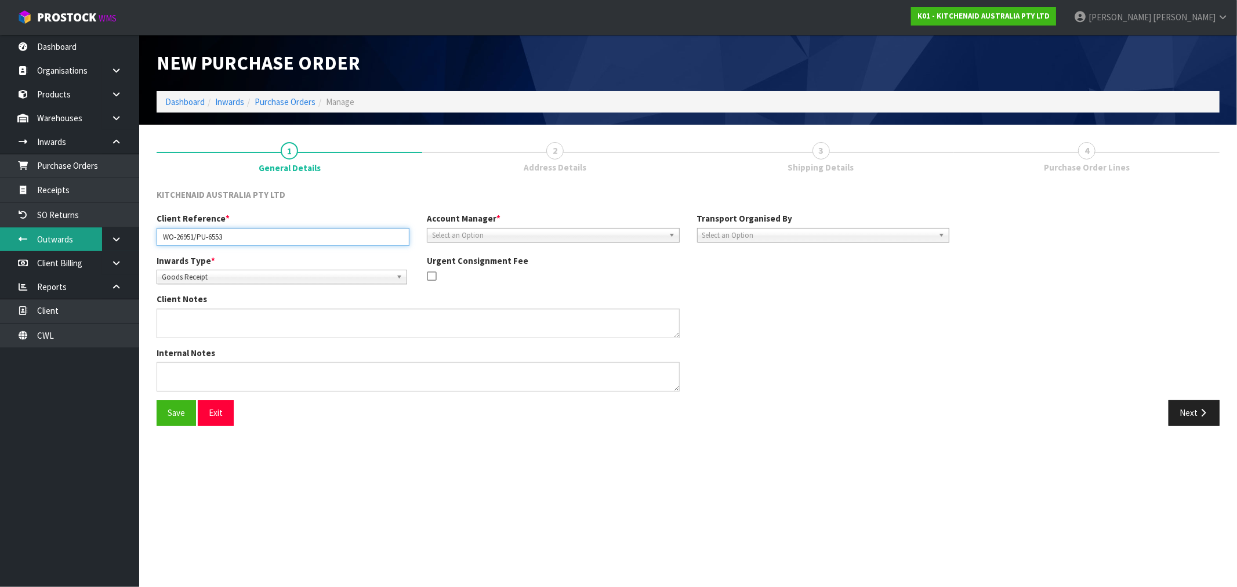
click at [157, 400] on button "Save" at bounding box center [176, 412] width 39 height 25
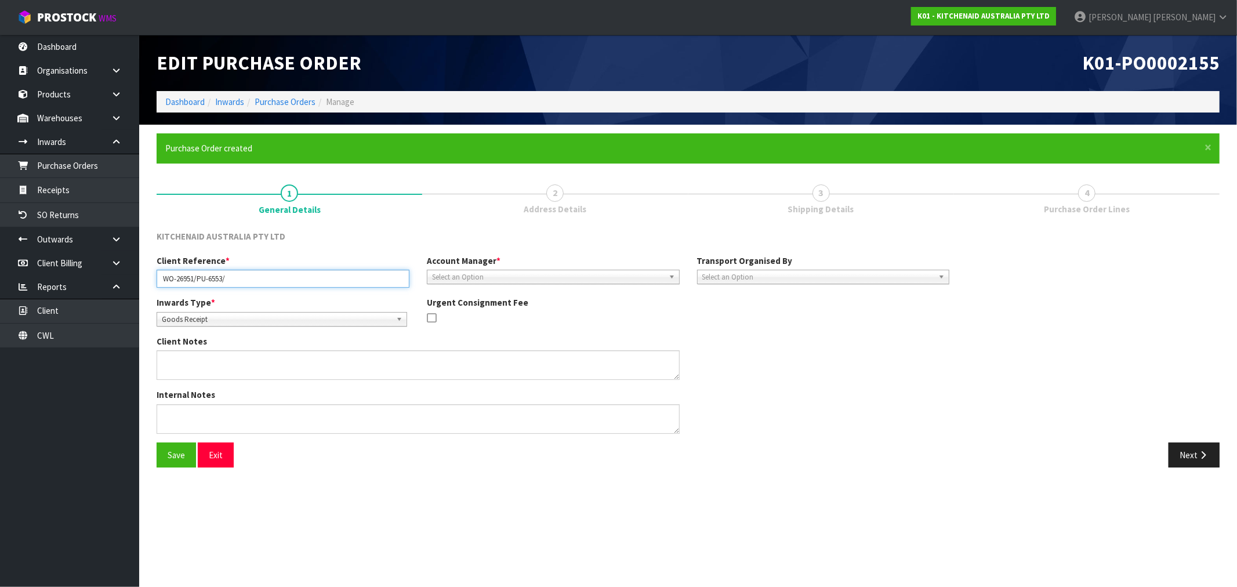
click at [370, 276] on input "WO-26951/PU-6553/" at bounding box center [283, 279] width 253 height 18
paste input "[PERSON_NAME]"
type input "WO-26951/PU-6553/[PERSON_NAME]"
click at [273, 317] on span "Goods Receipt" at bounding box center [277, 320] width 230 height 14
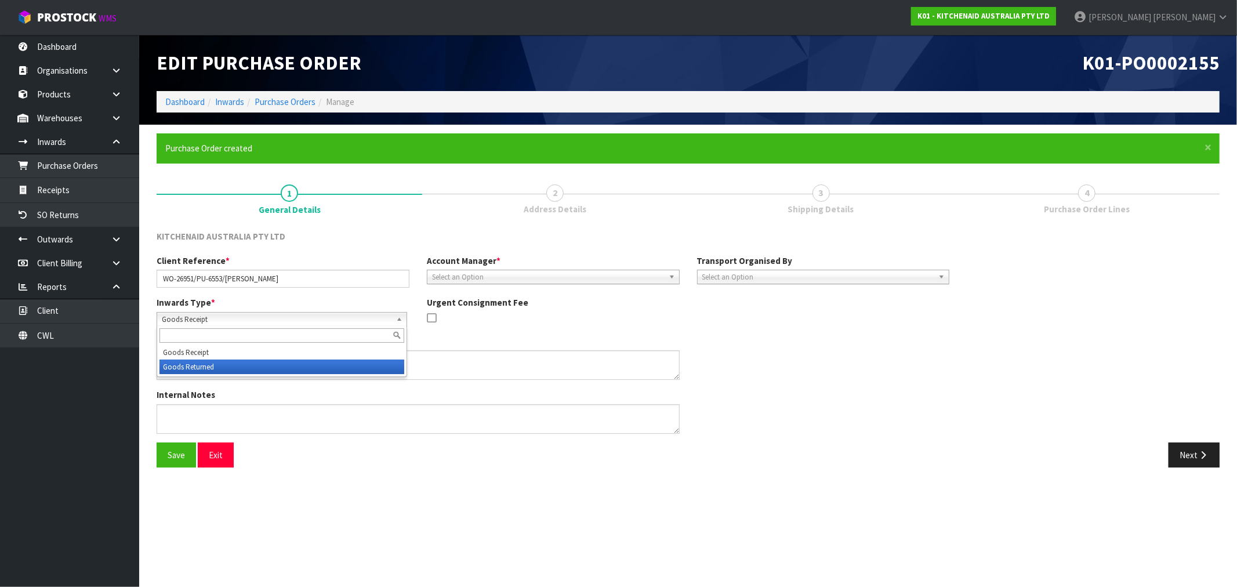
click at [244, 364] on li "Goods Returned" at bounding box center [282, 367] width 245 height 15
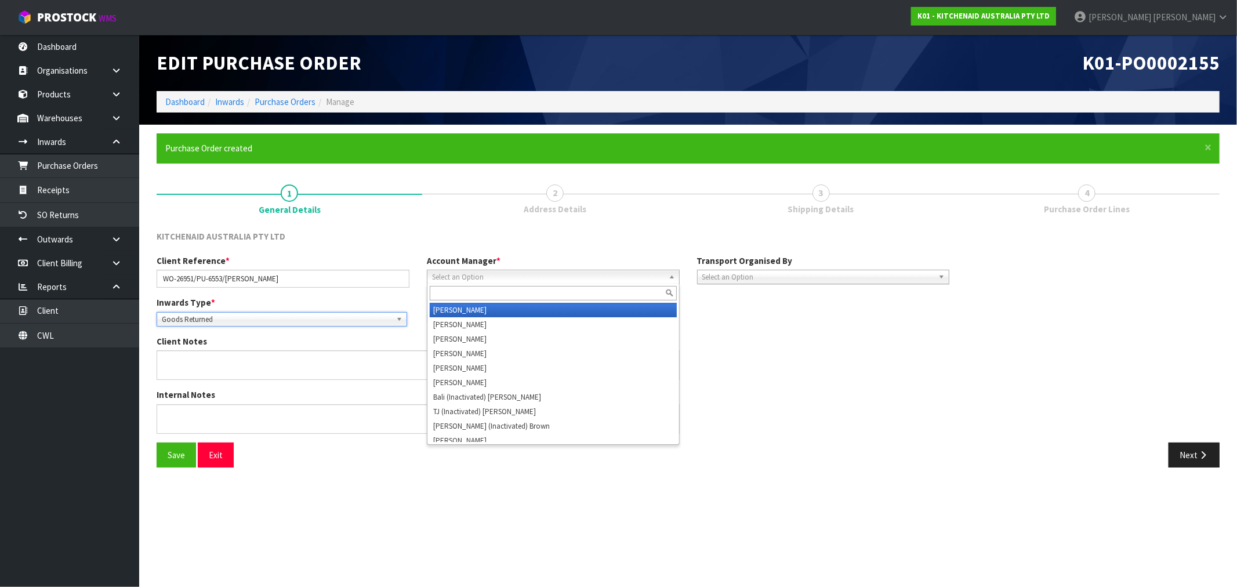
click at [527, 279] on span "Select an Option" at bounding box center [548, 277] width 232 height 14
click at [523, 299] on input "text" at bounding box center [553, 293] width 247 height 15
type input "R"
type input "VIN"
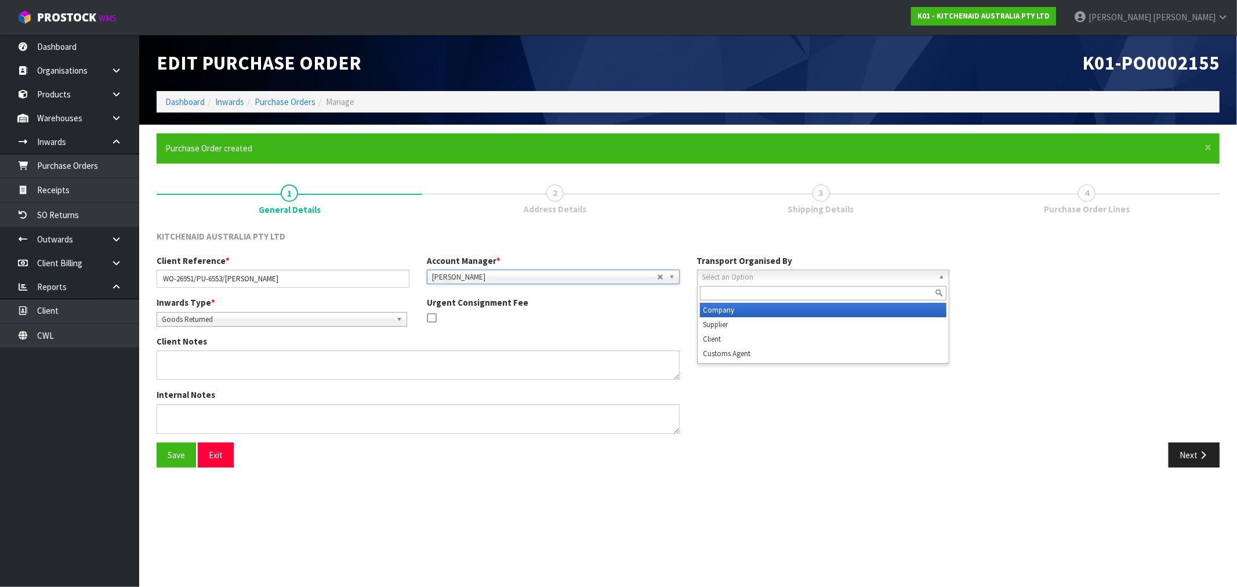
click at [718, 281] on span "Select an Option" at bounding box center [819, 277] width 232 height 14
click at [741, 310] on li "Company" at bounding box center [823, 310] width 247 height 15
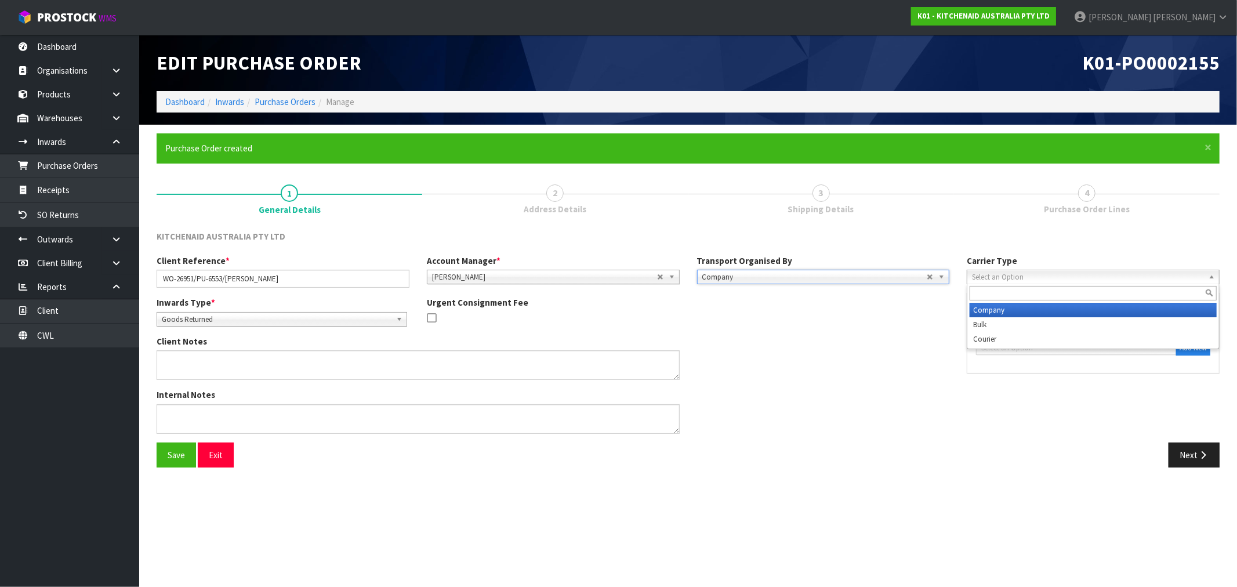
click at [1030, 280] on span "Select an Option" at bounding box center [1088, 277] width 232 height 14
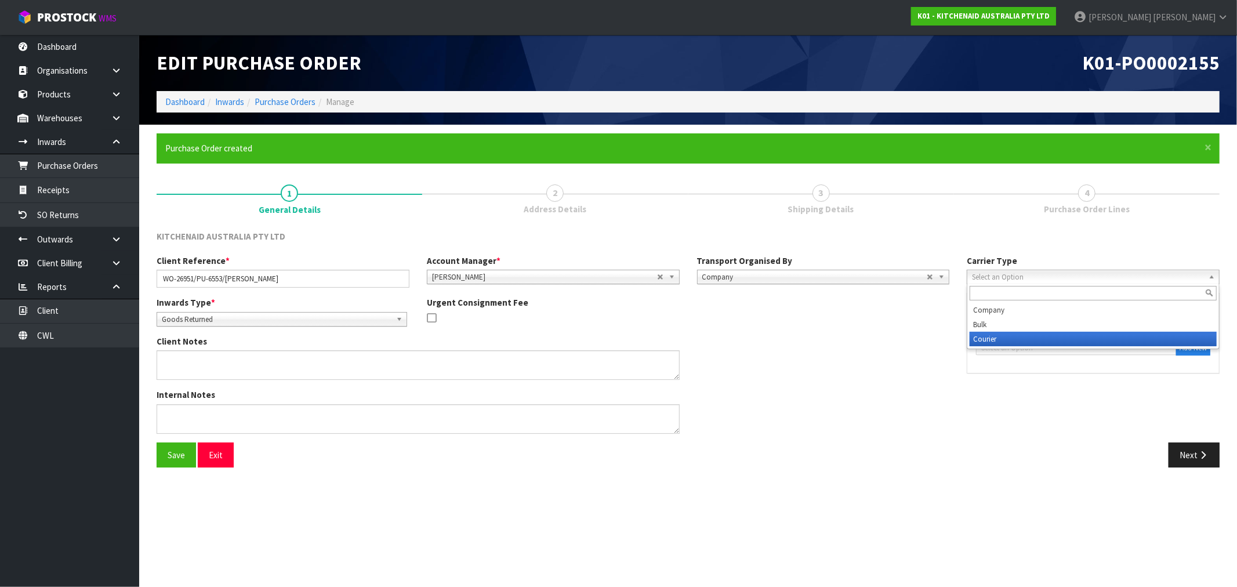
click at [1023, 334] on li "Courier" at bounding box center [1093, 339] width 247 height 15
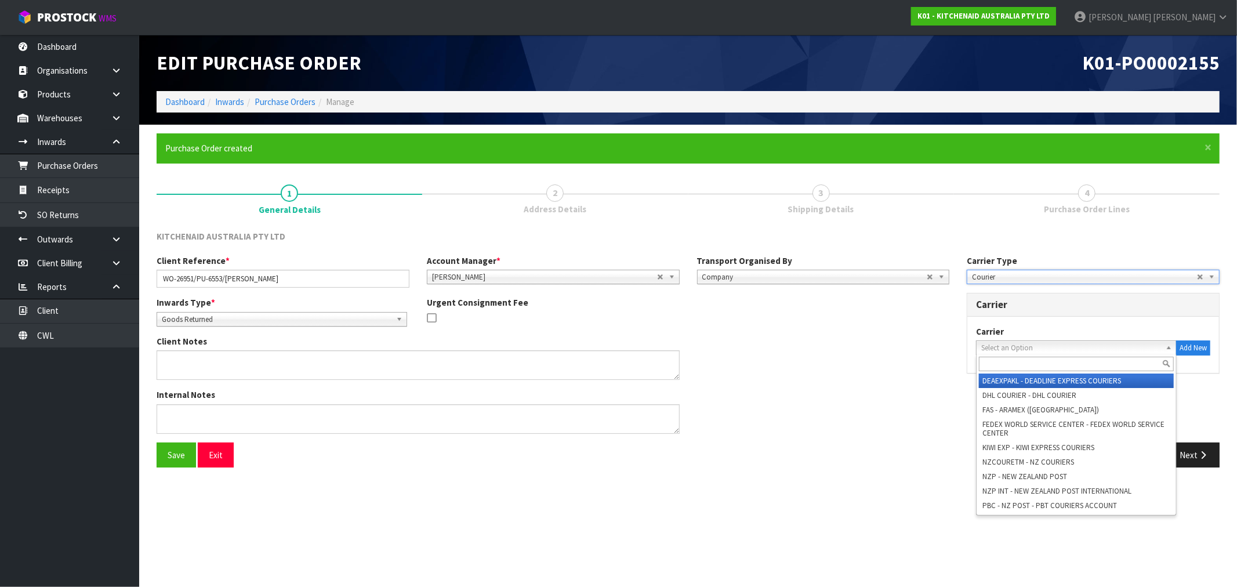
click at [1036, 342] on span "Select an Option" at bounding box center [1072, 348] width 180 height 14
click at [1048, 357] on input "text" at bounding box center [1076, 364] width 195 height 15
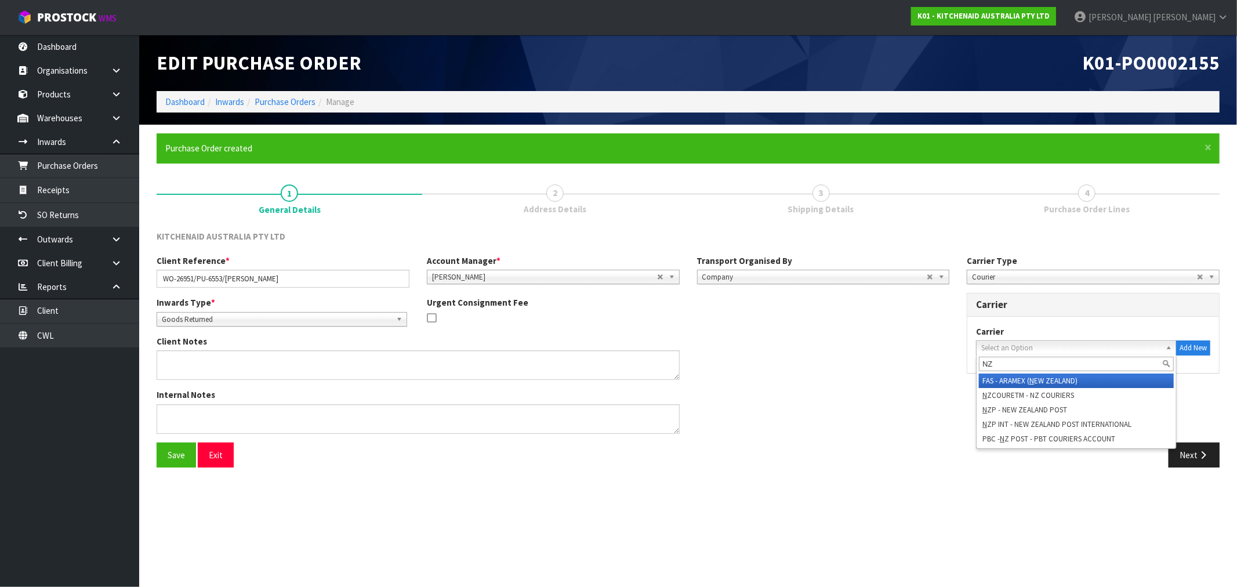
type input "NZP"
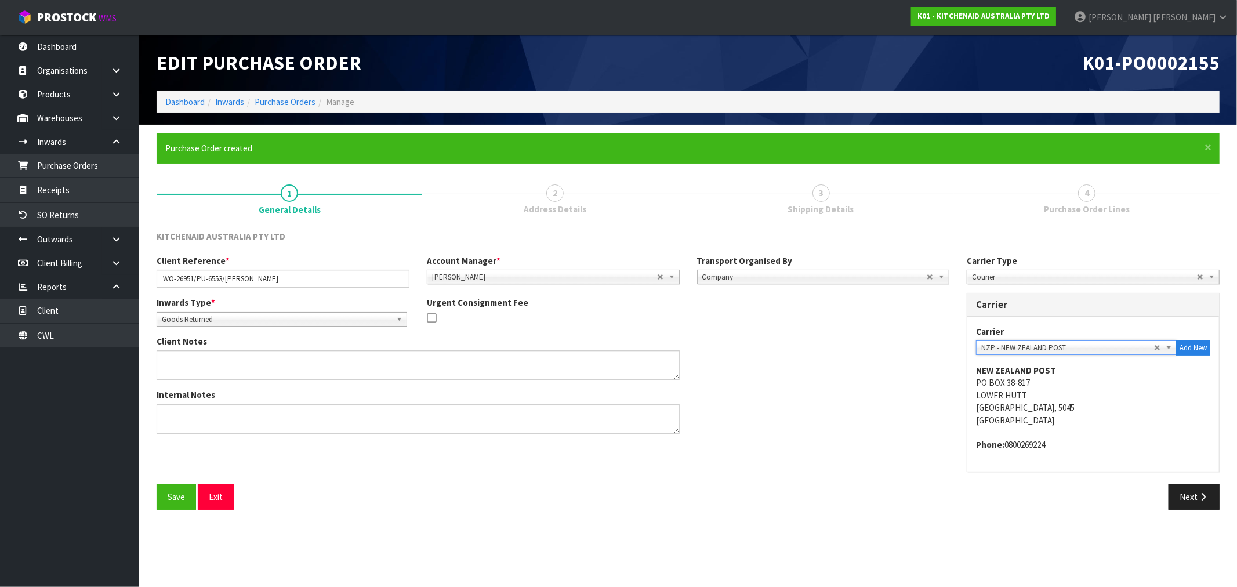
click at [157, 484] on button "Save" at bounding box center [176, 496] width 39 height 25
click at [1199, 498] on icon "button" at bounding box center [1203, 497] width 11 height 9
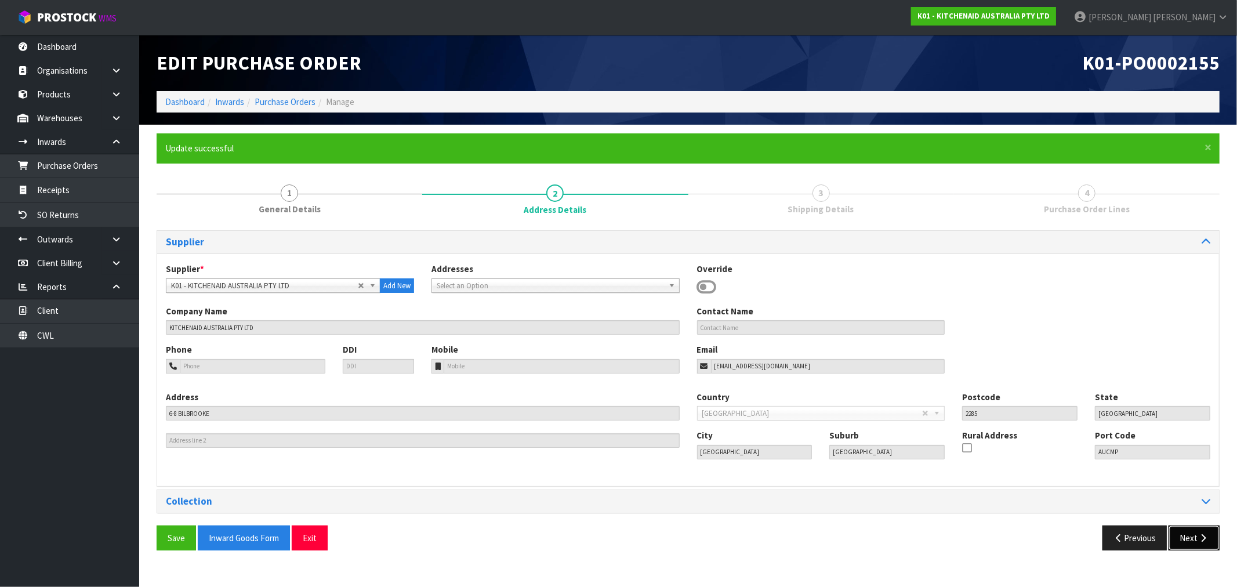
click at [1189, 545] on button "Next" at bounding box center [1194, 538] width 51 height 25
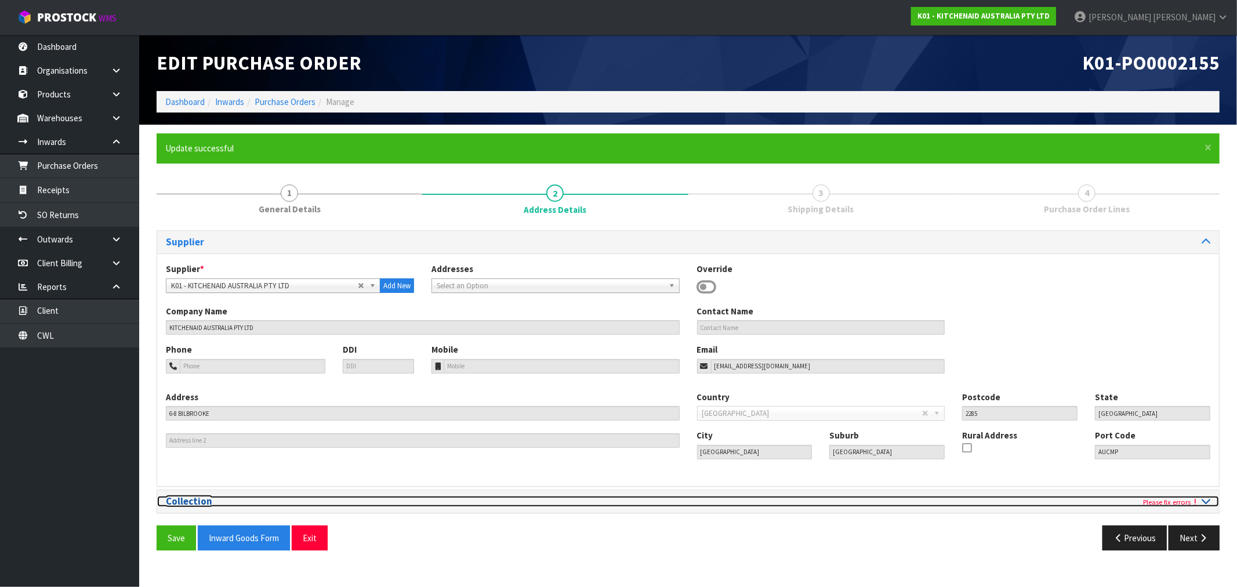
click at [256, 504] on h3 "Collection" at bounding box center [423, 501] width 514 height 11
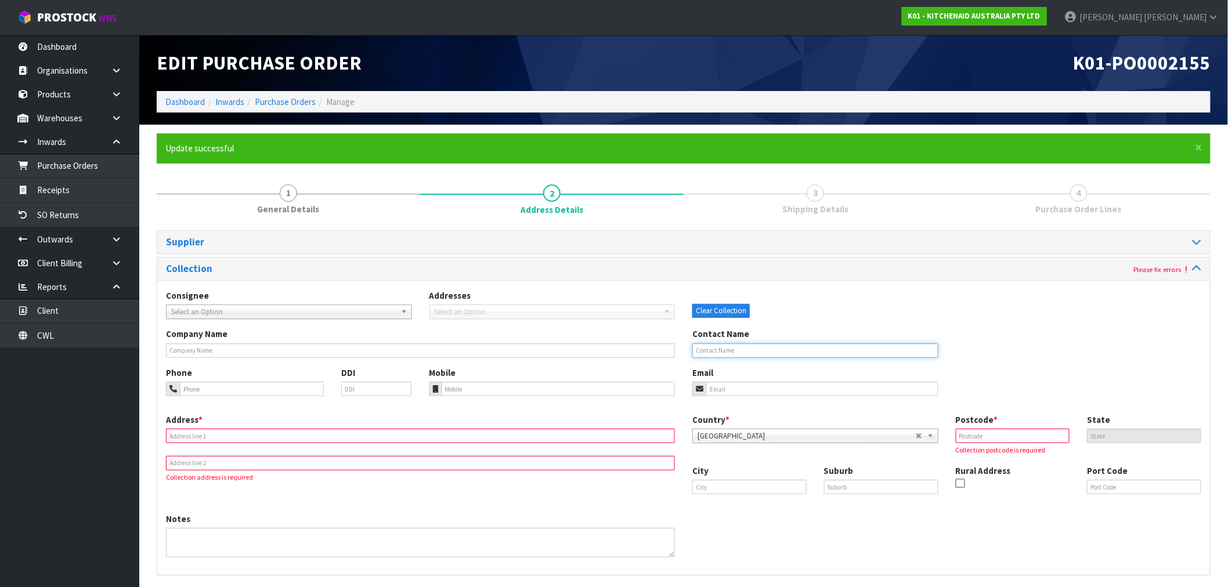
click at [724, 347] on input "text" at bounding box center [815, 350] width 246 height 15
paste input "[PERSON_NAME],"
type input "[PERSON_NAME]"
click at [271, 433] on input "text" at bounding box center [420, 436] width 509 height 15
paste input "[STREET_ADDRESS]"
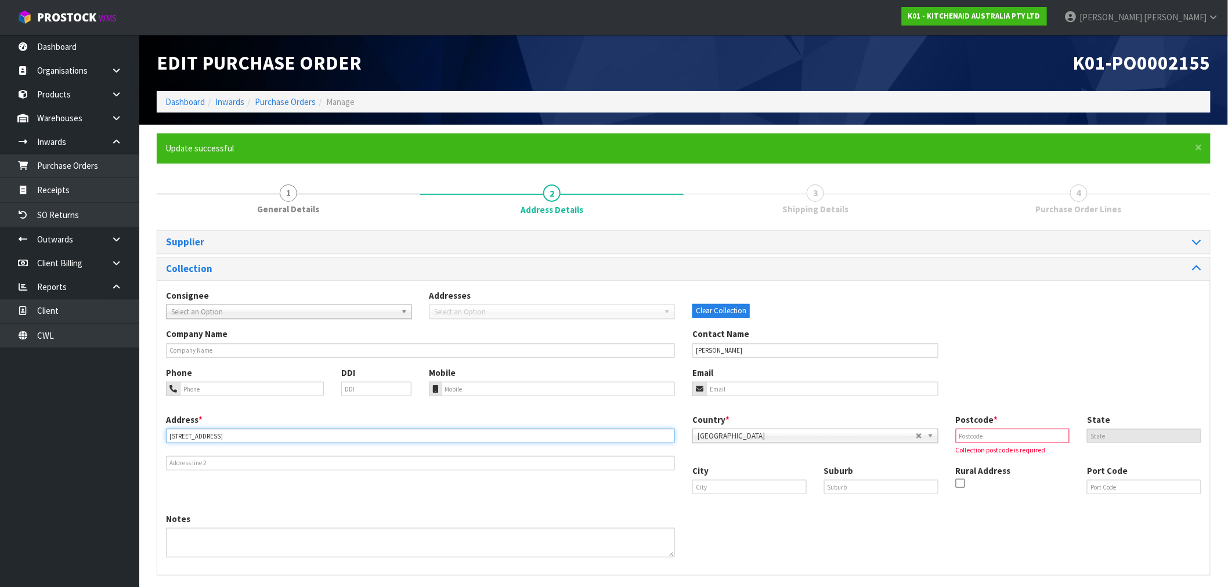
click at [294, 440] on input "[STREET_ADDRESS]" at bounding box center [420, 436] width 509 height 15
type input "[STREET_ADDRESS],"
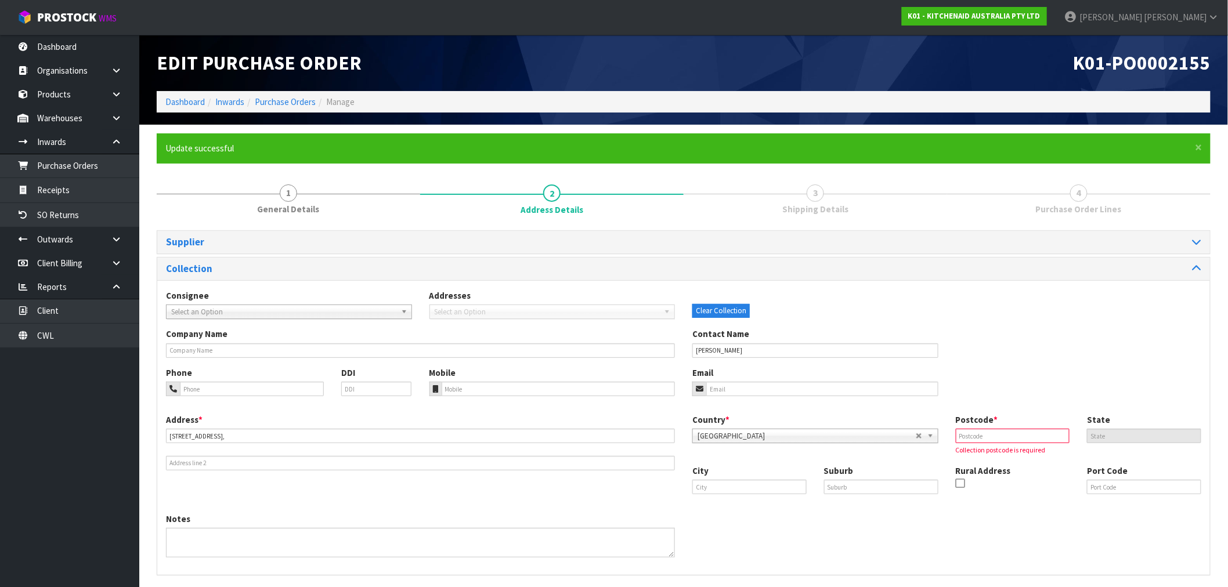
click at [968, 444] on div "Postcode * Collection postcode is required" at bounding box center [1013, 435] width 132 height 42
drag, startPoint x: 964, startPoint y: 436, endPoint x: 950, endPoint y: 436, distance: 13.9
click at [964, 436] on input "text" at bounding box center [1012, 436] width 114 height 15
paste input "4110"
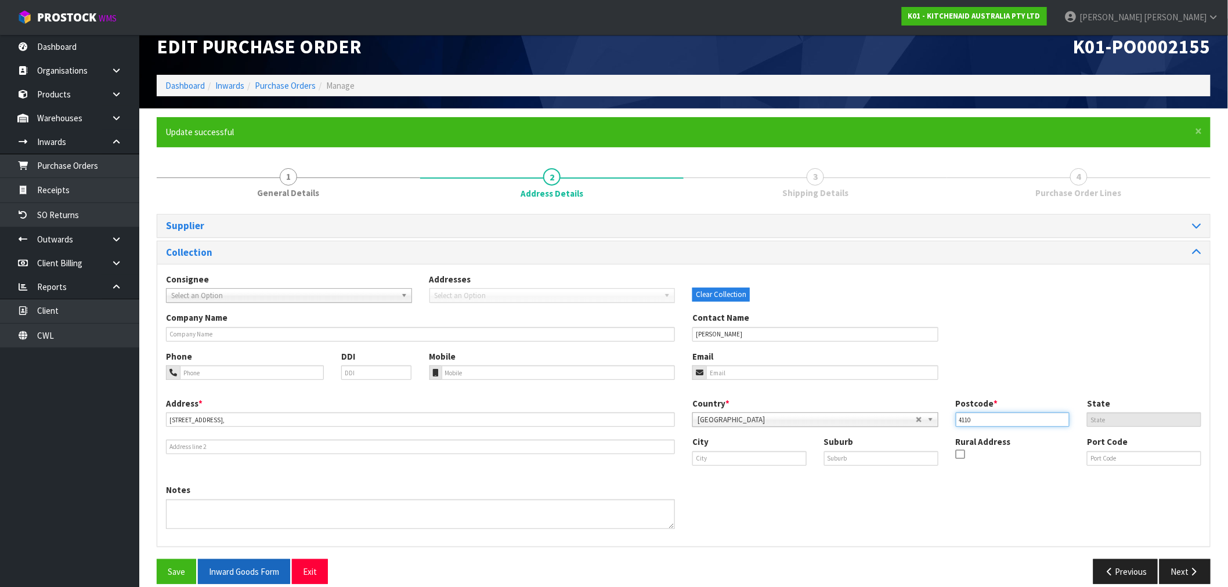
scroll to position [31, 0]
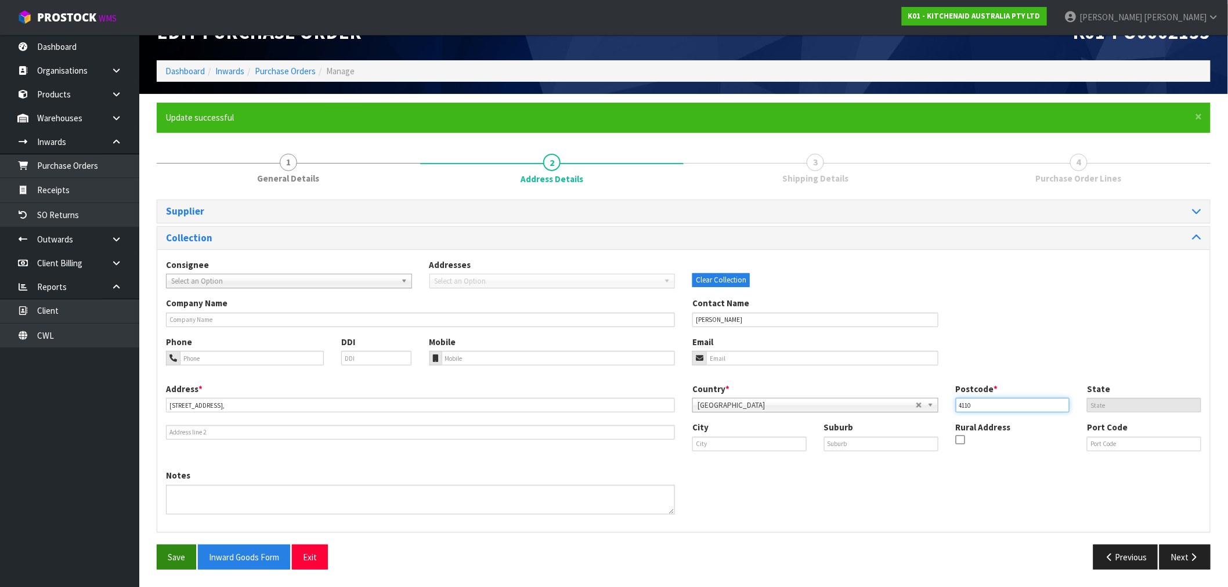
type input "4110"
click at [178, 556] on button "Save" at bounding box center [176, 557] width 39 height 25
click at [1186, 554] on button "Next" at bounding box center [1184, 557] width 51 height 25
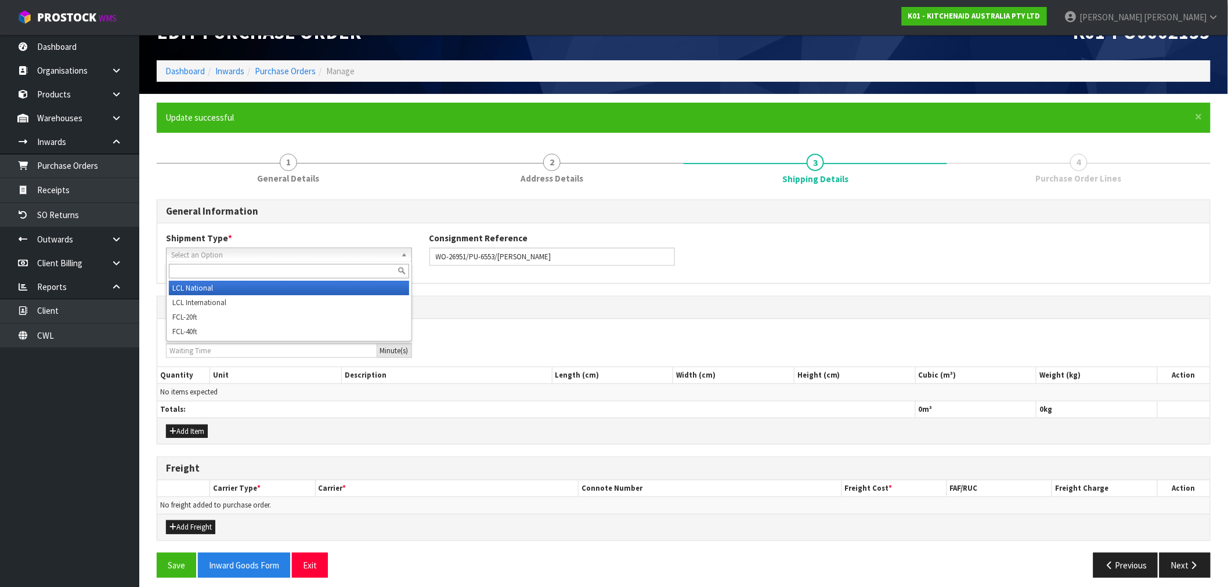
click at [252, 248] on span "Select an Option" at bounding box center [283, 255] width 225 height 14
click at [261, 283] on li "LCL National" at bounding box center [289, 288] width 240 height 15
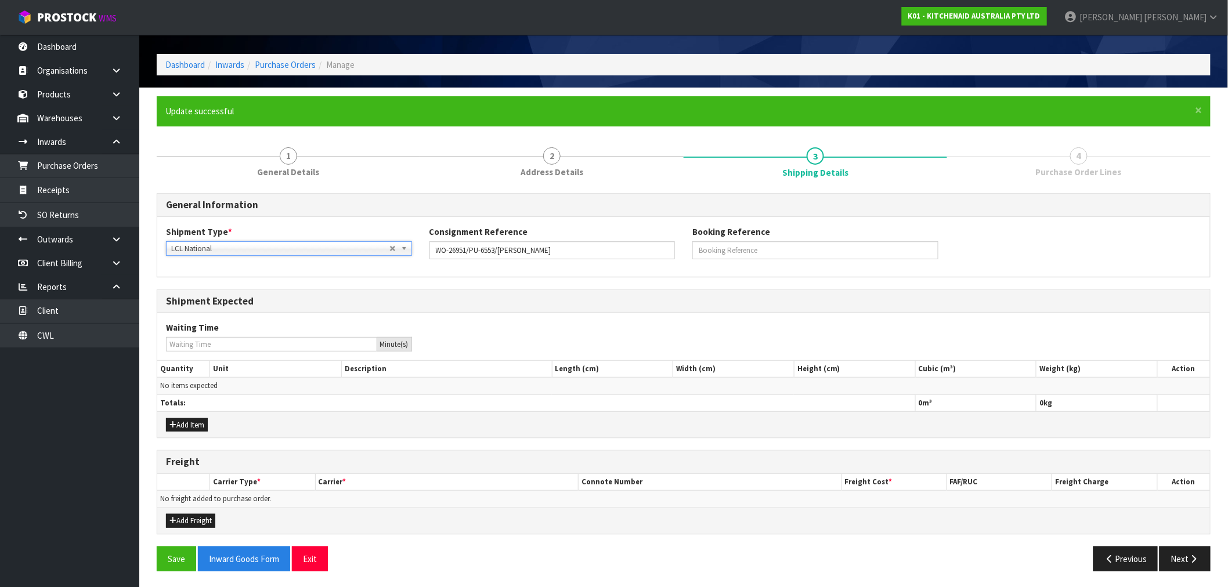
scroll to position [38, 0]
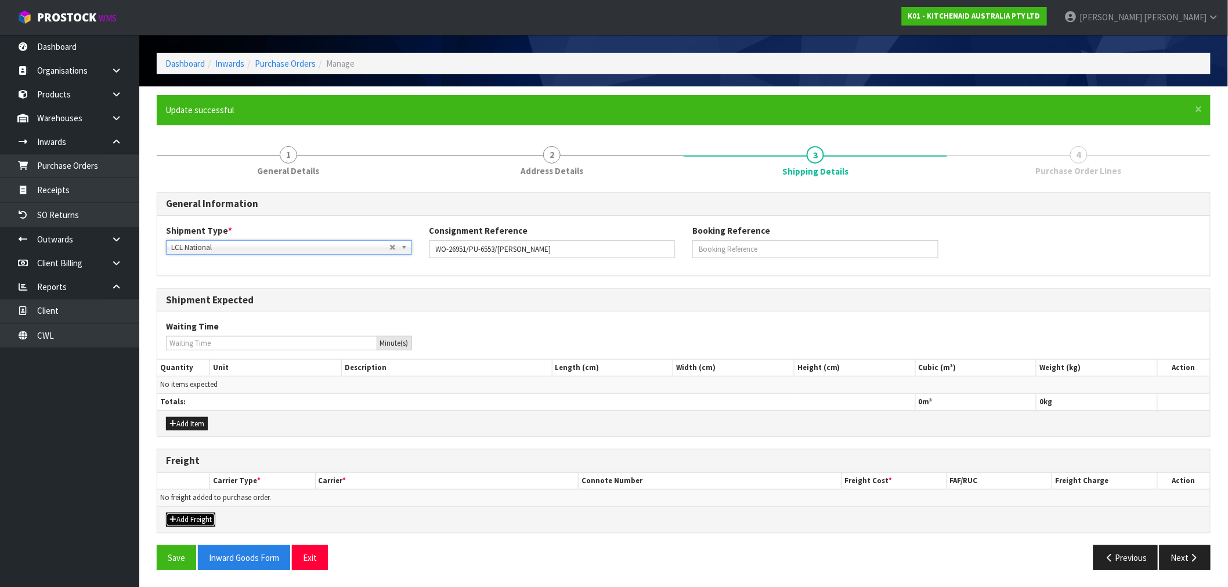
click at [187, 513] on button "Add Freight" at bounding box center [190, 520] width 49 height 14
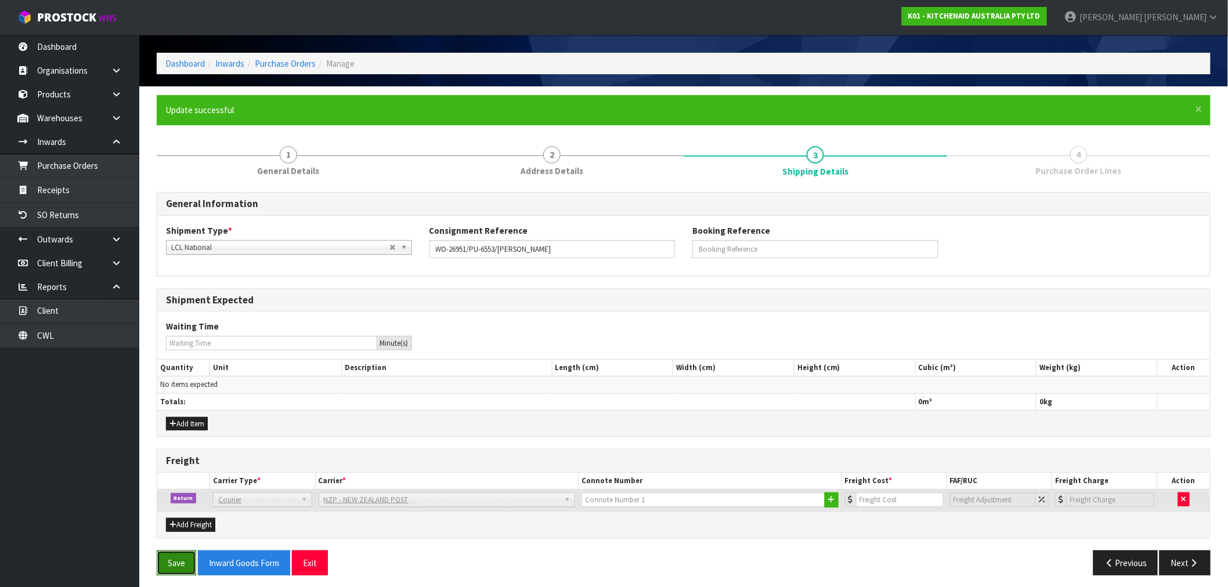
click at [180, 557] on button "Save" at bounding box center [176, 563] width 39 height 25
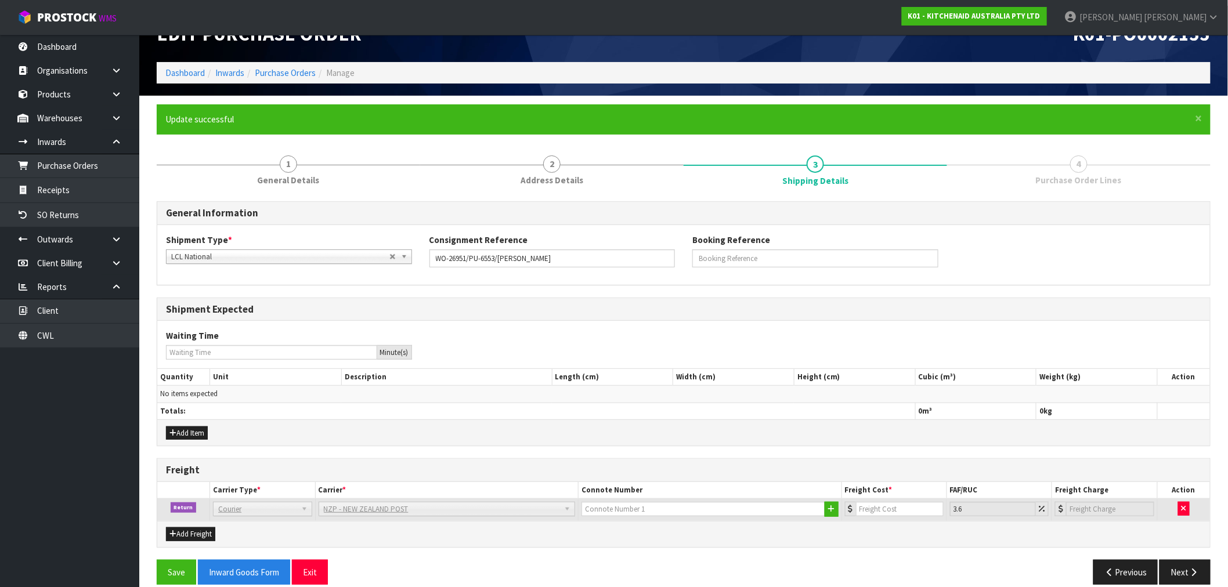
scroll to position [44, 0]
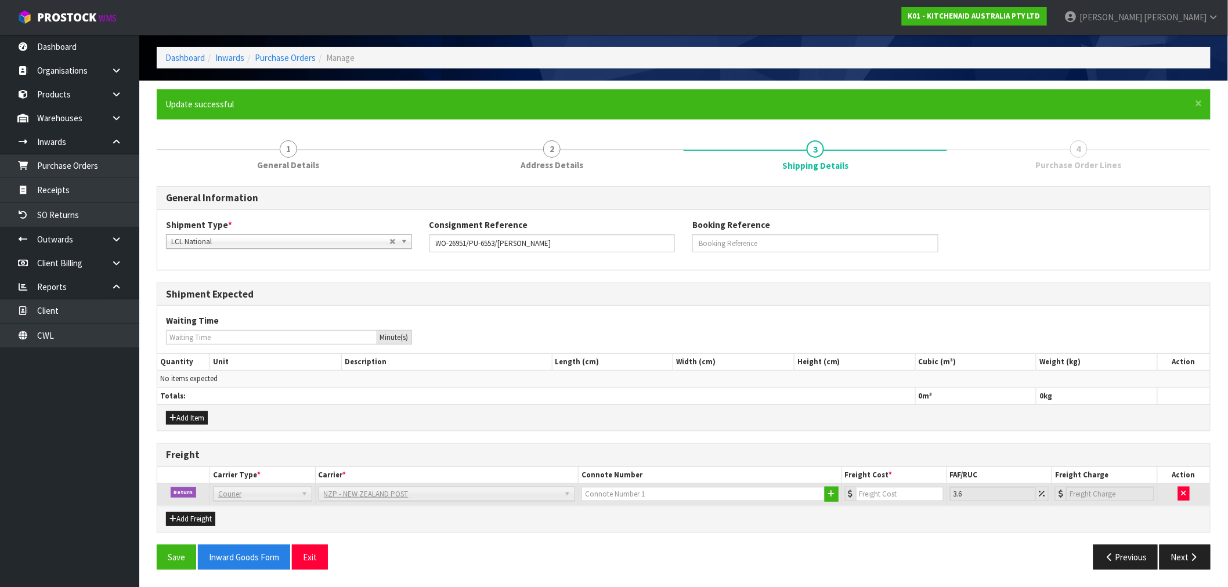
click at [1190, 493] on td at bounding box center [1183, 495] width 53 height 22
click at [1182, 496] on icon "button" at bounding box center [1183, 494] width 5 height 8
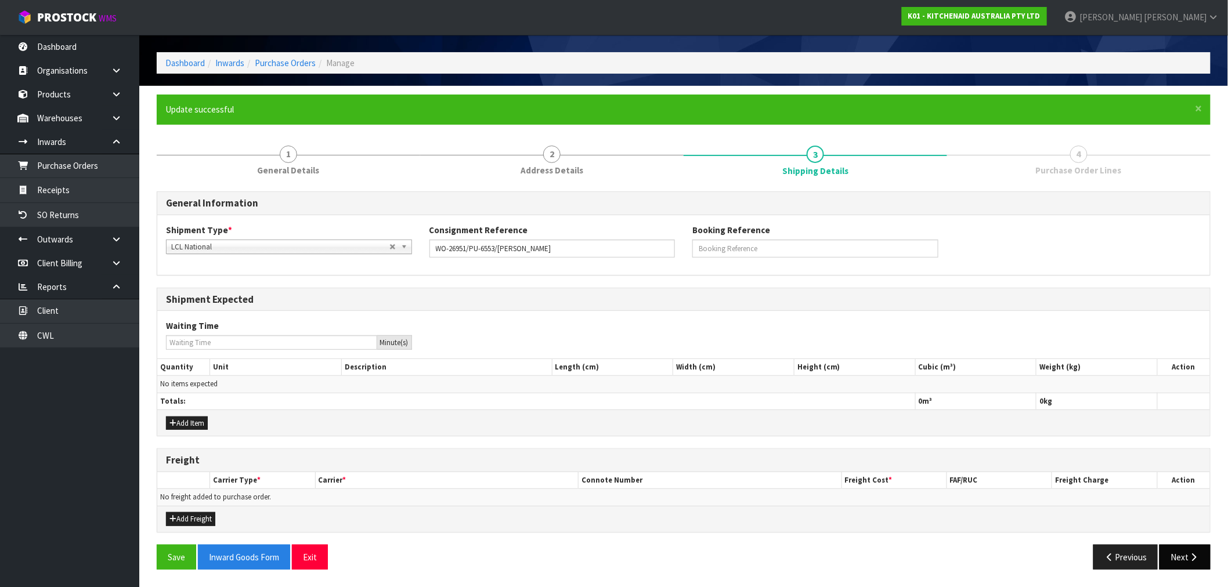
scroll to position [38, 0]
click at [1198, 556] on icon "button" at bounding box center [1193, 557] width 11 height 9
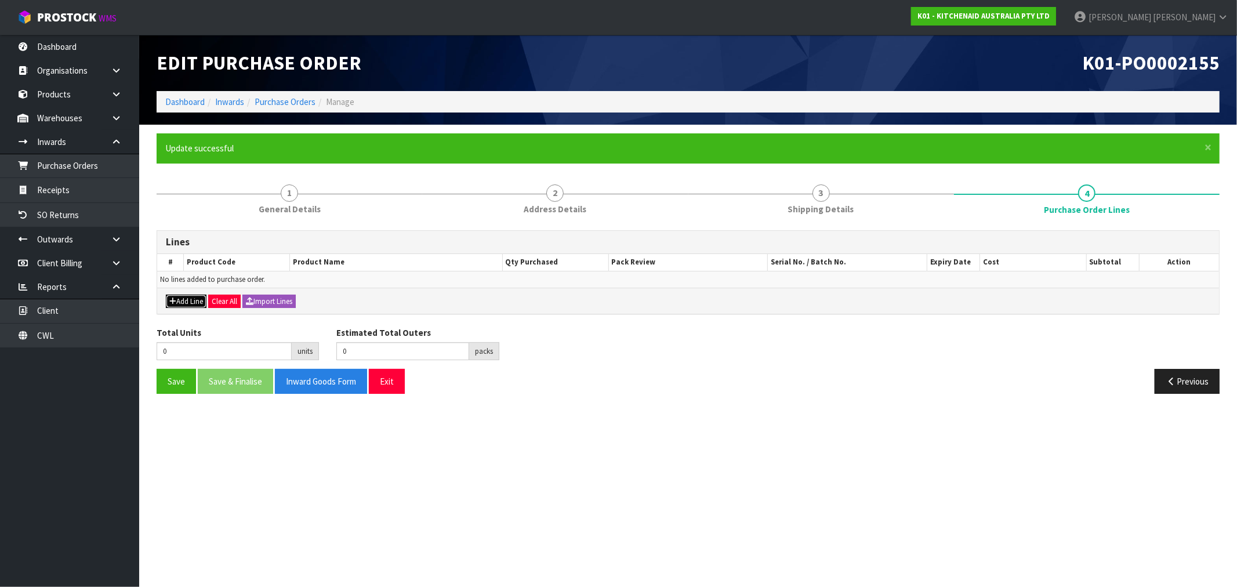
drag, startPoint x: 184, startPoint y: 302, endPoint x: 262, endPoint y: 324, distance: 80.6
click at [184, 302] on button "Add Line" at bounding box center [186, 302] width 41 height 14
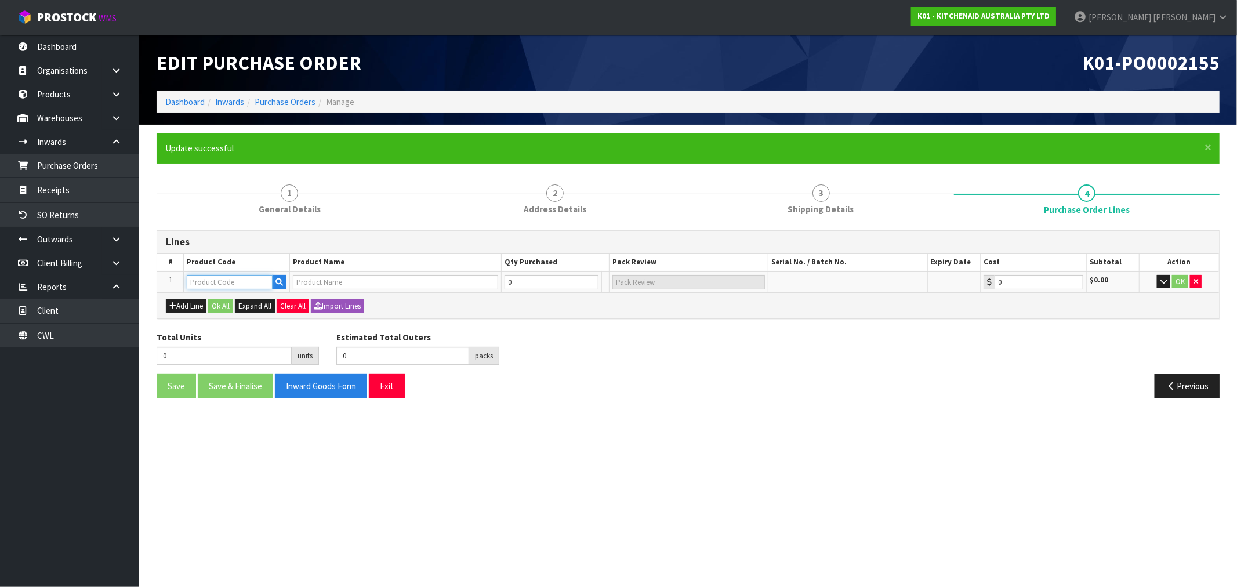
click at [224, 285] on input "text" at bounding box center [230, 282] width 86 height 15
paste input "5KSM192XDADR"
type input "5KSM192XDADR"
type input "KSM192 DRIED ROSE MIXER"
type input "0.00"
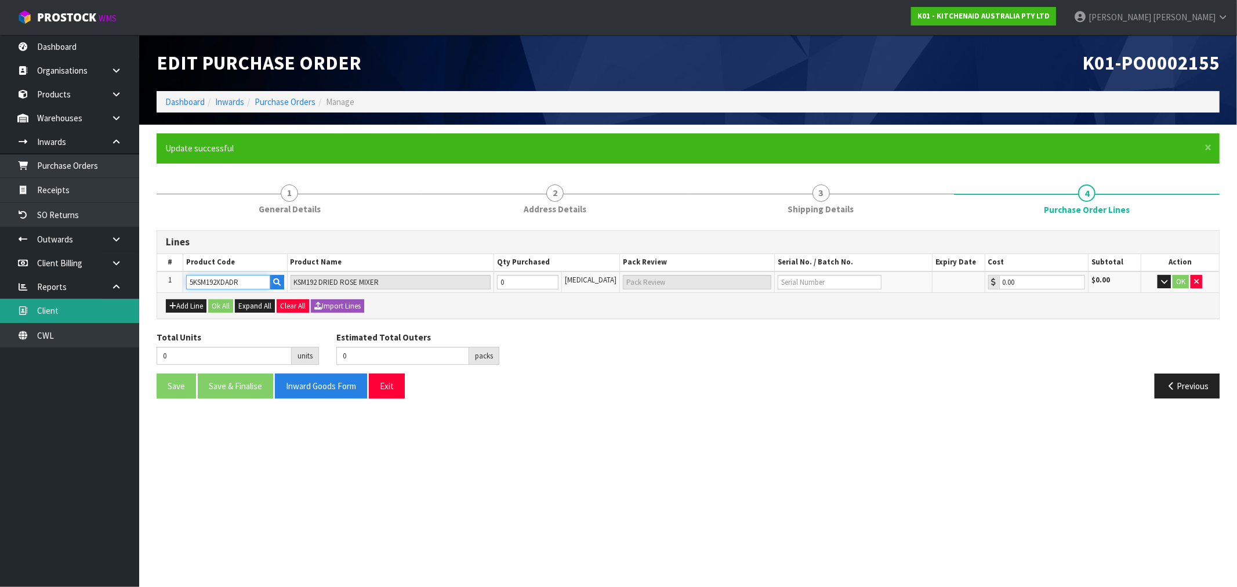
type input "5KSM192XDADR"
click at [554, 283] on input "0" at bounding box center [527, 282] width 61 height 15
click at [466, 283] on tr "1 5KSM192XDADR KSM192 DRIED ROSE MIXER 0 [MEDICAL_DATA] 0.00 $0.00 OK" at bounding box center [688, 281] width 1062 height 21
paste input "number"
click at [533, 276] on input "number" at bounding box center [527, 282] width 61 height 15
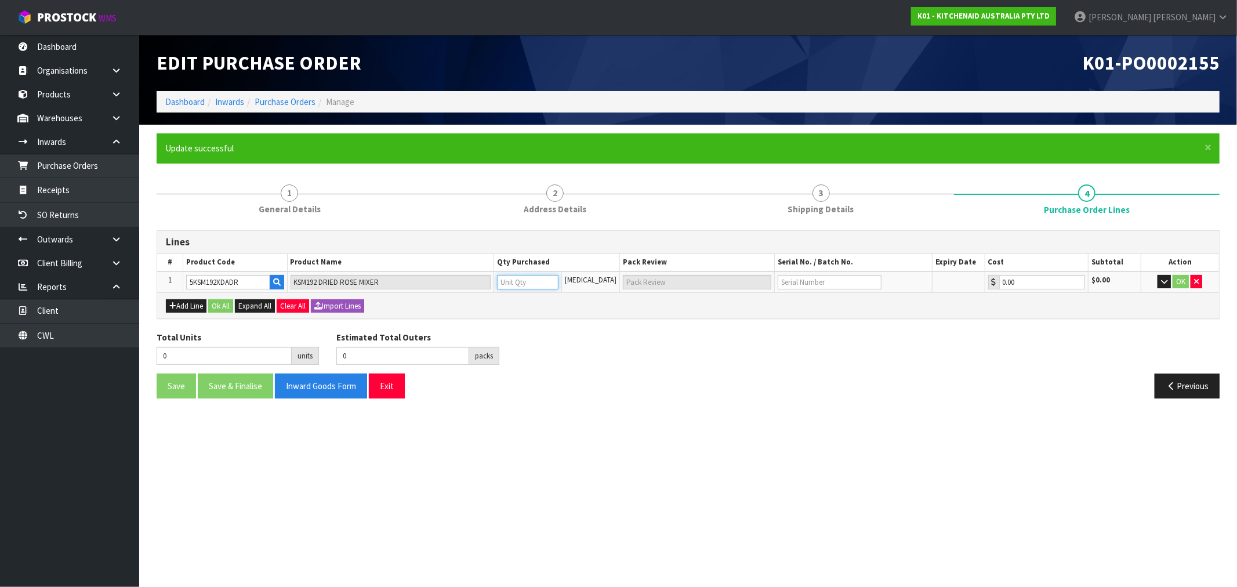
click at [533, 276] on input "number" at bounding box center [527, 282] width 61 height 15
click at [524, 285] on input "number" at bounding box center [527, 282] width 61 height 15
click at [534, 286] on input "number" at bounding box center [527, 282] width 61 height 15
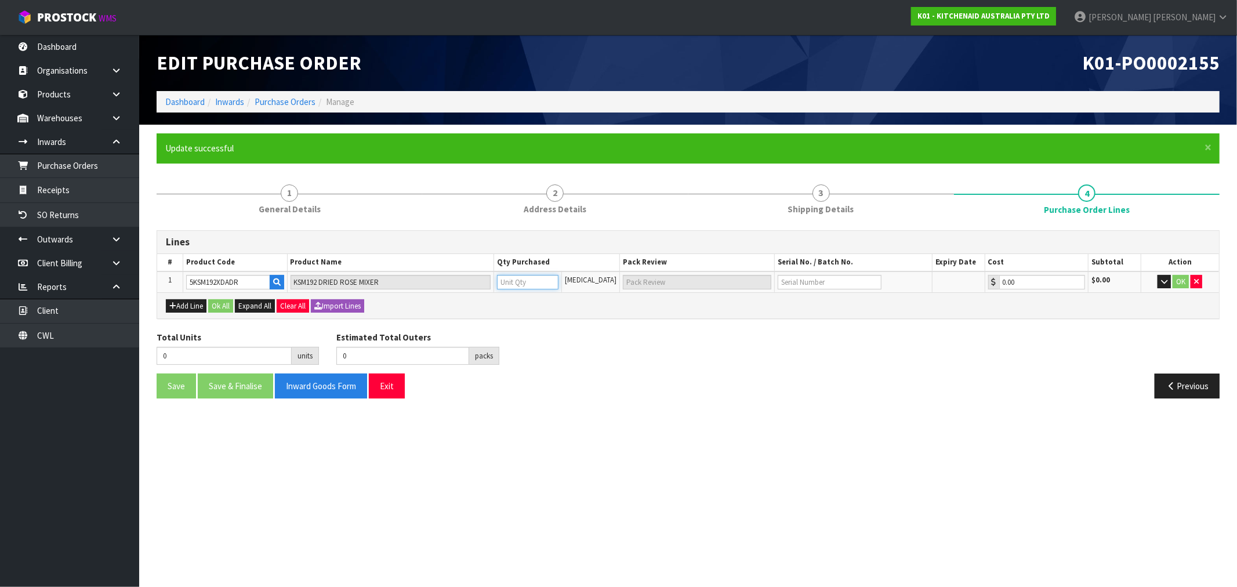
click at [525, 282] on input "number" at bounding box center [527, 282] width 61 height 15
click at [508, 283] on input "number" at bounding box center [527, 282] width 61 height 15
click at [482, 281] on tr "1 5KSM192XDADR KSM192 DRIED ROSE MIXER [MEDICAL_DATA] 0.00 $0.00 OK" at bounding box center [688, 281] width 1062 height 21
type input "1"
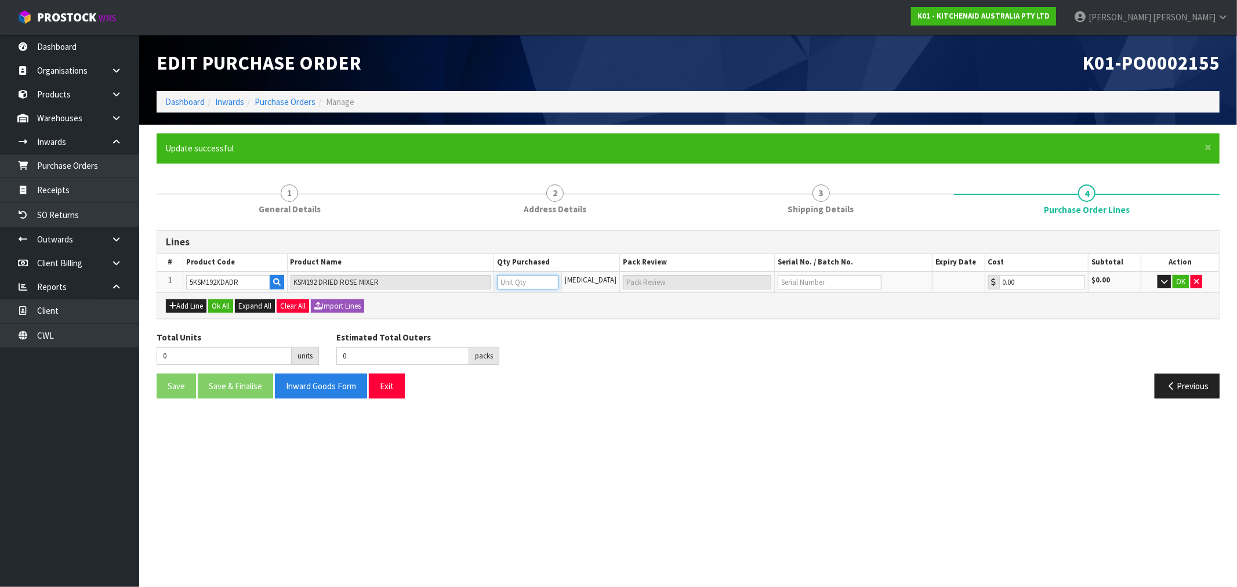
type input "1"
type input "1 CTN"
type input "1"
click at [798, 283] on input "text" at bounding box center [830, 282] width 104 height 15
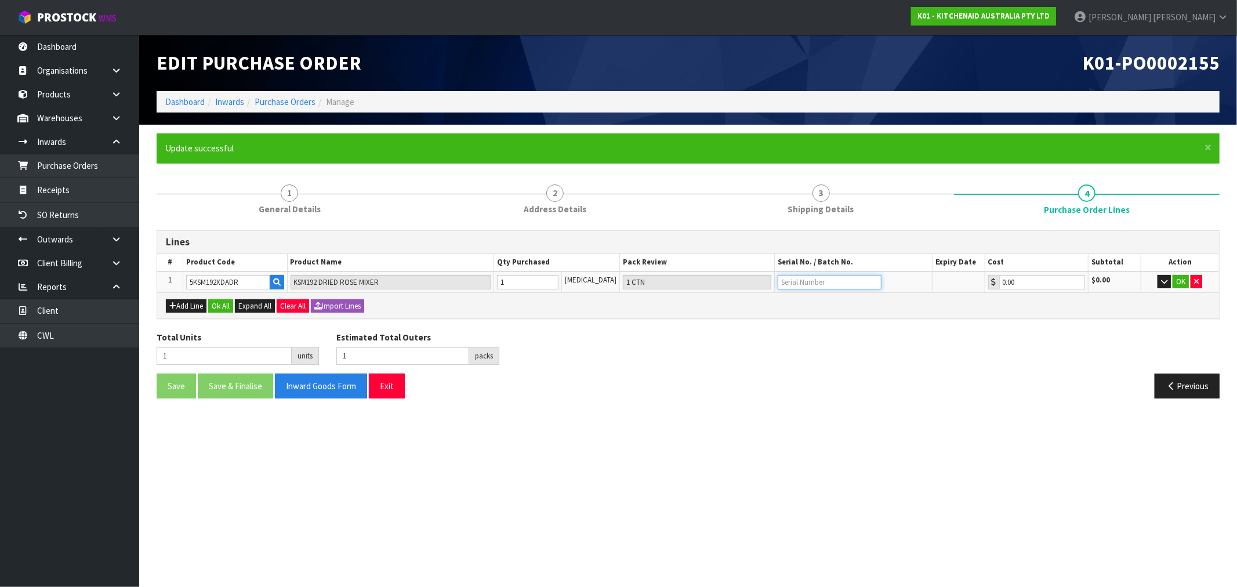
paste input "WE0432635"
type input "WE0432635"
click at [227, 302] on button "Ok All" at bounding box center [220, 306] width 25 height 14
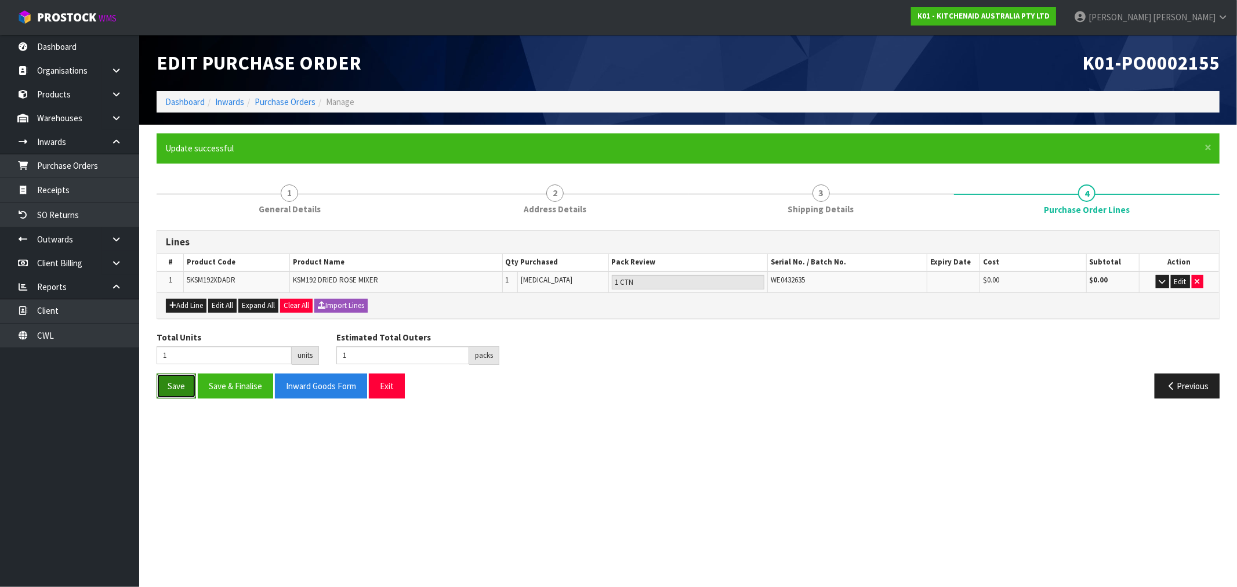
click at [188, 379] on button "Save" at bounding box center [176, 386] width 39 height 25
click at [1182, 385] on button "Previous" at bounding box center [1187, 386] width 65 height 25
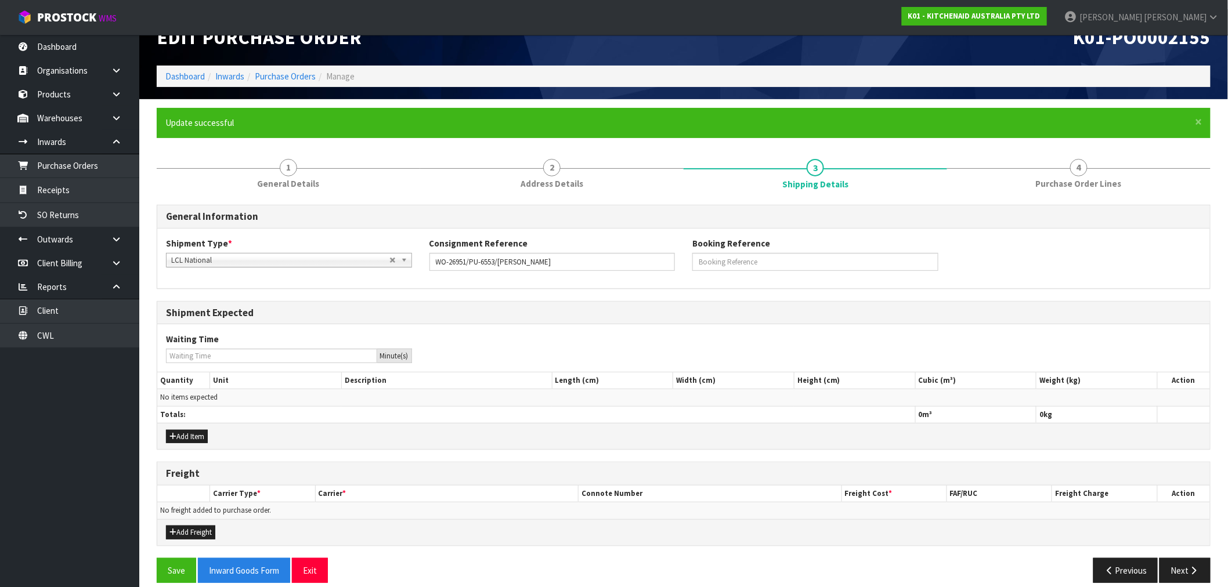
scroll to position [38, 0]
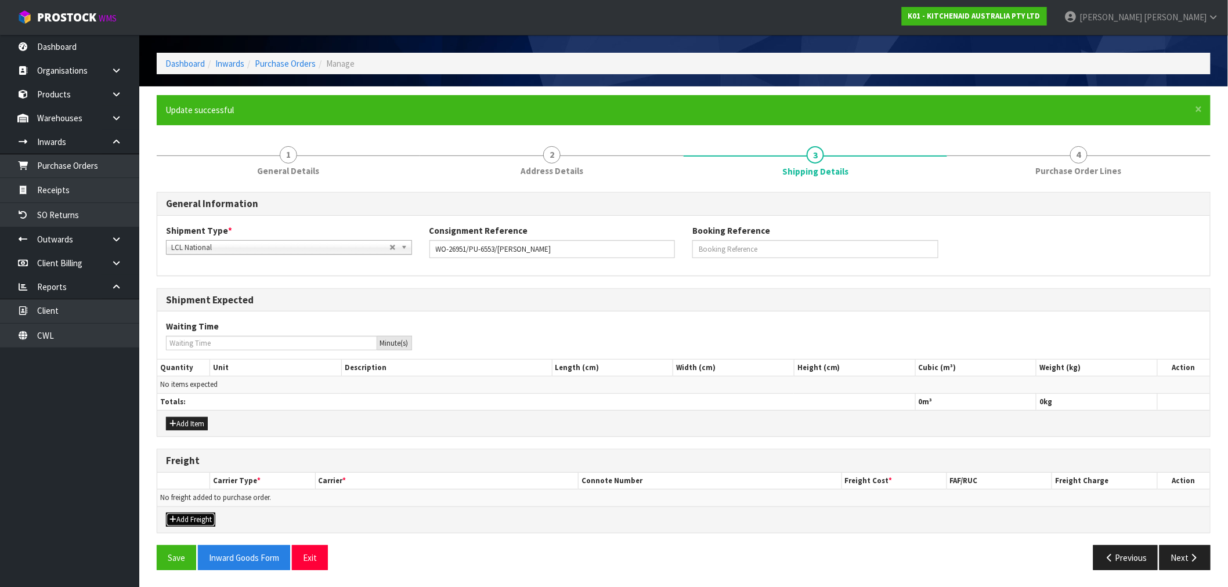
click at [194, 519] on button "Add Freight" at bounding box center [190, 520] width 49 height 14
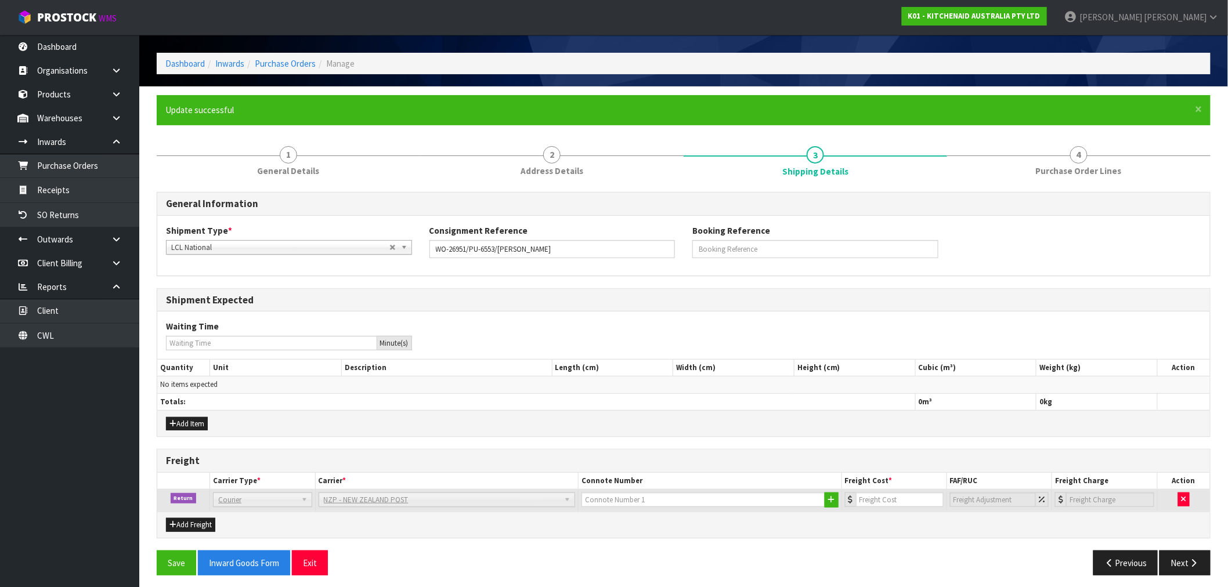
click at [154, 563] on div "Save Inward Goods Form Exit" at bounding box center [415, 563] width 535 height 25
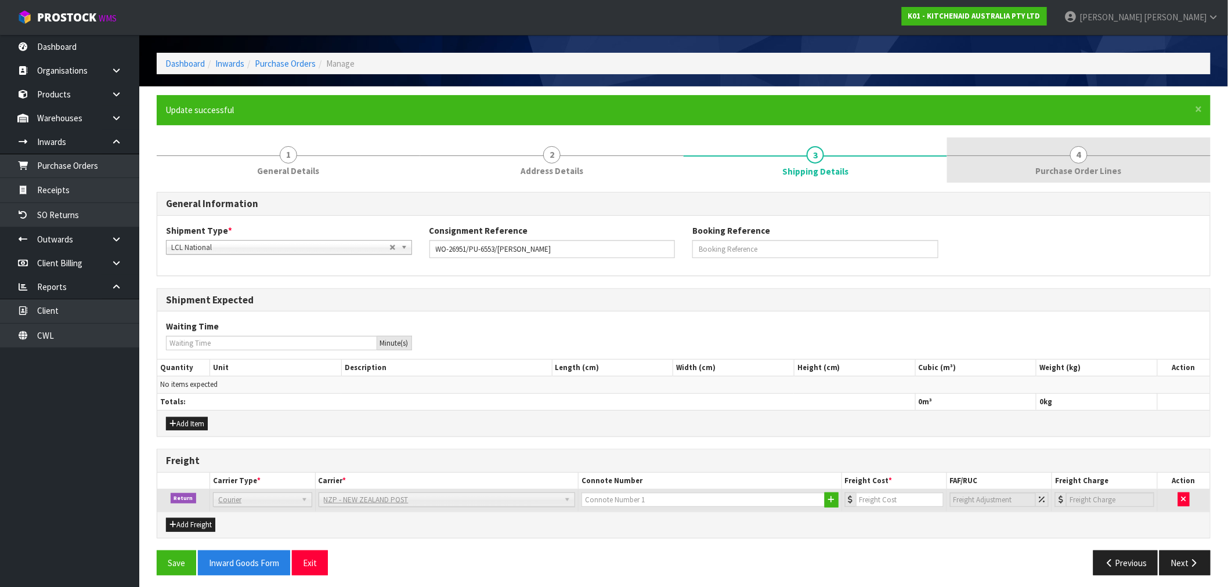
click at [1062, 147] on link "4 Purchase Order Lines" at bounding box center [1078, 160] width 263 height 46
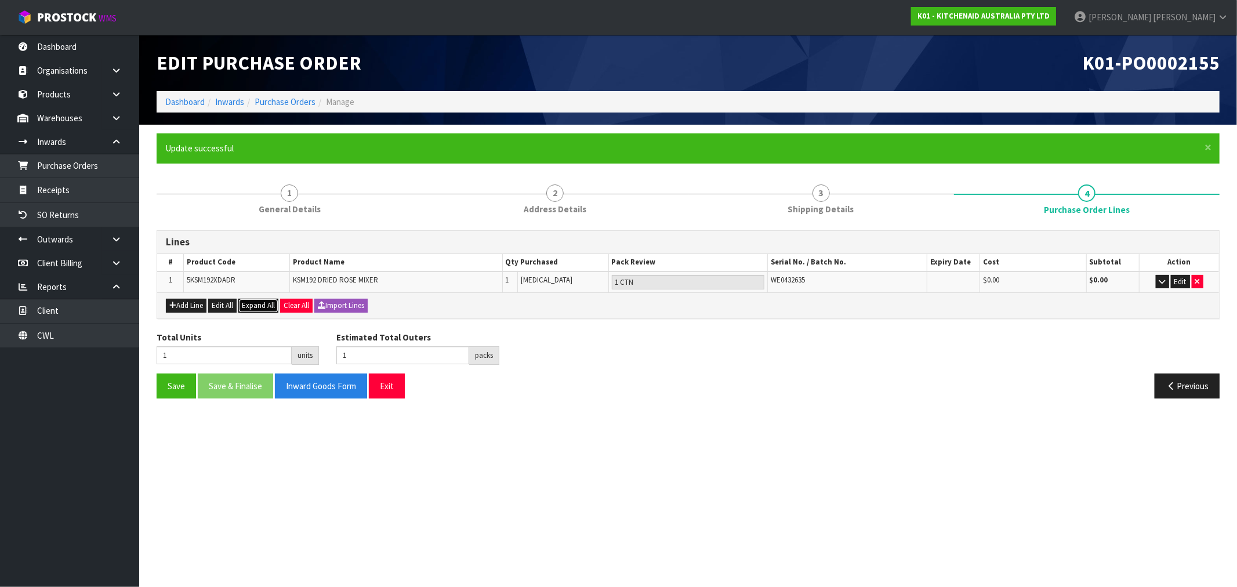
click at [255, 302] on span "Expand All" at bounding box center [258, 306] width 33 height 10
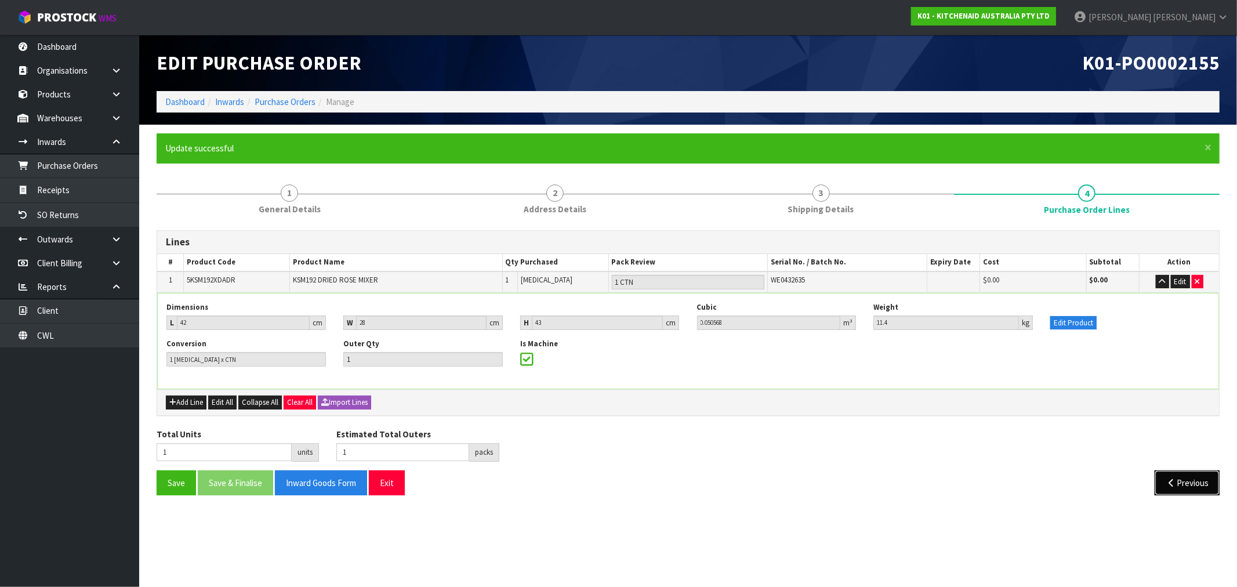
click at [1210, 490] on button "Previous" at bounding box center [1187, 482] width 65 height 25
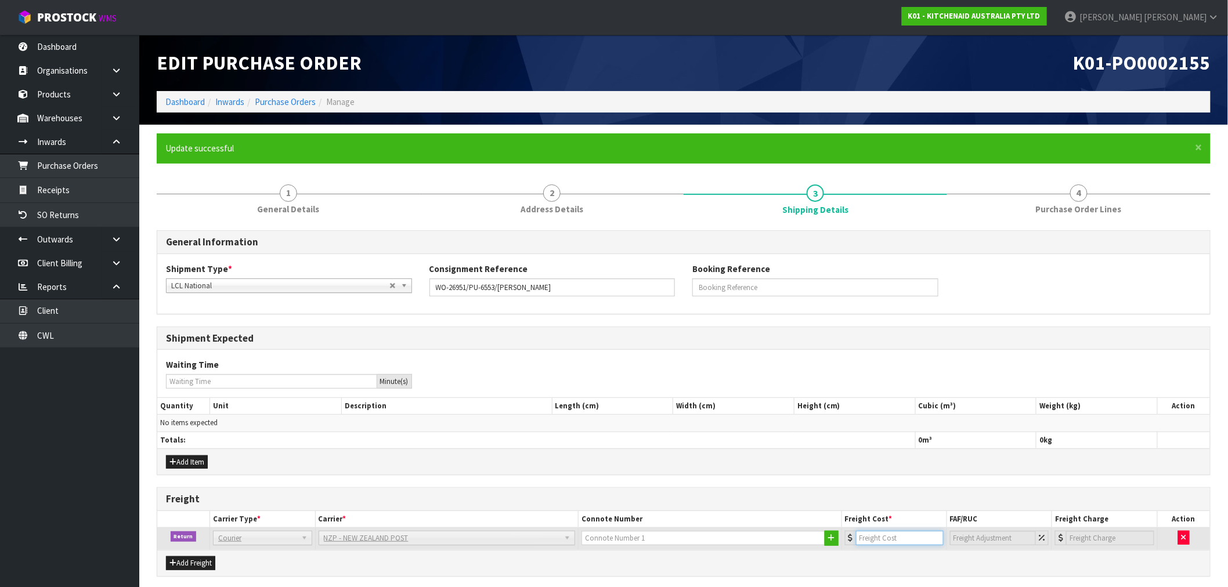
click at [879, 544] on input "number" at bounding box center [900, 538] width 88 height 15
click at [617, 536] on input "text" at bounding box center [703, 538] width 244 height 15
paste input "[PHONE_NUMBER]"
type input "[PHONE_NUMBER]"
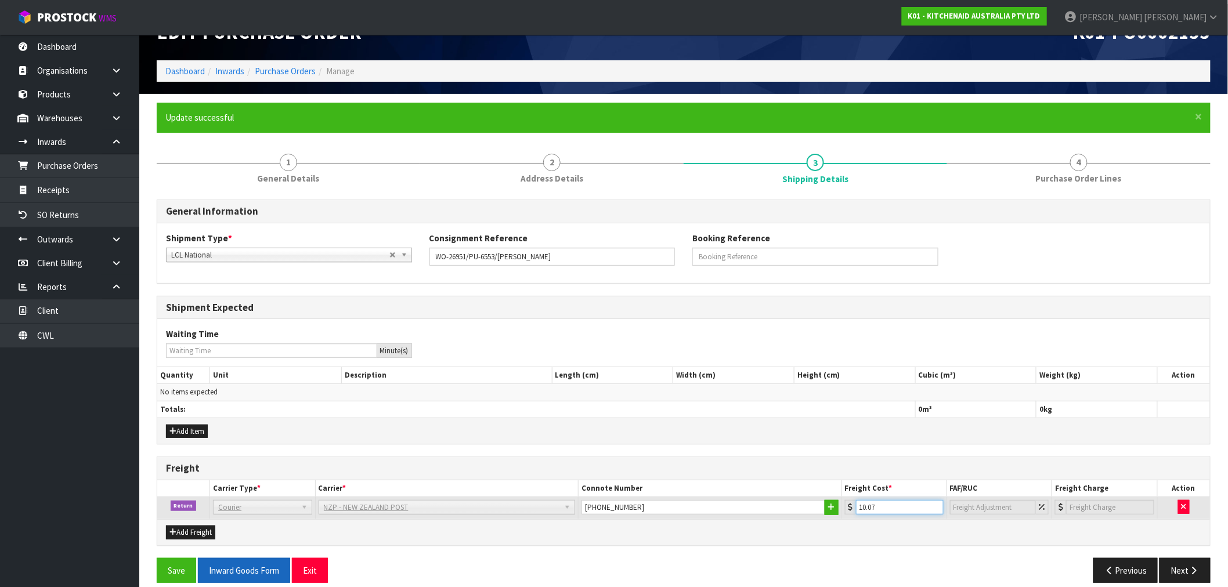
scroll to position [44, 0]
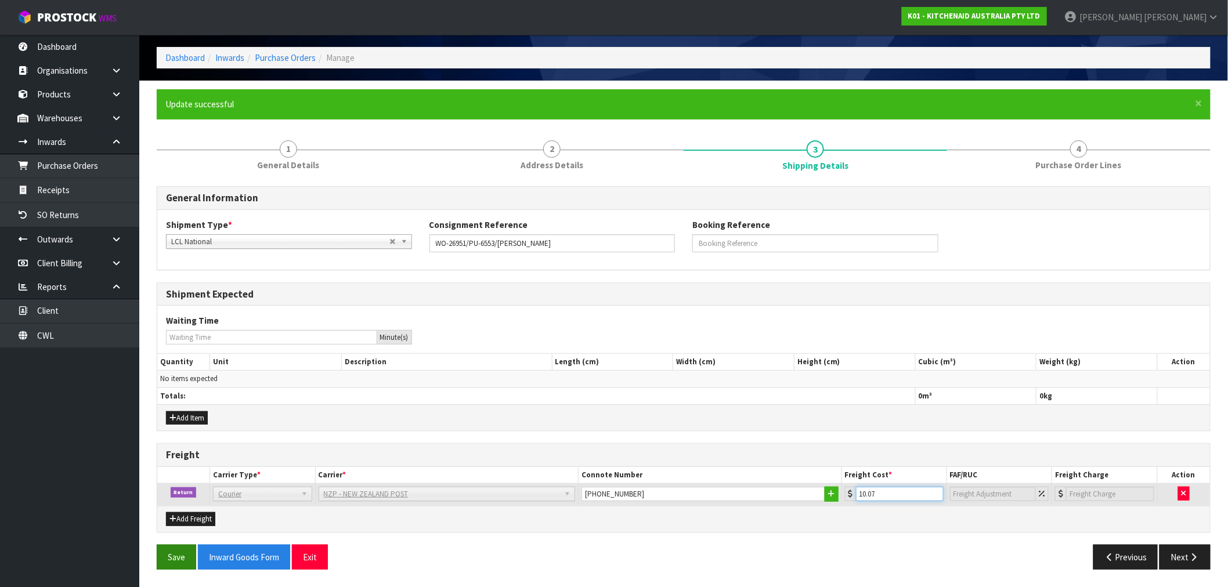
type input "10.07"
click at [186, 556] on button "Save" at bounding box center [176, 557] width 39 height 25
click at [1185, 556] on button "Next" at bounding box center [1184, 557] width 51 height 25
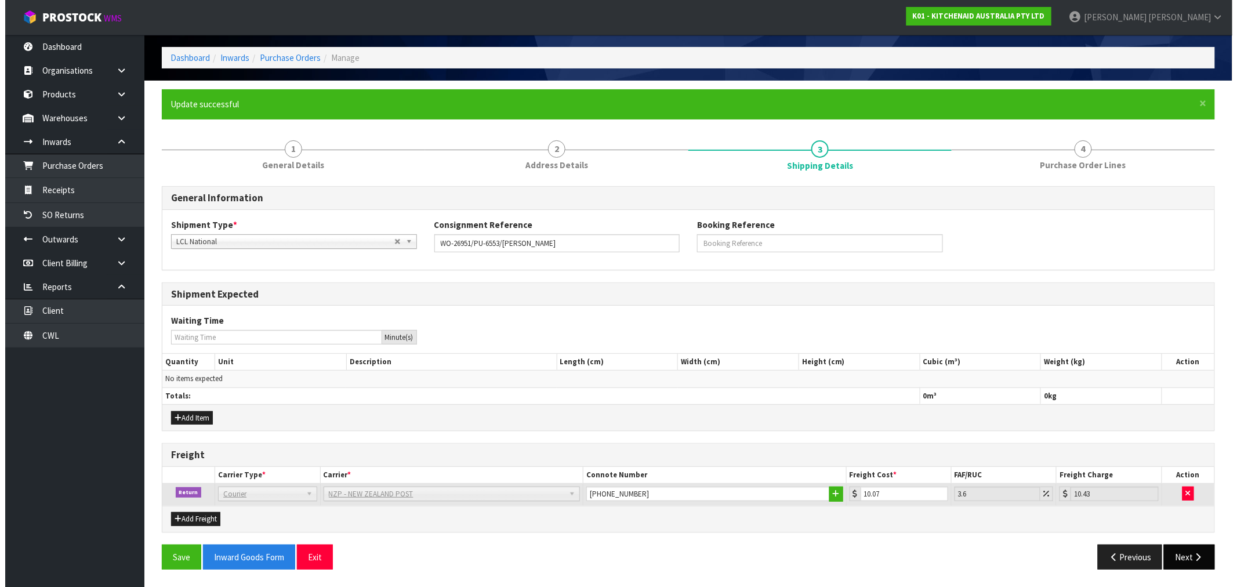
scroll to position [0, 0]
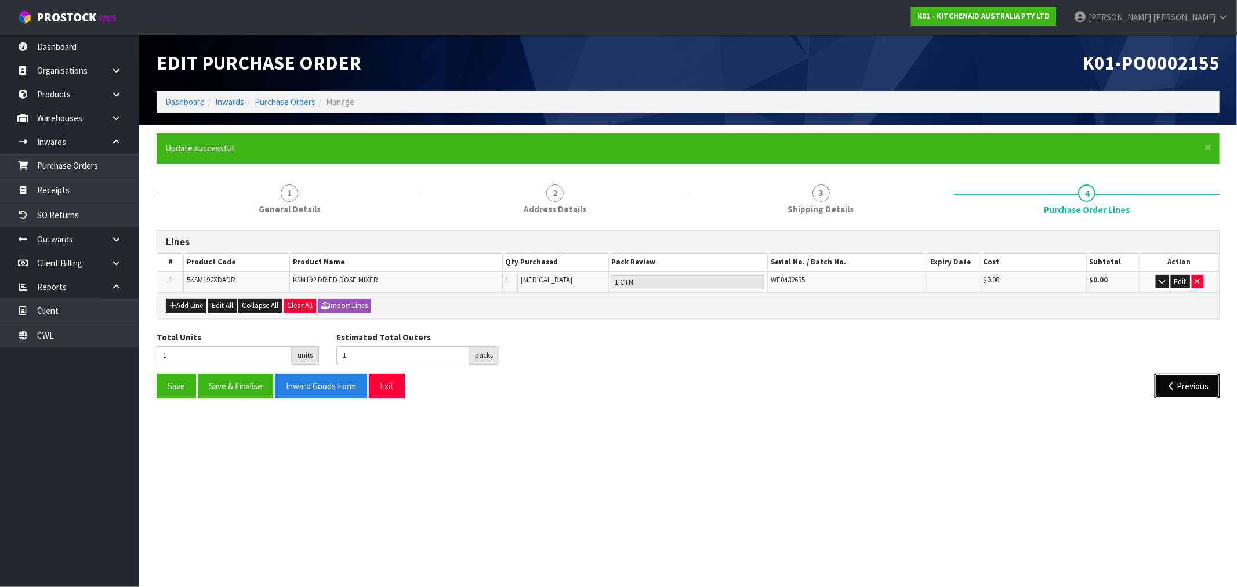
click at [1188, 377] on button "Previous" at bounding box center [1187, 386] width 65 height 25
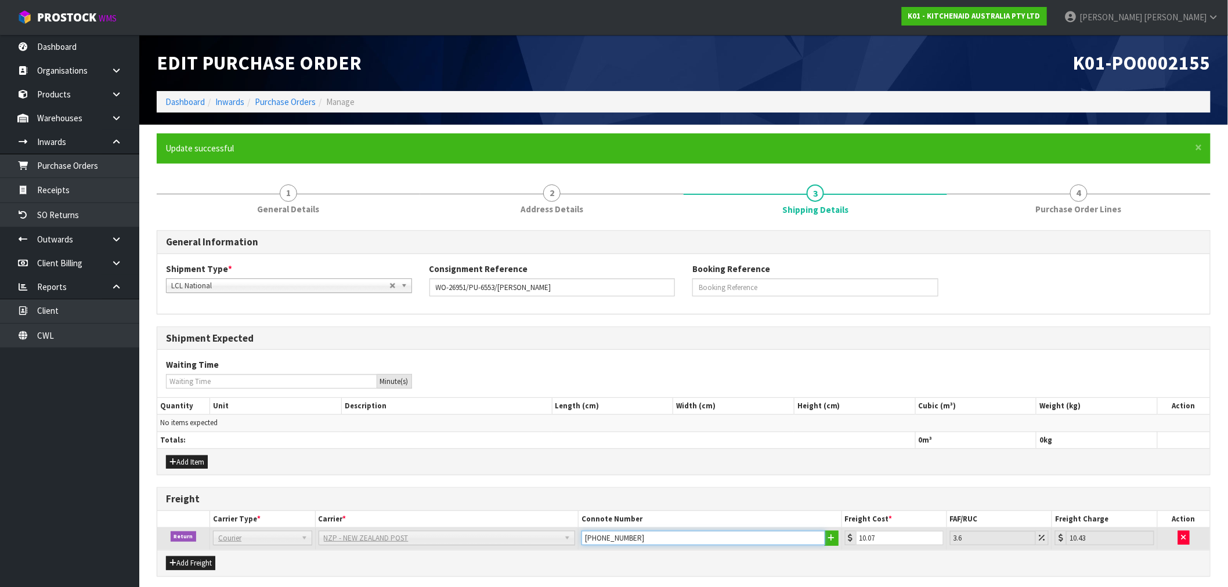
drag, startPoint x: 702, startPoint y: 537, endPoint x: 554, endPoint y: 530, distance: 148.1
click at [554, 530] on tr "Return Company Bulk Courier Courier DEAEXPAKL - DEADLINE EXPRESS COURIERS DHL C…" at bounding box center [683, 539] width 1052 height 22
click at [293, 95] on ol "Dashboard Inwards Purchase Orders Manage" at bounding box center [684, 101] width 1054 height 21
click at [296, 97] on link "Purchase Orders" at bounding box center [285, 101] width 61 height 11
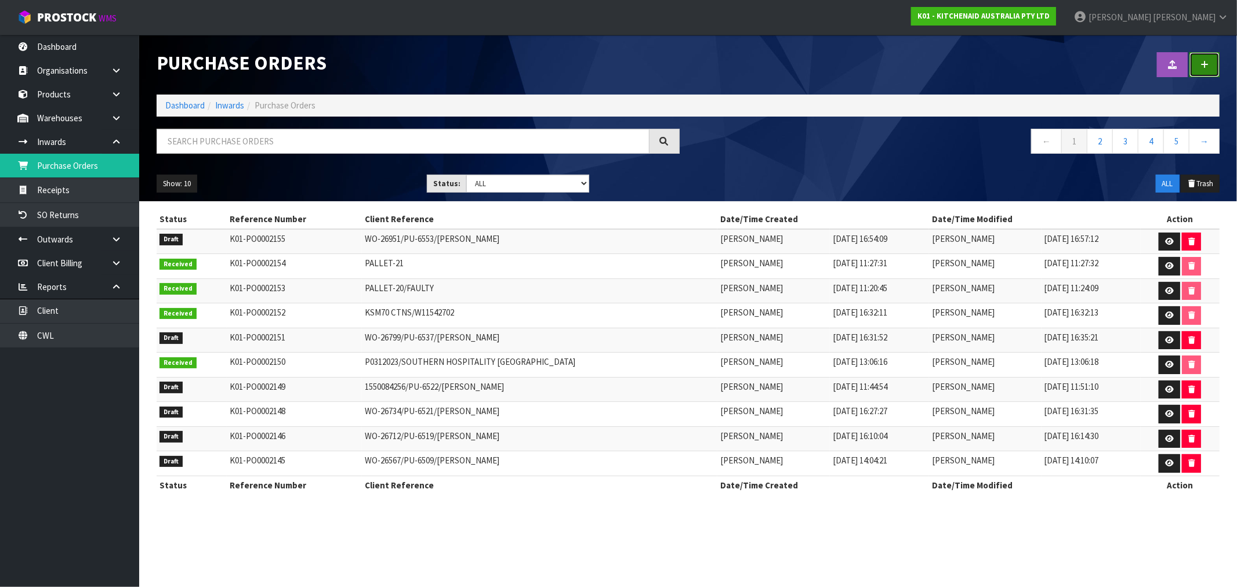
click at [1200, 67] on link at bounding box center [1205, 64] width 30 height 25
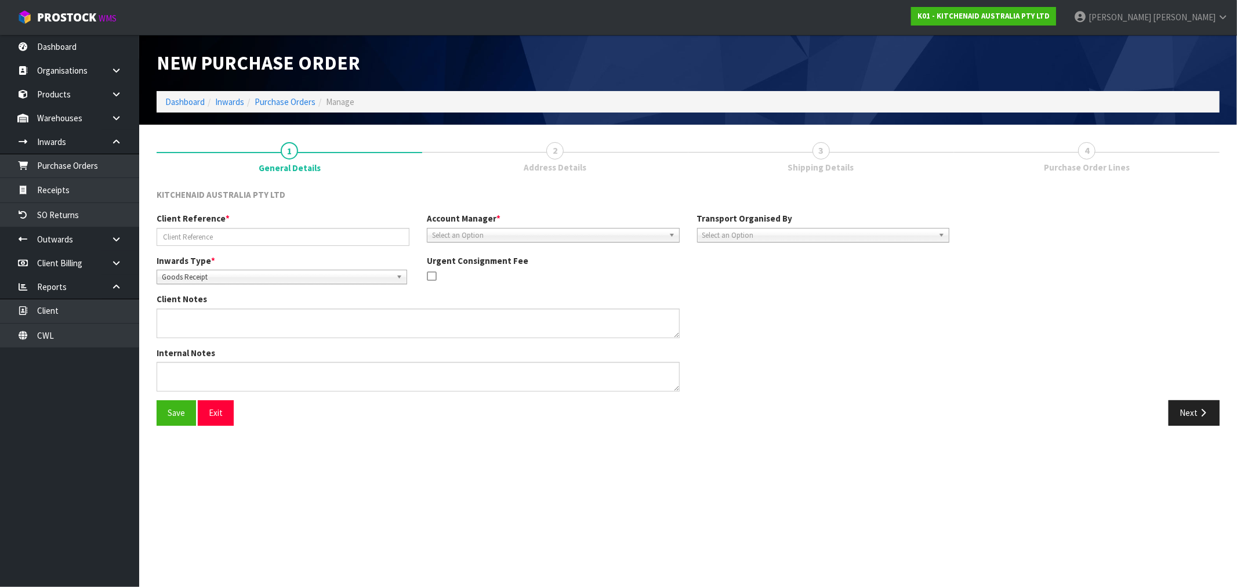
click at [246, 225] on div "Client Reference *" at bounding box center [283, 228] width 270 height 33
click at [247, 233] on input "text" at bounding box center [283, 237] width 253 height 18
paste input "[PHONE_NUMBER]"
drag, startPoint x: 276, startPoint y: 233, endPoint x: 135, endPoint y: 241, distance: 141.8
click at [136, 240] on body "Toggle navigation ProStock WMS K01 - KITCHENAID AUSTRALIA PTY LTD [PERSON_NAME]…" at bounding box center [618, 293] width 1237 height 587
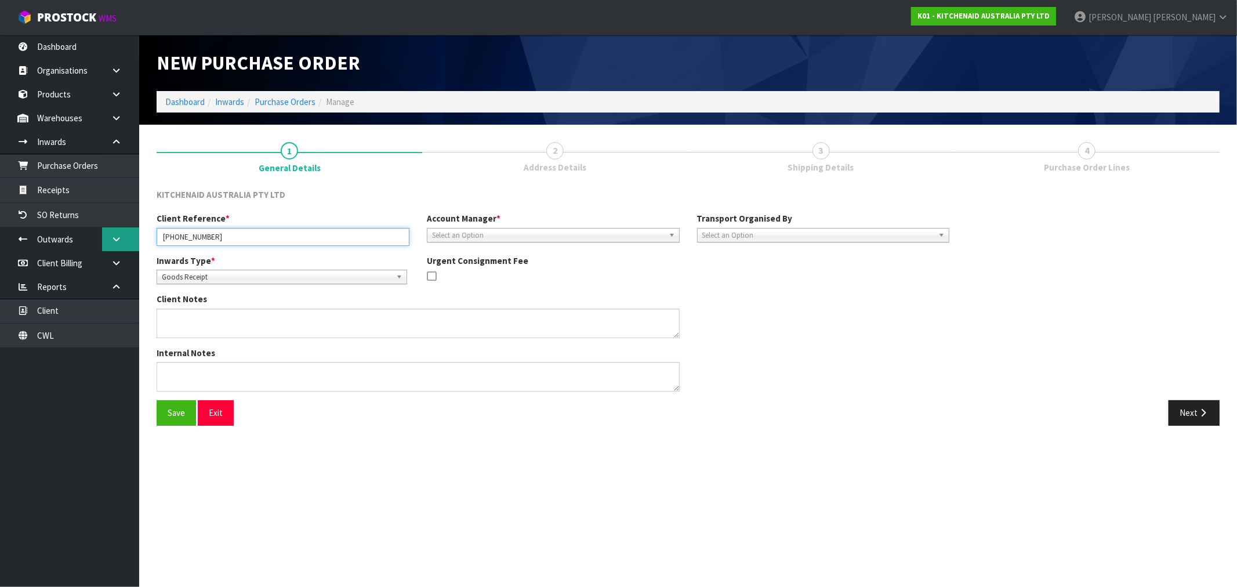
paste input "WO-26971"
click at [303, 240] on input "WO-26971 /PU-6554/" at bounding box center [283, 237] width 253 height 18
paste input "[PERSON_NAME]"
type input "WO-26971 /PU-6554/[PERSON_NAME]"
click at [261, 288] on div "Inwards Type * Goods Receipt Goods Returned Goods Receipt Urgent Consignment Fee" at bounding box center [553, 274] width 810 height 39
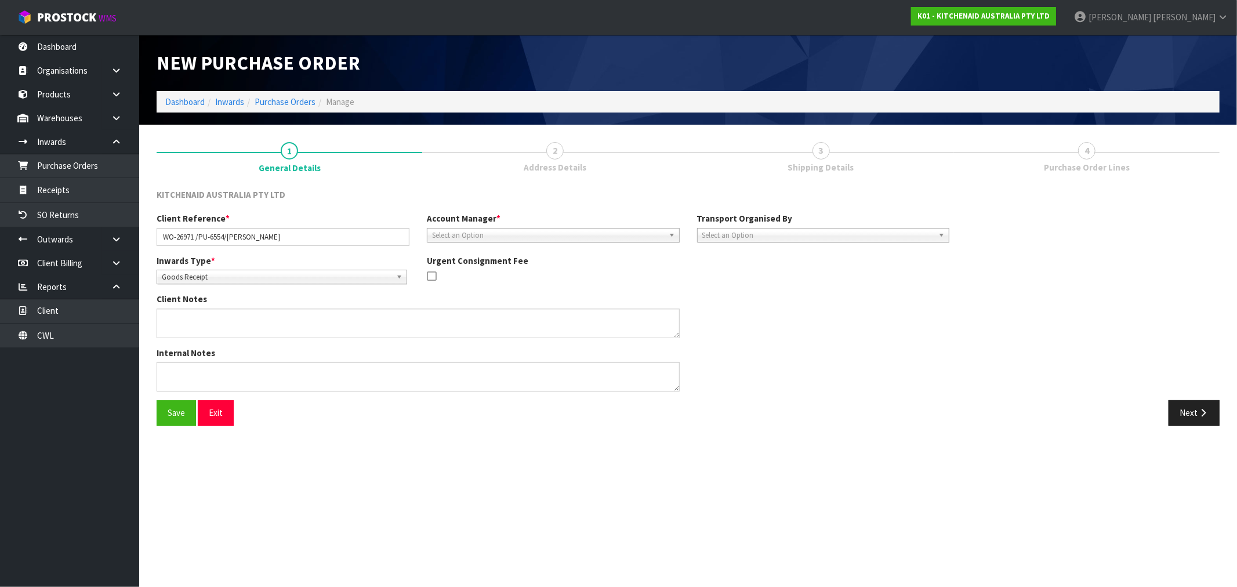
click at [256, 277] on span "Goods Receipt" at bounding box center [277, 277] width 230 height 14
click at [250, 328] on li "Goods Returned" at bounding box center [282, 324] width 245 height 15
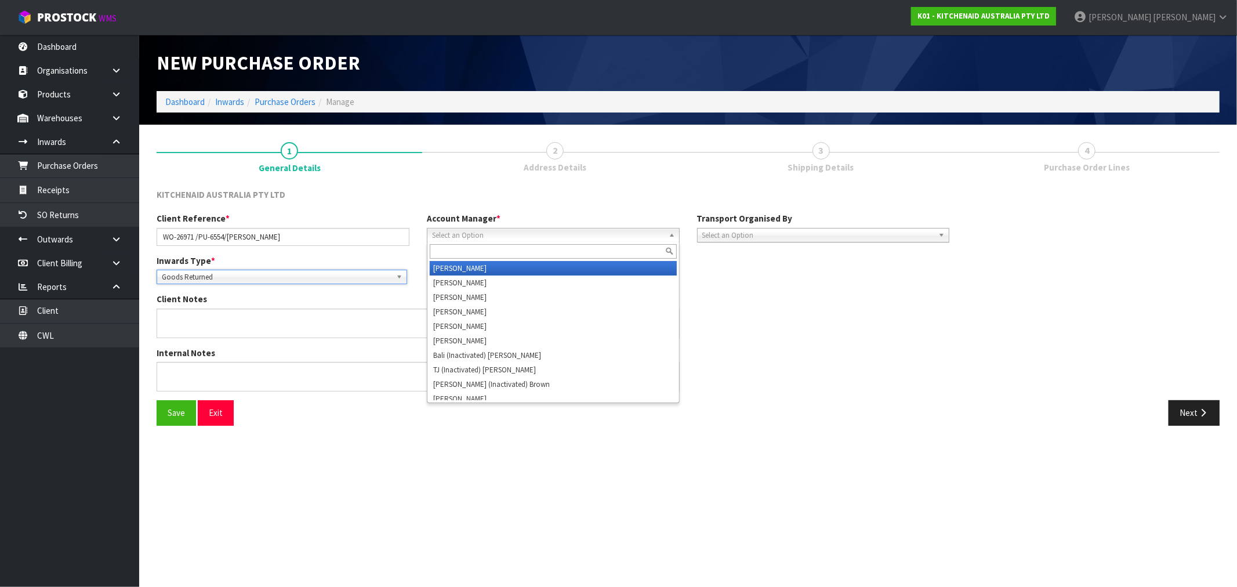
click at [534, 229] on span "Select an Option" at bounding box center [548, 236] width 232 height 14
click at [515, 249] on input "text" at bounding box center [553, 251] width 247 height 15
type input "[PERSON_NAME]"
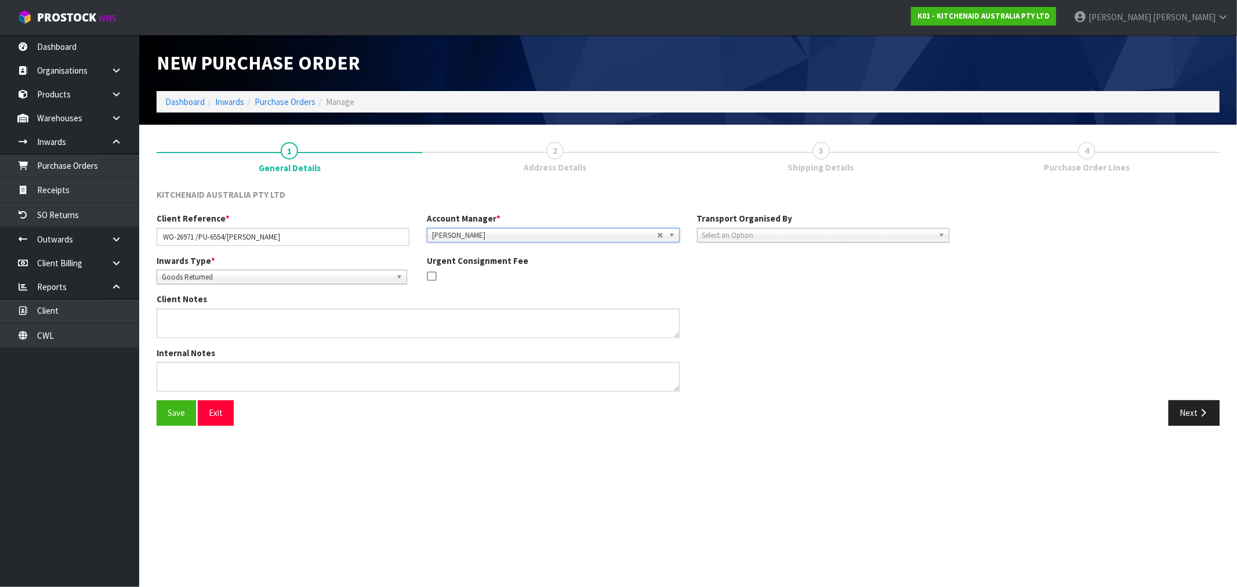
click at [752, 236] on span "Select an Option" at bounding box center [819, 236] width 232 height 14
click at [561, 237] on span "[PERSON_NAME]" at bounding box center [544, 236] width 225 height 14
type input "C"
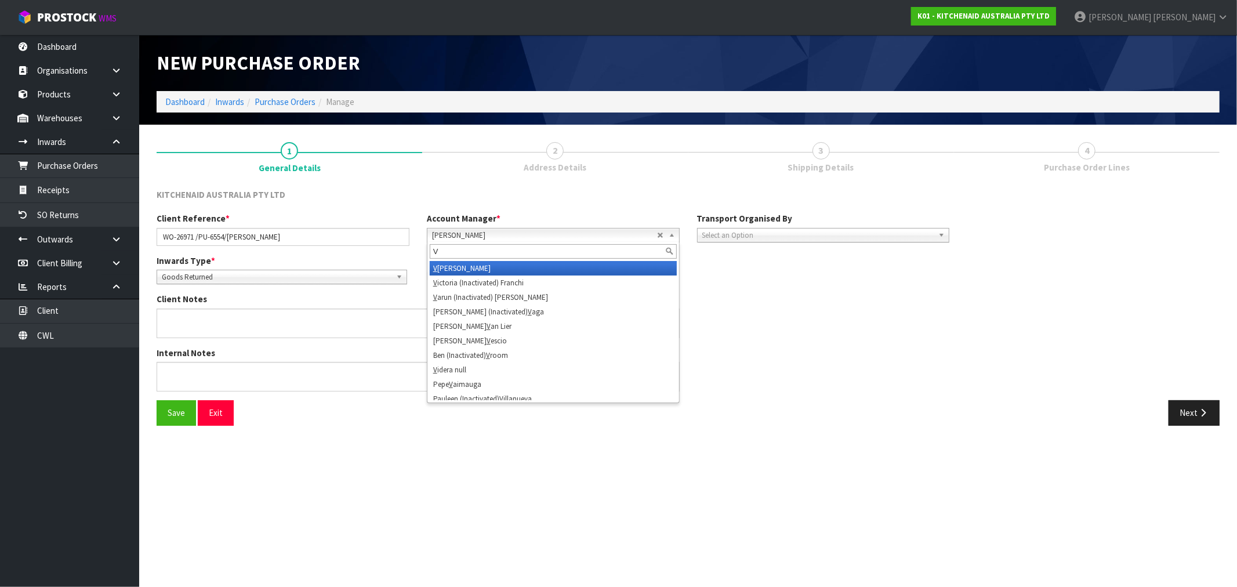
type input "VI"
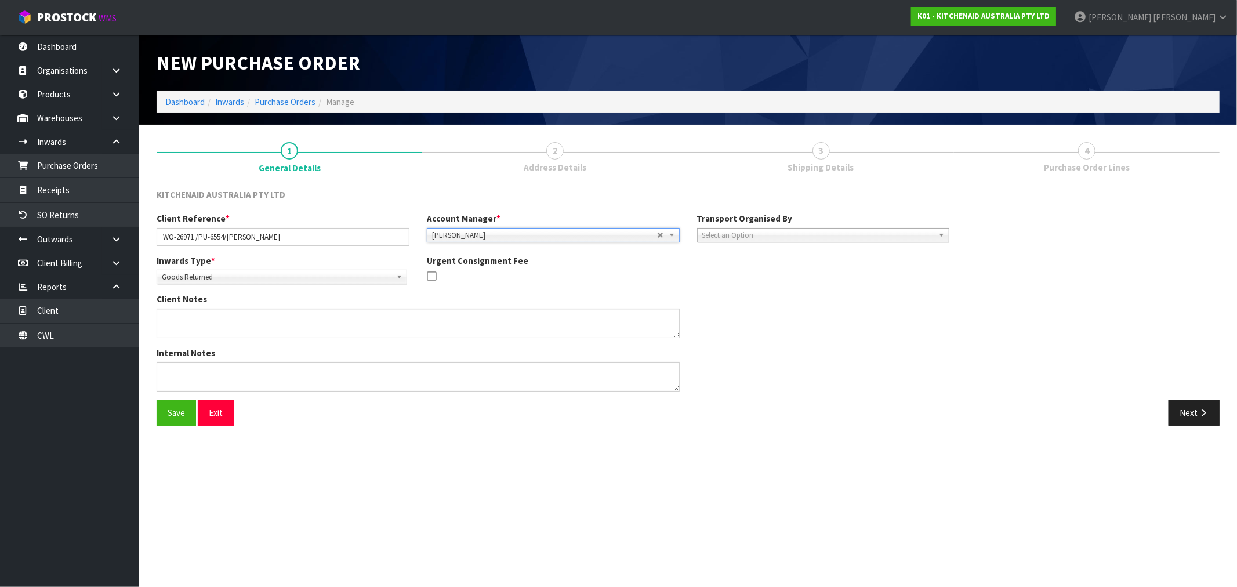
click at [734, 242] on div "Client Reference * WO-26971 /PU-6554/[PERSON_NAME] Account Manager * [PERSON_NA…" at bounding box center [553, 233] width 810 height 42
click at [738, 230] on span "Select an Option" at bounding box center [819, 236] width 232 height 14
click at [751, 267] on li "Company" at bounding box center [823, 268] width 247 height 15
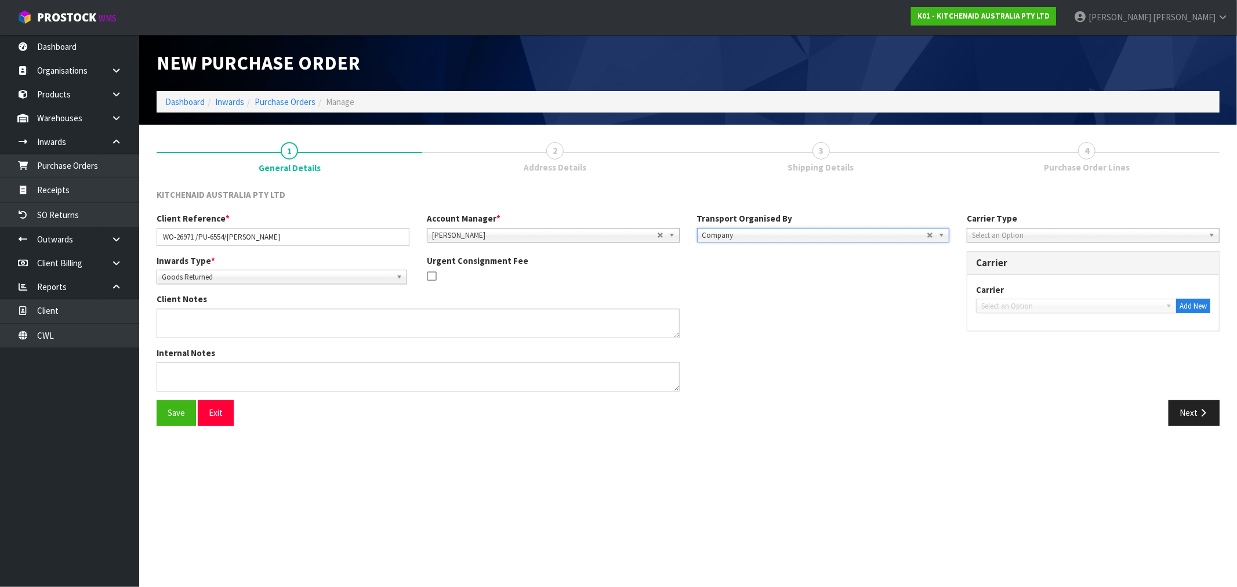
click at [1134, 229] on span "Select an Option" at bounding box center [1088, 236] width 232 height 14
click at [1047, 292] on li "Courier" at bounding box center [1093, 297] width 247 height 15
click at [1050, 297] on div "Carrier DEAEXPAKL - DEADLINE EXPRESS COURIERS DHL COURIER - DHL COURIER FAS - A…" at bounding box center [1093, 299] width 234 height 30
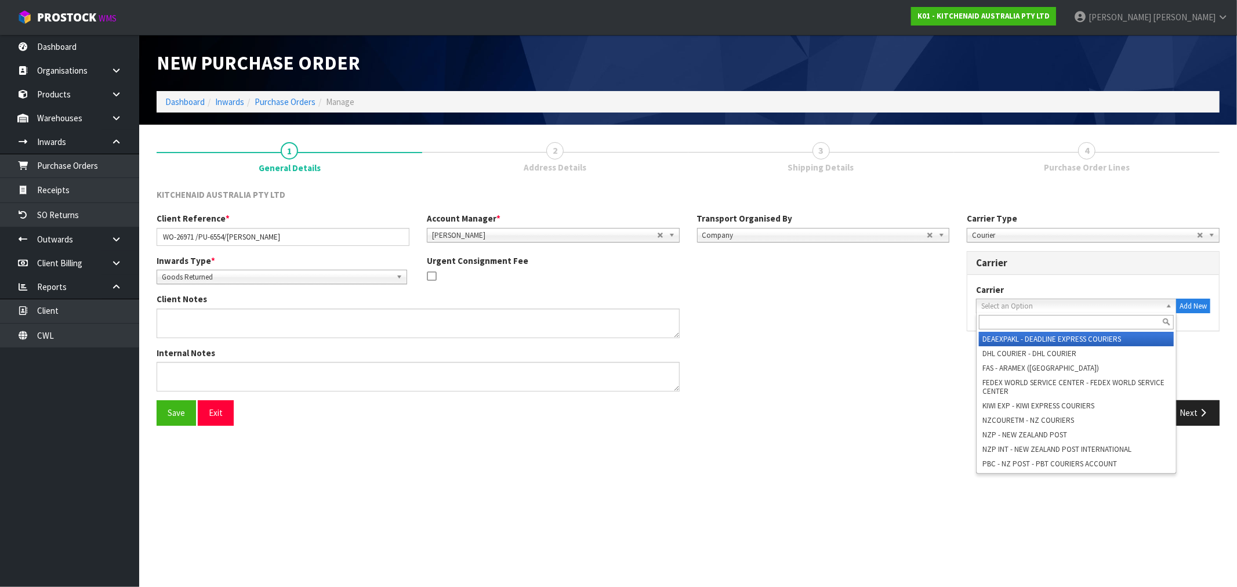
click at [1054, 303] on span "Select an Option" at bounding box center [1072, 306] width 180 height 14
click at [1056, 320] on input "text" at bounding box center [1076, 322] width 195 height 15
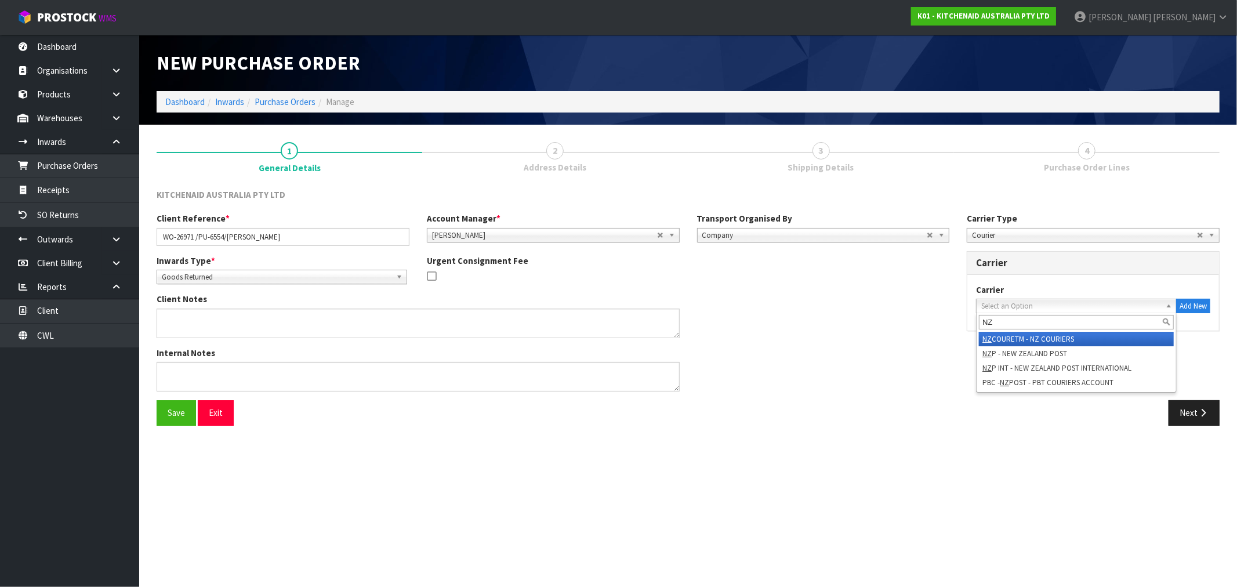
type input "NZP"
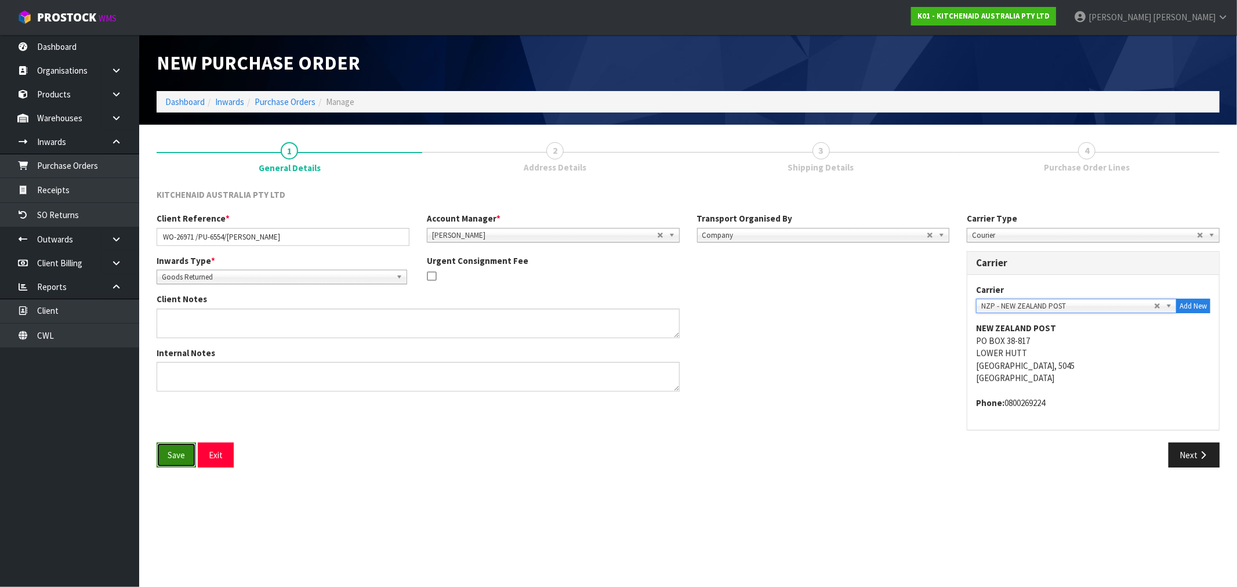
click at [186, 460] on button "Save" at bounding box center [176, 455] width 39 height 25
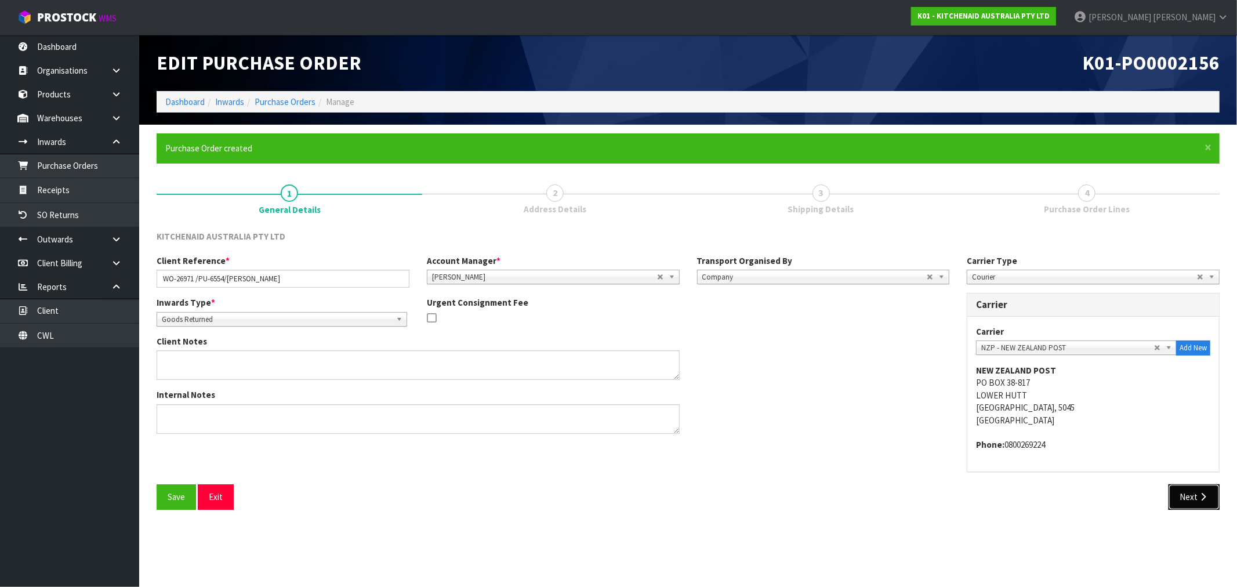
click at [1195, 501] on button "Next" at bounding box center [1194, 496] width 51 height 25
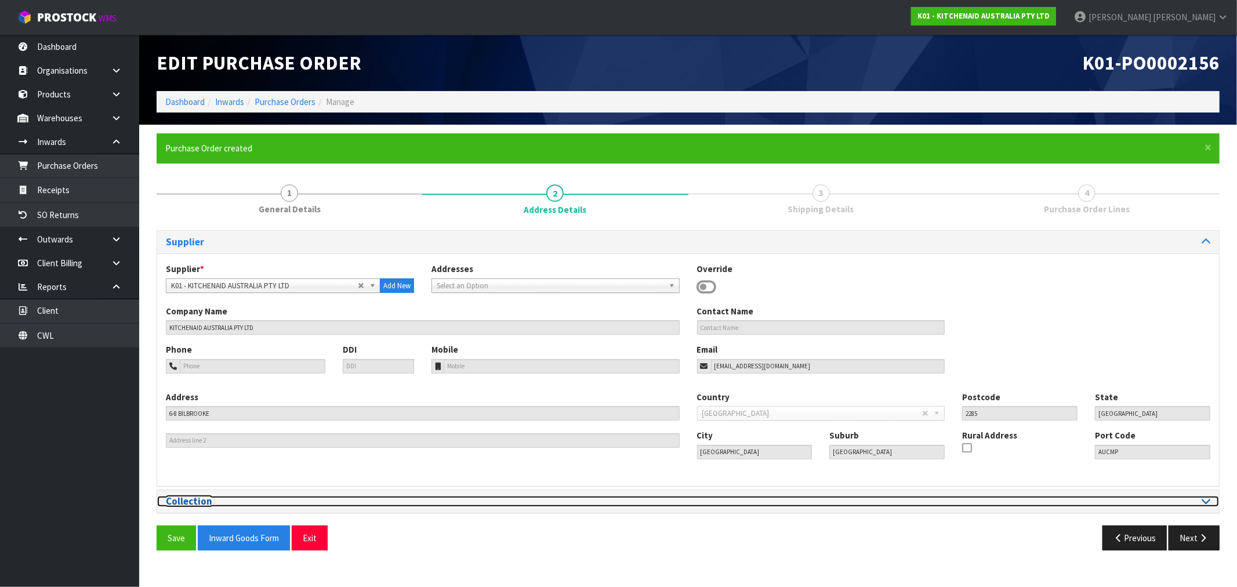
click at [794, 499] on div at bounding box center [954, 501] width 514 height 11
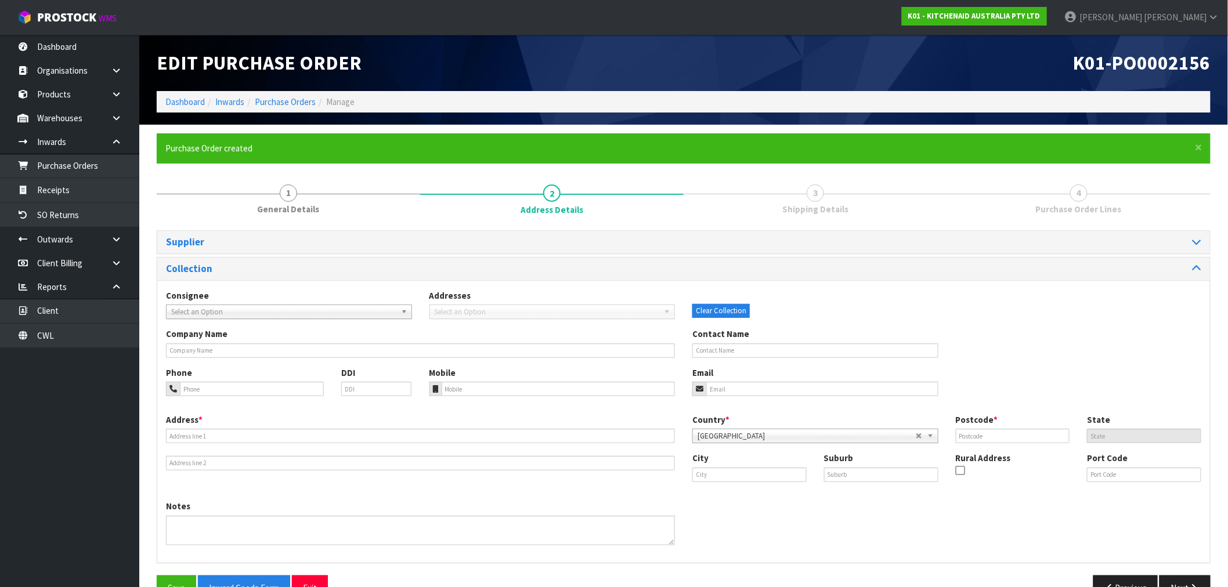
click at [277, 310] on span "Select an Option" at bounding box center [283, 312] width 225 height 14
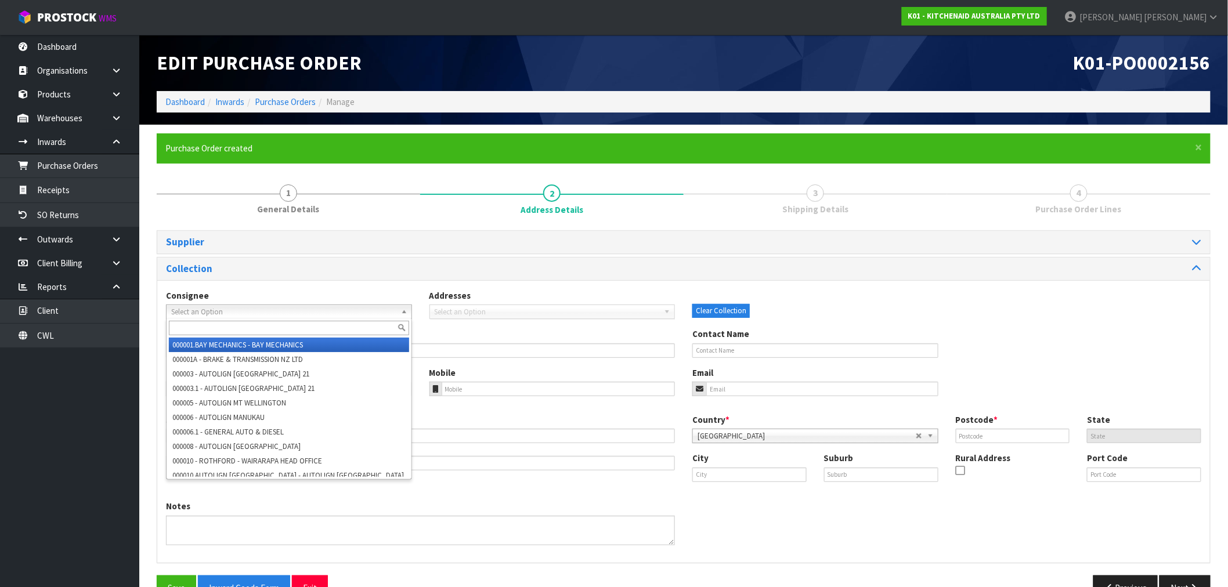
click at [276, 327] on input "text" at bounding box center [289, 328] width 240 height 15
drag, startPoint x: 627, startPoint y: 358, endPoint x: 517, endPoint y: 356, distance: 109.1
click at [625, 358] on div "Company Name Contact Name" at bounding box center [683, 347] width 1052 height 38
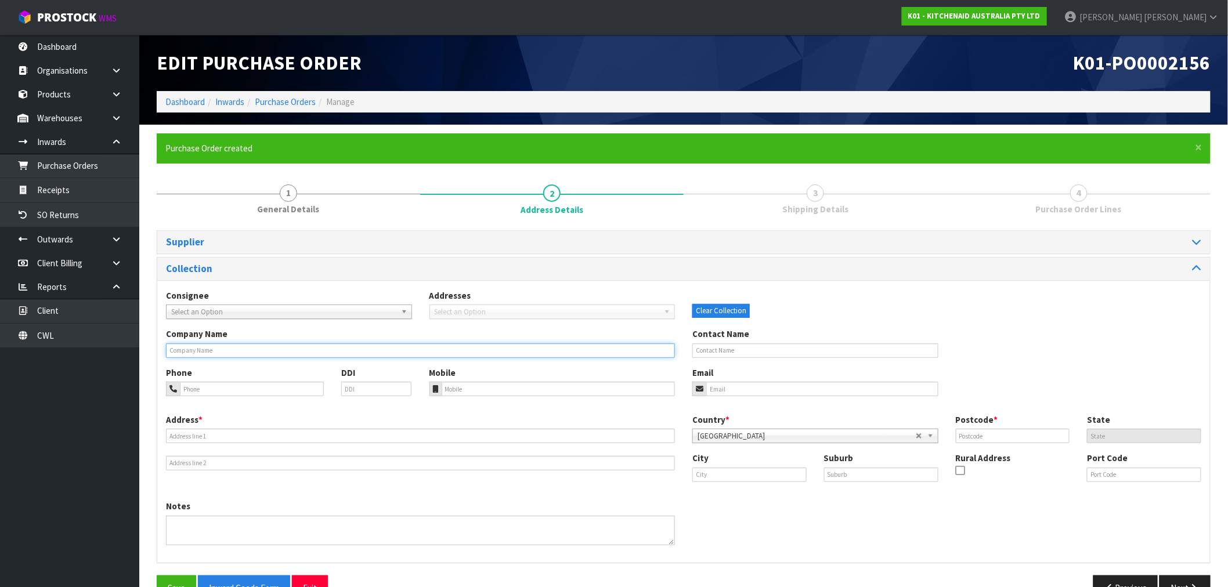
click at [491, 357] on input "text" at bounding box center [420, 350] width 509 height 15
click at [312, 357] on div "Company Name Contact Name" at bounding box center [683, 347] width 1052 height 38
click at [304, 352] on input "text" at bounding box center [420, 350] width 509 height 15
paste input "[PERSON_NAME]"
type input "[PERSON_NAME]"
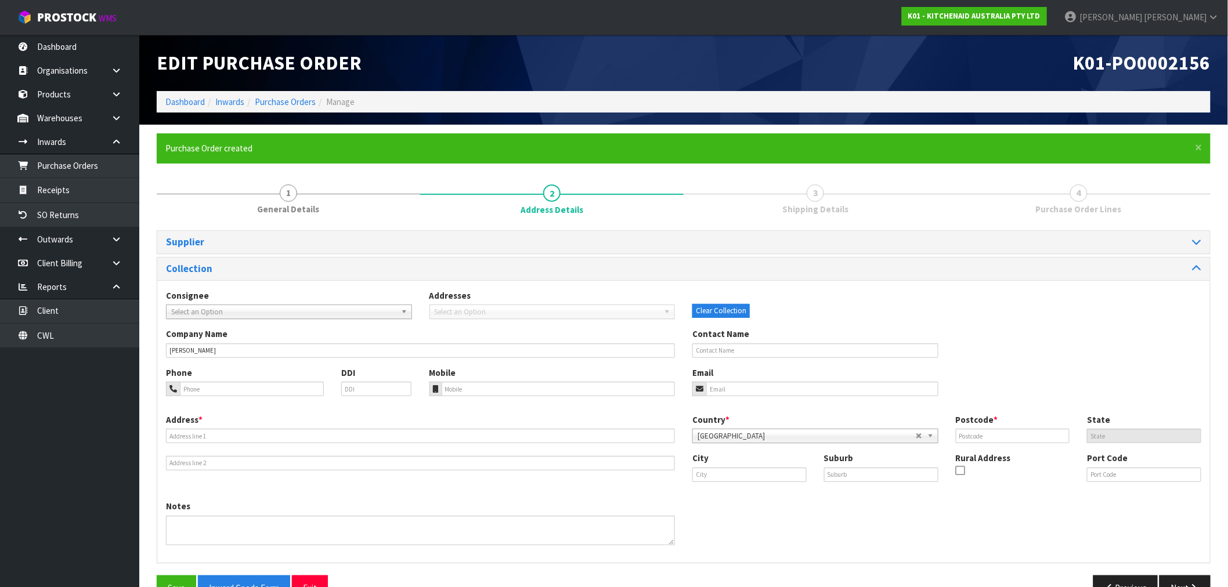
click at [394, 444] on div "Address *" at bounding box center [420, 442] width 526 height 57
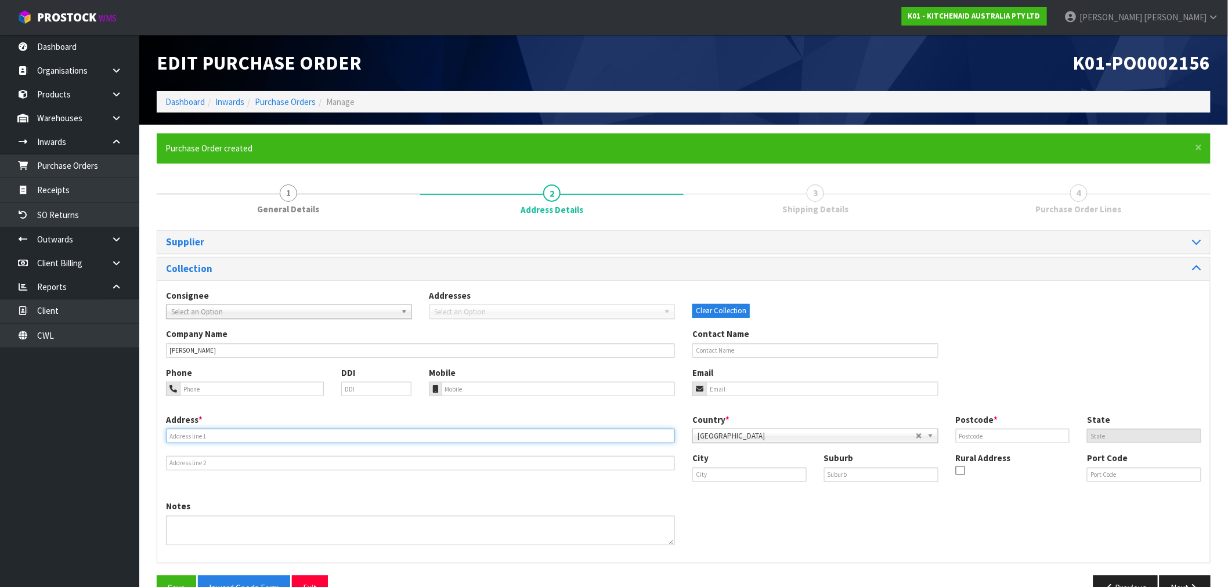
click at [390, 436] on input "text" at bounding box center [420, 436] width 509 height 15
paste input "[STREET_ADDRESS]"
click at [318, 436] on input "[STREET_ADDRESS]" at bounding box center [420, 436] width 509 height 15
type input "[STREET_ADDRESS],"
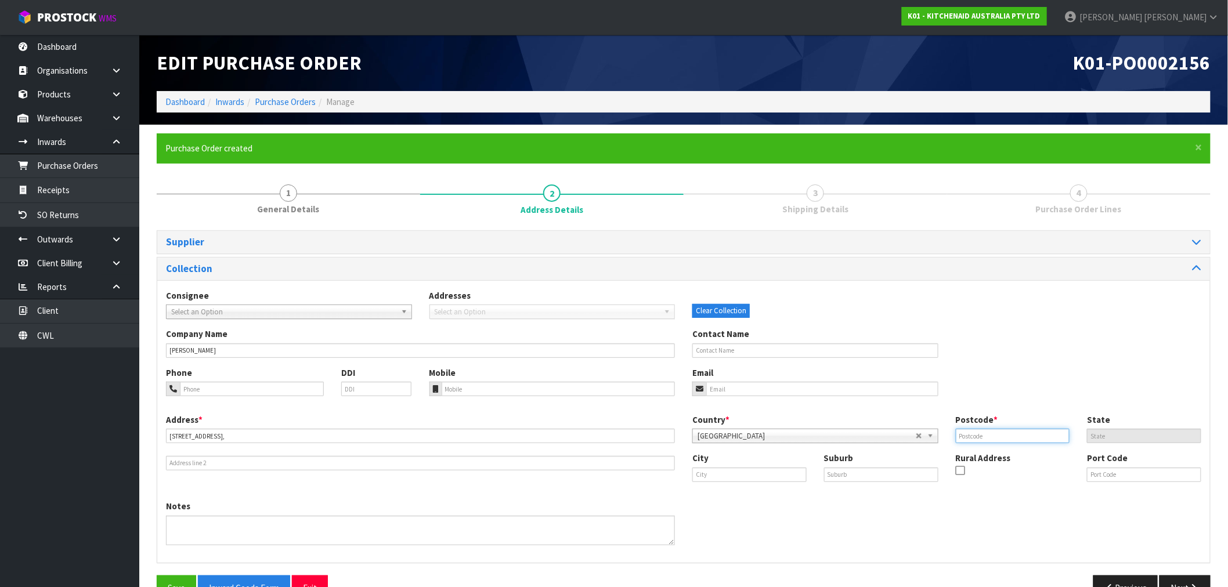
click at [1040, 439] on input "text" at bounding box center [1012, 436] width 114 height 15
paste input "1023"
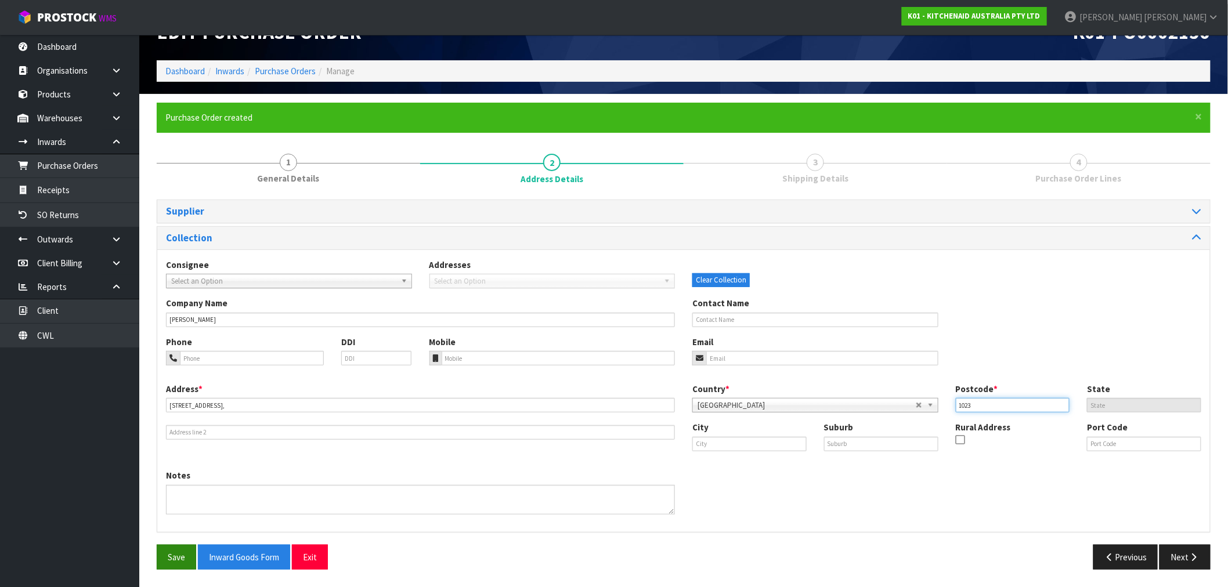
type input "1023"
click at [179, 547] on button "Save" at bounding box center [176, 557] width 39 height 25
click at [1196, 555] on icon "button" at bounding box center [1193, 557] width 11 height 9
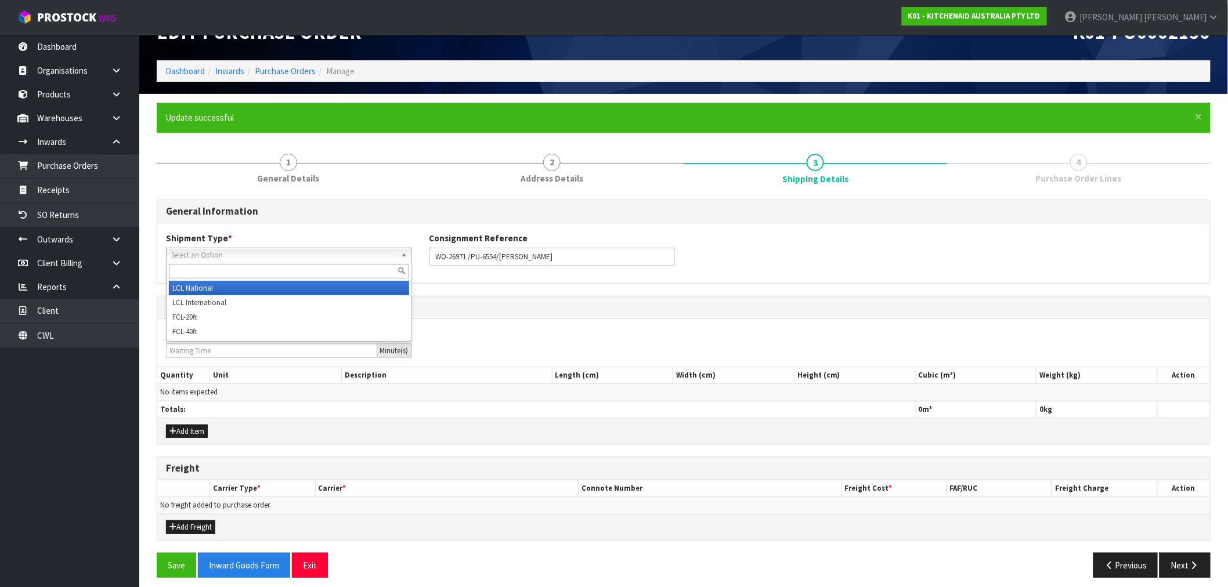
drag, startPoint x: 227, startPoint y: 249, endPoint x: 229, endPoint y: 263, distance: 14.0
click at [227, 250] on span "Select an Option" at bounding box center [283, 255] width 225 height 14
click at [220, 288] on li "LCL National" at bounding box center [289, 288] width 240 height 15
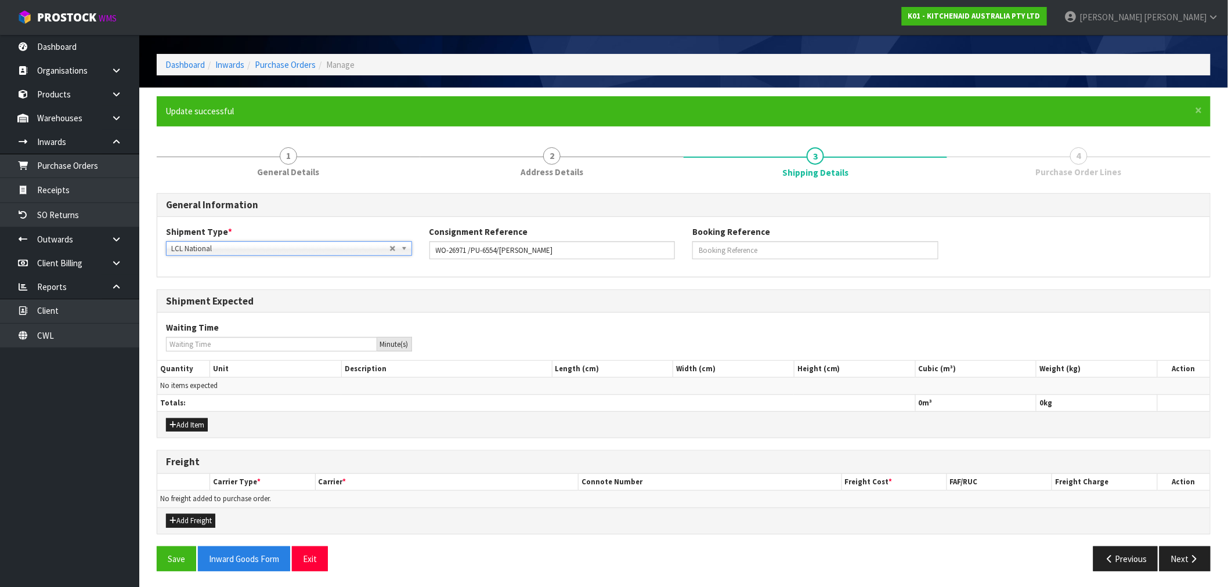
scroll to position [38, 0]
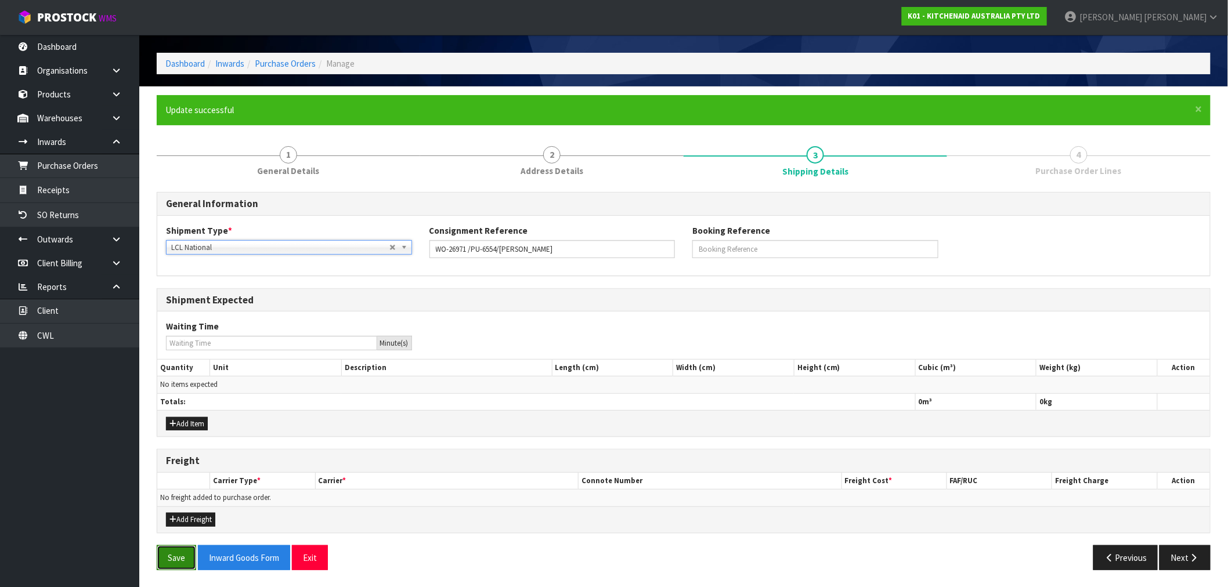
click at [176, 546] on button "Save" at bounding box center [176, 557] width 39 height 25
click at [1196, 550] on button "Next" at bounding box center [1184, 557] width 51 height 25
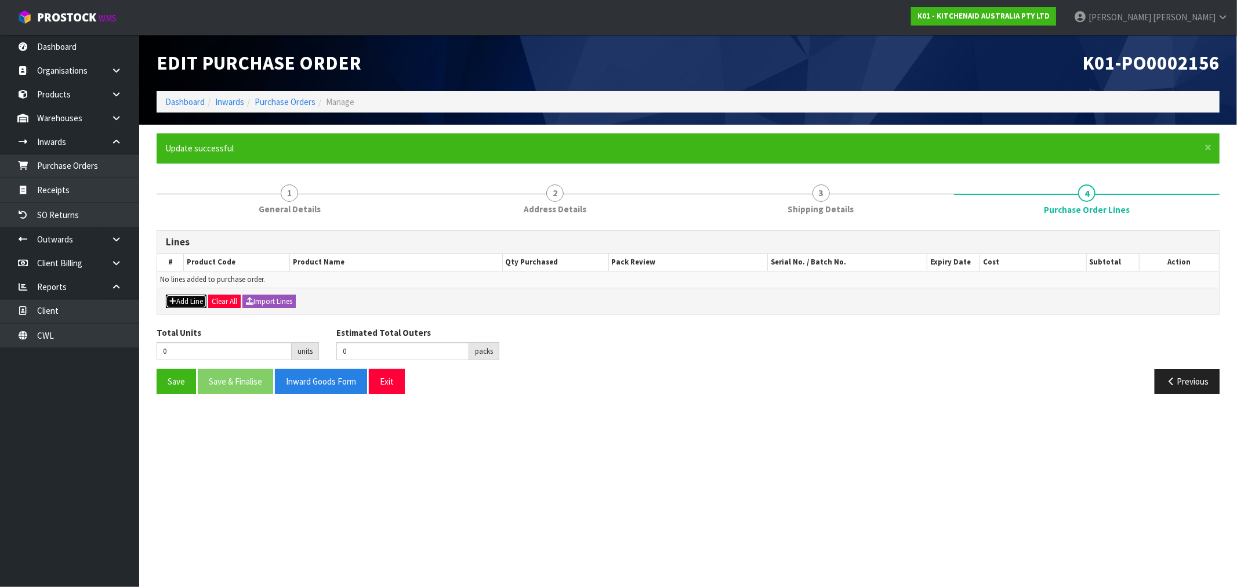
click at [176, 297] on button "Add Line" at bounding box center [186, 302] width 41 height 14
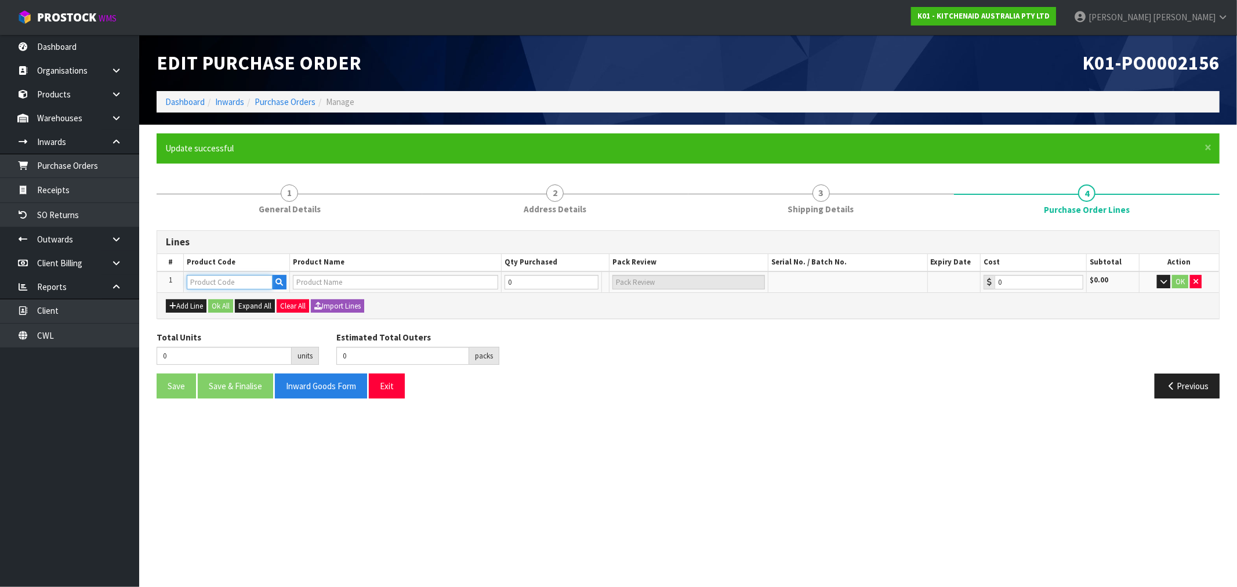
click at [239, 280] on input "text" at bounding box center [230, 282] width 86 height 15
paste input "5KSM70SHXABK"
type input "5KSM70SHXABK"
type input "KSM70 CAST IRON BL MIXER"
type input "0.00"
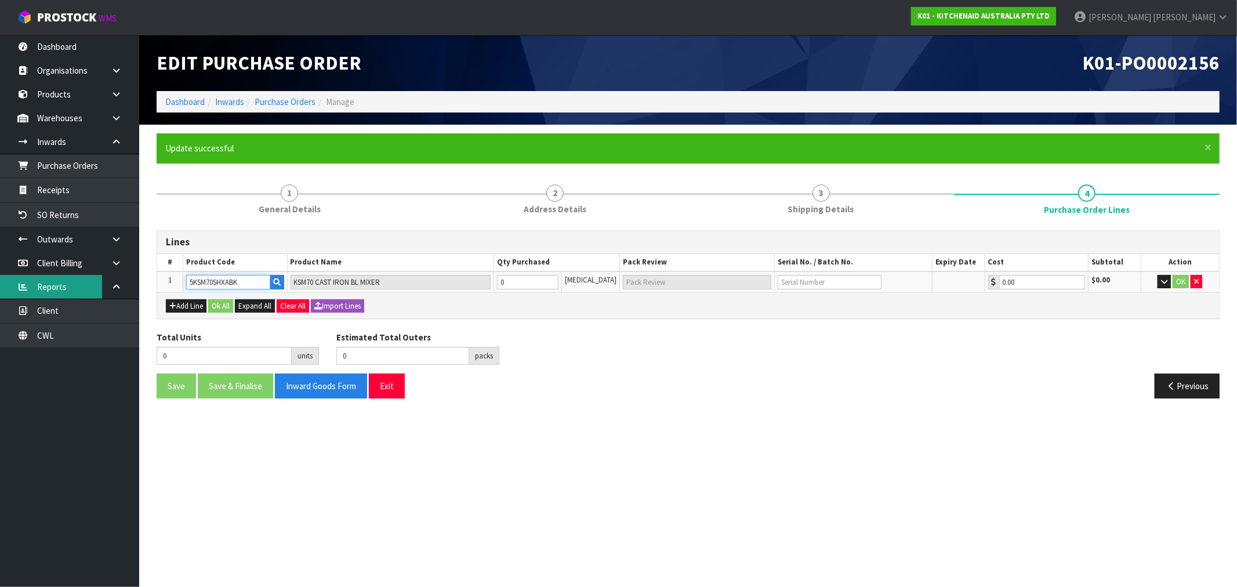
type input "5KSM70SHXABK"
click at [797, 281] on input "text" at bounding box center [830, 282] width 104 height 15
paste input "WD4384977"
type input "WD4384977"
click at [548, 278] on input "0" at bounding box center [527, 282] width 61 height 15
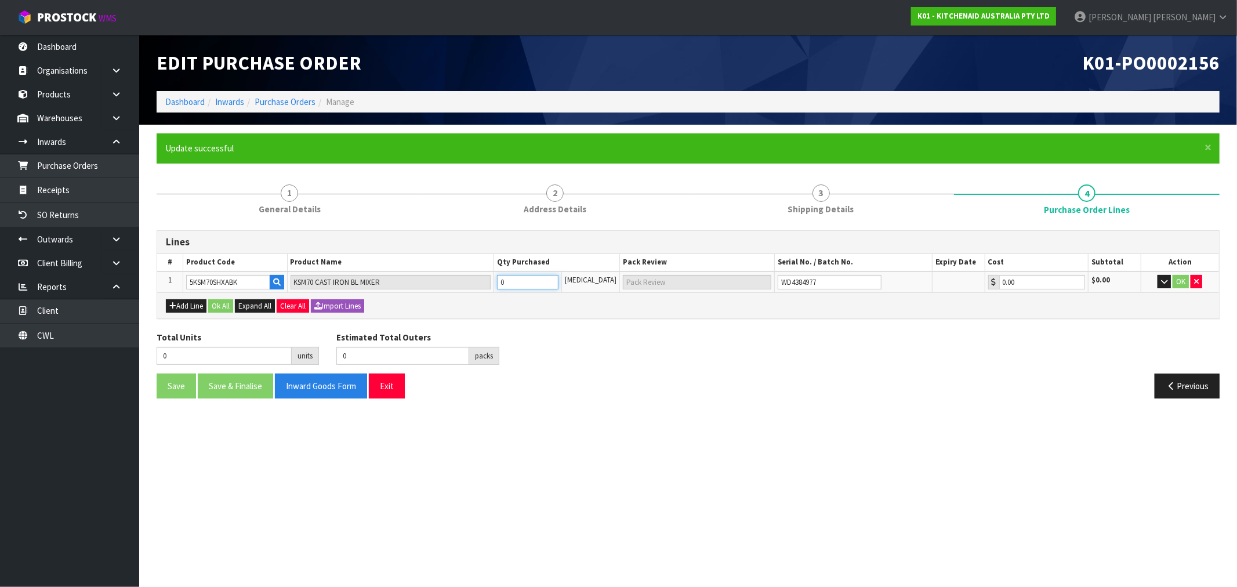
type input "1"
type input "1 CTN"
type input "1"
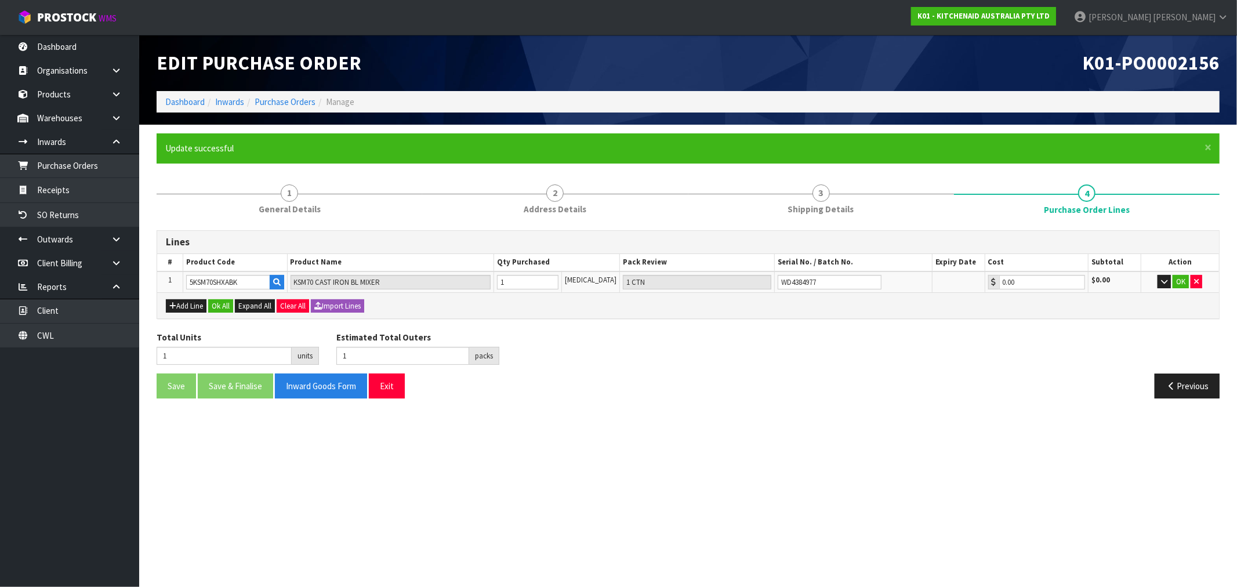
click at [223, 312] on div "Add Line Ok All Expand All Clear All Import Lines" at bounding box center [688, 305] width 1062 height 26
click at [220, 305] on button "Ok All" at bounding box center [220, 306] width 25 height 14
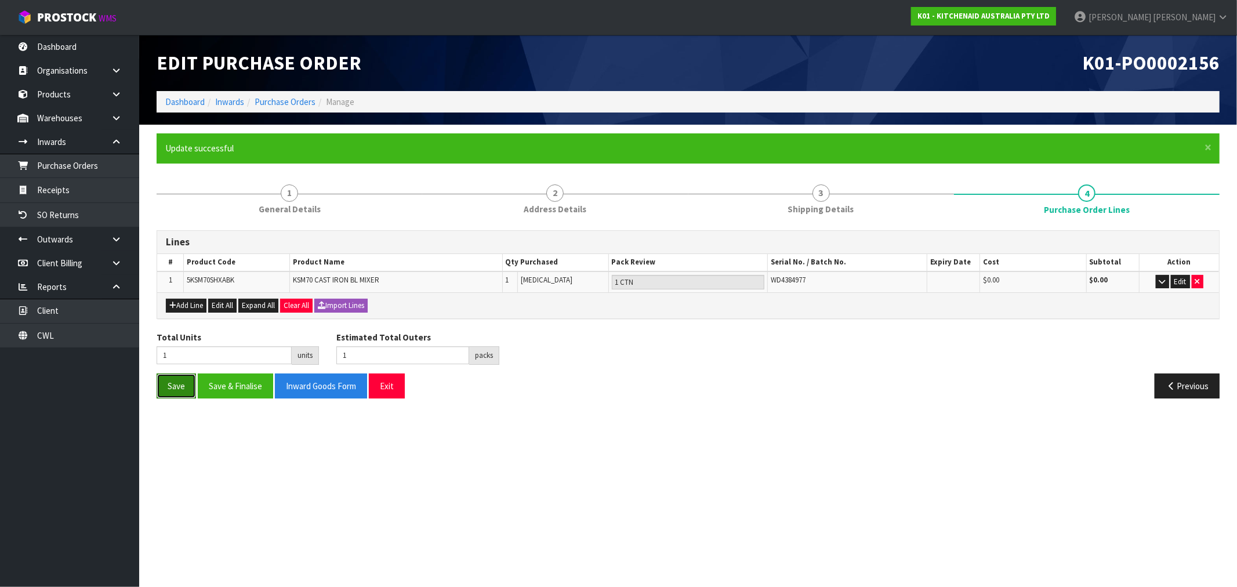
click at [175, 390] on button "Save" at bounding box center [176, 386] width 39 height 25
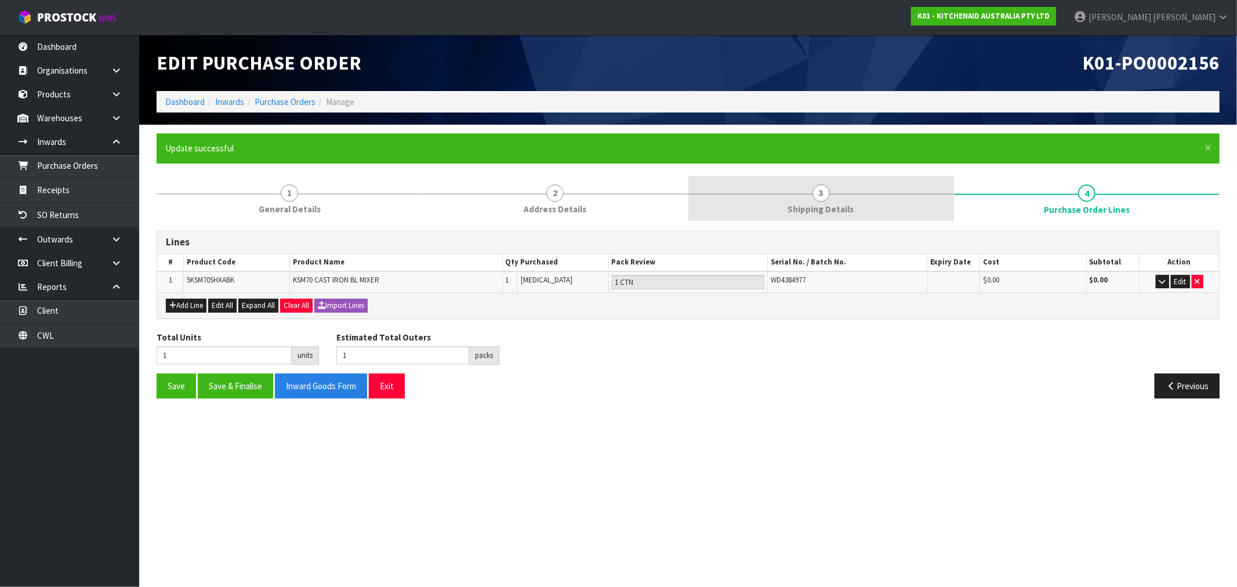
click at [818, 193] on span "3" at bounding box center [821, 192] width 17 height 17
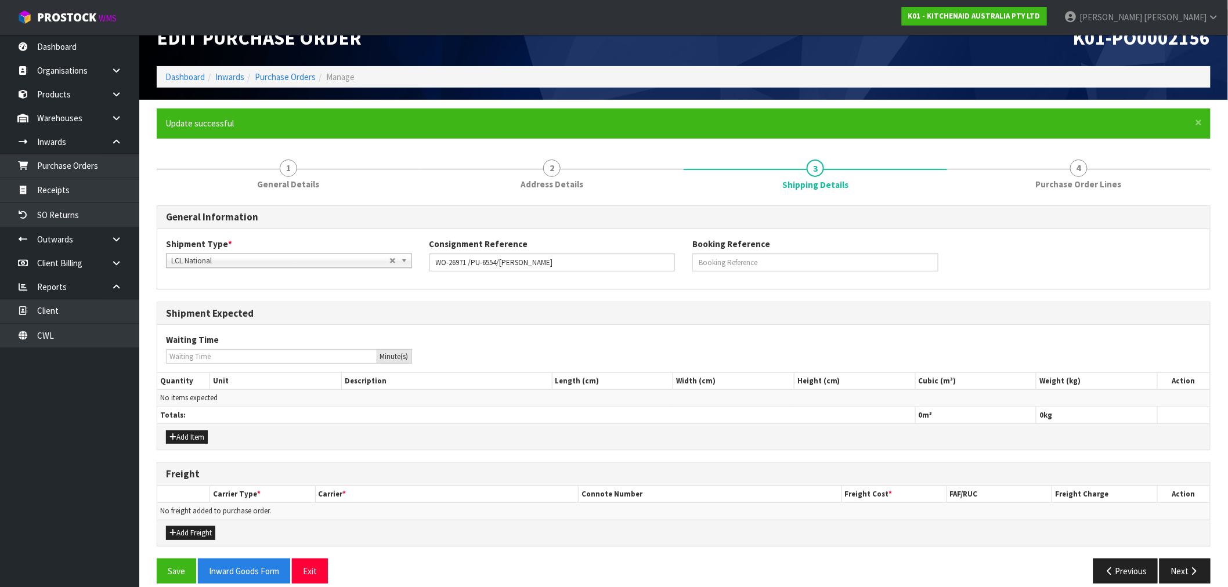
scroll to position [38, 0]
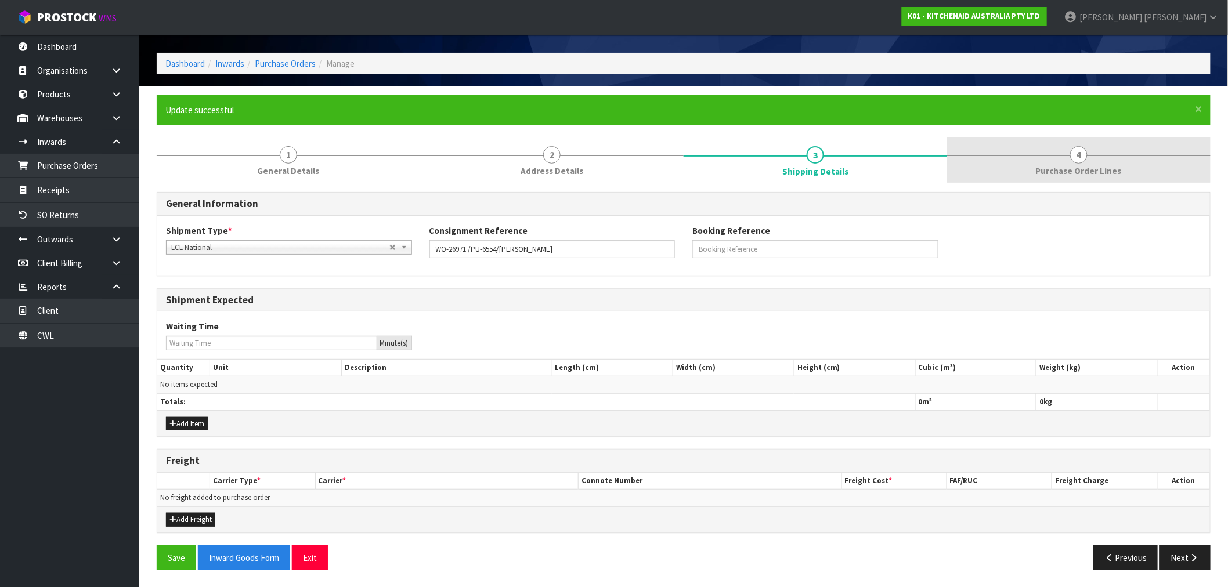
click at [1076, 163] on link "4 Purchase Order Lines" at bounding box center [1078, 160] width 263 height 46
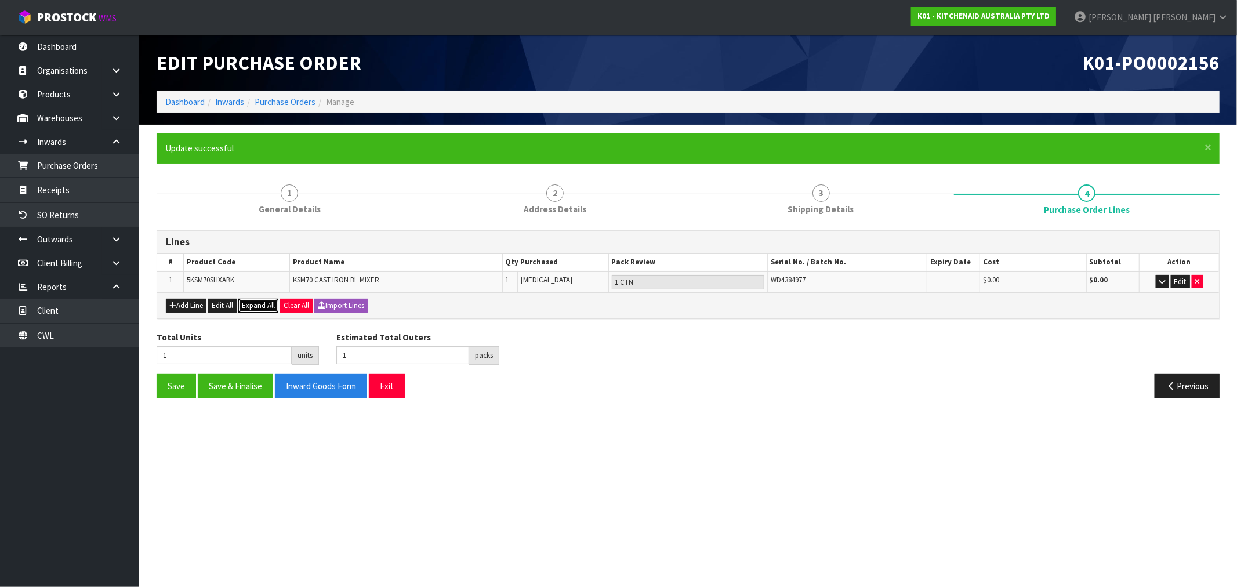
click at [269, 302] on span "Expand All" at bounding box center [258, 306] width 33 height 10
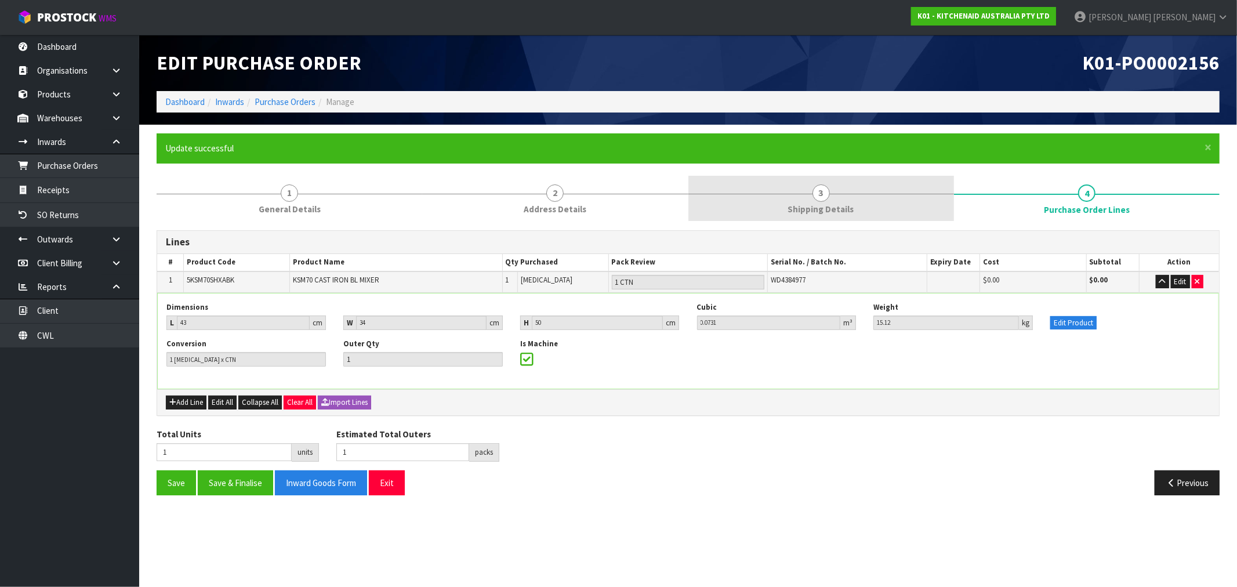
click at [765, 202] on link "3 Shipping Details" at bounding box center [822, 199] width 266 height 46
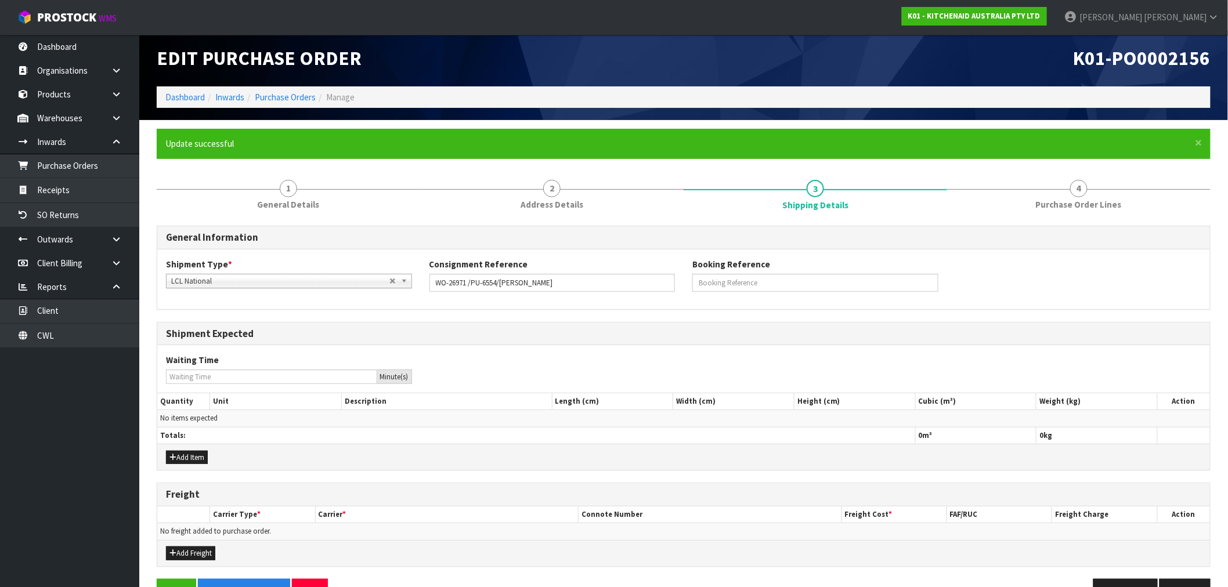
scroll to position [38, 0]
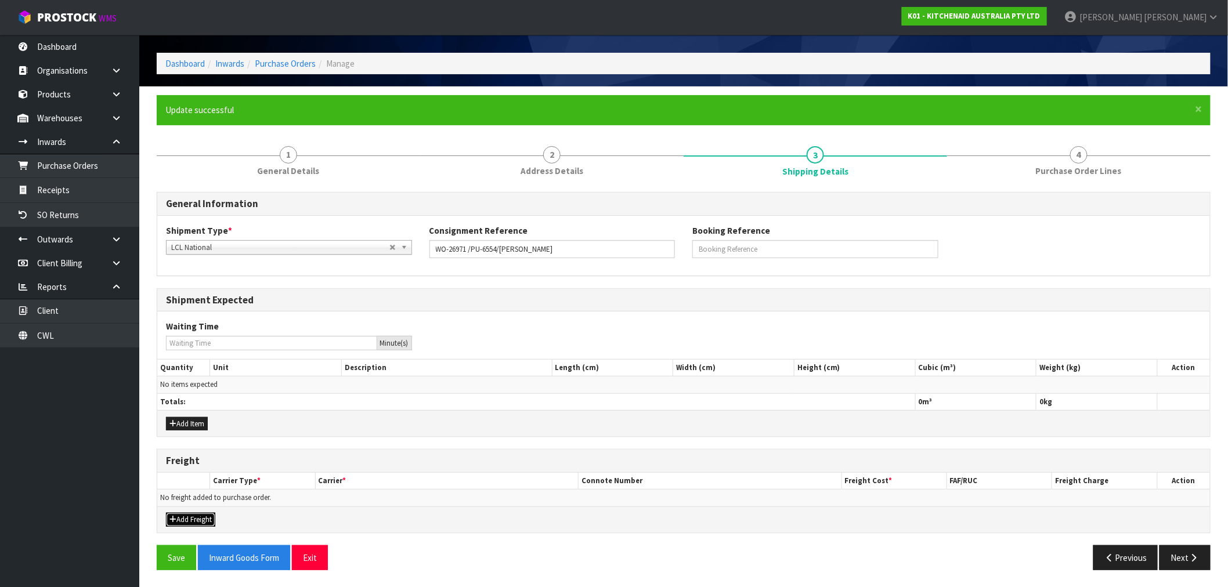
click at [196, 520] on button "Add Freight" at bounding box center [190, 520] width 49 height 14
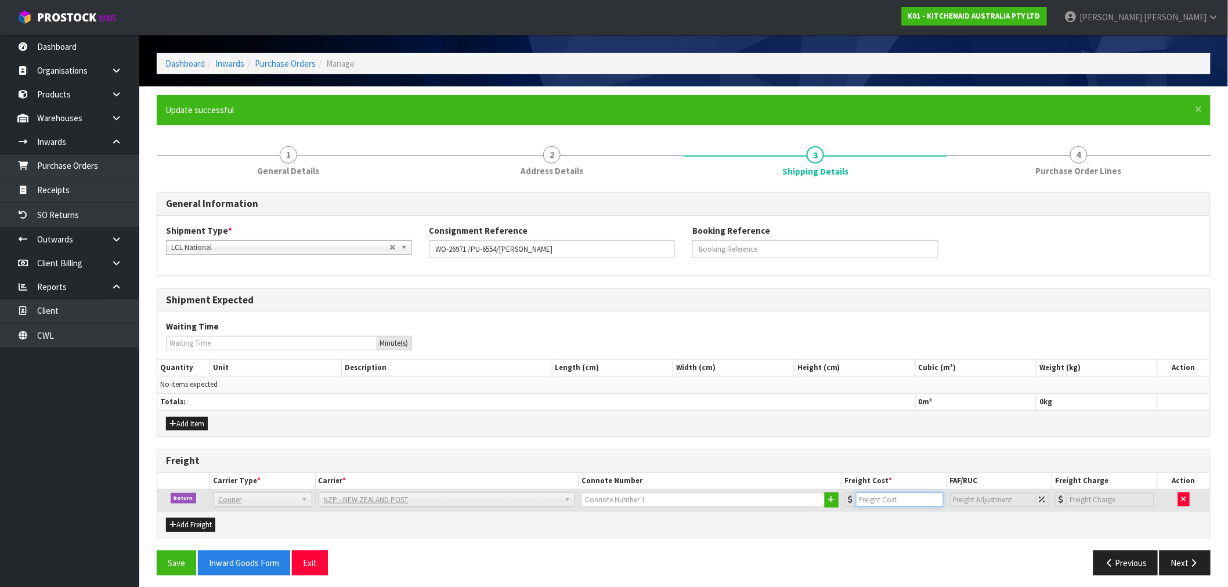
click at [880, 497] on input "number" at bounding box center [900, 500] width 88 height 15
type input "4.33"
click at [673, 493] on input "text" at bounding box center [703, 500] width 244 height 15
paste input "[PHONE_NUMBER]"
type input "[PHONE_NUMBER]"
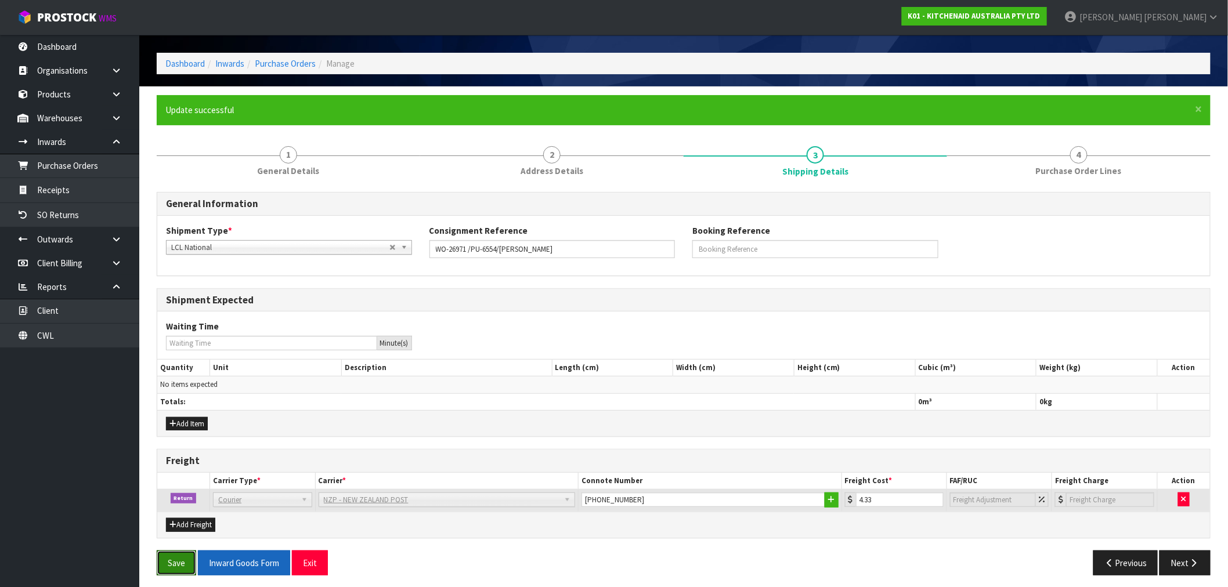
drag, startPoint x: 187, startPoint y: 557, endPoint x: 228, endPoint y: 557, distance: 41.2
click at [186, 557] on button "Save" at bounding box center [176, 563] width 39 height 25
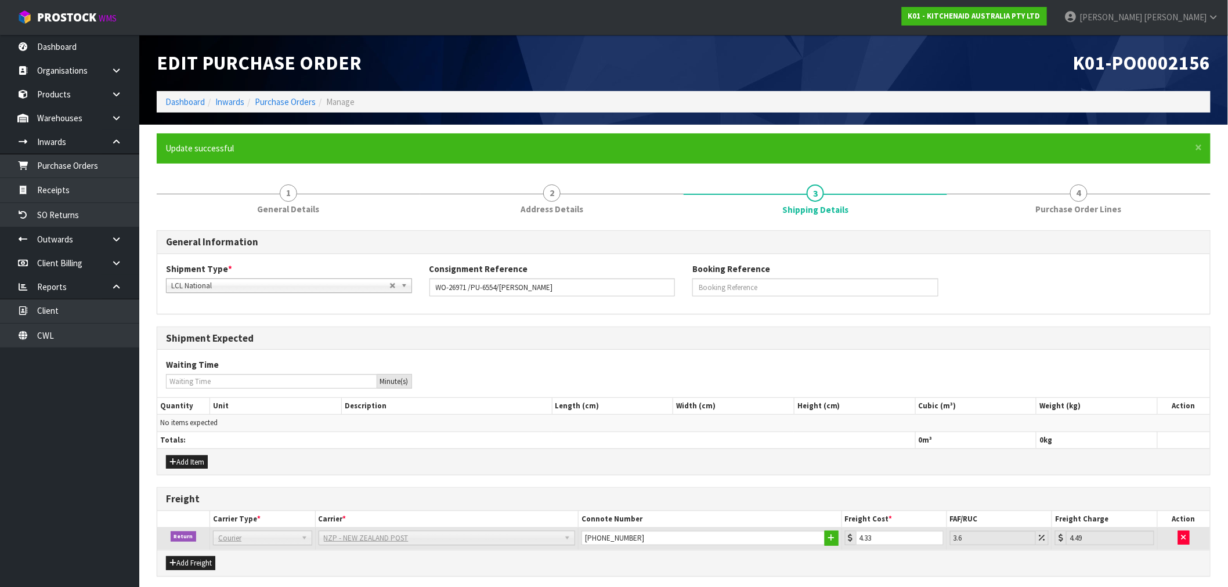
scroll to position [44, 0]
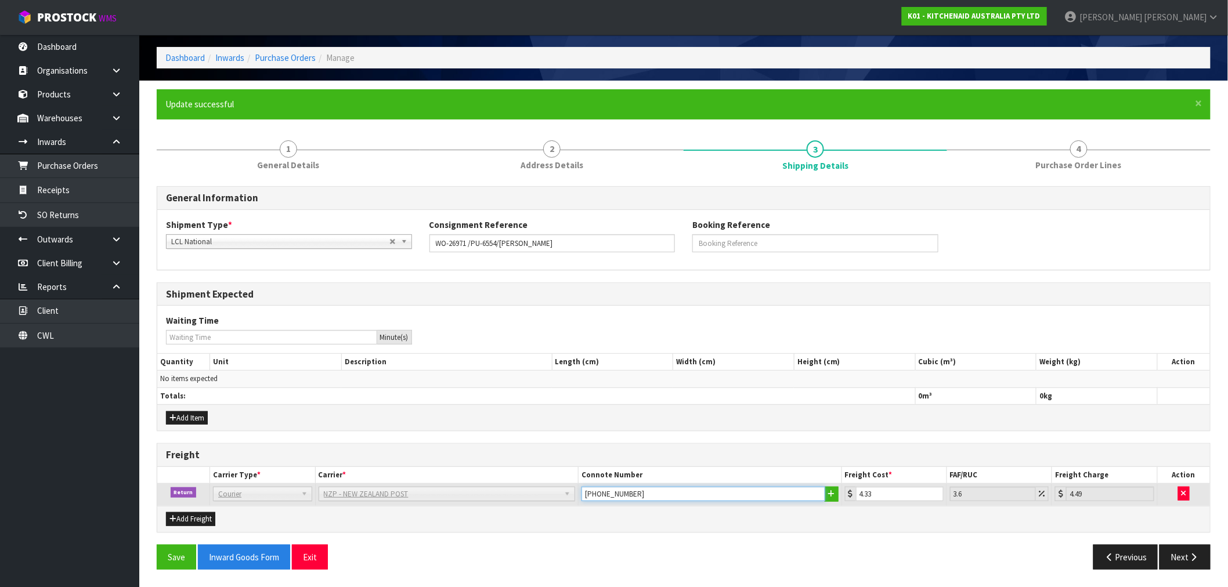
drag, startPoint x: 671, startPoint y: 494, endPoint x: 552, endPoint y: 480, distance: 119.8
click at [564, 490] on tr "Return Company Bulk Courier Courier DEAEXPAKL - DEADLINE EXPRESS COURIERS DHL C…" at bounding box center [683, 495] width 1052 height 22
